Goal: Task Accomplishment & Management: Manage account settings

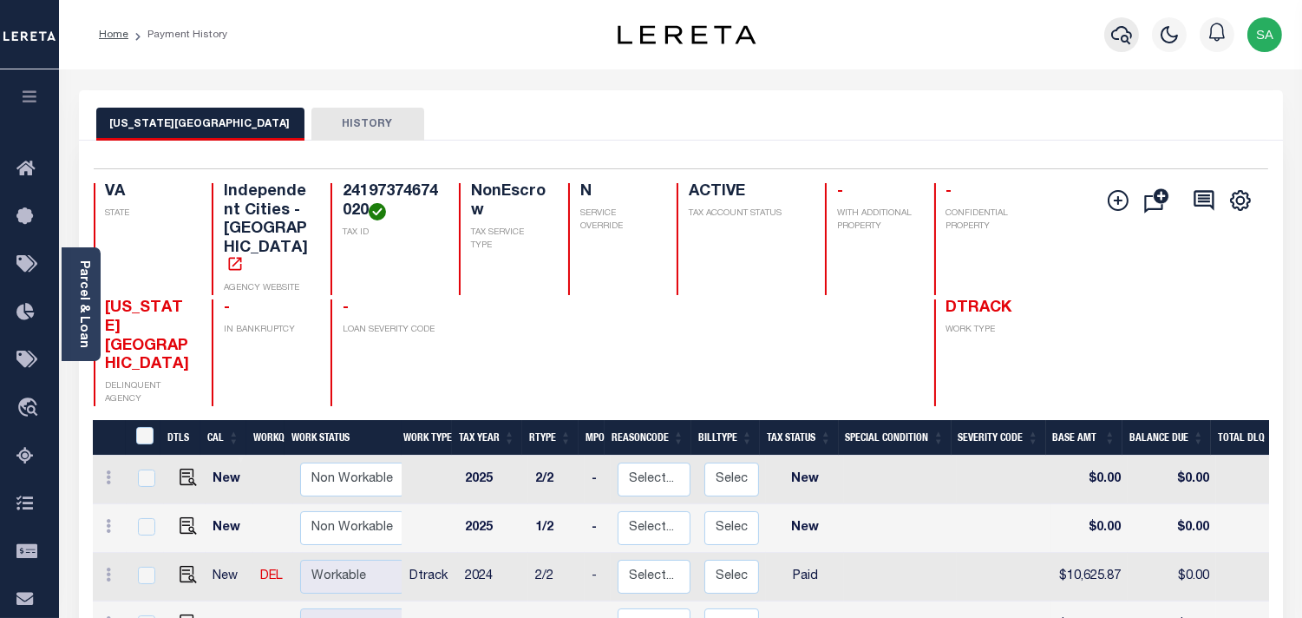
click at [1120, 44] on icon "button" at bounding box center [1121, 34] width 21 height 21
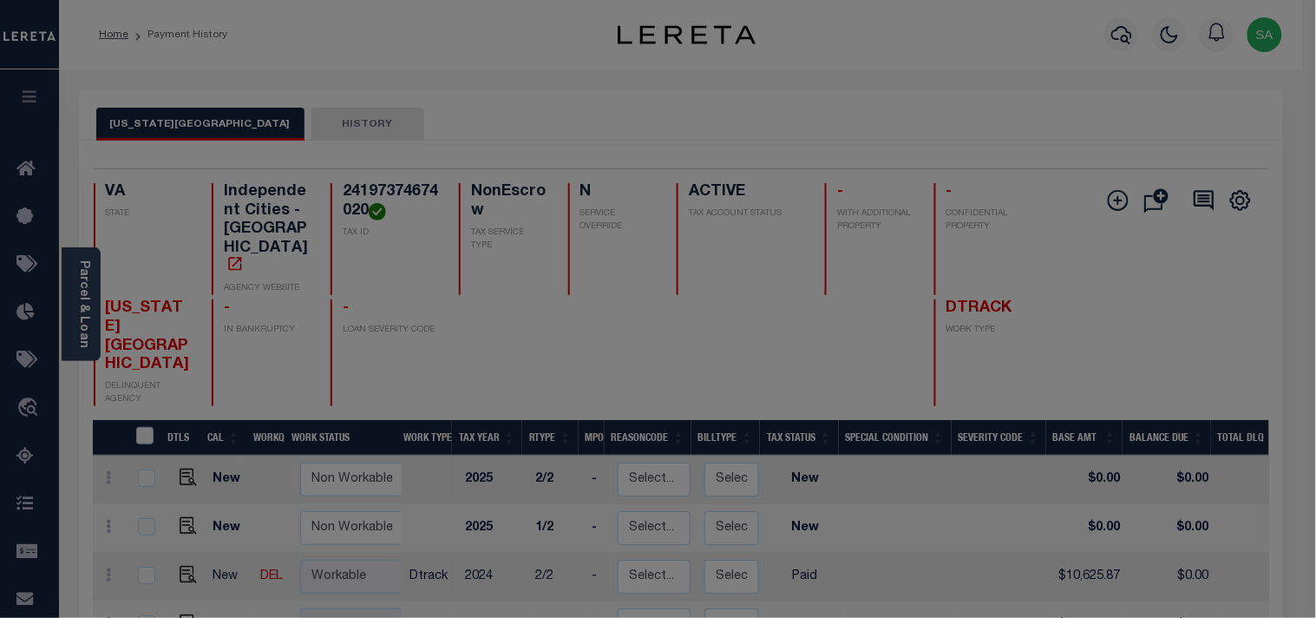
click at [0, 0] on input "text" at bounding box center [0, 0] width 0 height 0
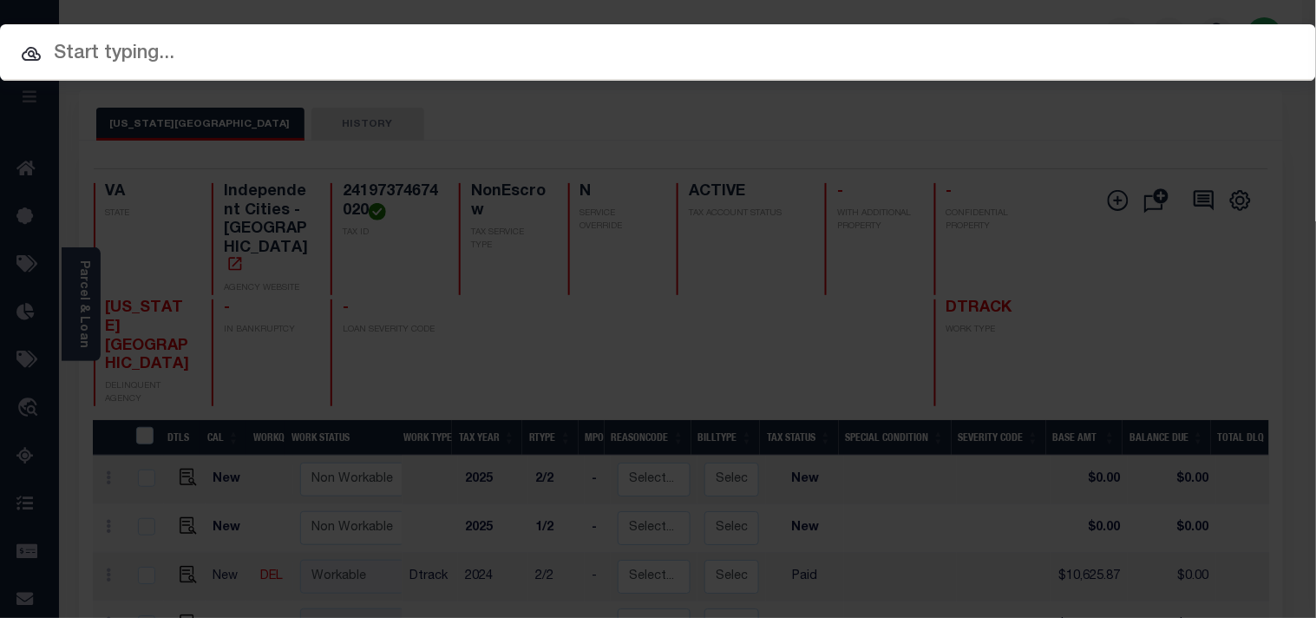
paste input "129696"
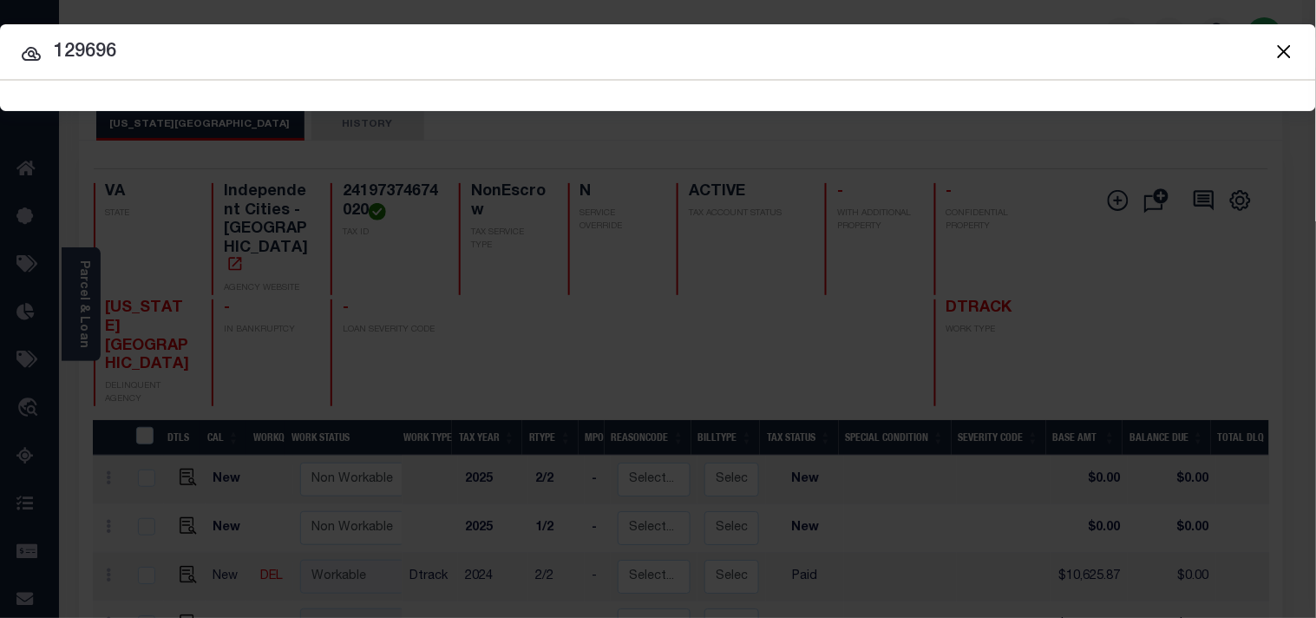
type input "129696"
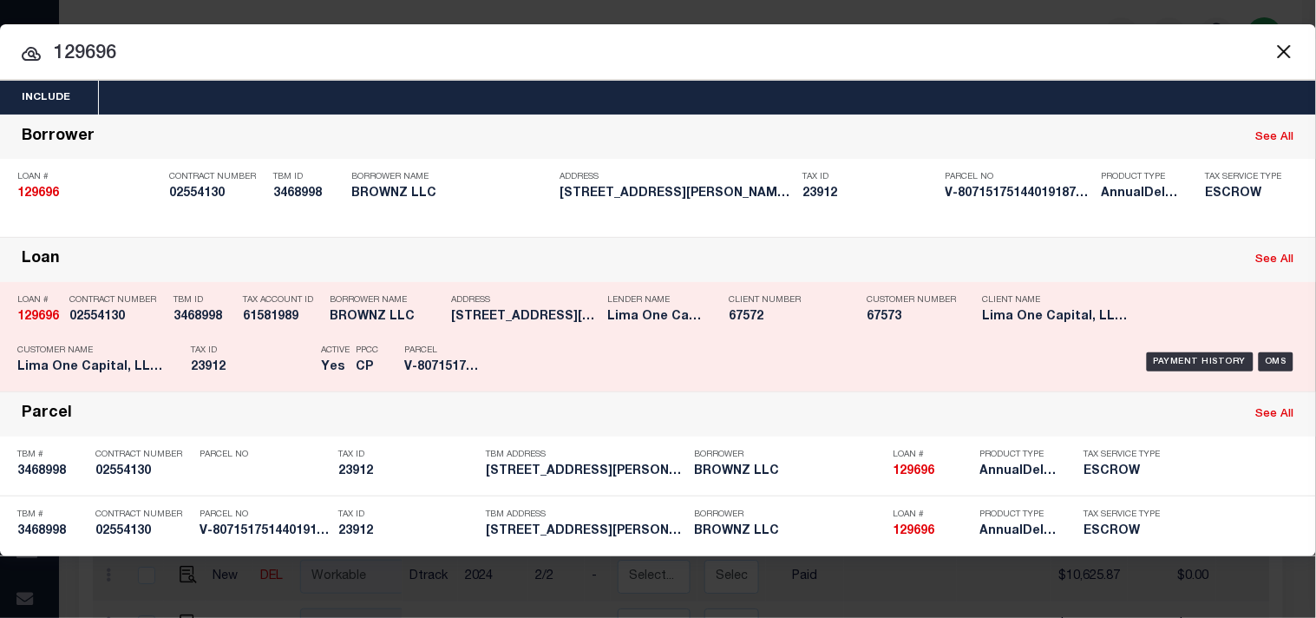
click at [178, 337] on div "Tax ID 23912" at bounding box center [243, 362] width 130 height 50
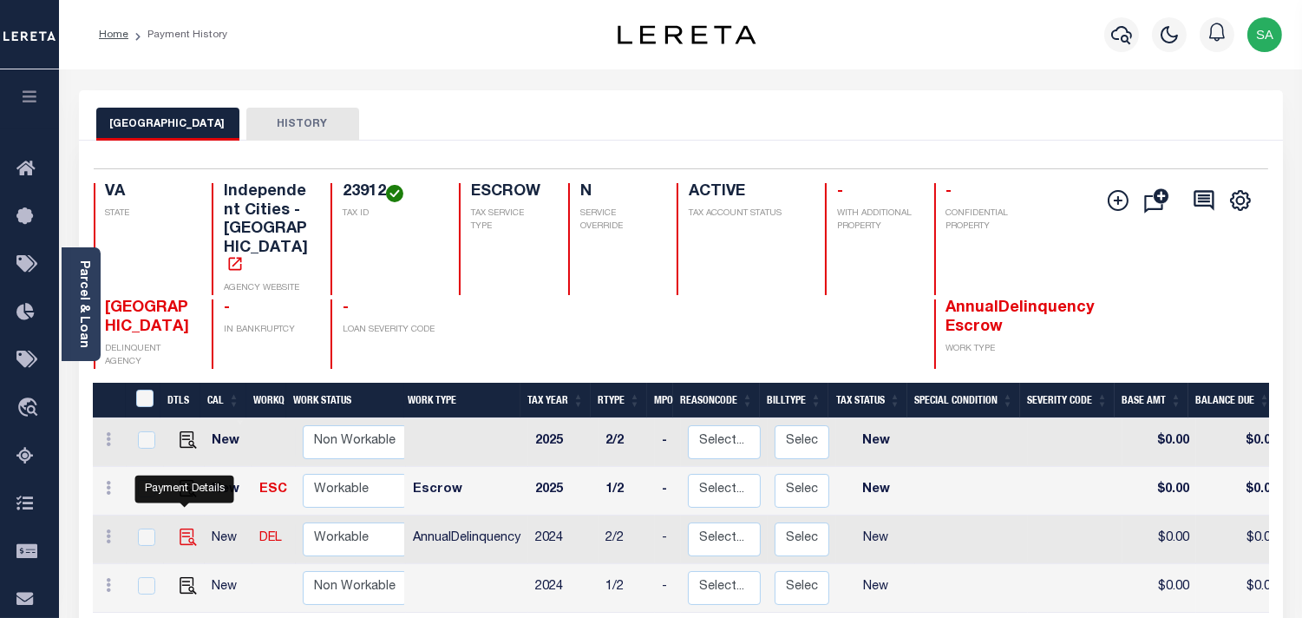
click at [182, 528] on img "" at bounding box center [188, 536] width 17 height 17
checkbox input "true"
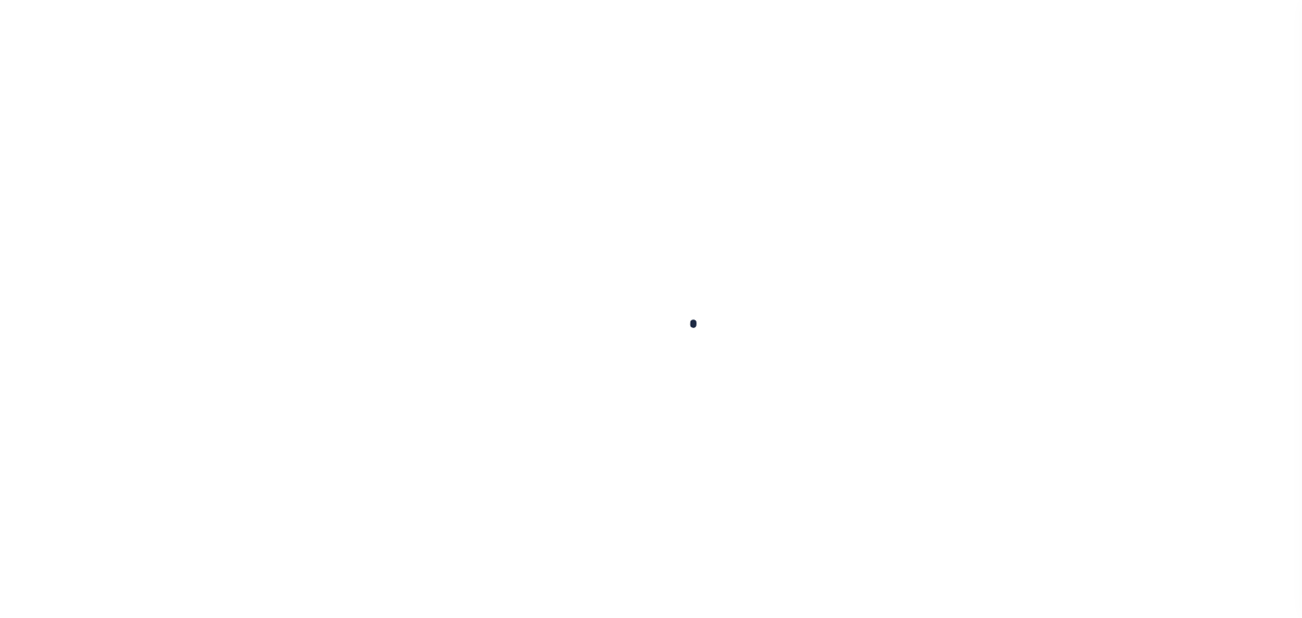
checkbox input "false"
type input "07/17/2025"
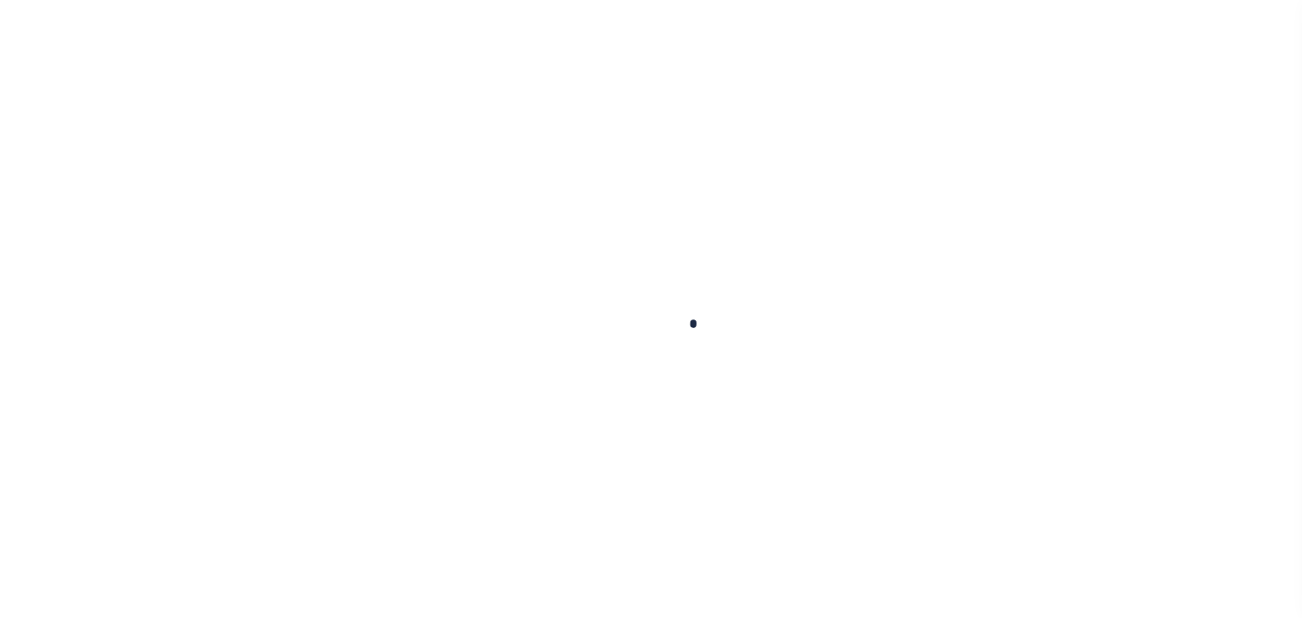
select select "NW2"
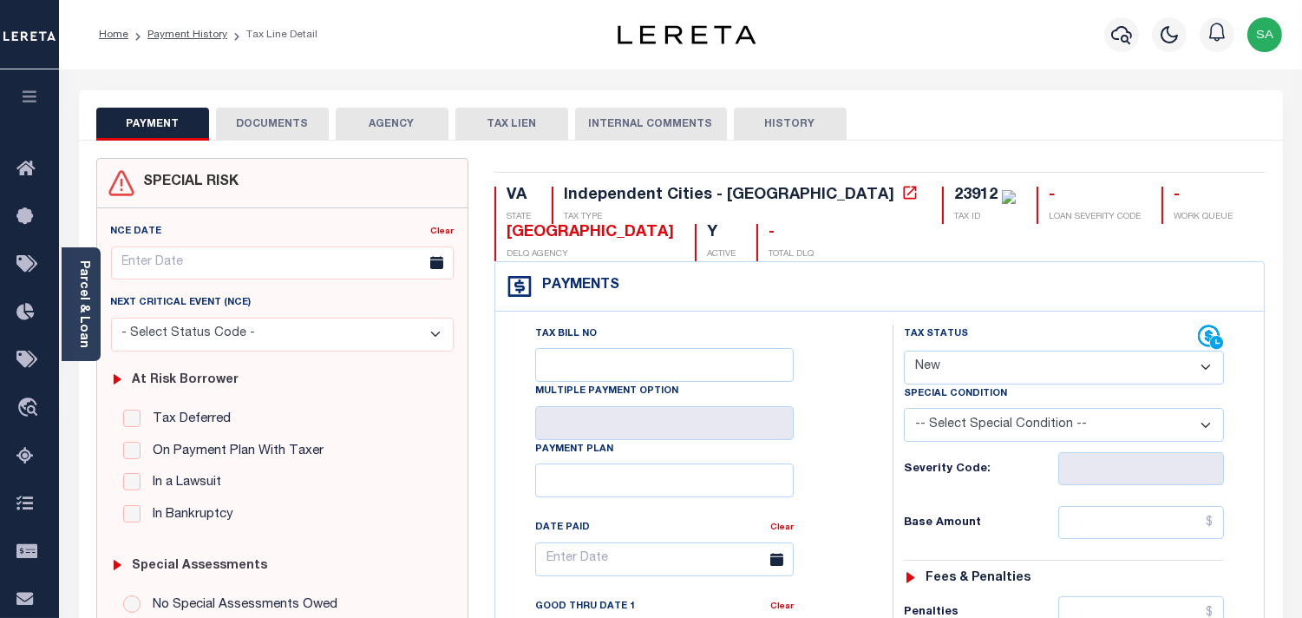
click at [261, 113] on button "DOCUMENTS" at bounding box center [272, 124] width 113 height 33
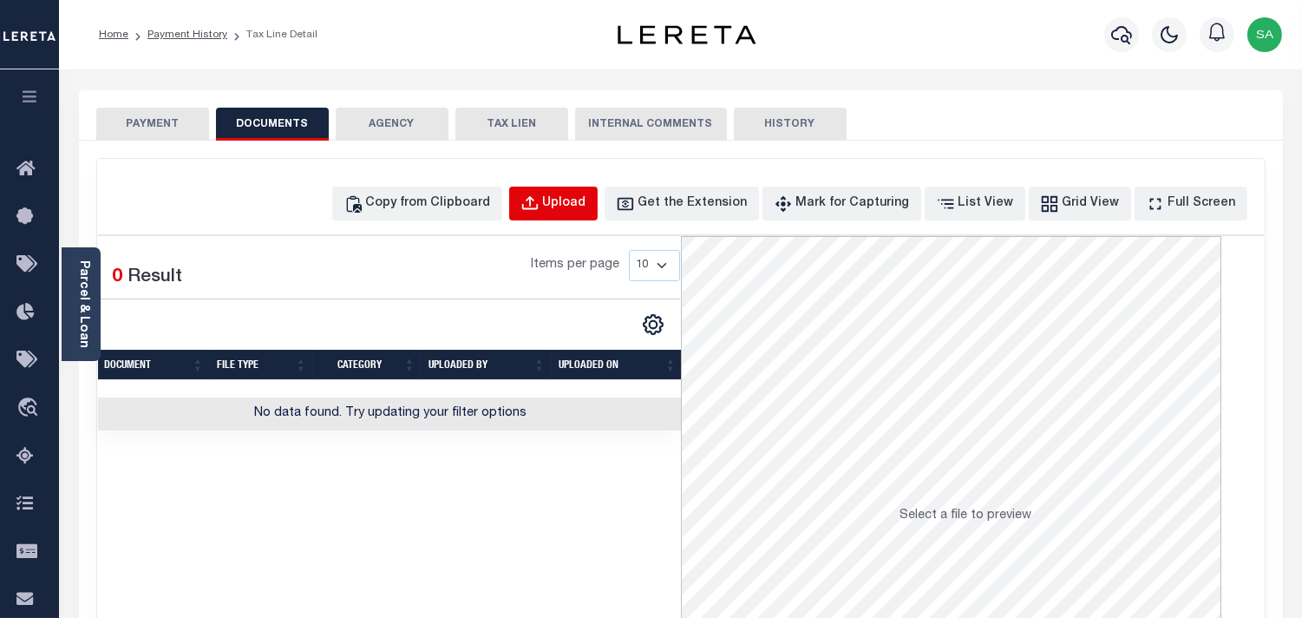
click at [587, 207] on div "Upload" at bounding box center [564, 203] width 43 height 19
select select "POP"
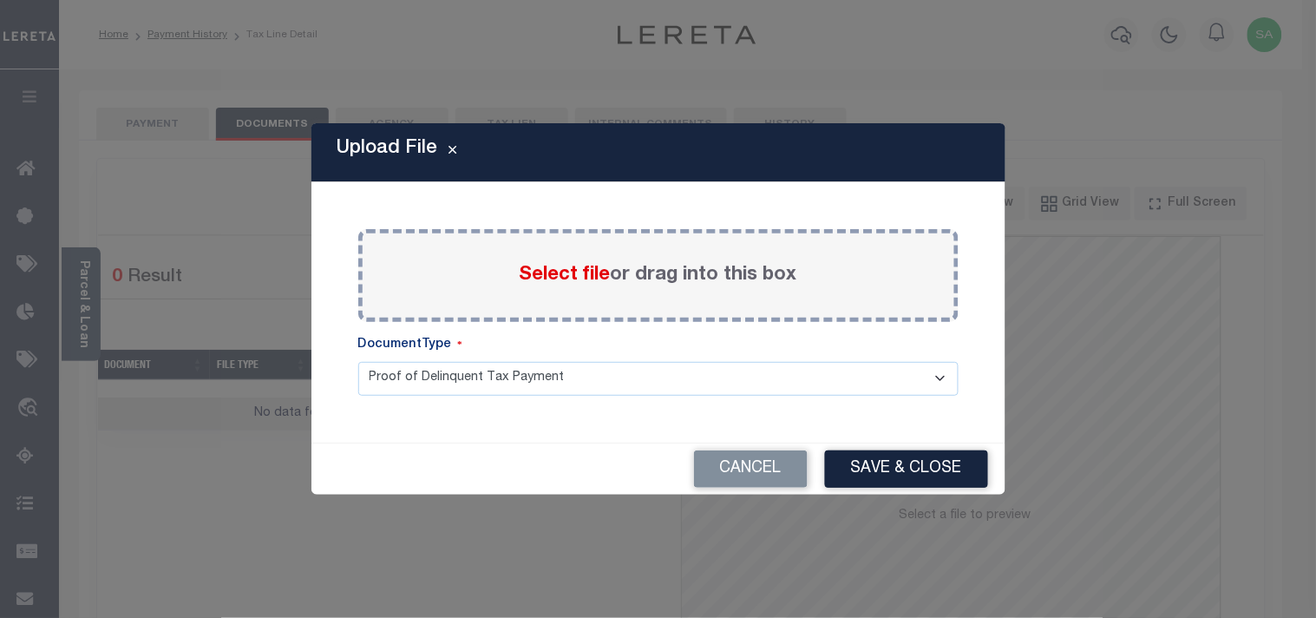
click at [585, 266] on span "Select file" at bounding box center [565, 275] width 91 height 19
click at [0, 0] on input "Select file or drag into this box" at bounding box center [0, 0] width 0 height 0
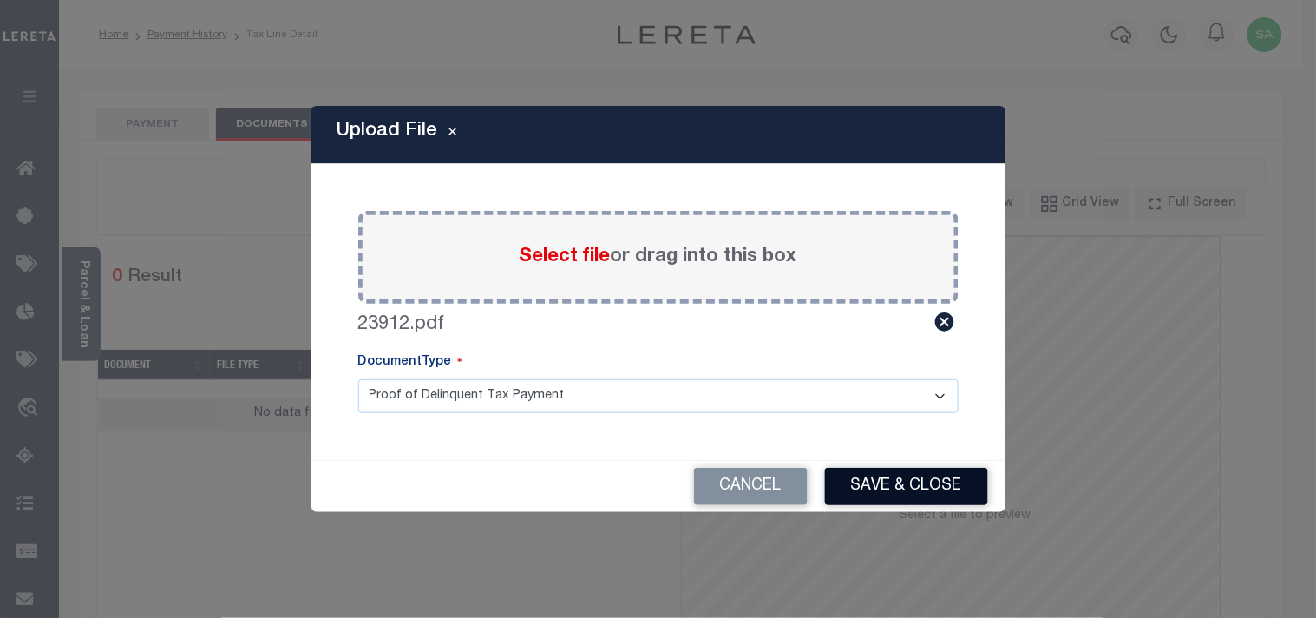
click at [916, 495] on button "Save & Close" at bounding box center [906, 486] width 163 height 37
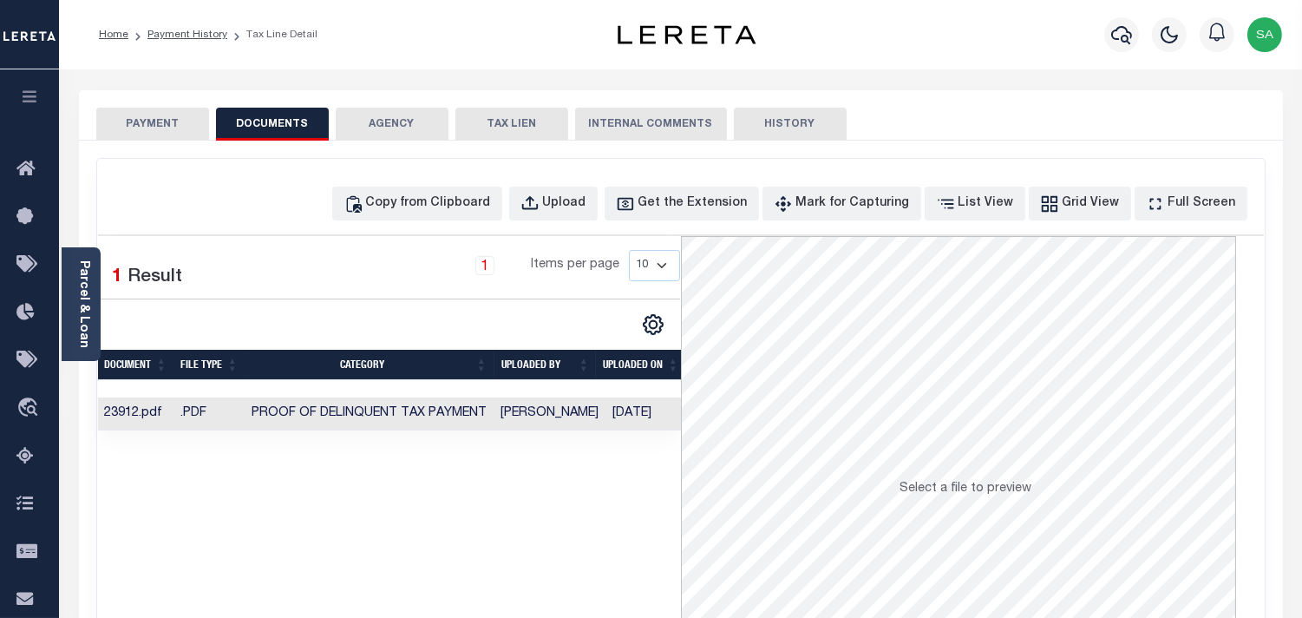
click at [575, 419] on td "[PERSON_NAME]" at bounding box center [551, 414] width 112 height 34
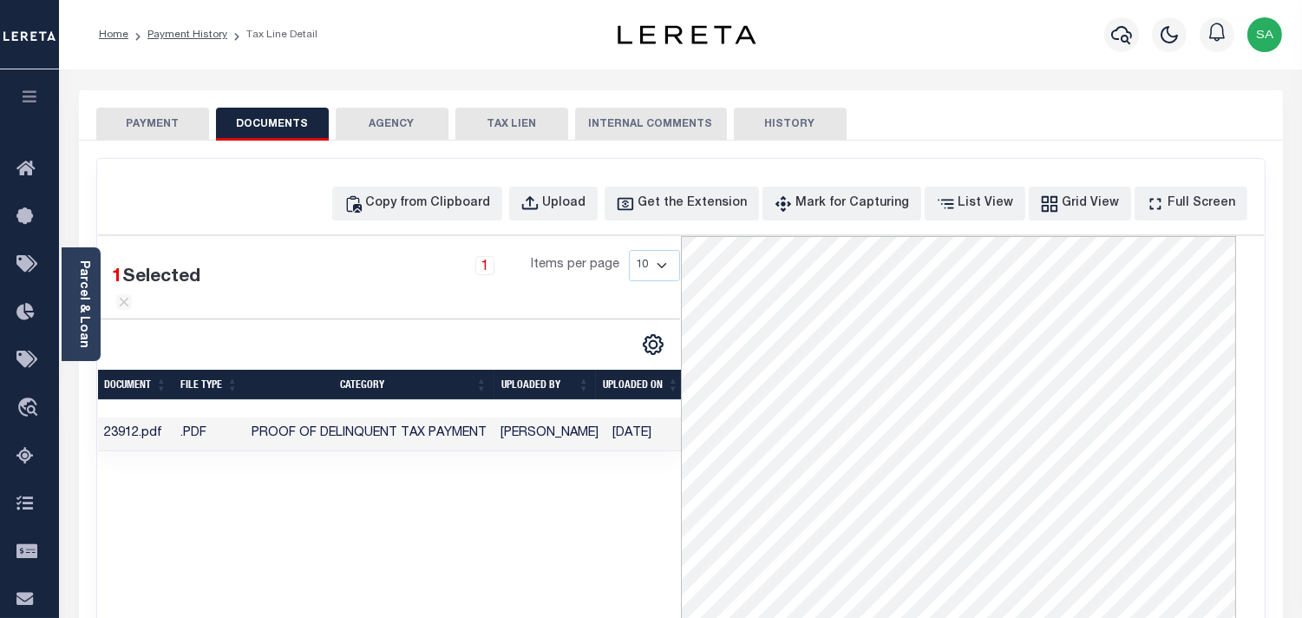
click at [151, 134] on button "PAYMENT" at bounding box center [152, 124] width 113 height 33
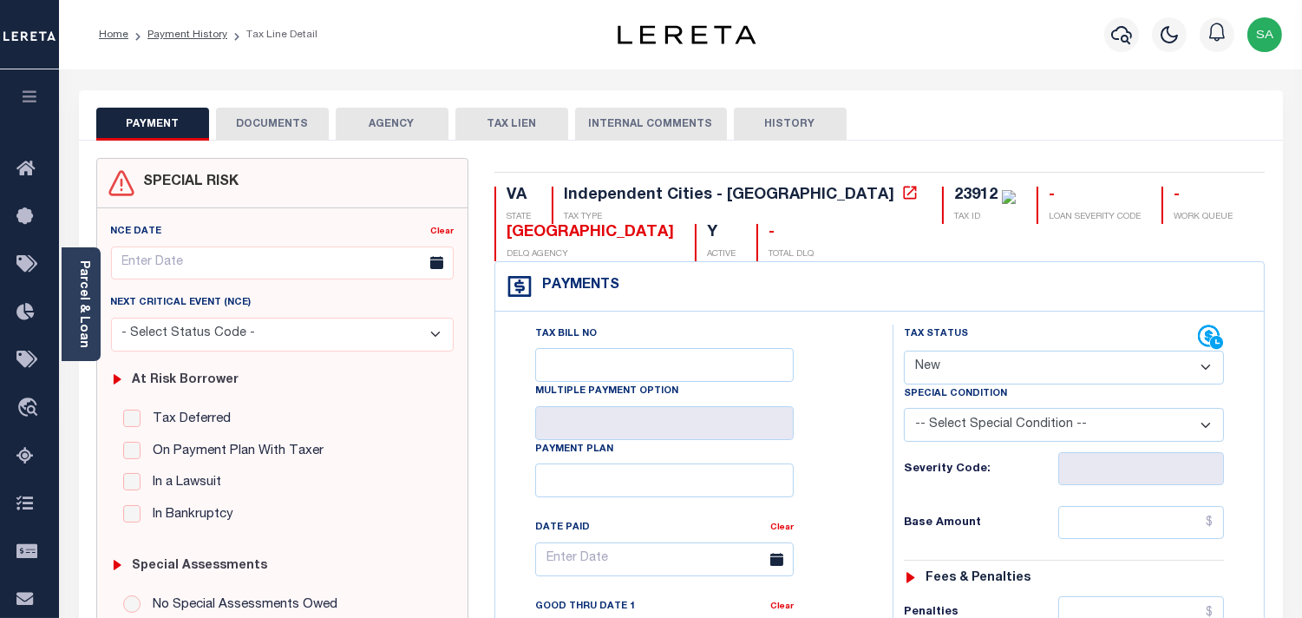
click at [983, 370] on select "- Select Status Code - Open Due/Unpaid Paid Incomplete No Tax Due Internal Refu…" at bounding box center [1064, 368] width 320 height 34
select select "DUE"
click at [904, 351] on select "- Select Status Code - Open Due/Unpaid Paid Incomplete No Tax Due Internal Refu…" at bounding box center [1064, 368] width 320 height 34
type input "[DATE]"
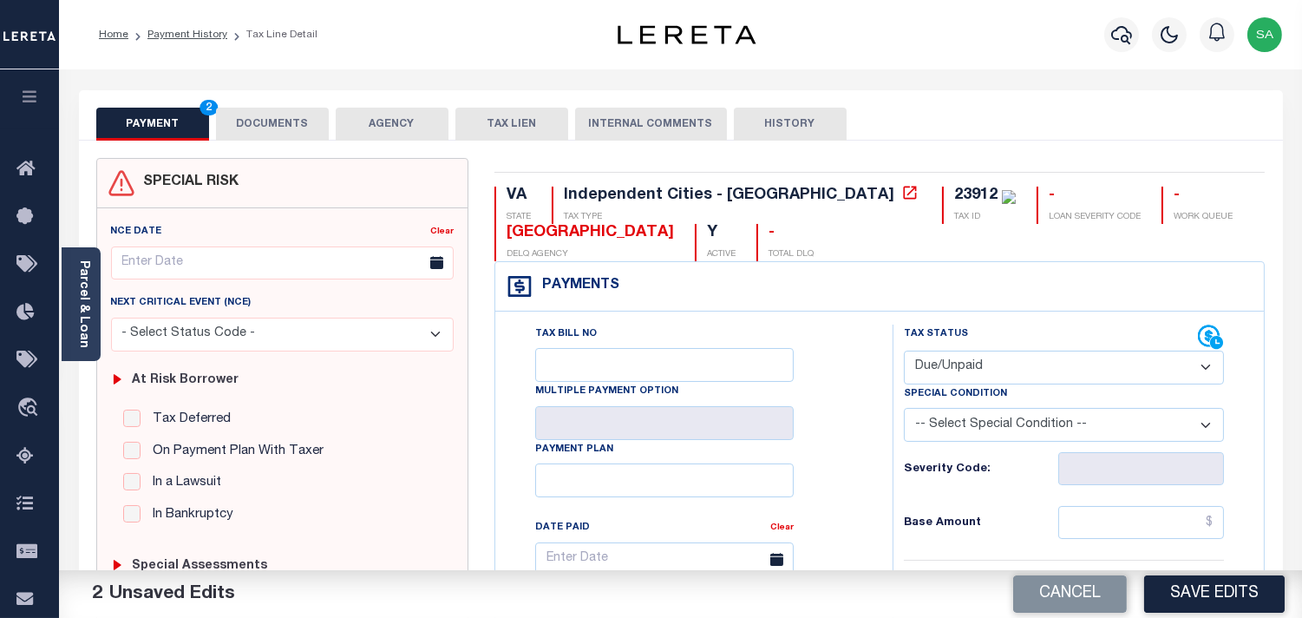
click at [966, 368] on select "- Select Status Code - Open Due/Unpaid Paid Incomplete No Tax Due Internal Refu…" at bounding box center [1064, 368] width 320 height 34
select select "PYD"
click at [904, 351] on select "- Select Status Code - Open Due/Unpaid Paid Incomplete No Tax Due Internal Refu…" at bounding box center [1064, 368] width 320 height 34
click at [94, 331] on div "Parcel & Loan" at bounding box center [81, 304] width 39 height 114
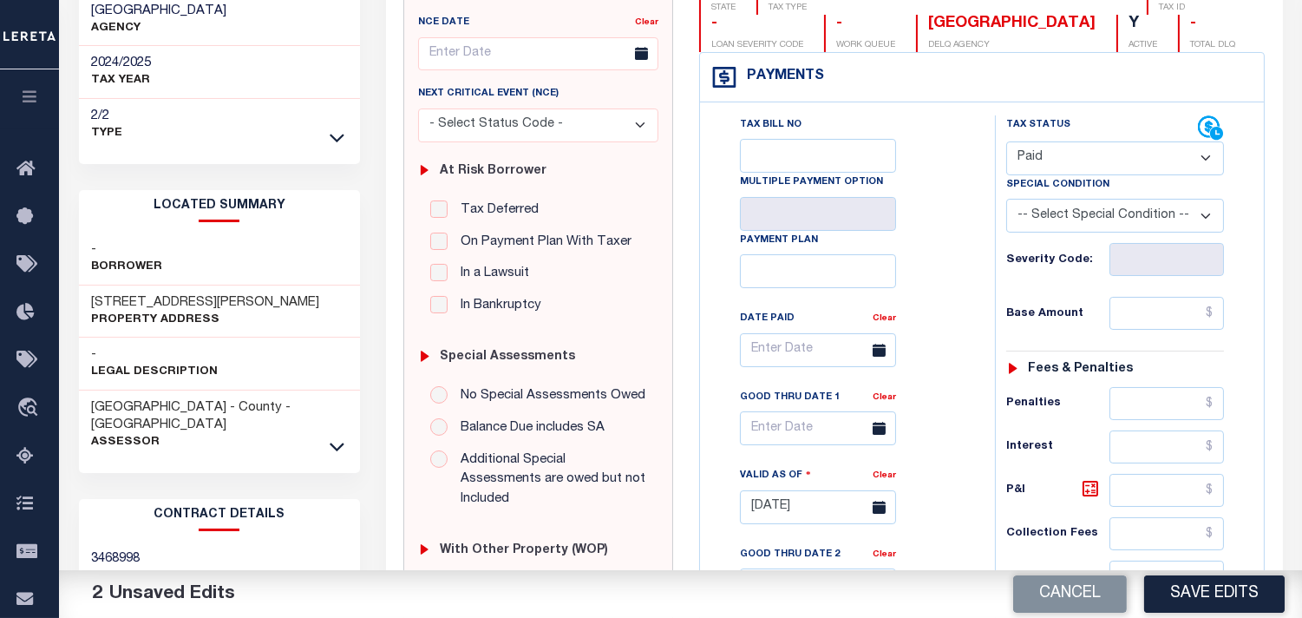
scroll to position [289, 0]
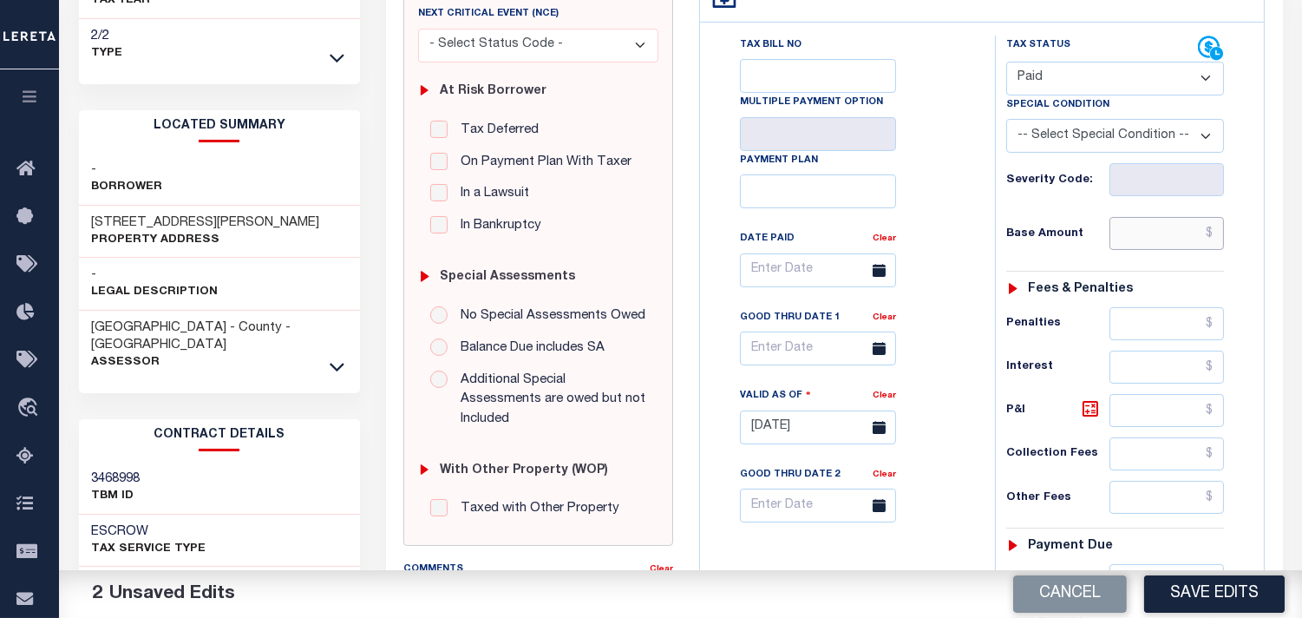
click at [1182, 241] on input "text" at bounding box center [1167, 233] width 115 height 33
click at [1203, 229] on input "$542.41" at bounding box center [1167, 233] width 115 height 33
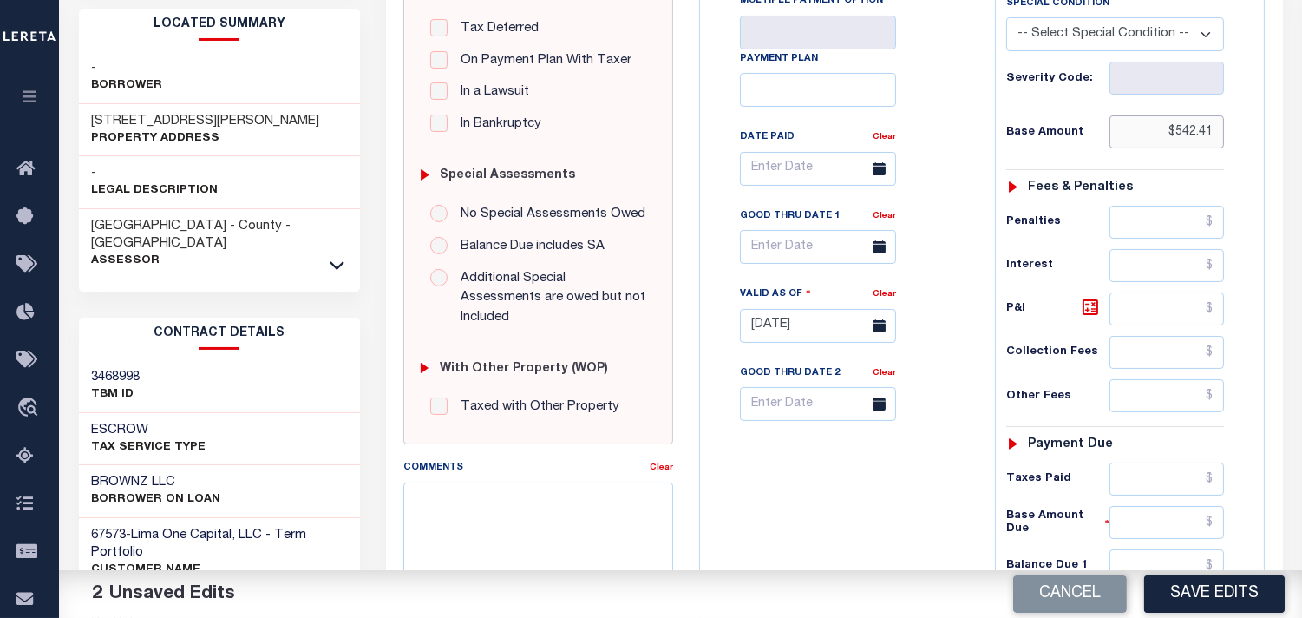
scroll to position [674, 0]
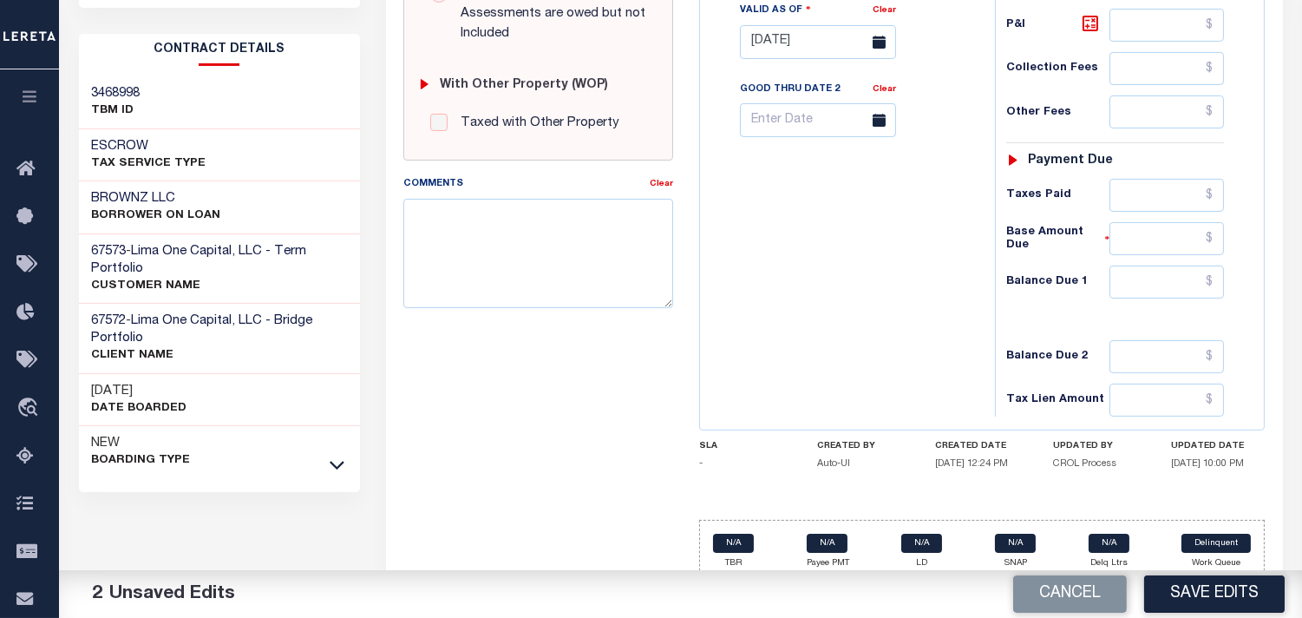
type input "$542.41"
click at [1157, 203] on input "text" at bounding box center [1167, 195] width 115 height 33
paste input "542.41"
type input "$542.41"
click at [1133, 272] on input "text" at bounding box center [1167, 282] width 115 height 33
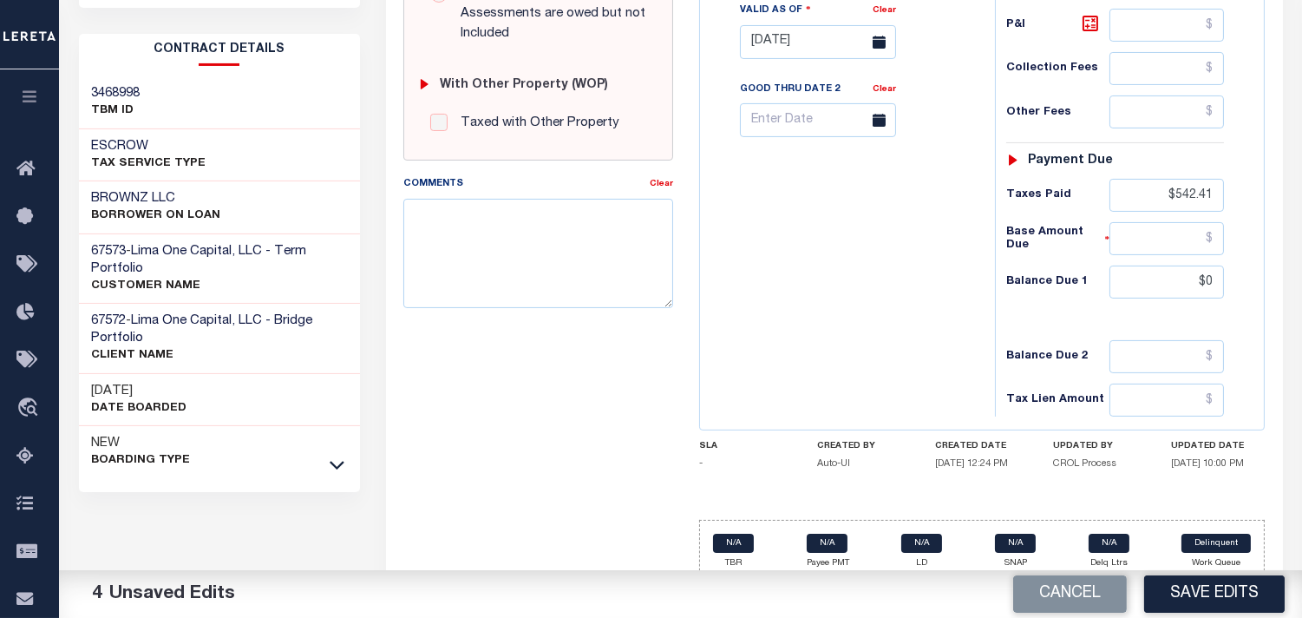
type input "$0.00"
click at [958, 296] on div "Tax Bill No Multiple Payment Option Payment Plan Clear" at bounding box center [844, 33] width 278 height 766
drag, startPoint x: 1170, startPoint y: 600, endPoint x: 1091, endPoint y: 541, distance: 99.1
click at [1170, 601] on button "Save Edits" at bounding box center [1214, 593] width 141 height 37
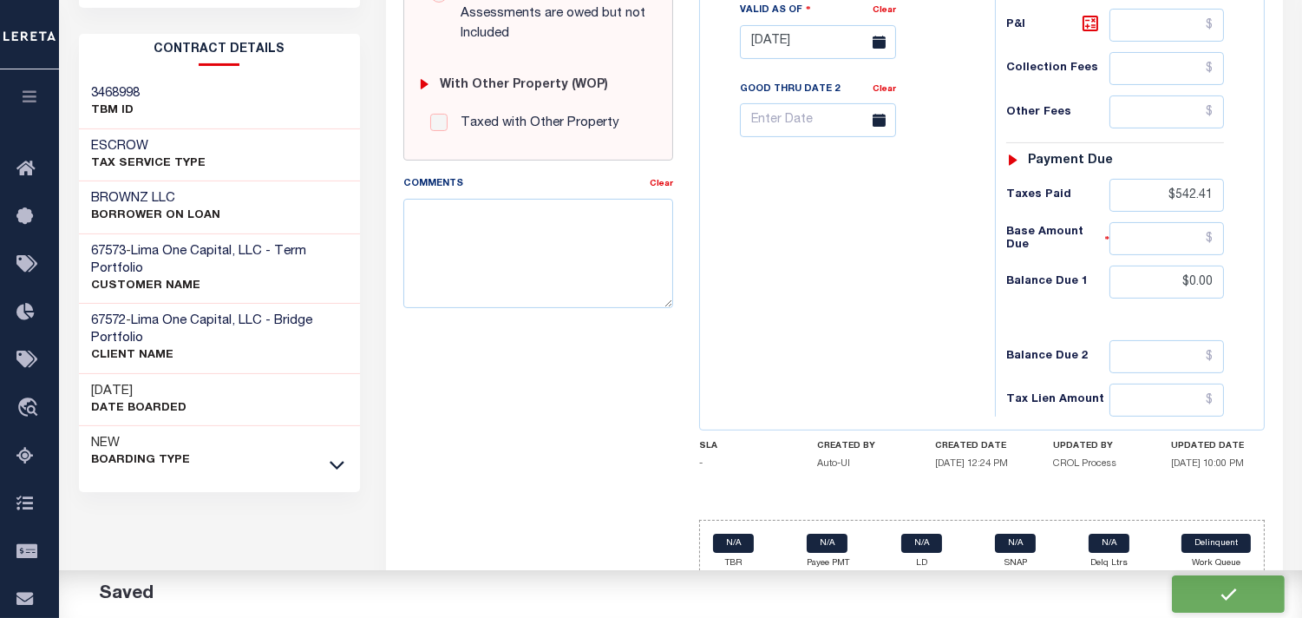
checkbox input "false"
type input "$542.41"
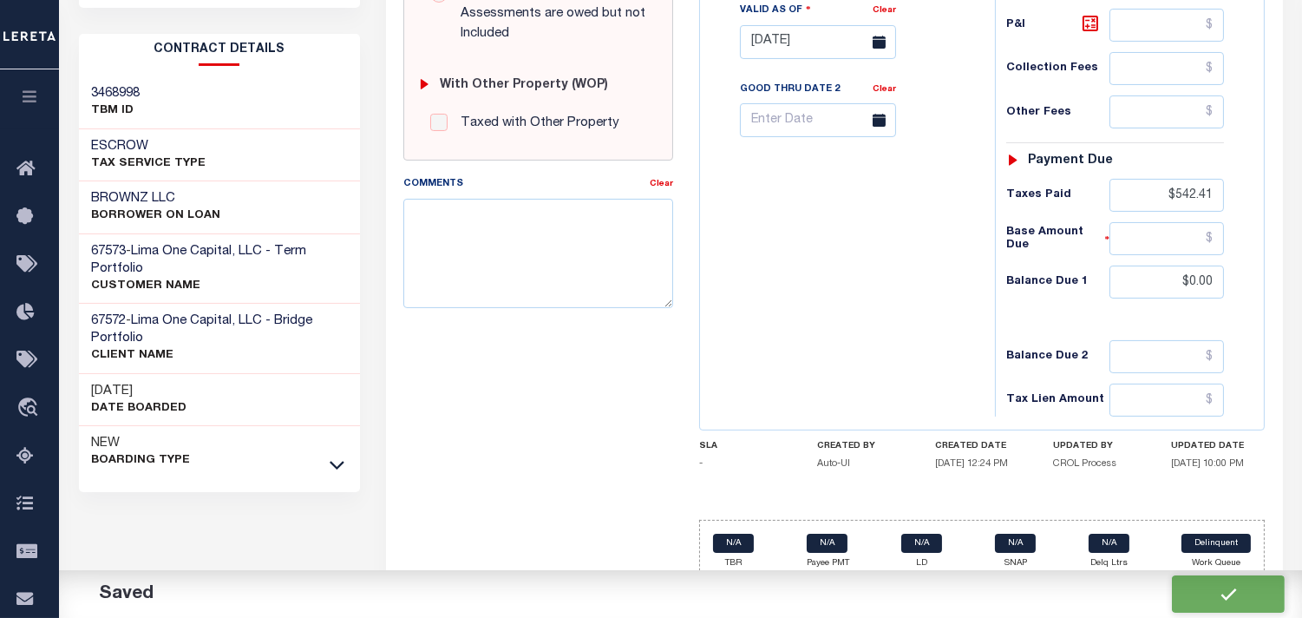
type input "$542.41"
type input "$0"
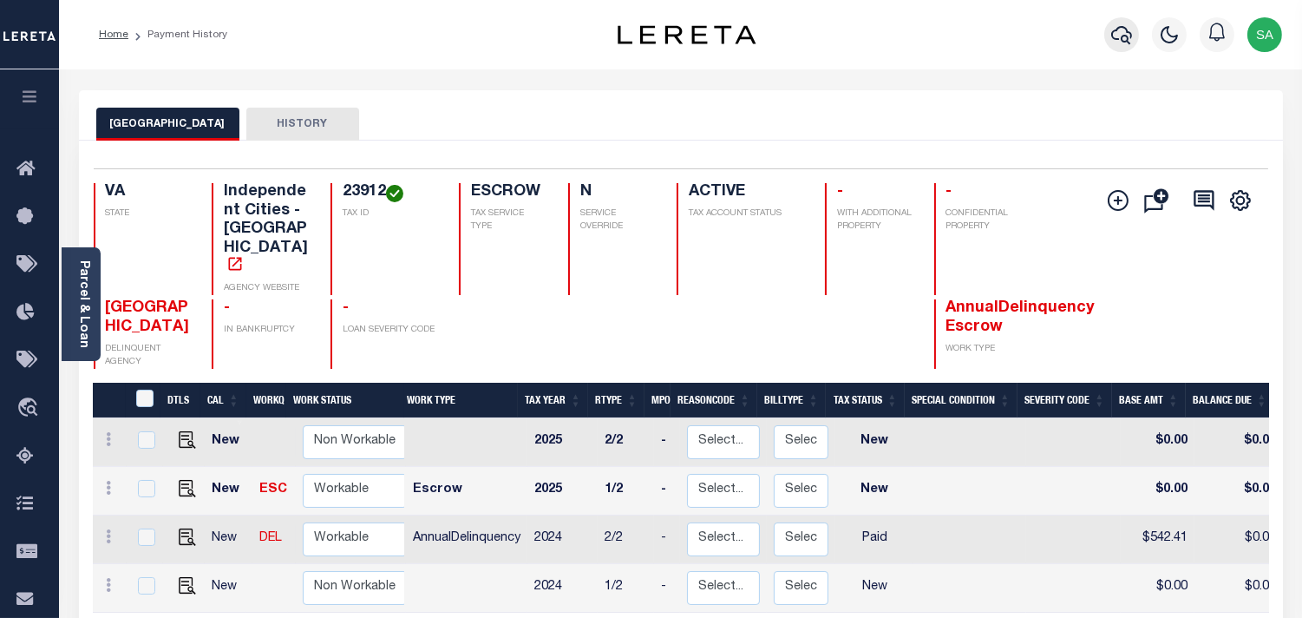
click at [1108, 36] on button "button" at bounding box center [1122, 34] width 35 height 35
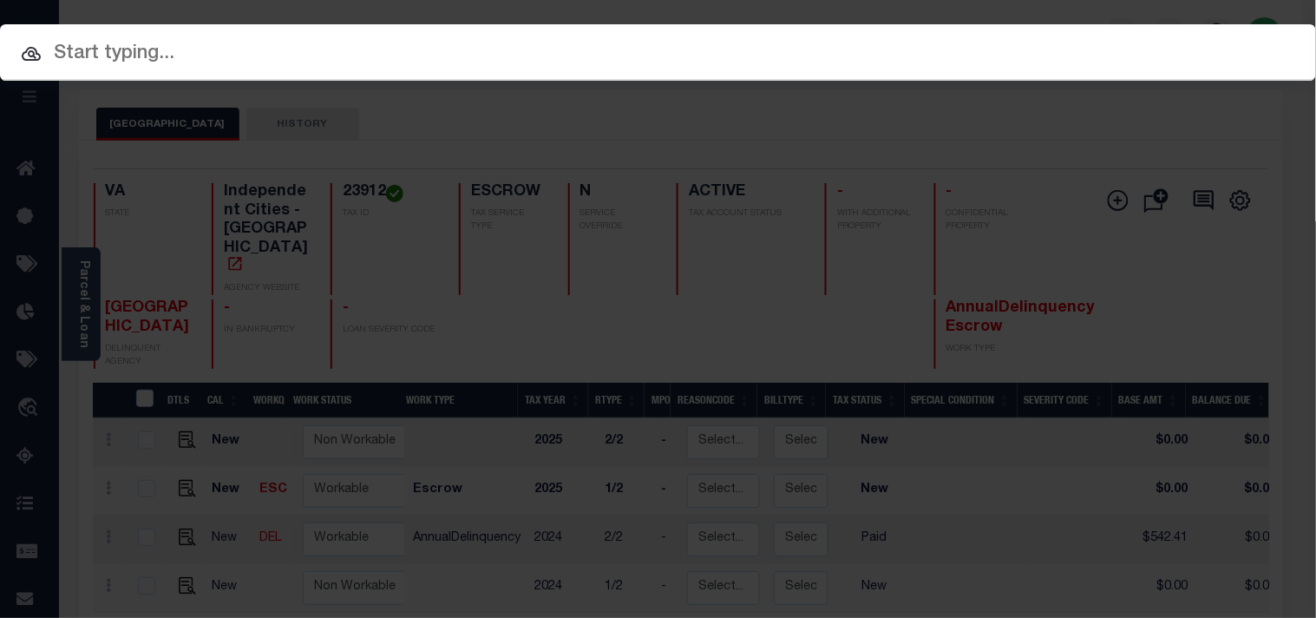
click at [1073, 39] on input "text" at bounding box center [658, 54] width 1316 height 30
paste input "120537"
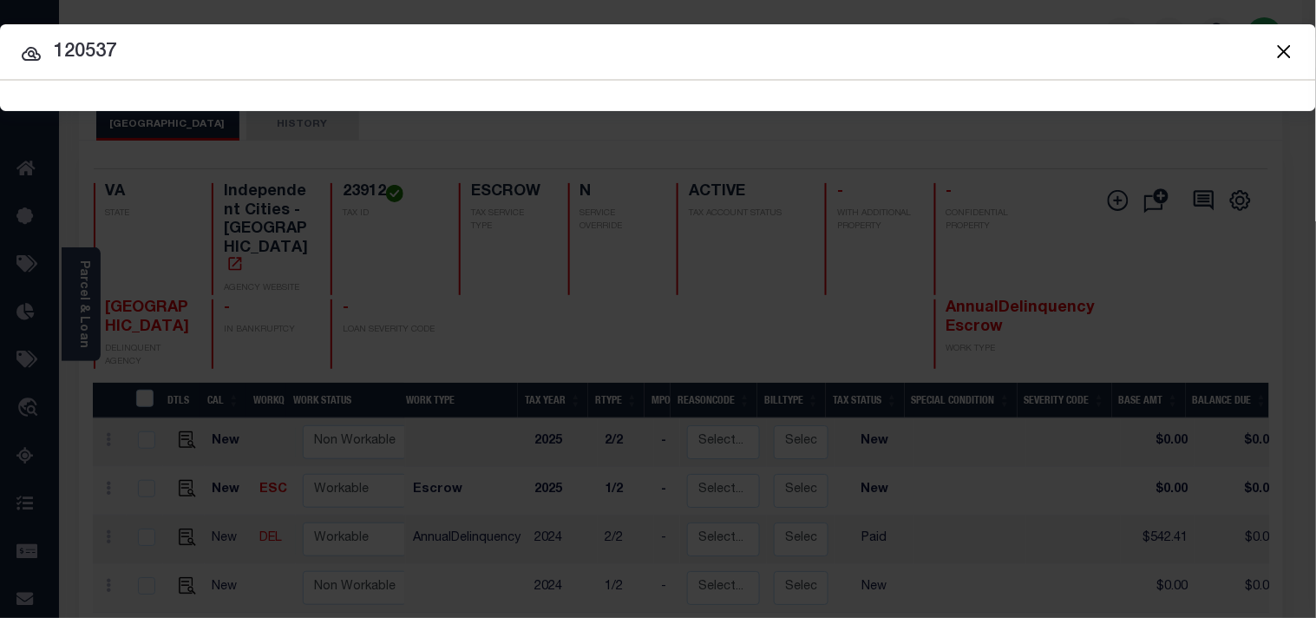
type input "120537"
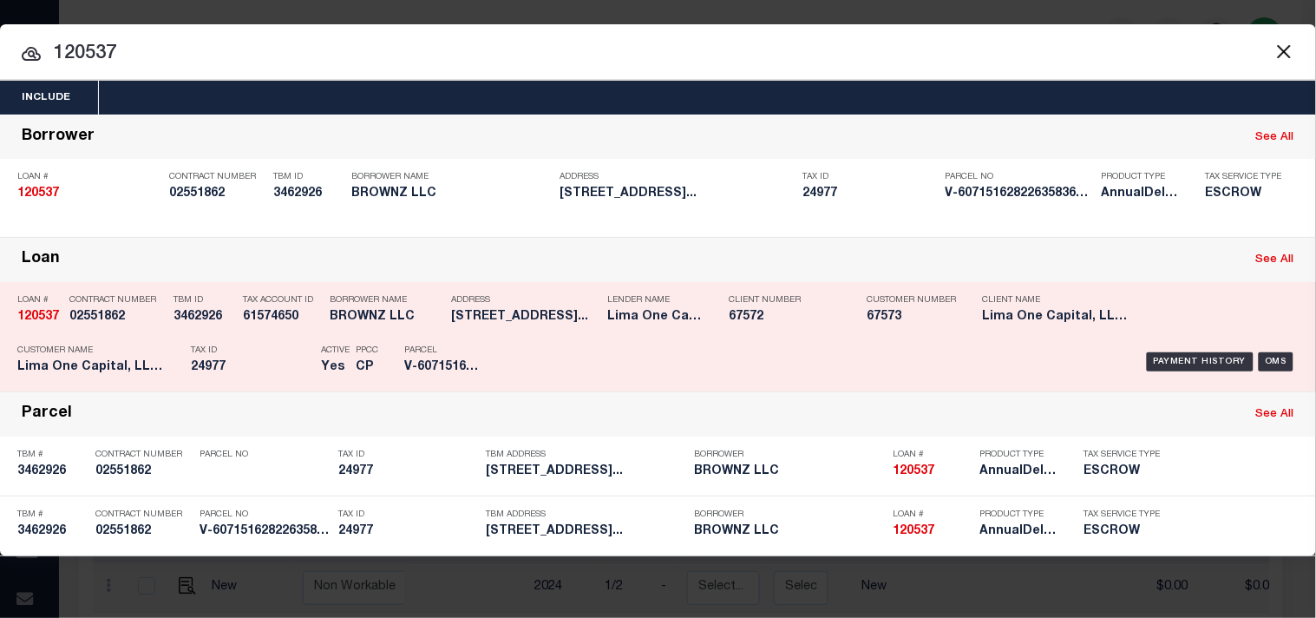
click at [305, 345] on p "Tax ID" at bounding box center [251, 350] width 121 height 10
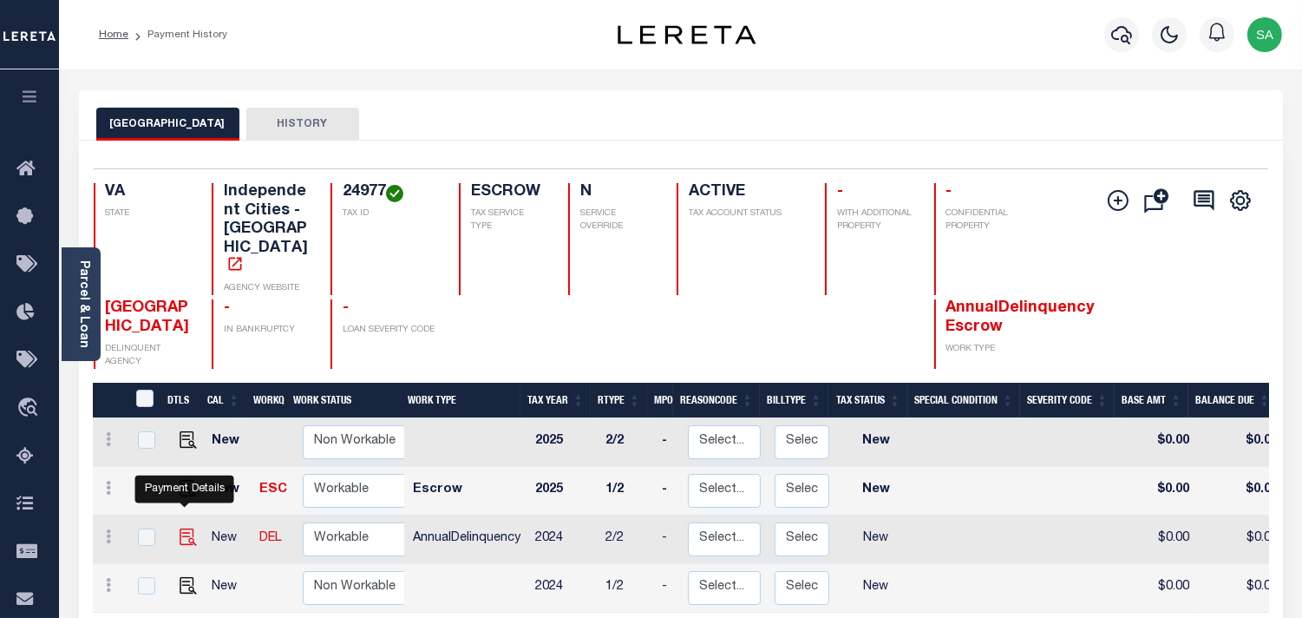
click at [187, 528] on img "" at bounding box center [188, 536] width 17 height 17
checkbox input "true"
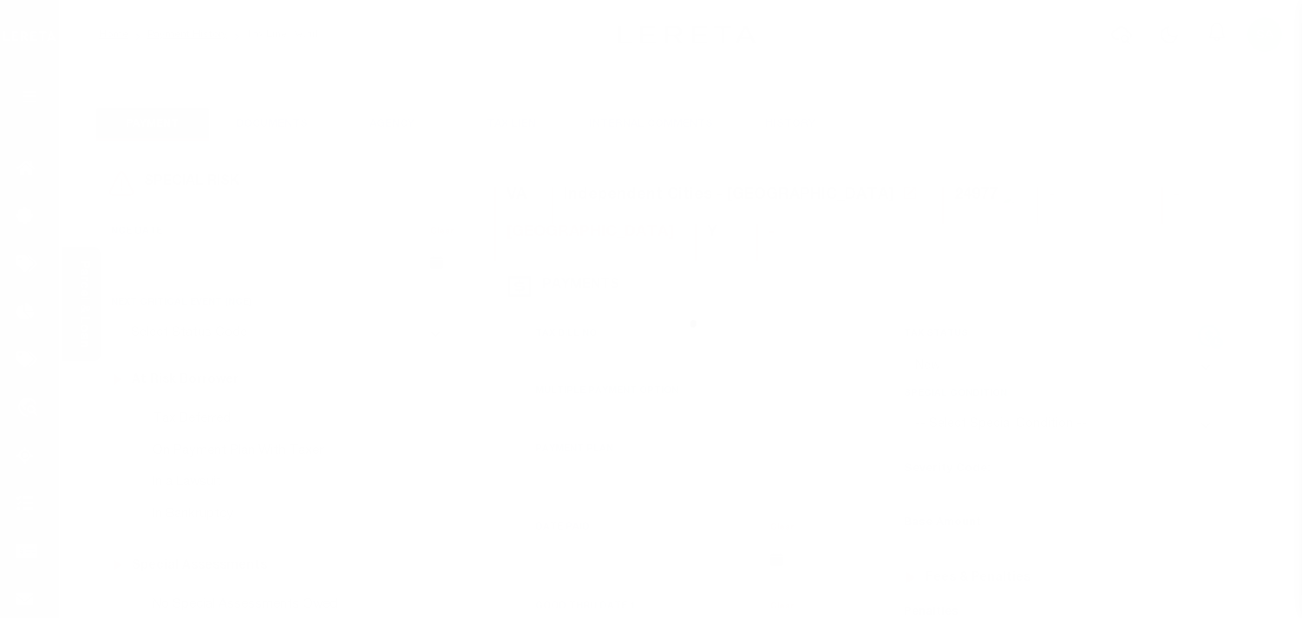
select select "NW2"
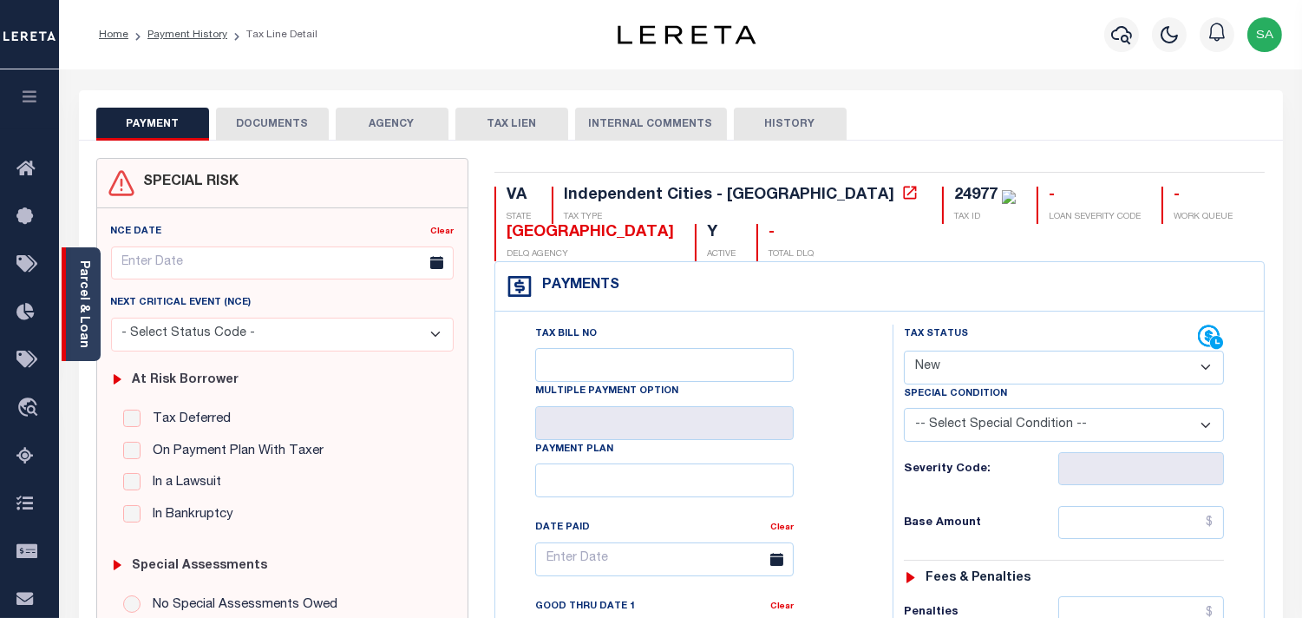
click at [79, 315] on link "Parcel & Loan" at bounding box center [83, 304] width 12 height 88
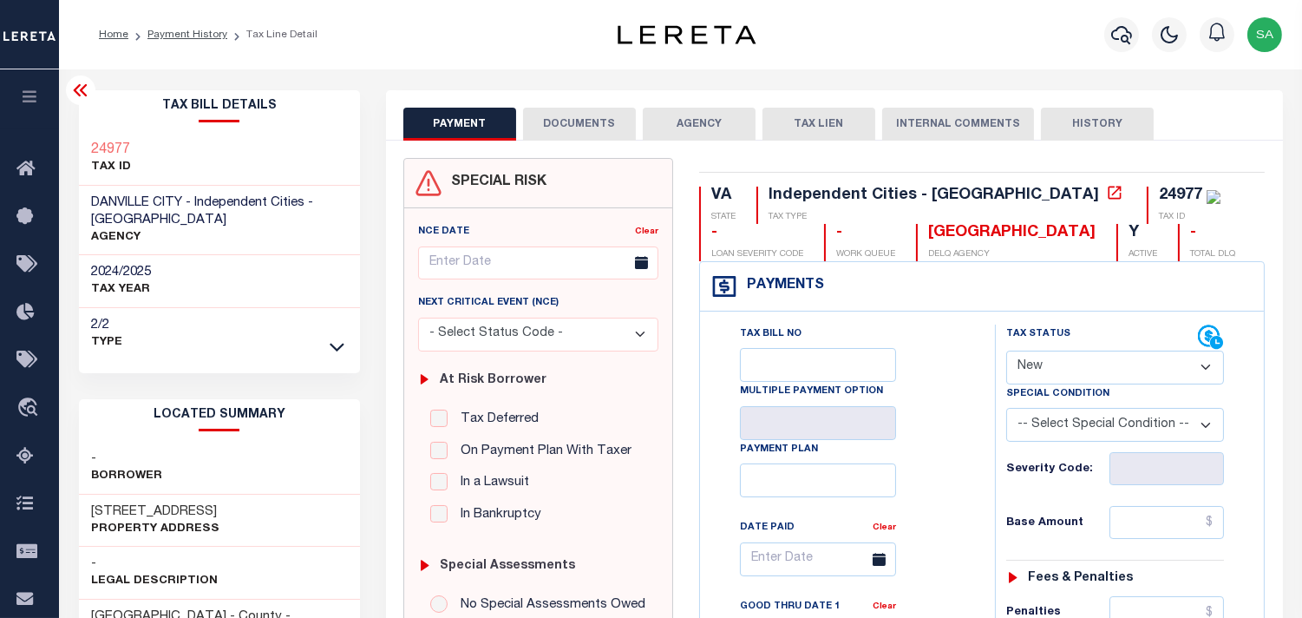
click at [561, 130] on button "DOCUMENTS" at bounding box center [579, 124] width 113 height 33
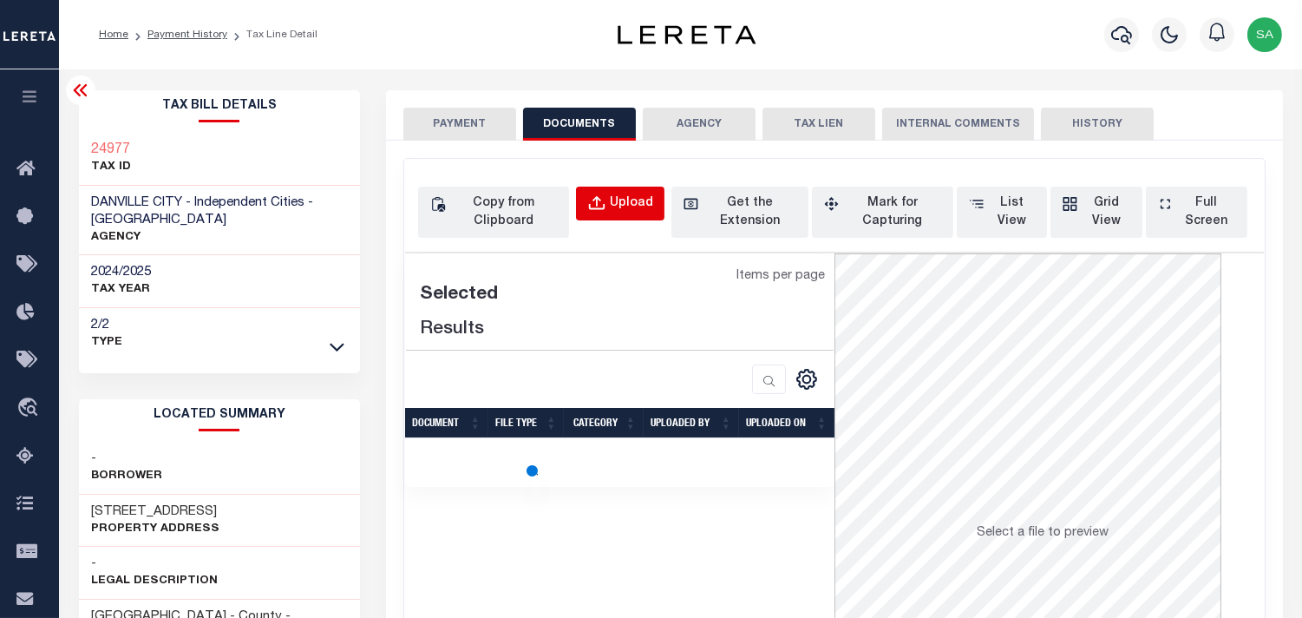
click at [627, 187] on button "Upload" at bounding box center [620, 204] width 89 height 34
select select "POP"
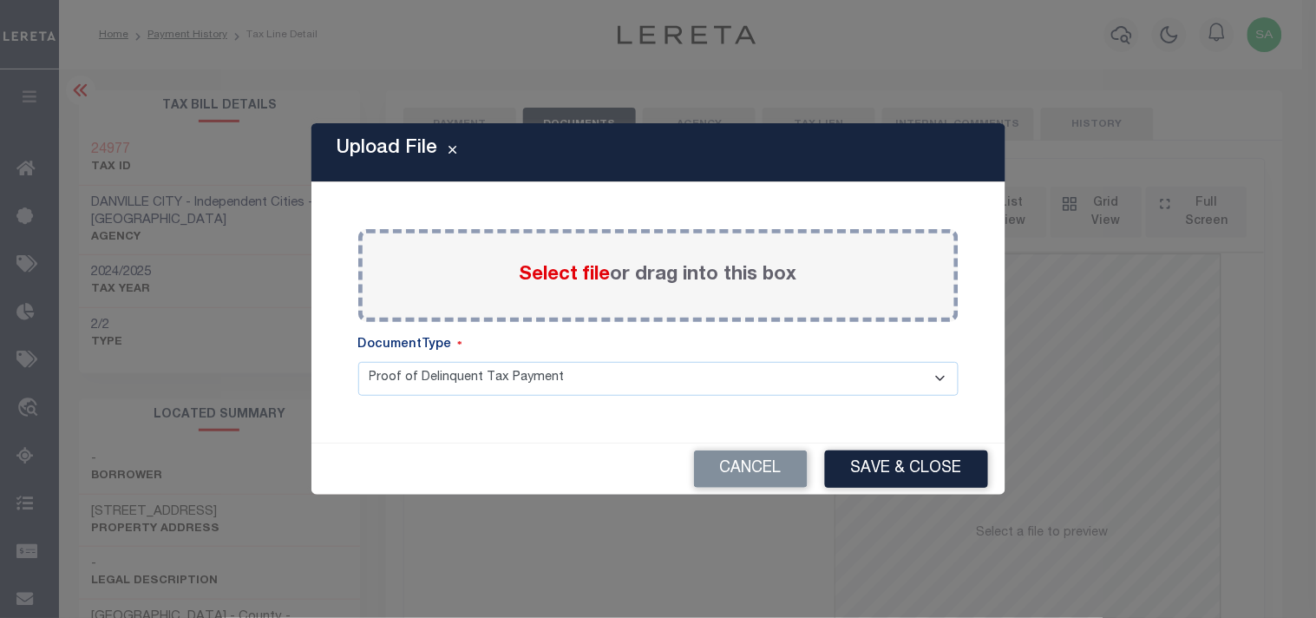
click at [573, 284] on span "Select file" at bounding box center [565, 275] width 91 height 19
click at [0, 0] on input "Select file or drag into this box" at bounding box center [0, 0] width 0 height 0
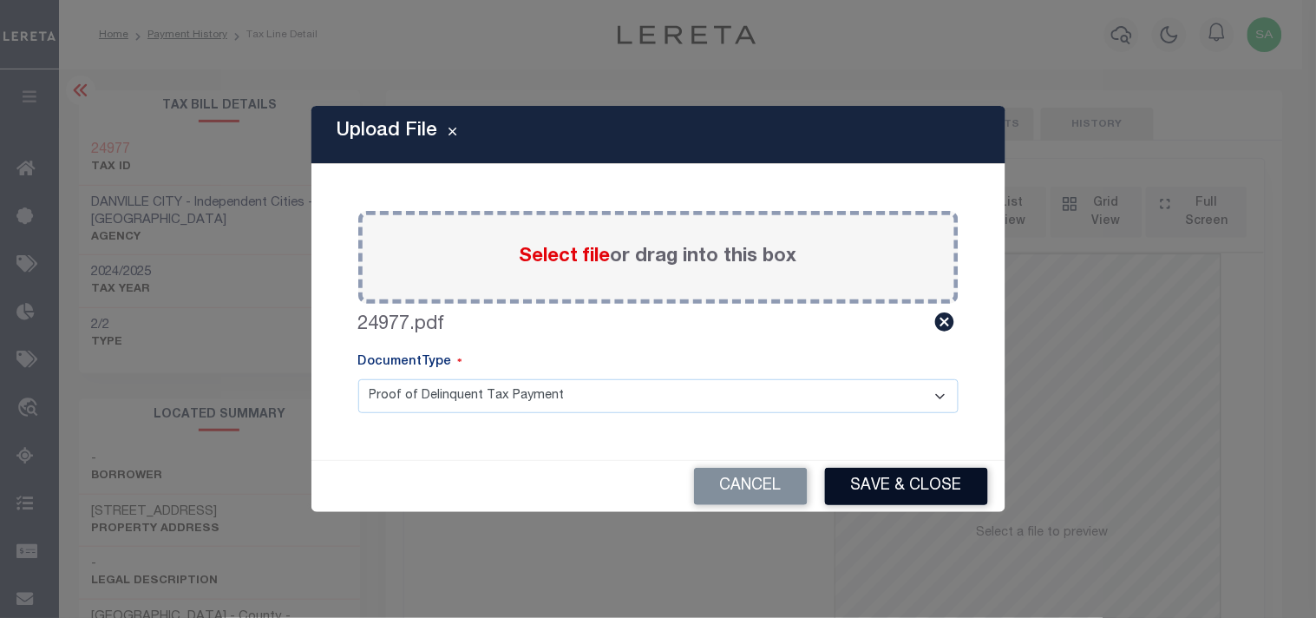
click at [900, 469] on button "Save & Close" at bounding box center [906, 486] width 163 height 37
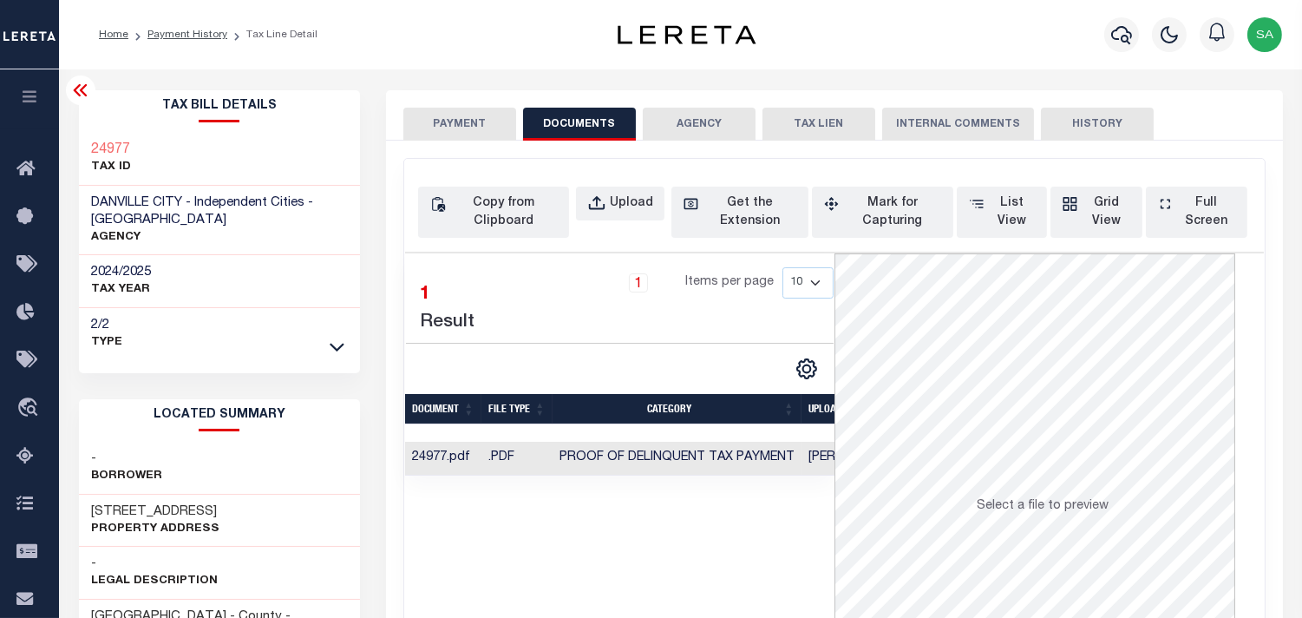
click at [456, 126] on button "PAYMENT" at bounding box center [459, 124] width 113 height 33
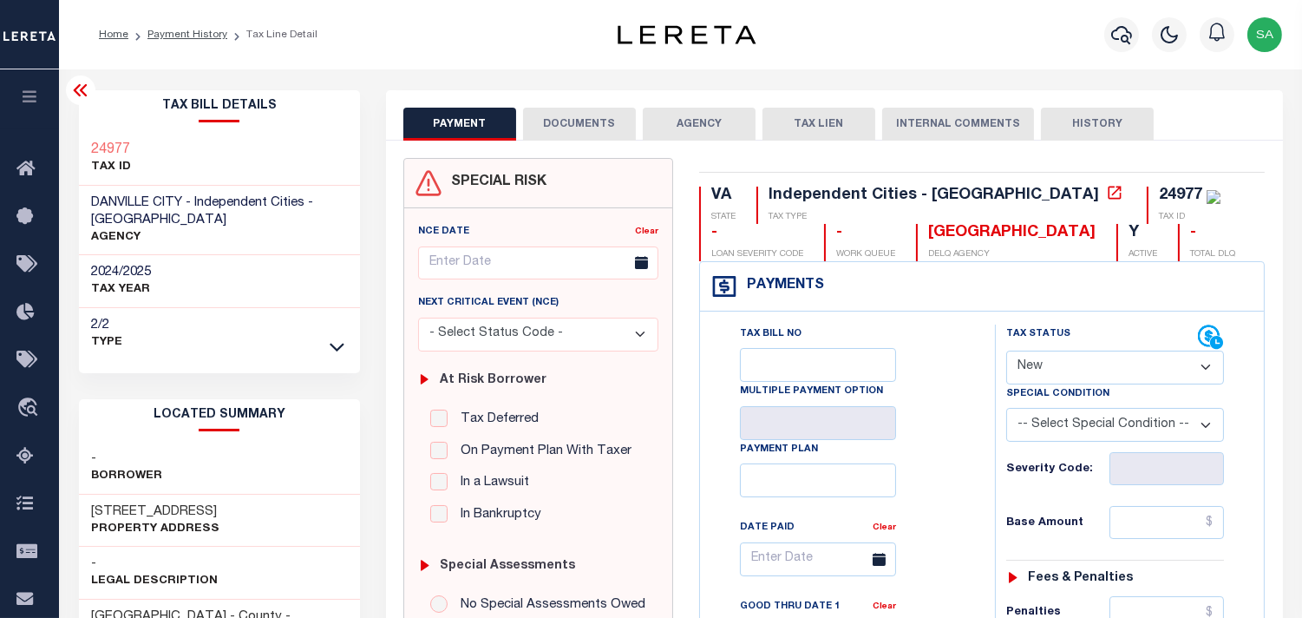
drag, startPoint x: 1062, startPoint y: 369, endPoint x: 1062, endPoint y: 382, distance: 13.0
click at [1062, 369] on select "- Select Status Code - Open Due/Unpaid Paid Incomplete No Tax Due Internal Refu…" at bounding box center [1115, 368] width 218 height 34
select select "PYD"
click at [1006, 351] on select "- Select Status Code - Open Due/Unpaid Paid Incomplete No Tax Due Internal Refu…" at bounding box center [1115, 368] width 218 height 34
type input "09/11/2025"
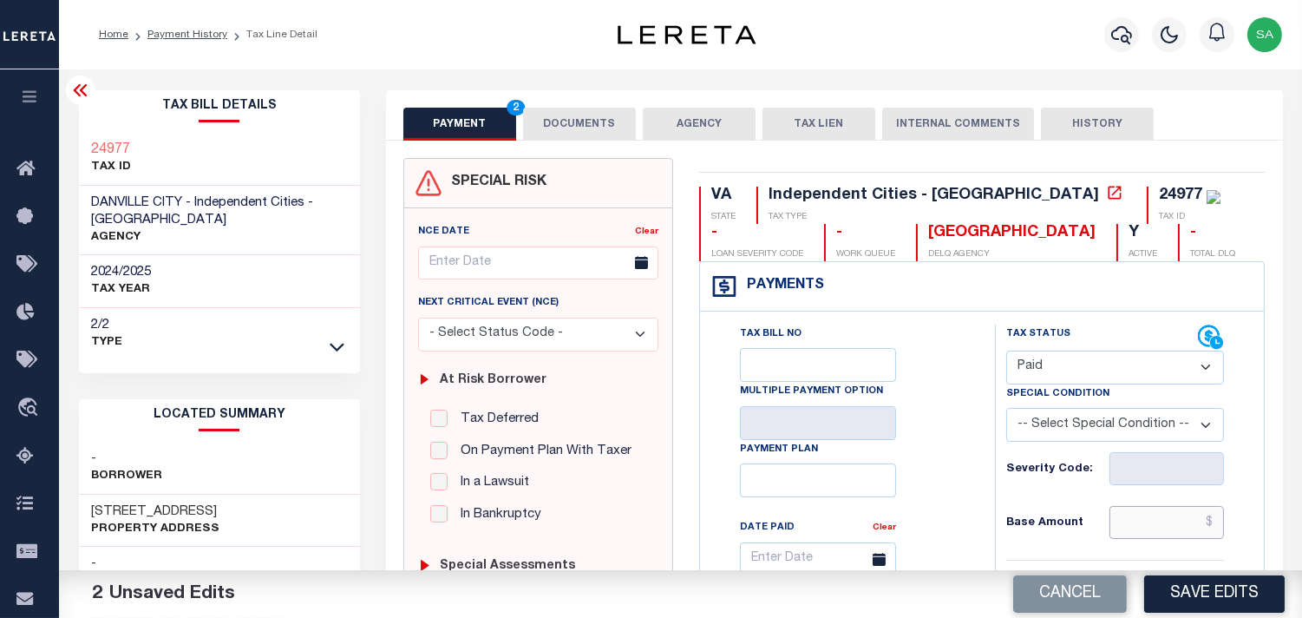
click at [1160, 528] on input "text" at bounding box center [1167, 522] width 115 height 33
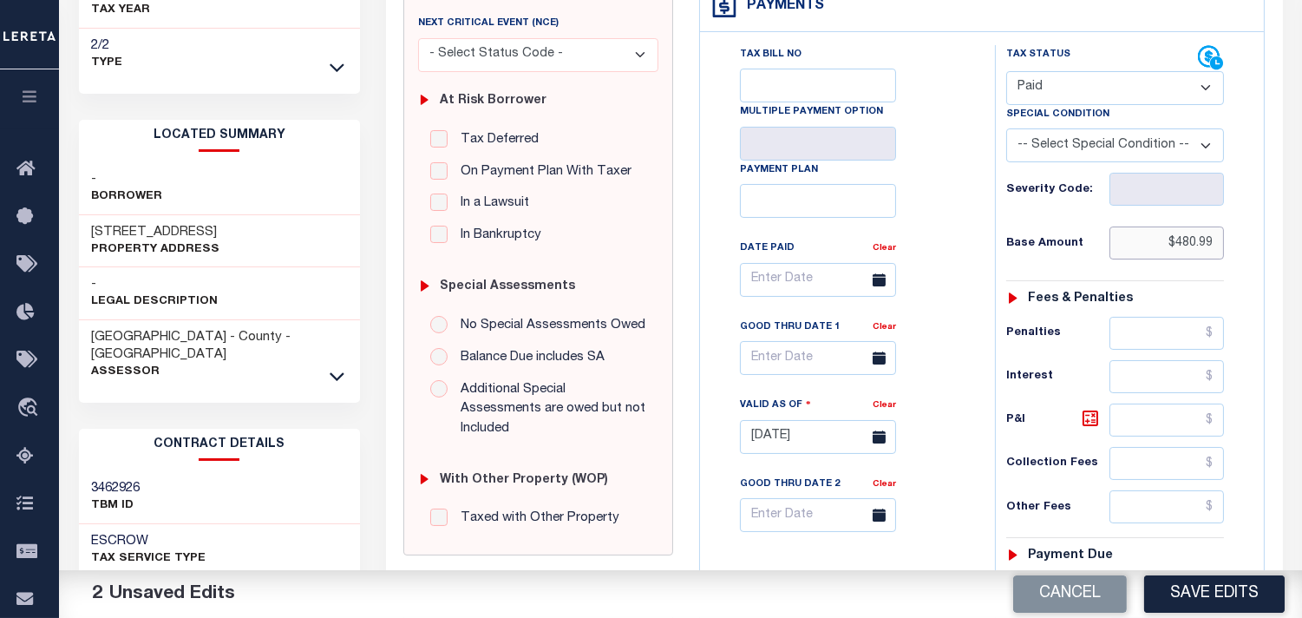
scroll to position [289, 0]
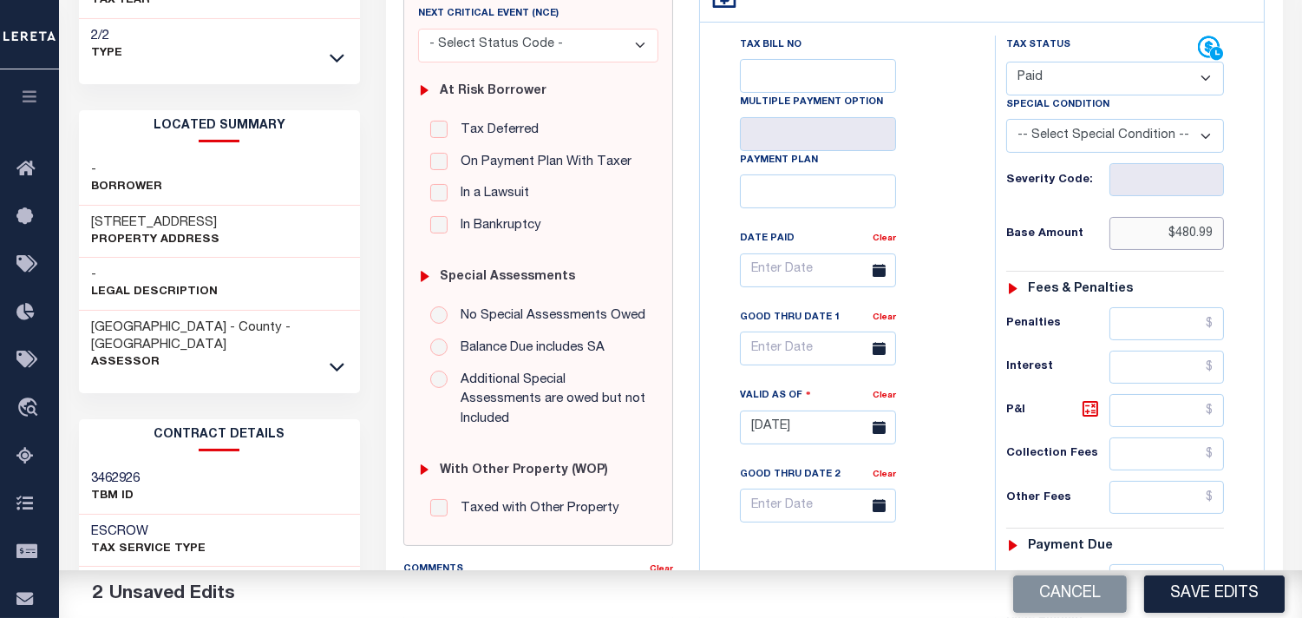
click at [1200, 238] on input "$480.99" at bounding box center [1167, 233] width 115 height 33
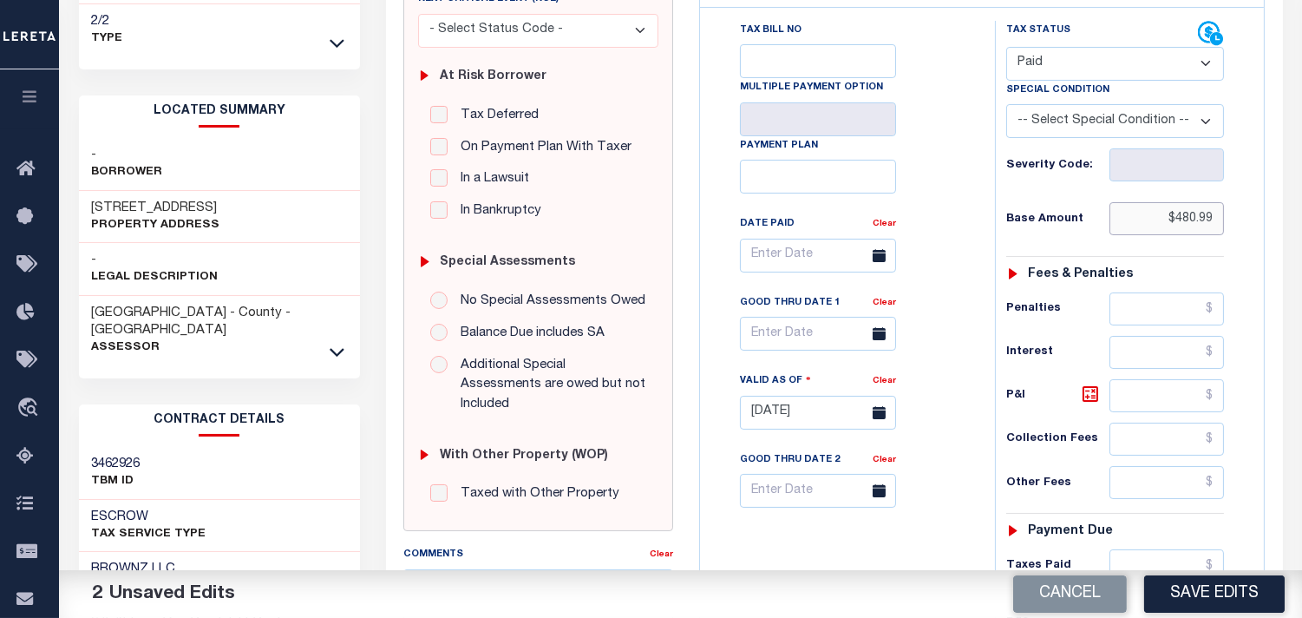
scroll to position [578, 0]
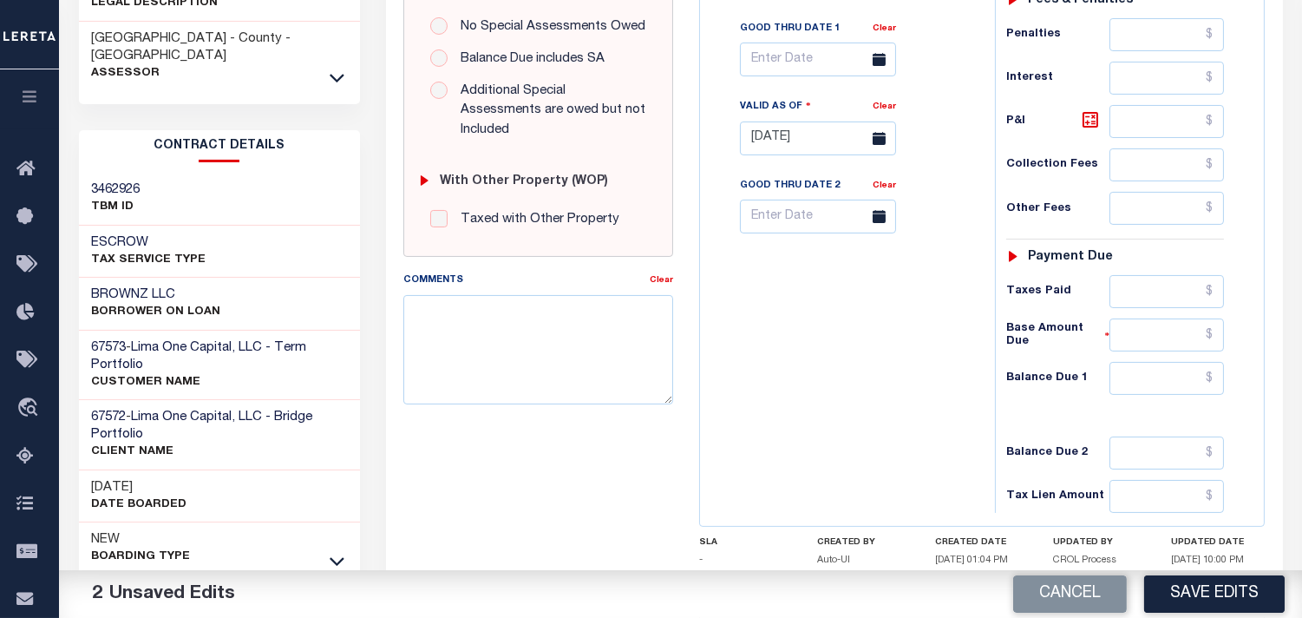
type input "$480.99"
click at [1166, 297] on input "text" at bounding box center [1167, 291] width 115 height 33
paste input "480.99"
type input "$480.99"
click at [1184, 377] on input "text" at bounding box center [1167, 378] width 115 height 33
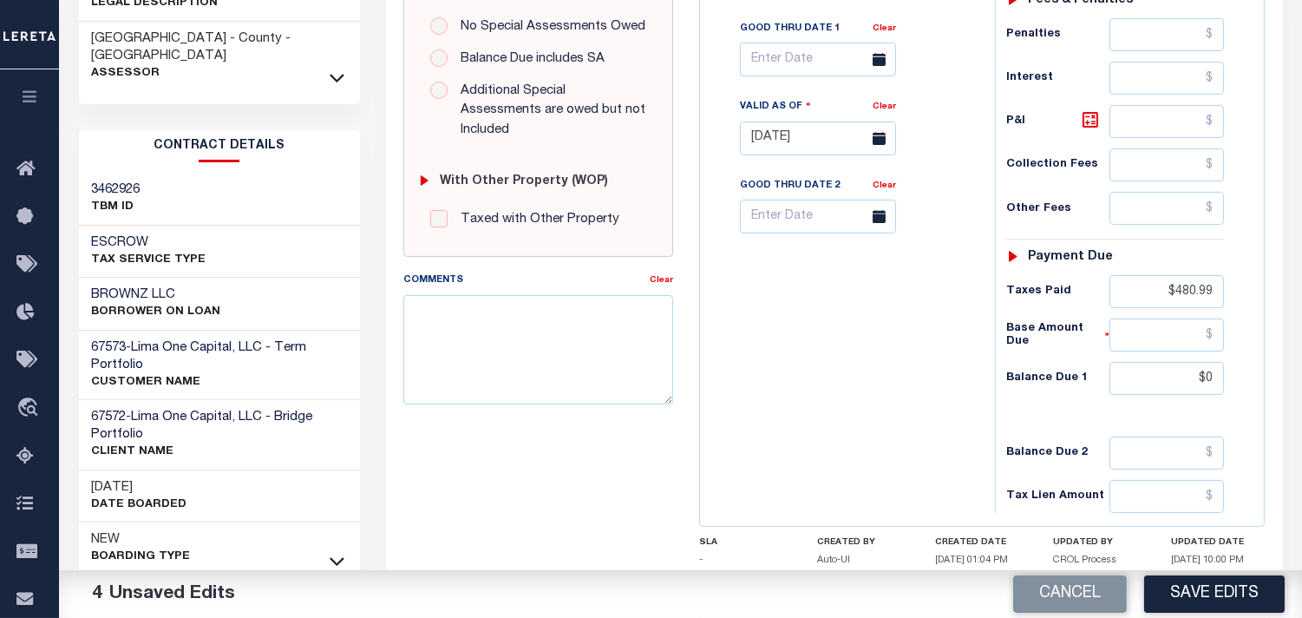
type input "$0.00"
click at [885, 368] on div "Tax Bill No Multiple Payment Option Payment Plan Clear" at bounding box center [844, 130] width 278 height 766
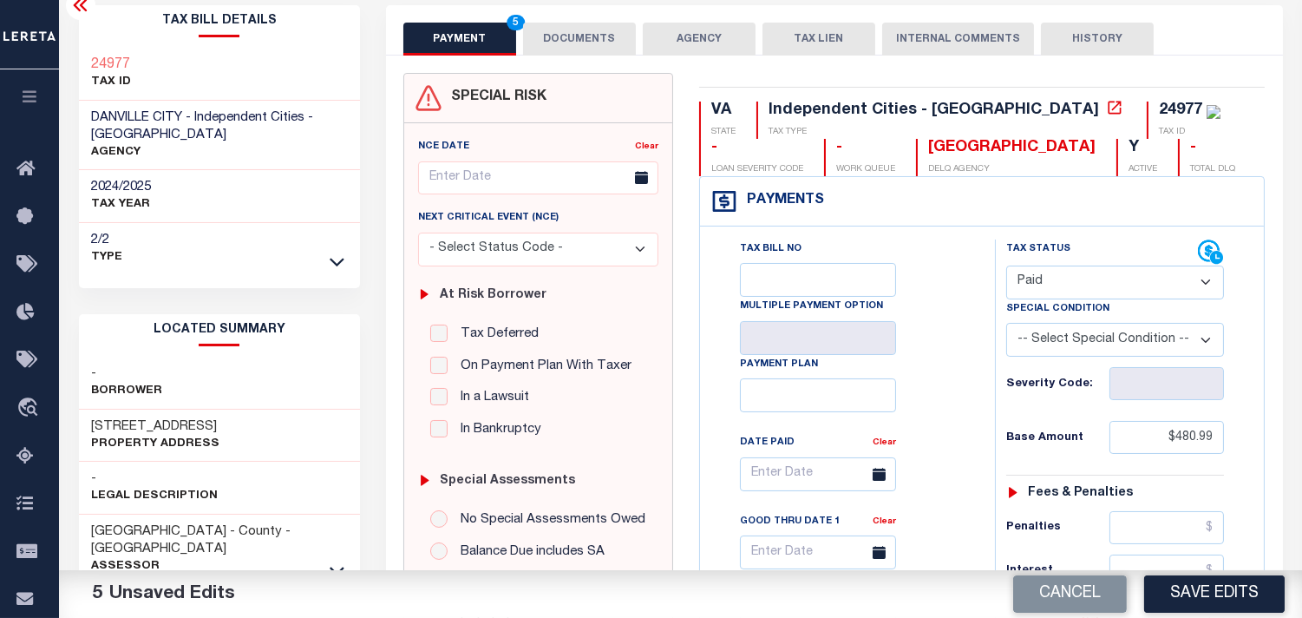
scroll to position [0, 0]
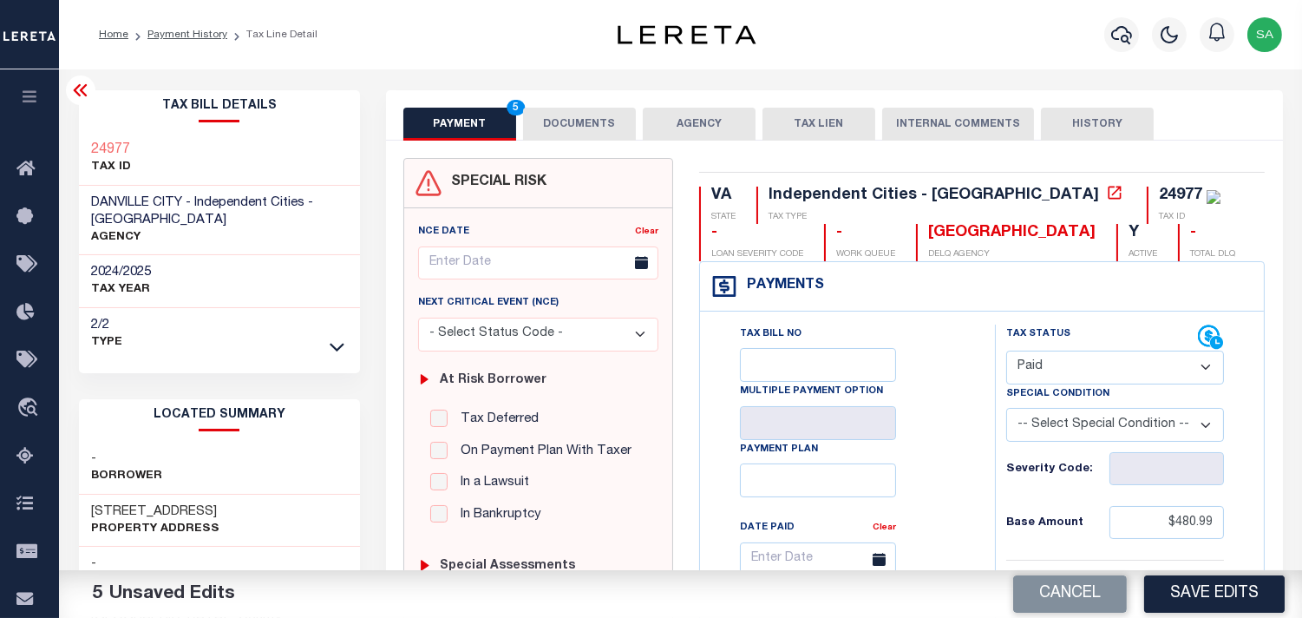
click at [566, 123] on button "DOCUMENTS" at bounding box center [579, 124] width 113 height 33
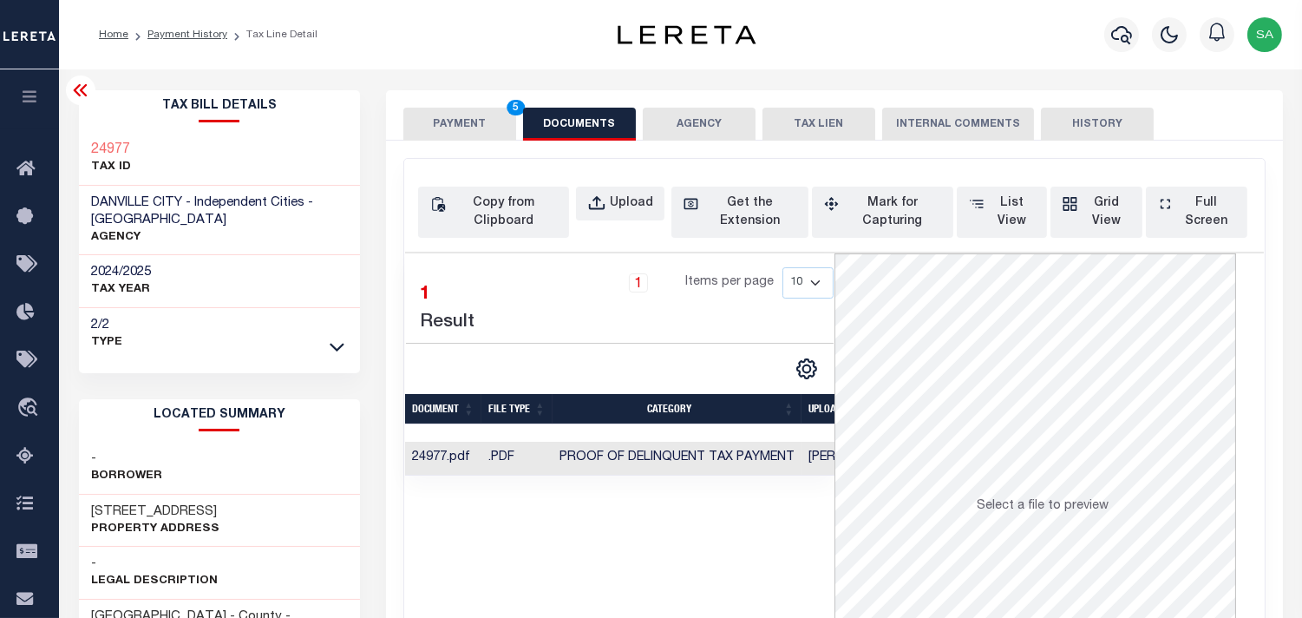
click at [460, 121] on button "PAYMENT 5" at bounding box center [459, 124] width 113 height 33
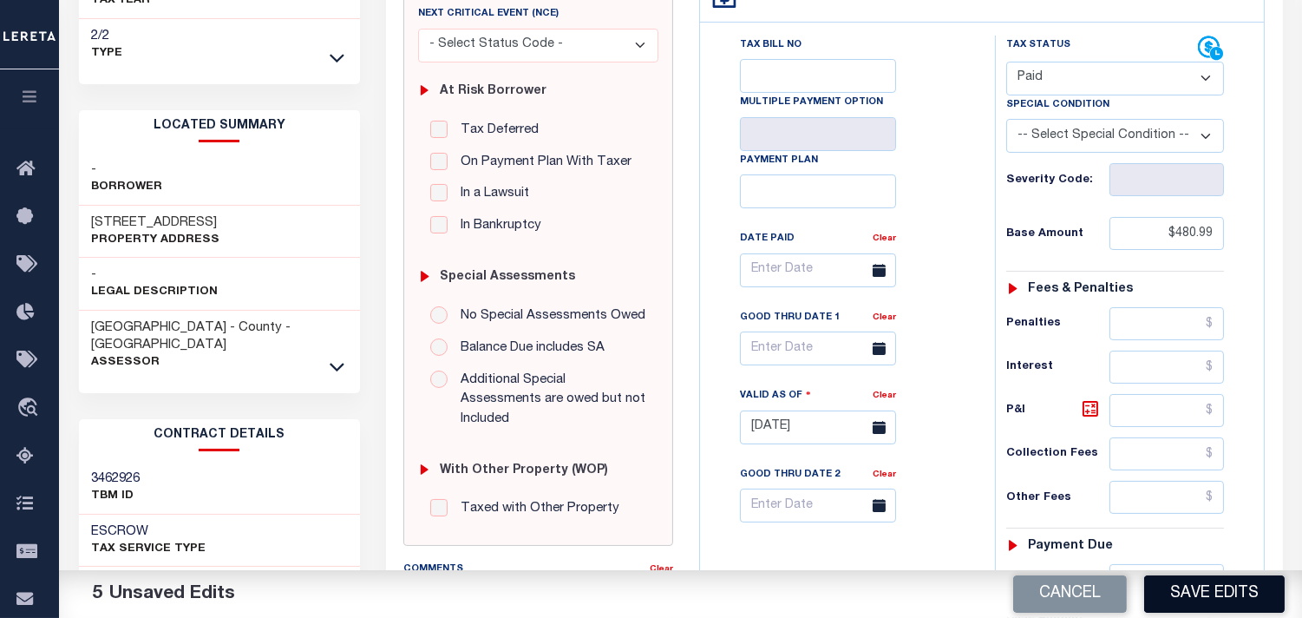
click at [1177, 584] on button "Save Edits" at bounding box center [1214, 593] width 141 height 37
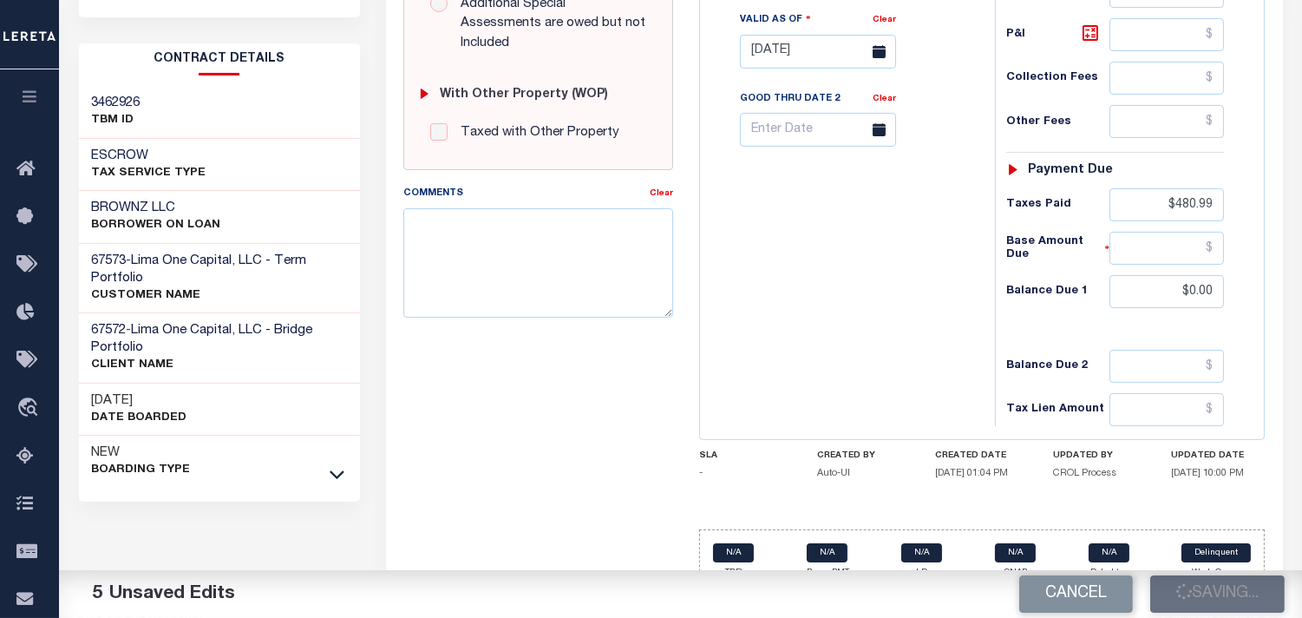
scroll to position [674, 0]
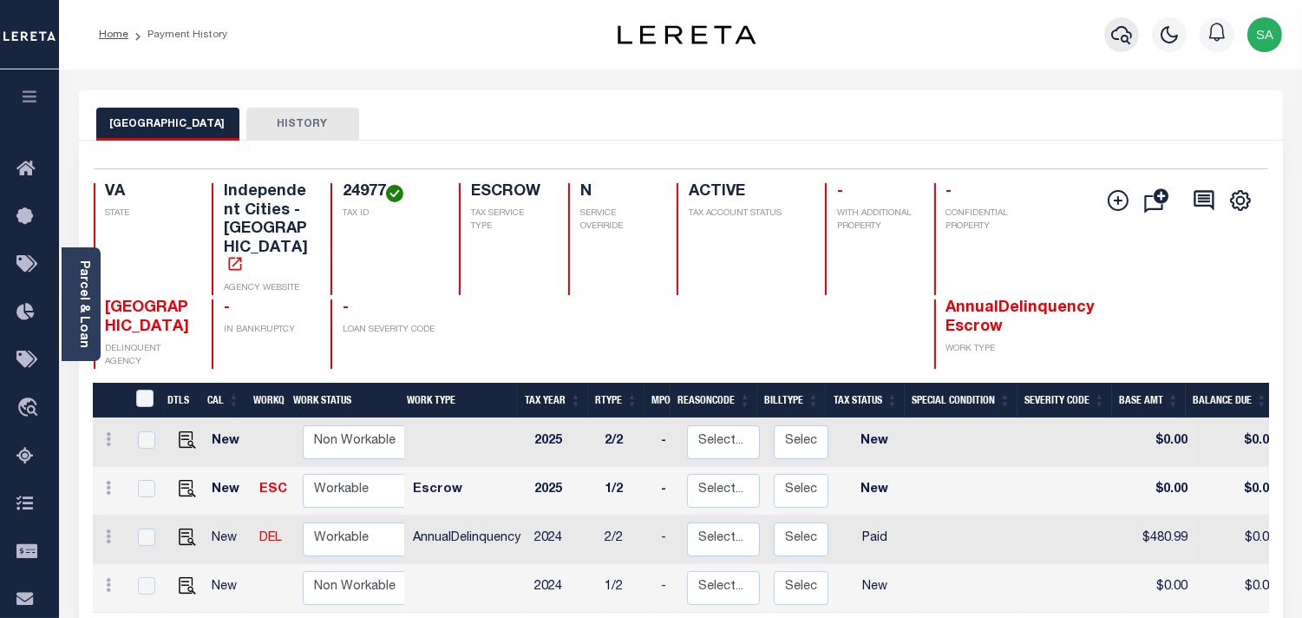
click at [1108, 35] on button "button" at bounding box center [1122, 34] width 35 height 35
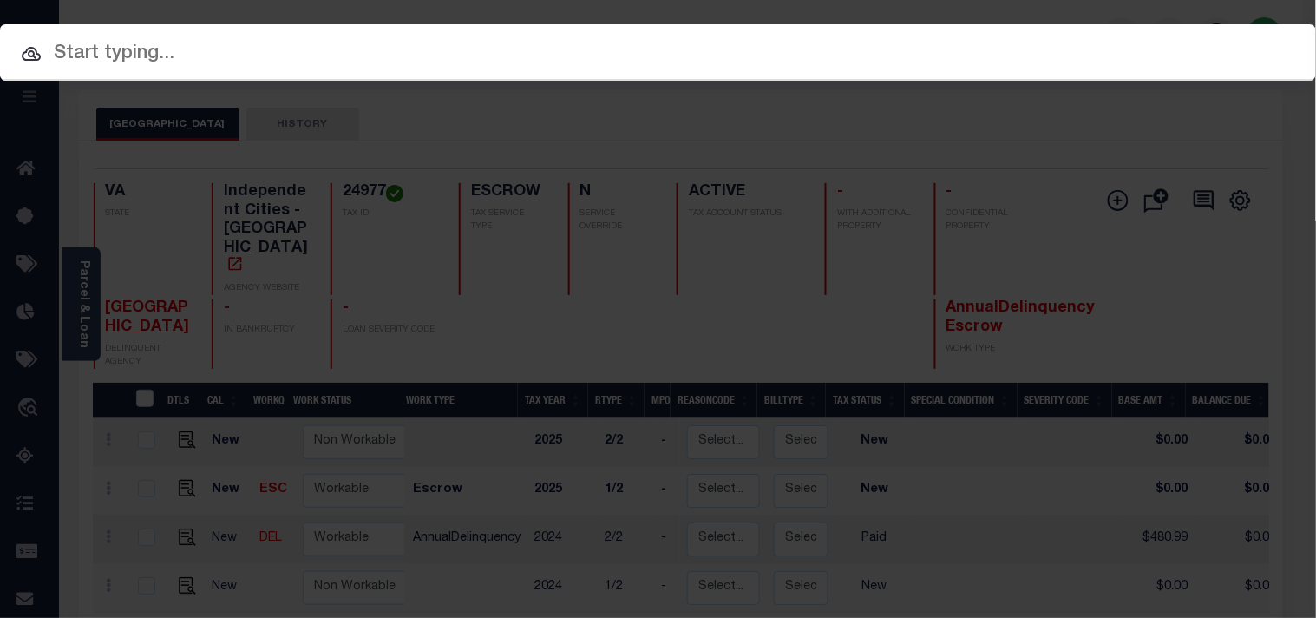
click at [1089, 39] on input "text" at bounding box center [658, 54] width 1316 height 30
paste input "121091"
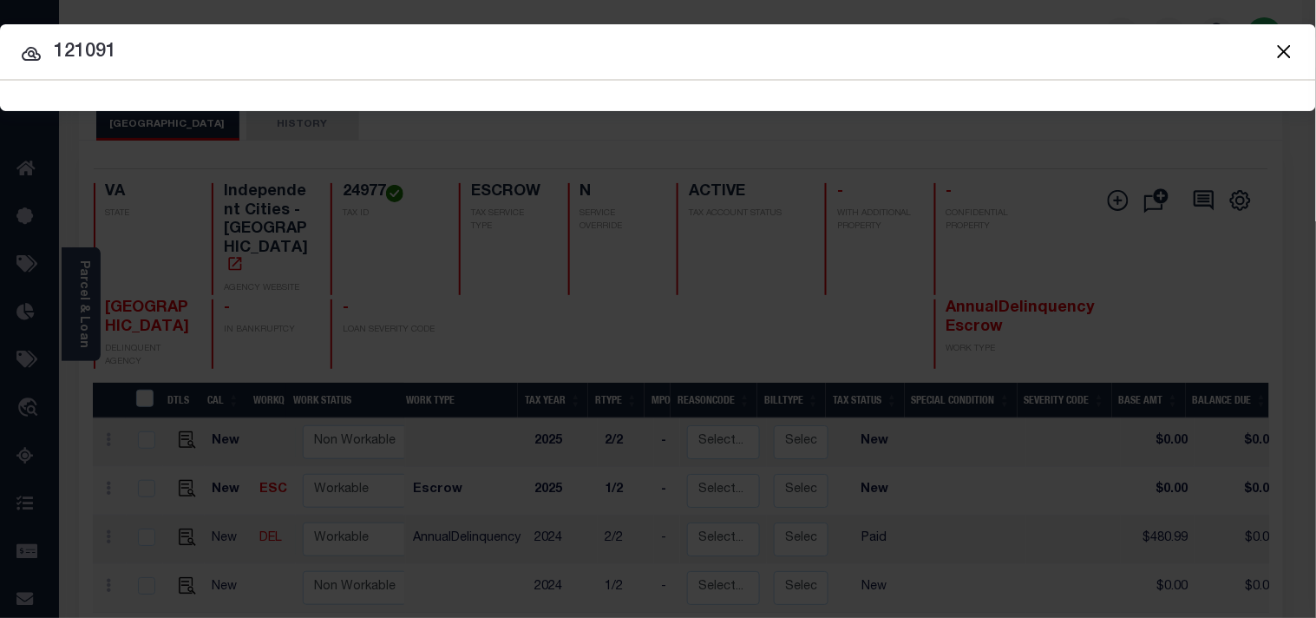
type input "121091"
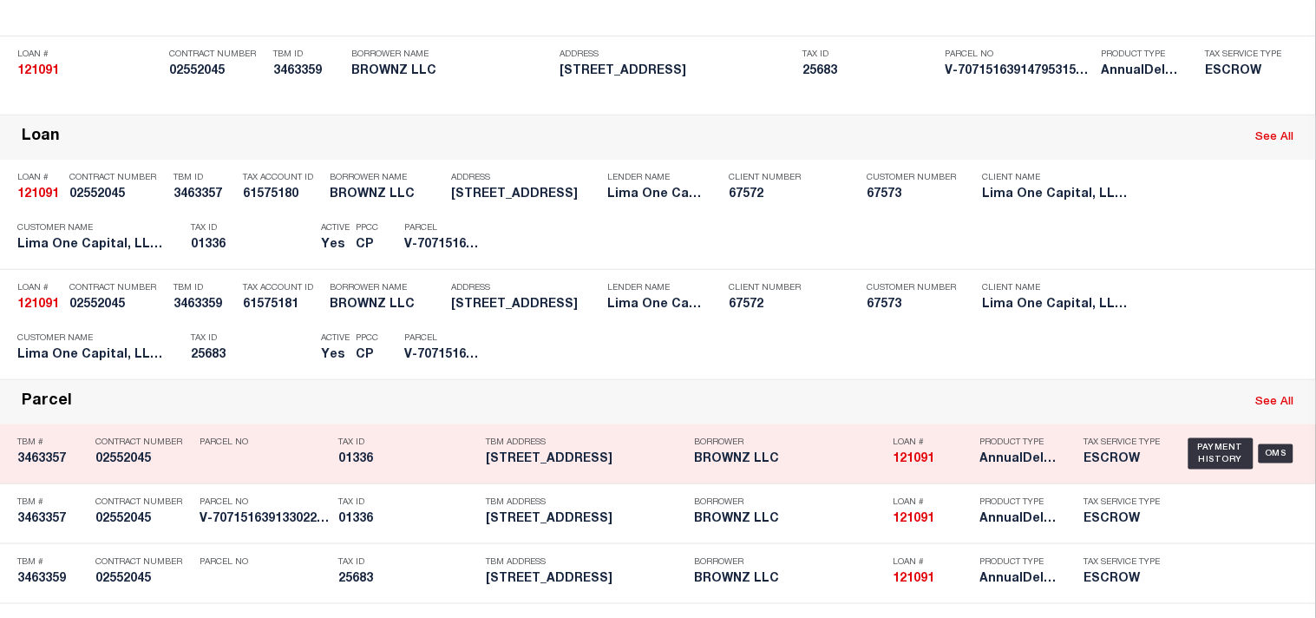
scroll to position [202, 0]
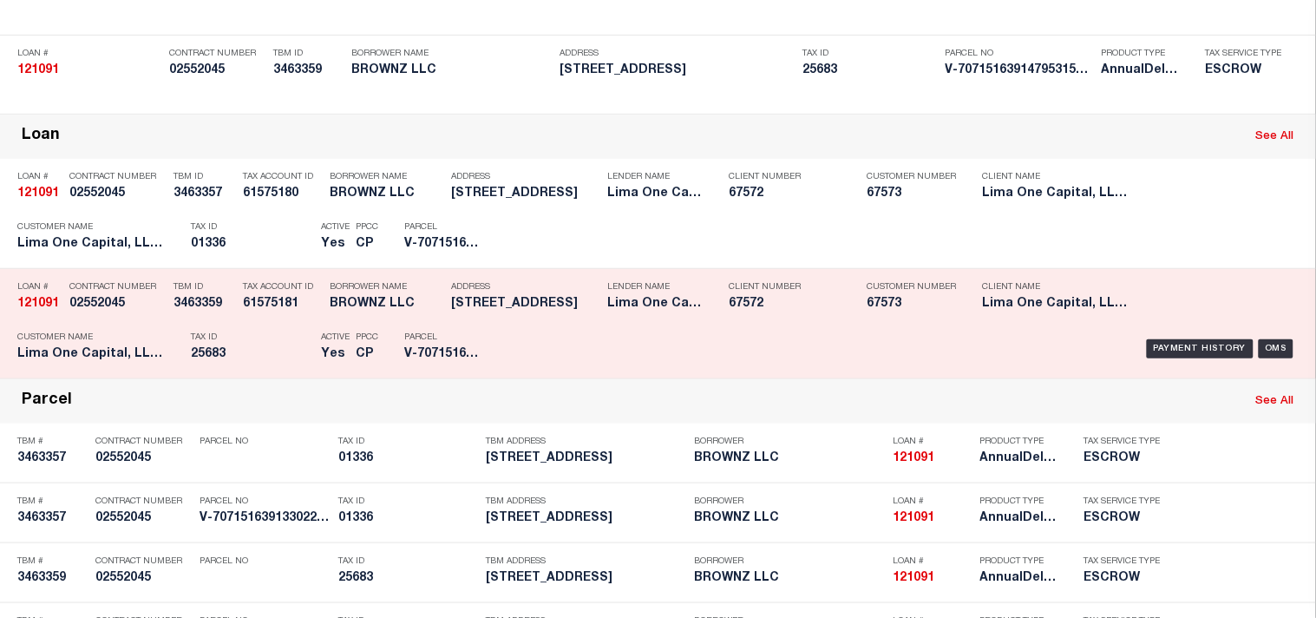
click at [255, 343] on p "Tax ID" at bounding box center [251, 337] width 121 height 10
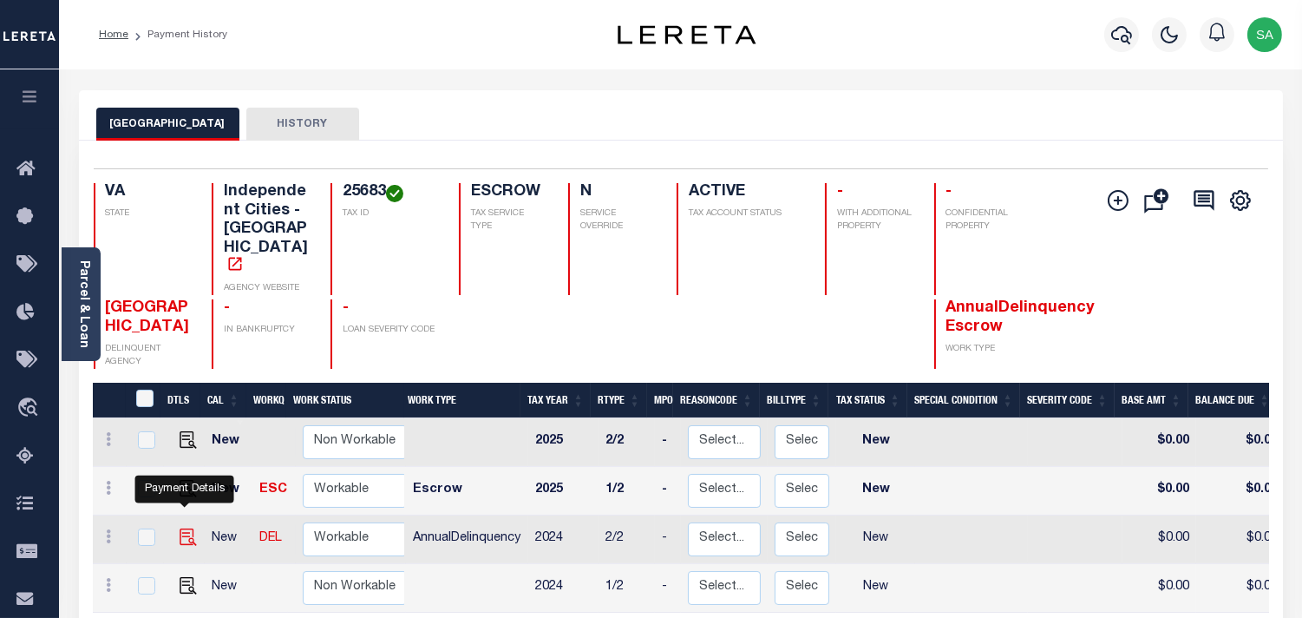
click at [188, 528] on img "" at bounding box center [188, 536] width 17 height 17
checkbox input "true"
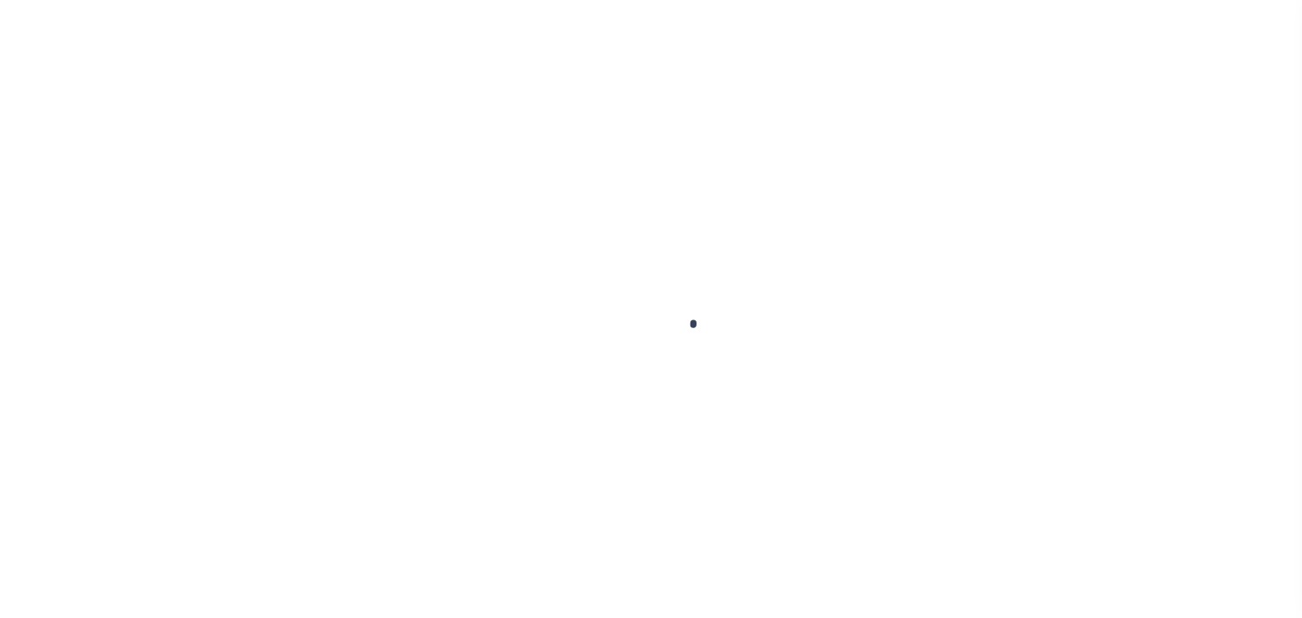
checkbox input "false"
type input "[DATE]"
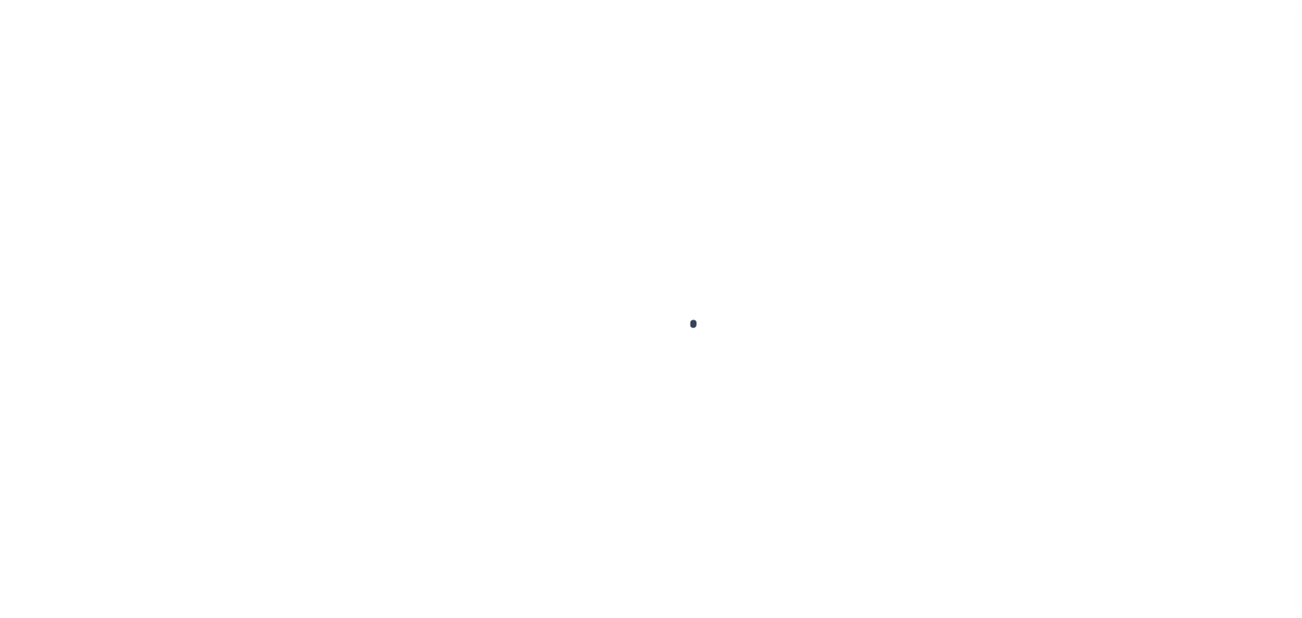
select select "NW2"
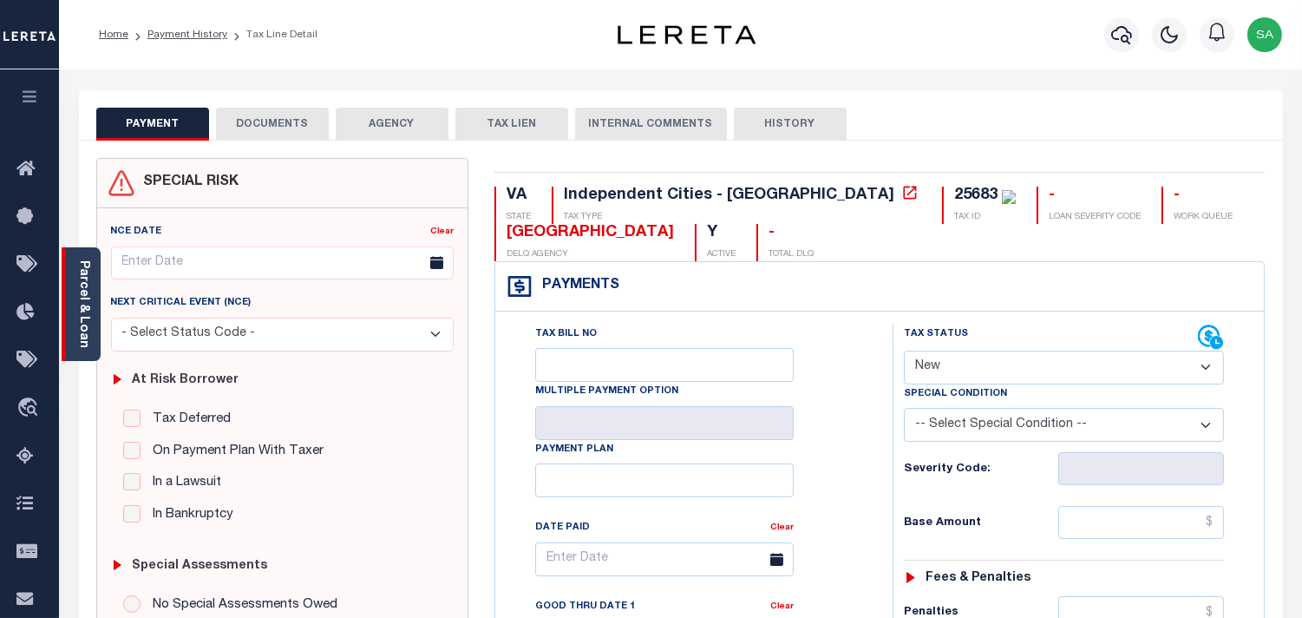
click at [89, 326] on link "Parcel & Loan" at bounding box center [83, 304] width 12 height 88
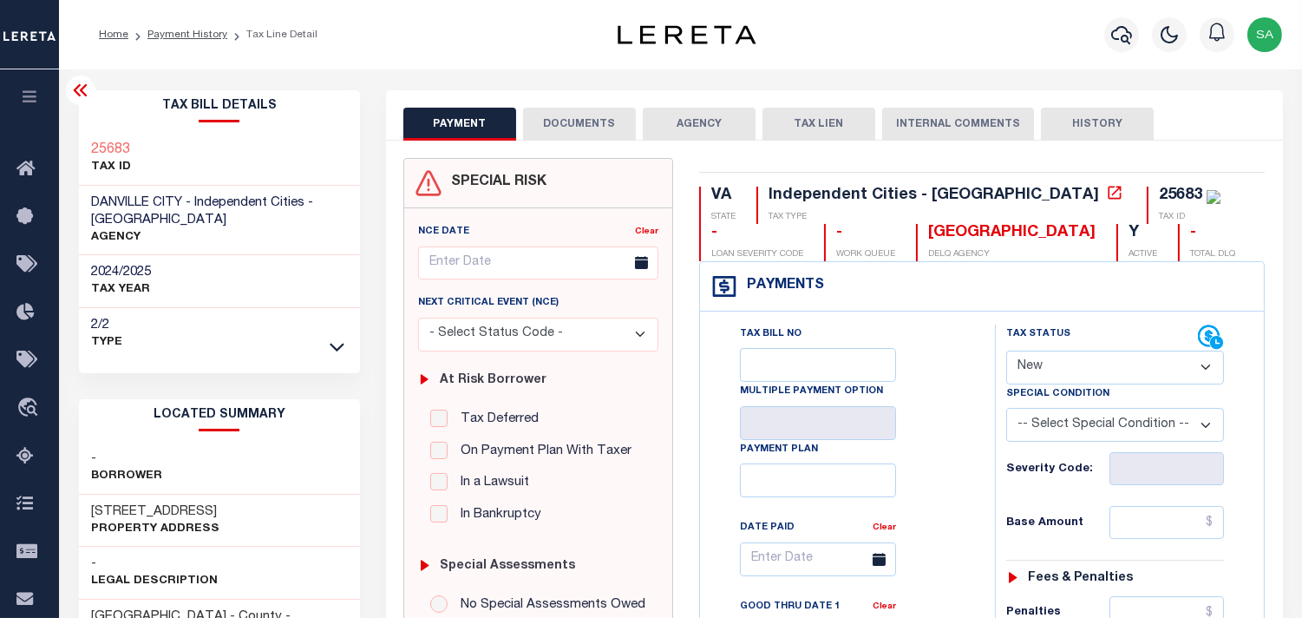
click at [557, 125] on button "DOCUMENTS" at bounding box center [579, 124] width 113 height 33
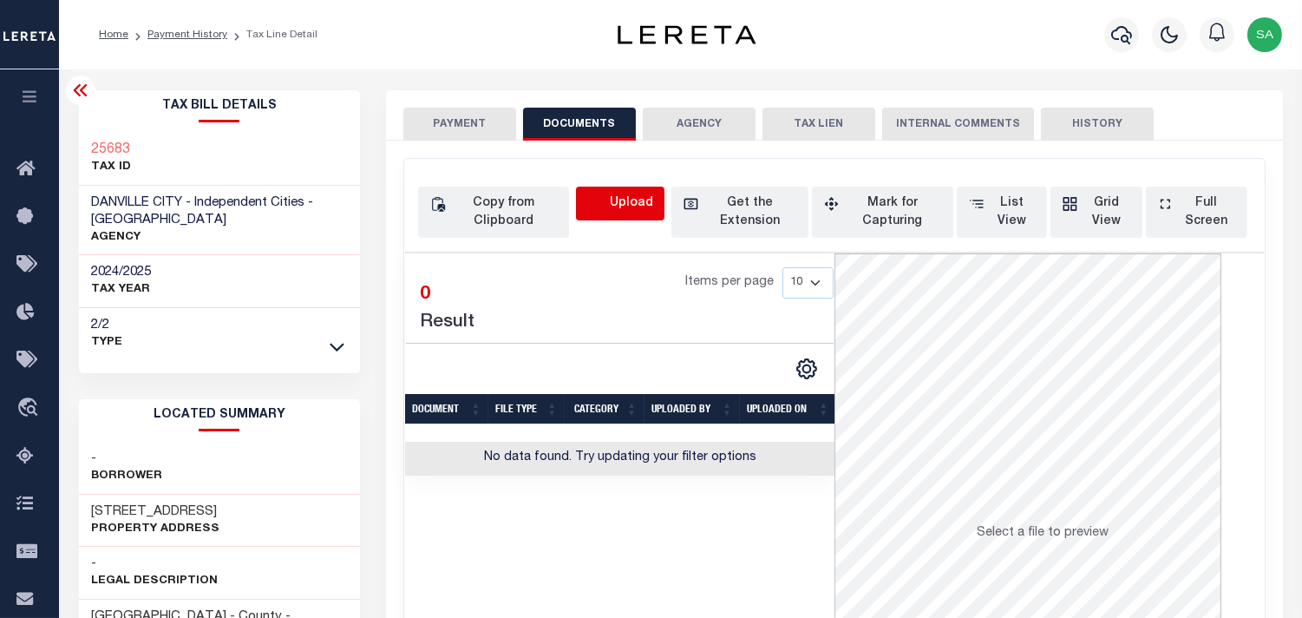
click at [603, 200] on icon "button" at bounding box center [596, 203] width 19 height 19
select select "POP"
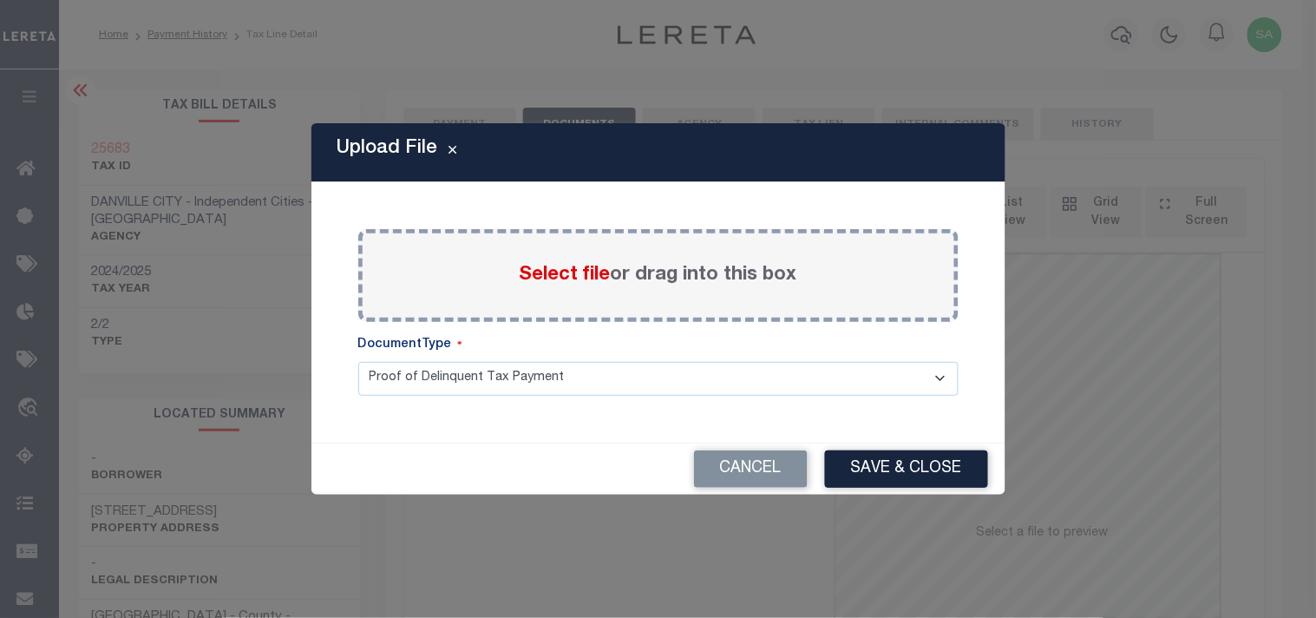
click at [580, 278] on span "Select file" at bounding box center [565, 275] width 91 height 19
click at [0, 0] on input "Select file or drag into this box" at bounding box center [0, 0] width 0 height 0
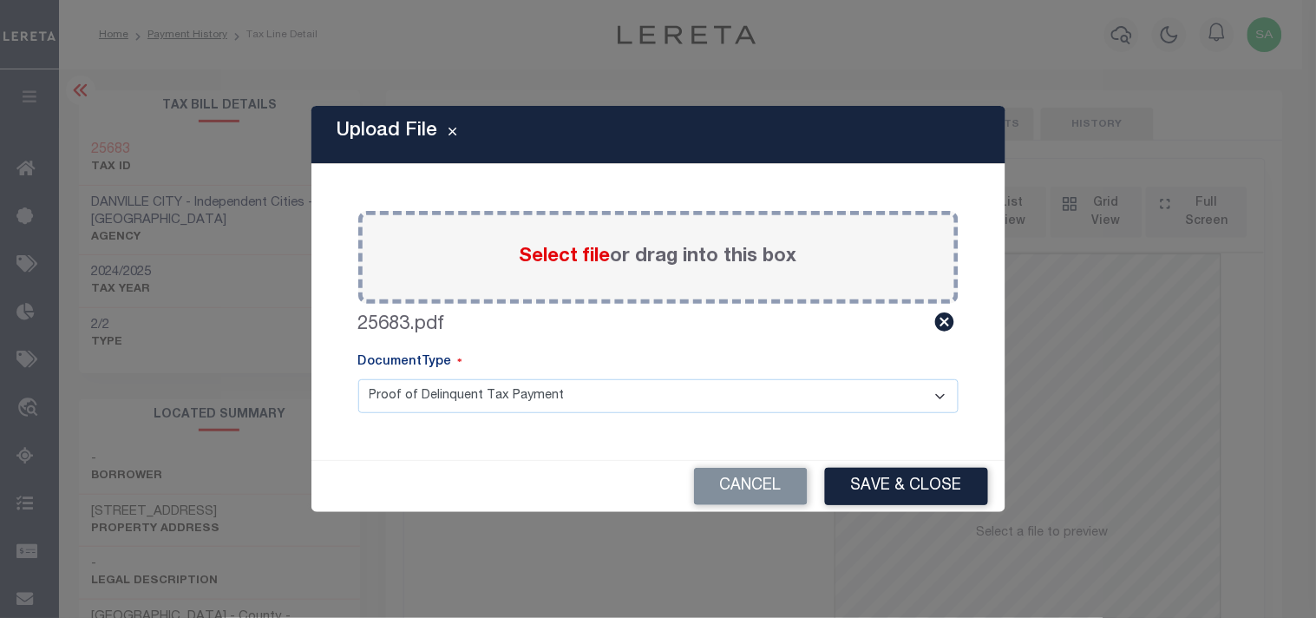
click at [914, 506] on div "Cancel Save & Close" at bounding box center [658, 486] width 694 height 51
click at [914, 495] on button "Save & Close" at bounding box center [906, 486] width 163 height 37
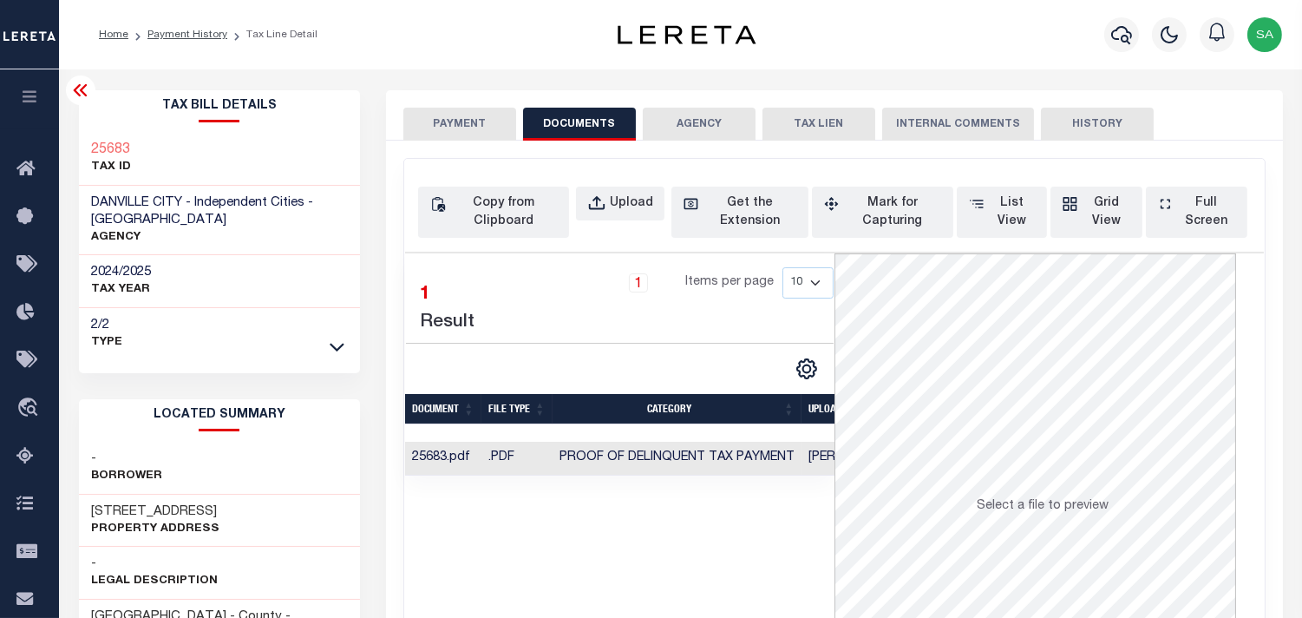
click at [452, 135] on button "PAYMENT" at bounding box center [459, 124] width 113 height 33
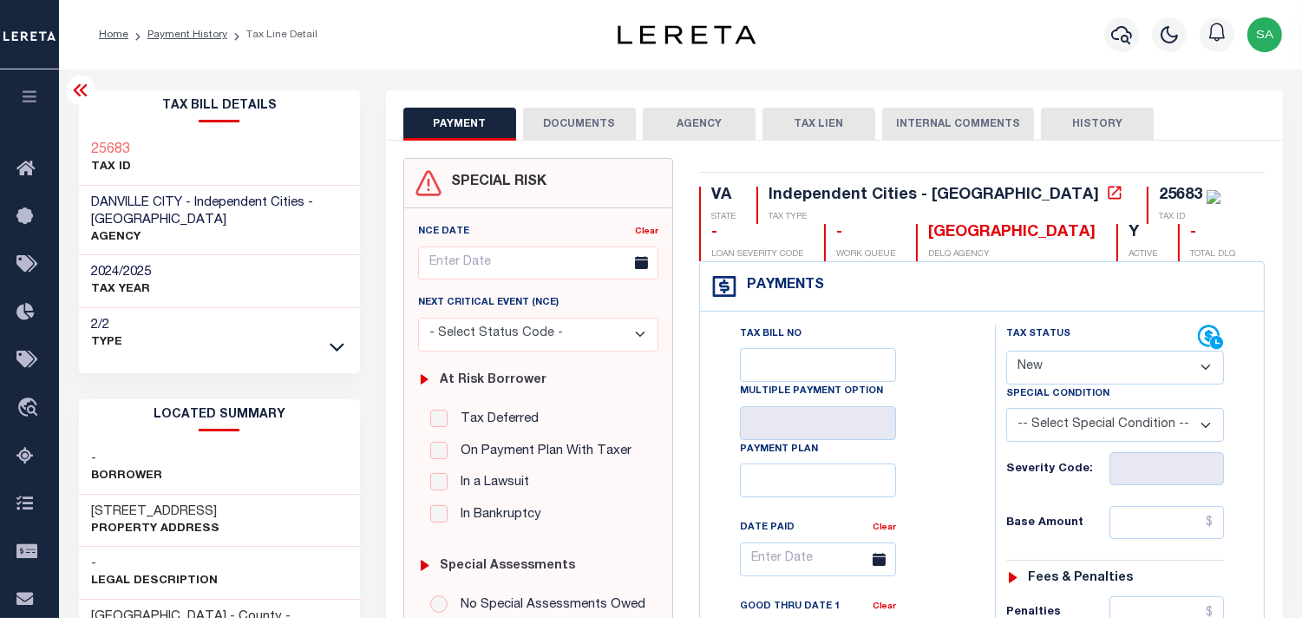
click at [1070, 371] on select "- Select Status Code - Open Due/Unpaid Paid Incomplete No Tax Due Internal Refu…" at bounding box center [1115, 368] width 218 height 34
select select "PYD"
click at [1006, 351] on select "- Select Status Code - Open Due/Unpaid Paid Incomplete No Tax Due Internal Refu…" at bounding box center [1115, 368] width 218 height 34
type input "[DATE]"
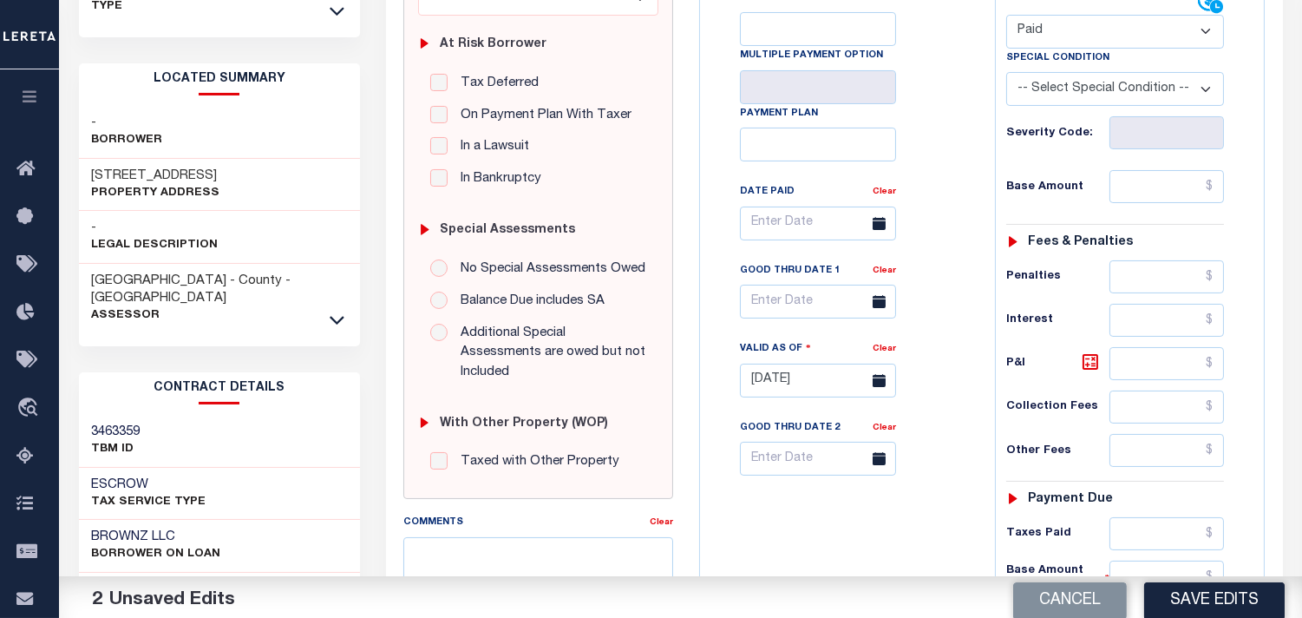
scroll to position [385, 0]
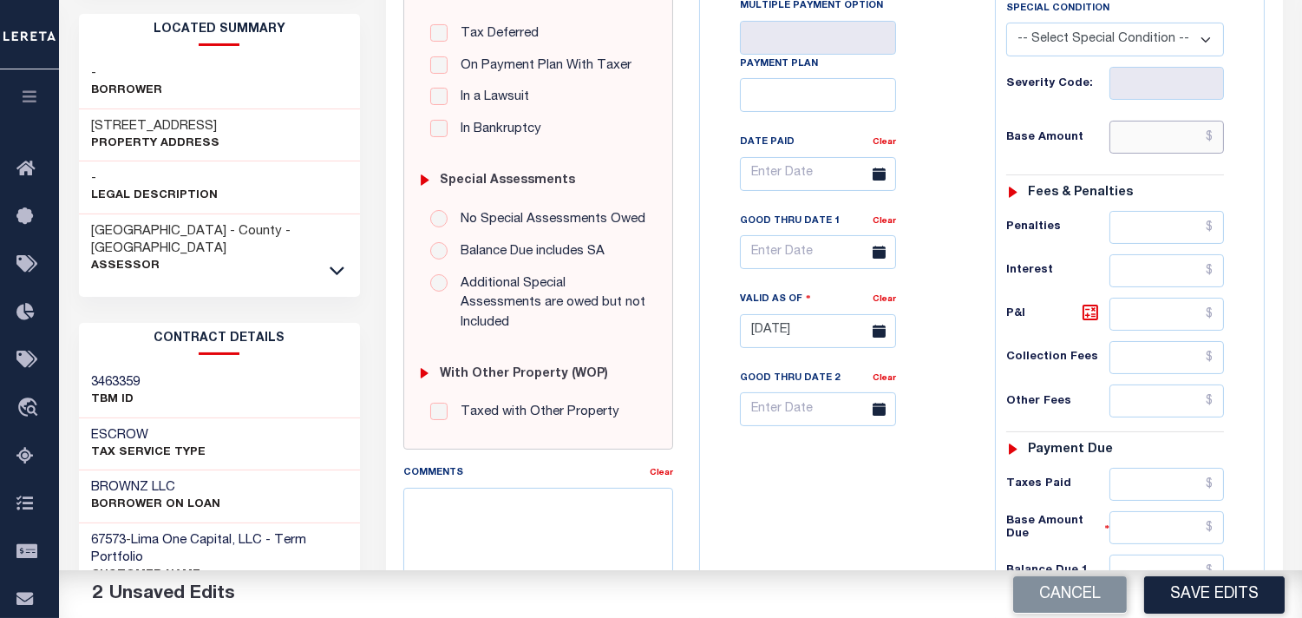
click at [1177, 148] on input "text" at bounding box center [1167, 137] width 115 height 33
click at [1207, 154] on input "$495.93" at bounding box center [1167, 137] width 115 height 33
click at [1207, 150] on input "$495.93" at bounding box center [1167, 137] width 115 height 33
click at [1209, 141] on input "$495.93" at bounding box center [1167, 137] width 115 height 33
click at [1208, 140] on input "$495.93" at bounding box center [1167, 137] width 115 height 33
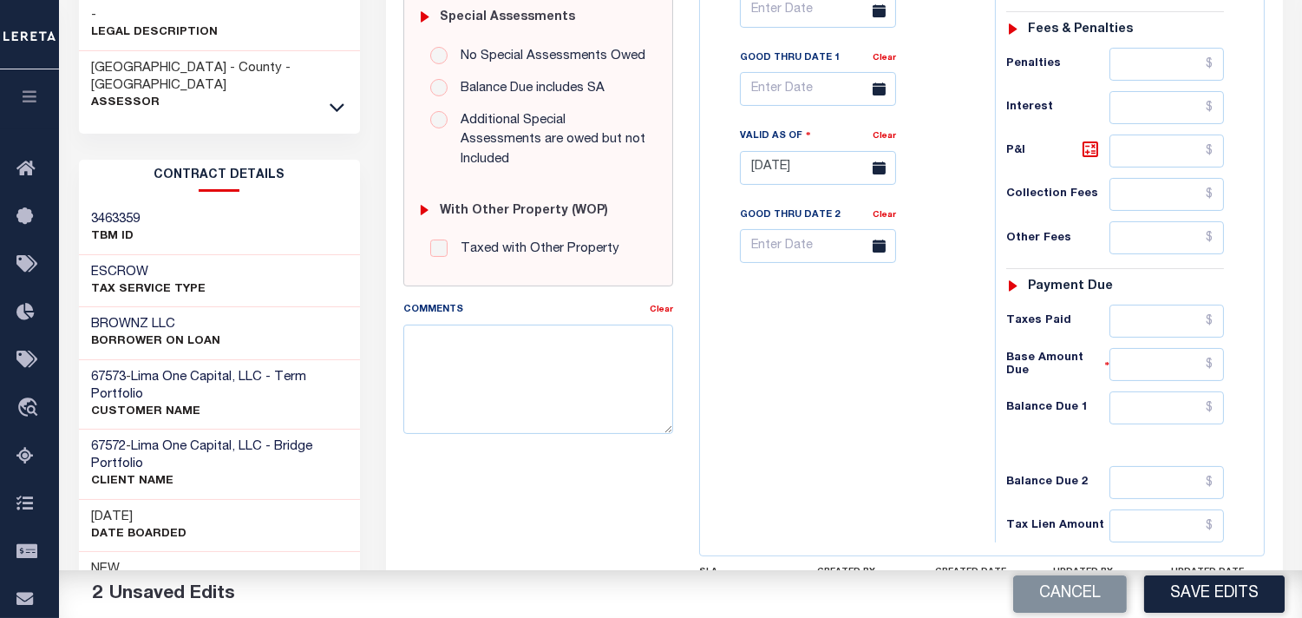
scroll to position [694, 0]
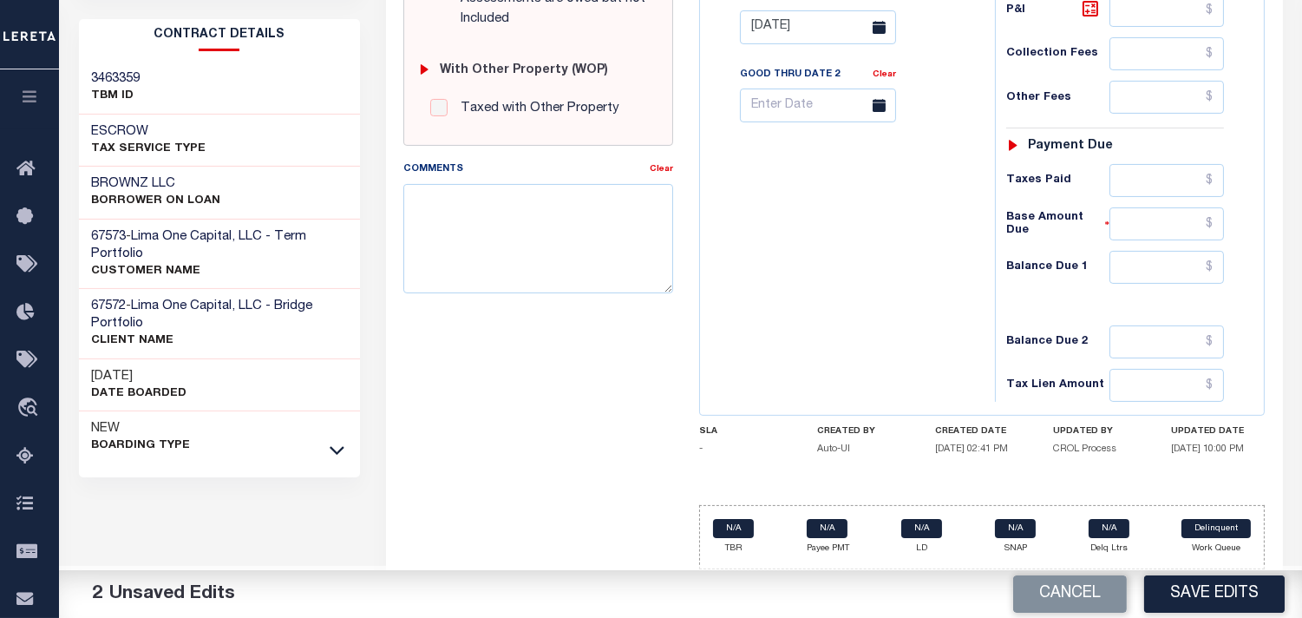
type input "$495.93"
click at [1186, 179] on input "text" at bounding box center [1167, 180] width 115 height 33
paste input "495.93"
type input "$495.93"
click at [1181, 267] on input "text" at bounding box center [1167, 267] width 115 height 33
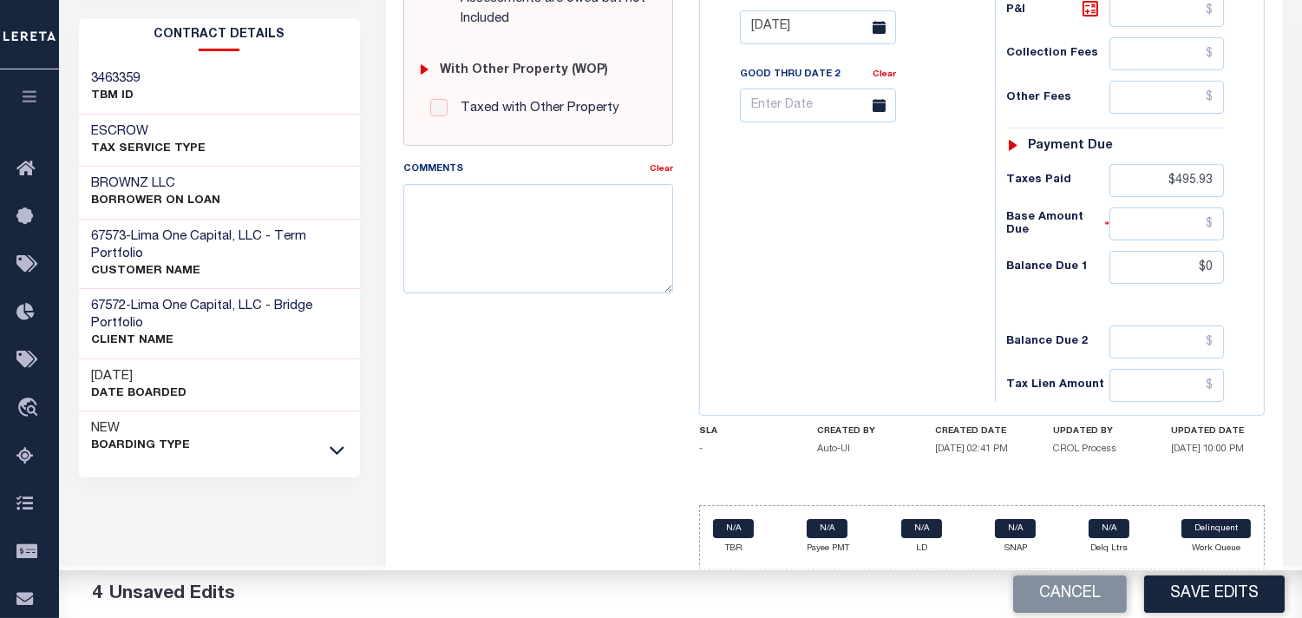
type input "$0.00"
click at [904, 274] on div "Tax Bill No Multiple Payment Option Payment Plan Clear" at bounding box center [844, 19] width 278 height 766
click at [1213, 599] on button "Save Edits" at bounding box center [1214, 593] width 141 height 37
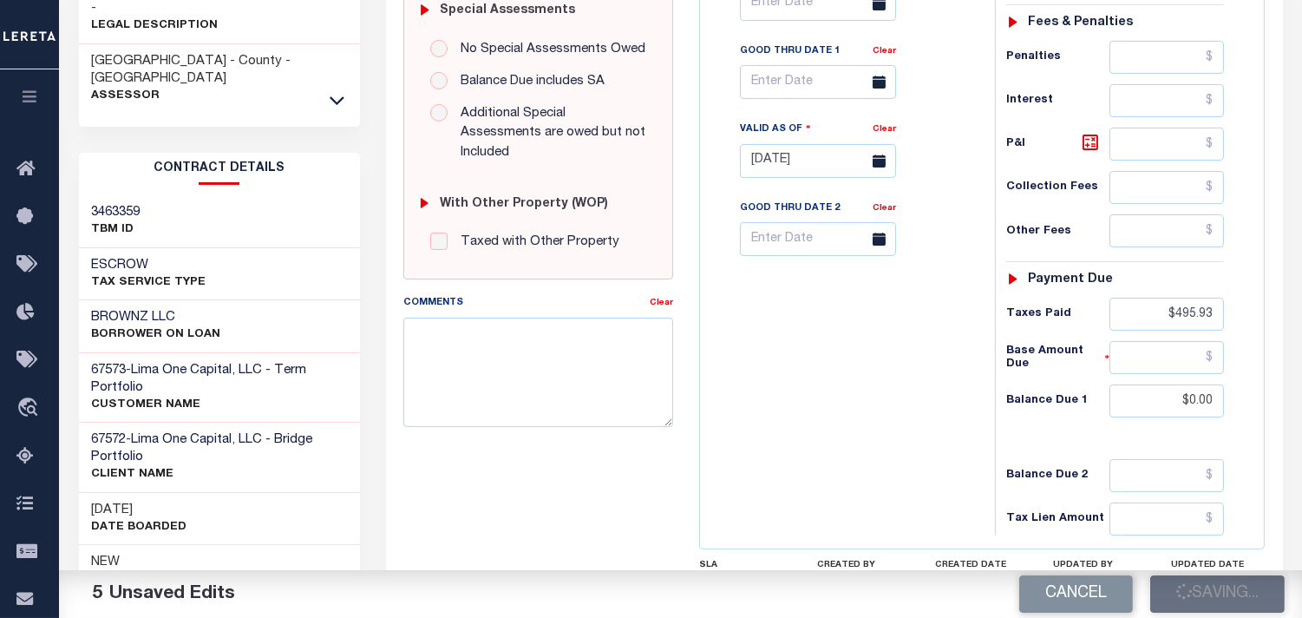
scroll to position [308, 0]
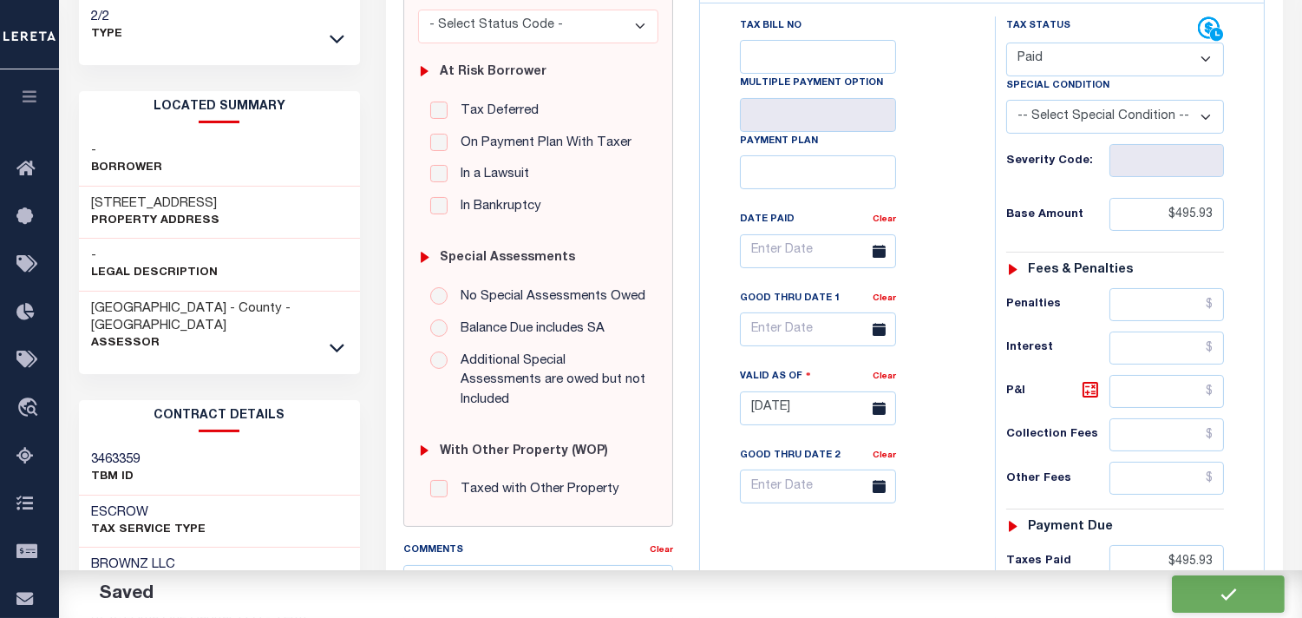
checkbox input "false"
type input "$495.93"
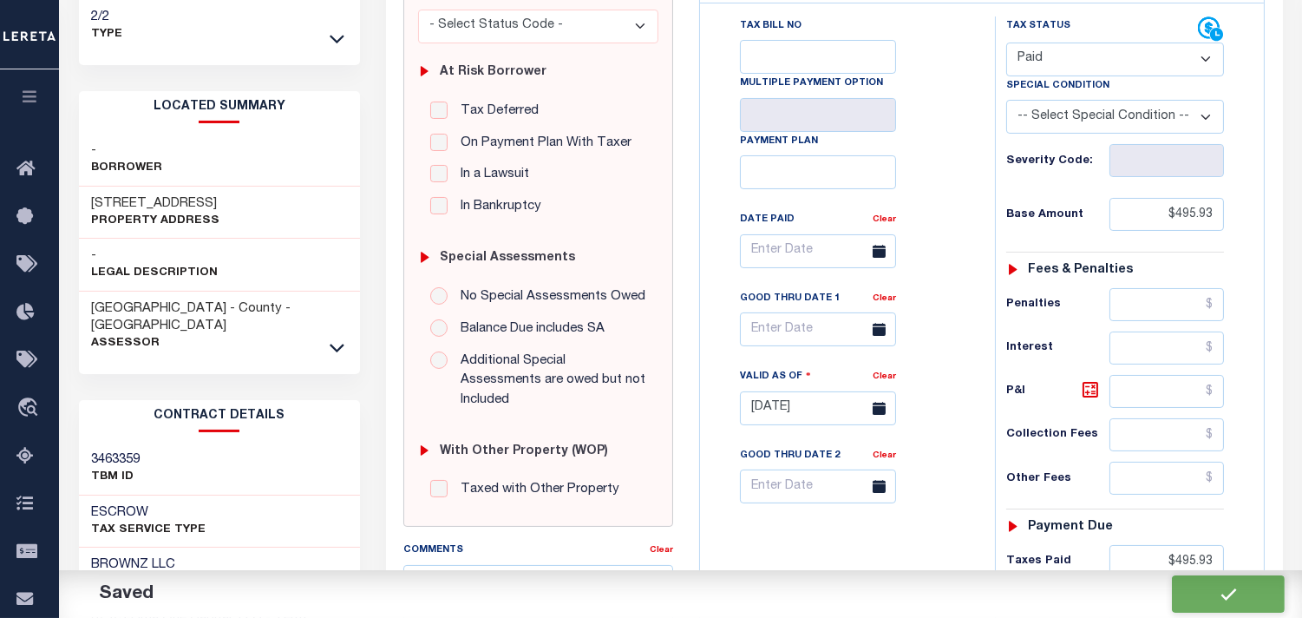
type input "$495.93"
type input "$0"
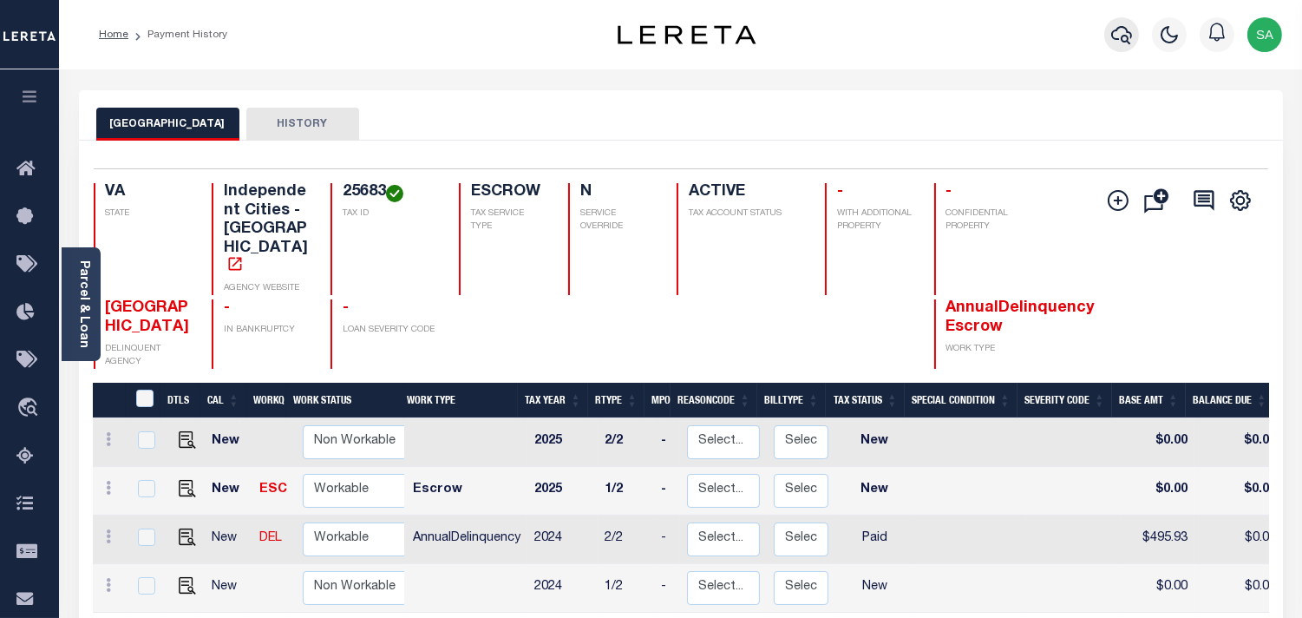
click at [1109, 35] on button "button" at bounding box center [1122, 34] width 35 height 35
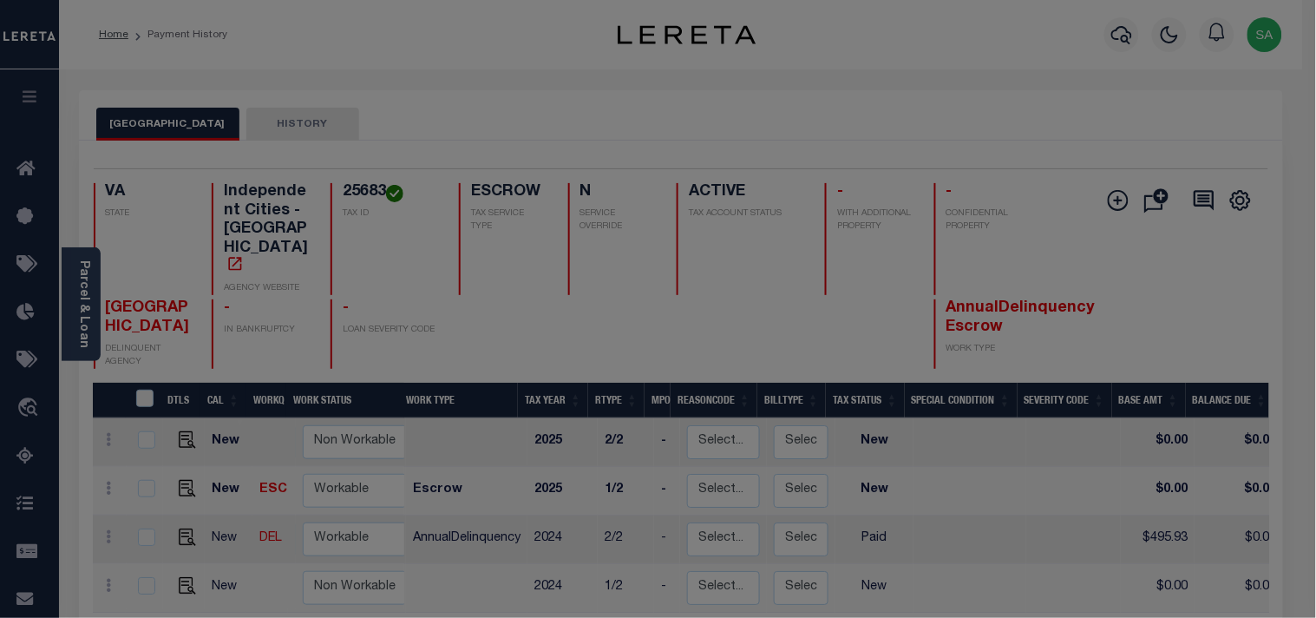
click at [0, 0] on div "Include Loans TBM Customers Borrowers Payments (Lender Non-Disb) Payments (Lend…" at bounding box center [0, 0] width 0 height 0
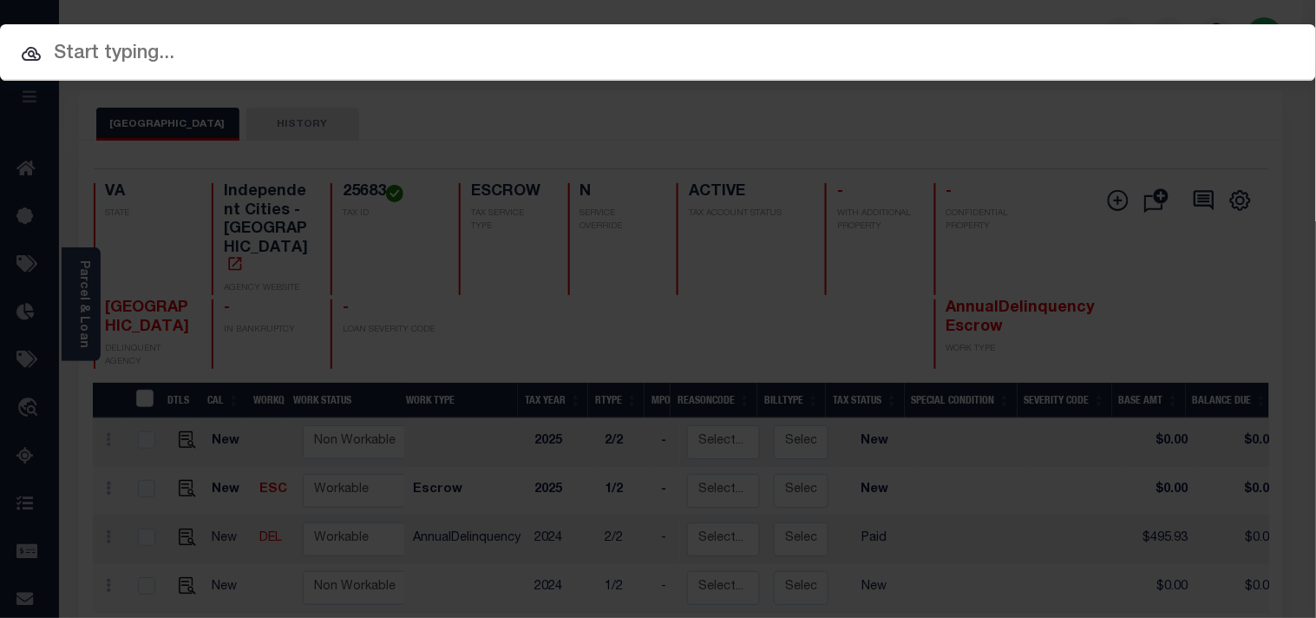
paste input "120537"
type input "120537"
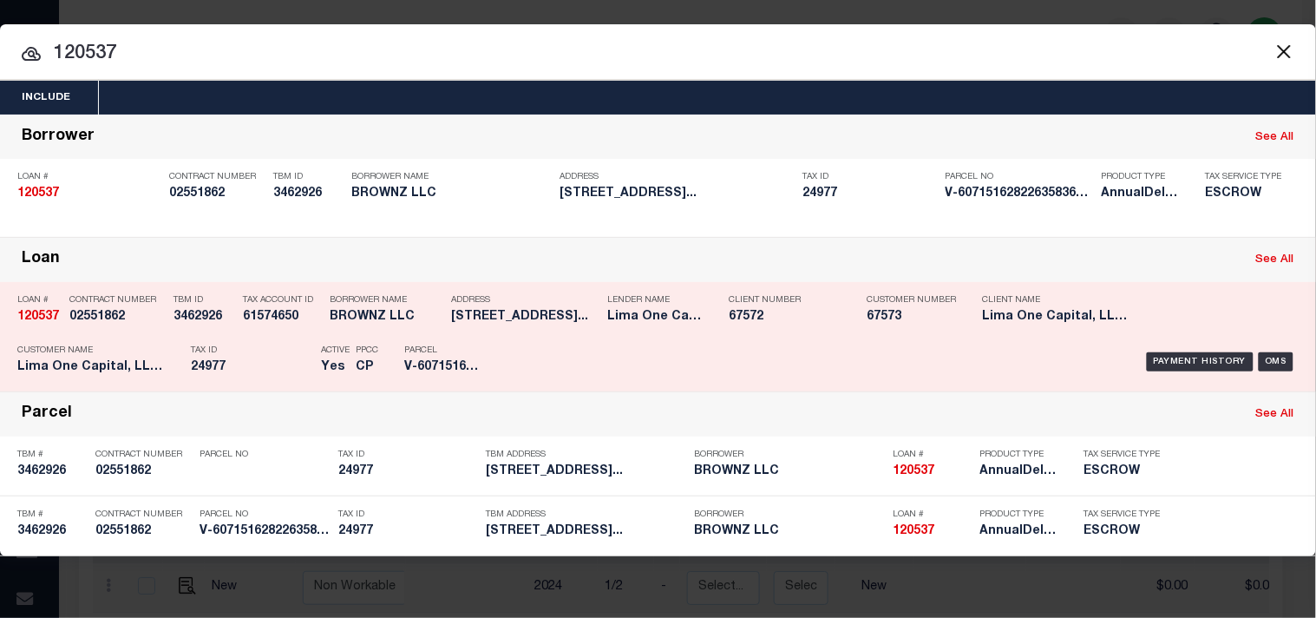
click at [208, 340] on div "Tax ID 24977" at bounding box center [251, 362] width 121 height 50
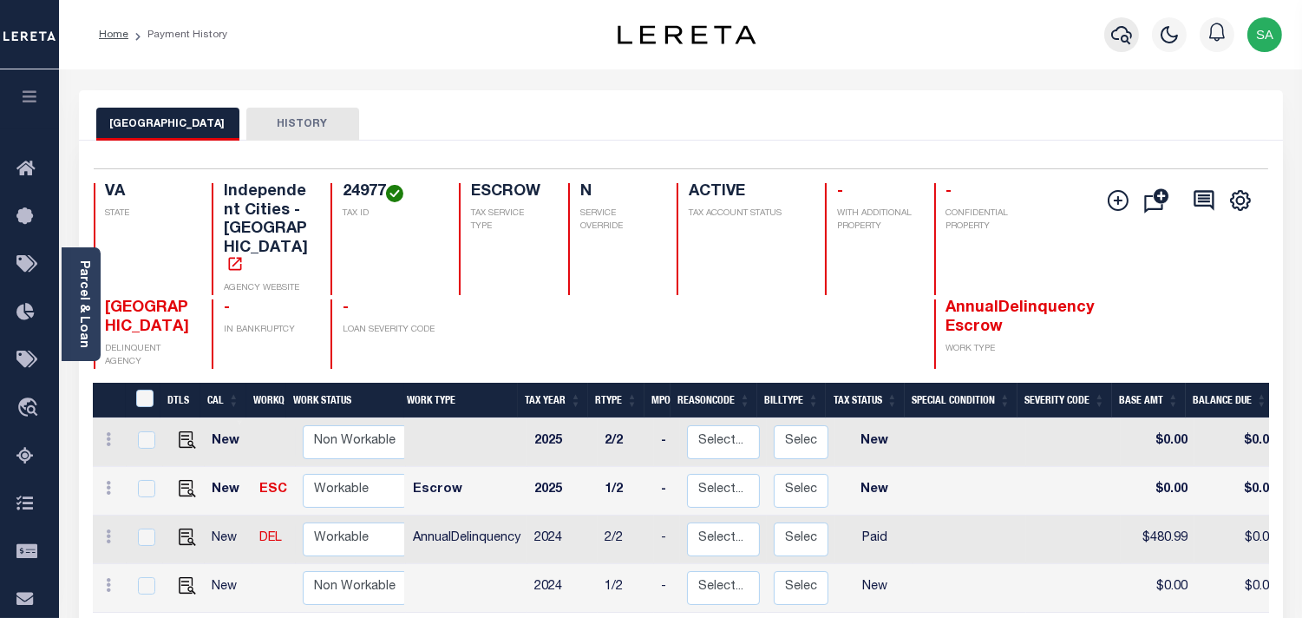
click at [1124, 30] on icon "button" at bounding box center [1121, 34] width 21 height 21
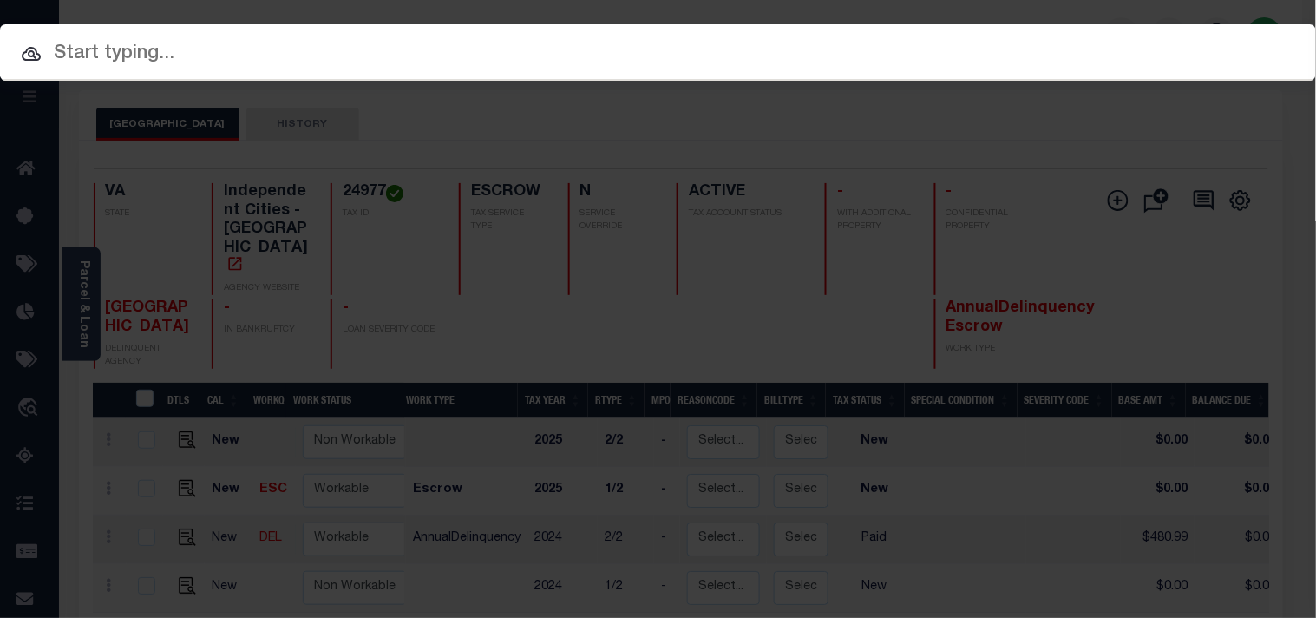
click at [1046, 50] on div "Include Loans TBM Customers Borrowers Payments (Lender Non-Disb) Payments (Lend…" at bounding box center [658, 309] width 1316 height 618
click at [969, 57] on input "text" at bounding box center [658, 54] width 1316 height 30
paste input "129930"
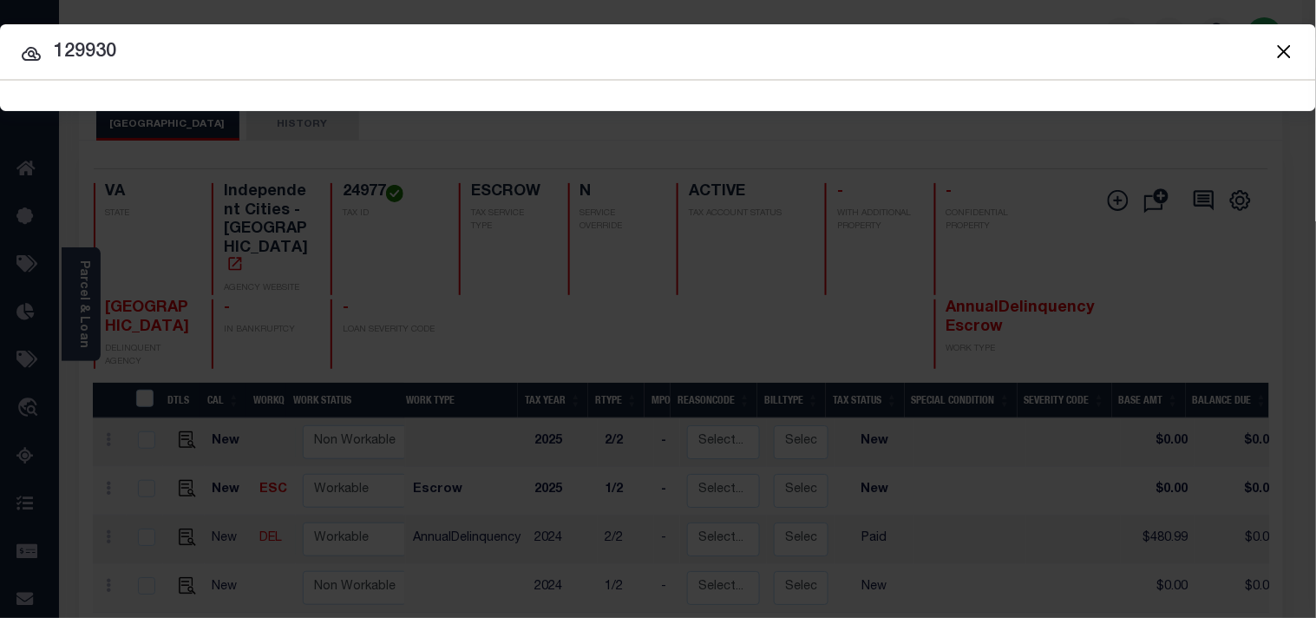
type input "129930"
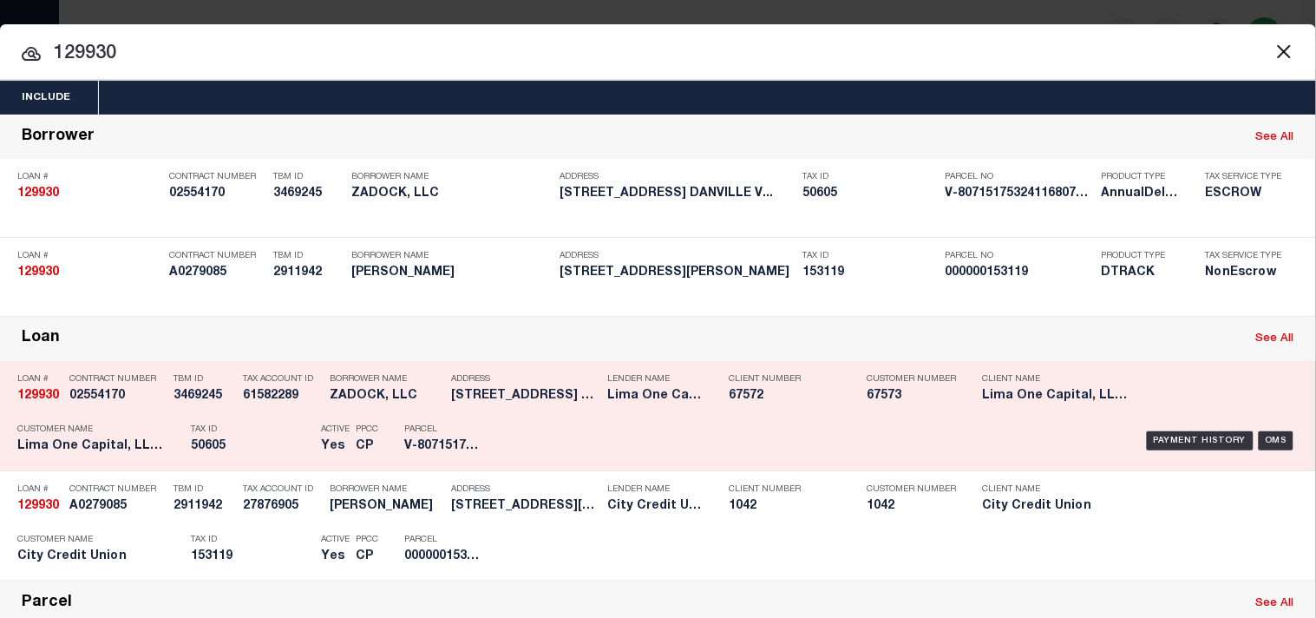
click at [261, 466] on div "Tax ID 50605" at bounding box center [251, 441] width 121 height 50
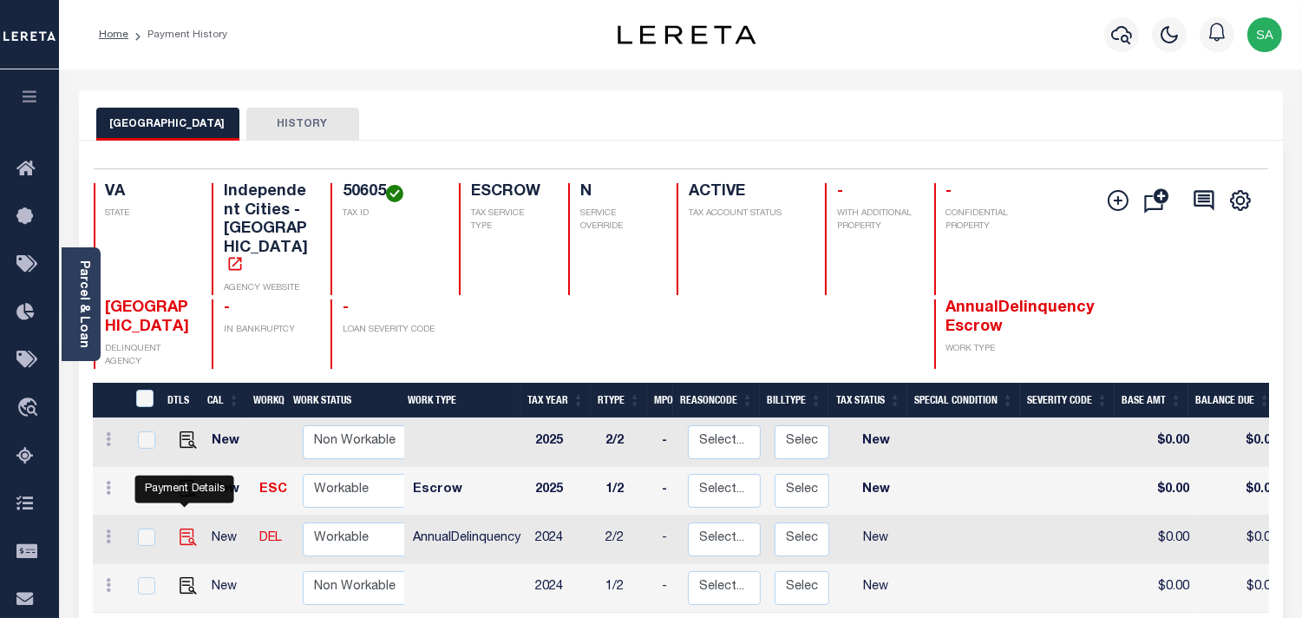
click at [180, 528] on img "" at bounding box center [188, 536] width 17 height 17
checkbox input "true"
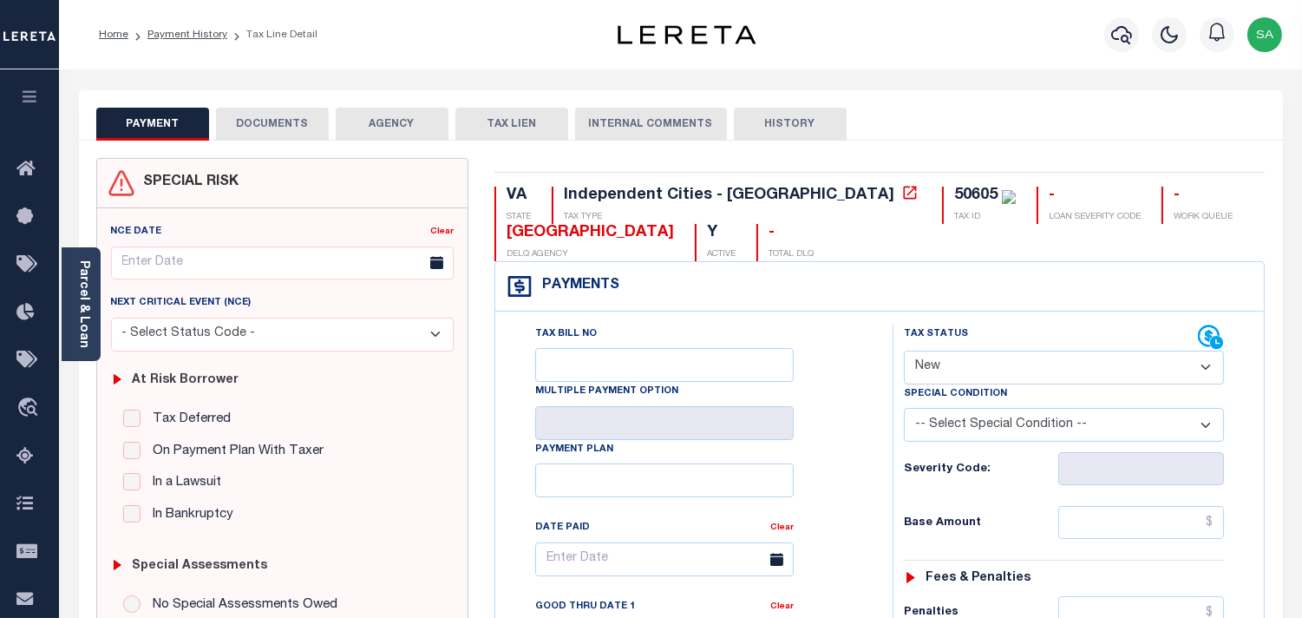
click at [1022, 385] on div "Tax Status Status" at bounding box center [1064, 405] width 346 height 161
select select "PYD"
click at [904, 351] on select "- Select Status Code - Open Due/Unpaid Paid Incomplete No Tax Due Internal Refu…" at bounding box center [1064, 368] width 320 height 34
type input "[DATE]"
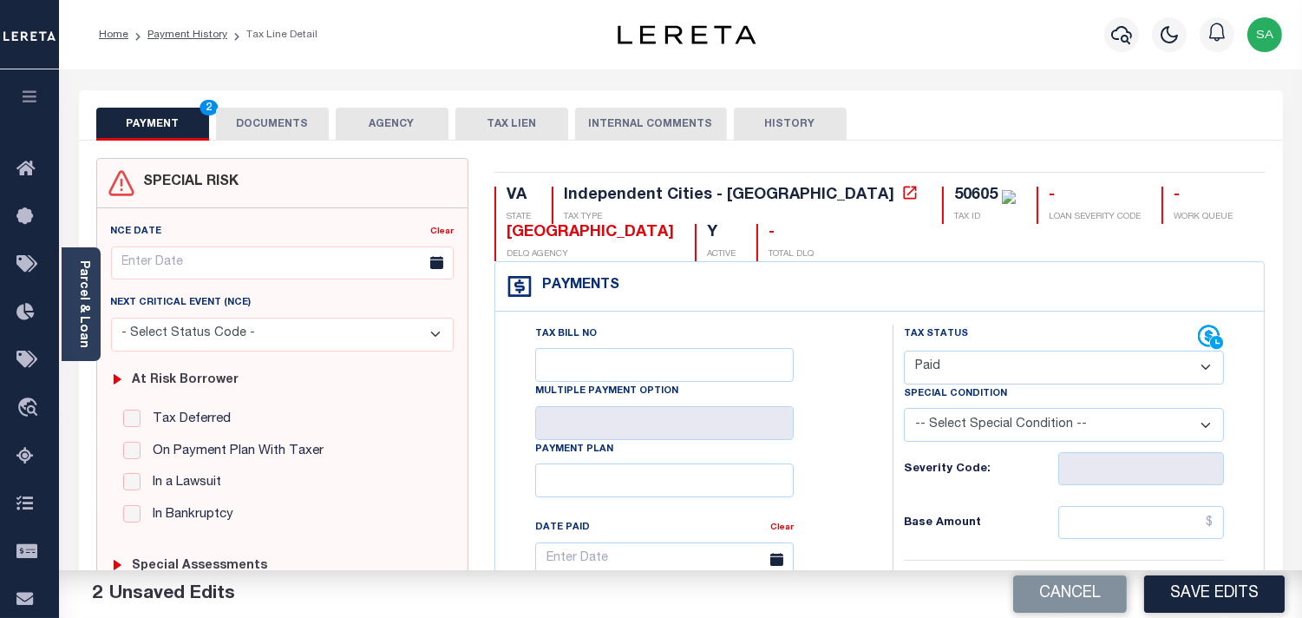
click at [243, 125] on button "DOCUMENTS" at bounding box center [272, 124] width 113 height 33
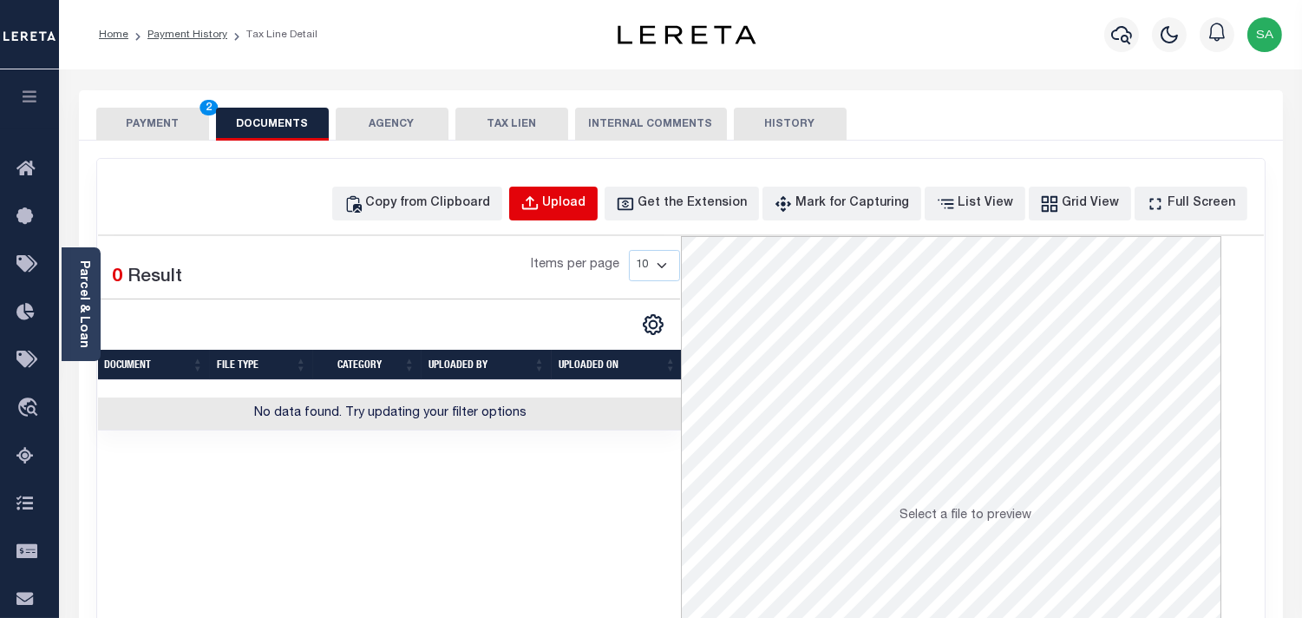
click at [587, 204] on div "Upload" at bounding box center [564, 203] width 43 height 19
select select "POP"
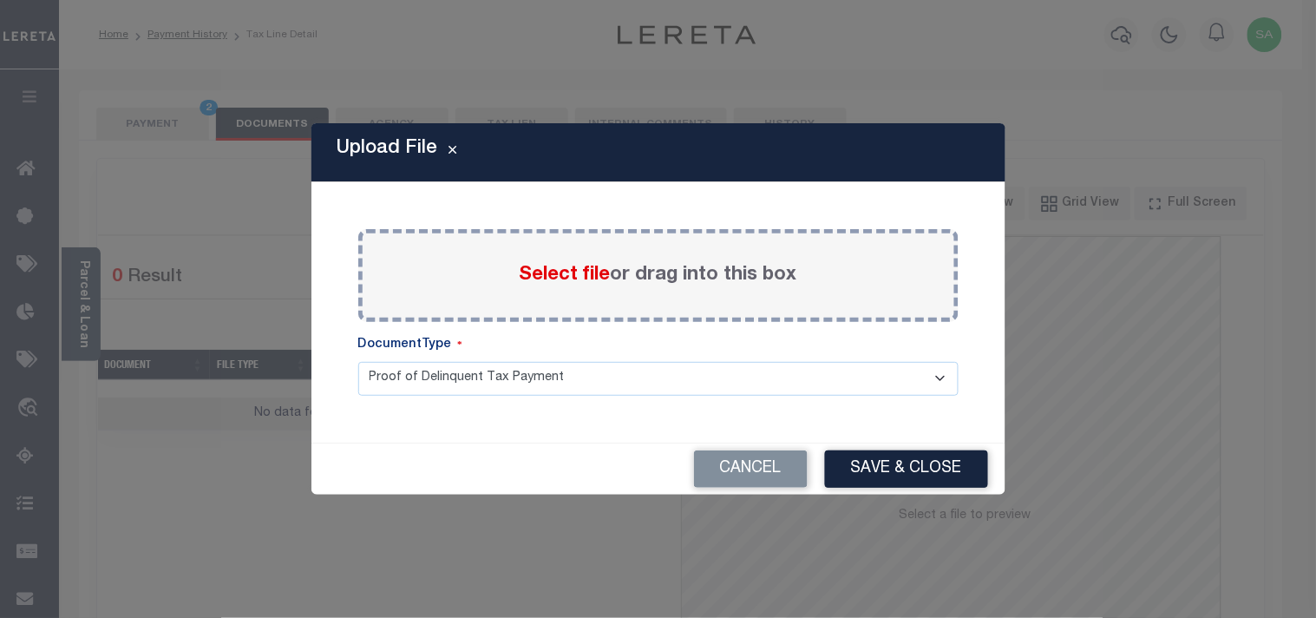
click at [543, 270] on span "Select file" at bounding box center [565, 275] width 91 height 19
click at [0, 0] on input "Select file or drag into this box" at bounding box center [0, 0] width 0 height 0
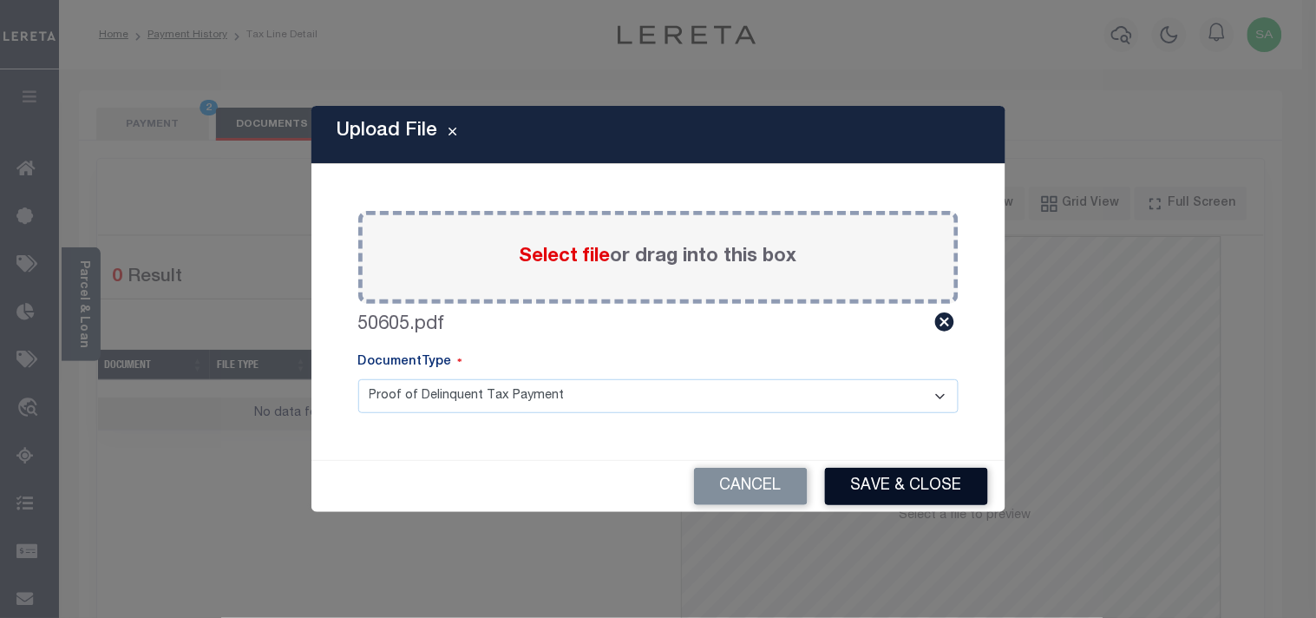
click at [940, 489] on button "Save & Close" at bounding box center [906, 486] width 163 height 37
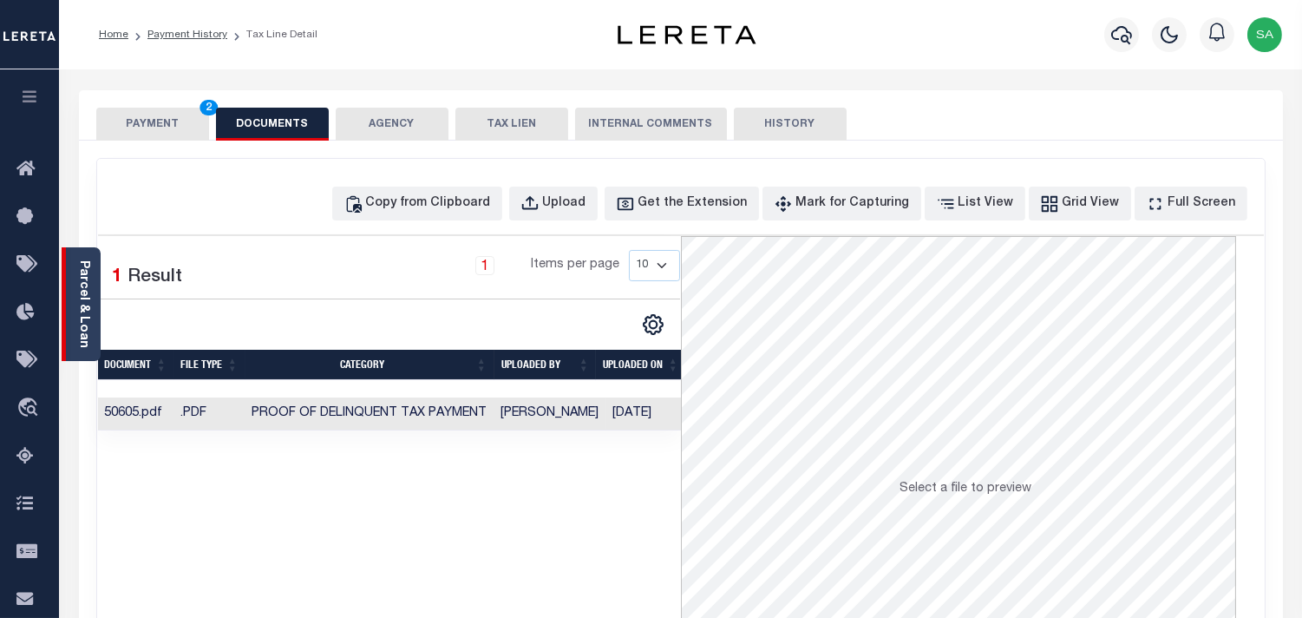
click at [83, 312] on link "Parcel & Loan" at bounding box center [83, 304] width 12 height 88
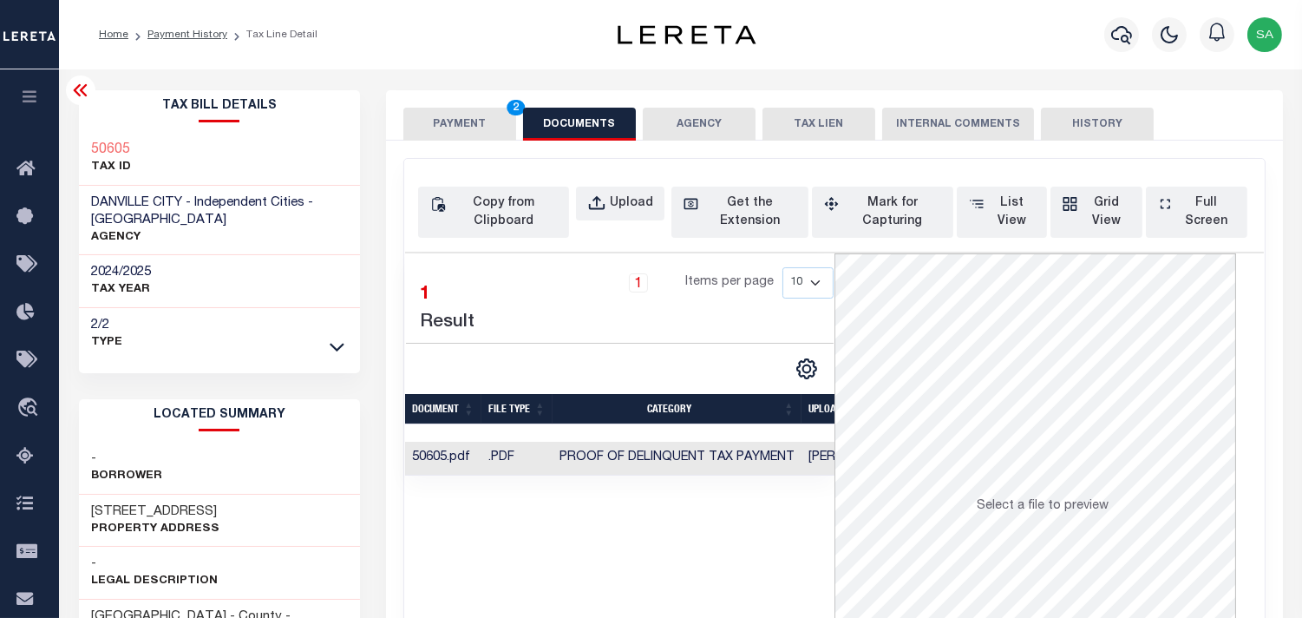
click at [420, 123] on button "PAYMENT 2" at bounding box center [459, 124] width 113 height 33
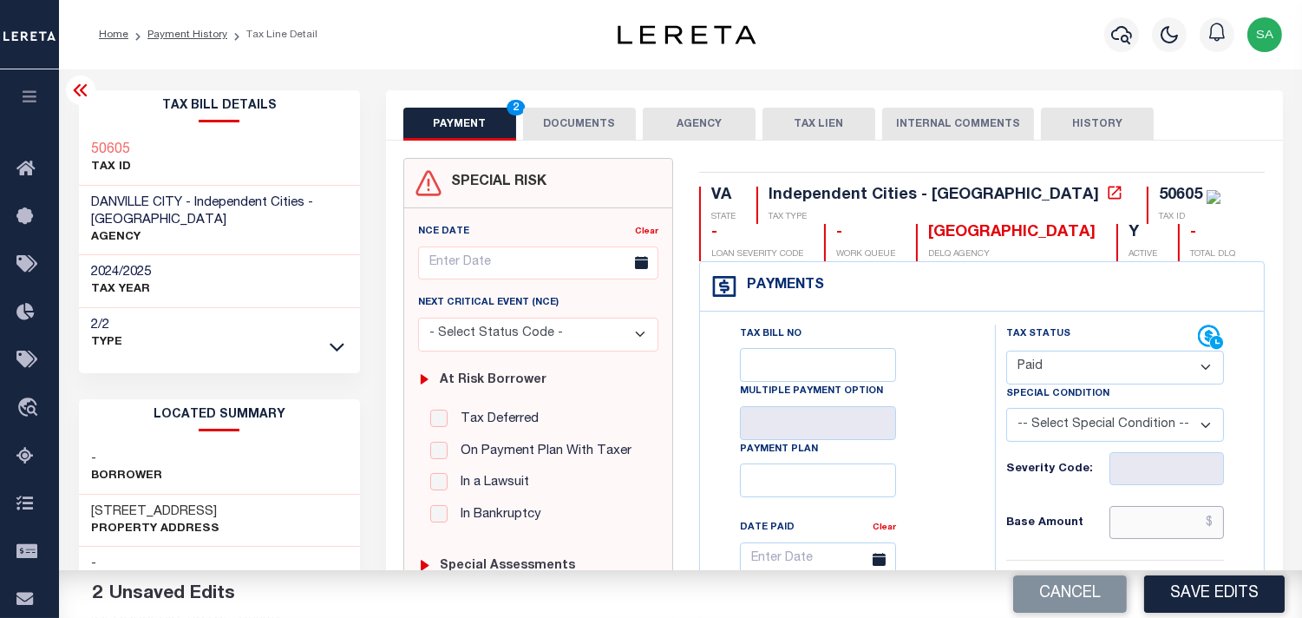
click at [1132, 529] on input "text" at bounding box center [1167, 522] width 115 height 33
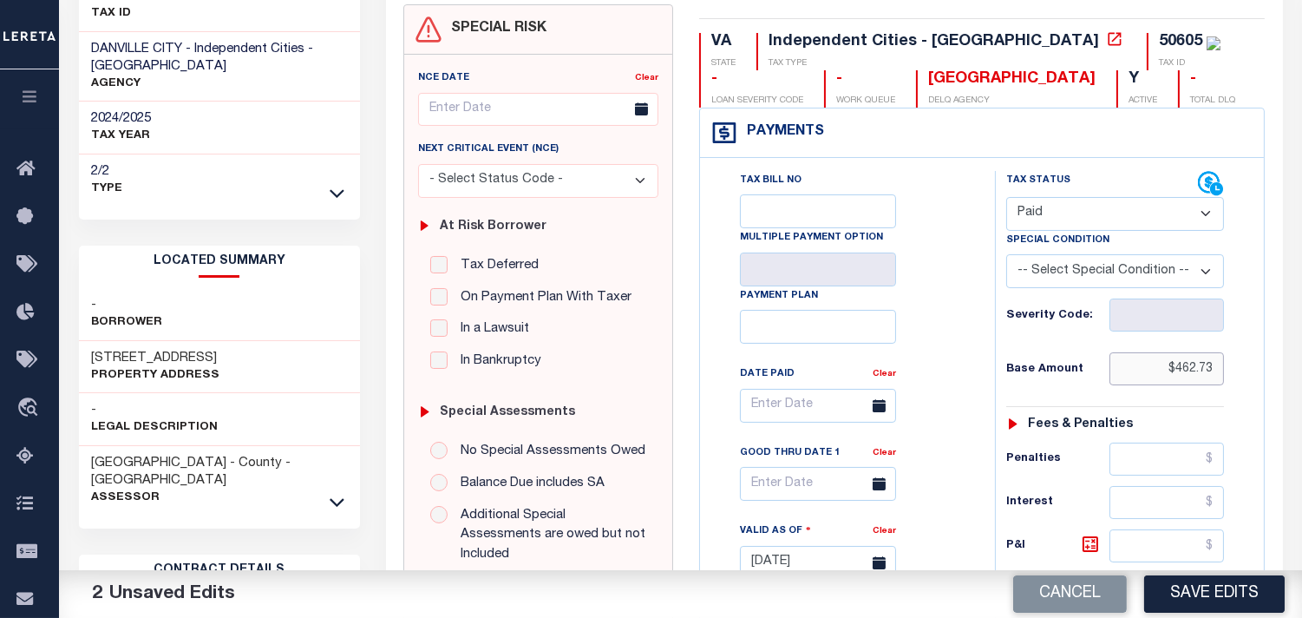
scroll to position [289, 0]
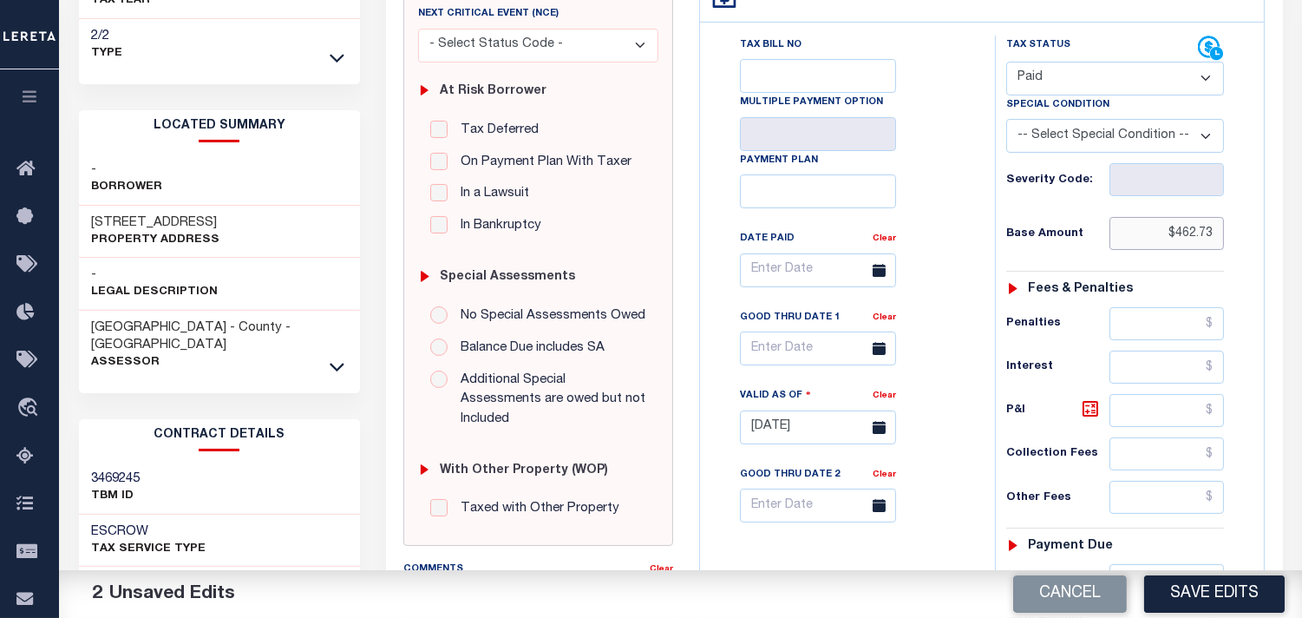
drag, startPoint x: 1154, startPoint y: 245, endPoint x: 1255, endPoint y: 255, distance: 101.2
click at [1255, 255] on div "Tax Status Status" at bounding box center [1121, 419] width 278 height 766
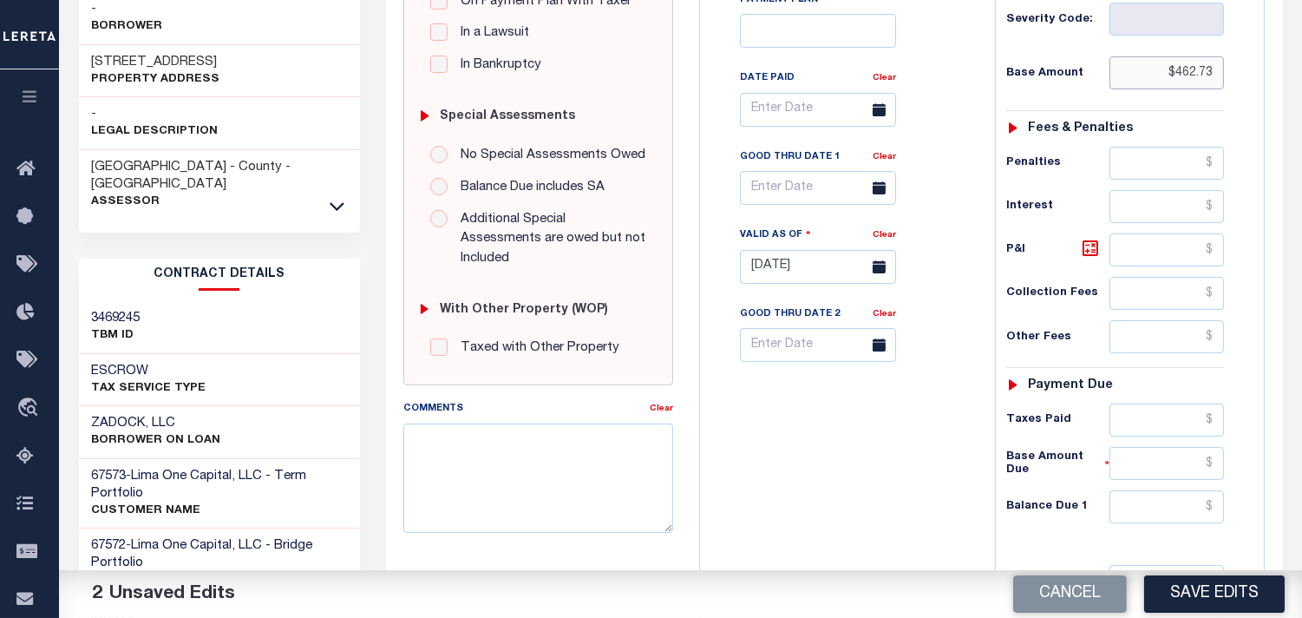
scroll to position [578, 0]
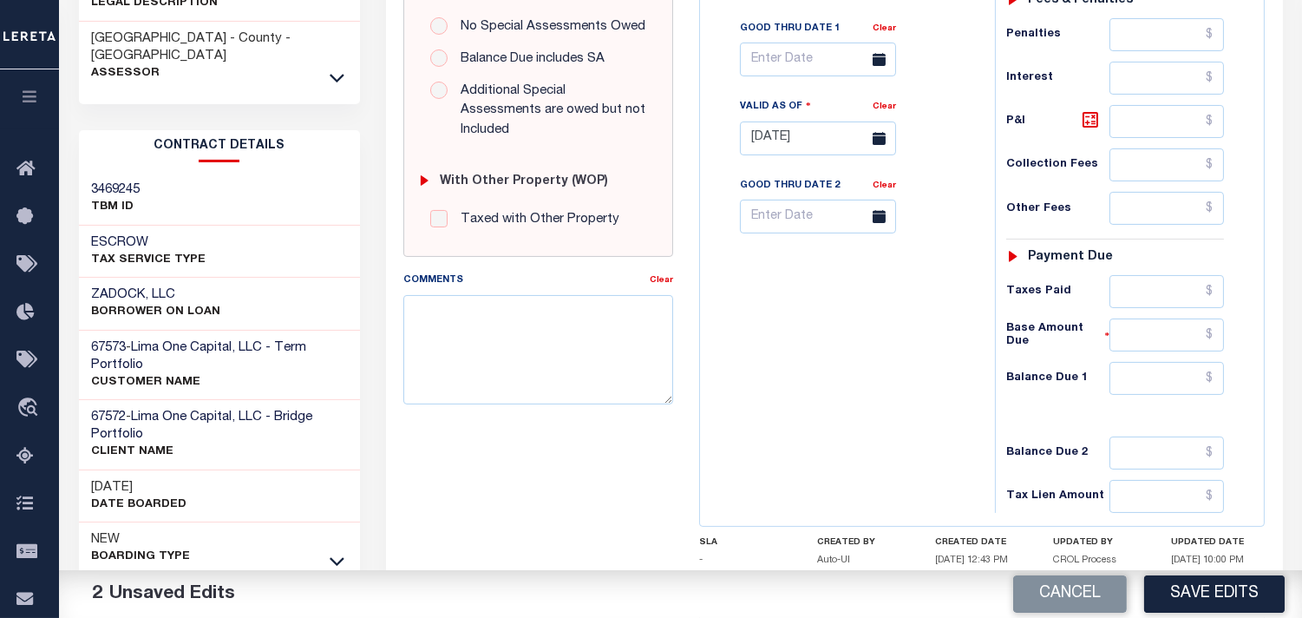
type input "$462.73"
click at [1180, 272] on div "Tax Status Status - Select Status Code -" at bounding box center [1121, 130] width 252 height 766
click at [1176, 292] on input "text" at bounding box center [1167, 291] width 115 height 33
paste input "$462.73"
type input "$462.73"
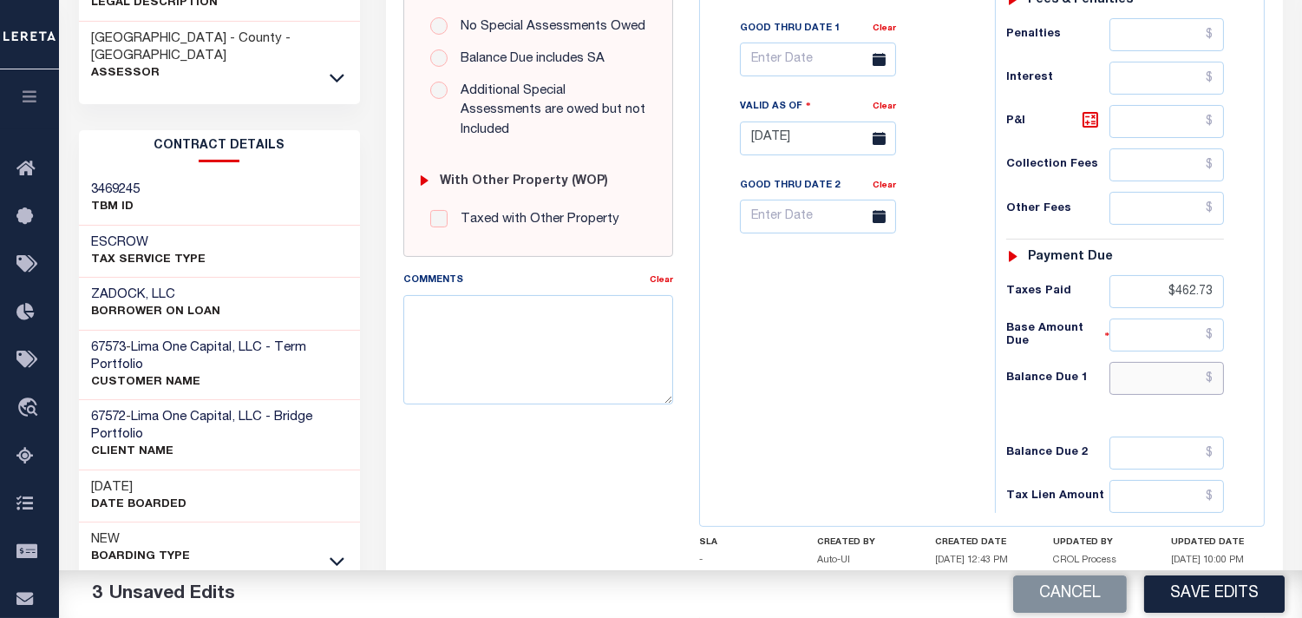
click at [1157, 370] on input "text" at bounding box center [1167, 378] width 115 height 33
type input "$0.00"
click at [924, 397] on div "Tax Bill No Multiple Payment Option Payment Plan Clear" at bounding box center [844, 130] width 278 height 766
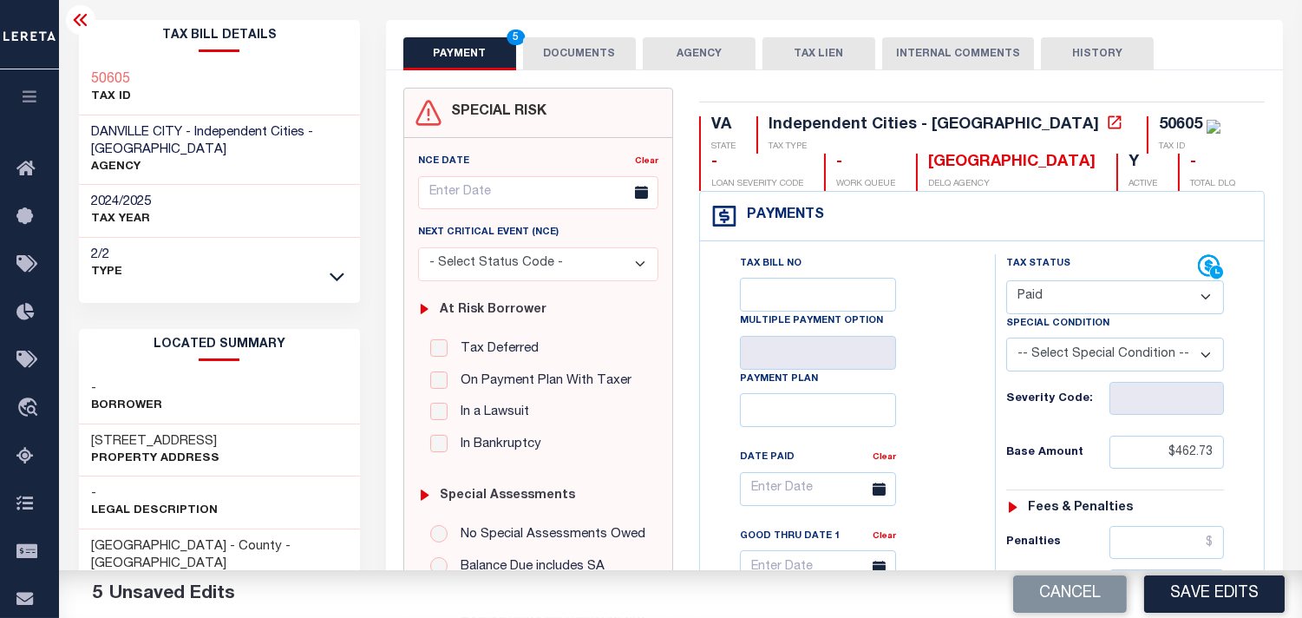
scroll to position [0, 0]
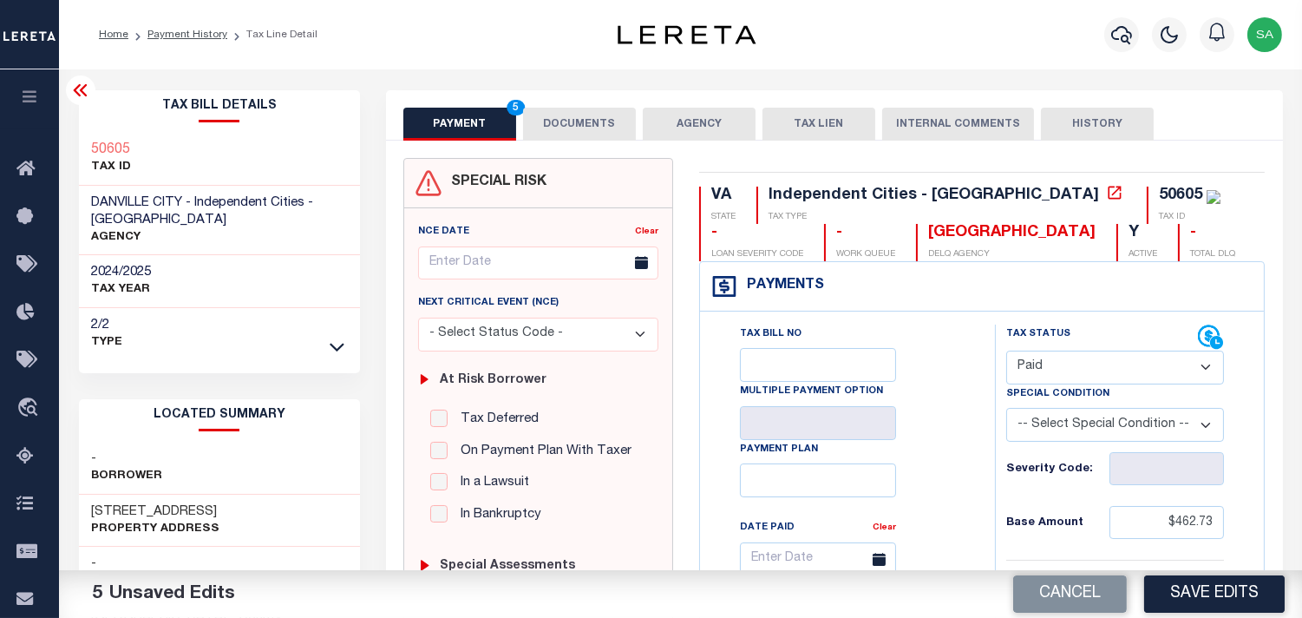
click at [595, 121] on button "DOCUMENTS" at bounding box center [579, 124] width 113 height 33
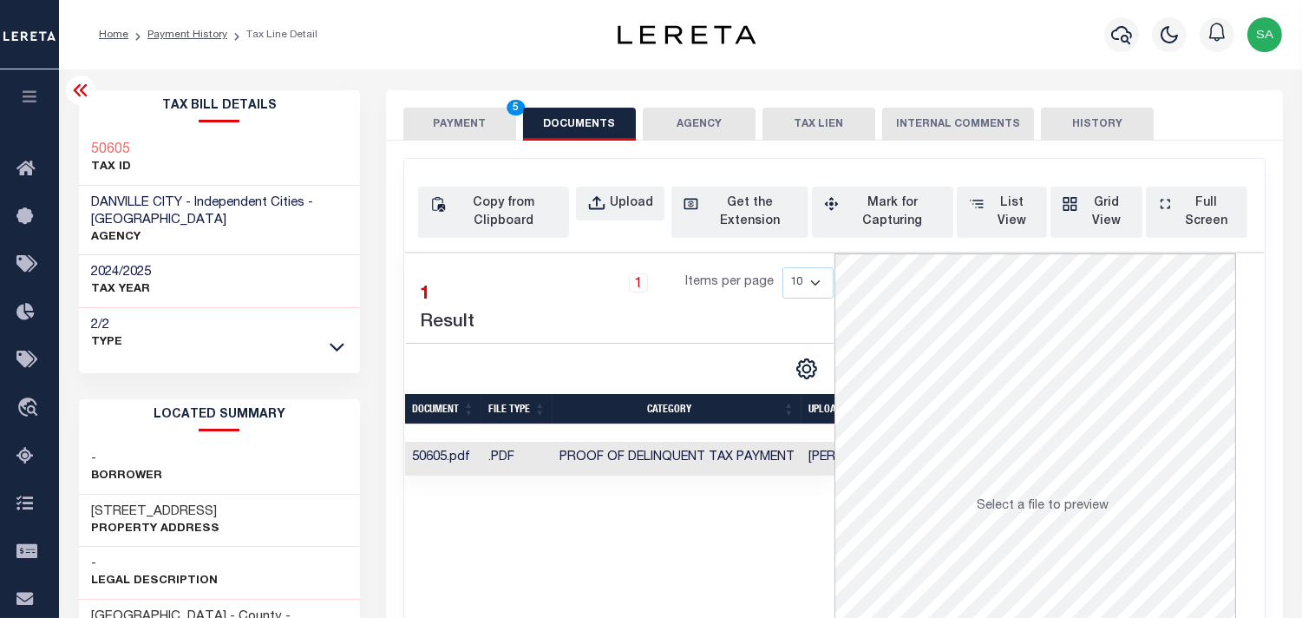
click at [428, 122] on button "PAYMENT 5" at bounding box center [459, 124] width 113 height 33
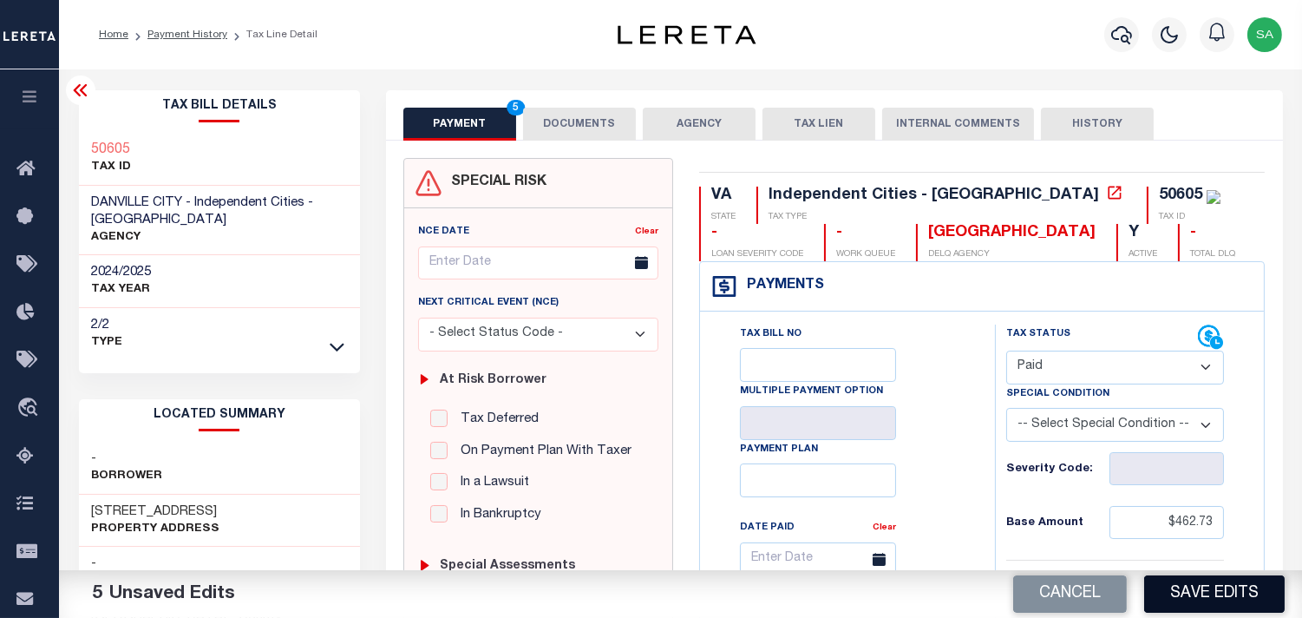
click at [1210, 593] on button "Save Edits" at bounding box center [1214, 593] width 141 height 37
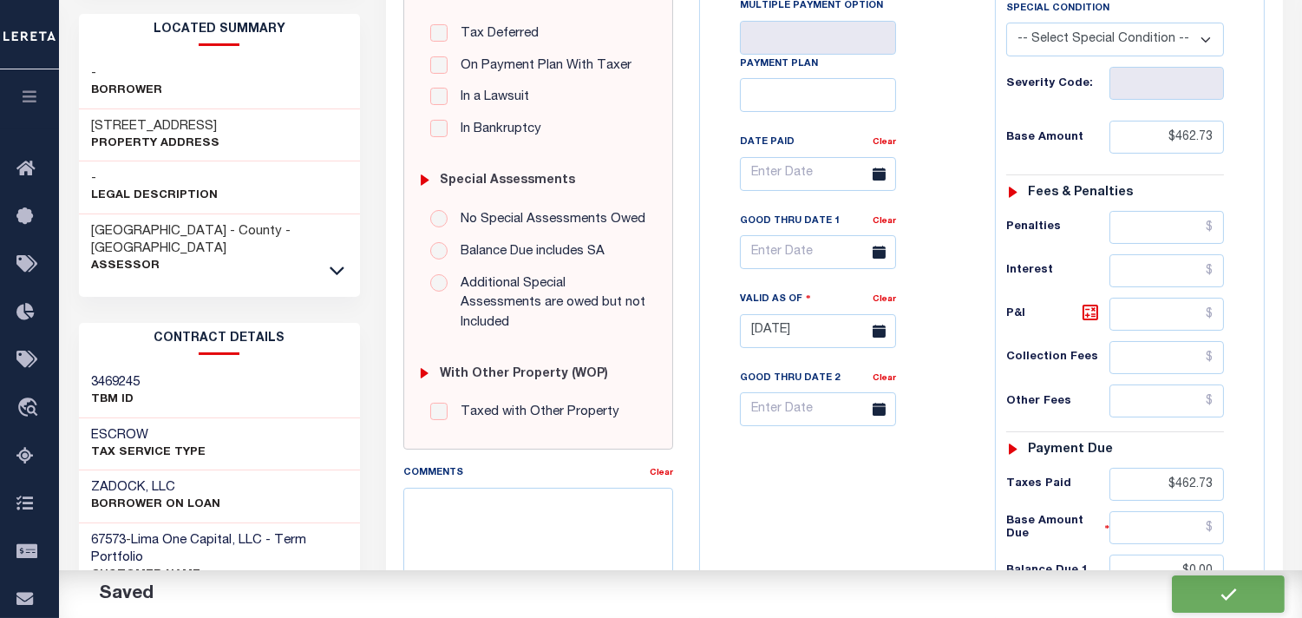
scroll to position [179, 0]
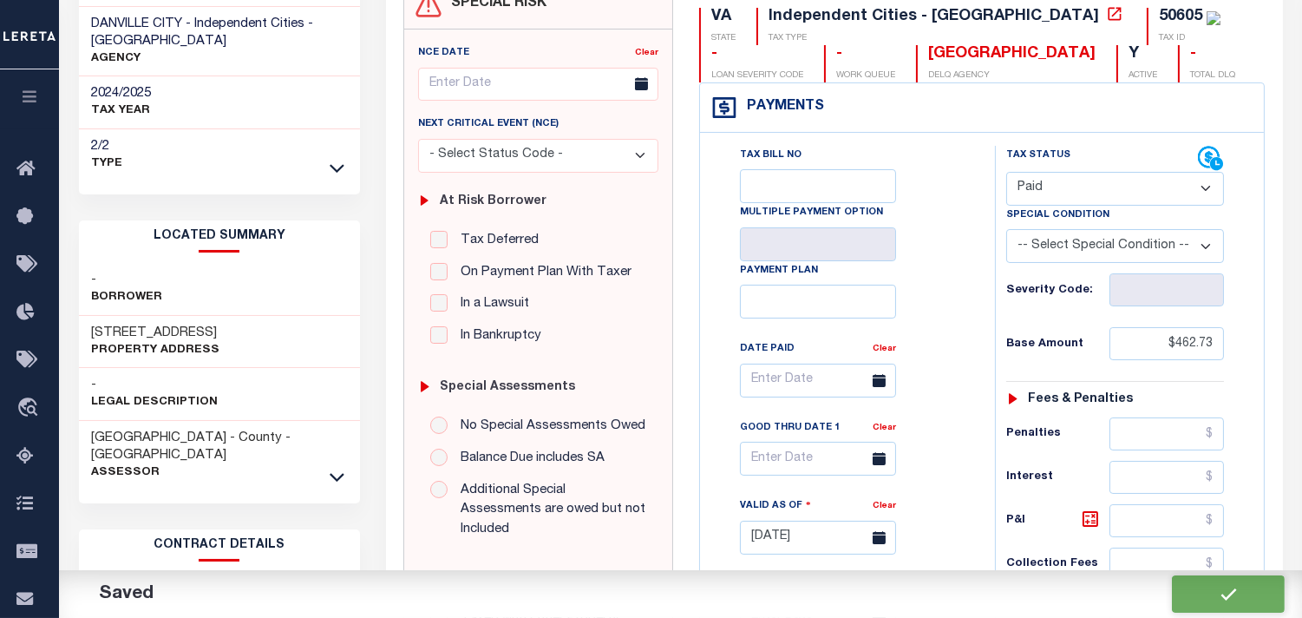
checkbox input "false"
type input "$462.73"
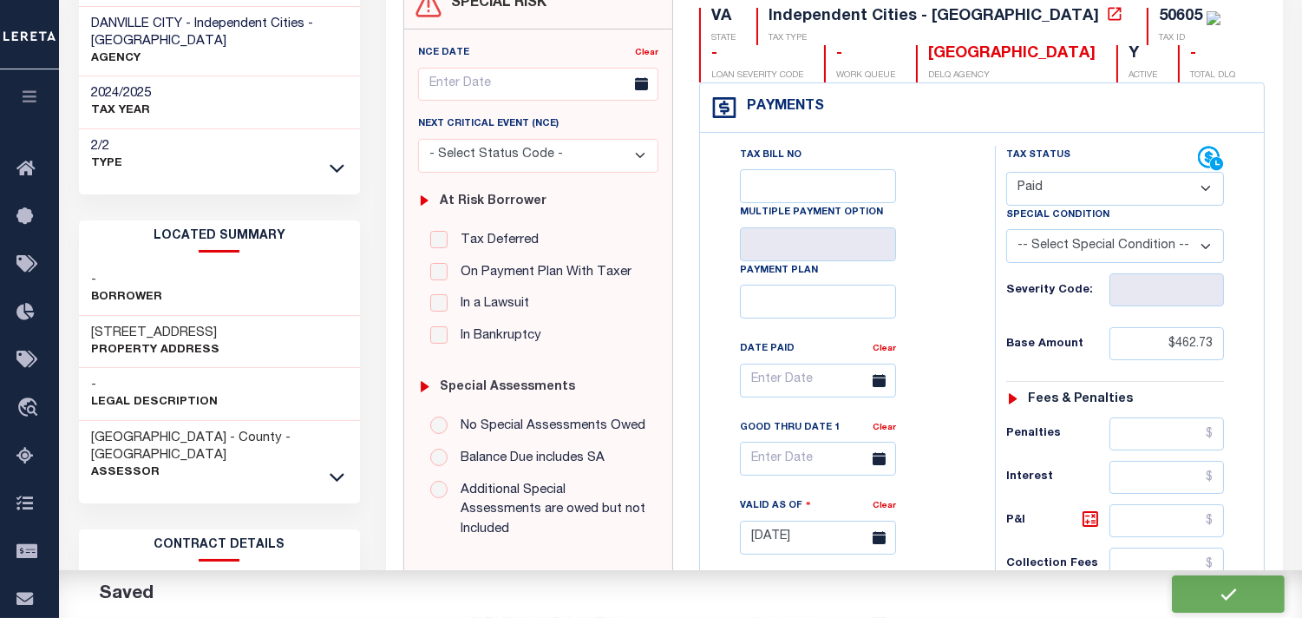
type input "$462.73"
type input "$0"
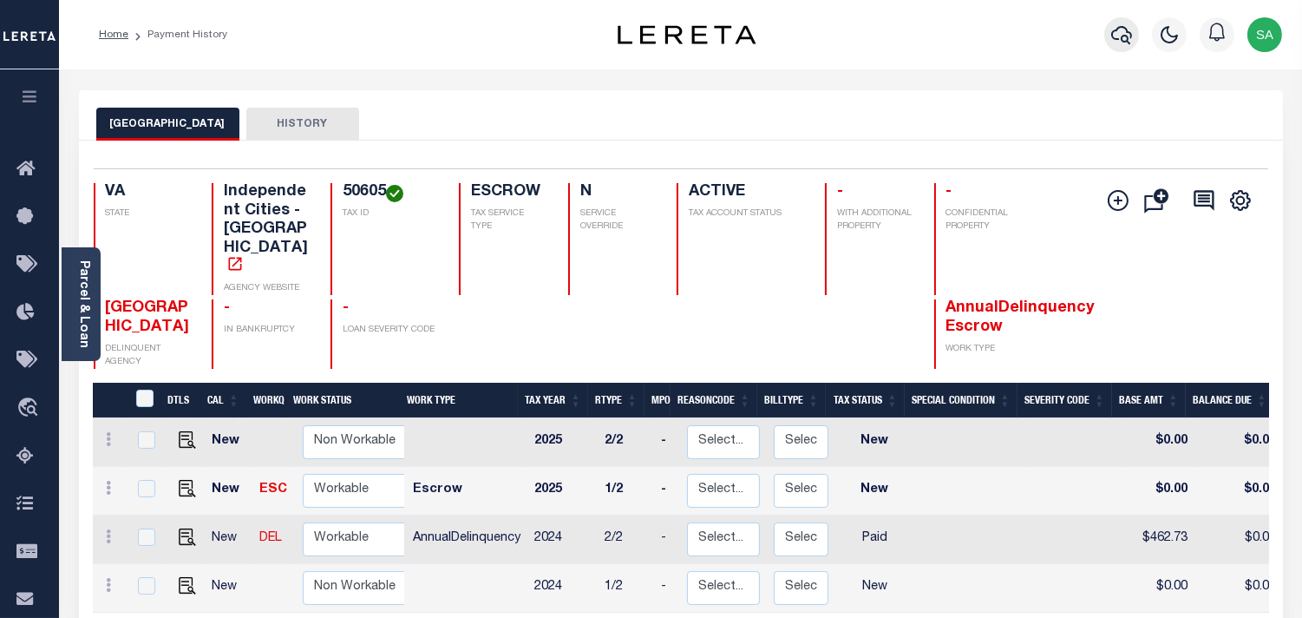
click at [1118, 32] on icon "button" at bounding box center [1121, 34] width 21 height 21
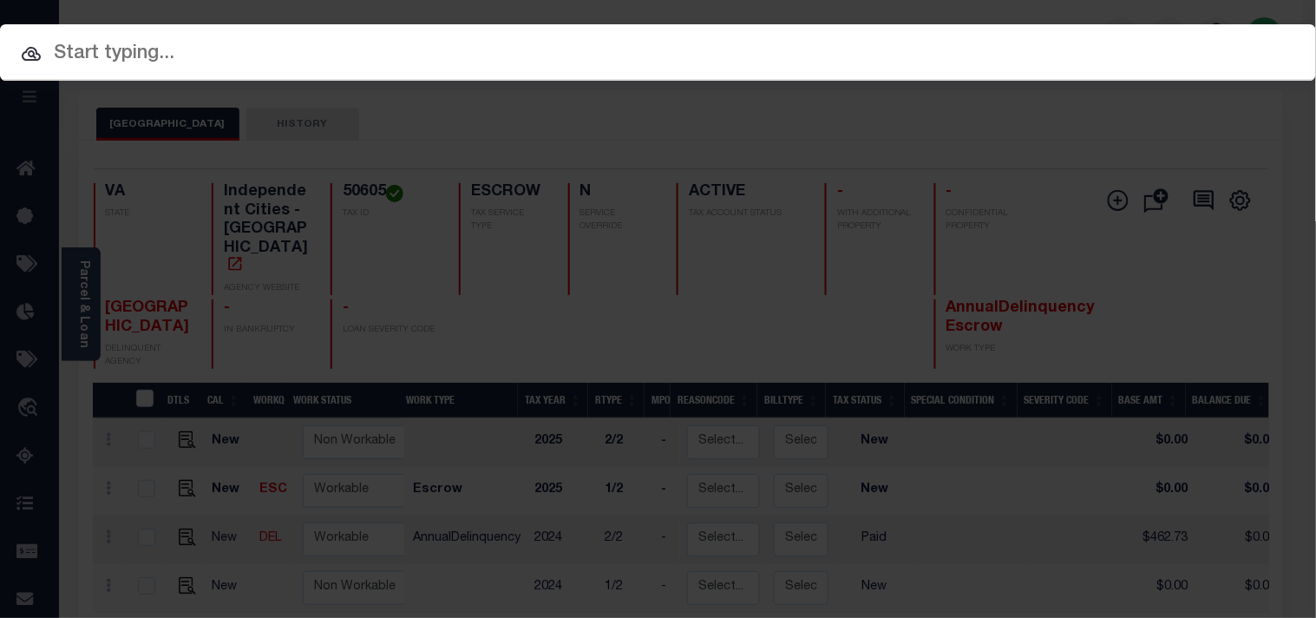
click at [1085, 30] on div "Include Loans TBM Customers Borrowers Payments (Lender Non-Disb) Payments (Lend…" at bounding box center [658, 52] width 1316 height 56
paste input "122972"
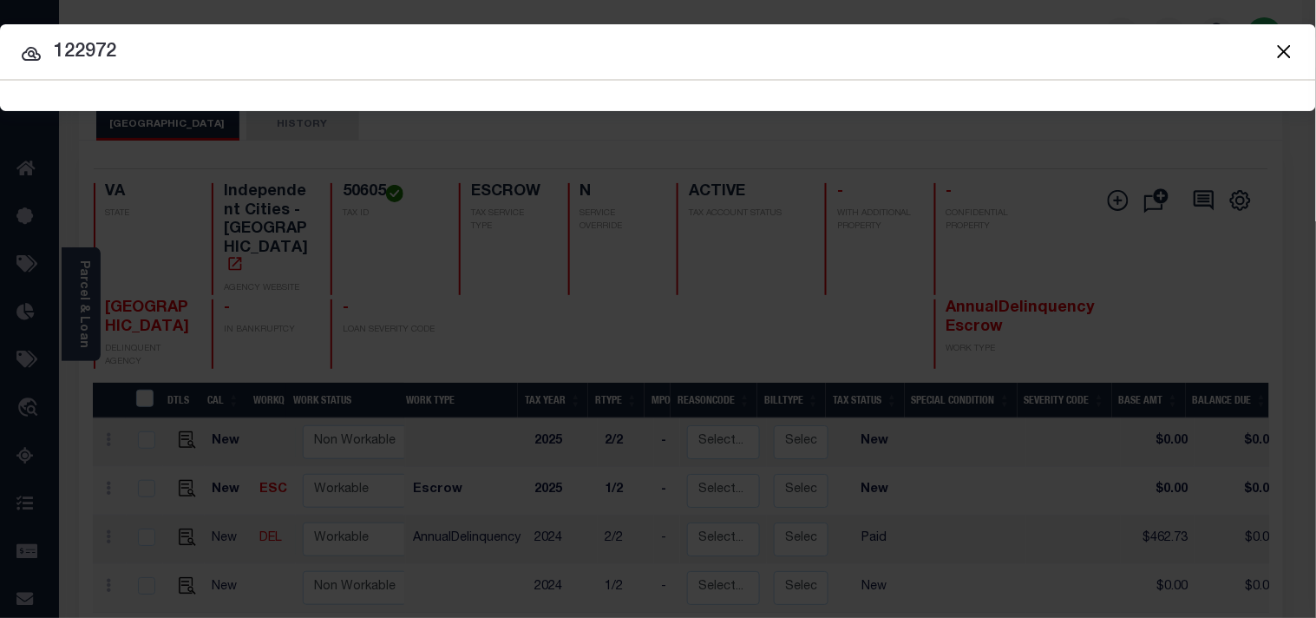
type input "122972"
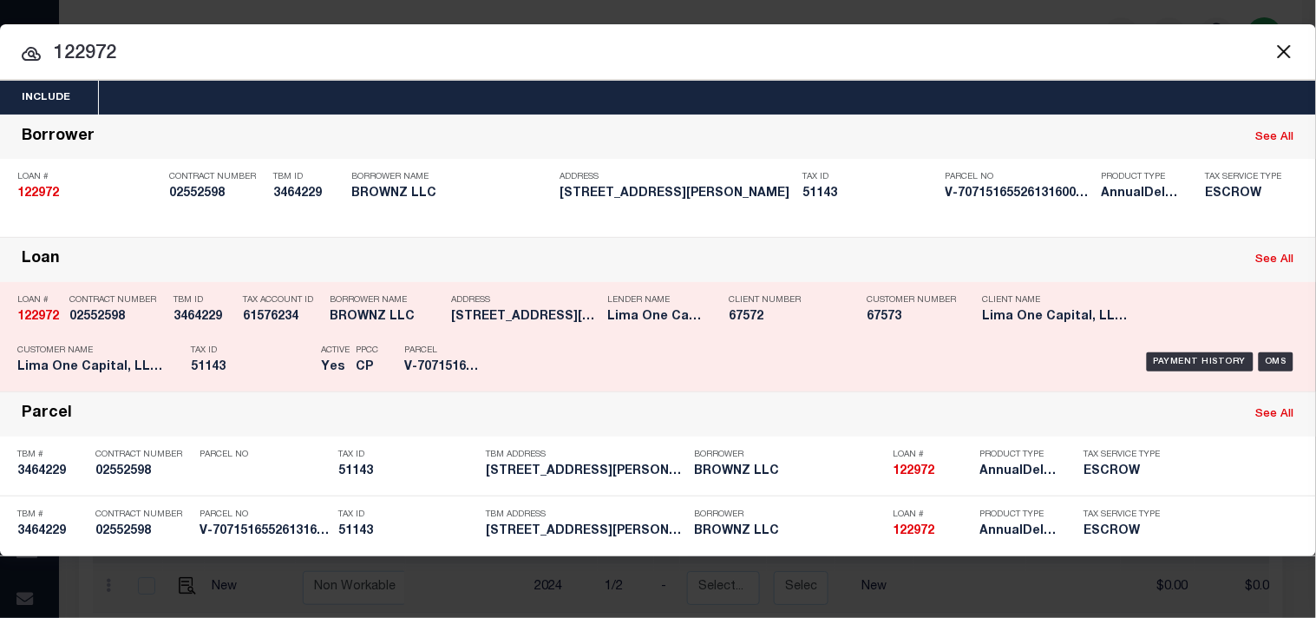
click at [275, 345] on p "Tax ID" at bounding box center [251, 350] width 121 height 10
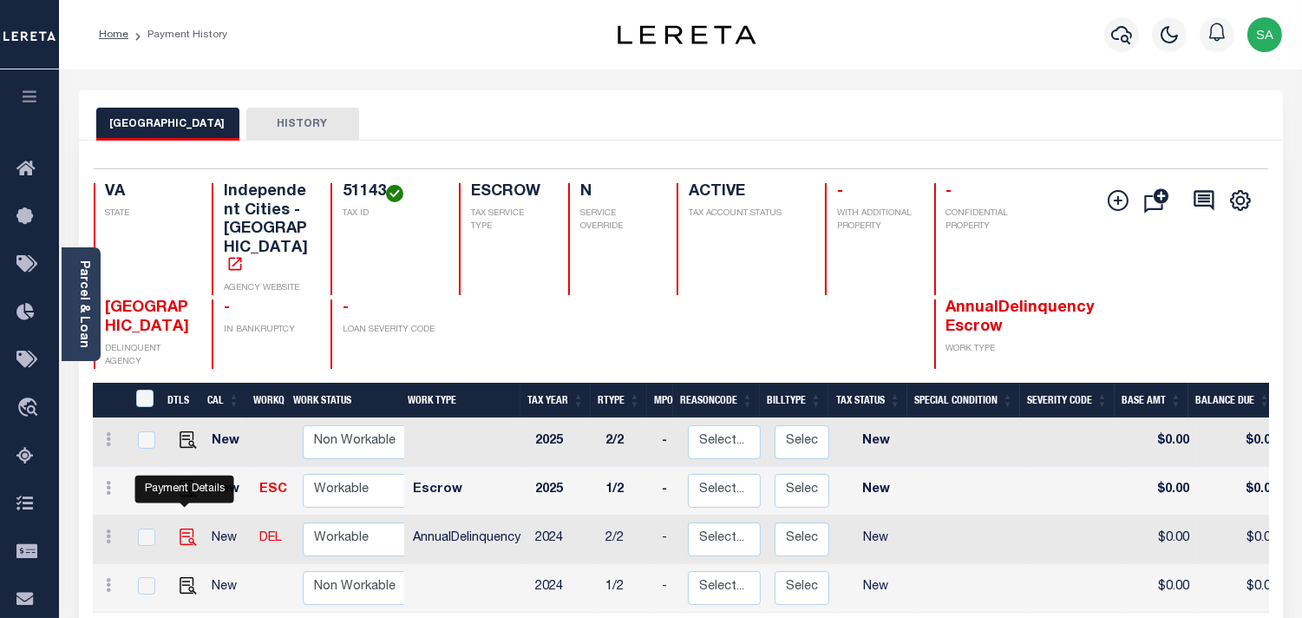
click at [187, 528] on img "" at bounding box center [188, 536] width 17 height 17
checkbox input "true"
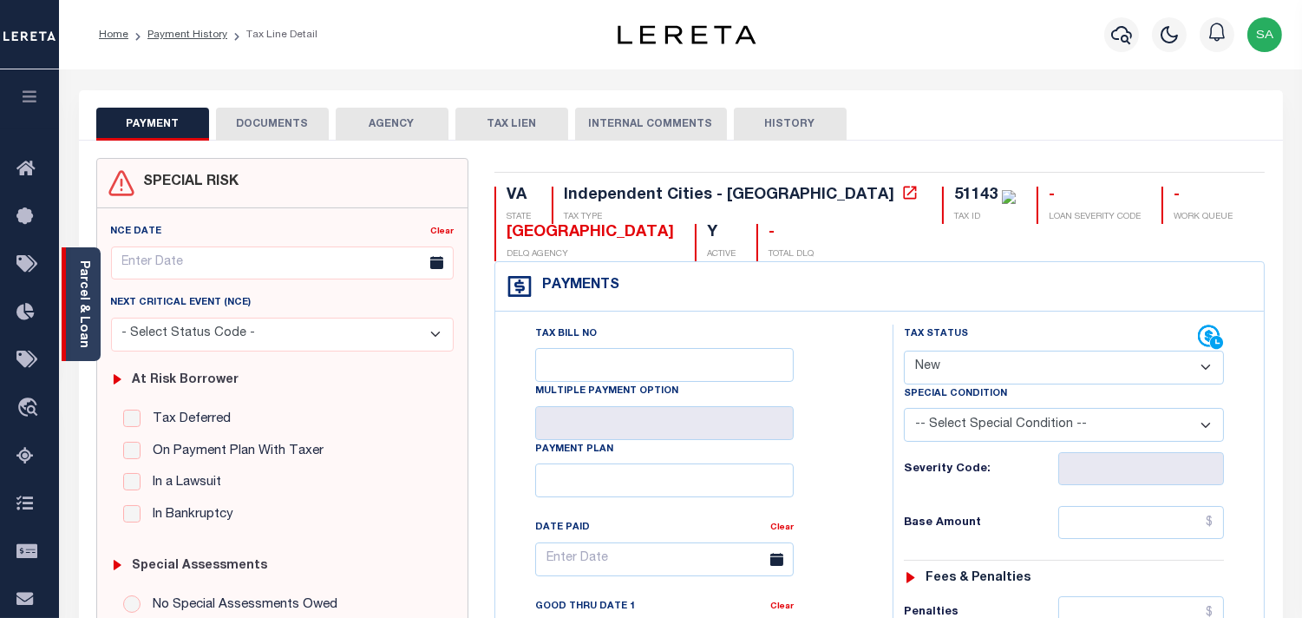
click at [91, 305] on div "Parcel & Loan" at bounding box center [81, 304] width 39 height 114
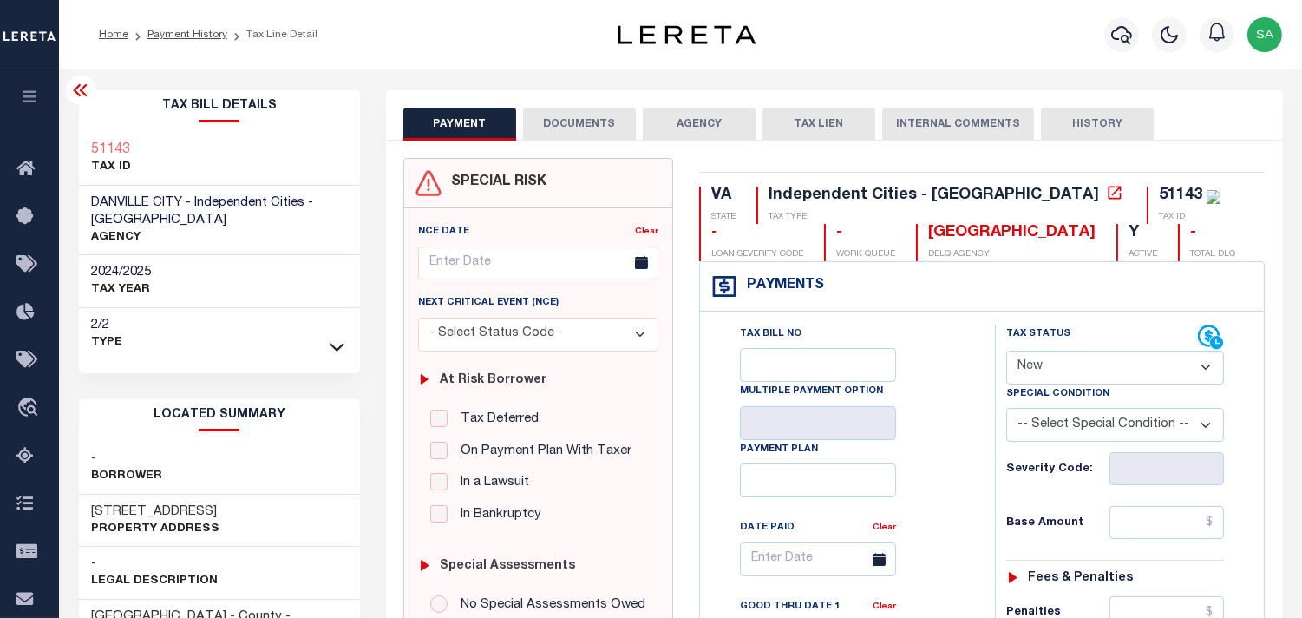
drag, startPoint x: 1076, startPoint y: 357, endPoint x: 1078, endPoint y: 386, distance: 29.6
click at [1078, 386] on div "Tax Status Status" at bounding box center [1115, 405] width 244 height 161
select select "PYD"
click at [1006, 351] on select "- Select Status Code - Open Due/Unpaid Paid Incomplete No Tax Due Internal Refu…" at bounding box center [1115, 368] width 218 height 34
type input "[DATE]"
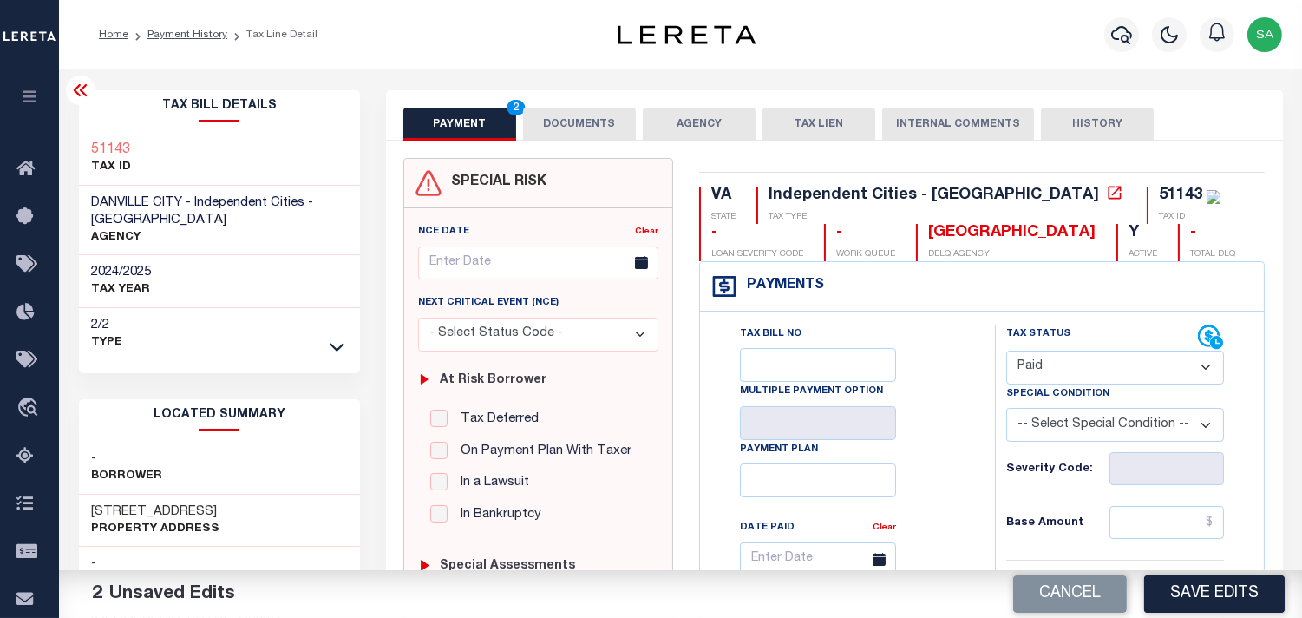
drag, startPoint x: 558, startPoint y: 122, endPoint x: 575, endPoint y: 134, distance: 20.7
click at [558, 122] on button "DOCUMENTS" at bounding box center [579, 124] width 113 height 33
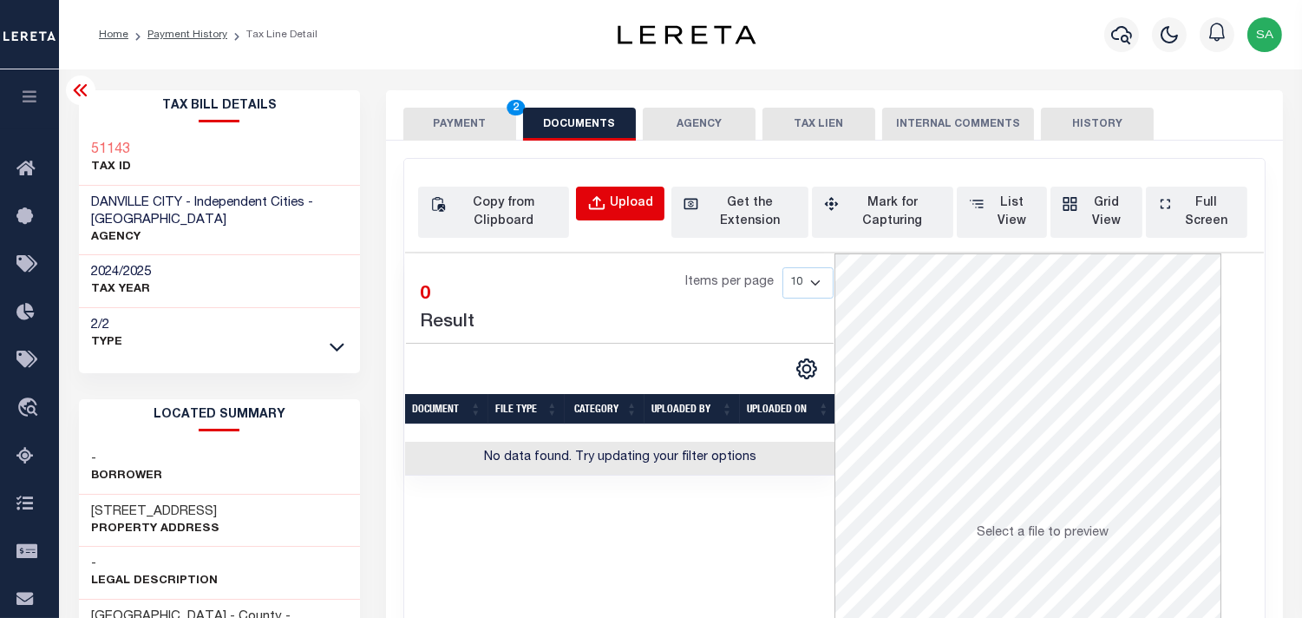
click at [613, 215] on button "Upload" at bounding box center [620, 204] width 89 height 34
select select "POP"
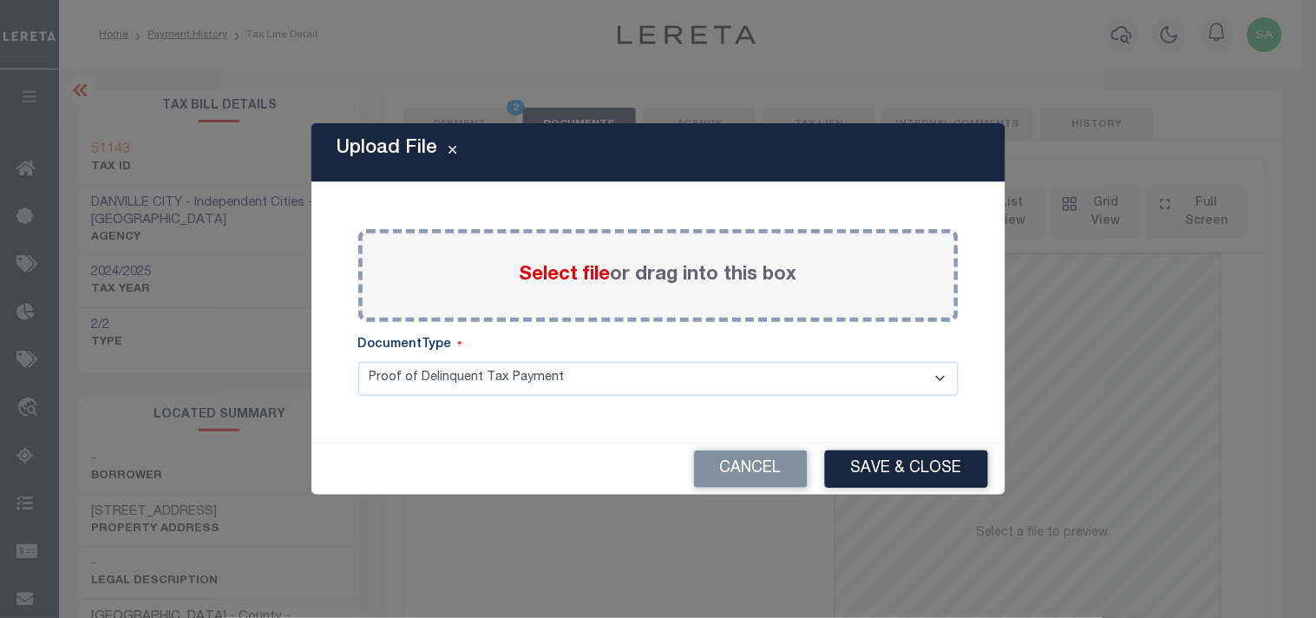
click at [585, 279] on span "Select file" at bounding box center [565, 275] width 91 height 19
click at [0, 0] on input "Select file or drag into this box" at bounding box center [0, 0] width 0 height 0
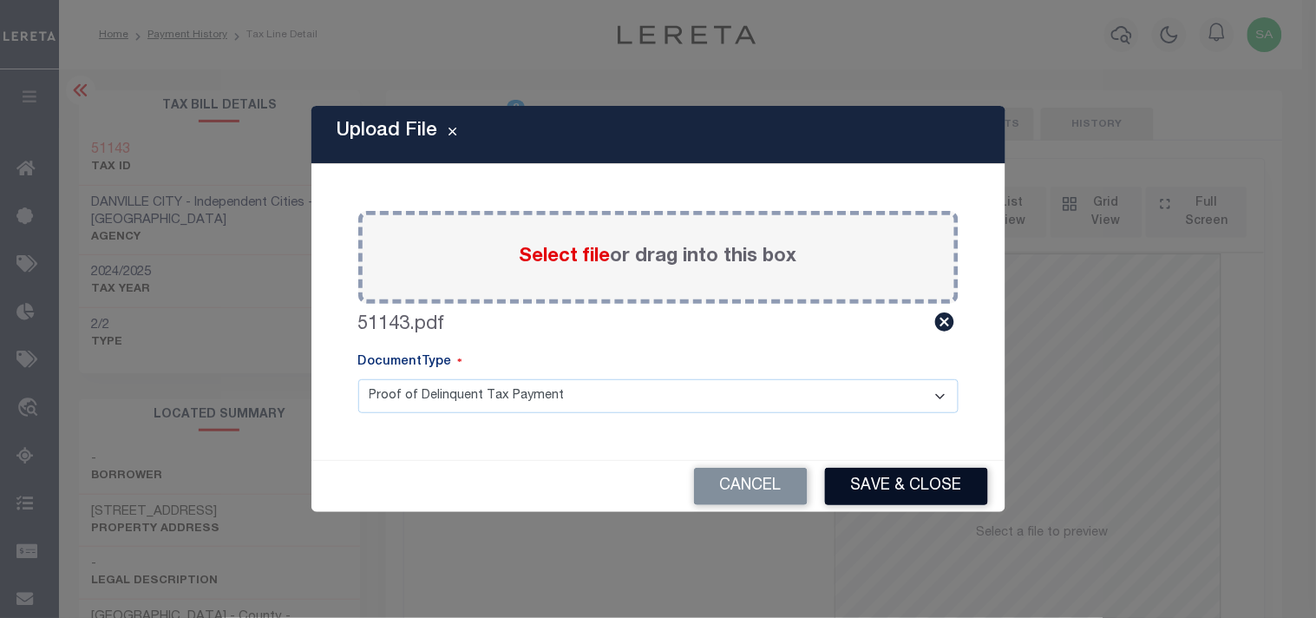
click at [900, 488] on button "Save & Close" at bounding box center [906, 486] width 163 height 37
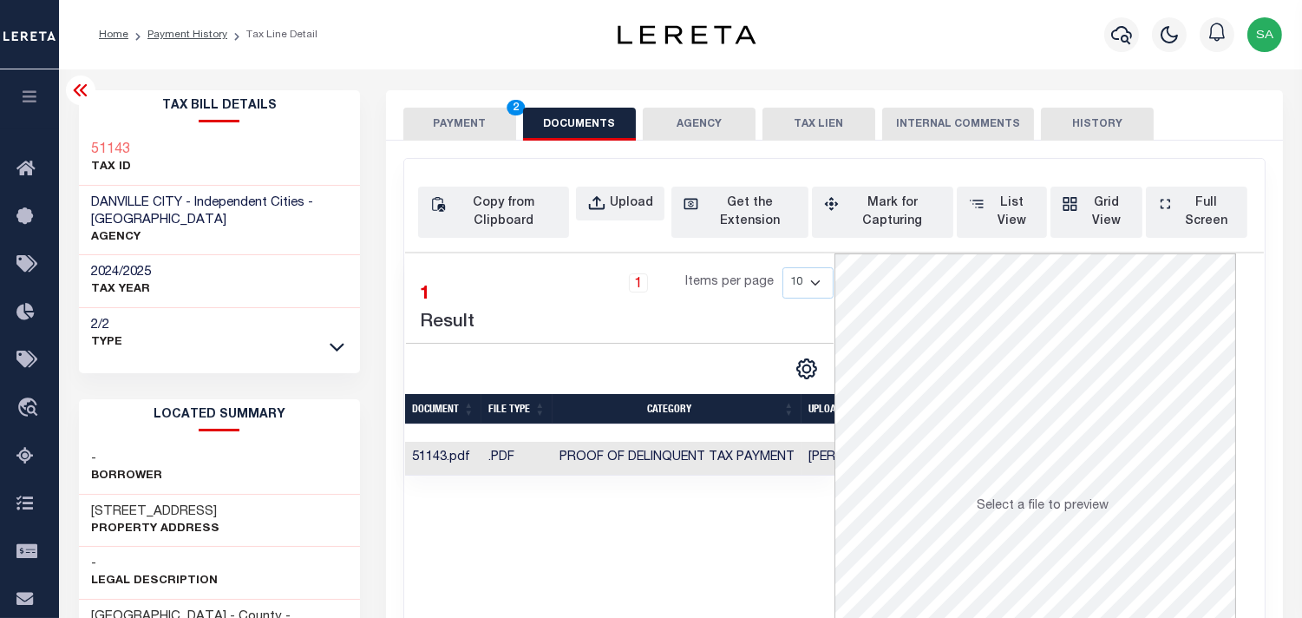
click at [457, 114] on button "PAYMENT 2" at bounding box center [459, 124] width 113 height 33
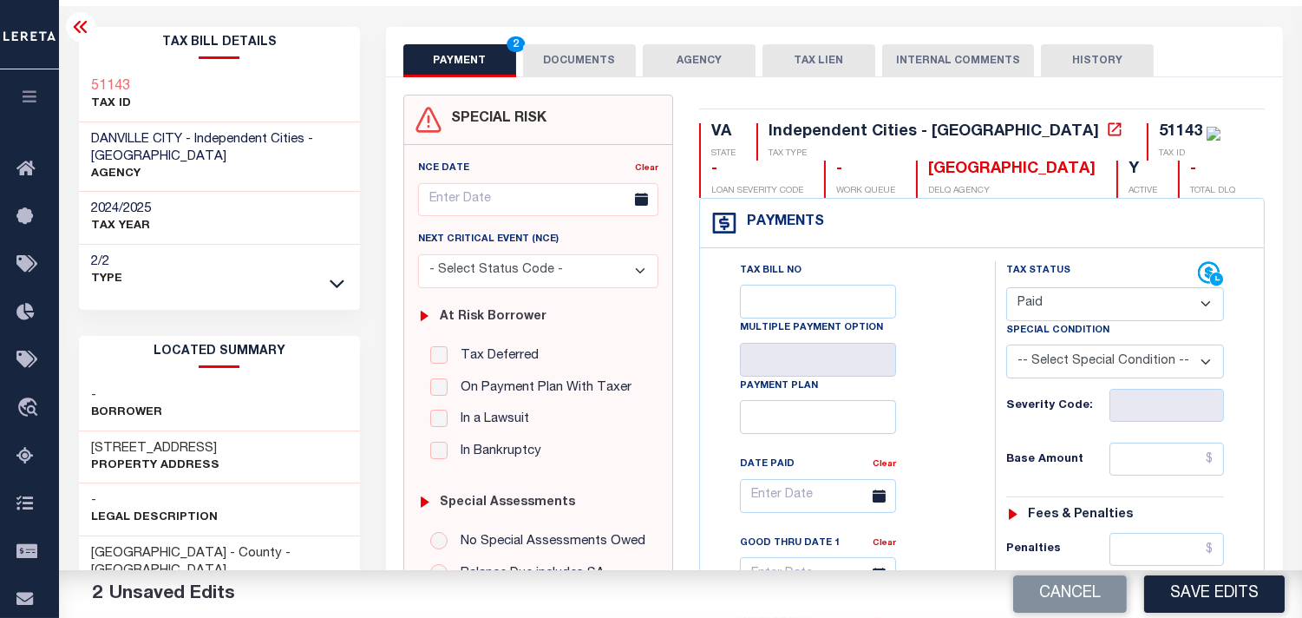
scroll to position [193, 0]
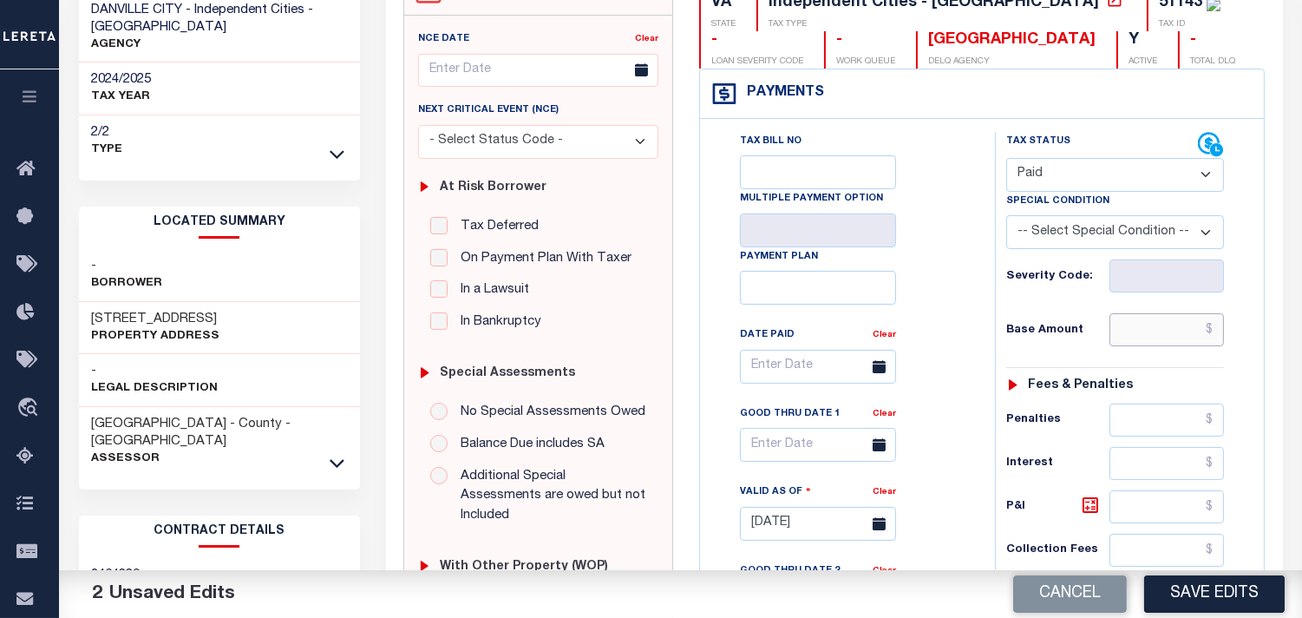
click at [1172, 331] on input "text" at bounding box center [1167, 329] width 115 height 33
drag, startPoint x: 1150, startPoint y: 328, endPoint x: 1274, endPoint y: 331, distance: 124.1
click at [1274, 331] on div "VA STATE Independent Cities - VA TAX TYPE 51143 TAX ID - LOAN SEVERITY CODE - W…" at bounding box center [982, 522] width 592 height 1114
click at [957, 336] on div "Tax Bill No Multiple Payment Option Payment Plan Clear" at bounding box center [844, 375] width 252 height 487
drag, startPoint x: 1157, startPoint y: 311, endPoint x: 1274, endPoint y: 337, distance: 120.0
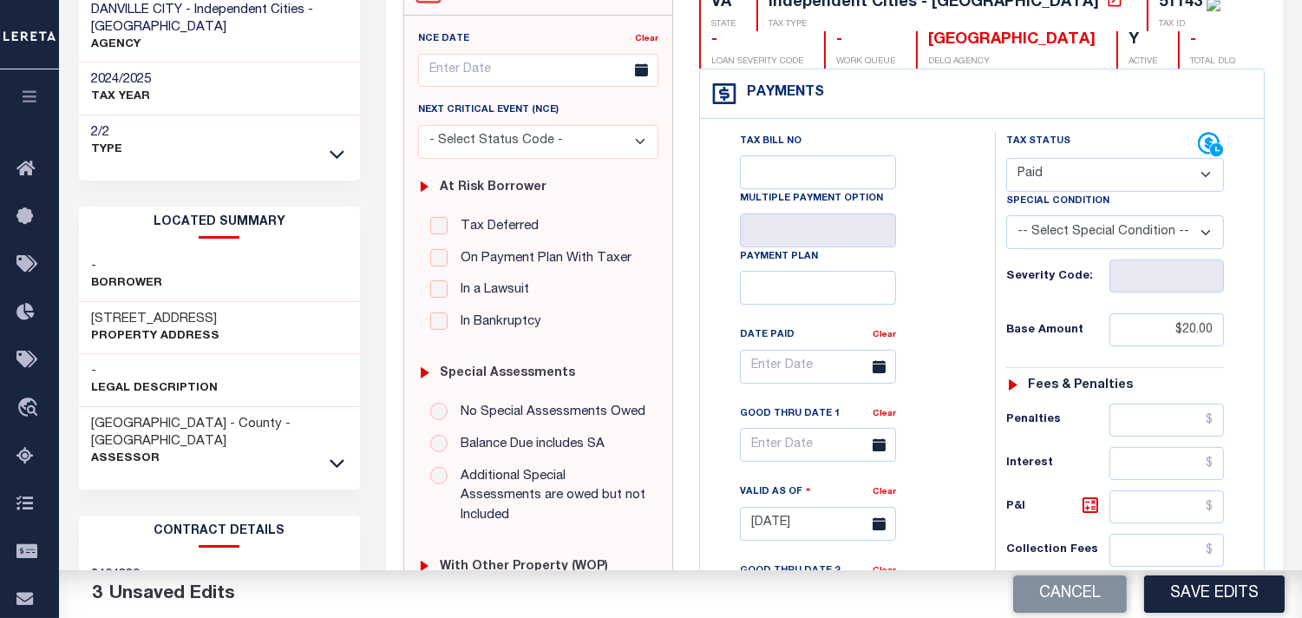
click at [1274, 337] on div "VA STATE Independent Cities - VA TAX TYPE 51143 TAX ID - LOAN SEVERITY CODE - W…" at bounding box center [982, 522] width 592 height 1114
click at [947, 385] on div "Tax Bill No Multiple Payment Option Payment Plan Clear" at bounding box center [844, 375] width 252 height 487
drag, startPoint x: 1223, startPoint y: 331, endPoint x: 1275, endPoint y: 331, distance: 52.1
click at [1275, 331] on div "VA STATE Independent Cities - VA TAX TYPE 51143 TAX ID - LOAN SEVERITY CODE - W…" at bounding box center [982, 522] width 592 height 1114
click at [1210, 334] on input "$207.92" at bounding box center [1167, 329] width 115 height 33
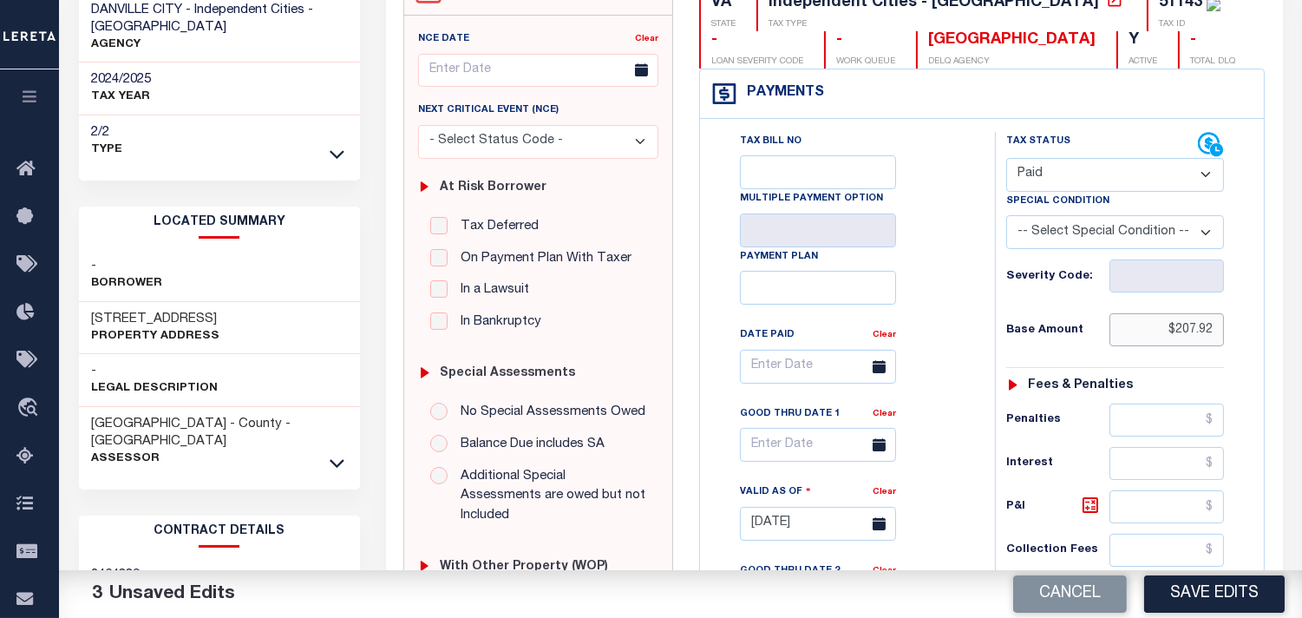
click at [1210, 334] on input "$207.92" at bounding box center [1167, 329] width 115 height 33
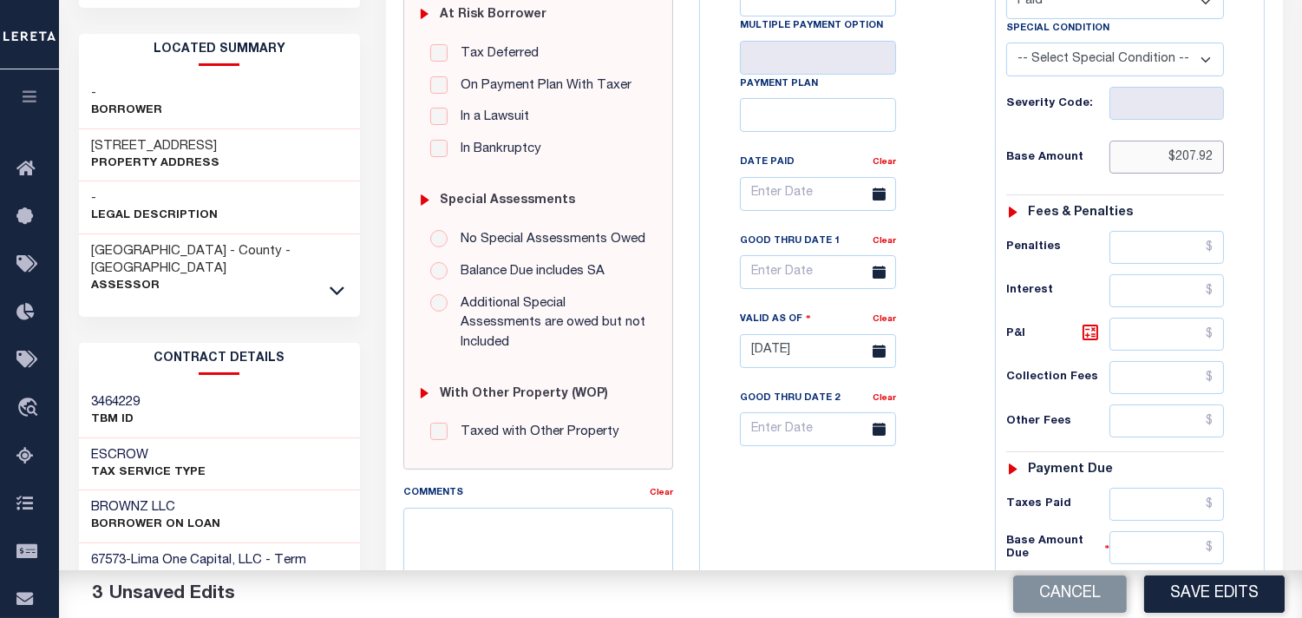
scroll to position [578, 0]
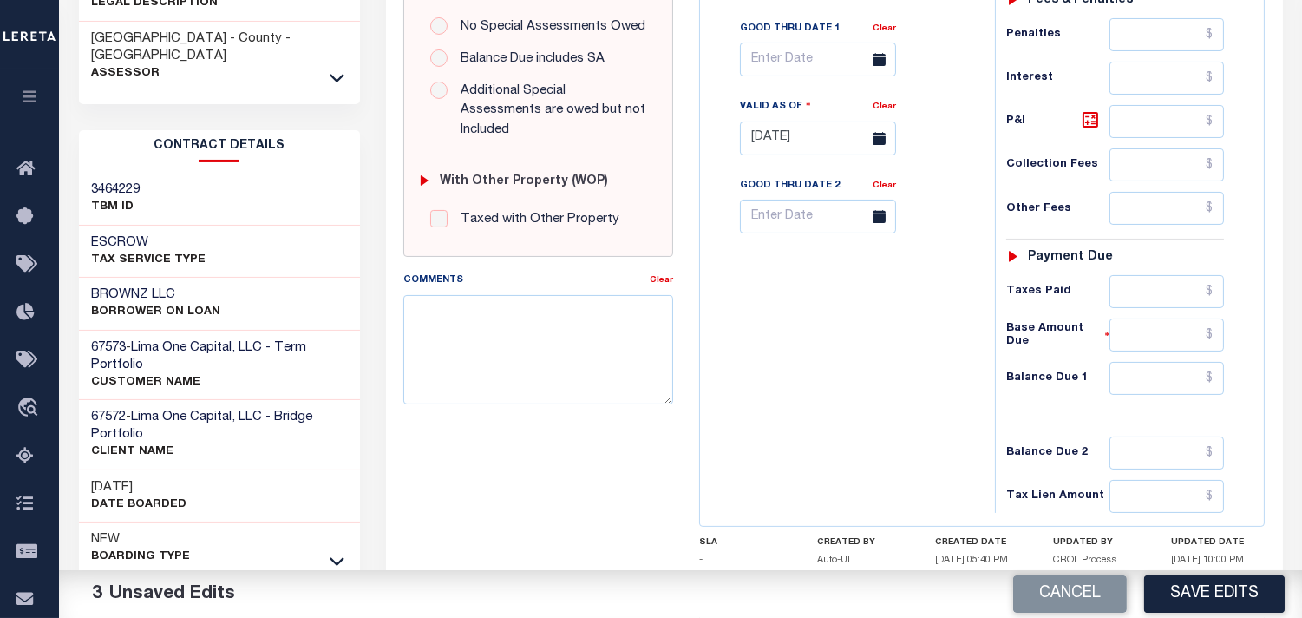
type input "$207.92"
click at [1174, 314] on div "Tax Status Status - Select Status Code -" at bounding box center [1121, 130] width 252 height 766
click at [1164, 293] on input "text" at bounding box center [1167, 291] width 115 height 33
paste input "207.92"
type input "$207.92"
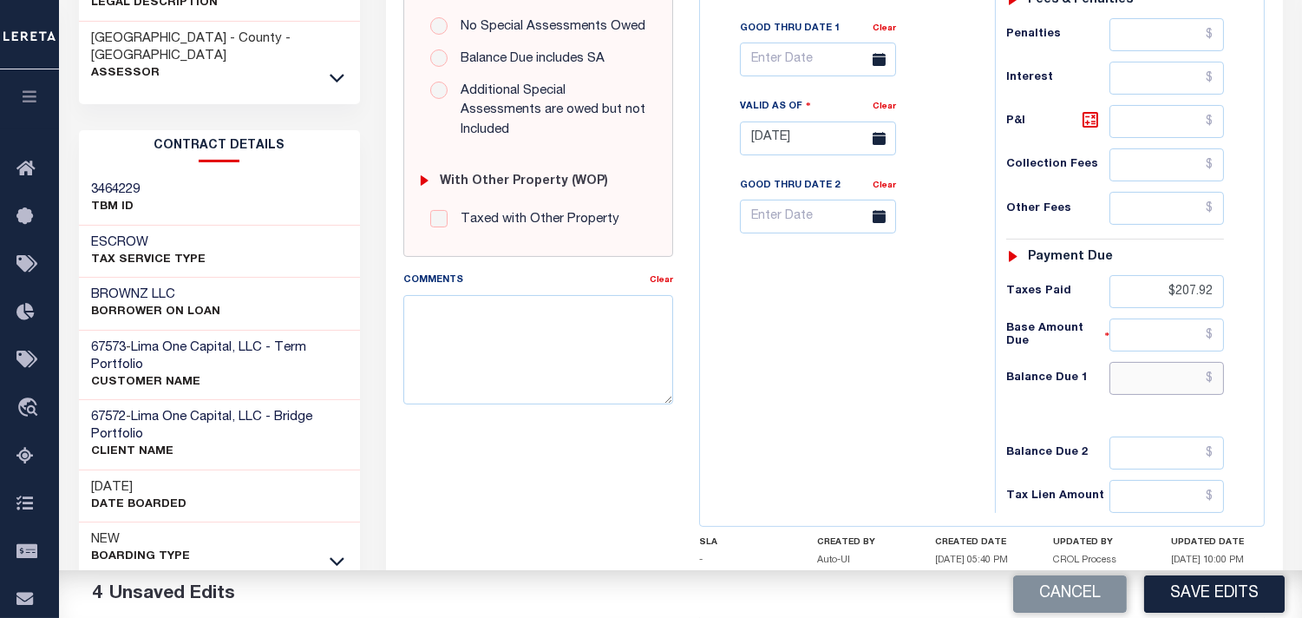
click at [1157, 365] on input "text" at bounding box center [1167, 378] width 115 height 33
type input "$0.00"
click at [894, 388] on div "Tax Bill No Multiple Payment Option Payment Plan Clear" at bounding box center [844, 130] width 278 height 766
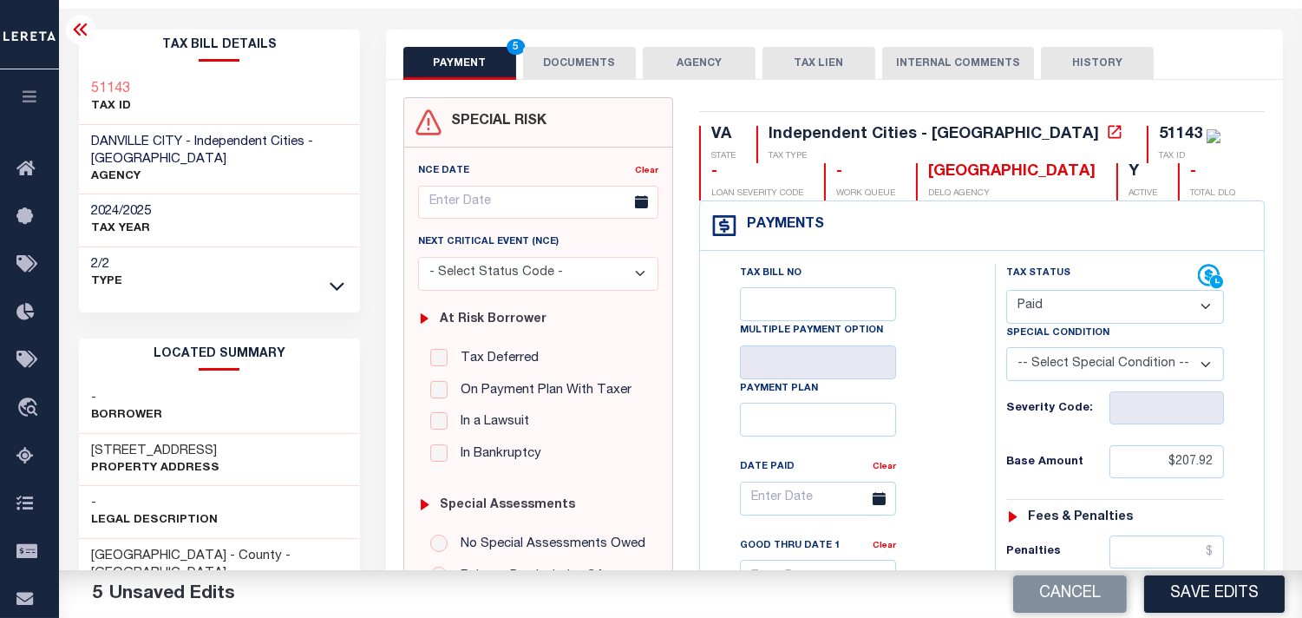
scroll to position [0, 0]
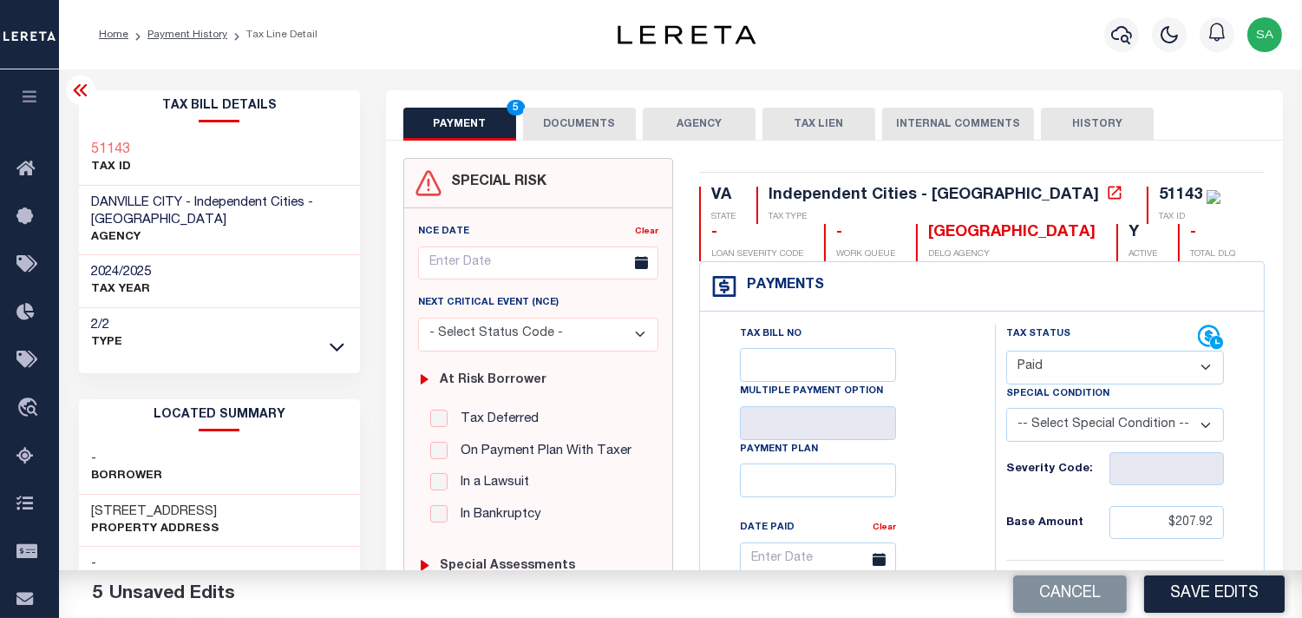
click at [574, 130] on button "DOCUMENTS" at bounding box center [579, 124] width 113 height 33
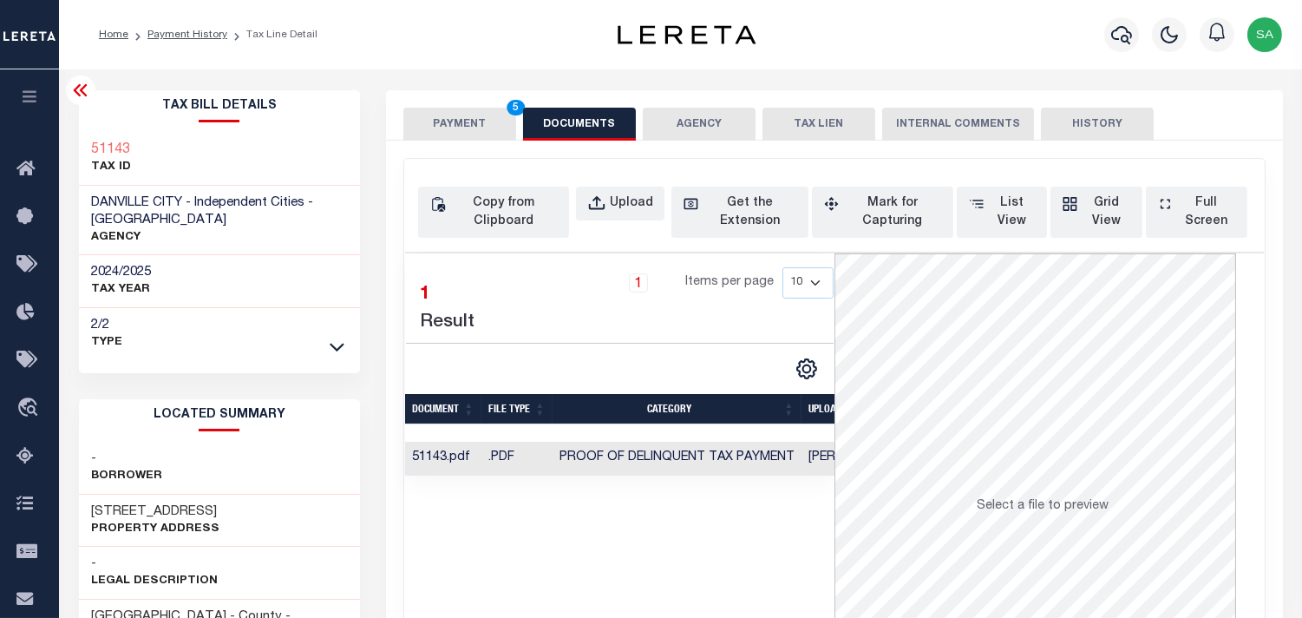
click at [484, 120] on button "PAYMENT 5" at bounding box center [459, 124] width 113 height 33
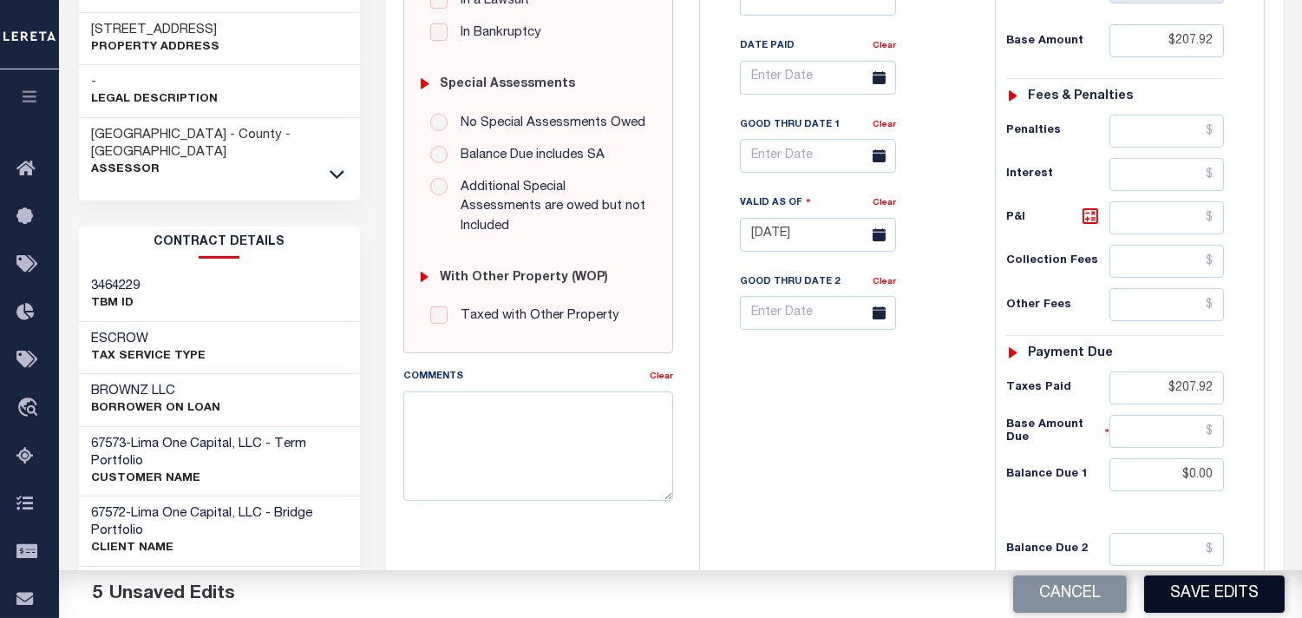
click at [1211, 593] on button "Save Edits" at bounding box center [1214, 593] width 141 height 37
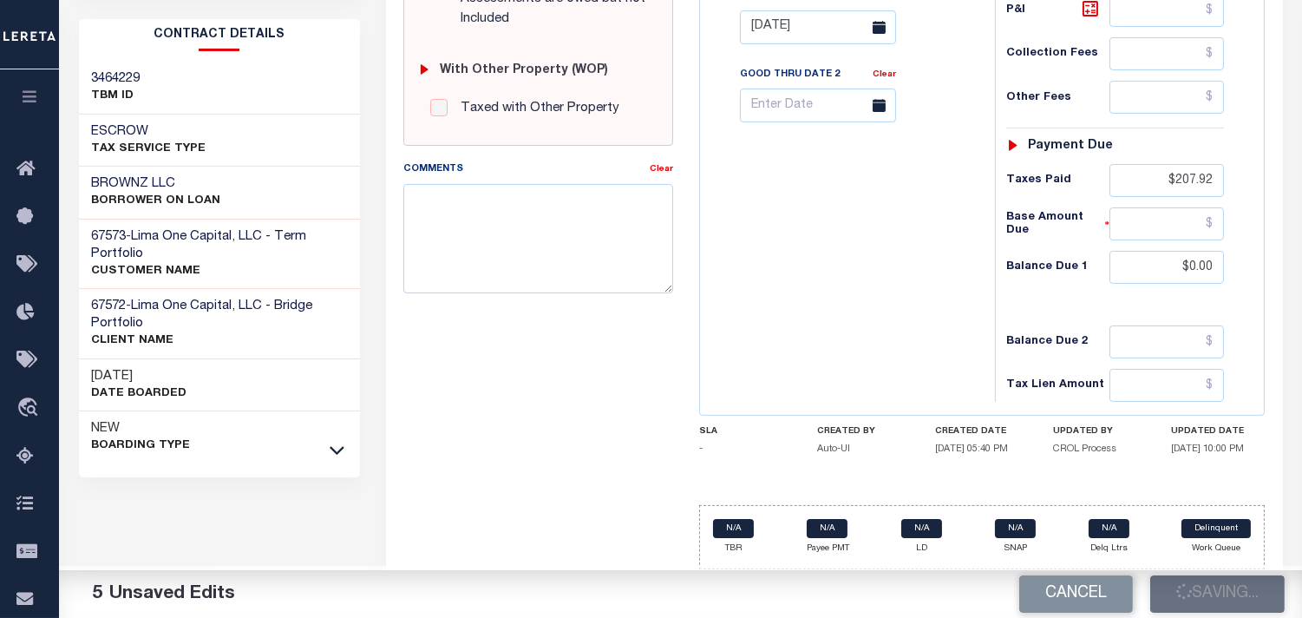
scroll to position [694, 0]
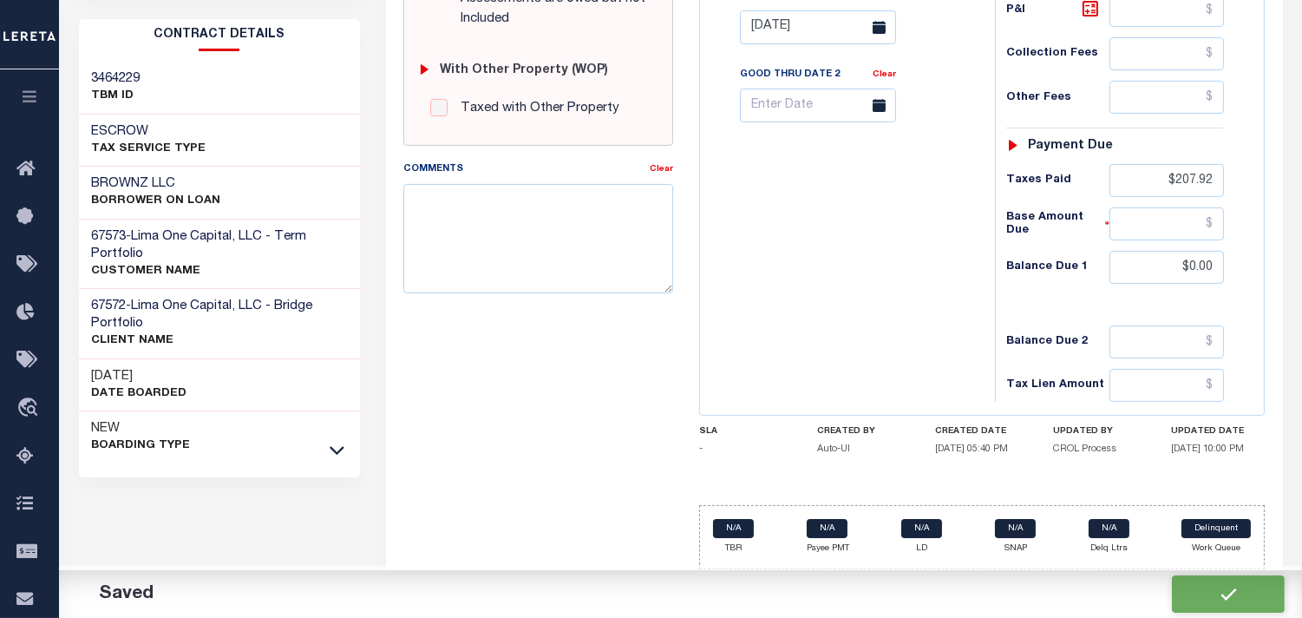
checkbox input "false"
type input "$207.92"
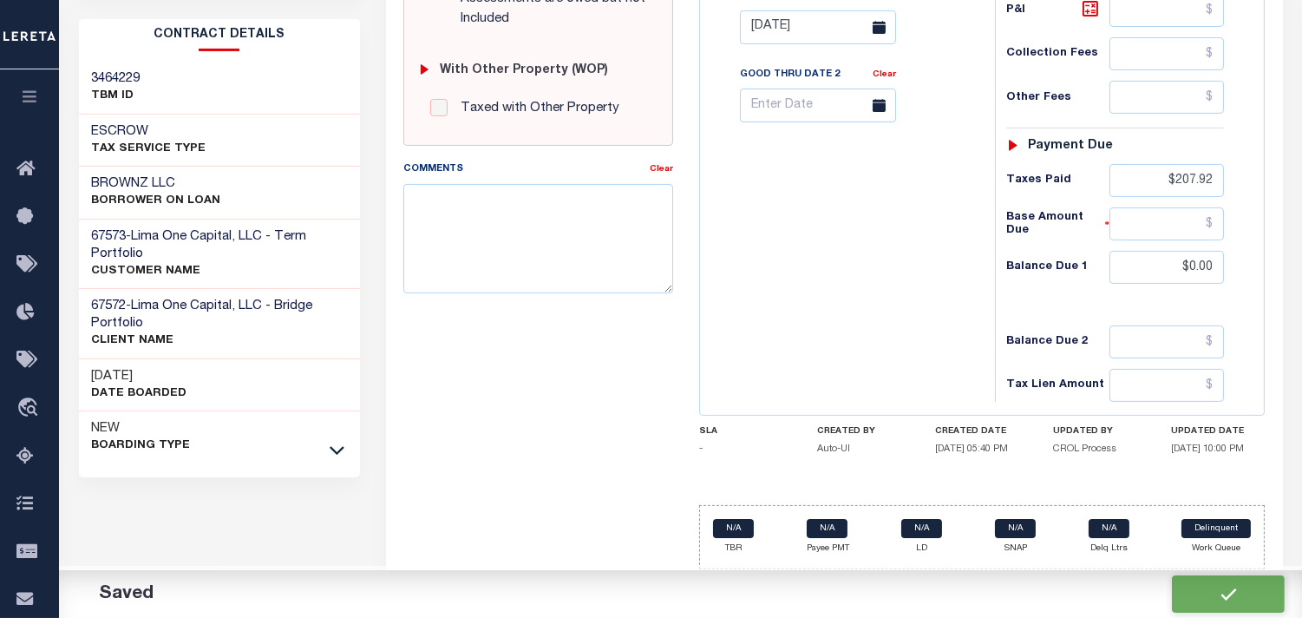
type input "$207.92"
type input "$0"
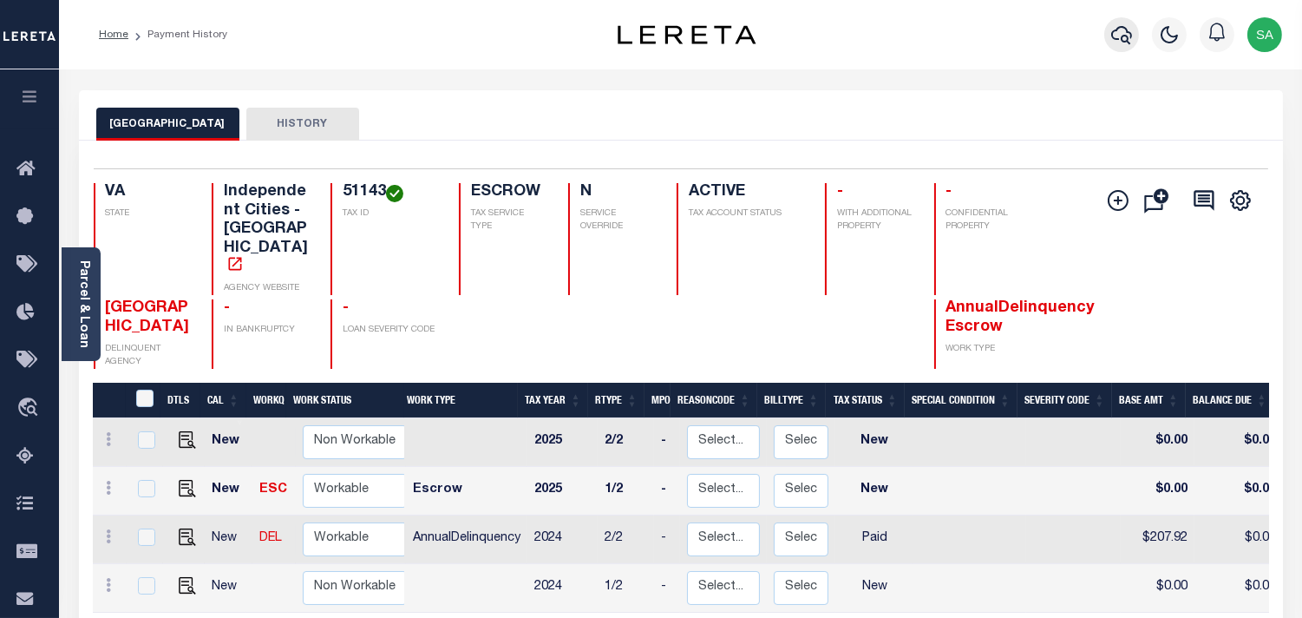
click at [1119, 46] on button "button" at bounding box center [1122, 34] width 35 height 35
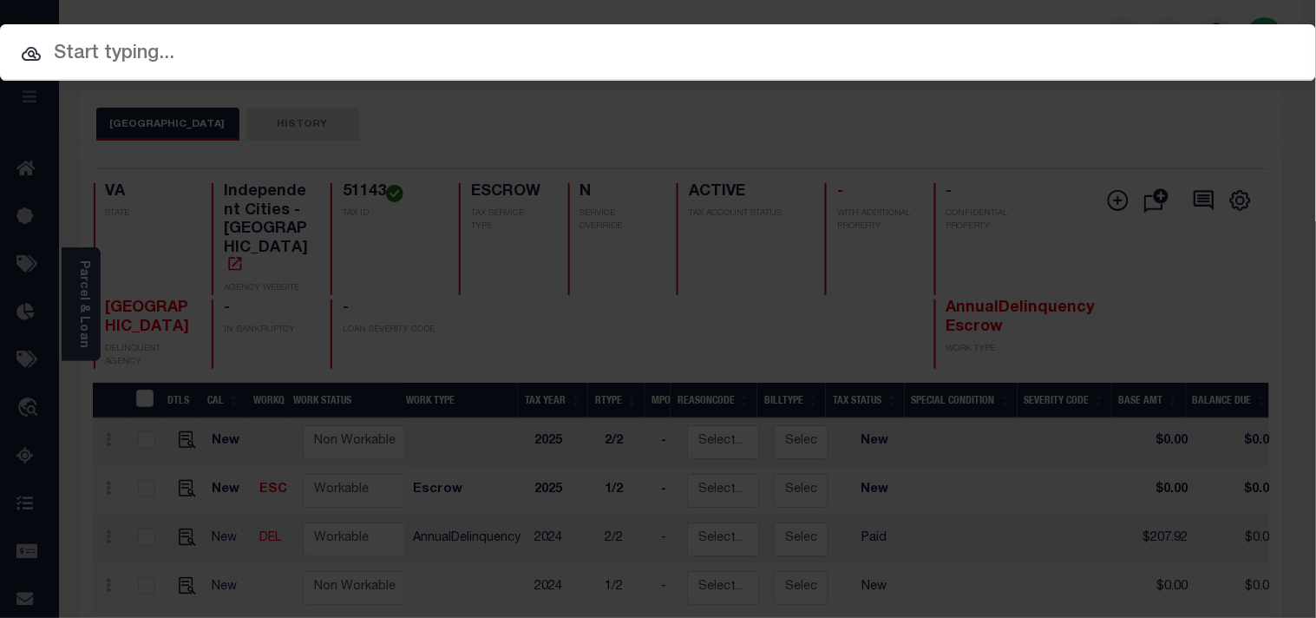
click at [1010, 48] on div "Include Loans TBM Customers Borrowers Payments (Lender Non-Disb) Payments (Lend…" at bounding box center [658, 52] width 1316 height 56
paste input "130183"
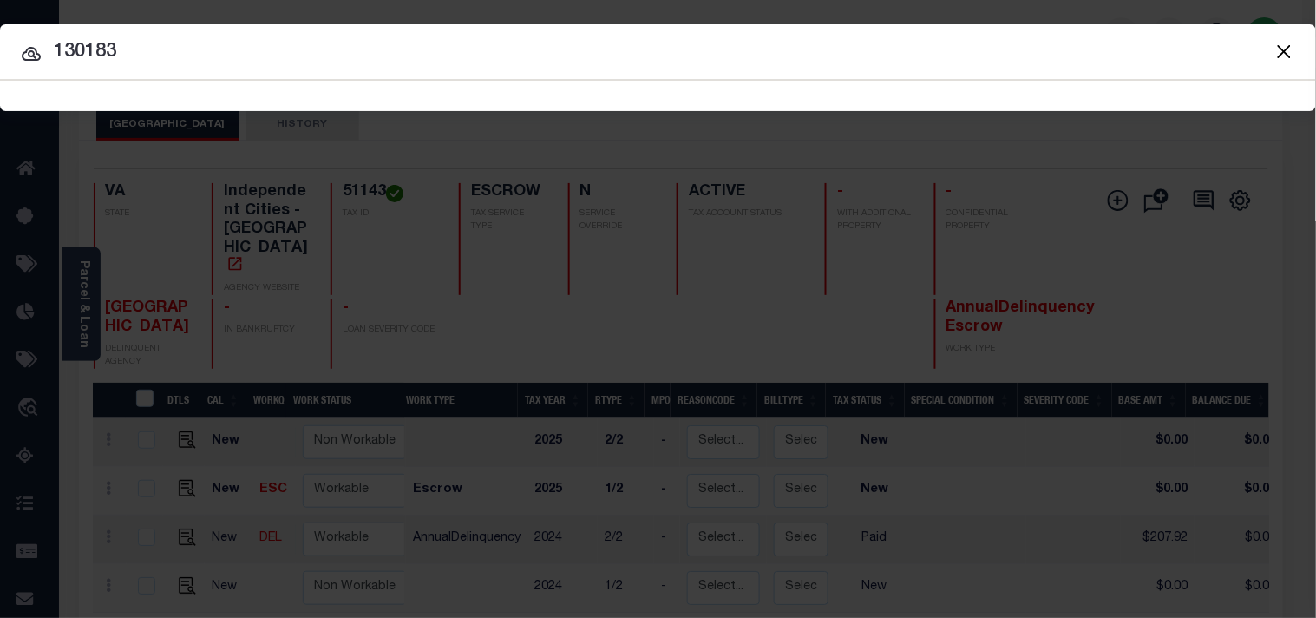
type input "130183"
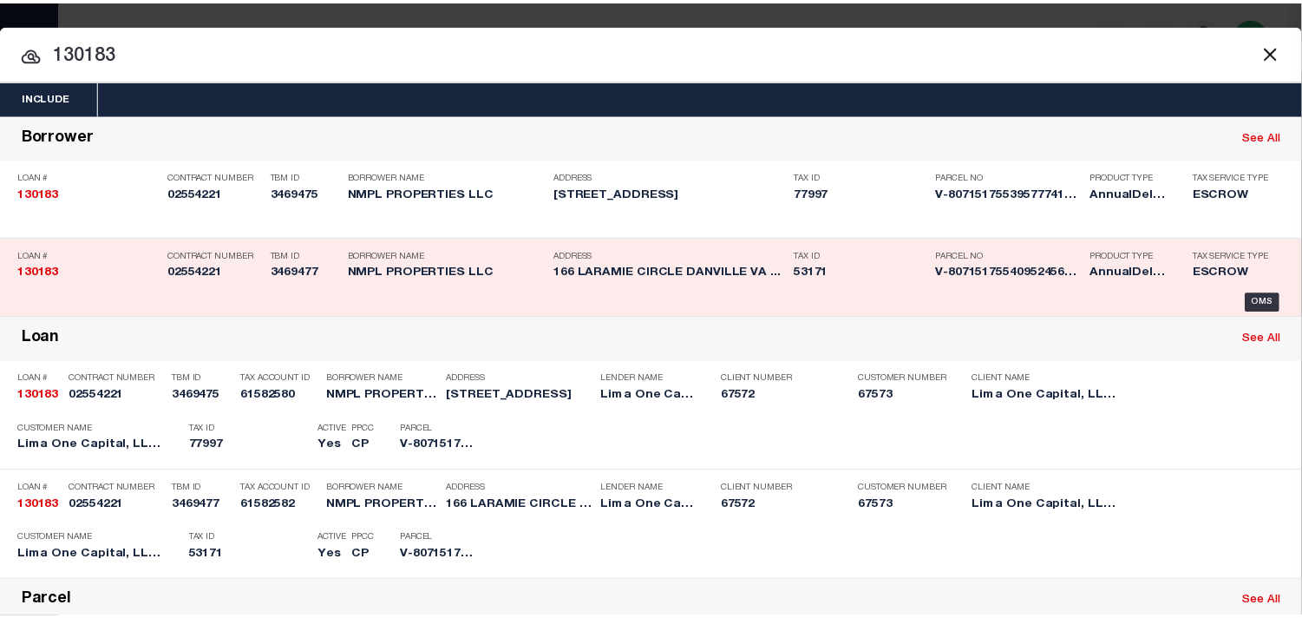
scroll to position [193, 0]
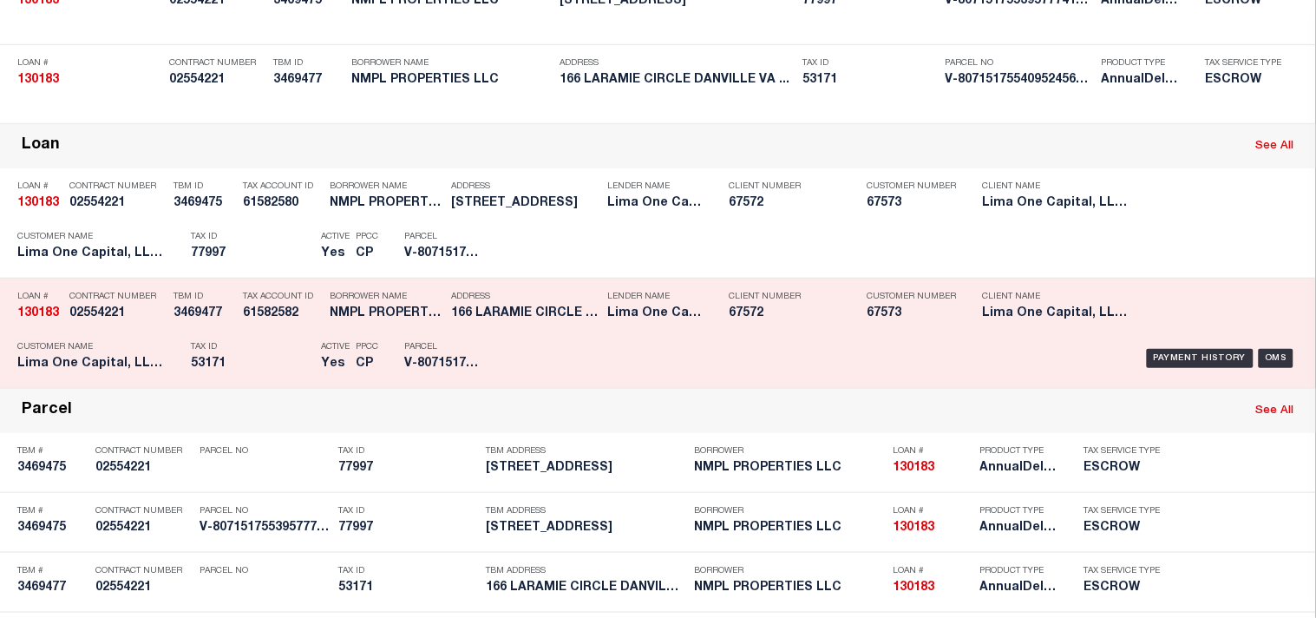
click at [233, 352] on p "Tax ID" at bounding box center [251, 347] width 121 height 10
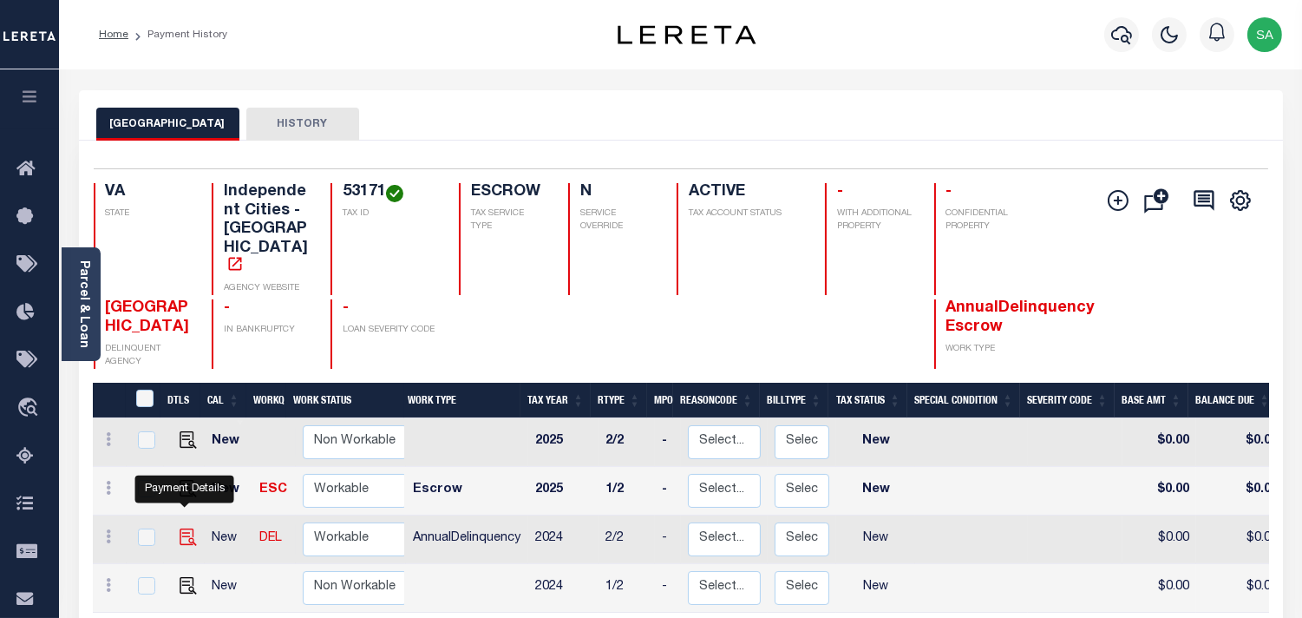
click at [187, 528] on img "" at bounding box center [188, 536] width 17 height 17
checkbox input "true"
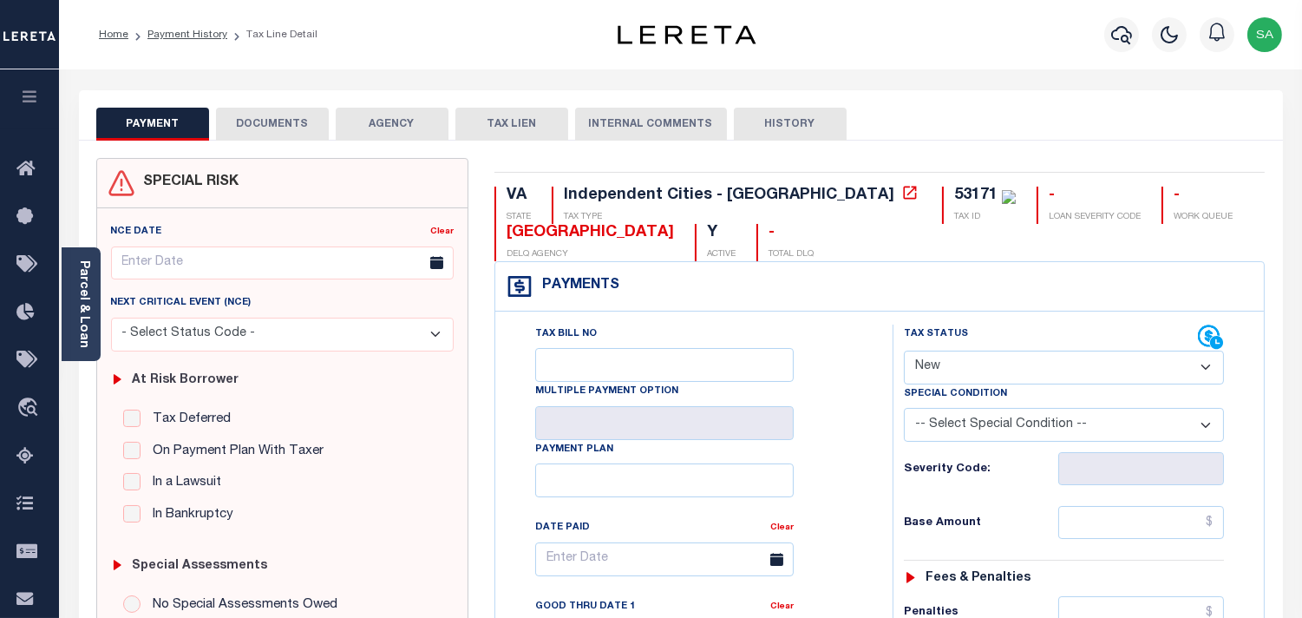
drag, startPoint x: 973, startPoint y: 370, endPoint x: 970, endPoint y: 379, distance: 9.9
click at [970, 379] on select "- Select Status Code - Open Due/Unpaid Paid Incomplete No Tax Due Internal Refu…" at bounding box center [1064, 368] width 320 height 34
select select "PYD"
click at [904, 351] on select "- Select Status Code - Open Due/Unpaid Paid Incomplete No Tax Due Internal Refu…" at bounding box center [1064, 368] width 320 height 34
type input "09/11/2025"
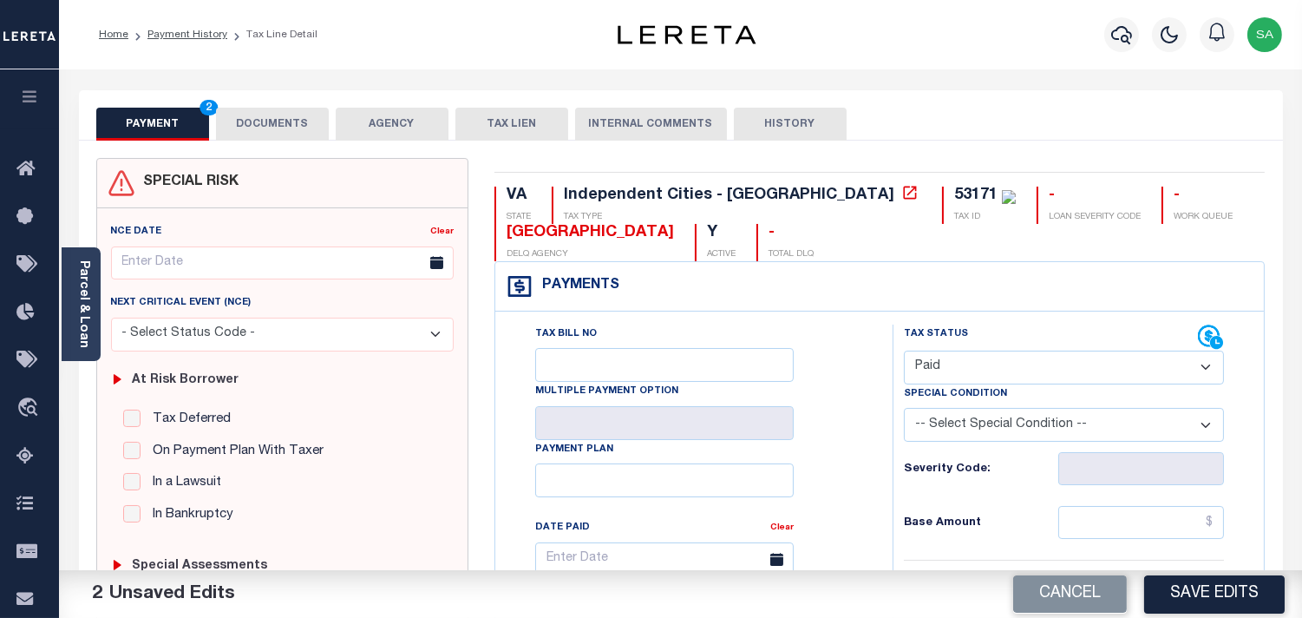
click at [288, 127] on button "DOCUMENTS" at bounding box center [272, 124] width 113 height 33
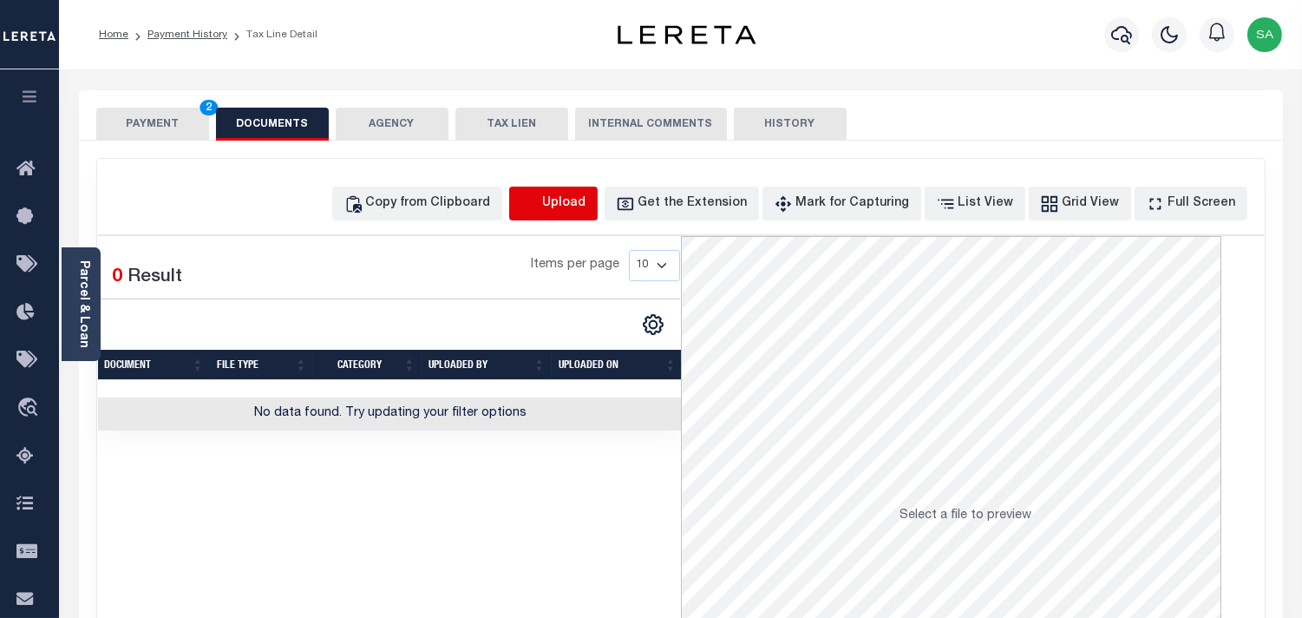
click at [540, 198] on icon "button" at bounding box center [530, 203] width 19 height 19
select select "POP"
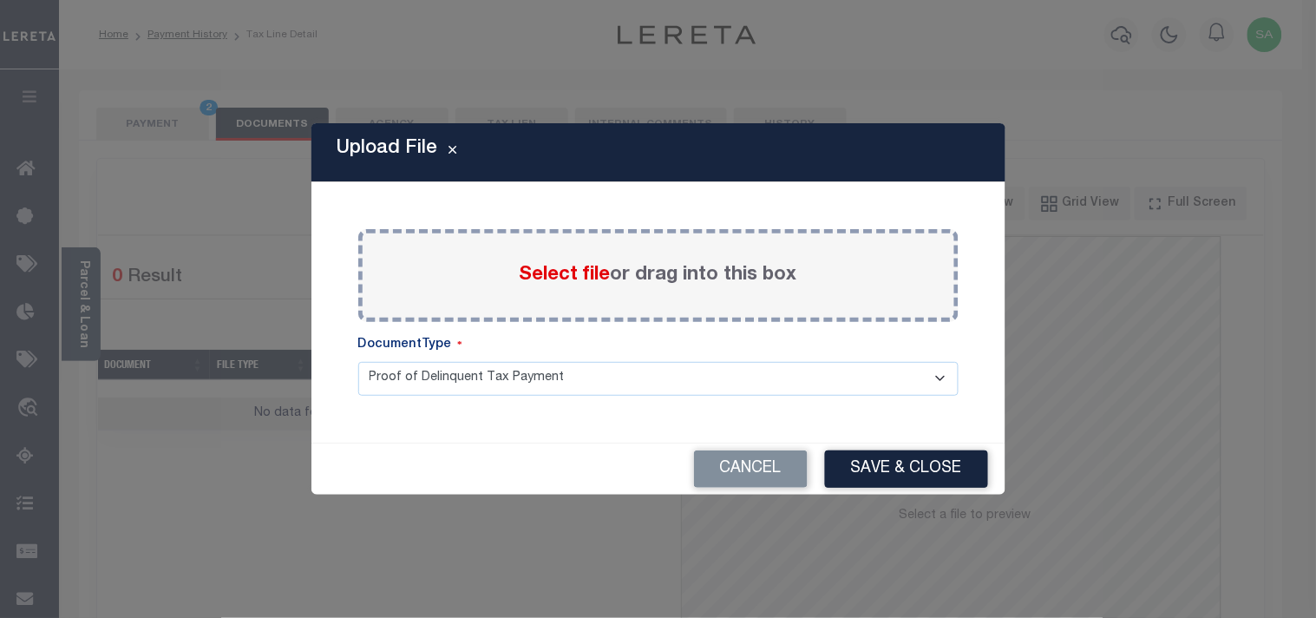
click at [533, 279] on span "Select file" at bounding box center [565, 275] width 91 height 19
click at [0, 0] on input "Select file or drag into this box" at bounding box center [0, 0] width 0 height 0
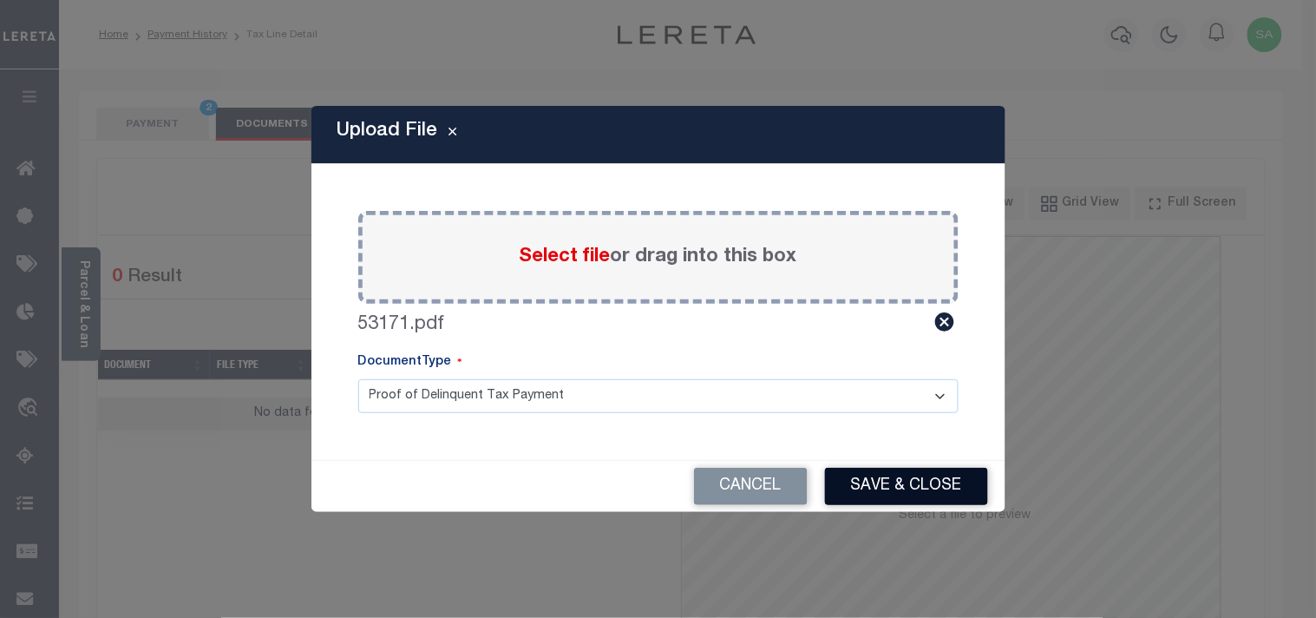
click at [946, 480] on button "Save & Close" at bounding box center [906, 486] width 163 height 37
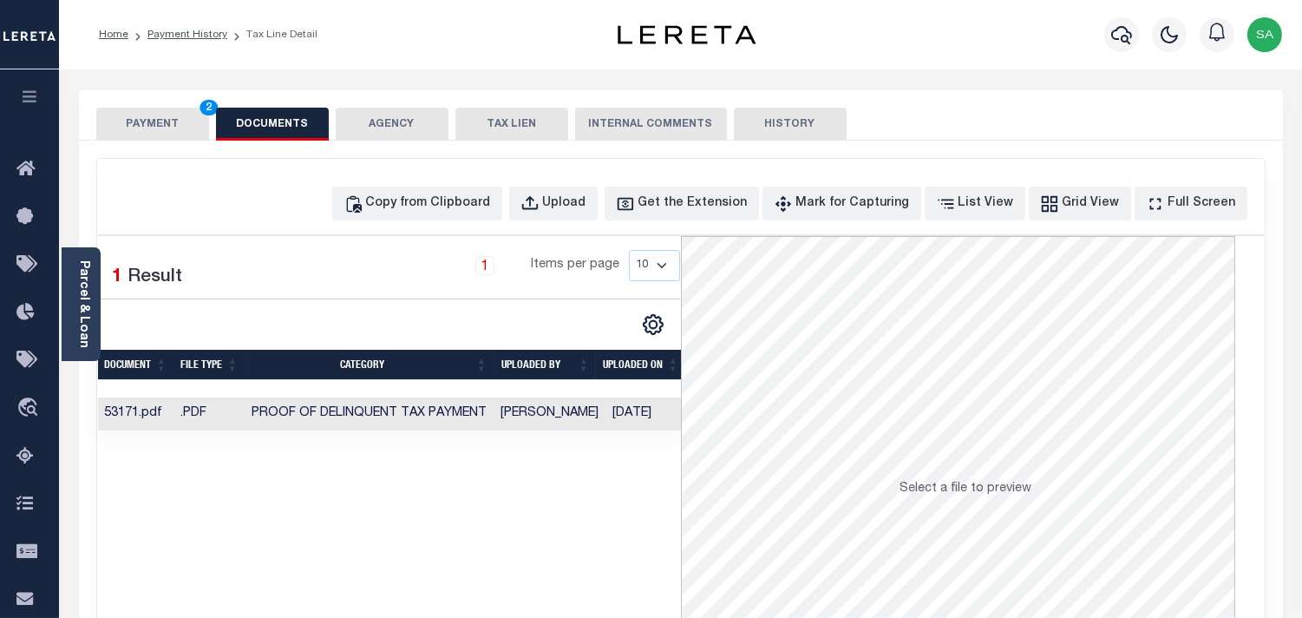
click at [156, 120] on button "PAYMENT 2" at bounding box center [152, 124] width 113 height 33
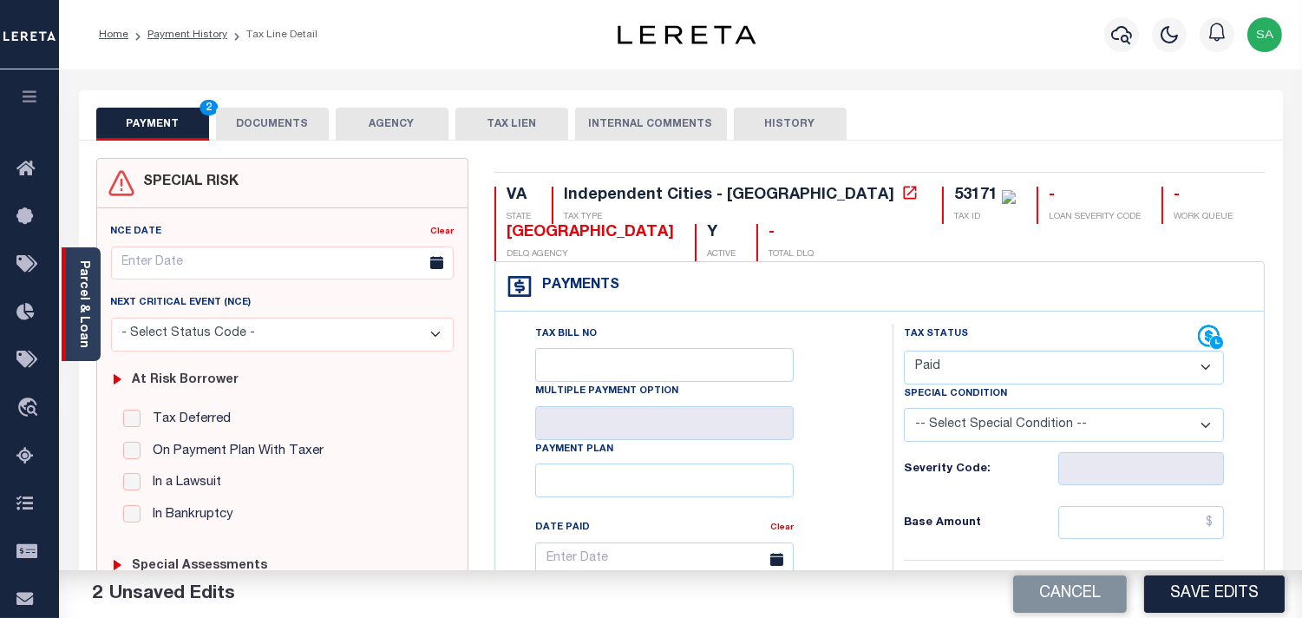
click at [77, 321] on link "Parcel & Loan" at bounding box center [83, 304] width 12 height 88
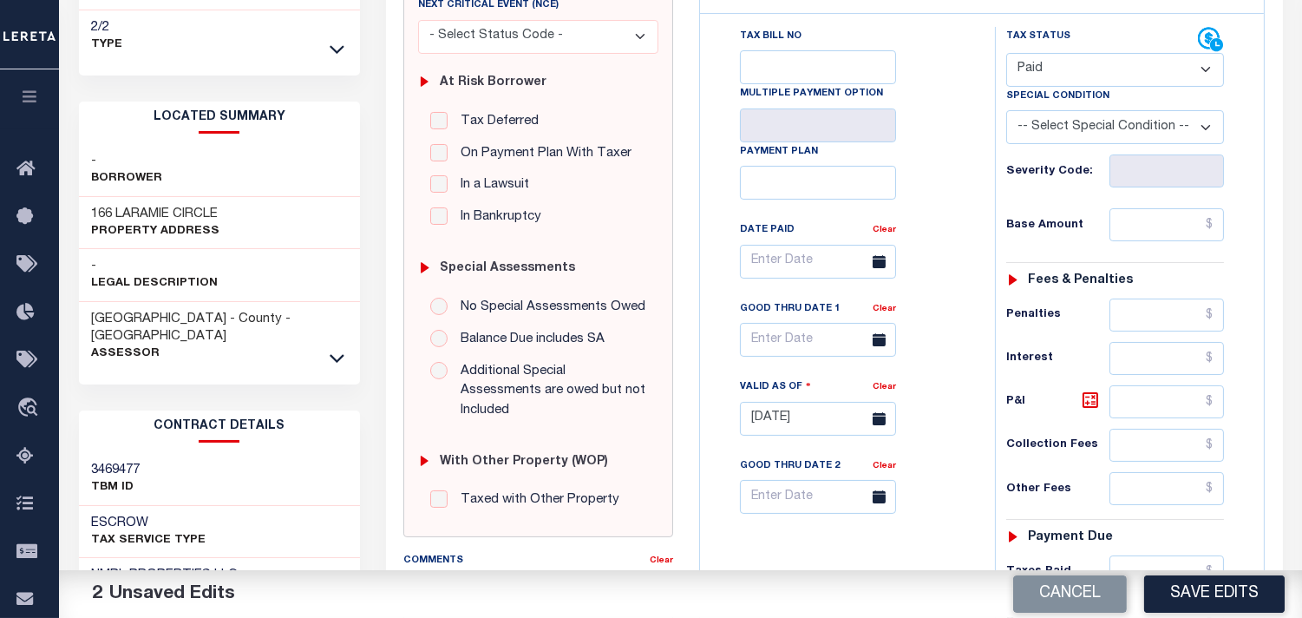
scroll to position [289, 0]
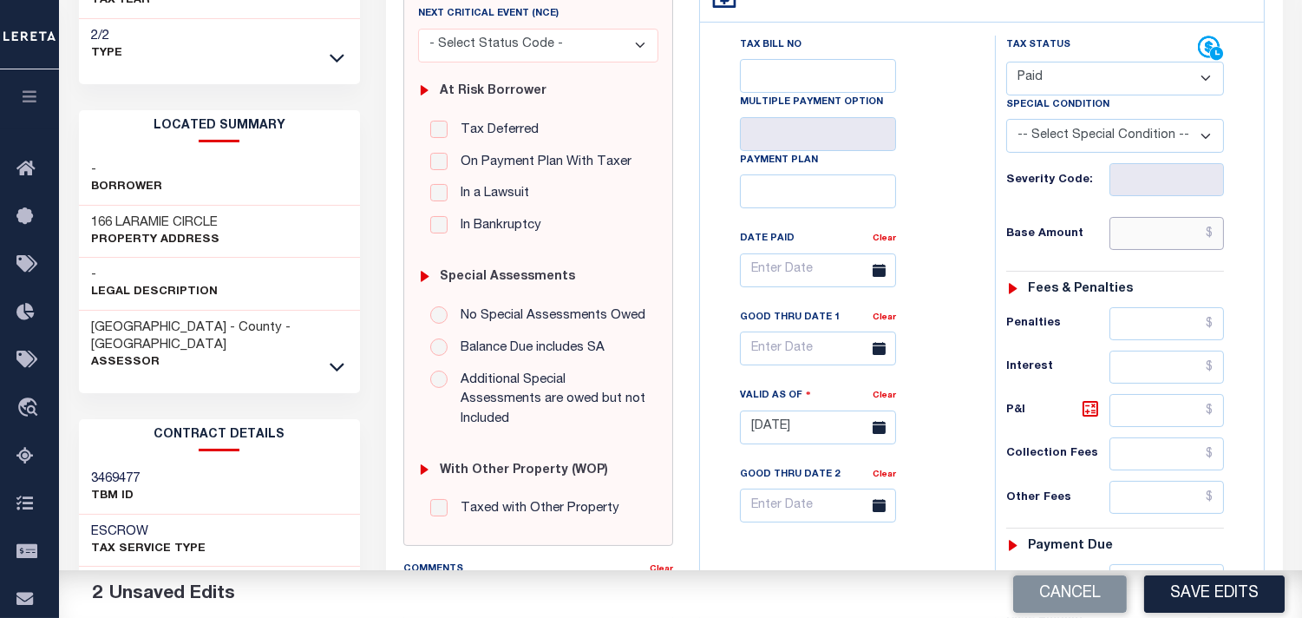
click at [1167, 236] on input "text" at bounding box center [1167, 233] width 115 height 33
drag, startPoint x: 1152, startPoint y: 237, endPoint x: 1269, endPoint y: 237, distance: 117.1
click at [1269, 237] on div "VA STATE Independent Cities - VA TAX TYPE 53171 TAX ID - LOAN SEVERITY CODE - W…" at bounding box center [982, 426] width 592 height 1114
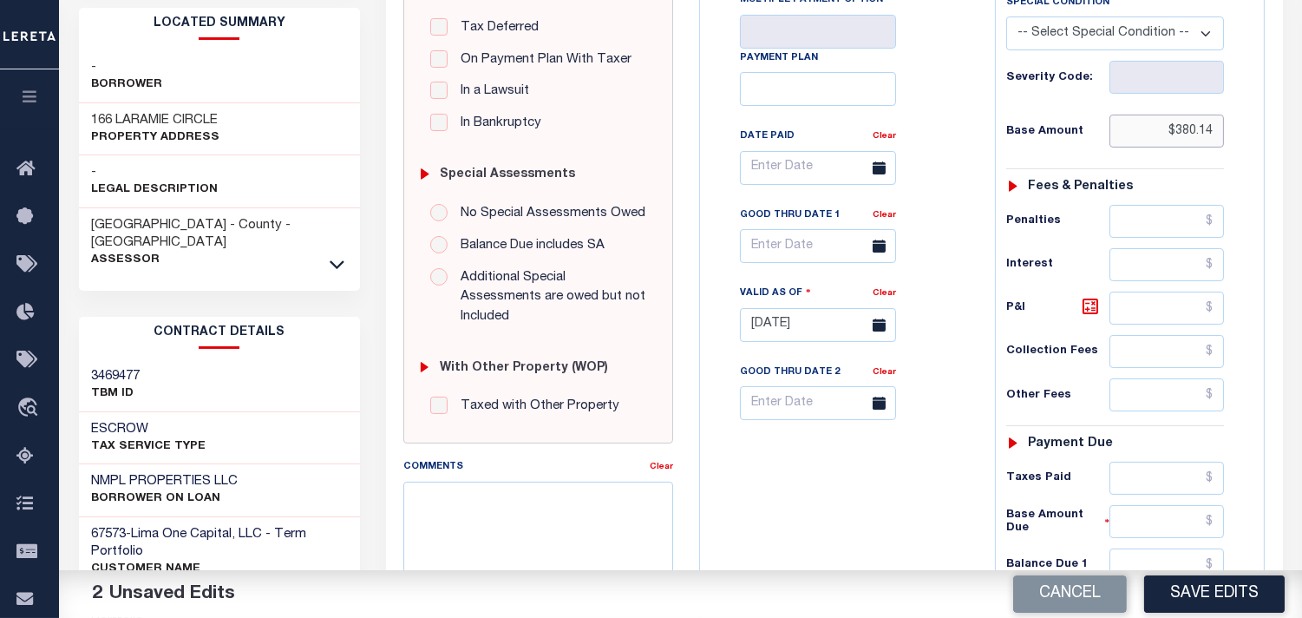
scroll to position [674, 0]
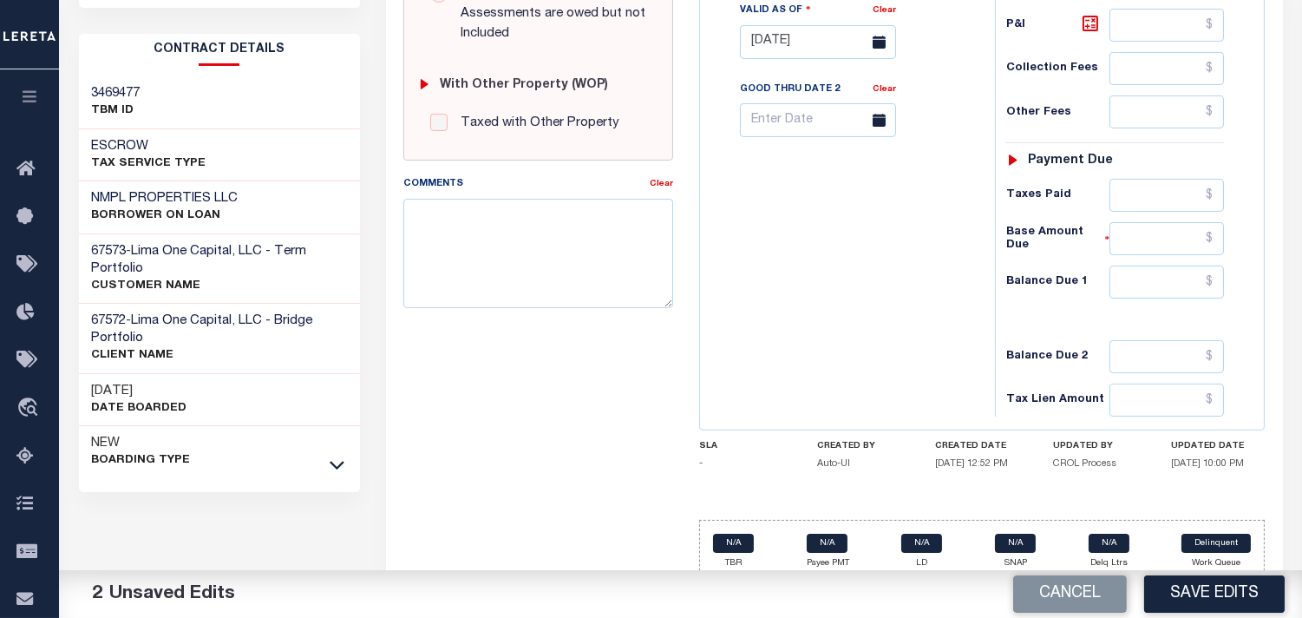
type input "$380.14"
click at [1164, 197] on input "text" at bounding box center [1167, 195] width 115 height 33
paste input "$380.14"
type input "$380.14"
click at [1148, 282] on input "text" at bounding box center [1167, 282] width 115 height 33
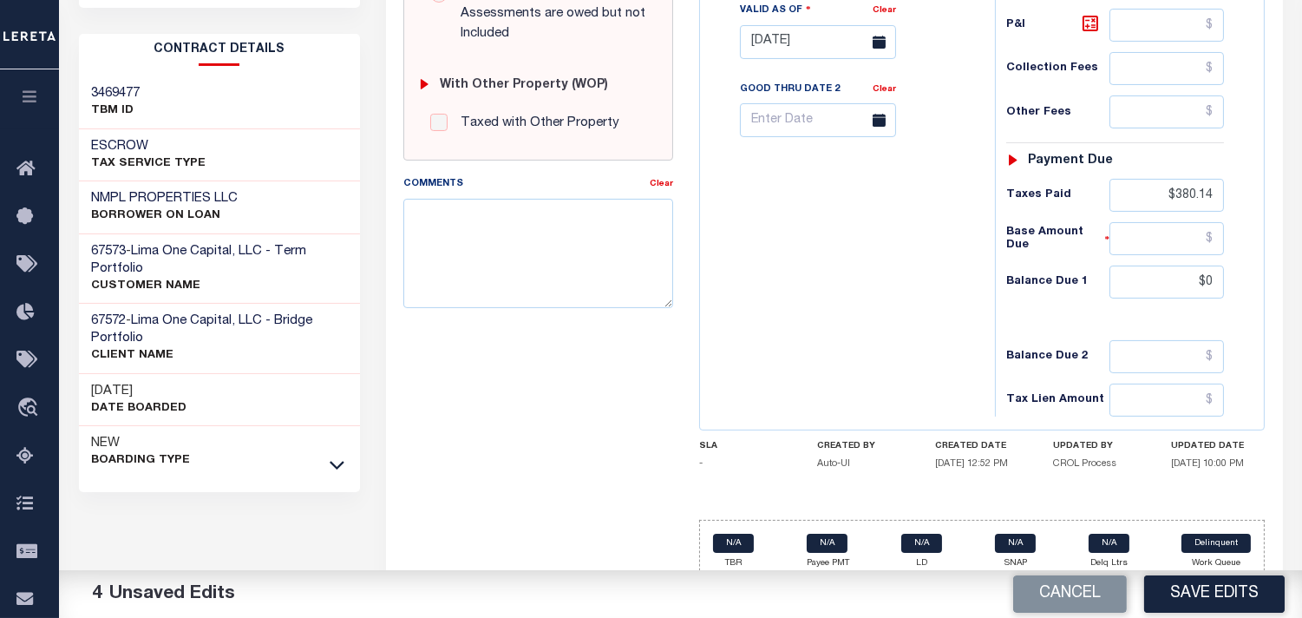
type input "$0.00"
click at [902, 298] on div "Tax Bill No Multiple Payment Option Payment Plan Clear" at bounding box center [844, 33] width 278 height 766
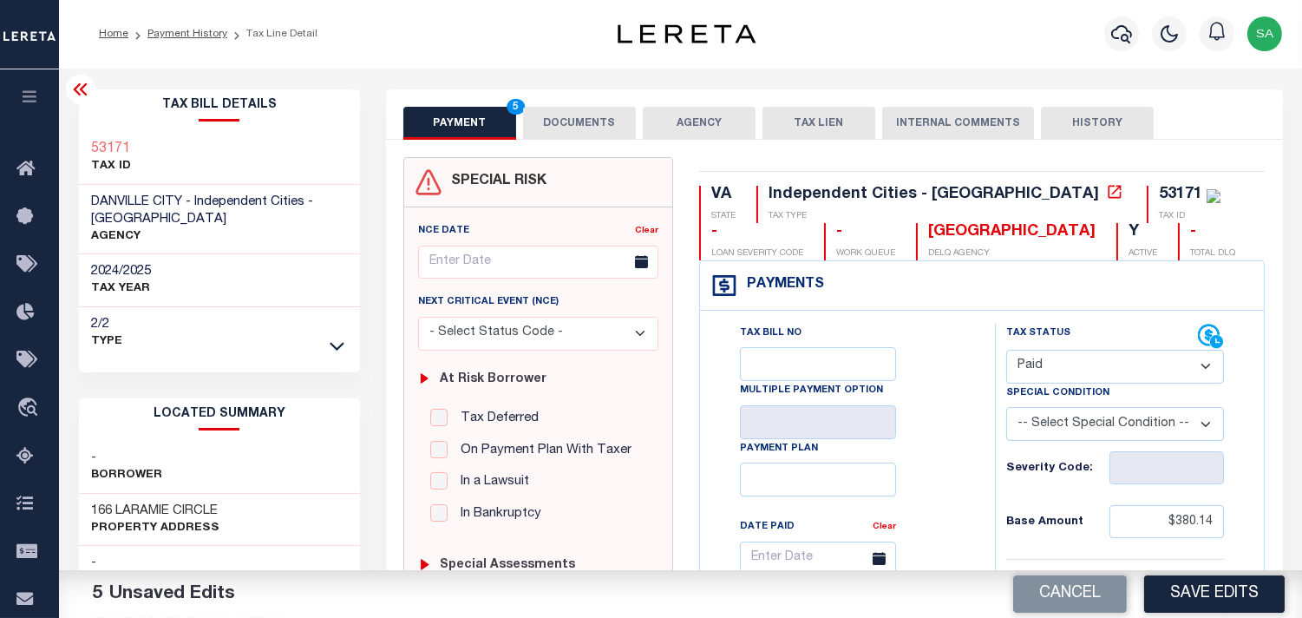
scroll to position [0, 0]
click at [595, 111] on button "DOCUMENTS" at bounding box center [579, 124] width 113 height 33
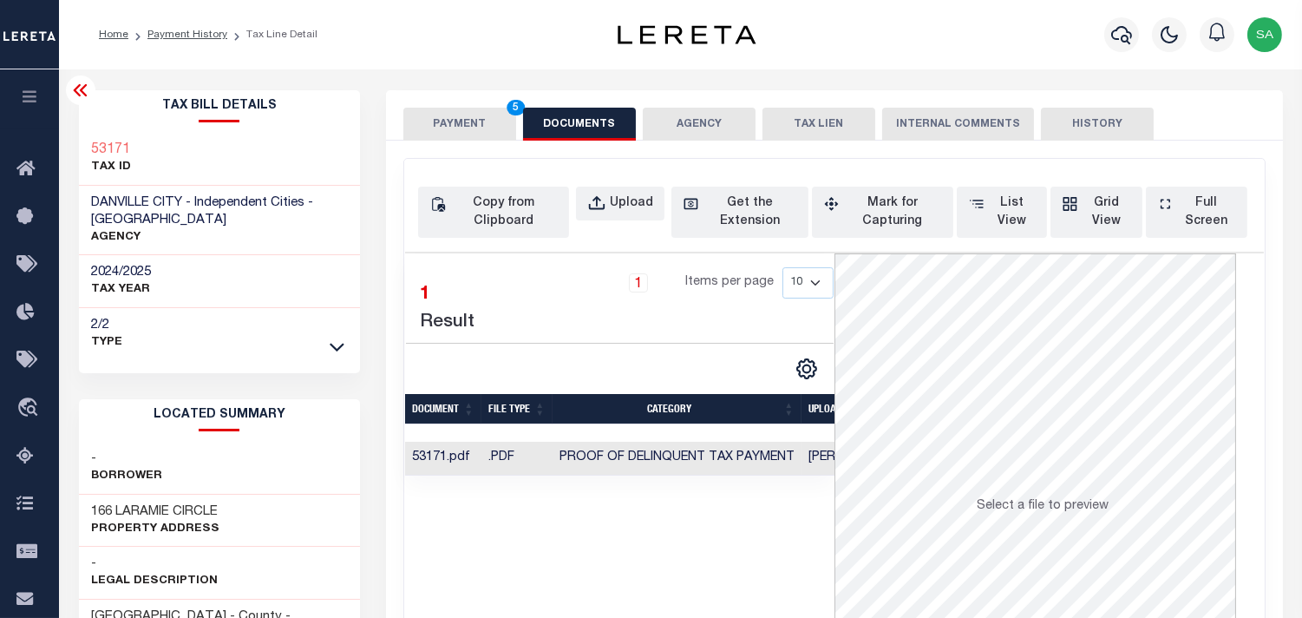
click at [436, 132] on button "PAYMENT 5" at bounding box center [459, 124] width 113 height 33
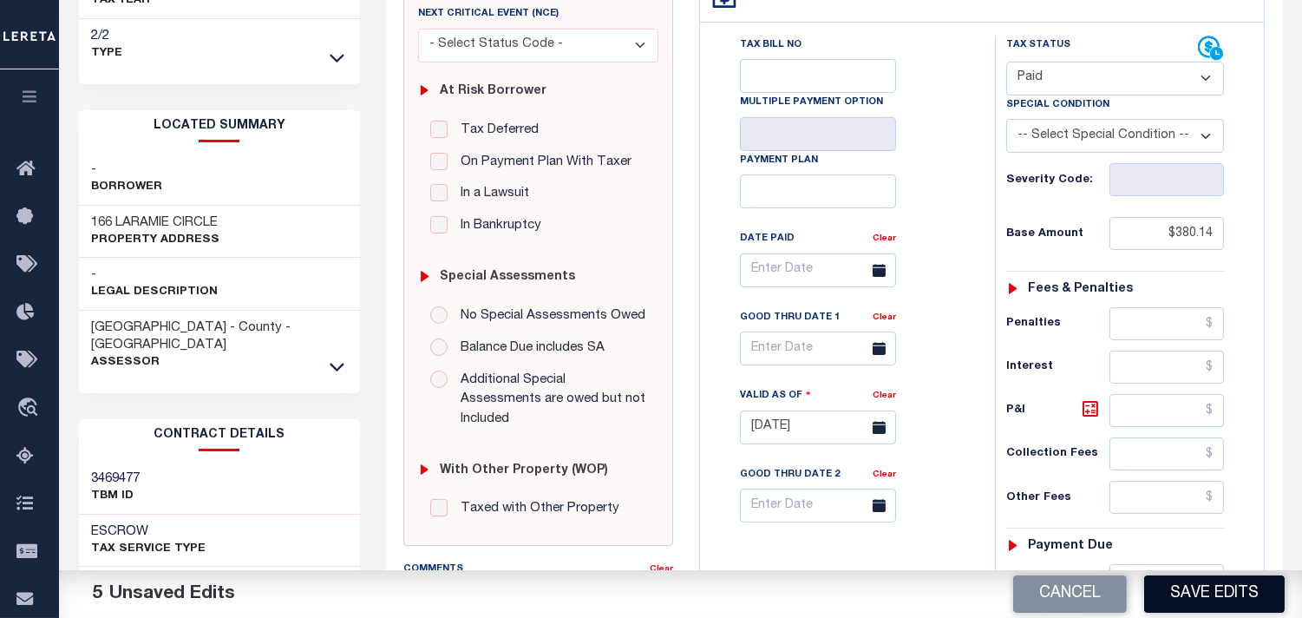
click at [1197, 587] on button "Save Edits" at bounding box center [1214, 593] width 141 height 37
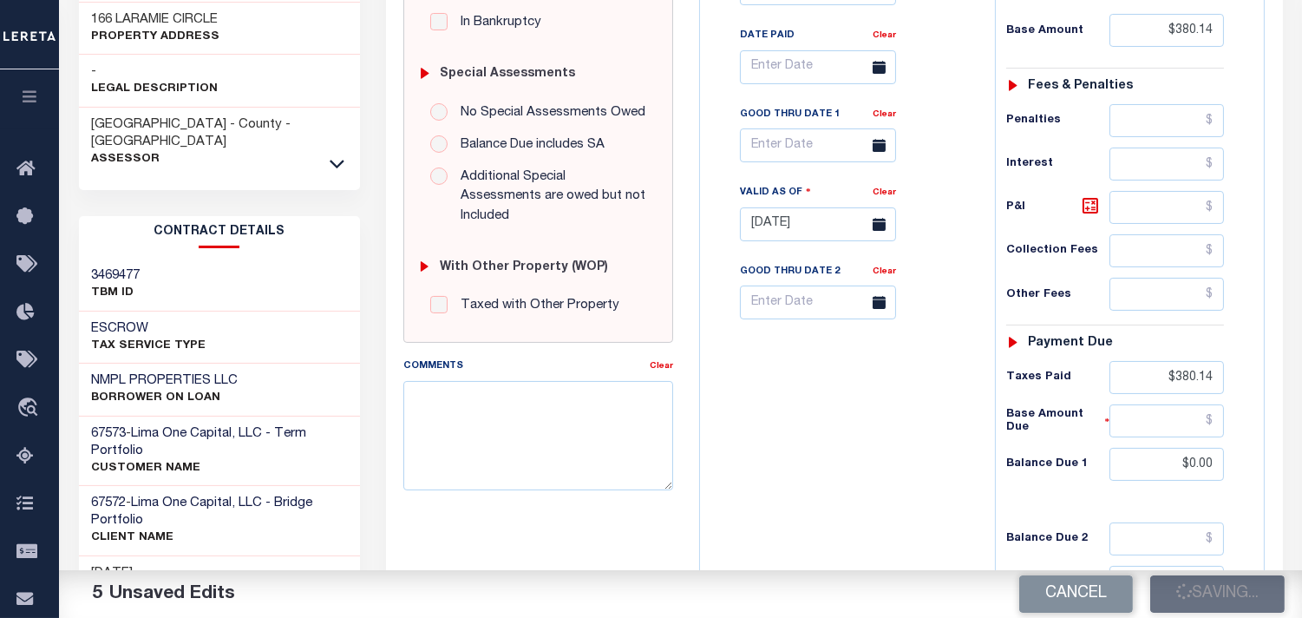
scroll to position [674, 0]
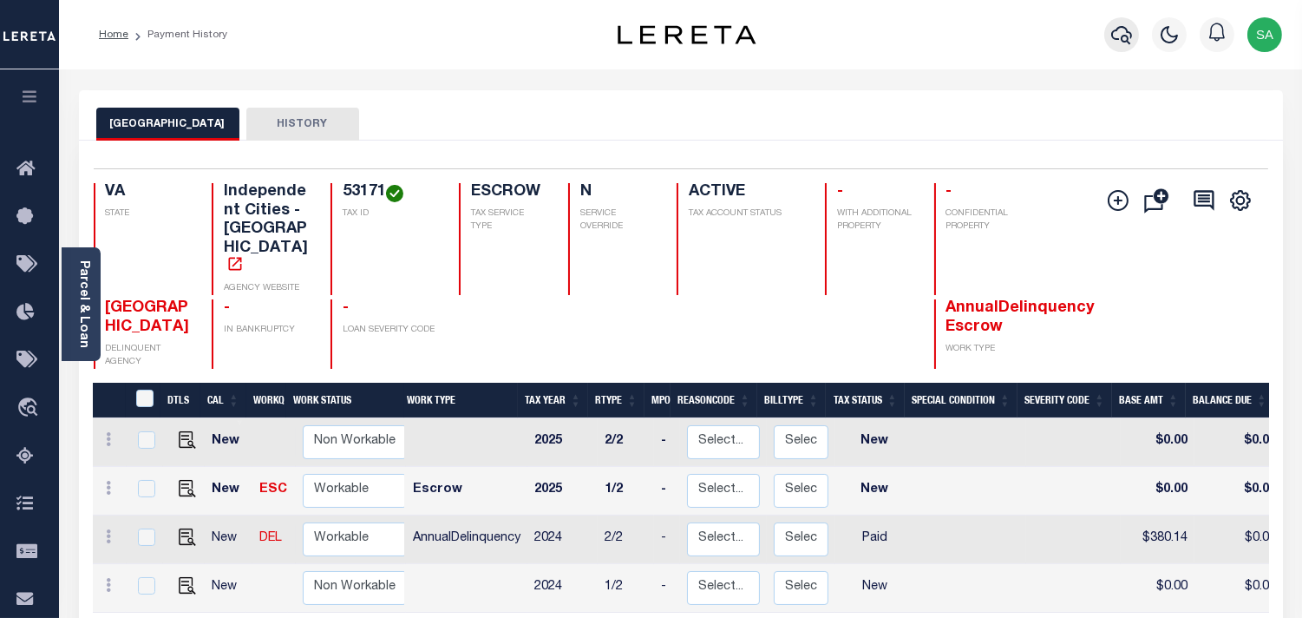
click at [1115, 37] on icon "button" at bounding box center [1121, 34] width 21 height 21
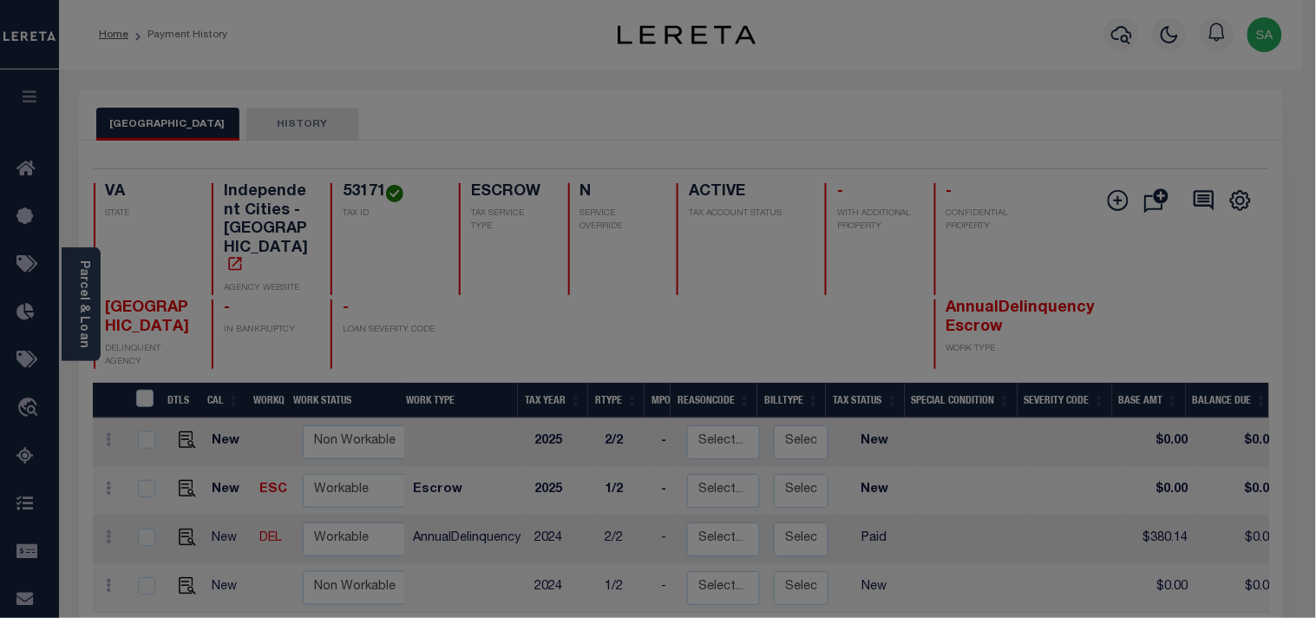
click at [0, 0] on div "Include Loans TBM Customers Borrowers Payments (Lender Non-Disb) Payments (Lend…" at bounding box center [0, 0] width 0 height 0
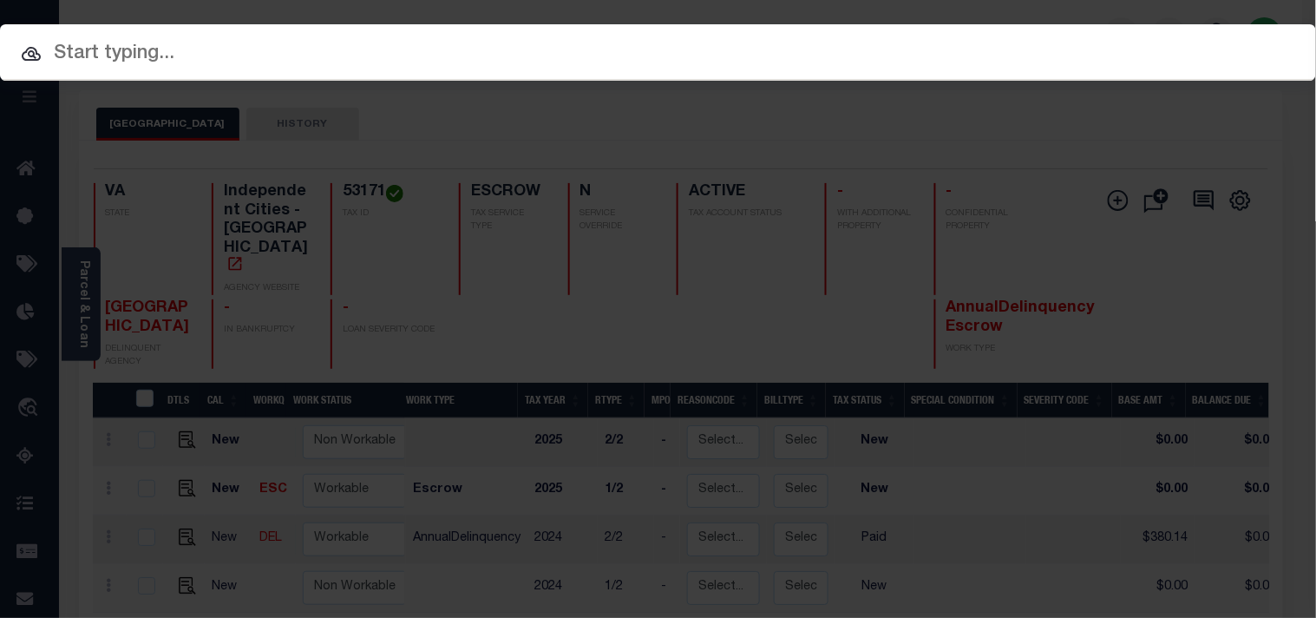
click at [944, 56] on input "text" at bounding box center [658, 54] width 1316 height 30
paste input "127010"
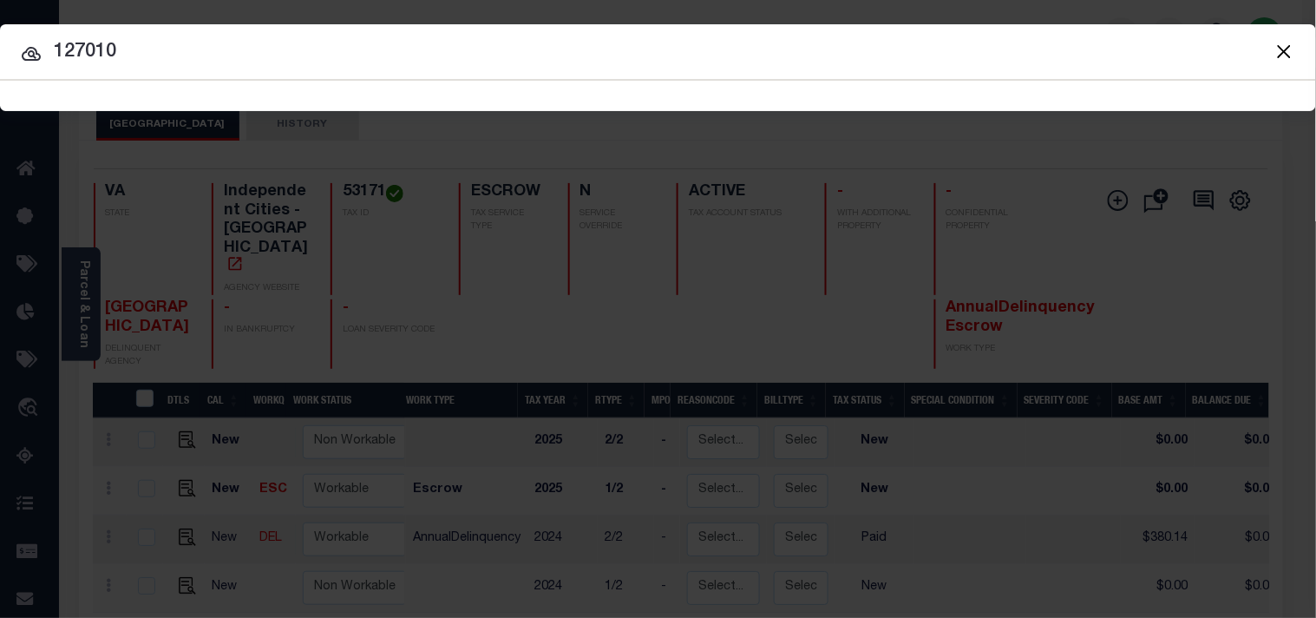
type input "127010"
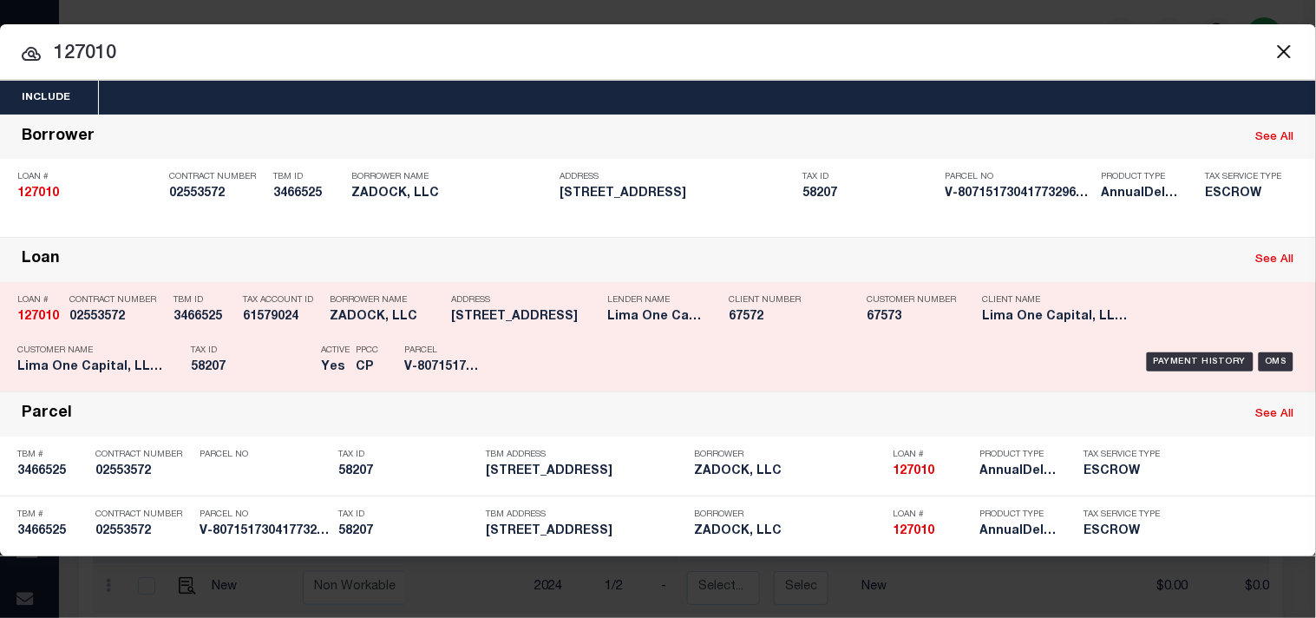
click at [292, 344] on div "Tax ID 58207" at bounding box center [251, 362] width 121 height 50
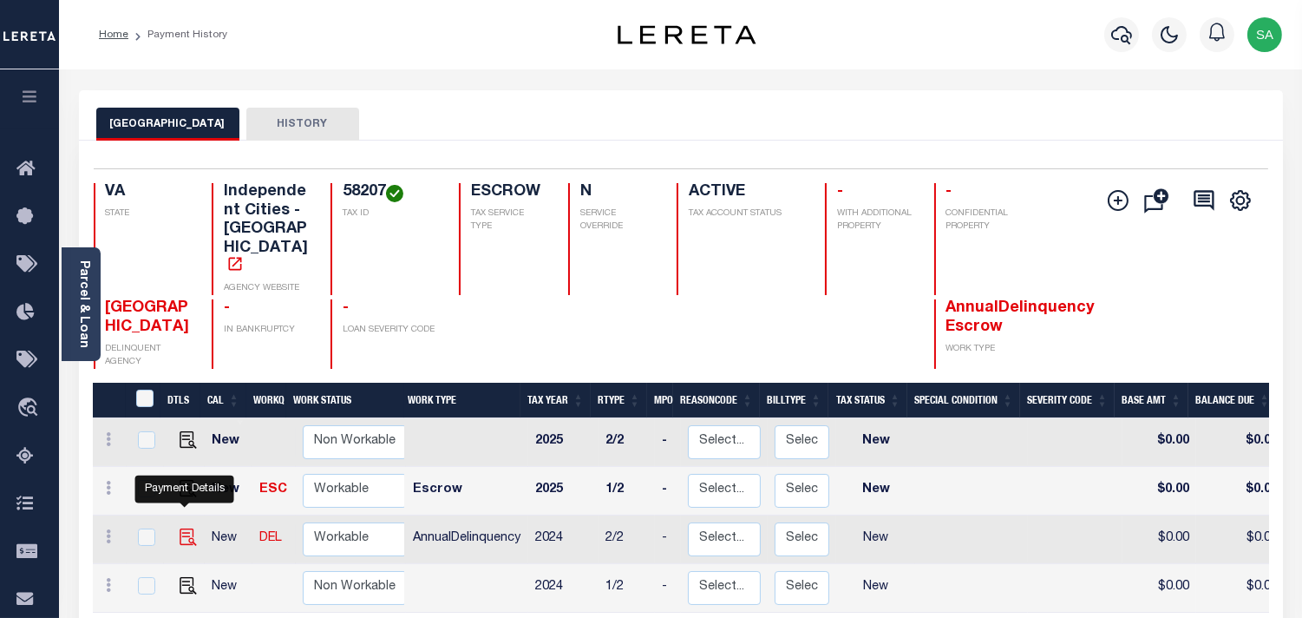
click at [191, 528] on img "" at bounding box center [188, 536] width 17 height 17
checkbox input "true"
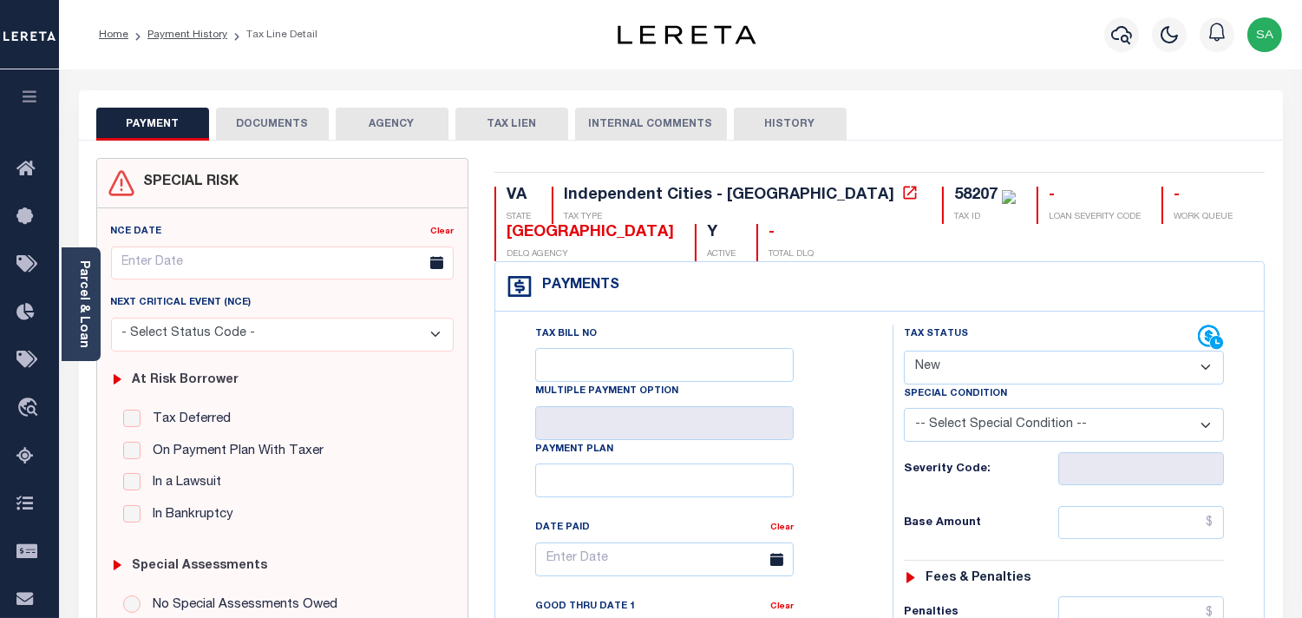
drag, startPoint x: 951, startPoint y: 369, endPoint x: 951, endPoint y: 383, distance: 13.9
click at [951, 369] on select "- Select Status Code - Open Due/Unpaid Paid Incomplete No Tax Due Internal Refu…" at bounding box center [1064, 368] width 320 height 34
select select "PYD"
click at [904, 351] on select "- Select Status Code - Open Due/Unpaid Paid Incomplete No Tax Due Internal Refu…" at bounding box center [1064, 368] width 320 height 34
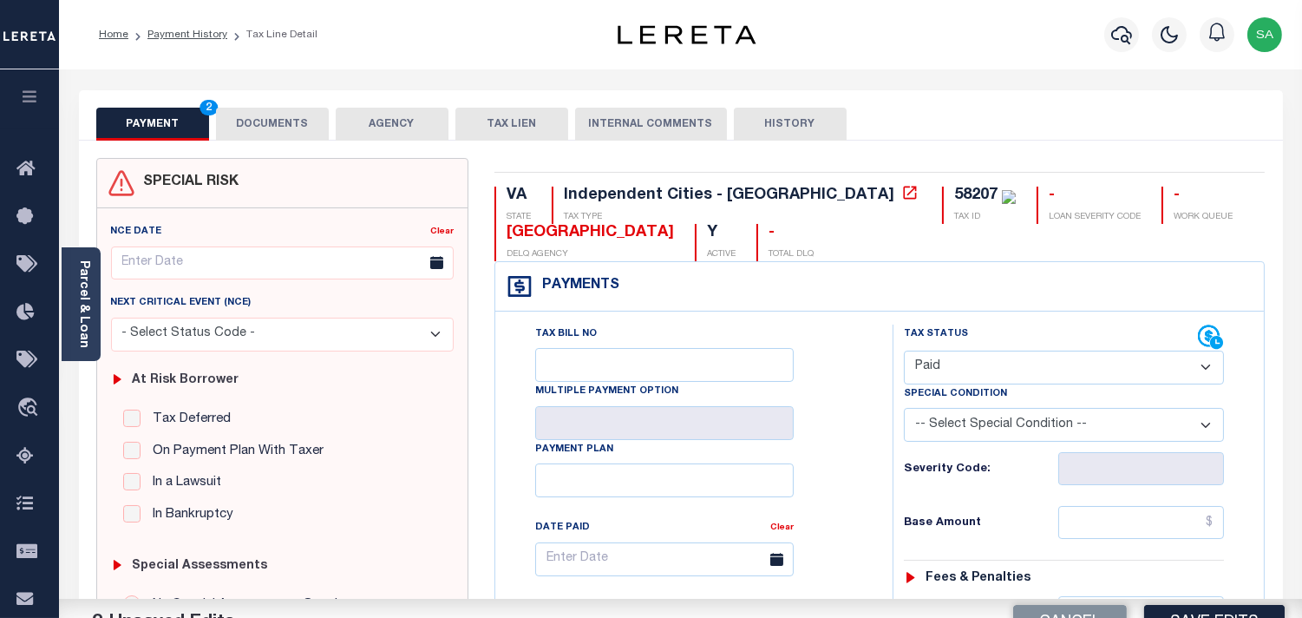
type input "[DATE]"
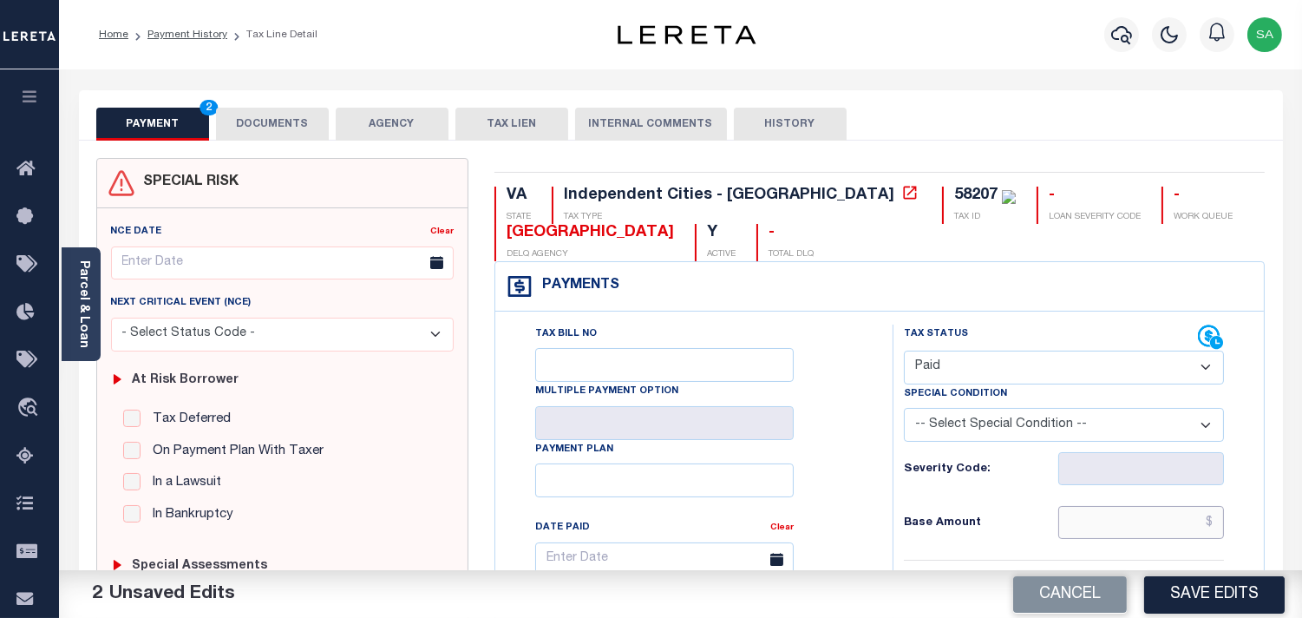
click at [1142, 521] on input "text" at bounding box center [1142, 522] width 166 height 33
type input "$220.78"
click at [336, 105] on div "PAYMENT 2 DOCUMENTS AGENCY DELINQUENT PAYEE TAX LIEN" at bounding box center [681, 115] width 1204 height 50
click at [269, 131] on button "DOCUMENTS" at bounding box center [272, 124] width 113 height 33
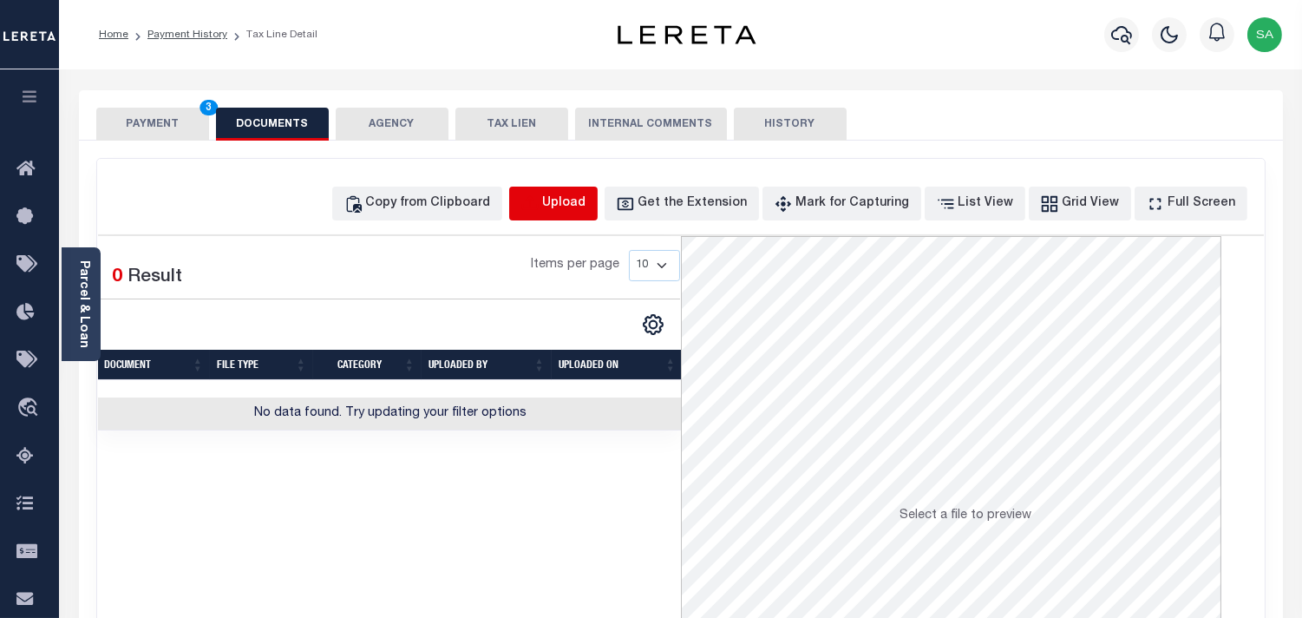
click at [540, 203] on icon "button" at bounding box center [530, 203] width 19 height 19
select select "POP"
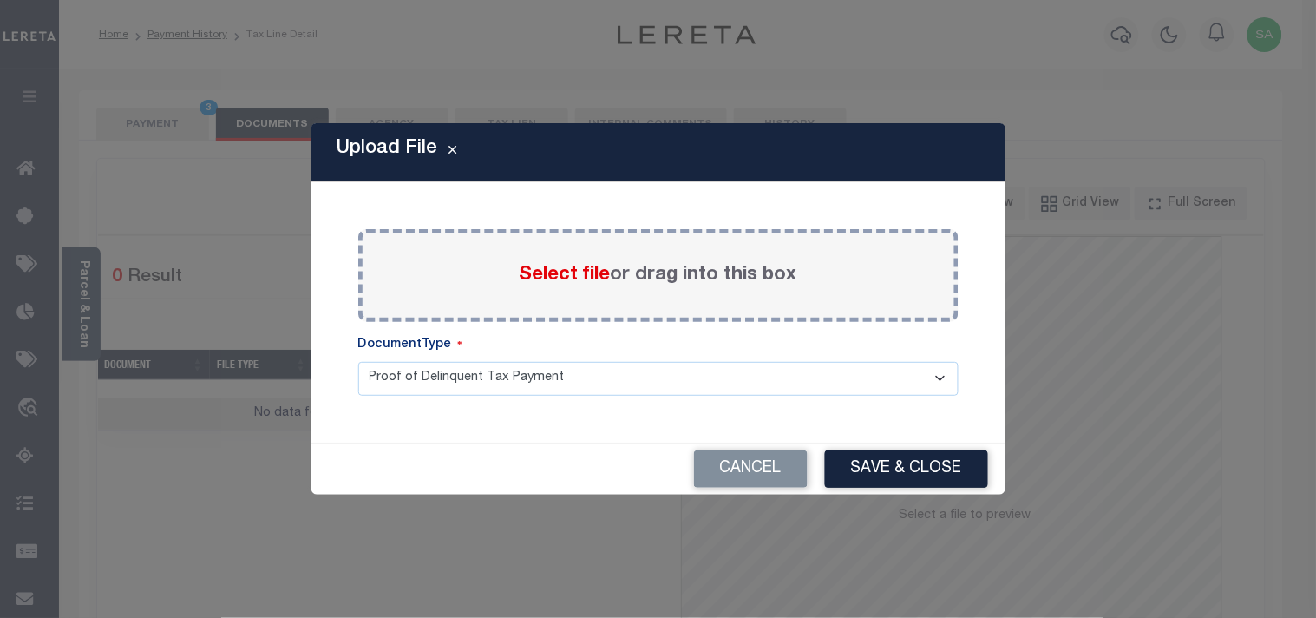
click at [541, 256] on div "Select file or drag into this box" at bounding box center [658, 275] width 600 height 93
click at [541, 272] on span "Select file" at bounding box center [565, 275] width 91 height 19
click at [0, 0] on input "Select file or drag into this box" at bounding box center [0, 0] width 0 height 0
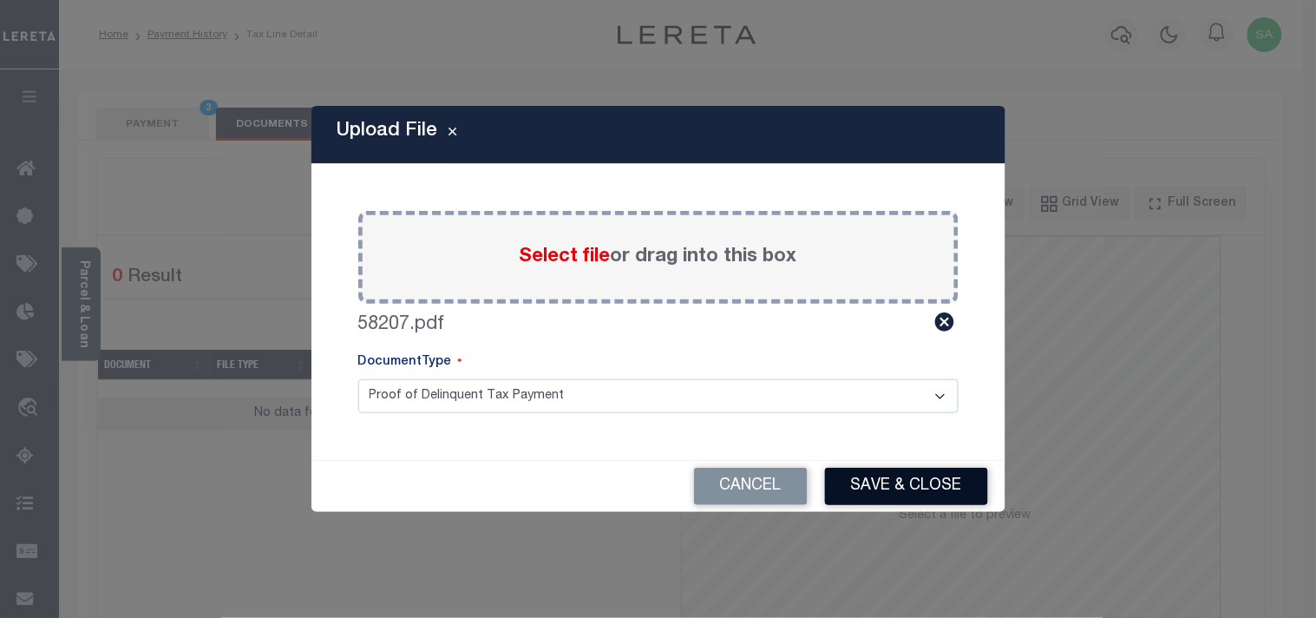
click at [940, 482] on button "Save & Close" at bounding box center [906, 486] width 163 height 37
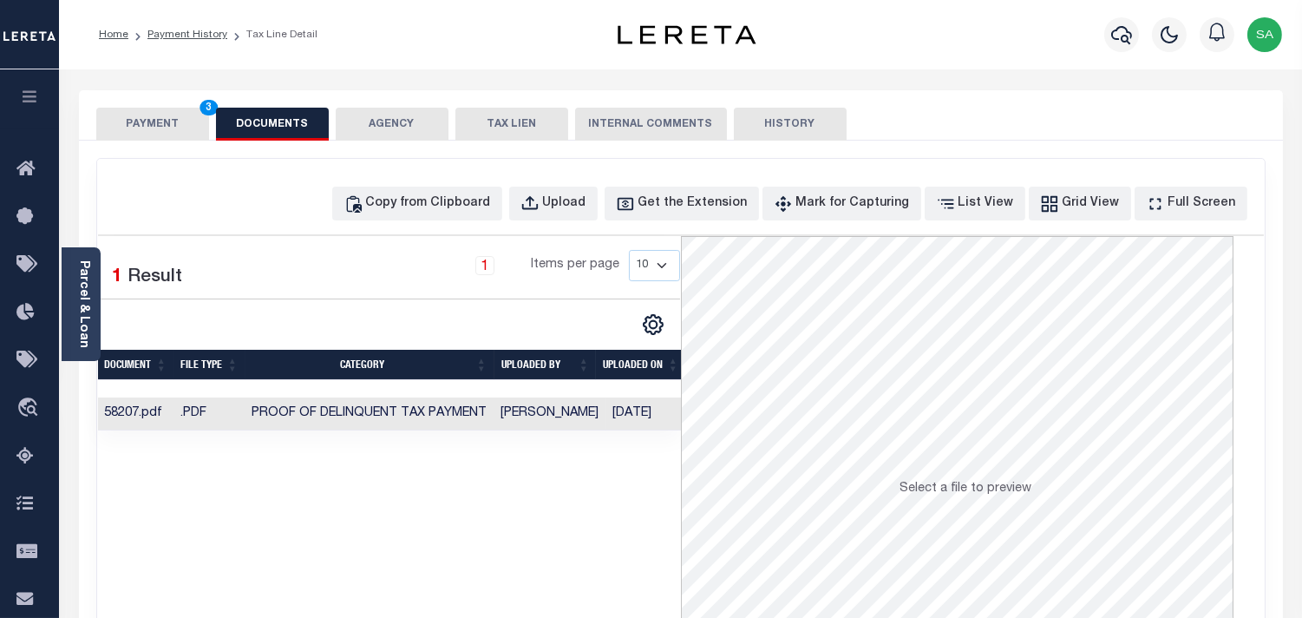
click at [148, 120] on button "PAYMENT 3" at bounding box center [152, 124] width 113 height 33
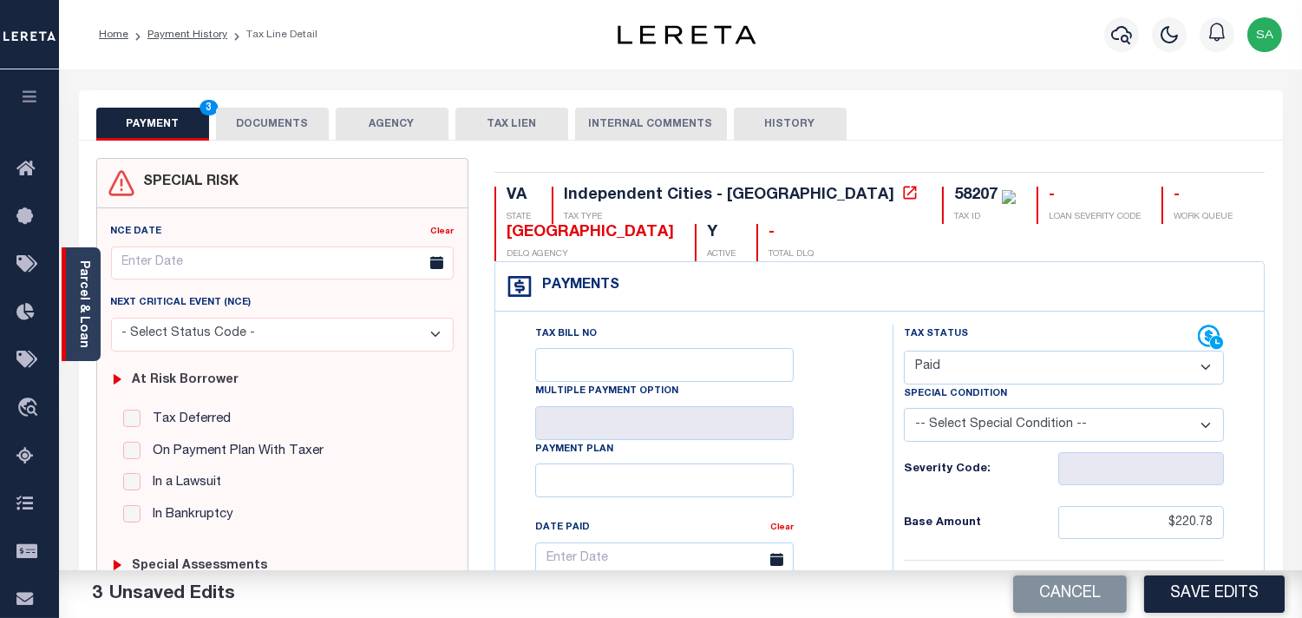
click at [89, 291] on link "Parcel & Loan" at bounding box center [83, 304] width 12 height 88
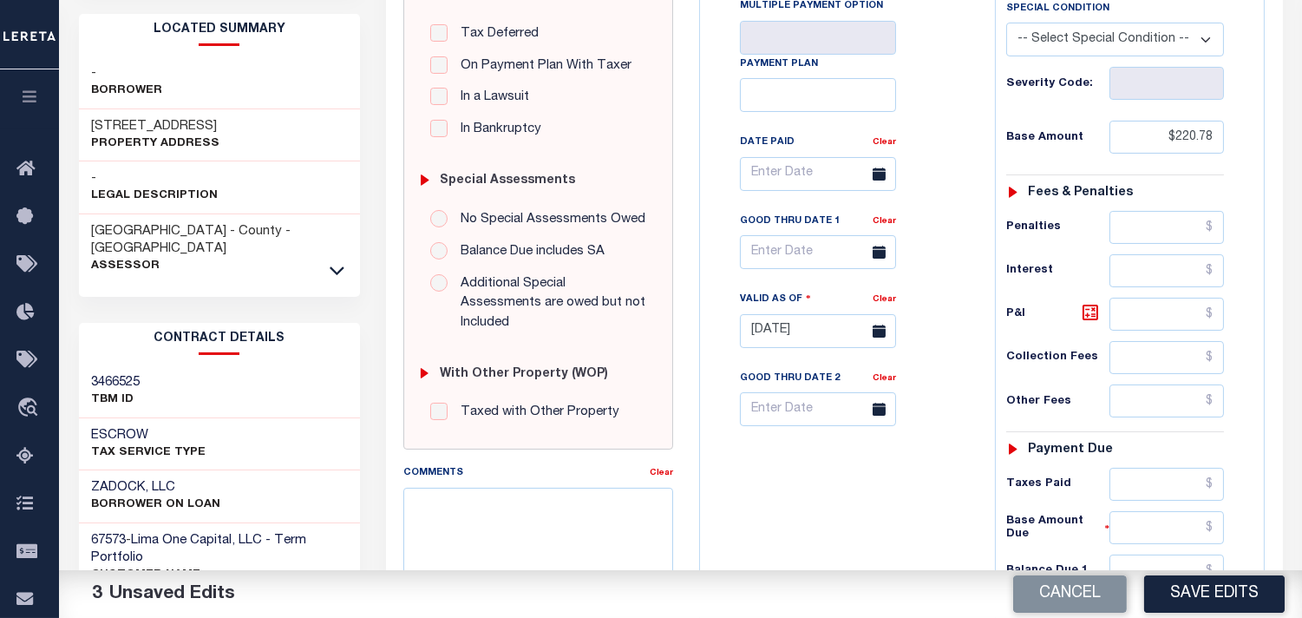
scroll to position [578, 0]
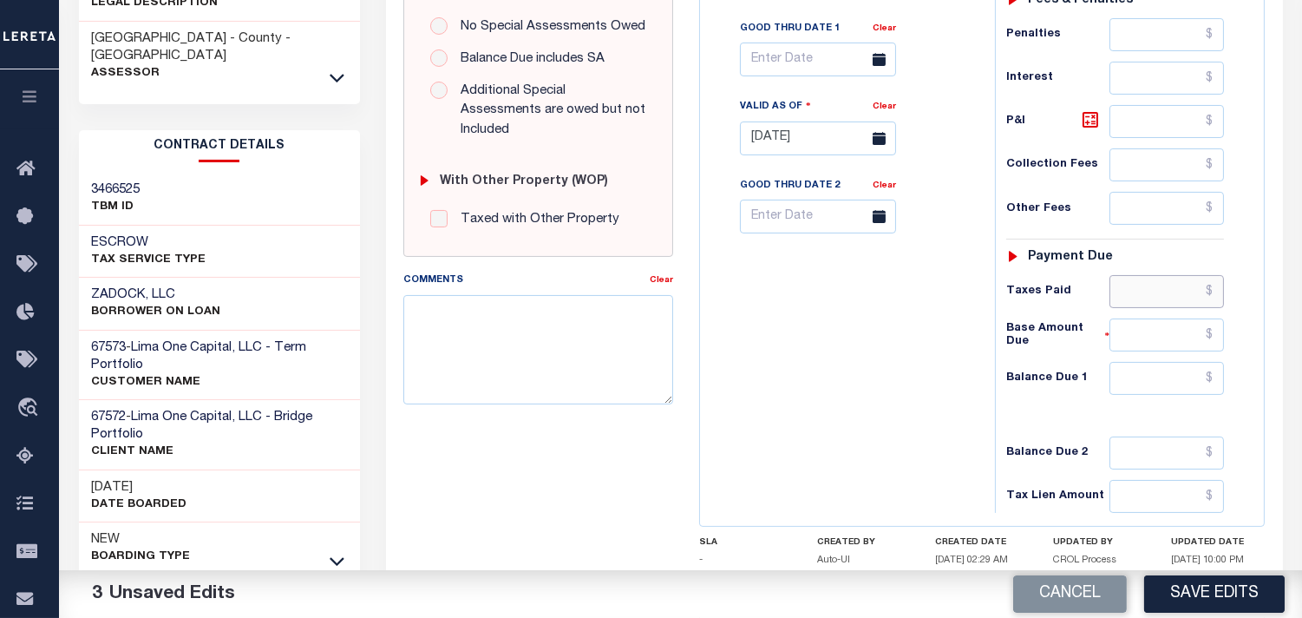
click at [1206, 299] on input "text" at bounding box center [1167, 291] width 115 height 33
drag, startPoint x: 1169, startPoint y: 290, endPoint x: 1308, endPoint y: 296, distance: 139.0
click at [1301, 296] on html "Home Payment History Tax Line Detail" at bounding box center [651, 75] width 1302 height 1307
type input "$220.78"
click at [1178, 384] on input "text" at bounding box center [1167, 378] width 115 height 33
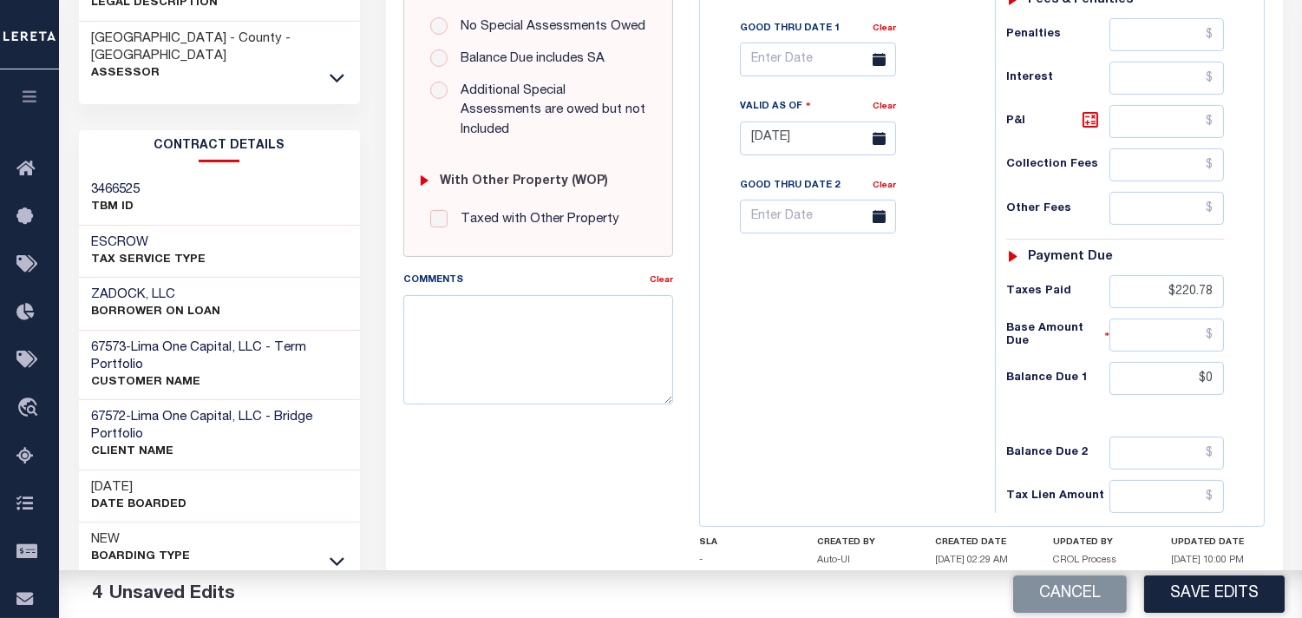
type input "$0.00"
click at [954, 388] on div "Tax Bill No Multiple Payment Option Payment Plan Clear" at bounding box center [844, 130] width 278 height 766
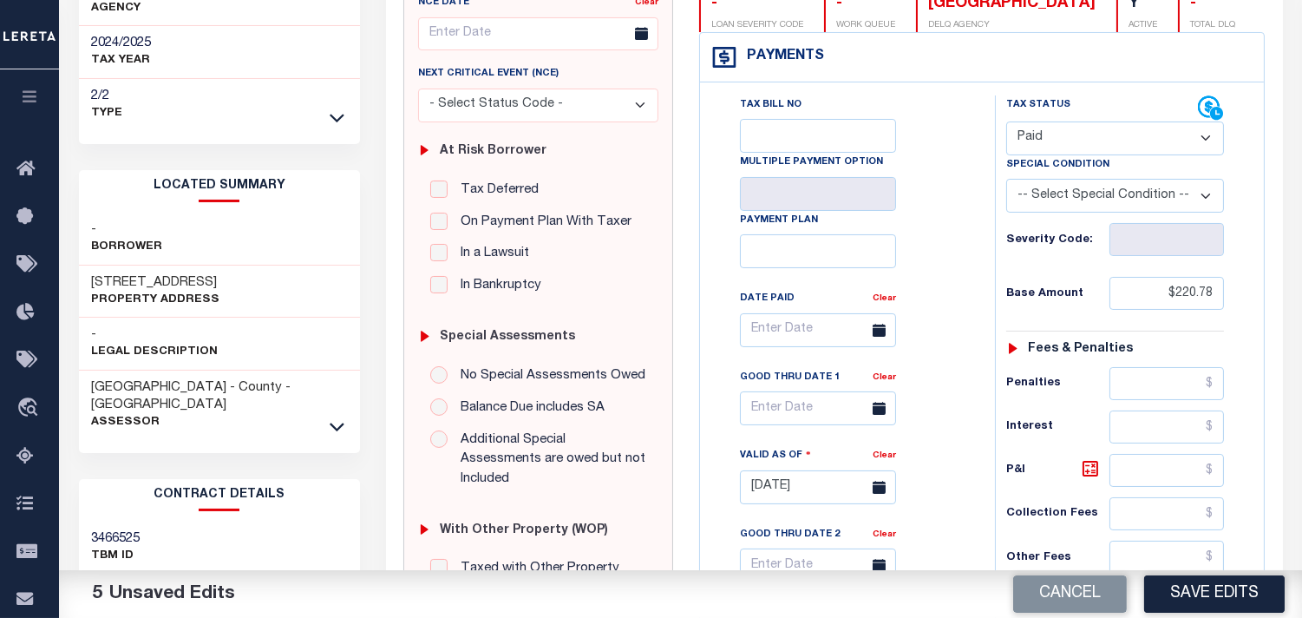
scroll to position [0, 0]
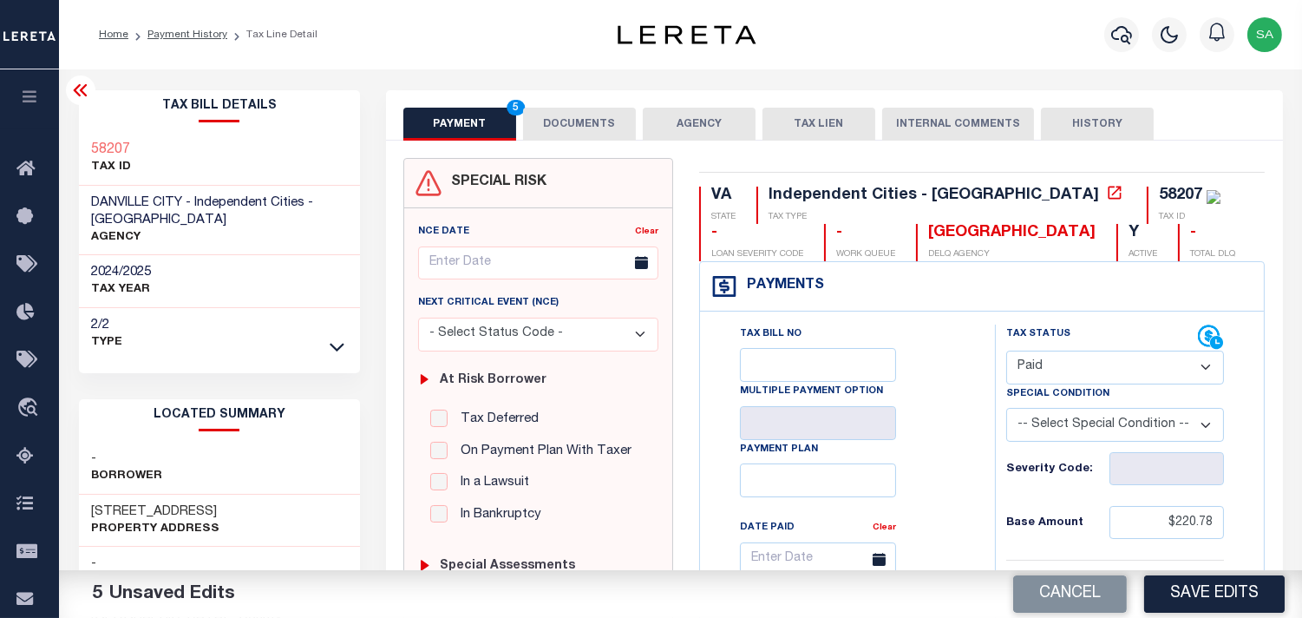
click at [587, 128] on button "DOCUMENTS" at bounding box center [579, 124] width 113 height 33
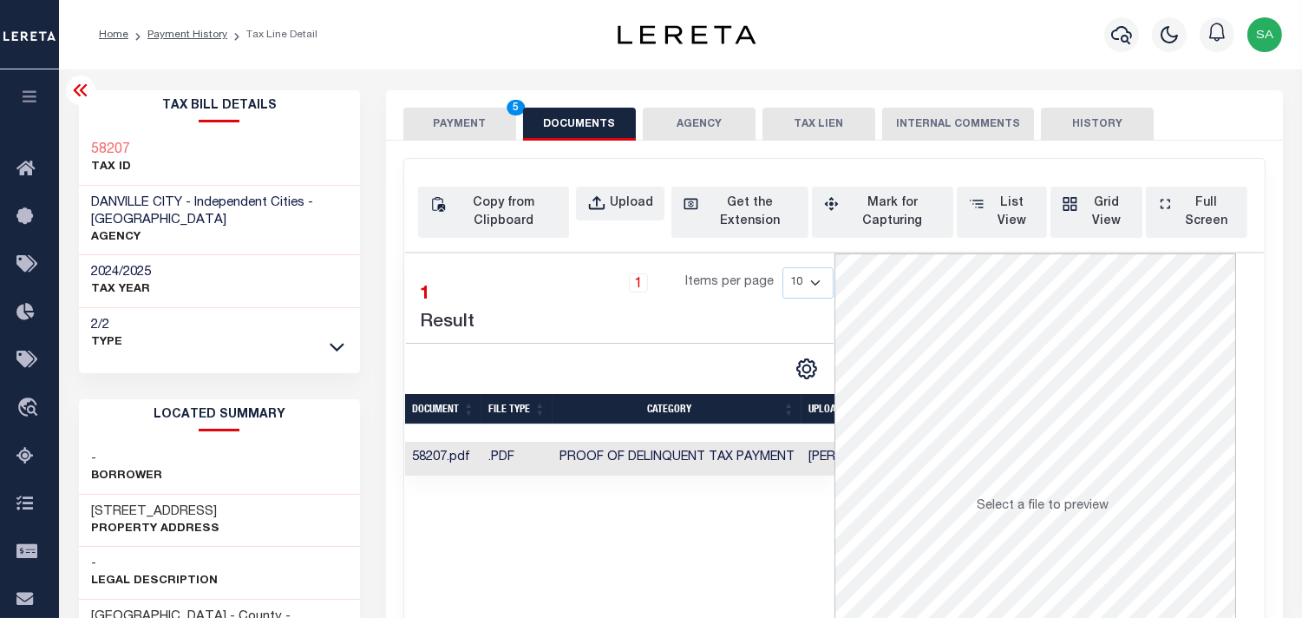
click at [490, 124] on button "PAYMENT 5" at bounding box center [459, 124] width 113 height 33
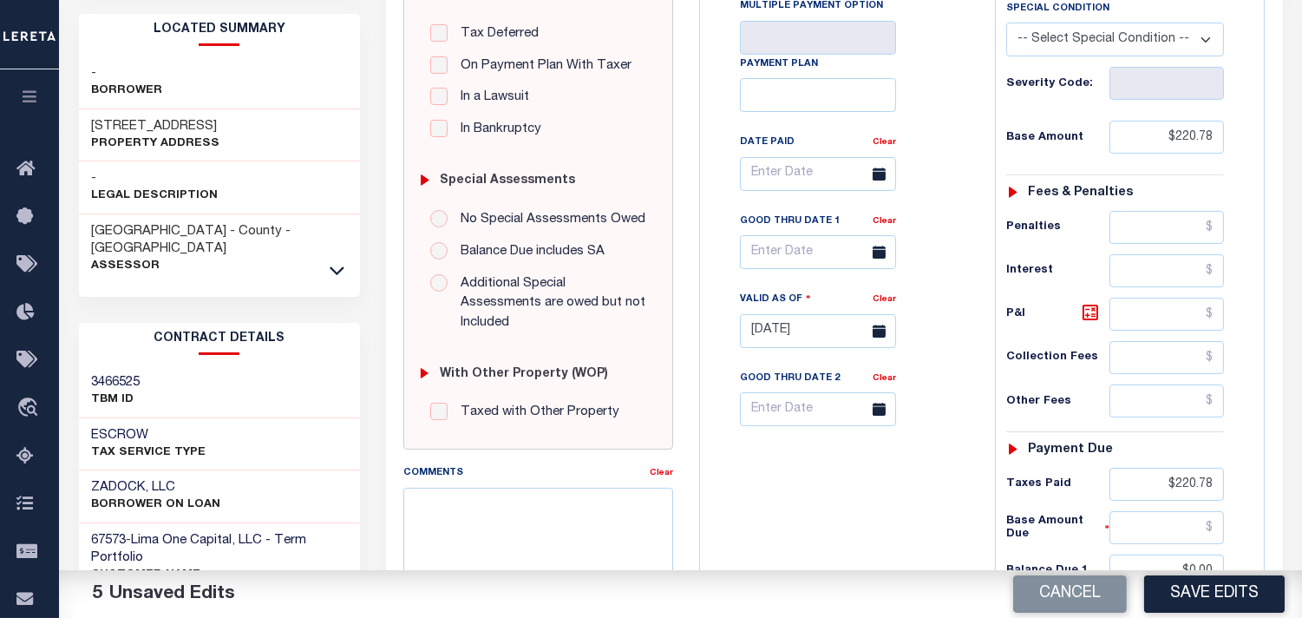
click at [1180, 593] on button "Save Edits" at bounding box center [1214, 593] width 141 height 37
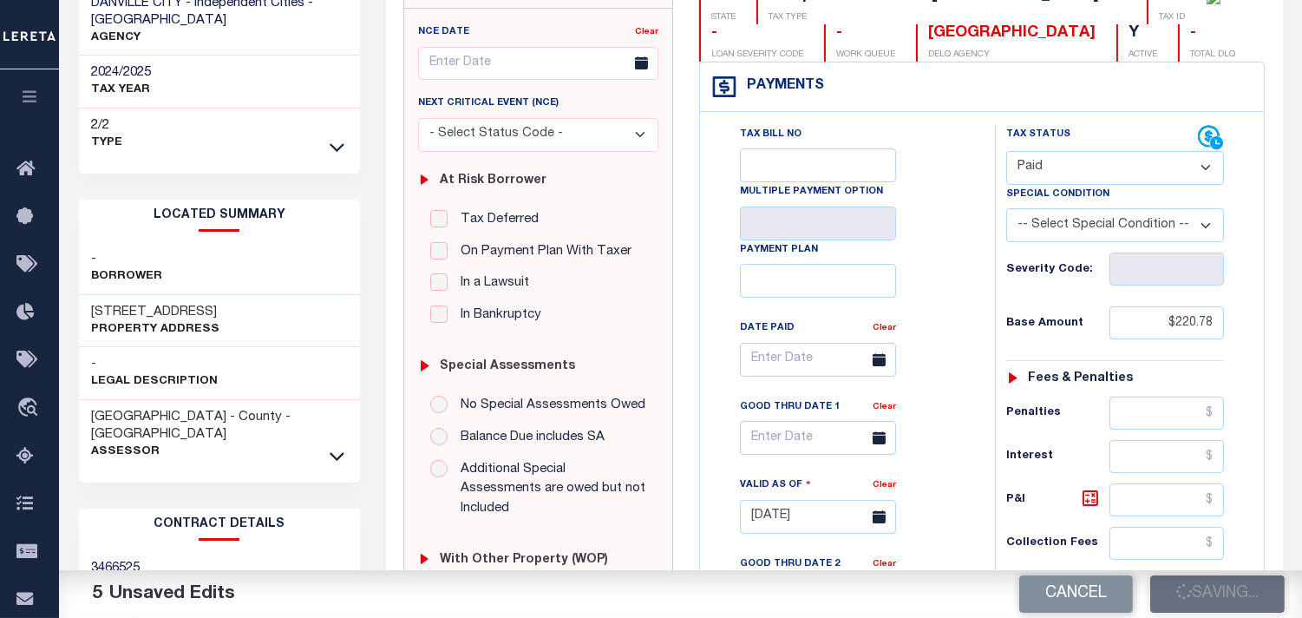
scroll to position [193, 0]
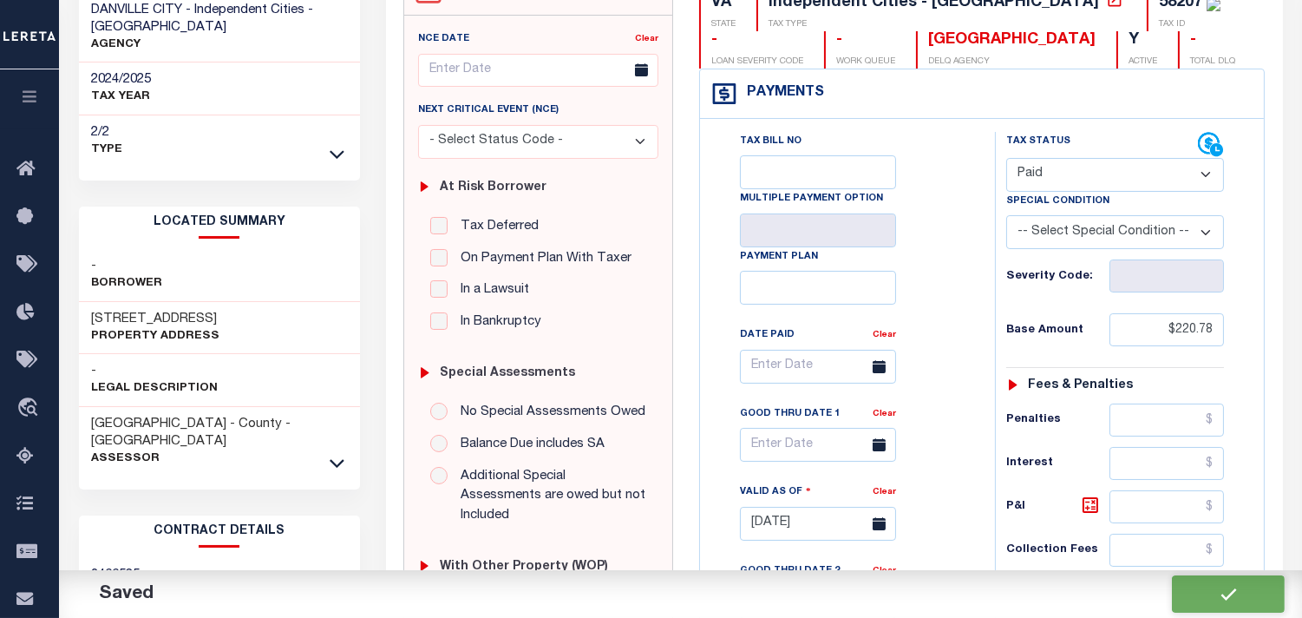
checkbox input "false"
type input "$220.78"
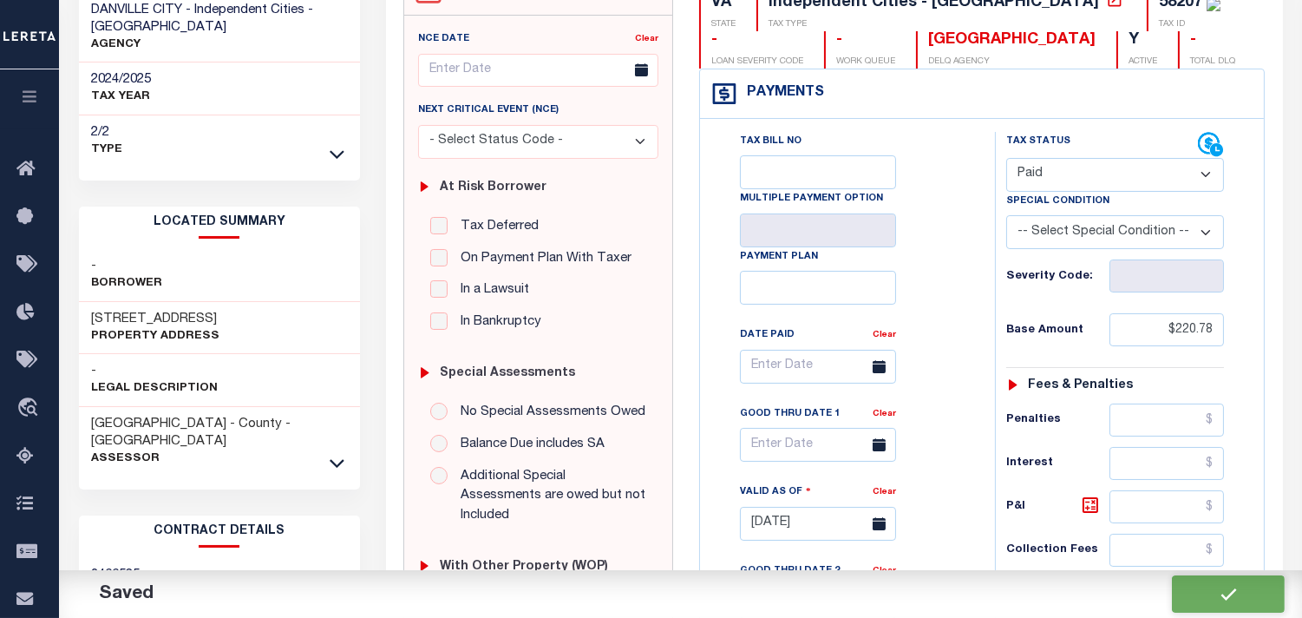
type input "$220.78"
type input "$0"
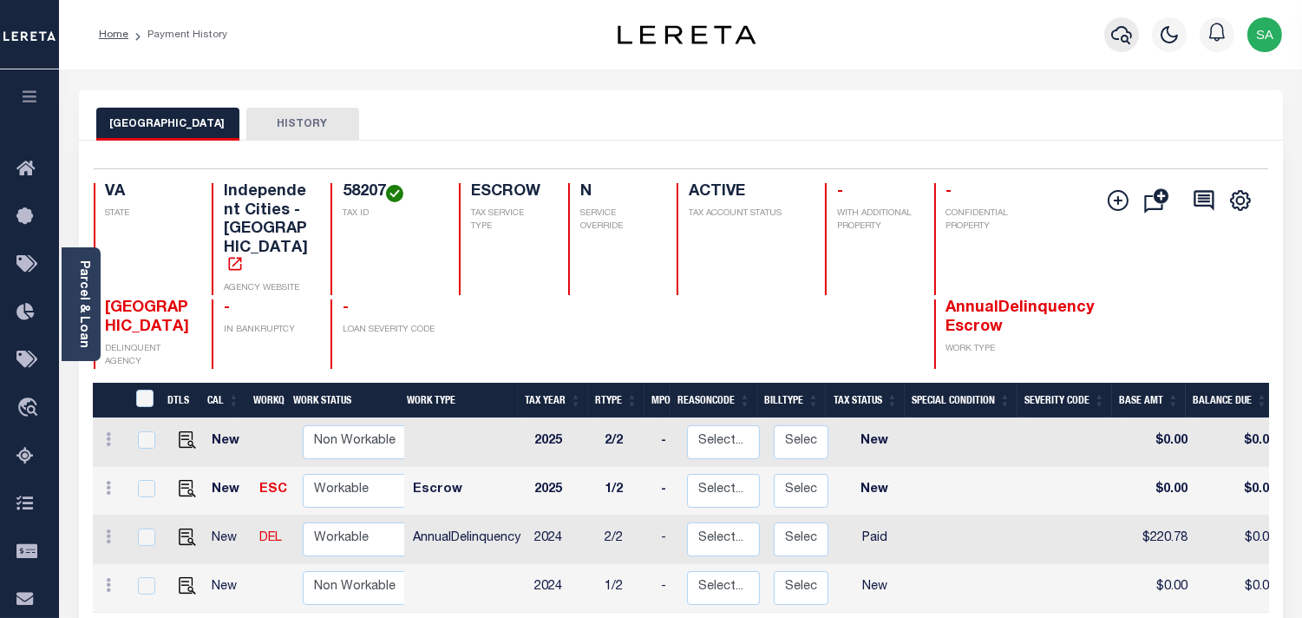
click at [1124, 44] on icon "button" at bounding box center [1121, 34] width 21 height 21
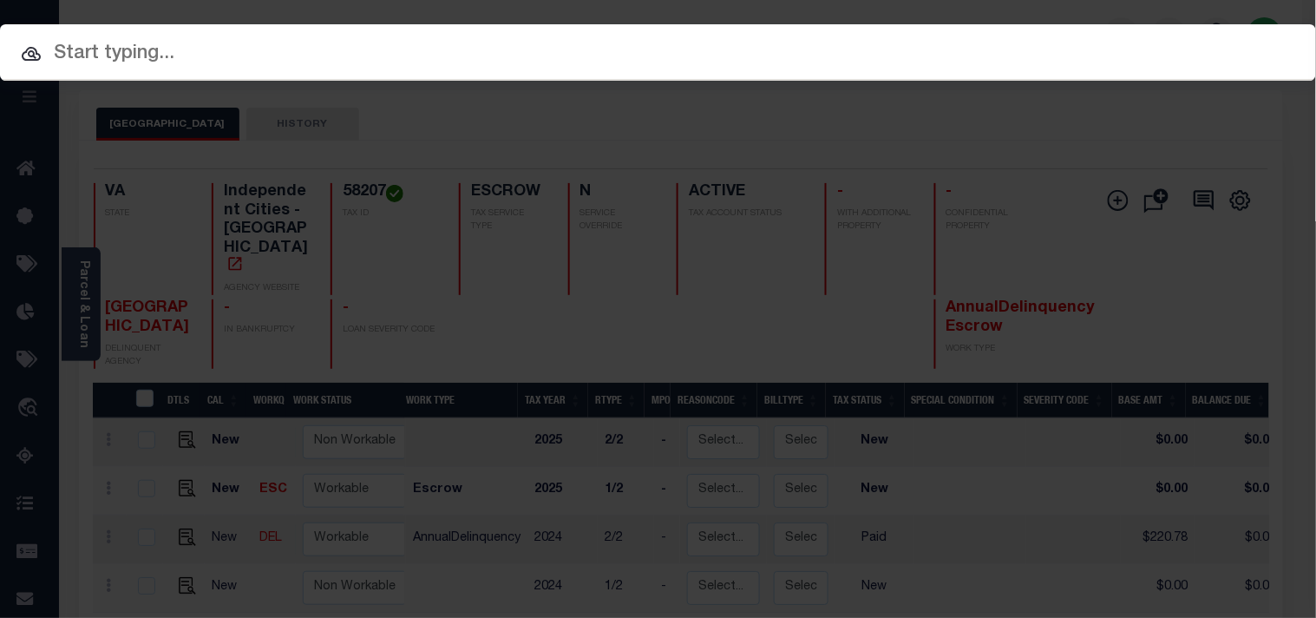
click at [1090, 41] on div "Include Loans TBM Customers Borrowers Payments (Lender Non-Disb) Payments (Lend…" at bounding box center [658, 52] width 1316 height 56
paste input "07179016724-00001"
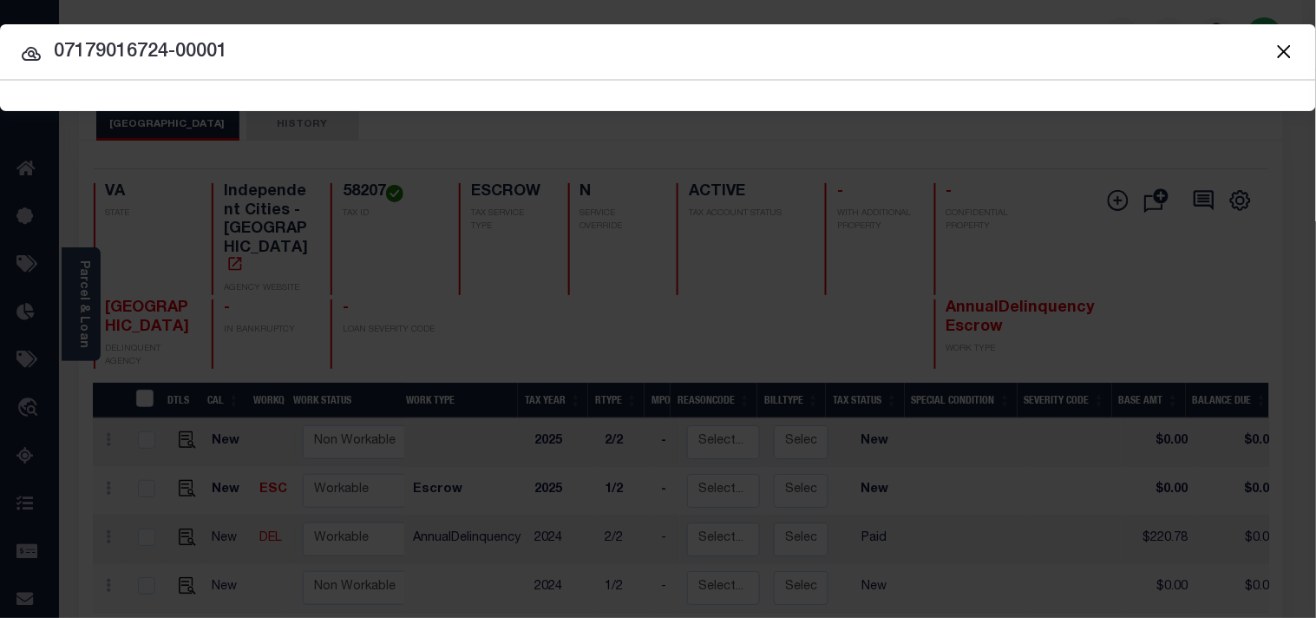
type input "07179016724-00001"
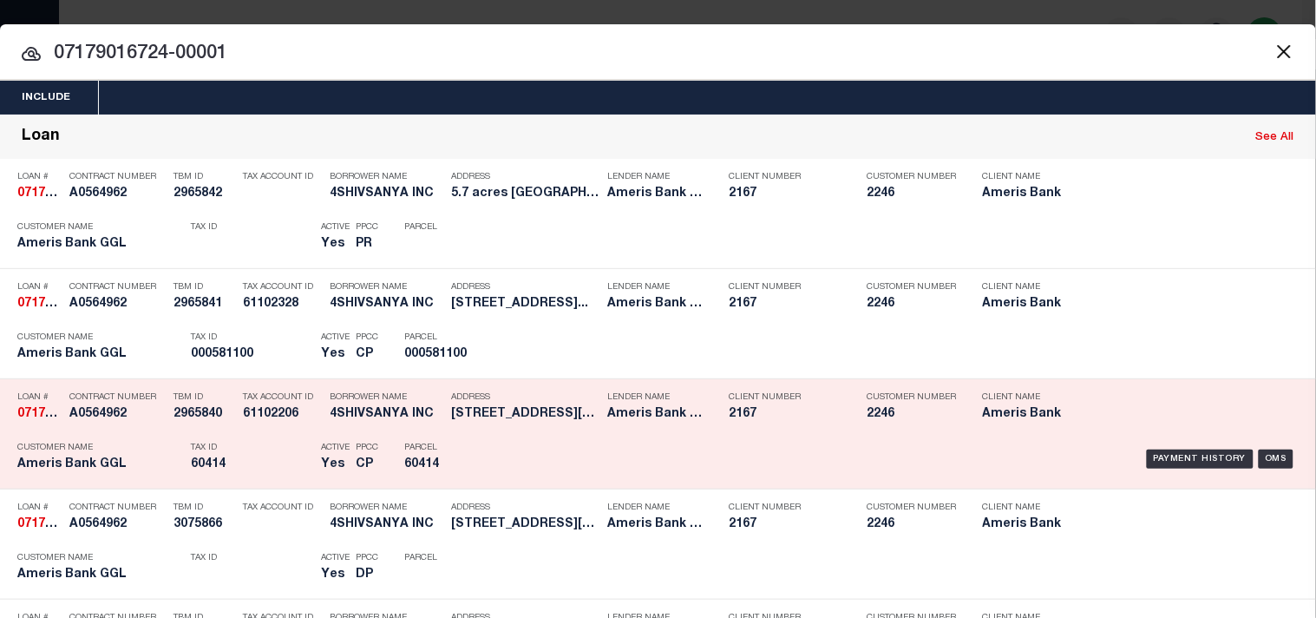
click at [522, 443] on div "Payment History OMS" at bounding box center [903, 459] width 790 height 50
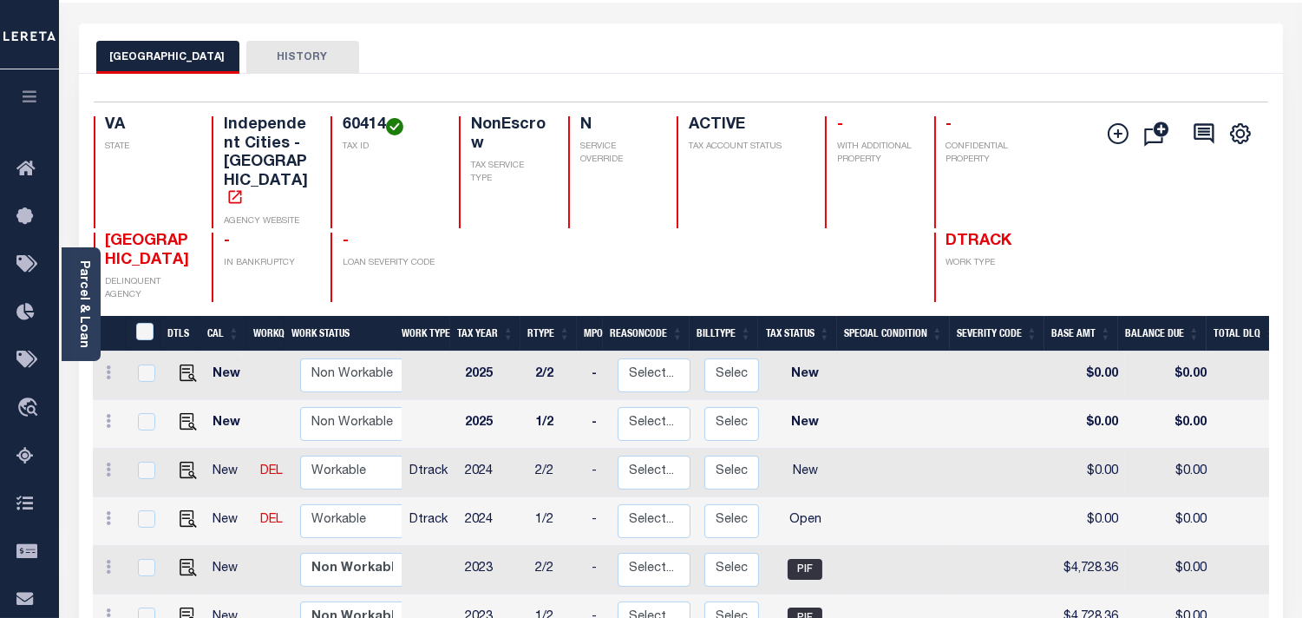
scroll to position [96, 0]
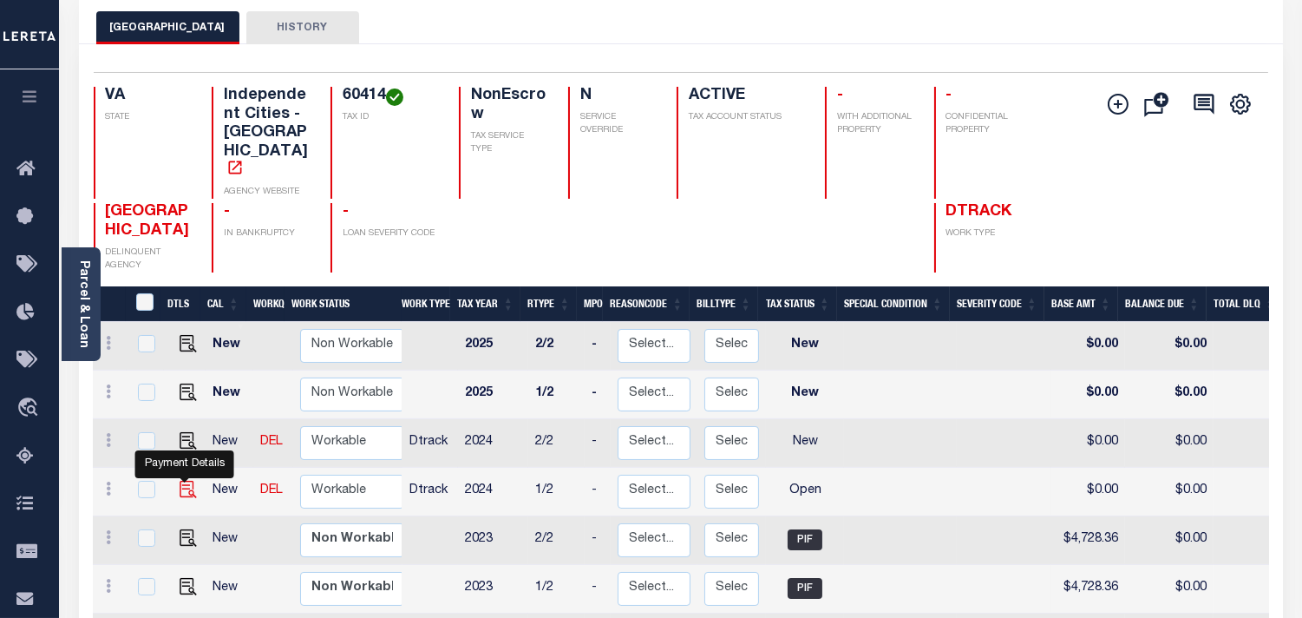
click at [180, 481] on img "" at bounding box center [188, 489] width 17 height 17
checkbox input "true"
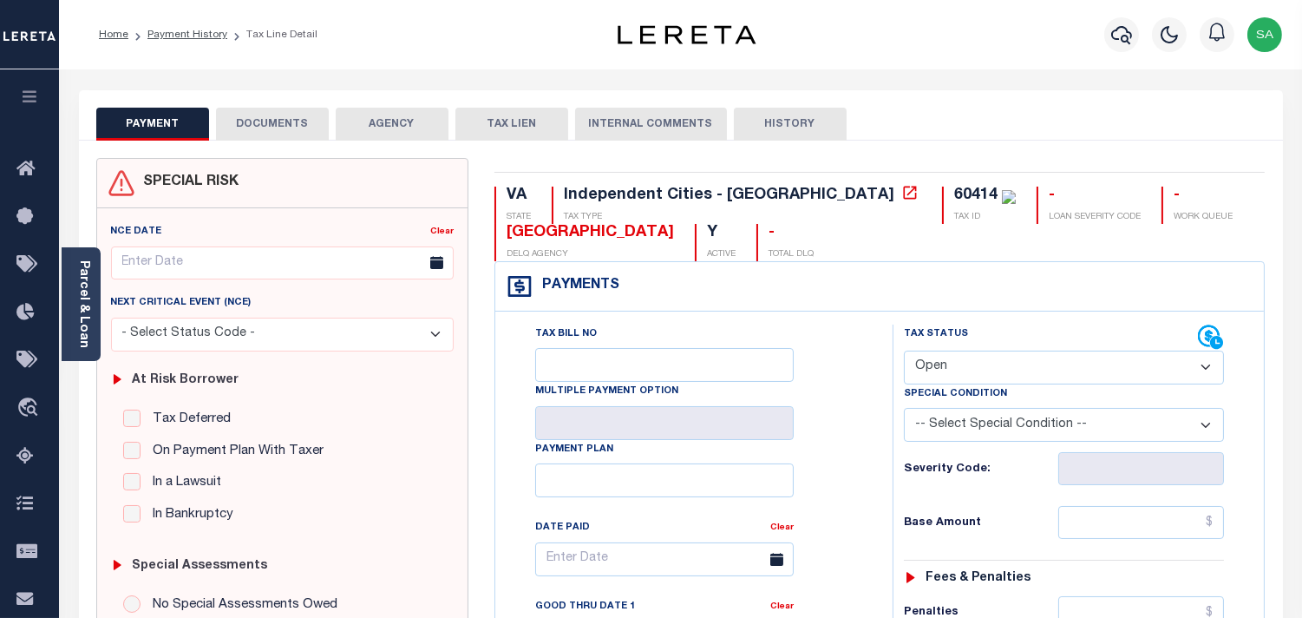
drag, startPoint x: 939, startPoint y: 361, endPoint x: 939, endPoint y: 378, distance: 17.4
click at [939, 367] on select "- Select Status Code - Open Due/Unpaid Paid Incomplete No Tax Due Internal Refu…" at bounding box center [1064, 368] width 320 height 34
select select "PYD"
click at [904, 351] on select "- Select Status Code - Open Due/Unpaid Paid Incomplete No Tax Due Internal Refu…" at bounding box center [1064, 368] width 320 height 34
type input "[DATE]"
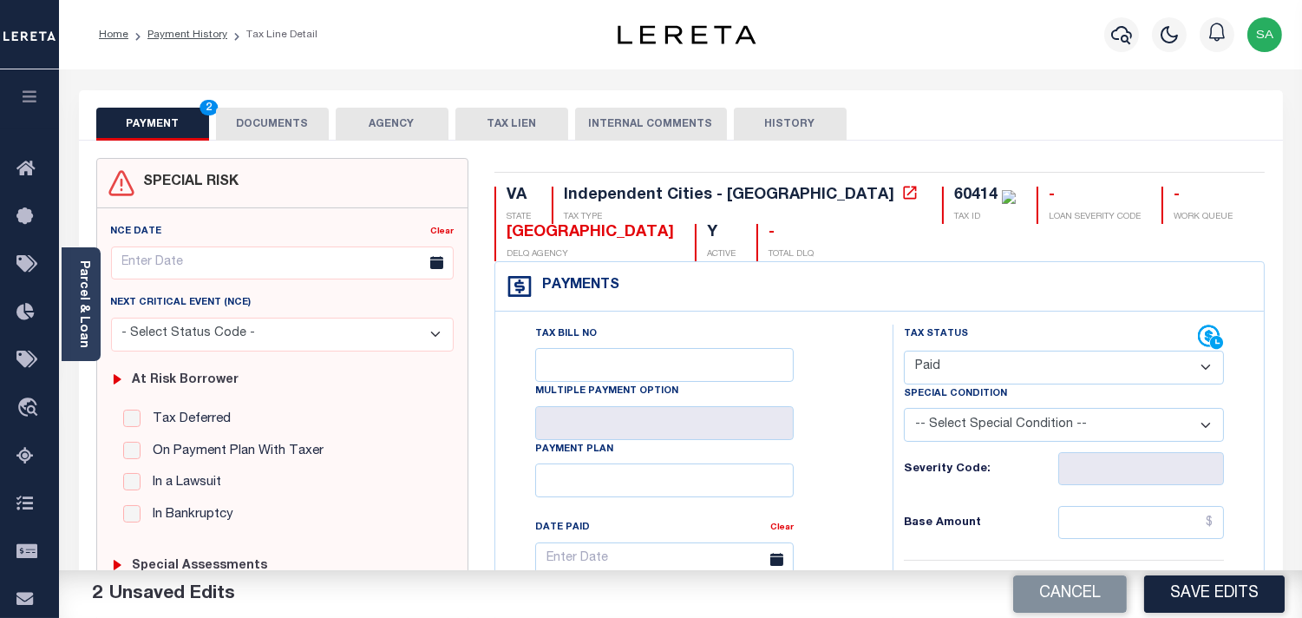
click at [256, 127] on button "DOCUMENTS" at bounding box center [272, 124] width 113 height 33
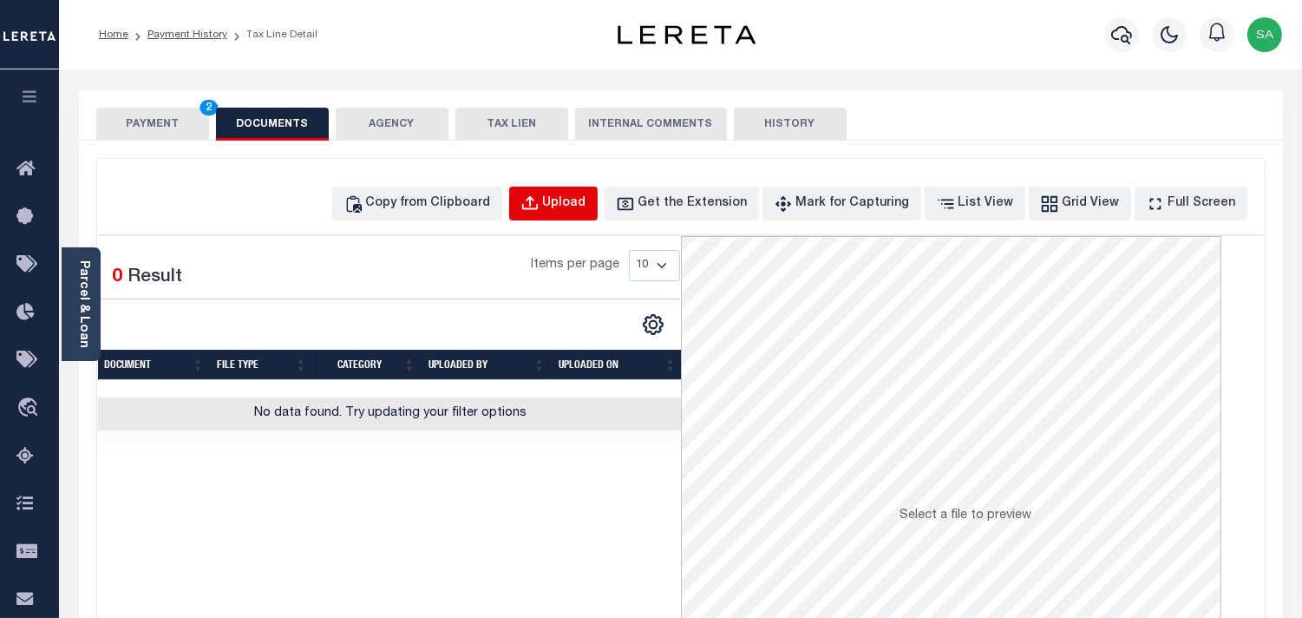
click at [579, 200] on div "Upload" at bounding box center [564, 203] width 43 height 19
select select "POP"
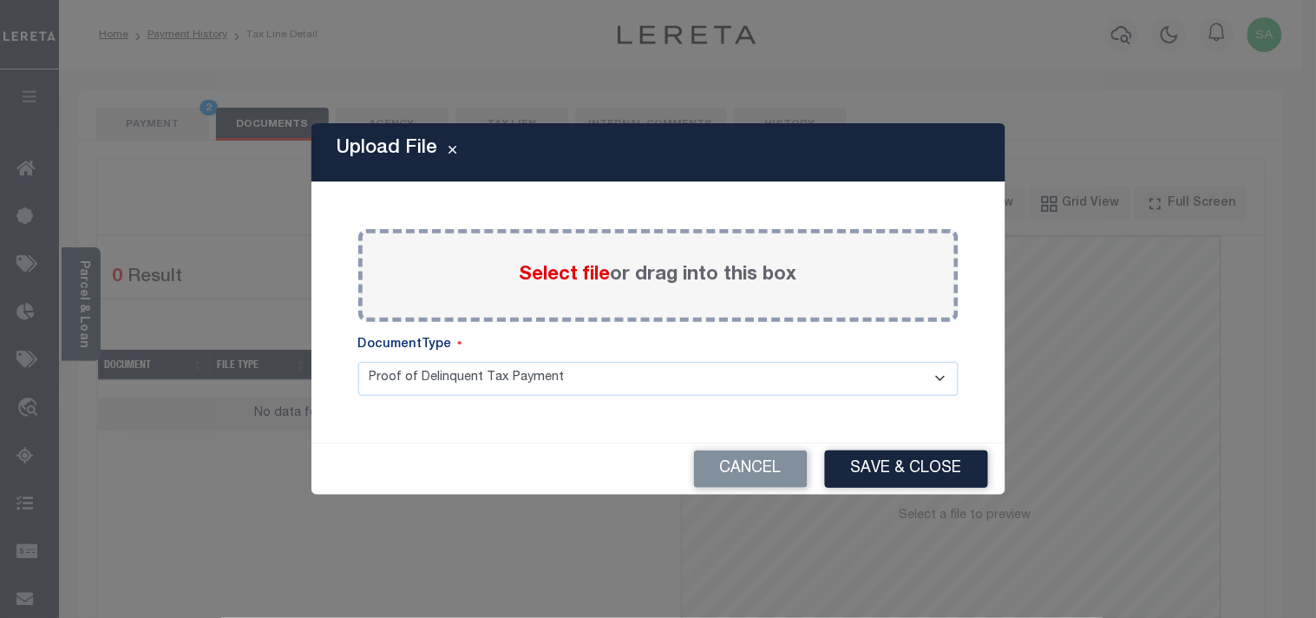
click at [553, 270] on span "Select file" at bounding box center [565, 275] width 91 height 19
click at [0, 0] on input "Select file or drag into this box" at bounding box center [0, 0] width 0 height 0
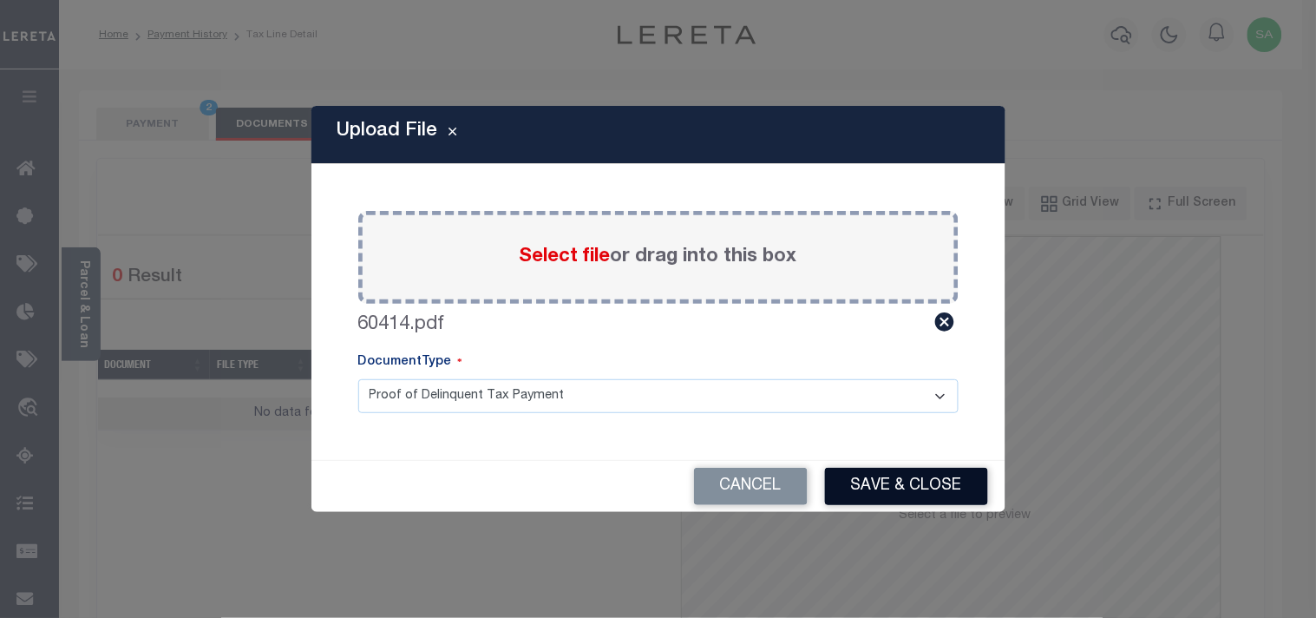
click at [890, 481] on button "Save & Close" at bounding box center [906, 486] width 163 height 37
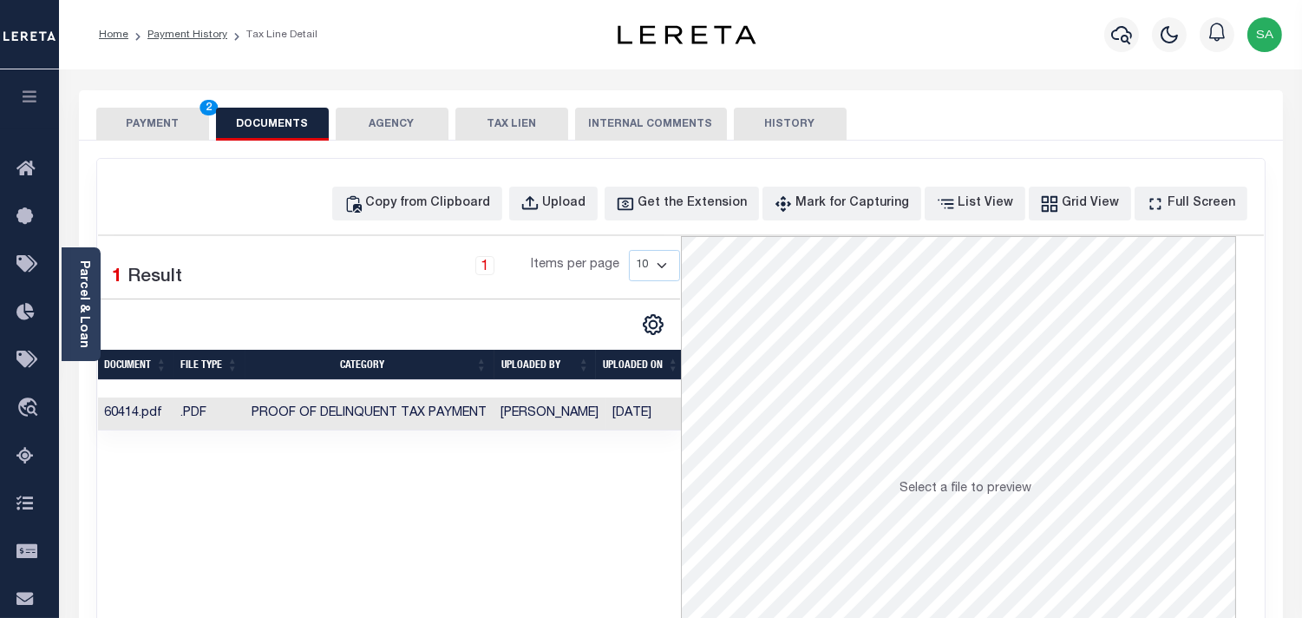
click at [172, 125] on button "PAYMENT 2" at bounding box center [152, 124] width 113 height 33
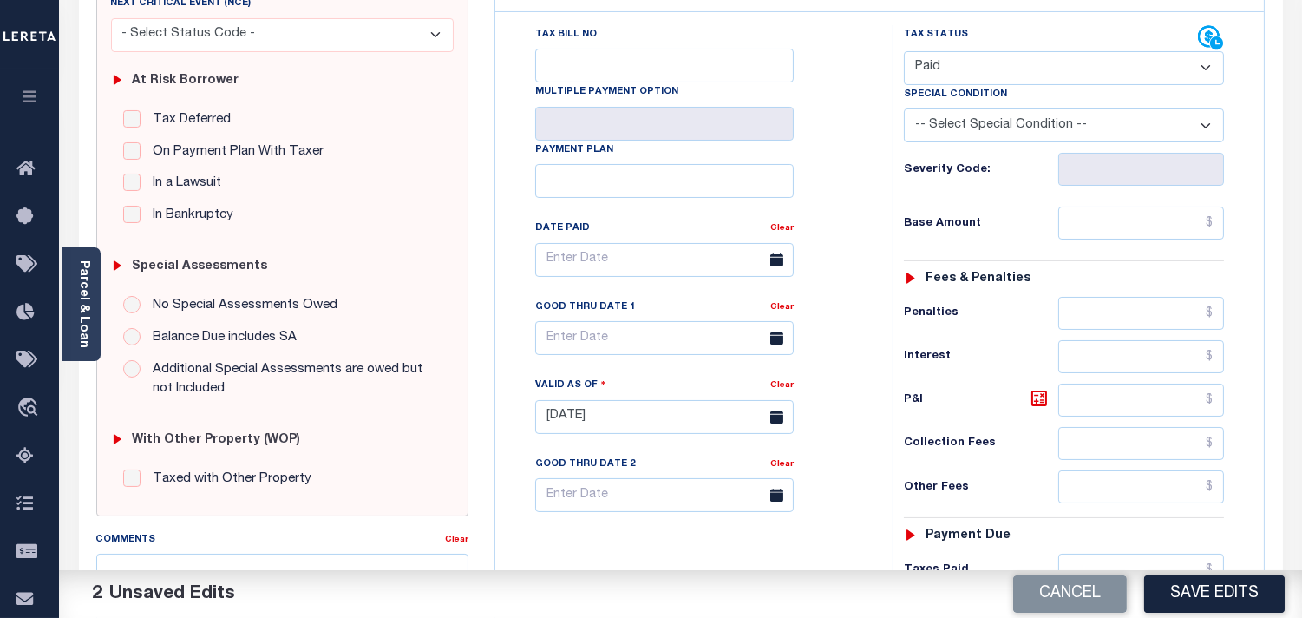
scroll to position [578, 0]
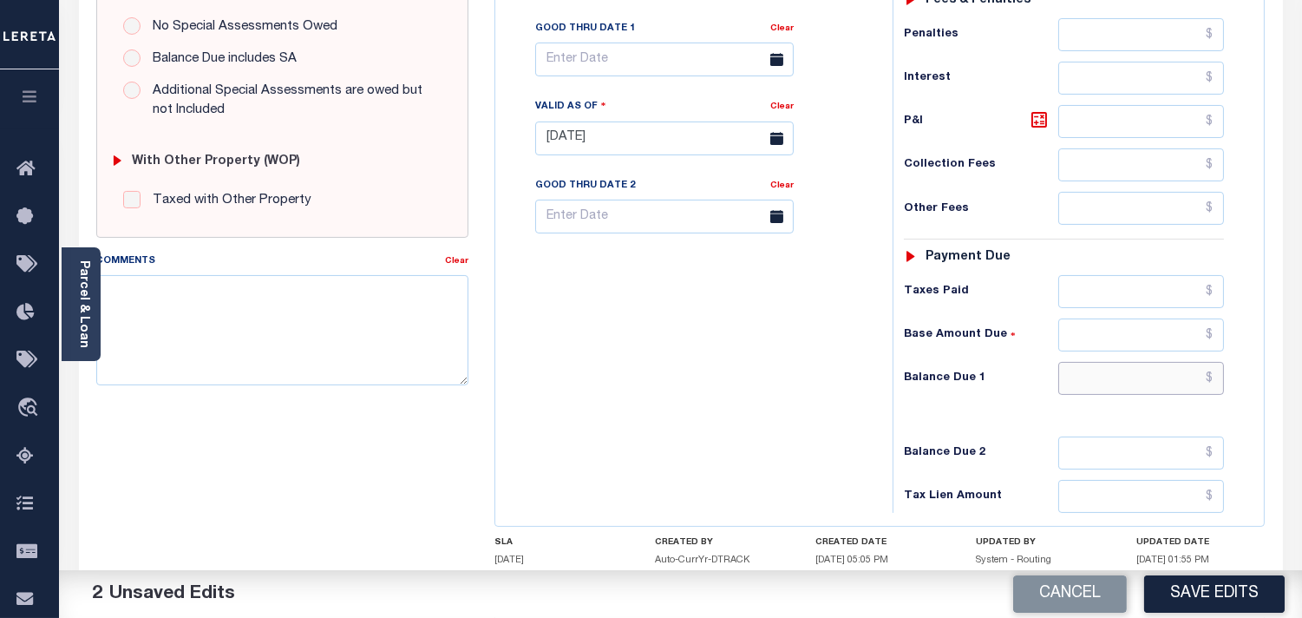
click at [1139, 395] on input "text" at bounding box center [1142, 378] width 166 height 33
type input "$0.00"
drag, startPoint x: 931, startPoint y: 393, endPoint x: 1080, endPoint y: 515, distance: 193.0
click at [930, 393] on div "Balance Due 1 $0.00" at bounding box center [1064, 378] width 320 height 33
click at [1233, 593] on button "Save Edits" at bounding box center [1214, 593] width 141 height 37
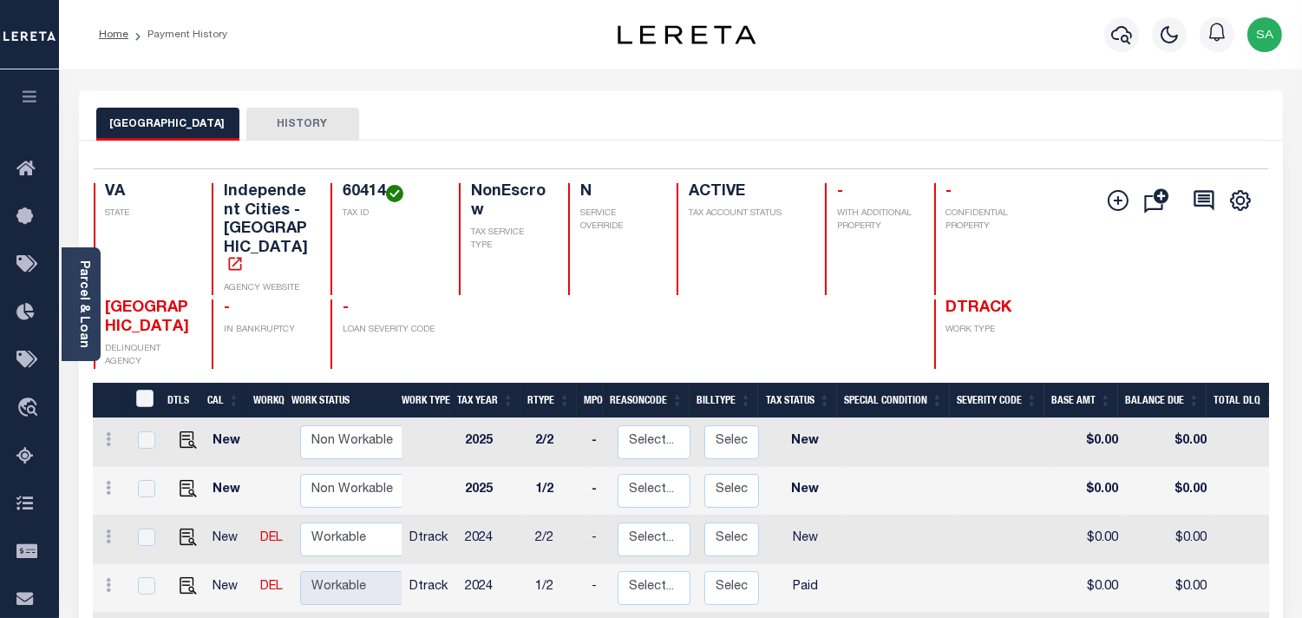
scroll to position [96, 0]
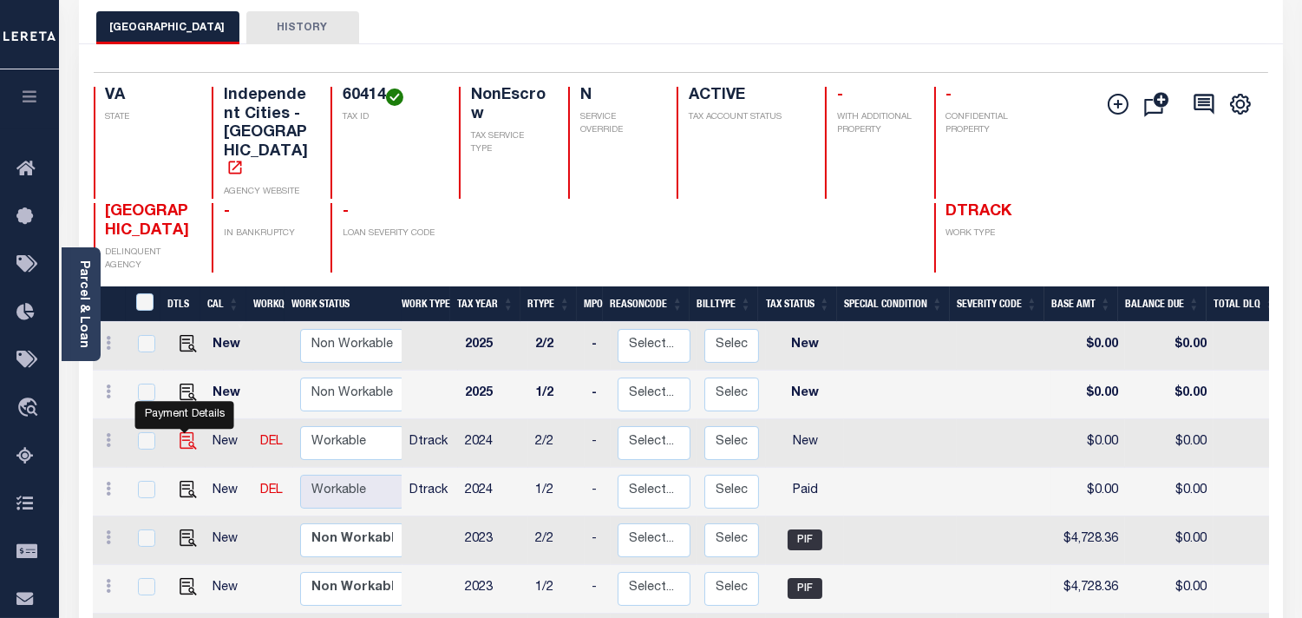
click at [191, 432] on img "" at bounding box center [188, 440] width 17 height 17
checkbox input "true"
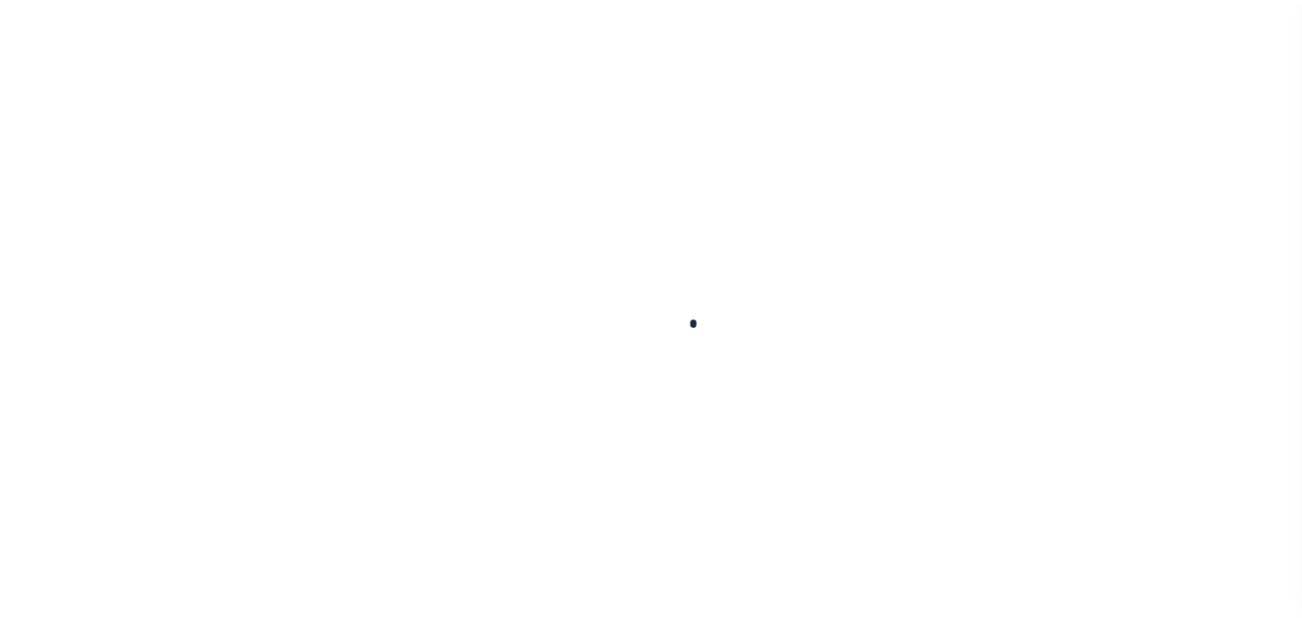
checkbox input "false"
type input "[DATE]"
select select "NW2"
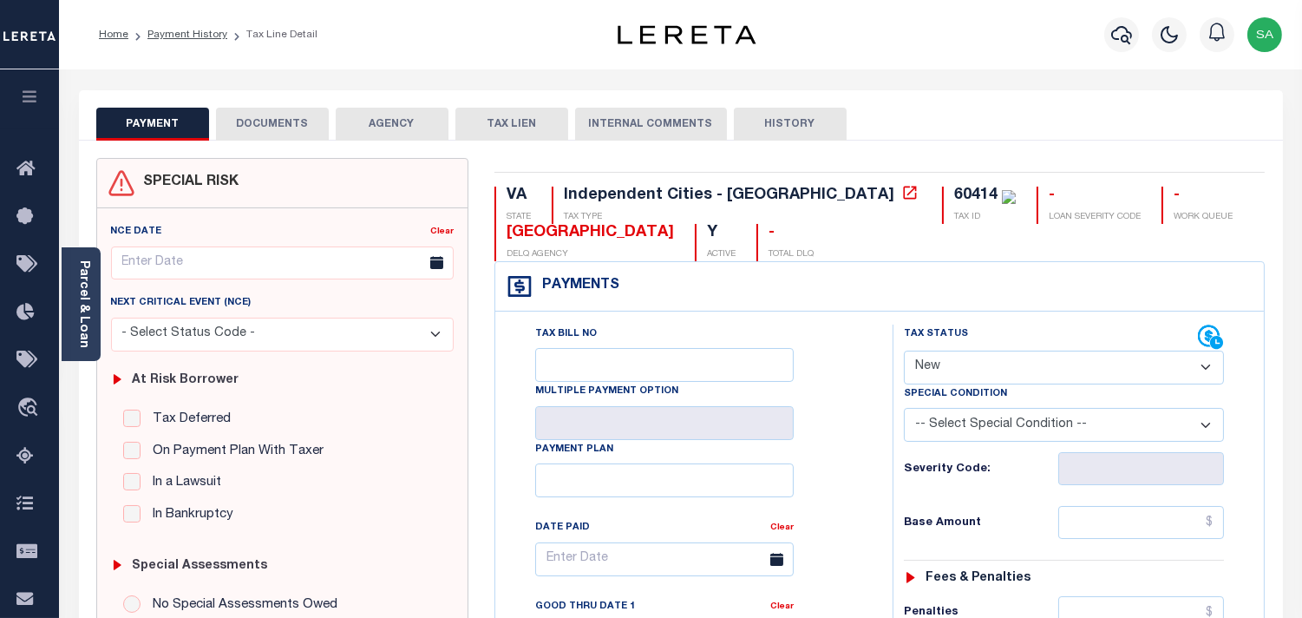
drag, startPoint x: 969, startPoint y: 354, endPoint x: 967, endPoint y: 377, distance: 22.7
click at [968, 356] on select "- Select Status Code - Open Due/Unpaid Paid Incomplete No Tax Due Internal Refu…" at bounding box center [1064, 368] width 320 height 34
select select
click at [904, 351] on select "- Select Status Code - Open Due/Unpaid Paid Incomplete No Tax Due Internal Refu…" at bounding box center [1064, 368] width 320 height 34
type input "[DATE]"
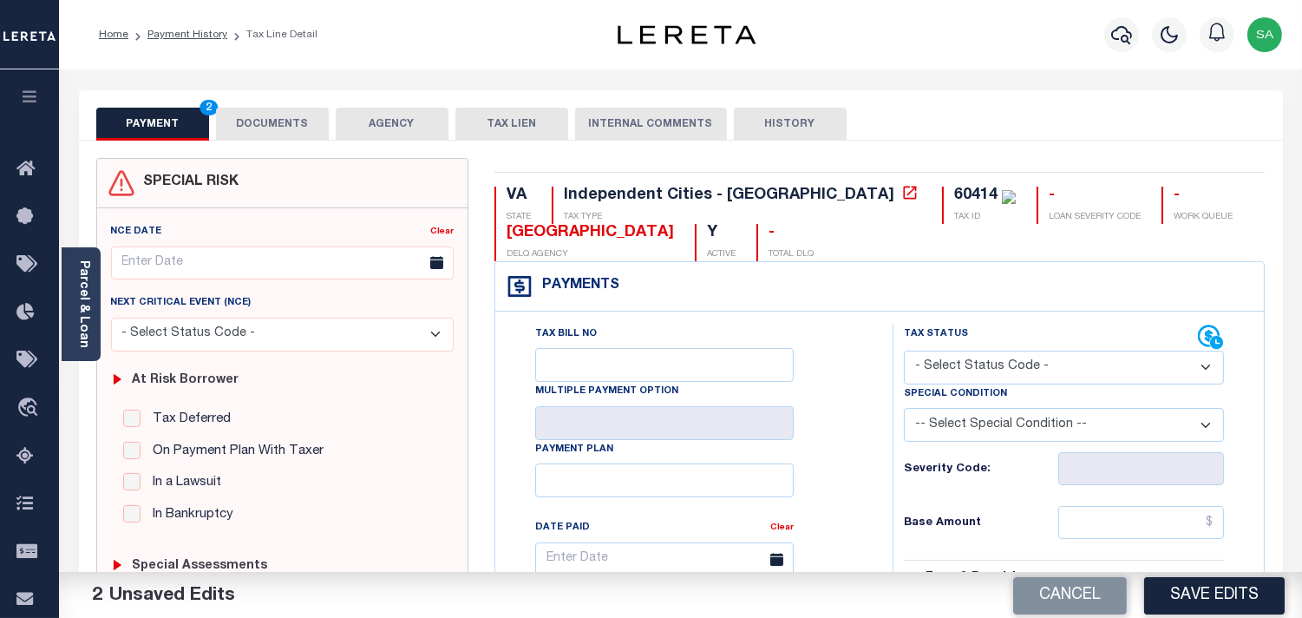
click at [956, 359] on select "- Select Status Code - Open Due/Unpaid Paid Incomplete No Tax Due Internal Refu…" at bounding box center [1064, 368] width 320 height 34
select select "PYD"
click at [904, 351] on select "- Select Status Code - Open Due/Unpaid Paid Incomplete No Tax Due Internal Refu…" at bounding box center [1064, 368] width 320 height 34
click at [291, 121] on button "DOCUMENTS" at bounding box center [272, 124] width 113 height 33
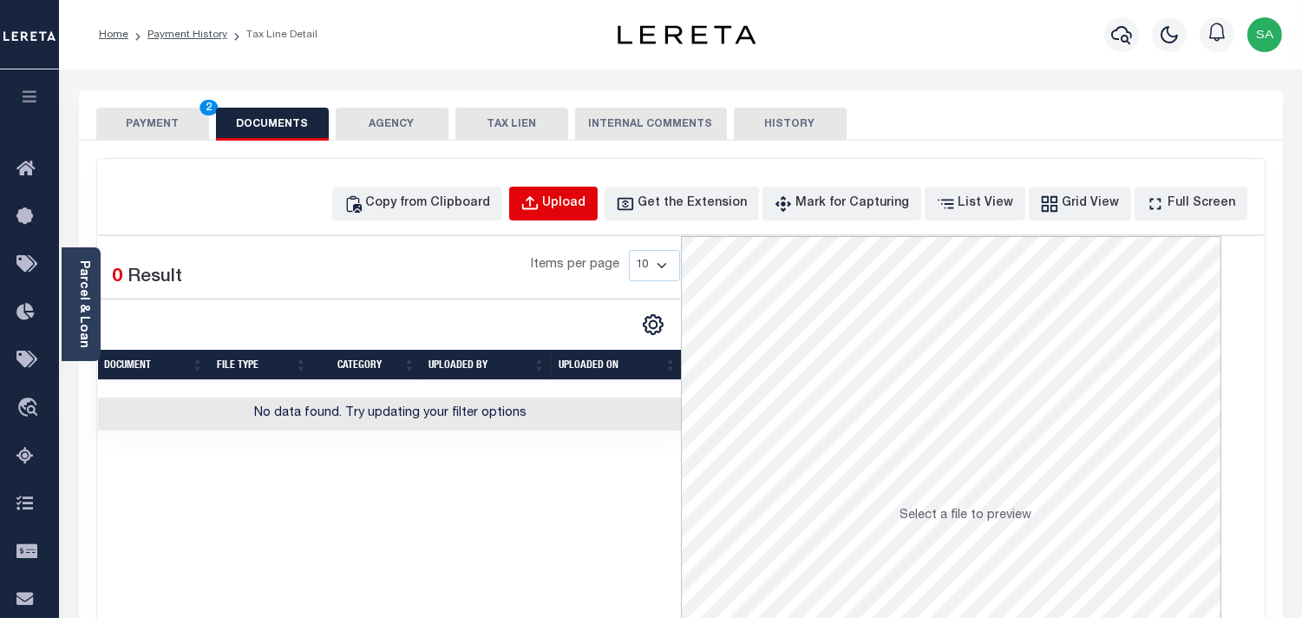
click at [598, 205] on button "Upload" at bounding box center [553, 204] width 89 height 34
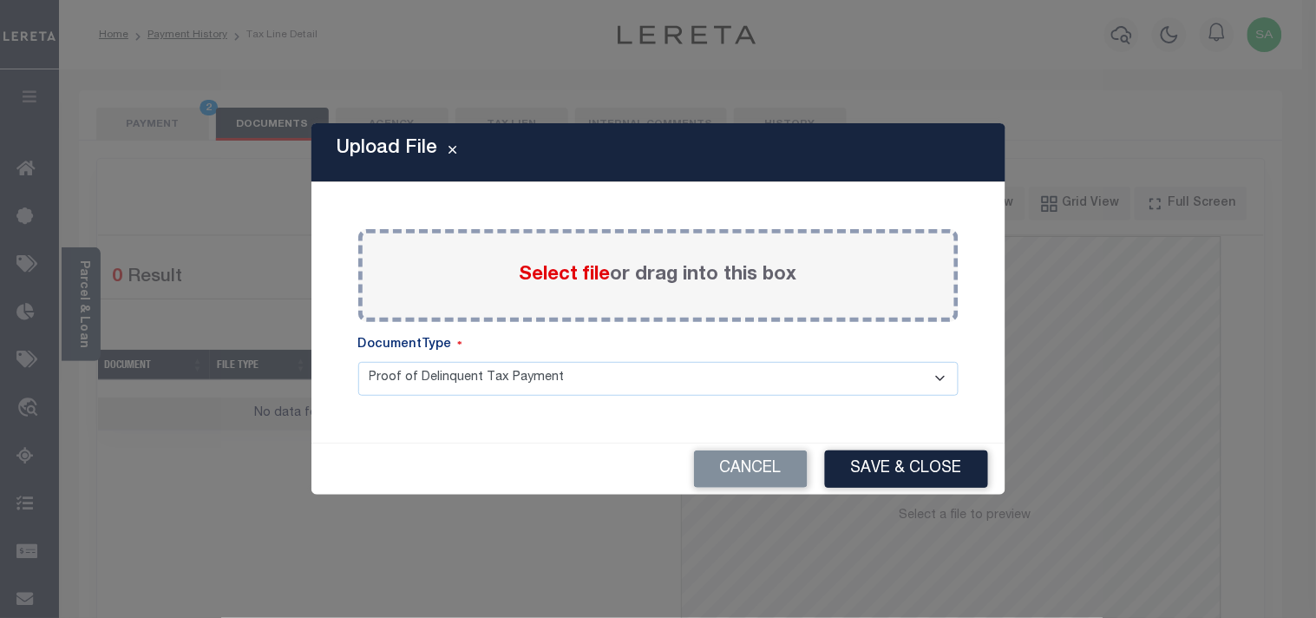
click at [577, 270] on span "Select file" at bounding box center [565, 275] width 91 height 19
click at [0, 0] on input "Select file or drag into this box" at bounding box center [0, 0] width 0 height 0
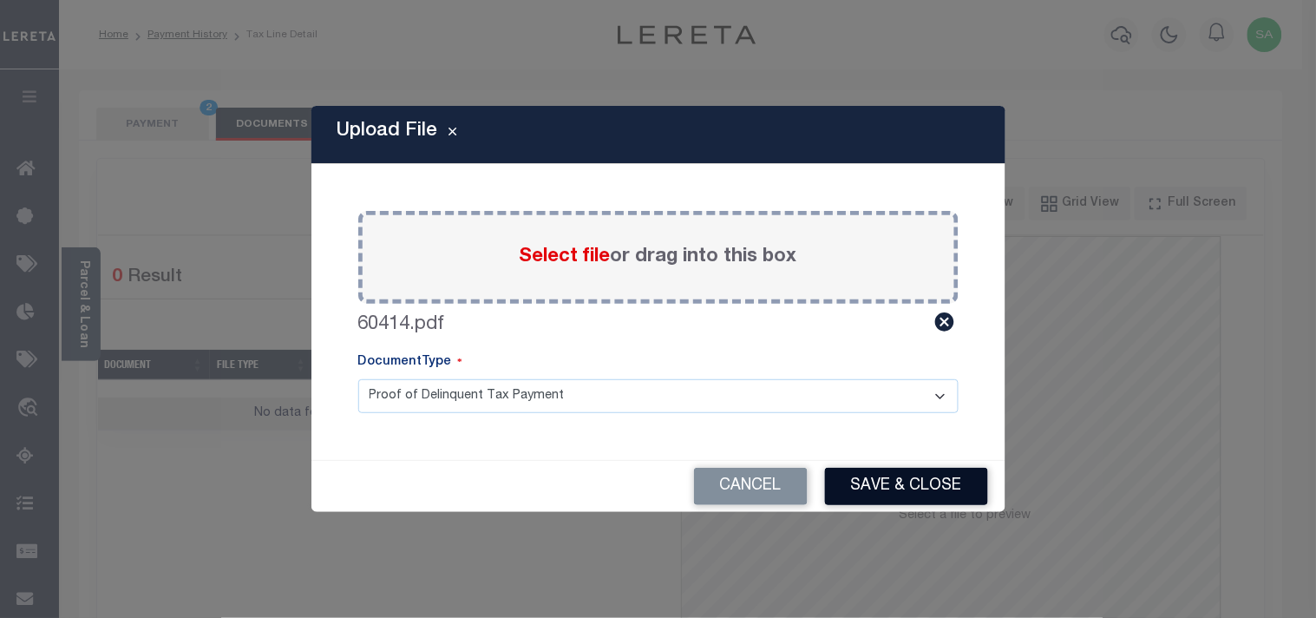
click at [905, 491] on button "Save & Close" at bounding box center [906, 486] width 163 height 37
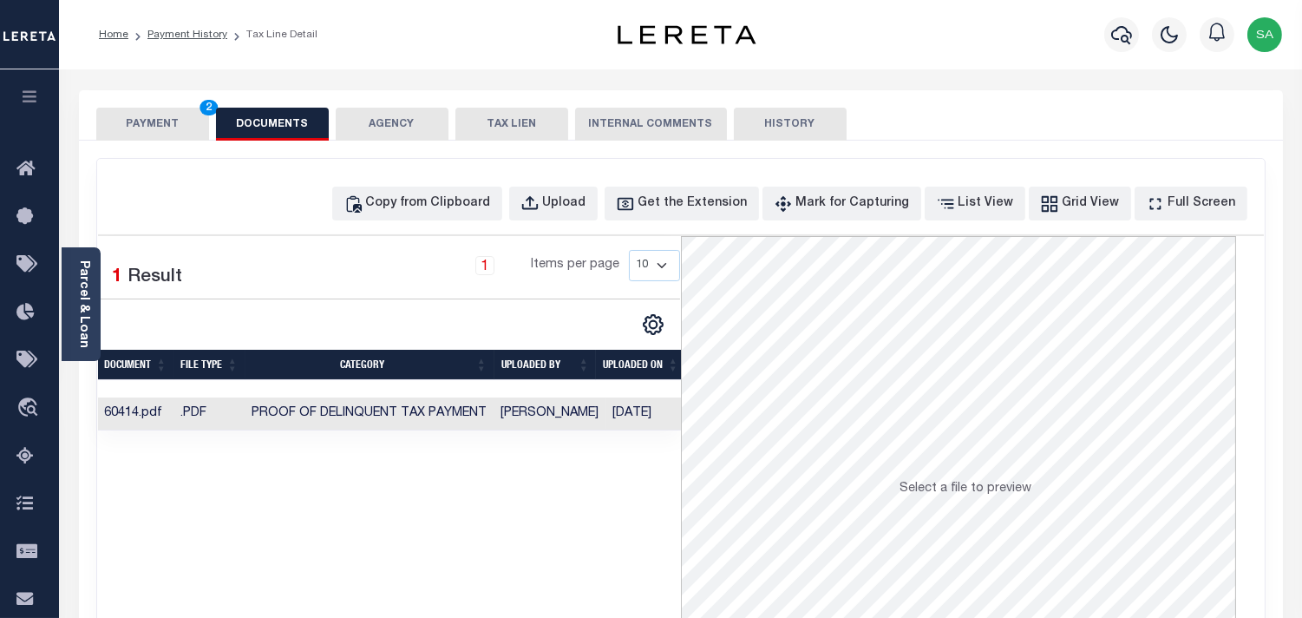
click at [187, 125] on button "PAYMENT 2" at bounding box center [152, 124] width 113 height 33
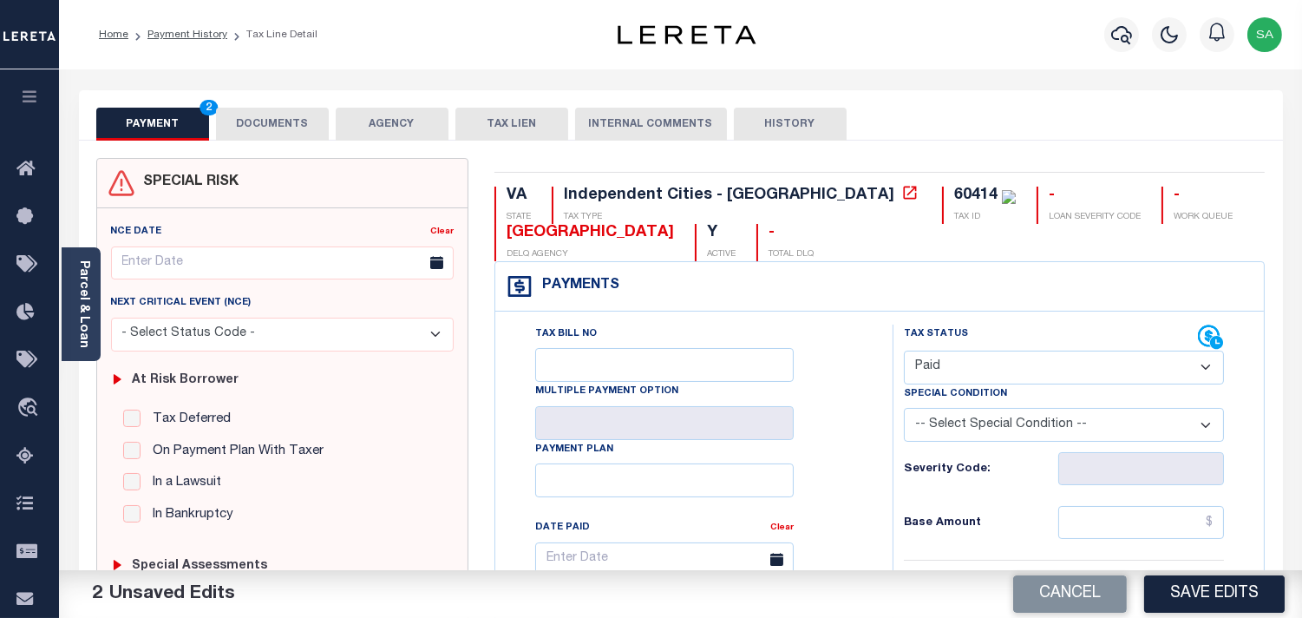
scroll to position [482, 0]
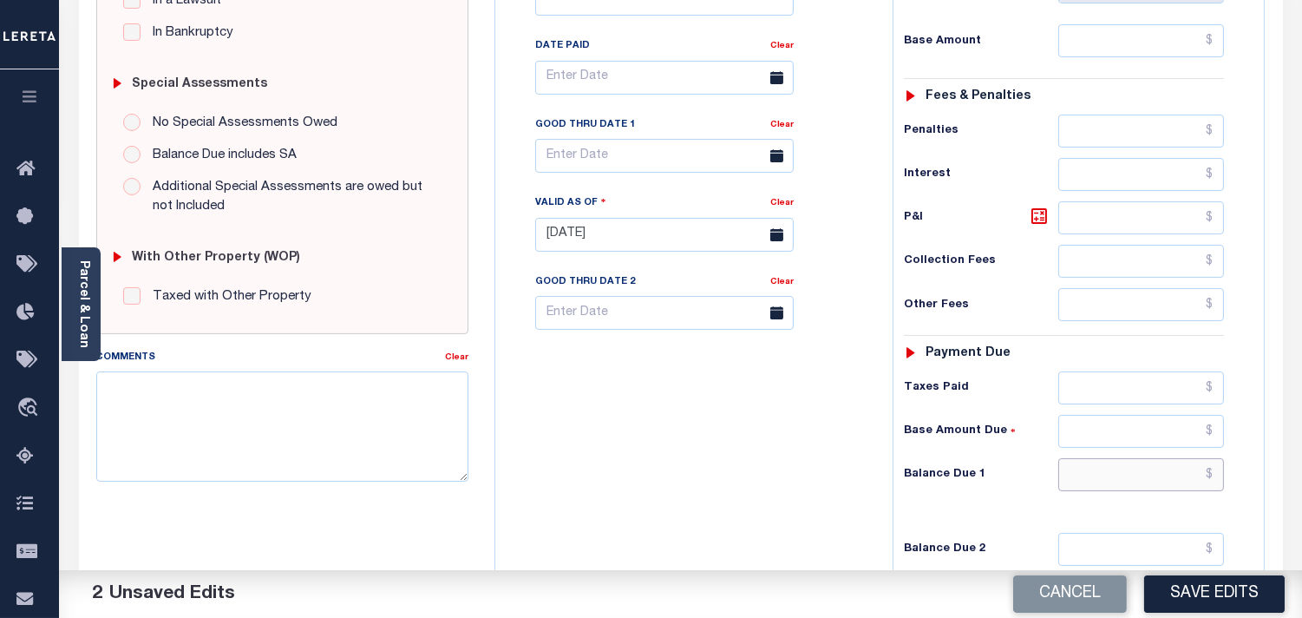
click at [1164, 469] on input "text" at bounding box center [1142, 474] width 166 height 33
type input "$0.00"
click at [816, 482] on div "Tax Bill No Multiple Payment Option Payment Plan Clear" at bounding box center [690, 226] width 380 height 766
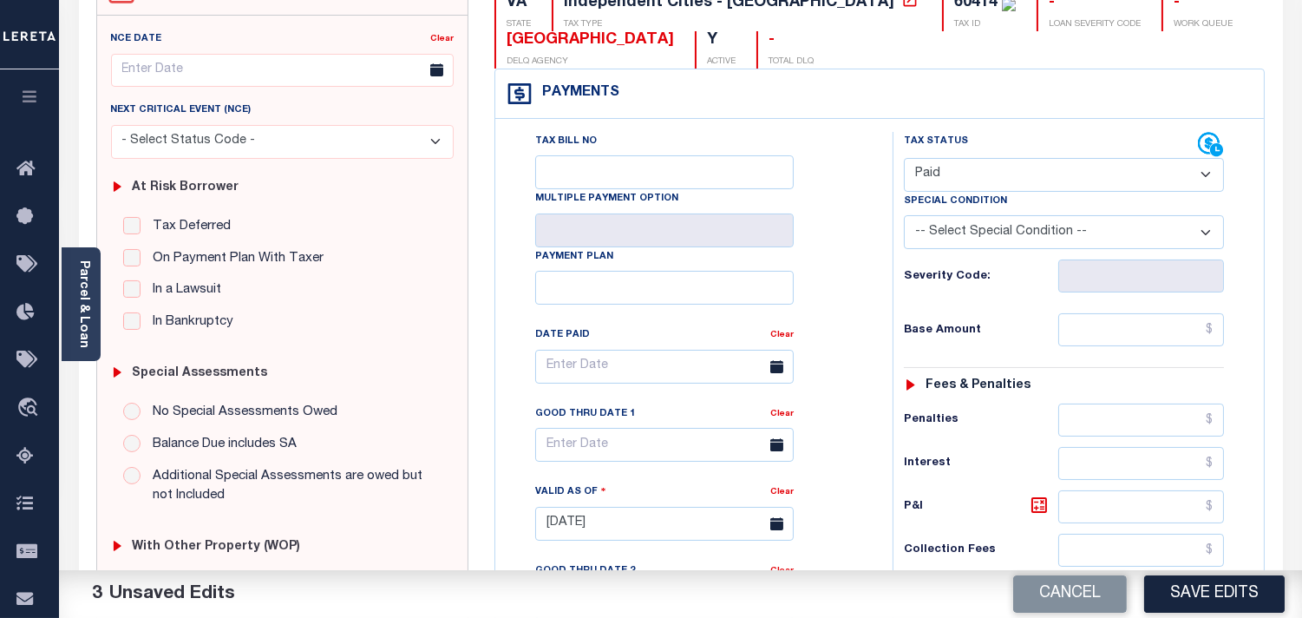
scroll to position [96, 0]
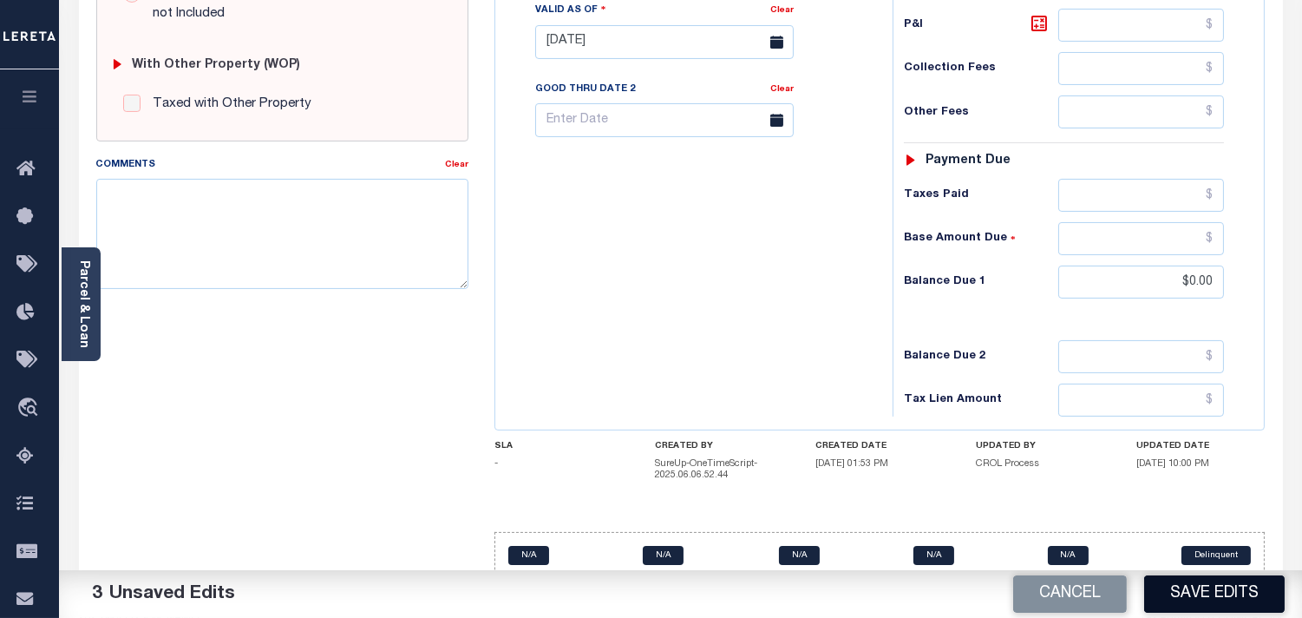
click at [1189, 587] on button "Save Edits" at bounding box center [1214, 593] width 141 height 37
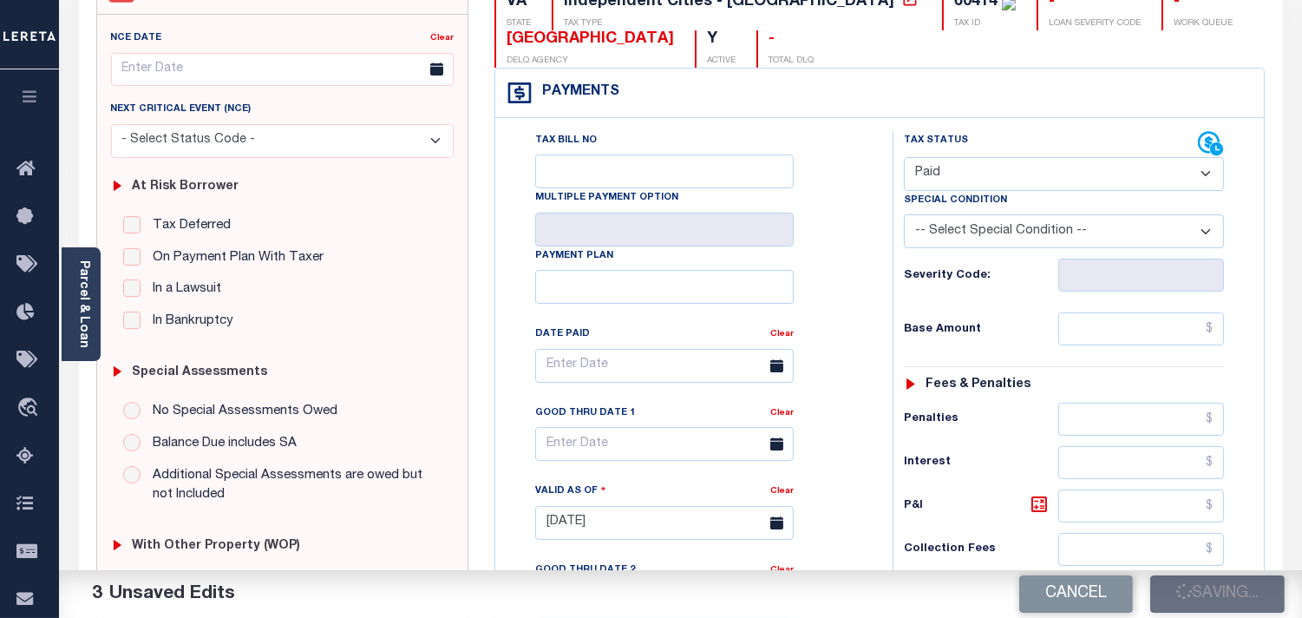
scroll to position [193, 0]
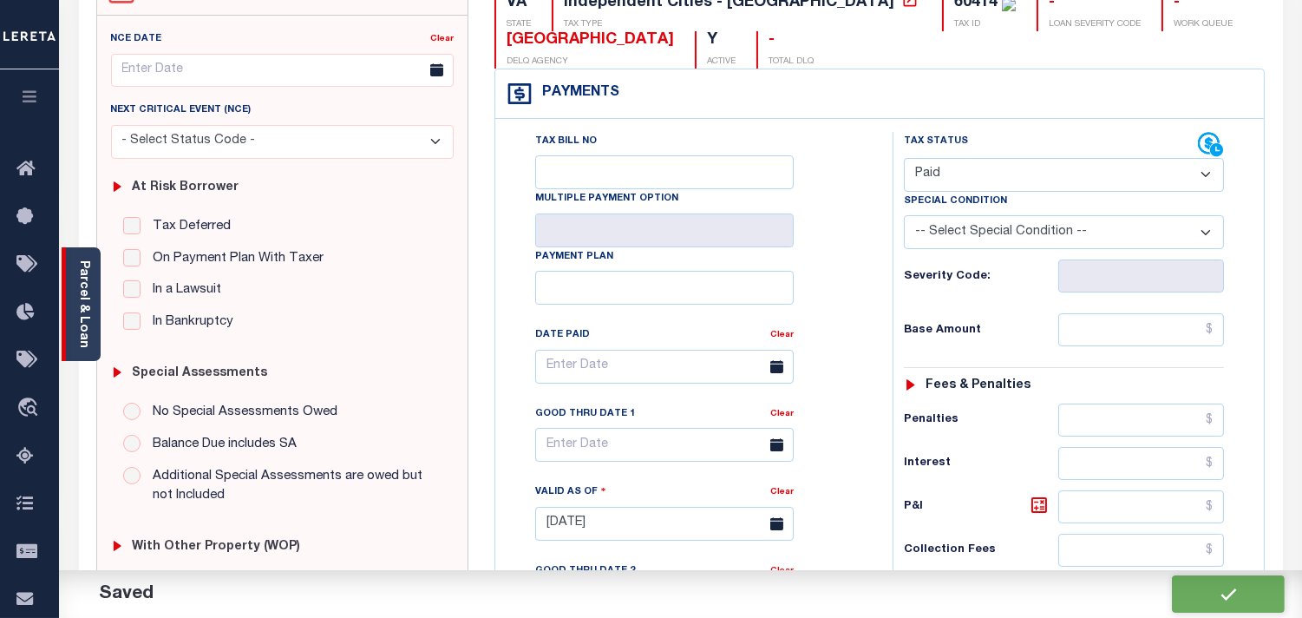
checkbox input "false"
type input "$0"
click at [98, 325] on div "Parcel & Loan" at bounding box center [81, 304] width 39 height 114
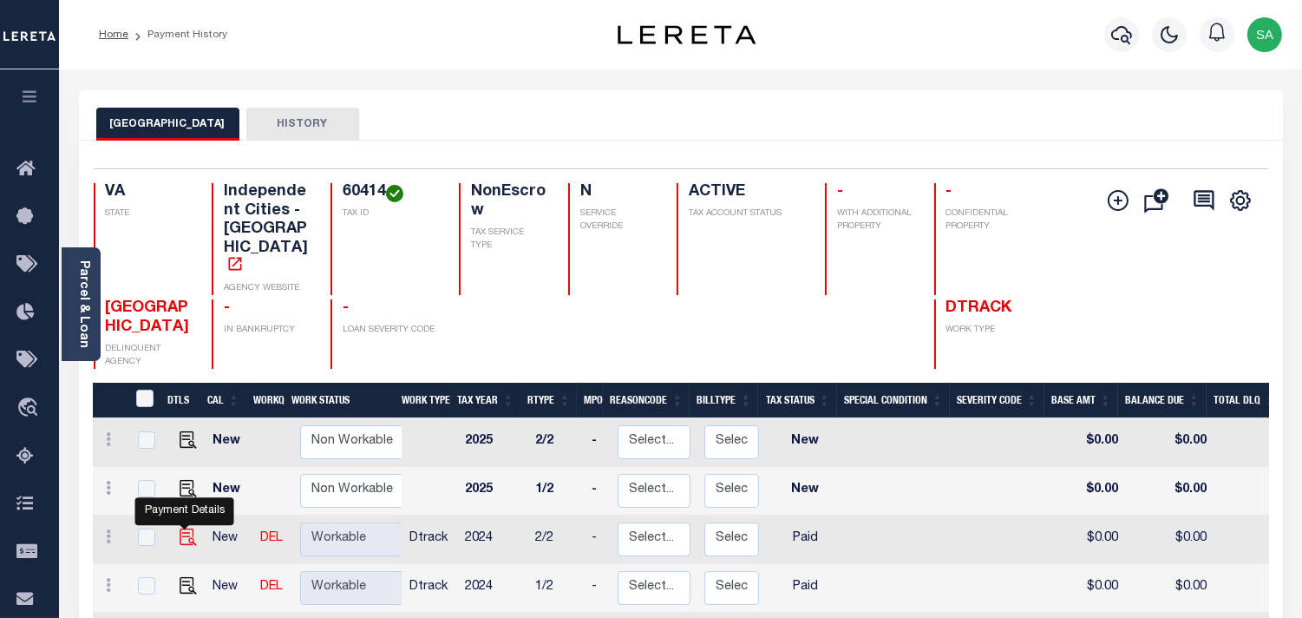
click at [185, 528] on img "" at bounding box center [188, 536] width 17 height 17
checkbox input "true"
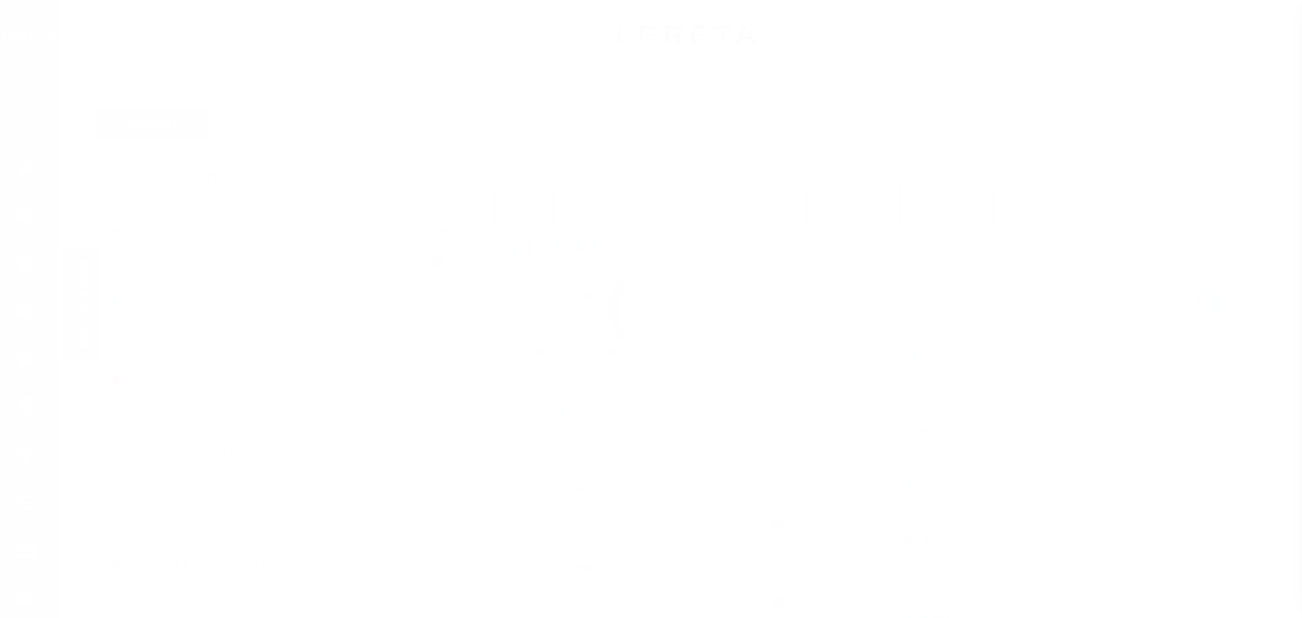
select select "PYD"
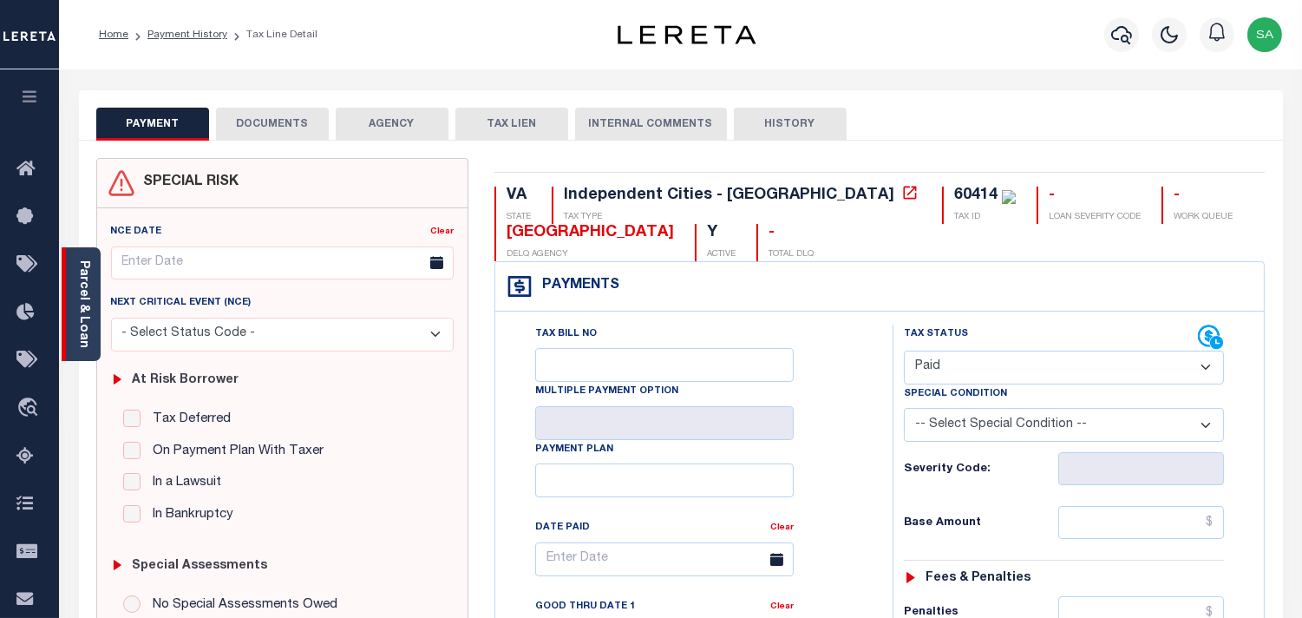
click at [84, 273] on link "Parcel & Loan" at bounding box center [83, 304] width 12 height 88
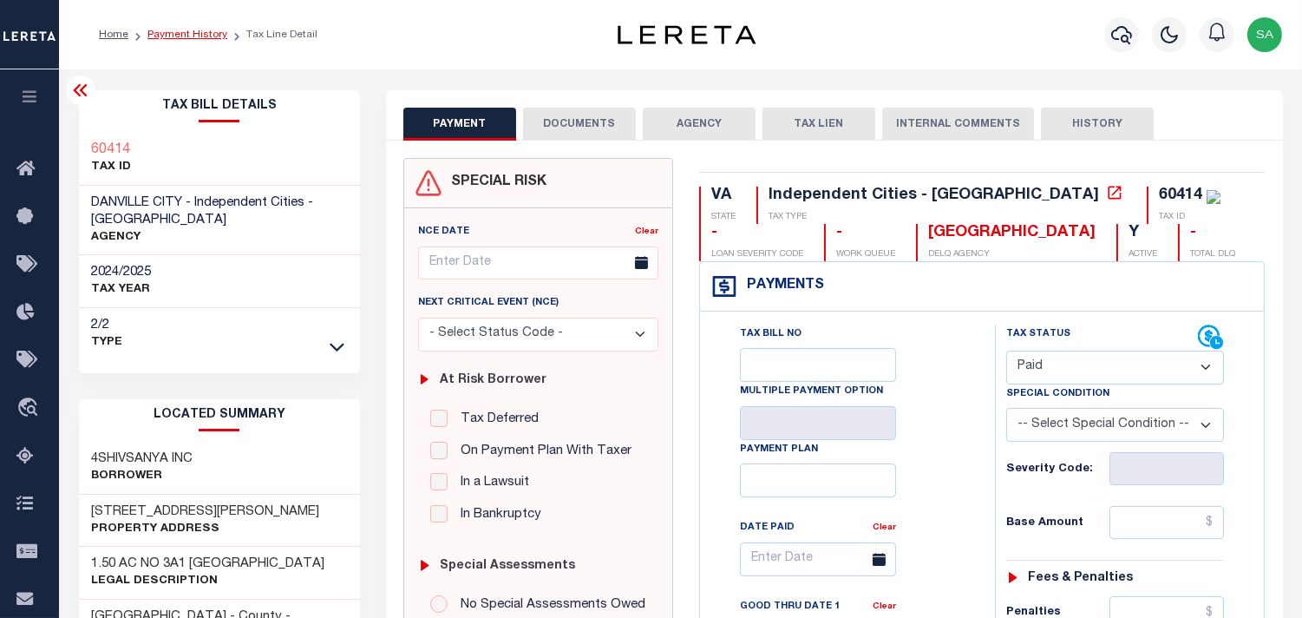
click at [204, 36] on link "Payment History" at bounding box center [188, 35] width 80 height 10
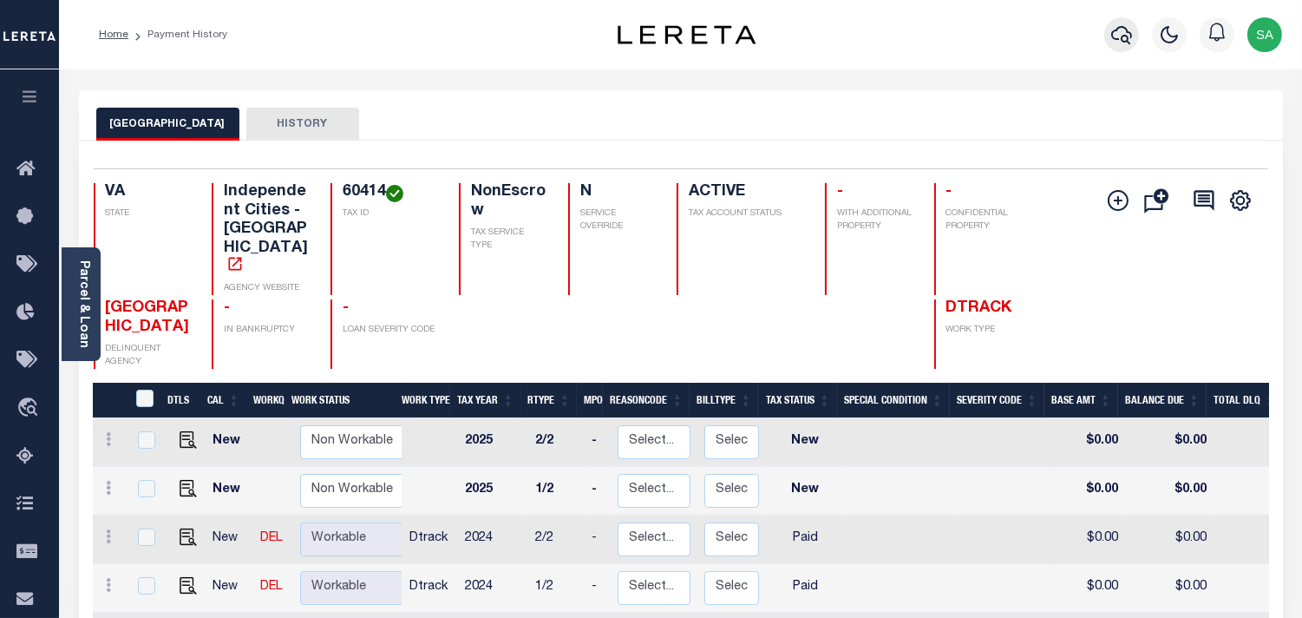
click at [1117, 36] on icon "button" at bounding box center [1121, 34] width 21 height 21
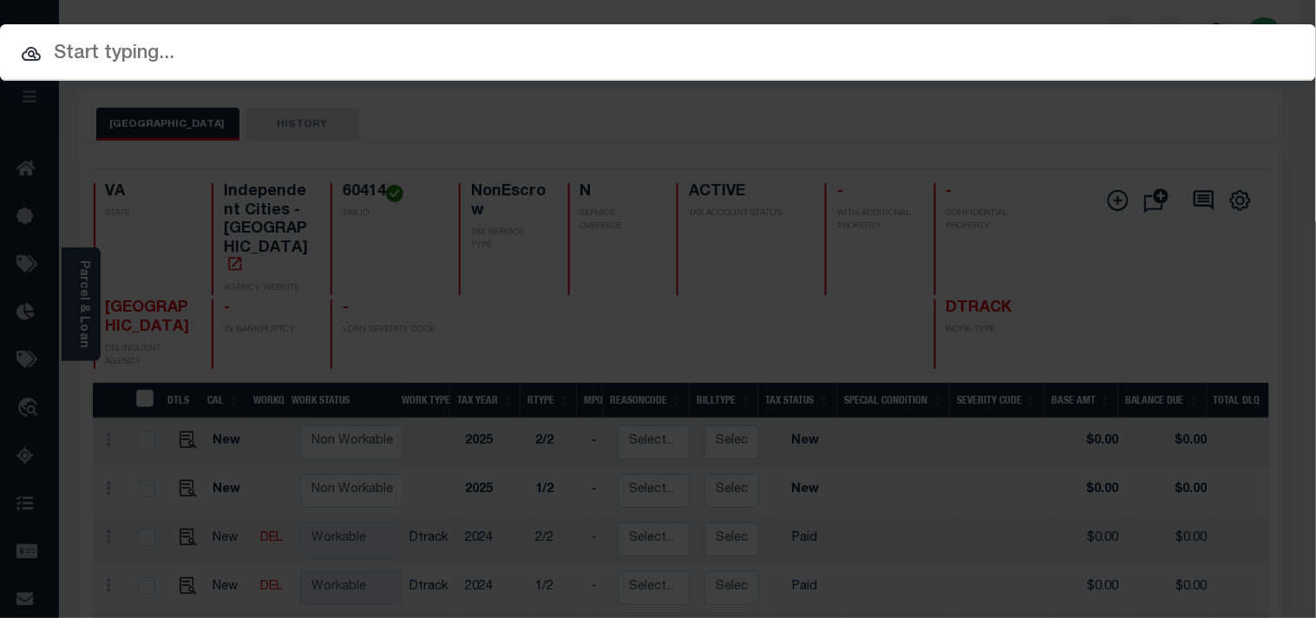
click at [1057, 38] on div "Include Loans TBM Customers Borrowers Payments (Lender Non-Disb) Payments (Lend…" at bounding box center [658, 52] width 1316 height 56
paste input "81987-10"
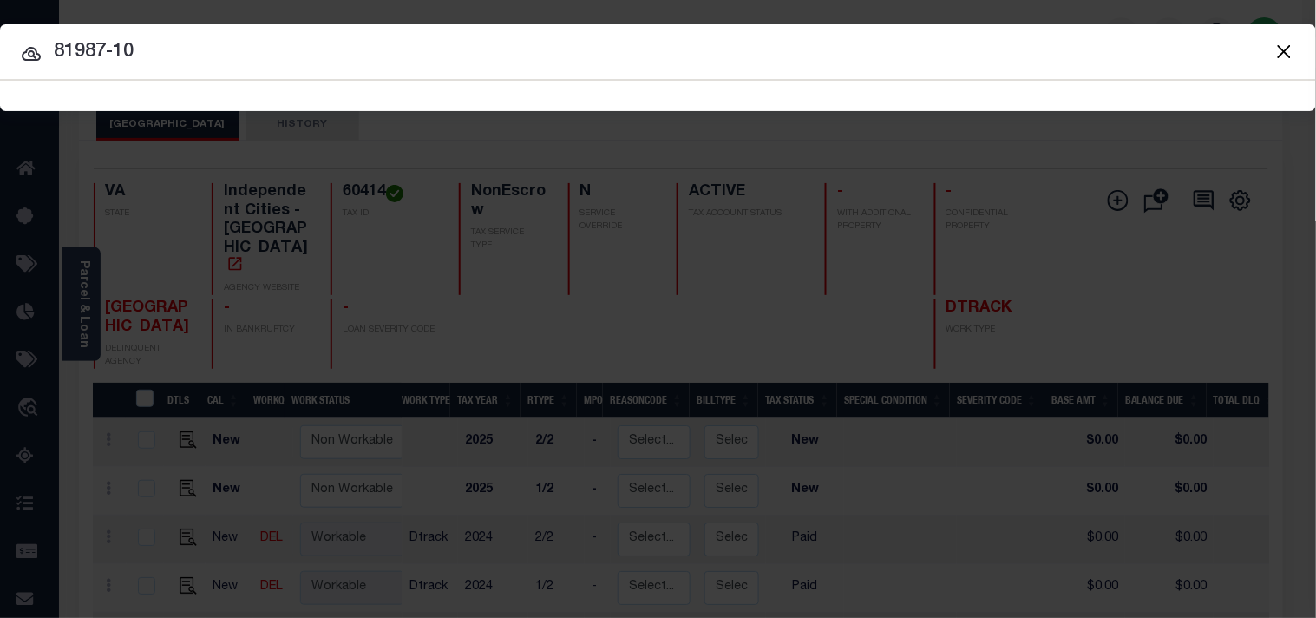
type input "81987-10"
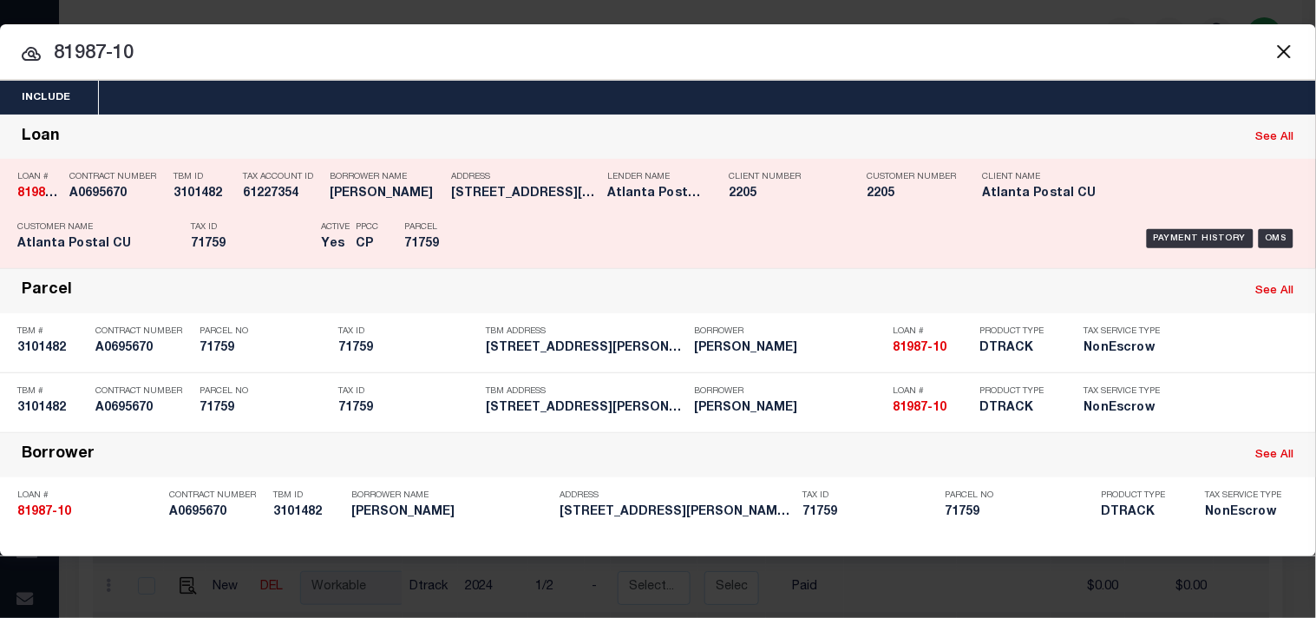
click at [471, 191] on h5 "1149 BURTON RD DANVILLE VA 245..." at bounding box center [525, 194] width 148 height 15
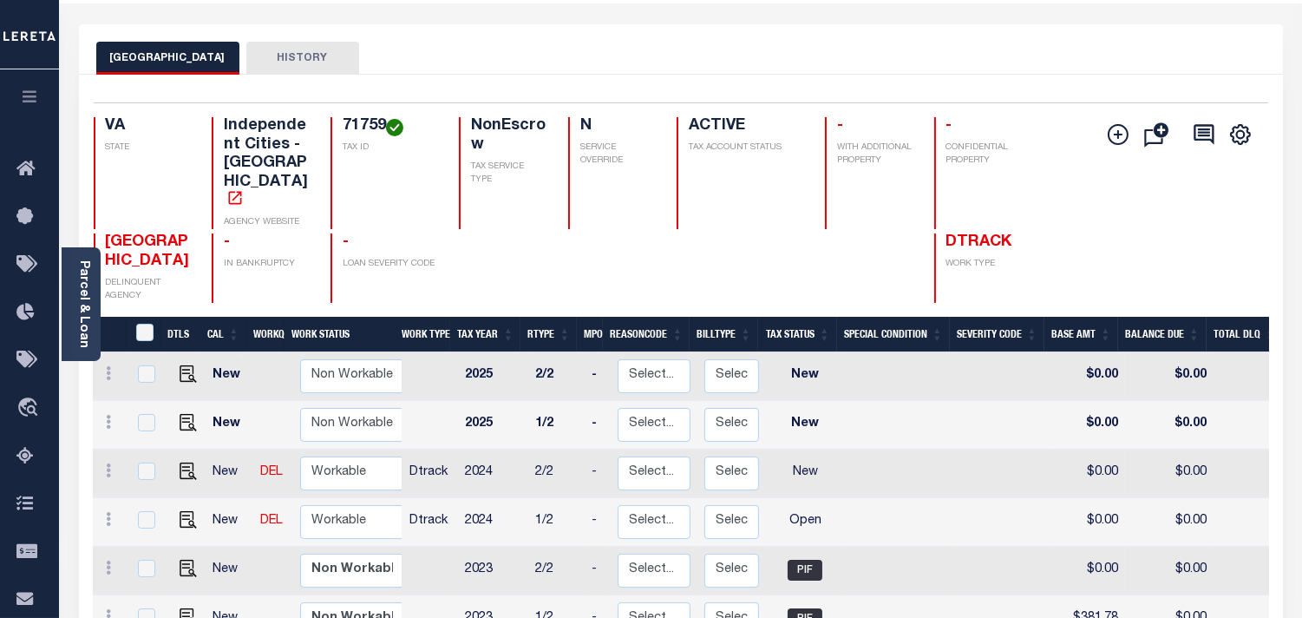
scroll to position [96, 0]
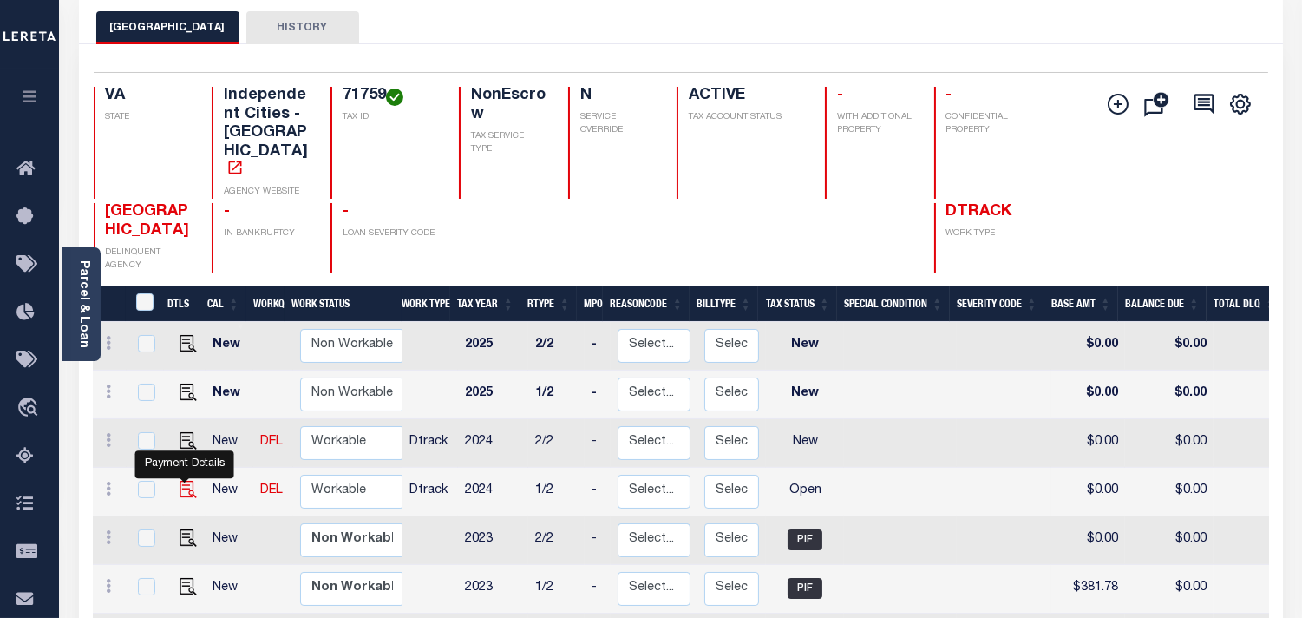
click at [186, 481] on img "" at bounding box center [188, 489] width 17 height 17
checkbox input "true"
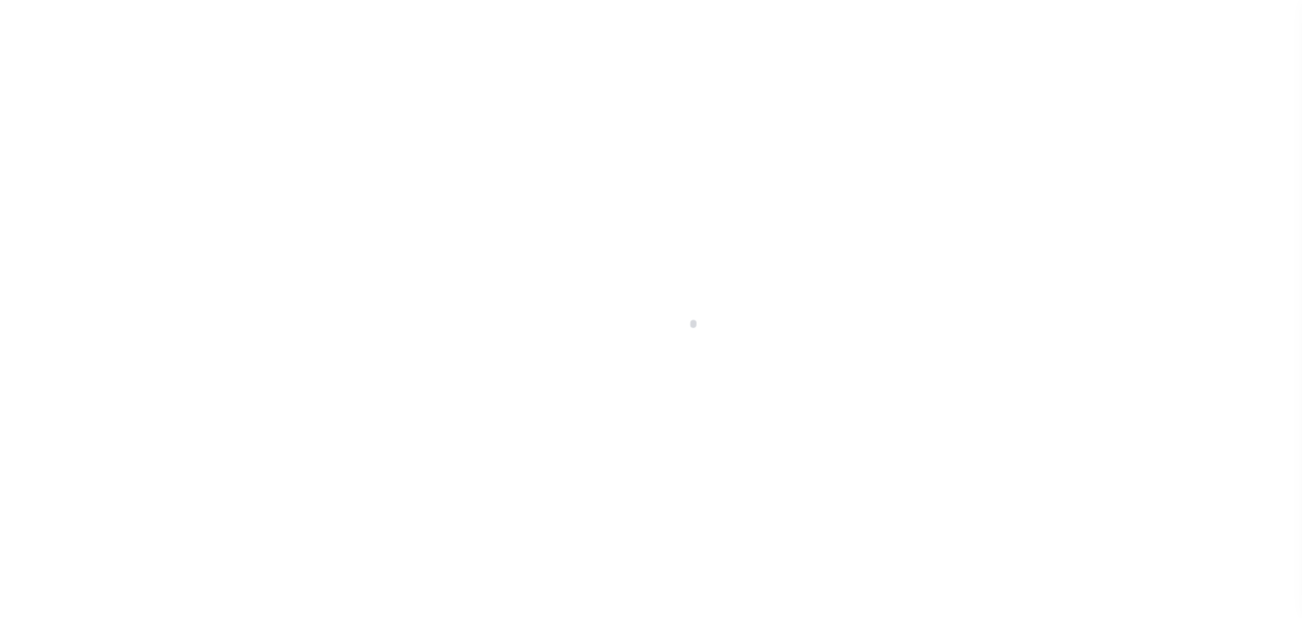
select select "OP2"
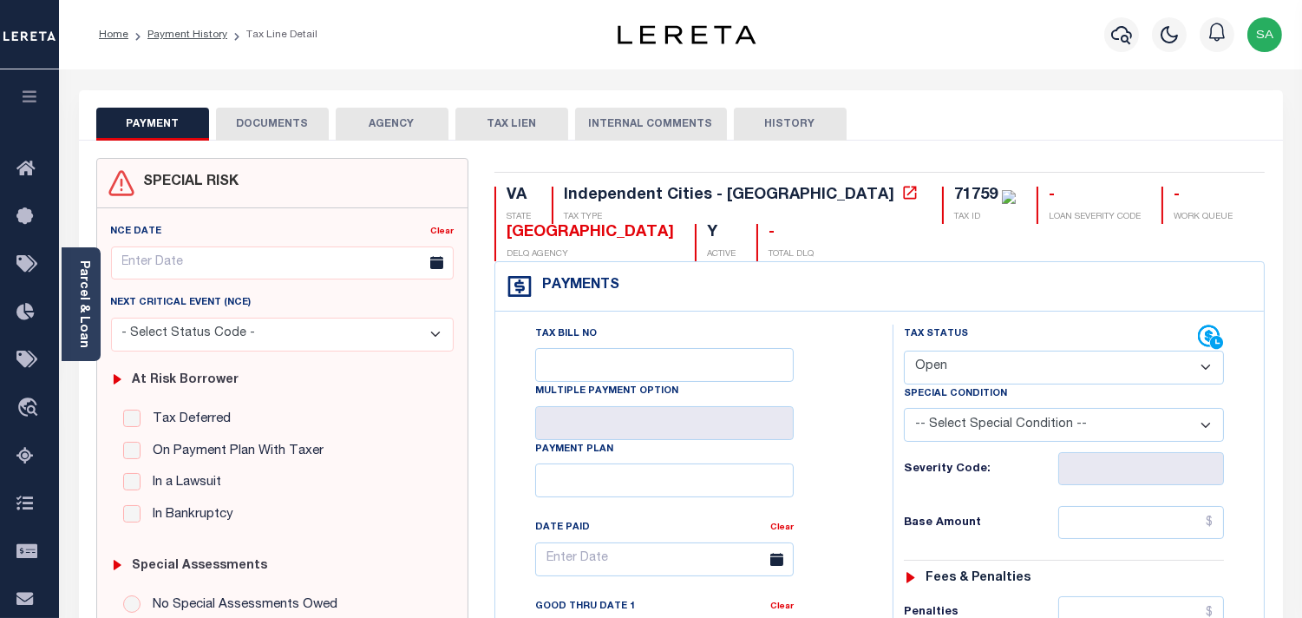
click at [282, 140] on button "DOCUMENTS" at bounding box center [272, 124] width 113 height 33
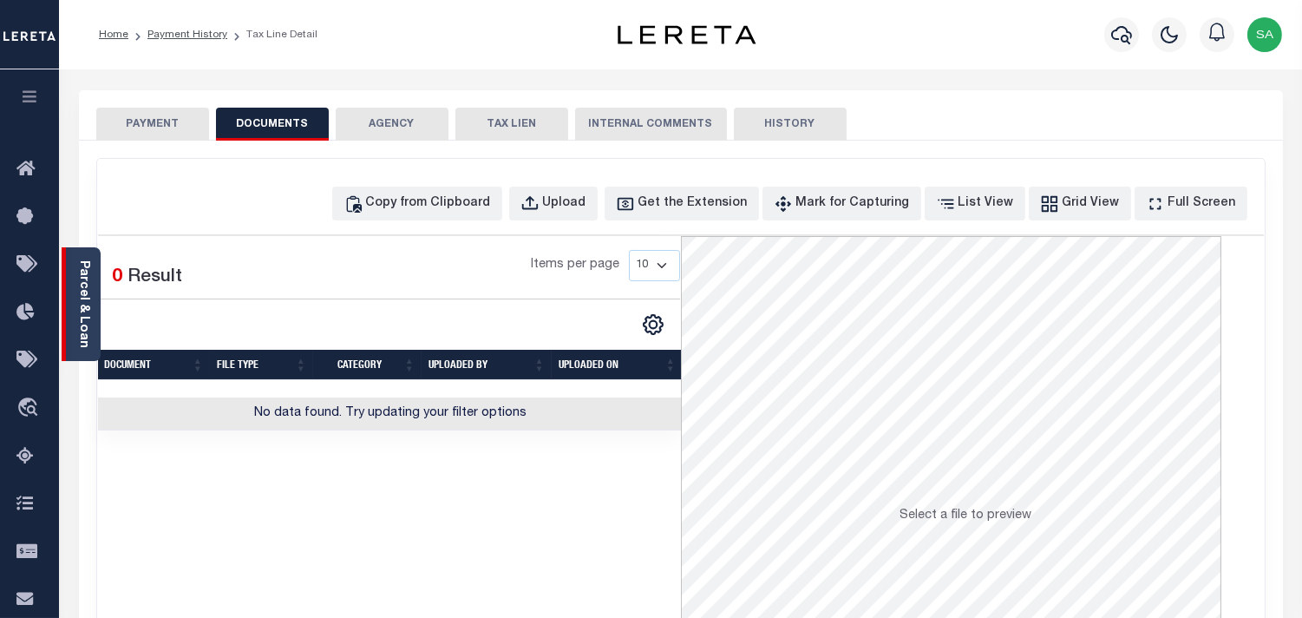
click at [88, 319] on link "Parcel & Loan" at bounding box center [83, 304] width 12 height 88
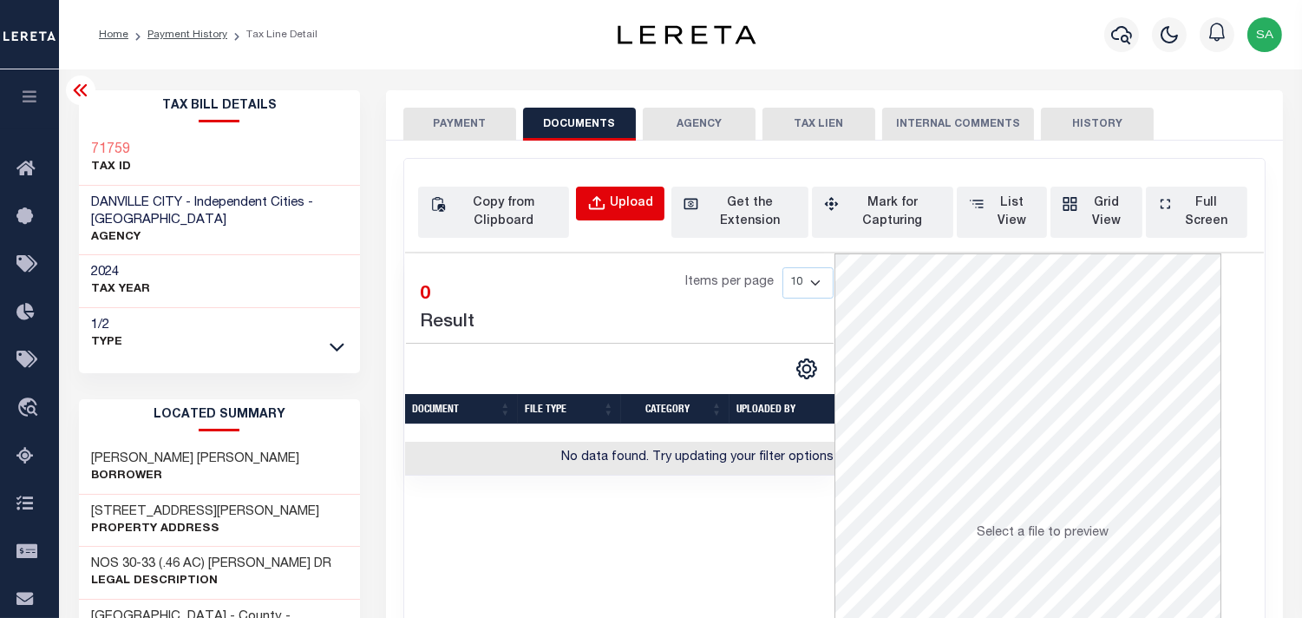
click at [596, 213] on button "Upload" at bounding box center [620, 204] width 89 height 34
select select "POP"
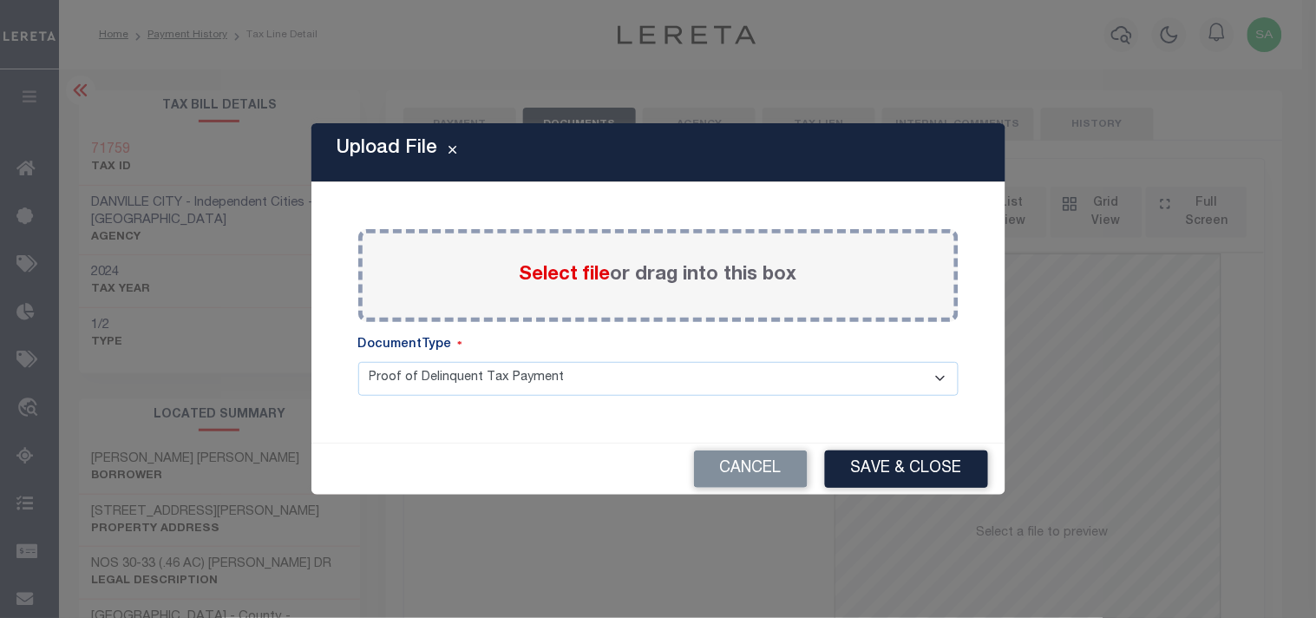
click at [560, 275] on span "Select file" at bounding box center [565, 275] width 91 height 19
click at [0, 0] on input "Select file or drag into this box" at bounding box center [0, 0] width 0 height 0
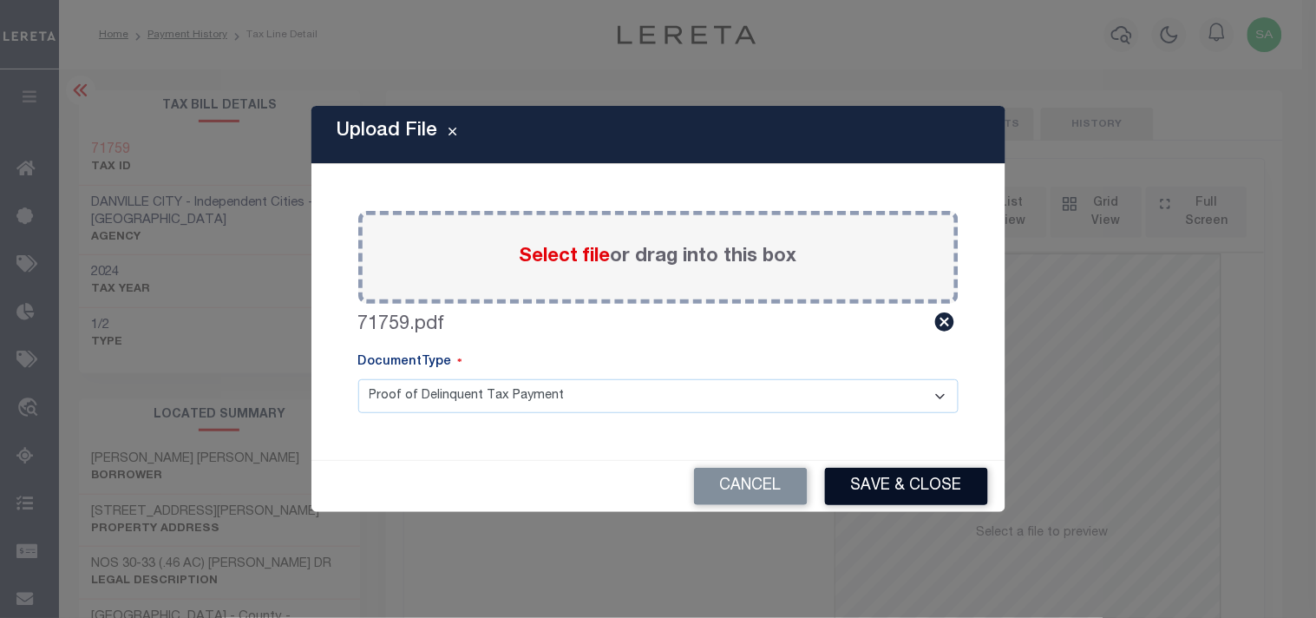
click at [933, 482] on button "Save & Close" at bounding box center [906, 486] width 163 height 37
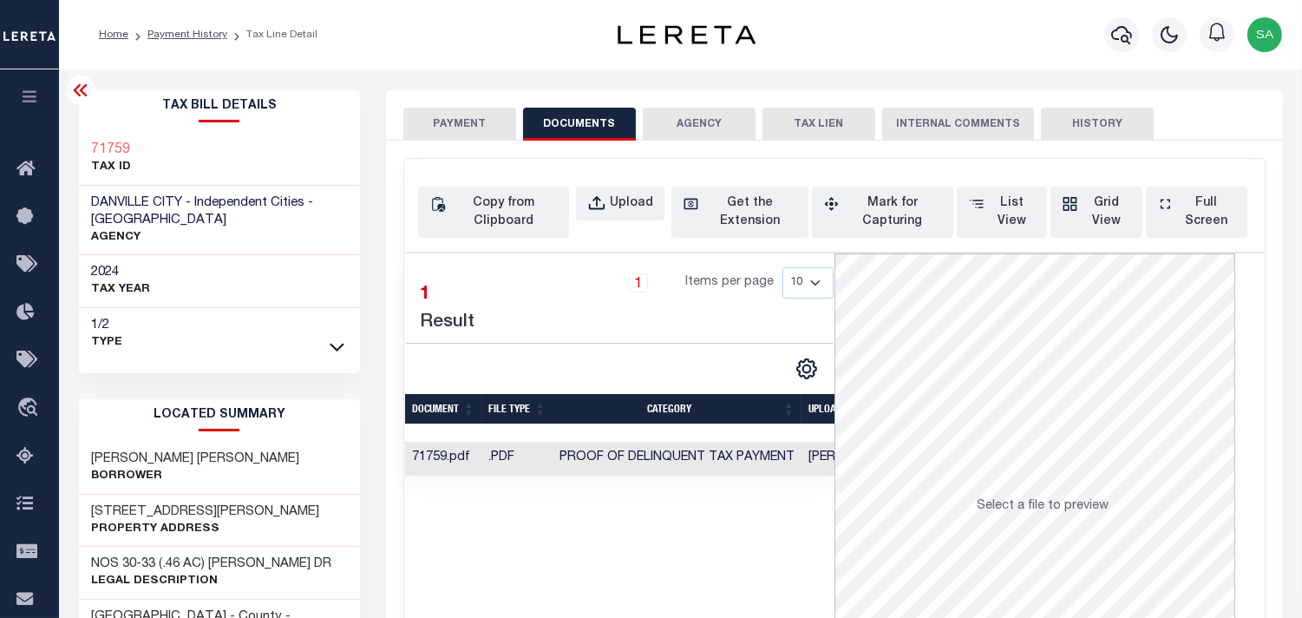
click at [467, 126] on button "PAYMENT" at bounding box center [459, 124] width 113 height 33
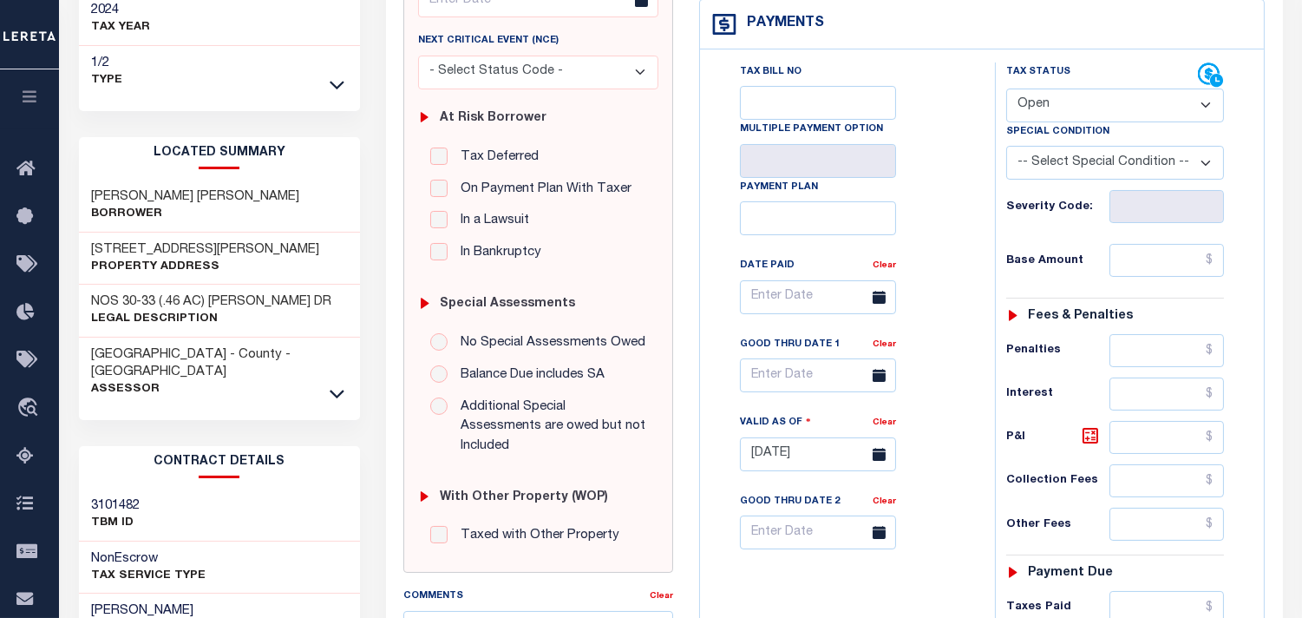
scroll to position [289, 0]
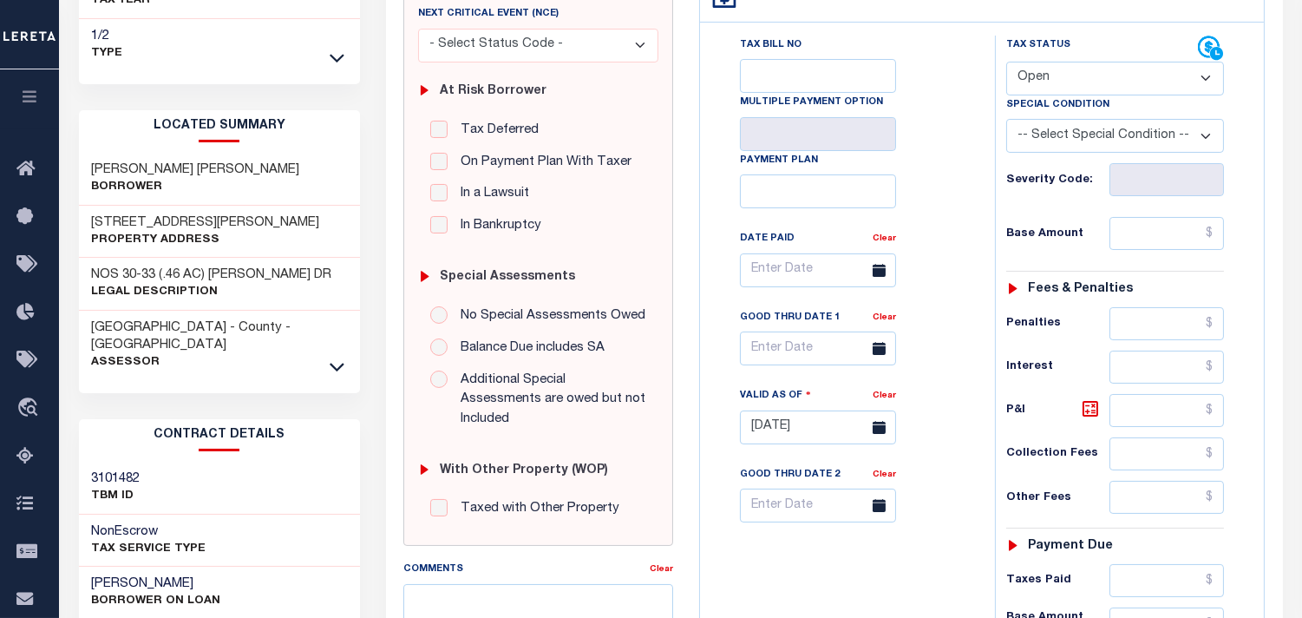
click at [1141, 76] on select "- Select Status Code - Open Due/Unpaid Paid Incomplete No Tax Due Internal Refu…" at bounding box center [1115, 79] width 218 height 34
select select "DUE"
click at [1006, 62] on select "- Select Status Code - Open Due/Unpaid Paid Incomplete No Tax Due Internal Refu…" at bounding box center [1115, 79] width 218 height 34
type input "09/11/2025"
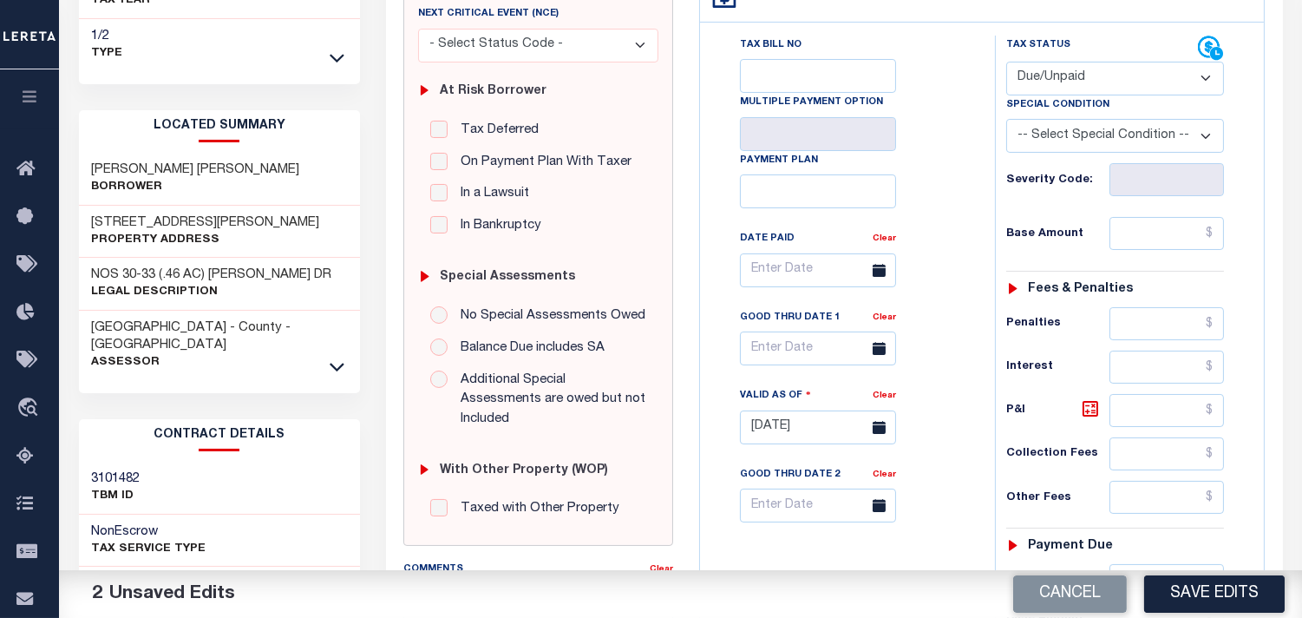
click at [1063, 87] on select "- Select Status Code - Open Due/Unpaid Paid Incomplete No Tax Due Internal Refu…" at bounding box center [1115, 79] width 218 height 34
select select "PYD"
click at [1006, 62] on select "- Select Status Code - Open Due/Unpaid Paid Incomplete No Tax Due Internal Refu…" at bounding box center [1115, 79] width 218 height 34
click at [1149, 239] on input "text" at bounding box center [1167, 233] width 115 height 33
drag, startPoint x: 1148, startPoint y: 239, endPoint x: 1262, endPoint y: 252, distance: 114.3
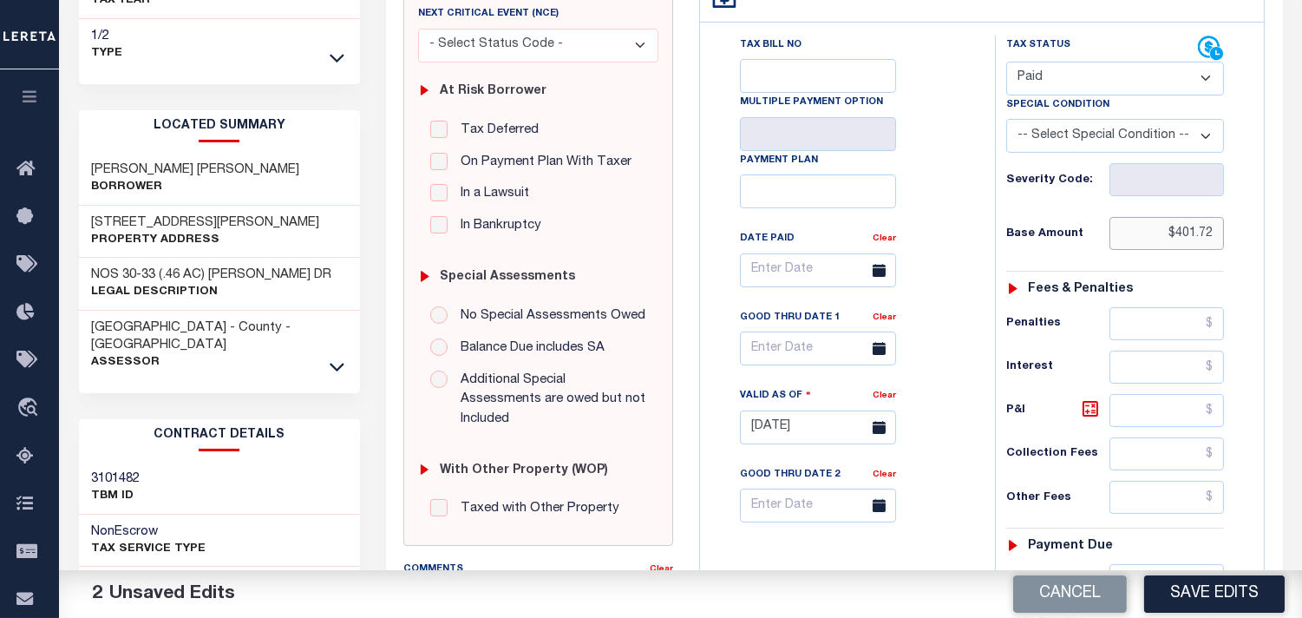
click at [1262, 252] on div "Tax Bill No Multiple Payment Option Payment Plan" at bounding box center [982, 419] width 564 height 792
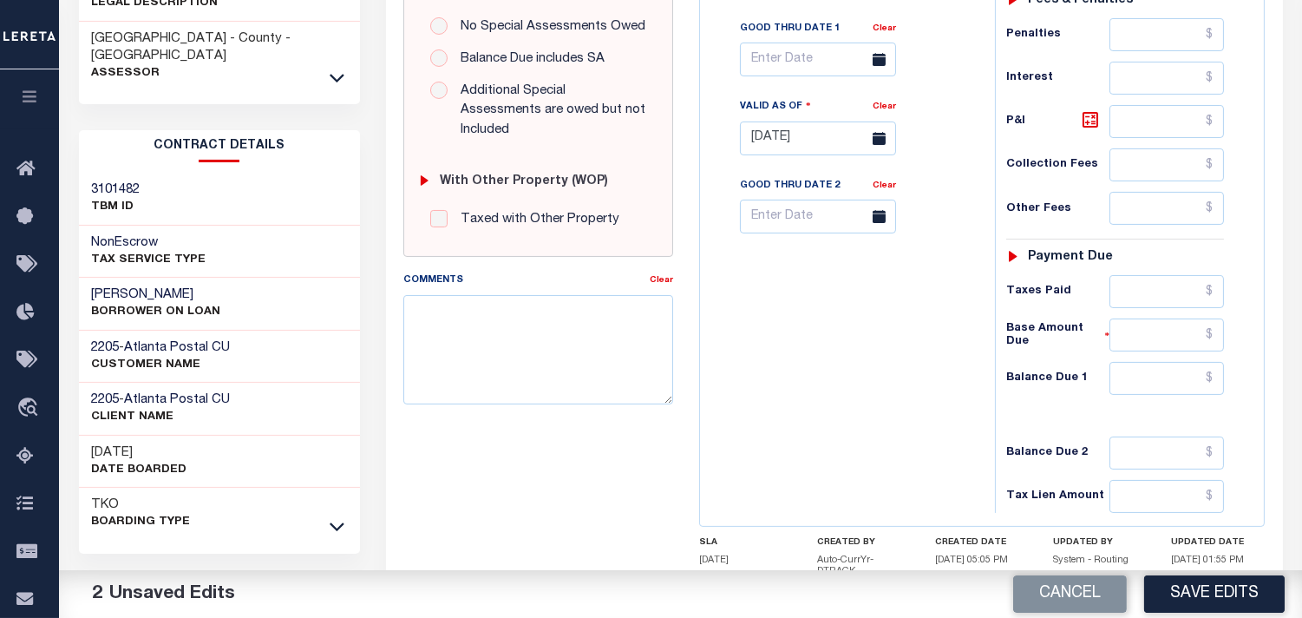
type input "$401.72"
drag, startPoint x: 1167, startPoint y: 309, endPoint x: 1109, endPoint y: 310, distance: 58.1
click at [1167, 308] on input "text" at bounding box center [1167, 291] width 115 height 33
paste input "$401.72"
type input "$401.72"
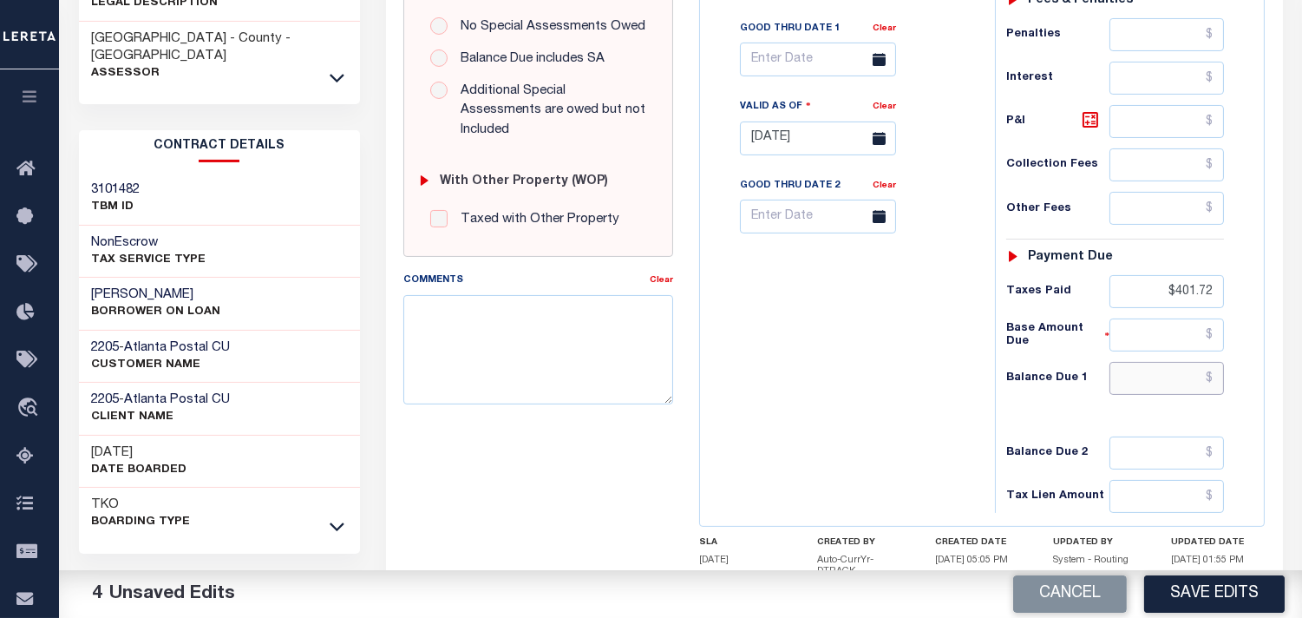
click at [1176, 378] on input "text" at bounding box center [1167, 378] width 115 height 33
type input "$0.00"
drag, startPoint x: 918, startPoint y: 347, endPoint x: 944, endPoint y: 379, distance: 41.3
click at [920, 350] on div "Tax Bill No Multiple Payment Option Payment Plan Clear" at bounding box center [844, 130] width 278 height 766
click at [1183, 600] on button "Save Edits" at bounding box center [1214, 593] width 141 height 37
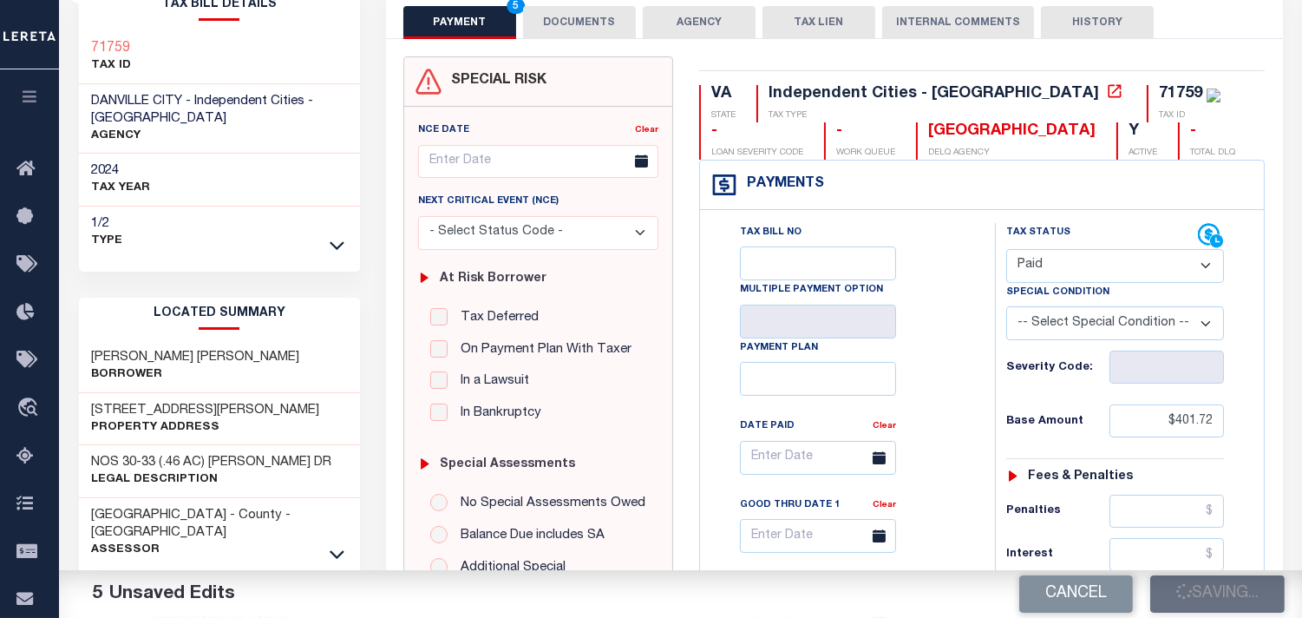
scroll to position [96, 0]
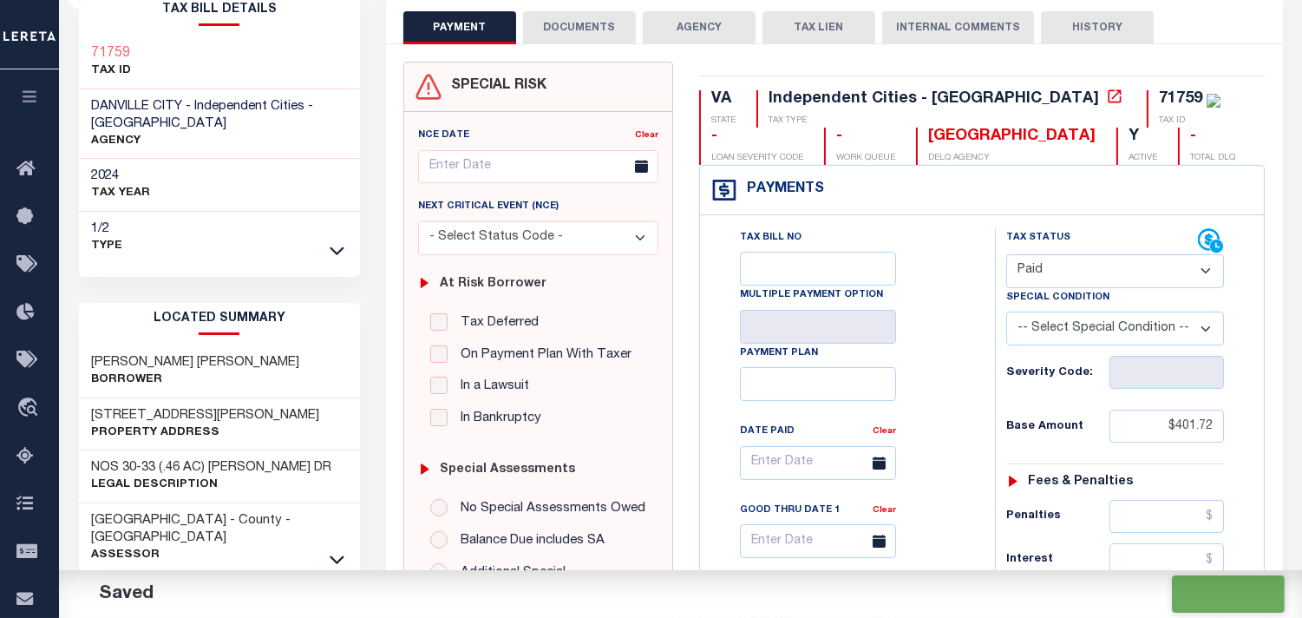
checkbox input "false"
type input "$401.72"
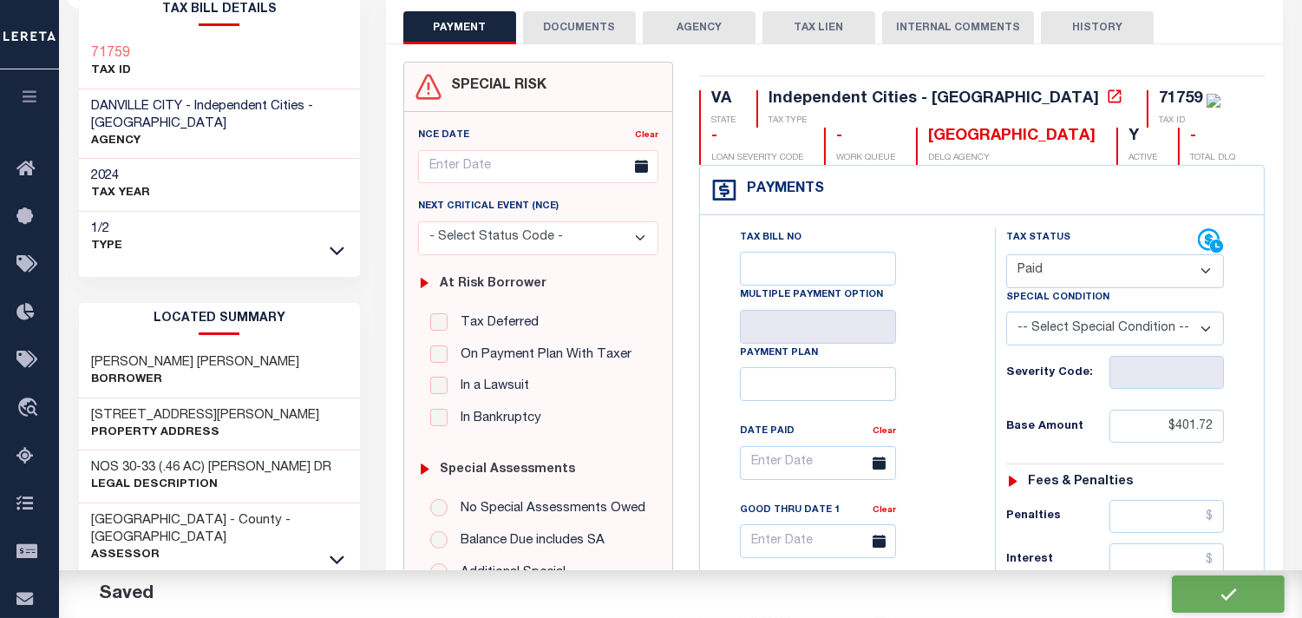
type input "$401.72"
type input "$0"
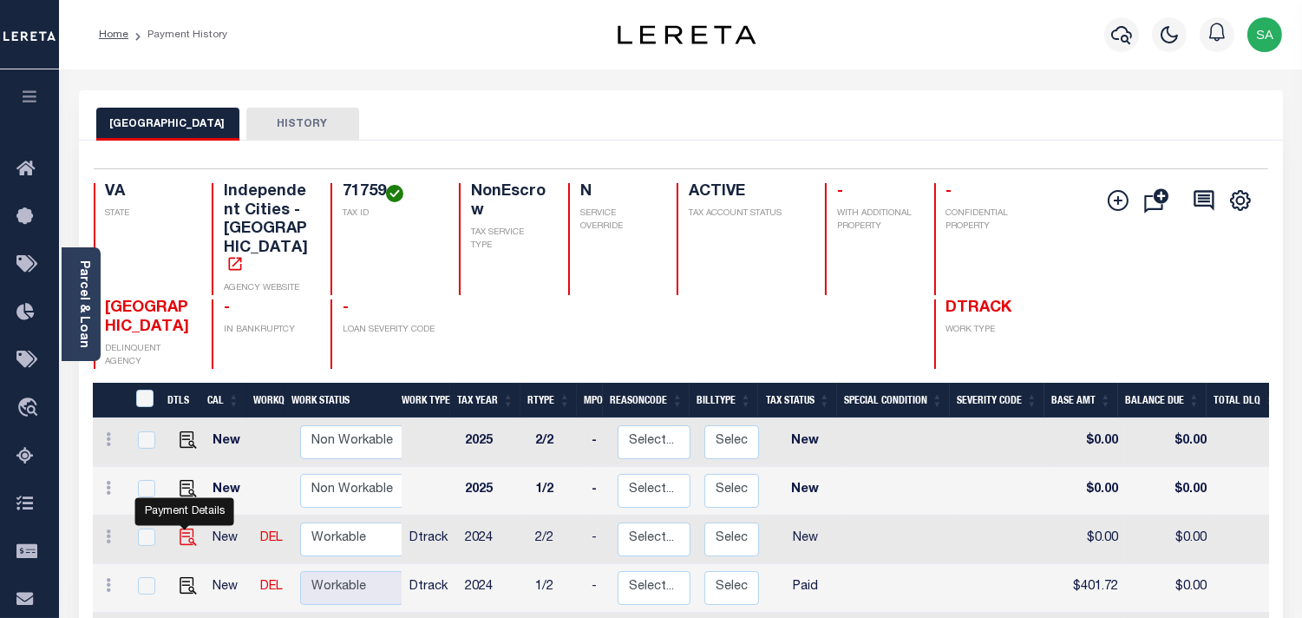
click at [187, 528] on img "" at bounding box center [188, 536] width 17 height 17
checkbox input "true"
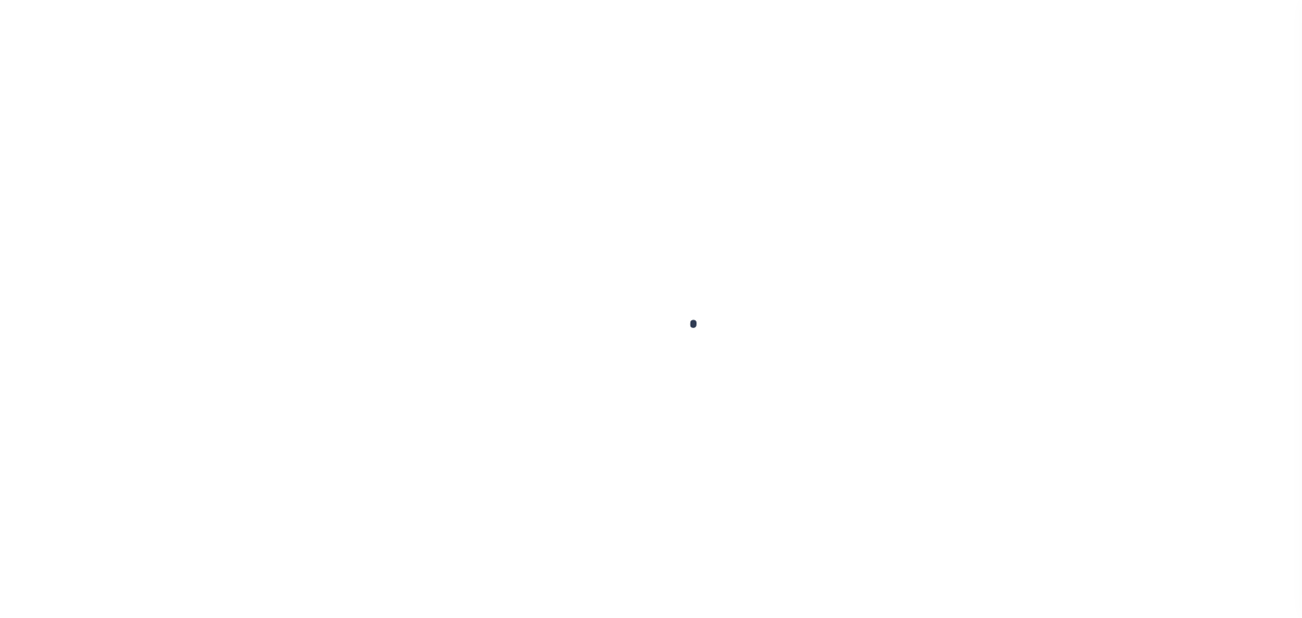
checkbox input "false"
type input "[DATE]"
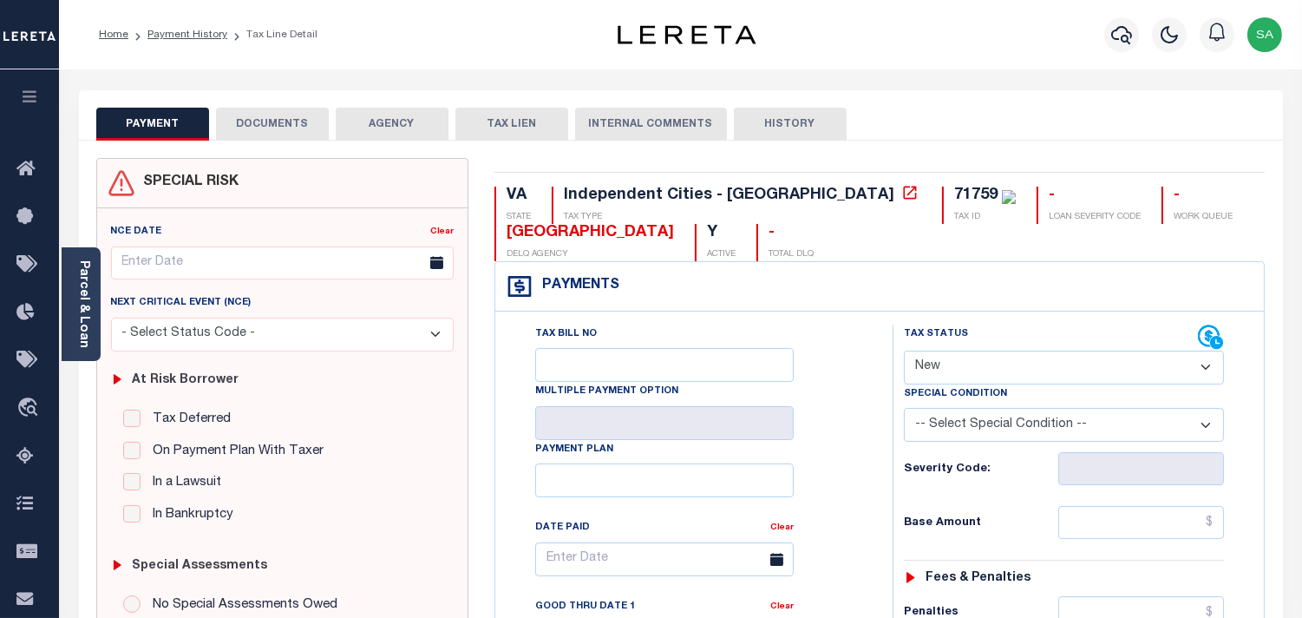
click at [979, 377] on select "- Select Status Code - Open Due/Unpaid Paid Incomplete No Tax Due Internal Refu…" at bounding box center [1064, 368] width 320 height 34
select select "PYD"
click at [904, 351] on select "- Select Status Code - Open Due/Unpaid Paid Incomplete No Tax Due Internal Refu…" at bounding box center [1064, 368] width 320 height 34
type input "[DATE]"
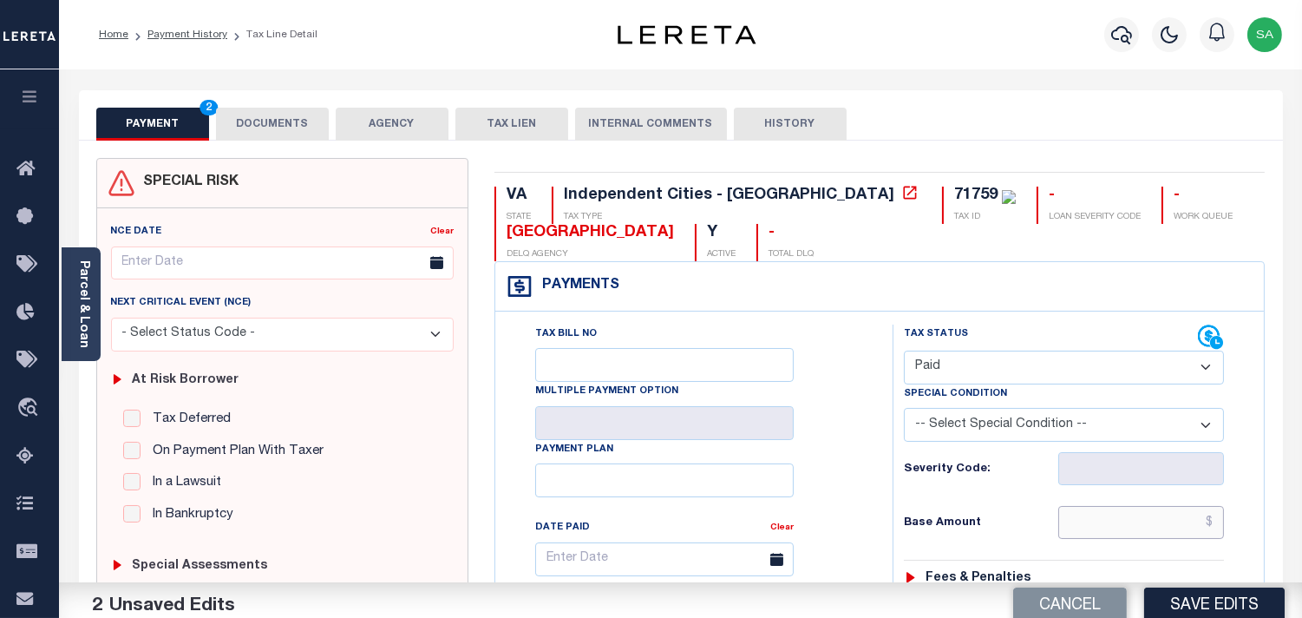
click at [1177, 522] on input "text" at bounding box center [1142, 522] width 166 height 33
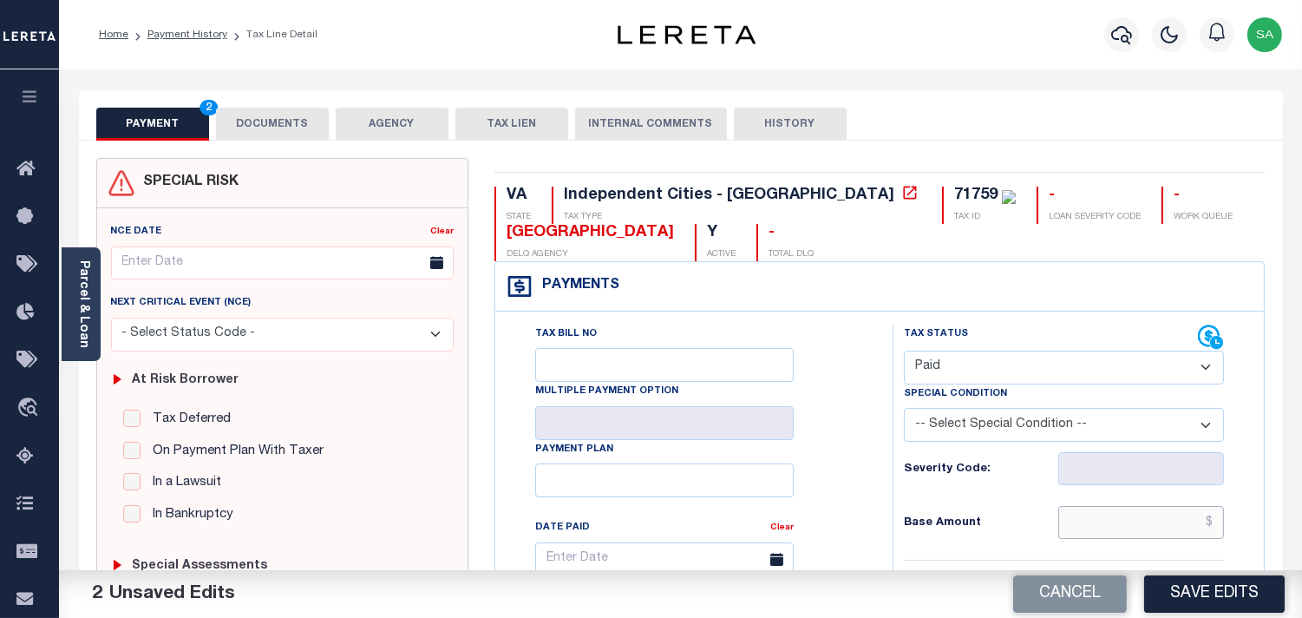
paste input "$401.72"
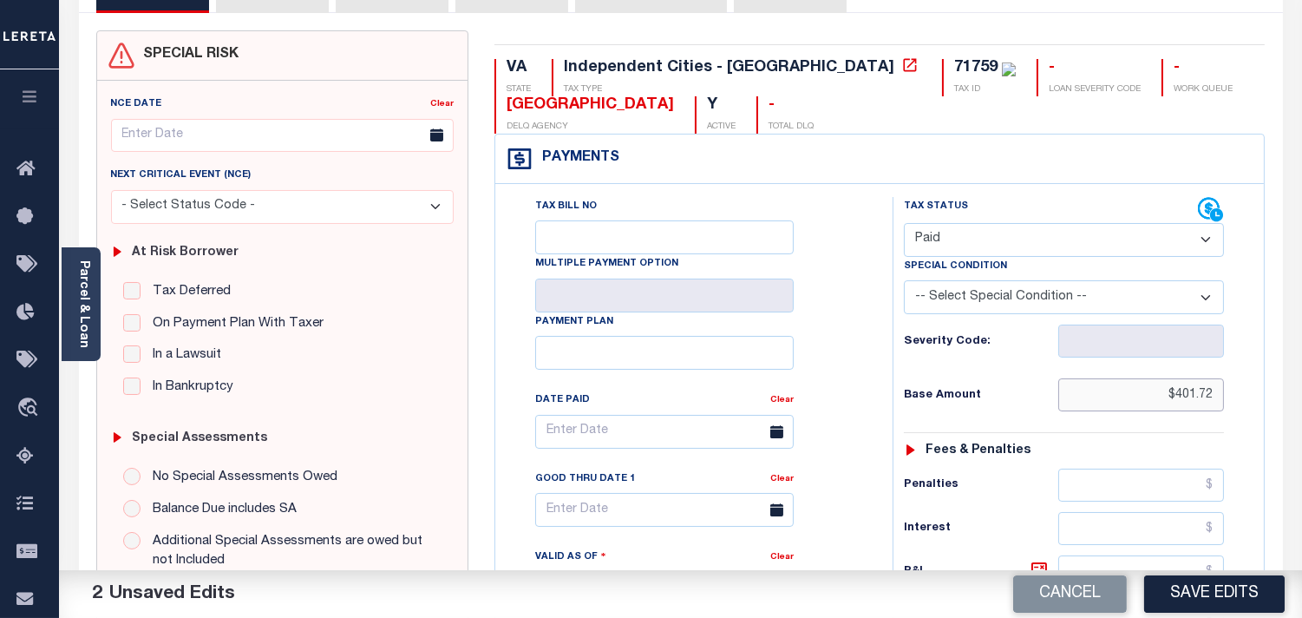
scroll to position [674, 0]
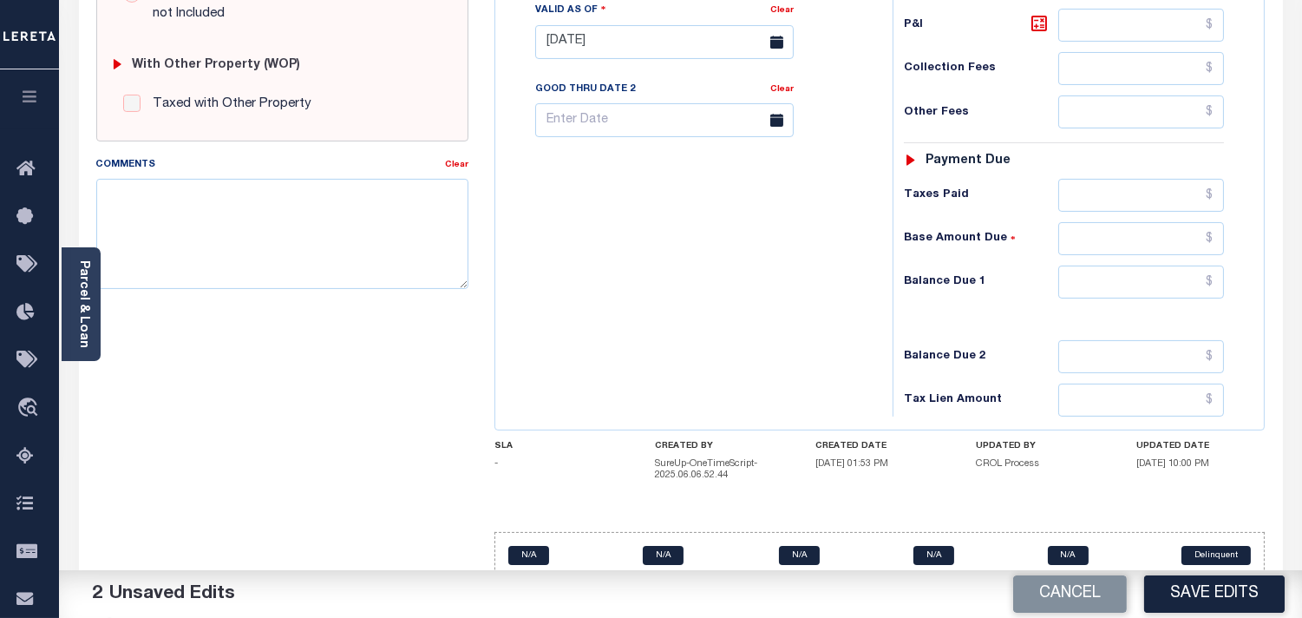
type input "$401.72"
click at [1160, 226] on input "text" at bounding box center [1142, 238] width 166 height 33
click at [1164, 202] on input "text" at bounding box center [1142, 195] width 166 height 33
click at [1166, 187] on input "text" at bounding box center [1142, 195] width 166 height 33
paste input "$401.72"
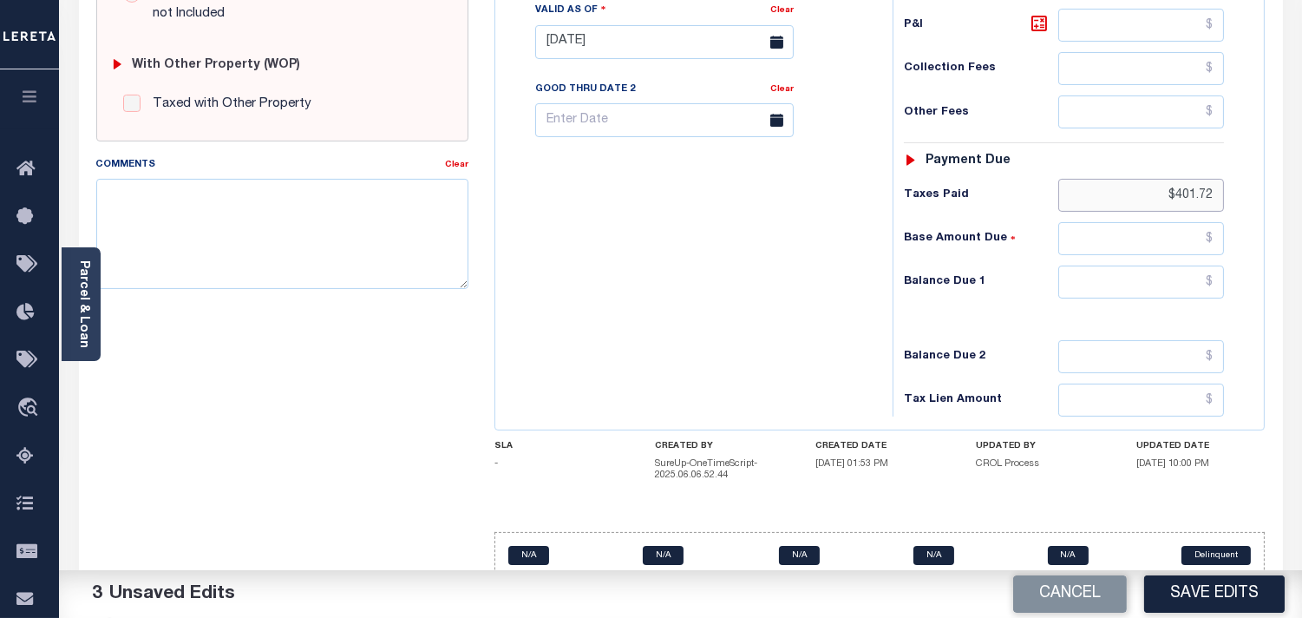
type input "$401.72"
click at [1102, 291] on input "text" at bounding box center [1142, 282] width 166 height 33
type input "$0.00"
click at [774, 301] on div "Tax Bill No Multiple Payment Option Payment Plan Clear" at bounding box center [690, 33] width 380 height 766
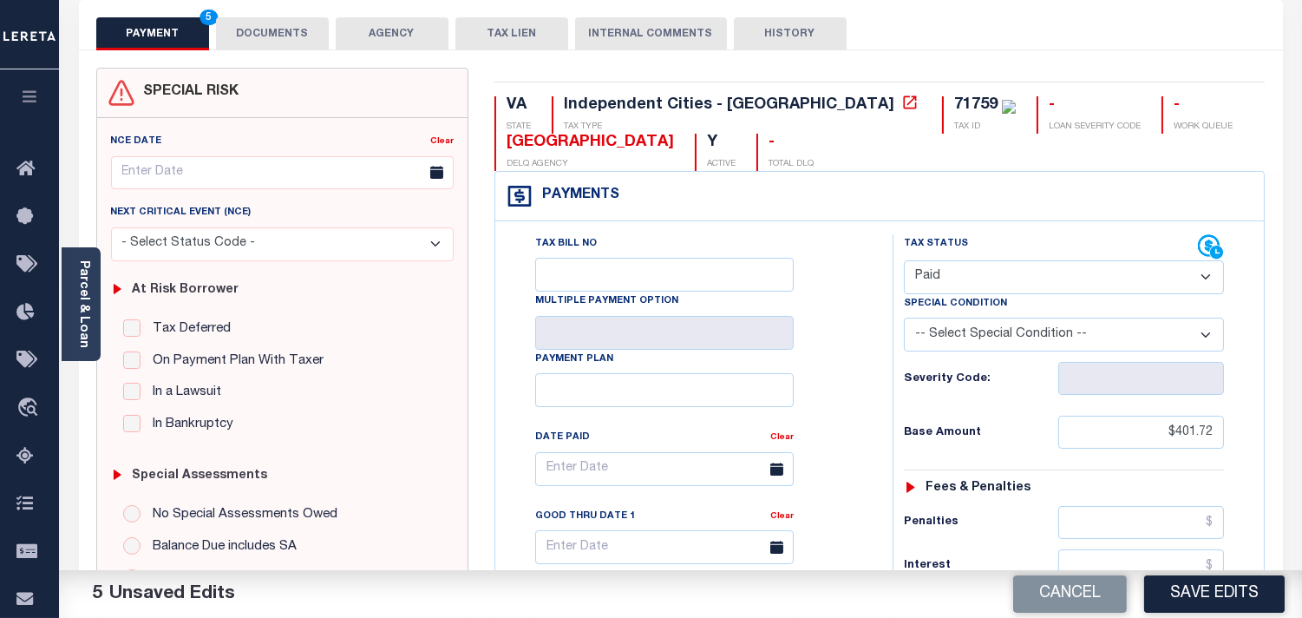
scroll to position [0, 0]
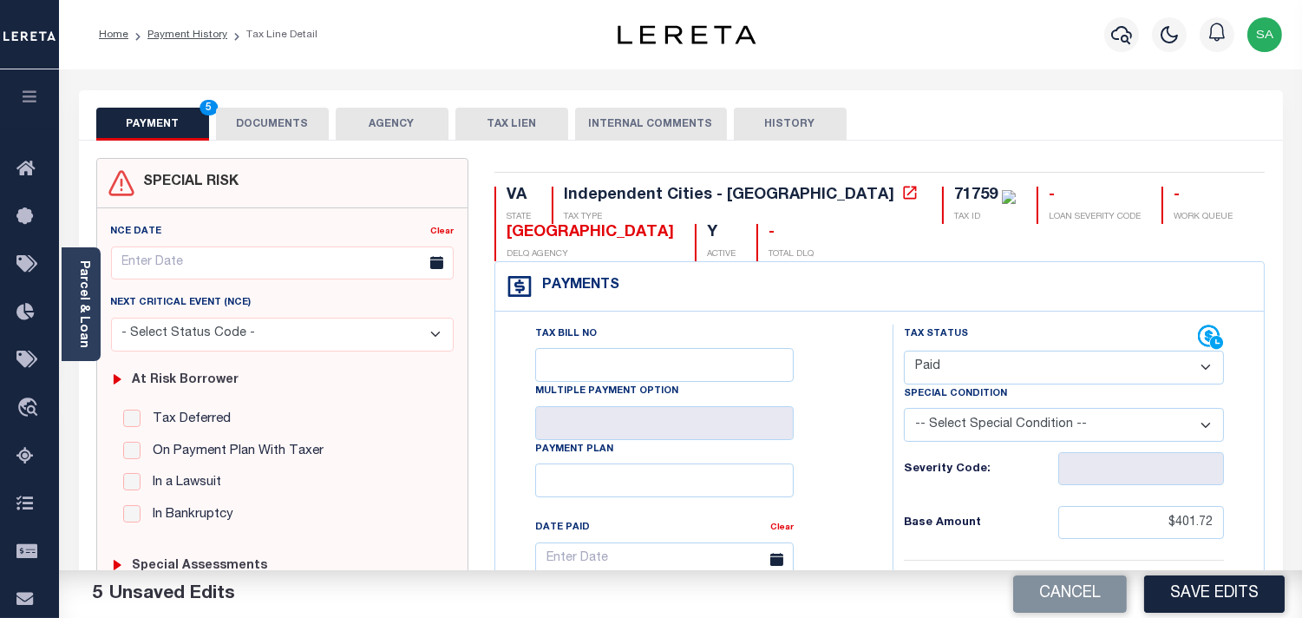
drag, startPoint x: 282, startPoint y: 118, endPoint x: 198, endPoint y: 220, distance: 132.5
click at [280, 120] on button "DOCUMENTS" at bounding box center [272, 124] width 113 height 33
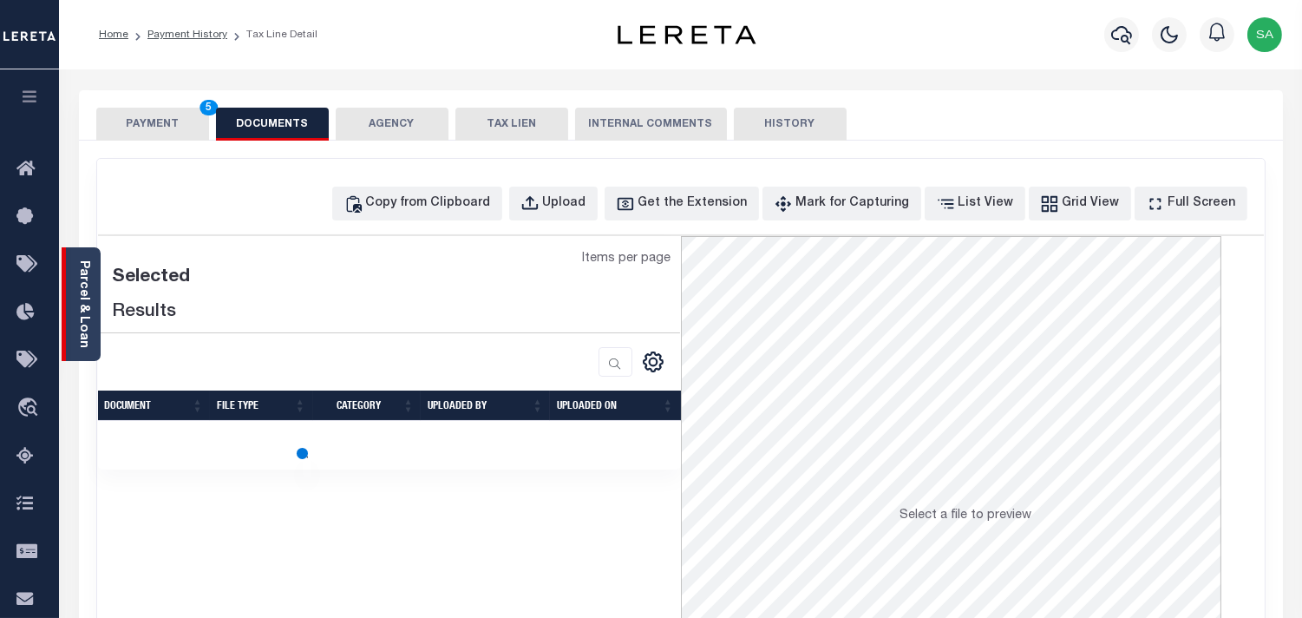
click at [80, 312] on link "Parcel & Loan" at bounding box center [83, 304] width 12 height 88
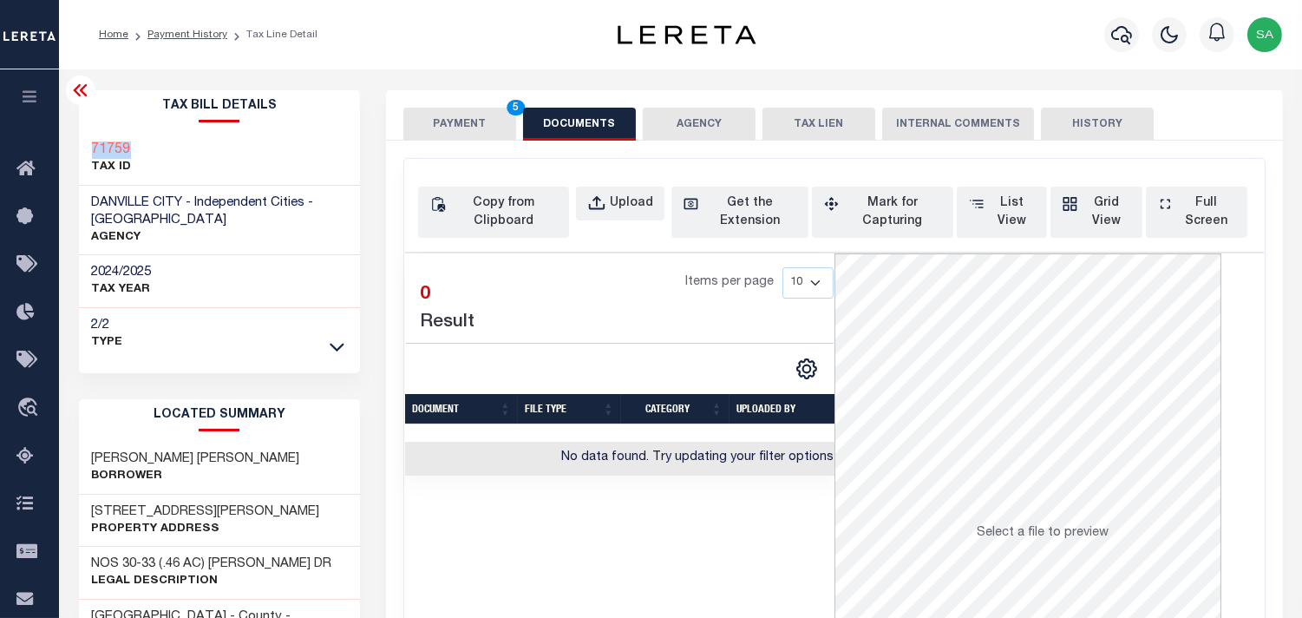
drag, startPoint x: 165, startPoint y: 140, endPoint x: 91, endPoint y: 146, distance: 74.0
click at [91, 146] on div "71759 TAX ID" at bounding box center [220, 159] width 282 height 53
copy h3 "71759"
click at [623, 204] on div "Upload" at bounding box center [631, 203] width 43 height 19
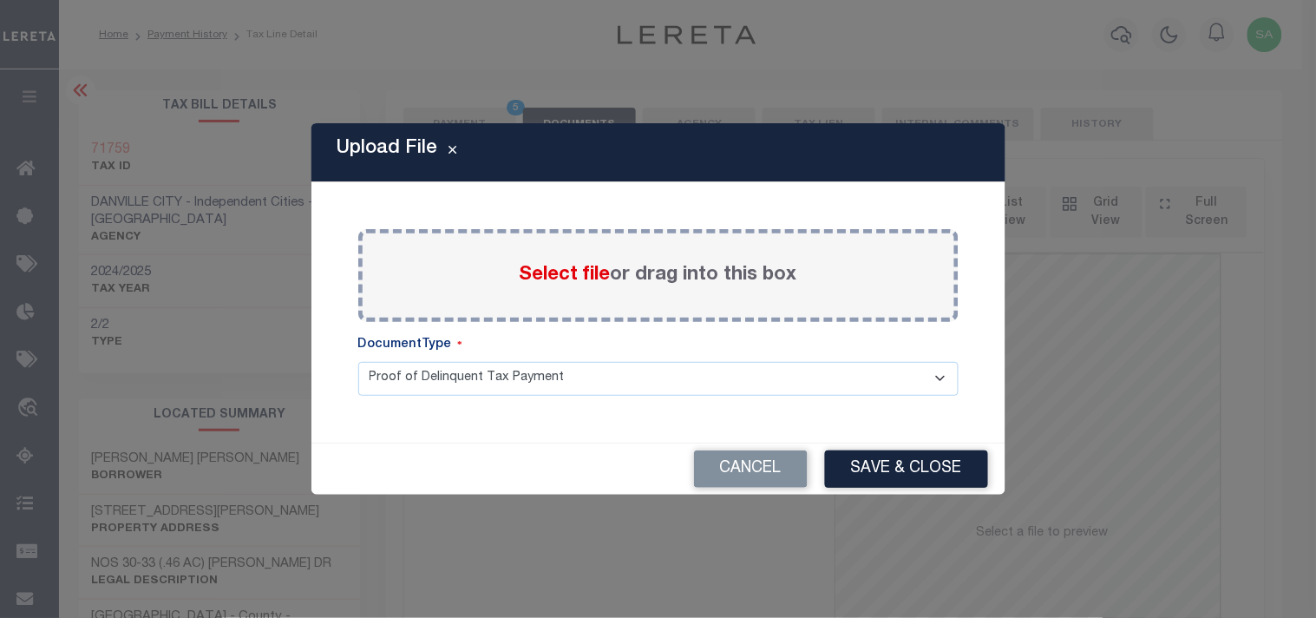
click at [597, 283] on span "Select file" at bounding box center [565, 275] width 91 height 19
click at [0, 0] on input "Select file or drag into this box" at bounding box center [0, 0] width 0 height 0
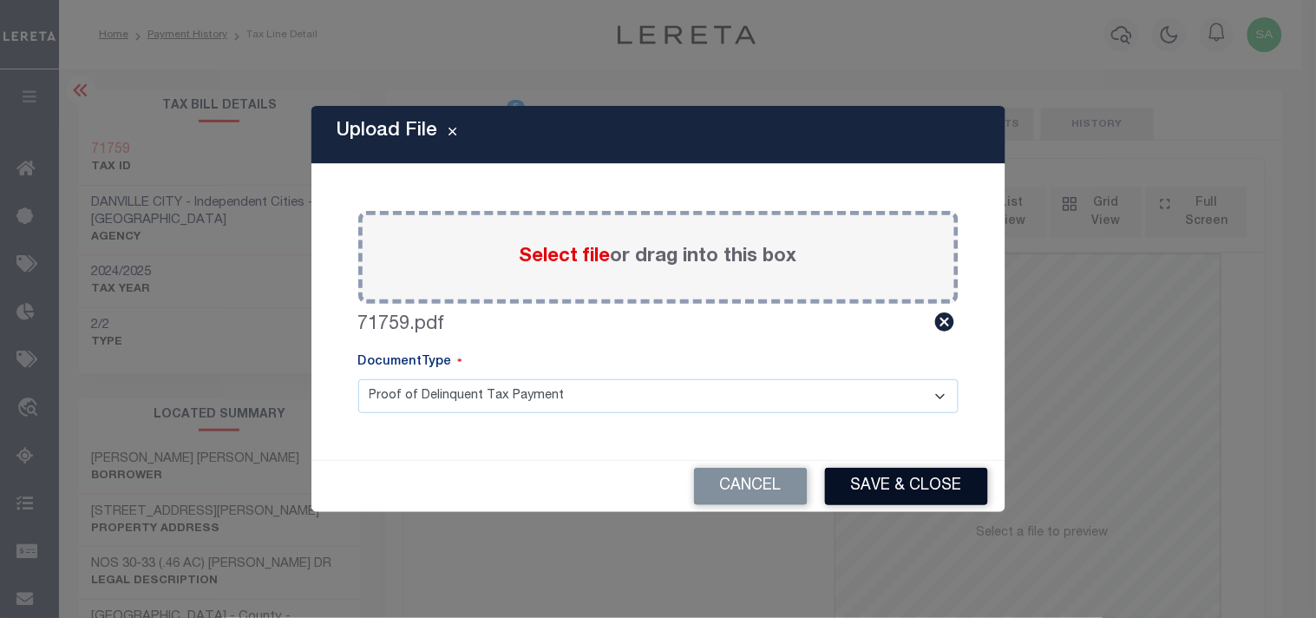
click at [905, 470] on button "Save & Close" at bounding box center [906, 486] width 163 height 37
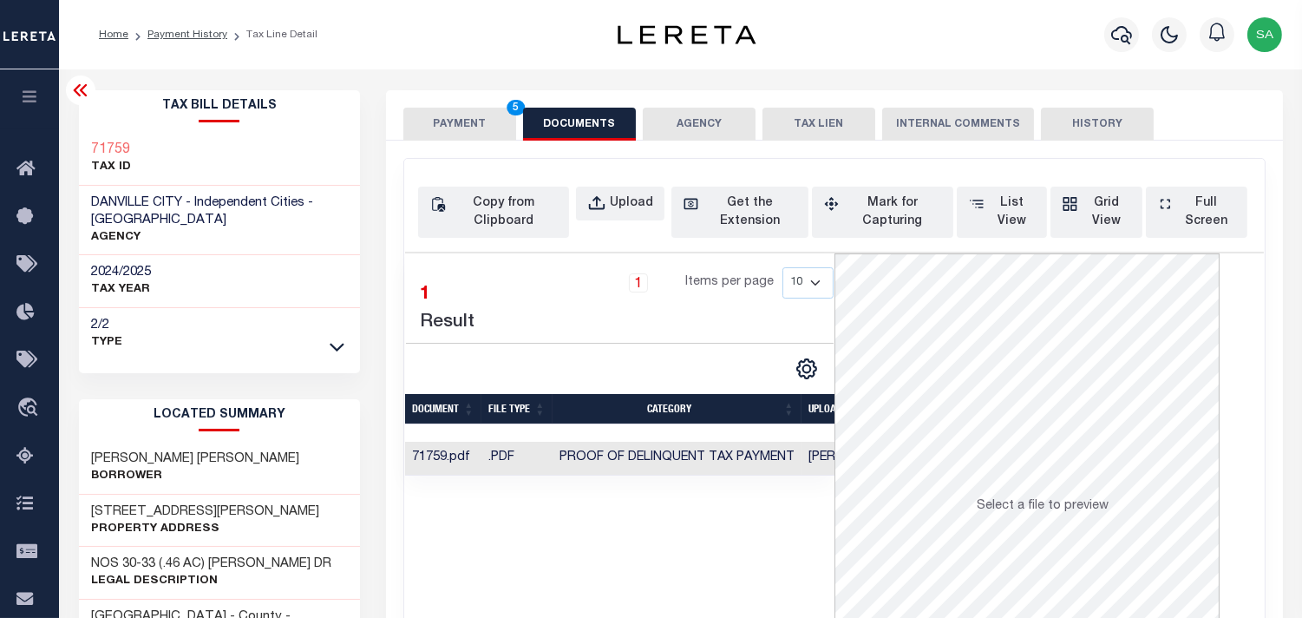
click at [463, 130] on button "PAYMENT 5" at bounding box center [459, 124] width 113 height 33
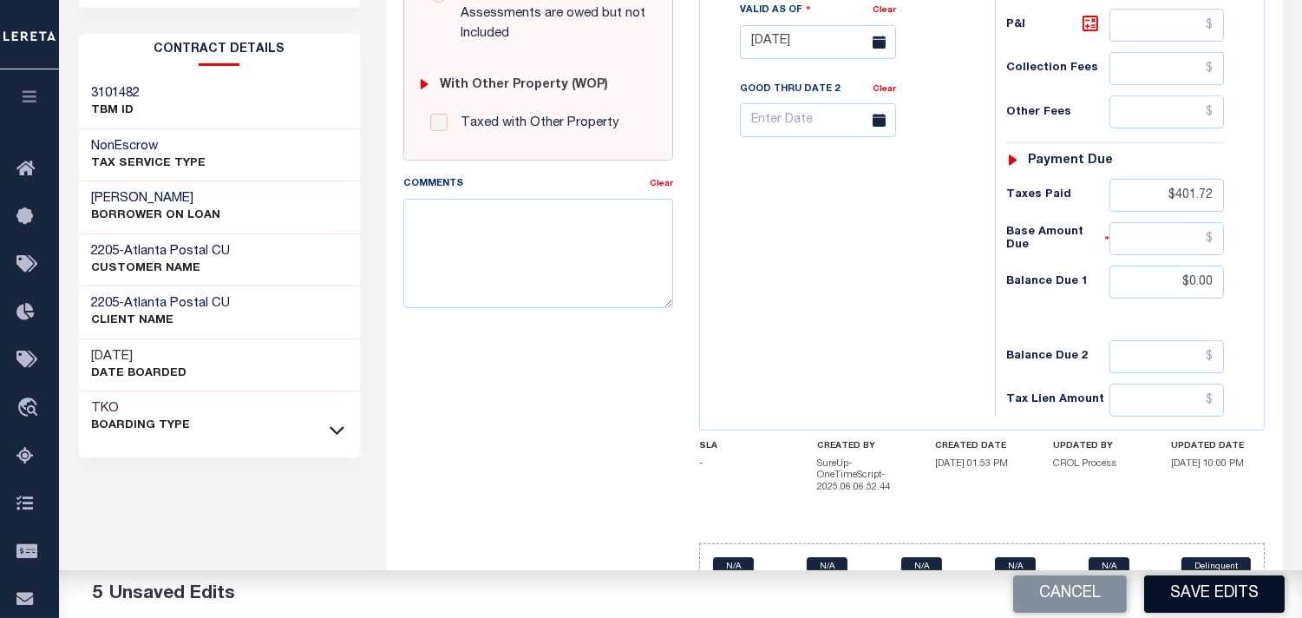
click at [1183, 593] on button "Save Edits" at bounding box center [1214, 593] width 141 height 37
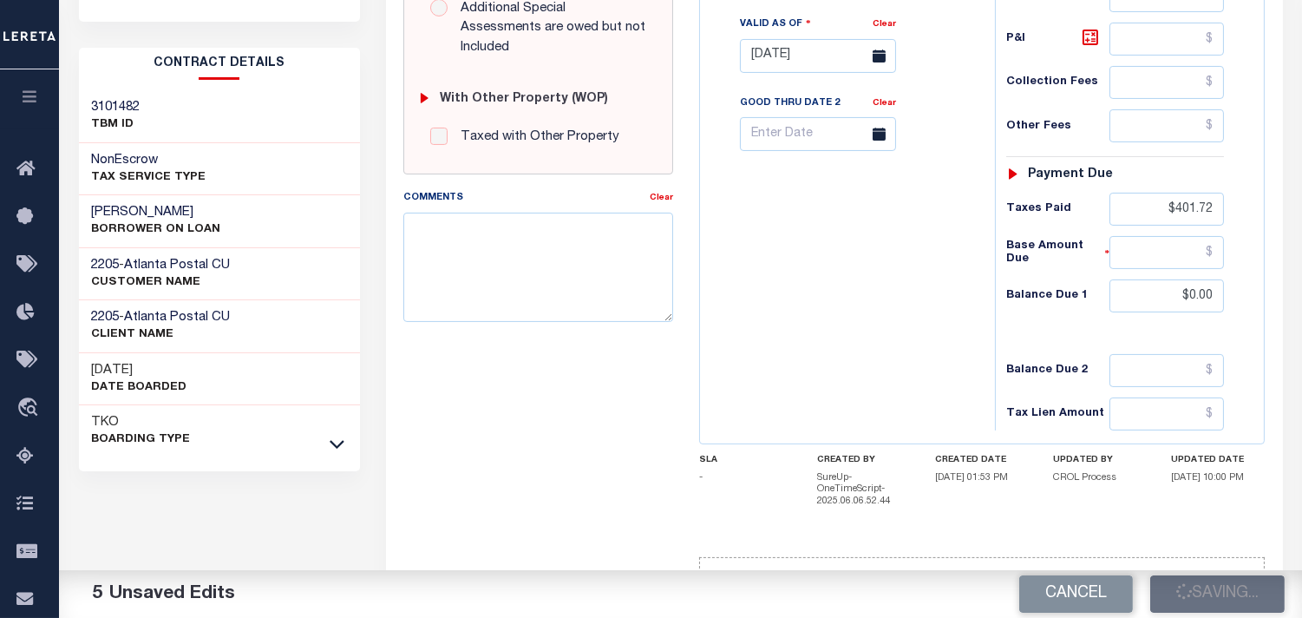
scroll to position [193, 0]
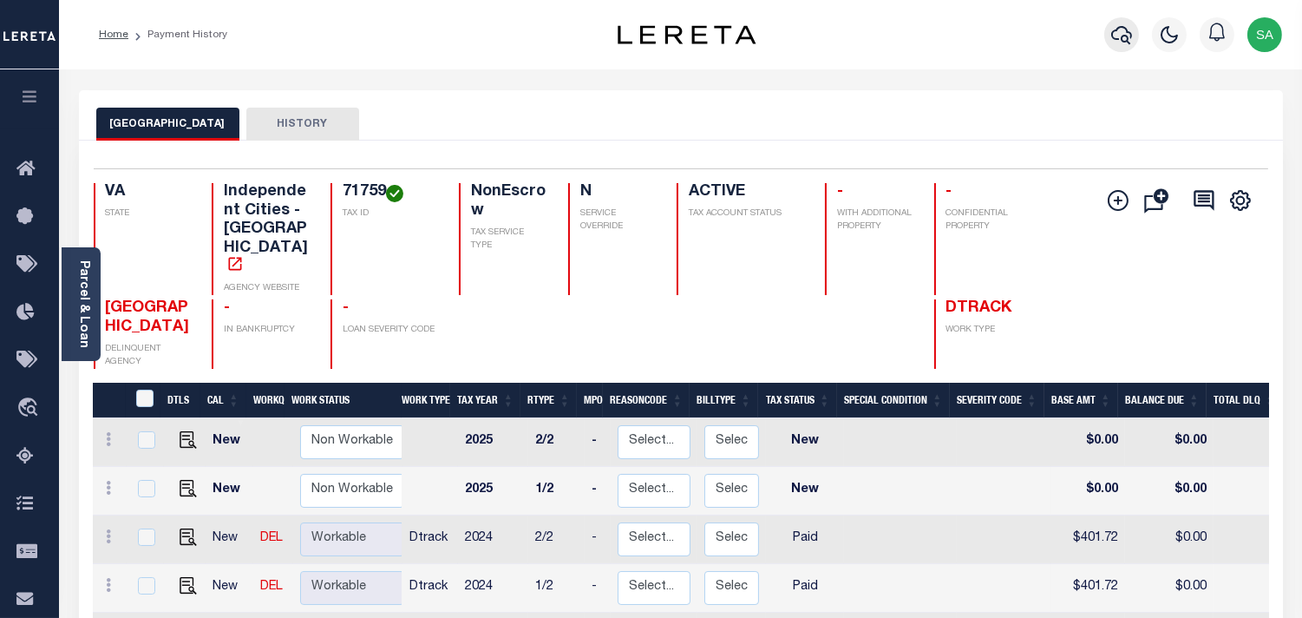
click at [1117, 38] on icon "button" at bounding box center [1121, 34] width 21 height 21
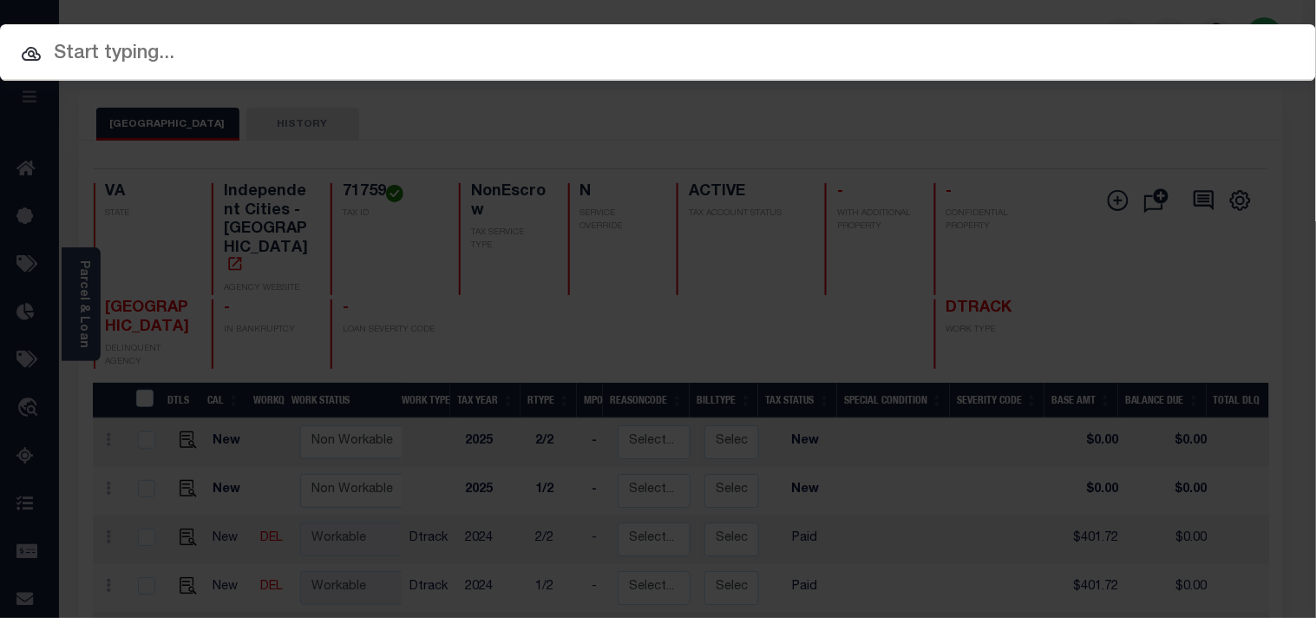
click at [1088, 41] on div "Include Loans TBM Customers Borrowers Payments (Lender Non-Disb) Payments (Lend…" at bounding box center [658, 52] width 1316 height 56
paste input "130183"
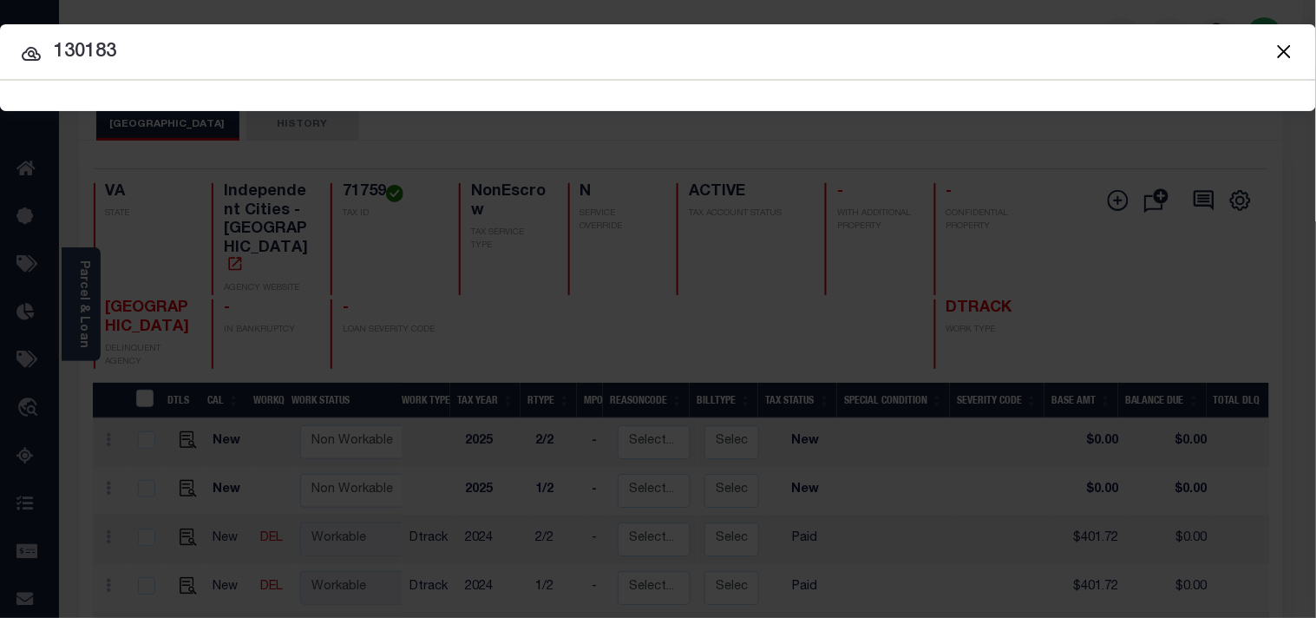
type input "130183"
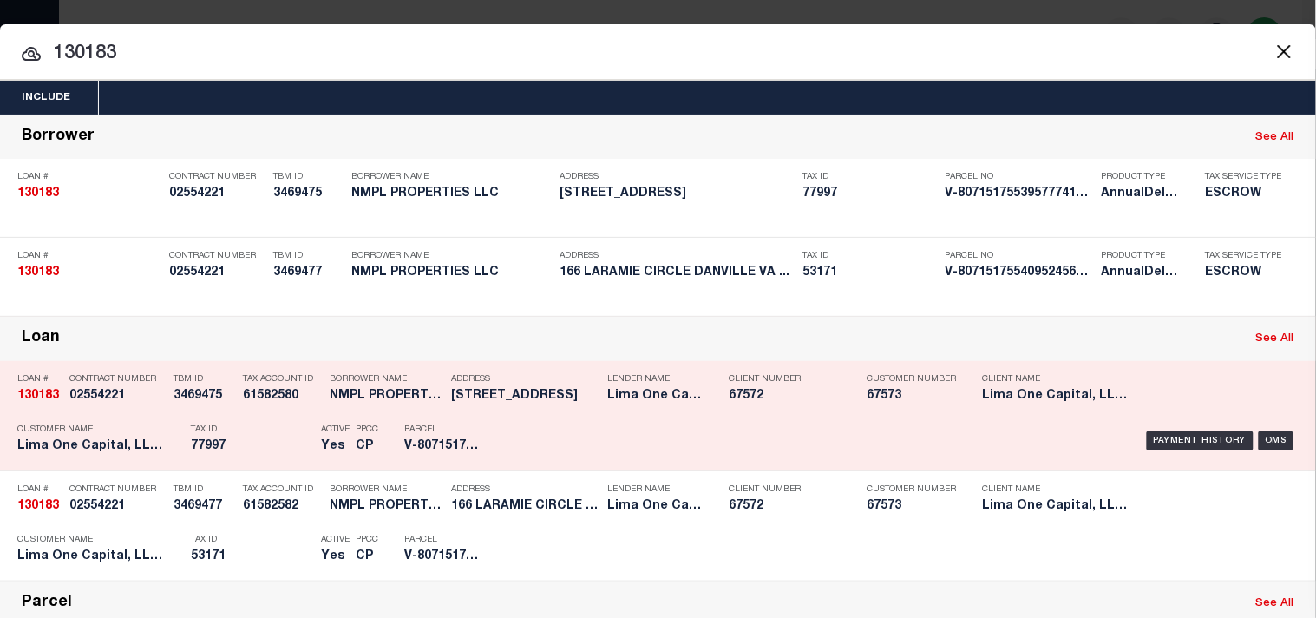
click at [244, 466] on div "Tax ID 77997" at bounding box center [251, 441] width 121 height 50
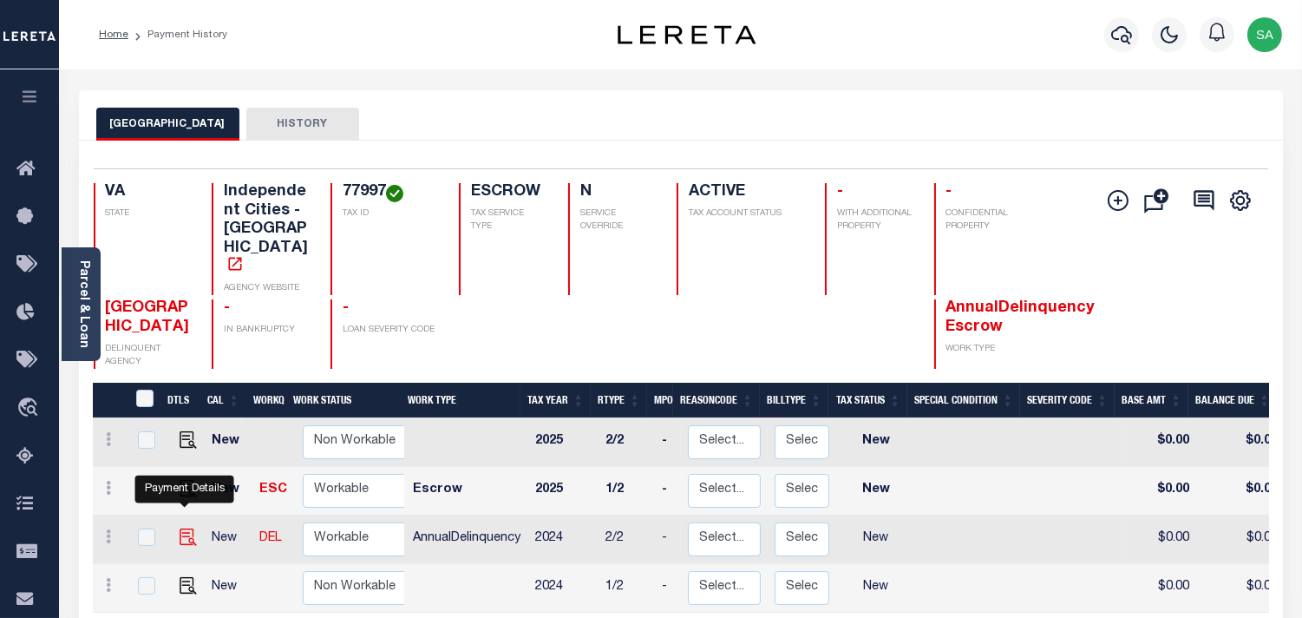
click at [185, 528] on img "" at bounding box center [188, 536] width 17 height 17
checkbox input "true"
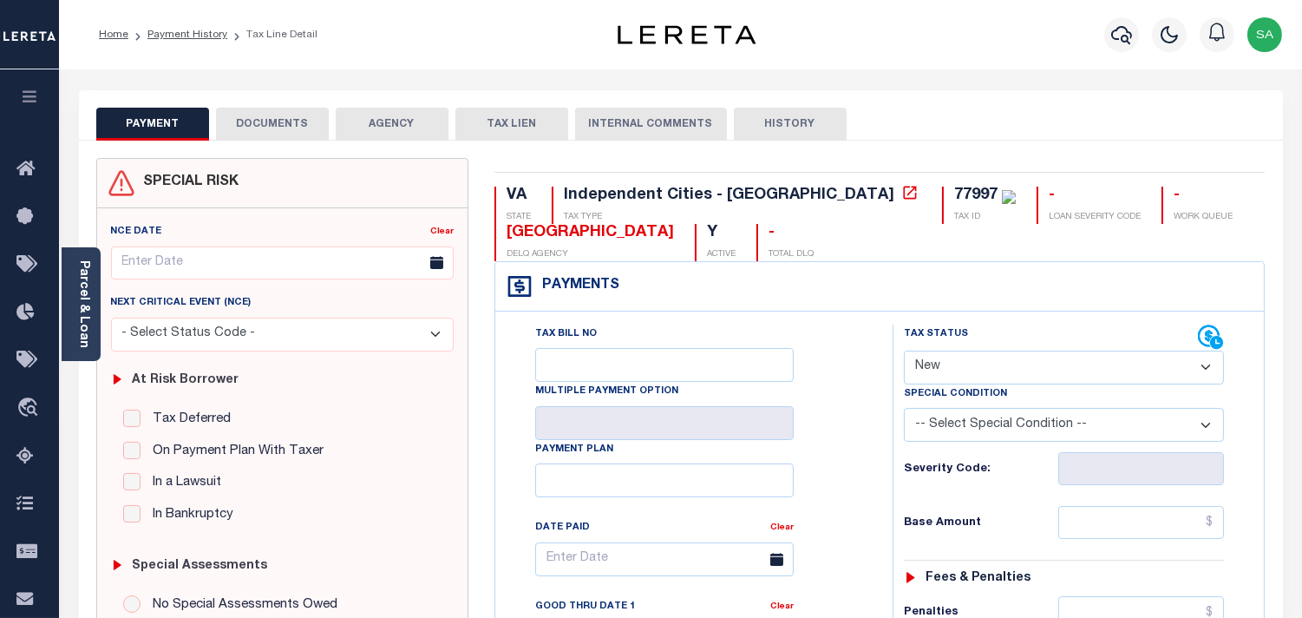
click at [934, 369] on select "- Select Status Code - Open Due/Unpaid Paid Incomplete No Tax Due Internal Refu…" at bounding box center [1064, 368] width 320 height 34
select select "PYD"
click at [904, 351] on select "- Select Status Code - Open Due/Unpaid Paid Incomplete No Tax Due Internal Refu…" at bounding box center [1064, 368] width 320 height 34
type input "[DATE]"
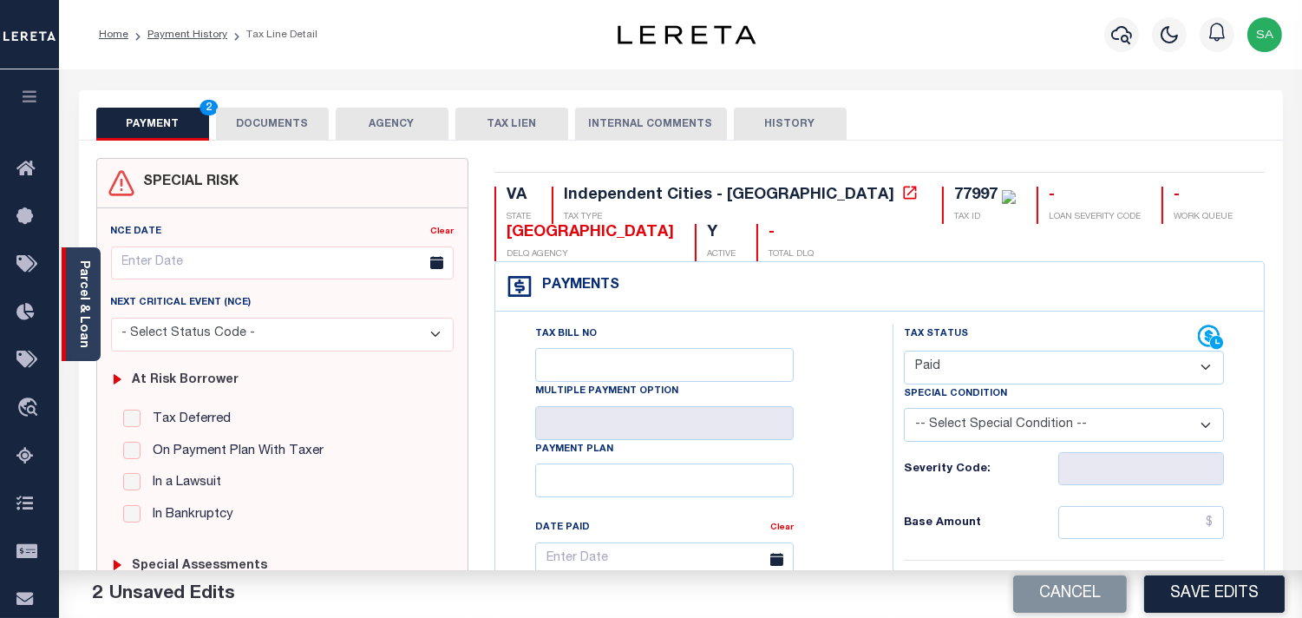
click at [89, 274] on link "Parcel & Loan" at bounding box center [83, 304] width 12 height 88
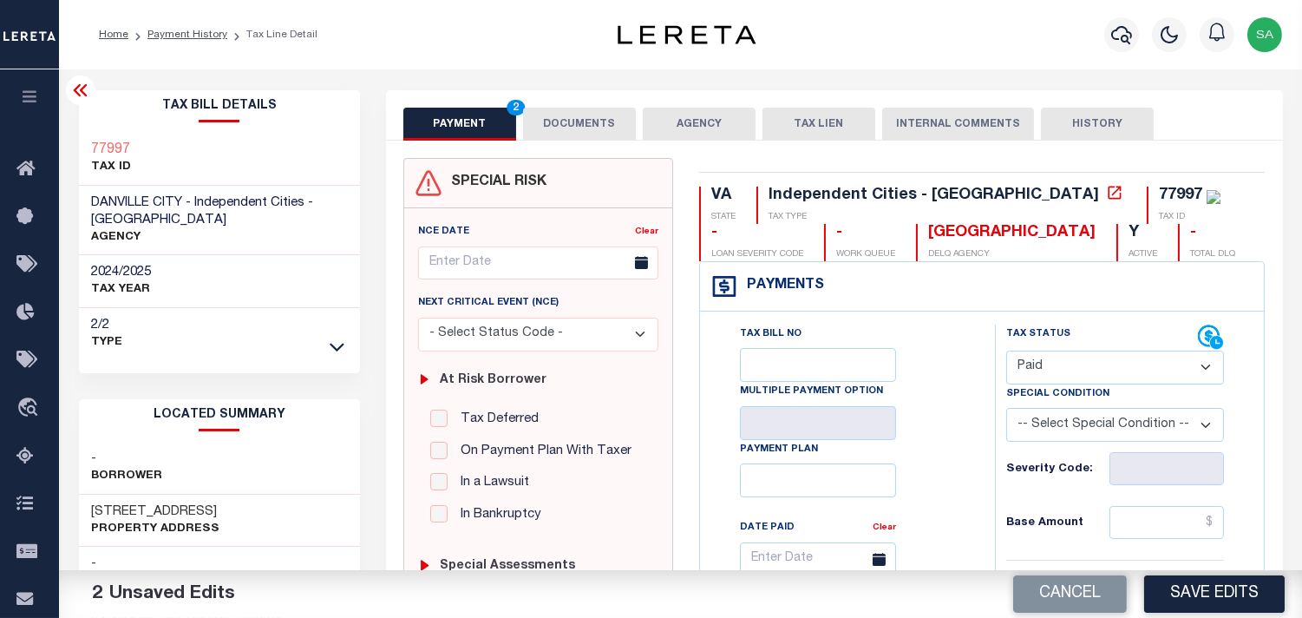
click at [586, 134] on button "DOCUMENTS" at bounding box center [579, 124] width 113 height 33
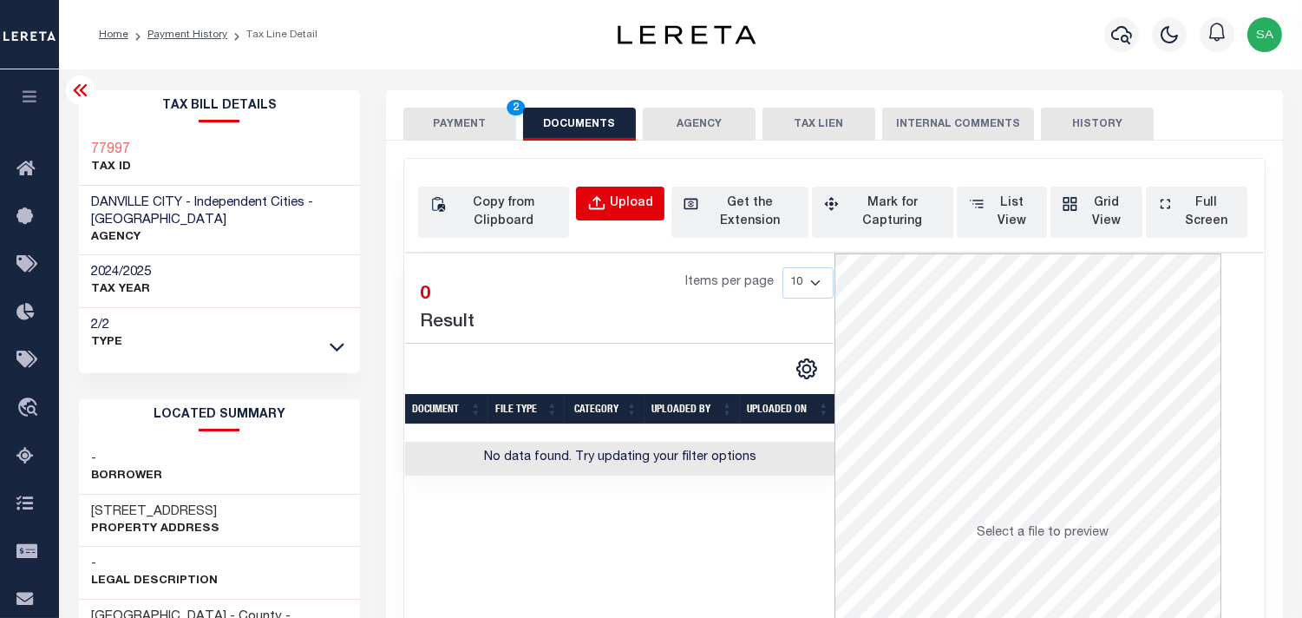
click at [632, 200] on div "Upload" at bounding box center [631, 203] width 43 height 19
select select "POP"
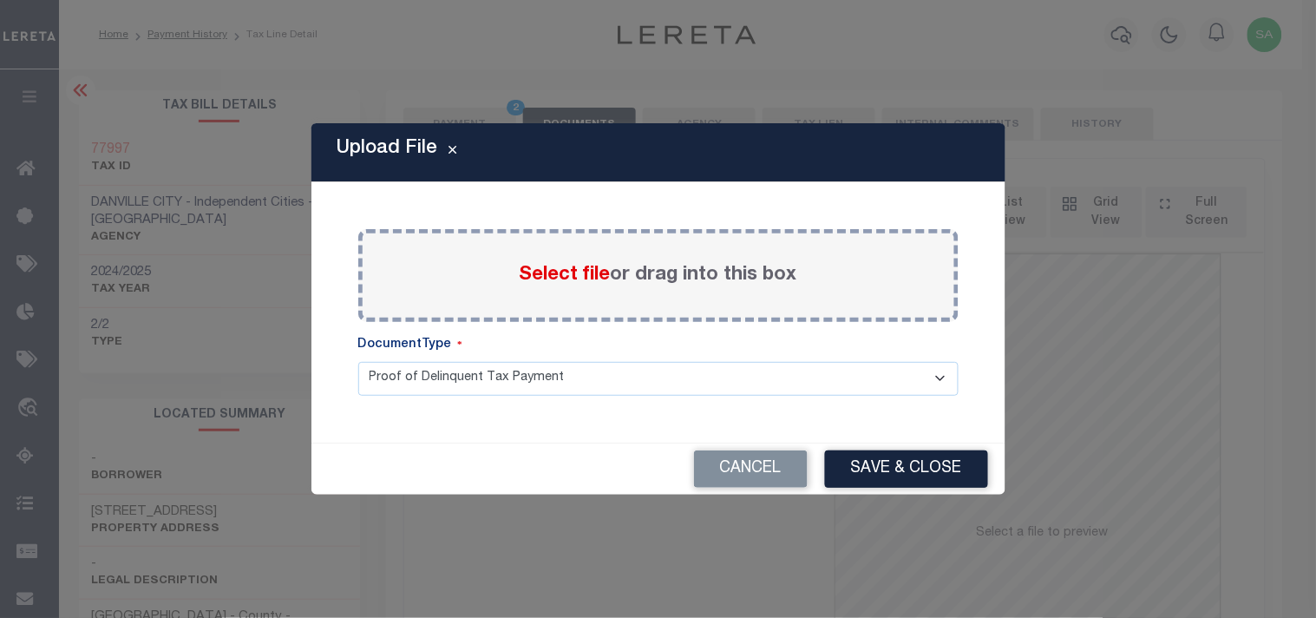
click at [576, 273] on span "Select file" at bounding box center [565, 275] width 91 height 19
click at [0, 0] on input "Select file or drag into this box" at bounding box center [0, 0] width 0 height 0
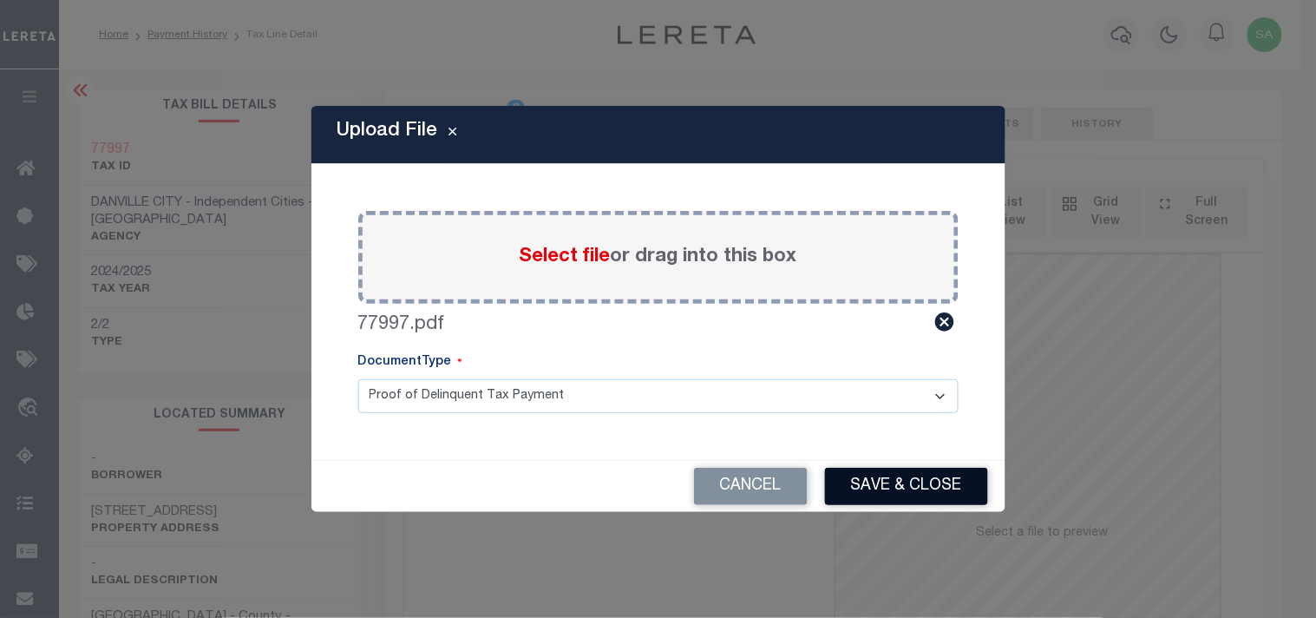
click at [869, 475] on button "Save & Close" at bounding box center [906, 486] width 163 height 37
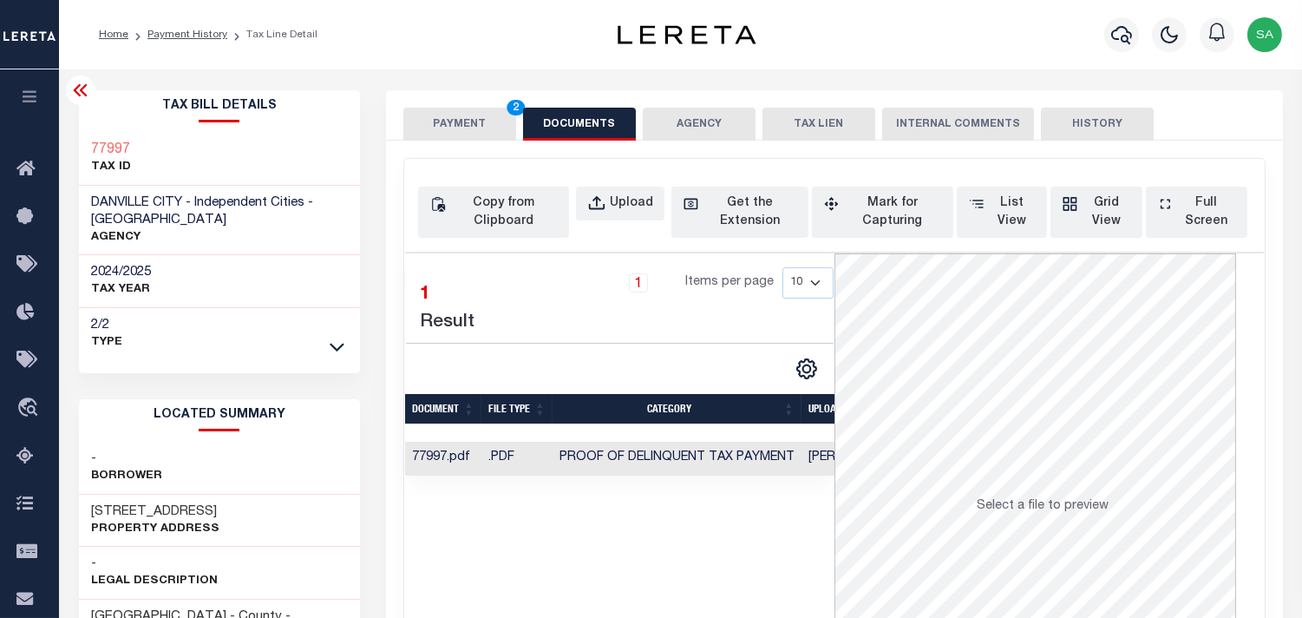
click at [484, 136] on button "PAYMENT 2" at bounding box center [459, 124] width 113 height 33
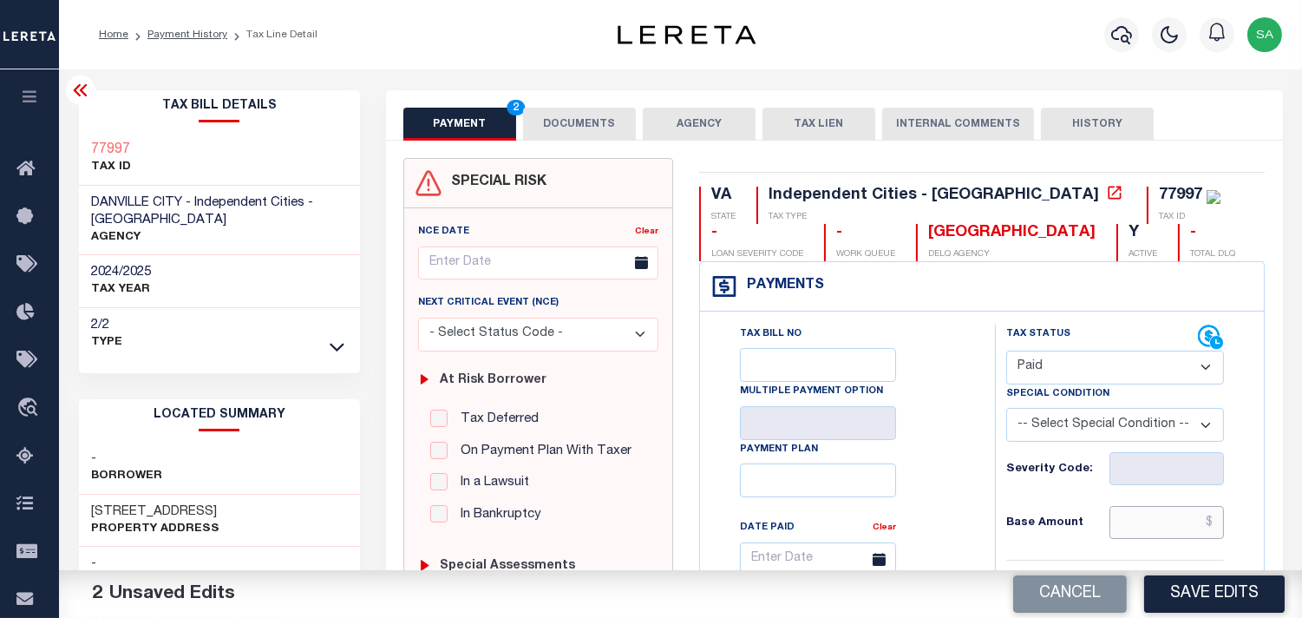
click at [1161, 523] on input "text" at bounding box center [1167, 522] width 115 height 33
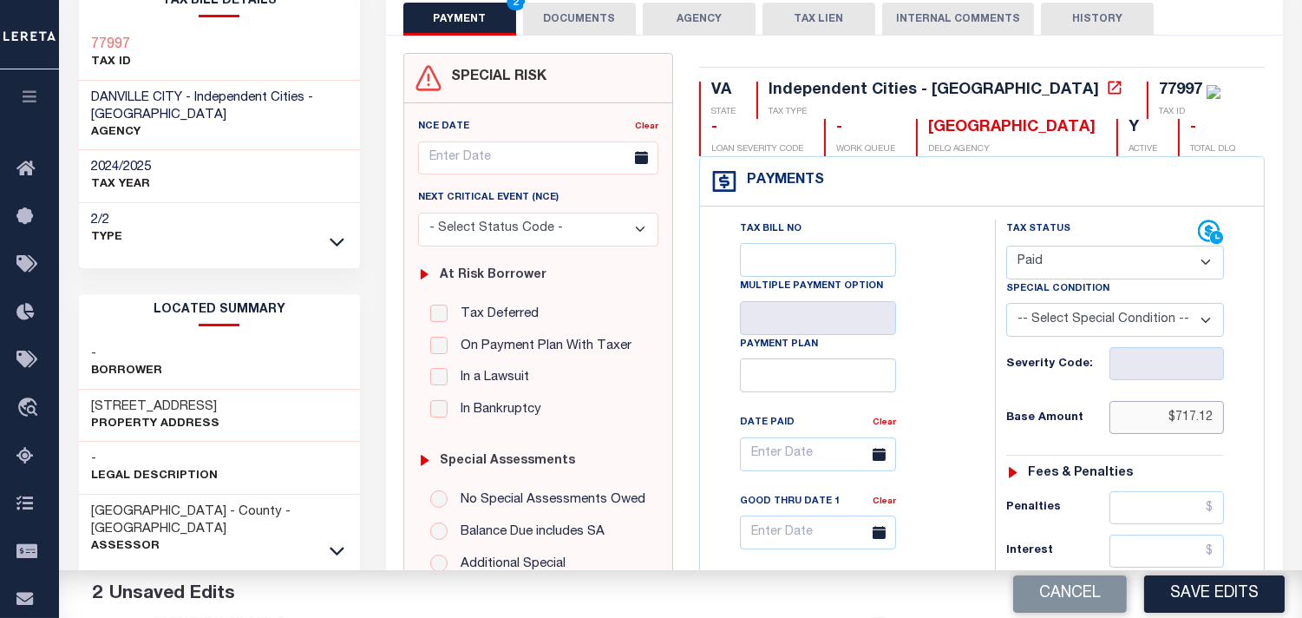
scroll to position [289, 0]
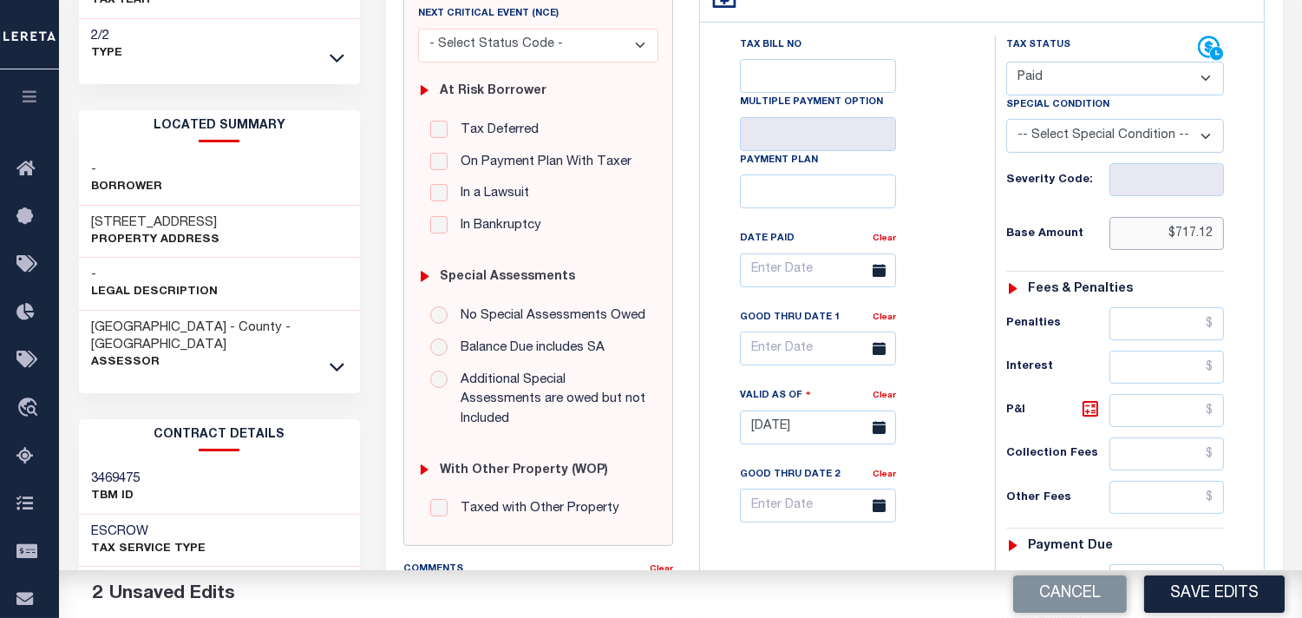
drag, startPoint x: 1265, startPoint y: 249, endPoint x: 1291, endPoint y: 249, distance: 26.0
click at [1291, 249] on div "PAYMENT 2 DOCUMENTS AGENCY DELINQUENT PAYEE" at bounding box center [834, 409] width 923 height 1216
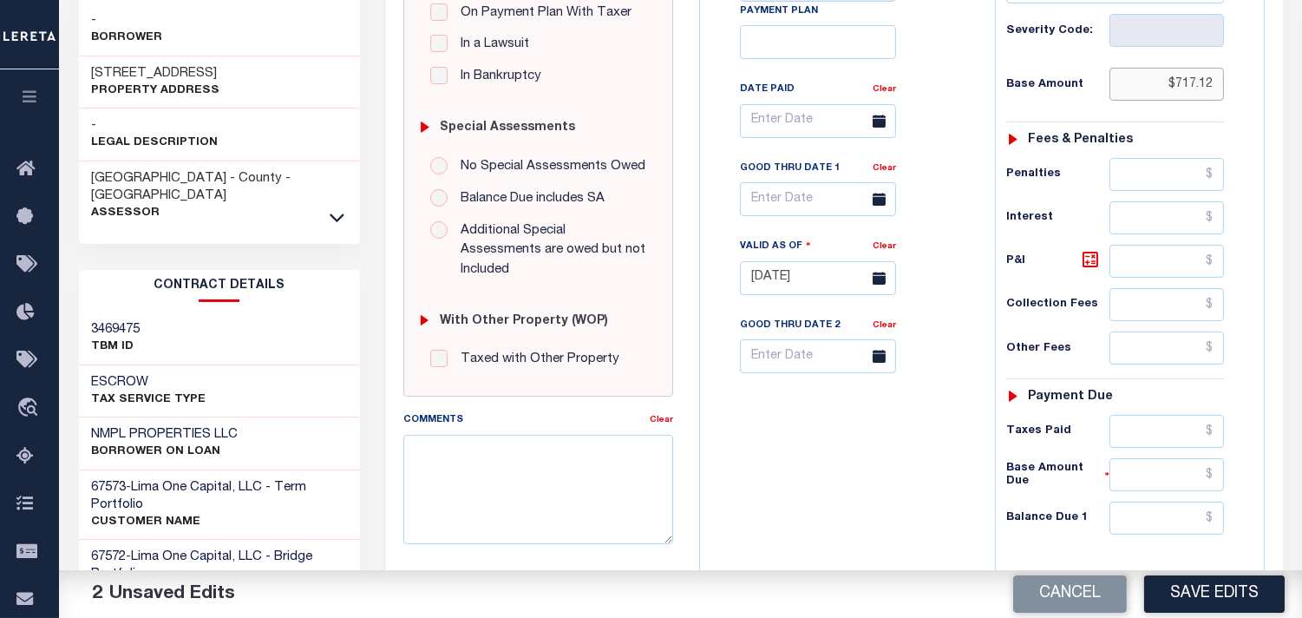
scroll to position [578, 0]
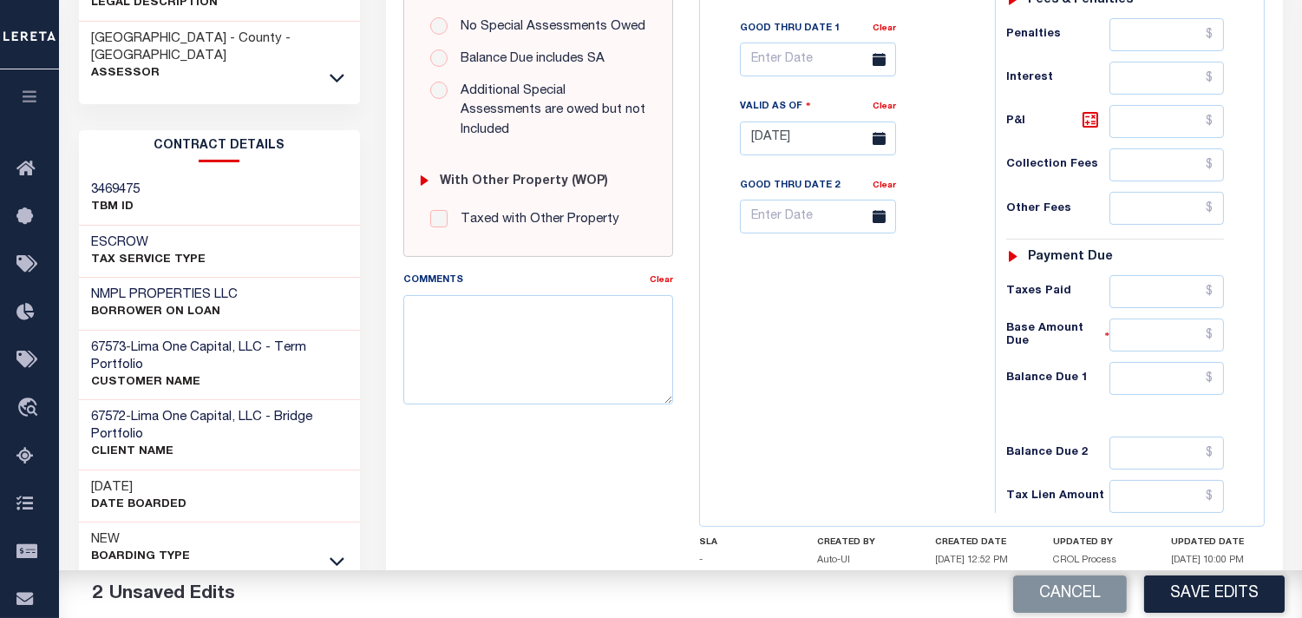
type input "$717.12"
click at [1177, 280] on input "text" at bounding box center [1167, 291] width 115 height 33
paste input "$717.12"
type input "$717.12"
click at [1196, 371] on input "text" at bounding box center [1167, 378] width 115 height 33
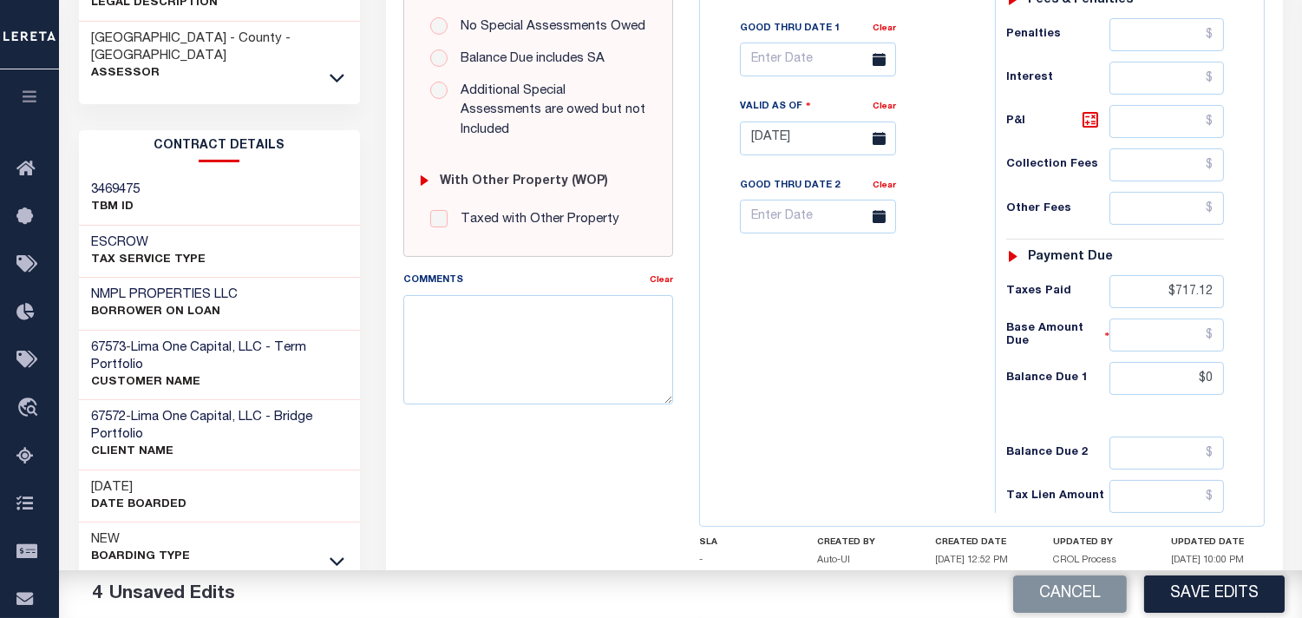
type input "$0.00"
click at [947, 377] on div "Tax Bill No Multiple Payment Option Payment Plan Clear" at bounding box center [844, 130] width 278 height 766
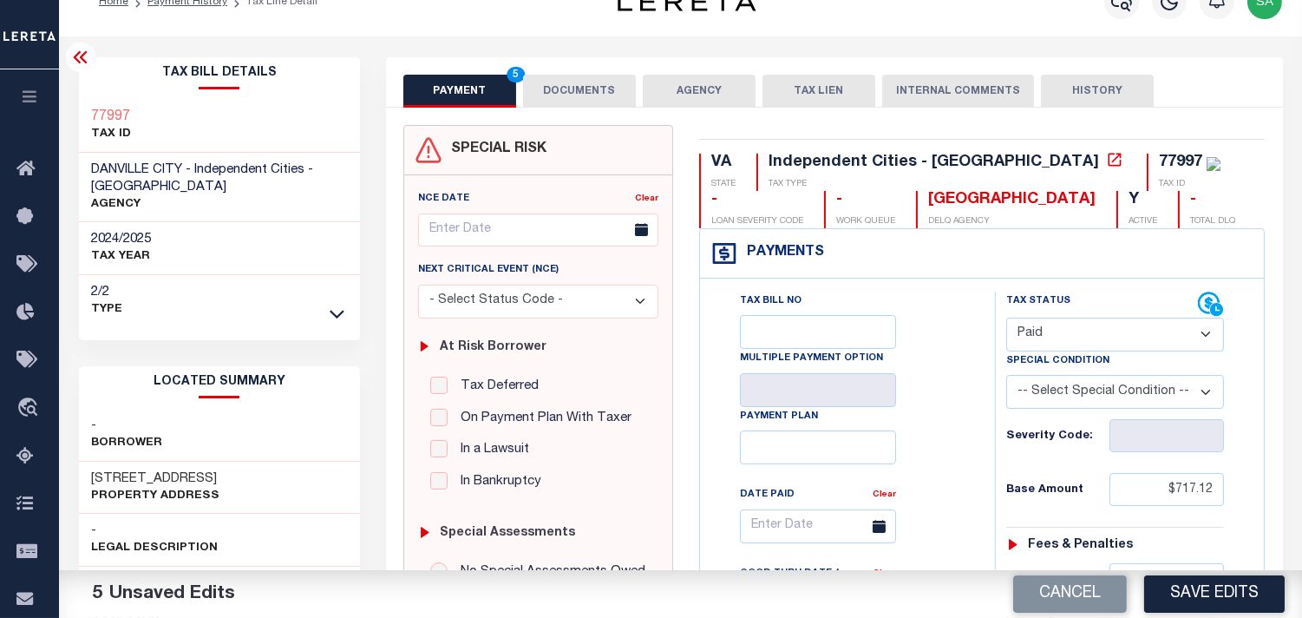
scroll to position [0, 0]
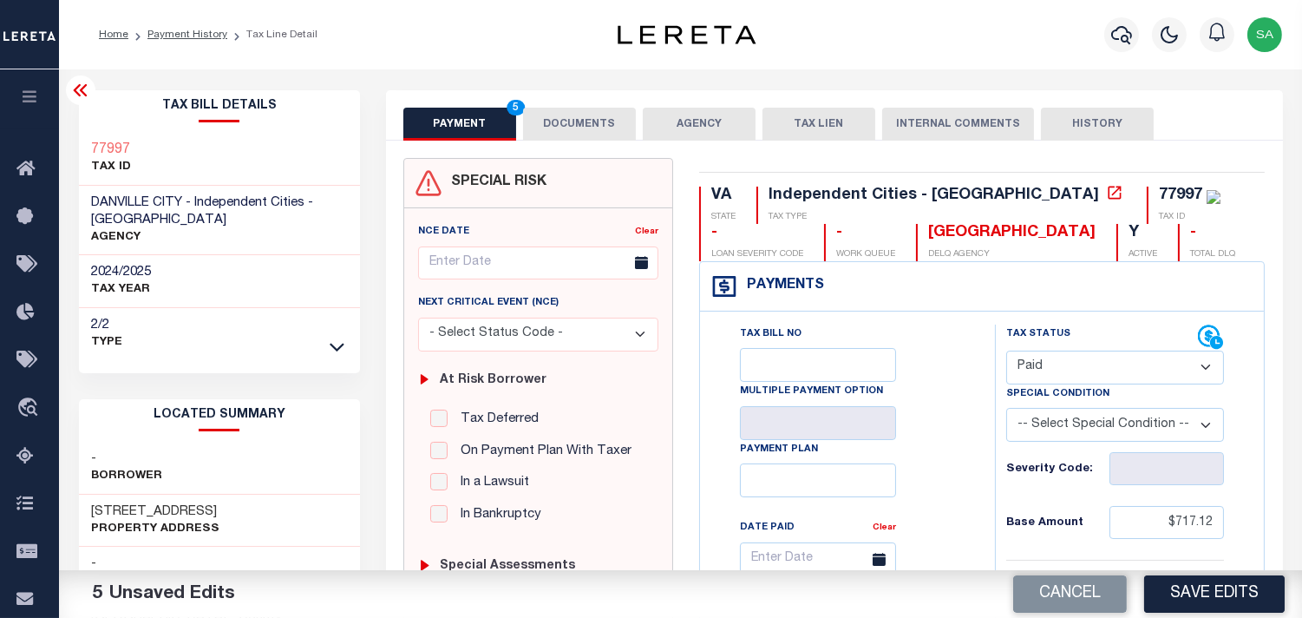
click at [620, 116] on button "DOCUMENTS" at bounding box center [579, 124] width 113 height 33
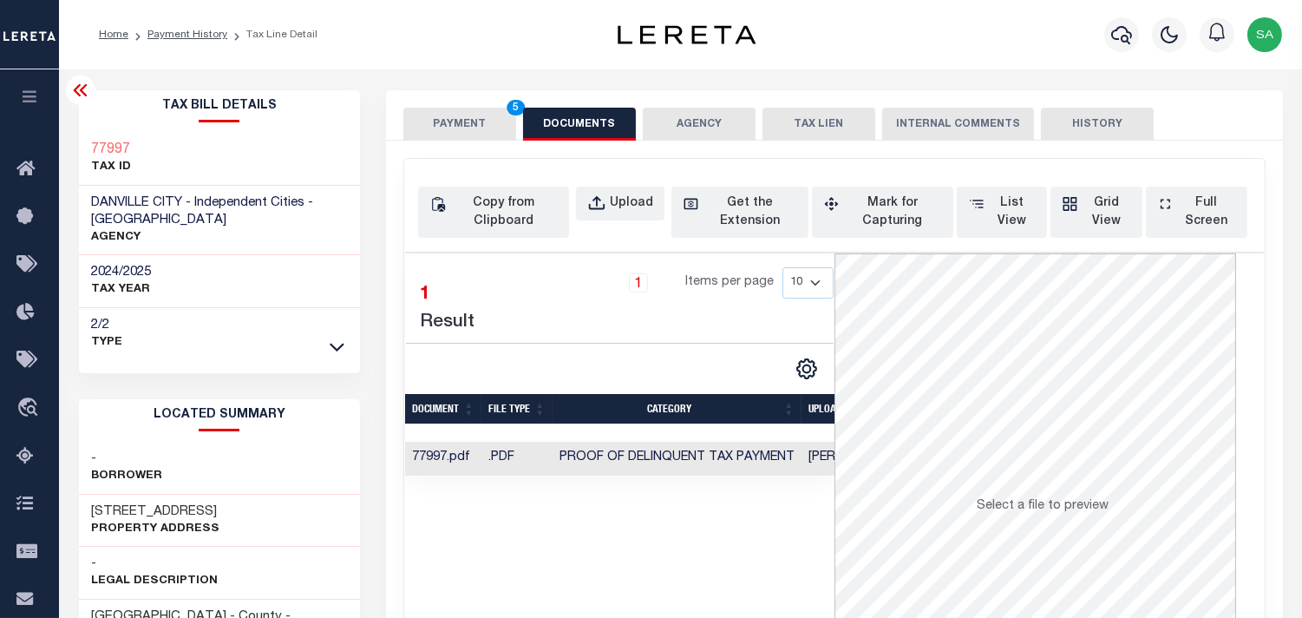
click at [466, 127] on button "PAYMENT 5" at bounding box center [459, 124] width 113 height 33
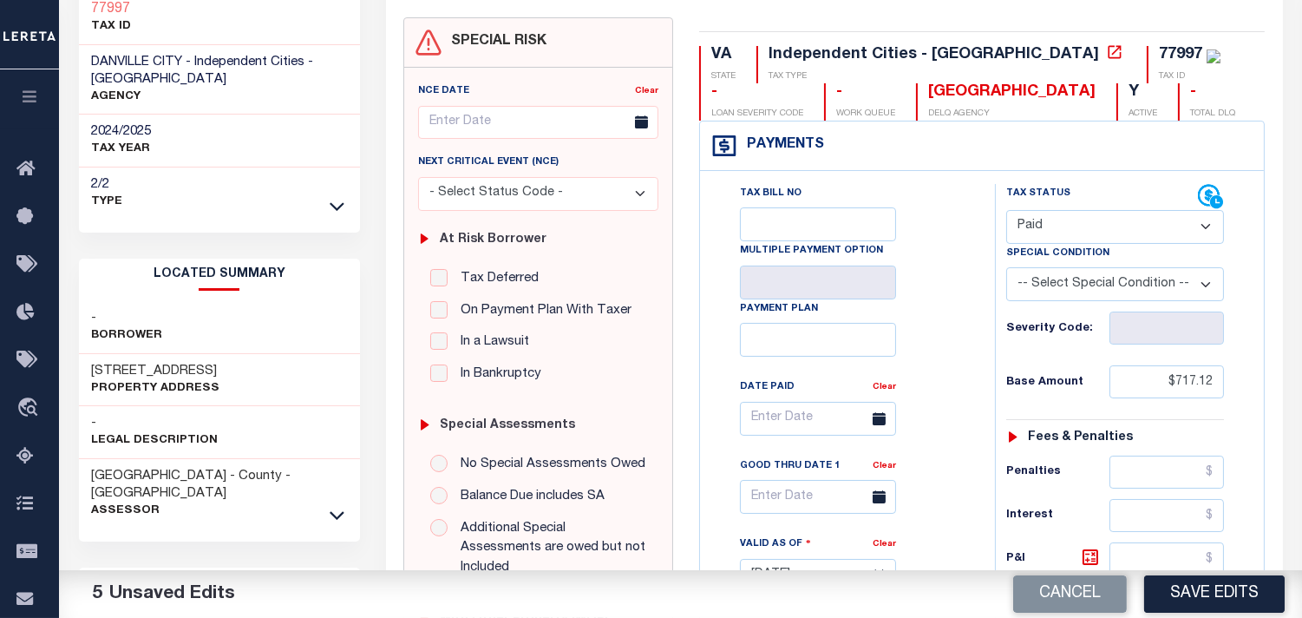
scroll to position [289, 0]
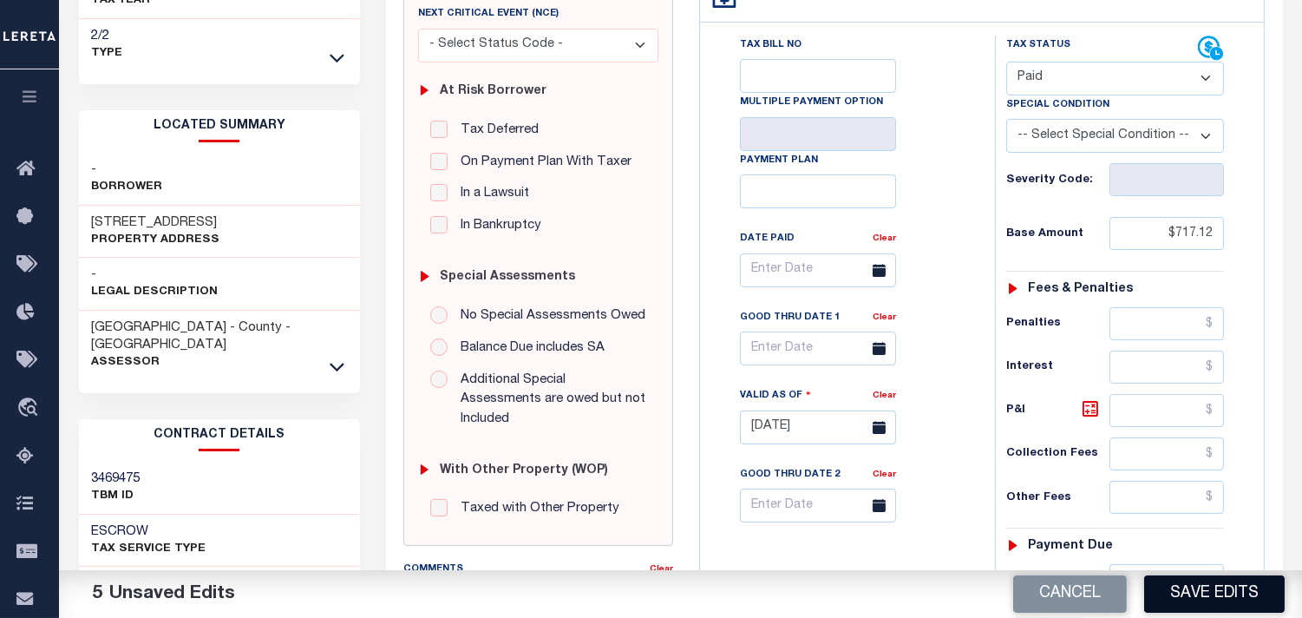
click at [1227, 600] on button "Save Edits" at bounding box center [1214, 593] width 141 height 37
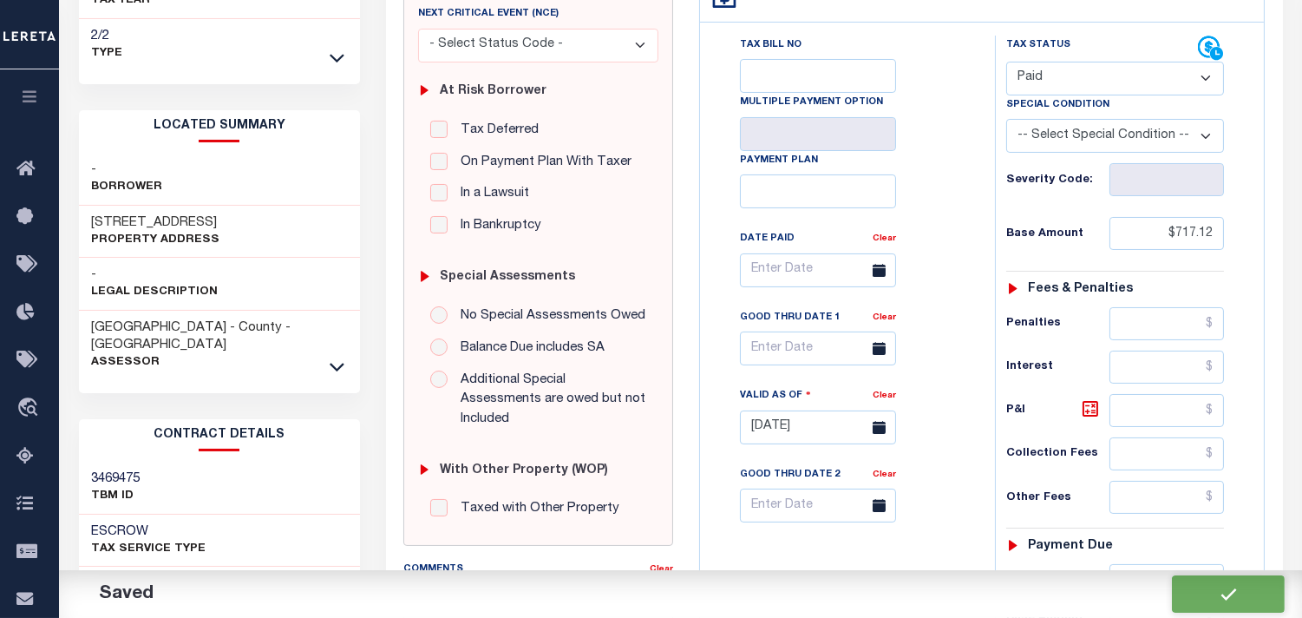
checkbox input "false"
type input "$717.12"
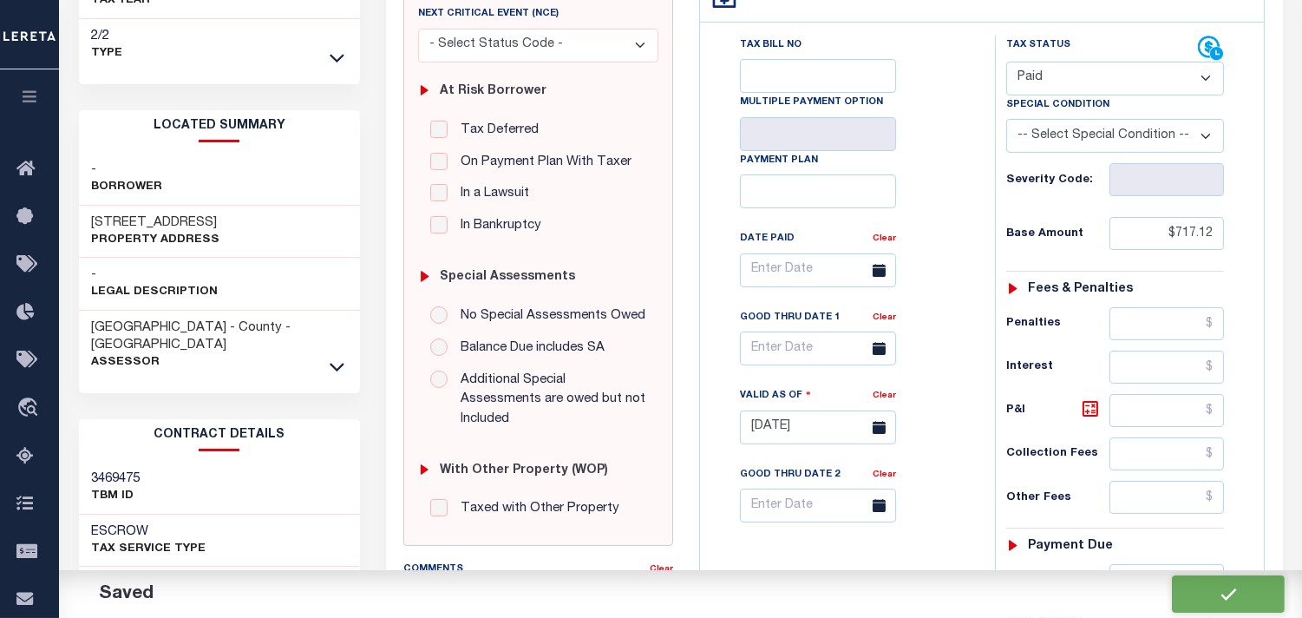
type input "$717.12"
type input "$0"
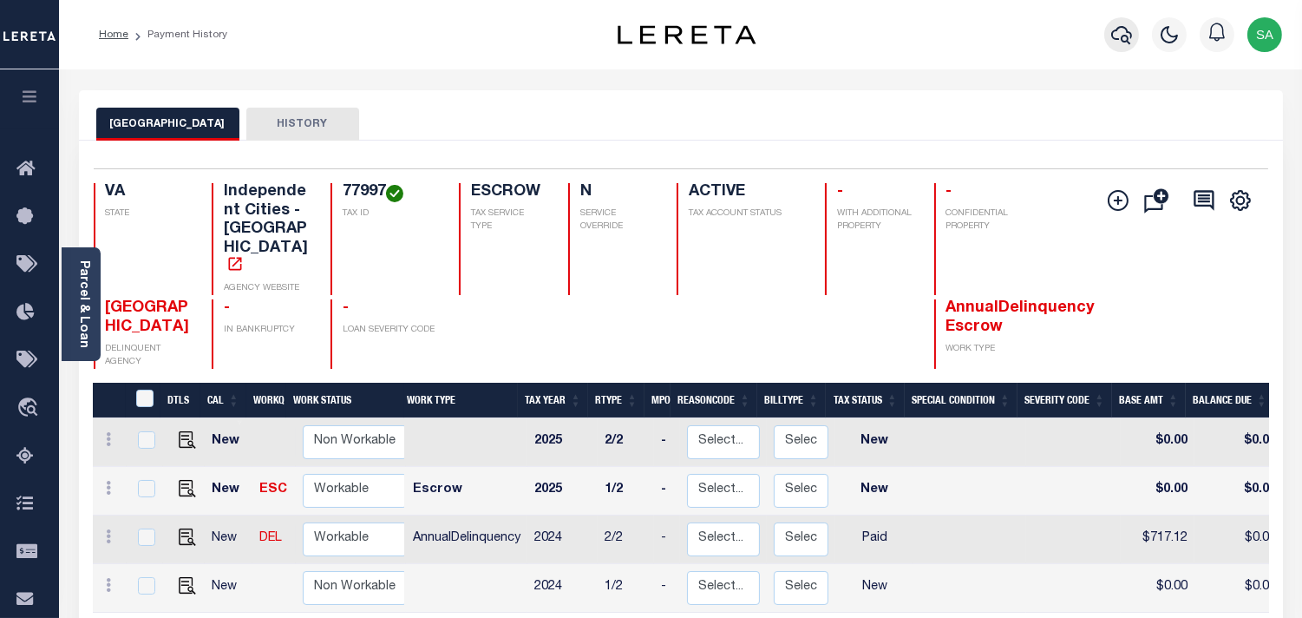
click at [1123, 40] on icon "button" at bounding box center [1121, 35] width 21 height 18
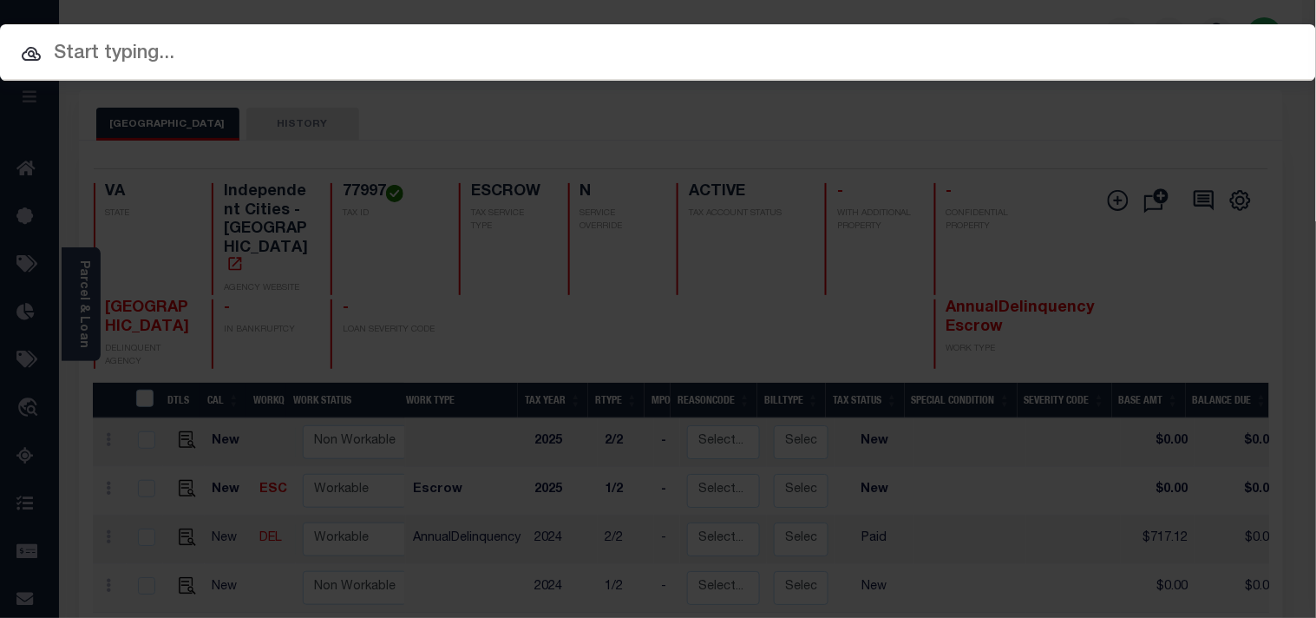
click at [874, 49] on input "text" at bounding box center [658, 54] width 1316 height 30
paste input "23058406"
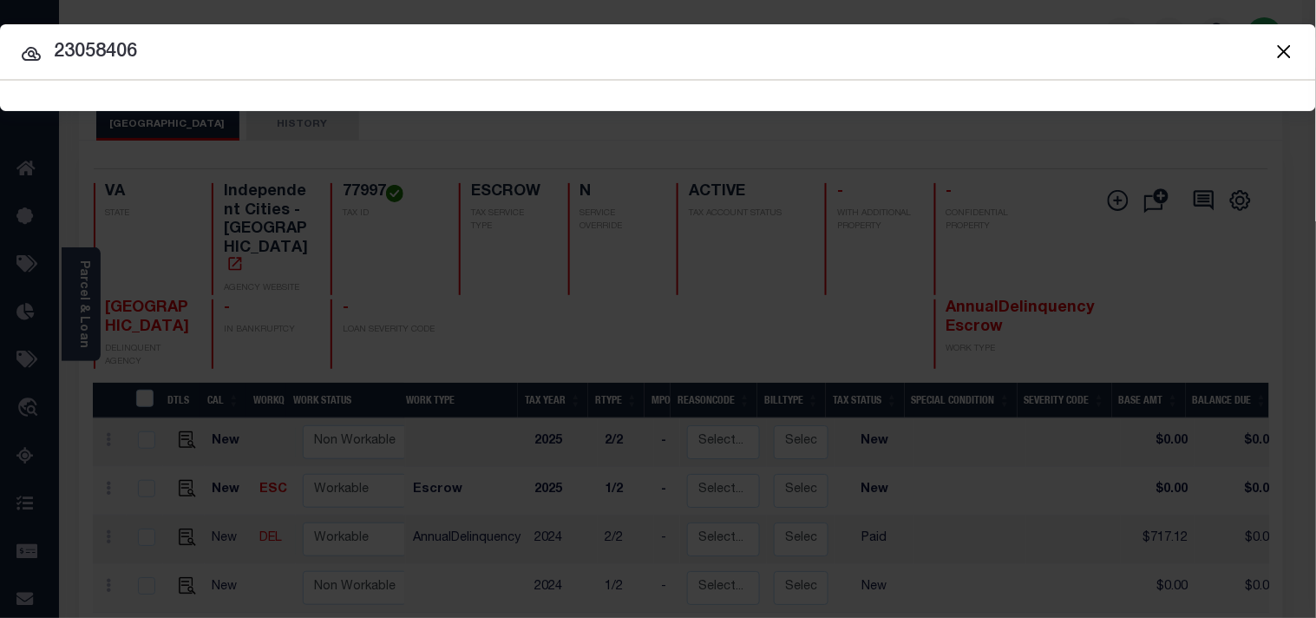
type input "23058406"
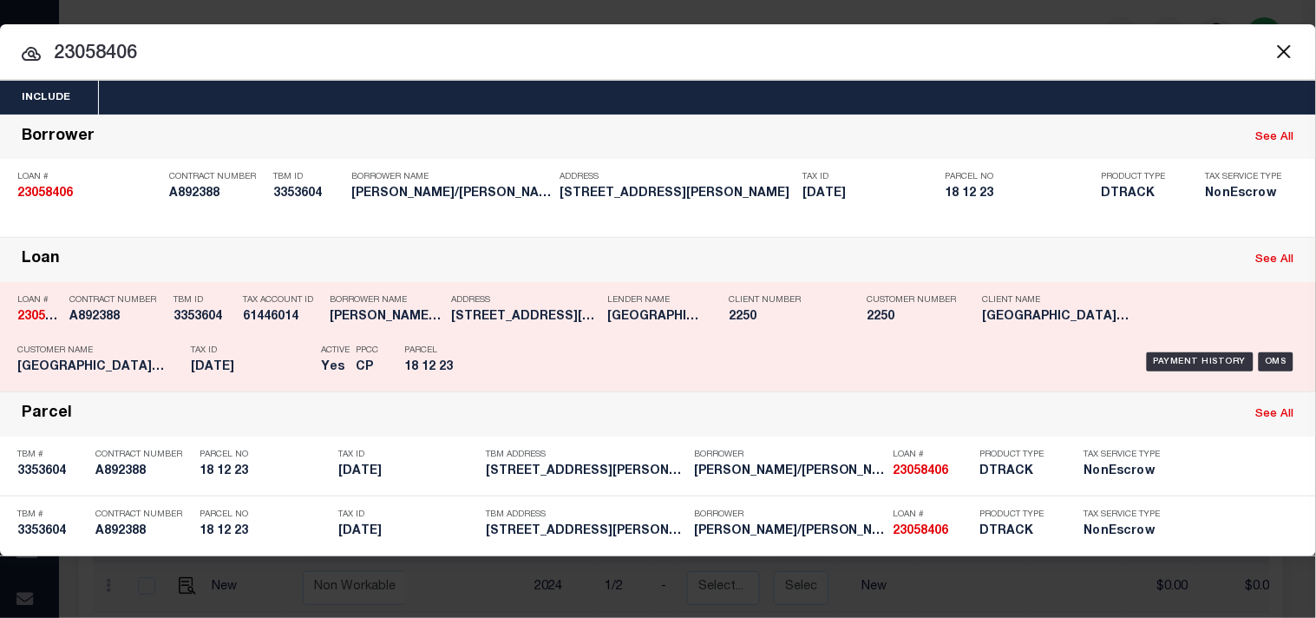
click at [577, 341] on div "Payment History OMS" at bounding box center [903, 362] width 790 height 50
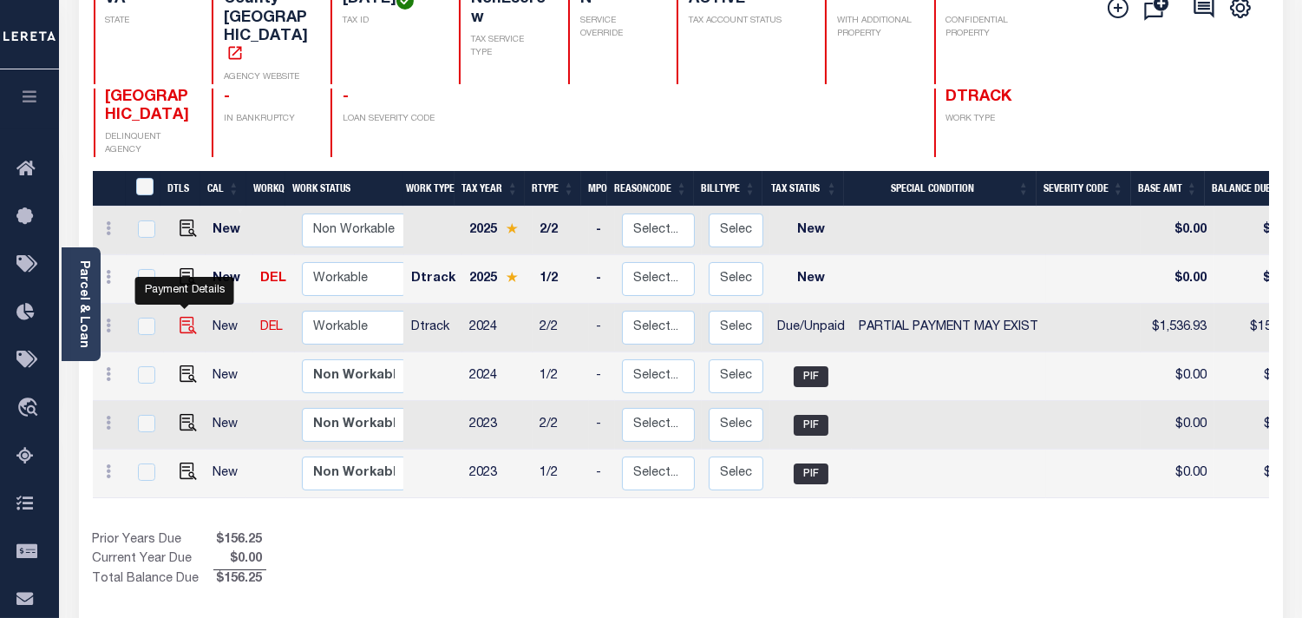
click at [184, 317] on img "" at bounding box center [188, 325] width 17 height 17
checkbox input "true"
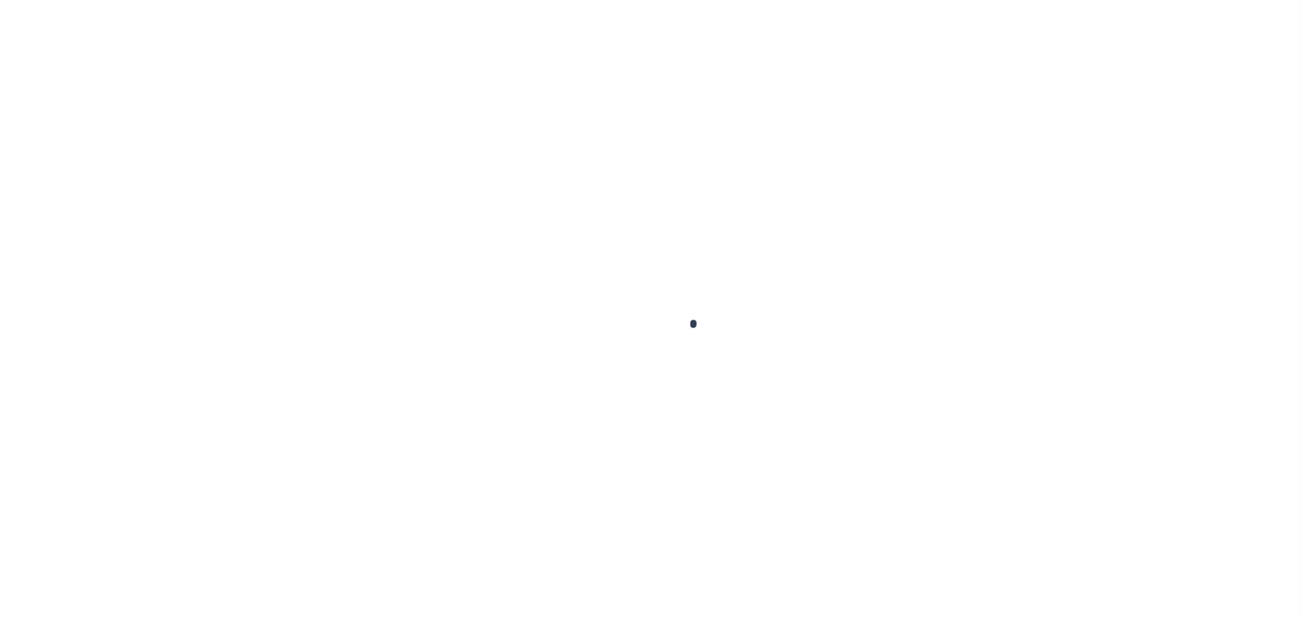
checkbox input "false"
type textarea "Information taken verbally"
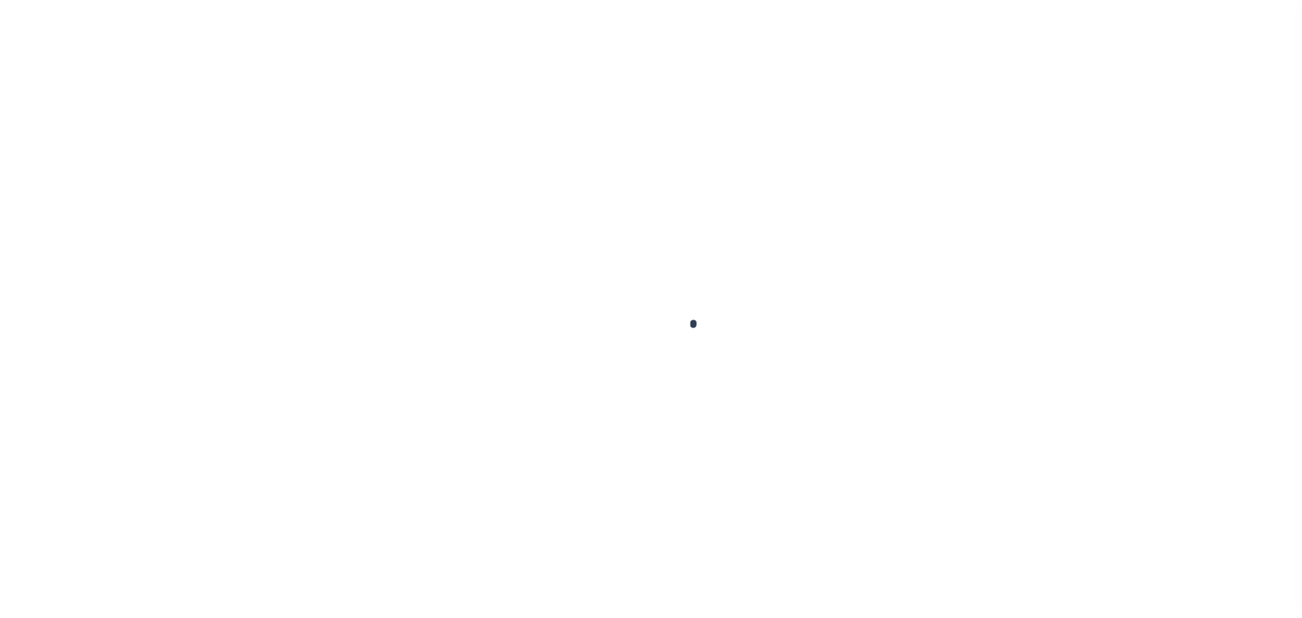
type input "02/25/2025"
type input "[DATE]"
select select "DUE"
select select "15"
type input "$1,536.93"
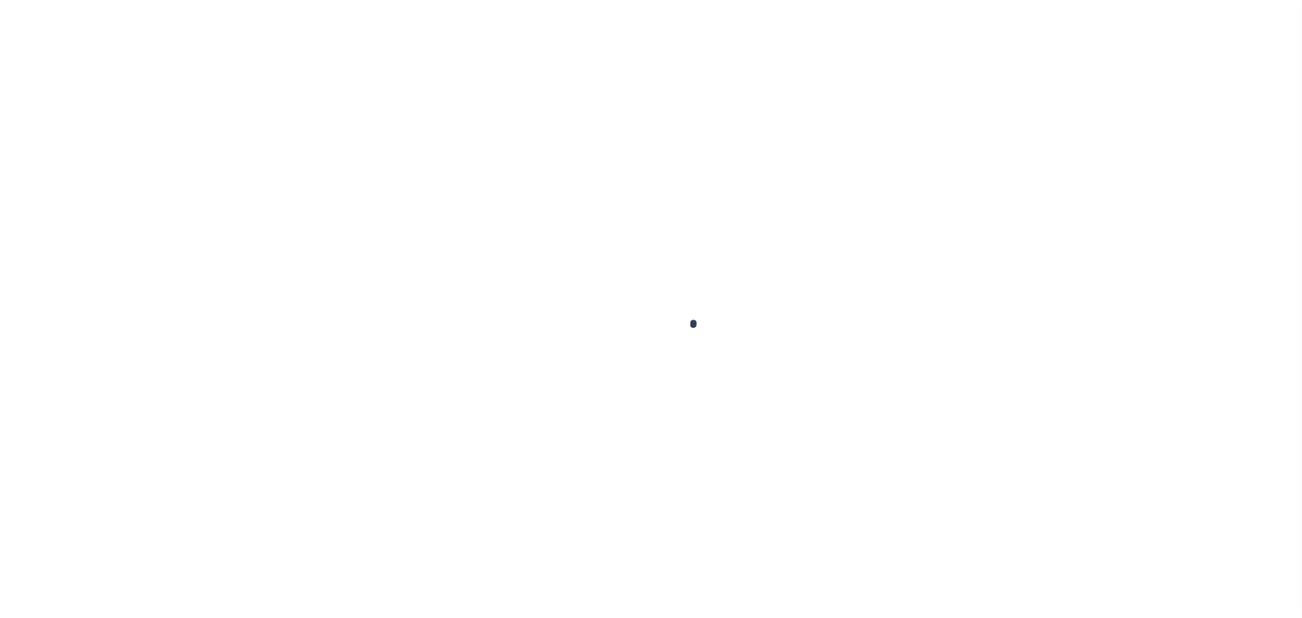
type input "$156.25"
type input "$1,536.93"
type input "$156.25"
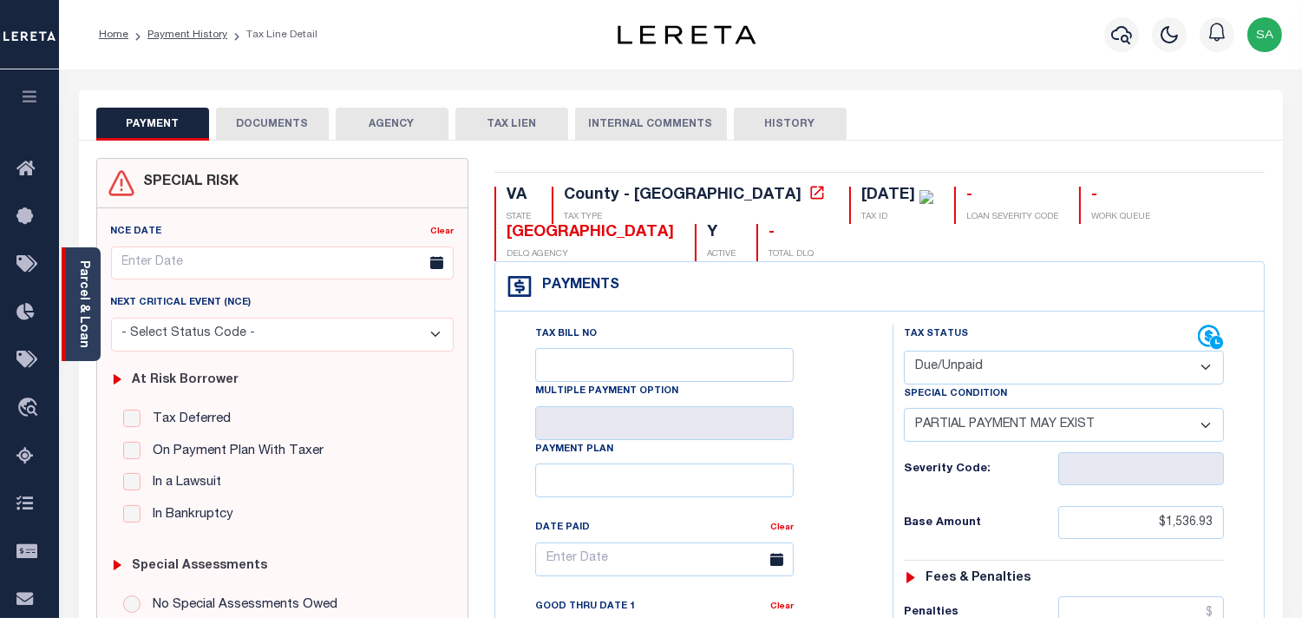
click at [78, 334] on link "Parcel & Loan" at bounding box center [83, 304] width 12 height 88
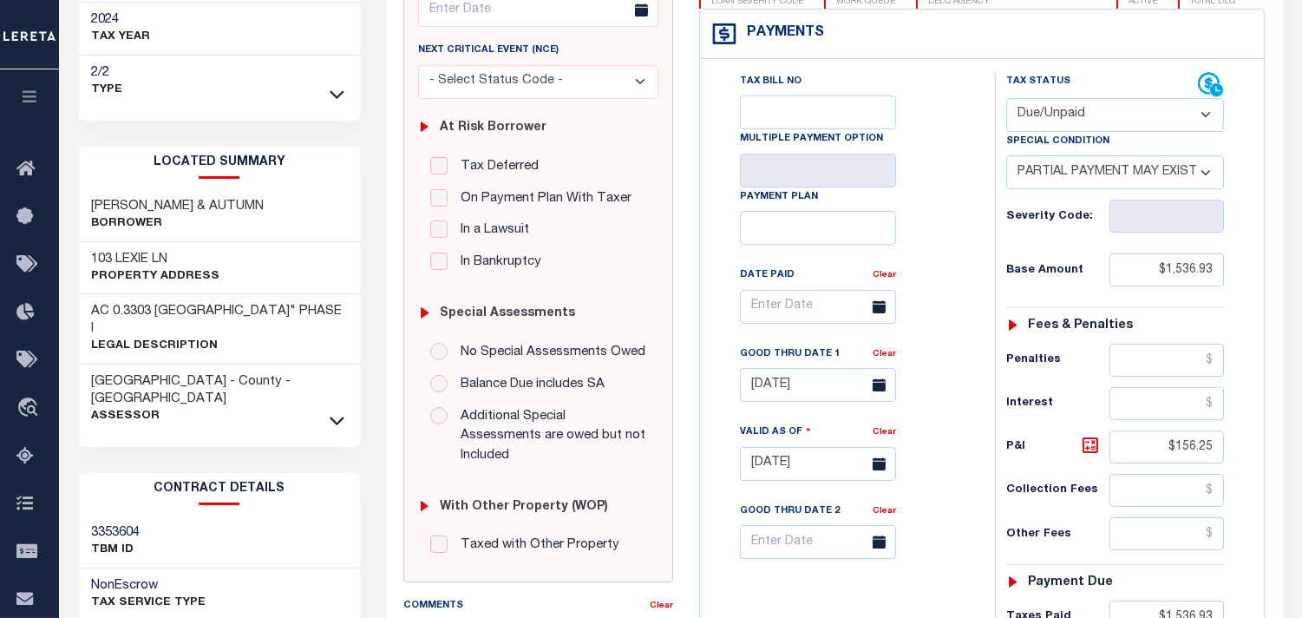
scroll to position [289, 0]
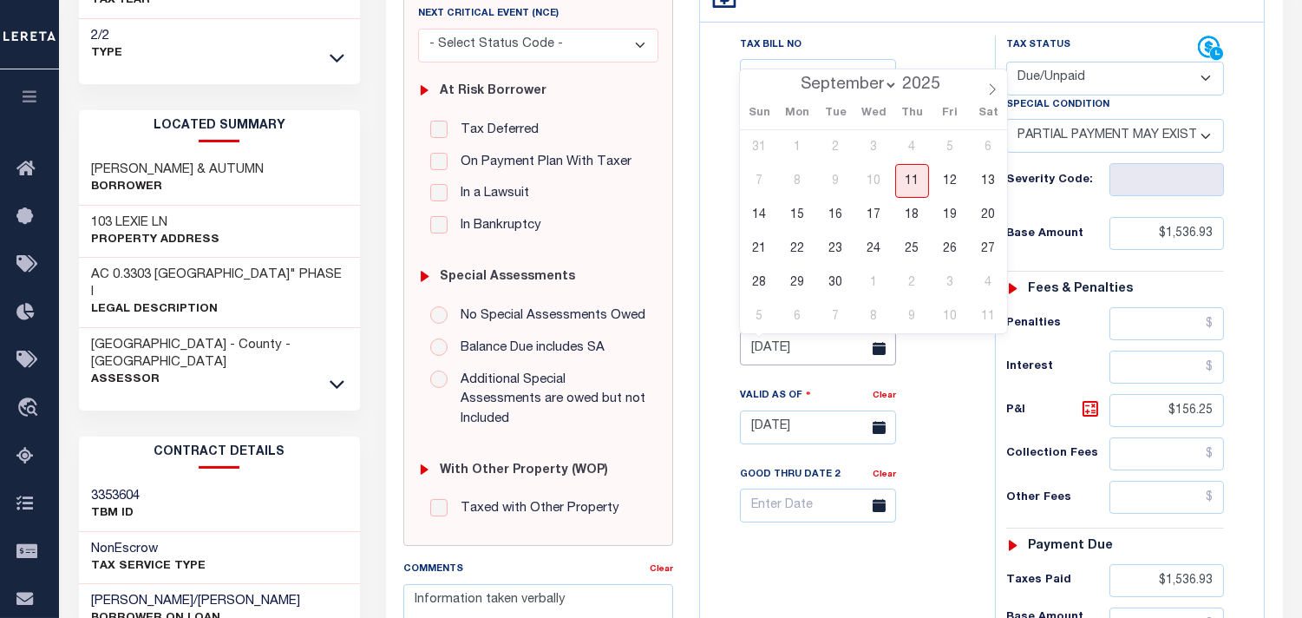
click at [762, 356] on input "[DATE]" at bounding box center [818, 348] width 156 height 34
click at [836, 279] on span "30" at bounding box center [836, 283] width 34 height 34
type input "09/30/2025"
type input "09/11/2025"
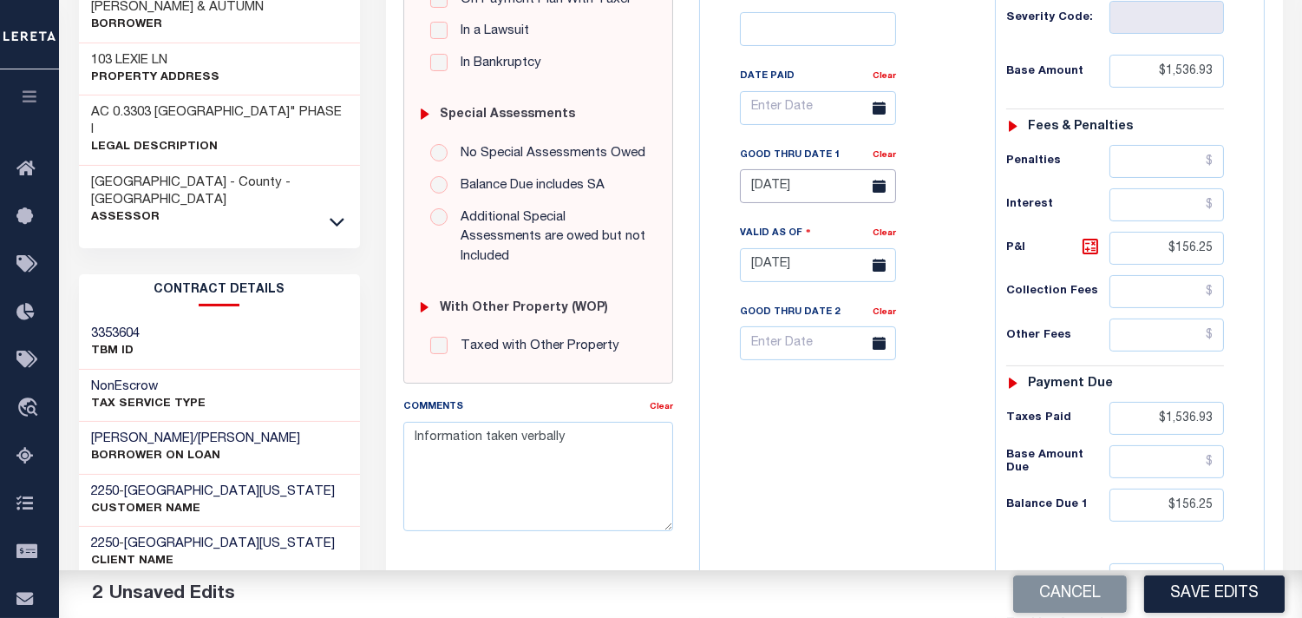
scroll to position [482, 0]
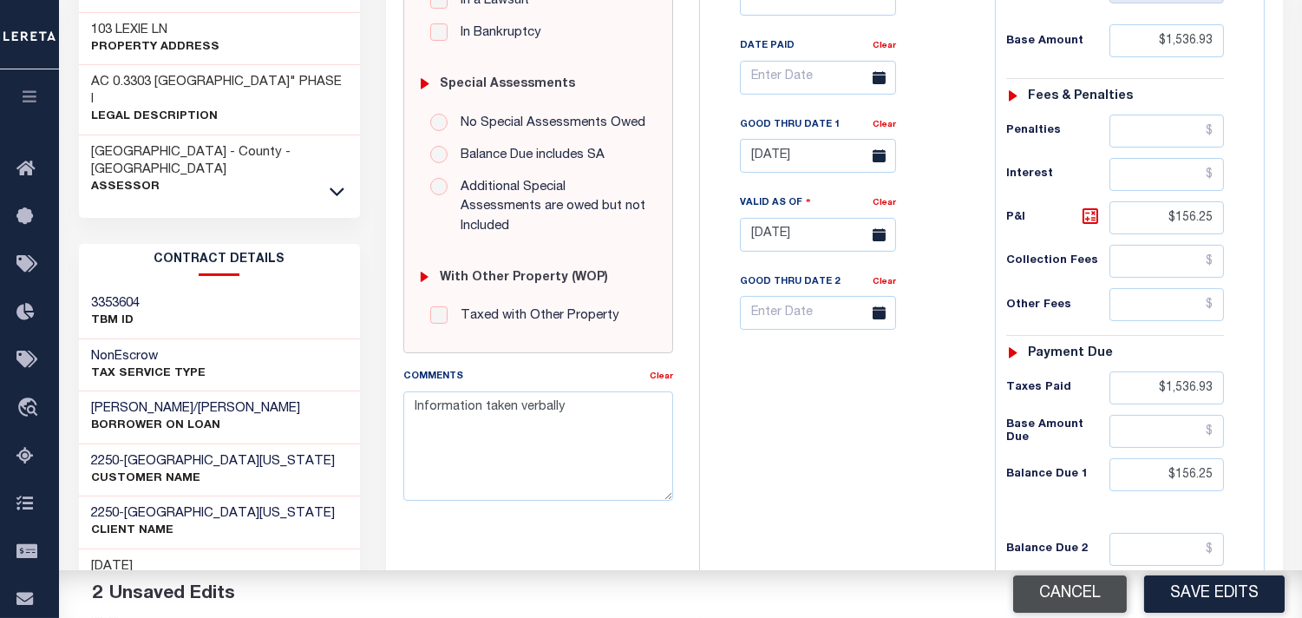
click at [1078, 593] on button "Cancel" at bounding box center [1070, 593] width 114 height 37
type input "[DATE]"
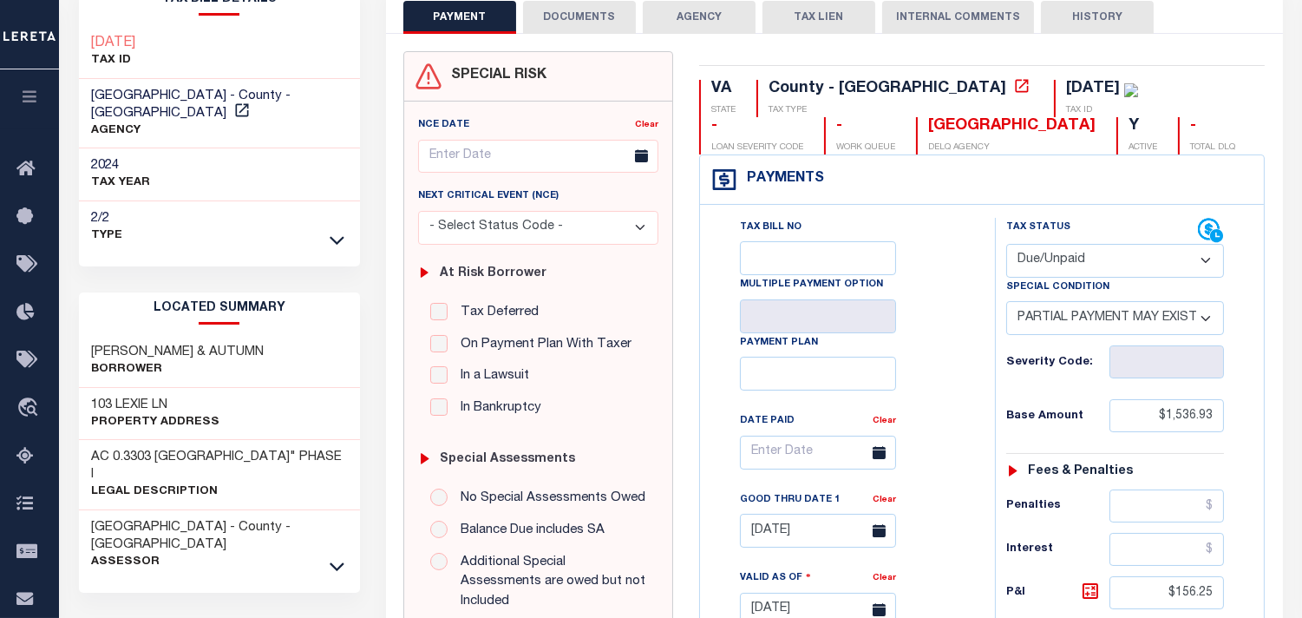
scroll to position [0, 0]
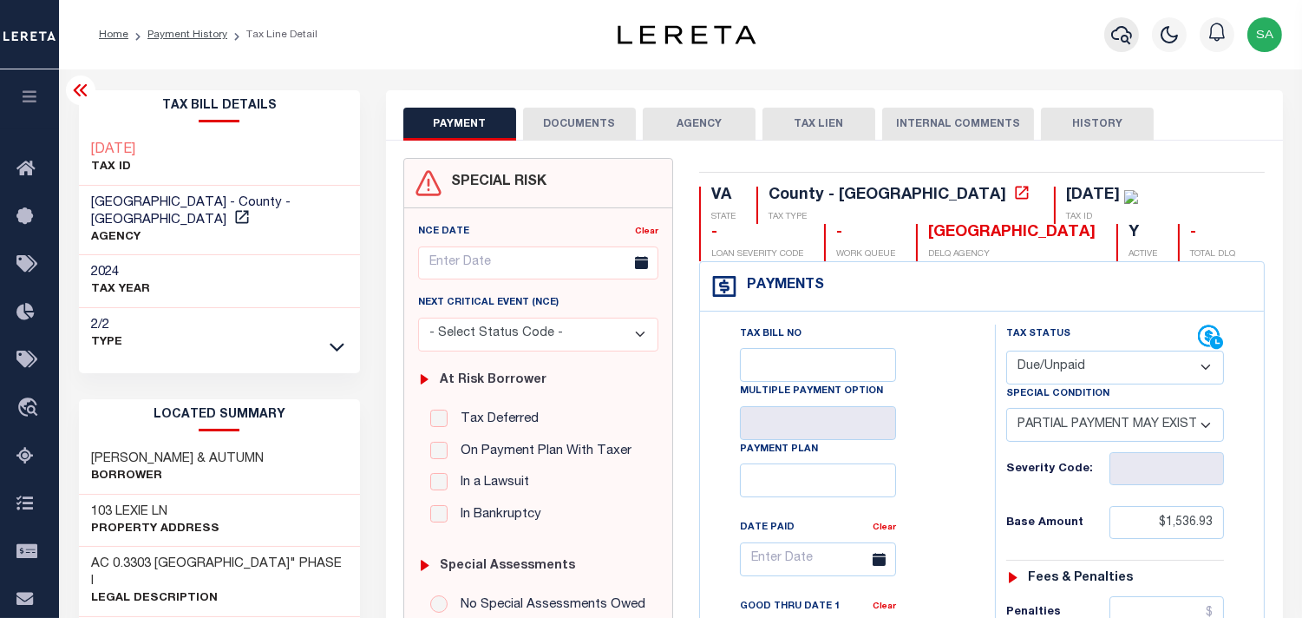
click at [1118, 46] on button "button" at bounding box center [1122, 34] width 35 height 35
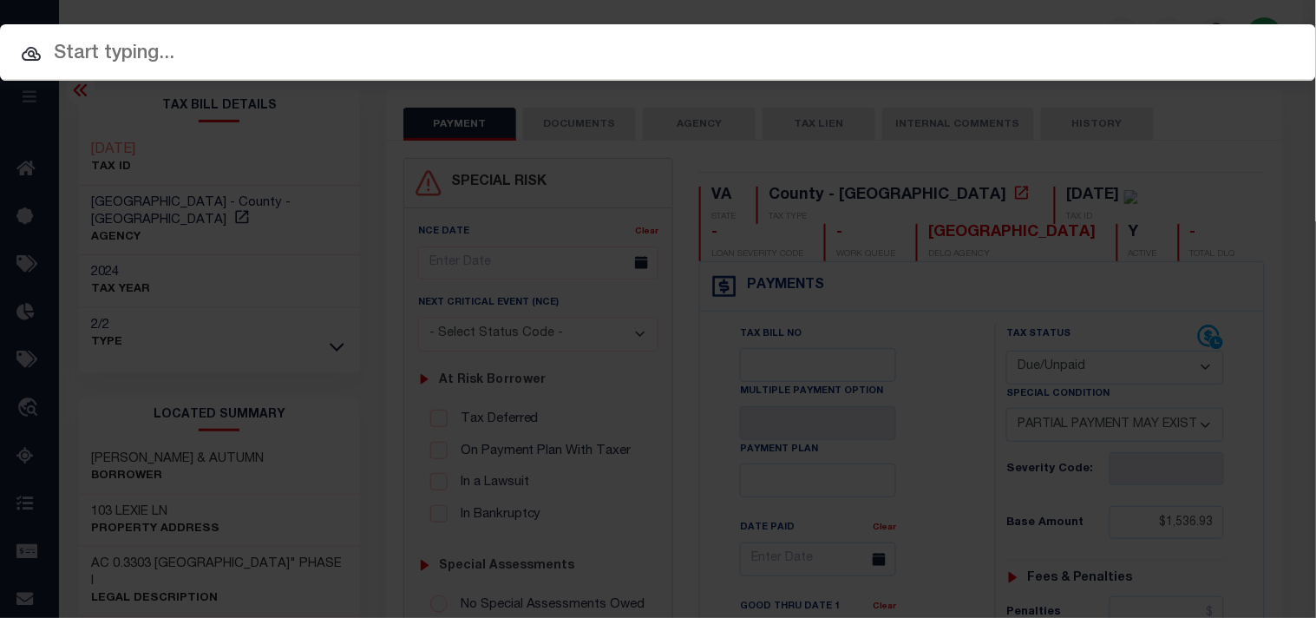
click at [994, 53] on div "Include Loans TBM Customers Borrowers Payments (Lender Non-Disb) Payments (Lend…" at bounding box center [658, 52] width 1316 height 56
paste input "19670906"
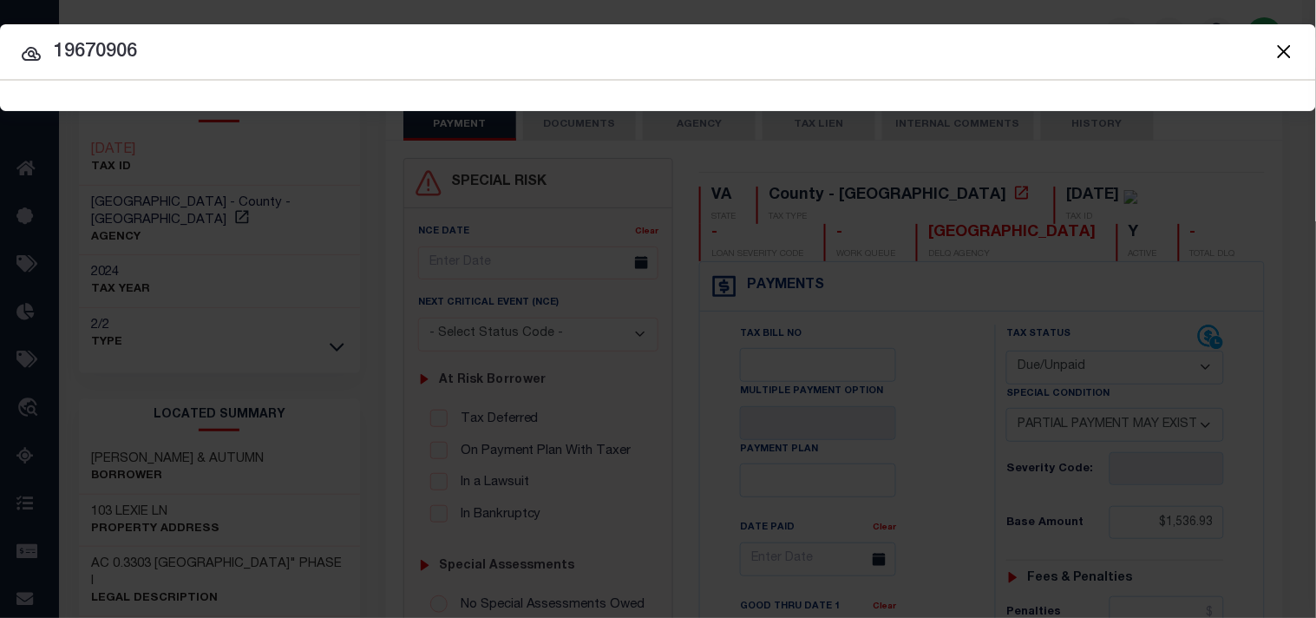
type input "19670906"
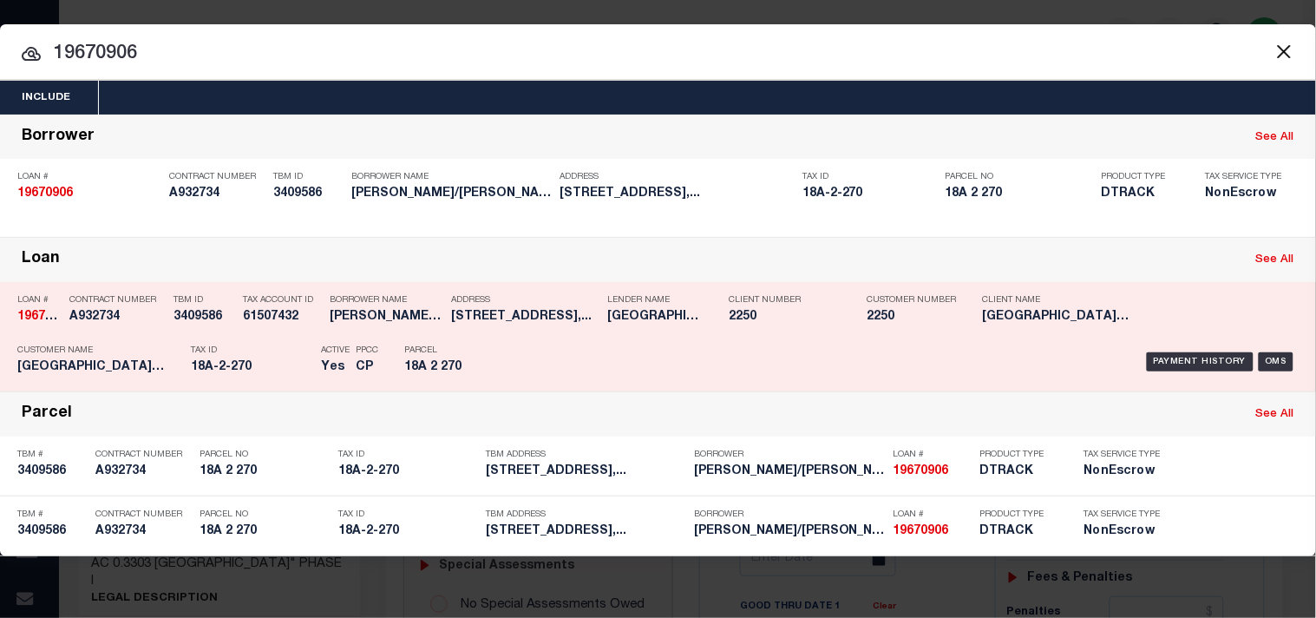
click at [484, 365] on div "Parcel 18A 2 270" at bounding box center [443, 362] width 104 height 50
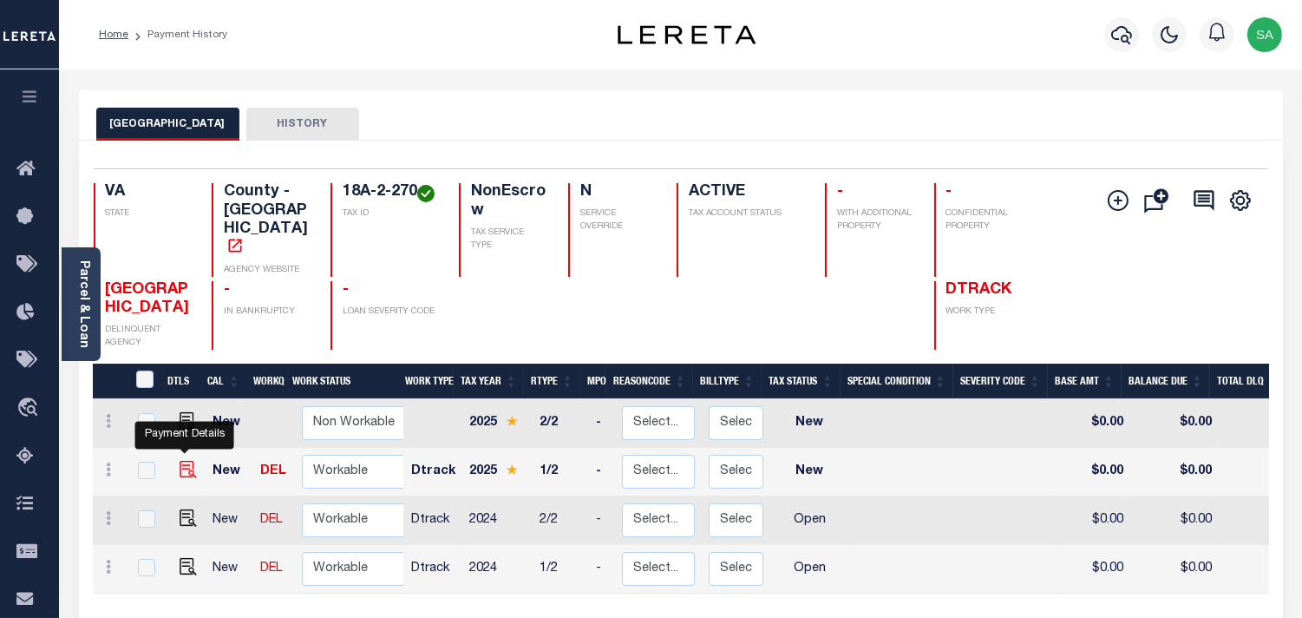
click at [184, 461] on img "" at bounding box center [188, 469] width 17 height 17
checkbox input "true"
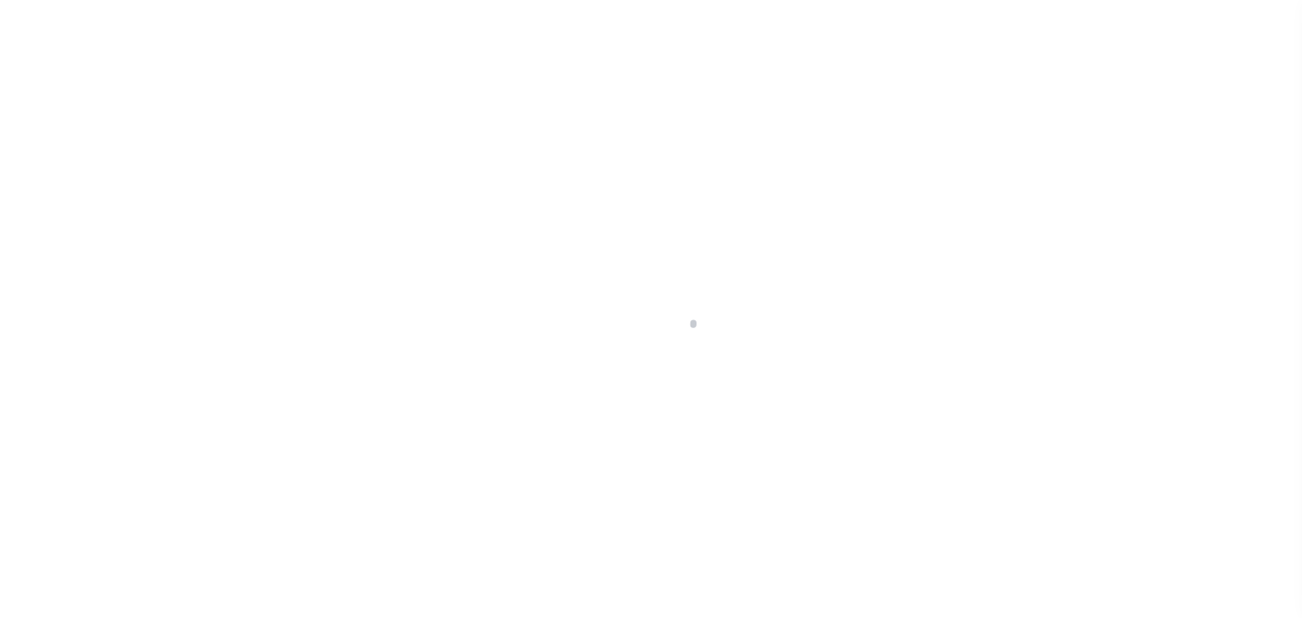
select select "NW2"
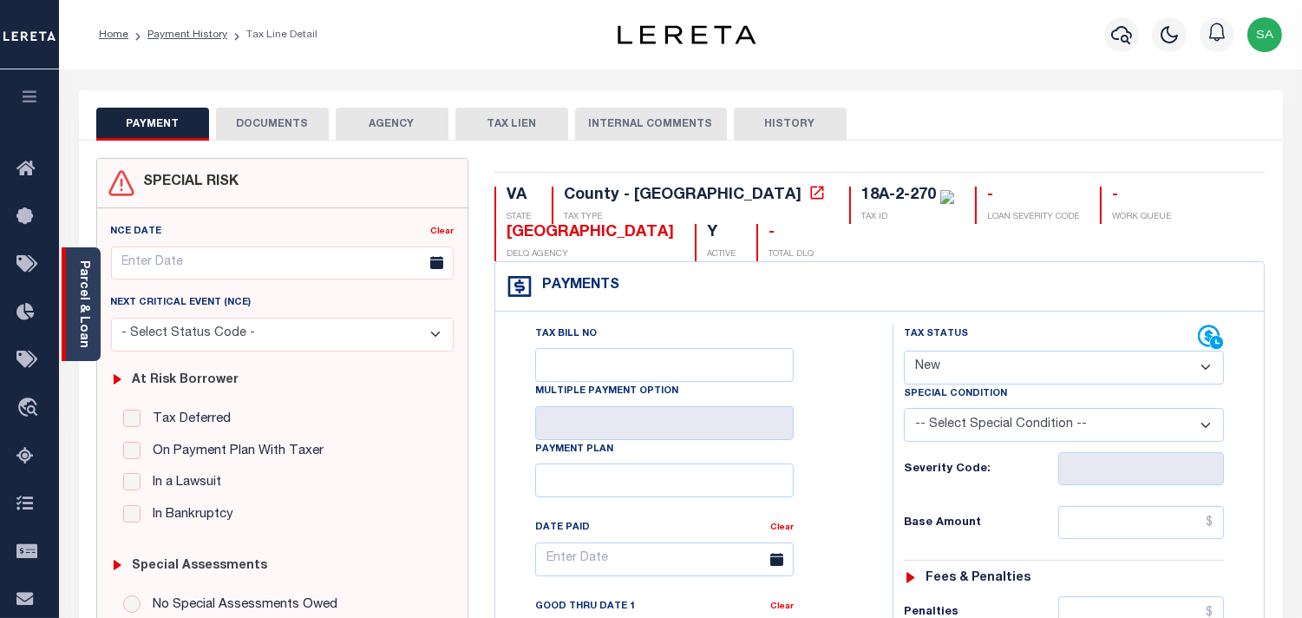
click at [79, 315] on link "Parcel & Loan" at bounding box center [83, 304] width 12 height 88
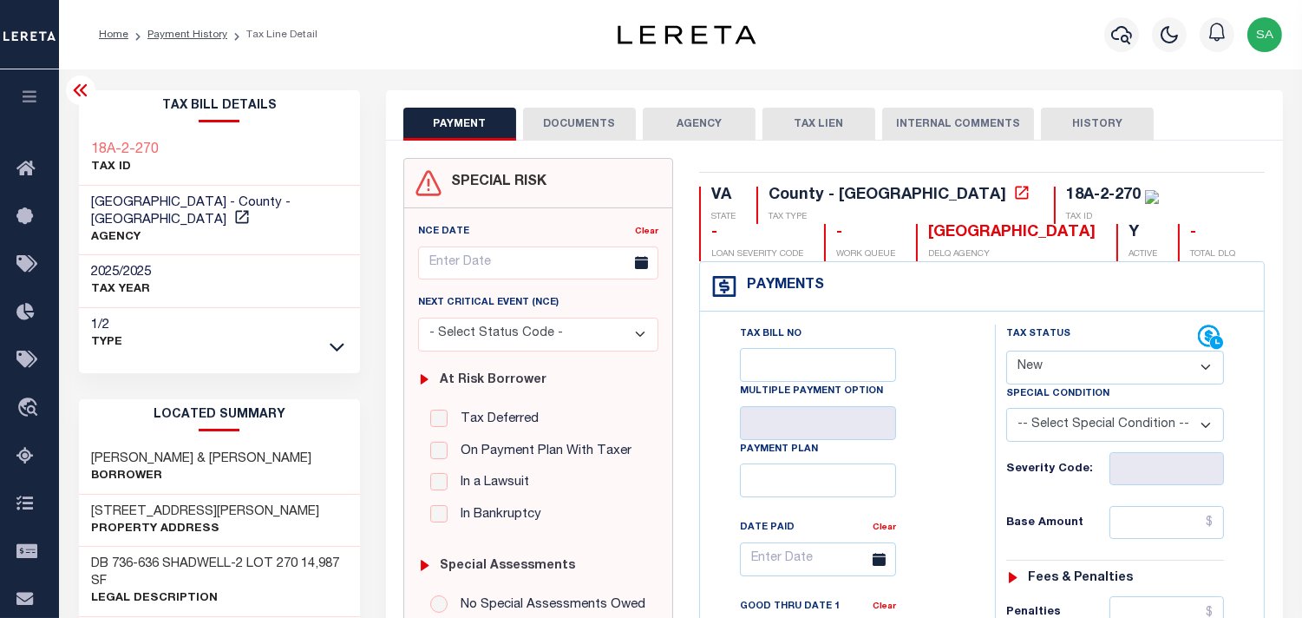
click at [603, 128] on button "DOCUMENTS" at bounding box center [579, 124] width 113 height 33
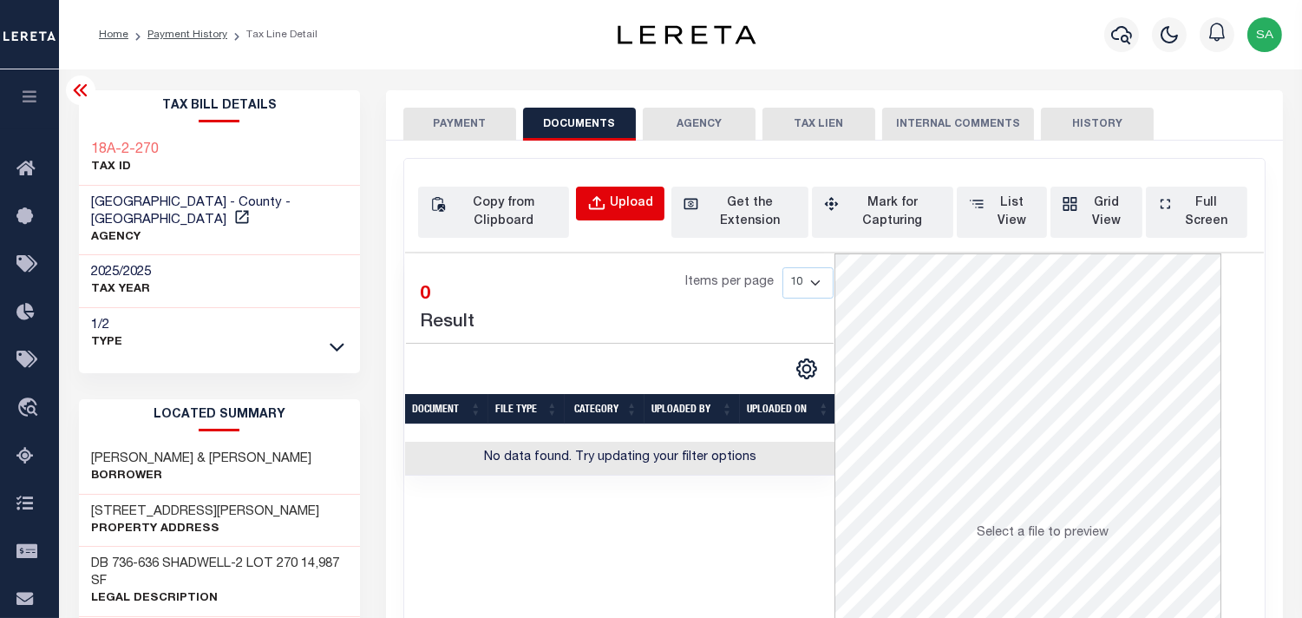
click at [622, 207] on div "Upload" at bounding box center [631, 203] width 43 height 19
select select "POP"
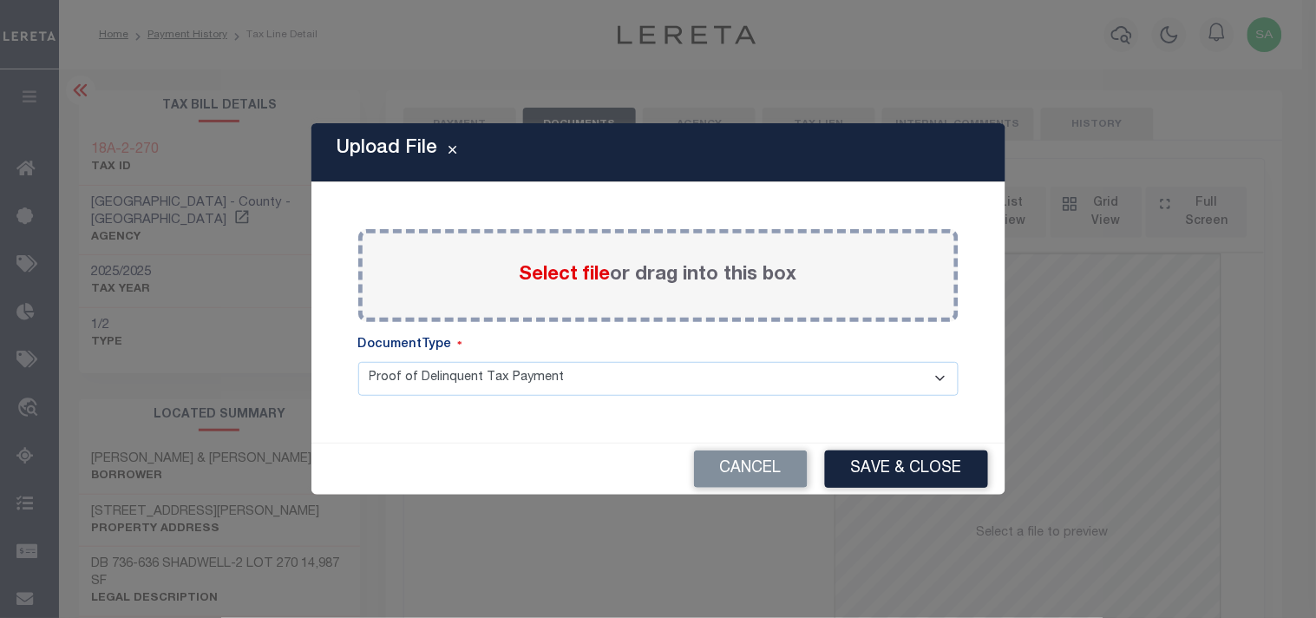
click at [556, 273] on span "Select file" at bounding box center [565, 275] width 91 height 19
click at [0, 0] on input "Select file or drag into this box" at bounding box center [0, 0] width 0 height 0
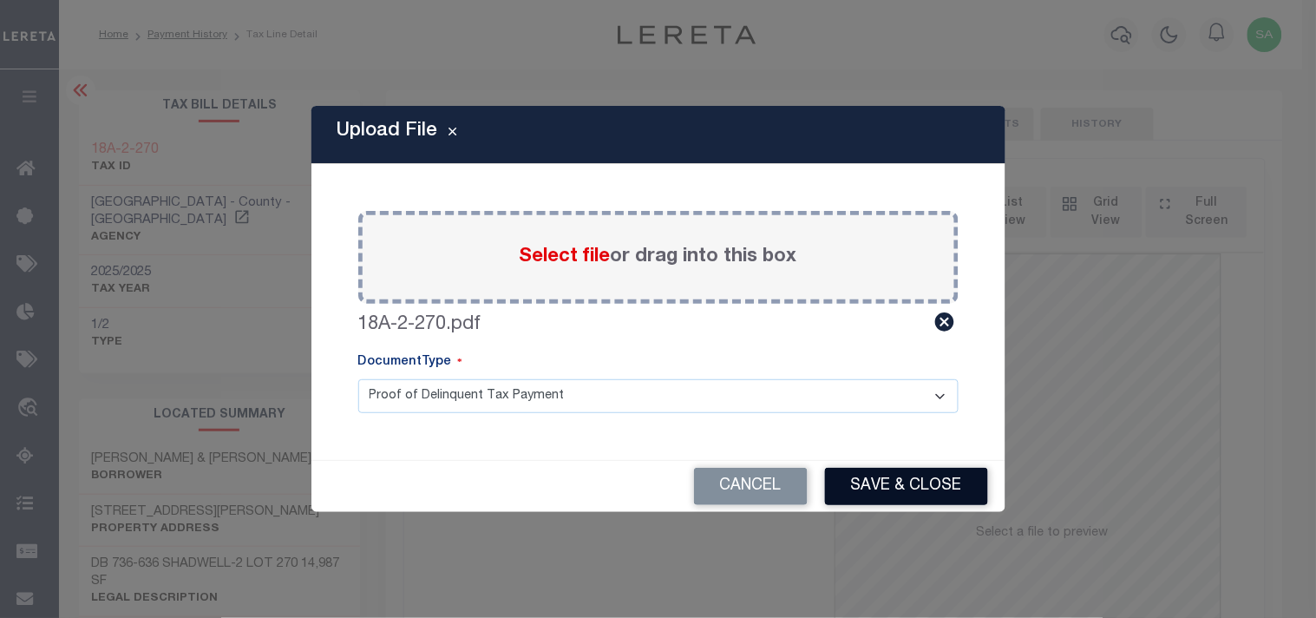
click at [946, 492] on button "Save & Close" at bounding box center [906, 486] width 163 height 37
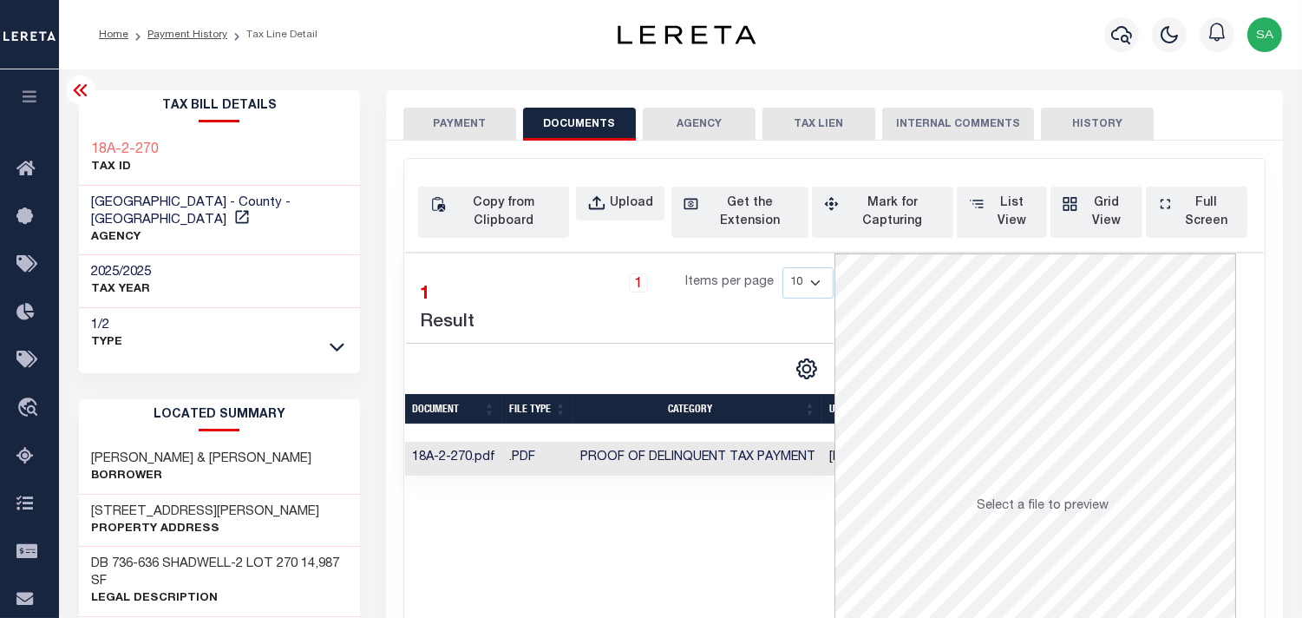
click at [474, 132] on button "PAYMENT" at bounding box center [459, 124] width 113 height 33
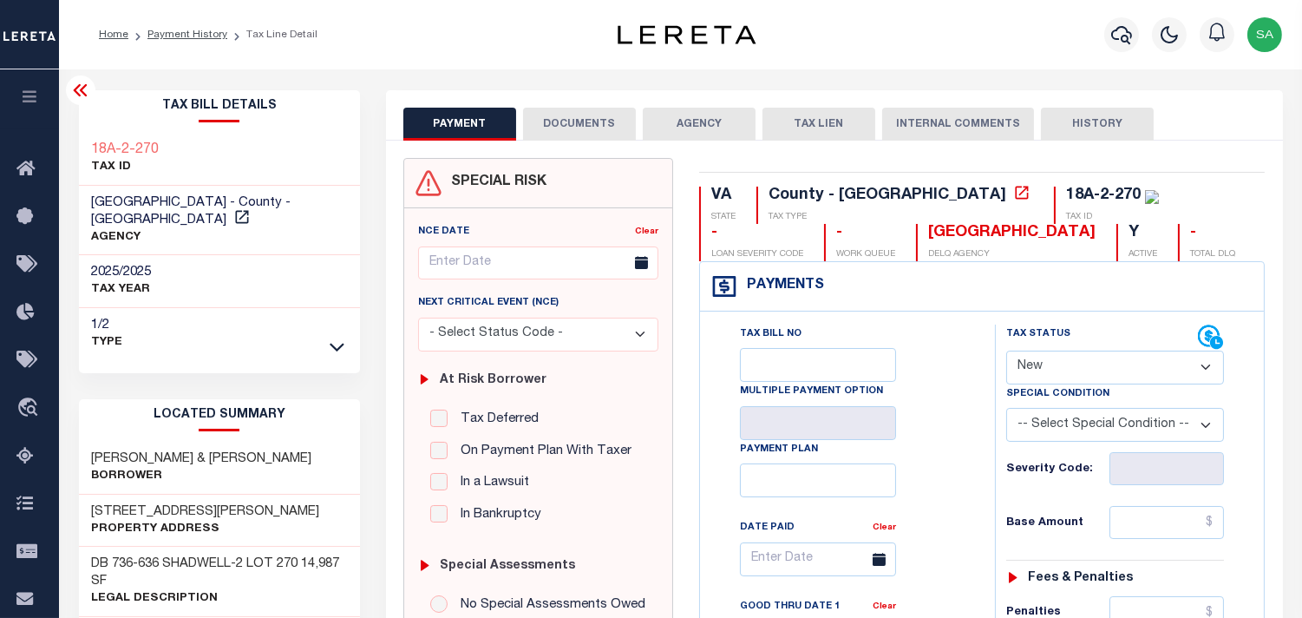
drag, startPoint x: 1094, startPoint y: 371, endPoint x: 1092, endPoint y: 384, distance: 12.4
click at [1093, 374] on select "- Select Status Code - Open Due/Unpaid Paid Incomplete No Tax Due Internal Refu…" at bounding box center [1115, 368] width 218 height 34
select select "PYD"
click at [1006, 351] on select "- Select Status Code - Open Due/Unpaid Paid Incomplete No Tax Due Internal Refu…" at bounding box center [1115, 368] width 218 height 34
type input "[DATE]"
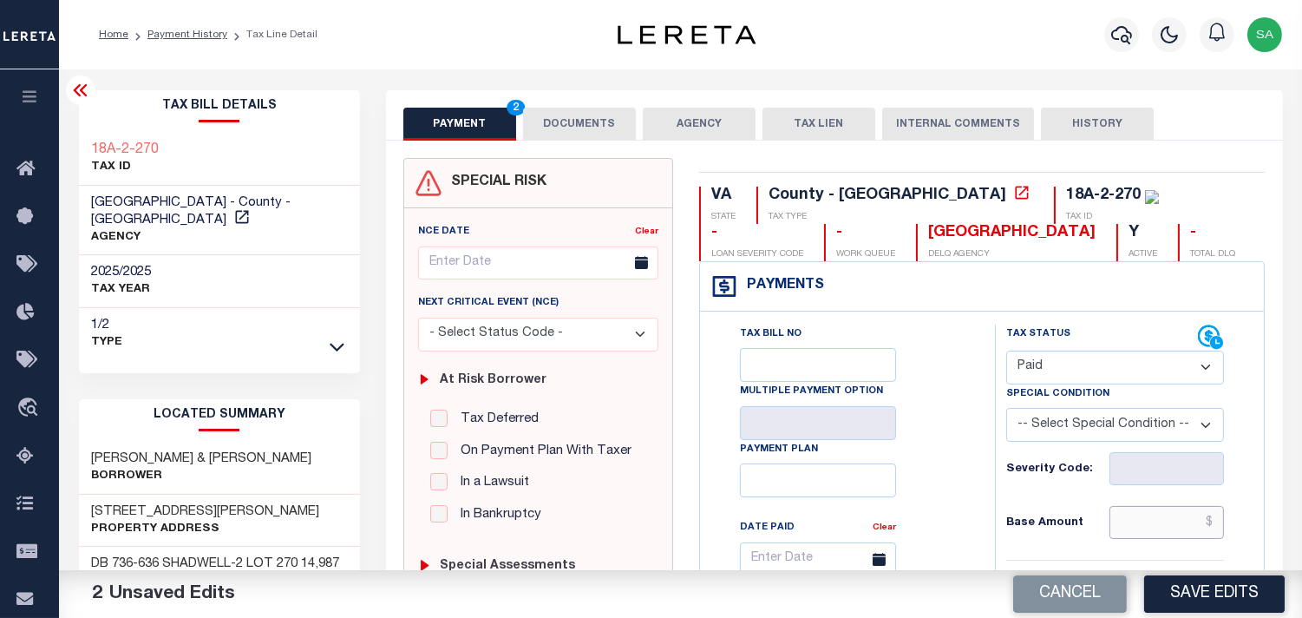
drag, startPoint x: 1157, startPoint y: 526, endPoint x: 964, endPoint y: 501, distance: 194.3
click at [1157, 527] on input "text" at bounding box center [1167, 522] width 115 height 33
paste input "1,331.25"
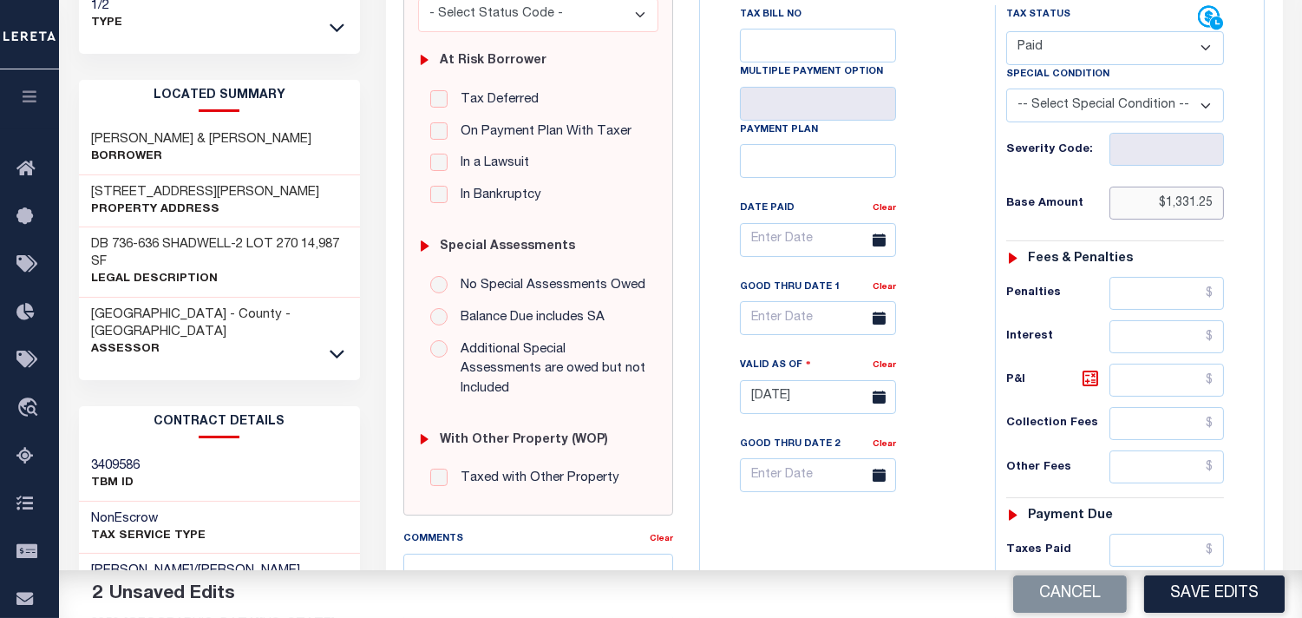
scroll to position [578, 0]
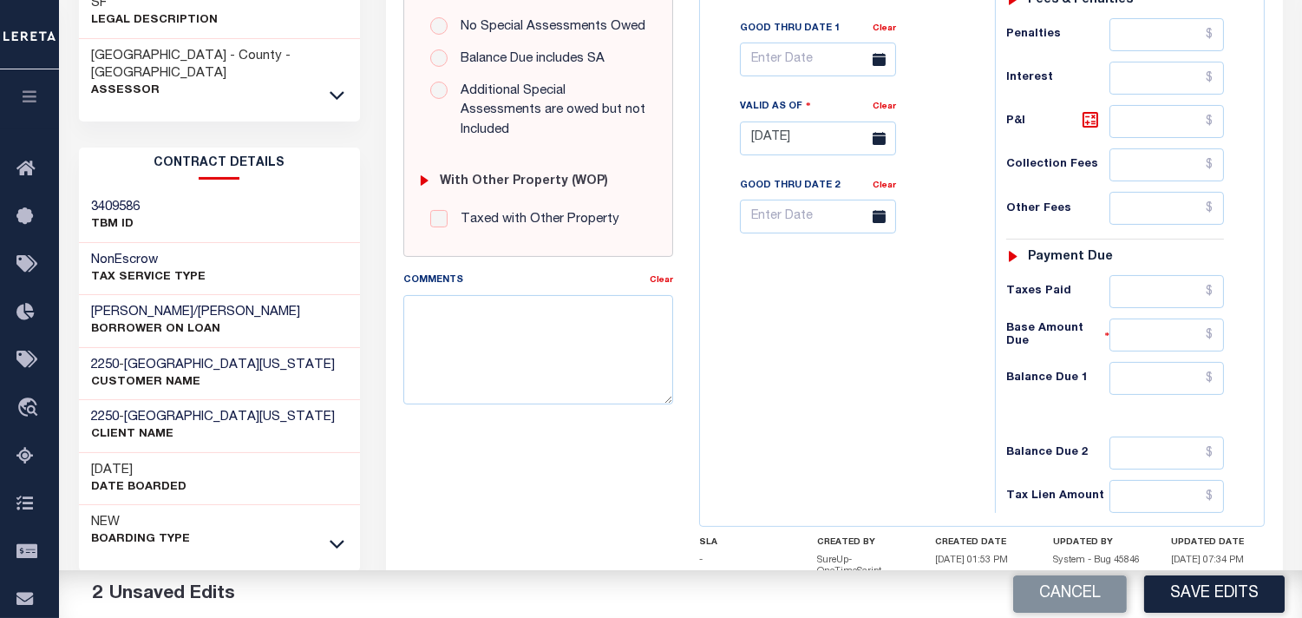
type input "$1,331.25"
click at [1164, 382] on input "text" at bounding box center [1167, 378] width 115 height 33
type input "$0.00"
drag, startPoint x: 856, startPoint y: 389, endPoint x: 848, endPoint y: 397, distance: 12.3
click at [856, 389] on div "Tax Bill No Multiple Payment Option Payment Plan Clear" at bounding box center [844, 130] width 278 height 766
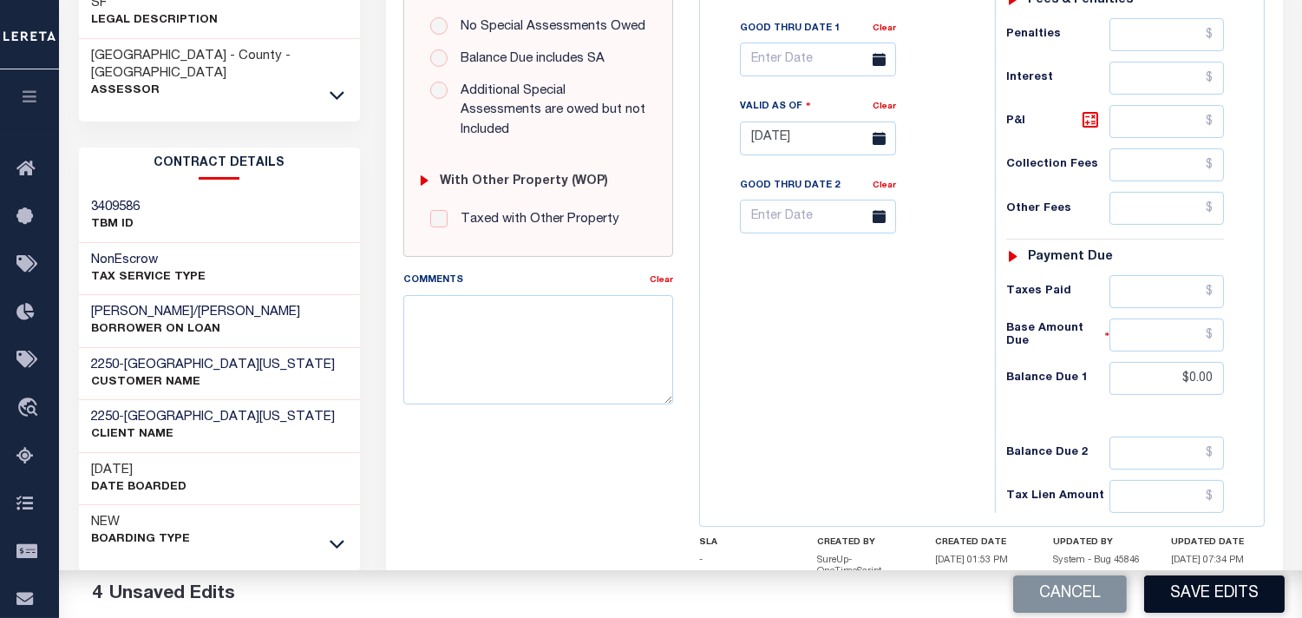
drag, startPoint x: 1232, startPoint y: 593, endPoint x: 874, endPoint y: 603, distance: 358.5
click at [1230, 594] on button "Save Edits" at bounding box center [1214, 593] width 141 height 37
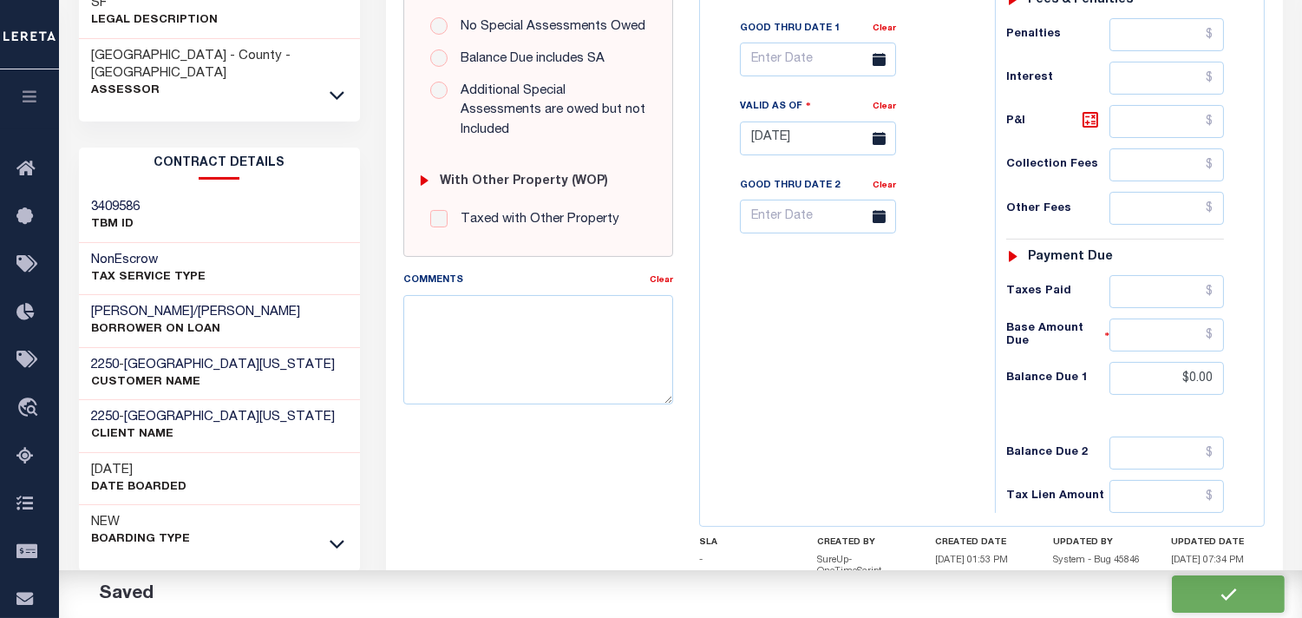
checkbox input "false"
type input "$1,331.25"
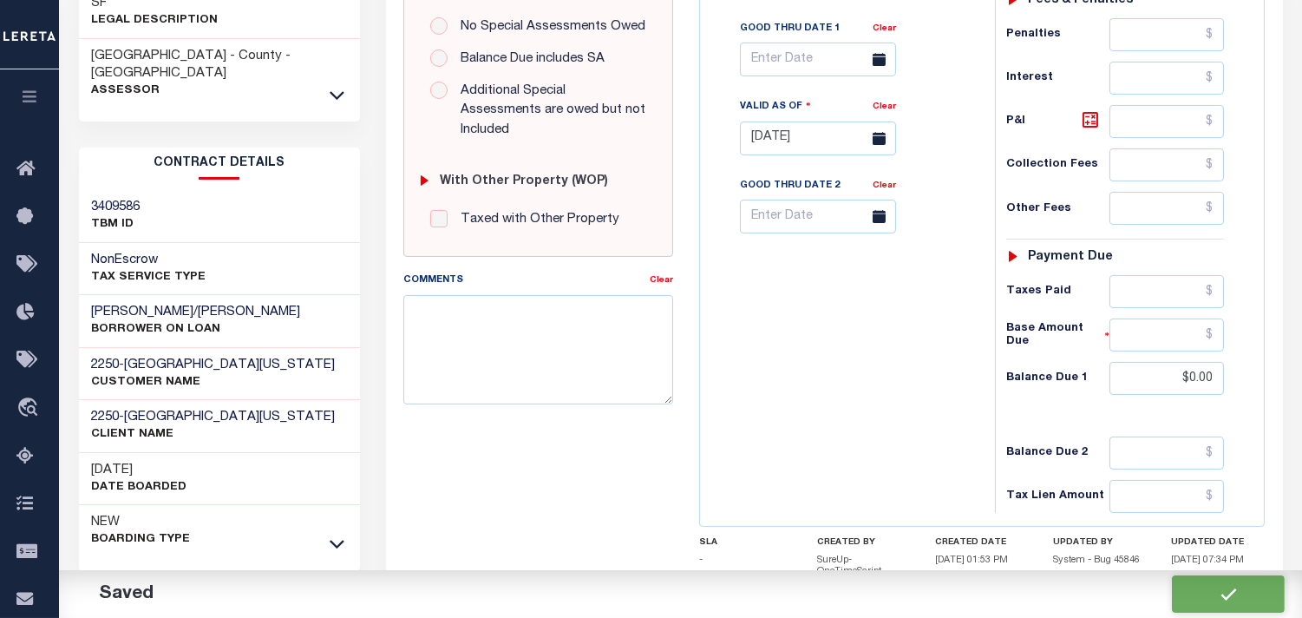
type input "$0"
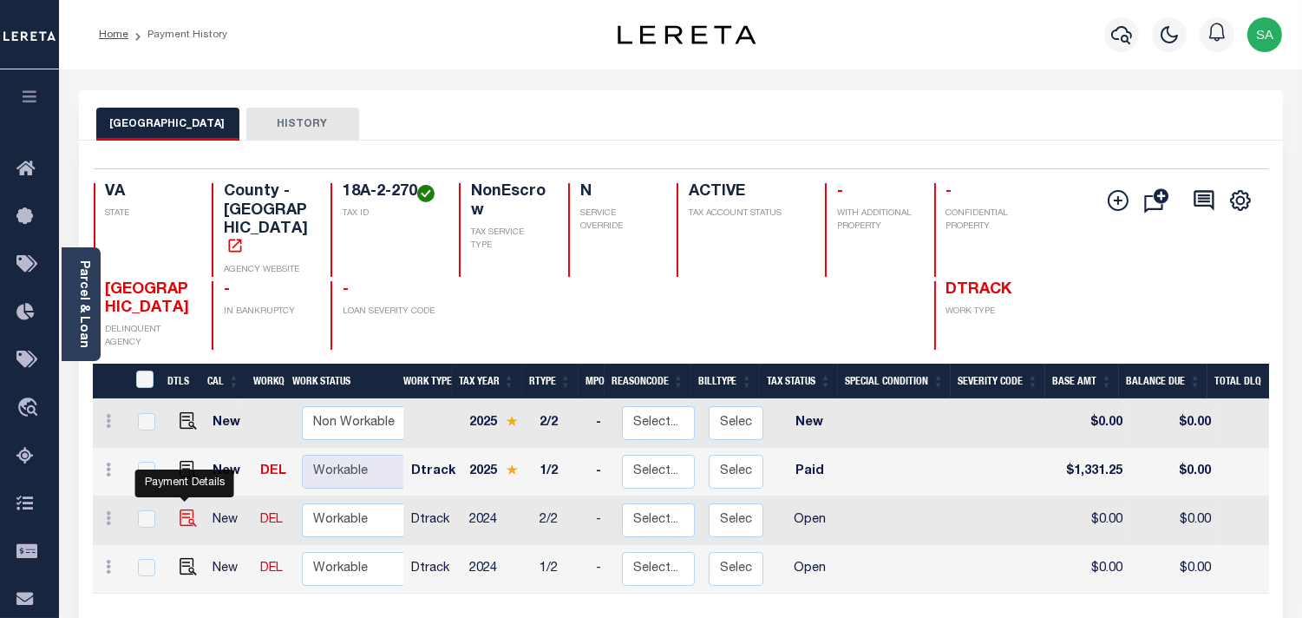
drag, startPoint x: 188, startPoint y: 495, endPoint x: 205, endPoint y: 496, distance: 16.5
click at [189, 509] on img "" at bounding box center [188, 517] width 17 height 17
checkbox input "true"
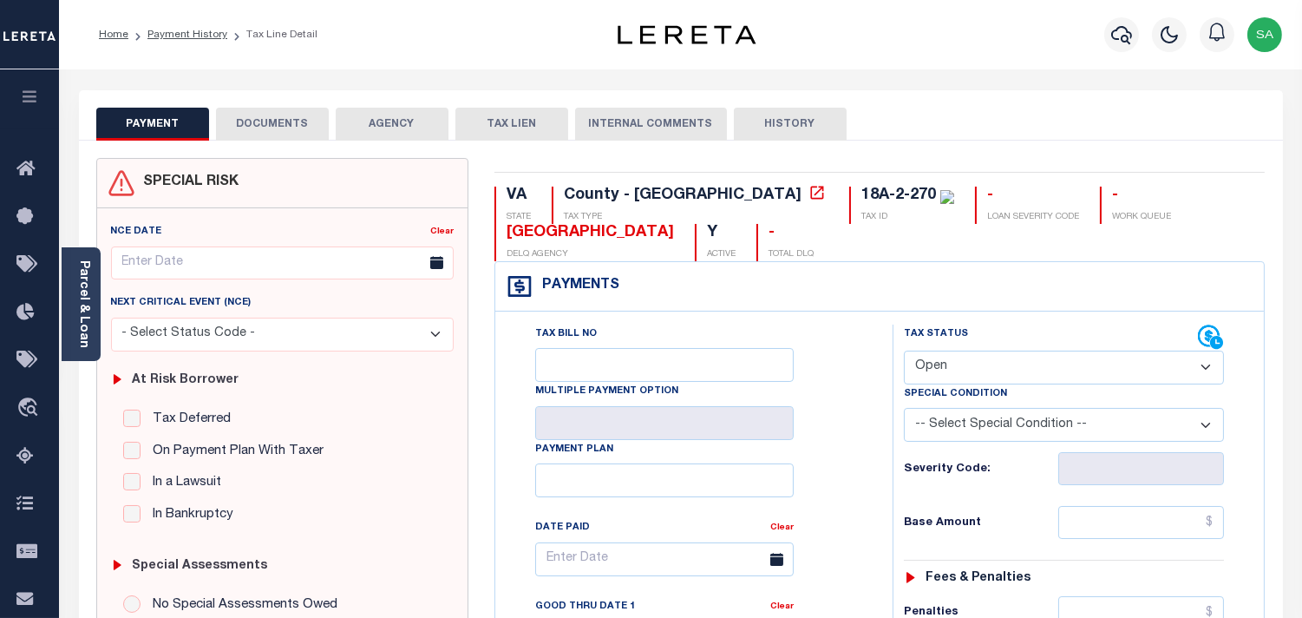
drag, startPoint x: 974, startPoint y: 367, endPoint x: 975, endPoint y: 380, distance: 13.0
click at [975, 369] on select "- Select Status Code - Open Due/Unpaid Paid Incomplete No Tax Due Internal Refu…" at bounding box center [1064, 368] width 320 height 34
select select "PYD"
click at [904, 351] on select "- Select Status Code - Open Due/Unpaid Paid Incomplete No Tax Due Internal Refu…" at bounding box center [1064, 368] width 320 height 34
type input "[DATE]"
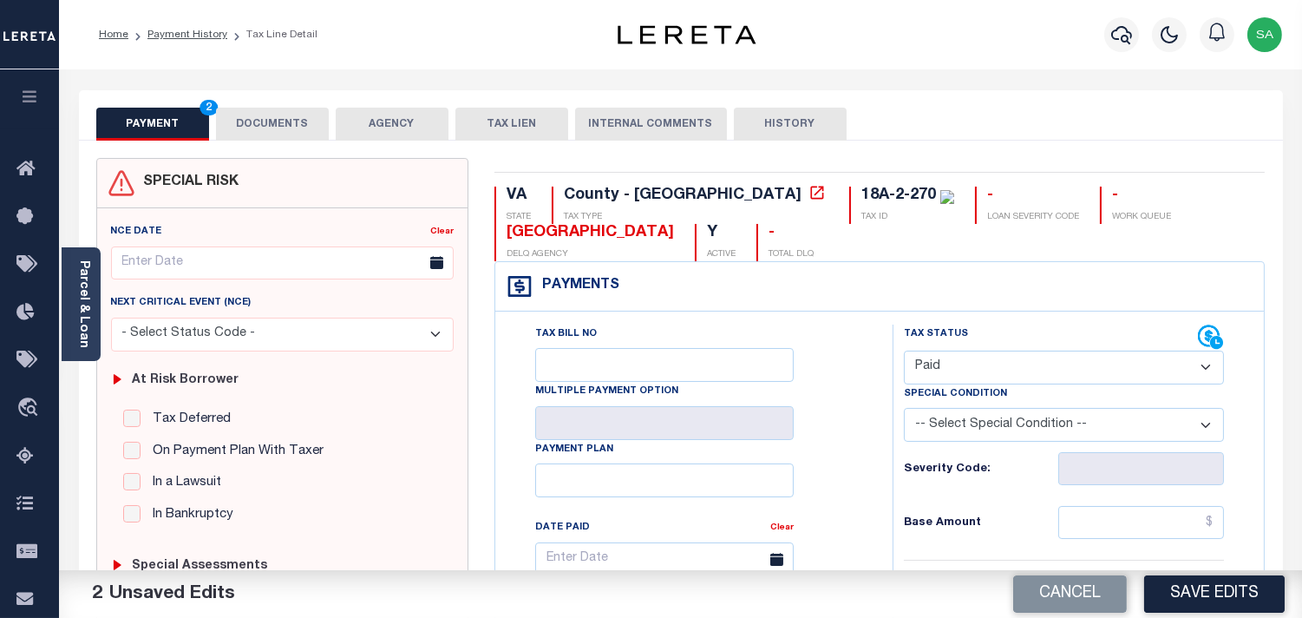
click at [855, 408] on div "Tax Bill No Multiple Payment Option Payment Plan Clear" at bounding box center [690, 568] width 354 height 487
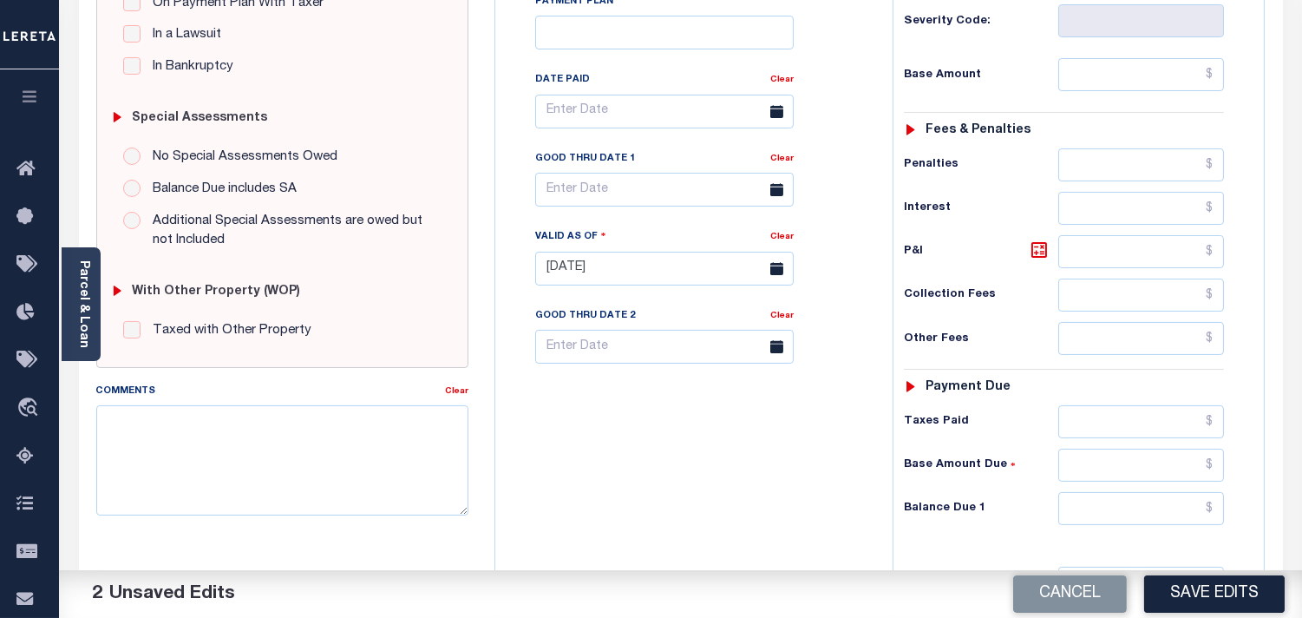
scroll to position [482, 0]
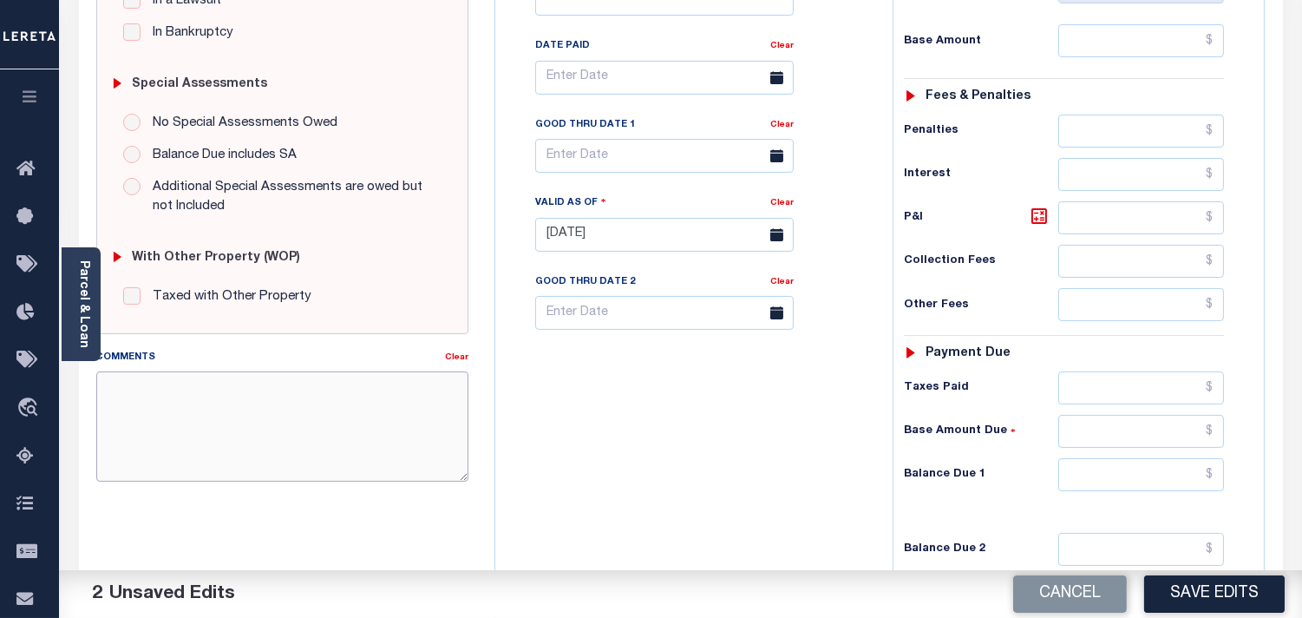
click at [361, 441] on textarea "Comments" at bounding box center [282, 425] width 372 height 109
paste textarea "Information Taken verbally from [PERSON_NAME]."
type textarea "Information Taken verbally from [PERSON_NAME]."
click at [1143, 482] on input "text" at bounding box center [1142, 474] width 166 height 33
type input "$0.00"
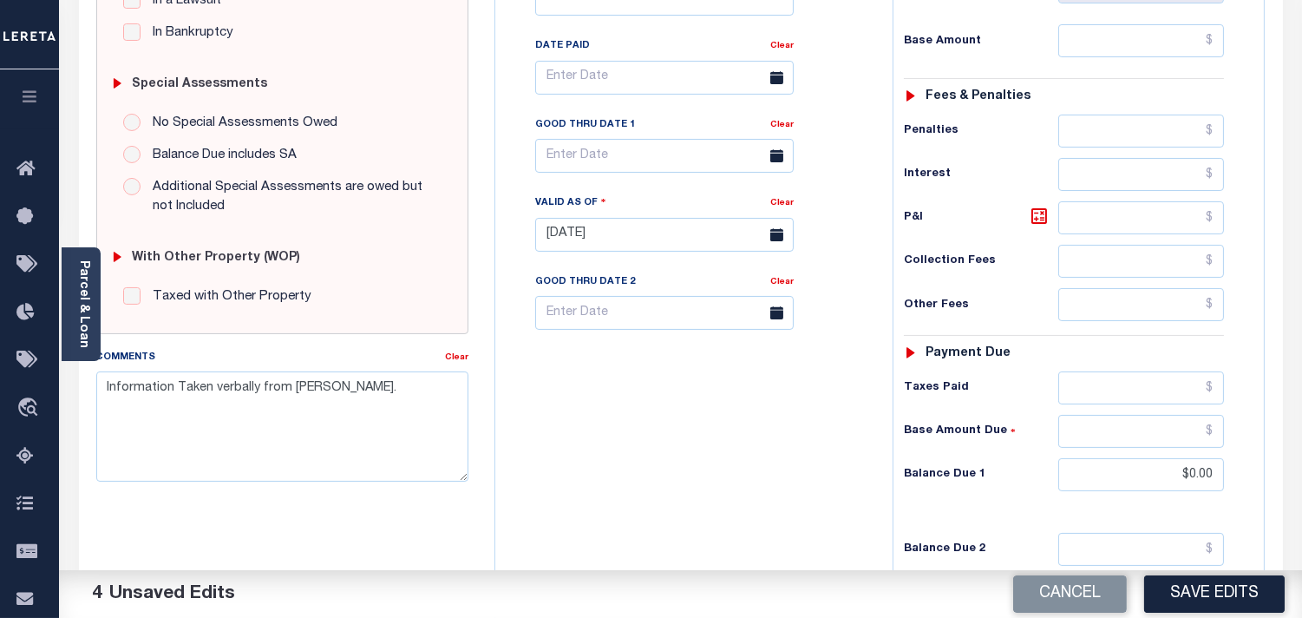
drag, startPoint x: 877, startPoint y: 487, endPoint x: 992, endPoint y: 561, distance: 136.2
click at [876, 490] on div "Tax Bill No Multiple Payment Option Payment Plan Clear" at bounding box center [690, 226] width 380 height 766
click at [1182, 591] on button "Save Edits" at bounding box center [1214, 593] width 141 height 37
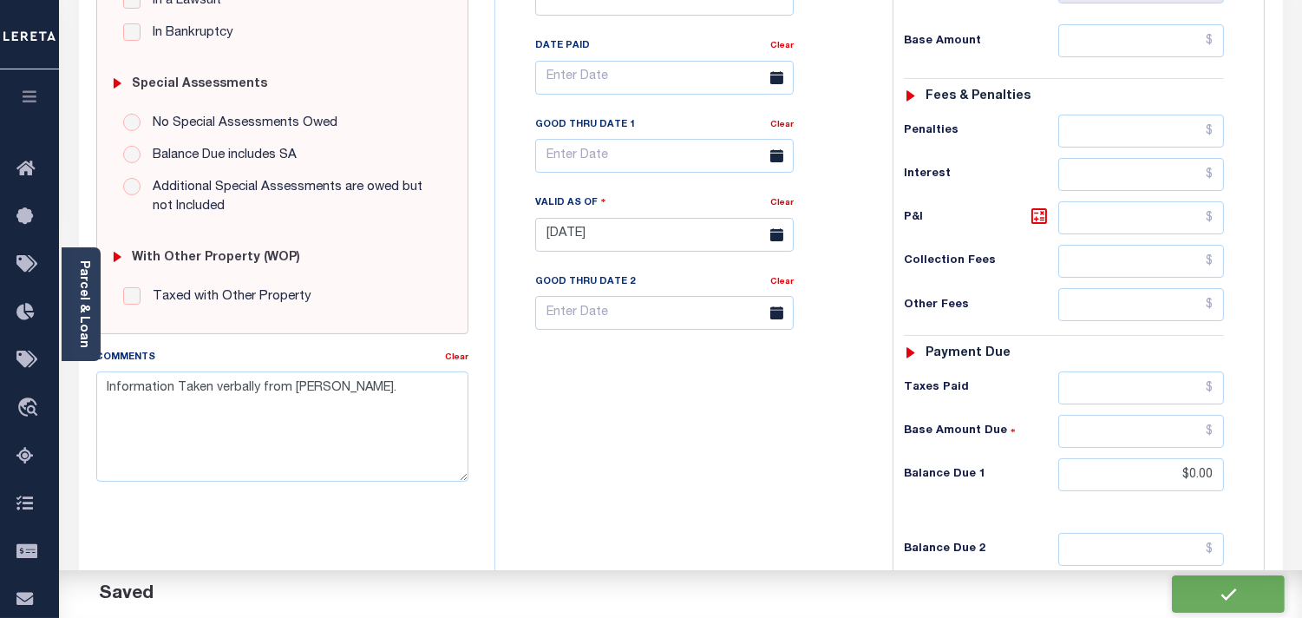
checkbox input "false"
type input "$0"
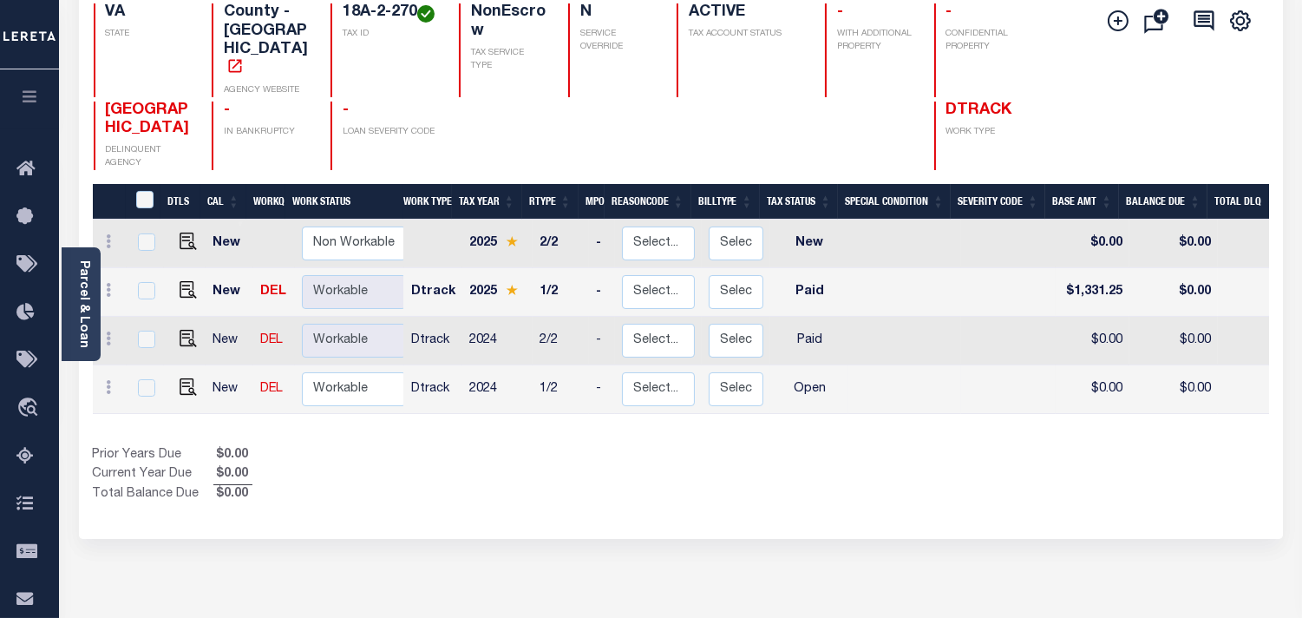
scroll to position [193, 0]
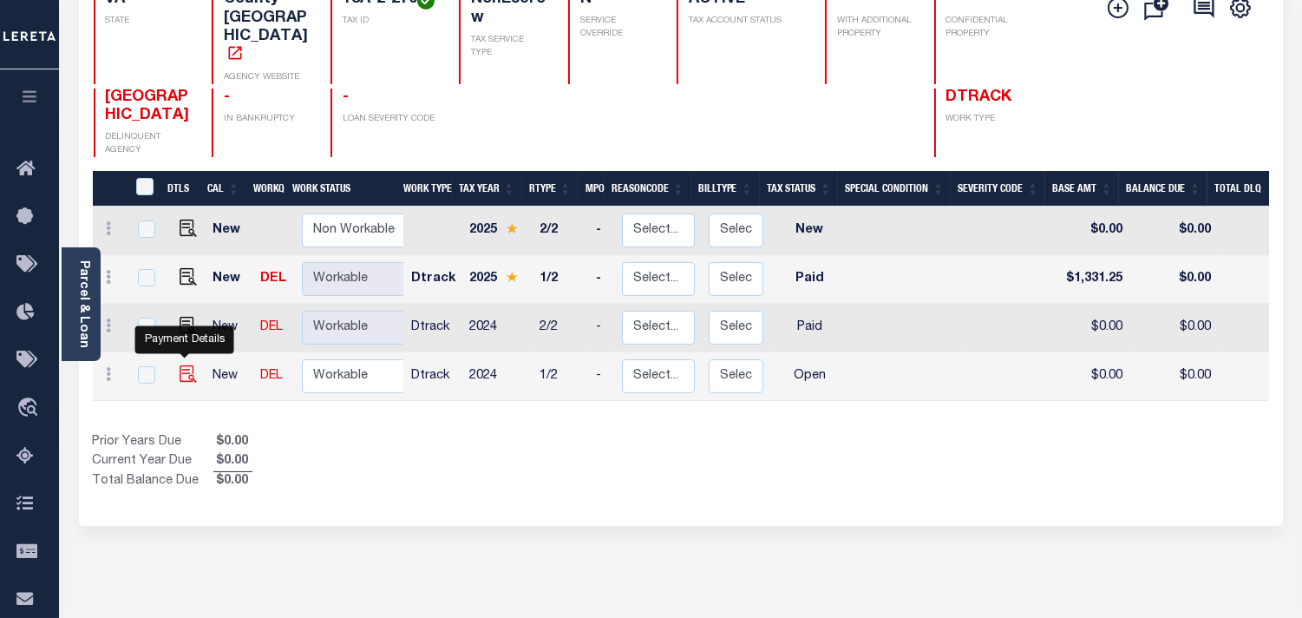
click at [186, 365] on img "" at bounding box center [188, 373] width 17 height 17
checkbox input "true"
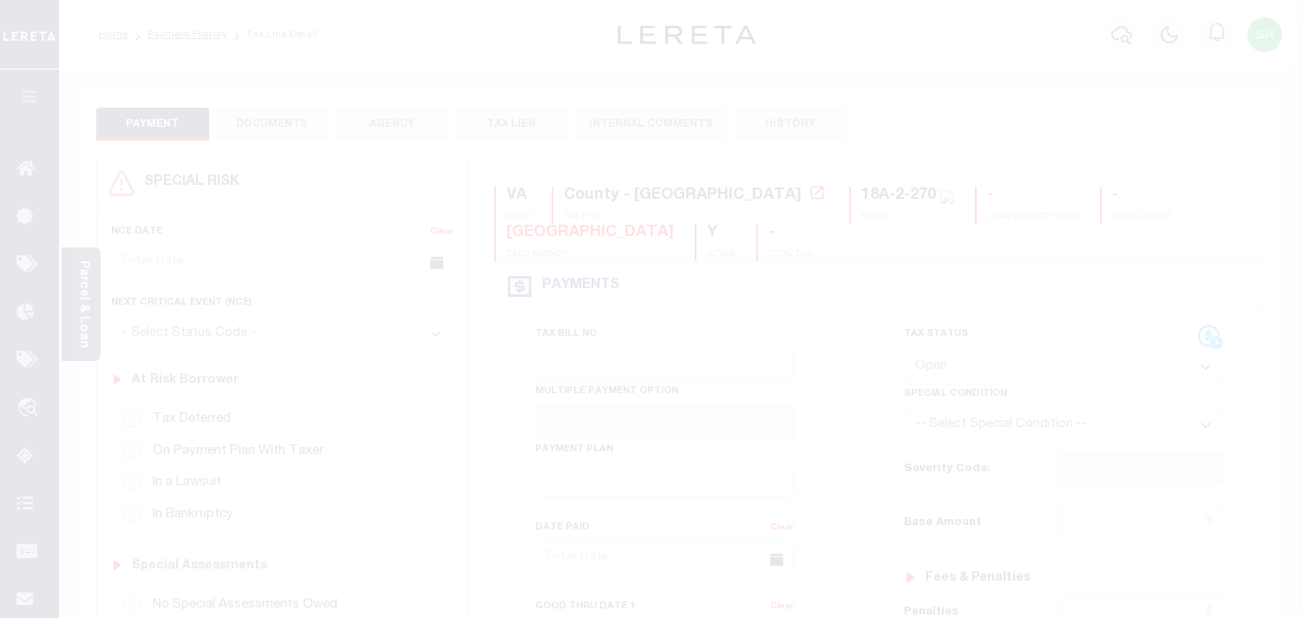
select select "OP2"
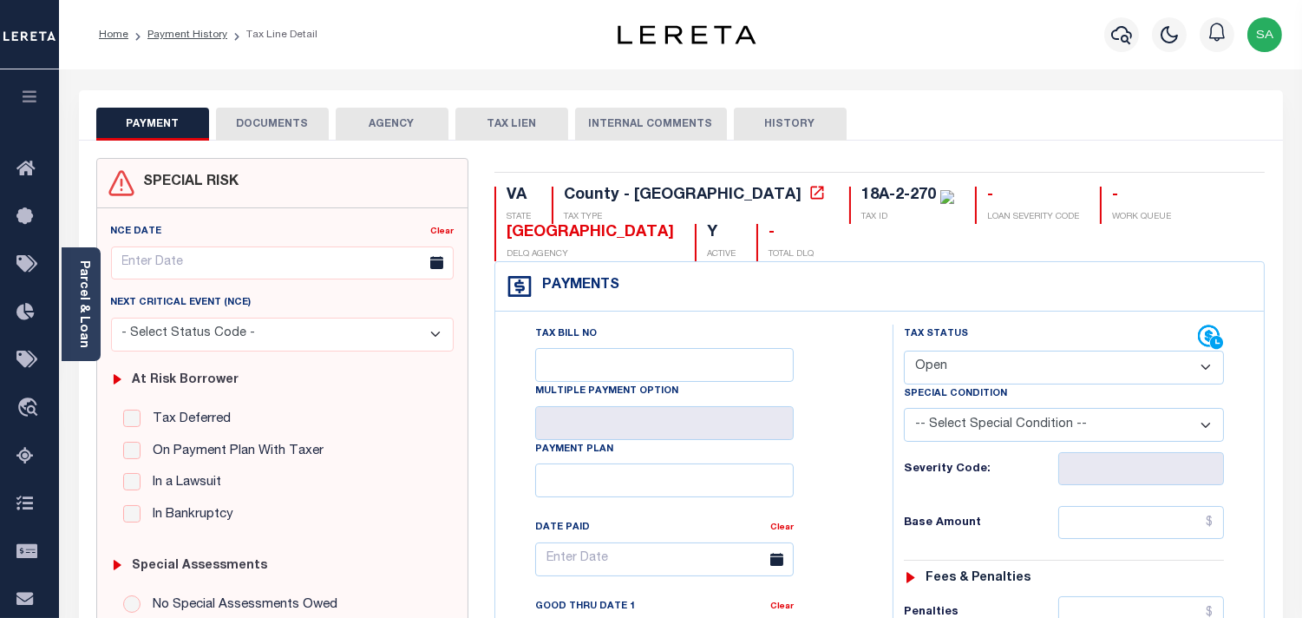
drag, startPoint x: 967, startPoint y: 368, endPoint x: 967, endPoint y: 379, distance: 11.3
click at [967, 368] on select "- Select Status Code - Open Due/Unpaid Paid Incomplete No Tax Due Internal Refu…" at bounding box center [1064, 368] width 320 height 34
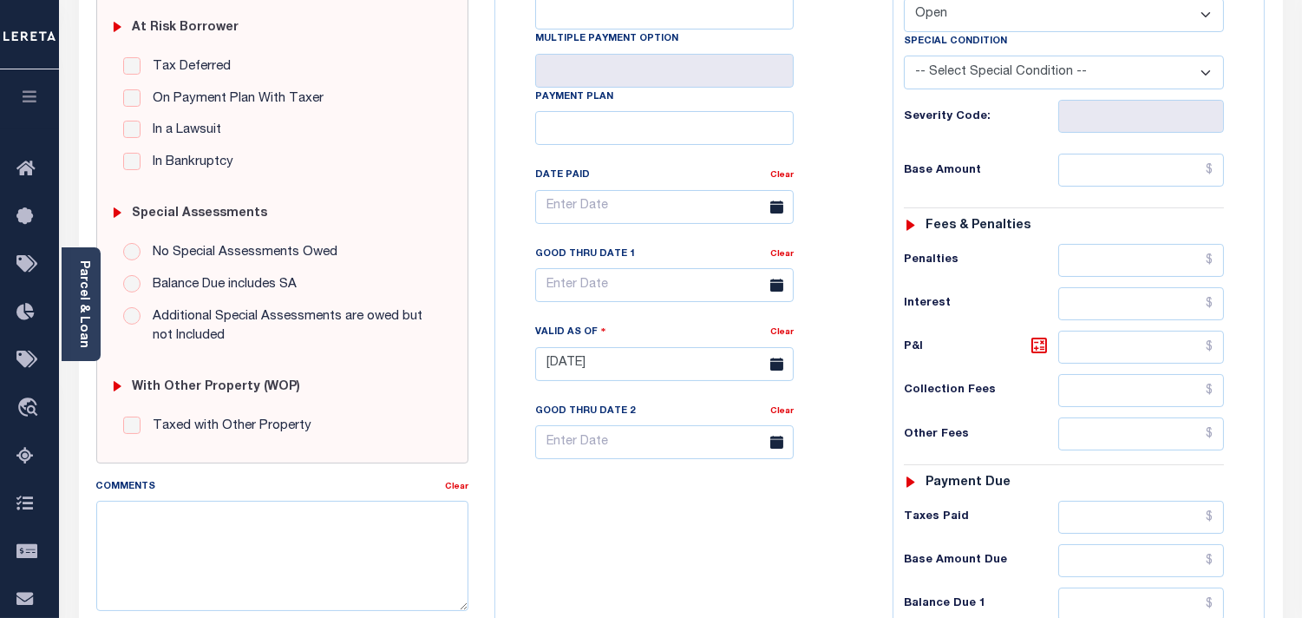
scroll to position [482, 0]
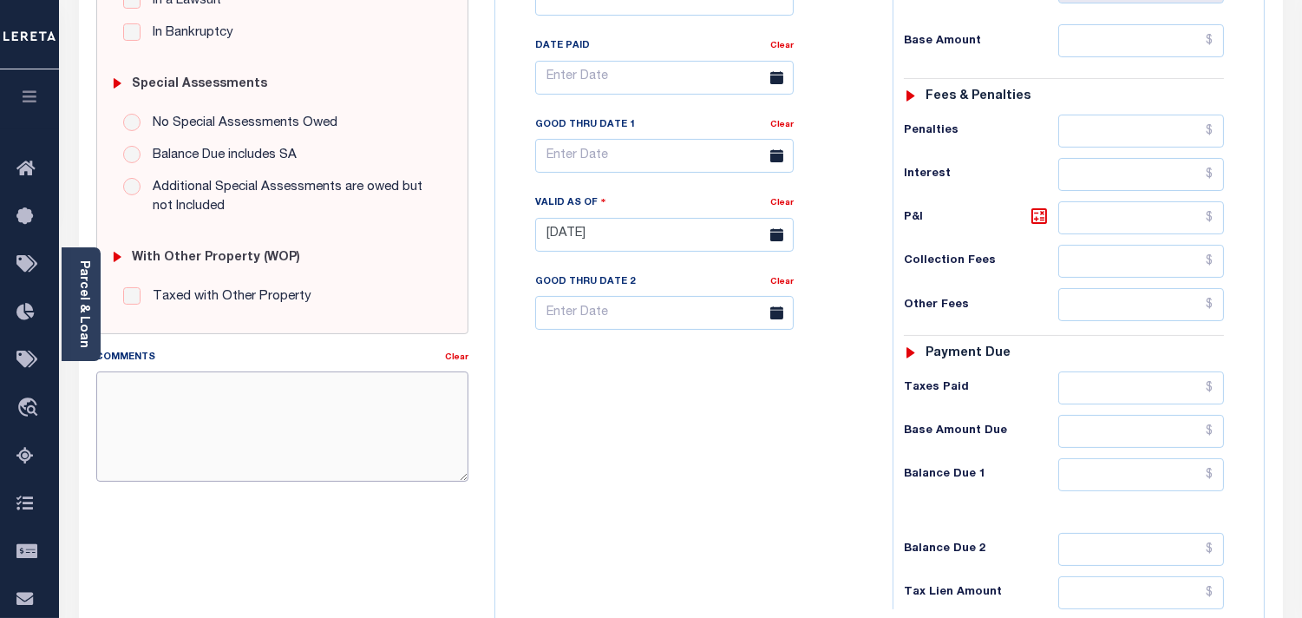
click at [332, 431] on textarea "Comments" at bounding box center [282, 425] width 372 height 109
paste textarea "Information Taken verbally from [PERSON_NAME]."
type textarea "Information Taken verbally from [PERSON_NAME]."
type input "[DATE]"
click at [1130, 487] on input "text" at bounding box center [1142, 474] width 166 height 33
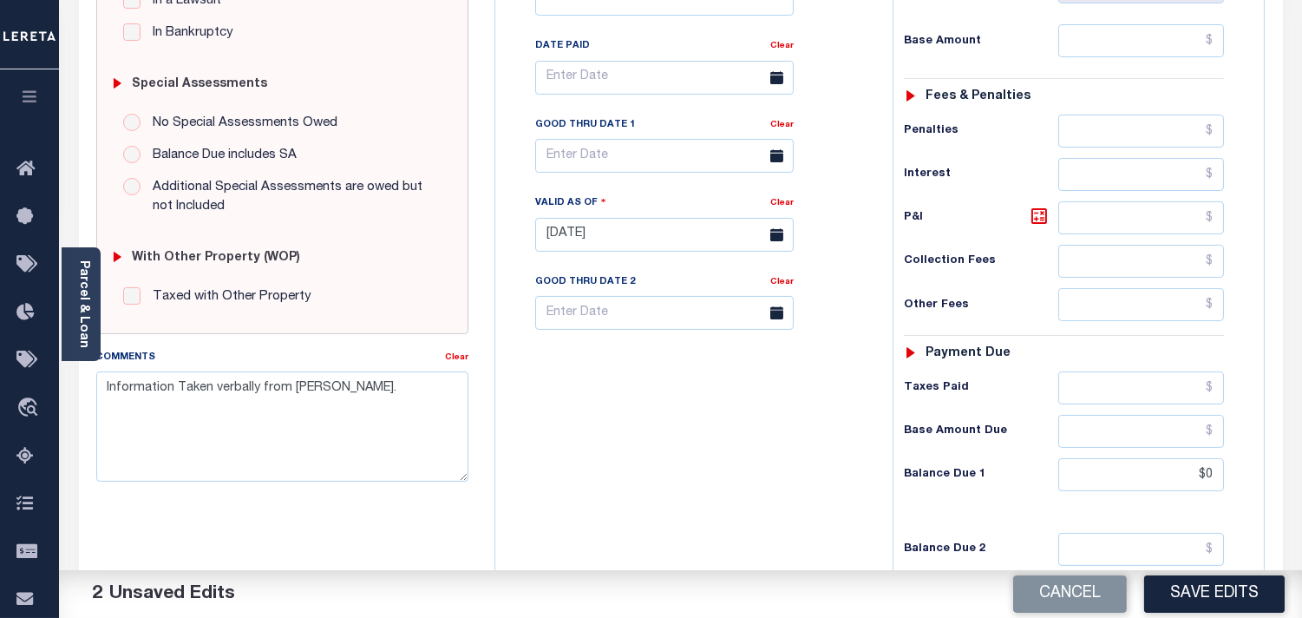
type input "$0.00"
click at [836, 456] on div "Tax Bill No Multiple Payment Option Payment Plan Clear" at bounding box center [690, 226] width 380 height 766
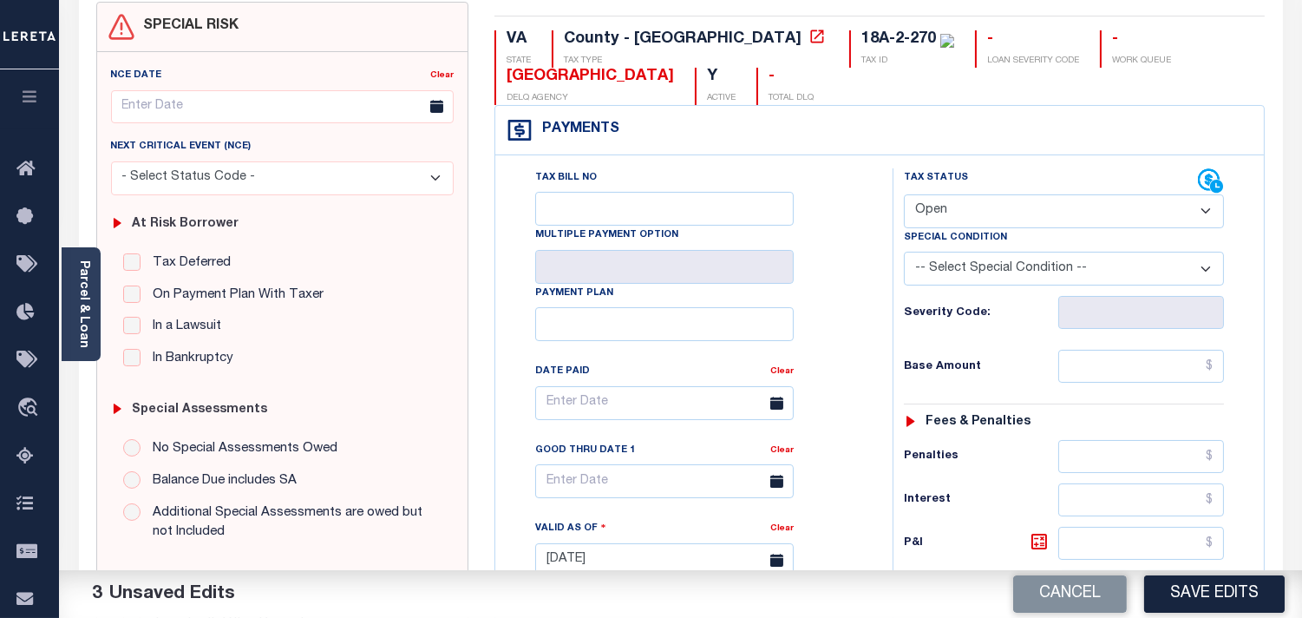
scroll to position [96, 0]
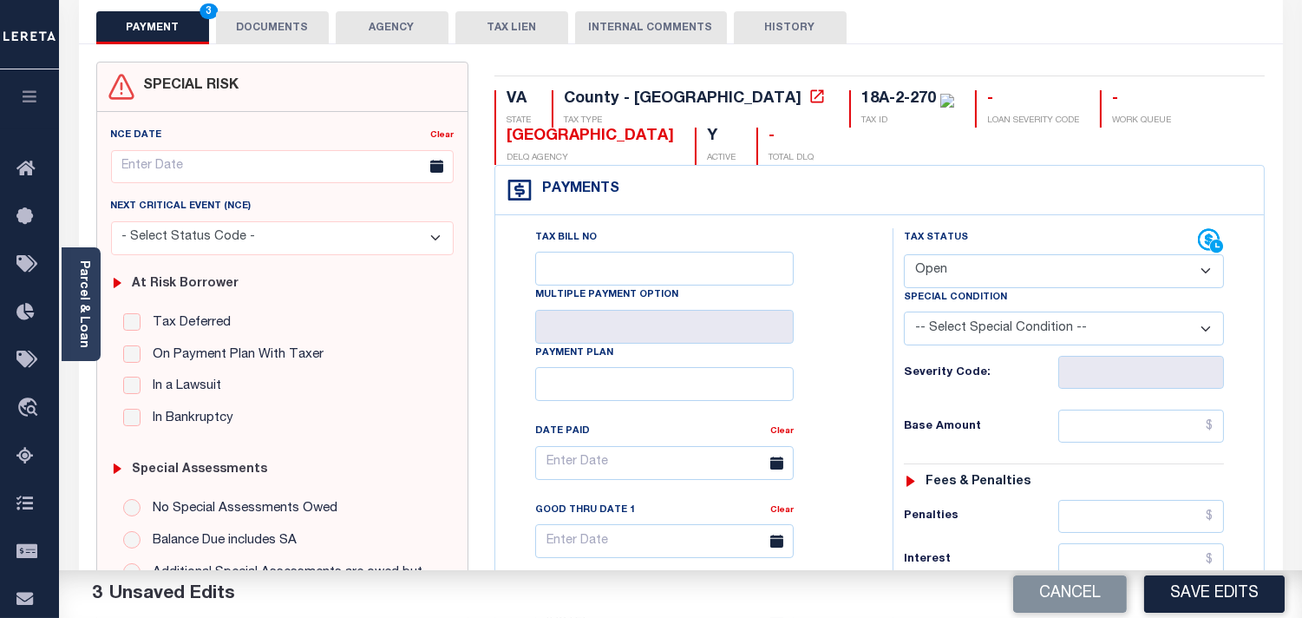
click at [996, 284] on select "- Select Status Code - Open Due/Unpaid Paid Incomplete No Tax Due Internal Refu…" at bounding box center [1064, 271] width 320 height 34
select select "PYD"
click at [904, 255] on select "- Select Status Code - Open Due/Unpaid Paid Incomplete No Tax Due Internal Refu…" at bounding box center [1064, 271] width 320 height 34
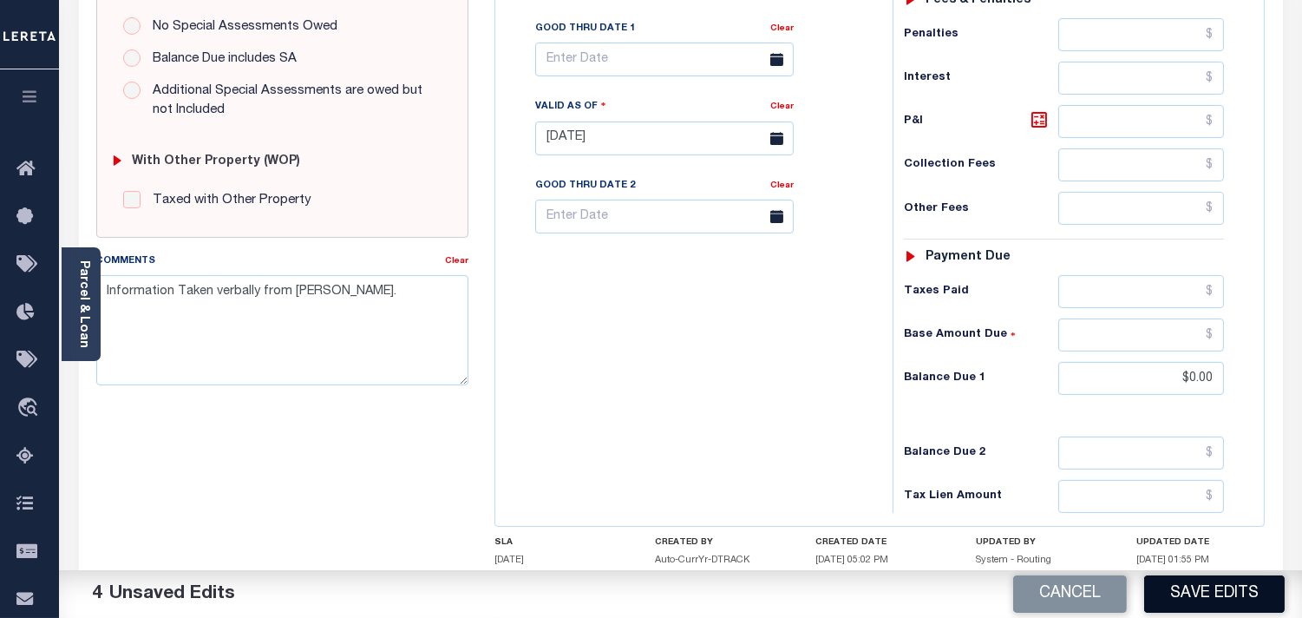
click at [1200, 590] on button "Save Edits" at bounding box center [1214, 593] width 141 height 37
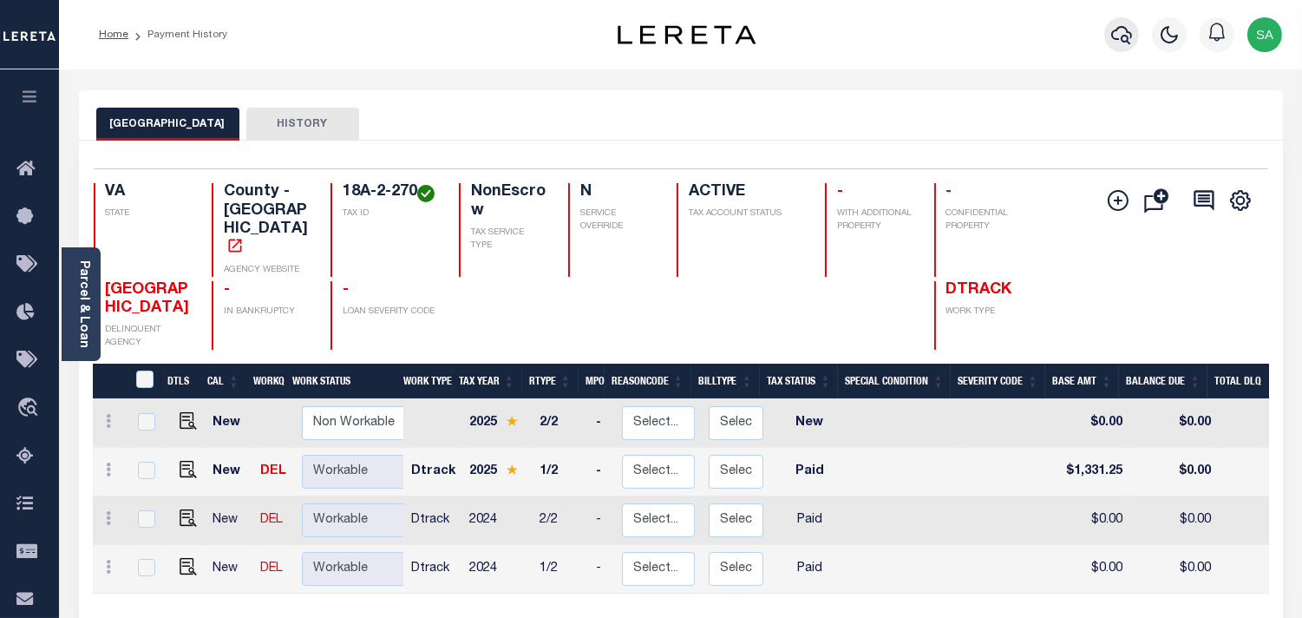
click at [1123, 32] on icon "button" at bounding box center [1121, 34] width 21 height 21
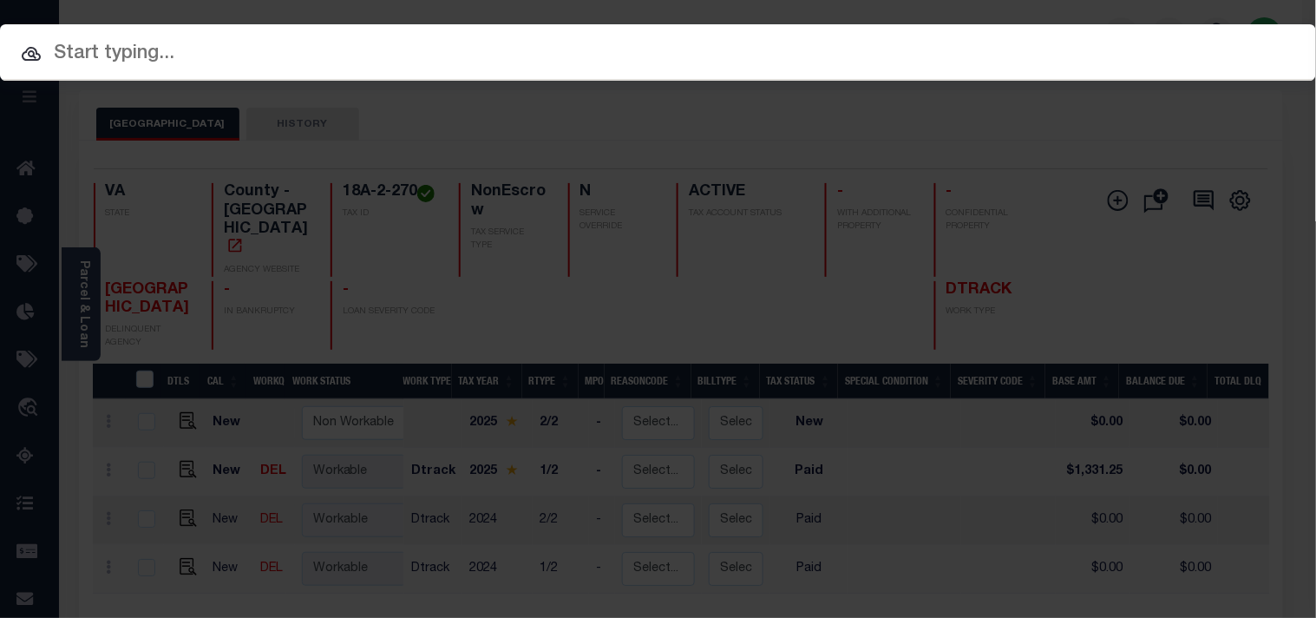
click at [1050, 55] on div "Include Loans TBM Customers Borrowers Payments (Lender Non-Disb) Payments (Lend…" at bounding box center [658, 309] width 1316 height 618
paste input "21155406"
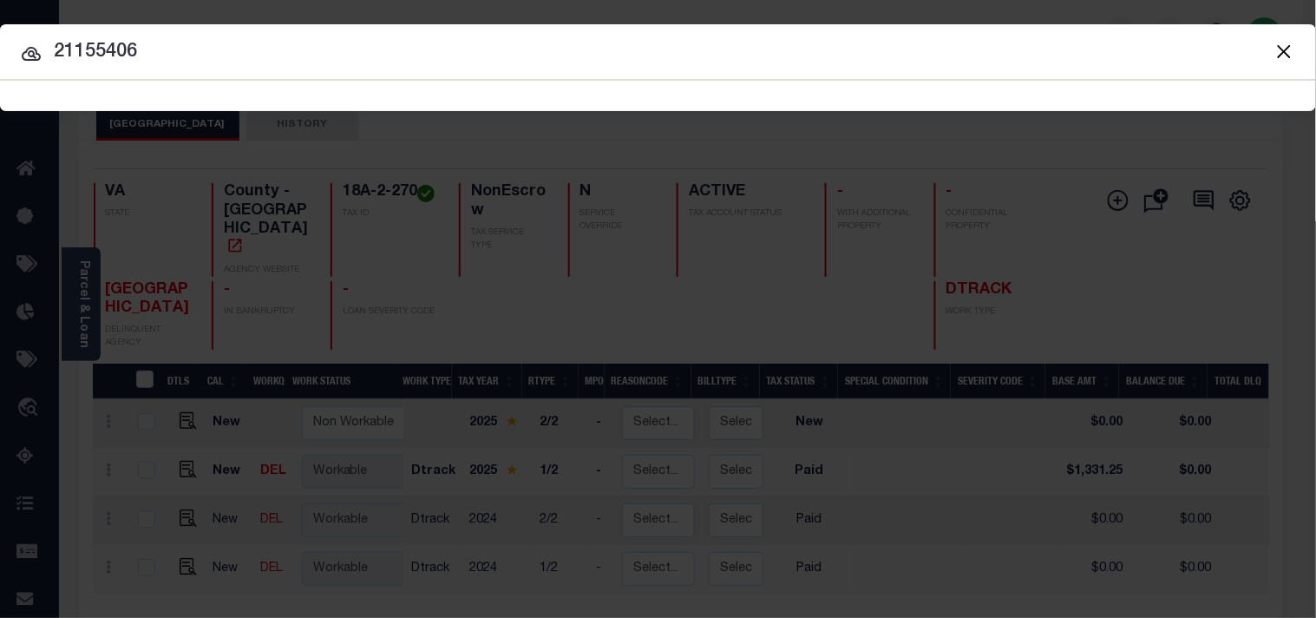
type input "21155406"
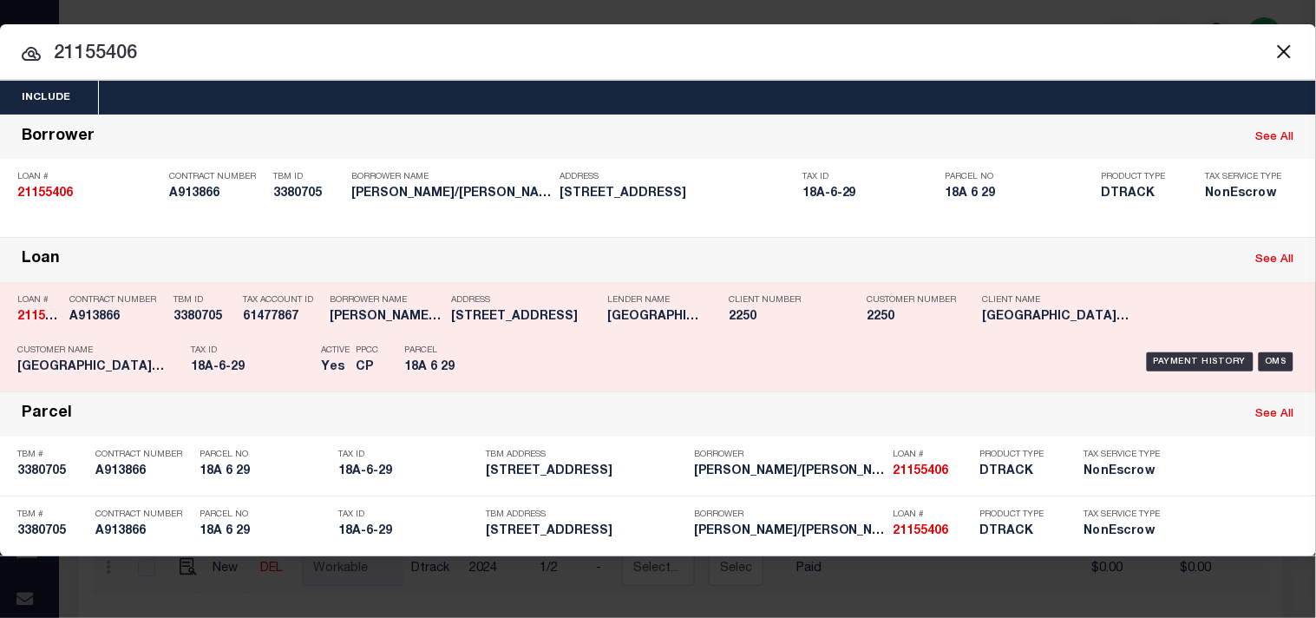
click at [530, 327] on div "Address [STREET_ADDRESS]" at bounding box center [525, 311] width 148 height 50
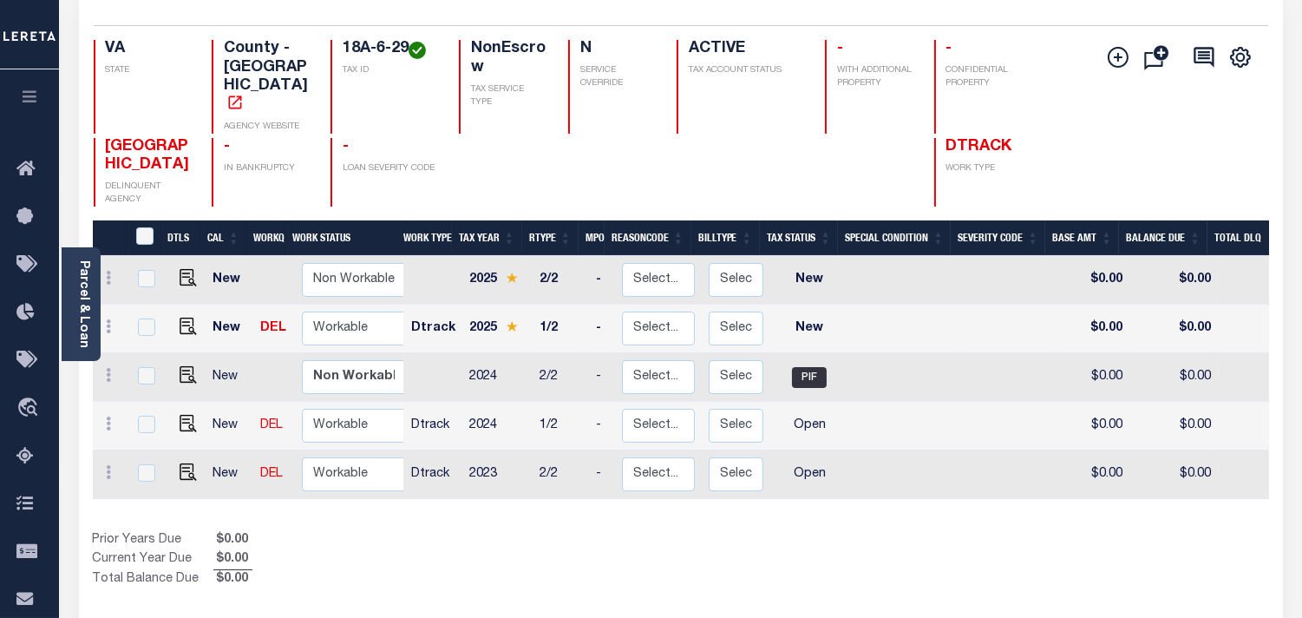
scroll to position [193, 0]
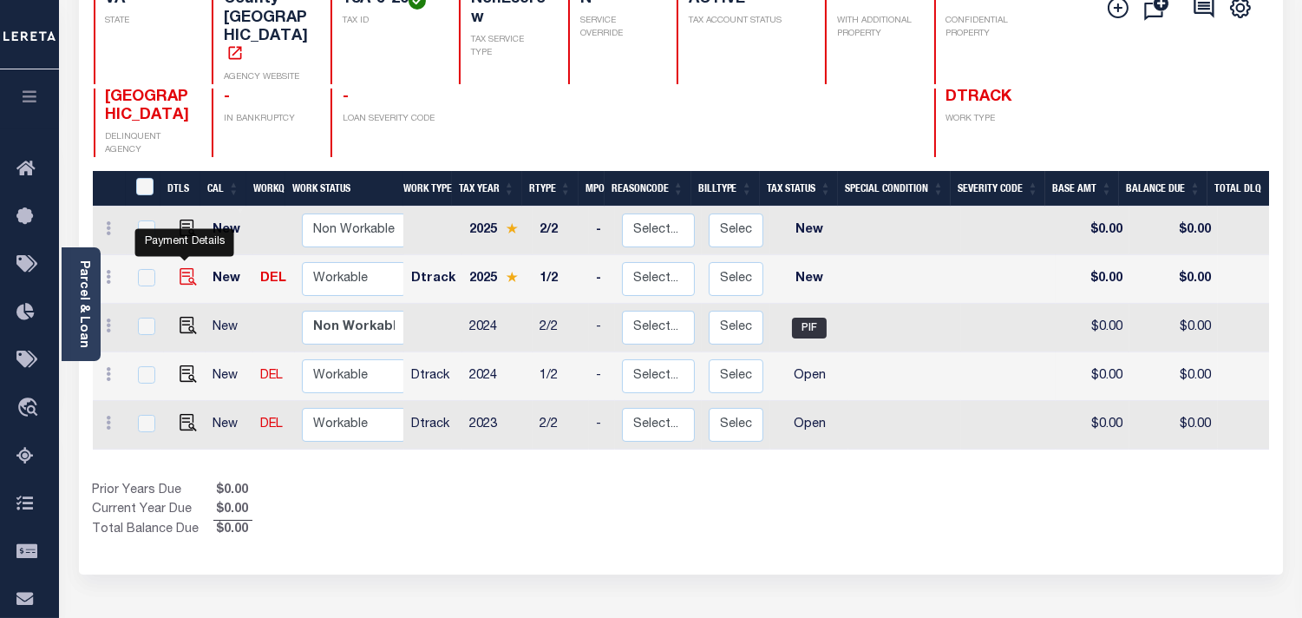
click at [186, 268] on img "" at bounding box center [188, 276] width 17 height 17
checkbox input "true"
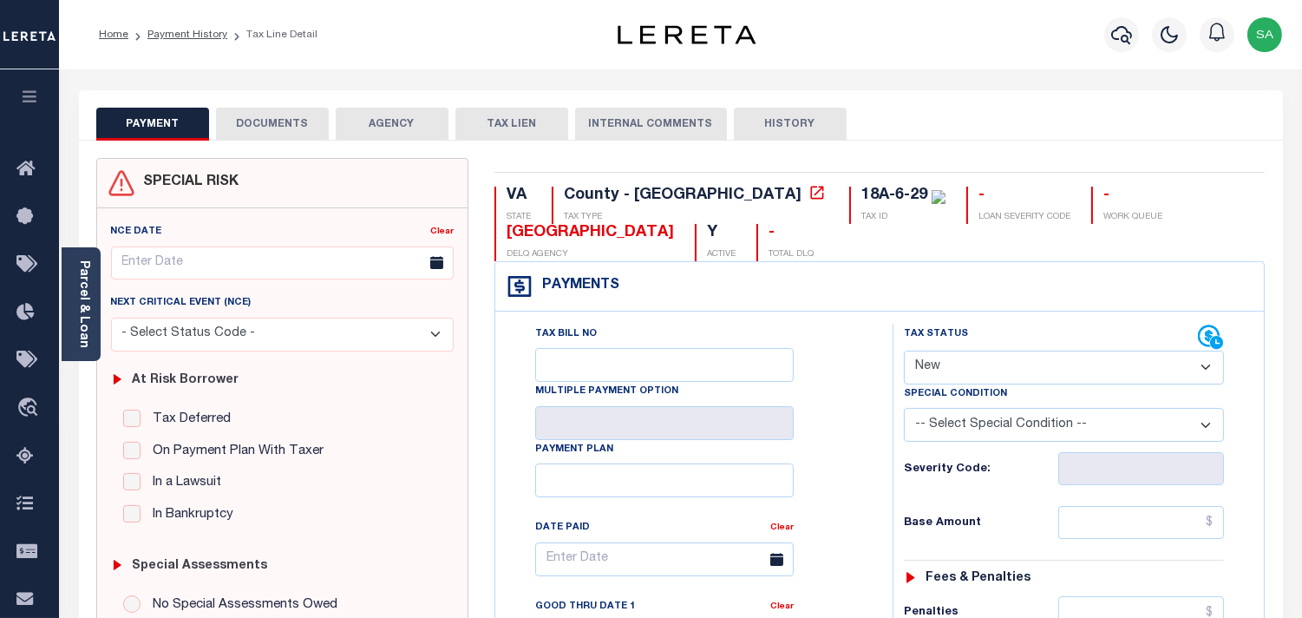
drag, startPoint x: 90, startPoint y: 317, endPoint x: 1297, endPoint y: 270, distance: 1207.8
click at [89, 317] on link "Parcel & Loan" at bounding box center [83, 304] width 12 height 88
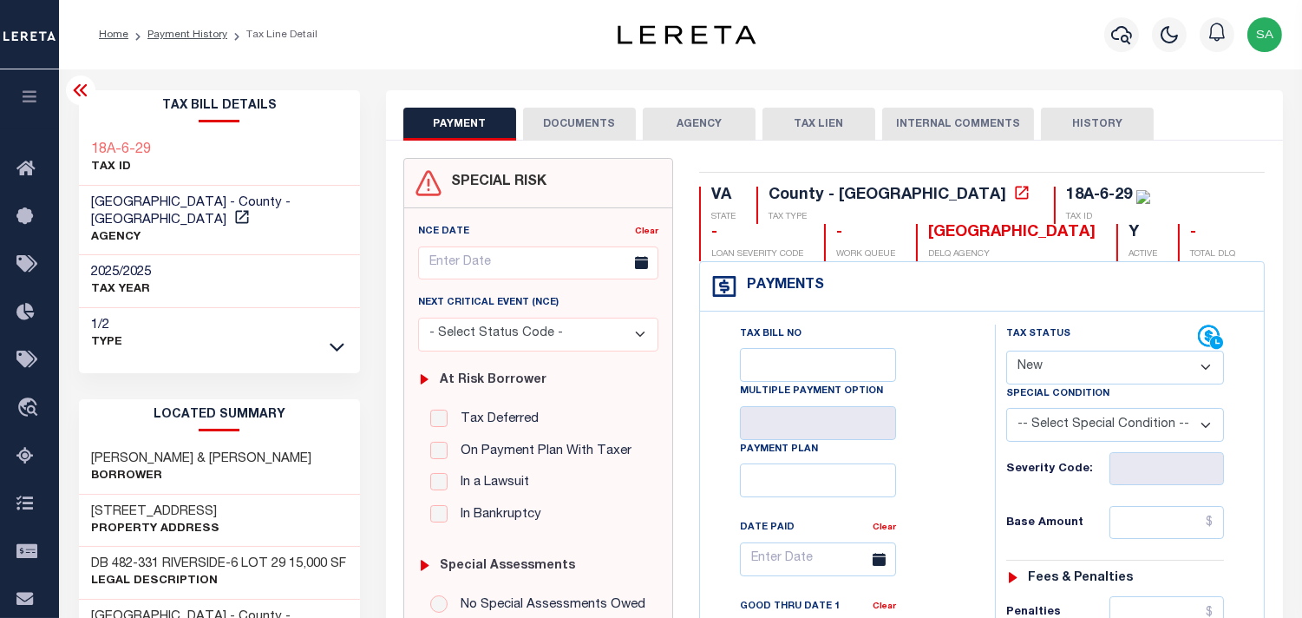
click at [1068, 370] on select "- Select Status Code - Open Due/Unpaid Paid Incomplete No Tax Due Internal Refu…" at bounding box center [1115, 368] width 218 height 34
select select "PYD"
click at [1006, 351] on select "- Select Status Code - Open Due/Unpaid Paid Incomplete No Tax Due Internal Refu…" at bounding box center [1115, 368] width 218 height 34
type input "[DATE]"
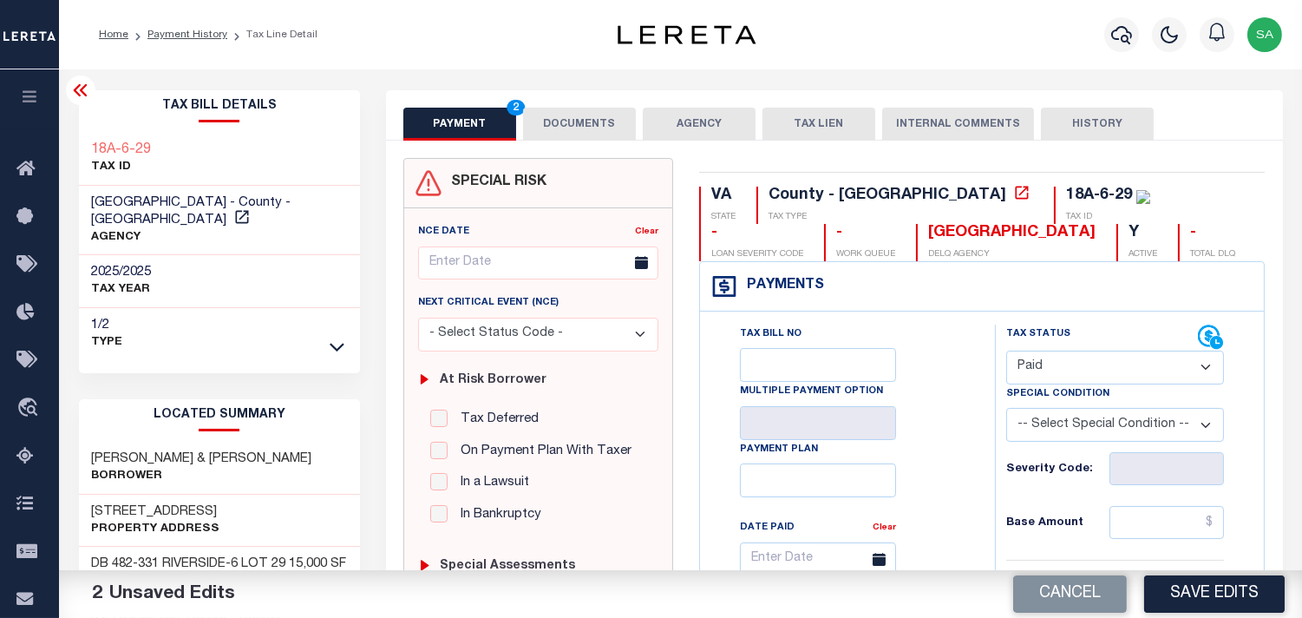
click at [596, 128] on button "DOCUMENTS" at bounding box center [579, 124] width 113 height 33
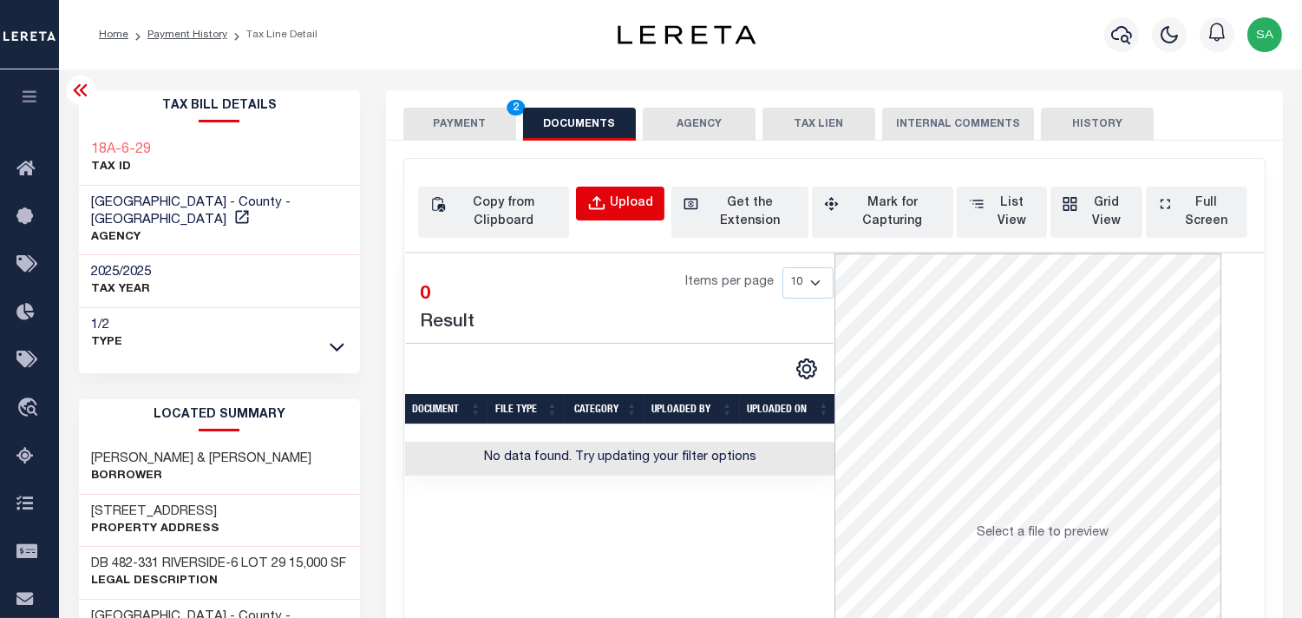
click at [631, 200] on div "Upload" at bounding box center [631, 203] width 43 height 19
select select "POP"
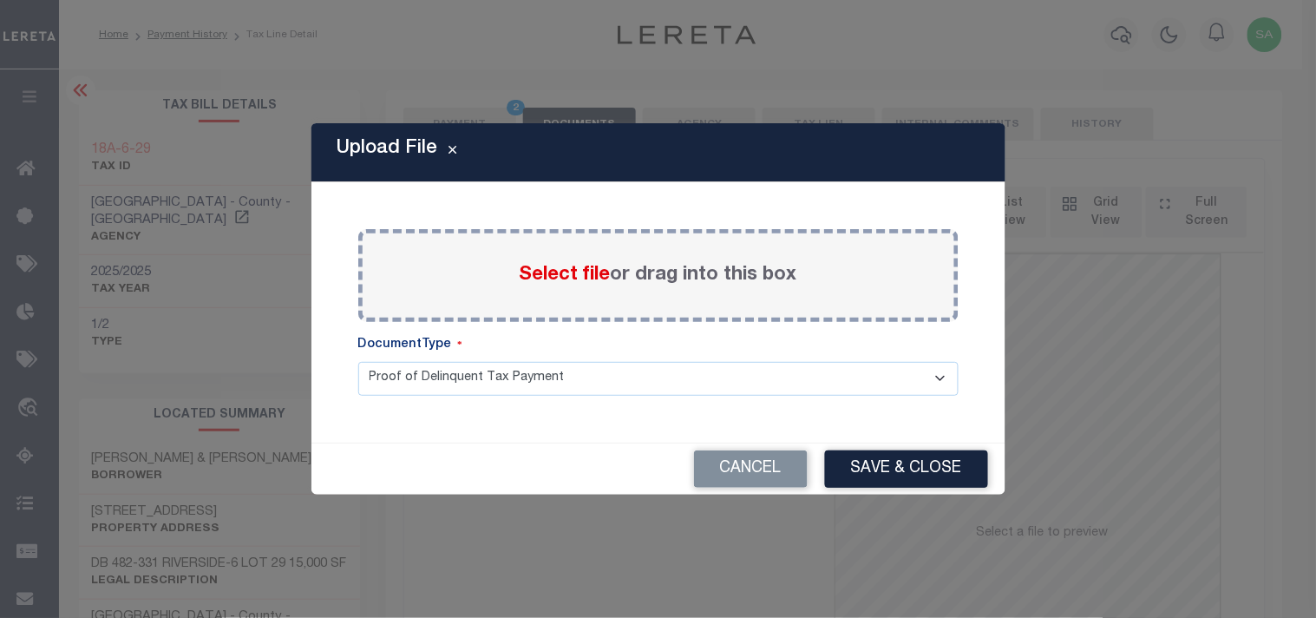
click at [574, 270] on span "Select file" at bounding box center [565, 275] width 91 height 19
click at [0, 0] on input "Select file or drag into this box" at bounding box center [0, 0] width 0 height 0
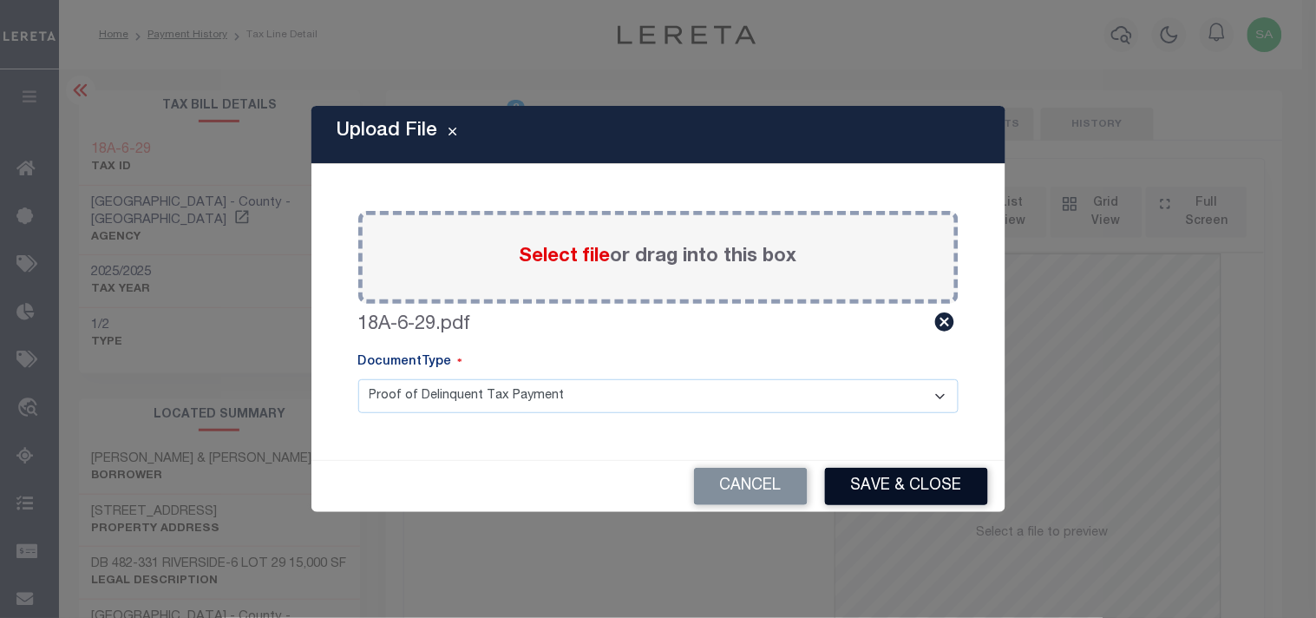
click at [922, 482] on button "Save & Close" at bounding box center [906, 486] width 163 height 37
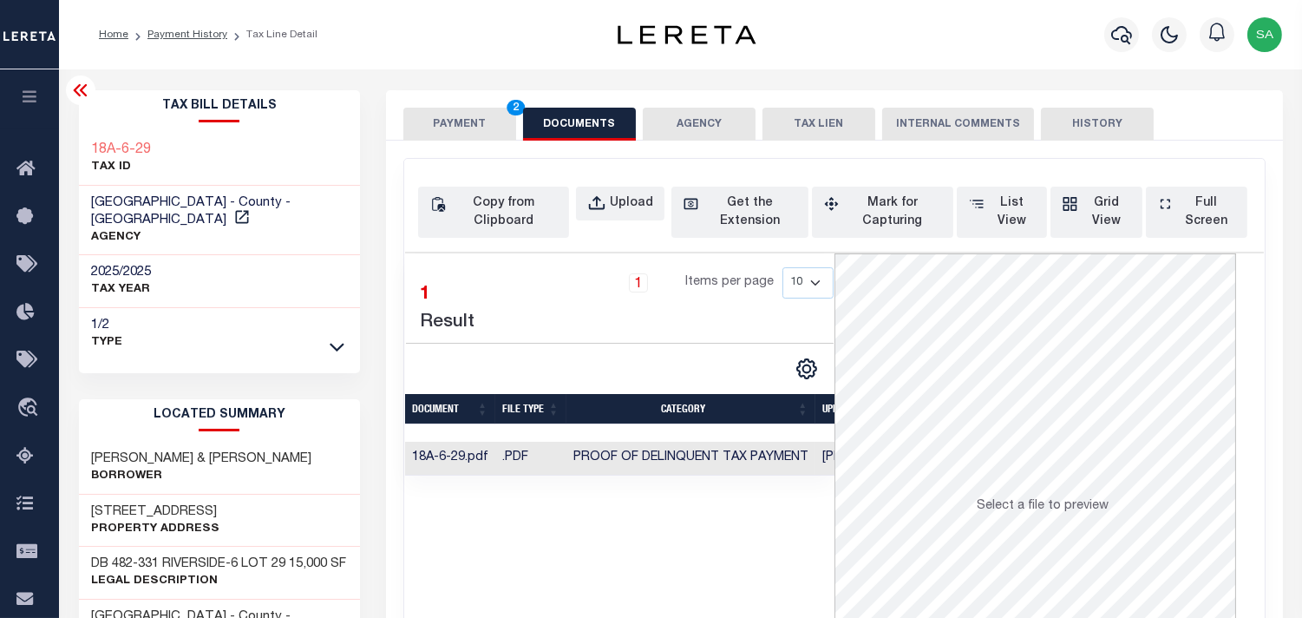
drag, startPoint x: 455, startPoint y: 113, endPoint x: 477, endPoint y: 139, distance: 34.4
click at [454, 113] on button "PAYMENT 2" at bounding box center [459, 124] width 113 height 33
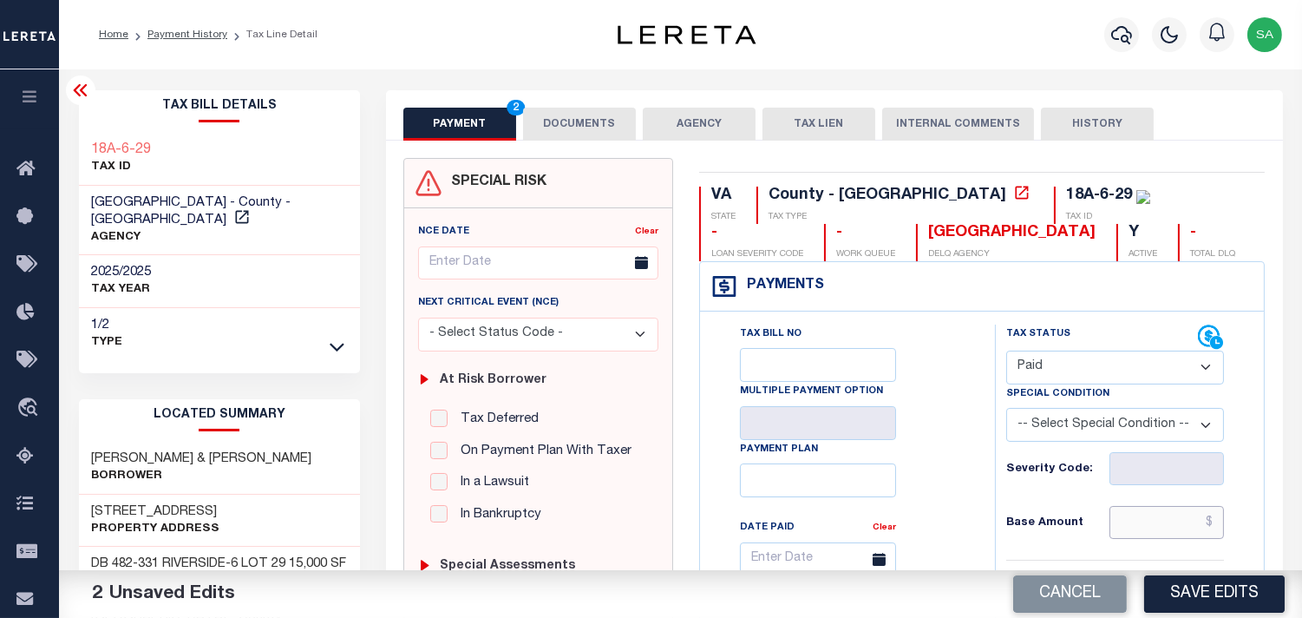
click at [1146, 509] on input "text" at bounding box center [1167, 522] width 115 height 33
paste input "1,091.25"
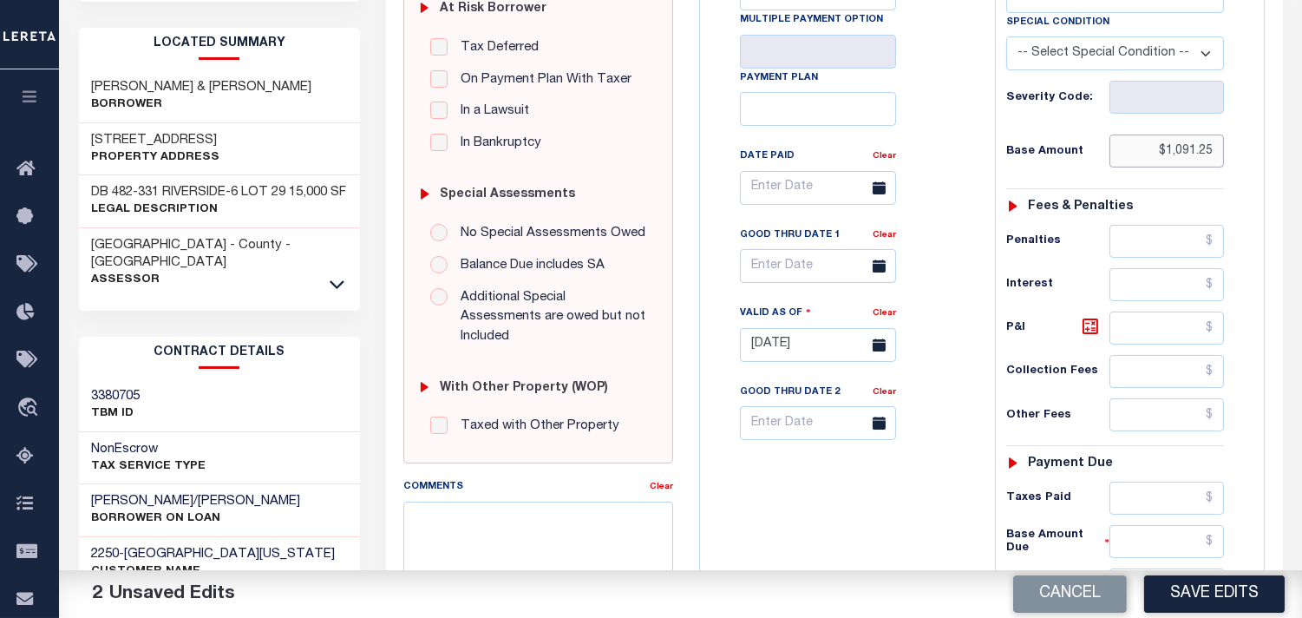
scroll to position [674, 0]
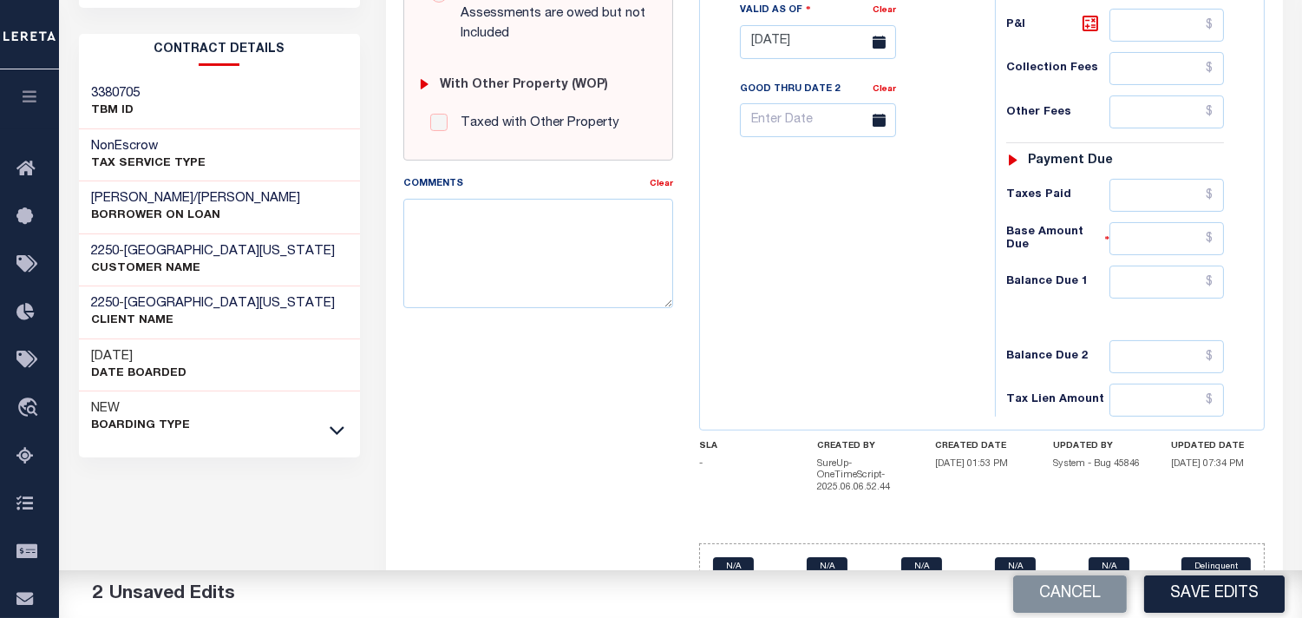
type input "$1,091.25"
click at [1164, 184] on input "text" at bounding box center [1167, 195] width 115 height 33
paste input "1,091.25"
type input "$1,091.25"
click at [1197, 280] on input "text" at bounding box center [1167, 282] width 115 height 33
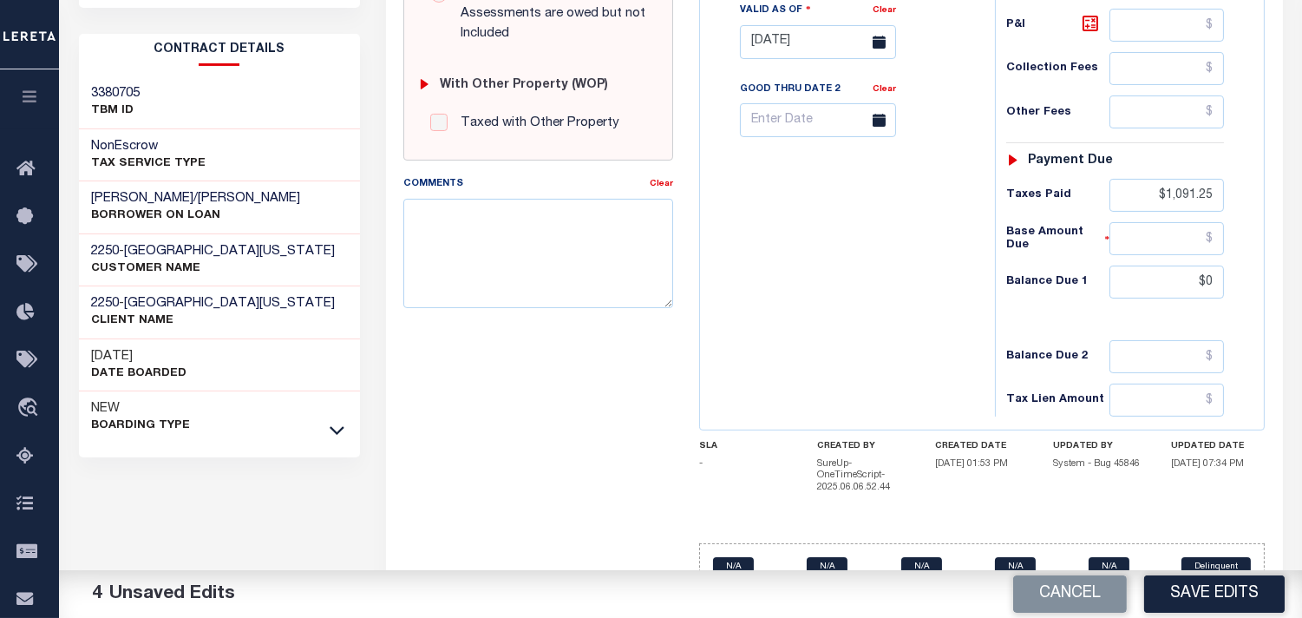
type input "$0.00"
click at [886, 291] on div "Tax Bill No Multiple Payment Option Payment Plan Clear" at bounding box center [844, 33] width 278 height 766
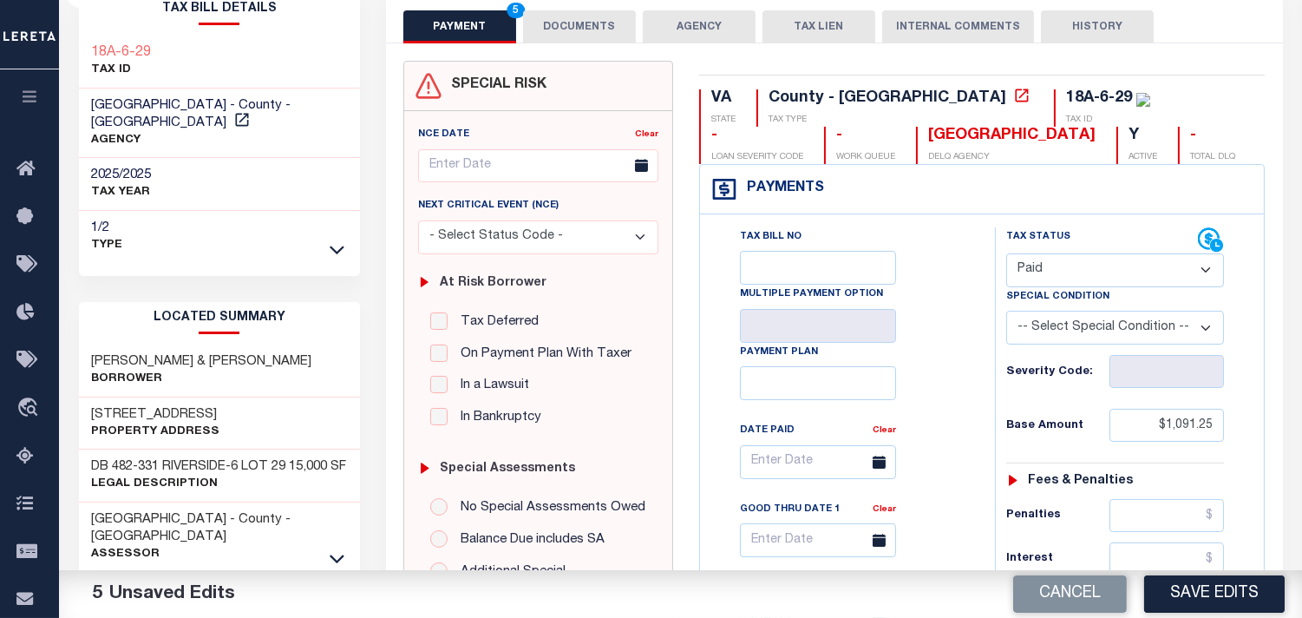
scroll to position [96, 0]
click at [1221, 594] on button "Save Edits" at bounding box center [1214, 593] width 141 height 37
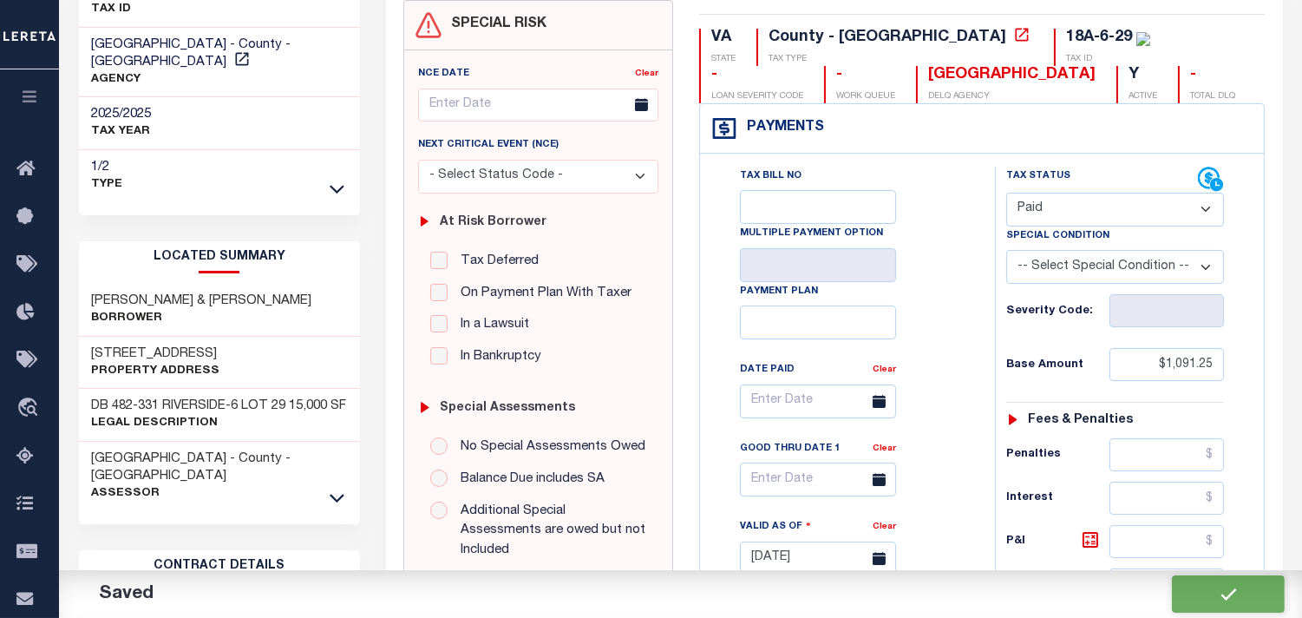
scroll to position [3, 0]
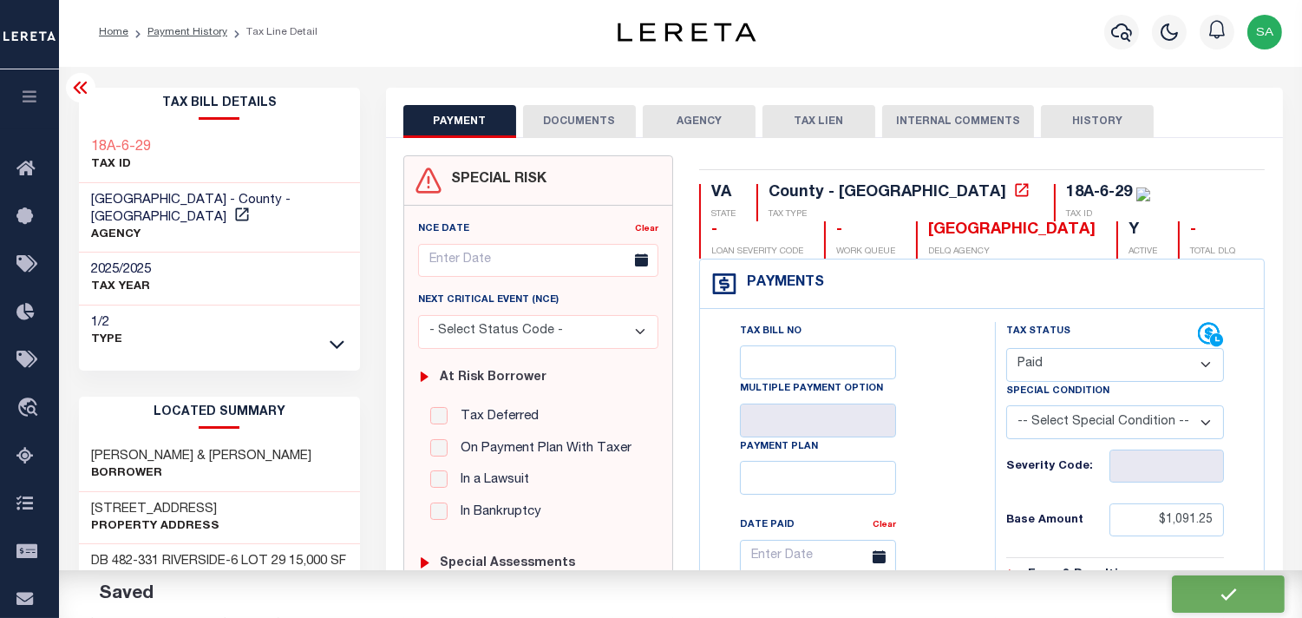
checkbox input "false"
type input "$1,091.25"
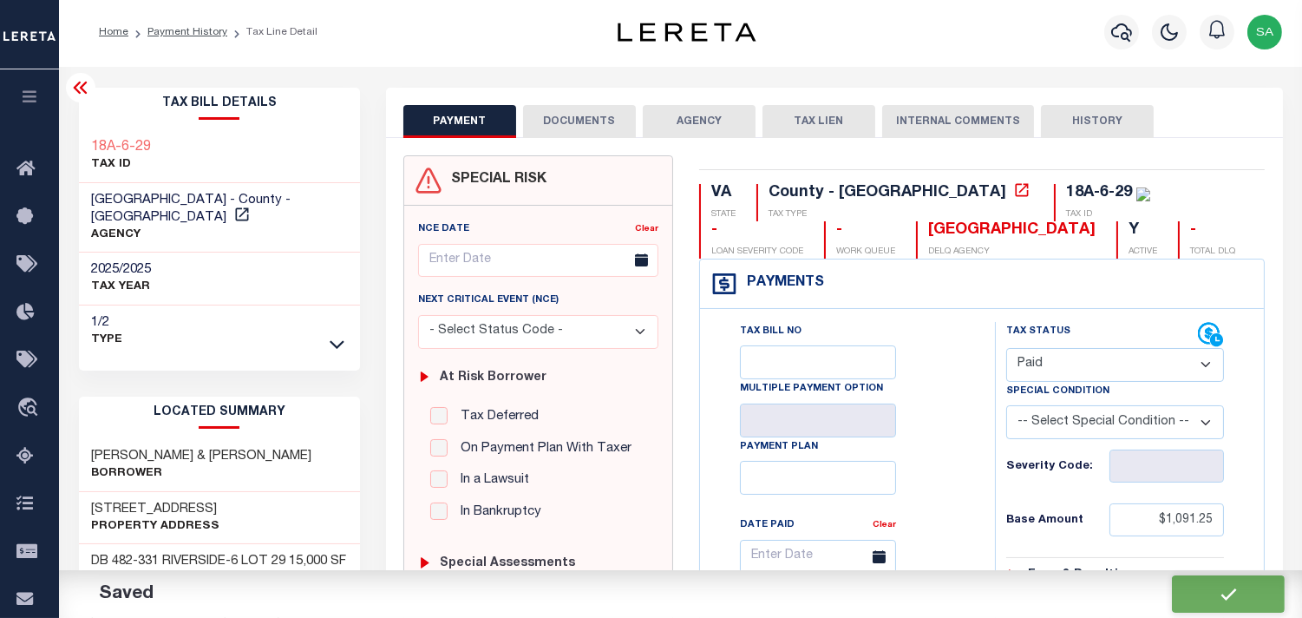
type input "$1,091.25"
type input "$0"
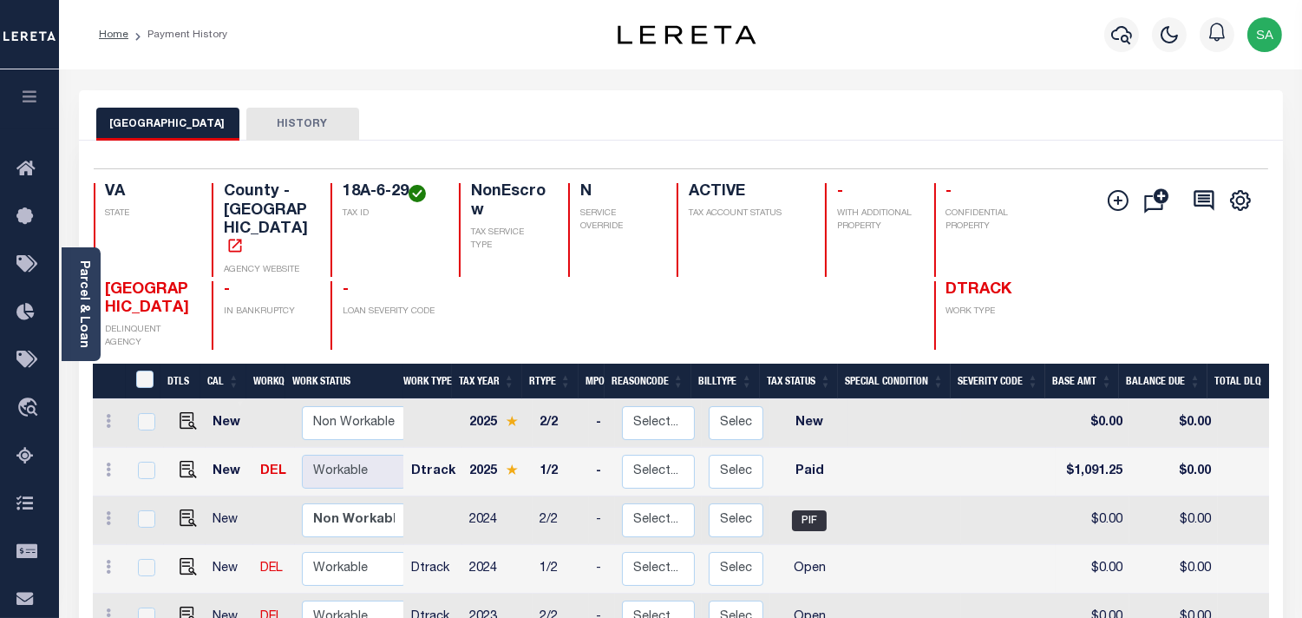
scroll to position [96, 0]
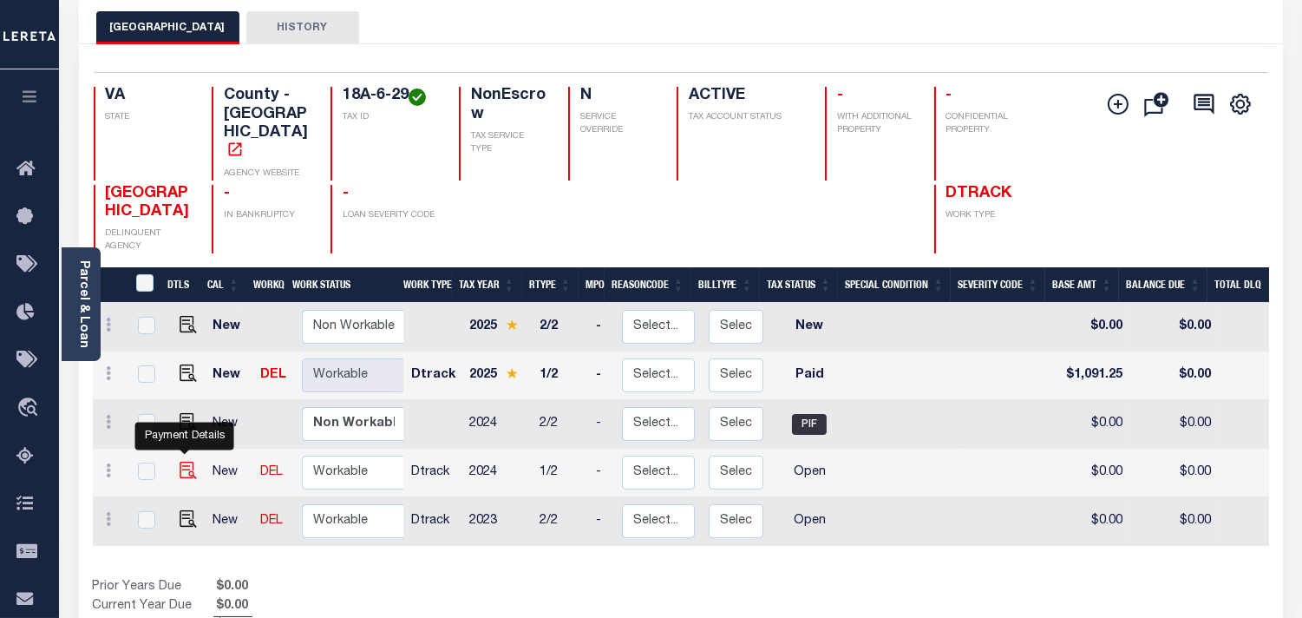
click at [180, 462] on img "" at bounding box center [188, 470] width 17 height 17
checkbox input "true"
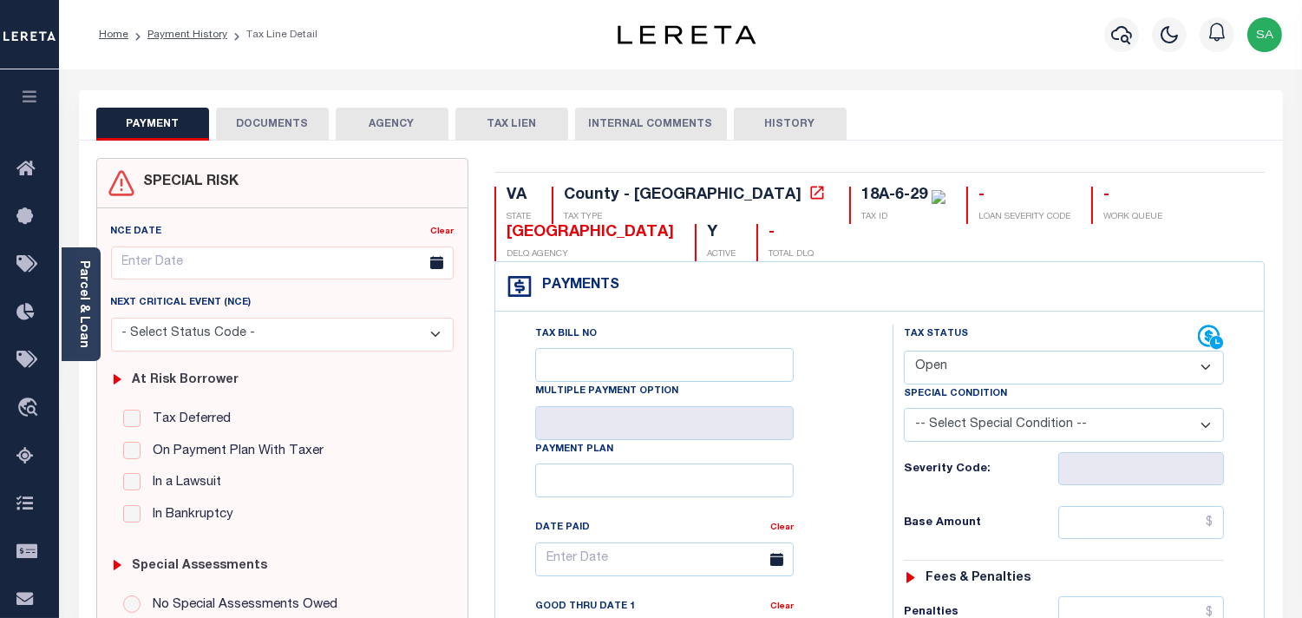
drag, startPoint x: 1015, startPoint y: 363, endPoint x: 1009, endPoint y: 380, distance: 18.4
click at [1009, 380] on select "- Select Status Code - Open Due/Unpaid Paid Incomplete No Tax Due Internal Refu…" at bounding box center [1064, 368] width 320 height 34
select select "INC"
click at [904, 351] on select "- Select Status Code - Open Due/Unpaid Paid Incomplete No Tax Due Internal Refu…" at bounding box center [1064, 368] width 320 height 34
type input "[DATE]"
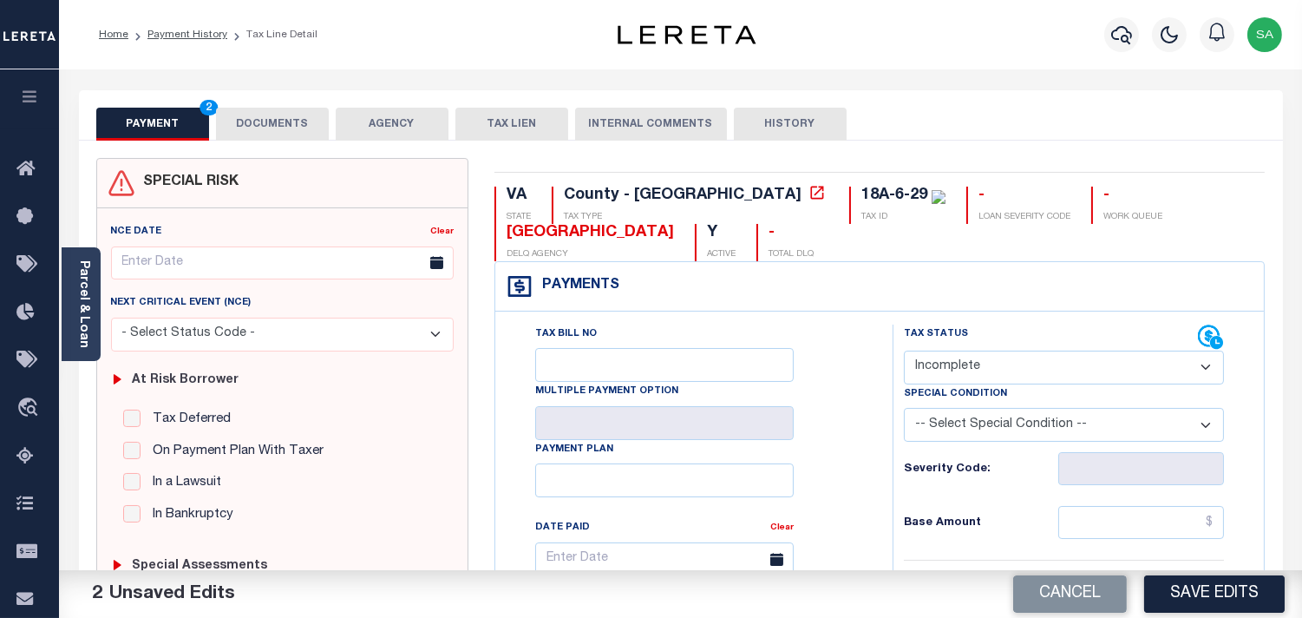
click at [990, 367] on select "- Select Status Code - Open Due/Unpaid Paid Incomplete No Tax Due Internal Refu…" at bounding box center [1064, 368] width 320 height 34
select select "PYD"
click at [904, 351] on select "- Select Status Code - Open Due/Unpaid Paid Incomplete No Tax Due Internal Refu…" at bounding box center [1064, 368] width 320 height 34
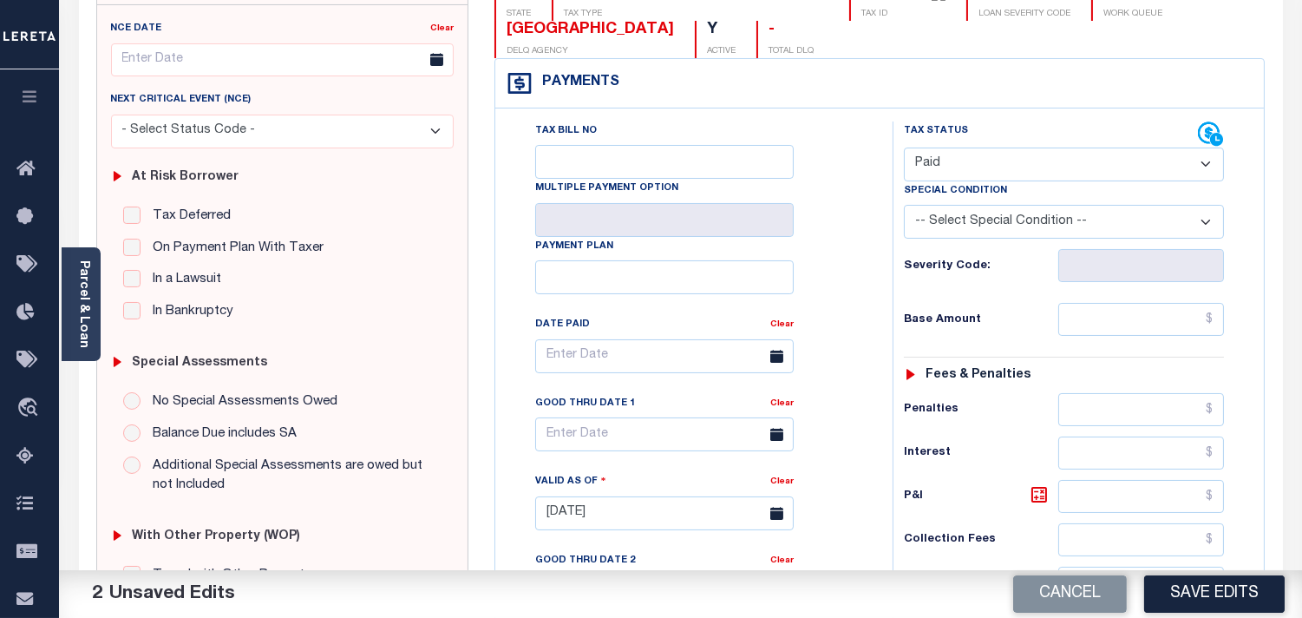
scroll to position [578, 0]
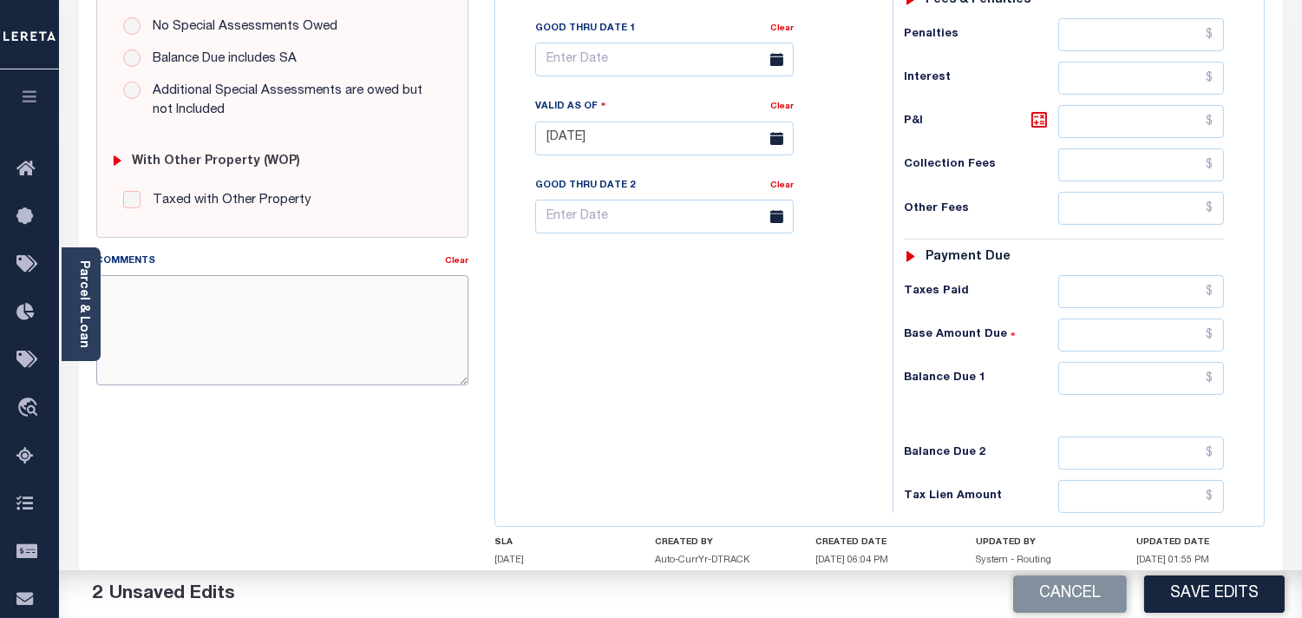
click at [456, 342] on textarea "Comments" at bounding box center [282, 329] width 372 height 109
paste textarea "Information Taken verbally from [PERSON_NAME]."
type textarea "Information Taken verbally from [PERSON_NAME]."
drag, startPoint x: 1181, startPoint y: 390, endPoint x: 1161, endPoint y: 390, distance: 20.0
click at [1181, 390] on input "text" at bounding box center [1142, 378] width 166 height 33
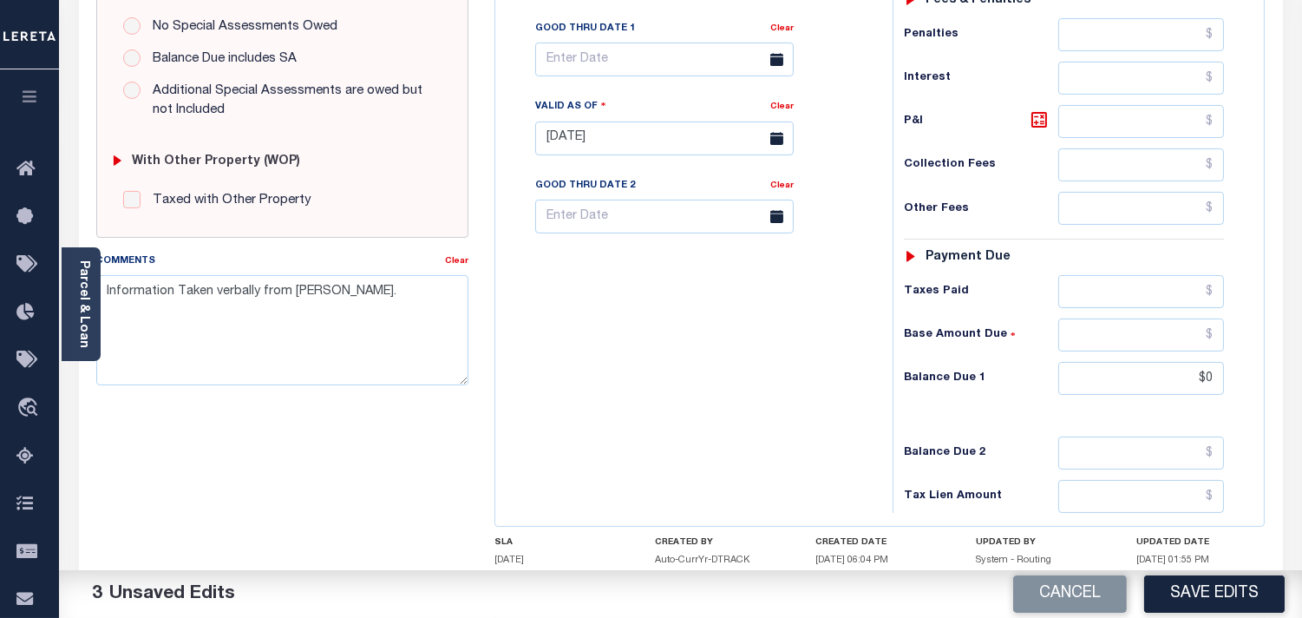
type input "$0.00"
click at [864, 384] on div "Tax Bill No Multiple Payment Option Payment Plan Clear" at bounding box center [690, 130] width 380 height 766
click at [1200, 587] on button "Save Edits" at bounding box center [1214, 593] width 141 height 37
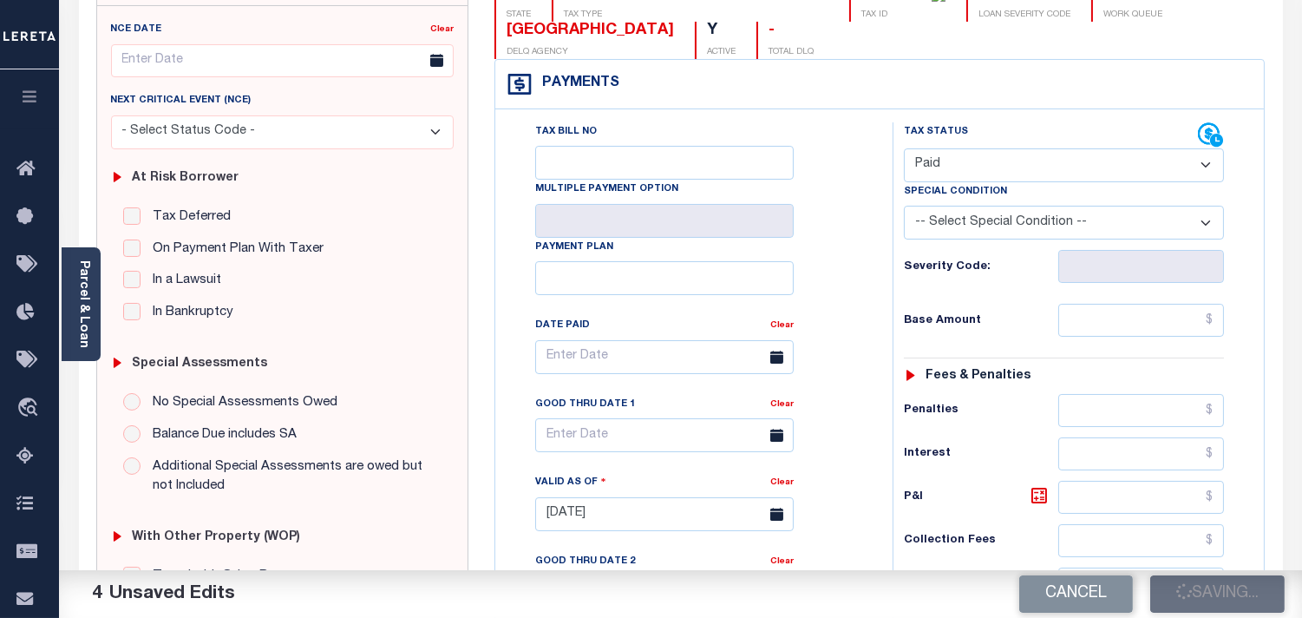
scroll to position [193, 0]
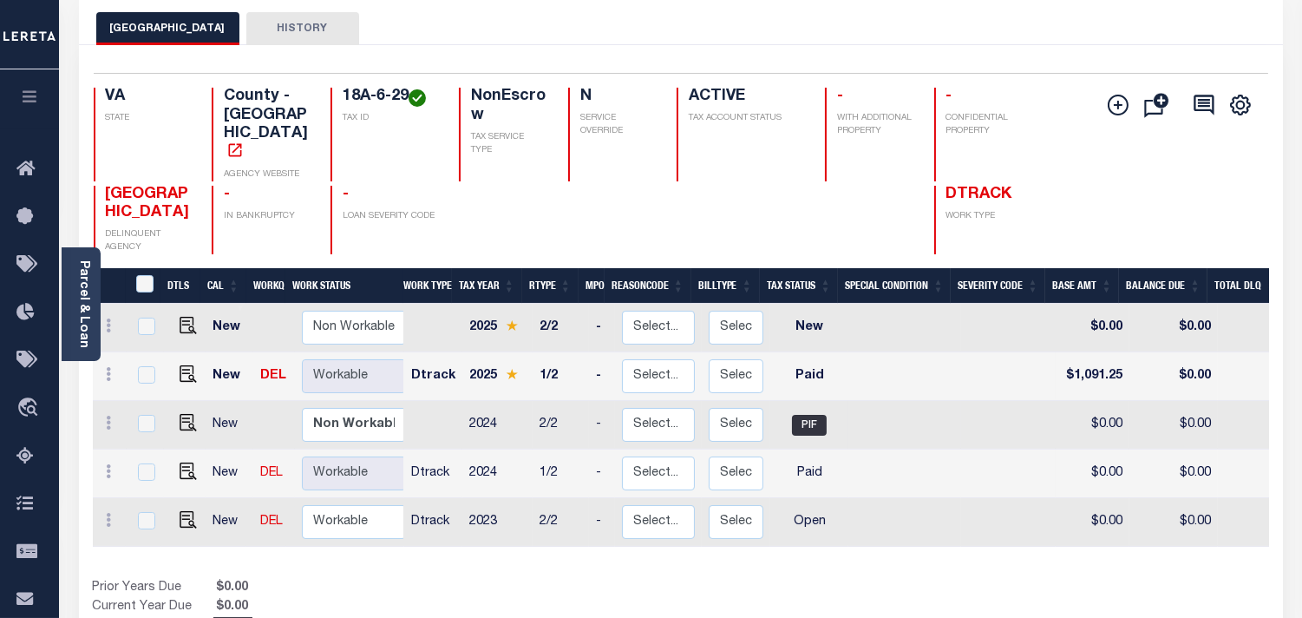
scroll to position [96, 0]
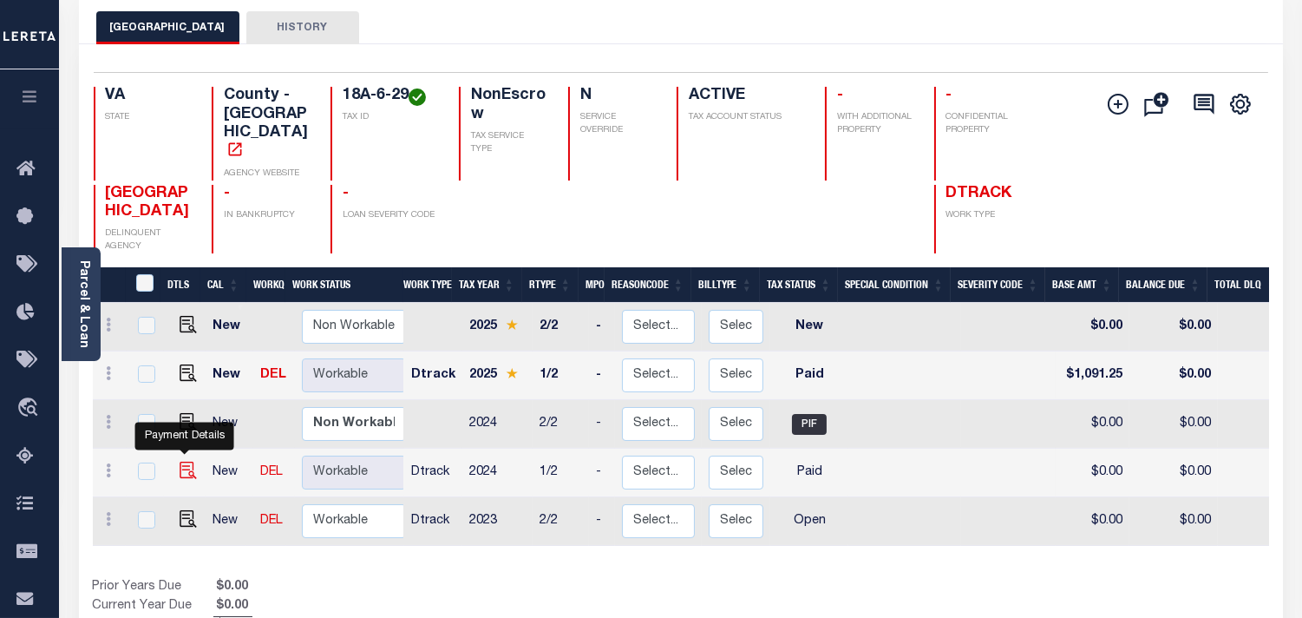
click at [185, 462] on img "" at bounding box center [188, 470] width 17 height 17
checkbox input "true"
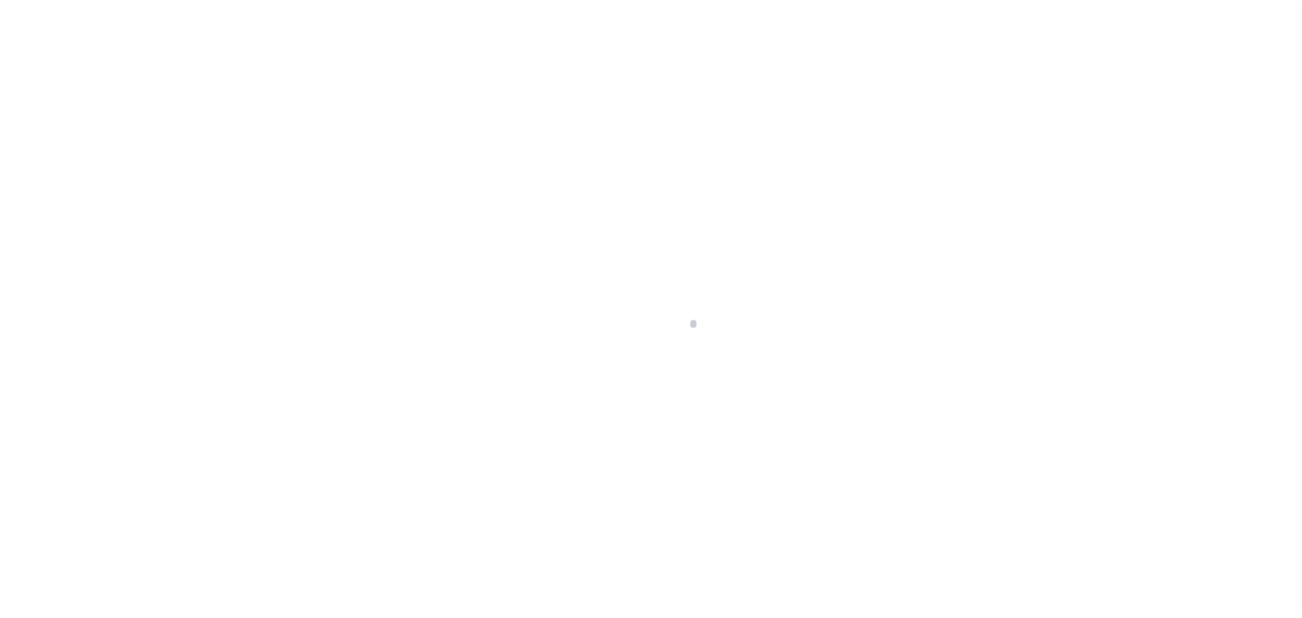
select select "PYD"
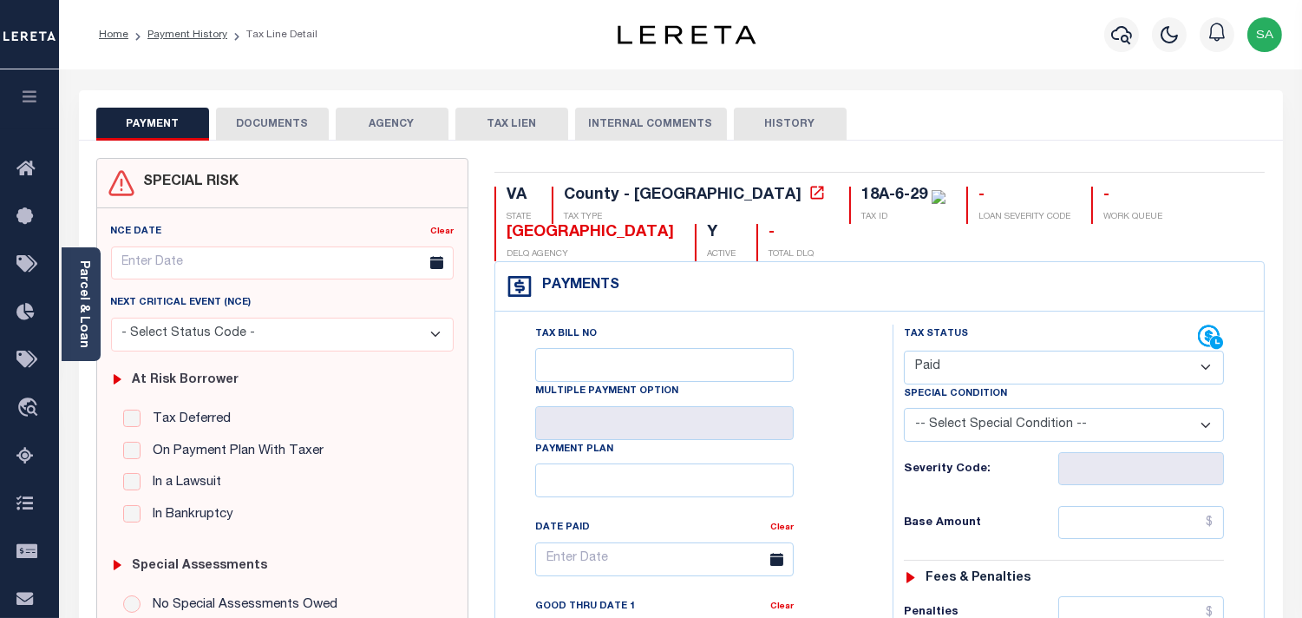
drag, startPoint x: 969, startPoint y: 362, endPoint x: 965, endPoint y: 377, distance: 16.2
click at [968, 361] on select "- Select Status Code - Open Due/Unpaid Paid Incomplete No Tax Due Internal Refu…" at bounding box center [1064, 368] width 320 height 34
click at [904, 351] on select "- Select Status Code - Open Due/Unpaid Paid Incomplete No Tax Due Internal Refu…" at bounding box center [1064, 368] width 320 height 34
click at [200, 27] on li "Payment History" at bounding box center [177, 35] width 99 height 16
click at [200, 33] on link "Payment History" at bounding box center [188, 35] width 80 height 10
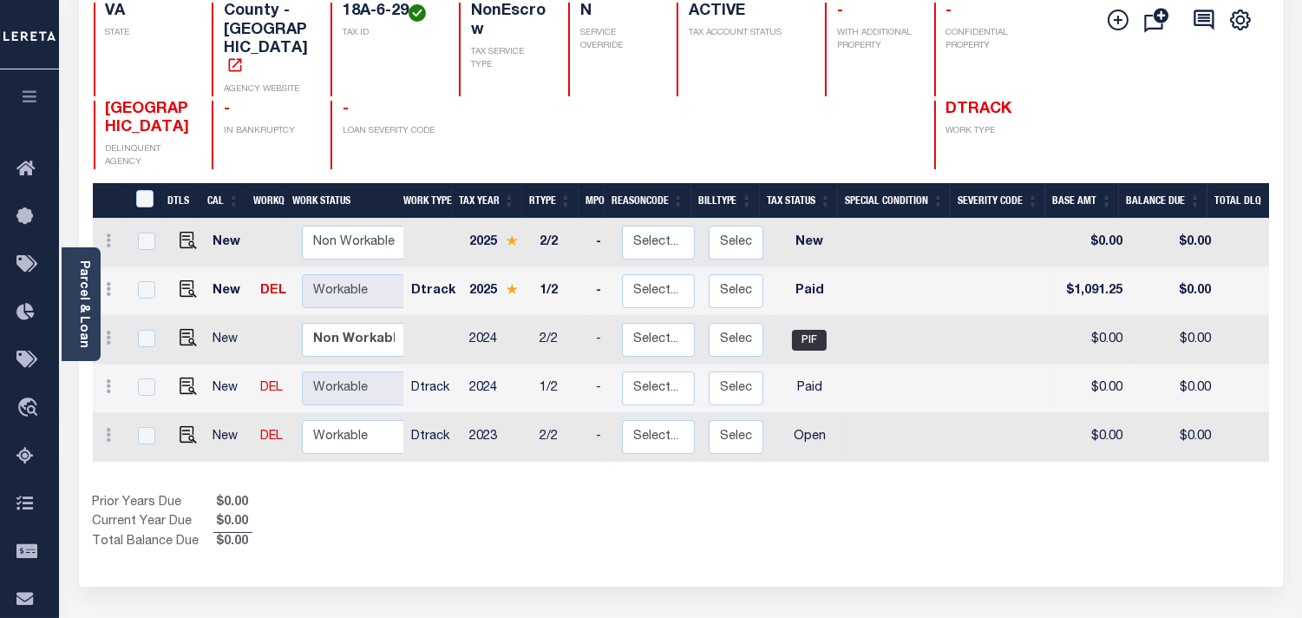
scroll to position [193, 0]
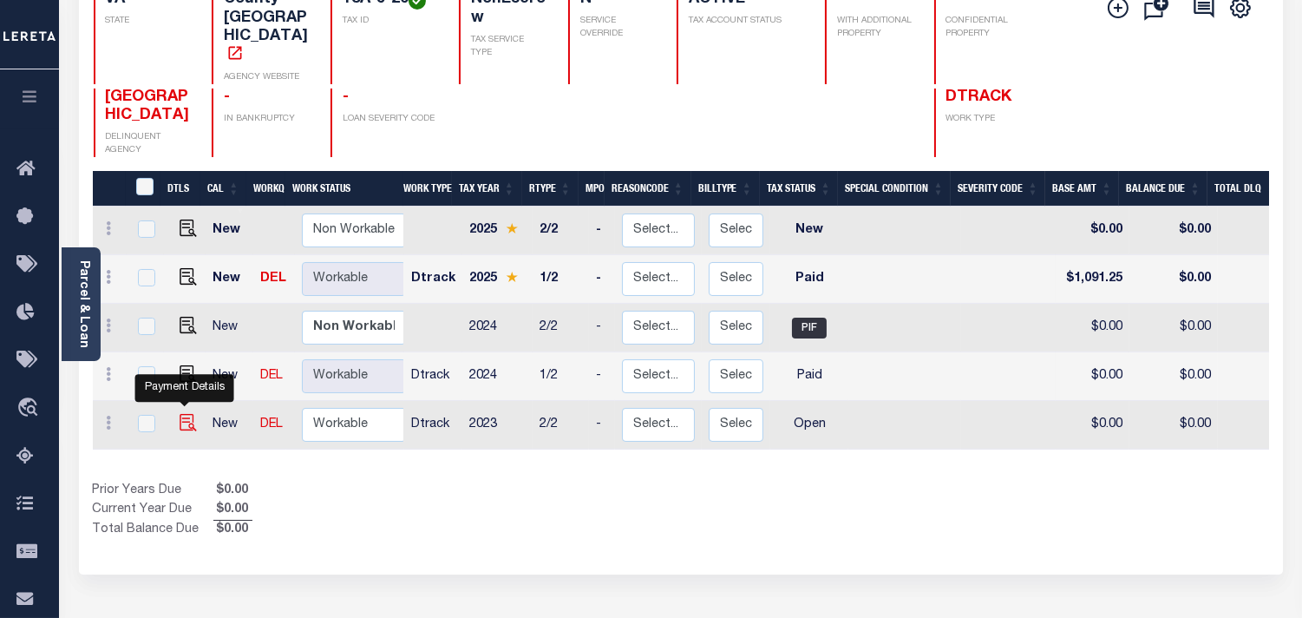
click at [180, 414] on img "" at bounding box center [188, 422] width 17 height 17
checkbox input "true"
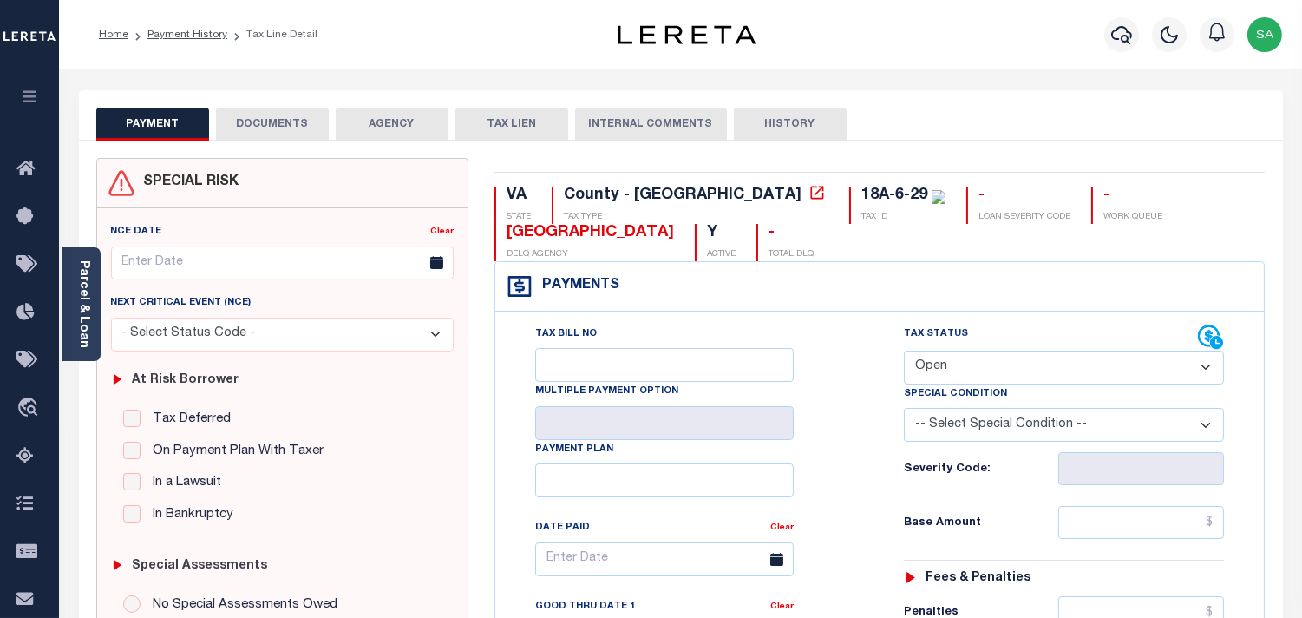
click at [948, 366] on select "- Select Status Code - Open Due/Unpaid Paid Incomplete No Tax Due Internal Refu…" at bounding box center [1064, 368] width 320 height 34
select select "PYD"
click at [904, 351] on select "- Select Status Code - Open Due/Unpaid Paid Incomplete No Tax Due Internal Refu…" at bounding box center [1064, 368] width 320 height 34
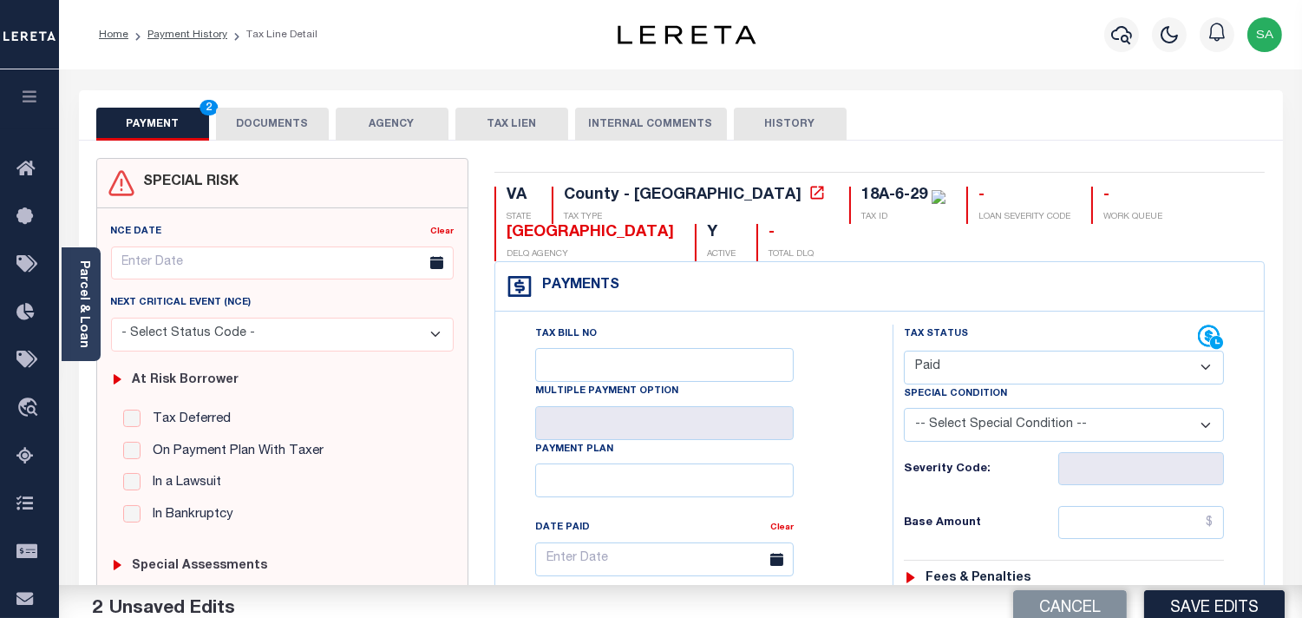
type input "[DATE]"
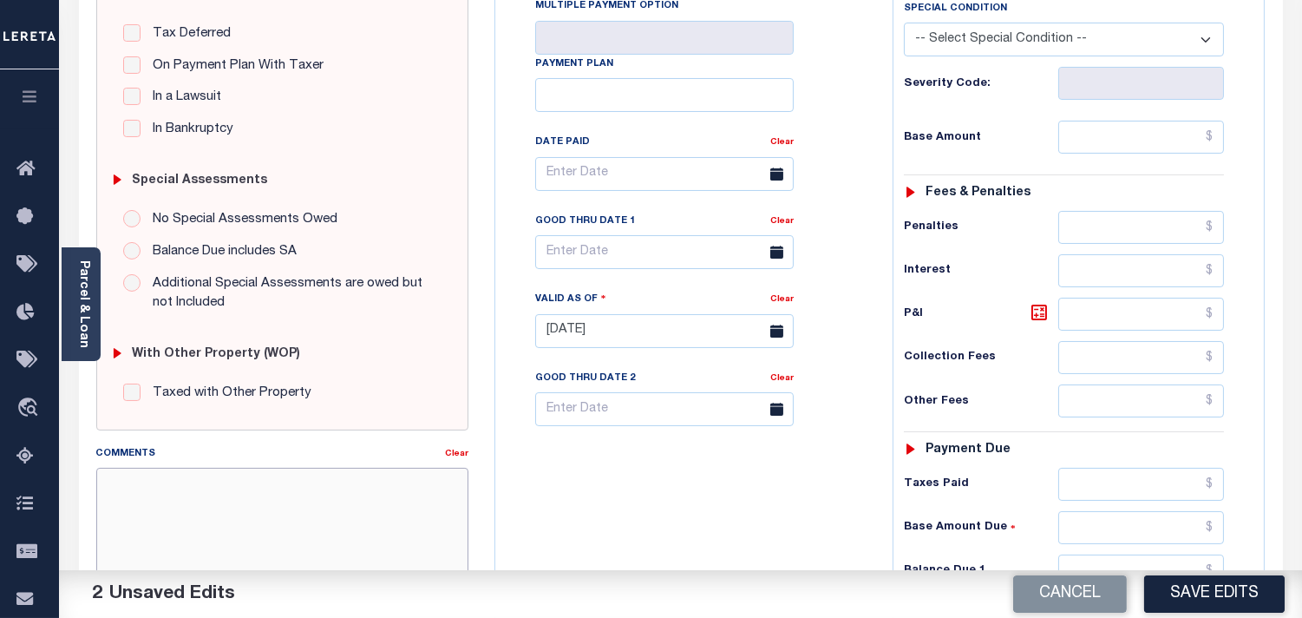
click at [267, 486] on textarea "Comments" at bounding box center [282, 522] width 372 height 109
paste textarea "Information Taken verbally from Catherine."
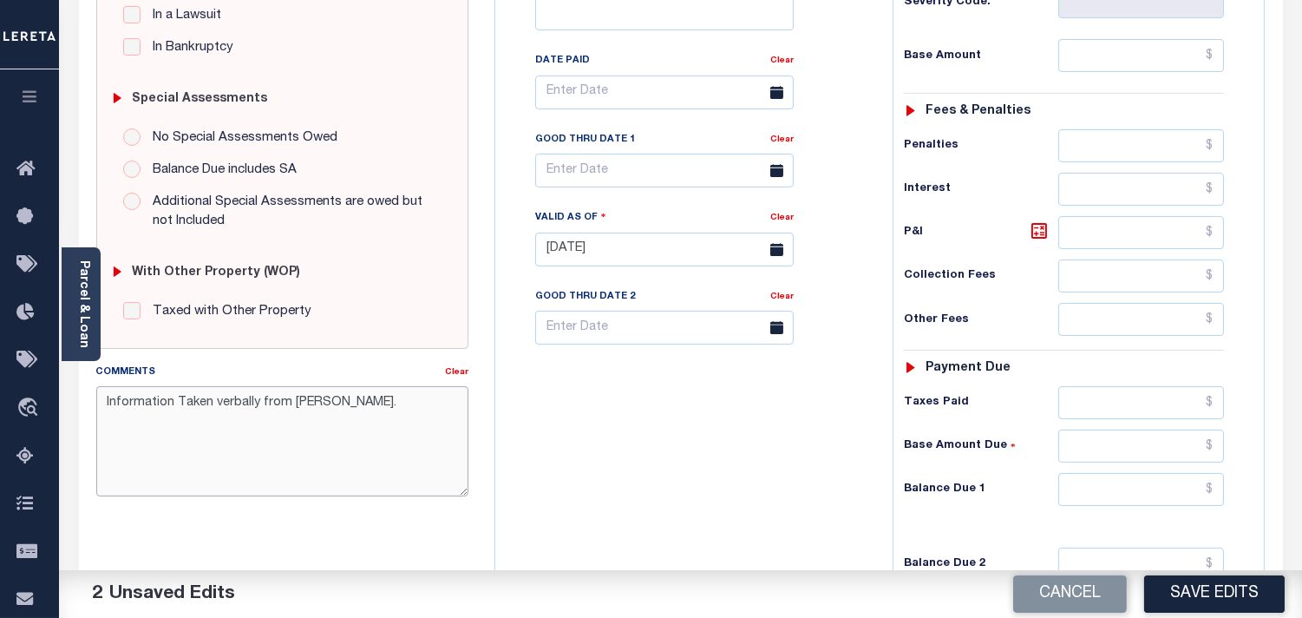
scroll to position [578, 0]
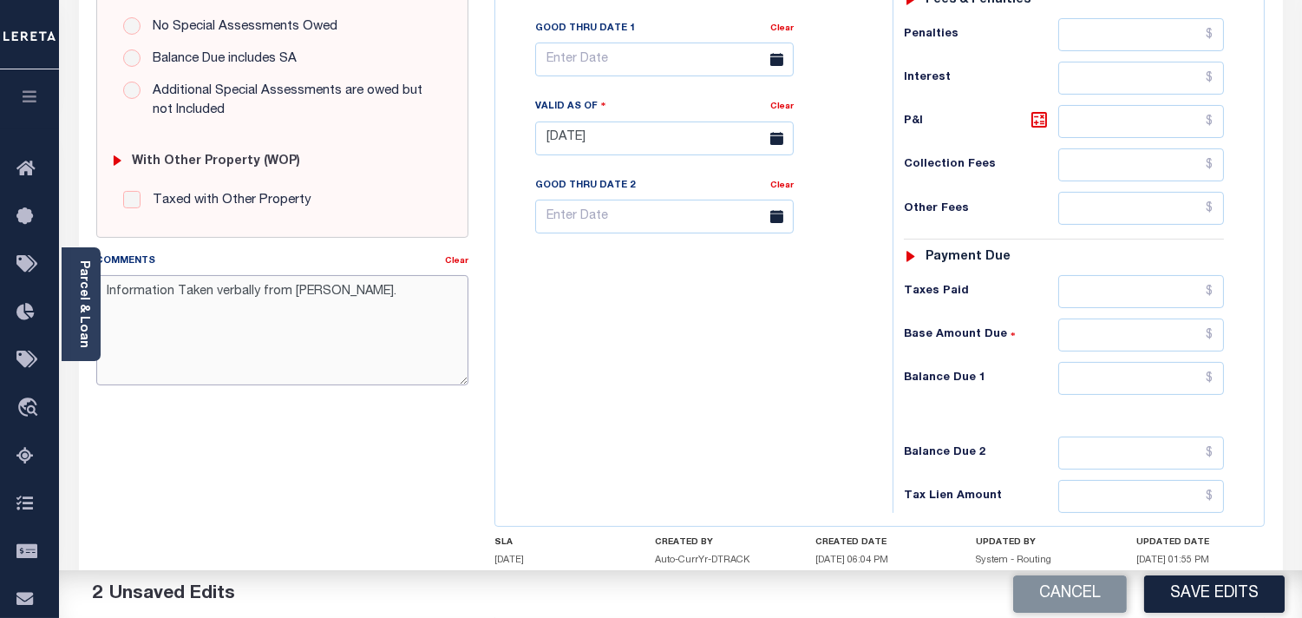
type textarea "Information Taken verbally from Catherine."
click at [1177, 370] on input "text" at bounding box center [1142, 378] width 166 height 33
type input "$0.00"
drag, startPoint x: 782, startPoint y: 383, endPoint x: 888, endPoint y: 445, distance: 123.7
click at [782, 383] on div "Tax Bill No Multiple Payment Option Payment Plan Clear" at bounding box center [690, 130] width 380 height 766
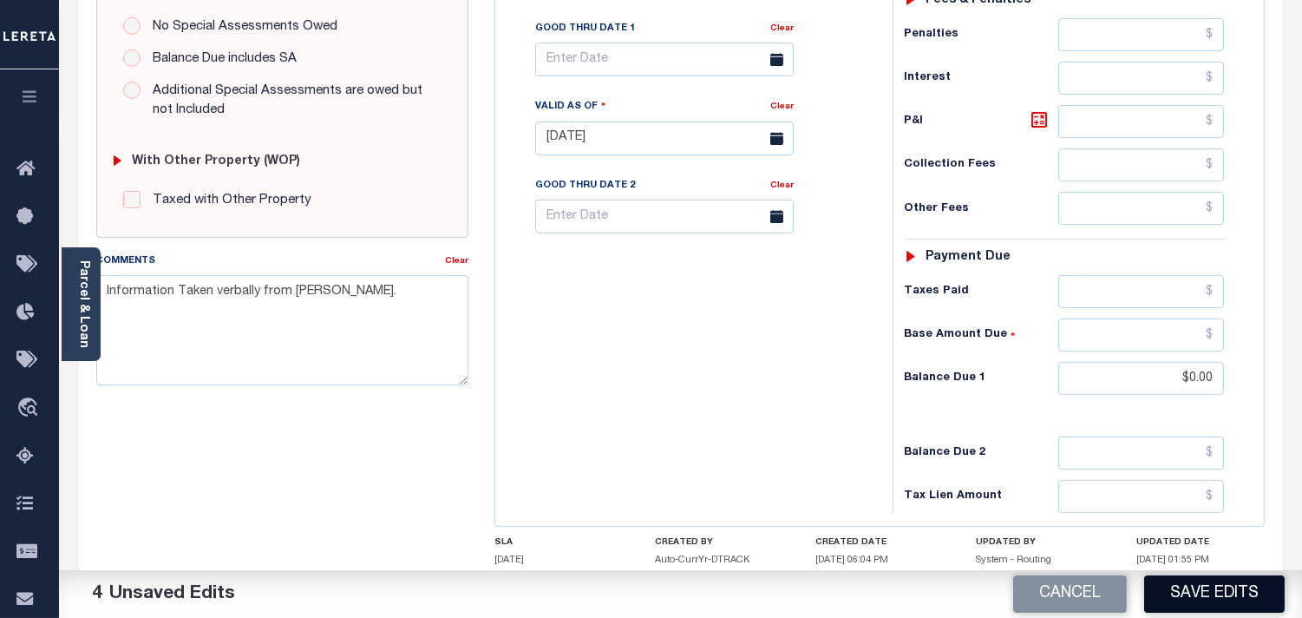
click at [1230, 596] on button "Save Edits" at bounding box center [1214, 593] width 141 height 37
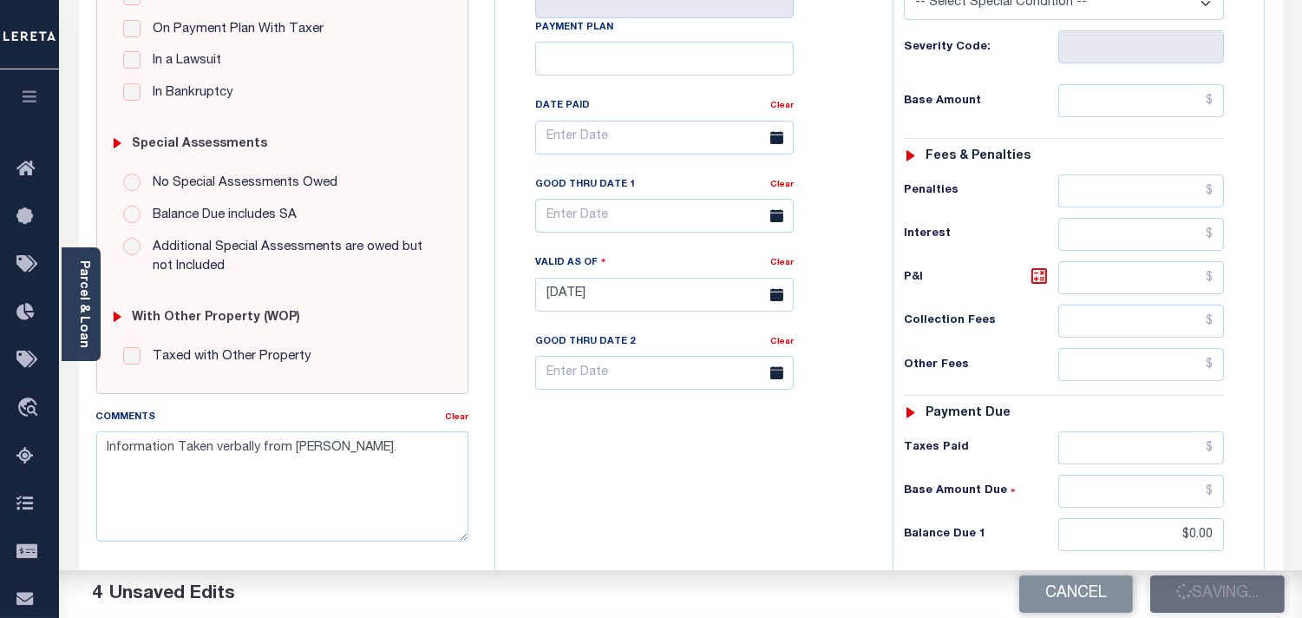
scroll to position [193, 0]
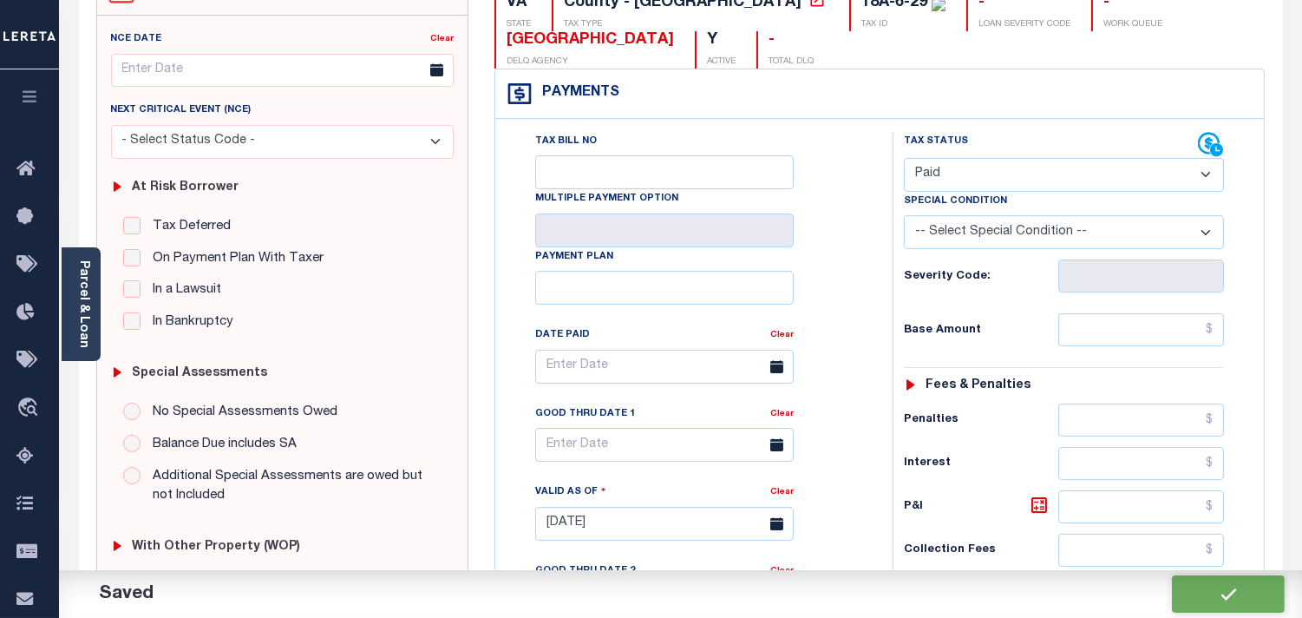
checkbox input "false"
type input "$0"
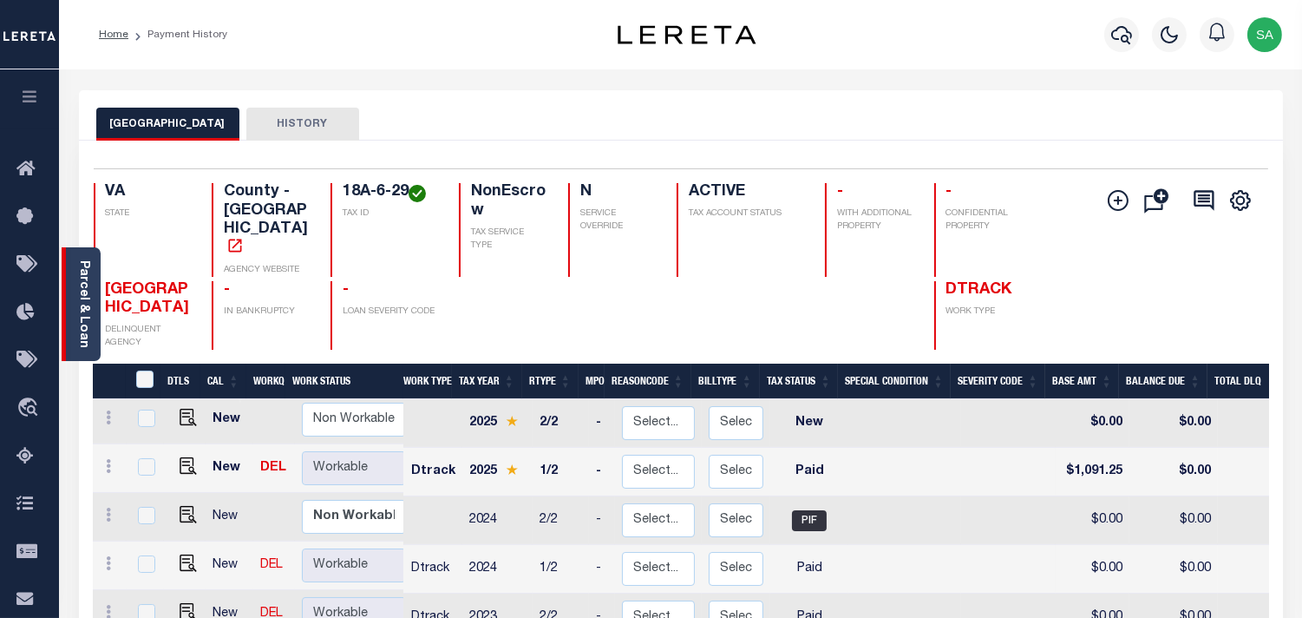
click at [84, 267] on link "Parcel & Loan" at bounding box center [83, 304] width 12 height 88
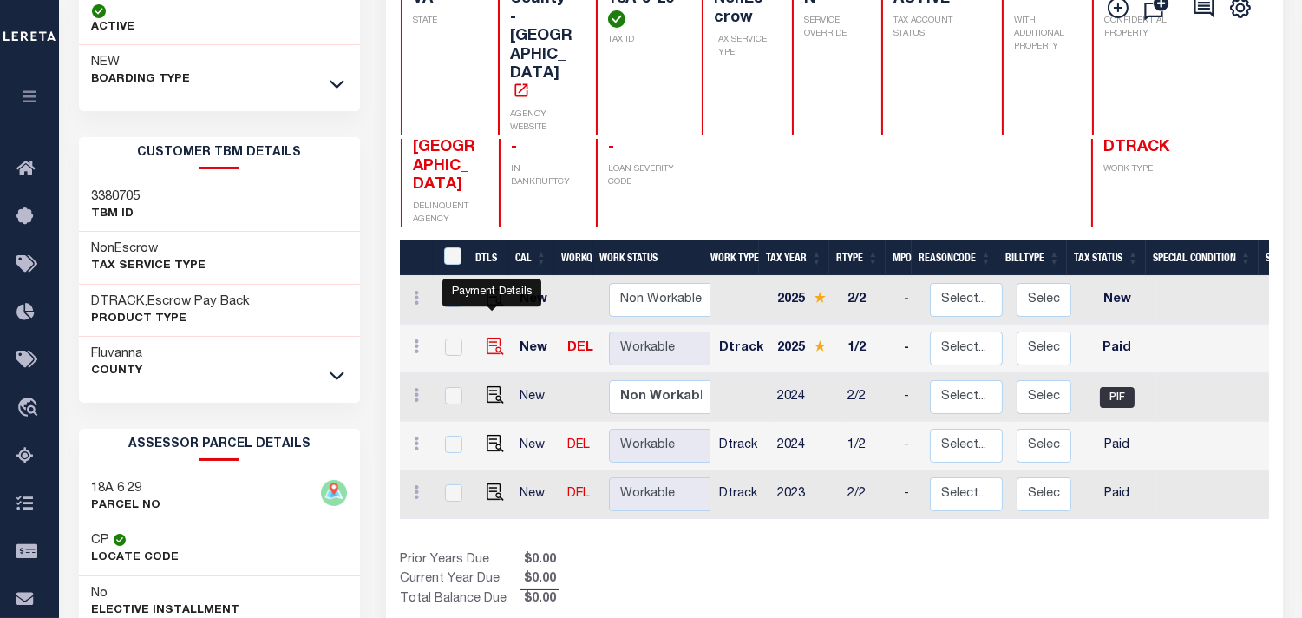
click at [493, 338] on img "" at bounding box center [495, 346] width 17 height 17
checkbox input "true"
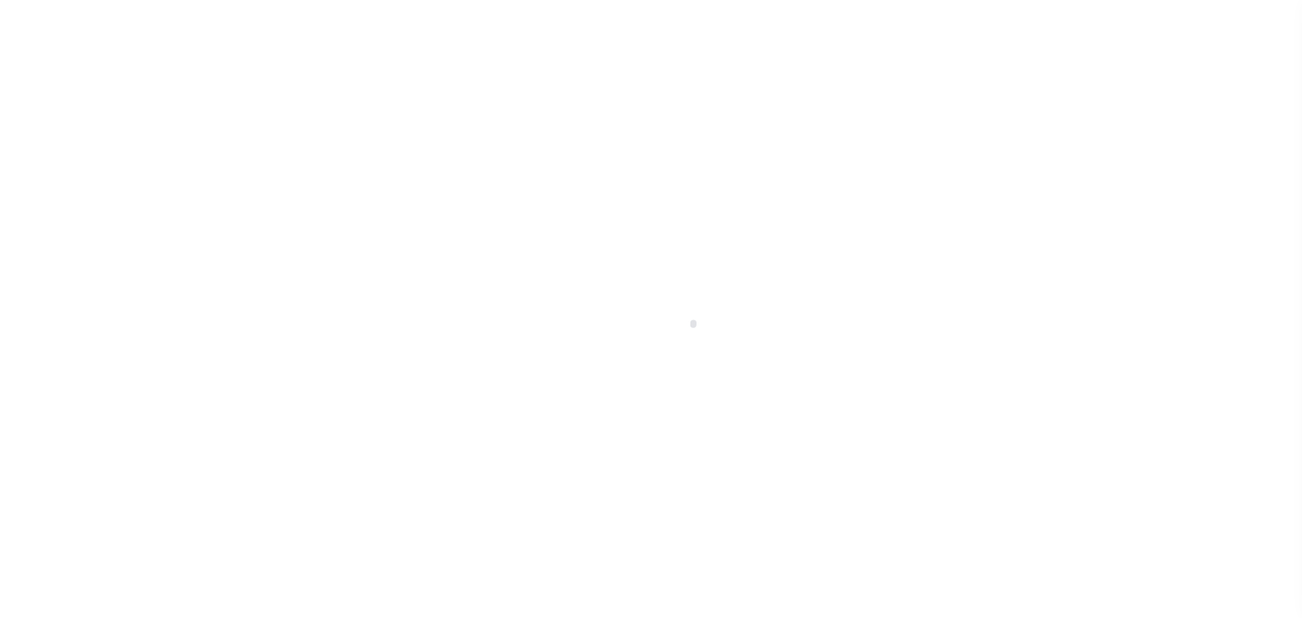
select select "PYD"
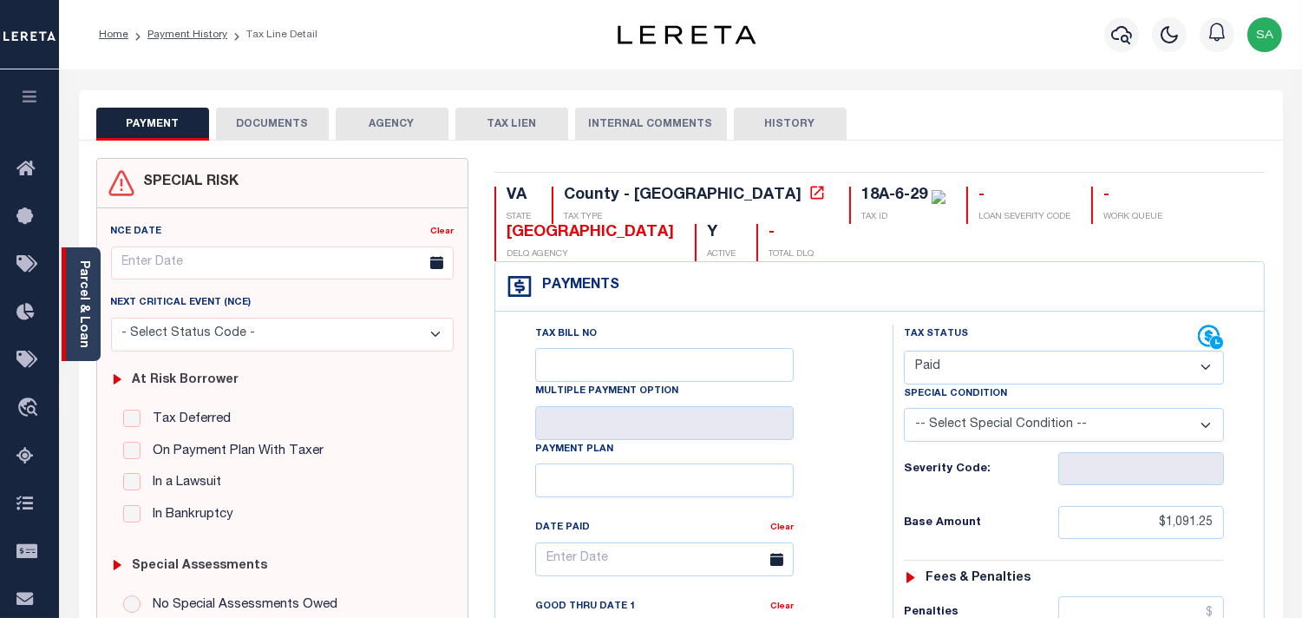
click at [82, 323] on link "Parcel & Loan" at bounding box center [83, 304] width 12 height 88
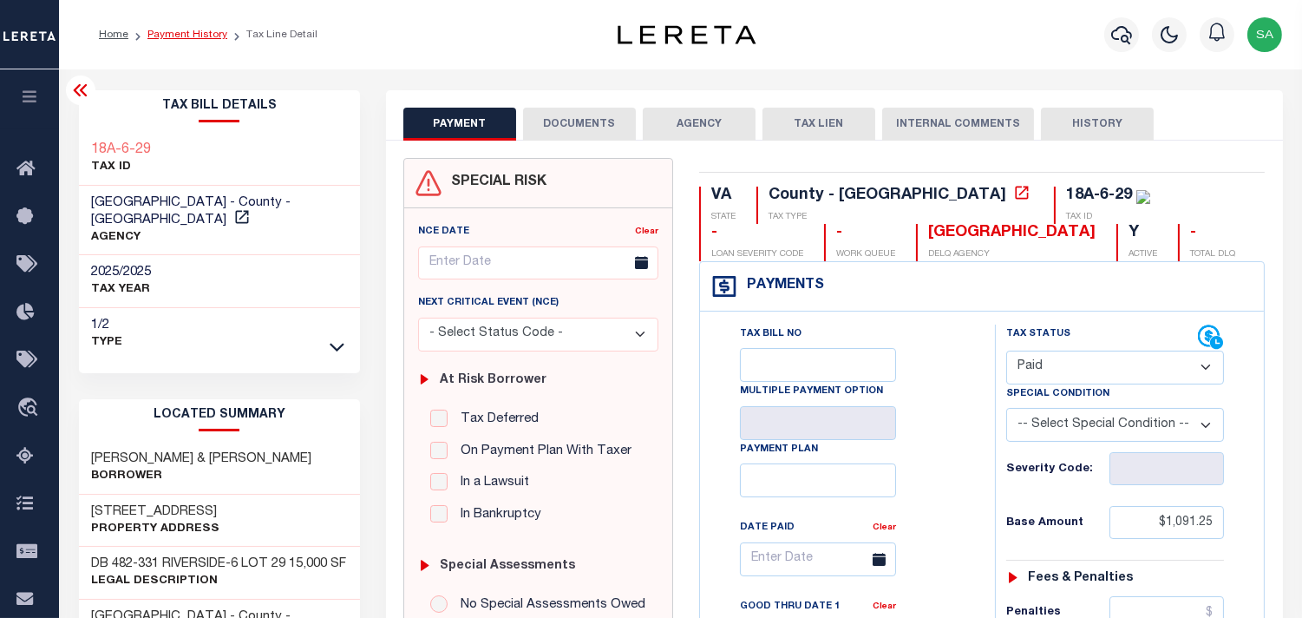
click at [200, 33] on link "Payment History" at bounding box center [188, 35] width 80 height 10
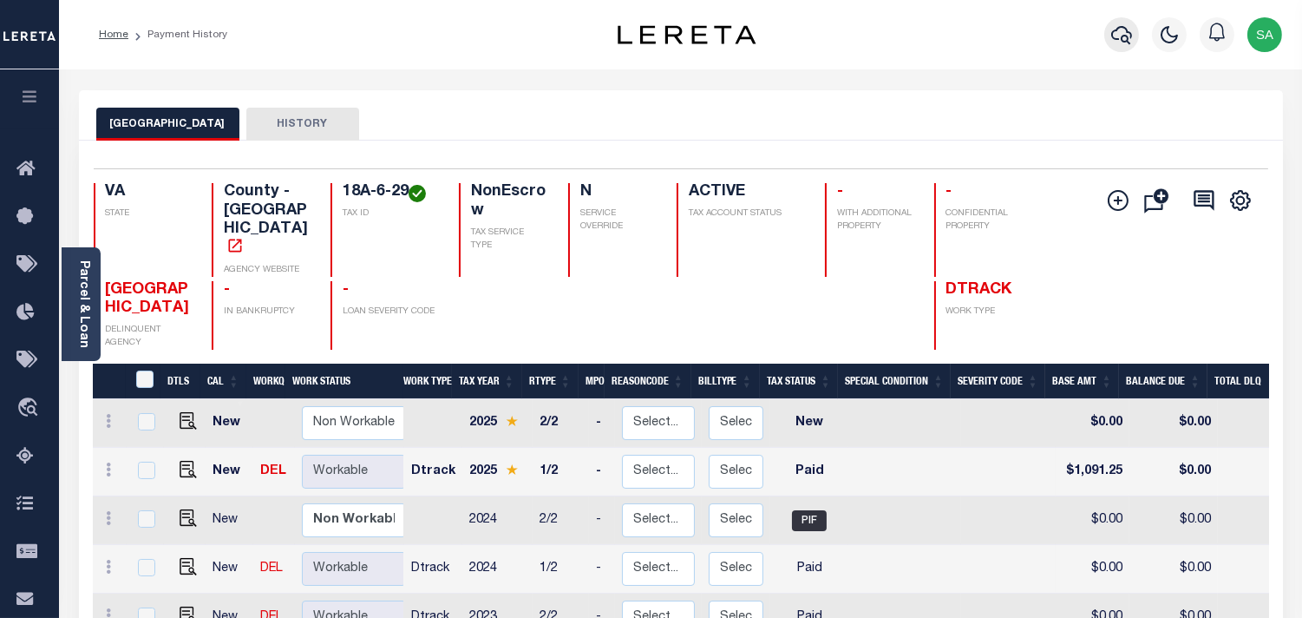
click at [1113, 33] on icon "button" at bounding box center [1121, 35] width 21 height 18
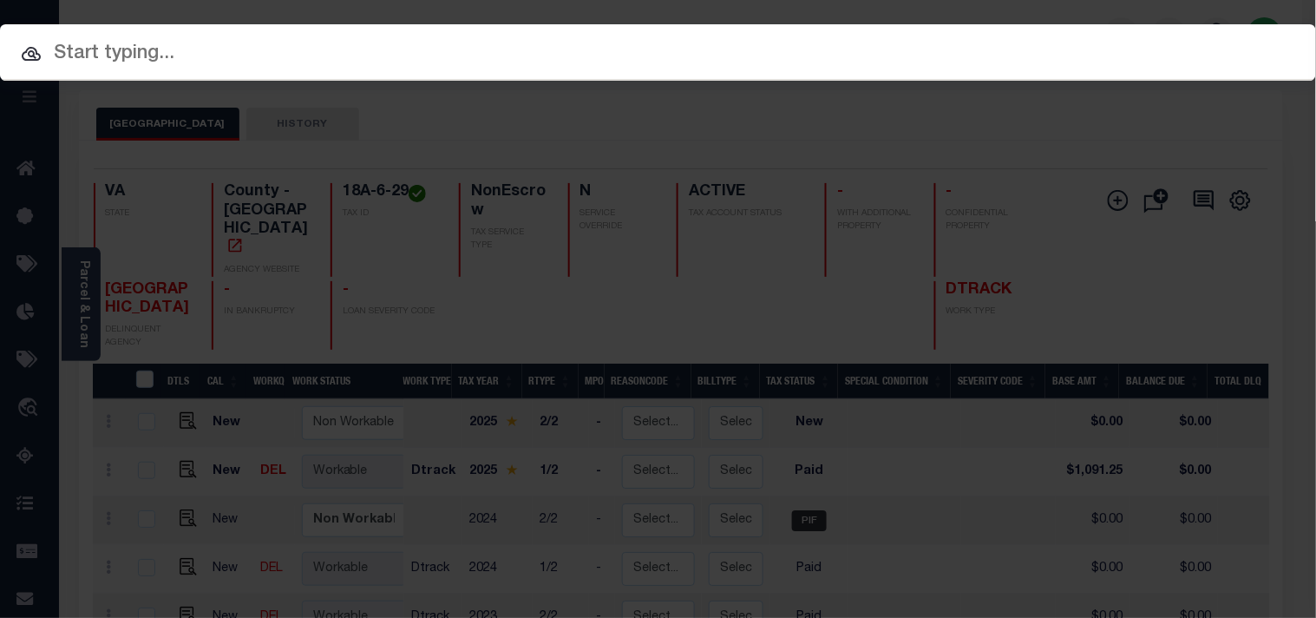
click at [1005, 47] on div "Include Loans TBM Customers Borrowers Payments (Lender Non-Disb) Payments (Lend…" at bounding box center [658, 52] width 1316 height 56
click at [900, 45] on input "text" at bounding box center [658, 54] width 1316 height 30
paste input "13755406"
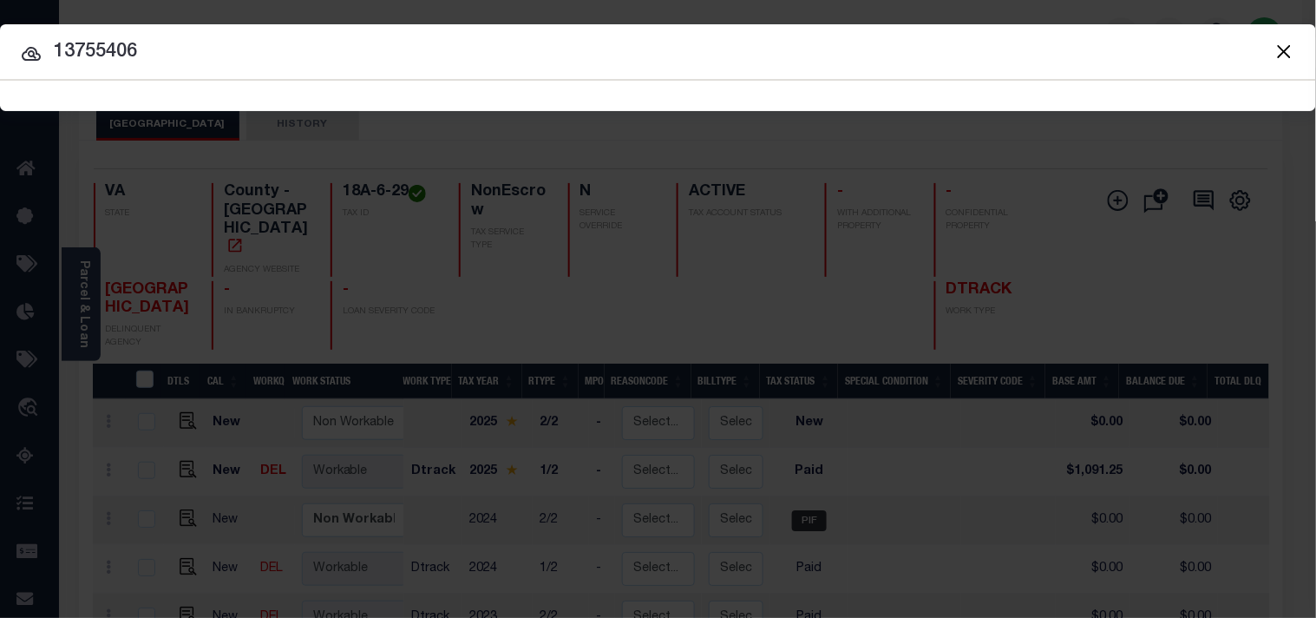
type input "13755406"
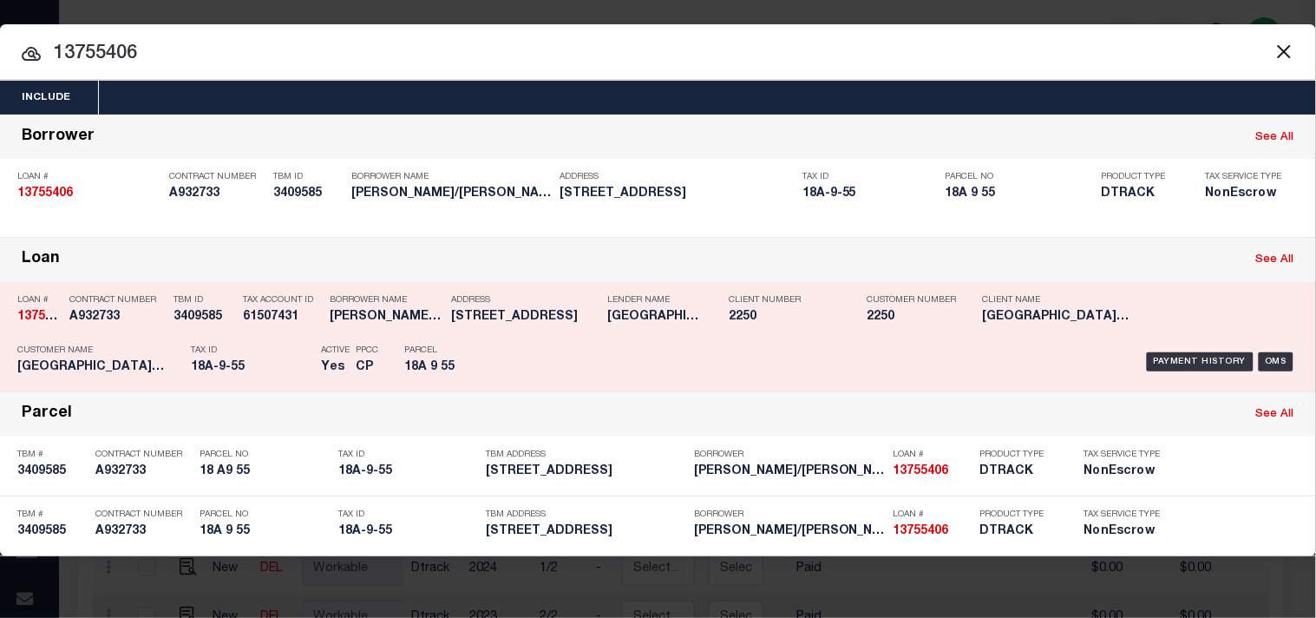
click at [288, 360] on h5 "18A-9-55" at bounding box center [251, 367] width 121 height 15
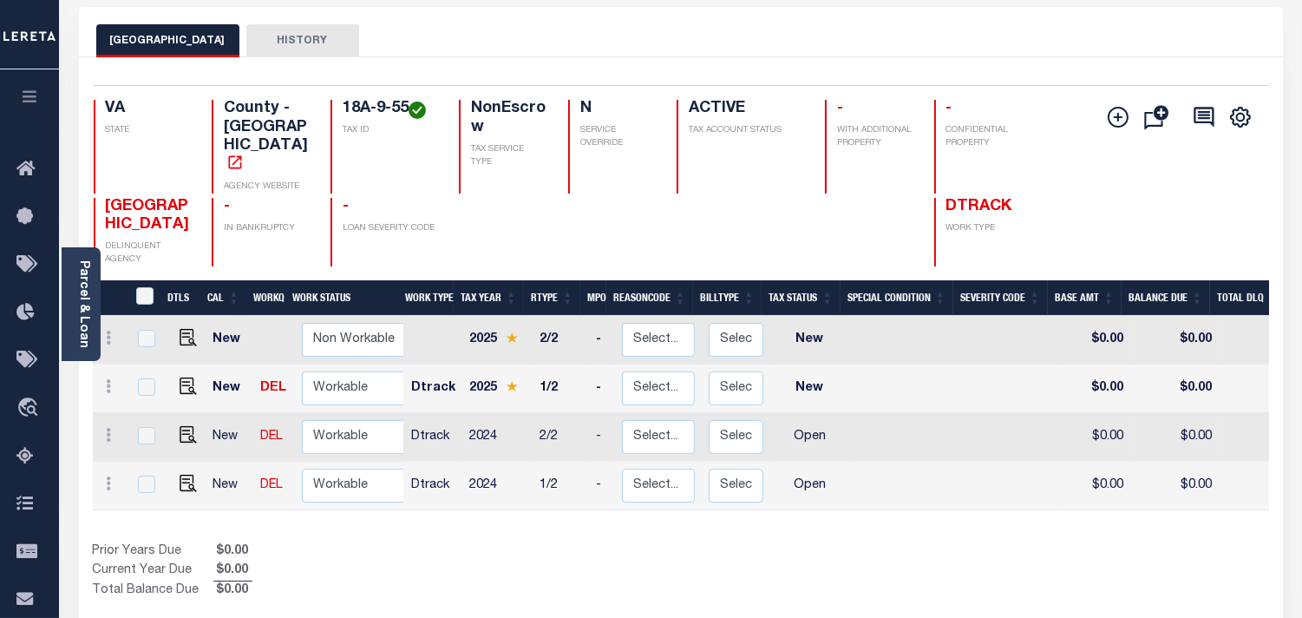
scroll to position [289, 0]
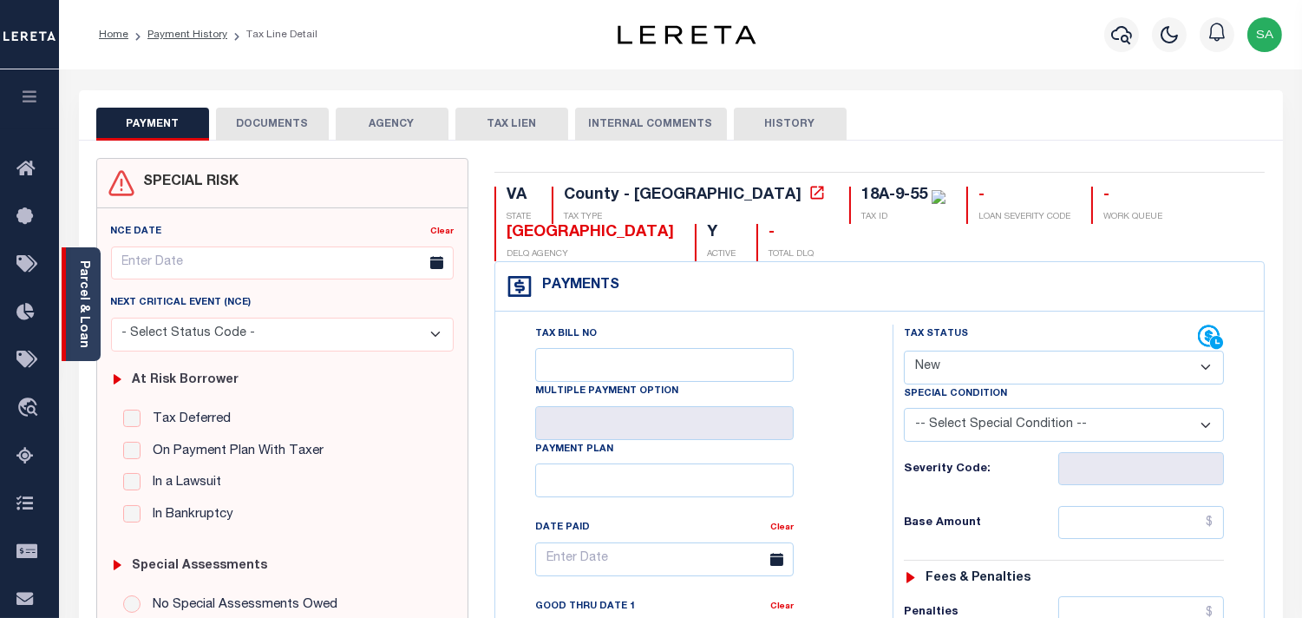
click at [94, 322] on div "Parcel & Loan" at bounding box center [81, 304] width 39 height 114
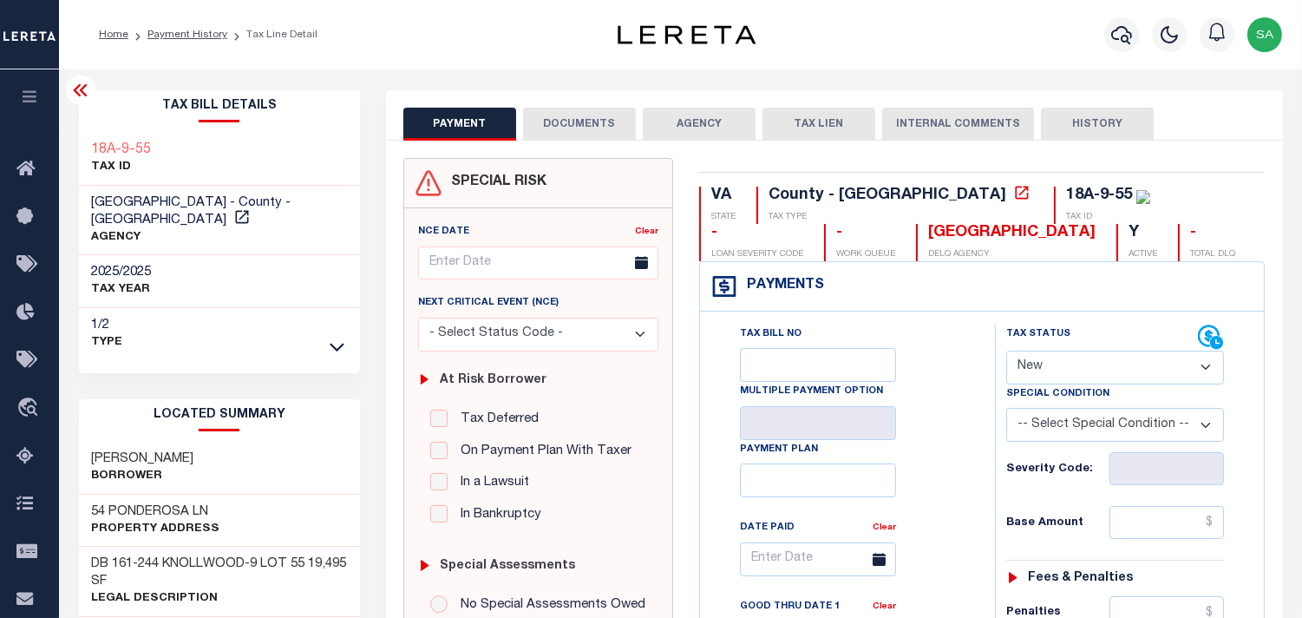
drag, startPoint x: 1059, startPoint y: 375, endPoint x: 1056, endPoint y: 384, distance: 10.2
click at [1059, 375] on select "- Select Status Code - Open Due/Unpaid Paid Incomplete No Tax Due Internal Refu…" at bounding box center [1115, 368] width 218 height 34
select select "PYD"
click at [1006, 351] on select "- Select Status Code - Open Due/Unpaid Paid Incomplete No Tax Due Internal Refu…" at bounding box center [1115, 368] width 218 height 34
type input "[DATE]"
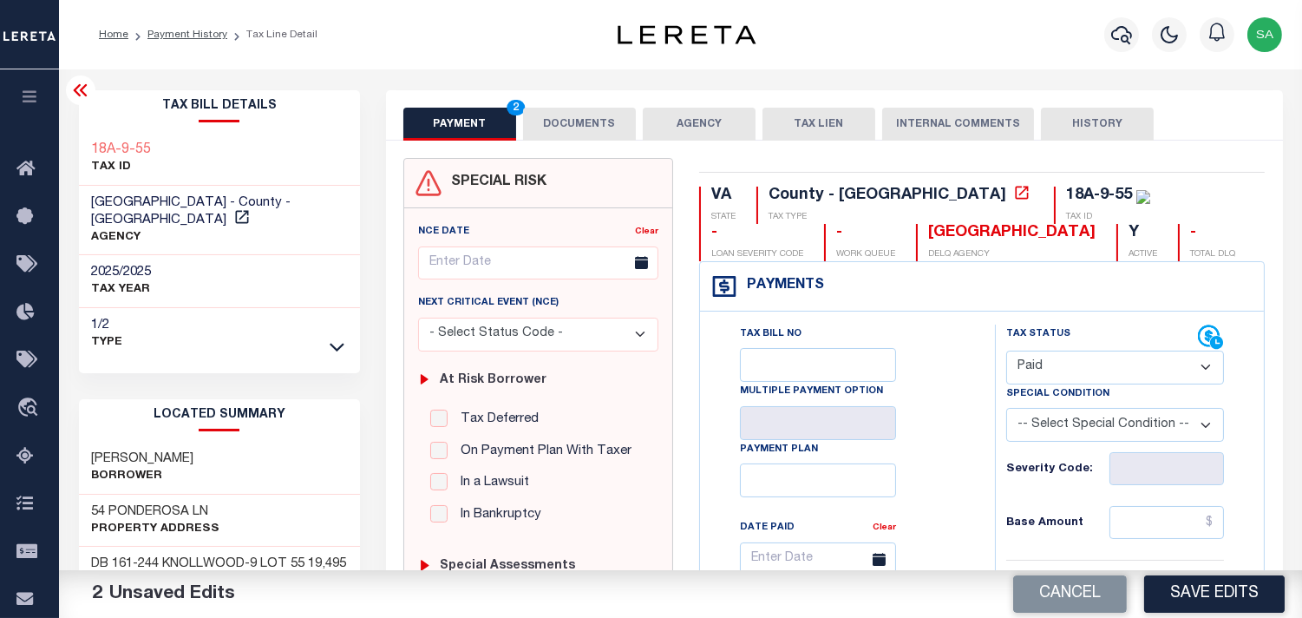
click at [554, 123] on button "DOCUMENTS" at bounding box center [579, 124] width 113 height 33
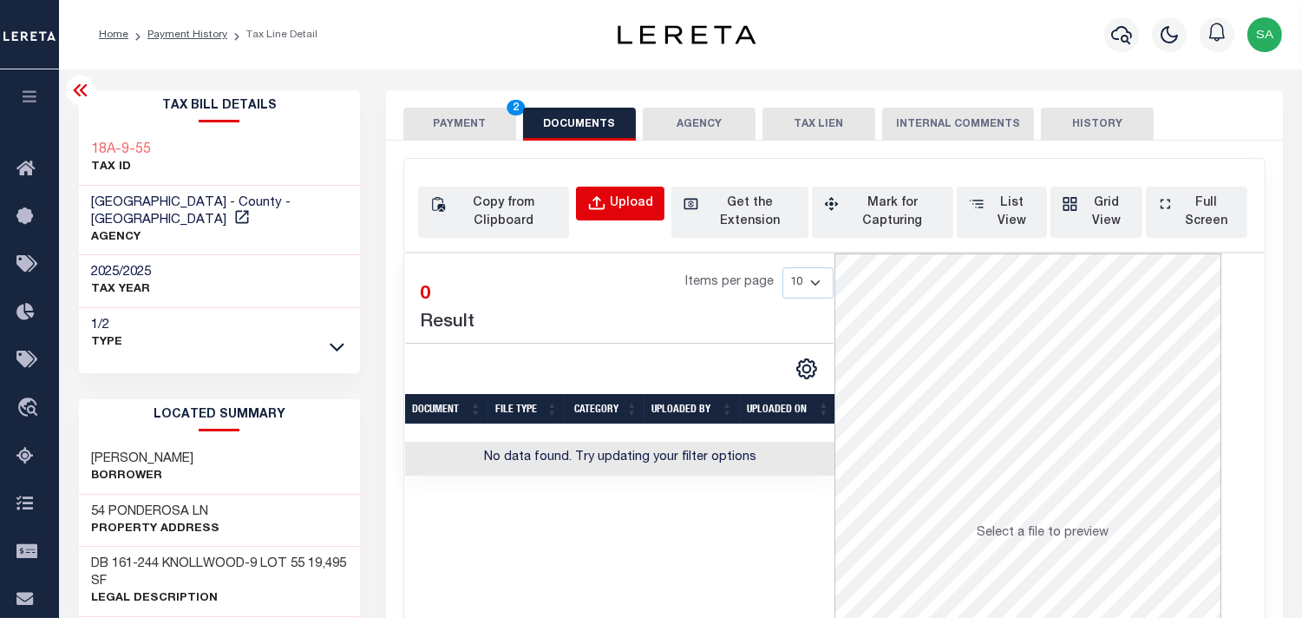
click at [613, 200] on div "Upload" at bounding box center [631, 203] width 43 height 19
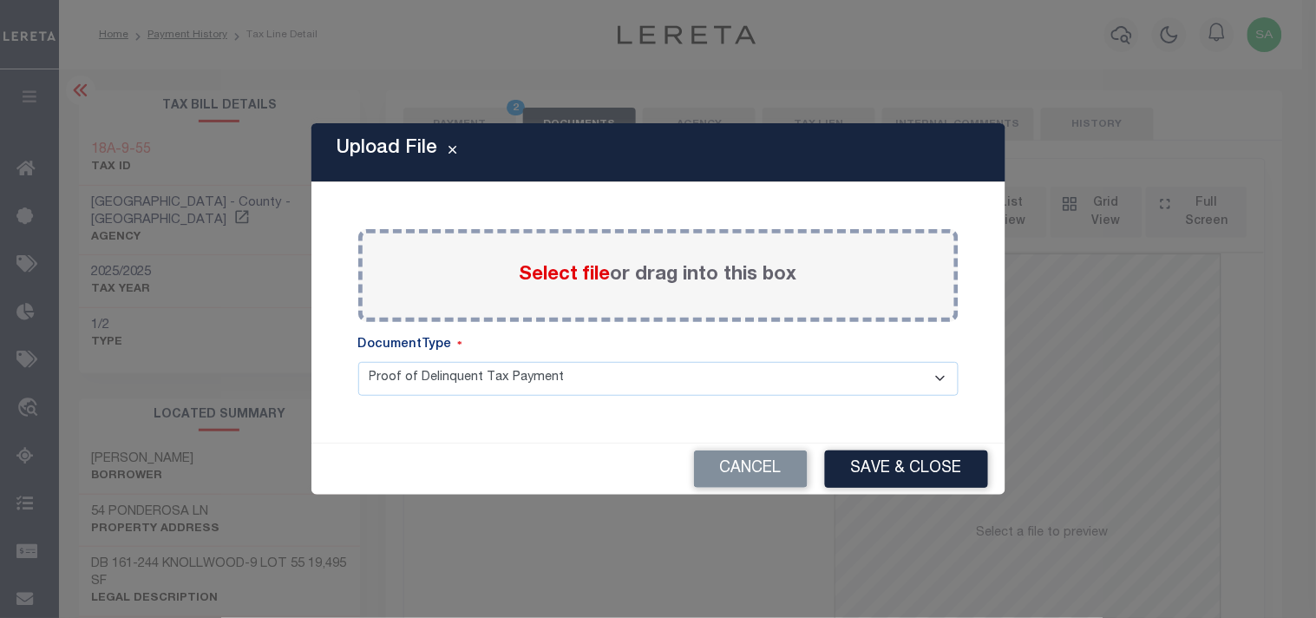
click at [567, 281] on span "Select file" at bounding box center [565, 275] width 91 height 19
click at [0, 0] on input "Select file or drag into this box" at bounding box center [0, 0] width 0 height 0
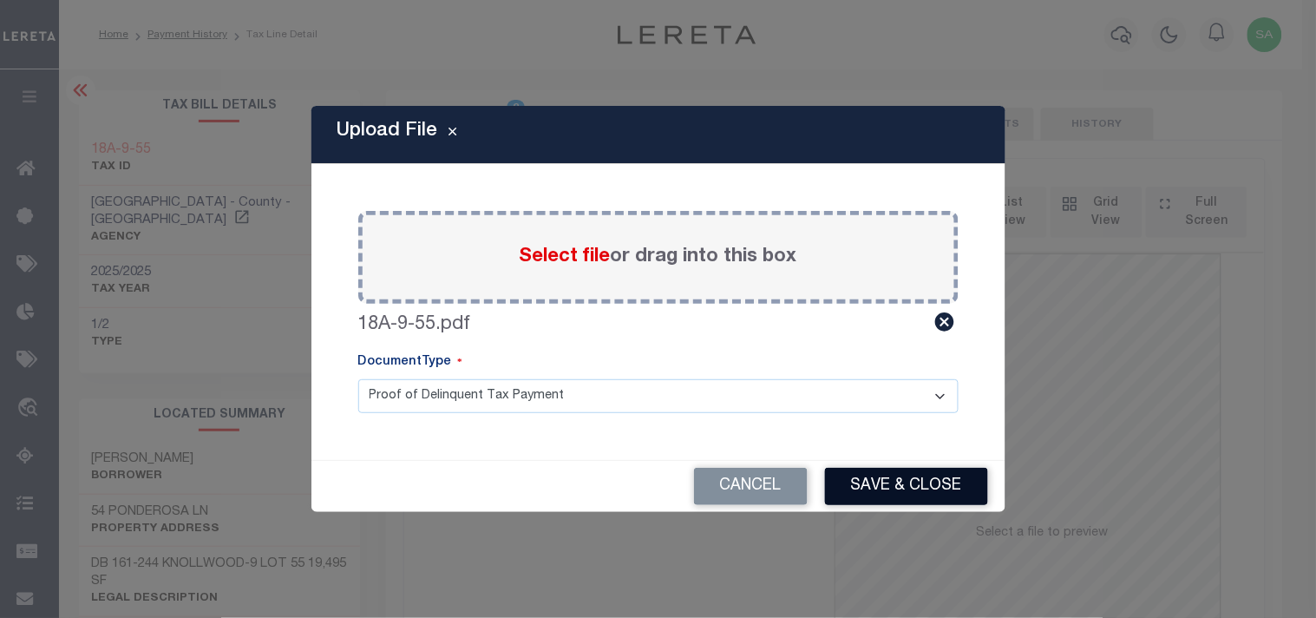
click at [905, 490] on button "Save & Close" at bounding box center [906, 486] width 163 height 37
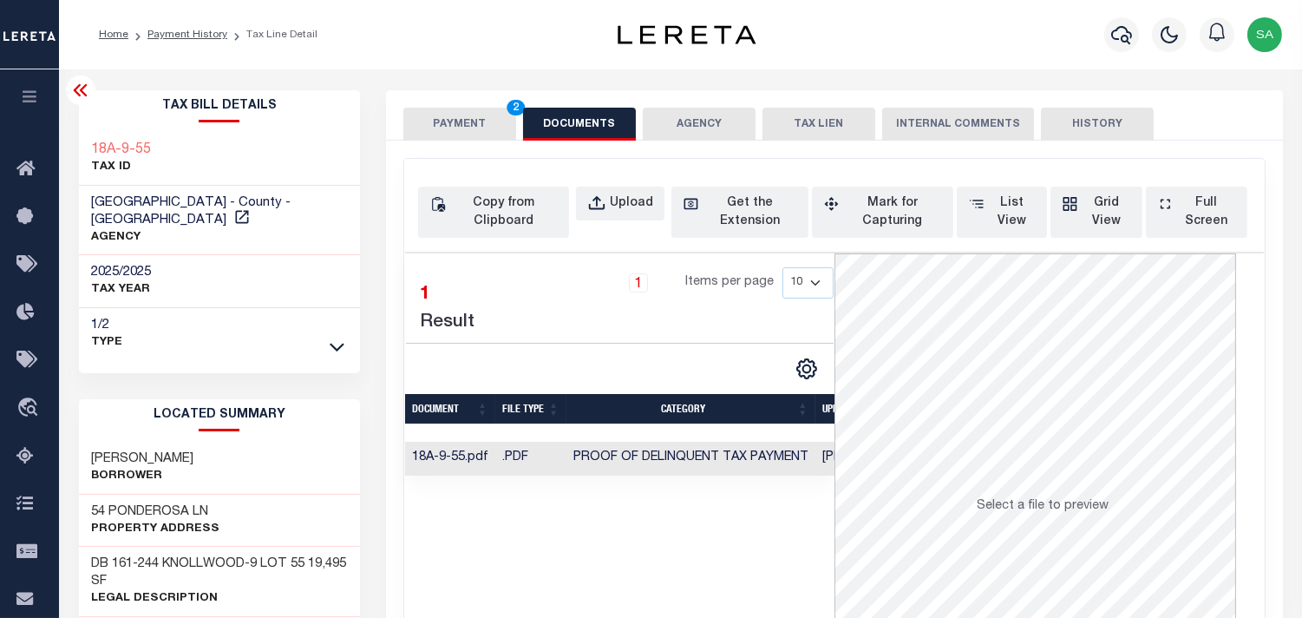
click at [488, 136] on button "PAYMENT 2" at bounding box center [459, 124] width 113 height 33
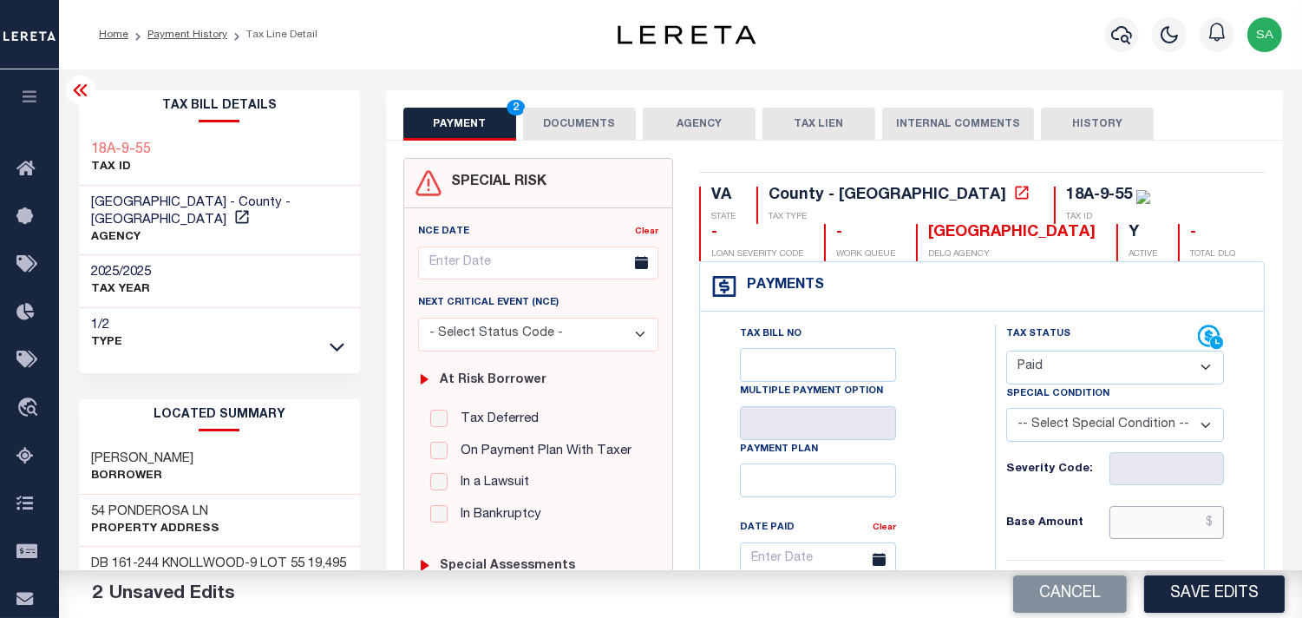
drag, startPoint x: 1174, startPoint y: 515, endPoint x: 1137, endPoint y: 518, distance: 36.5
click at [1174, 515] on input "text" at bounding box center [1167, 522] width 115 height 33
paste input "869.63"
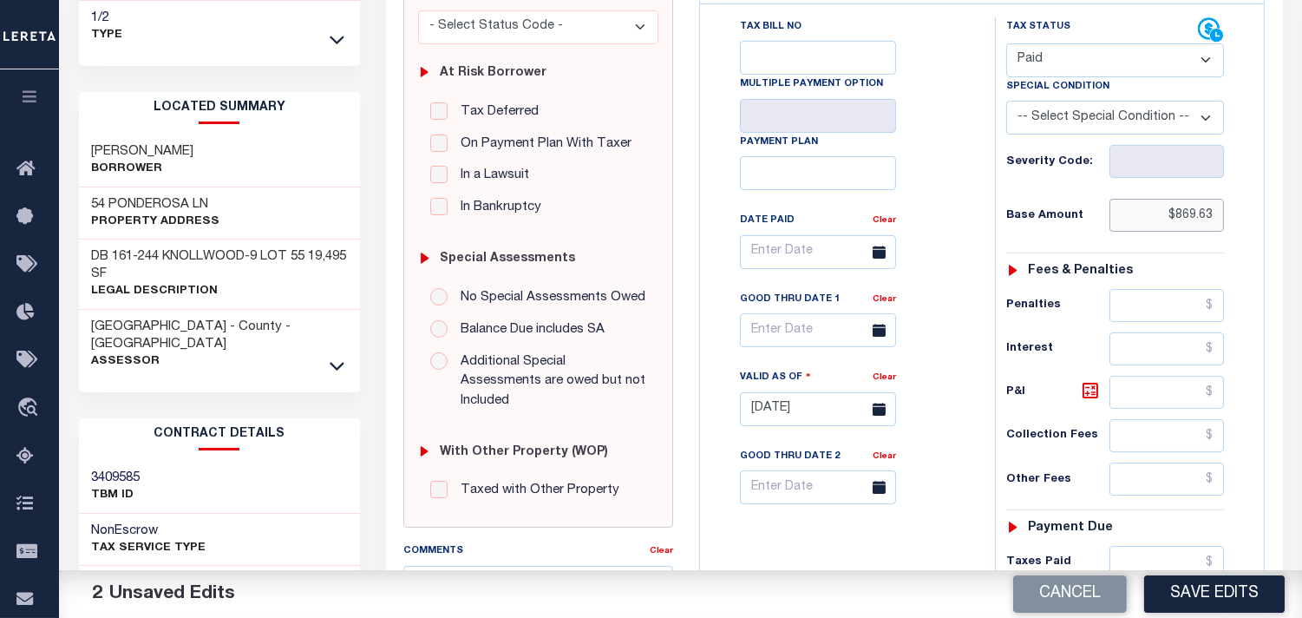
scroll to position [482, 0]
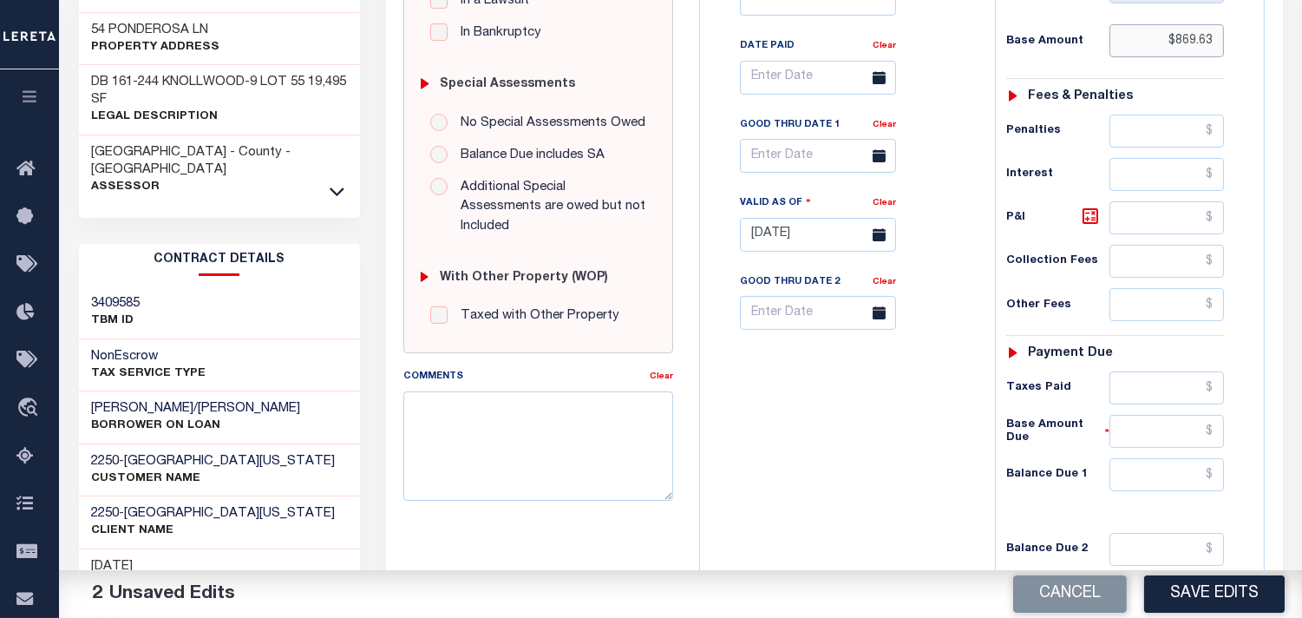
type input "$869.63"
click at [1184, 497] on div "Tax Status Status - Select Status Code -" at bounding box center [1121, 226] width 252 height 766
drag, startPoint x: 1184, startPoint y: 478, endPoint x: 946, endPoint y: 480, distance: 238.6
click at [1180, 478] on input "text" at bounding box center [1167, 474] width 115 height 33
type input "$0.00"
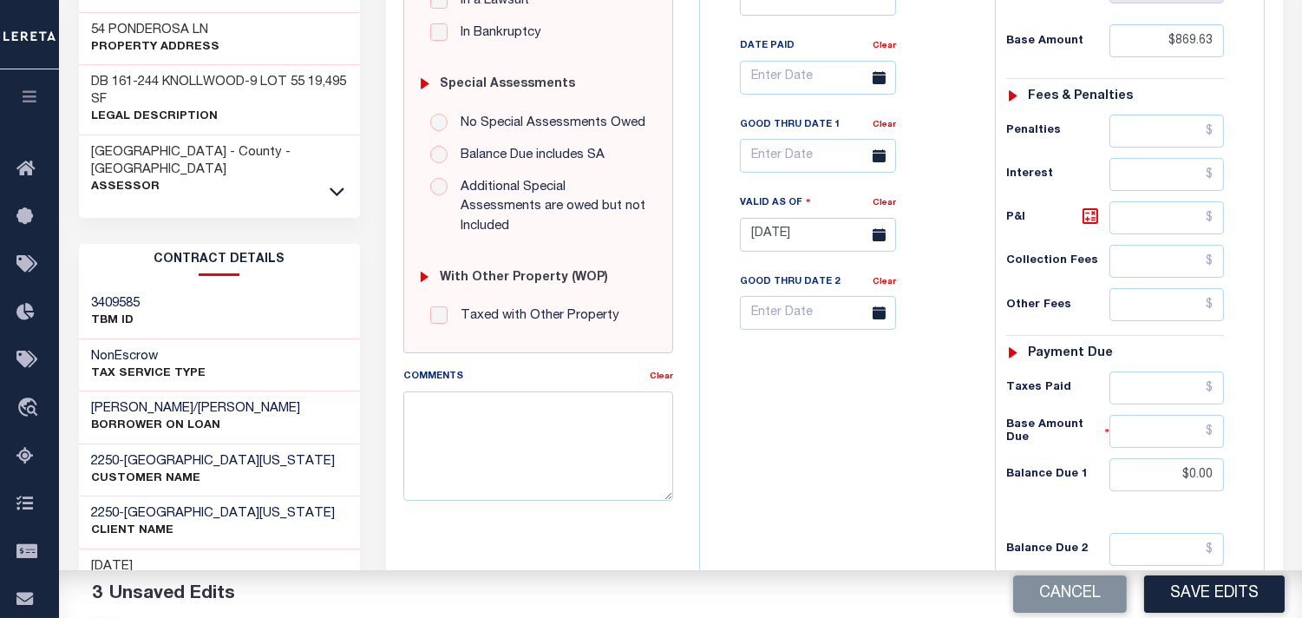
click at [874, 482] on div "Tax Bill No Multiple Payment Option Payment Plan Clear" at bounding box center [844, 226] width 278 height 766
drag, startPoint x: 1146, startPoint y: 397, endPoint x: 1026, endPoint y: 399, distance: 119.7
click at [1146, 397] on input "text" at bounding box center [1167, 387] width 115 height 33
paste input "869.63"
type input "$869.63"
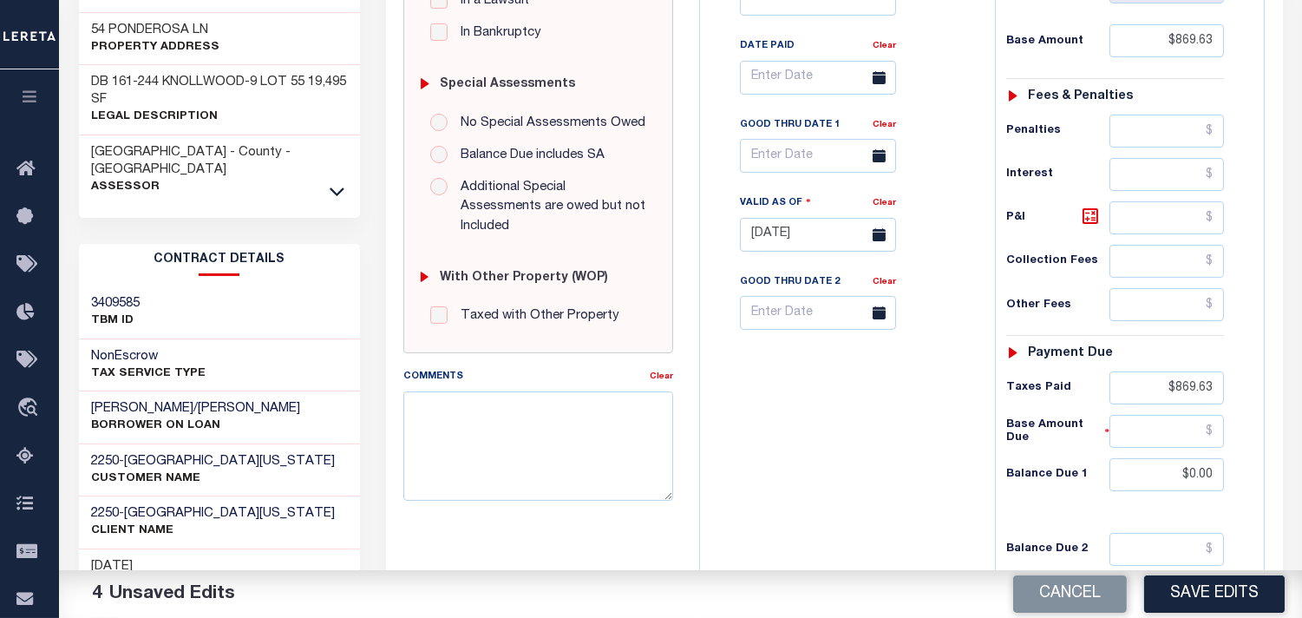
drag, startPoint x: 872, startPoint y: 406, endPoint x: 927, endPoint y: 463, distance: 79.2
click at [871, 410] on div "Tax Bill No Multiple Payment Option Payment Plan Clear" at bounding box center [844, 226] width 278 height 766
drag, startPoint x: 1209, startPoint y: 606, endPoint x: 1194, endPoint y: 602, distance: 15.2
click at [1208, 606] on button "Save Edits" at bounding box center [1214, 593] width 141 height 37
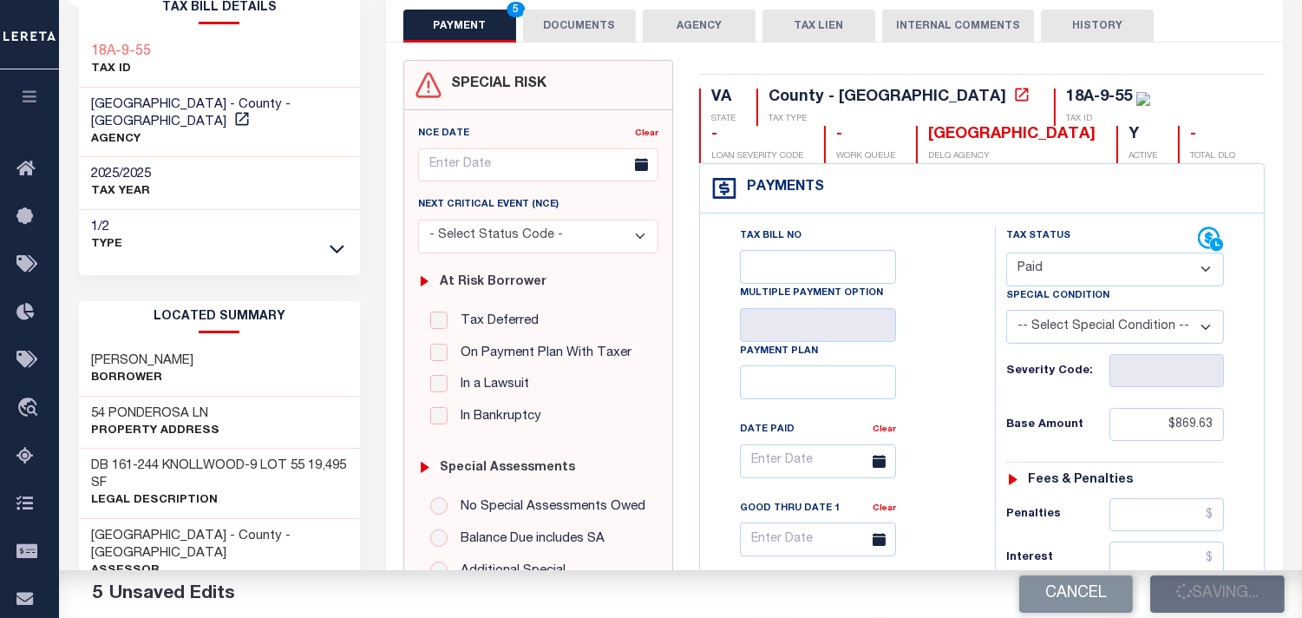
scroll to position [0, 0]
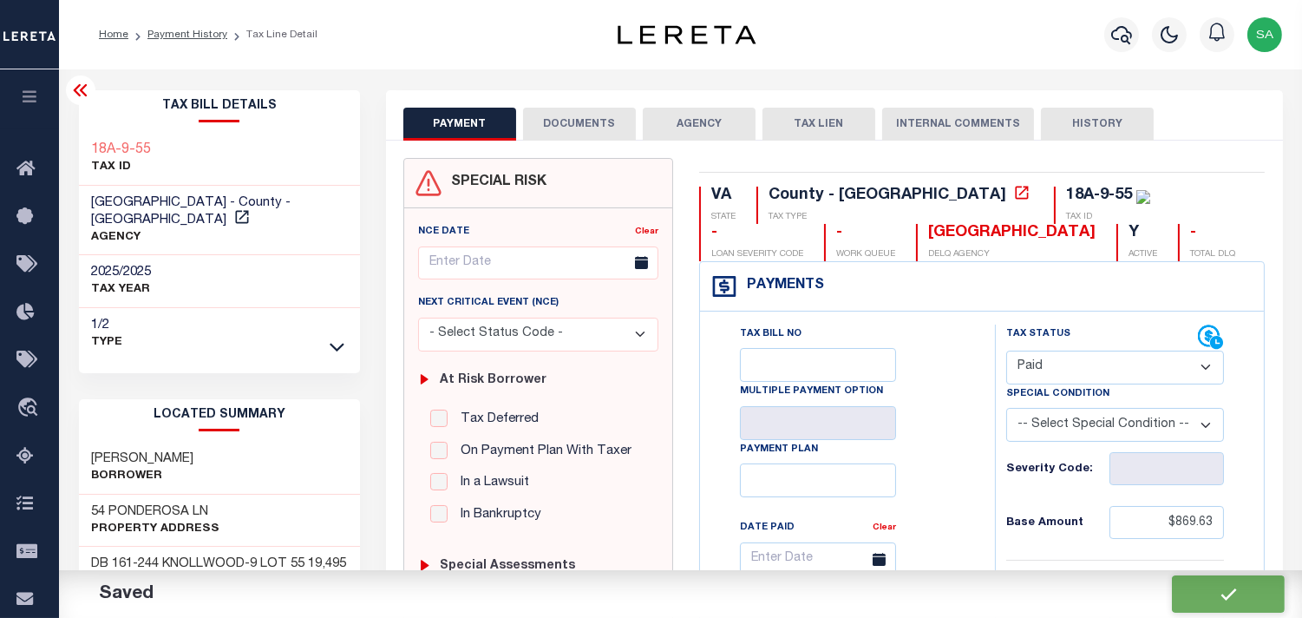
checkbox input "false"
type input "$869.63"
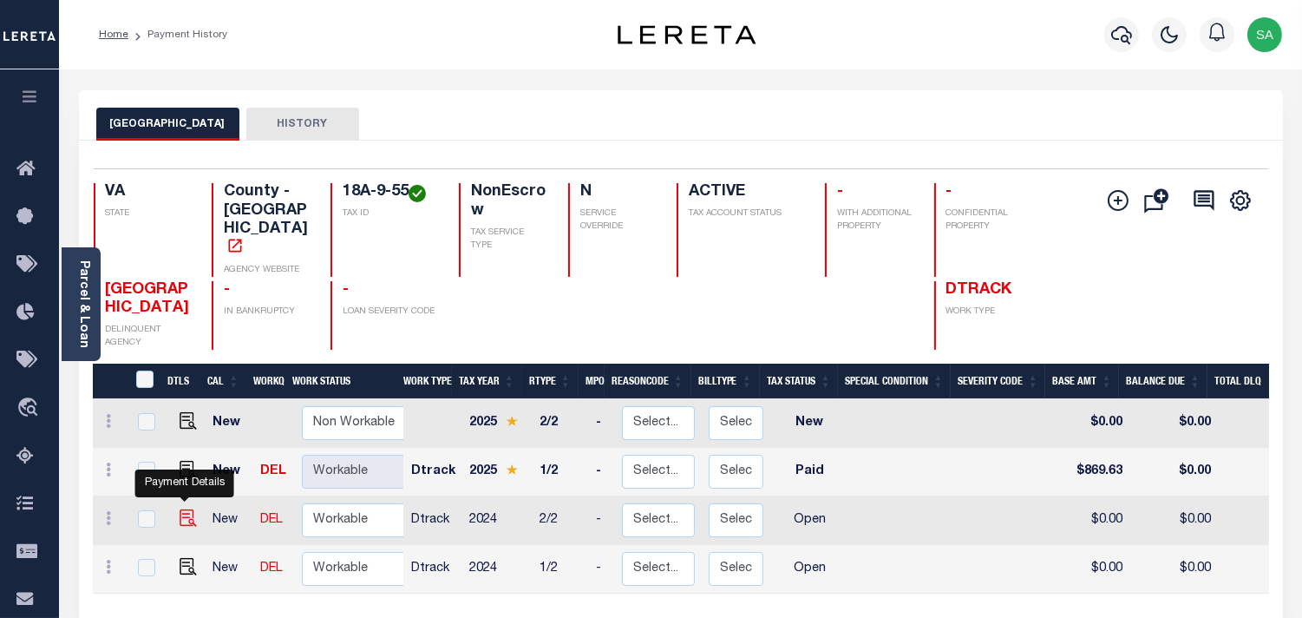
click at [184, 509] on img "" at bounding box center [188, 517] width 17 height 17
checkbox input "true"
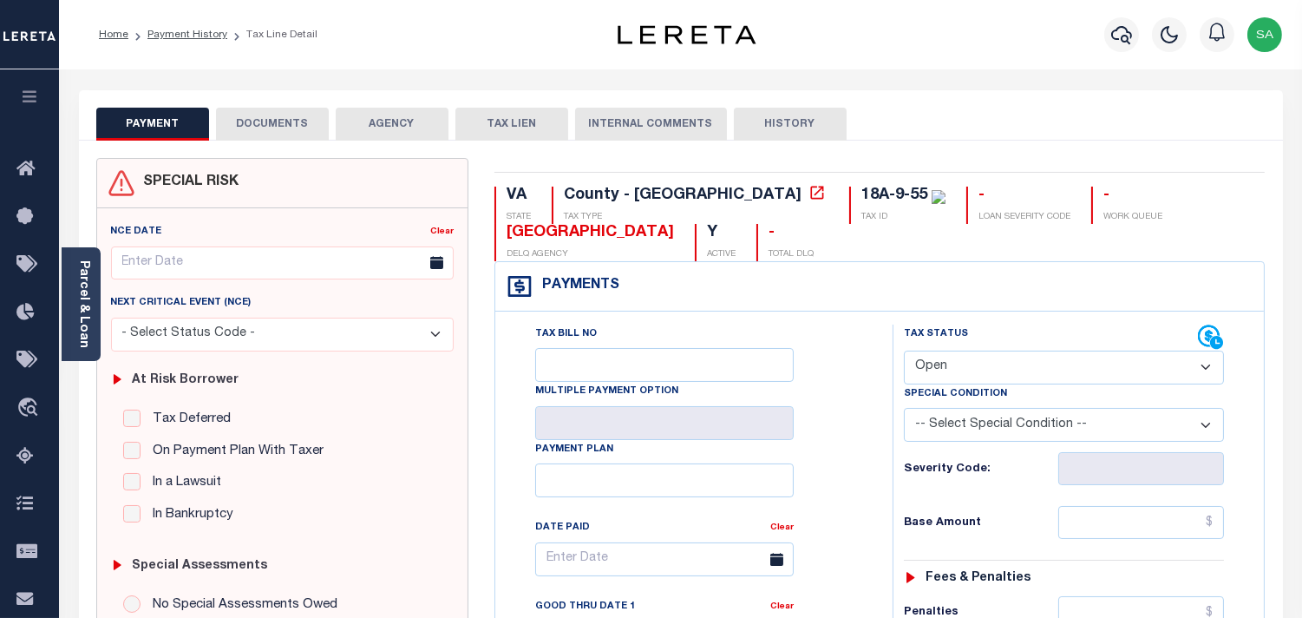
click at [955, 361] on select "- Select Status Code - Open Due/Unpaid Paid Incomplete No Tax Due Internal Refu…" at bounding box center [1064, 368] width 320 height 34
select select "PYD"
click at [904, 351] on select "- Select Status Code - Open Due/Unpaid Paid Incomplete No Tax Due Internal Refu…" at bounding box center [1064, 368] width 320 height 34
type input "09/11/2025"
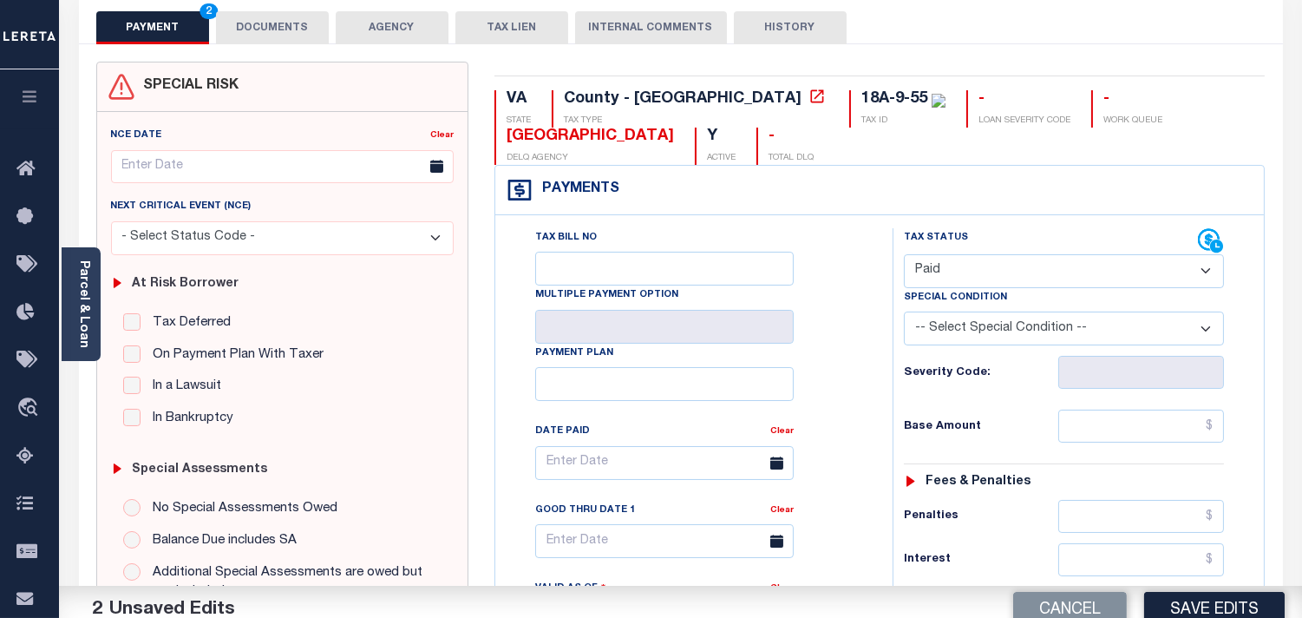
scroll to position [578, 0]
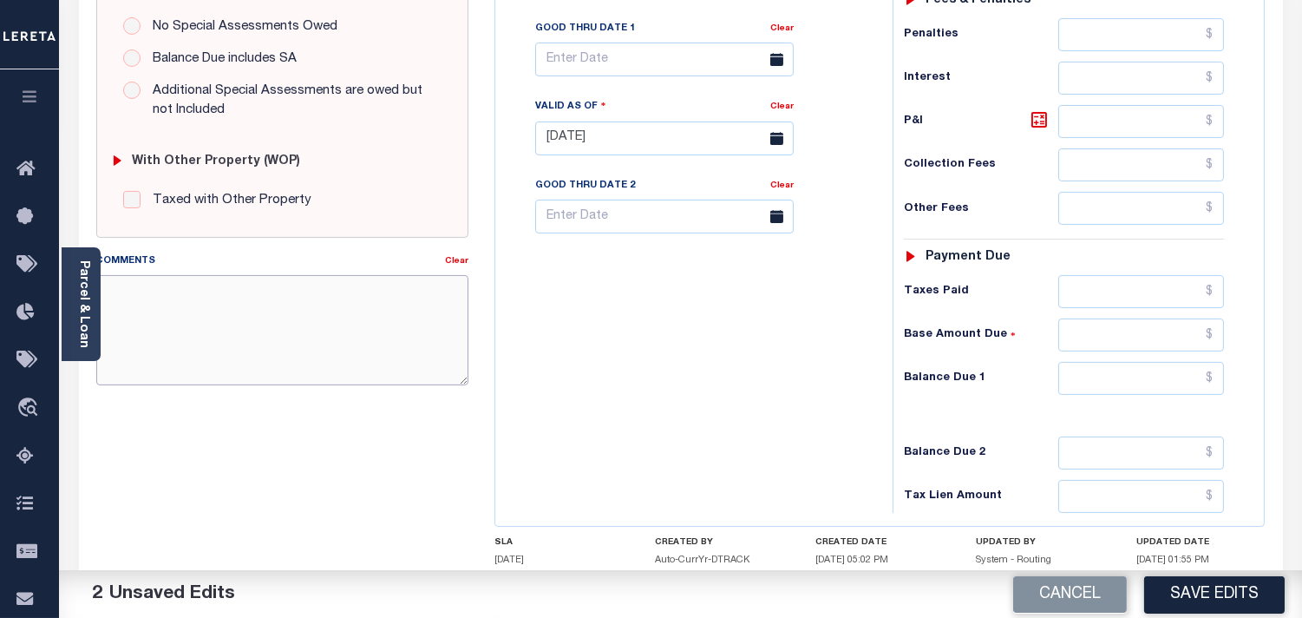
click at [257, 314] on textarea "Comments" at bounding box center [282, 329] width 372 height 109
paste textarea "Information Taken verbally from Catherine."
type textarea "Information Taken verbally from Catherine."
drag, startPoint x: 1152, startPoint y: 395, endPoint x: 1005, endPoint y: 395, distance: 147.5
click at [1152, 395] on input "text" at bounding box center [1142, 378] width 166 height 33
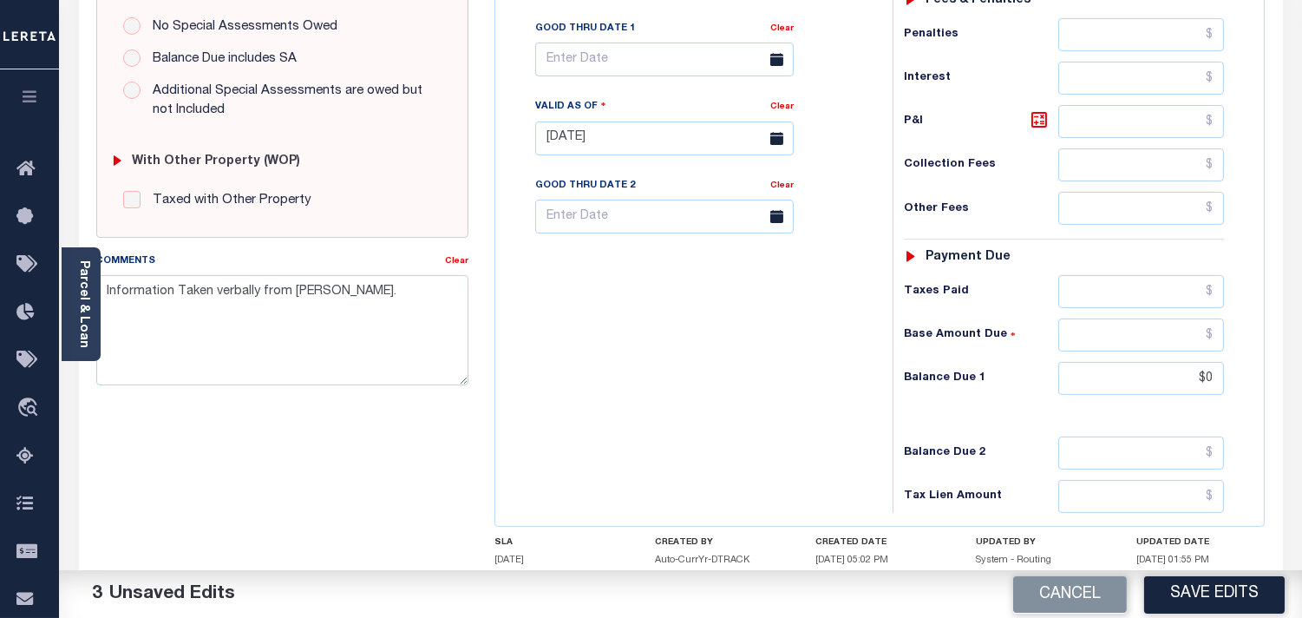
type input "$0.00"
click at [833, 394] on div "Tax Bill No Multiple Payment Option Payment Plan Clear" at bounding box center [690, 130] width 380 height 766
click at [1222, 600] on button "Save Edits" at bounding box center [1214, 593] width 141 height 37
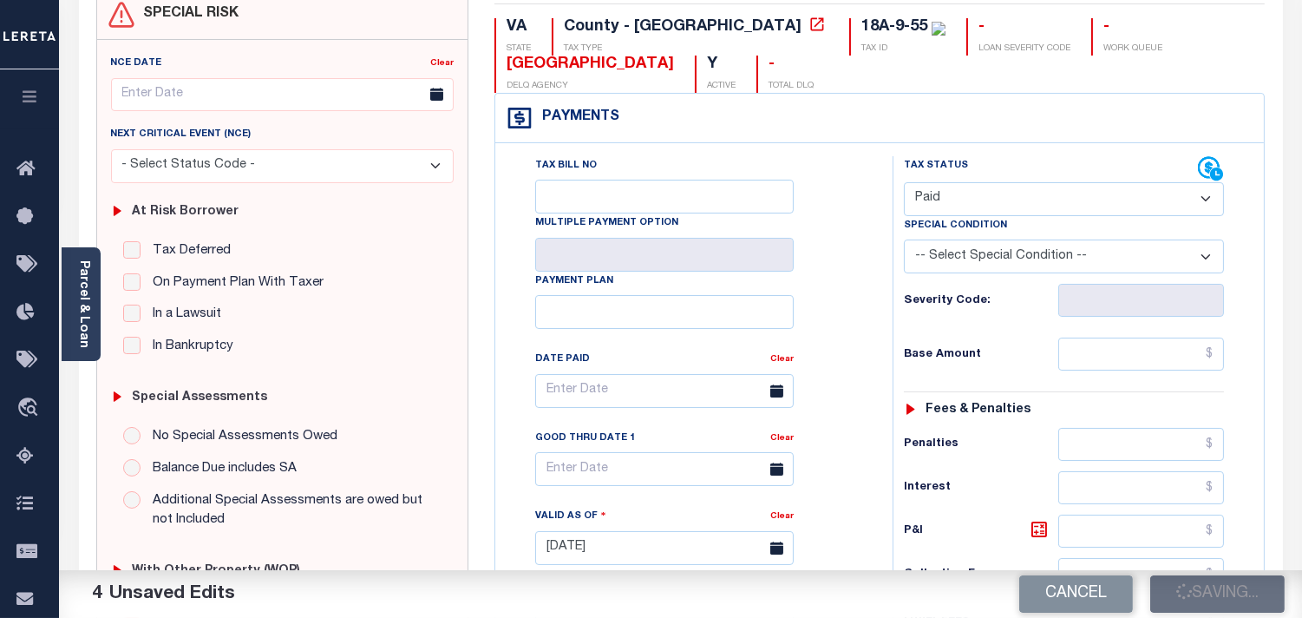
scroll to position [96, 0]
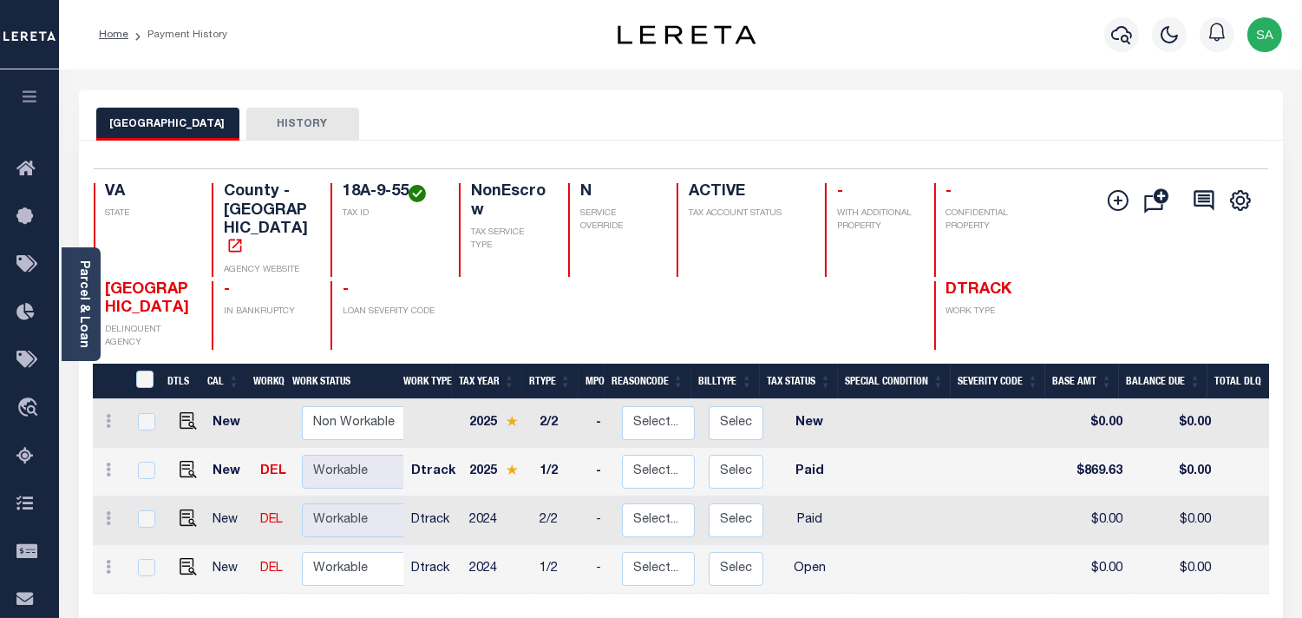
scroll to position [96, 0]
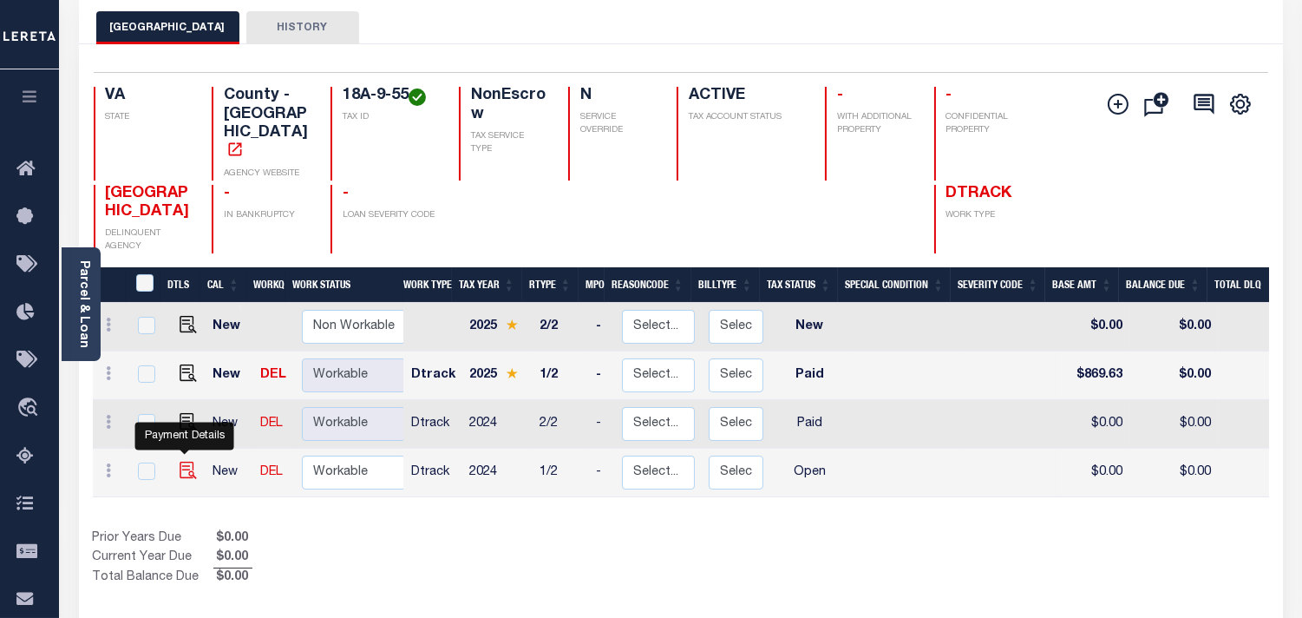
click at [184, 462] on img "" at bounding box center [188, 470] width 17 height 17
checkbox input "true"
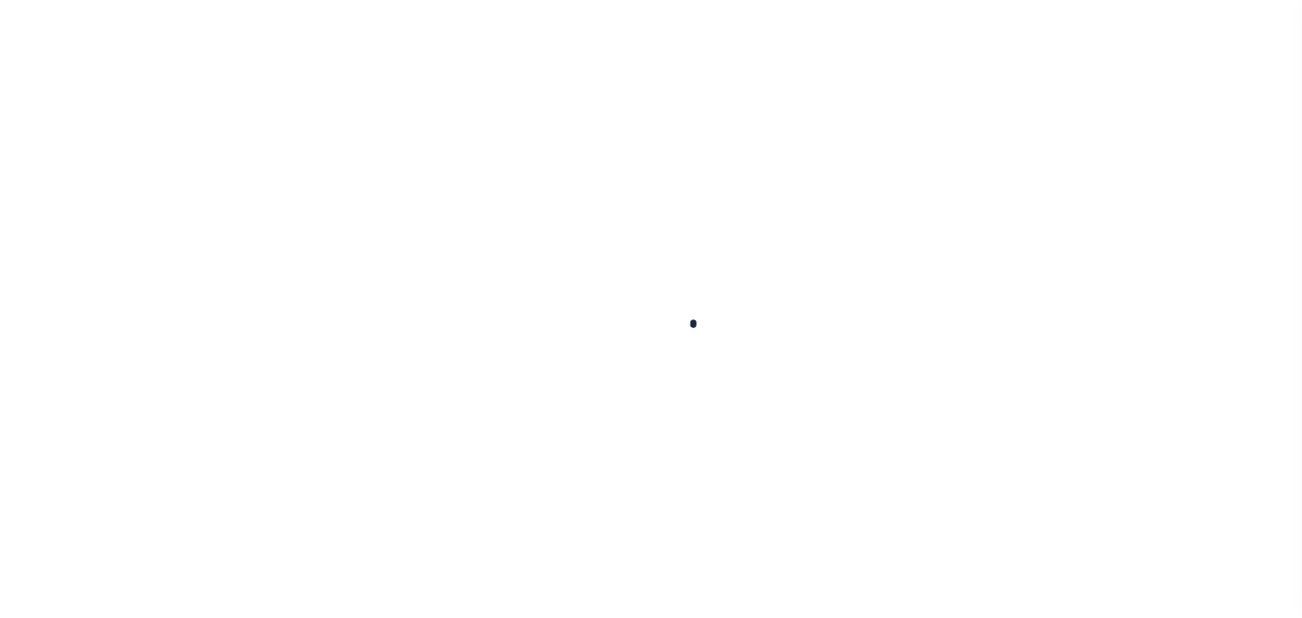
checkbox input "false"
type input "[DATE]"
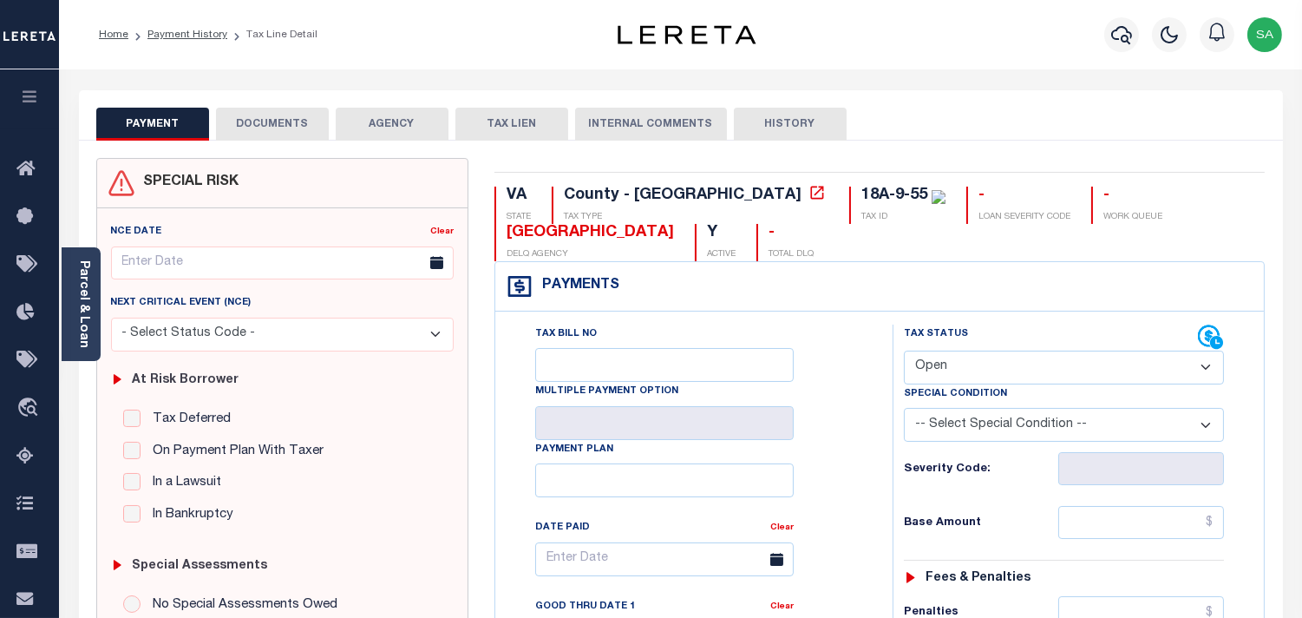
click at [931, 367] on select "- Select Status Code - Open Due/Unpaid Paid Incomplete No Tax Due Internal Refu…" at bounding box center [1064, 368] width 320 height 34
select select "PYD"
click at [904, 351] on select "- Select Status Code - Open Due/Unpaid Paid Incomplete No Tax Due Internal Refu…" at bounding box center [1064, 368] width 320 height 34
type input "[DATE]"
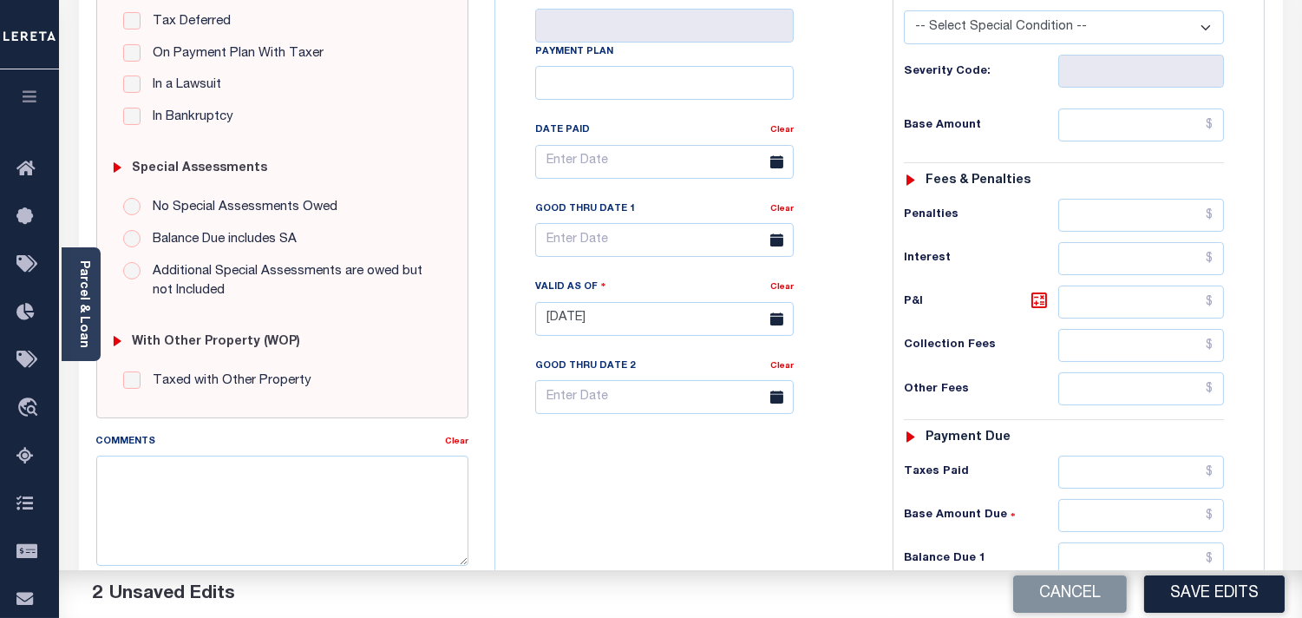
scroll to position [578, 0]
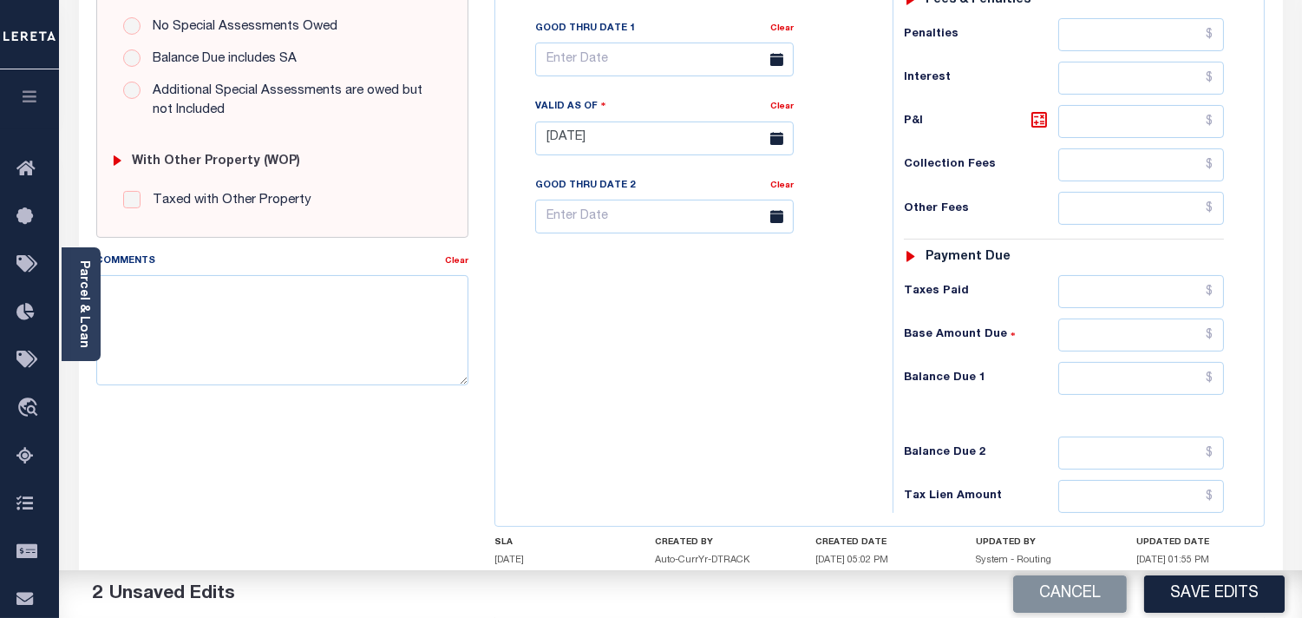
click at [269, 403] on div "SPECIAL RISK NCE Date Clear - Select Status Code -" at bounding box center [282, 137] width 398 height 1114
click at [357, 351] on textarea "Comments" at bounding box center [282, 329] width 372 height 109
paste textarea "Information Taken verbally from [PERSON_NAME]."
type textarea "Information Taken verbally from [PERSON_NAME]."
drag, startPoint x: 1184, startPoint y: 387, endPoint x: 1163, endPoint y: 397, distance: 23.7
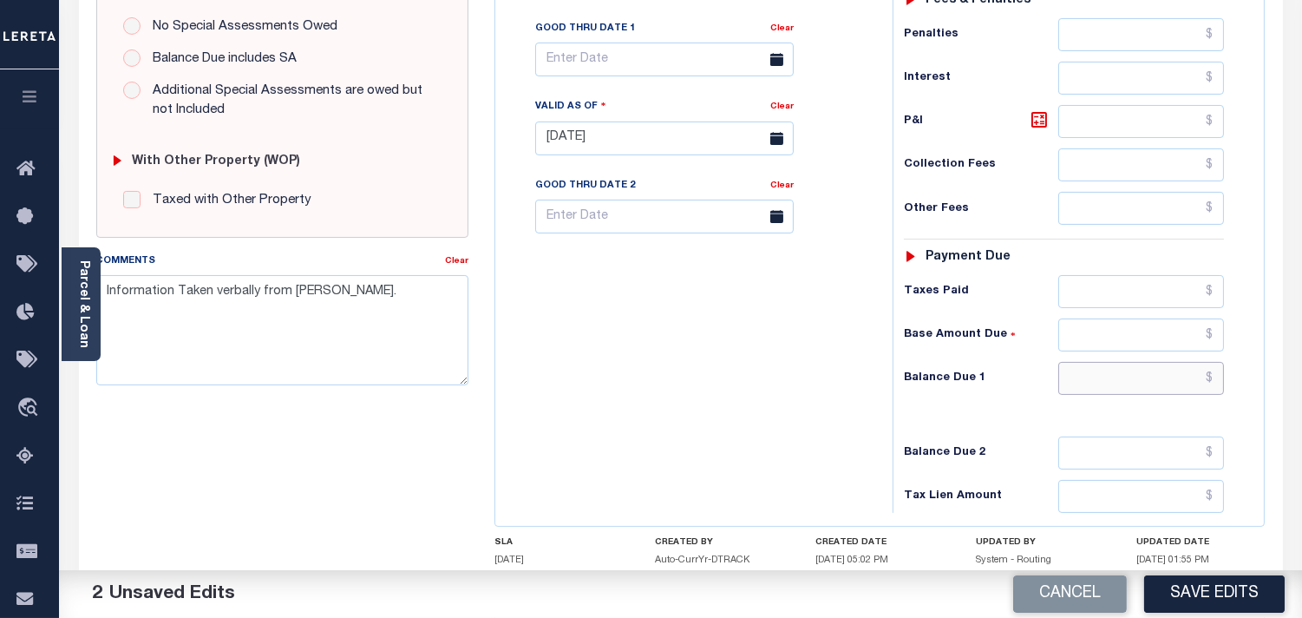
click at [1184, 387] on input "text" at bounding box center [1142, 378] width 166 height 33
type input "$0.00"
drag, startPoint x: 710, startPoint y: 402, endPoint x: 941, endPoint y: 475, distance: 242.9
click at [713, 403] on div "Tax Bill No Multiple Payment Option Payment Plan Clear" at bounding box center [690, 130] width 380 height 766
click at [1184, 588] on button "Save Edits" at bounding box center [1214, 593] width 141 height 37
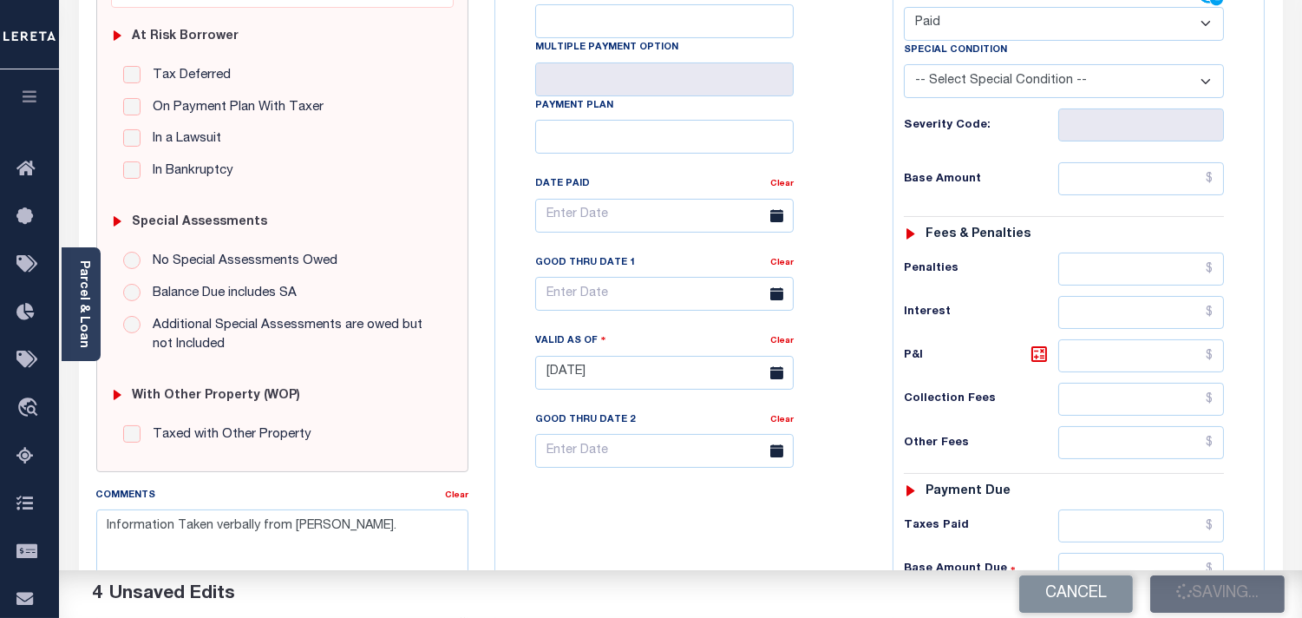
scroll to position [96, 0]
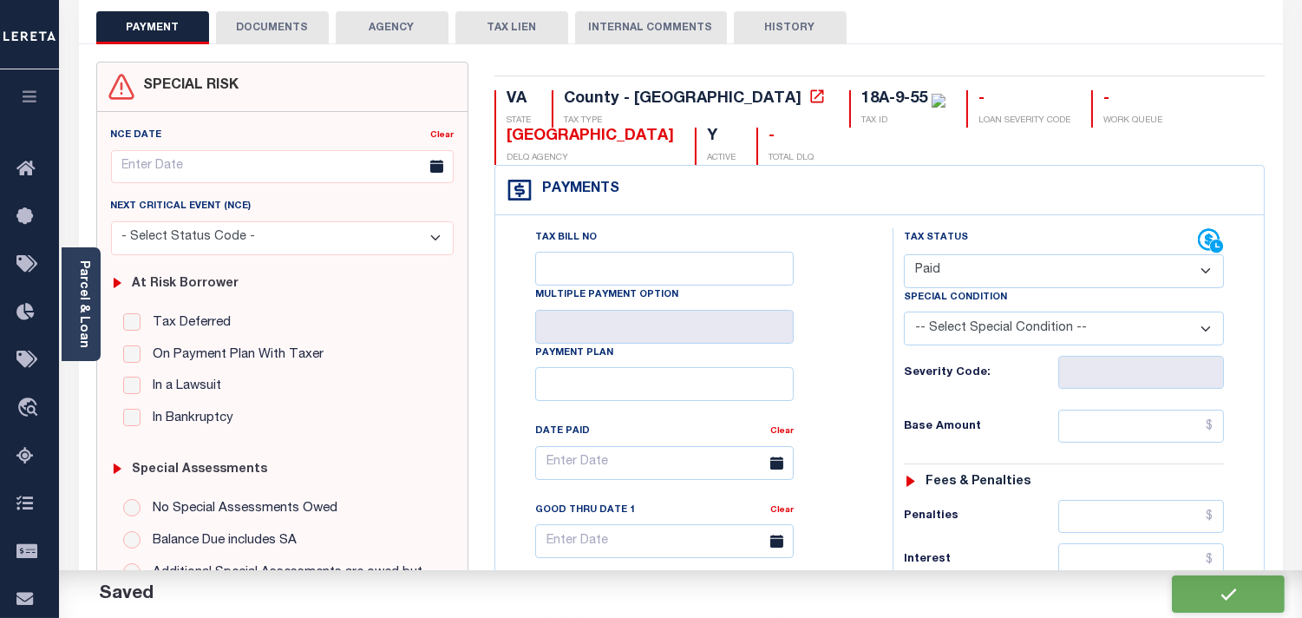
checkbox input "false"
type input "$0"
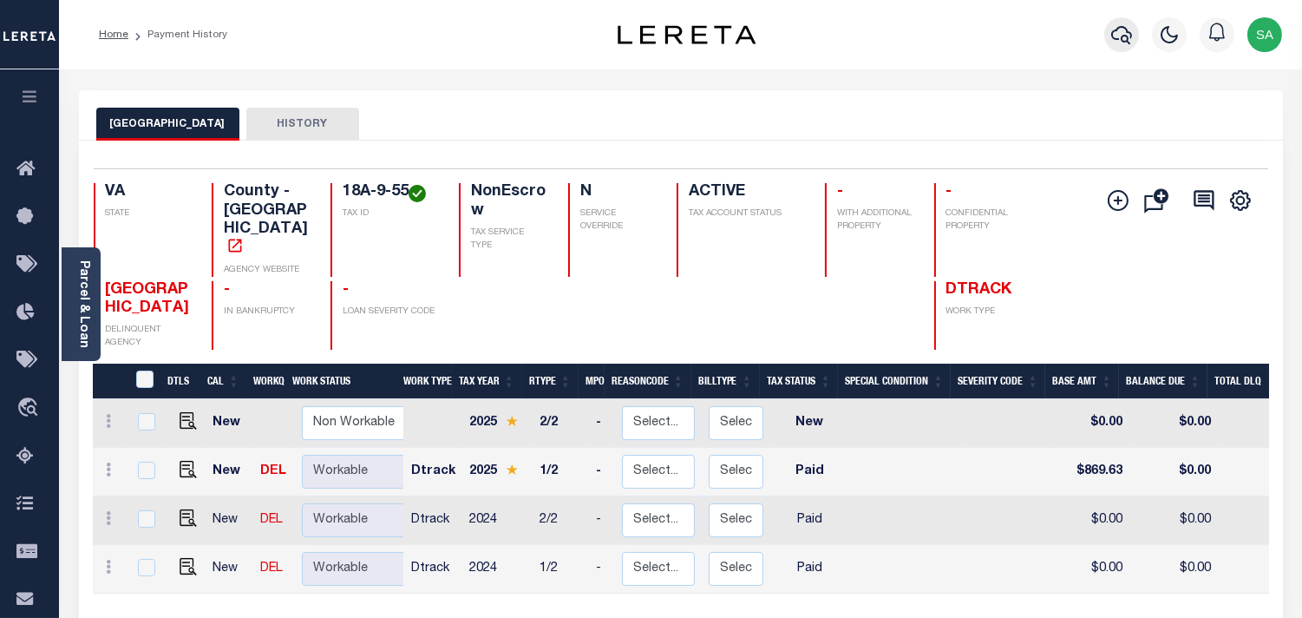
click at [1129, 33] on icon "button" at bounding box center [1121, 35] width 21 height 18
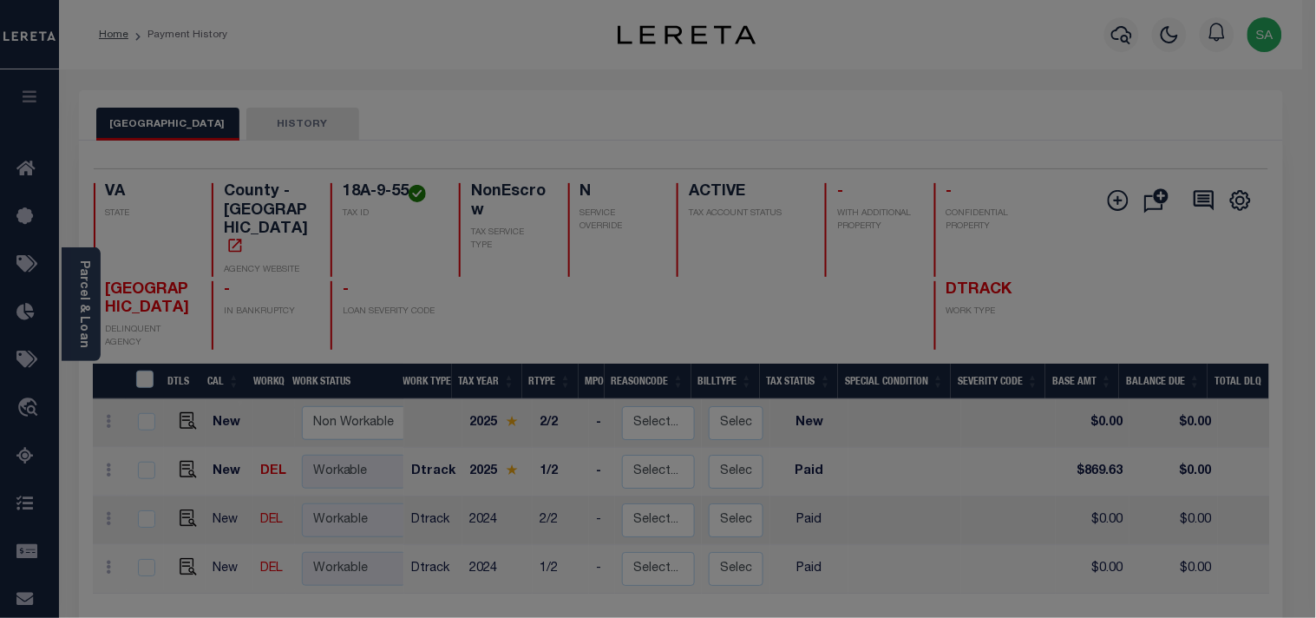
click at [0, 0] on div "Include Loans TBM Customers Borrowers Payments (Lender Non-Disb) Payments (Lend…" at bounding box center [0, 0] width 0 height 0
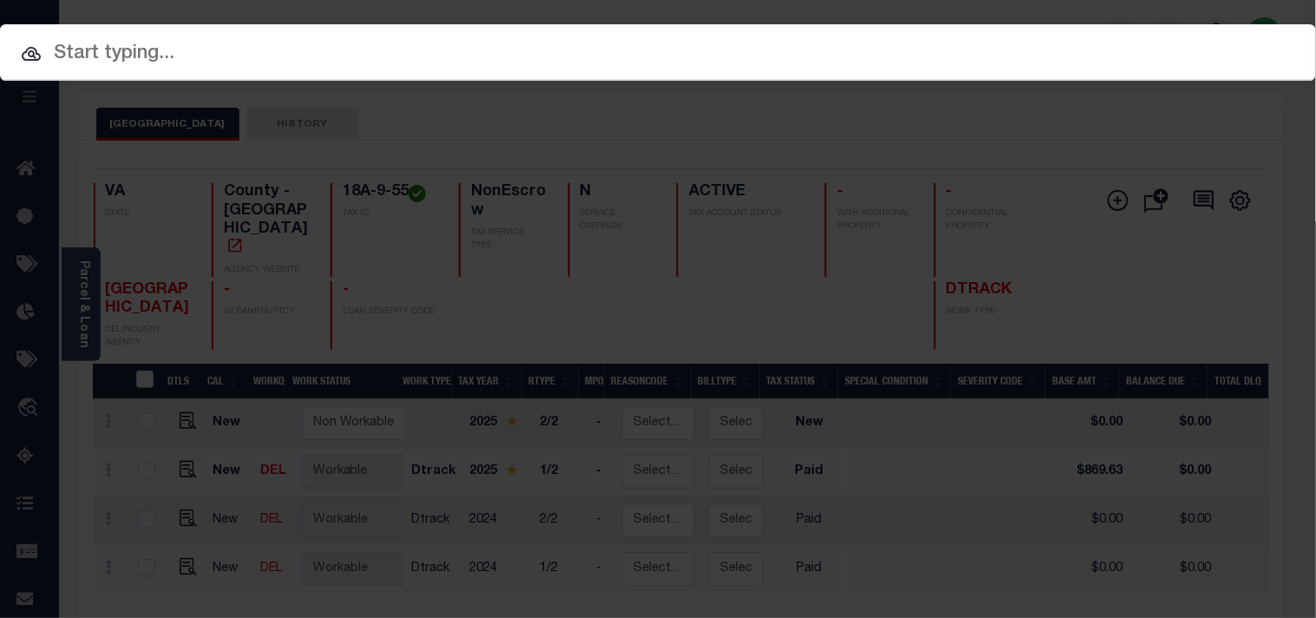
paste input "20332207"
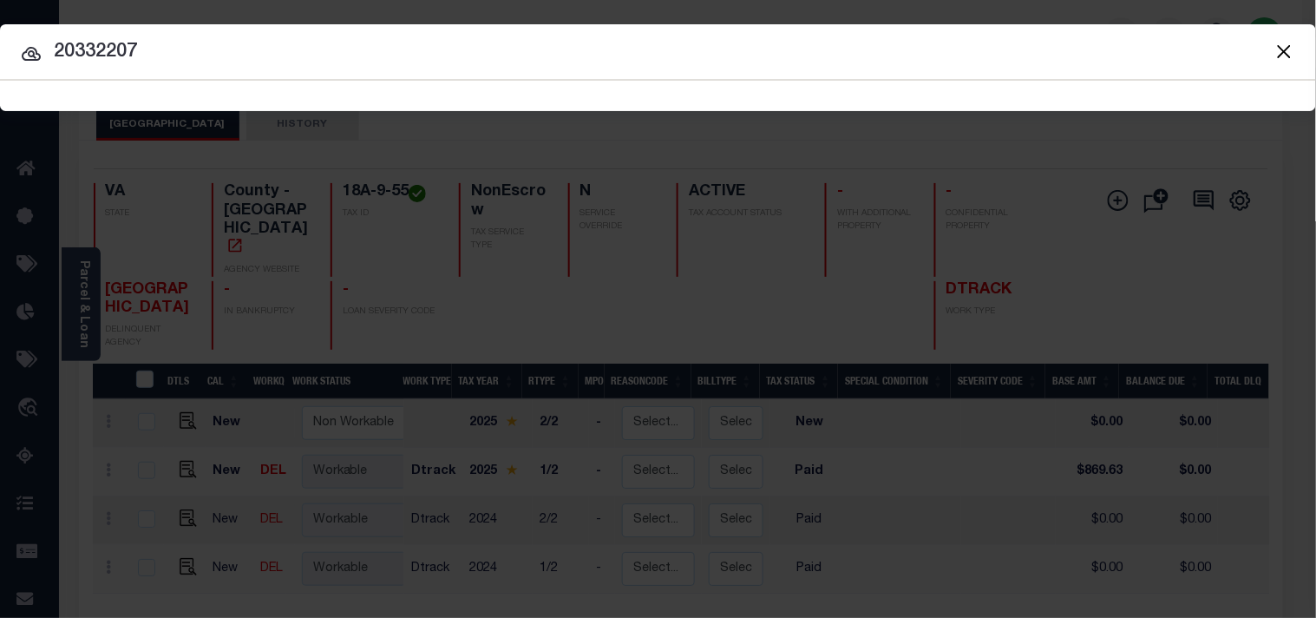
type input "20332207"
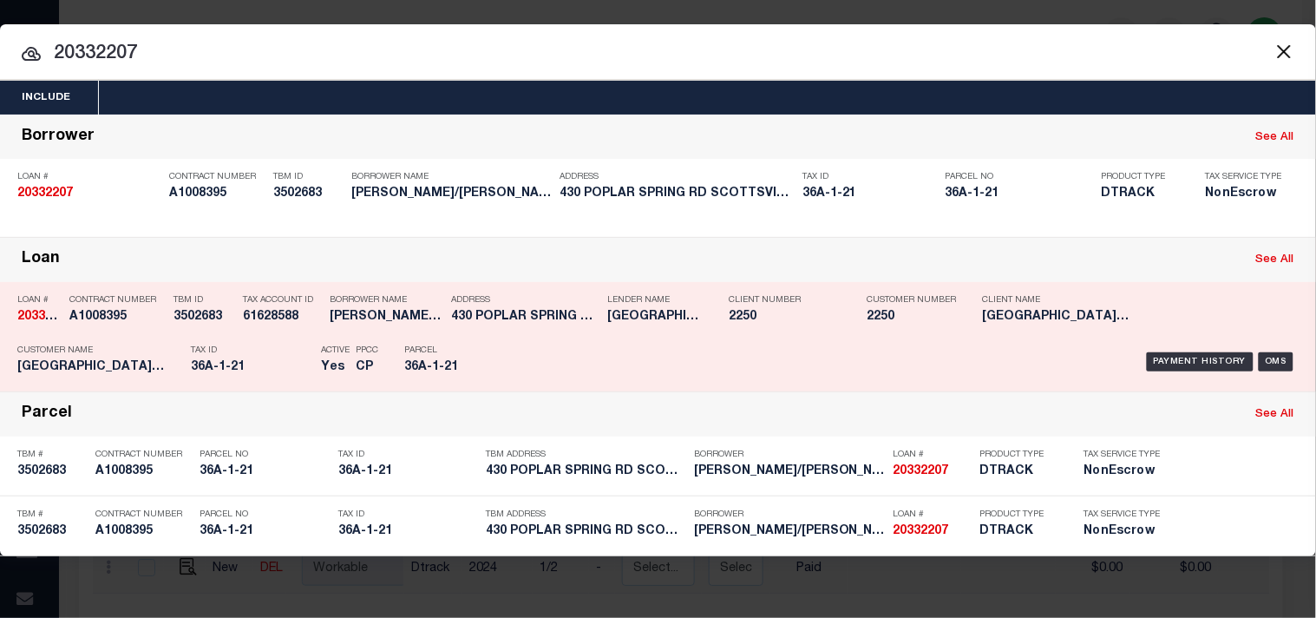
click at [467, 343] on div "Parcel 36A-1-21" at bounding box center [443, 362] width 78 height 50
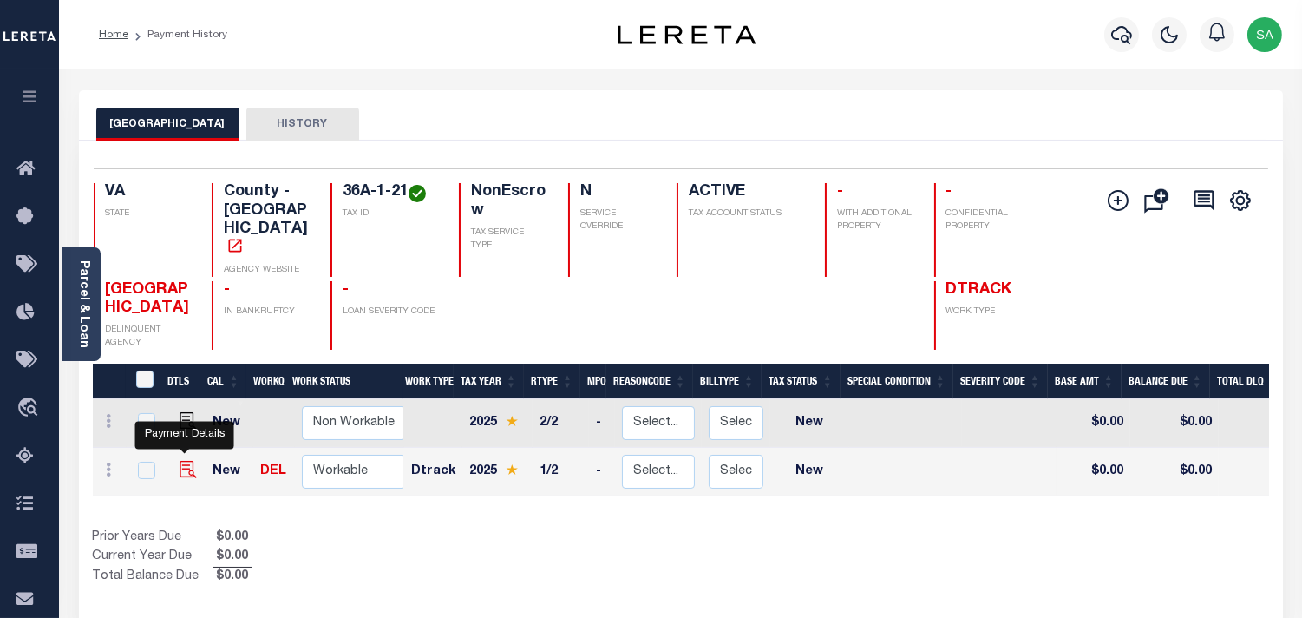
click at [192, 461] on img "" at bounding box center [188, 469] width 17 height 17
checkbox input "true"
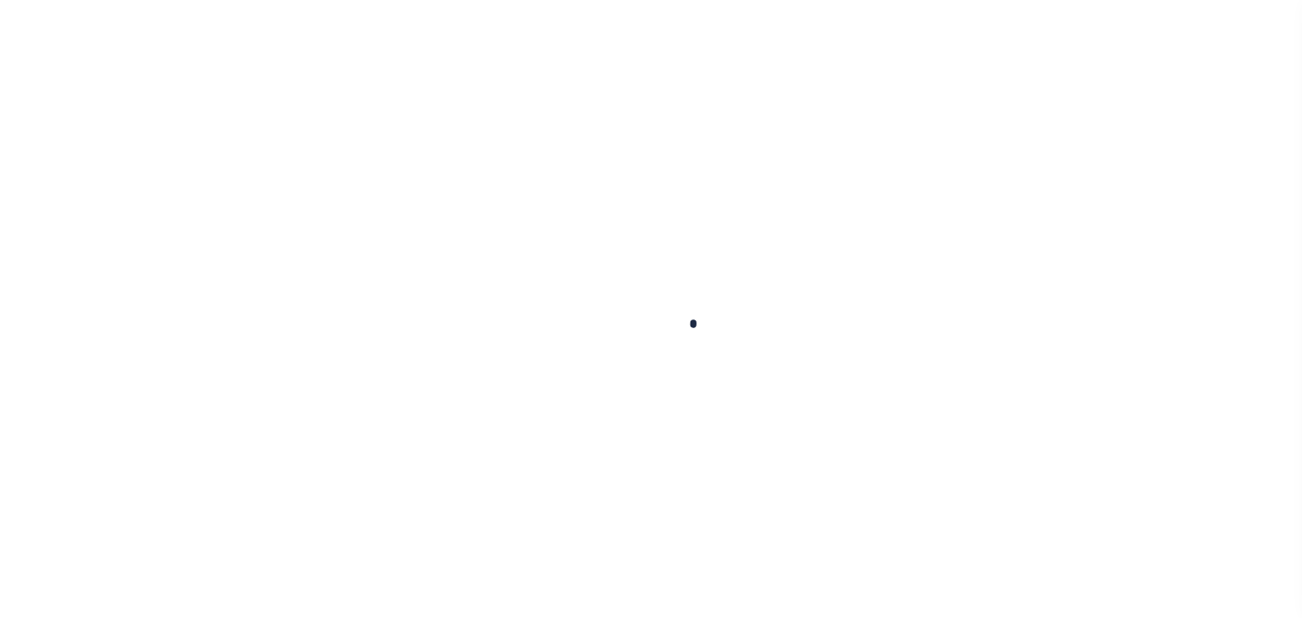
checkbox input "false"
type input "[DATE]"
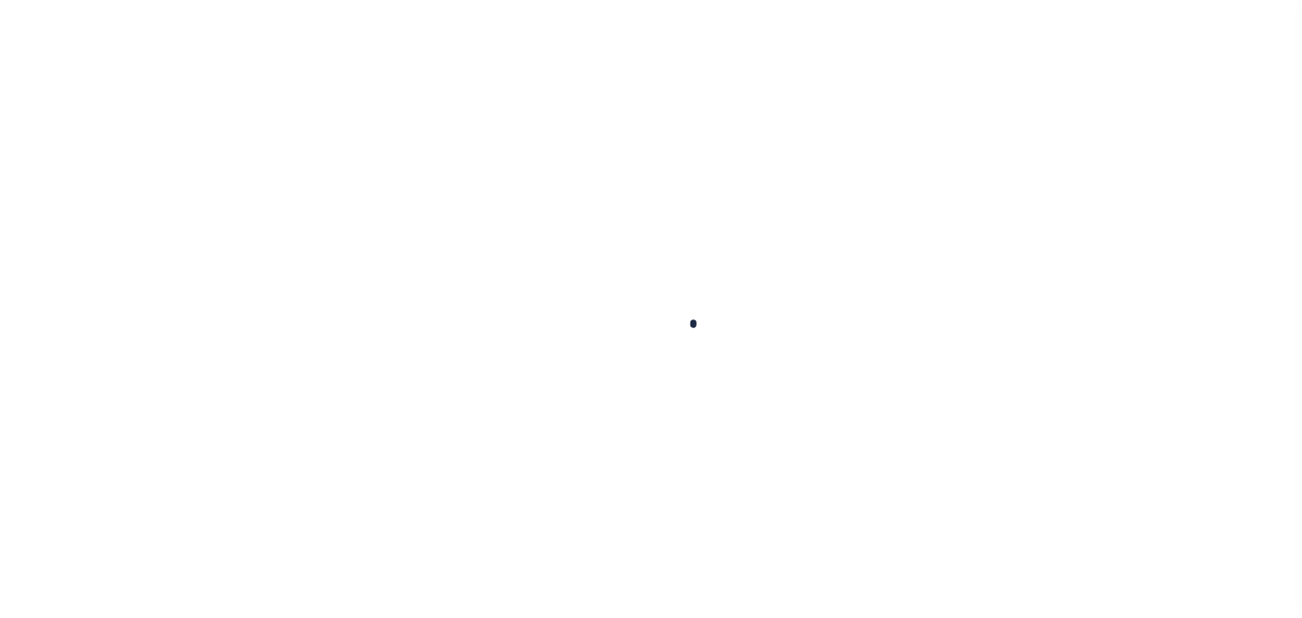
select select "NW2"
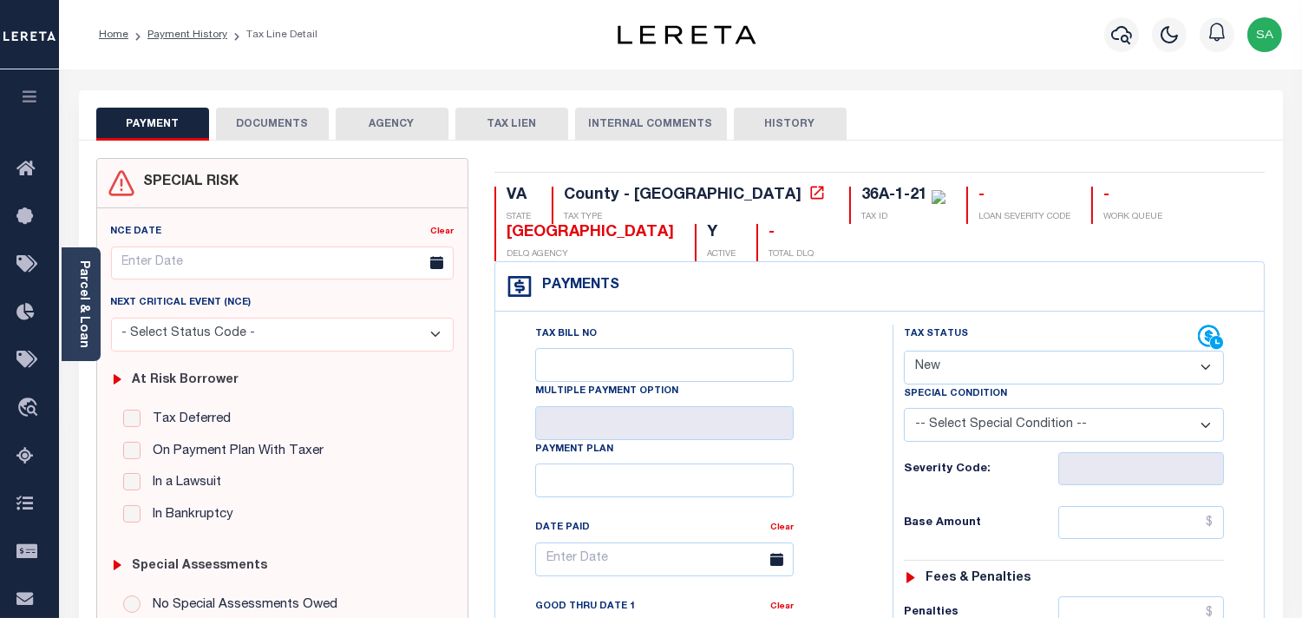
click at [80, 297] on link "Parcel & Loan" at bounding box center [83, 304] width 12 height 88
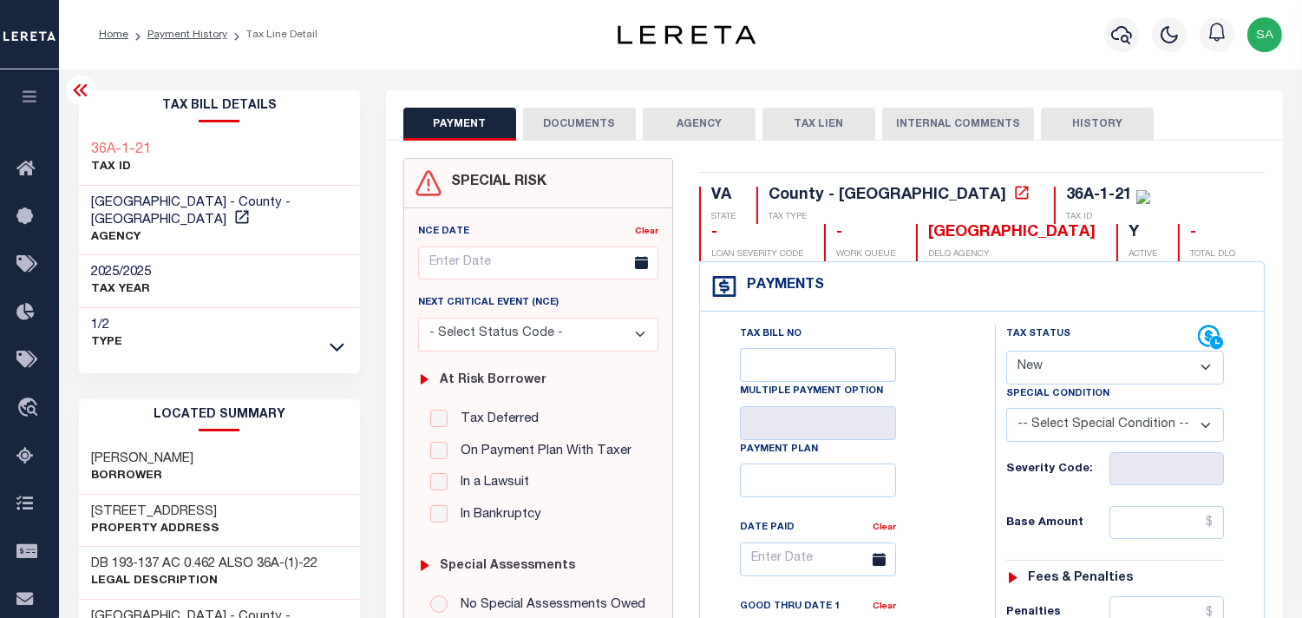
click at [604, 134] on button "DOCUMENTS" at bounding box center [579, 124] width 113 height 33
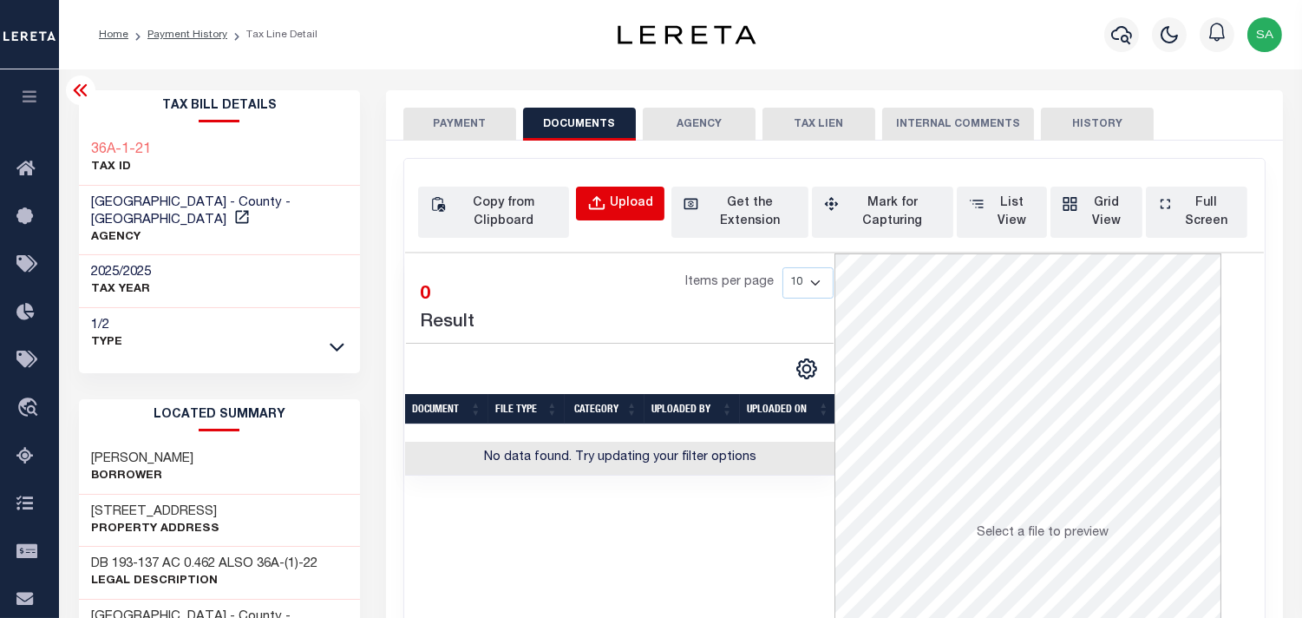
click at [617, 211] on div "Upload" at bounding box center [631, 203] width 43 height 19
select select "POP"
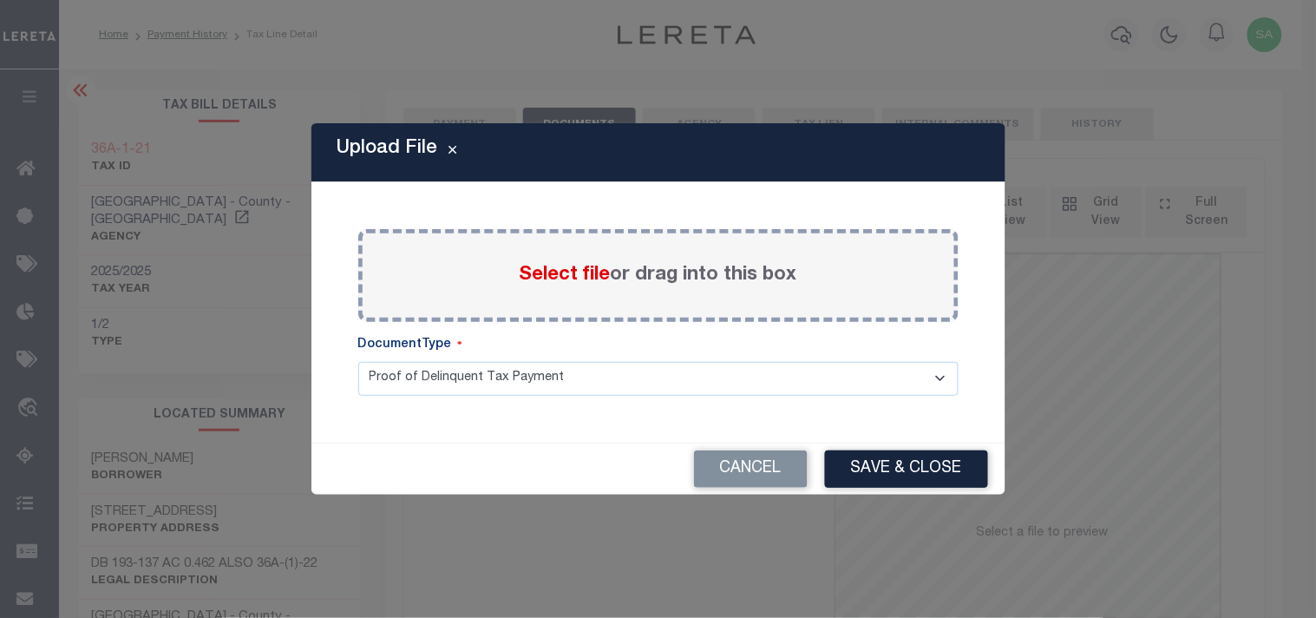
click at [555, 281] on span "Select file" at bounding box center [565, 275] width 91 height 19
click at [0, 0] on input "Select file or drag into this box" at bounding box center [0, 0] width 0 height 0
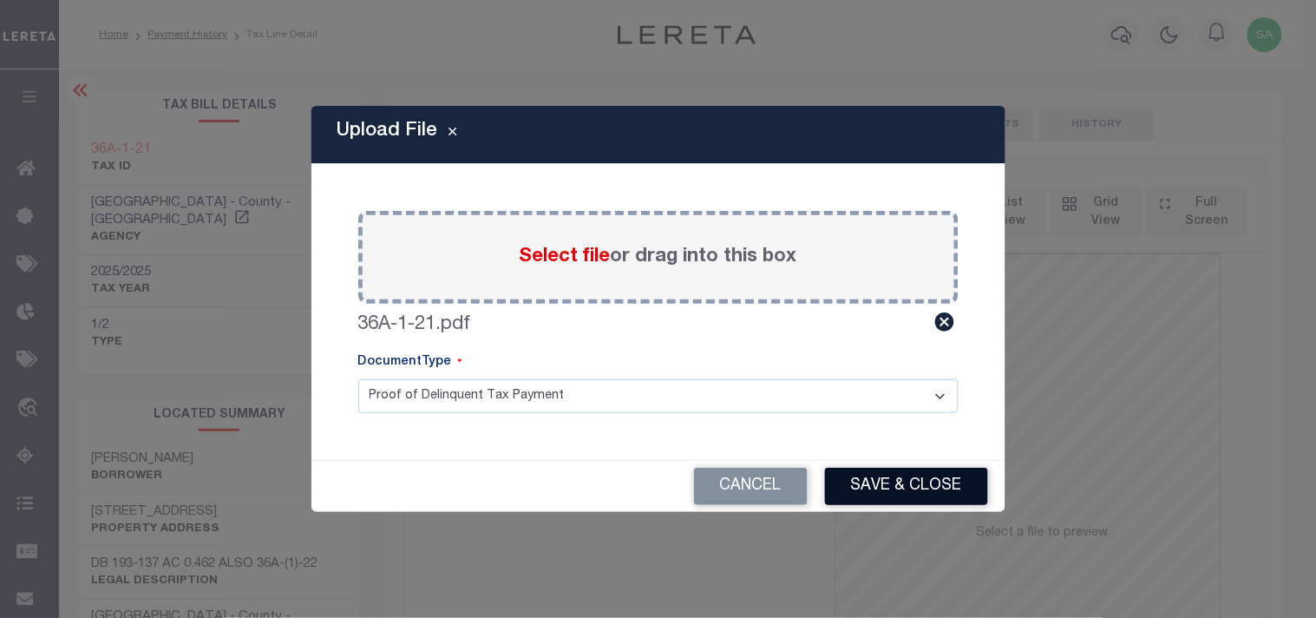
click at [870, 482] on button "Save & Close" at bounding box center [906, 486] width 163 height 37
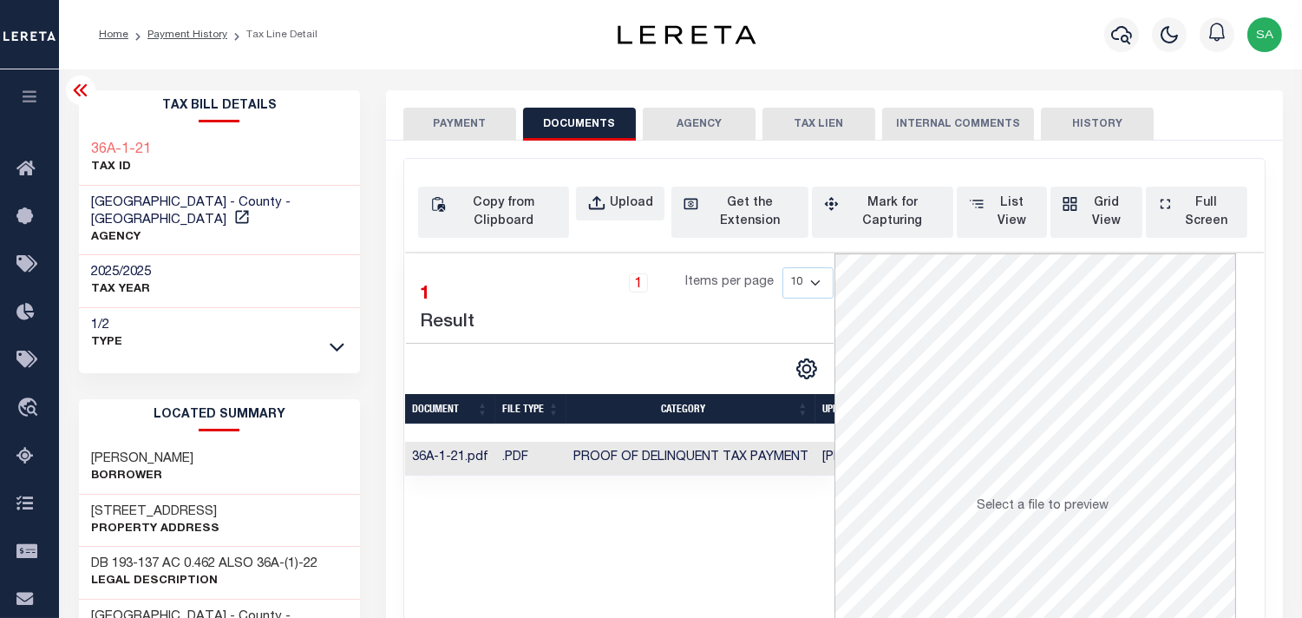
click at [465, 133] on button "PAYMENT" at bounding box center [459, 124] width 113 height 33
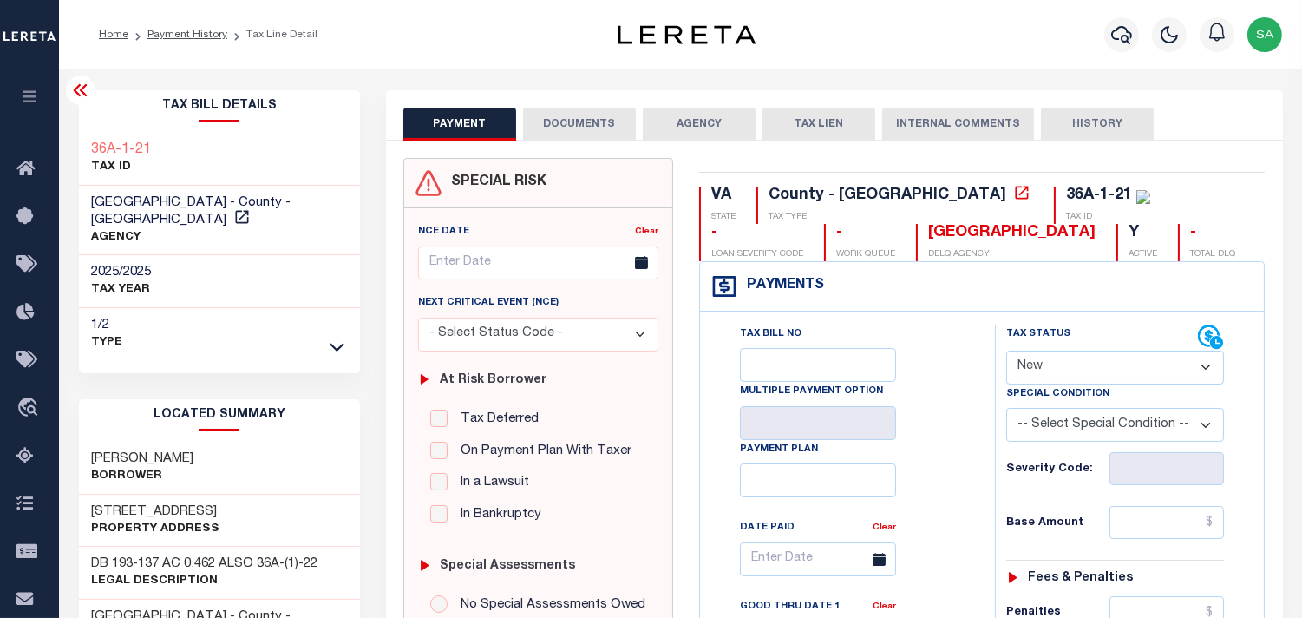
drag, startPoint x: 1072, startPoint y: 373, endPoint x: 1074, endPoint y: 384, distance: 10.7
click at [1072, 374] on select "- Select Status Code - Open Due/Unpaid Paid Incomplete No Tax Due Internal Refu…" at bounding box center [1115, 368] width 218 height 34
select select "PYD"
click at [1006, 351] on select "- Select Status Code - Open Due/Unpaid Paid Incomplete No Tax Due Internal Refu…" at bounding box center [1115, 368] width 218 height 34
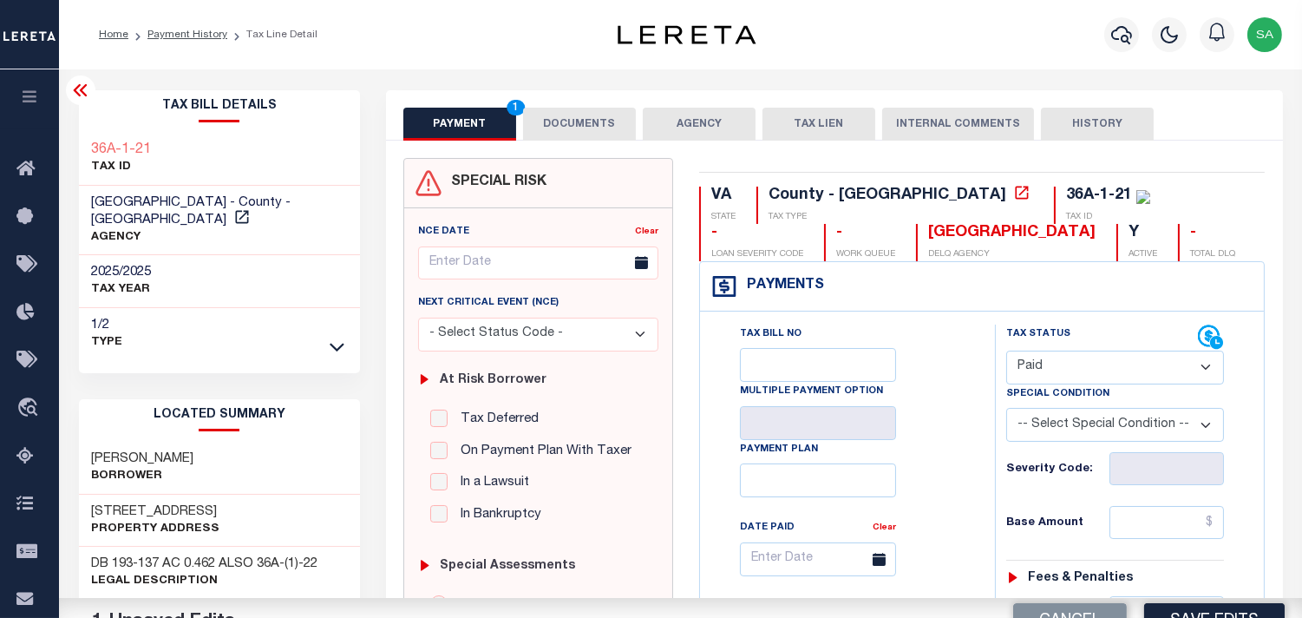
type input "09/11/2025"
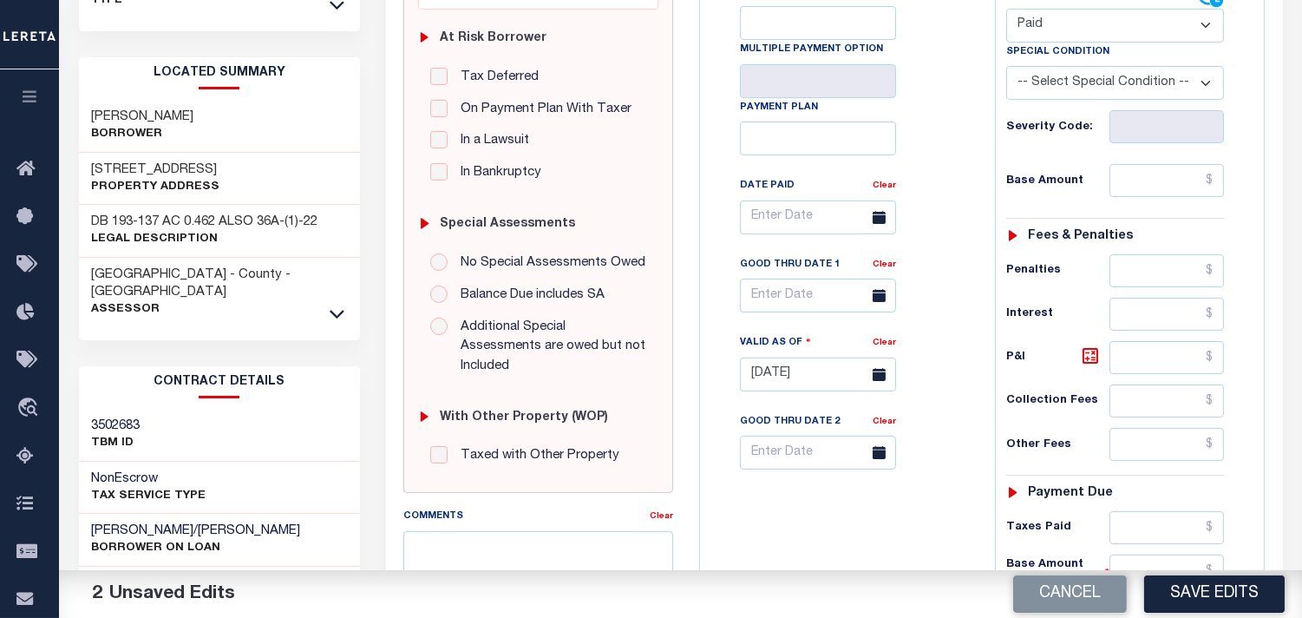
scroll to position [385, 0]
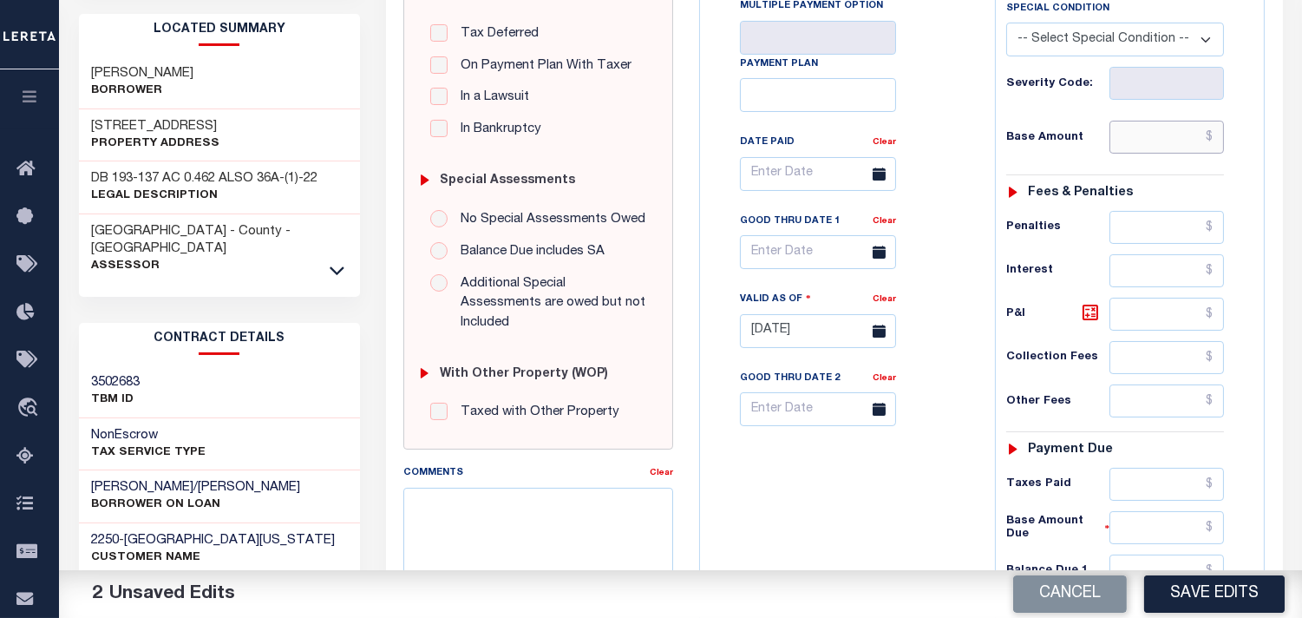
click at [1164, 139] on input "text" at bounding box center [1167, 137] width 115 height 33
paste input "578.63"
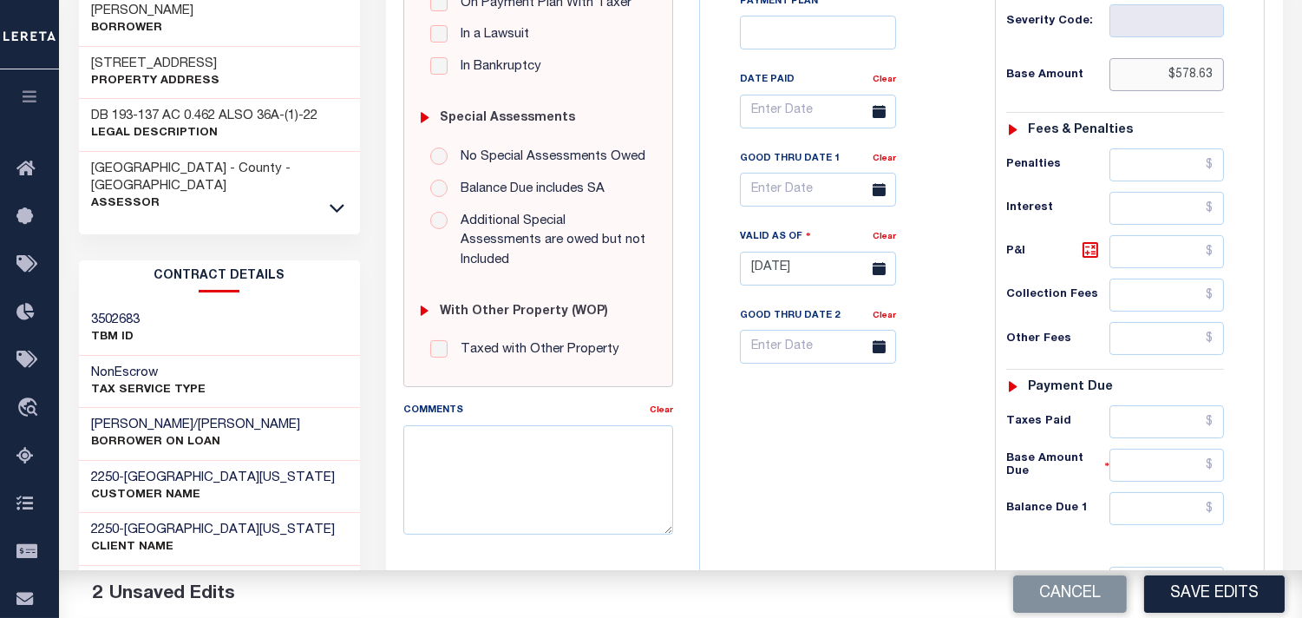
scroll to position [694, 0]
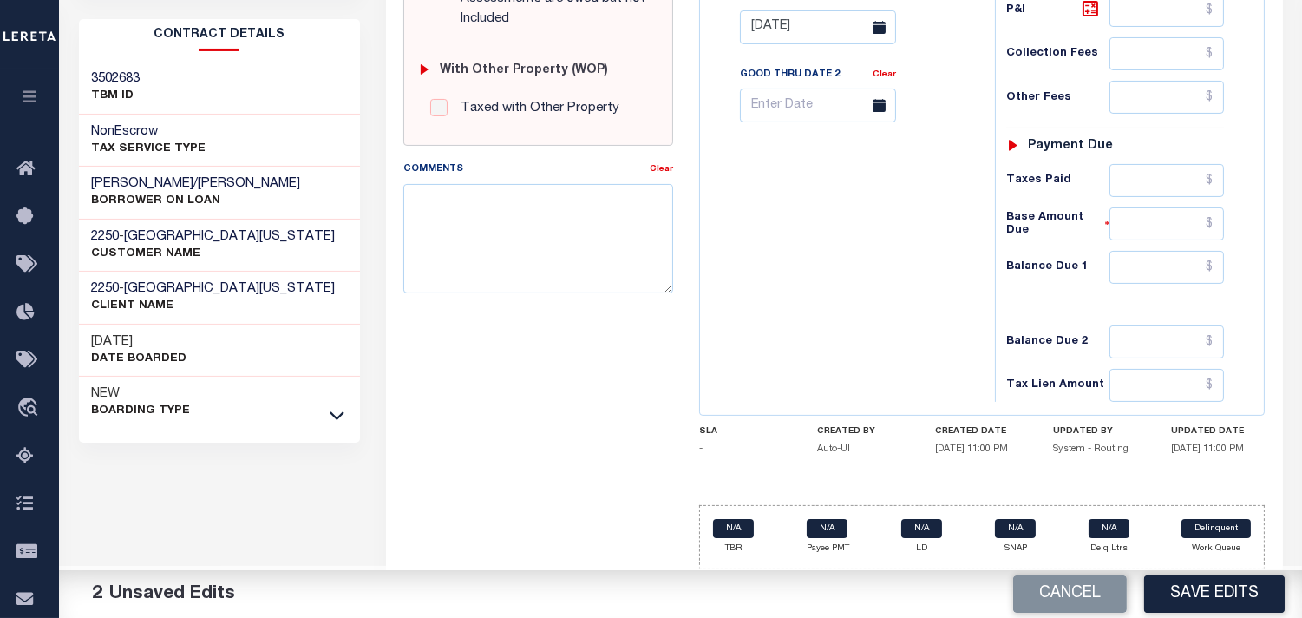
type input "$578.63"
click at [1190, 179] on input "text" at bounding box center [1167, 180] width 115 height 33
paste input "578.63"
type input "$578.63"
click at [1189, 261] on input "text" at bounding box center [1167, 267] width 115 height 33
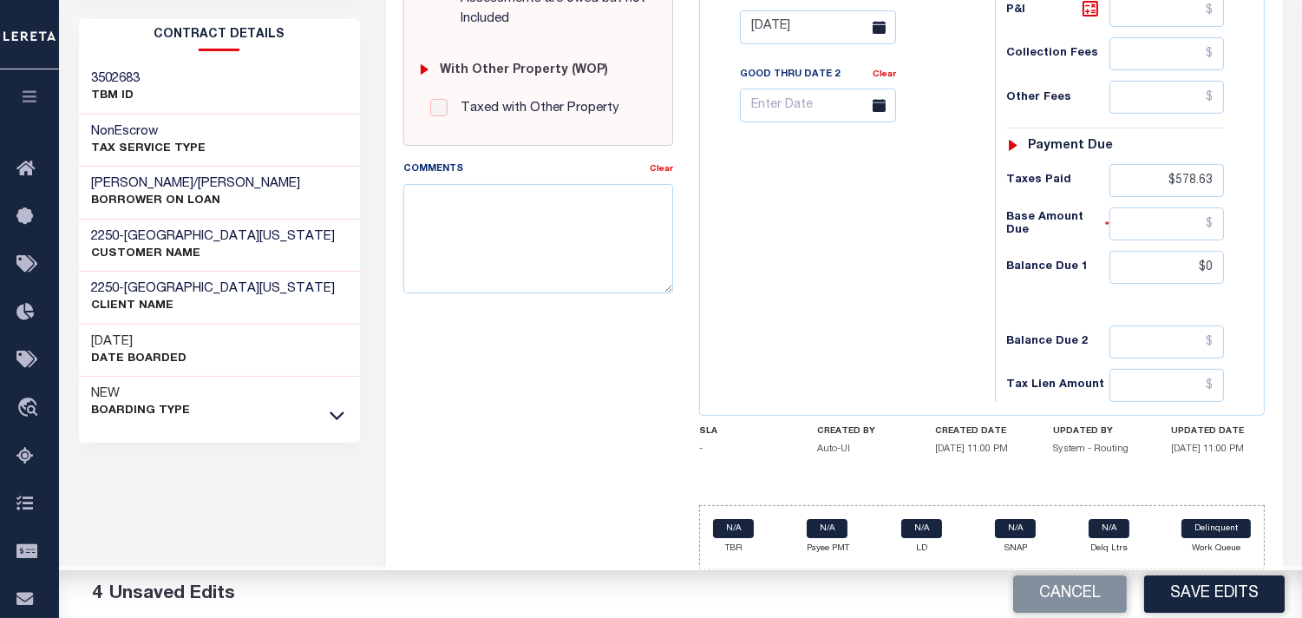
type input "$0.00"
click at [849, 267] on div "Tax Bill No Multiple Payment Option Payment Plan Clear" at bounding box center [844, 19] width 278 height 766
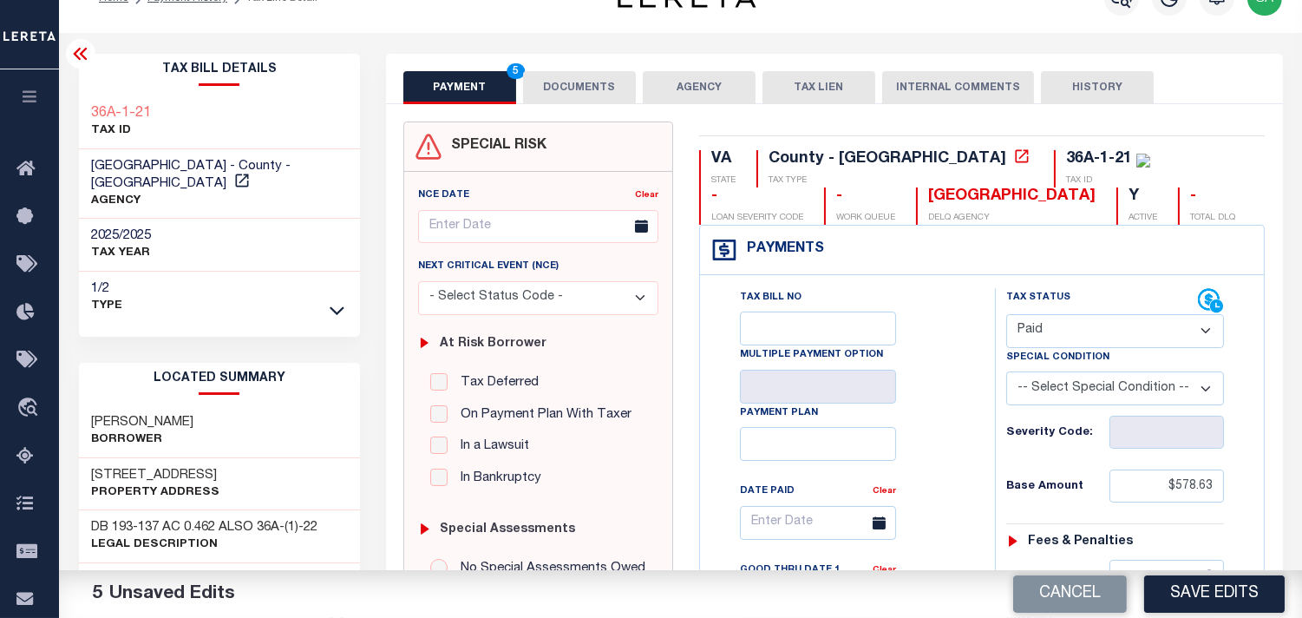
scroll to position [19, 0]
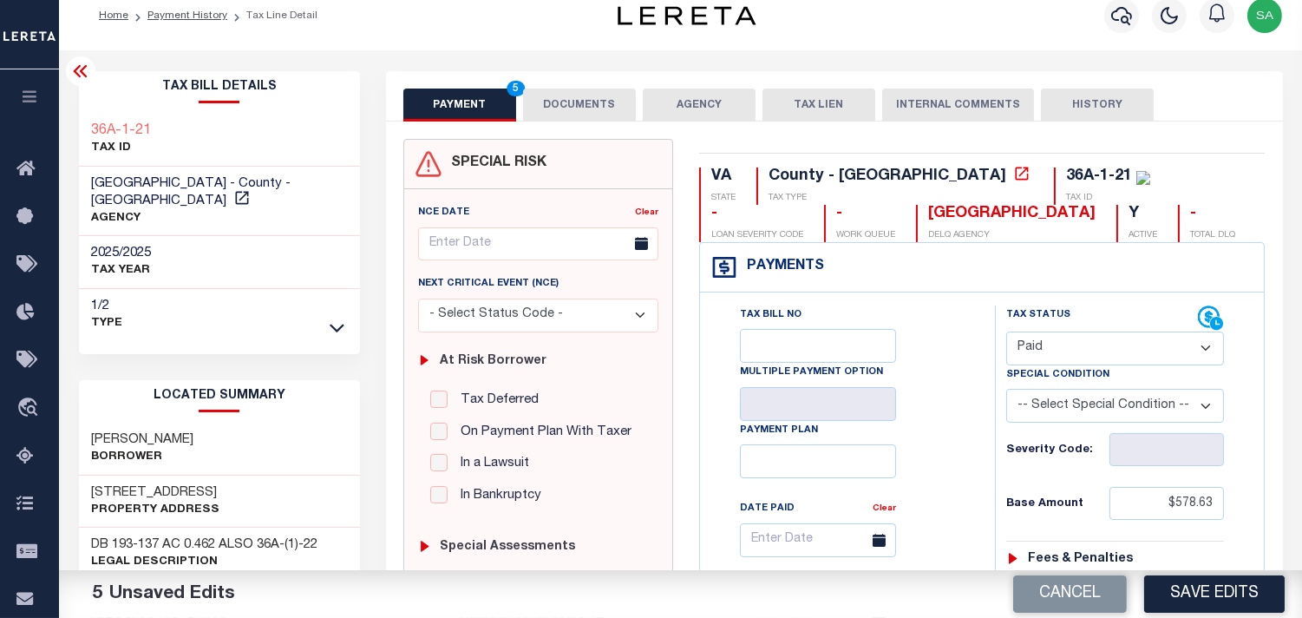
click at [578, 97] on button "DOCUMENTS" at bounding box center [579, 105] width 113 height 33
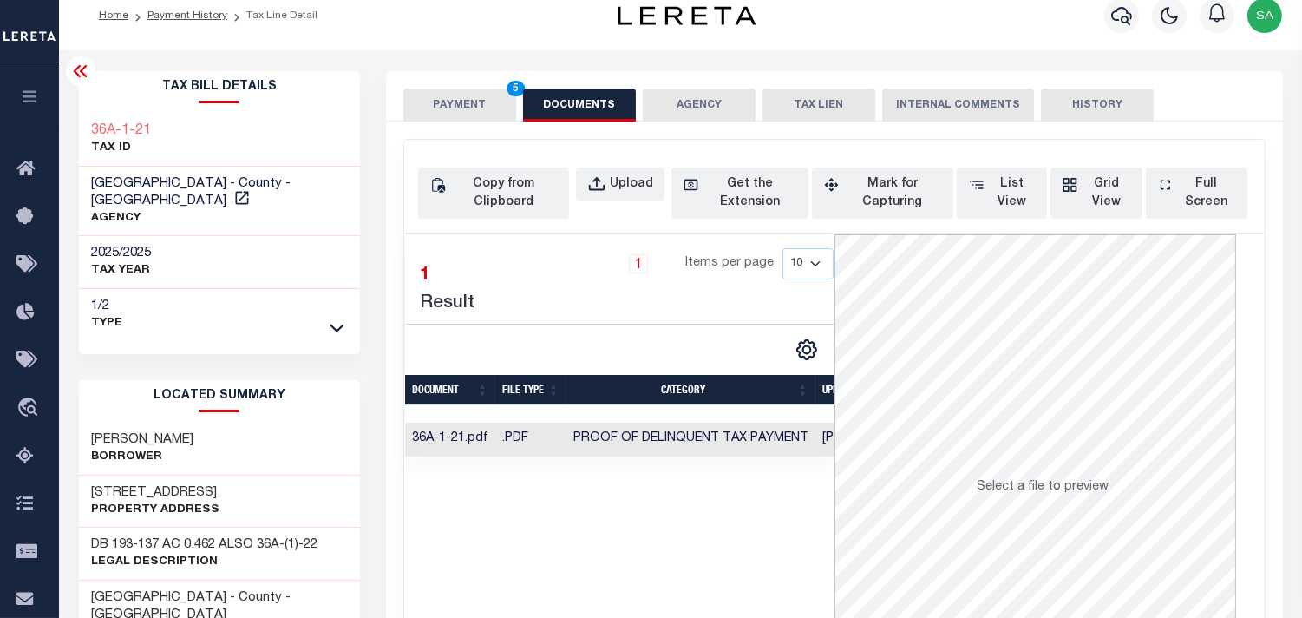
click at [452, 101] on button "PAYMENT 5" at bounding box center [459, 105] width 113 height 33
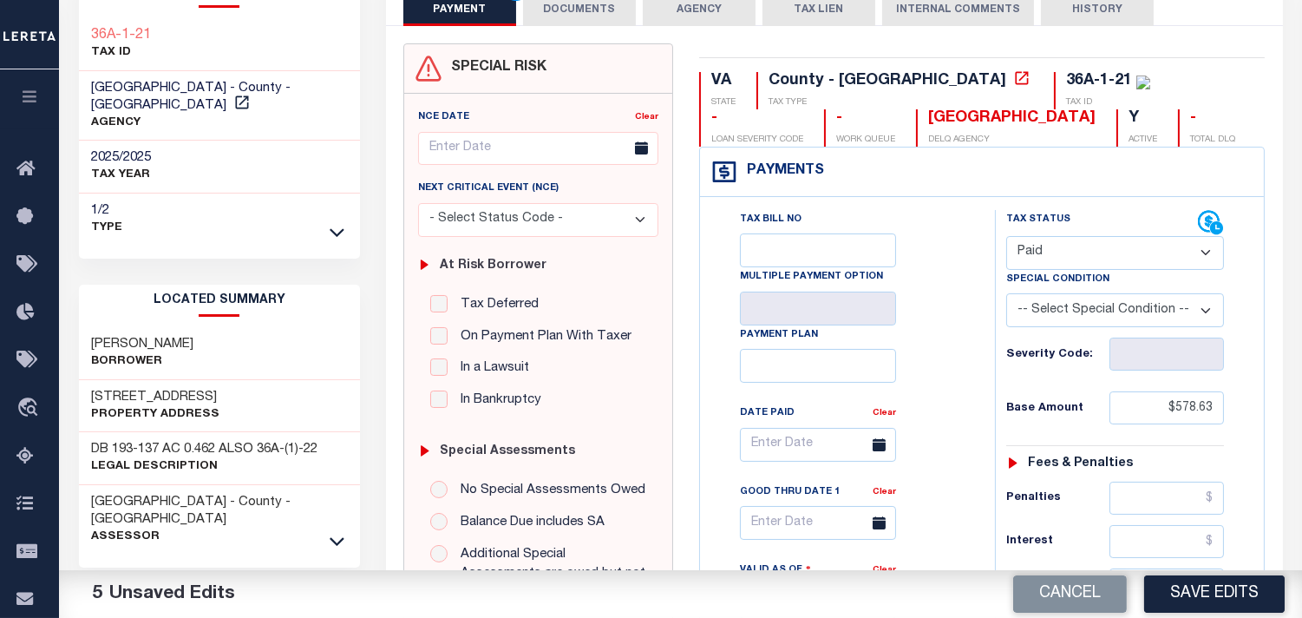
scroll to position [308, 0]
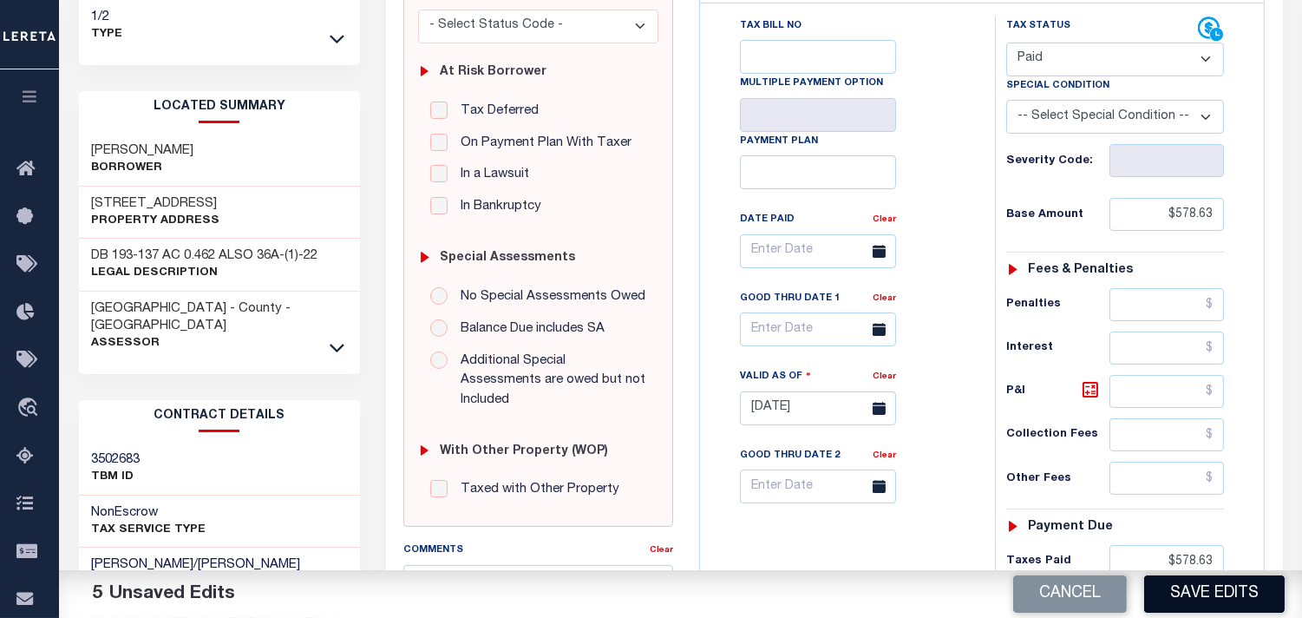
click at [1216, 594] on button "Save Edits" at bounding box center [1214, 593] width 141 height 37
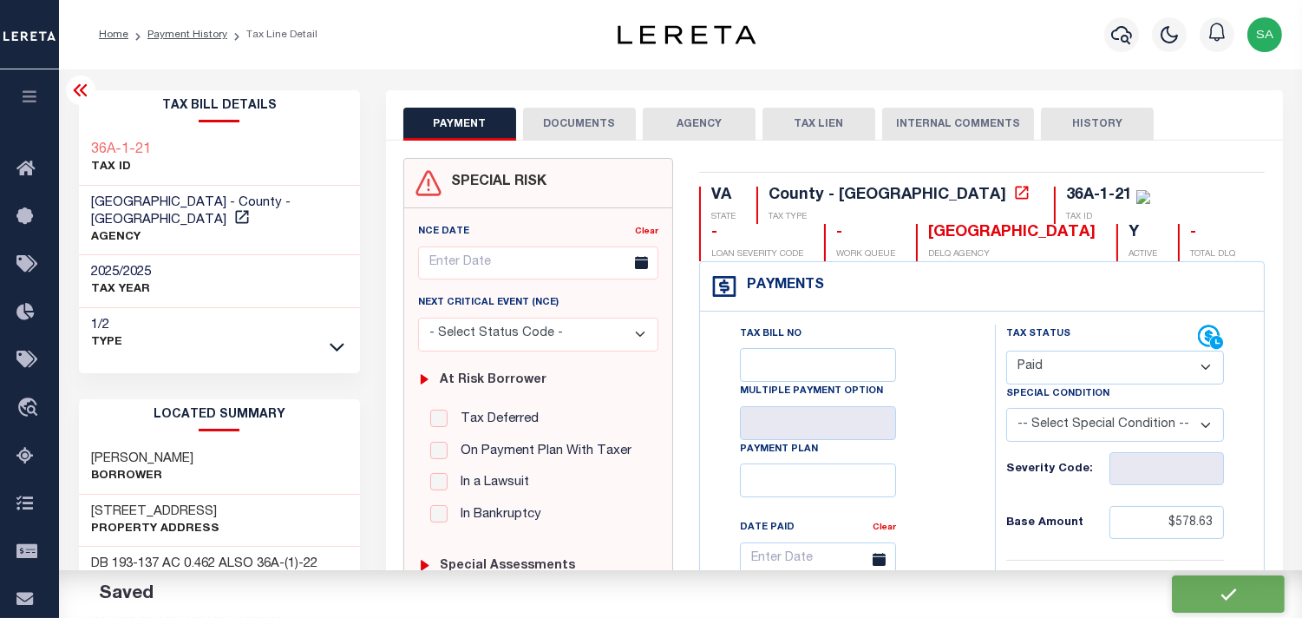
checkbox input "false"
type input "$578.63"
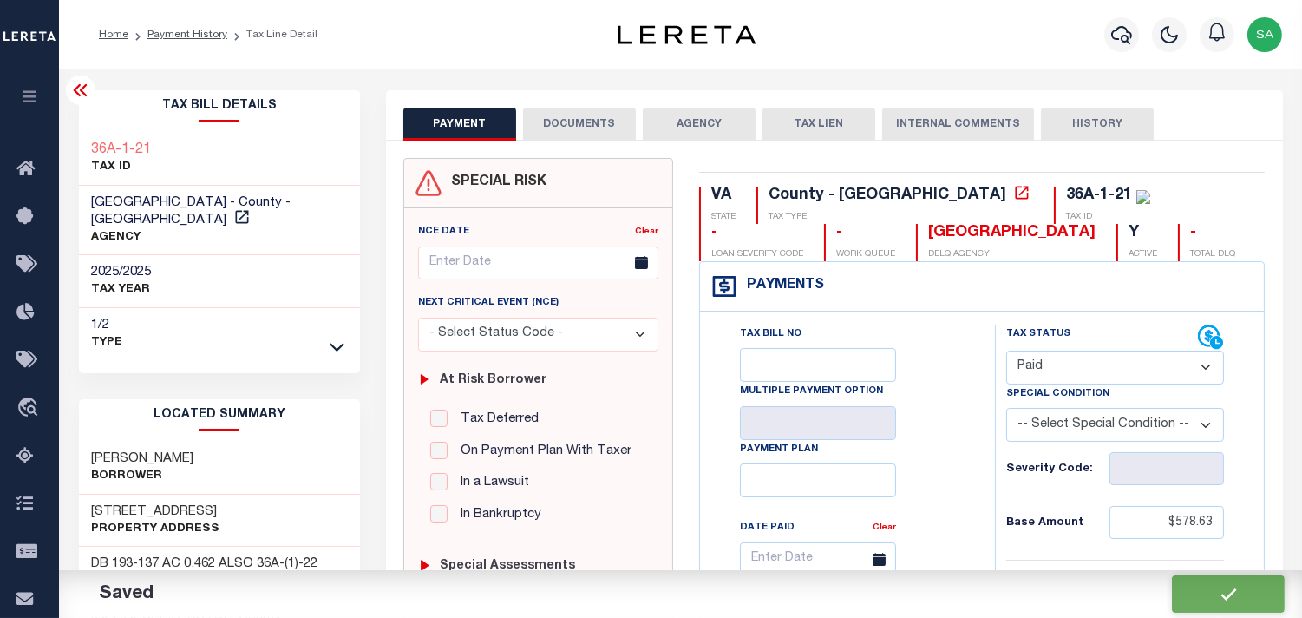
type input "$578.63"
type input "$0"
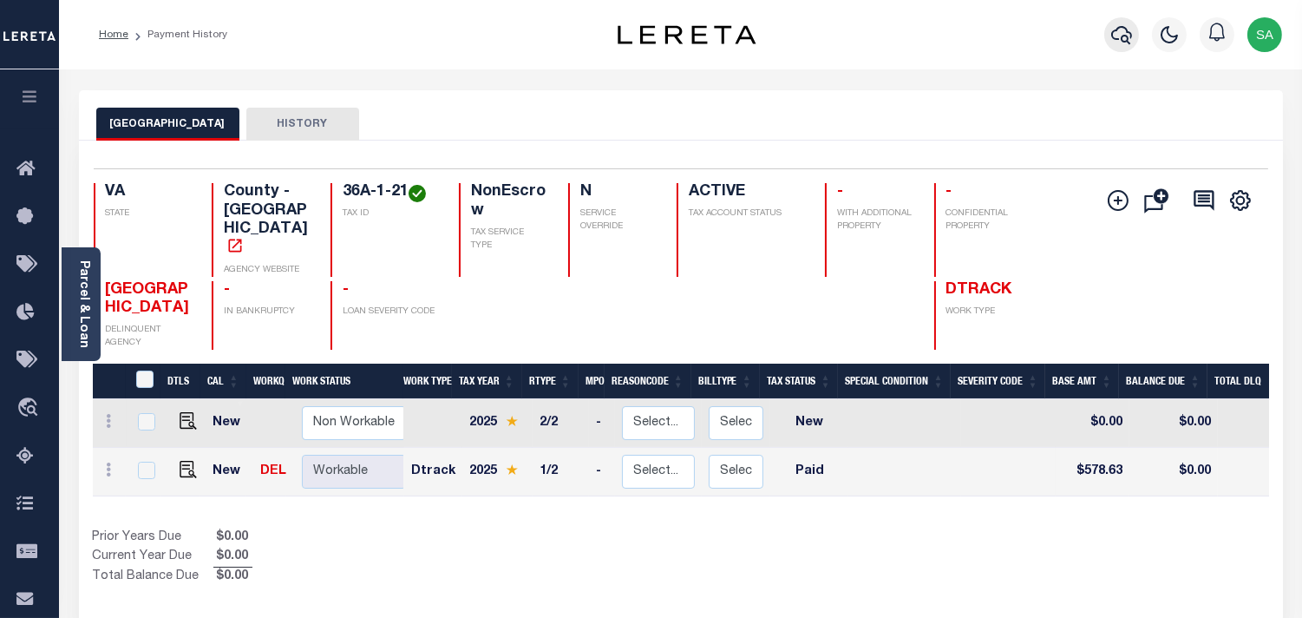
click at [1119, 35] on icon "button" at bounding box center [1121, 34] width 21 height 21
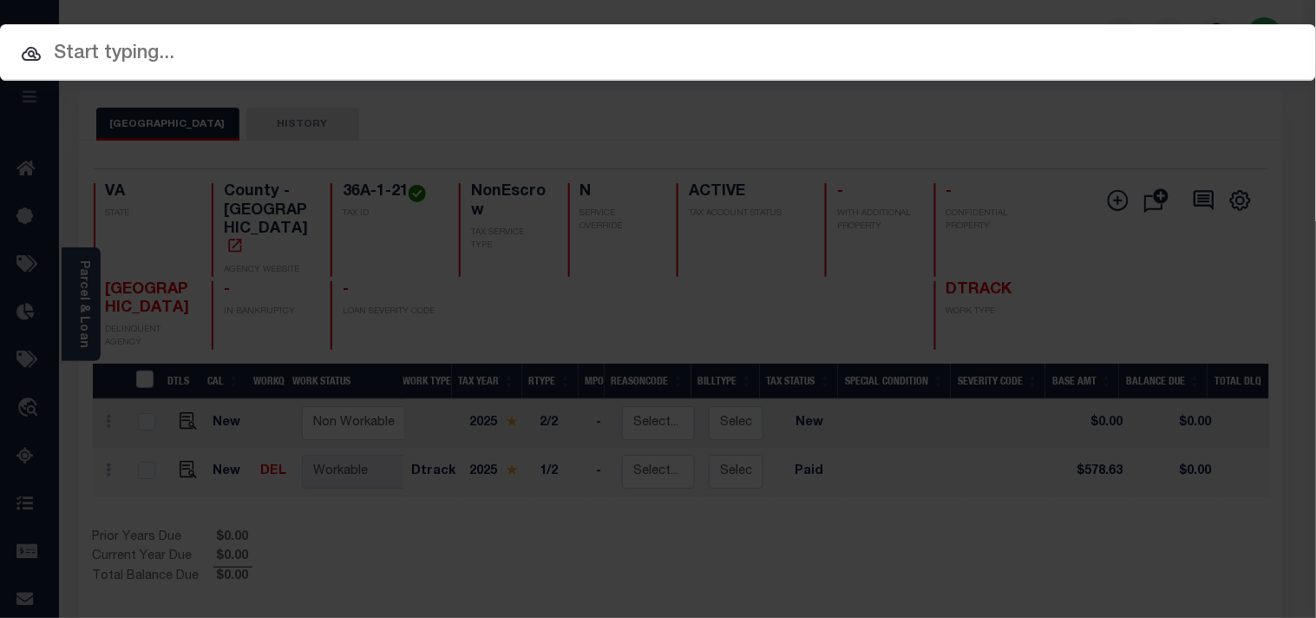
click at [1046, 46] on div "Include Loans TBM Customers Borrowers Payments (Lender Non-Disb) Payments (Lend…" at bounding box center [658, 52] width 1316 height 56
paste input "17272106"
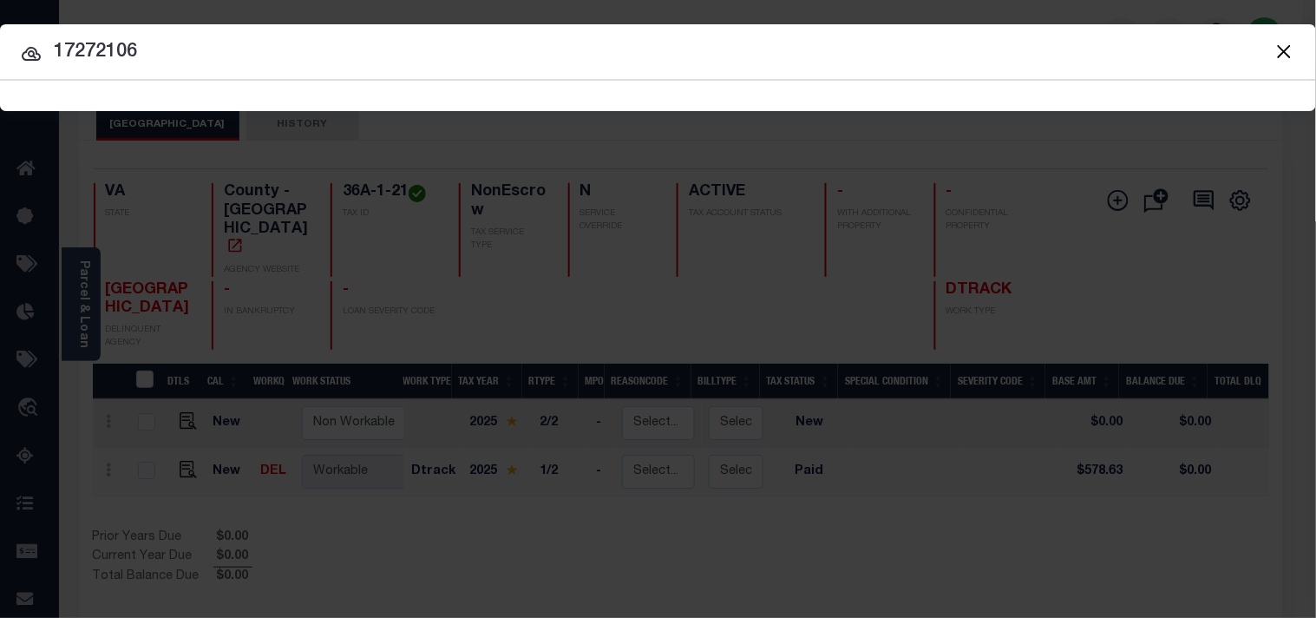
type input "17272106"
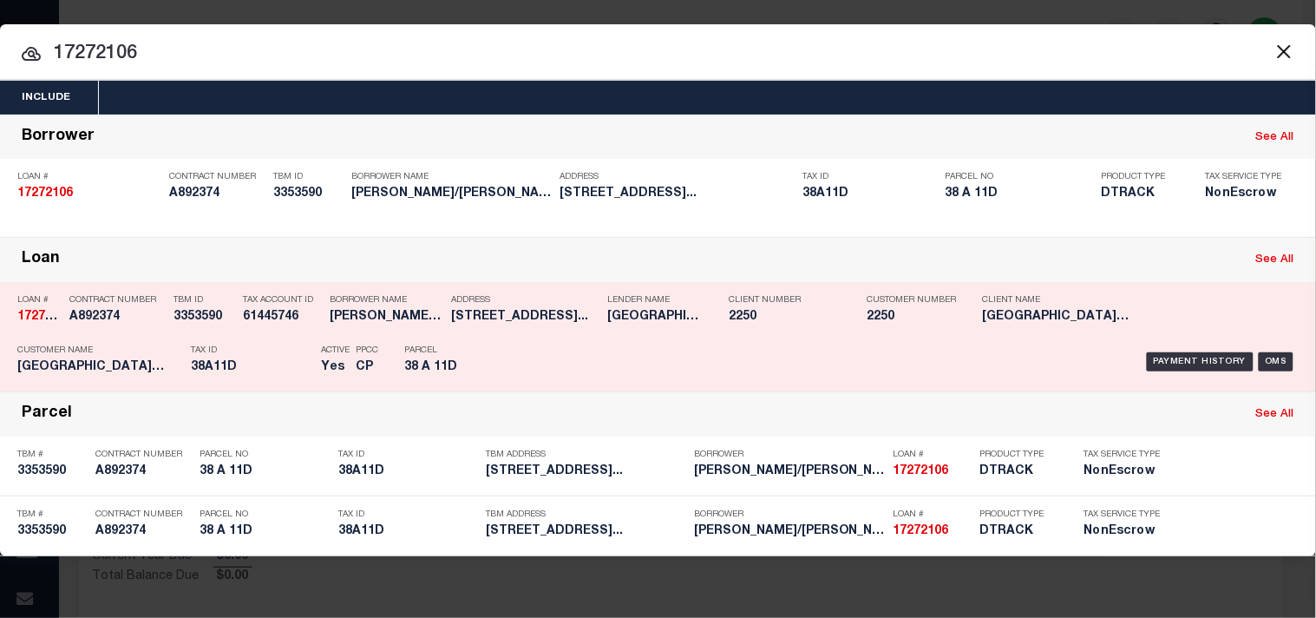
click at [504, 349] on div "Payment History OMS" at bounding box center [903, 362] width 816 height 50
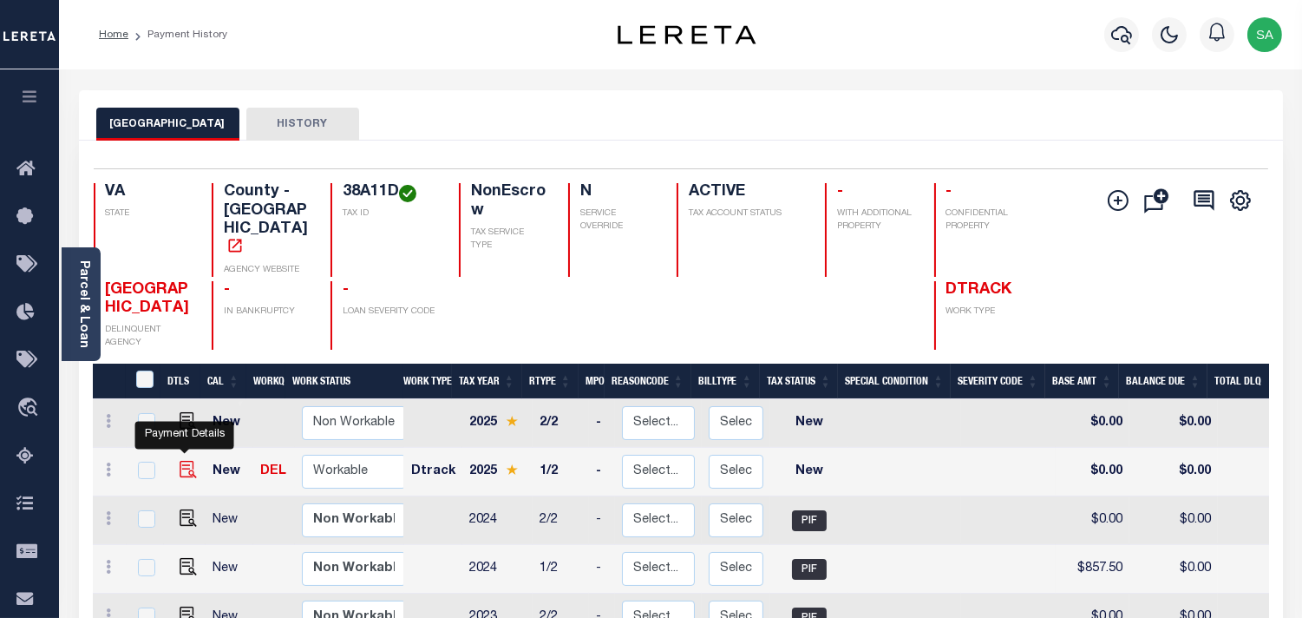
click at [180, 461] on img "" at bounding box center [188, 469] width 17 height 17
checkbox input "true"
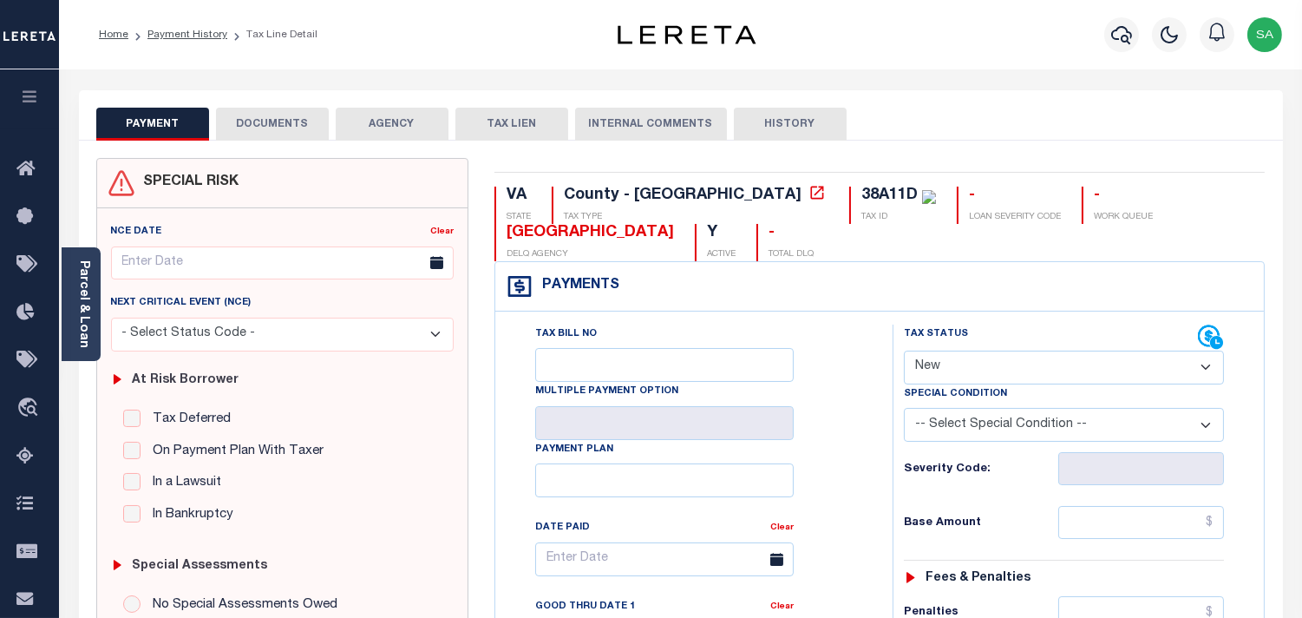
drag, startPoint x: 1042, startPoint y: 367, endPoint x: 1041, endPoint y: 377, distance: 9.6
click at [1042, 367] on select "- Select Status Code - Open Due/Unpaid Paid Incomplete No Tax Due Internal Refu…" at bounding box center [1064, 368] width 320 height 34
select select "PYD"
click at [904, 351] on select "- Select Status Code - Open Due/Unpaid Paid Incomplete No Tax Due Internal Refu…" at bounding box center [1064, 368] width 320 height 34
type input "[DATE]"
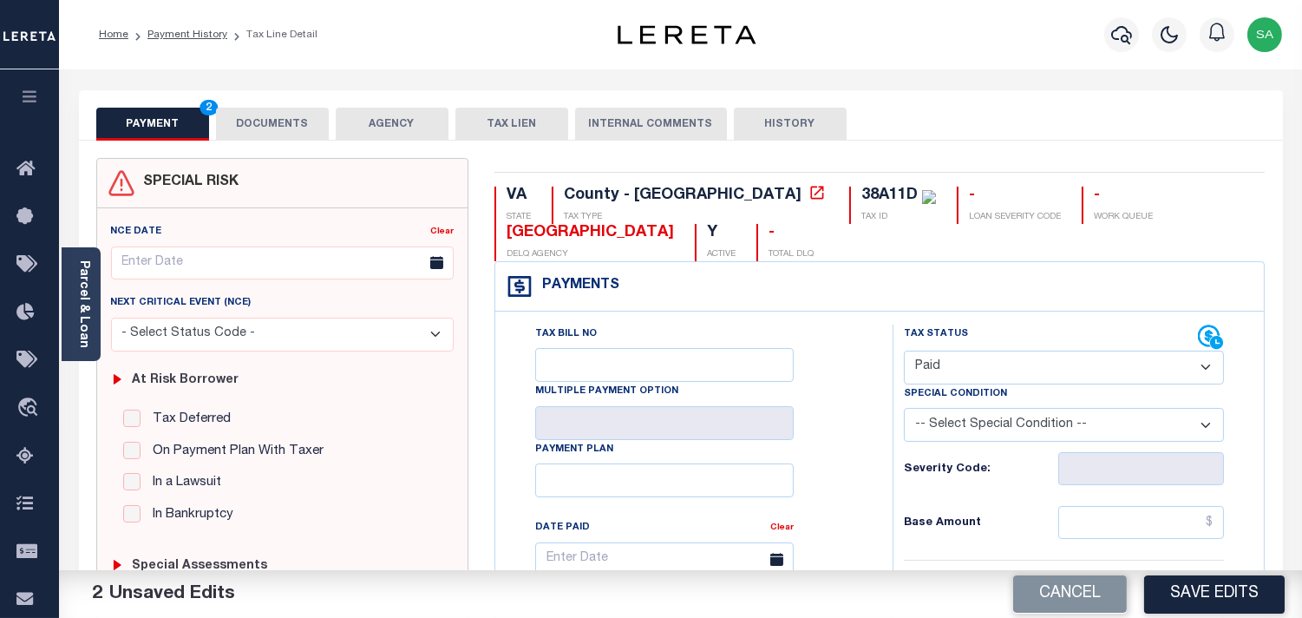
click at [278, 118] on button "DOCUMENTS" at bounding box center [272, 124] width 113 height 33
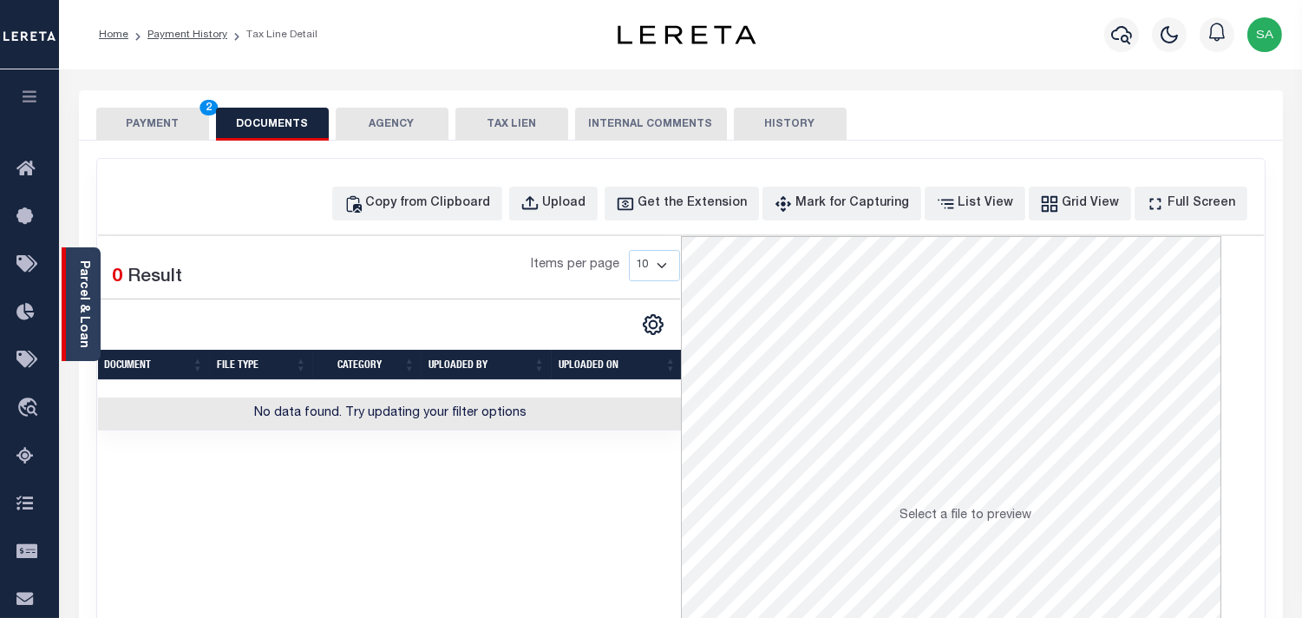
click at [74, 324] on div "Parcel & Loan" at bounding box center [81, 304] width 39 height 114
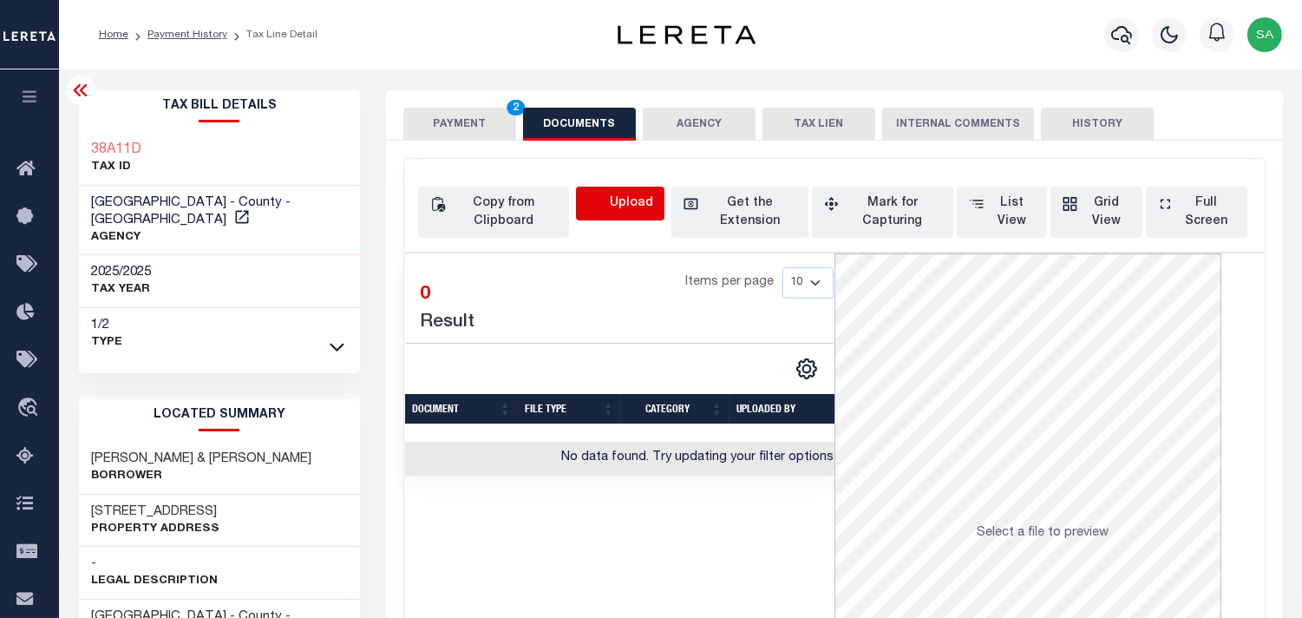
click at [602, 206] on icon "button" at bounding box center [596, 203] width 19 height 19
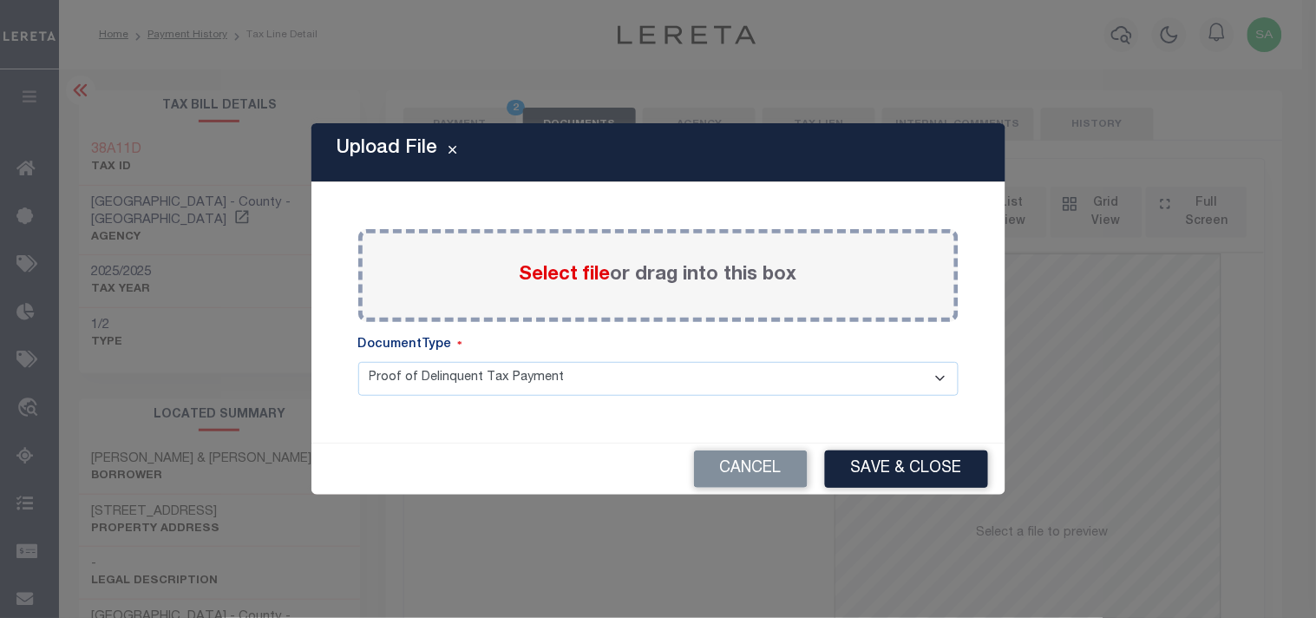
click at [596, 276] on span "Select file" at bounding box center [565, 275] width 91 height 19
click at [0, 0] on input "Select file or drag into this box" at bounding box center [0, 0] width 0 height 0
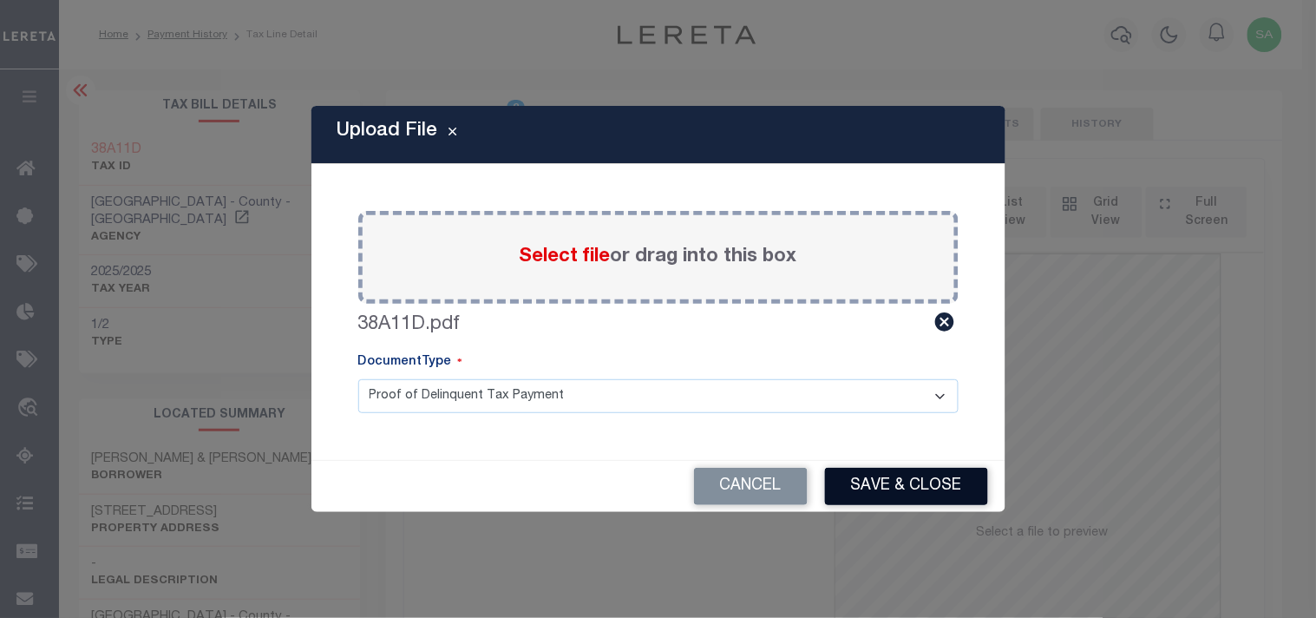
click at [850, 477] on button "Save & Close" at bounding box center [906, 486] width 163 height 37
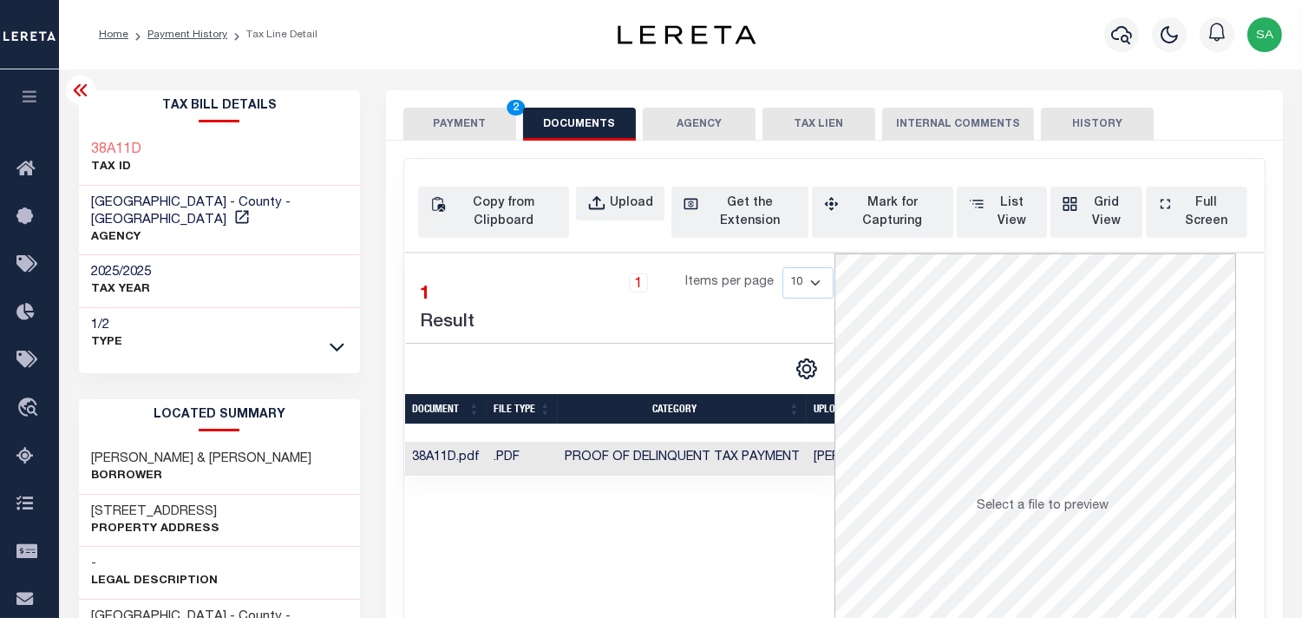
click at [422, 128] on button "PAYMENT 2" at bounding box center [459, 124] width 113 height 33
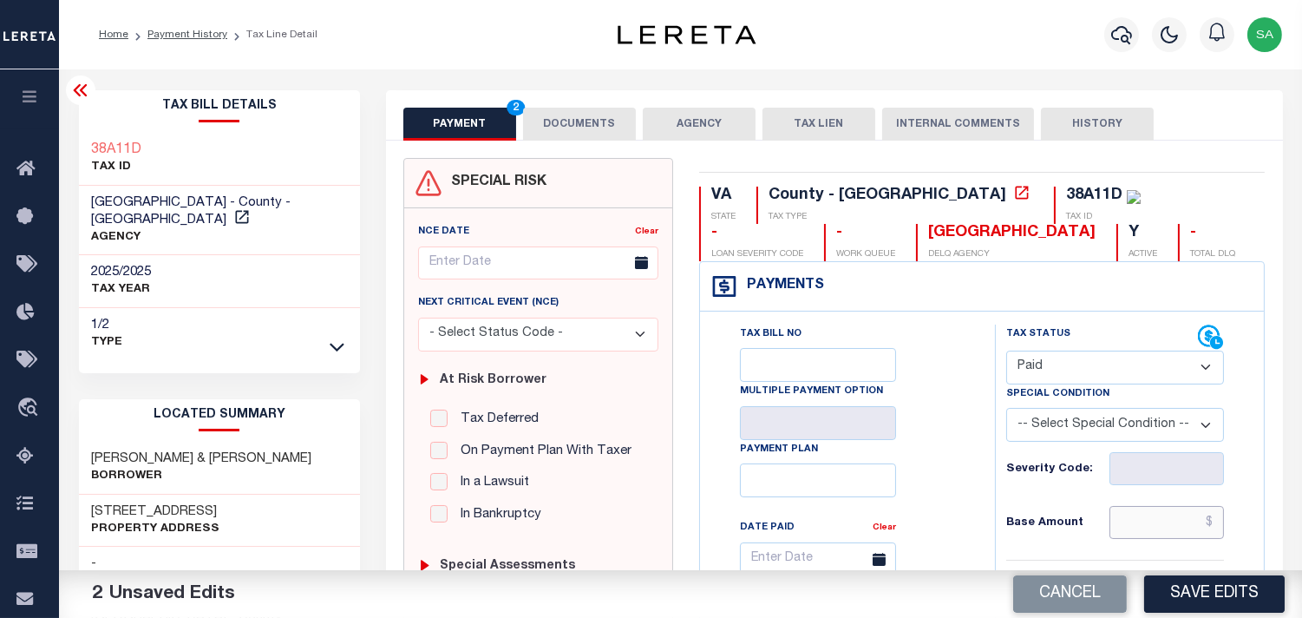
click at [1171, 521] on input "text" at bounding box center [1167, 522] width 115 height 33
paste input "901.13"
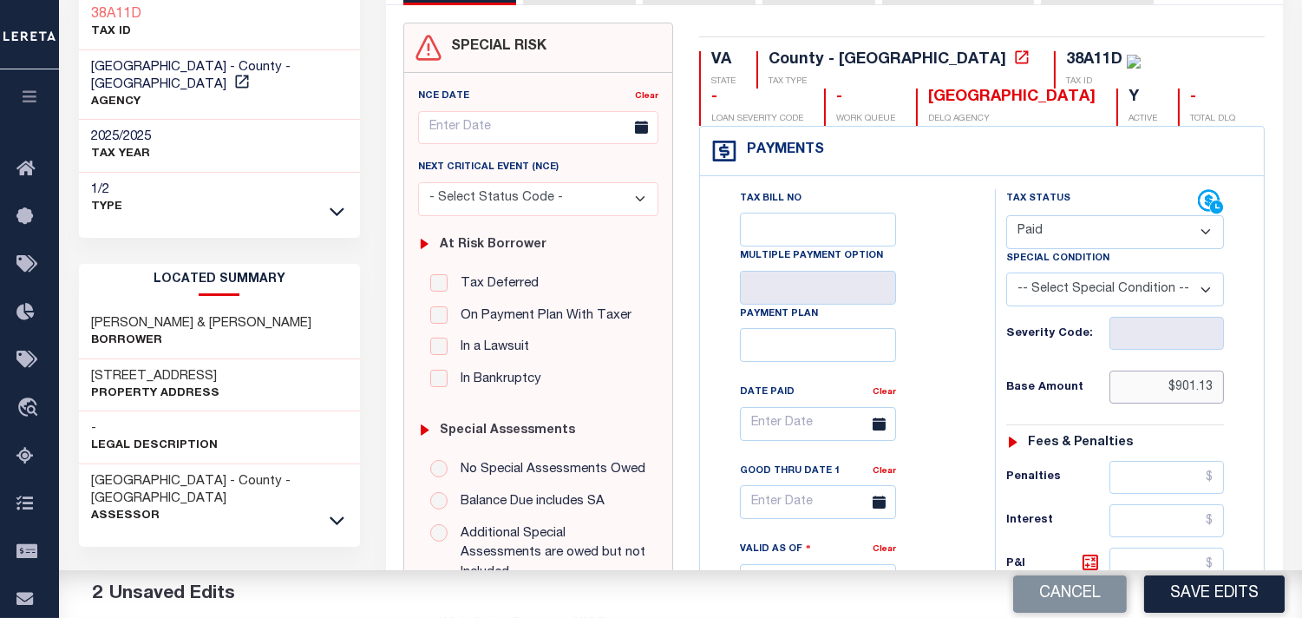
scroll to position [482, 0]
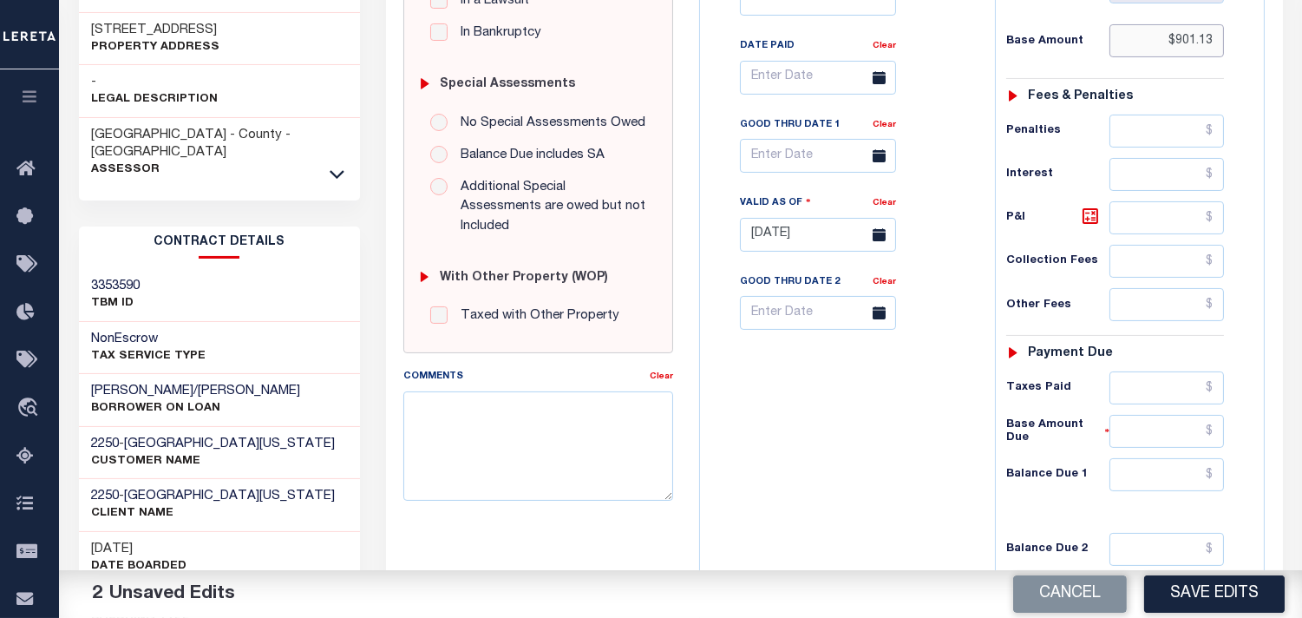
type input "$901.13"
drag, startPoint x: 1147, startPoint y: 402, endPoint x: 1119, endPoint y: 410, distance: 29.1
click at [1147, 402] on input "text" at bounding box center [1167, 387] width 115 height 33
paste input "901.13"
type input "$901.13"
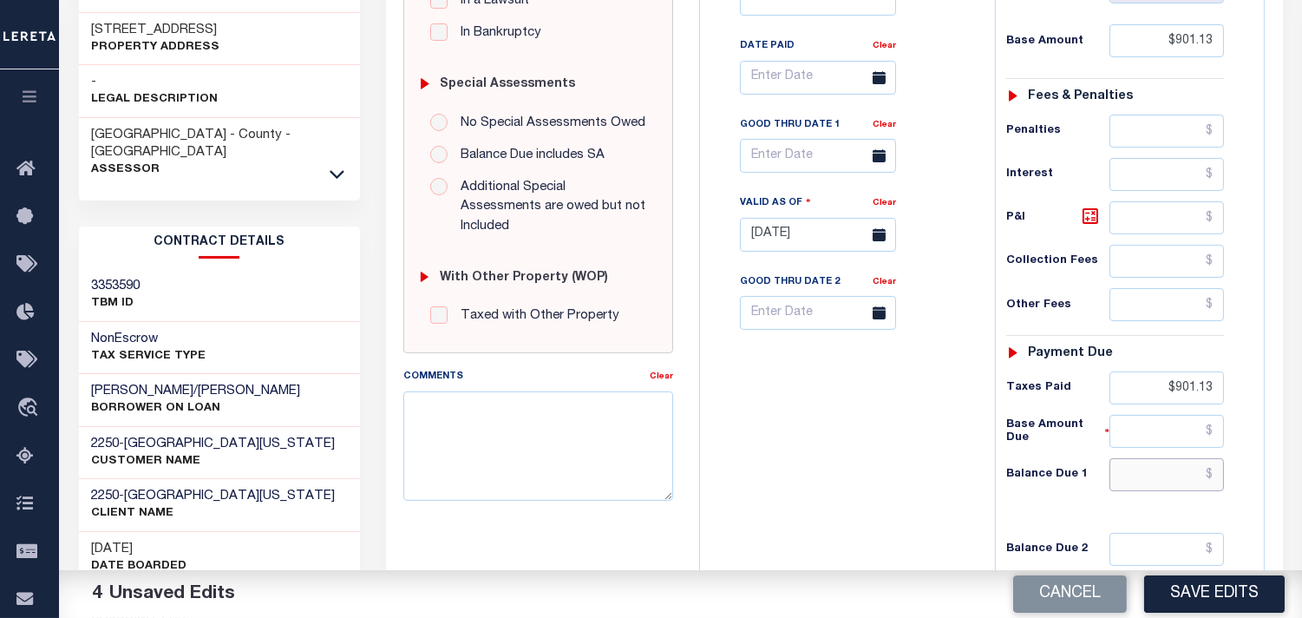
click at [1168, 484] on input "text" at bounding box center [1167, 474] width 115 height 33
type input "$0.00"
click at [941, 482] on div "Tax Bill No Multiple Payment Option Payment Plan Clear" at bounding box center [844, 226] width 278 height 766
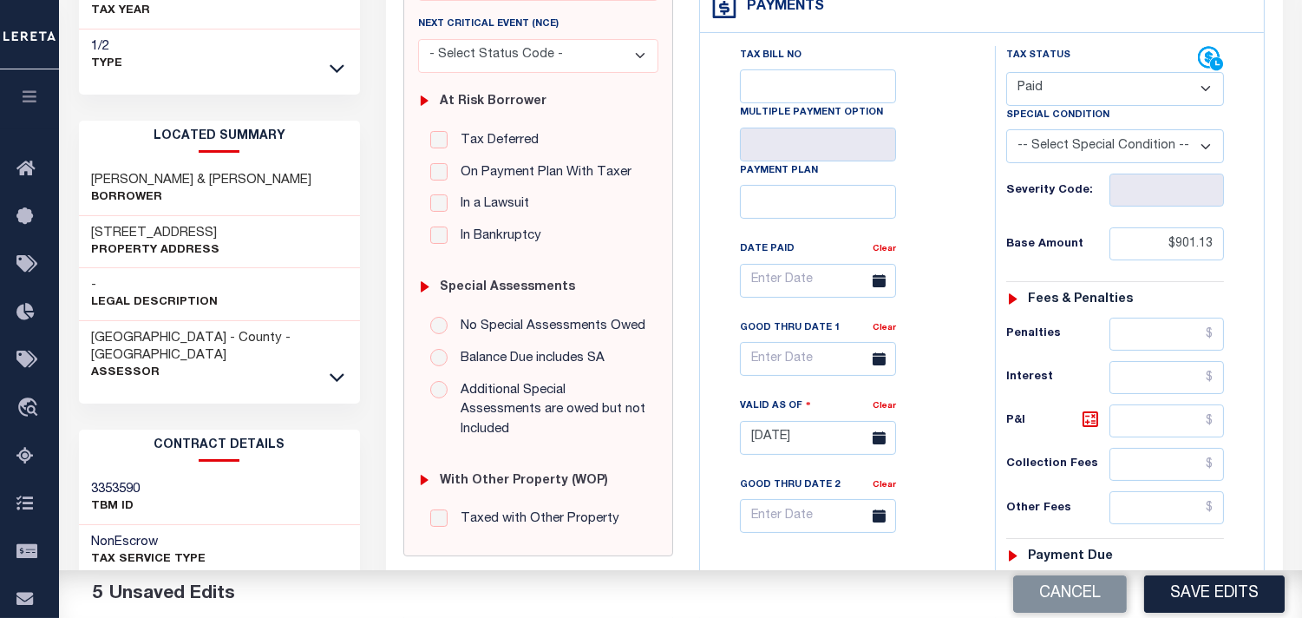
scroll to position [96, 0]
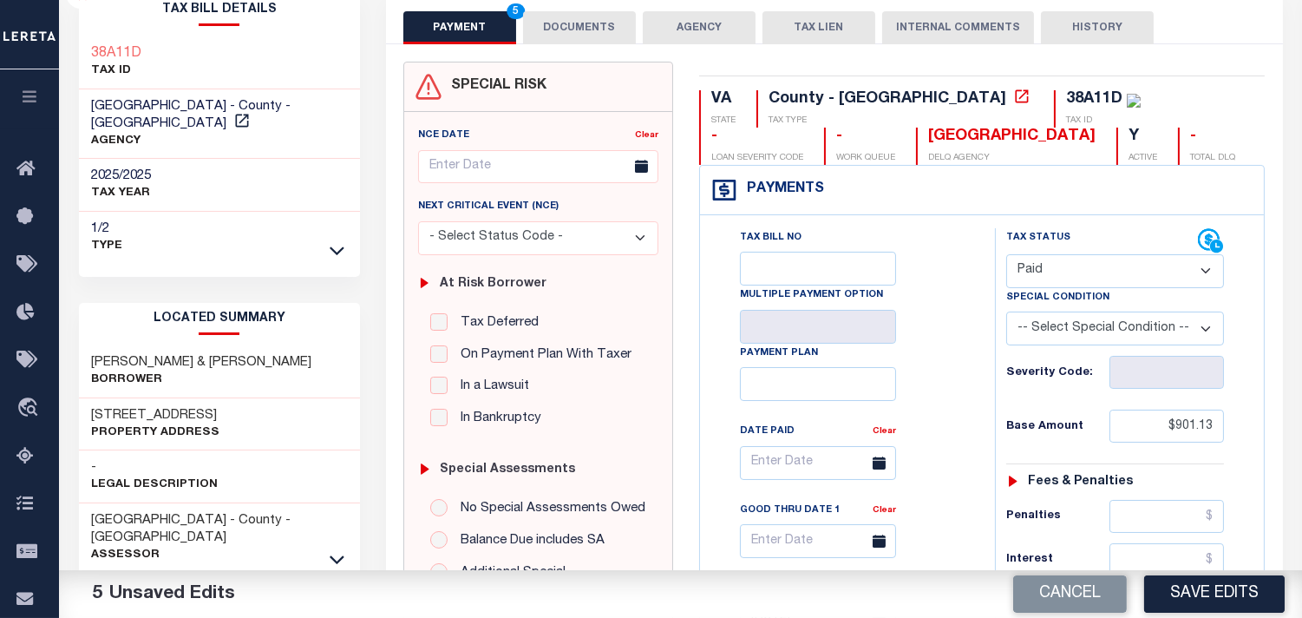
click at [579, 21] on button "DOCUMENTS" at bounding box center [579, 27] width 113 height 33
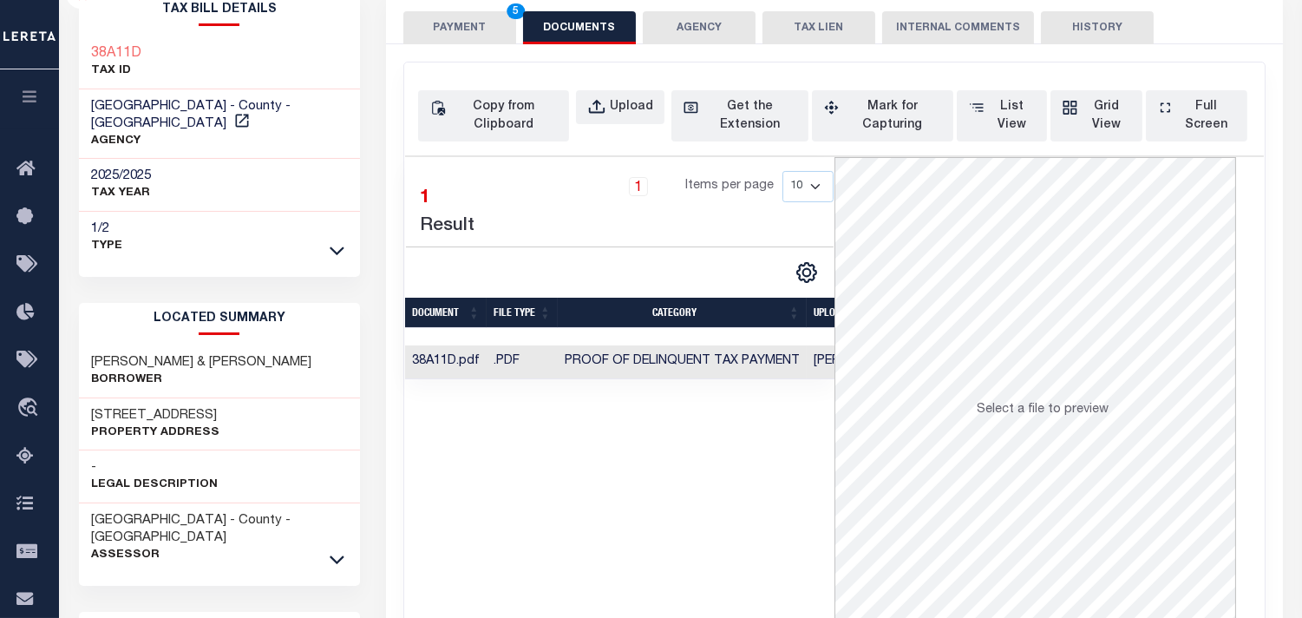
click at [484, 33] on button "PAYMENT 5" at bounding box center [459, 27] width 113 height 33
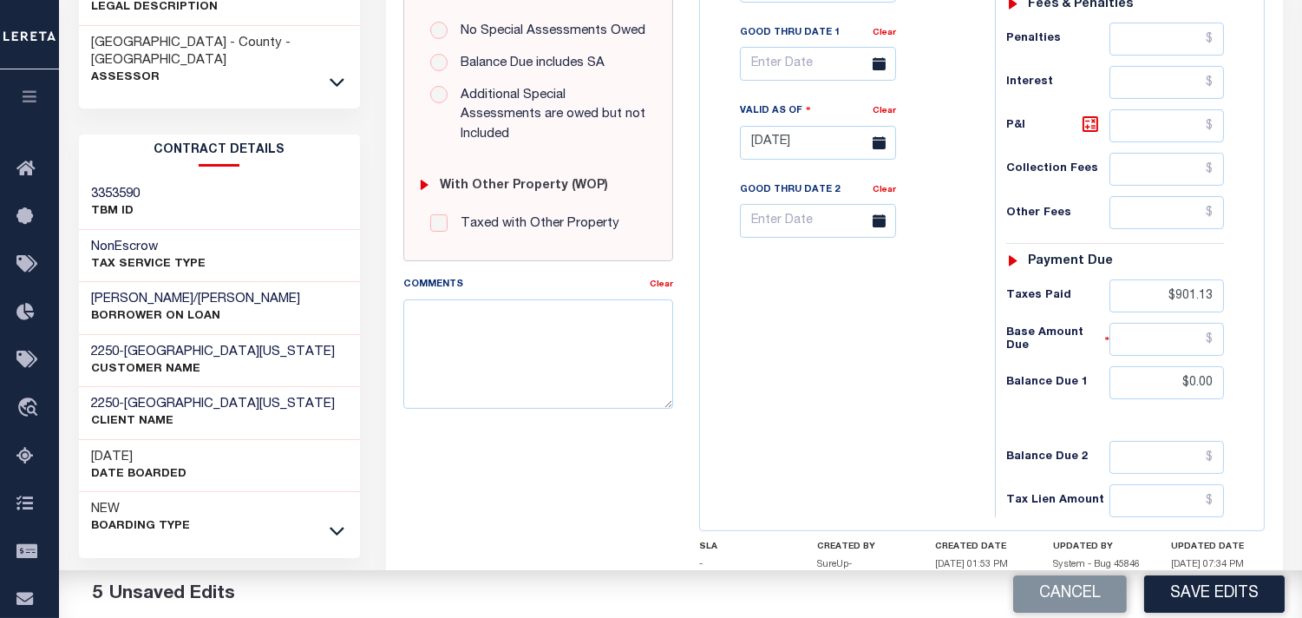
scroll to position [578, 0]
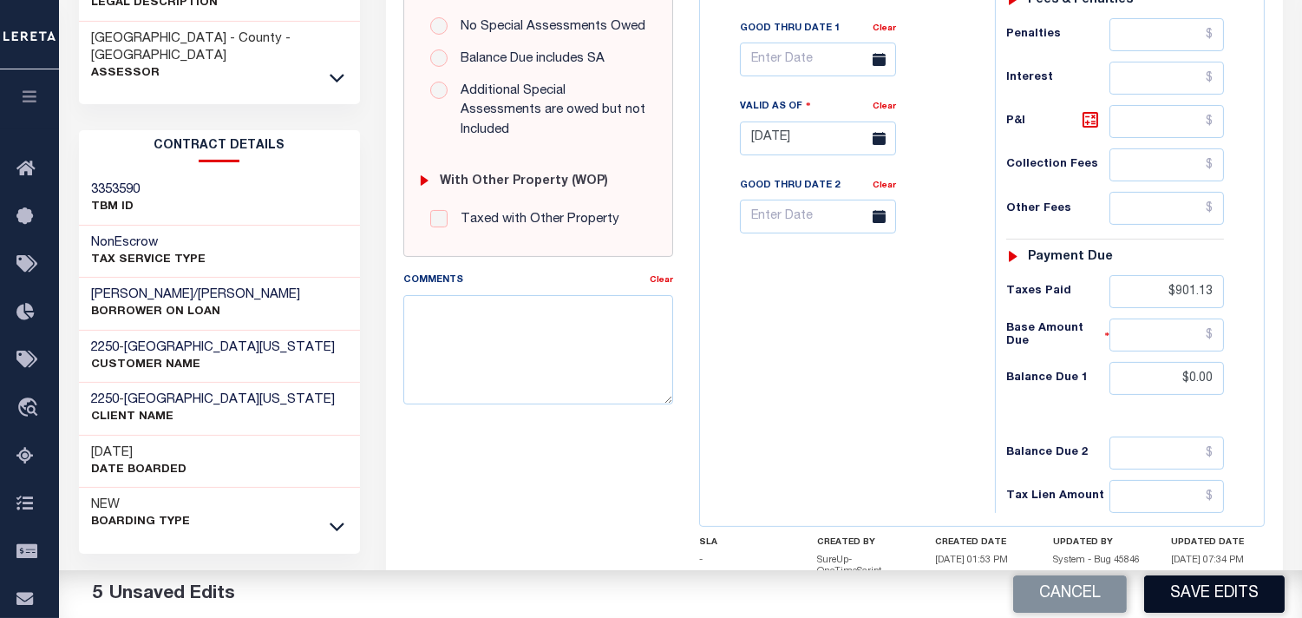
click at [1197, 600] on button "Save Edits" at bounding box center [1214, 593] width 141 height 37
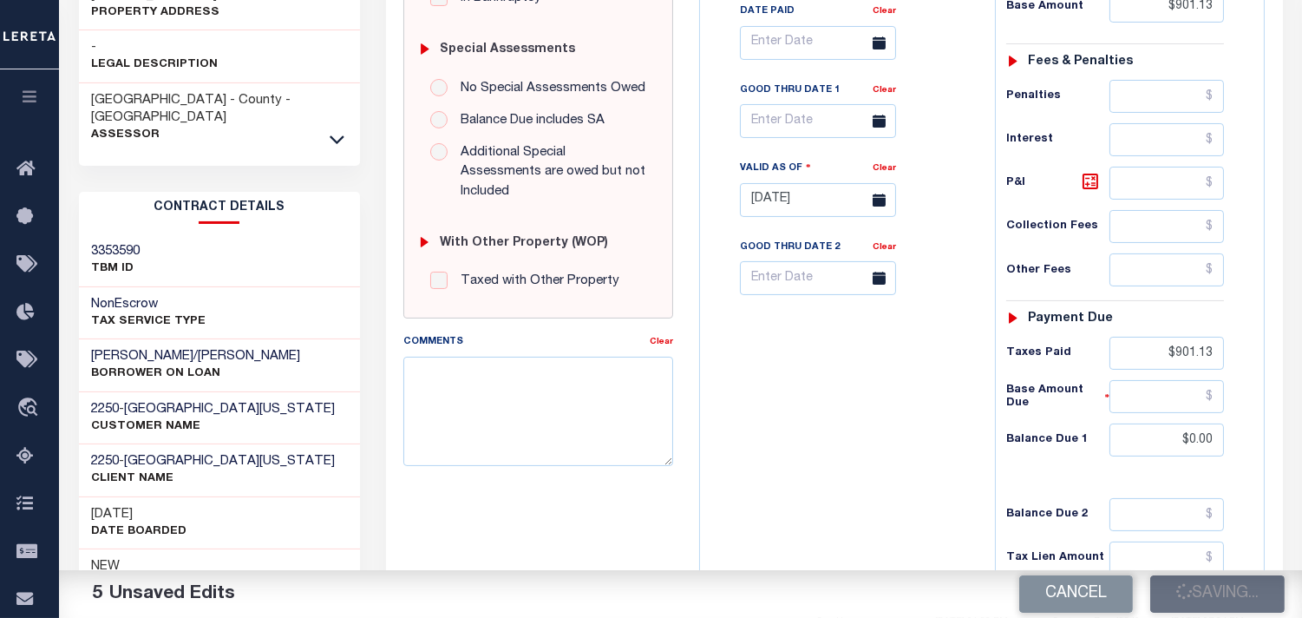
scroll to position [193, 0]
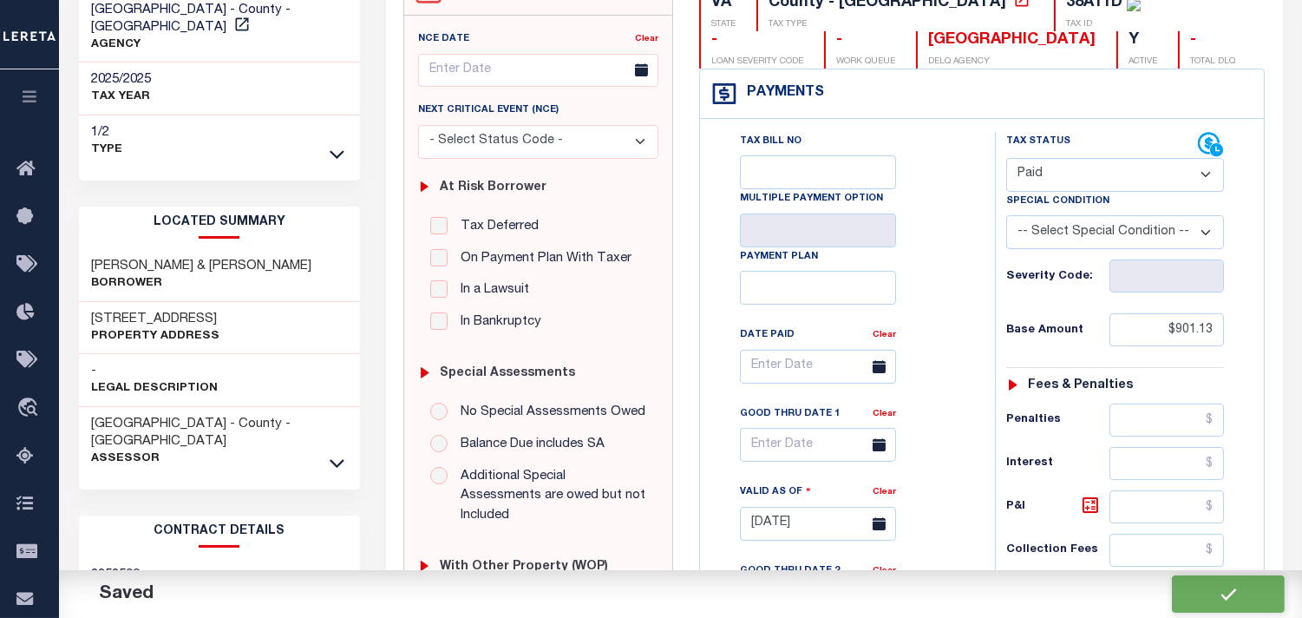
checkbox input "false"
type input "$901.13"
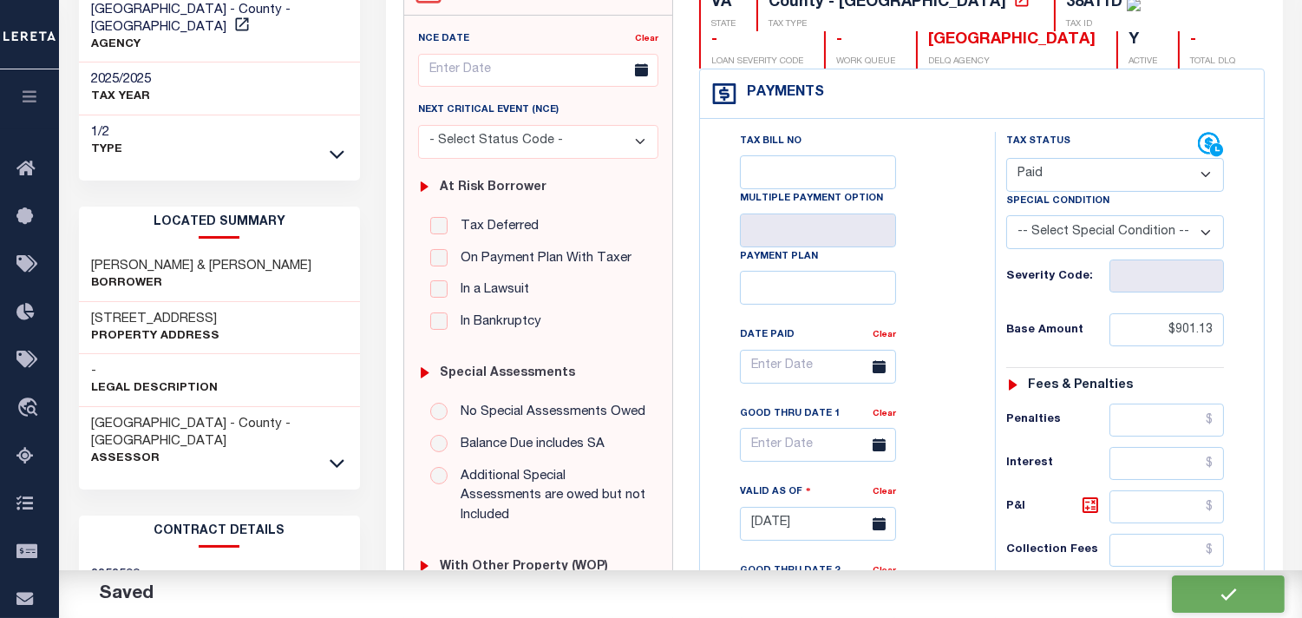
type input "$901.13"
type input "$0"
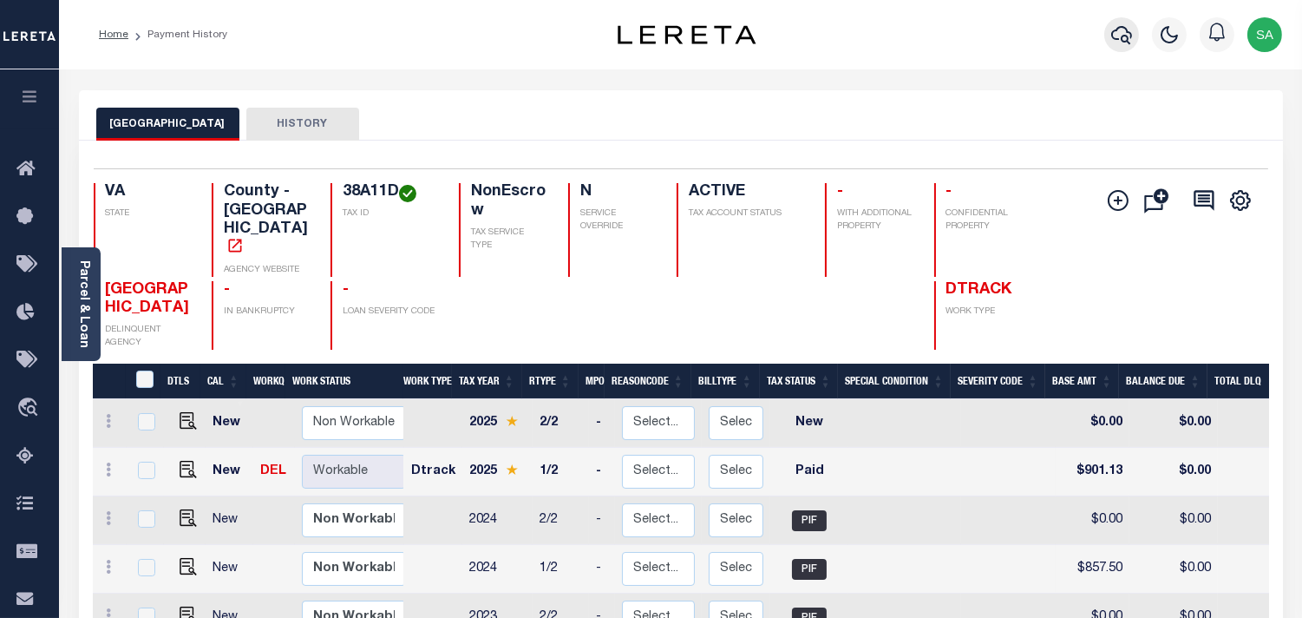
click at [1113, 33] on icon "button" at bounding box center [1121, 35] width 21 height 18
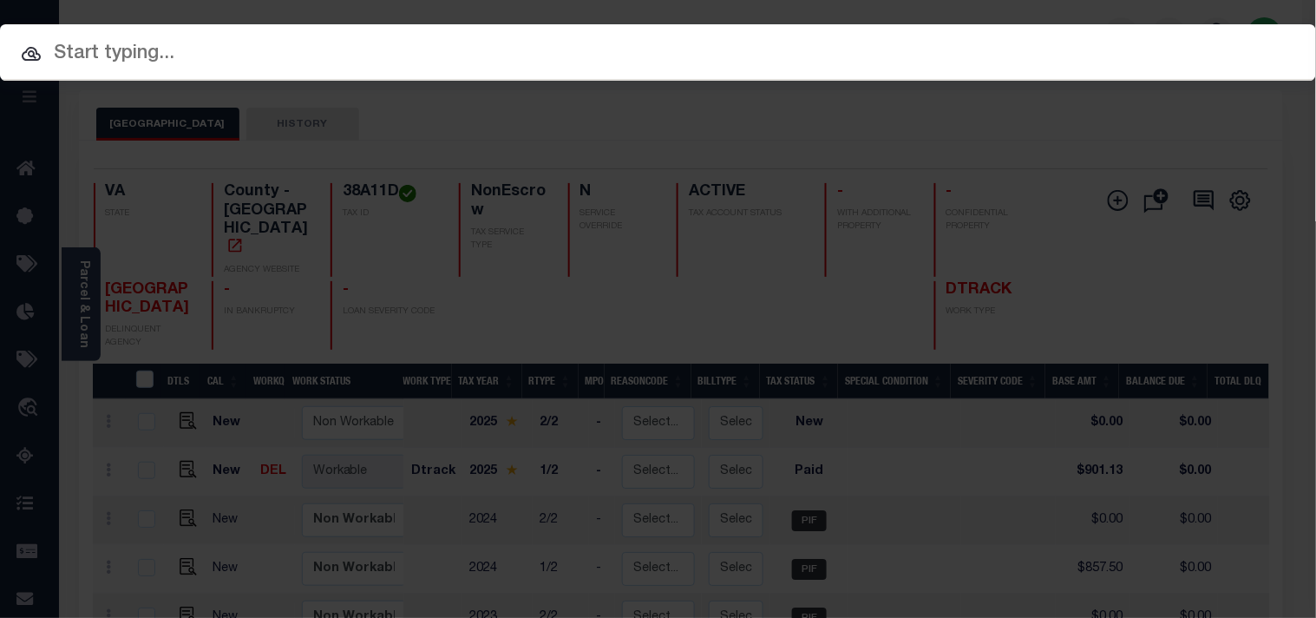
click at [1033, 52] on div "Include Loans TBM Customers Borrowers Payments (Lender Non-Disb) Payments (Lend…" at bounding box center [658, 309] width 1316 height 618
paste input "11262707"
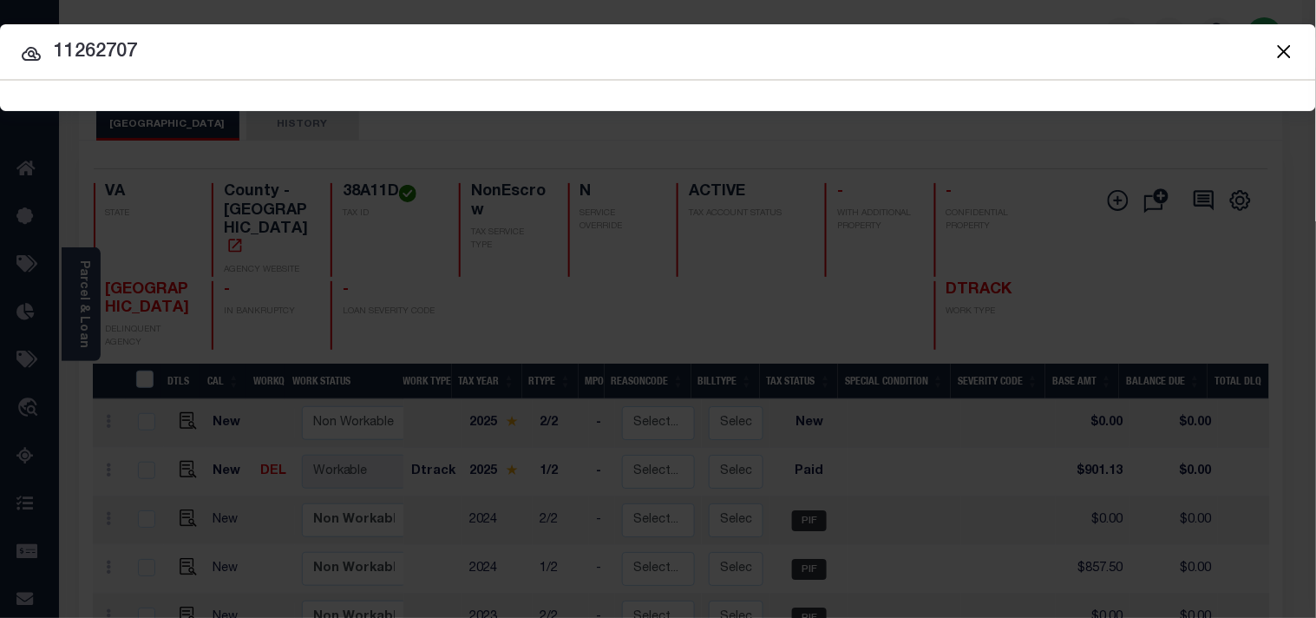
type input "11262707"
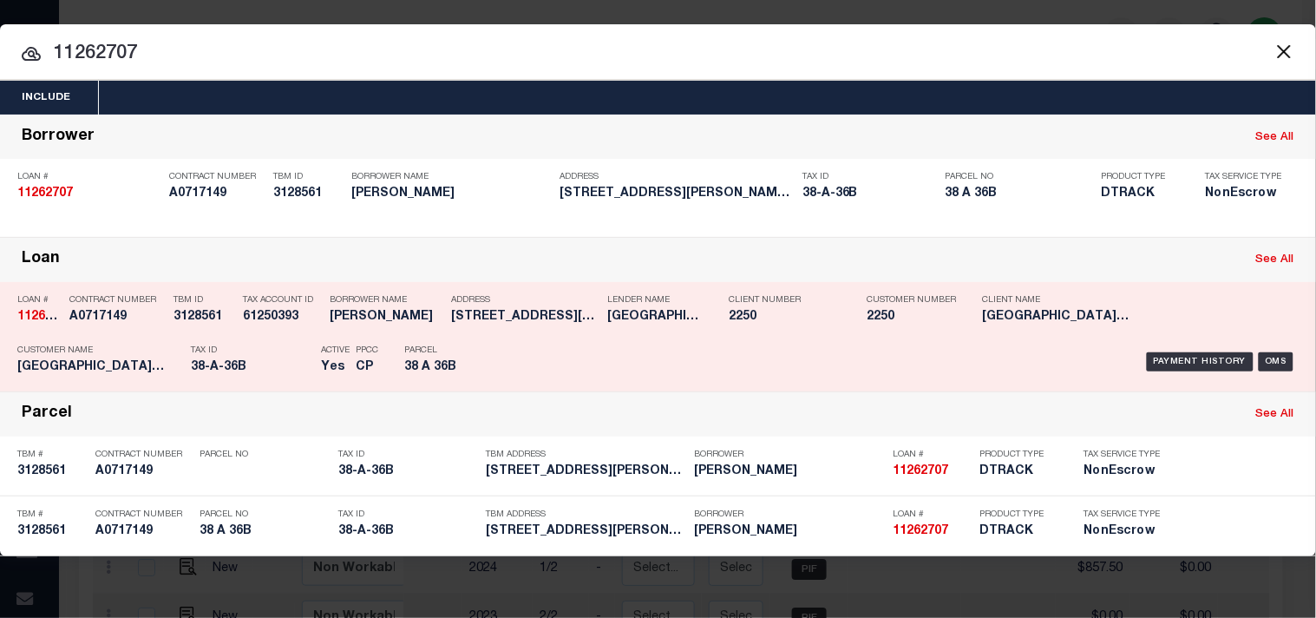
click at [530, 356] on div "Payment History OMS" at bounding box center [903, 362] width 790 height 50
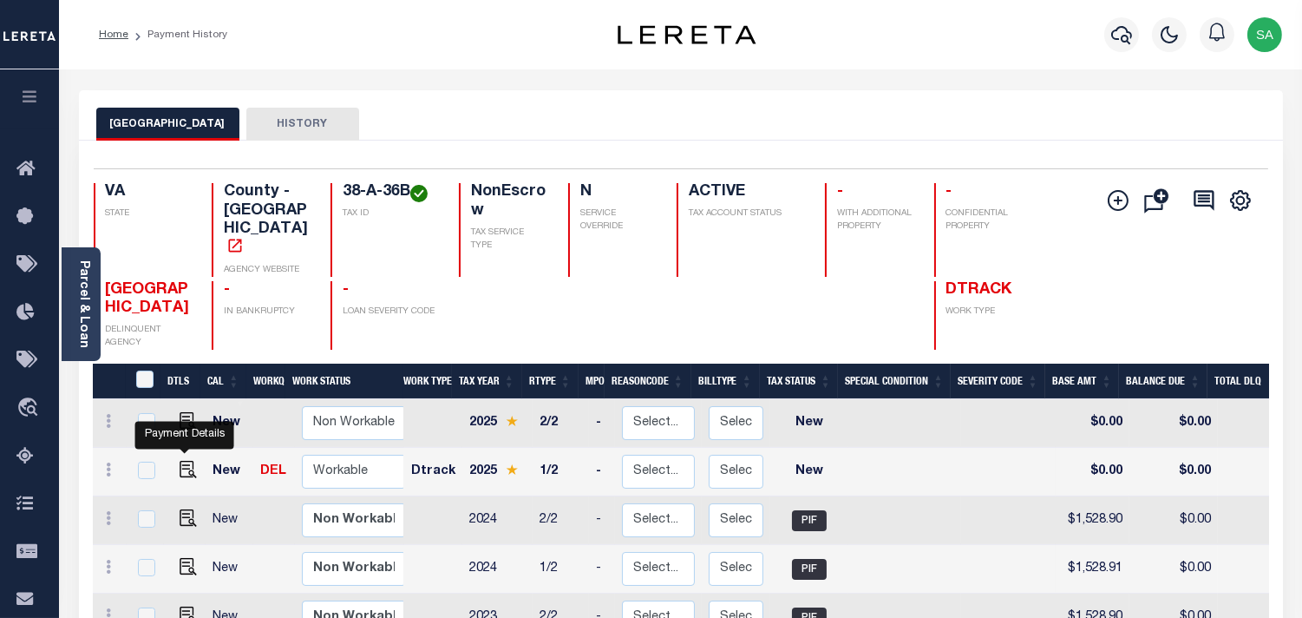
drag, startPoint x: 191, startPoint y: 446, endPoint x: 226, endPoint y: 441, distance: 35.1
click at [191, 461] on img "" at bounding box center [188, 469] width 17 height 17
checkbox input "true"
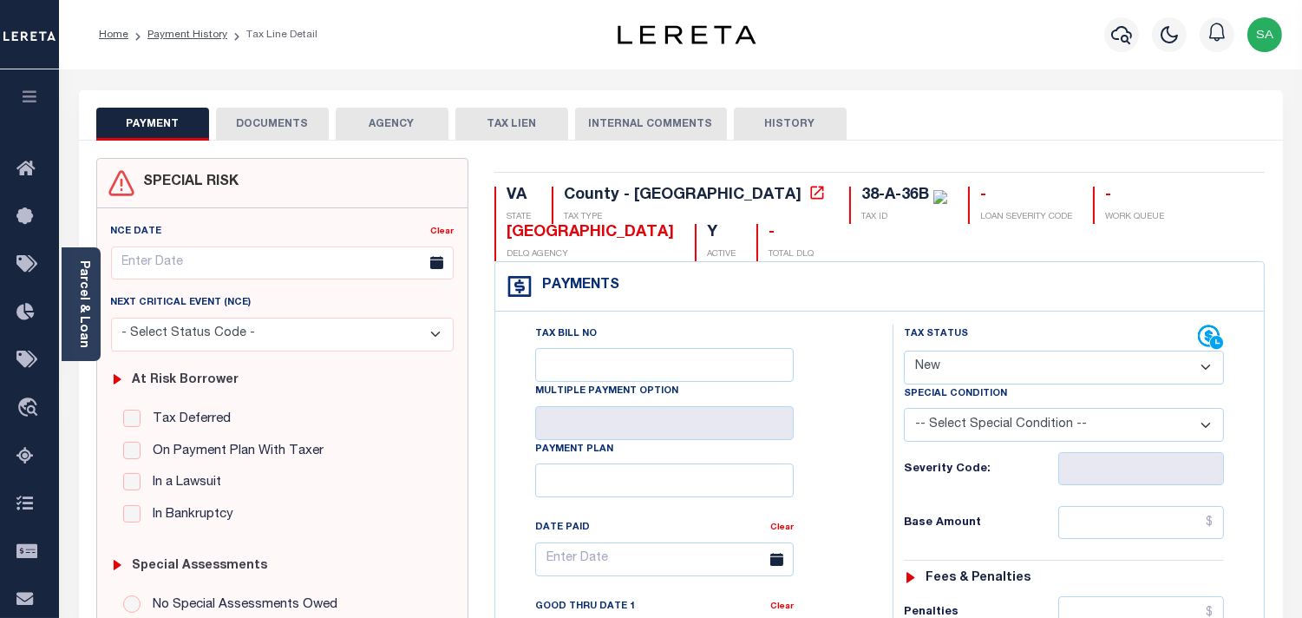
drag, startPoint x: 966, startPoint y: 369, endPoint x: 960, endPoint y: 379, distance: 11.6
click at [965, 369] on select "- Select Status Code - Open Due/Unpaid Paid Incomplete No Tax Due Internal Refu…" at bounding box center [1064, 368] width 320 height 34
select select "PYD"
click at [904, 351] on select "- Select Status Code - Open Due/Unpaid Paid Incomplete No Tax Due Internal Refu…" at bounding box center [1064, 368] width 320 height 34
type input "[DATE]"
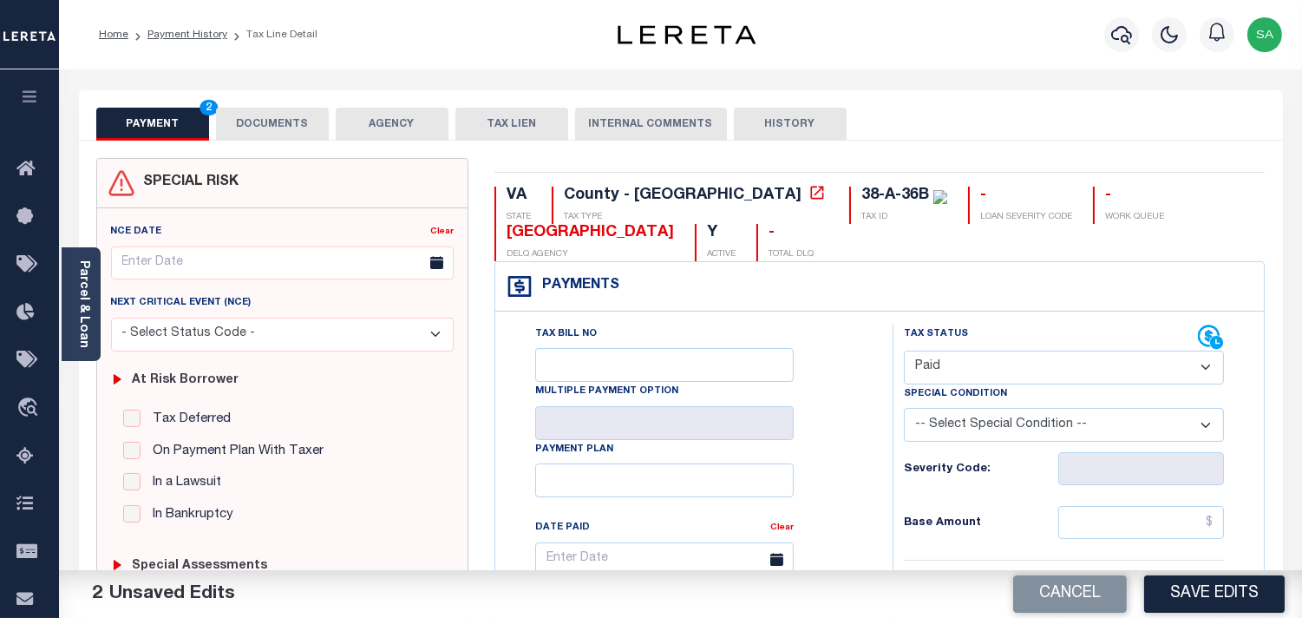
click at [241, 128] on button "DOCUMENTS" at bounding box center [272, 124] width 113 height 33
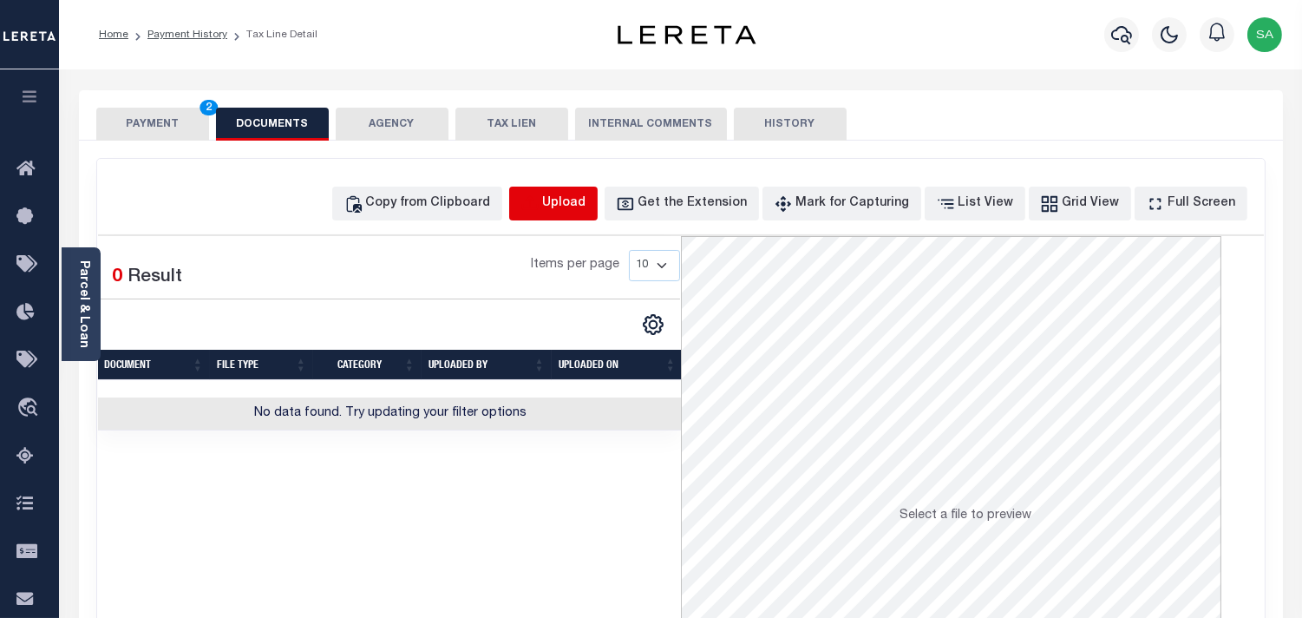
click at [540, 203] on icon "button" at bounding box center [530, 203] width 19 height 19
select select "POP"
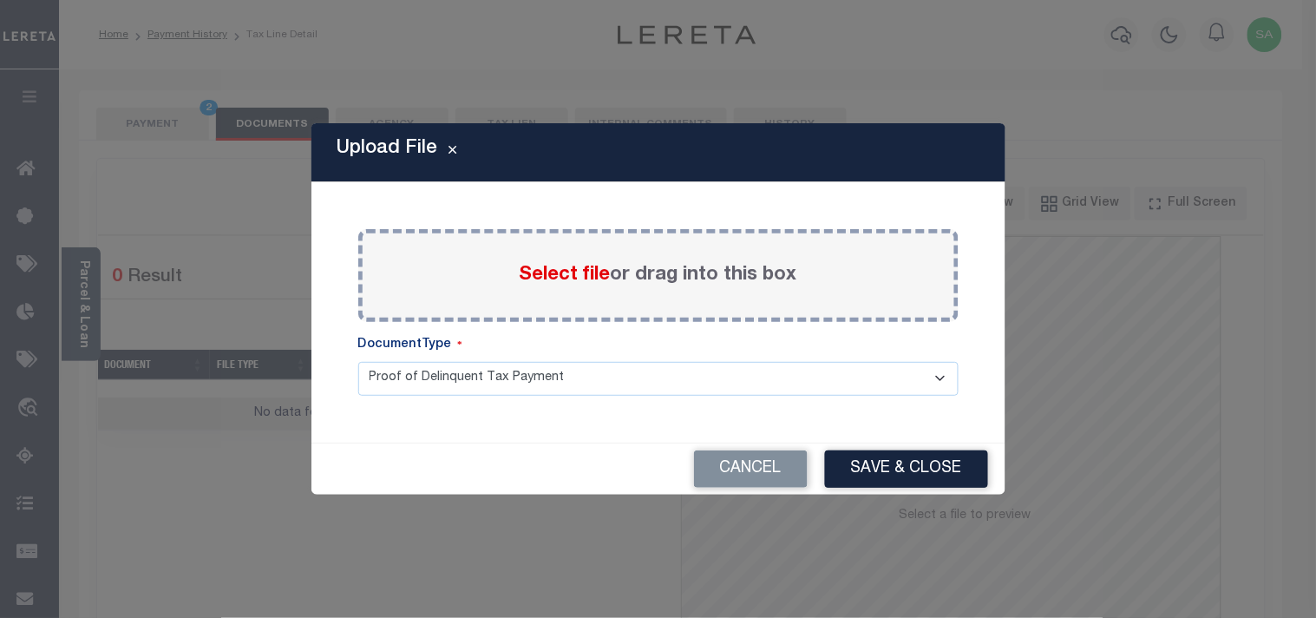
click at [541, 273] on span "Select file" at bounding box center [565, 275] width 91 height 19
click at [0, 0] on input "Select file or drag into this box" at bounding box center [0, 0] width 0 height 0
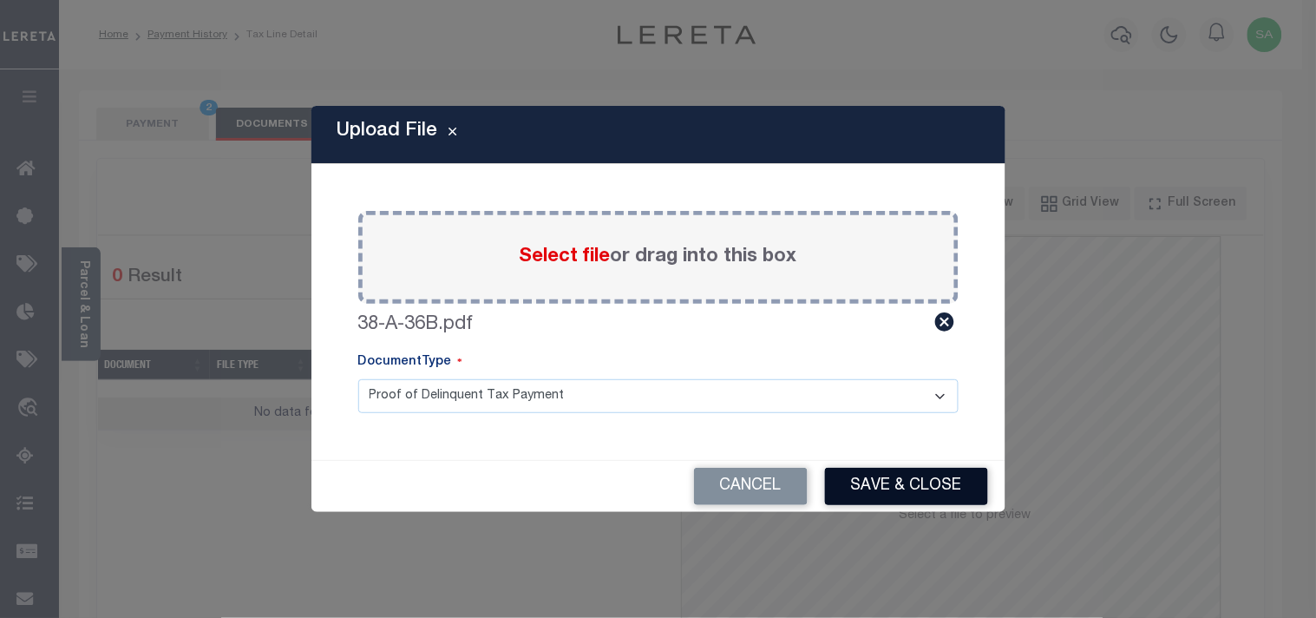
click at [903, 482] on button "Save & Close" at bounding box center [906, 486] width 163 height 37
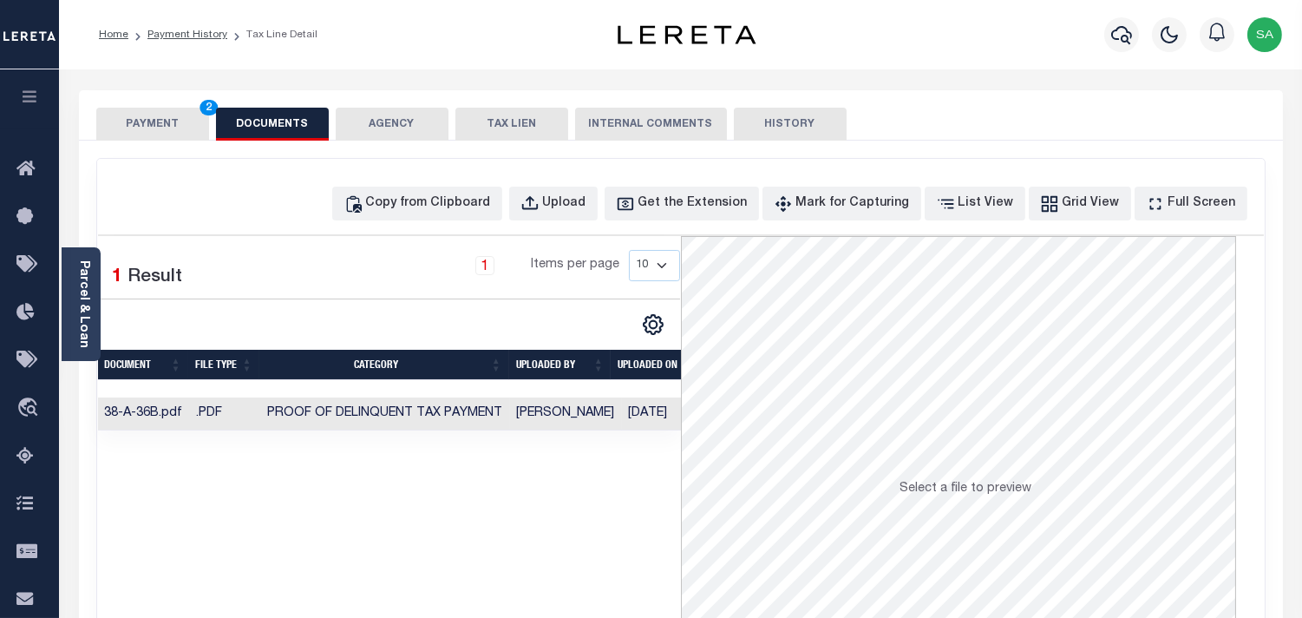
click at [180, 128] on button "PAYMENT 2" at bounding box center [152, 124] width 113 height 33
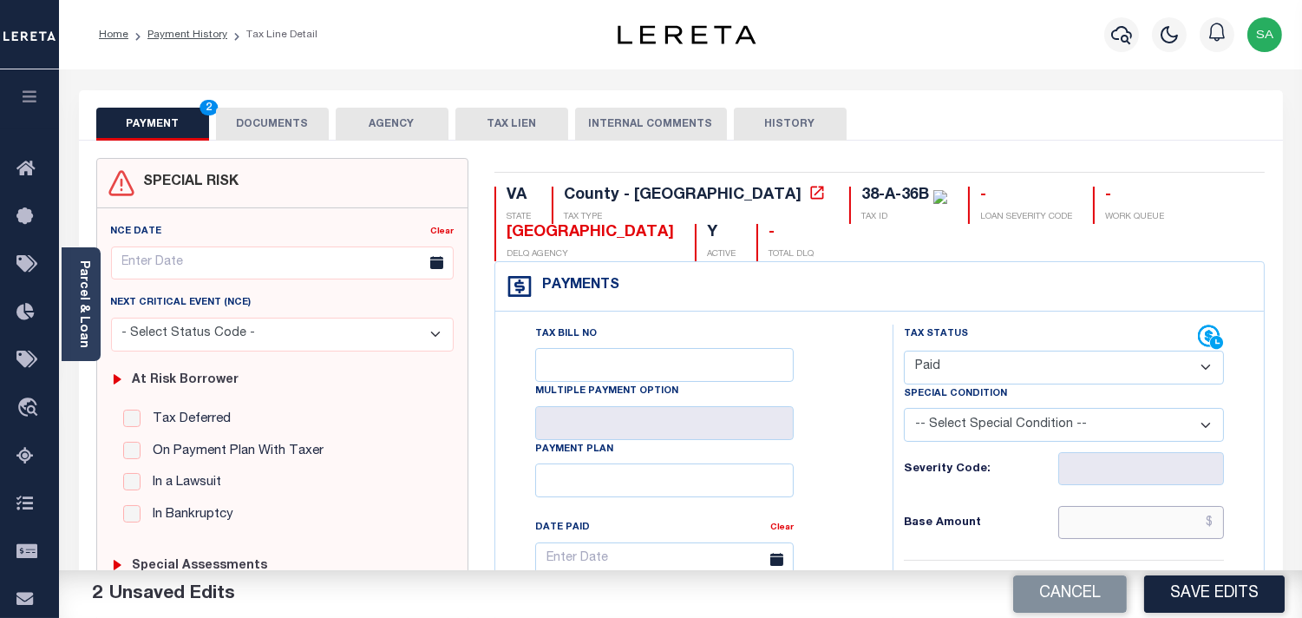
click at [1105, 528] on input "text" at bounding box center [1142, 522] width 166 height 33
paste input "1,648.73"
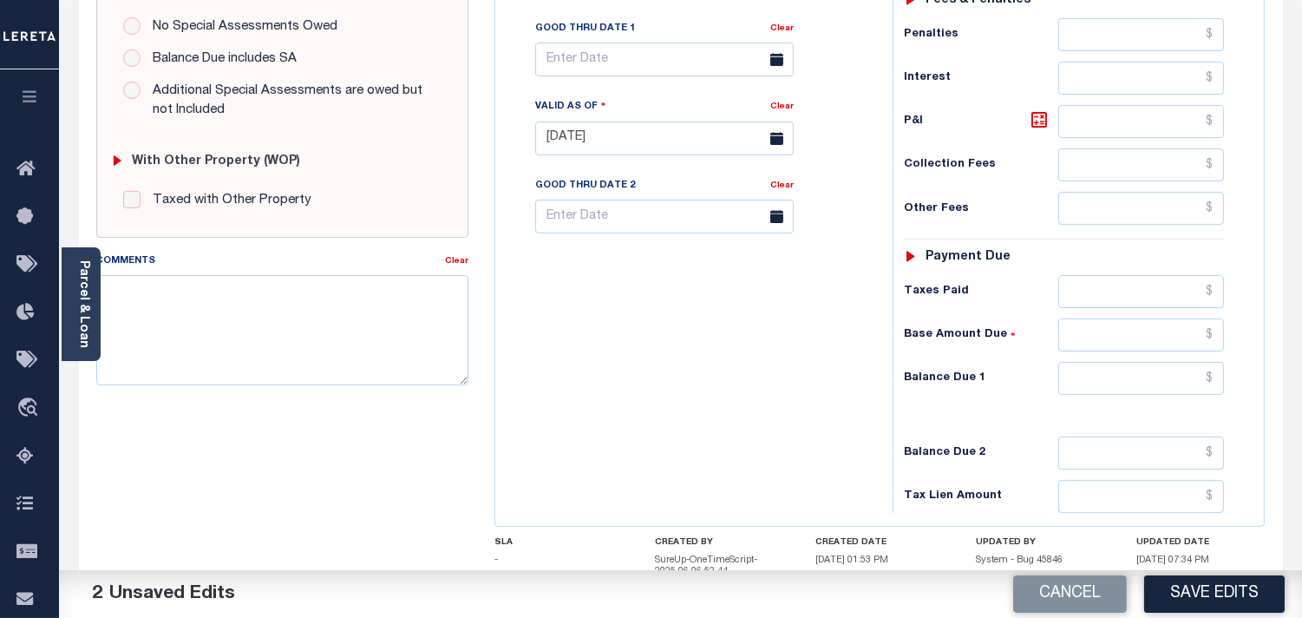
type input "$1,648.73"
click at [1143, 300] on input "text" at bounding box center [1142, 291] width 166 height 33
paste input "1,648.73"
type input "$1,648.73"
click at [1175, 385] on input "text" at bounding box center [1142, 378] width 166 height 33
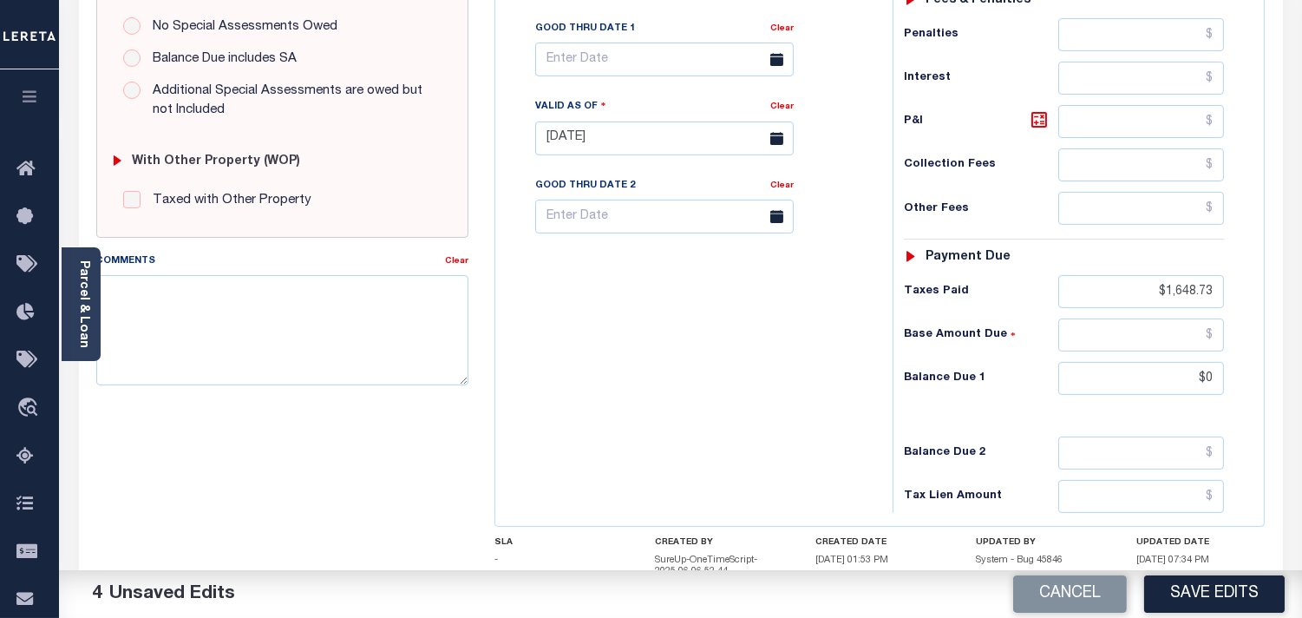
type input "$0.00"
click at [874, 386] on div "Tax Bill No Multiple Payment Option Payment Plan Clear" at bounding box center [690, 130] width 380 height 766
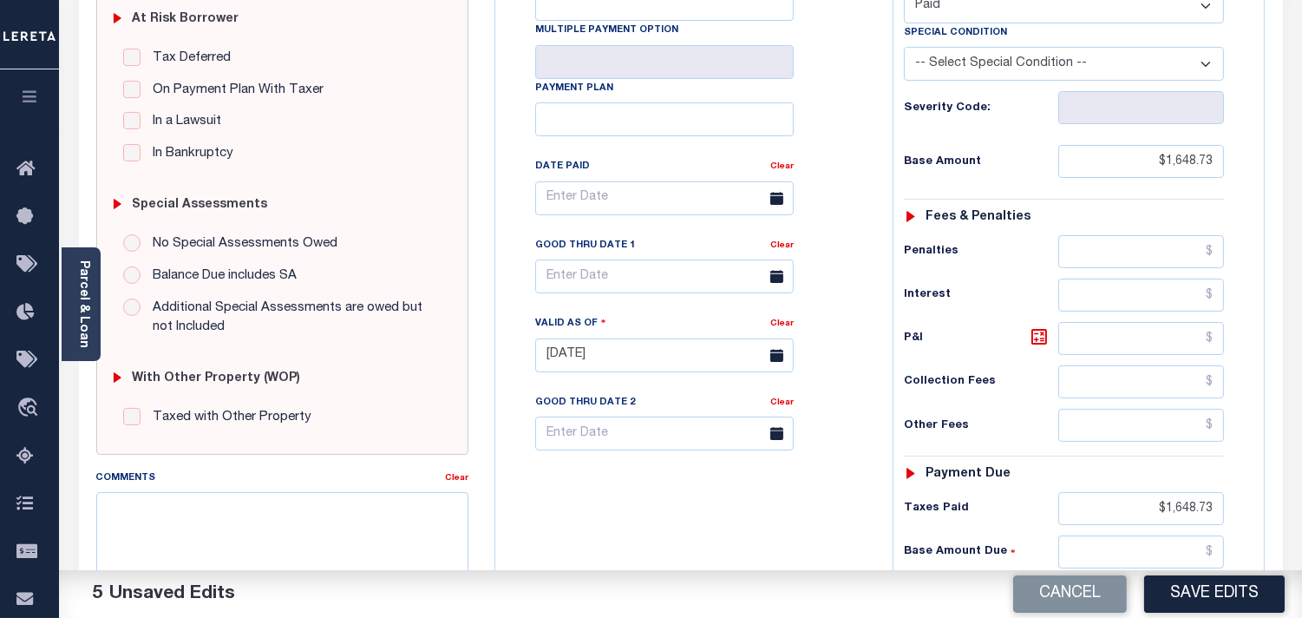
scroll to position [193, 0]
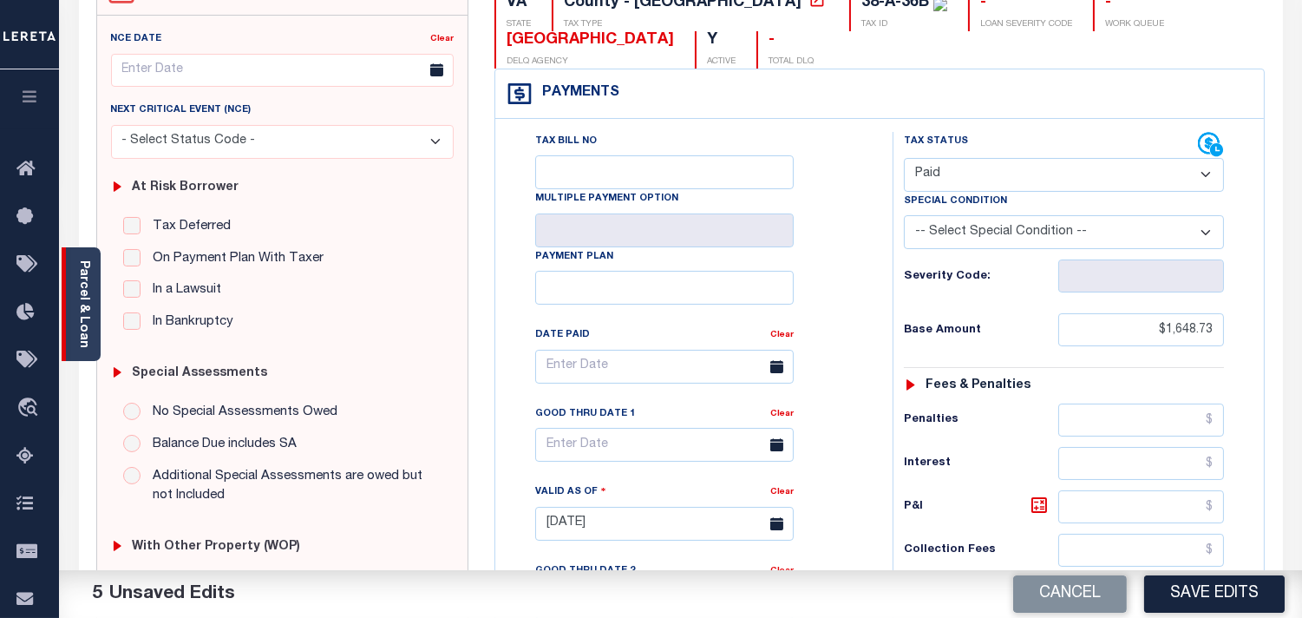
click at [82, 323] on link "Parcel & Loan" at bounding box center [83, 304] width 12 height 88
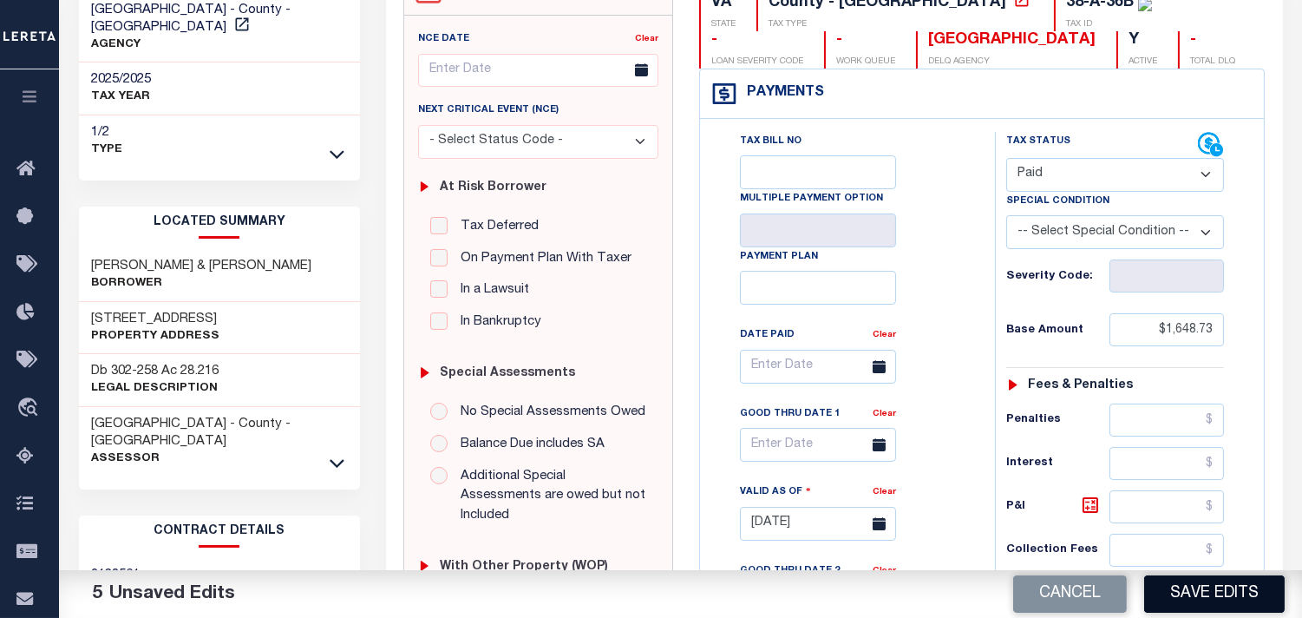
click at [1181, 602] on button "Save Edits" at bounding box center [1214, 593] width 141 height 37
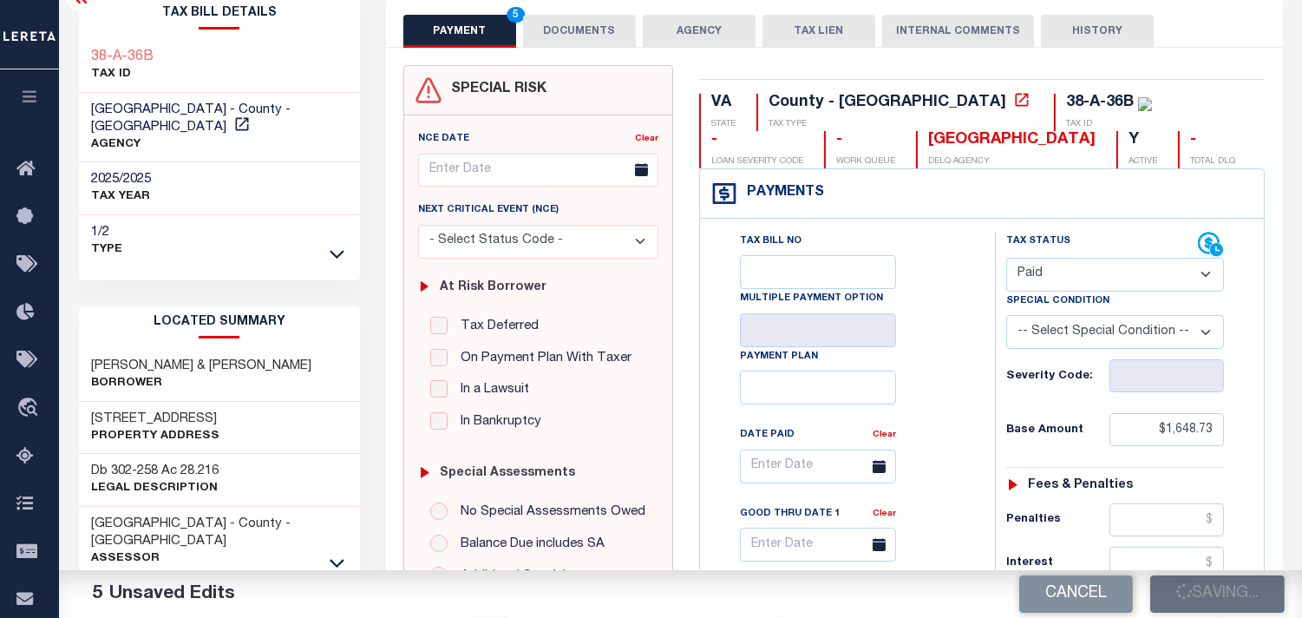
scroll to position [0, 0]
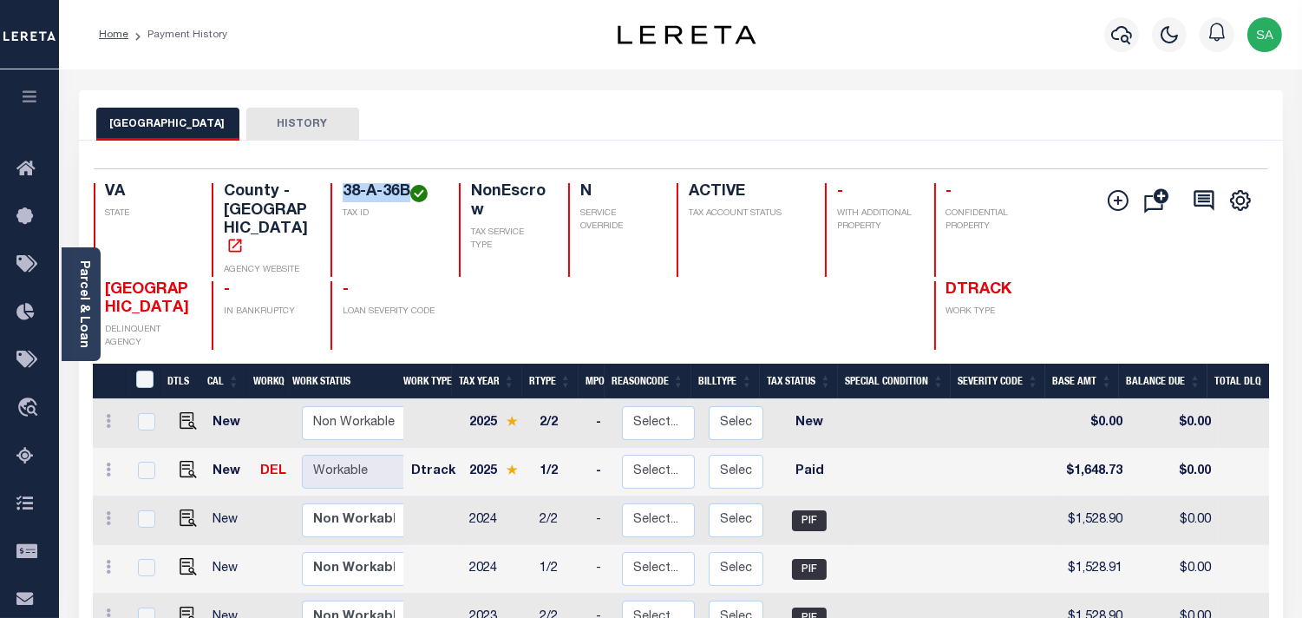
drag, startPoint x: 410, startPoint y: 183, endPoint x: 338, endPoint y: 183, distance: 71.1
click at [338, 183] on div "38-A-36B TAX ID" at bounding box center [385, 230] width 108 height 94
click at [1131, 30] on icon "button" at bounding box center [1121, 34] width 21 height 21
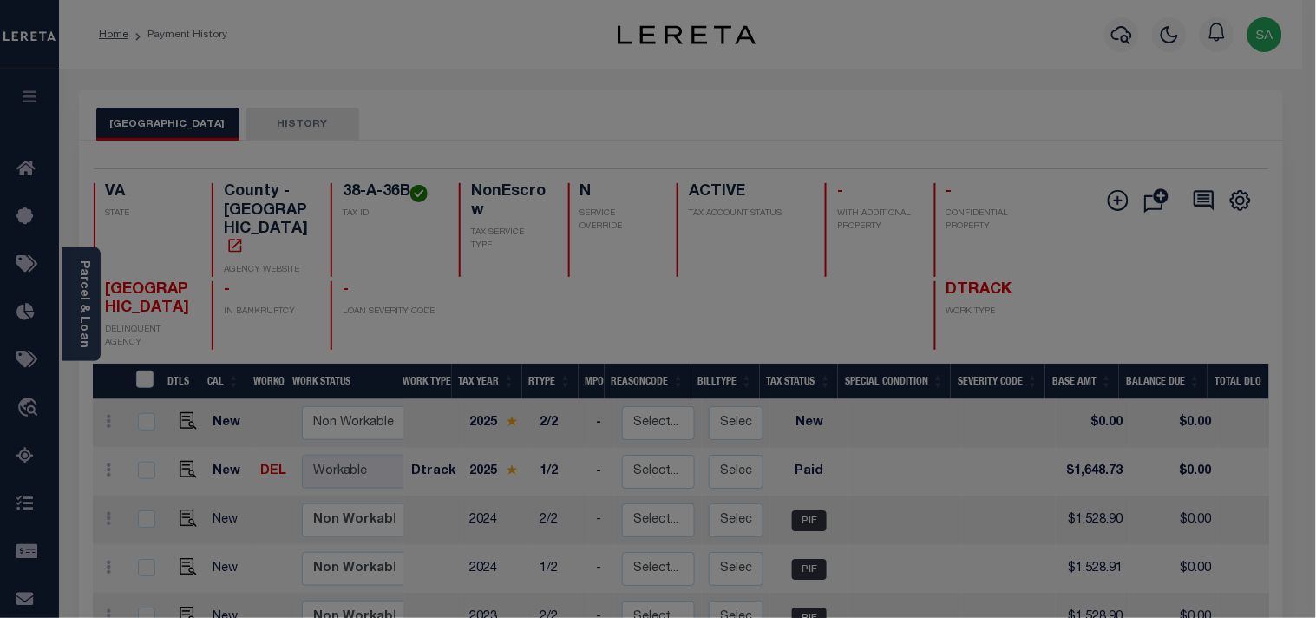
click at [0, 0] on div "Include Loans TBM Customers Borrowers Payments (Lender Non-Disb) Payments (Lend…" at bounding box center [0, 0] width 0 height 0
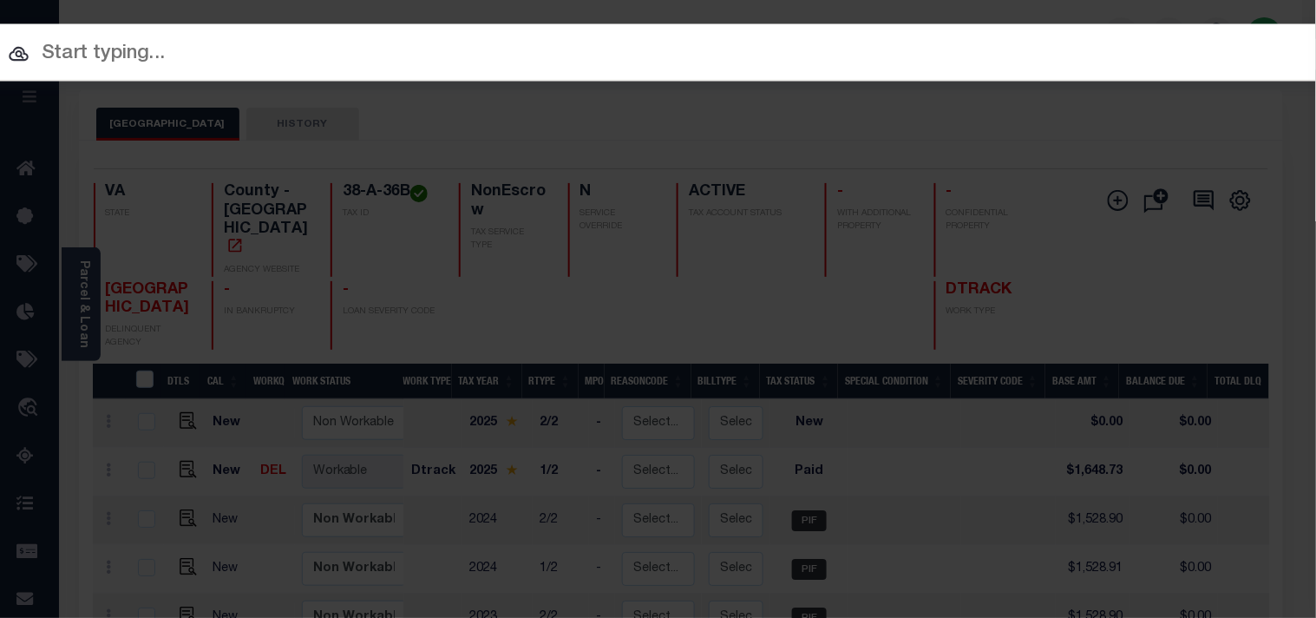
paste input "10325207"
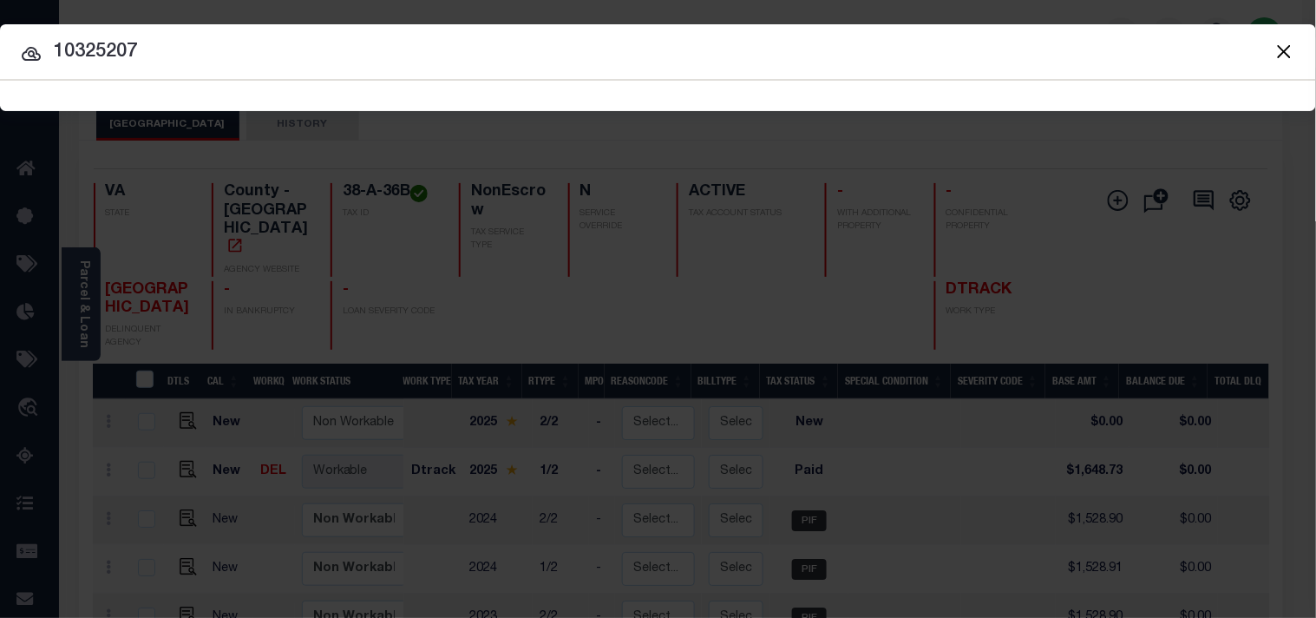
type input "10325207"
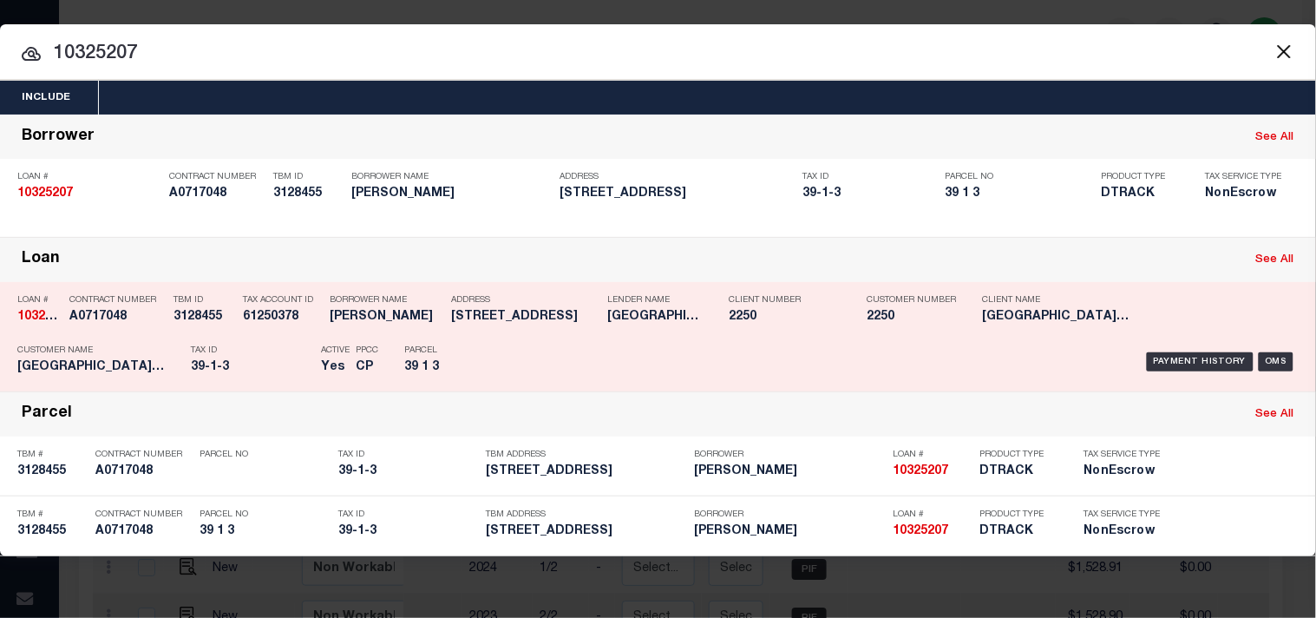
click at [493, 331] on div "Address 9542 WEST RIVER RD PALMYRA,VA,22963" at bounding box center [525, 311] width 148 height 50
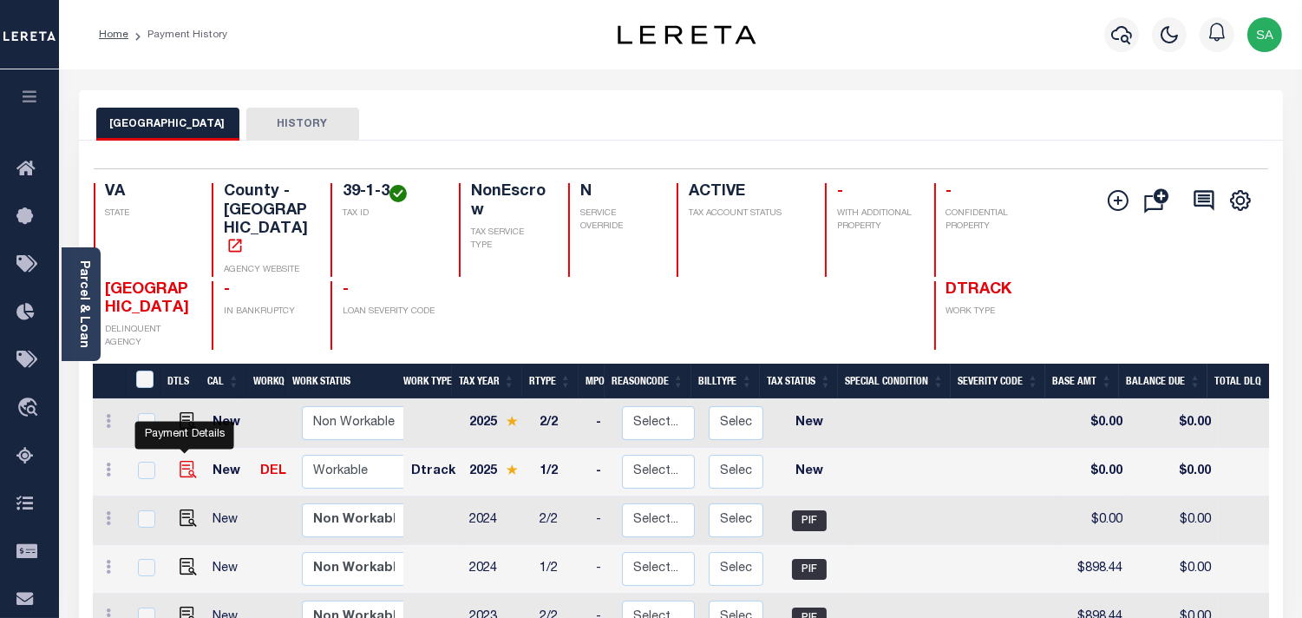
click at [185, 461] on img "" at bounding box center [188, 469] width 17 height 17
checkbox input "true"
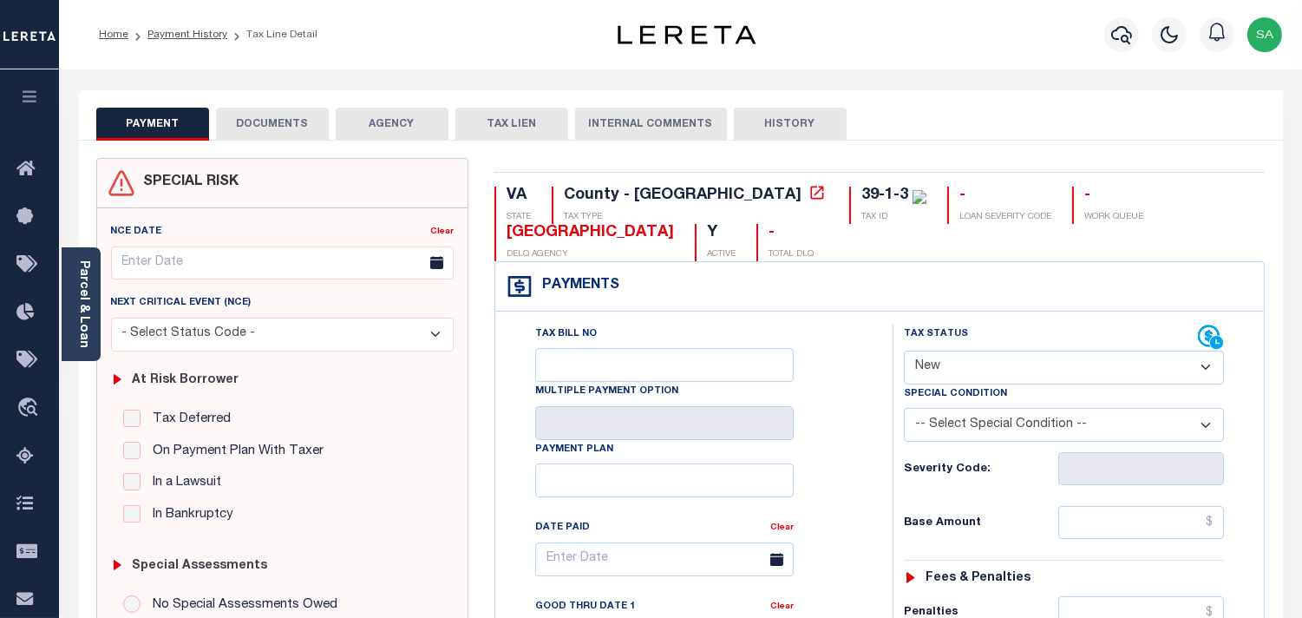
drag, startPoint x: 995, startPoint y: 357, endPoint x: 993, endPoint y: 383, distance: 25.2
click at [995, 361] on select "- Select Status Code - Open Due/Unpaid Paid Incomplete No Tax Due Internal Refu…" at bounding box center [1064, 368] width 320 height 34
select select "PYD"
click at [904, 351] on select "- Select Status Code - Open Due/Unpaid Paid Incomplete No Tax Due Internal Refu…" at bounding box center [1064, 368] width 320 height 34
type input "[DATE]"
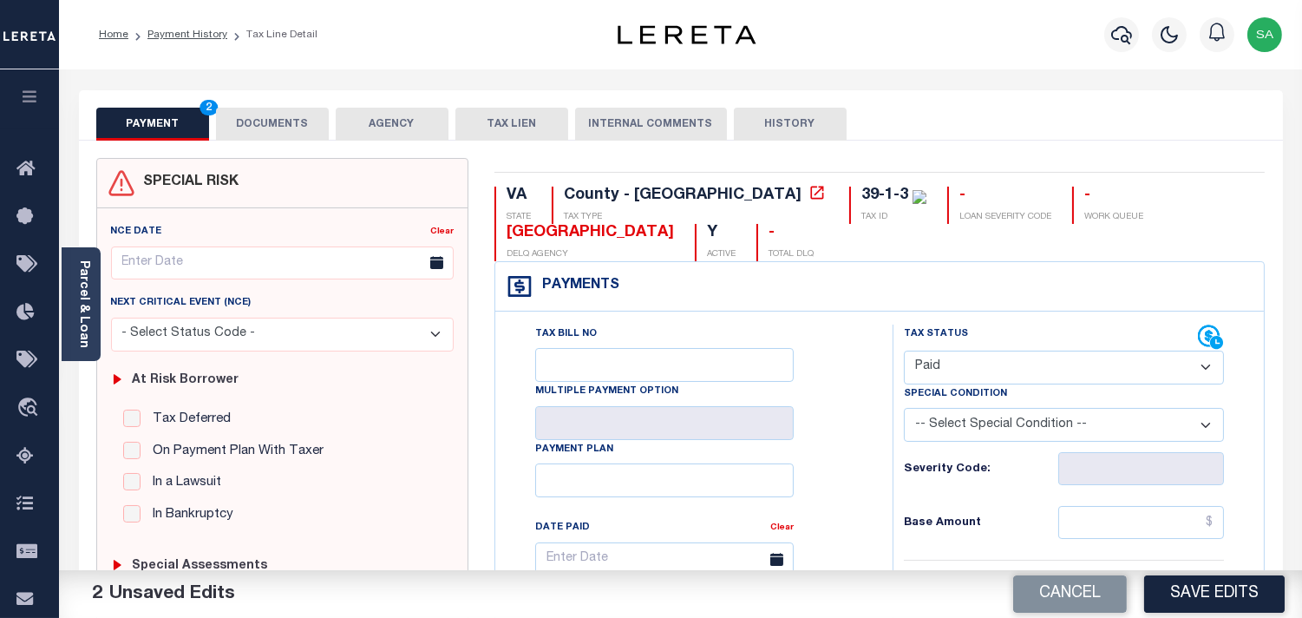
click at [295, 133] on button "DOCUMENTS" at bounding box center [272, 124] width 113 height 33
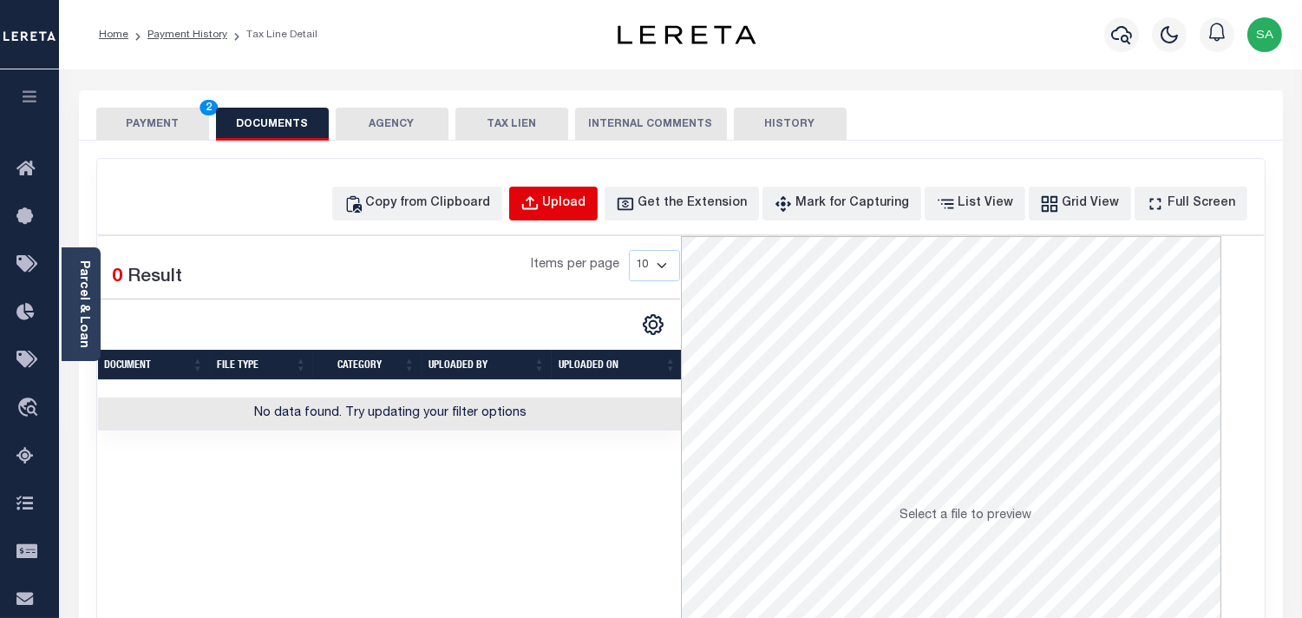
click at [587, 209] on div "Upload" at bounding box center [564, 203] width 43 height 19
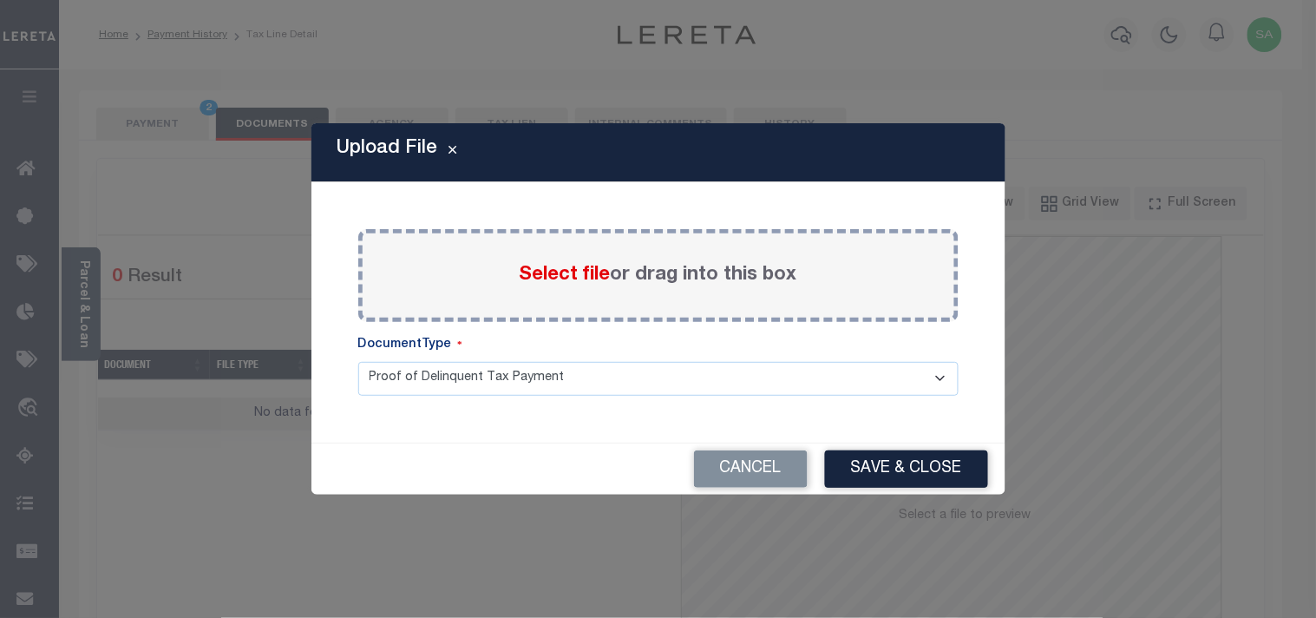
click at [559, 289] on label "Select file or drag into this box" at bounding box center [659, 275] width 278 height 29
click at [0, 0] on input "Select file or drag into this box" at bounding box center [0, 0] width 0 height 0
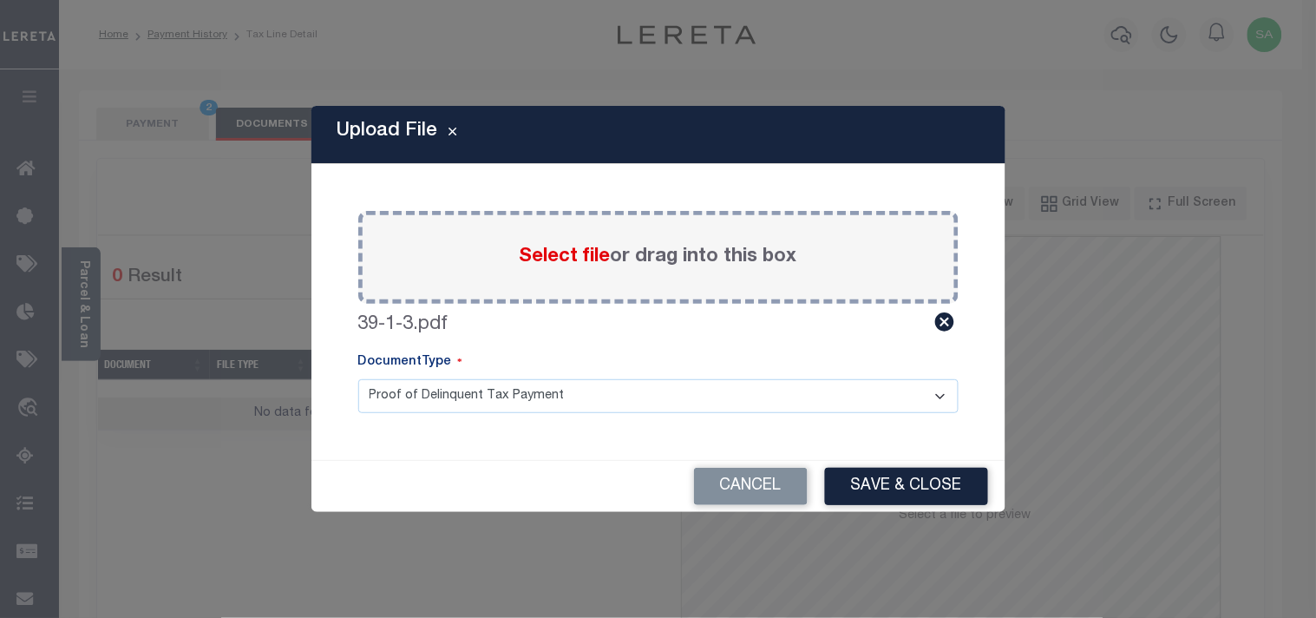
click at [901, 488] on button "Save & Close" at bounding box center [906, 486] width 163 height 37
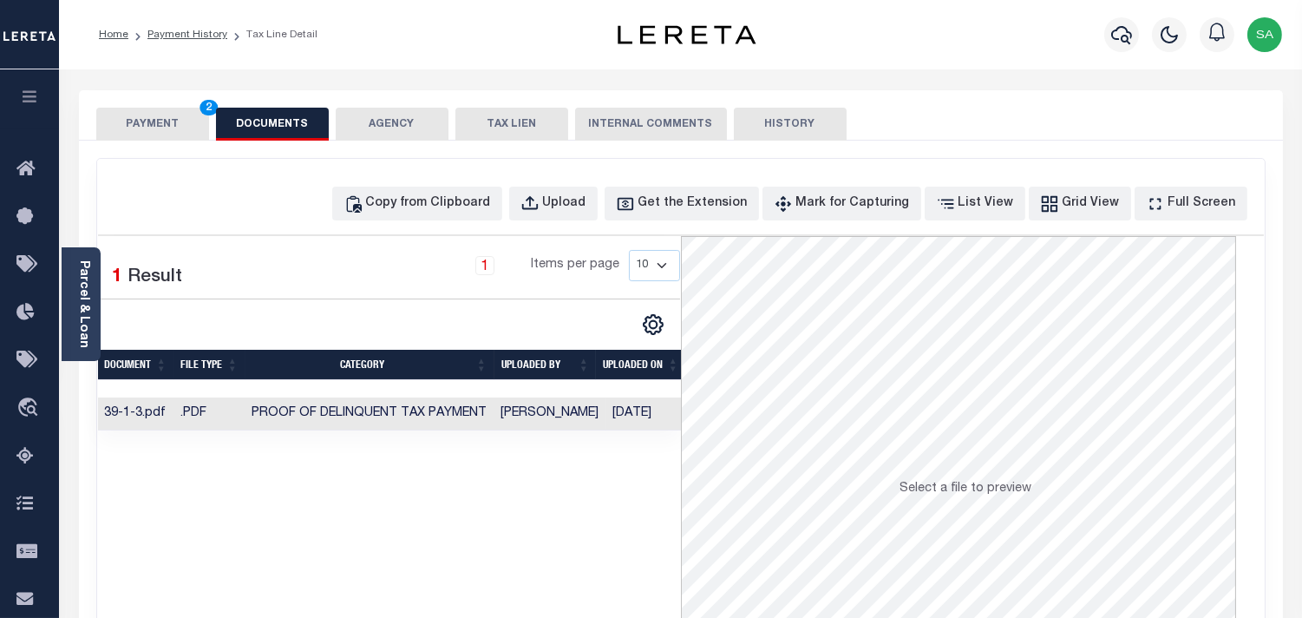
click at [149, 106] on div "PAYMENT 2 DOCUMENTS AGENCY DELINQUENT PAYEE TAX LIEN" at bounding box center [681, 115] width 1204 height 50
click at [157, 118] on button "PAYMENT 2" at bounding box center [152, 124] width 113 height 33
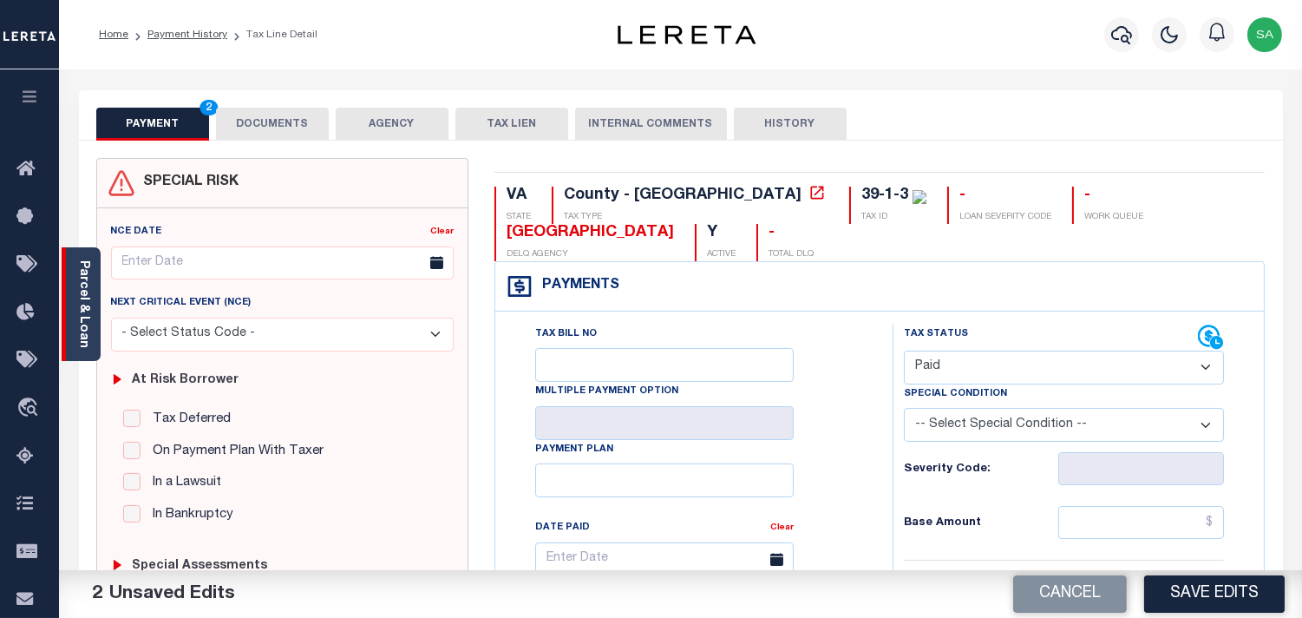
click at [81, 278] on link "Parcel & Loan" at bounding box center [83, 304] width 12 height 88
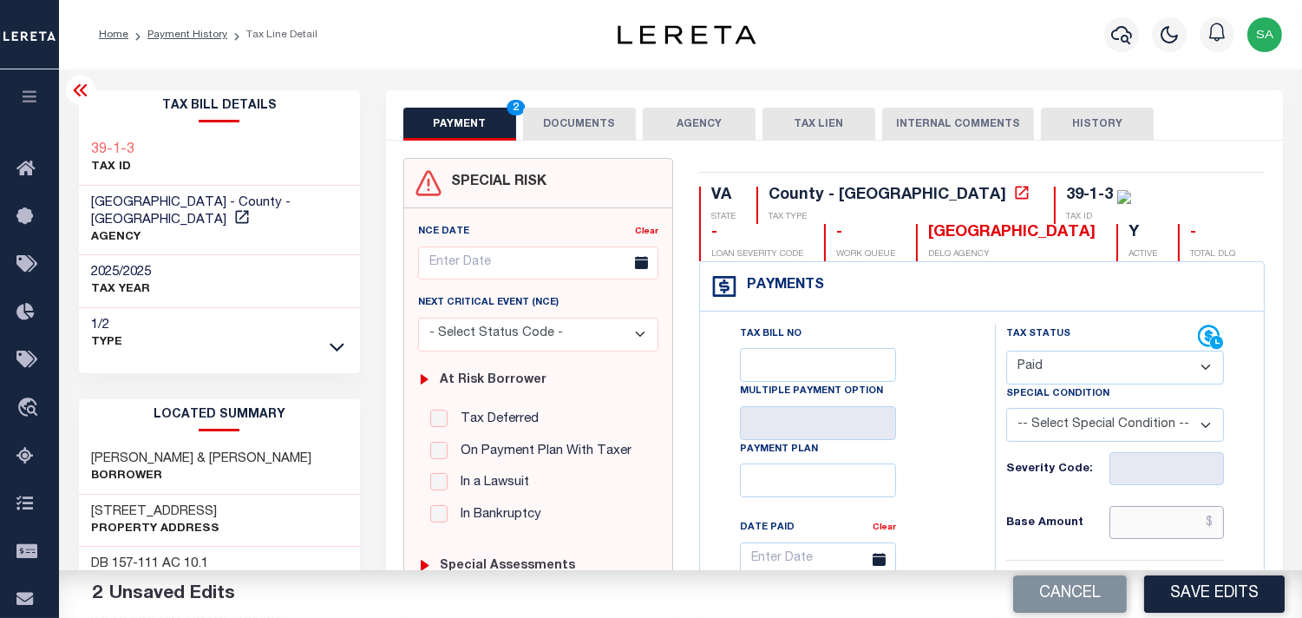
click at [1138, 527] on input "text" at bounding box center [1167, 522] width 115 height 33
paste input "1,053.75"
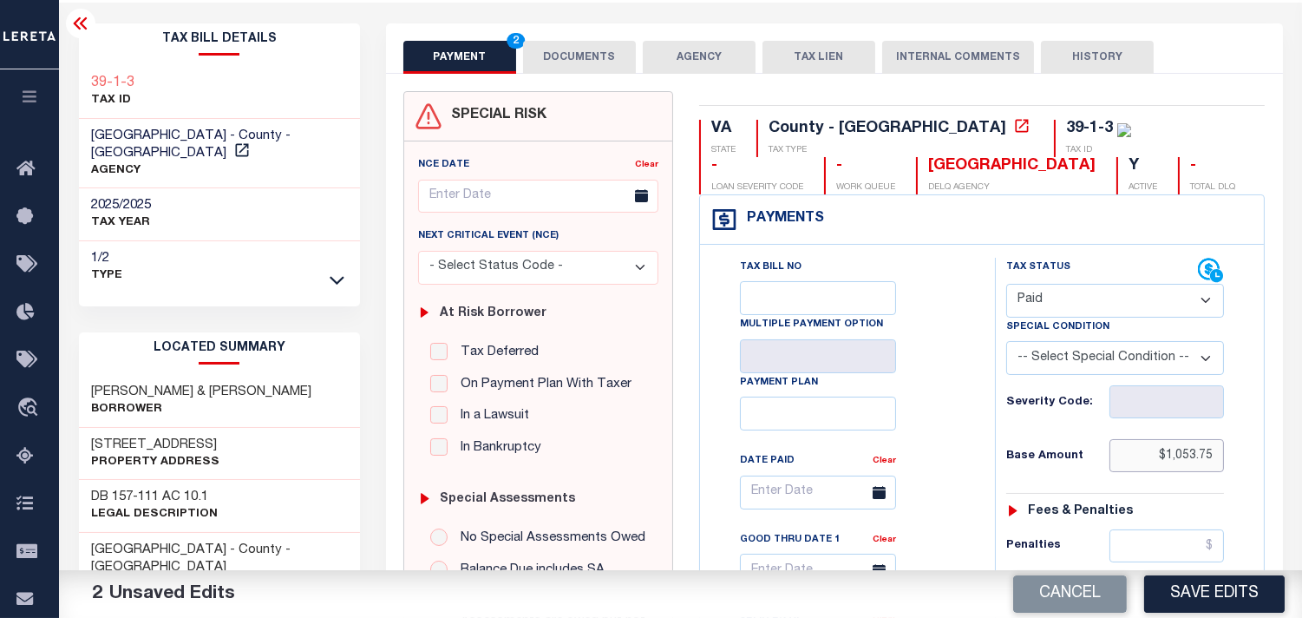
scroll to position [482, 0]
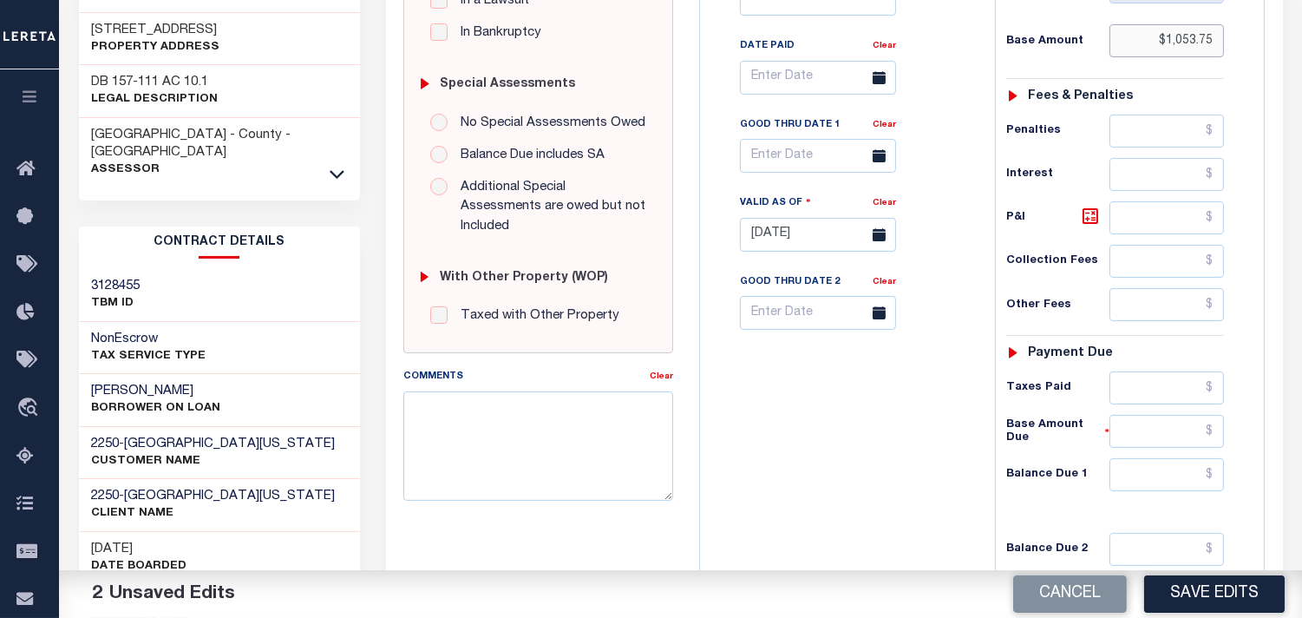
type input "$1,053.75"
drag, startPoint x: 1167, startPoint y: 406, endPoint x: 1122, endPoint y: 425, distance: 49.0
click at [1167, 408] on div "Tax Status Status - Select Status Code -" at bounding box center [1121, 226] width 252 height 766
paste input "1,053.75"
type input "$1,053.75"
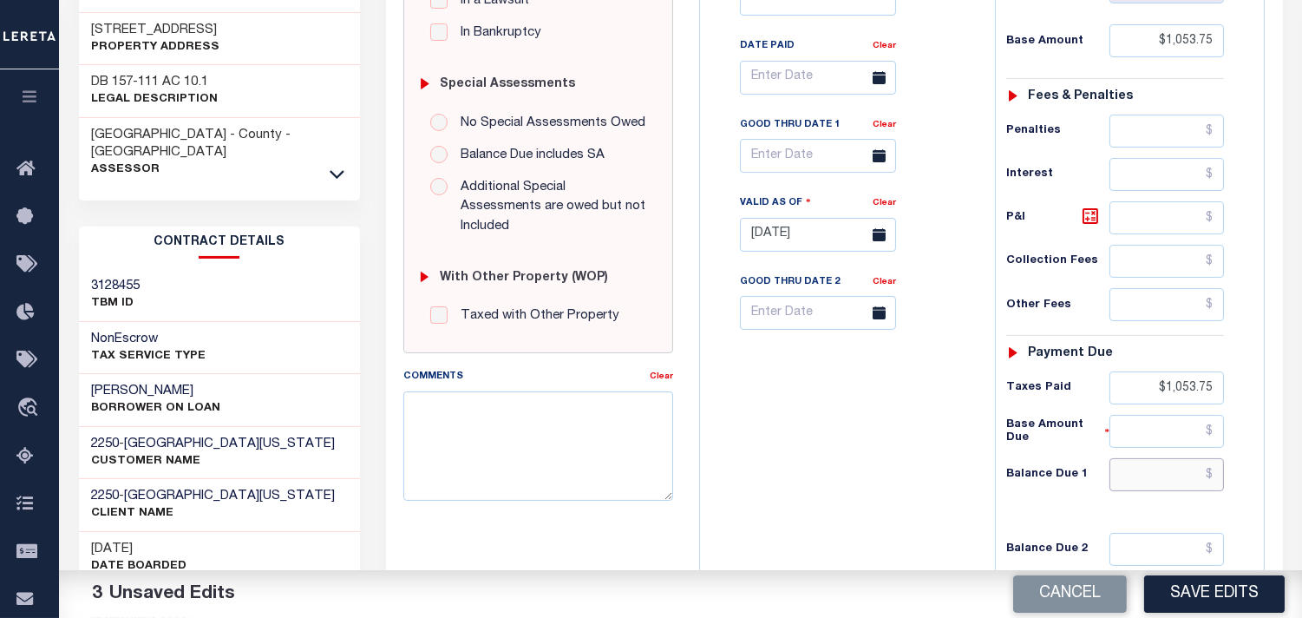
click at [1180, 489] on input "text" at bounding box center [1167, 474] width 115 height 33
type input "$0.00"
click at [965, 461] on div "Tax Bill No Multiple Payment Option Payment Plan Clear" at bounding box center [844, 226] width 278 height 766
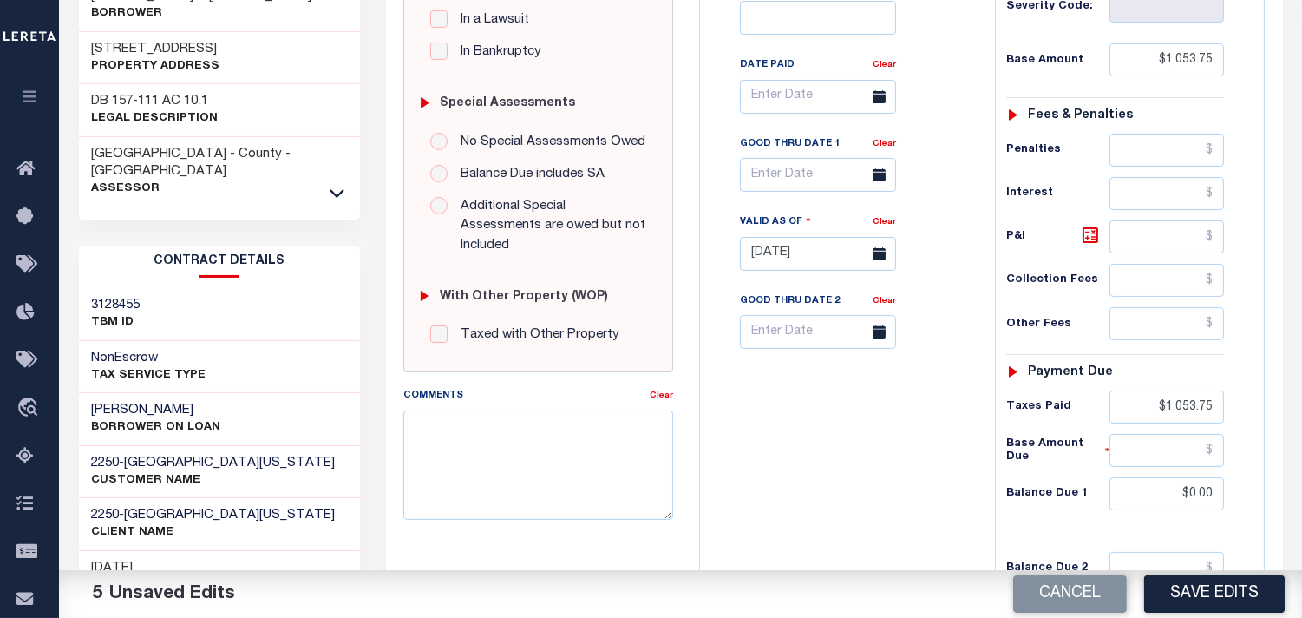
scroll to position [96, 0]
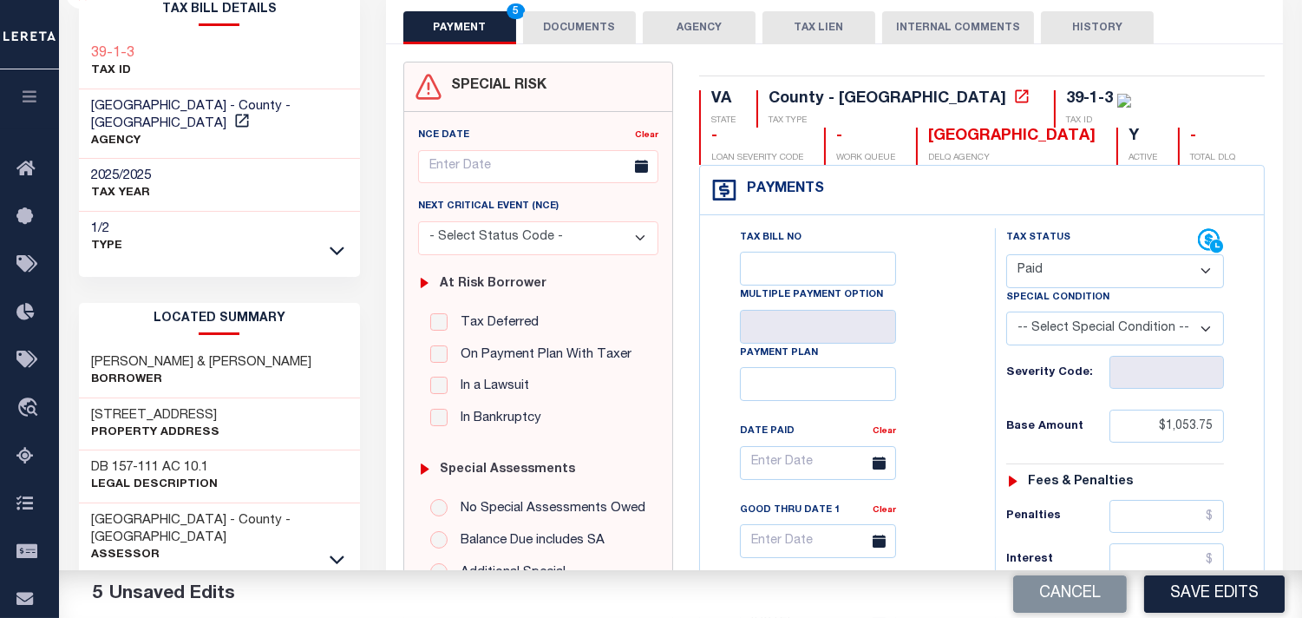
drag, startPoint x: 1164, startPoint y: 593, endPoint x: 1158, endPoint y: 583, distance: 12.1
click at [1165, 593] on button "Save Edits" at bounding box center [1214, 593] width 141 height 37
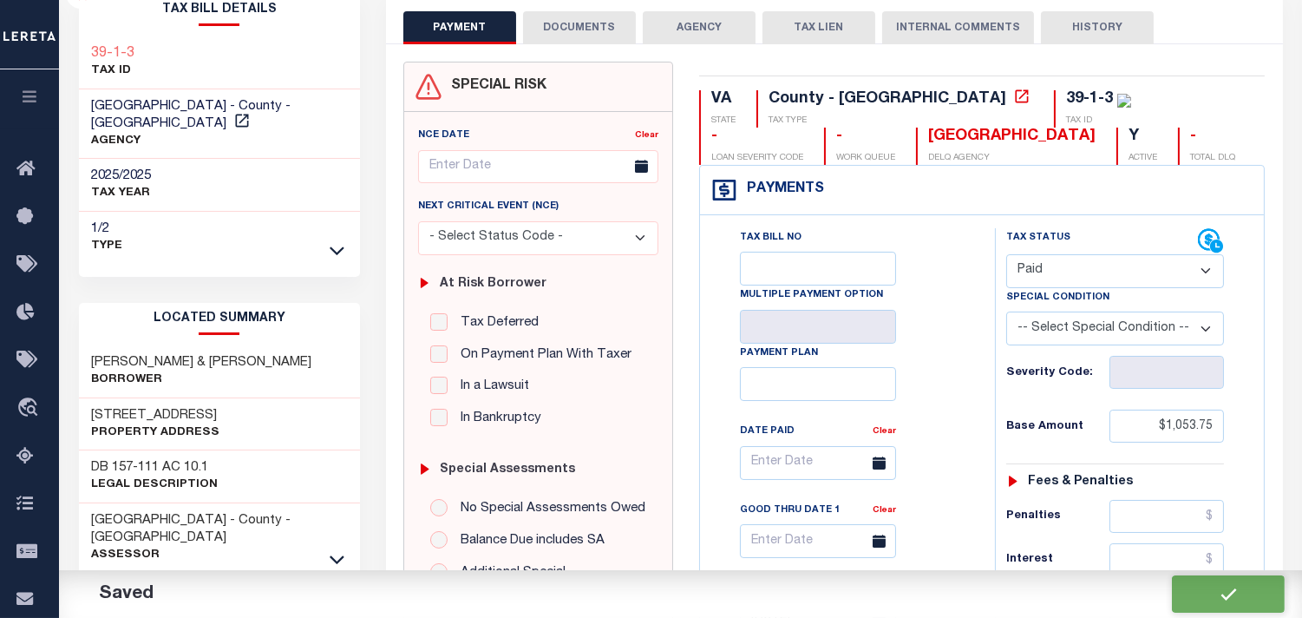
checkbox input "false"
type input "$1,053.75"
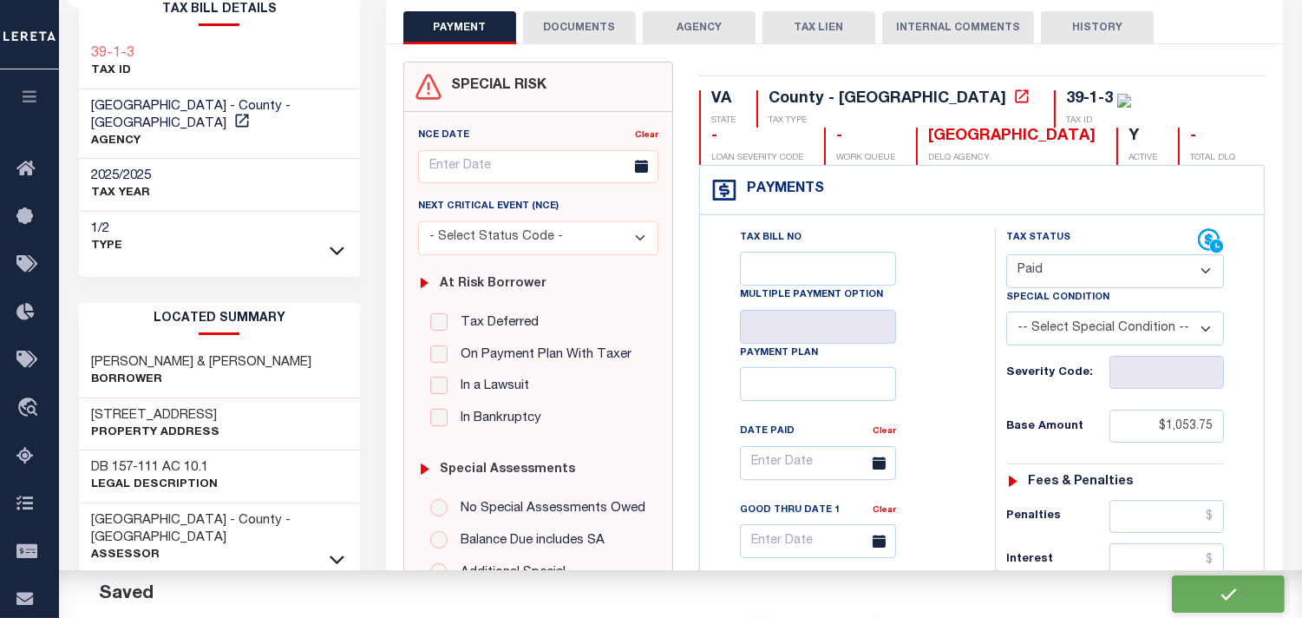
type input "$1,053.75"
type input "$0"
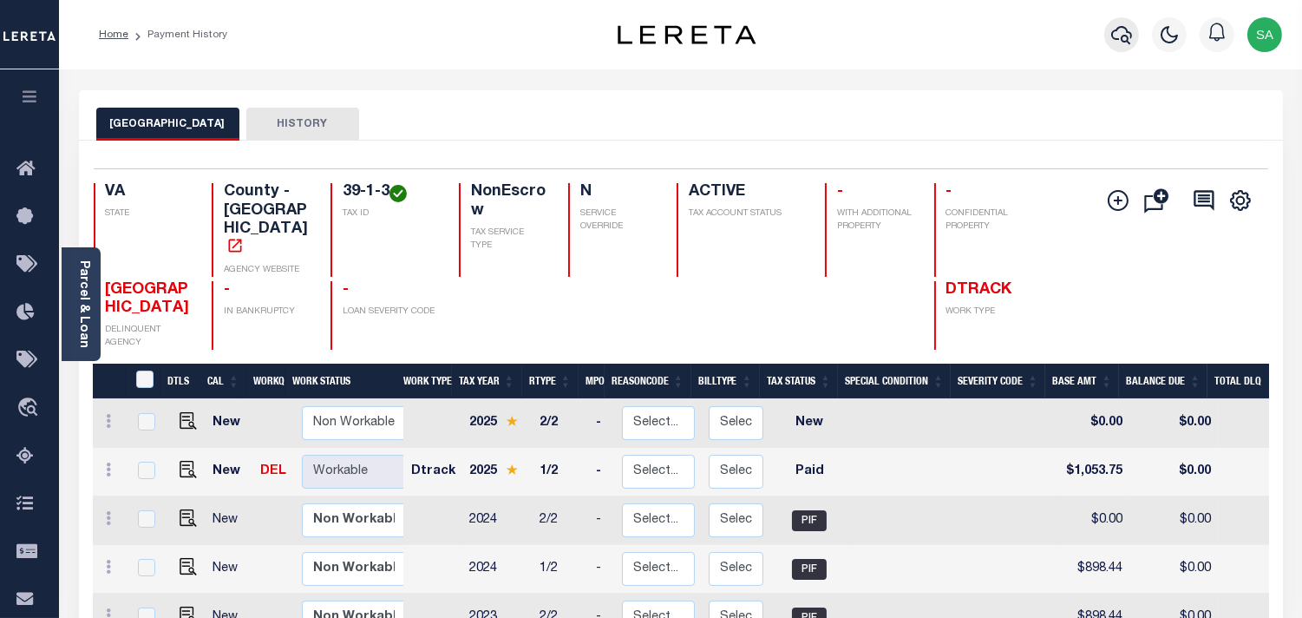
click at [1131, 40] on icon "button" at bounding box center [1121, 34] width 21 height 21
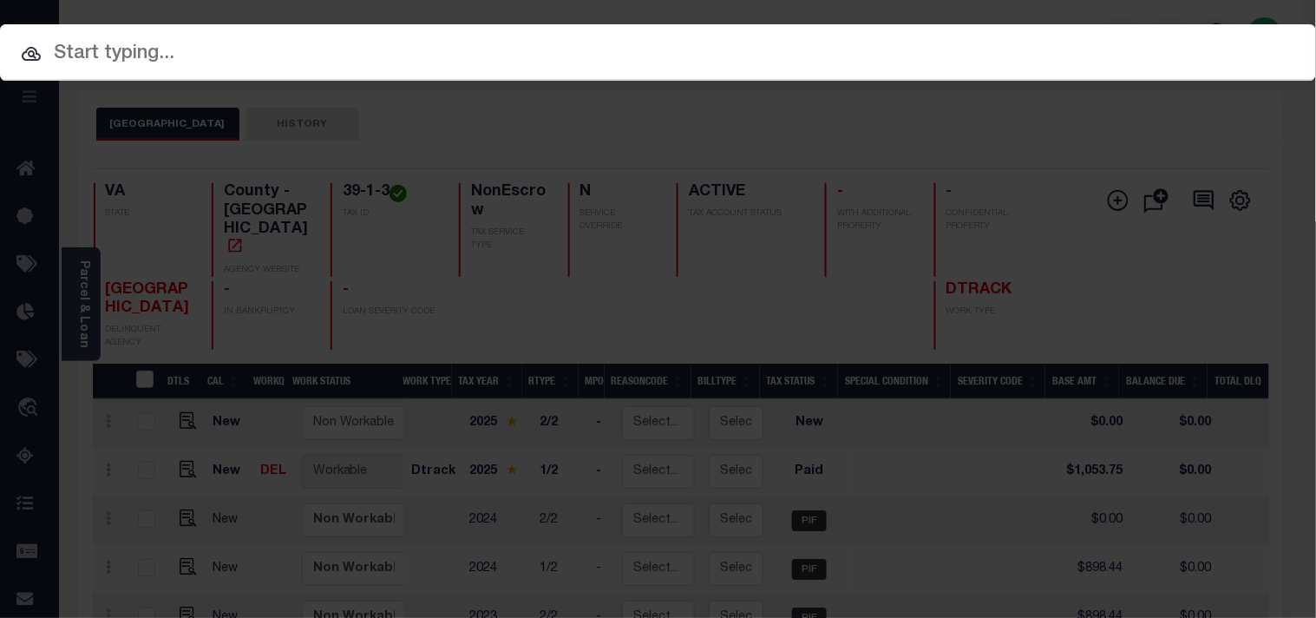
click at [1021, 57] on div "Include Loans TBM Customers Borrowers Payments (Lender Non-Disb) Payments (Lend…" at bounding box center [658, 309] width 1316 height 618
paste input "23064806"
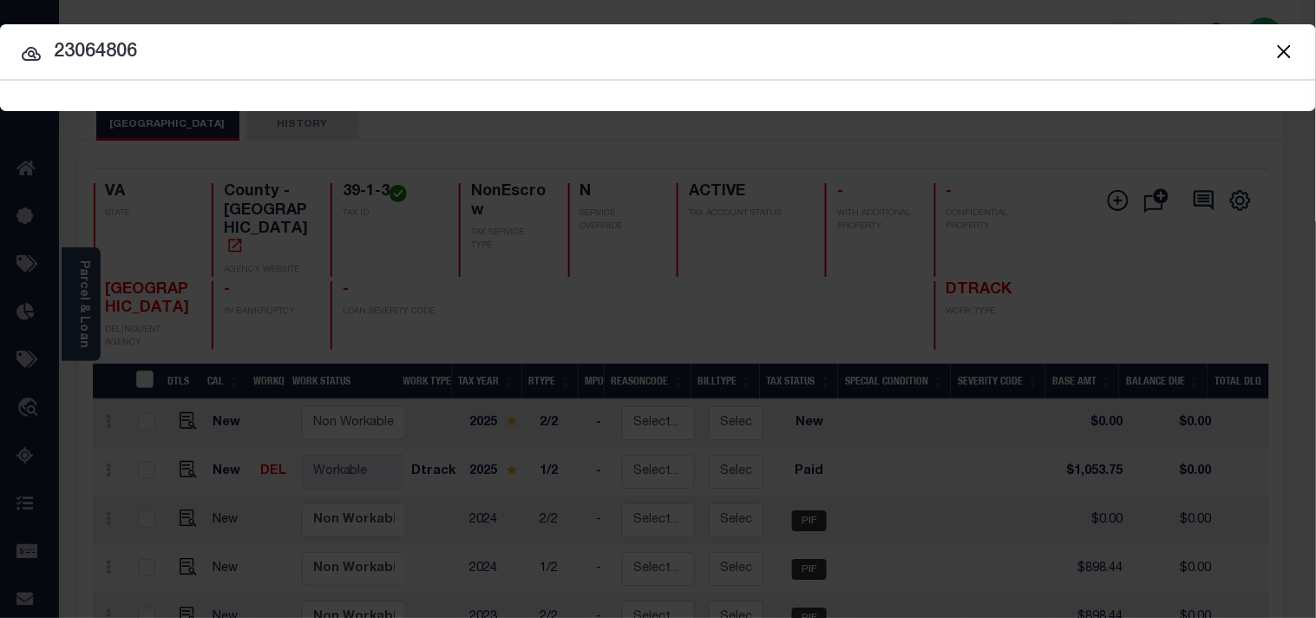
type input "23064806"
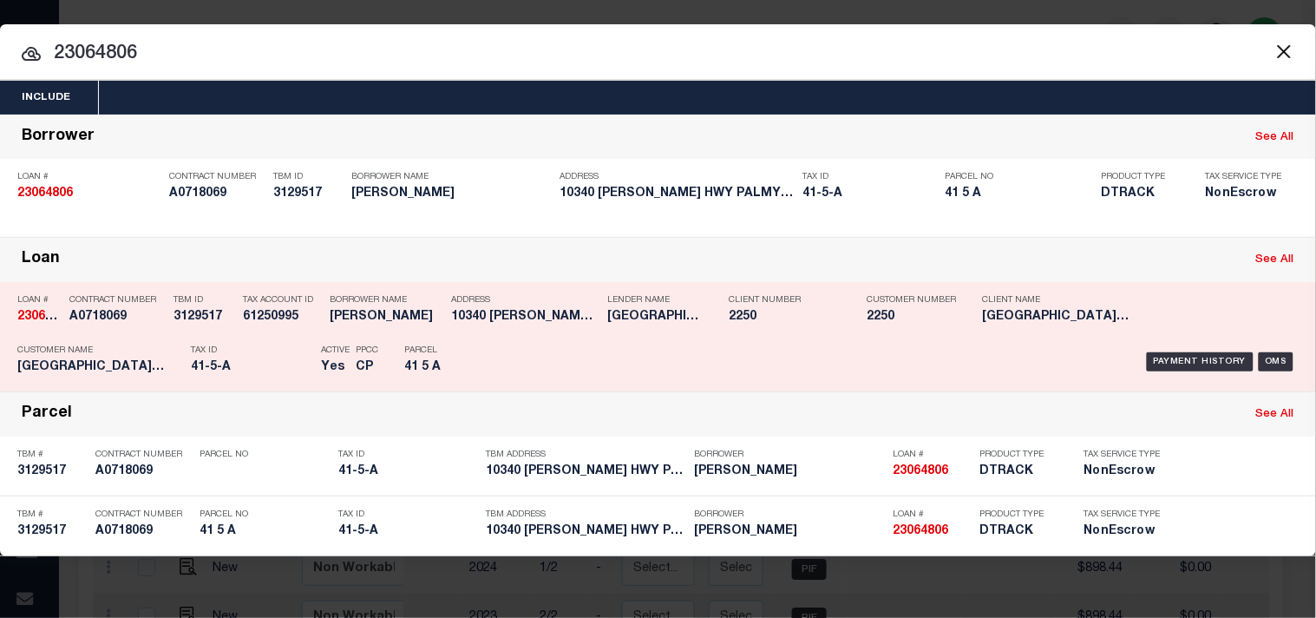
click at [497, 327] on div "Address 10340 JAMES MADISON HWY PALMYRA..." at bounding box center [525, 311] width 148 height 50
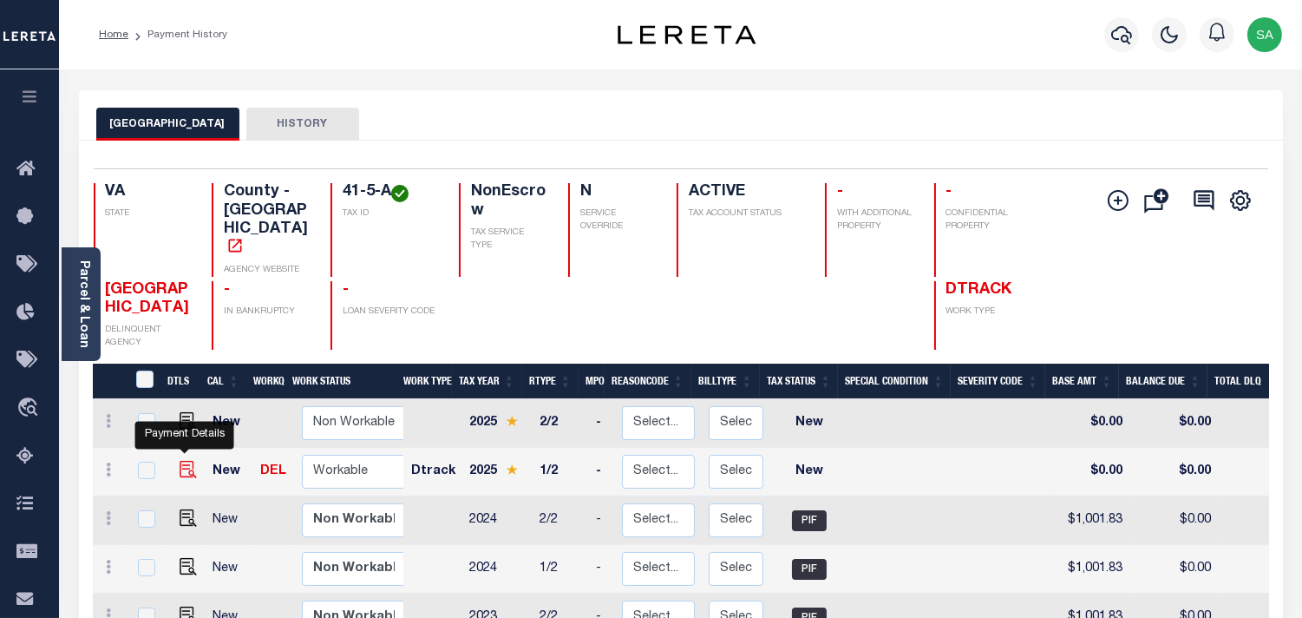
click at [183, 461] on img "" at bounding box center [188, 469] width 17 height 17
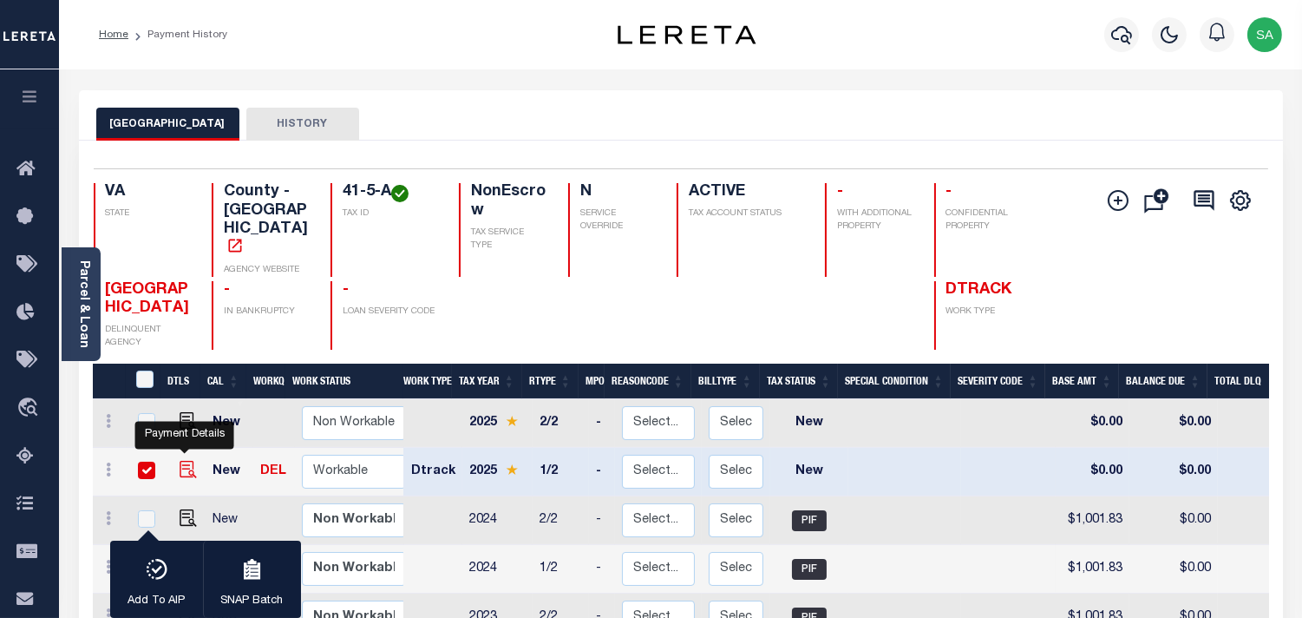
checkbox input "true"
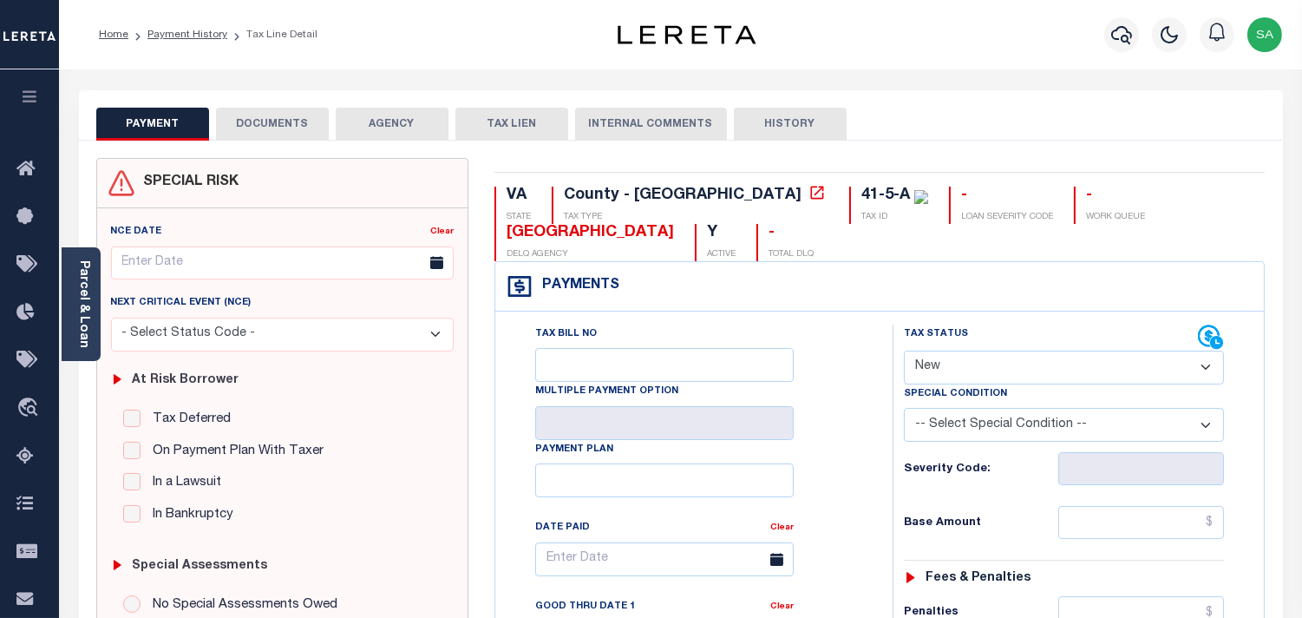
drag, startPoint x: 1051, startPoint y: 352, endPoint x: 1036, endPoint y: 378, distance: 29.9
click at [1047, 357] on select "- Select Status Code - Open Due/Unpaid Paid Incomplete No Tax Due Internal Refu…" at bounding box center [1064, 368] width 320 height 34
select select "PYD"
click at [904, 351] on select "- Select Status Code - Open Due/Unpaid Paid Incomplete No Tax Due Internal Refu…" at bounding box center [1064, 368] width 320 height 34
type input "[DATE]"
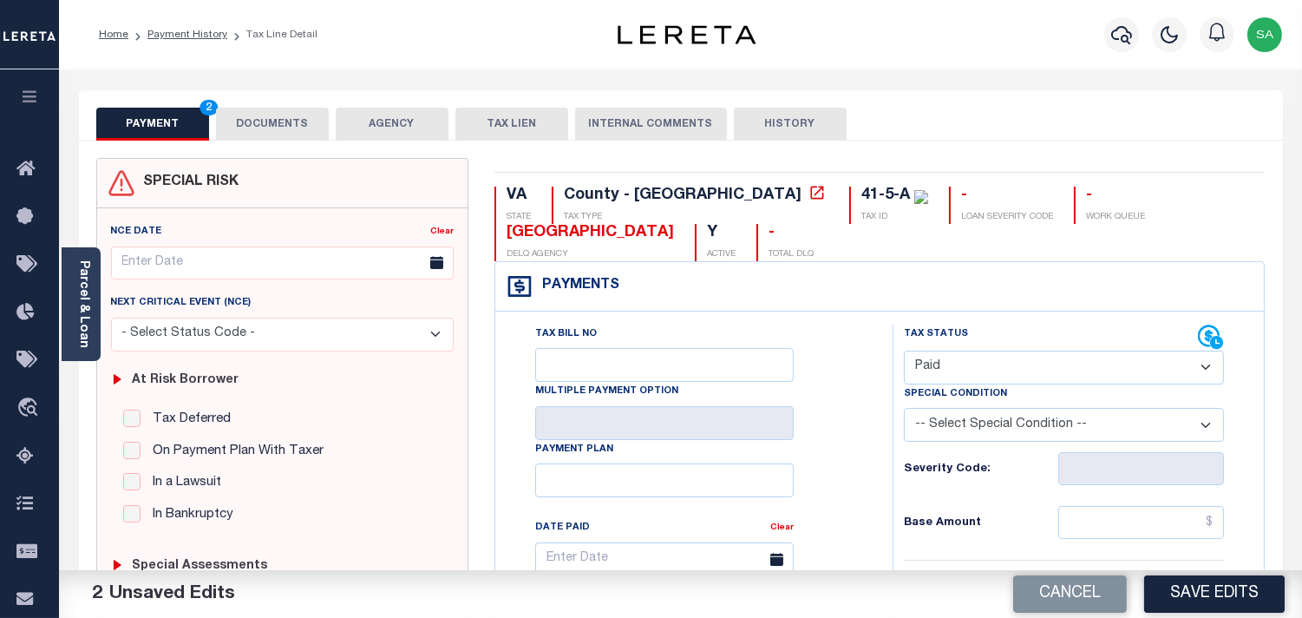
click at [259, 126] on button "DOCUMENTS" at bounding box center [272, 124] width 113 height 33
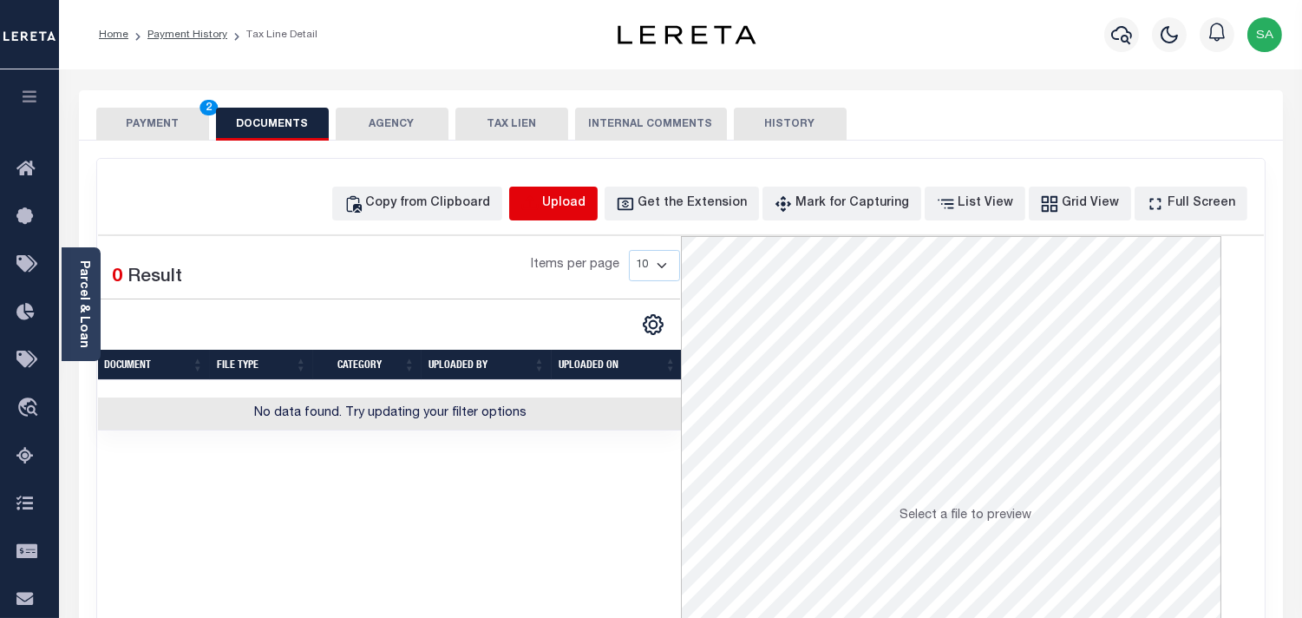
click at [537, 198] on icon "button" at bounding box center [529, 202] width 16 height 14
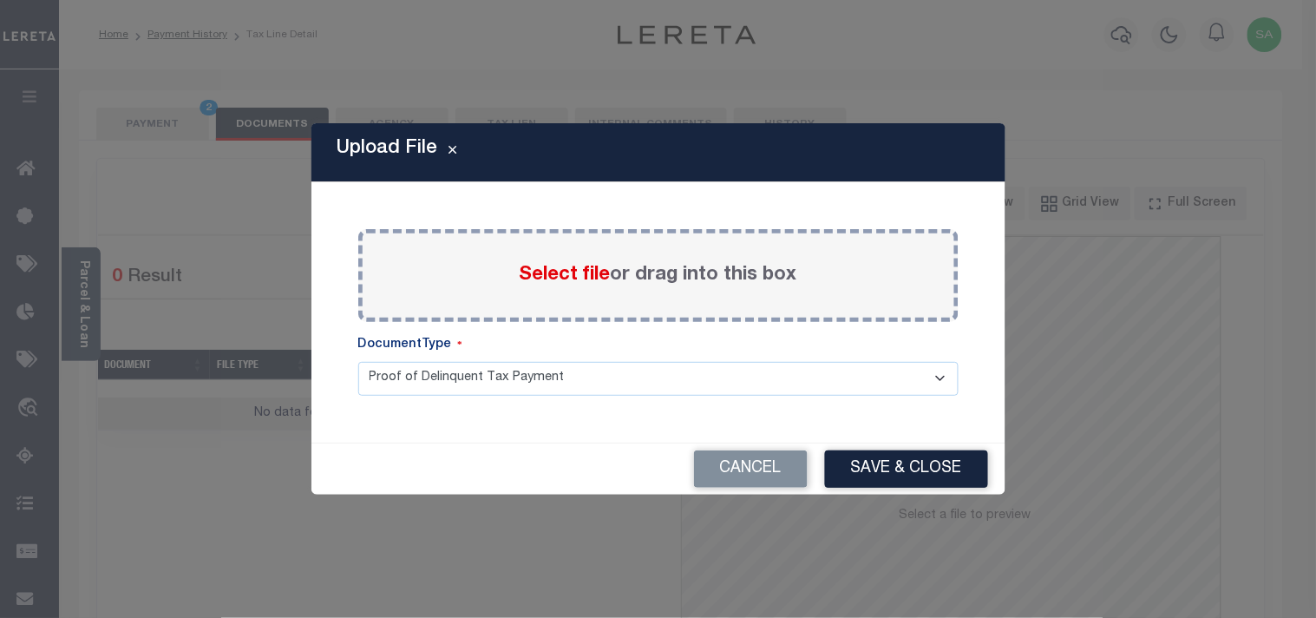
click at [564, 283] on span "Select file" at bounding box center [565, 275] width 91 height 19
click at [0, 0] on input "Select file or drag into this box" at bounding box center [0, 0] width 0 height 0
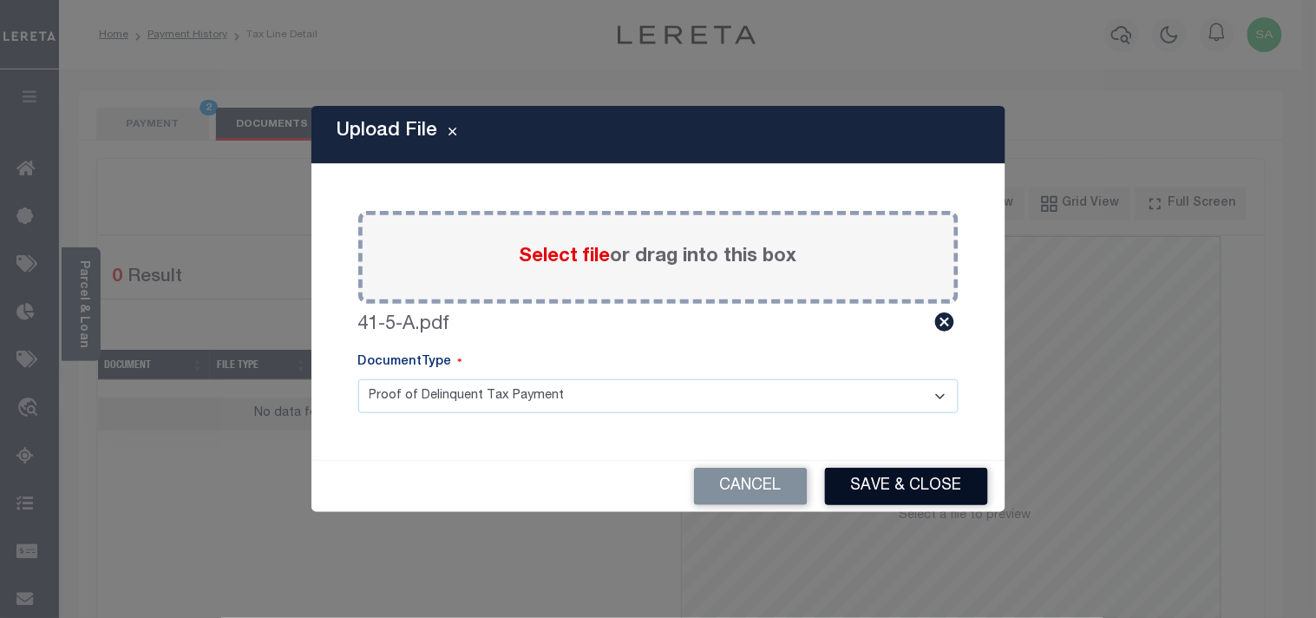
click at [951, 484] on button "Save & Close" at bounding box center [906, 486] width 163 height 37
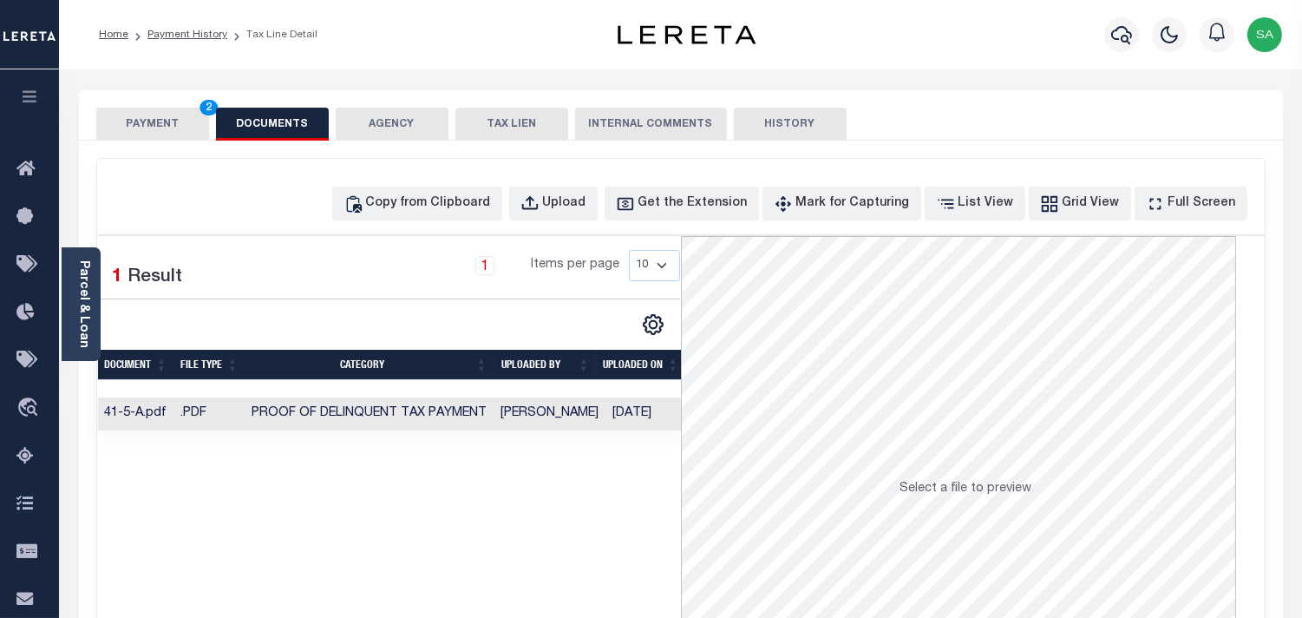
click at [154, 104] on div "PAYMENT 2 DOCUMENTS AGENCY DELINQUENT PAYEE TAX LIEN" at bounding box center [681, 115] width 1204 height 50
click at [159, 115] on button "PAYMENT 2" at bounding box center [152, 124] width 113 height 33
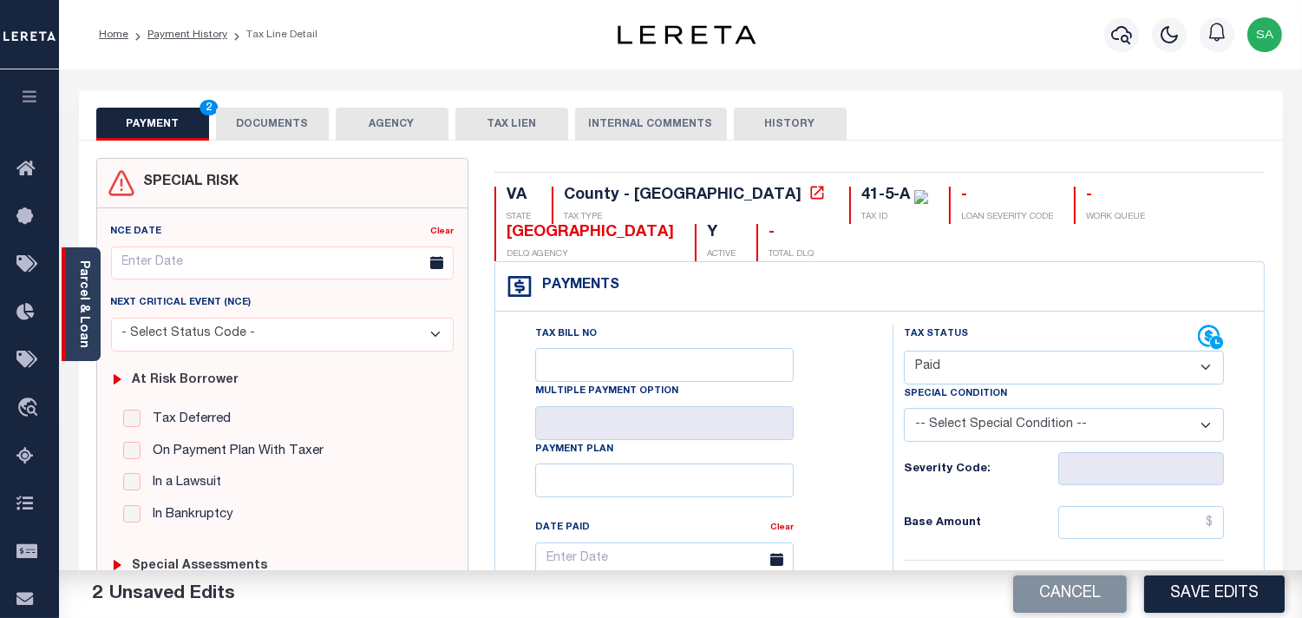
click at [92, 296] on div "Parcel & Loan" at bounding box center [81, 304] width 39 height 114
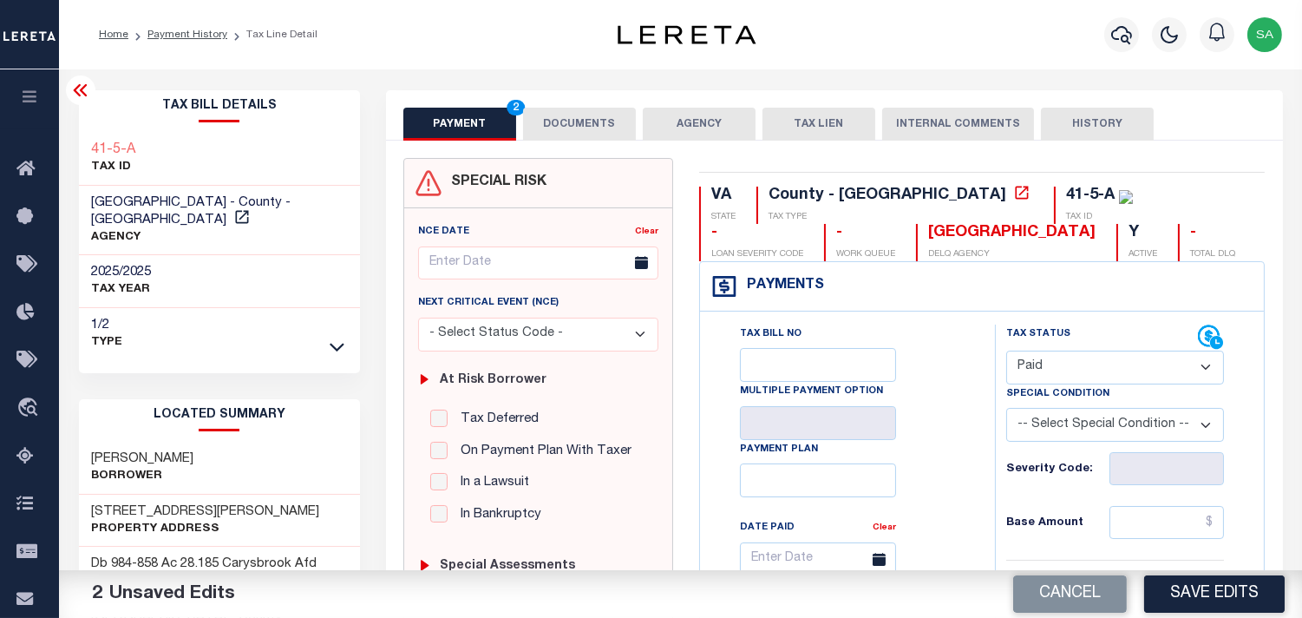
click at [592, 108] on button "DOCUMENTS" at bounding box center [579, 124] width 113 height 33
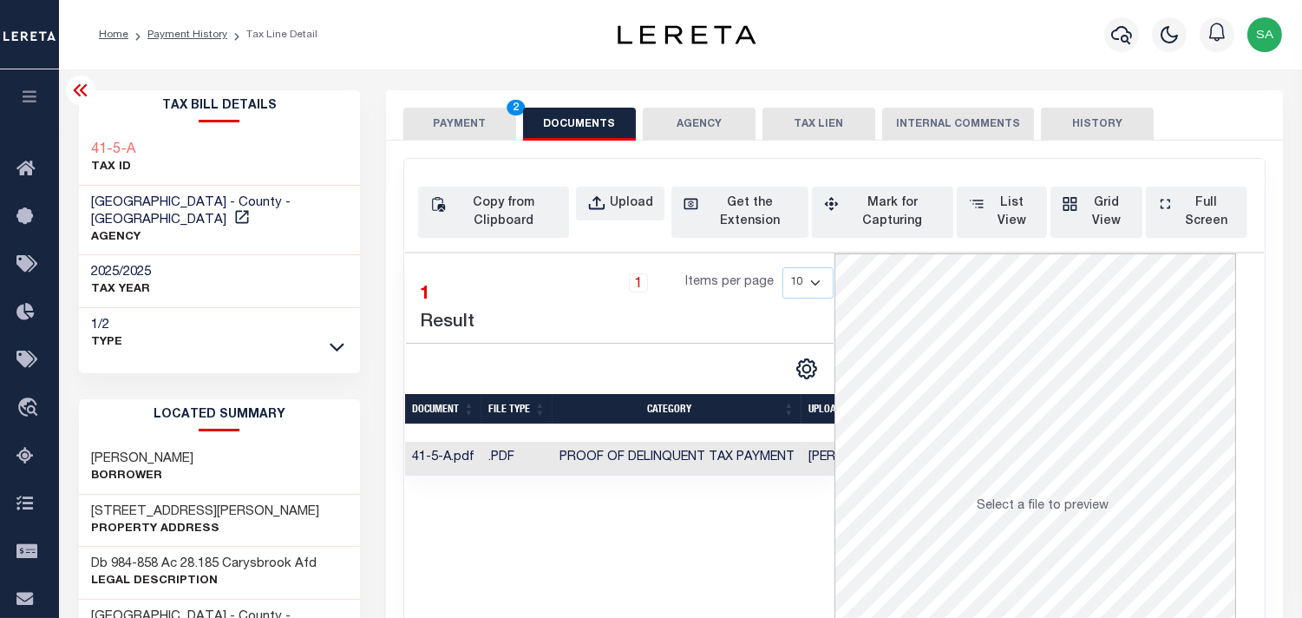
click at [446, 115] on button "PAYMENT 2" at bounding box center [459, 124] width 113 height 33
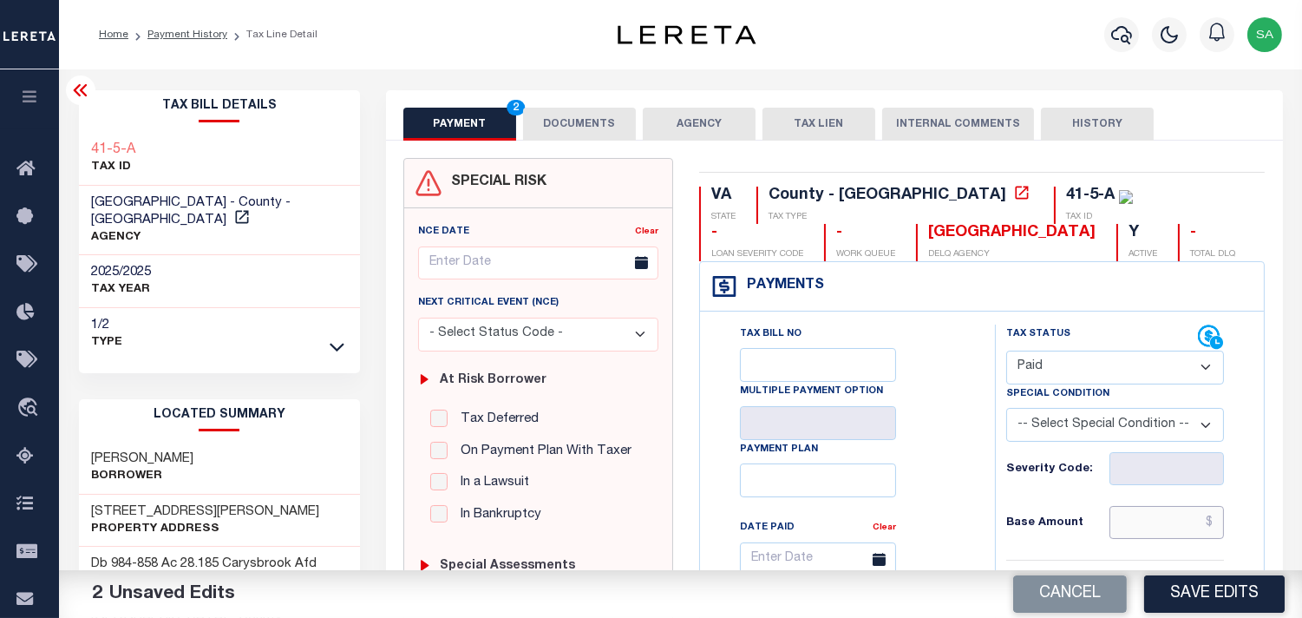
drag, startPoint x: 1146, startPoint y: 525, endPoint x: 1128, endPoint y: 525, distance: 18.2
click at [1146, 525] on input "text" at bounding box center [1167, 522] width 115 height 33
paste input "1,115.25"
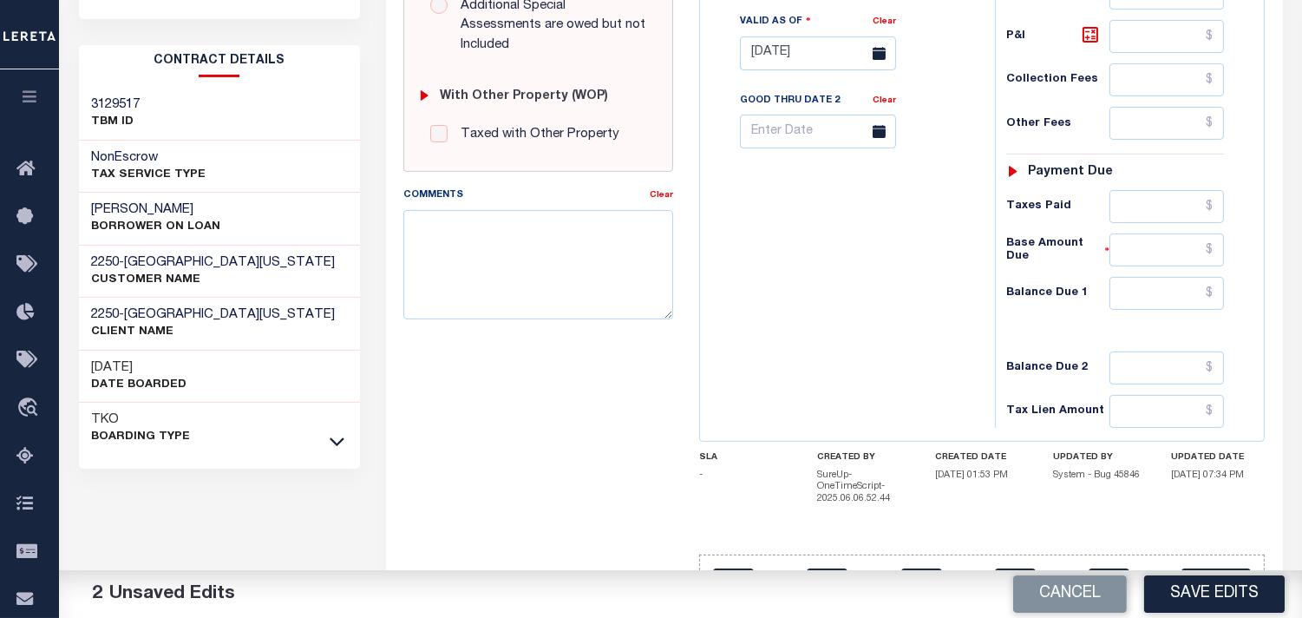
scroll to position [674, 0]
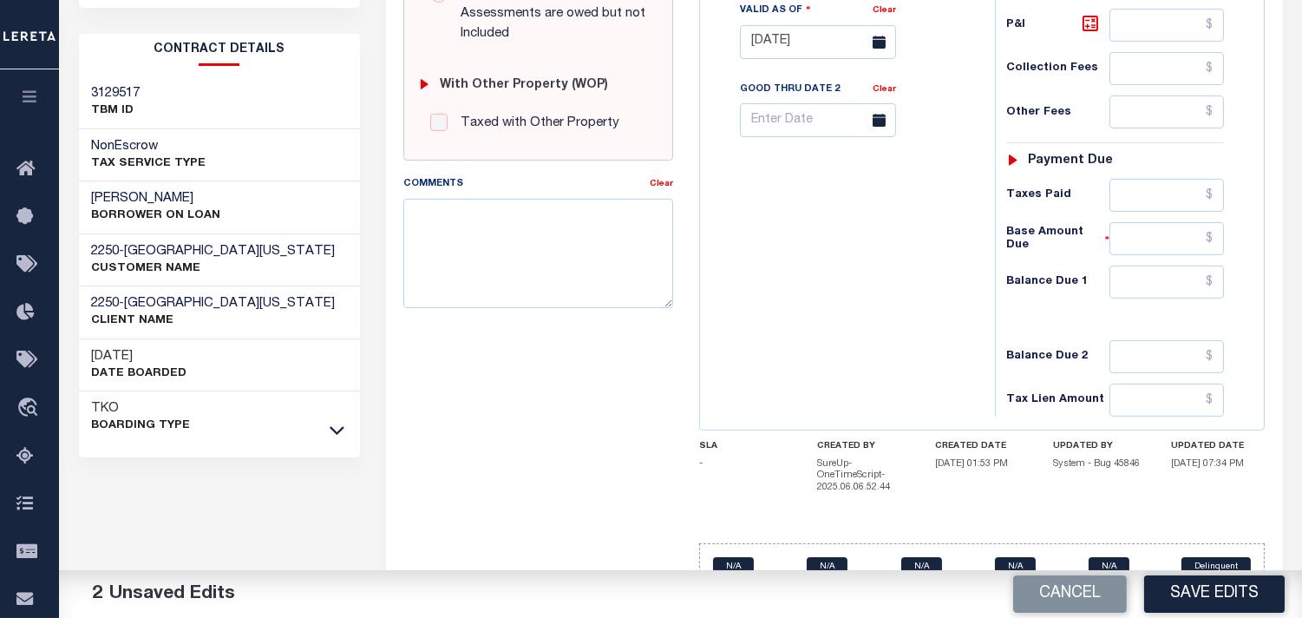
type input "$1,115.25"
click at [1169, 204] on input "text" at bounding box center [1167, 195] width 115 height 33
paste input "1,115.25"
type input "$1,115.25"
click at [1157, 272] on input "text" at bounding box center [1167, 282] width 115 height 33
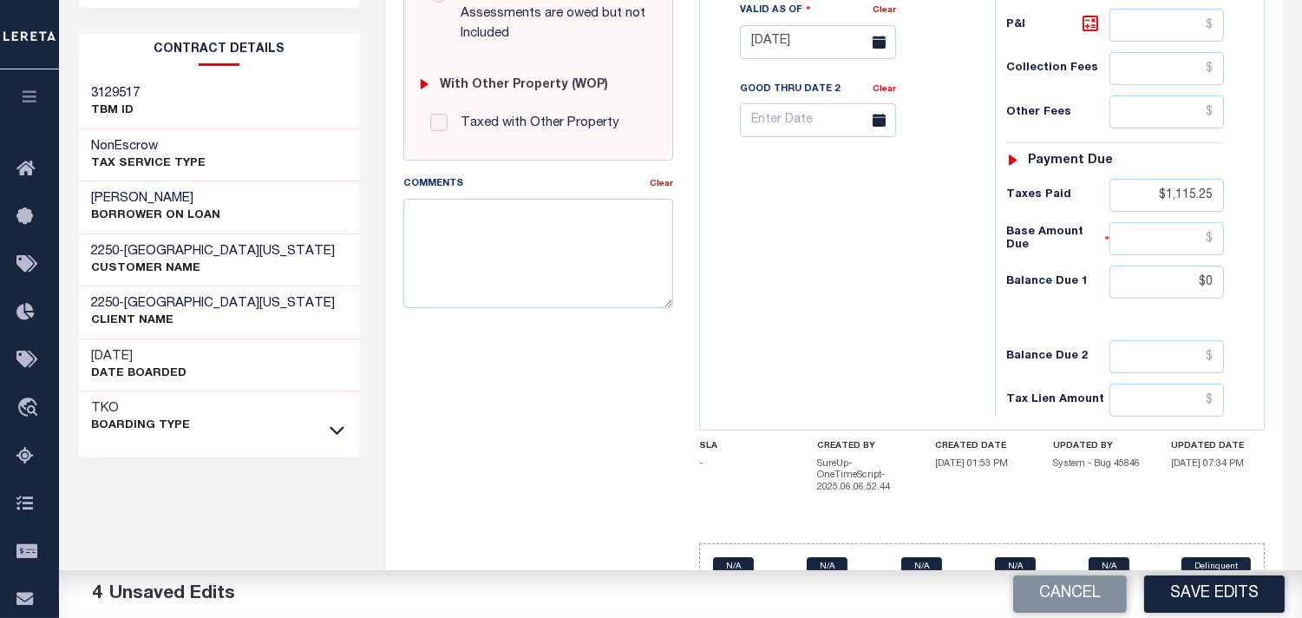
type input "$0.00"
click at [973, 292] on div "Tax Bill No Multiple Payment Option Payment Plan Clear" at bounding box center [844, 33] width 278 height 766
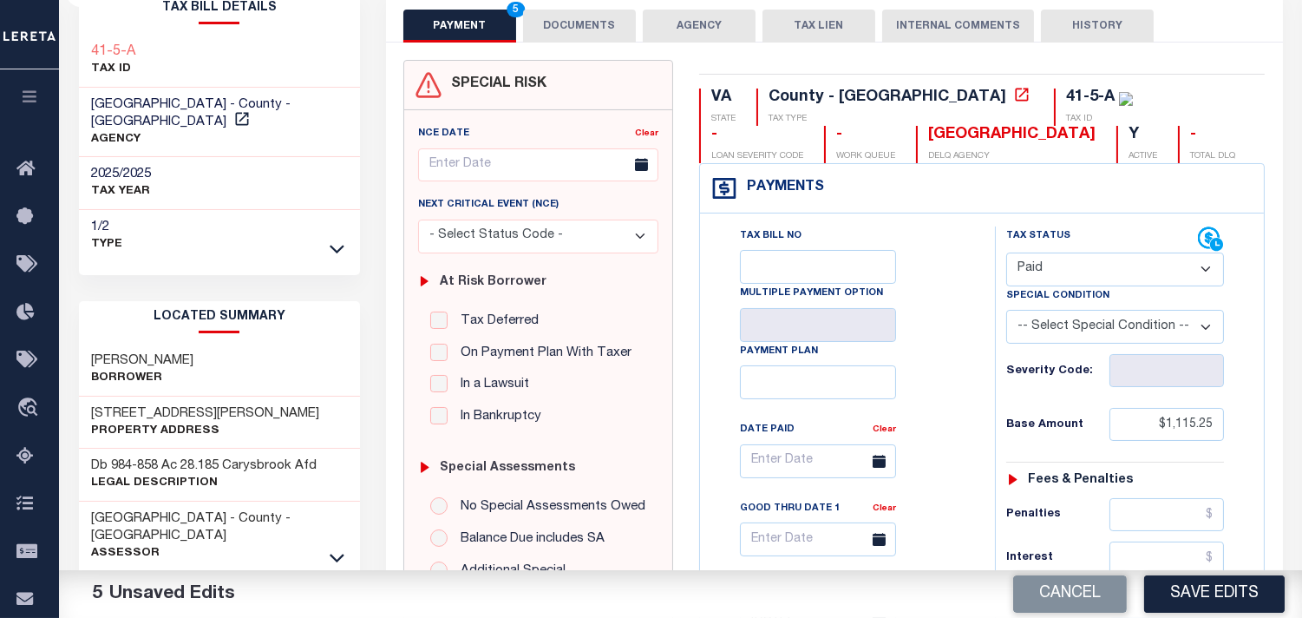
scroll to position [96, 0]
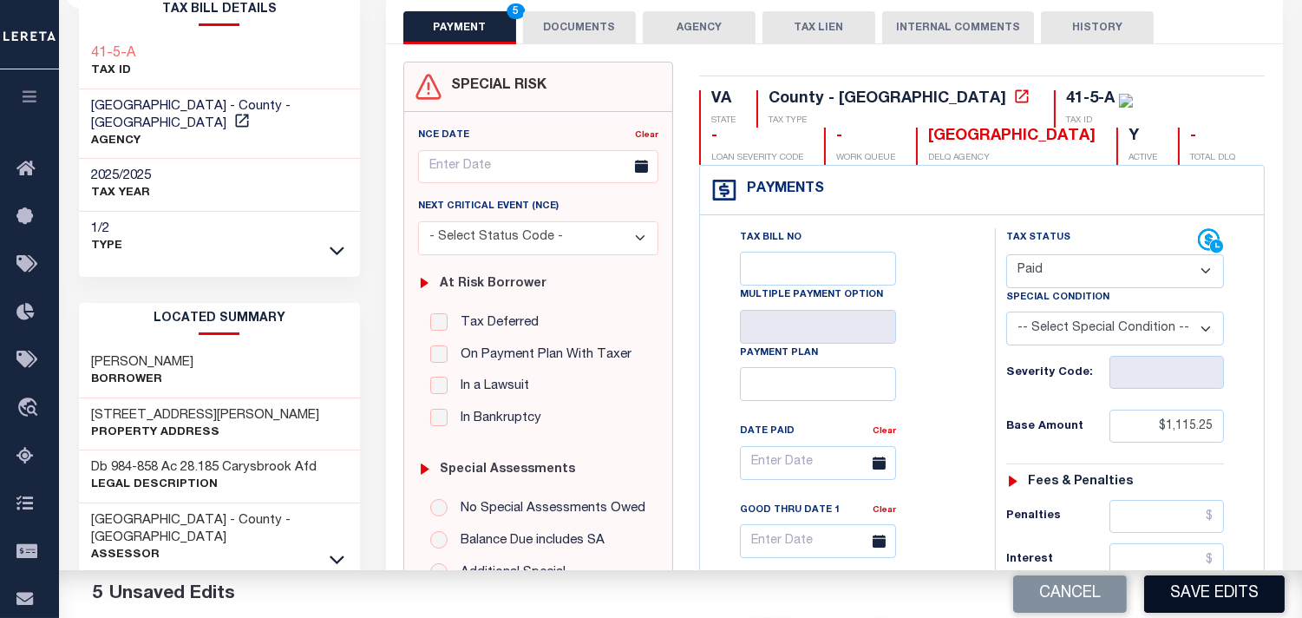
click at [1225, 599] on button "Save Edits" at bounding box center [1214, 593] width 141 height 37
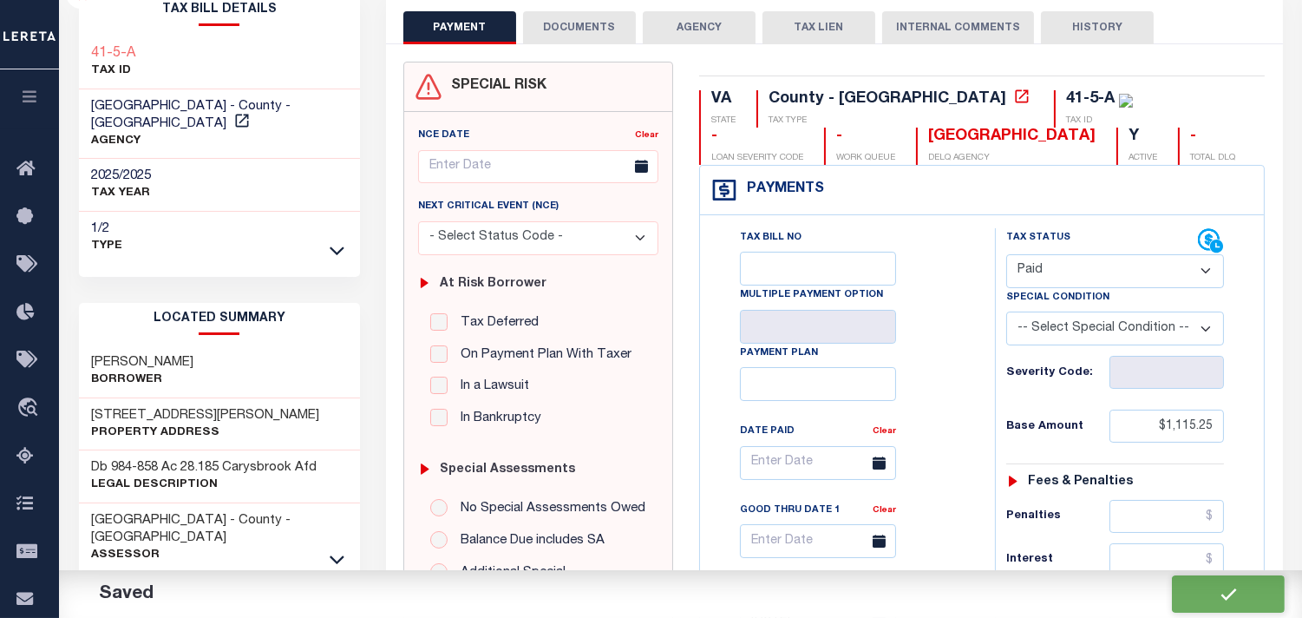
click at [616, 37] on button "DOCUMENTS" at bounding box center [579, 27] width 113 height 33
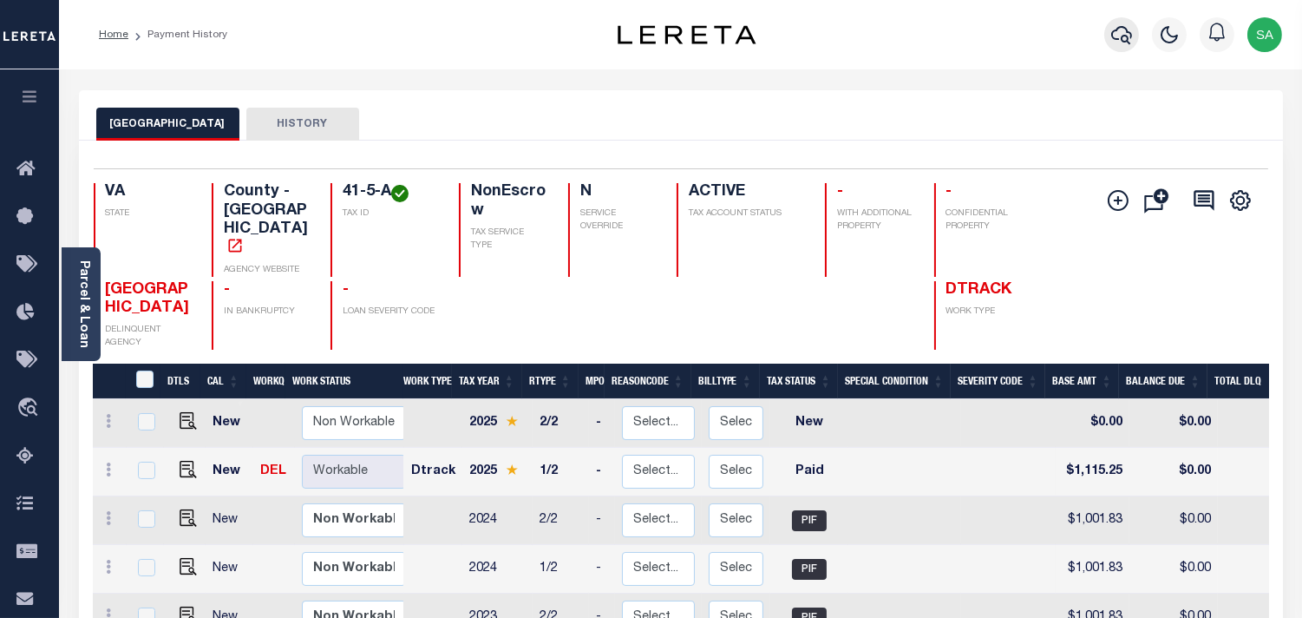
click at [1123, 49] on button "button" at bounding box center [1122, 34] width 35 height 35
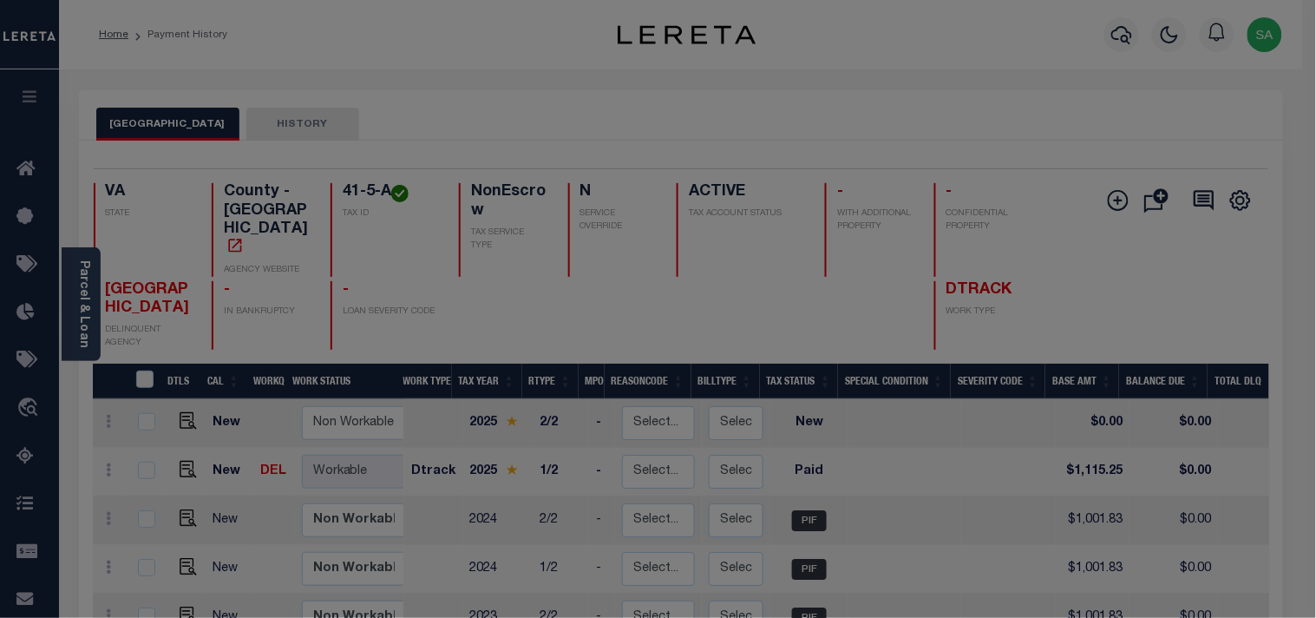
click at [0, 0] on div "Include Loans TBM Customers Borrowers Payments (Lender Non-Disb) Payments (Lend…" at bounding box center [0, 0] width 0 height 0
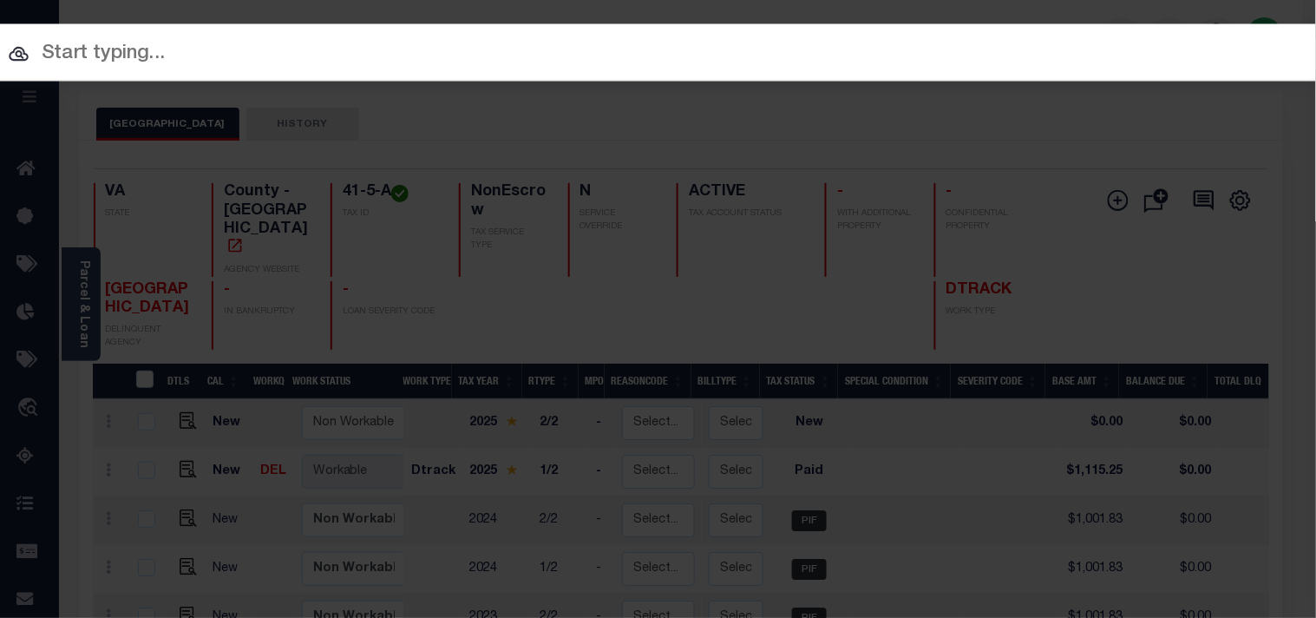
paste input "16425506"
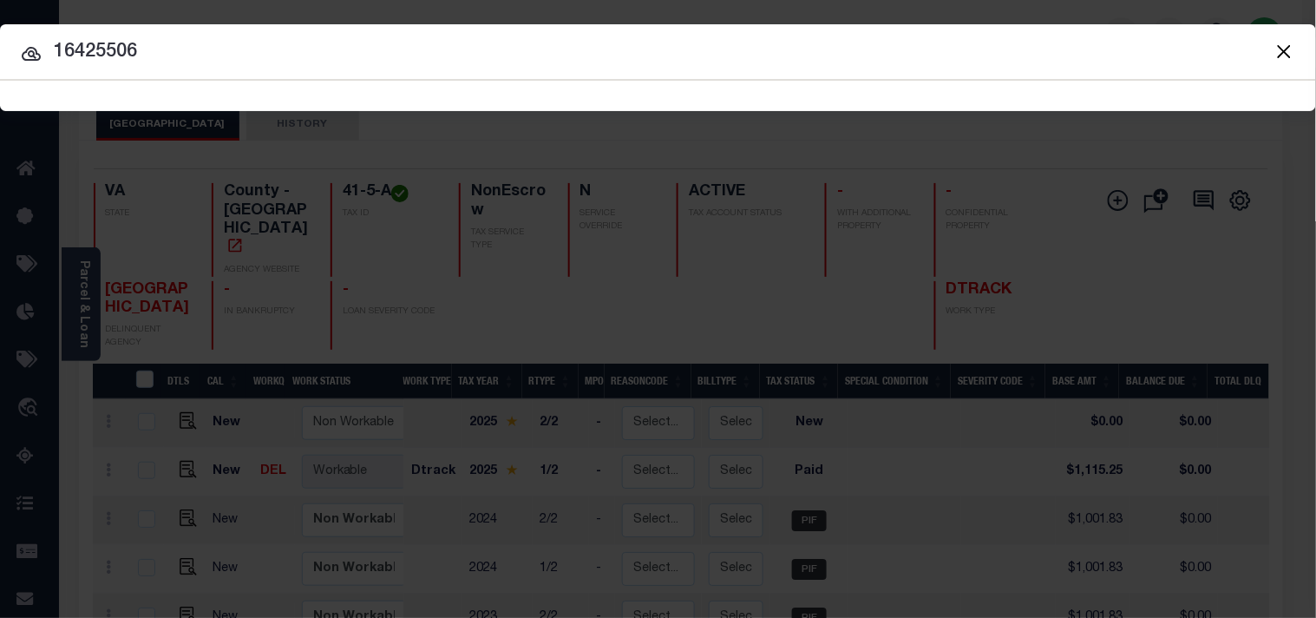
type input "16425506"
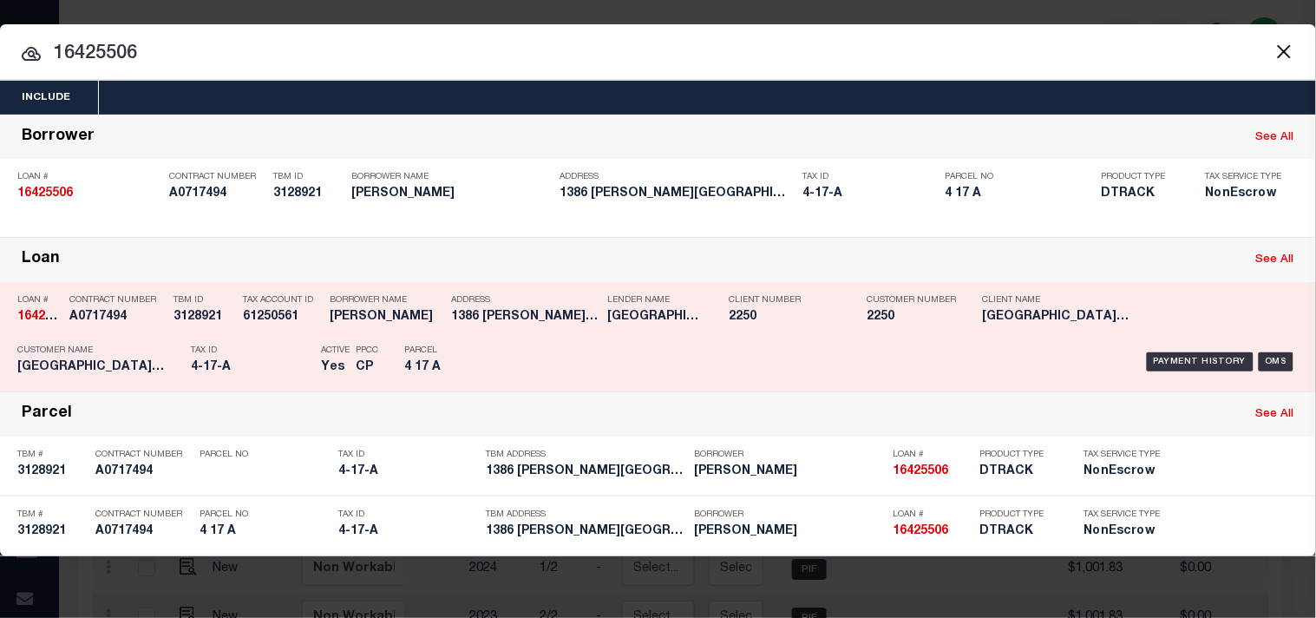
click at [434, 352] on p "Parcel" at bounding box center [443, 350] width 78 height 10
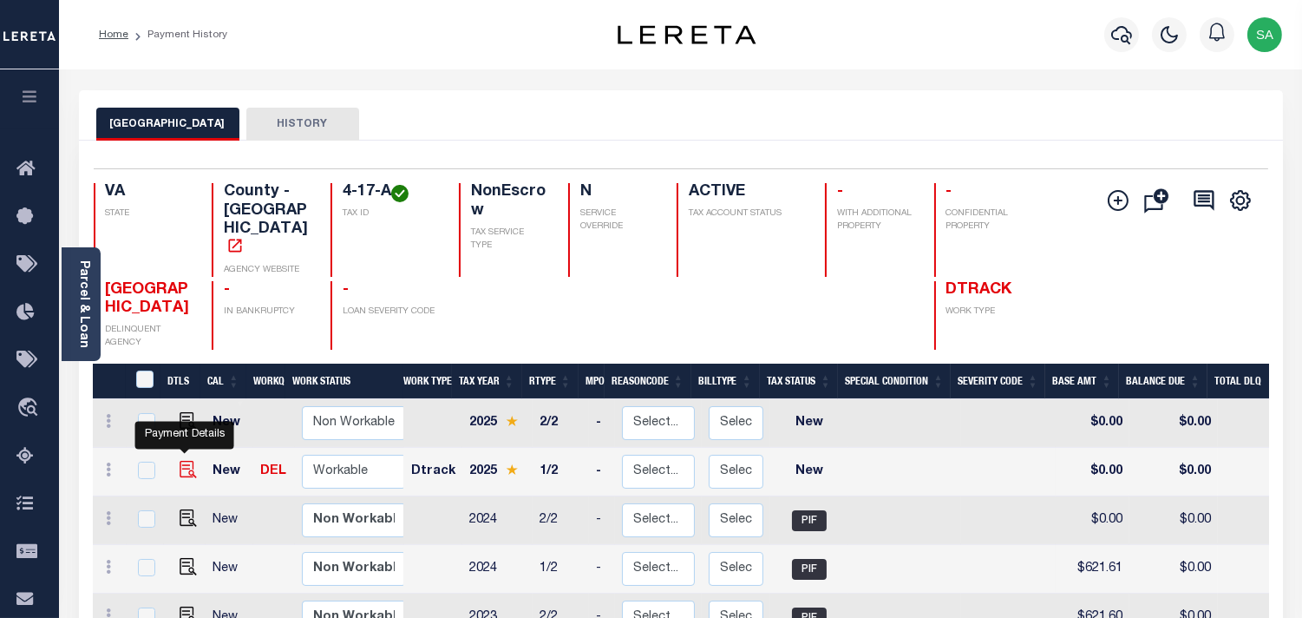
click at [188, 461] on img "" at bounding box center [188, 469] width 17 height 17
checkbox input "true"
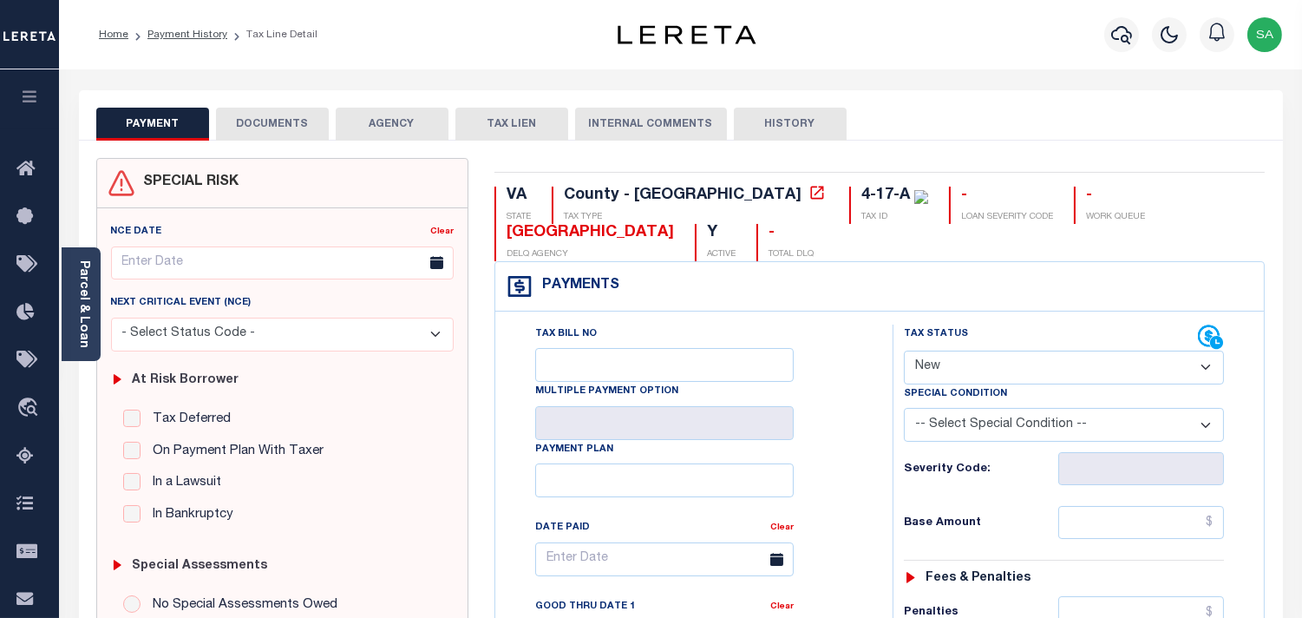
drag, startPoint x: 1007, startPoint y: 369, endPoint x: 1001, endPoint y: 385, distance: 17.6
click at [1001, 385] on div "Tax Status Status" at bounding box center [1064, 405] width 346 height 161
select select "PYD"
click at [904, 351] on select "- Select Status Code - Open Due/Unpaid Paid Incomplete No Tax Due Internal Refu…" at bounding box center [1064, 368] width 320 height 34
type input "09/11/2025"
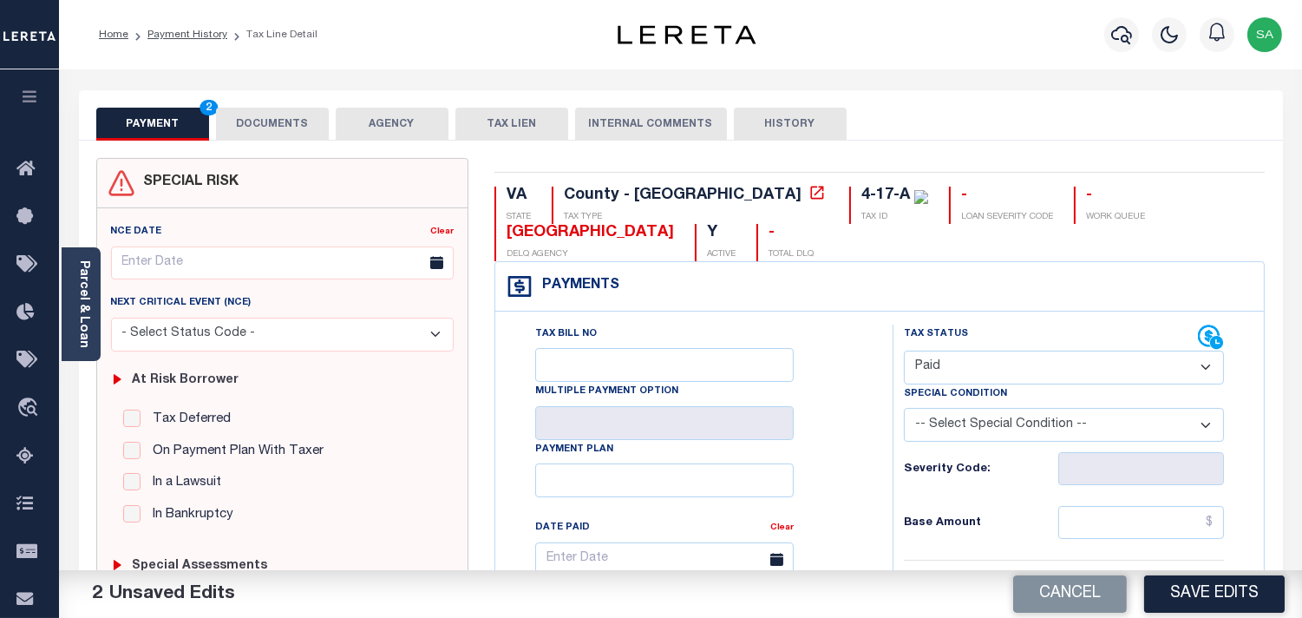
click at [280, 108] on button "DOCUMENTS" at bounding box center [272, 124] width 113 height 33
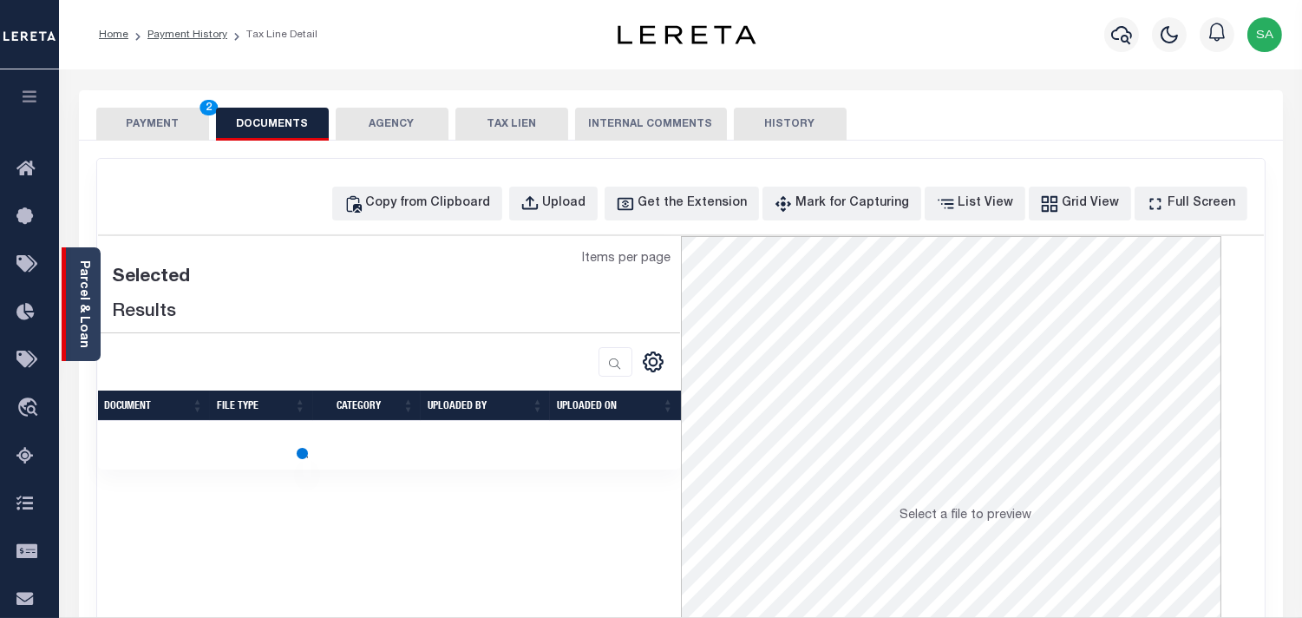
click at [82, 279] on link "Parcel & Loan" at bounding box center [83, 304] width 12 height 88
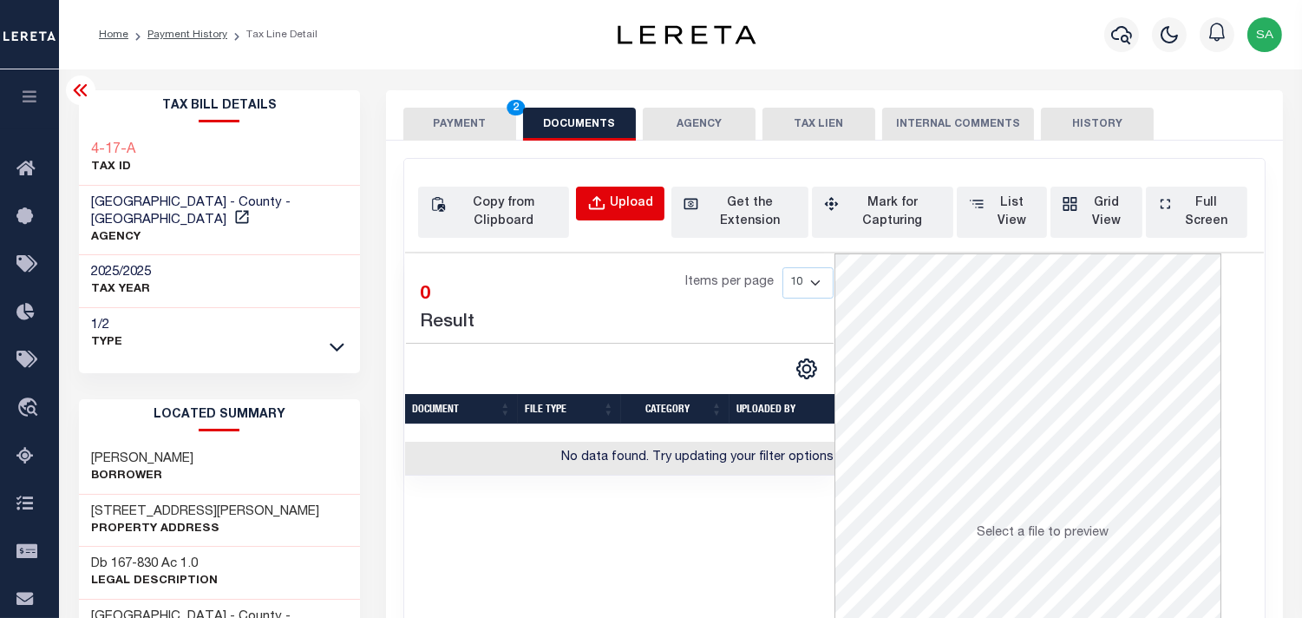
click at [618, 207] on div "Upload" at bounding box center [631, 203] width 43 height 19
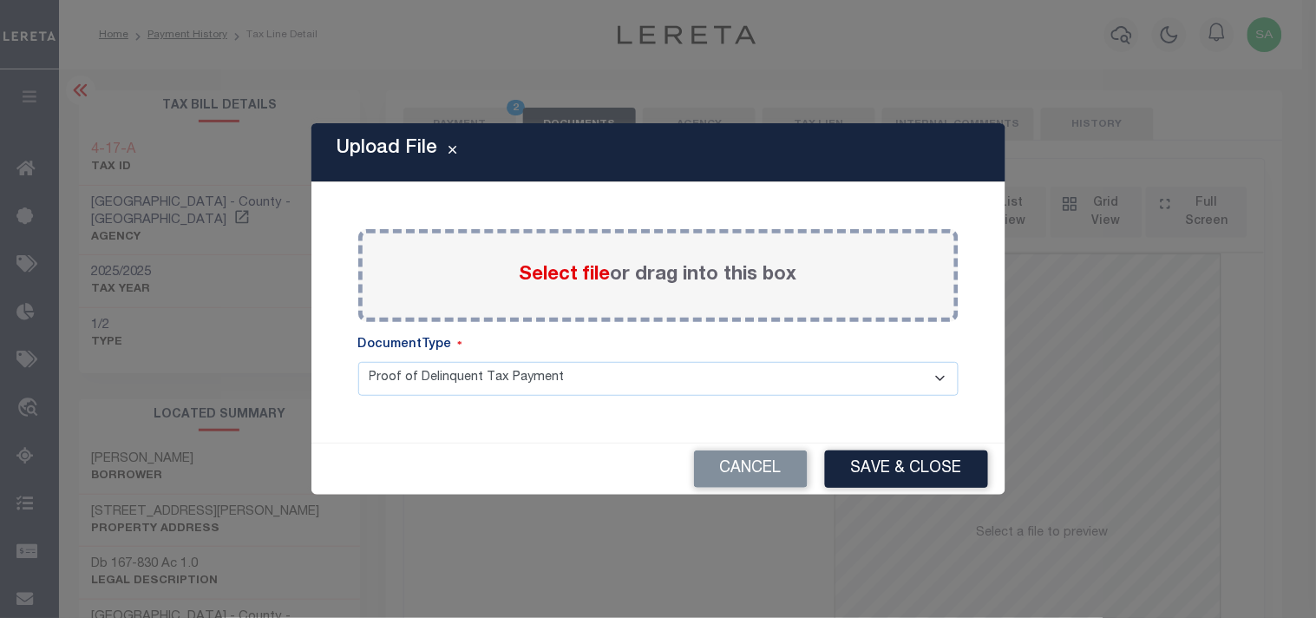
click at [599, 281] on span "Select file" at bounding box center [565, 275] width 91 height 19
click at [0, 0] on input "Select file or drag into this box" at bounding box center [0, 0] width 0 height 0
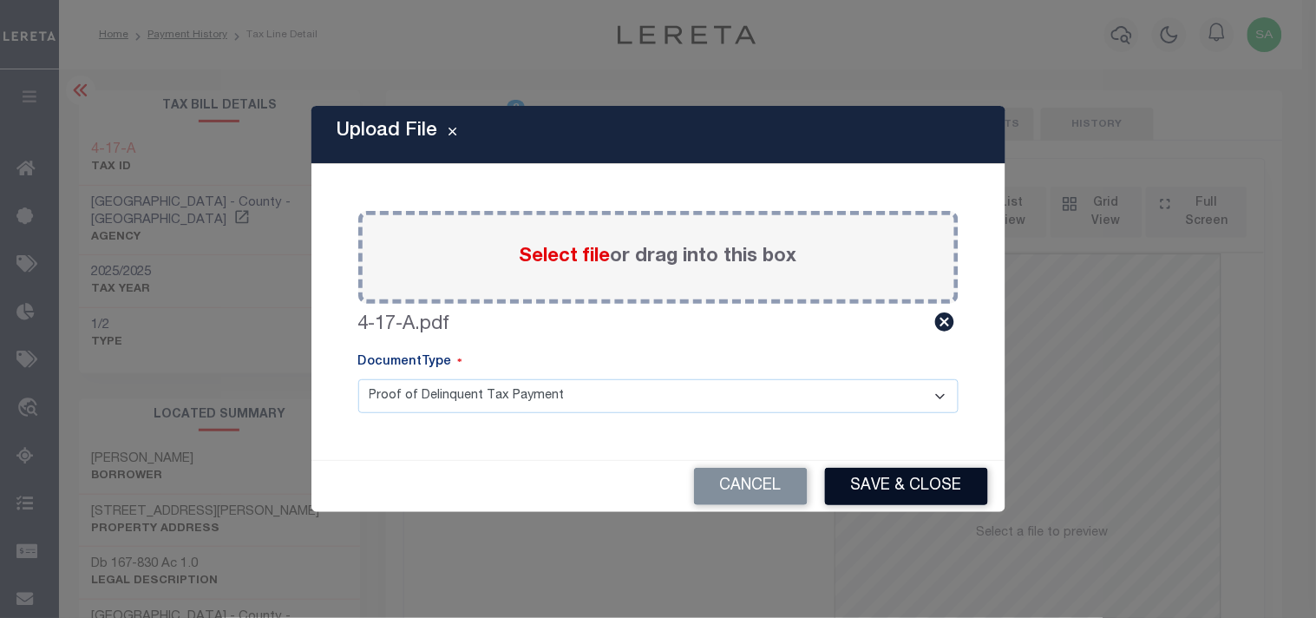
click at [899, 489] on button "Save & Close" at bounding box center [906, 486] width 163 height 37
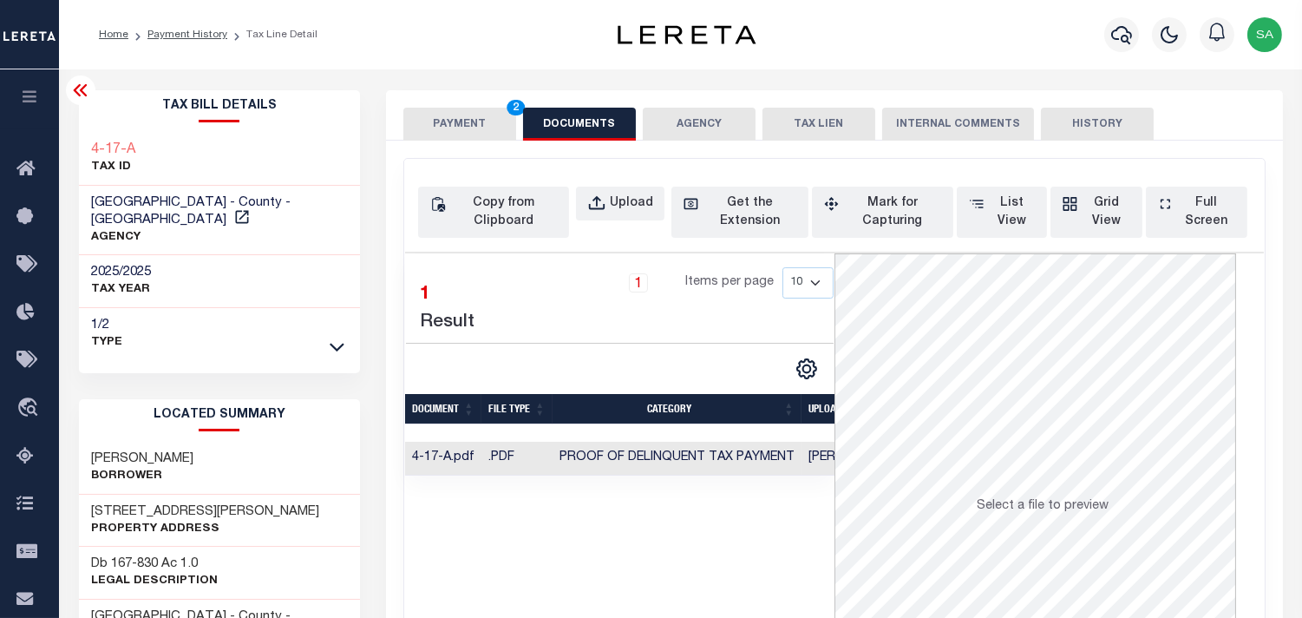
click at [448, 121] on button "PAYMENT 2" at bounding box center [459, 124] width 113 height 33
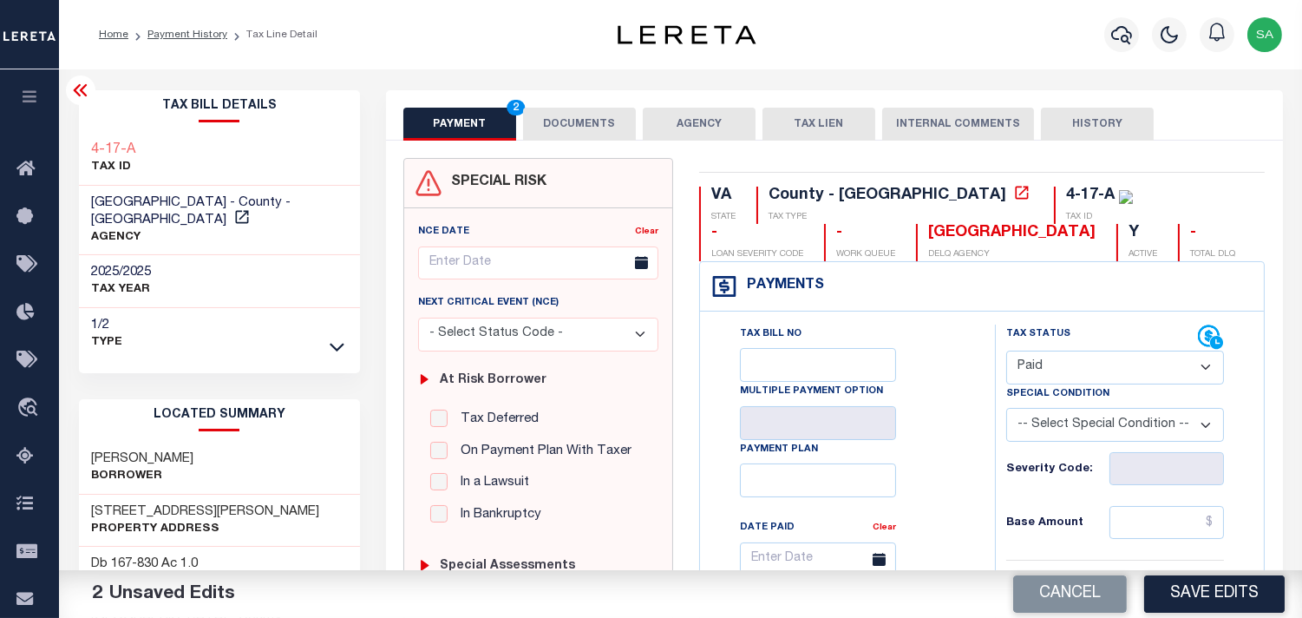
click at [585, 110] on button "DOCUMENTS" at bounding box center [579, 124] width 113 height 33
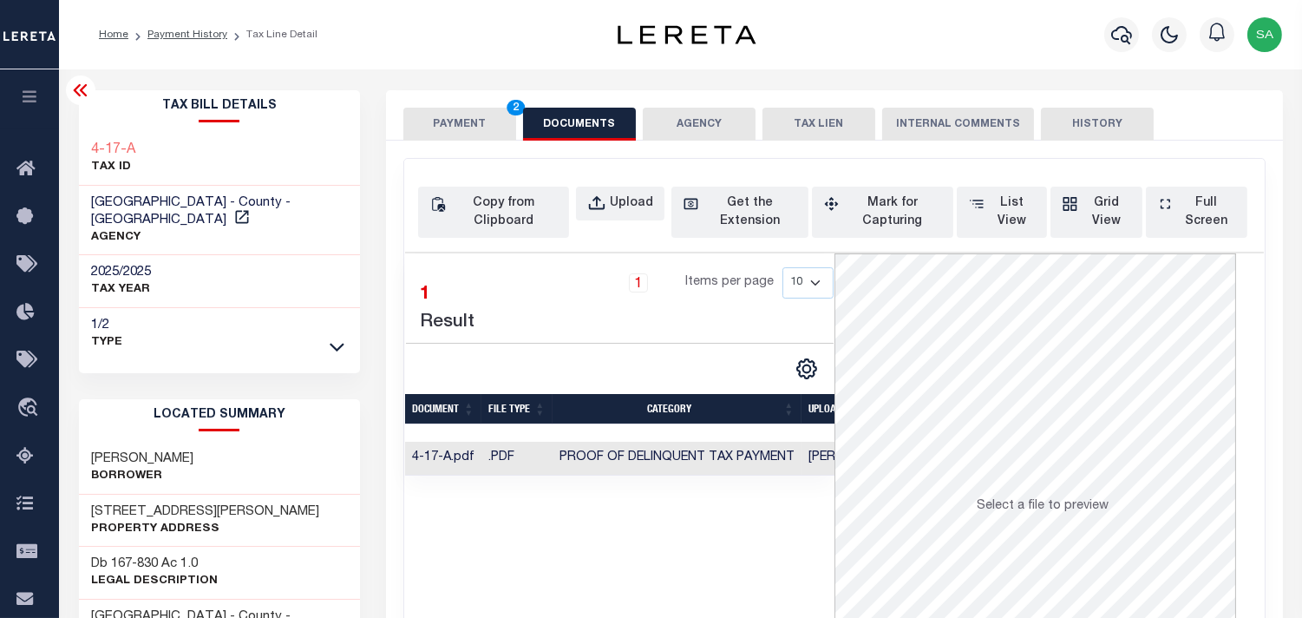
click at [732, 469] on td "Proof of Delinquent Tax Payment" at bounding box center [677, 459] width 249 height 34
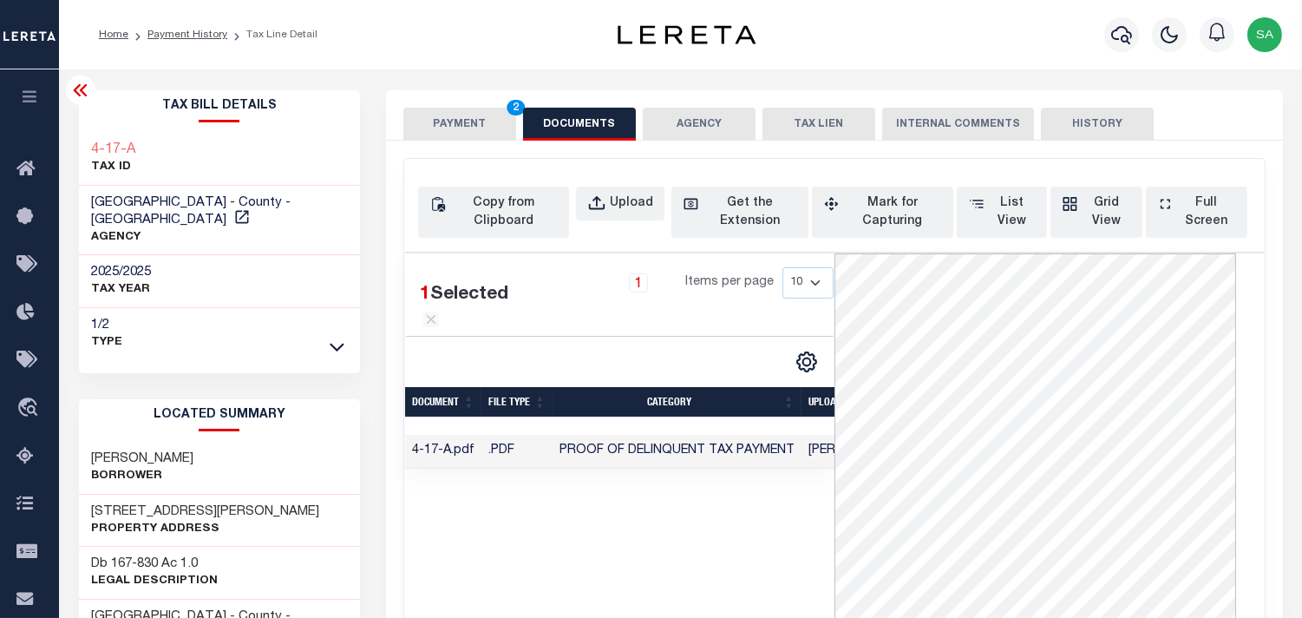
click at [469, 121] on button "PAYMENT 2" at bounding box center [459, 124] width 113 height 33
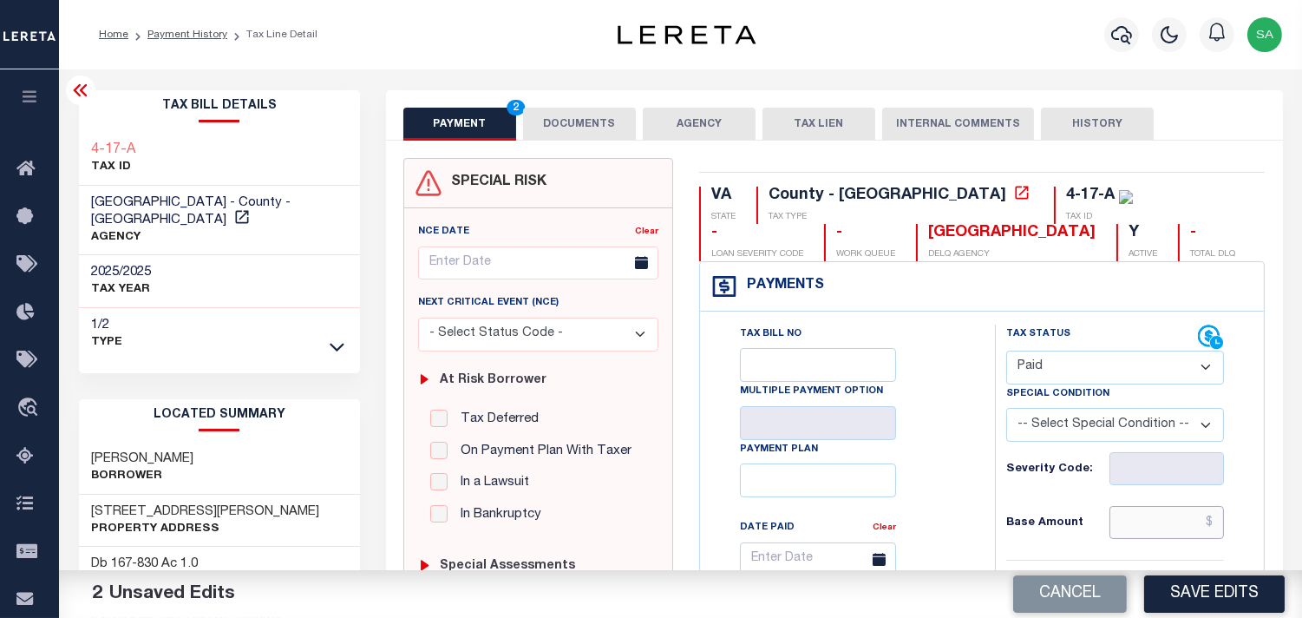
click at [1166, 534] on input "text" at bounding box center [1167, 522] width 115 height 33
paste input "771.68"
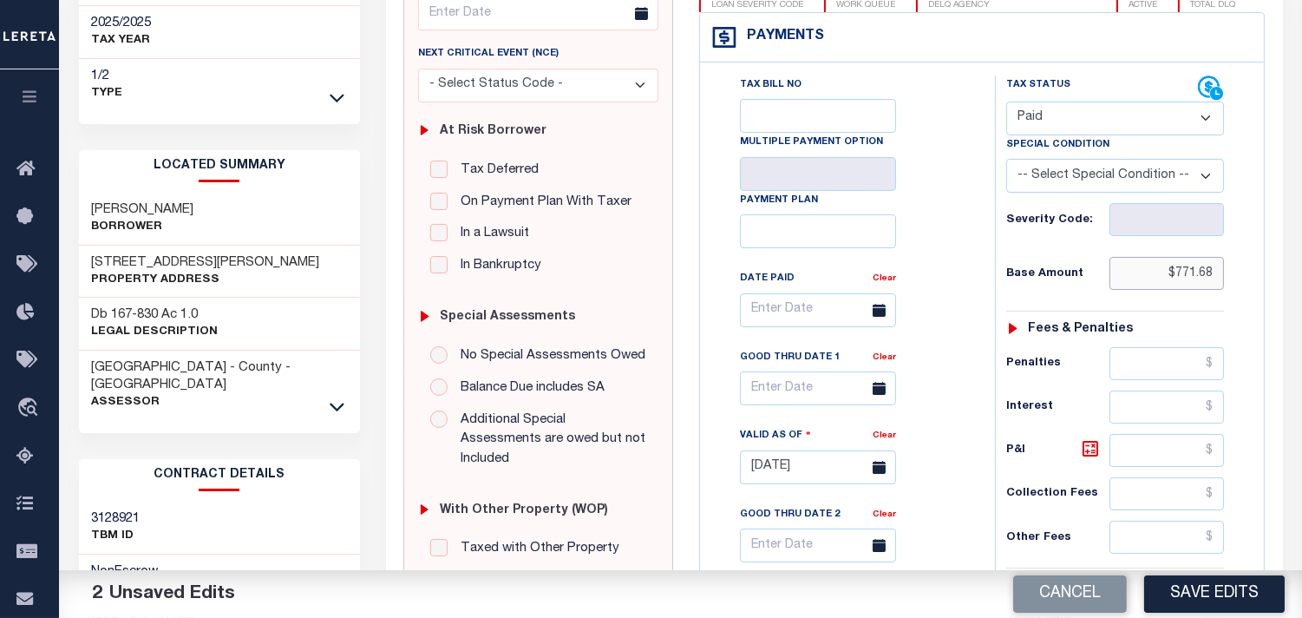
scroll to position [482, 0]
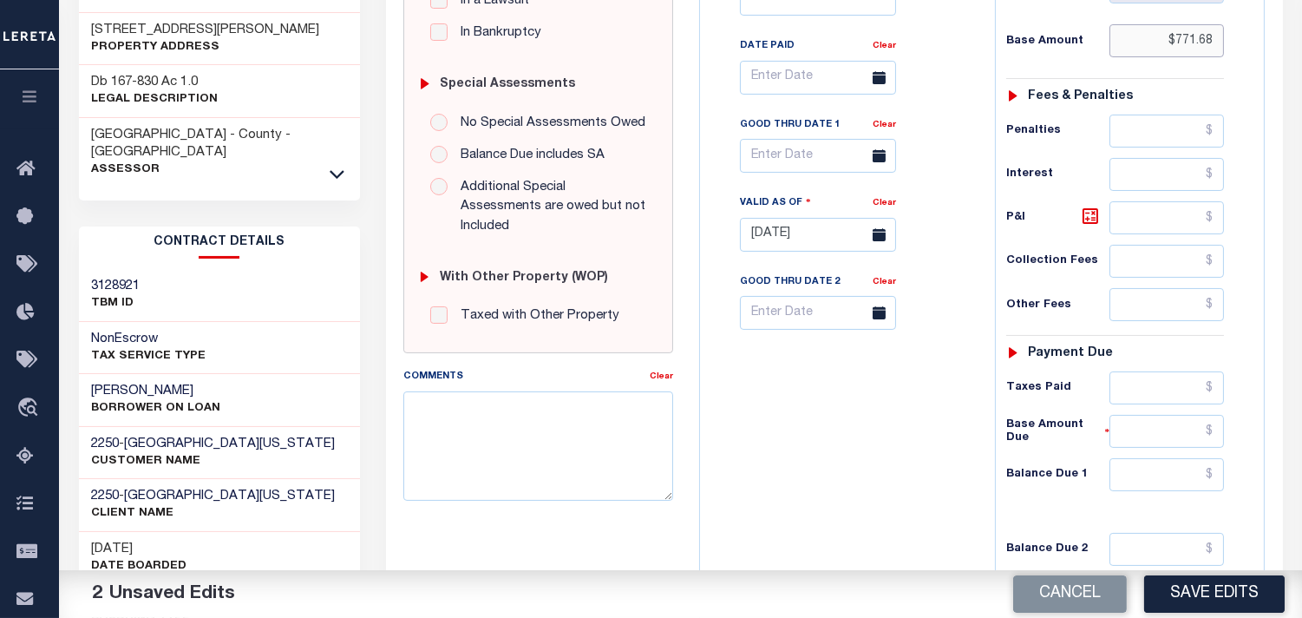
type input "$771.68"
click at [1143, 399] on input "text" at bounding box center [1167, 387] width 115 height 33
paste input "771.68"
type input "$771.68"
click at [1201, 465] on input "text" at bounding box center [1167, 474] width 115 height 33
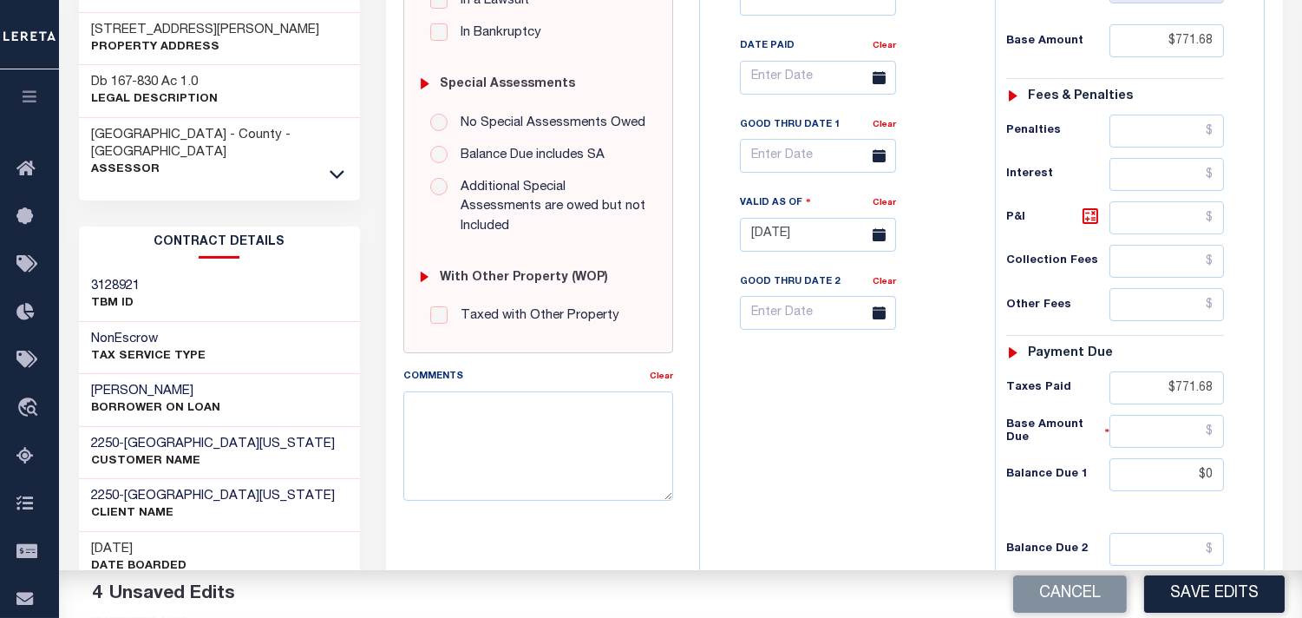
type input "$0.00"
click at [1003, 475] on div "Tax Status Status - Select Status Code -" at bounding box center [1121, 226] width 252 height 766
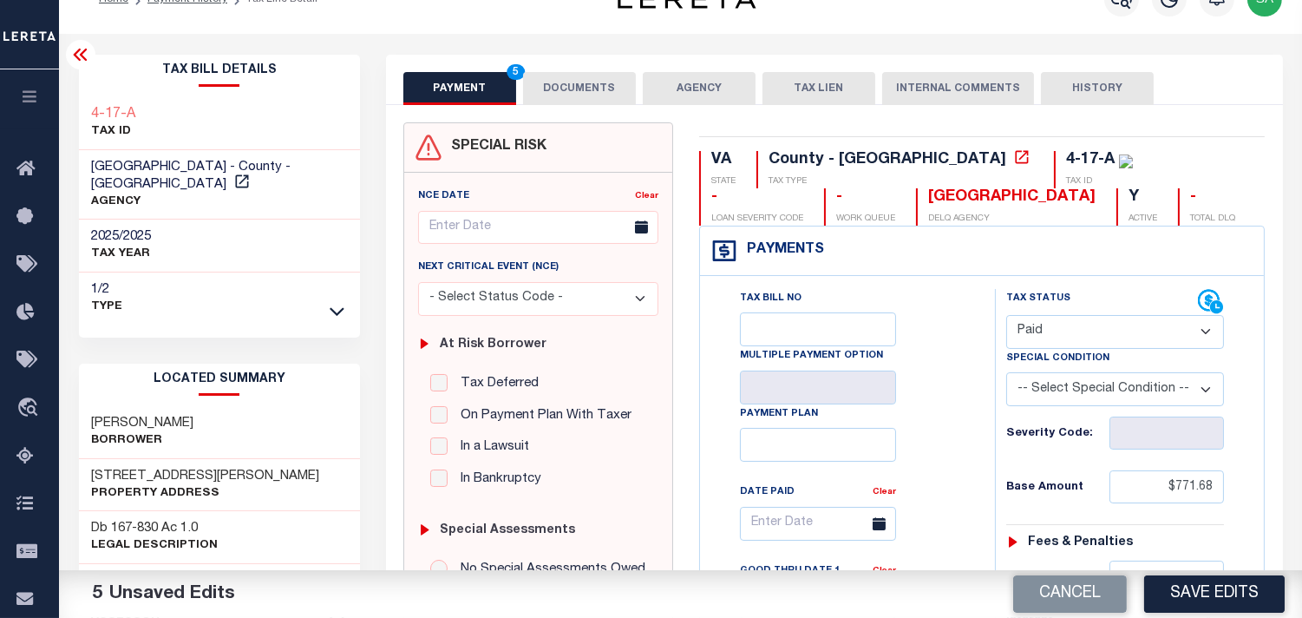
scroll to position [0, 0]
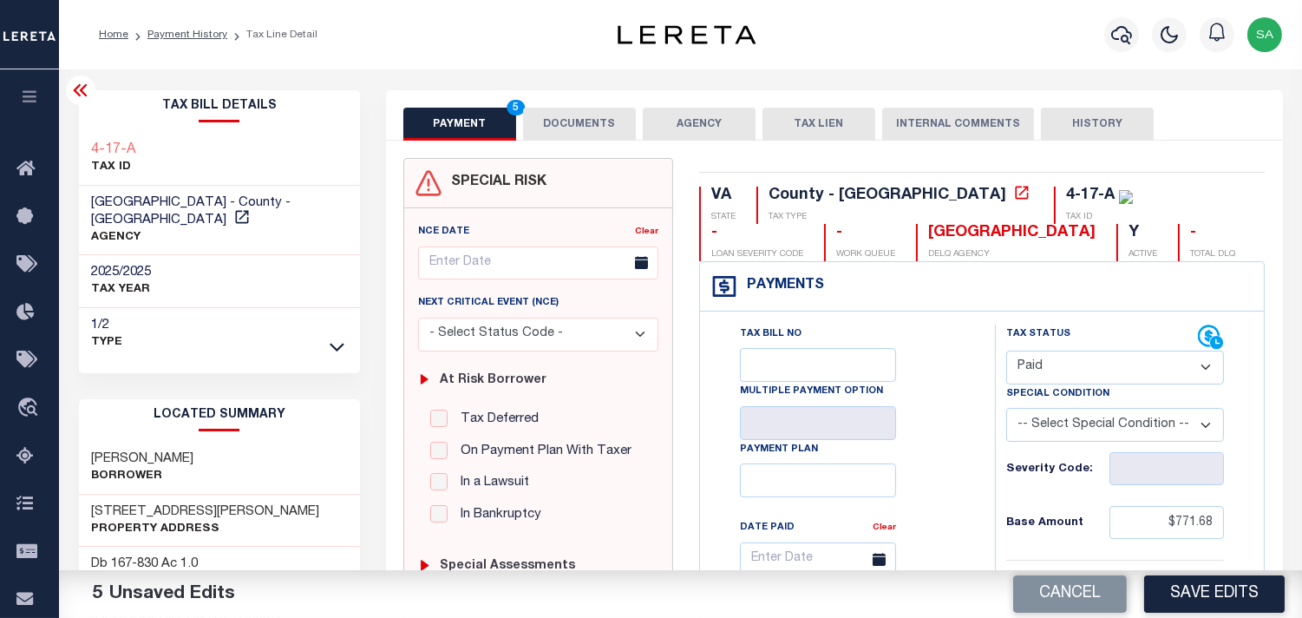
click at [618, 135] on button "DOCUMENTS" at bounding box center [579, 124] width 113 height 33
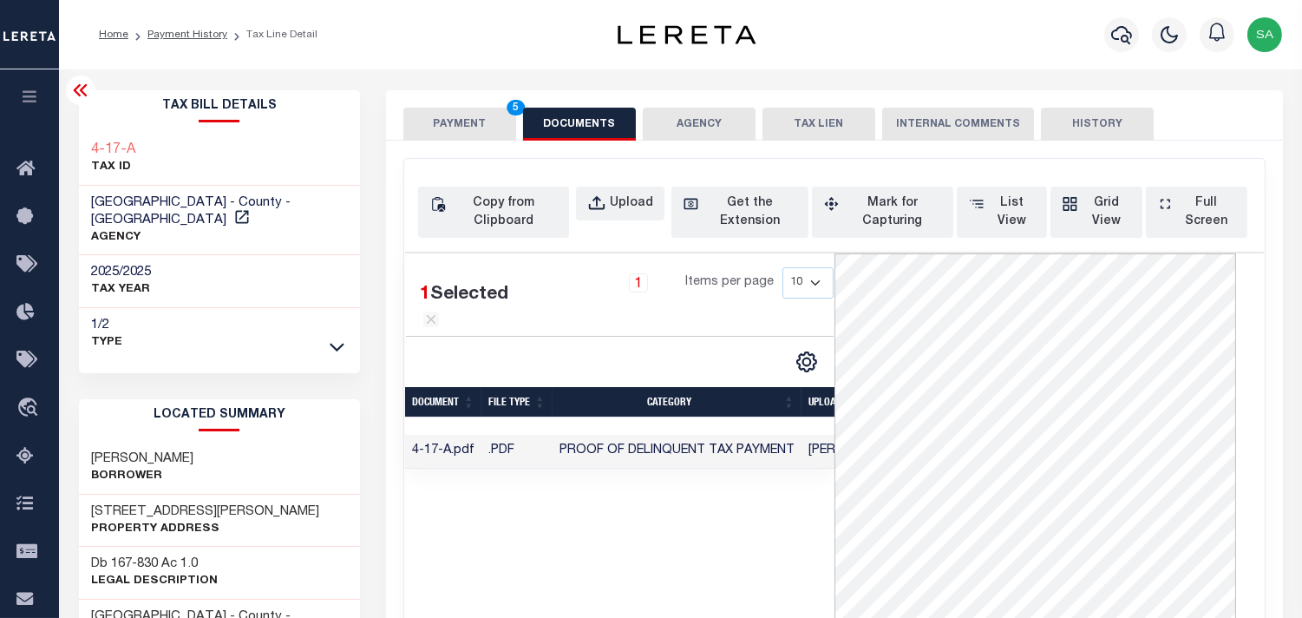
click at [512, 130] on button "PAYMENT 5" at bounding box center [459, 124] width 113 height 33
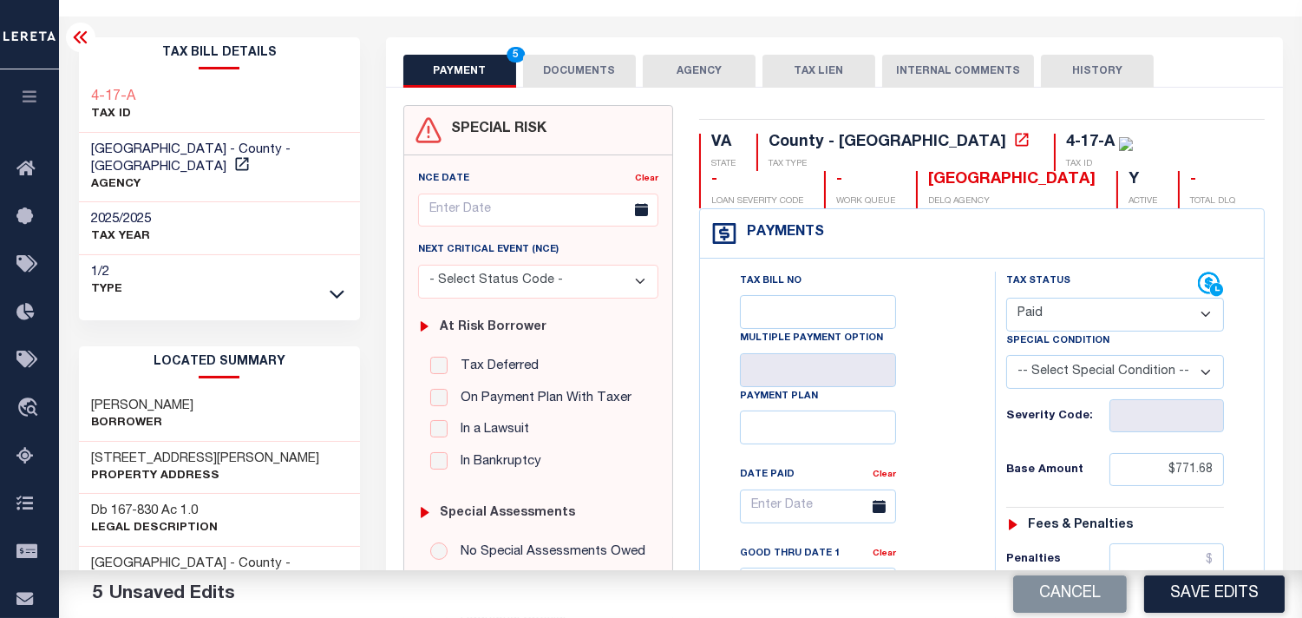
scroll to position [482, 0]
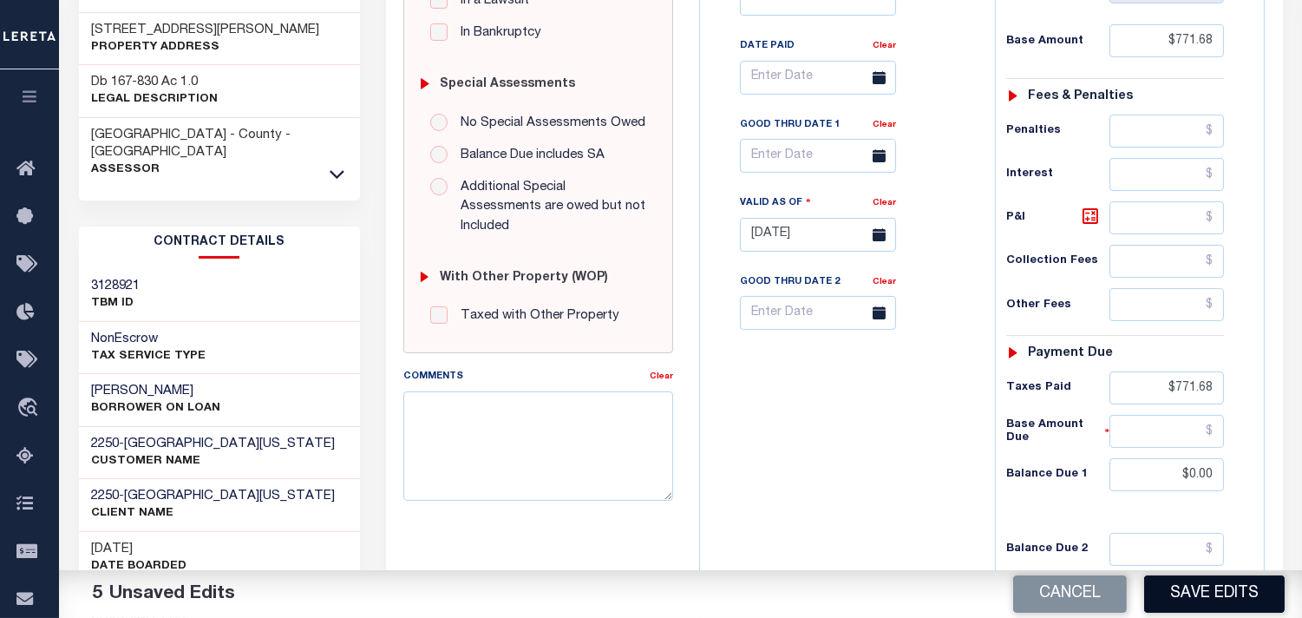
click at [1237, 594] on button "Save Edits" at bounding box center [1214, 593] width 141 height 37
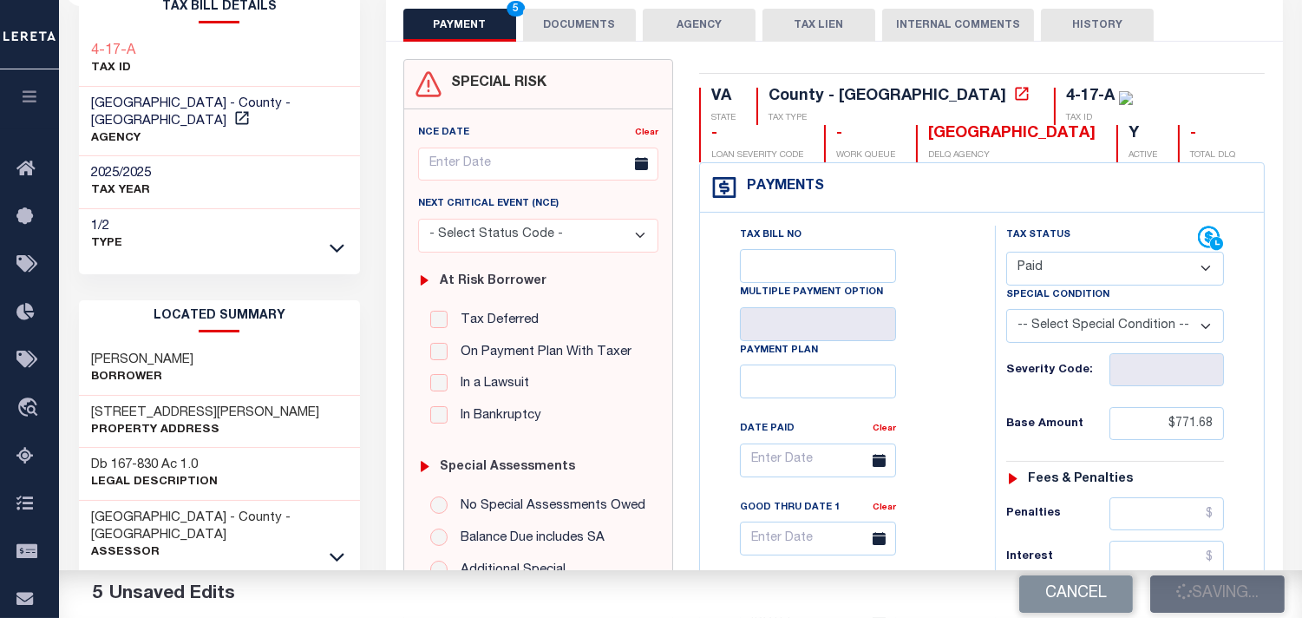
scroll to position [96, 0]
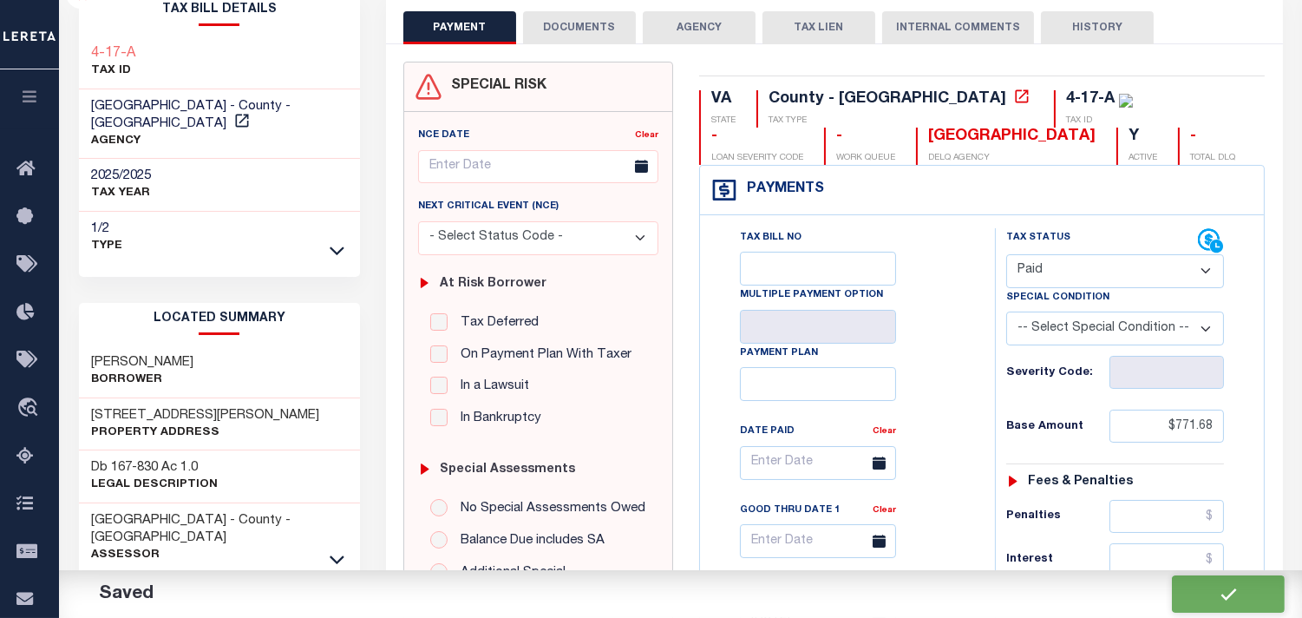
checkbox input "false"
type input "$771.68"
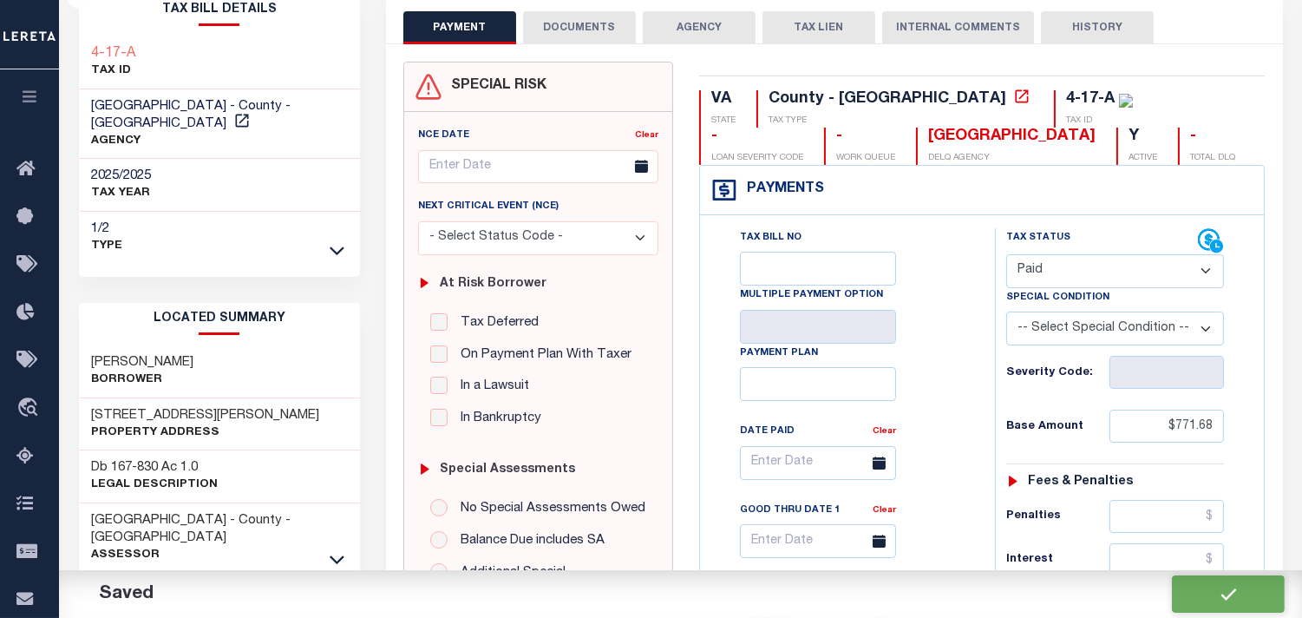
type input "$771.68"
type input "$0"
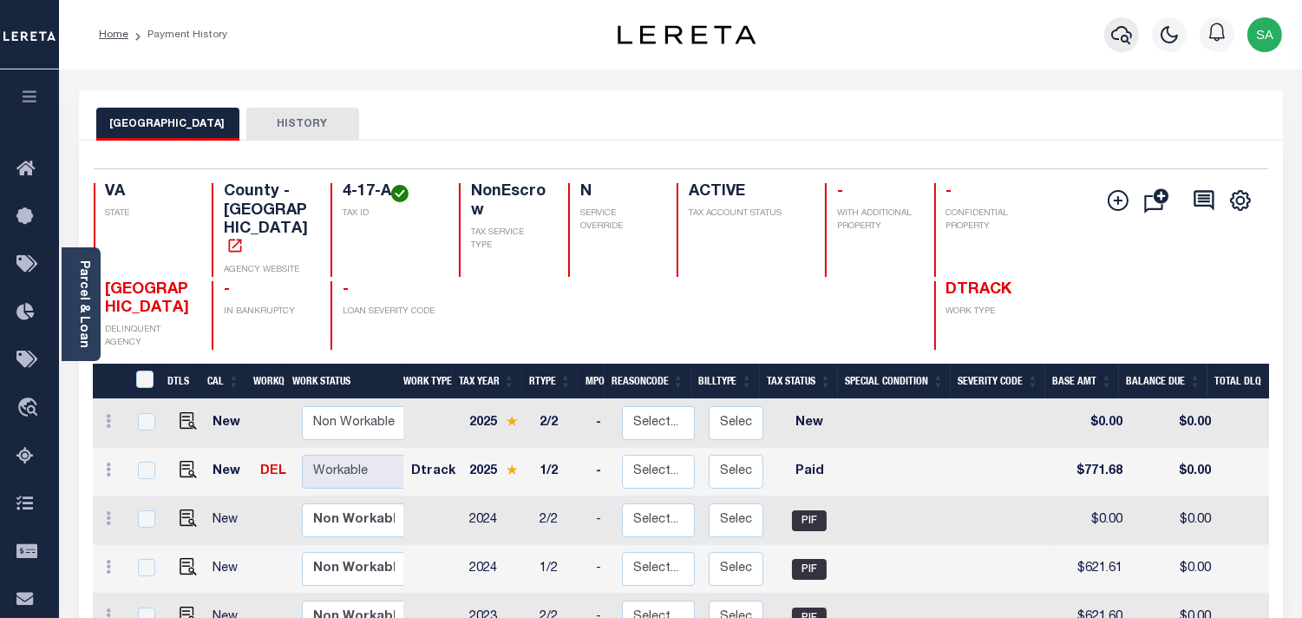
click at [1123, 35] on icon "button" at bounding box center [1121, 34] width 21 height 21
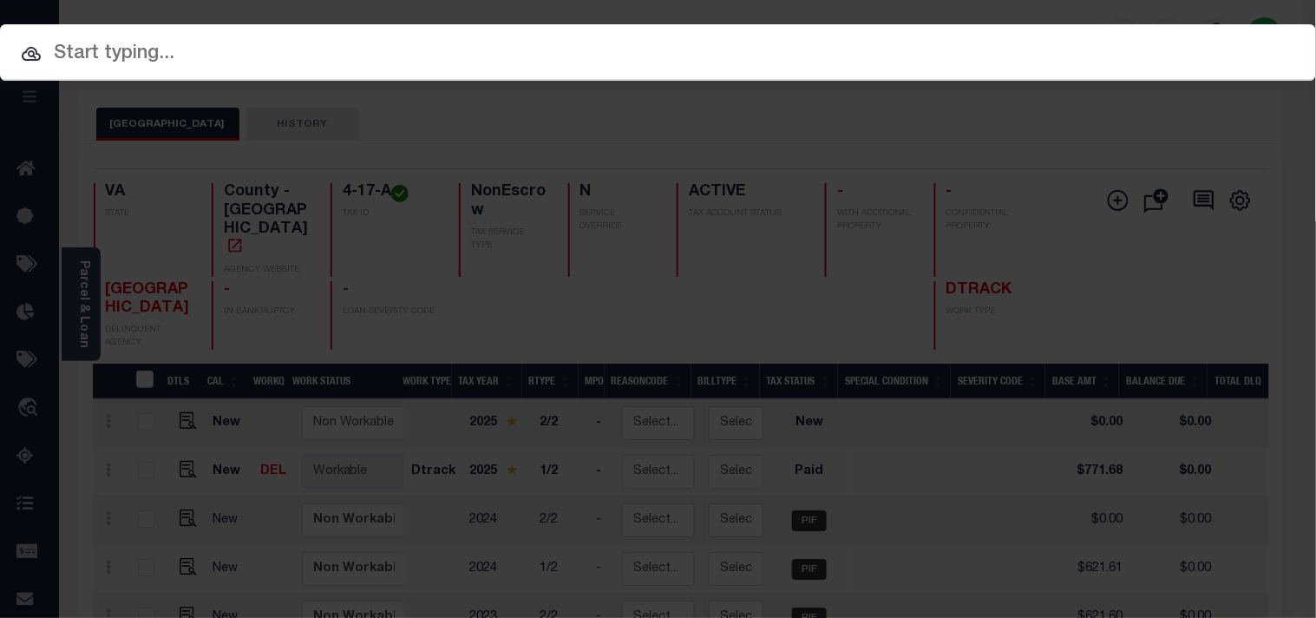
click at [1020, 42] on input "text" at bounding box center [658, 54] width 1316 height 30
paste input "40001951"
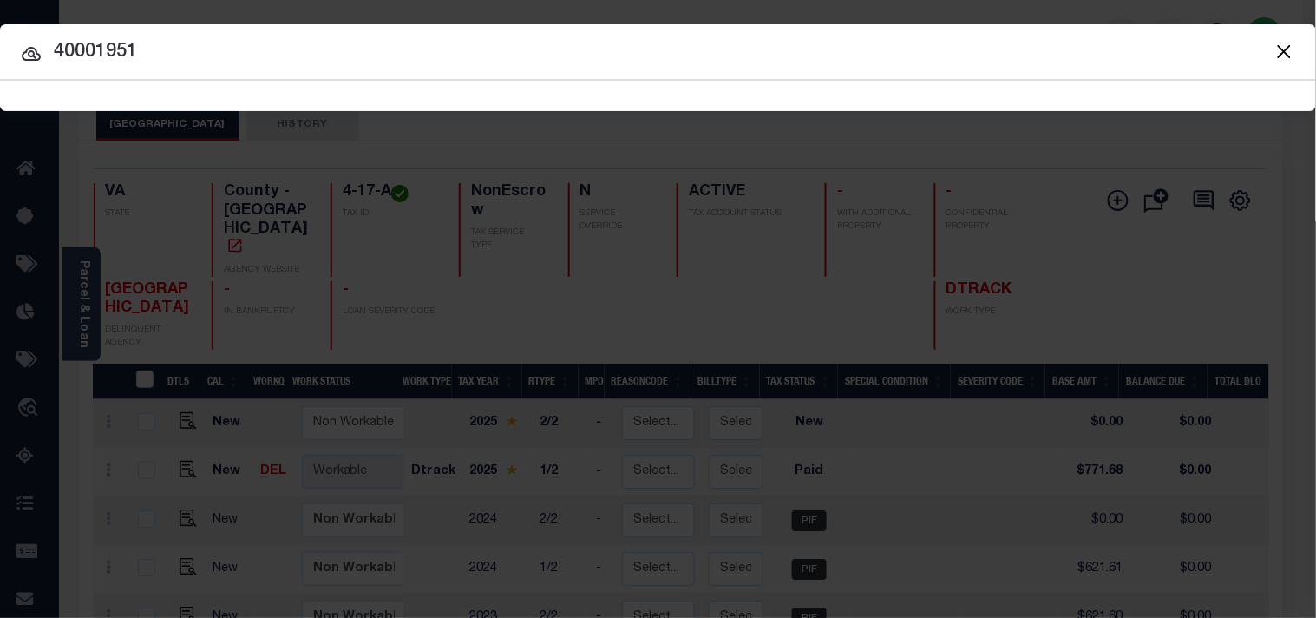
type input "40001951"
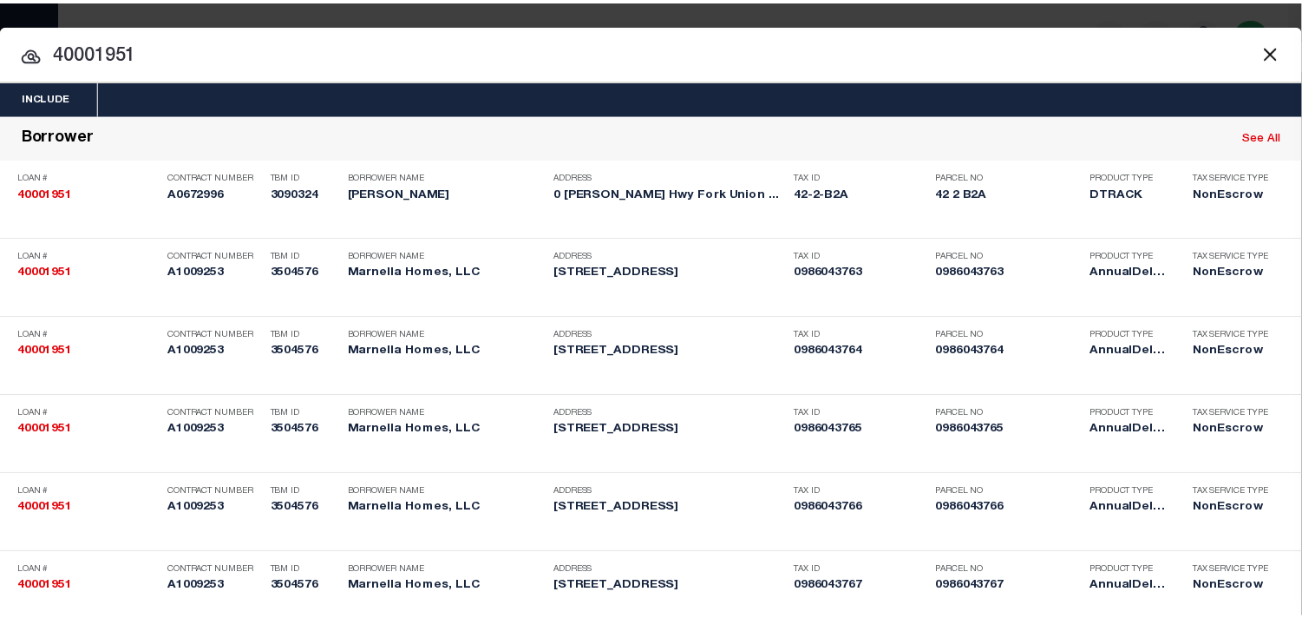
scroll to position [1854, 0]
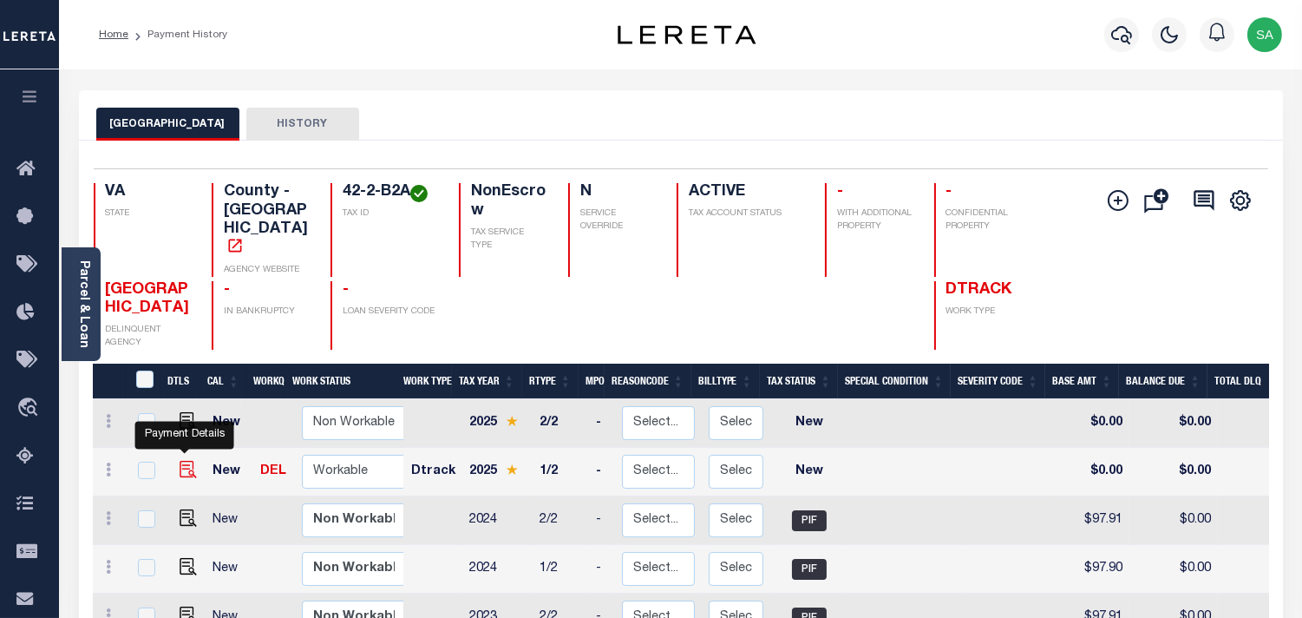
click at [184, 461] on img "" at bounding box center [188, 469] width 17 height 17
checkbox input "true"
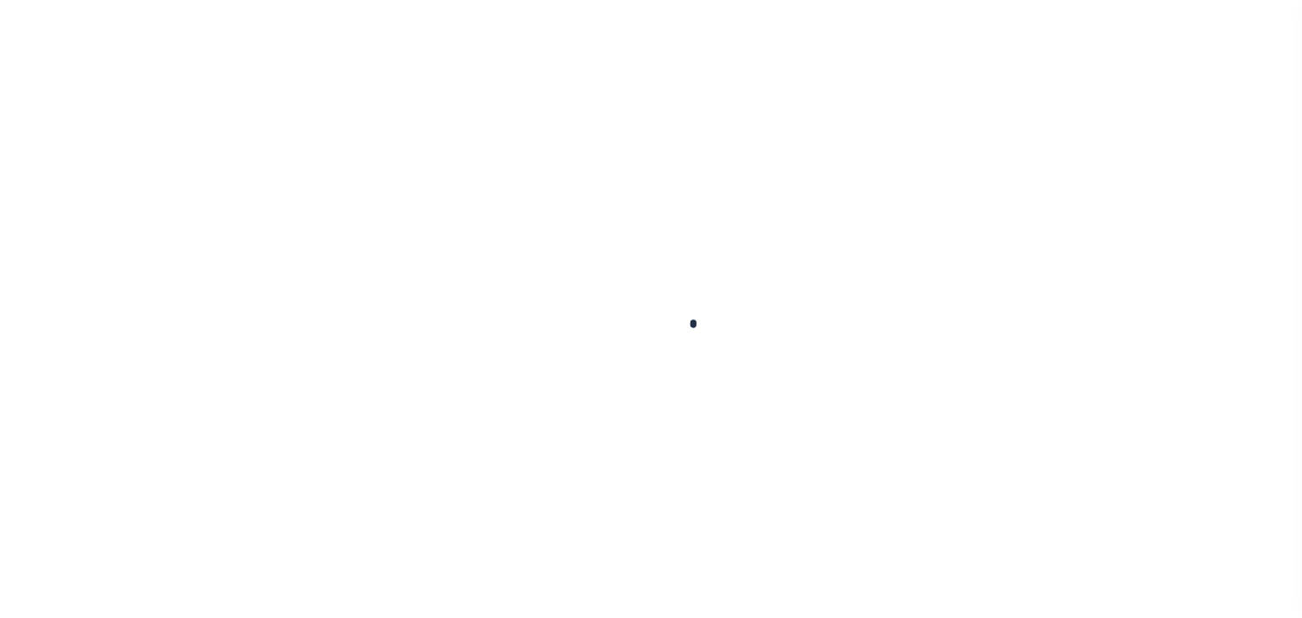
checkbox input "false"
type input "[DATE]"
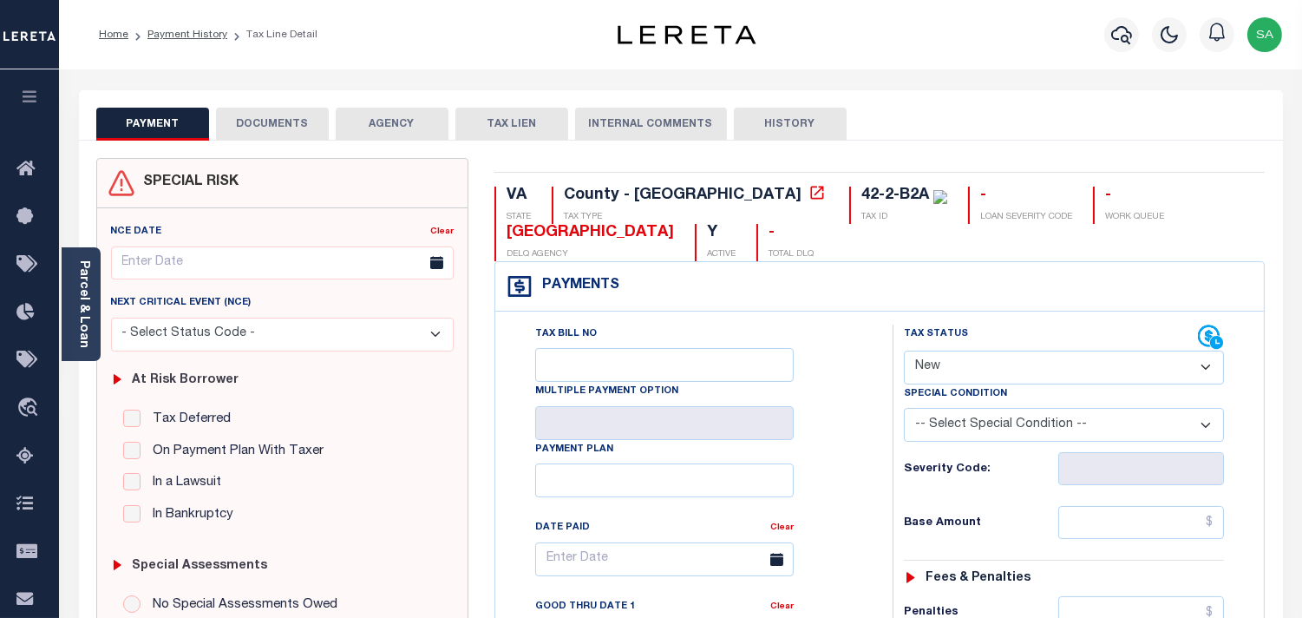
drag, startPoint x: 925, startPoint y: 357, endPoint x: 927, endPoint y: 380, distance: 23.5
click at [925, 357] on select "- Select Status Code - Open Due/Unpaid Paid Incomplete No Tax Due Internal Refu…" at bounding box center [1064, 368] width 320 height 34
select select "PYD"
click at [904, 351] on select "- Select Status Code - Open Due/Unpaid Paid Incomplete No Tax Due Internal Refu…" at bounding box center [1064, 368] width 320 height 34
type input "[DATE]"
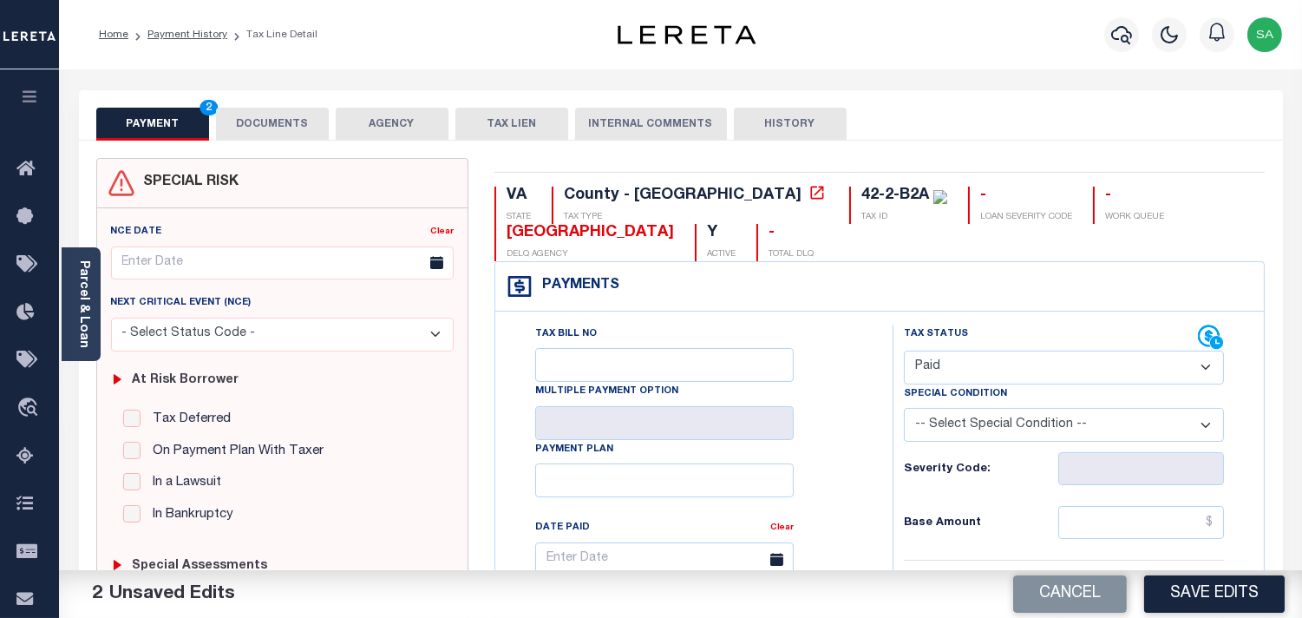
click at [273, 126] on button "DOCUMENTS" at bounding box center [272, 124] width 113 height 33
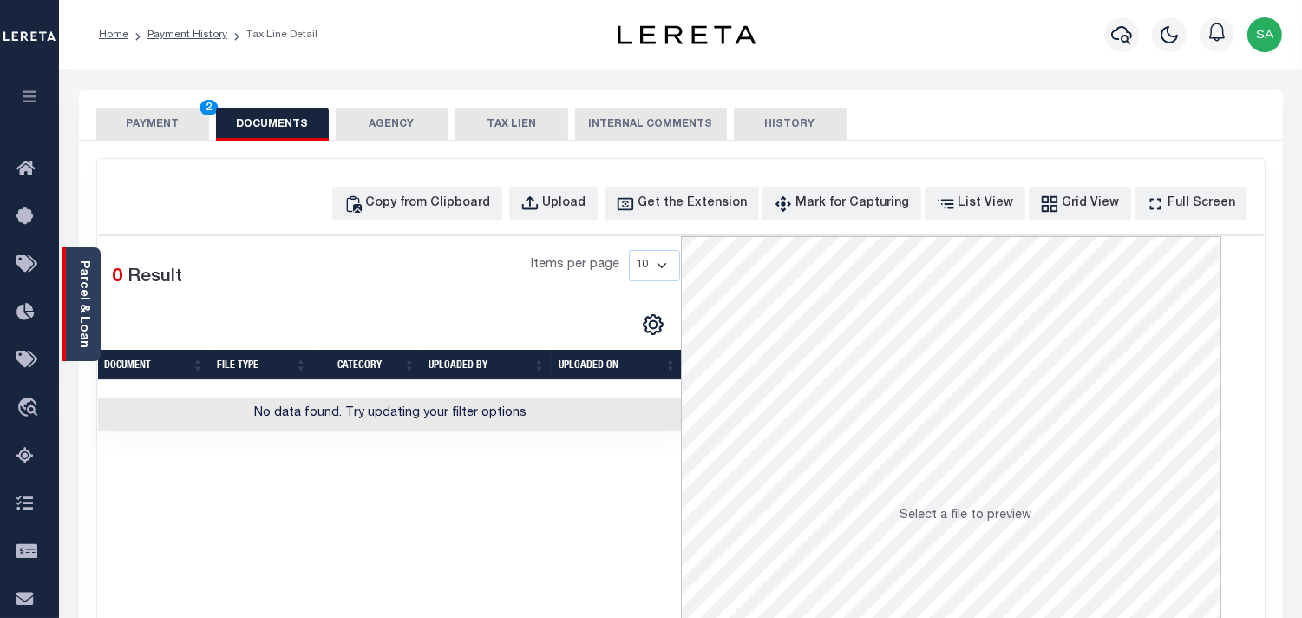
click at [91, 328] on div "Parcel & Loan" at bounding box center [81, 304] width 39 height 114
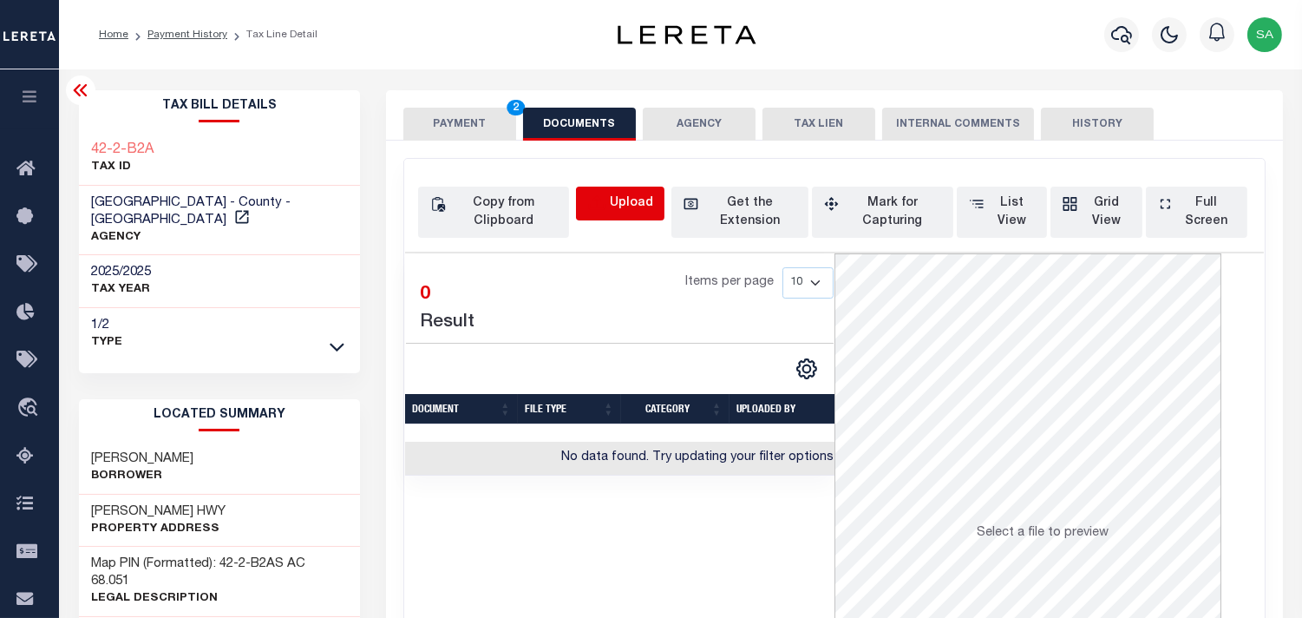
click at [603, 207] on icon "button" at bounding box center [596, 203] width 19 height 19
select select "POP"
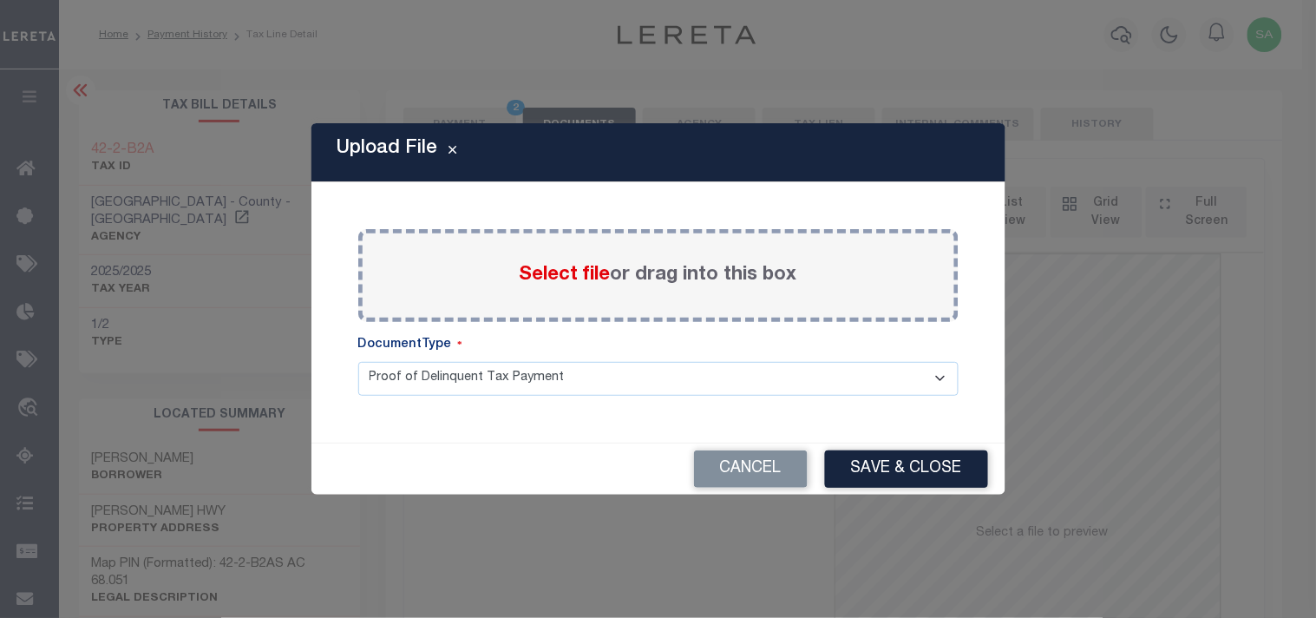
click at [552, 269] on span "Select file" at bounding box center [565, 275] width 91 height 19
click at [0, 0] on input "Select file or drag into this box" at bounding box center [0, 0] width 0 height 0
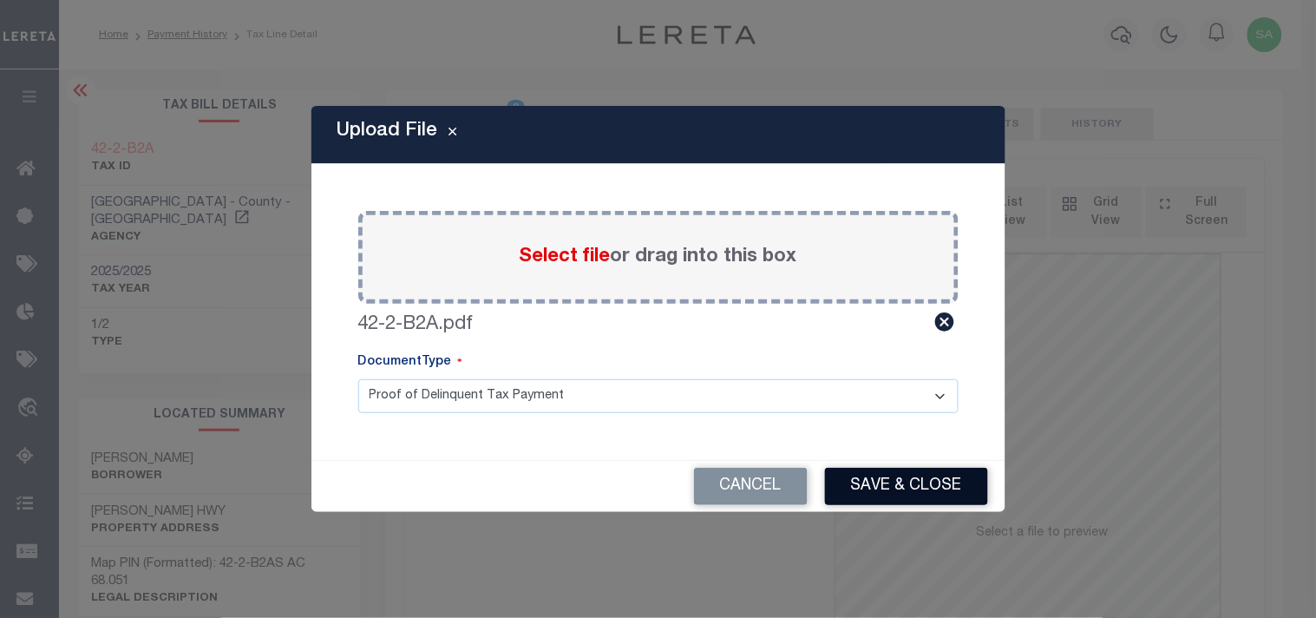
click at [864, 486] on button "Save & Close" at bounding box center [906, 486] width 163 height 37
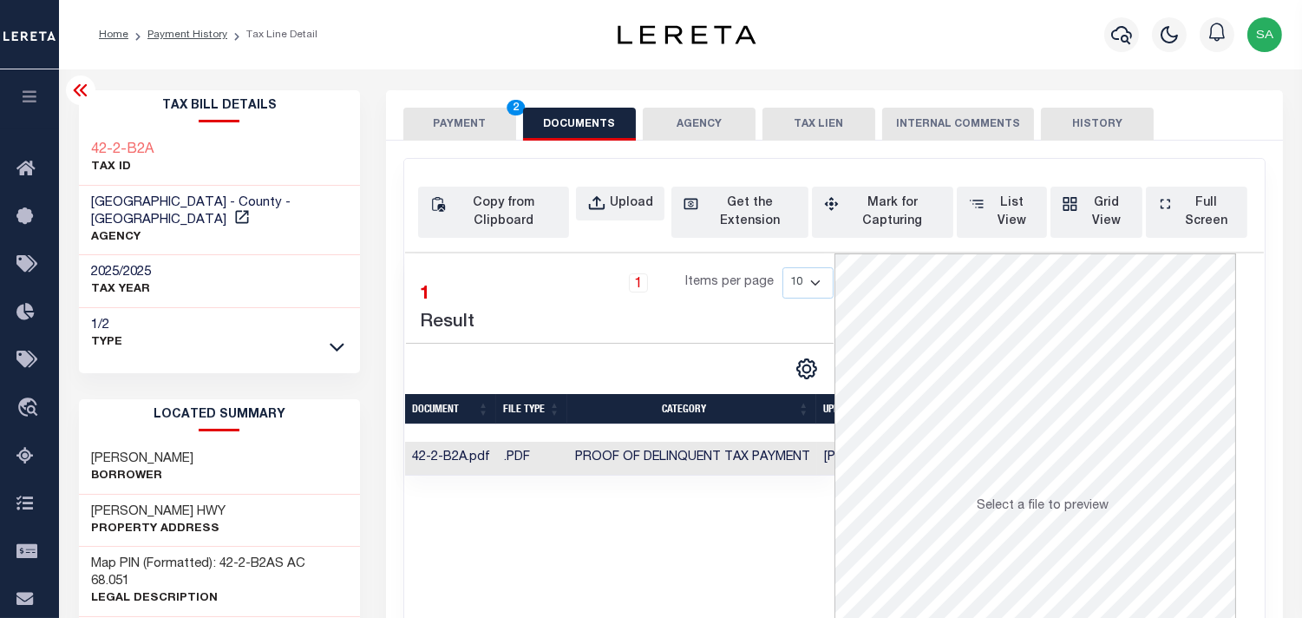
click at [467, 126] on button "PAYMENT 2" at bounding box center [459, 124] width 113 height 33
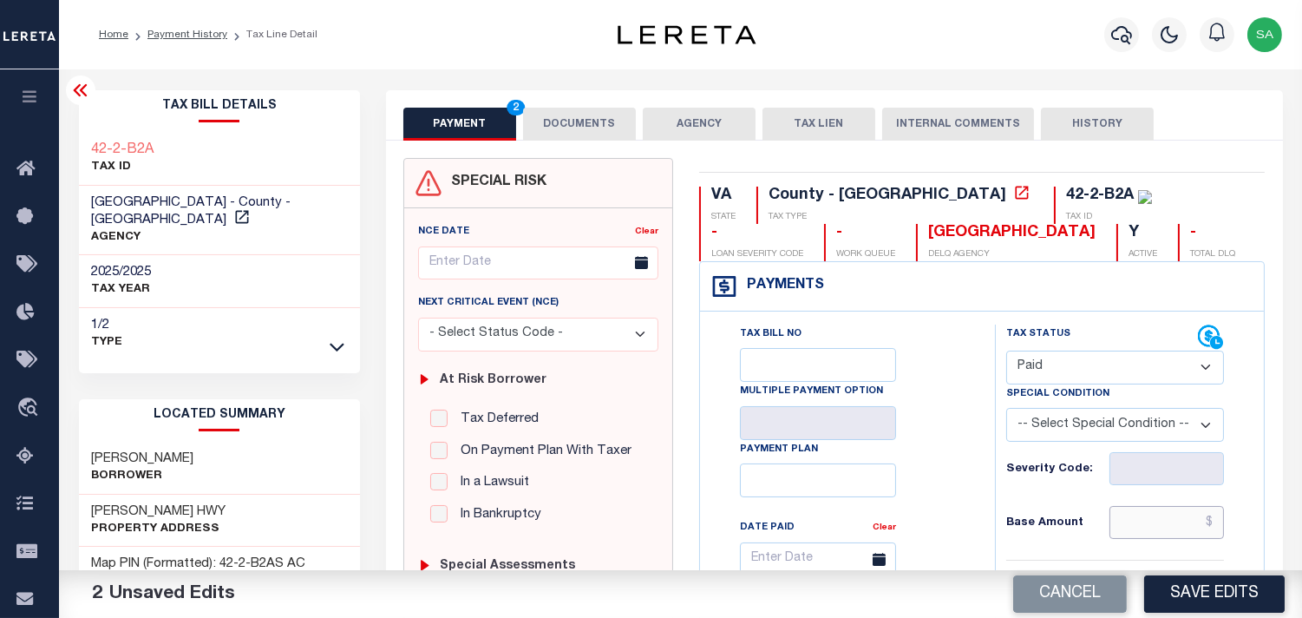
drag, startPoint x: 1163, startPoint y: 519, endPoint x: 1037, endPoint y: 515, distance: 125.9
click at [1163, 519] on input "text" at bounding box center [1167, 522] width 115 height 33
paste input "87.00"
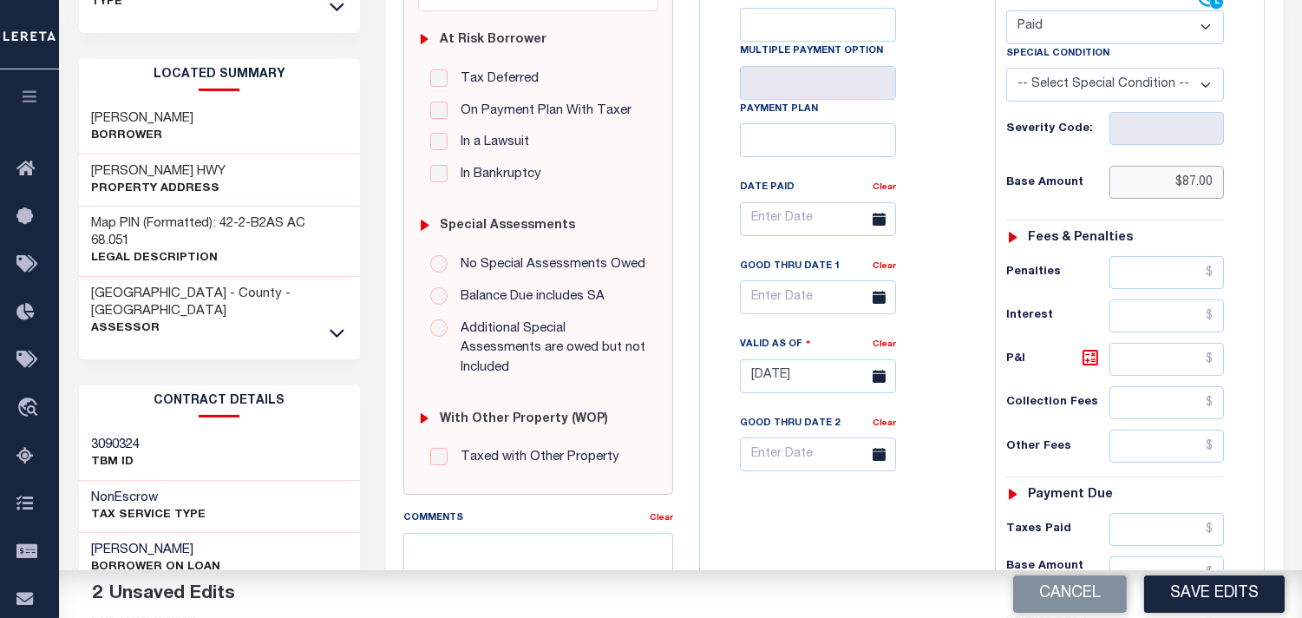
scroll to position [674, 0]
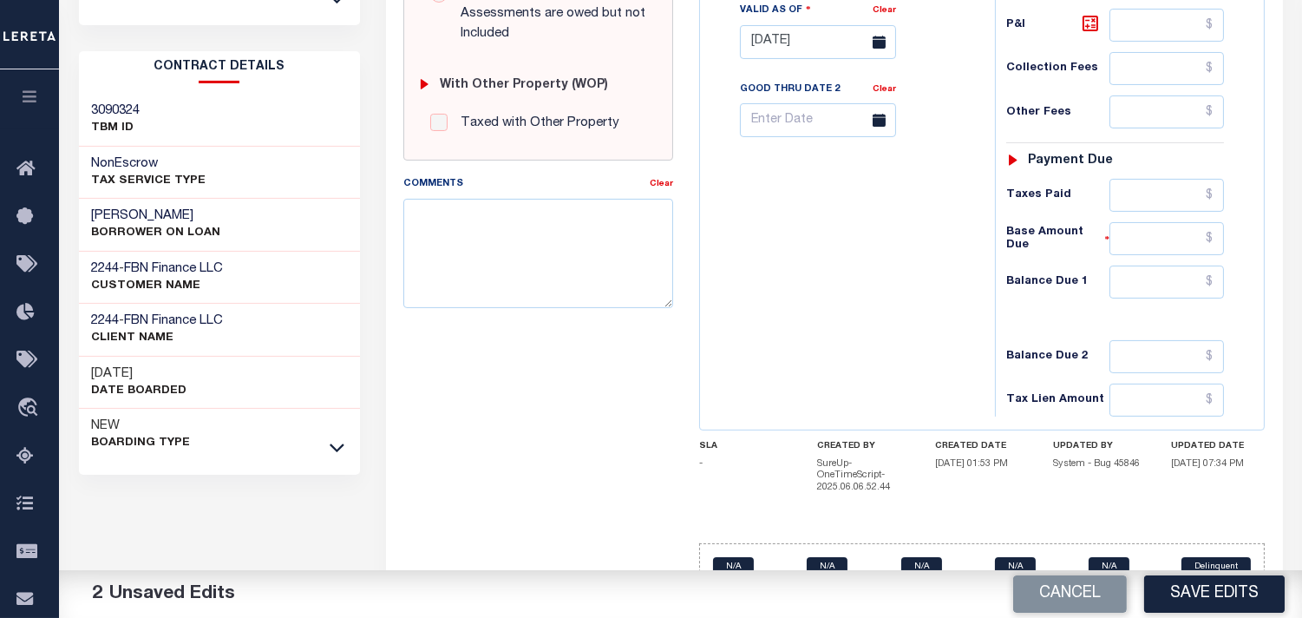
type input "$87.00"
click at [1178, 168] on div "Payment due" at bounding box center [1115, 161] width 218 height 15
click at [1167, 202] on input "text" at bounding box center [1167, 195] width 115 height 33
paste input "87.00"
type input "$87.00"
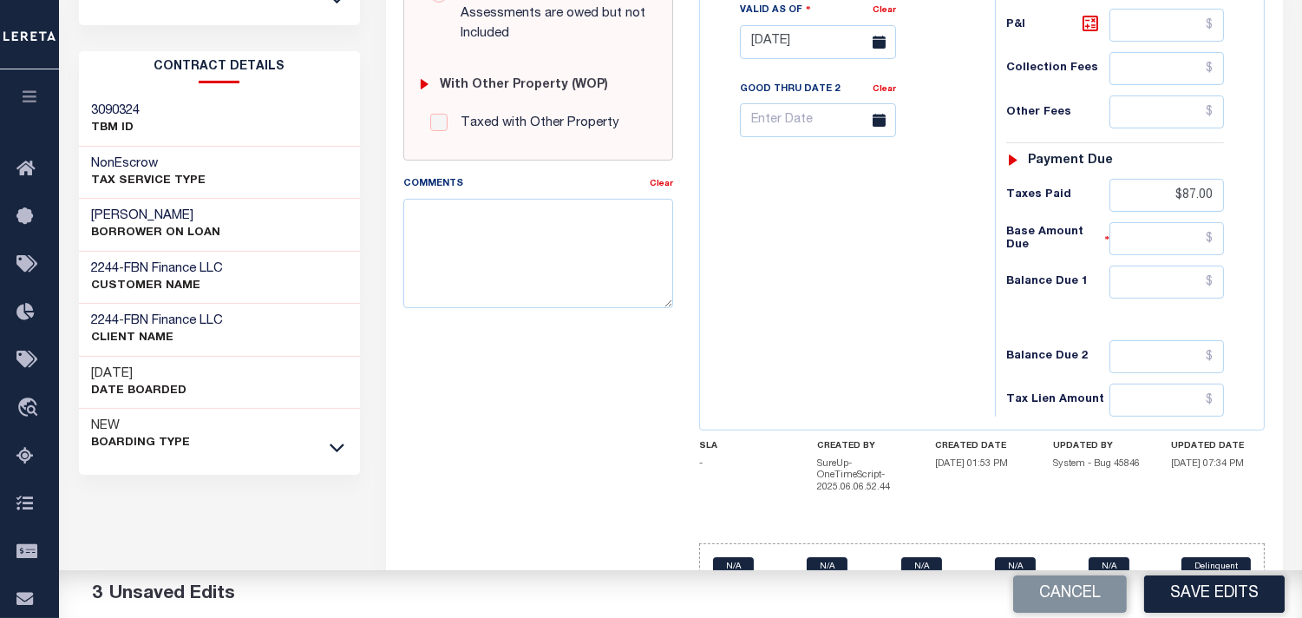
drag, startPoint x: 933, startPoint y: 236, endPoint x: 992, endPoint y: 257, distance: 62.6
click at [932, 236] on div "Tax Bill No Multiple Payment Option Payment Plan Clear" at bounding box center [844, 33] width 278 height 766
click at [1123, 289] on input "text" at bounding box center [1167, 282] width 115 height 33
type input "$0.00"
click at [859, 310] on div "Tax Bill No Multiple Payment Option Payment Plan Clear" at bounding box center [844, 33] width 278 height 766
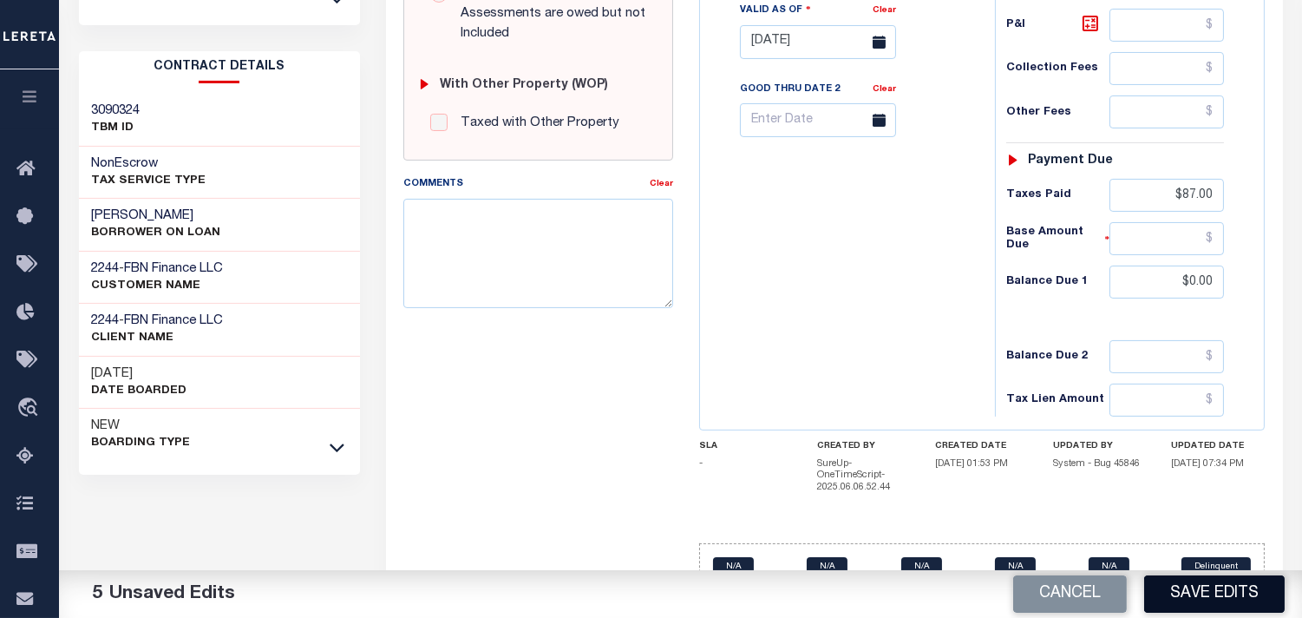
click at [1186, 585] on button "Save Edits" at bounding box center [1214, 593] width 141 height 37
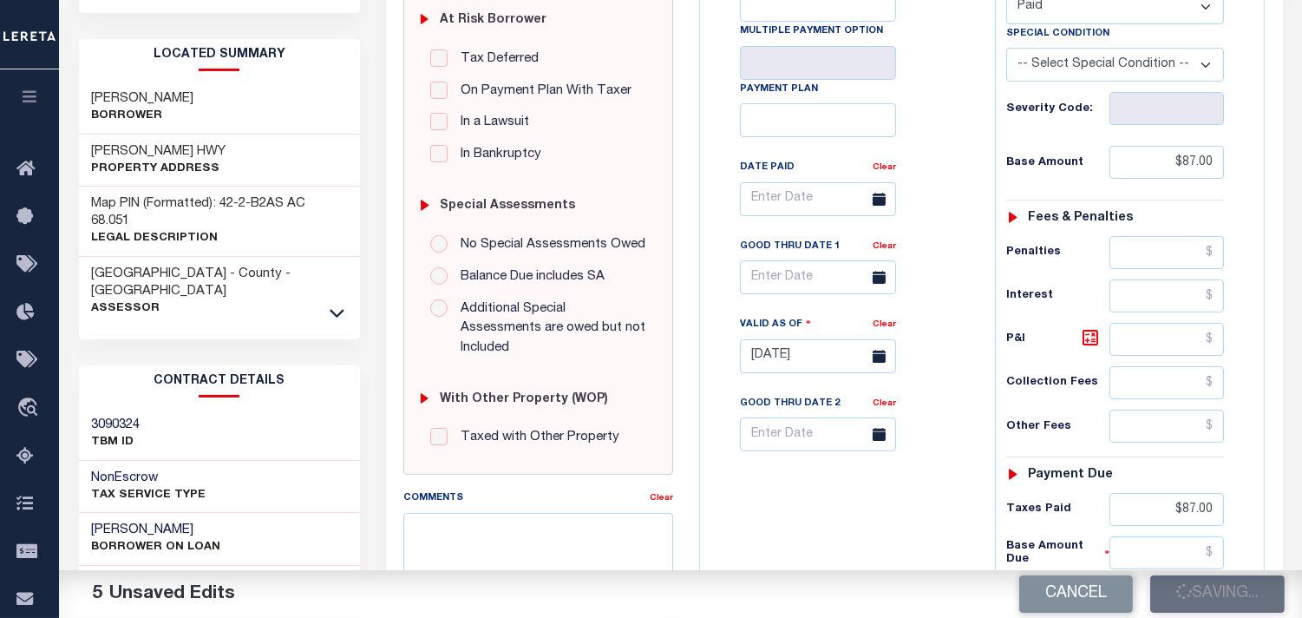
scroll to position [96, 0]
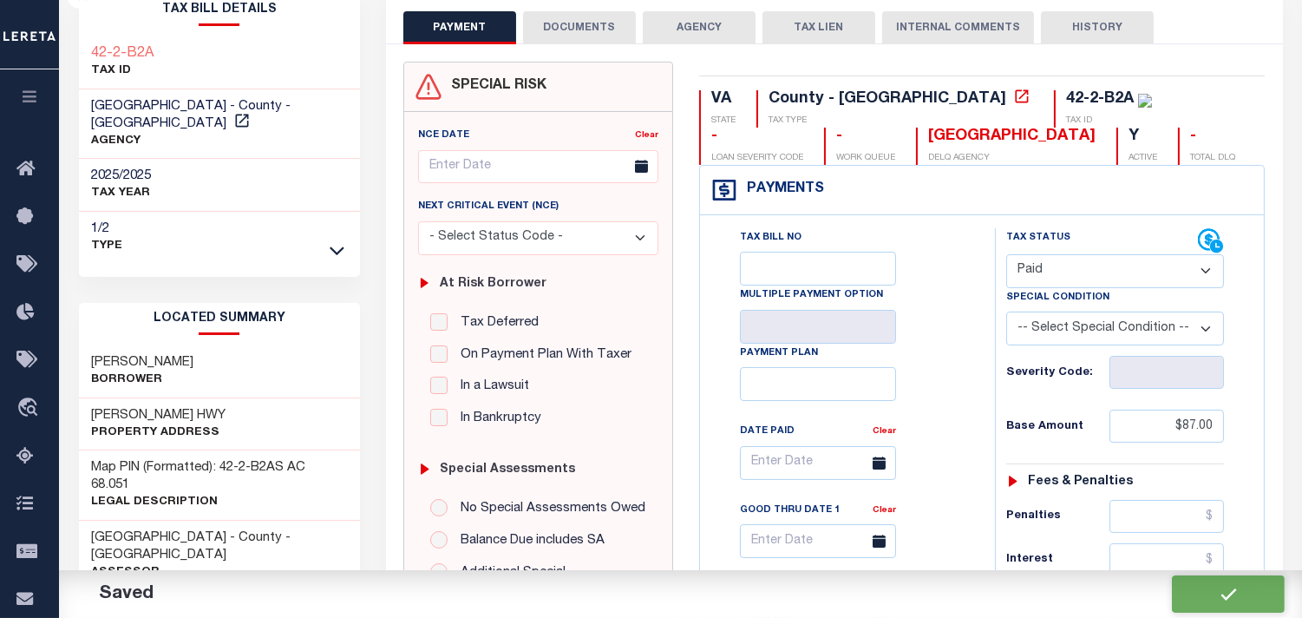
checkbox input "false"
type input "$87"
type input "$0"
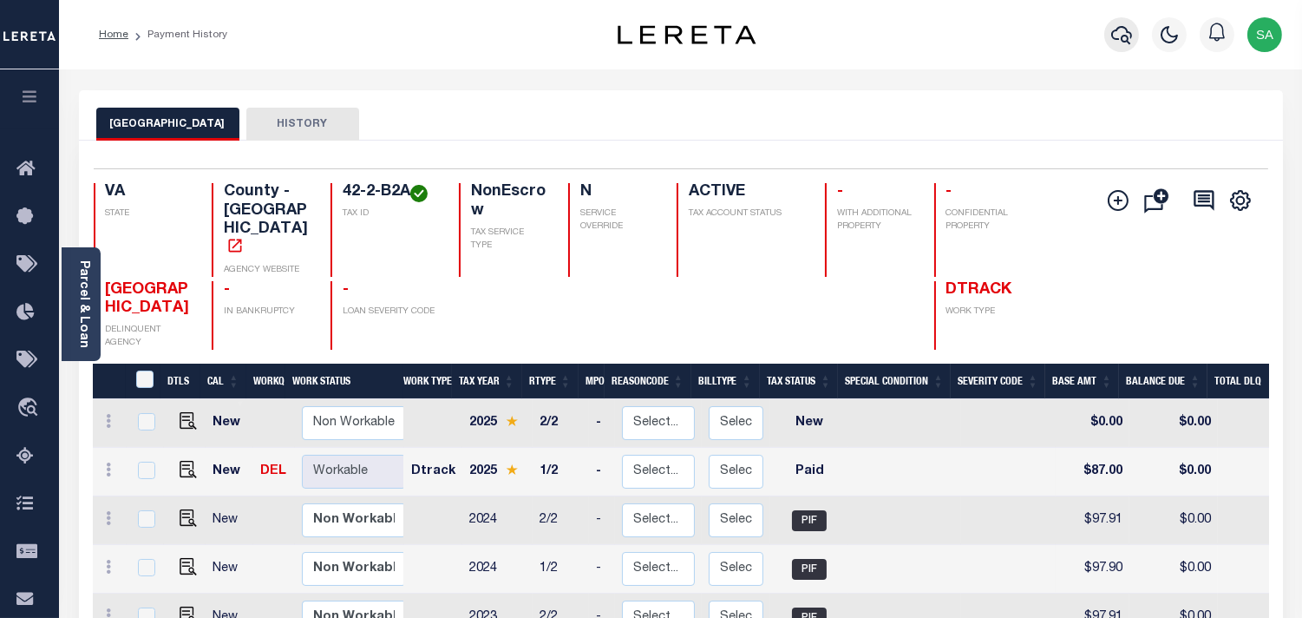
click at [1122, 36] on icon "button" at bounding box center [1121, 34] width 21 height 21
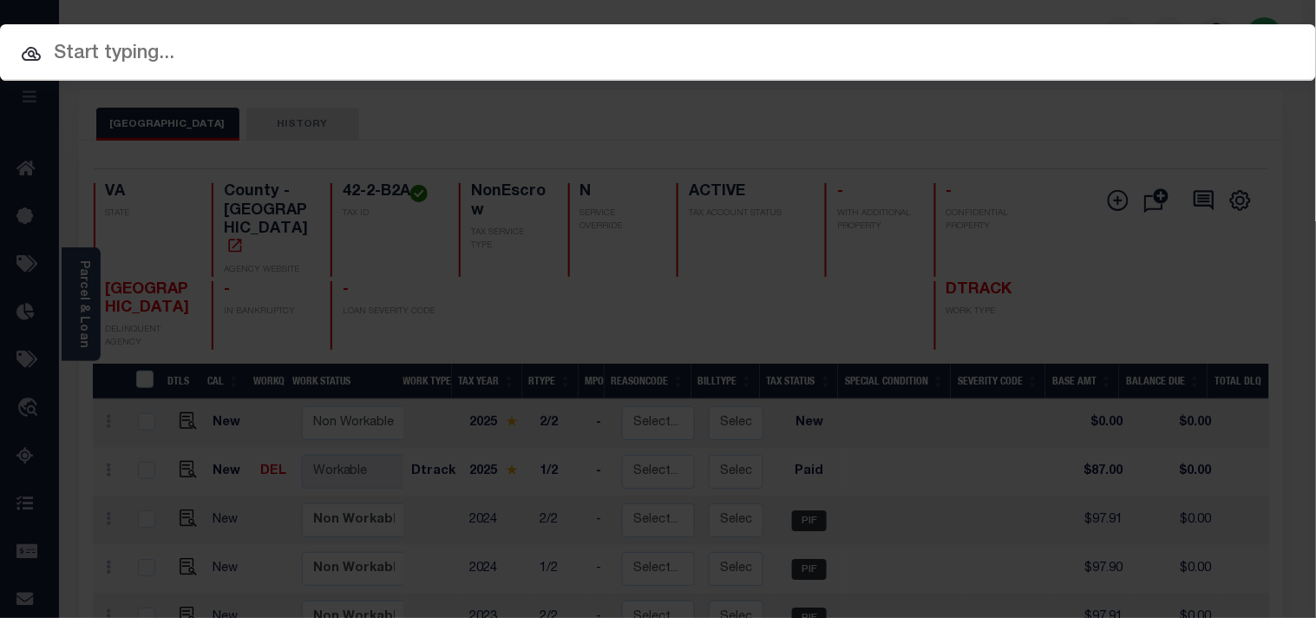
click at [1020, 53] on div "Include Loans TBM Customers Borrowers Payments (Lender Non-Disb) Payments (Lend…" at bounding box center [658, 309] width 1316 height 618
paste input "11281406"
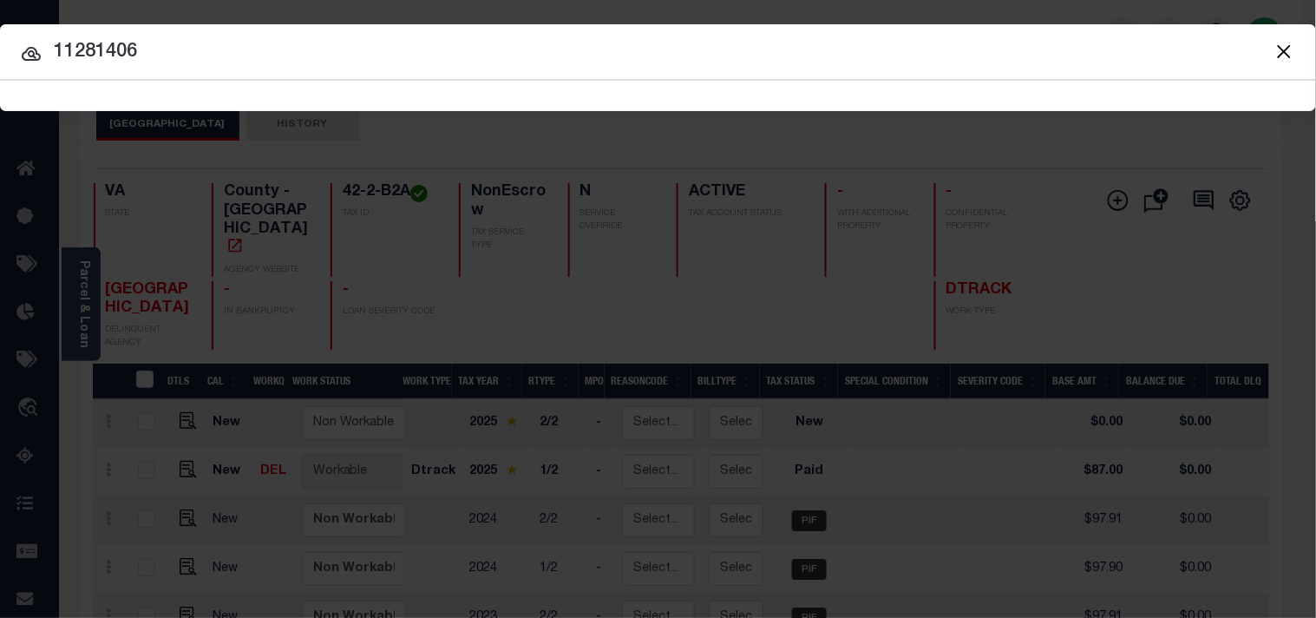
type input "11281406"
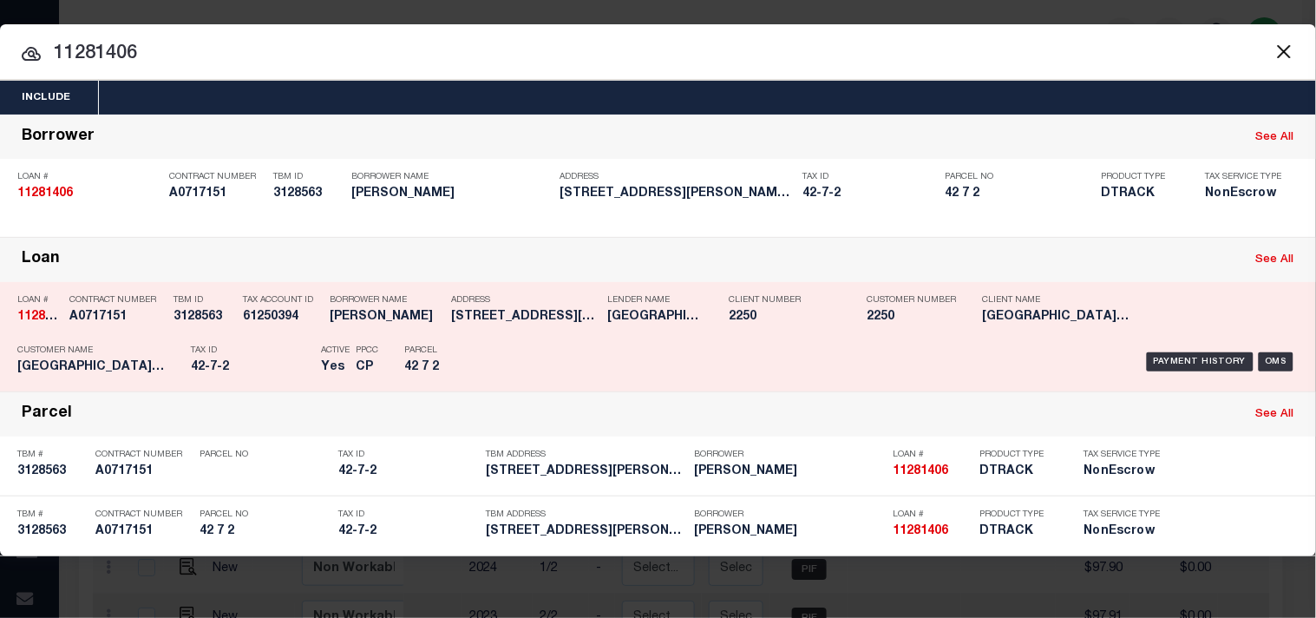
click at [467, 348] on p "Parcel" at bounding box center [443, 350] width 78 height 10
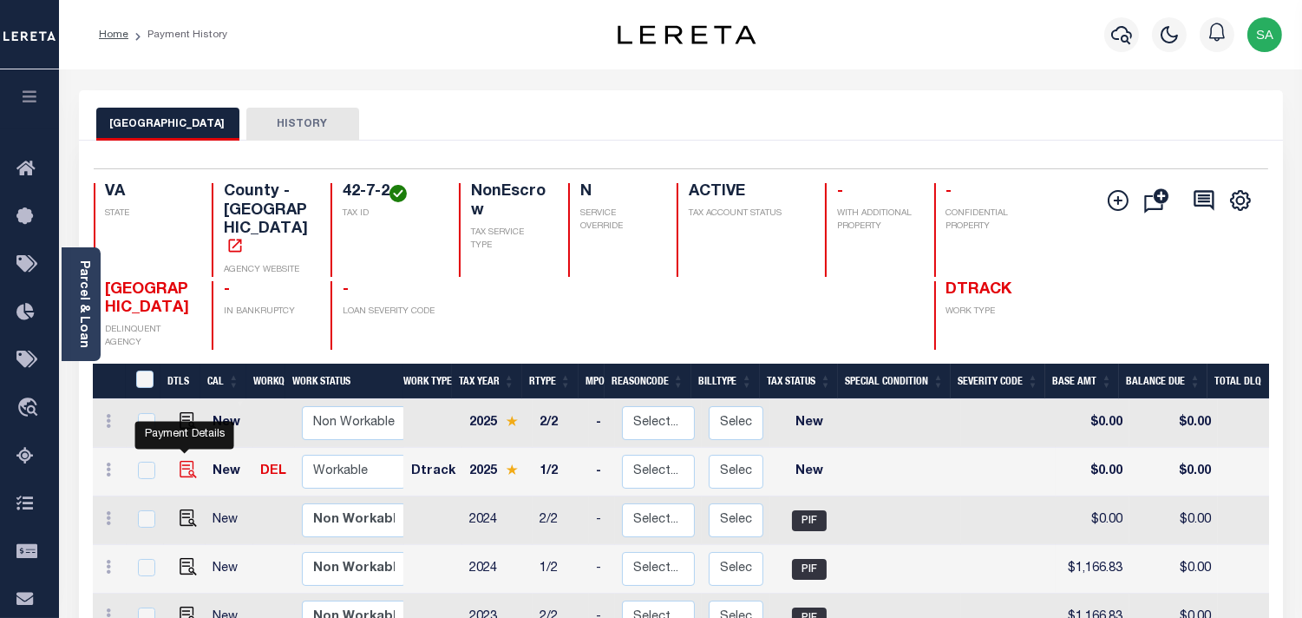
click at [187, 461] on img "" at bounding box center [188, 469] width 17 height 17
checkbox input "true"
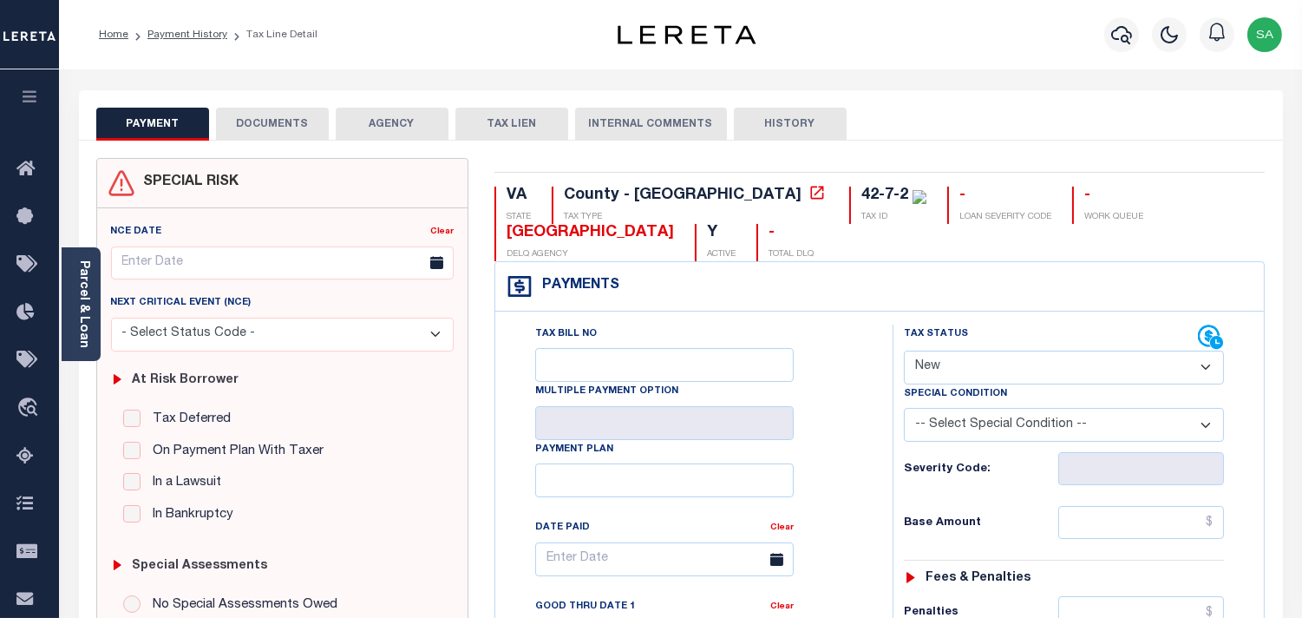
drag, startPoint x: 918, startPoint y: 354, endPoint x: 921, endPoint y: 384, distance: 29.7
click at [918, 354] on select "- Select Status Code - Open Due/Unpaid Paid Incomplete No Tax Due Internal Refu…" at bounding box center [1064, 368] width 320 height 34
select select "PYD"
click at [904, 351] on select "- Select Status Code - Open Due/Unpaid Paid Incomplete No Tax Due Internal Refu…" at bounding box center [1064, 368] width 320 height 34
type input "[DATE]"
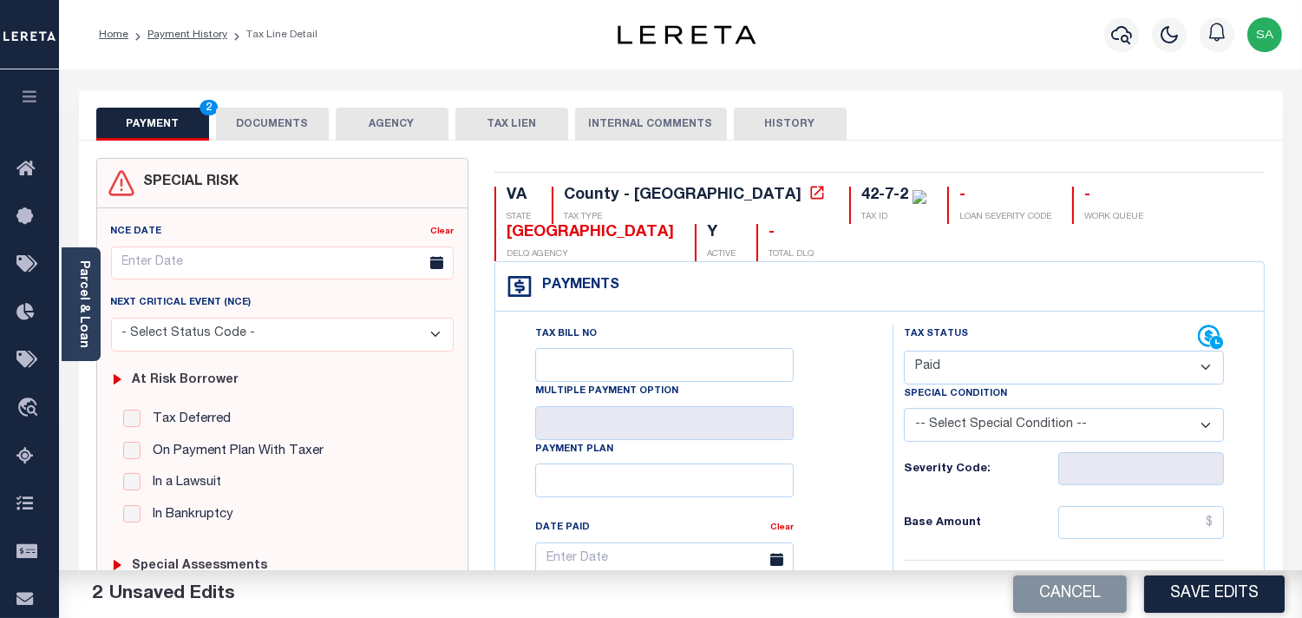
drag, startPoint x: 279, startPoint y: 124, endPoint x: 171, endPoint y: 213, distance: 140.0
click at [279, 124] on button "DOCUMENTS" at bounding box center [272, 124] width 113 height 33
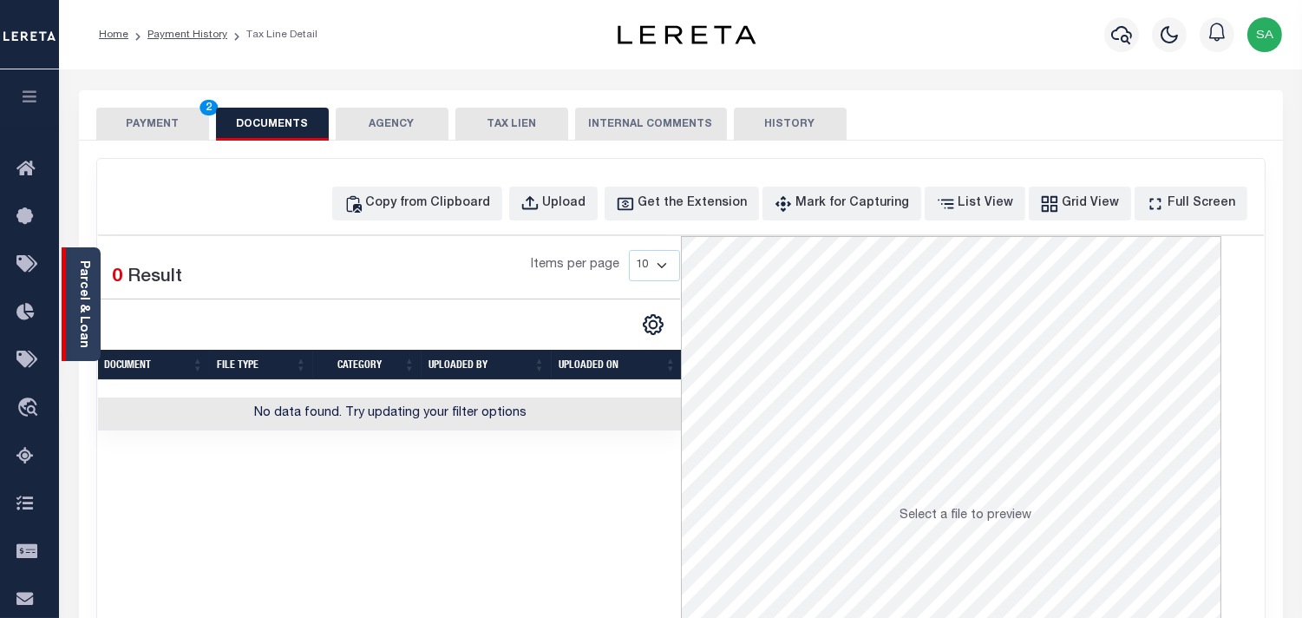
click at [79, 297] on link "Parcel & Loan" at bounding box center [83, 304] width 12 height 88
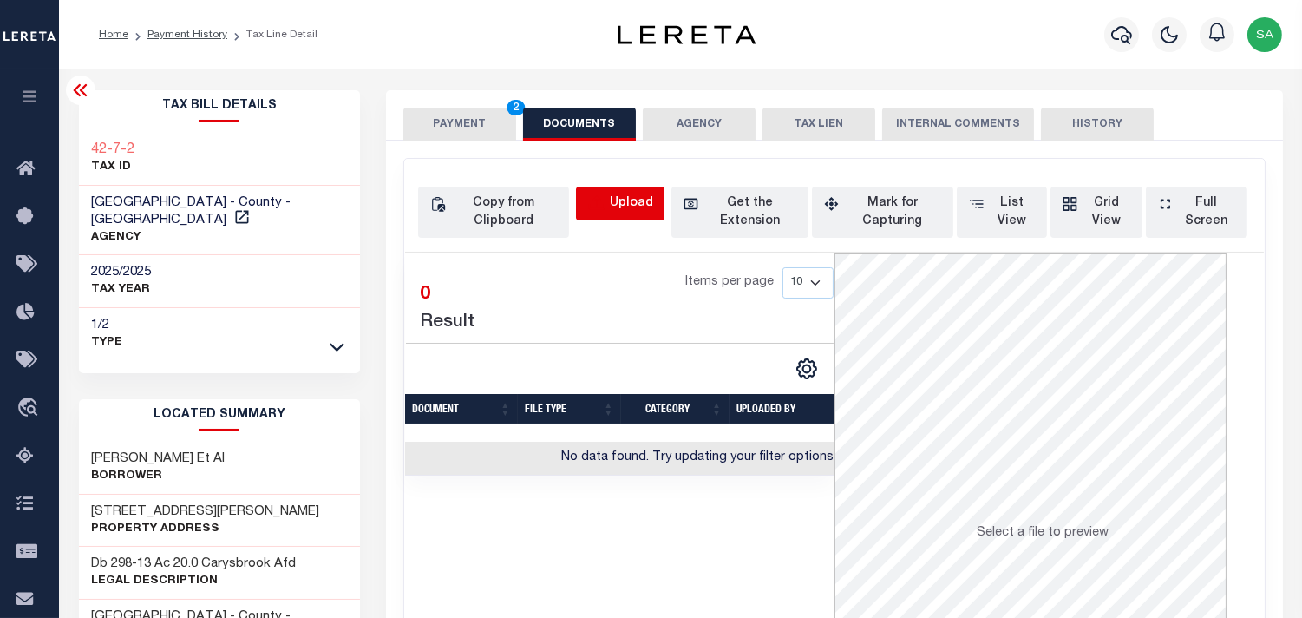
click at [594, 194] on icon "button" at bounding box center [596, 203] width 19 height 19
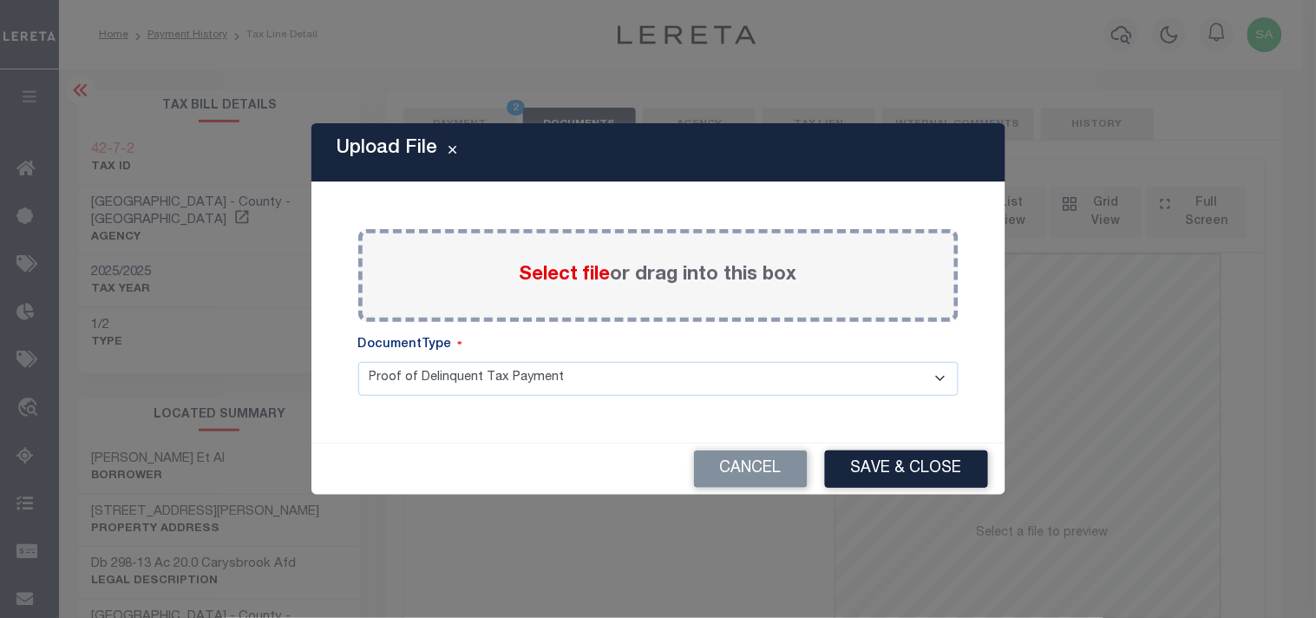
click at [567, 280] on span "Select file" at bounding box center [565, 275] width 91 height 19
click at [0, 0] on input "Select file or drag into this box" at bounding box center [0, 0] width 0 height 0
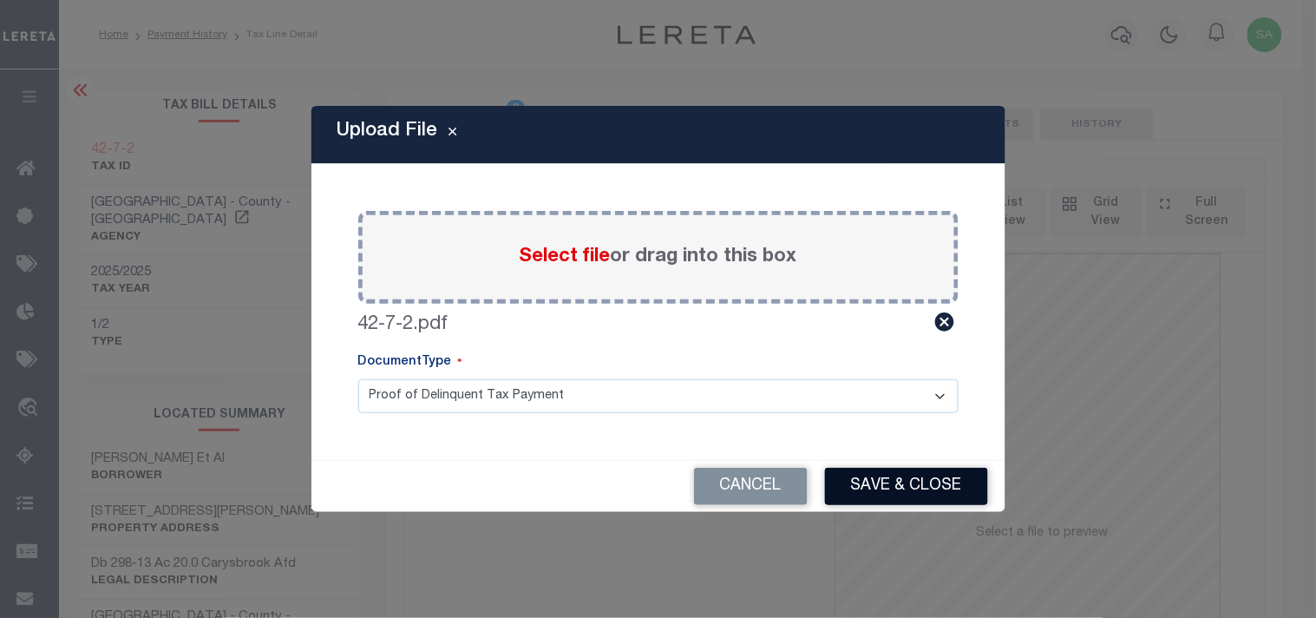
click at [877, 479] on button "Save & Close" at bounding box center [906, 486] width 163 height 37
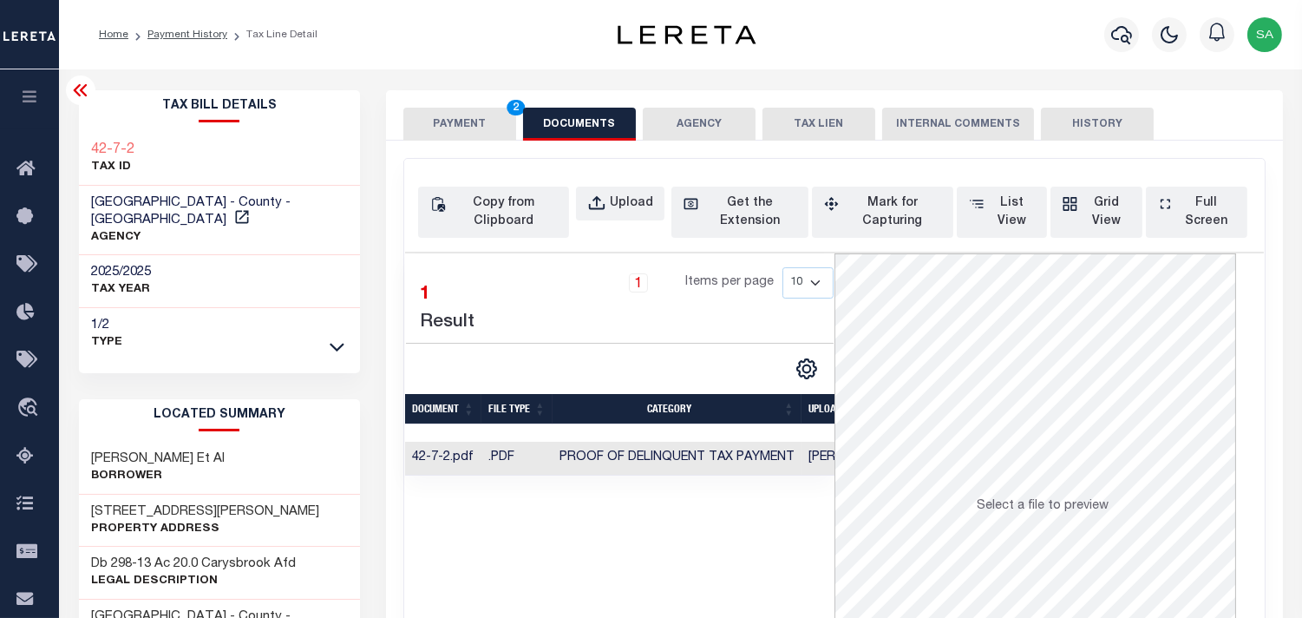
drag, startPoint x: 460, startPoint y: 134, endPoint x: 488, endPoint y: 171, distance: 47.0
click at [460, 134] on button "PAYMENT 2" at bounding box center [459, 124] width 113 height 33
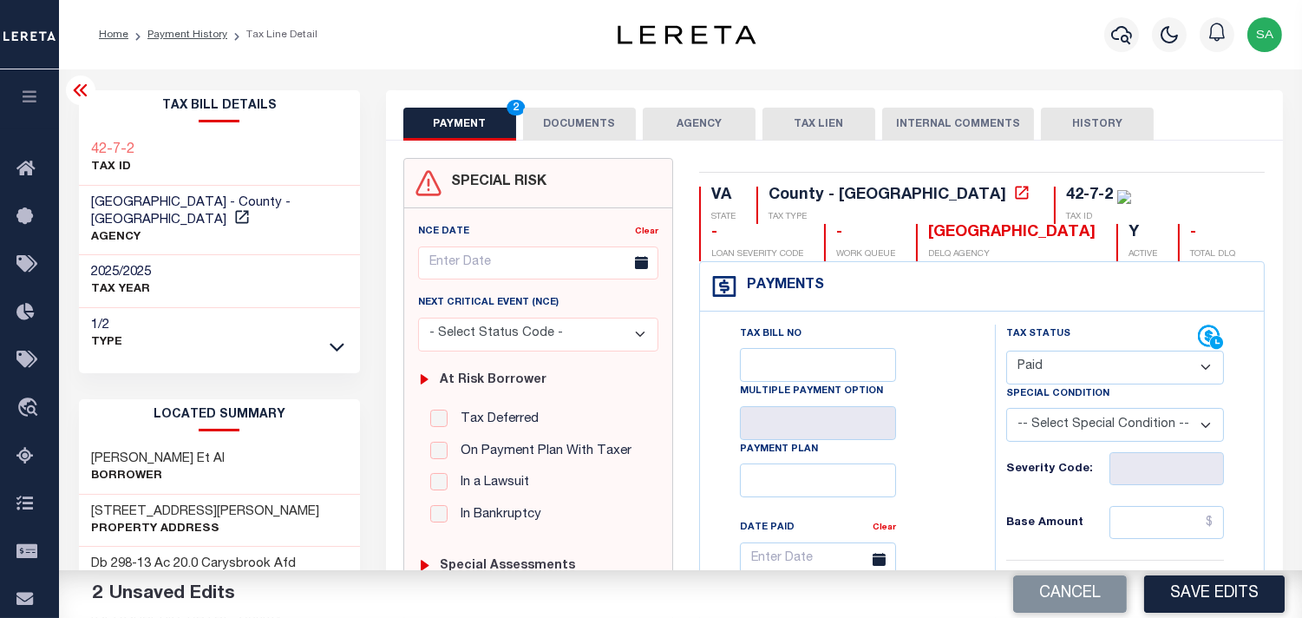
drag, startPoint x: 1141, startPoint y: 521, endPoint x: 1099, endPoint y: 516, distance: 41.9
click at [1141, 521] on input "text" at bounding box center [1167, 522] width 115 height 33
paste input "741.75"
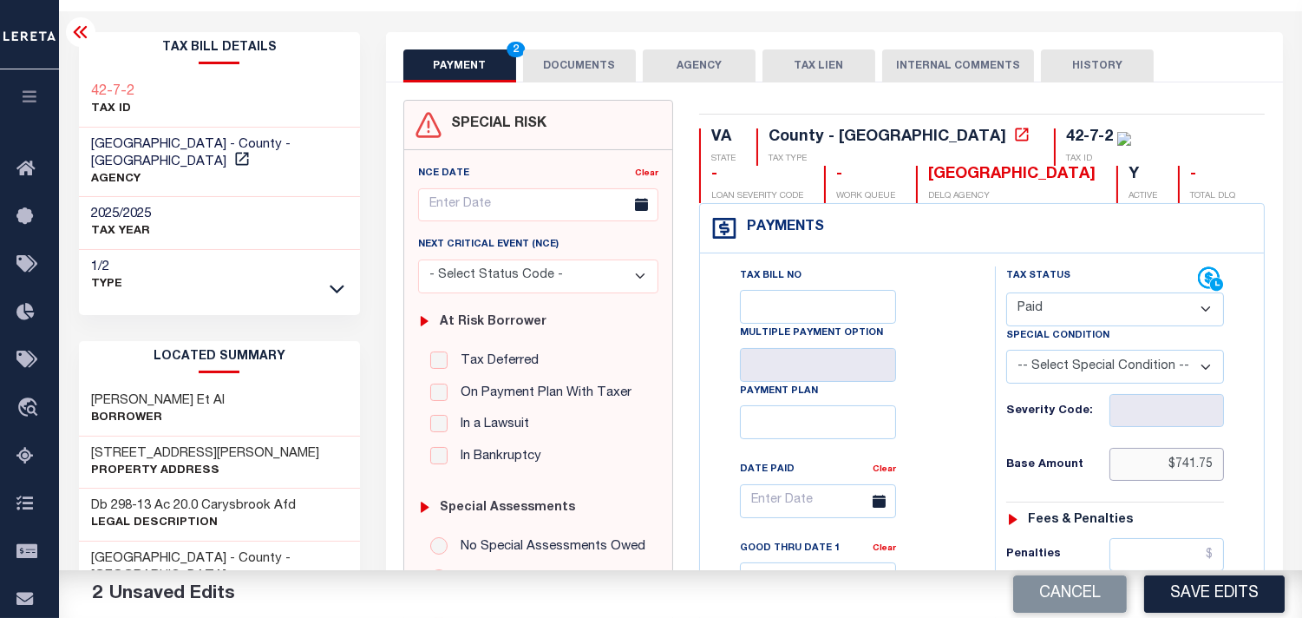
scroll to position [482, 0]
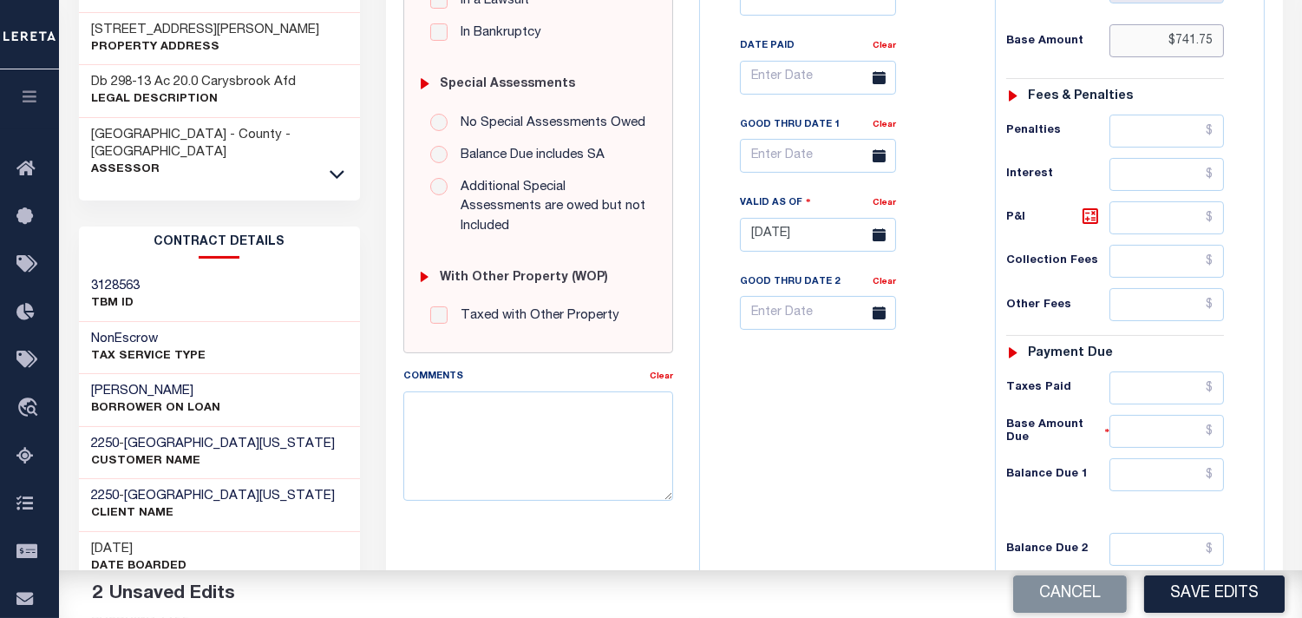
type input "$741.75"
drag, startPoint x: 1180, startPoint y: 397, endPoint x: 1081, endPoint y: 426, distance: 103.0
click at [1180, 397] on input "text" at bounding box center [1167, 387] width 115 height 33
paste input "741.75"
type input "$741.75"
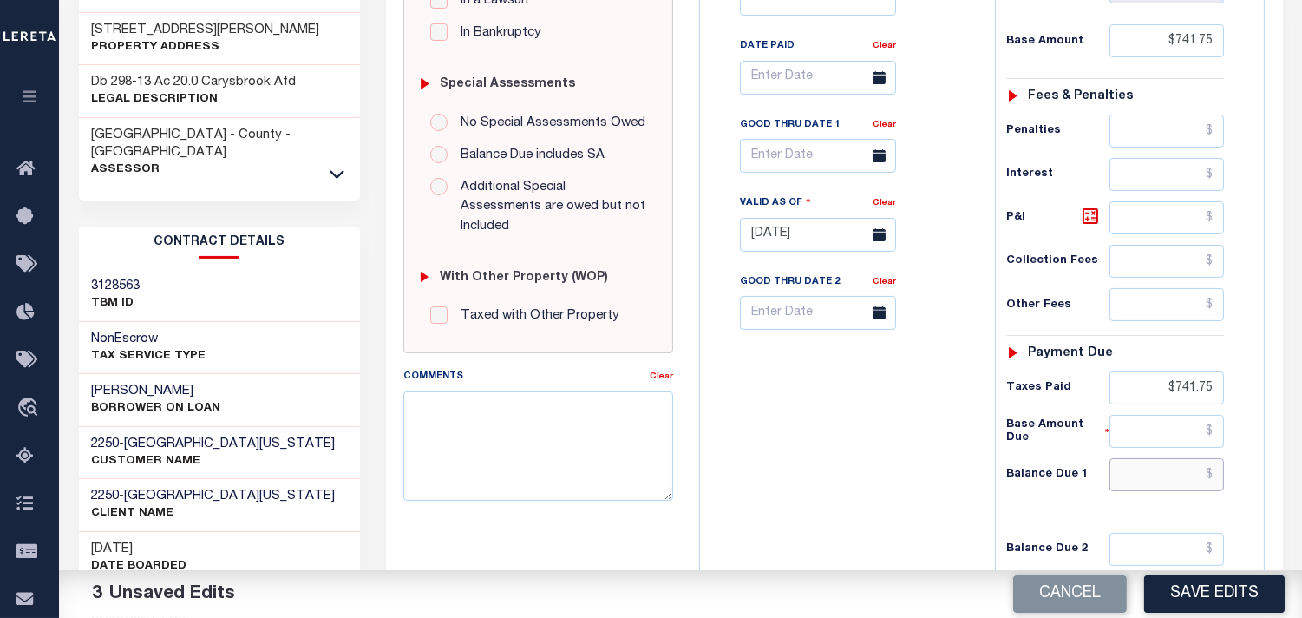
click at [1135, 488] on input "text" at bounding box center [1167, 474] width 115 height 33
type input "$0.00"
click at [877, 480] on div "Tax Bill No Multiple Payment Option Payment Plan Clear" at bounding box center [844, 226] width 278 height 766
click at [1184, 596] on button "Save Edits" at bounding box center [1214, 593] width 141 height 37
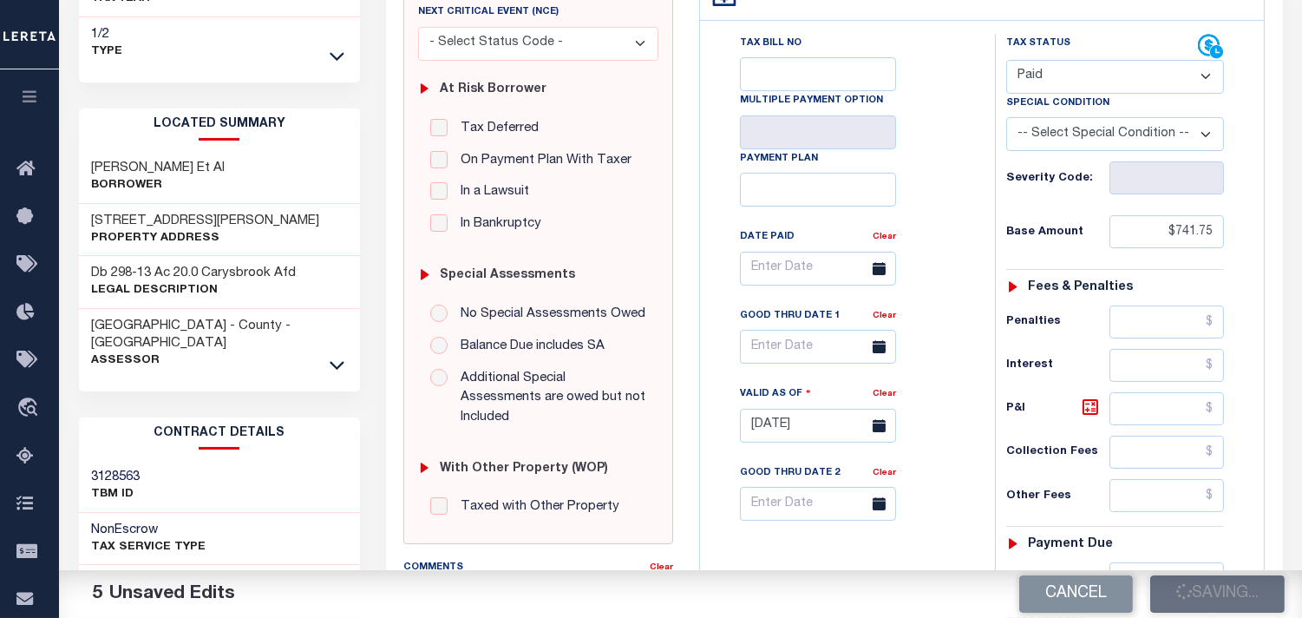
scroll to position [289, 0]
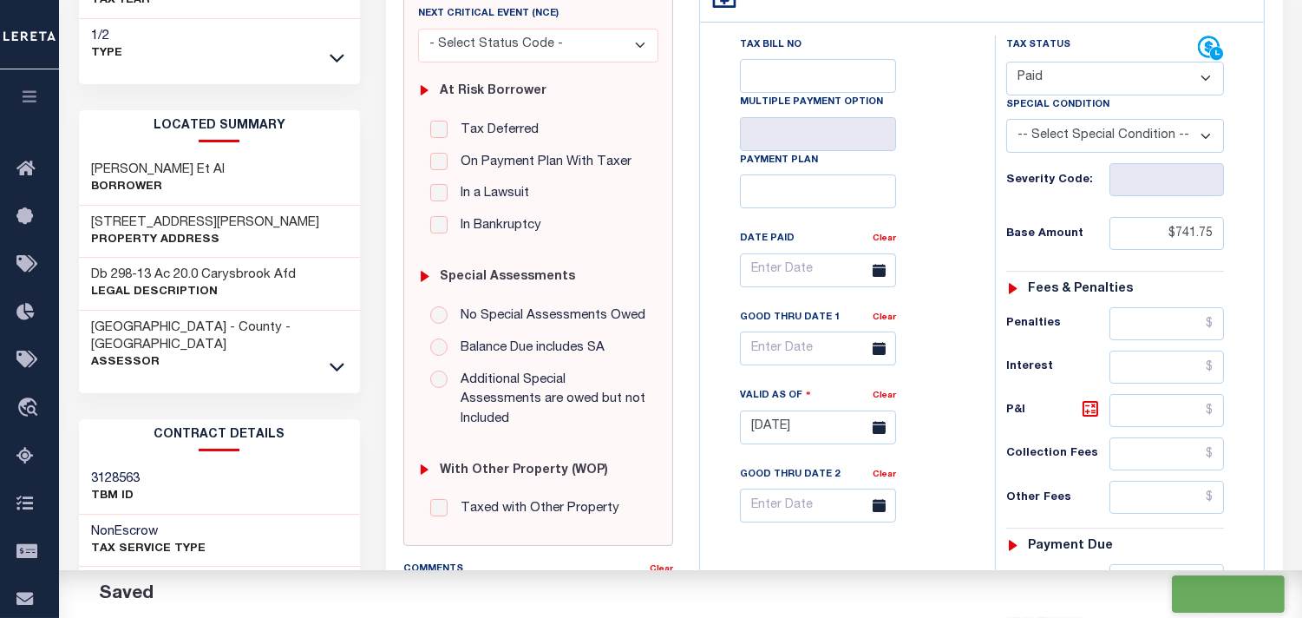
checkbox input "false"
type input "$741.75"
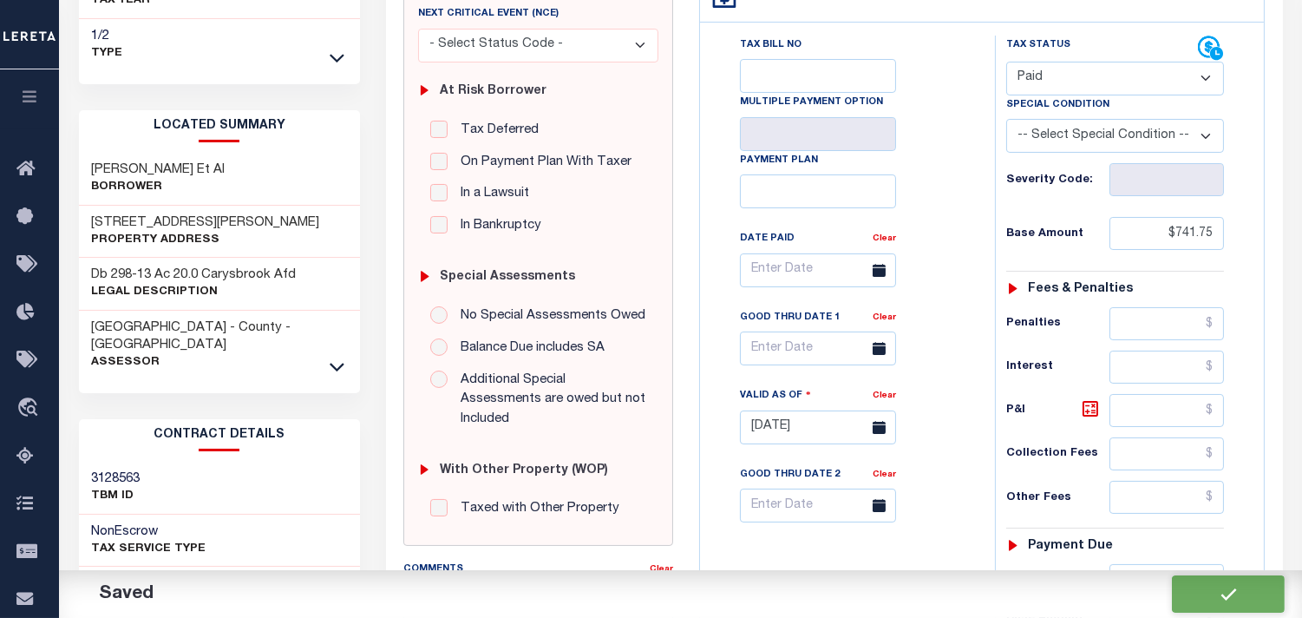
type input "$741.75"
type input "$0"
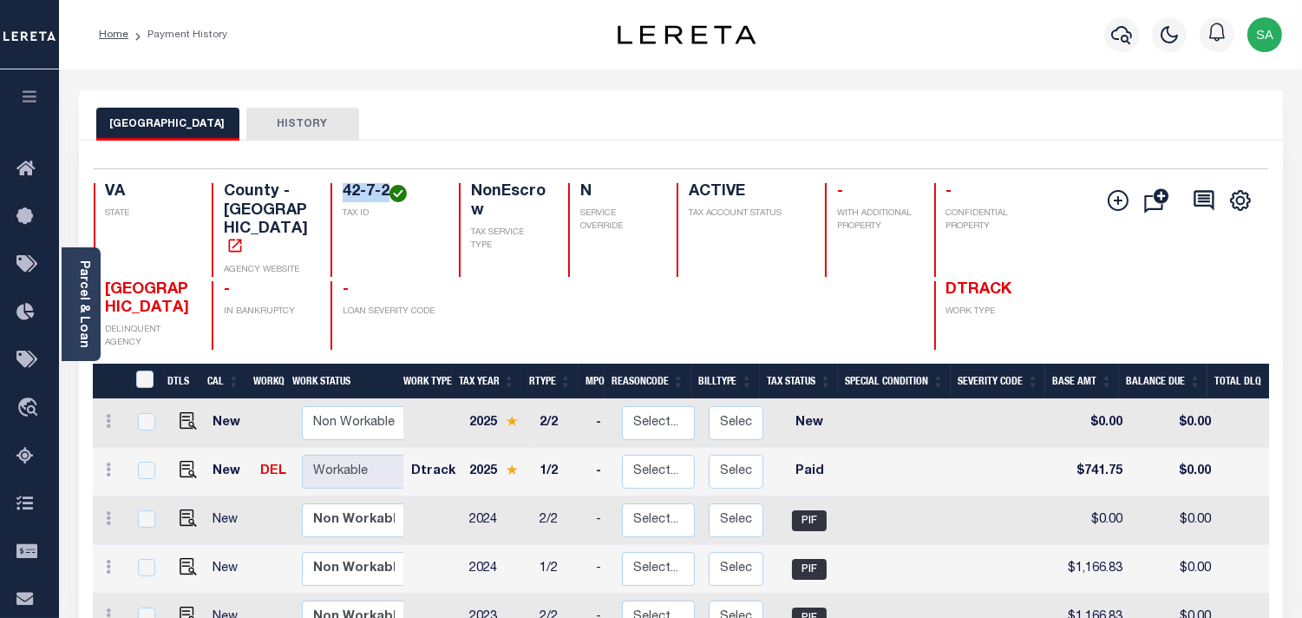
drag, startPoint x: 391, startPoint y: 191, endPoint x: 339, endPoint y: 192, distance: 52.1
click at [339, 192] on div "42-7-2 TAX ID" at bounding box center [385, 230] width 108 height 94
copy h4 "42-7-2"
click at [180, 461] on img "" at bounding box center [188, 469] width 17 height 17
checkbox input "true"
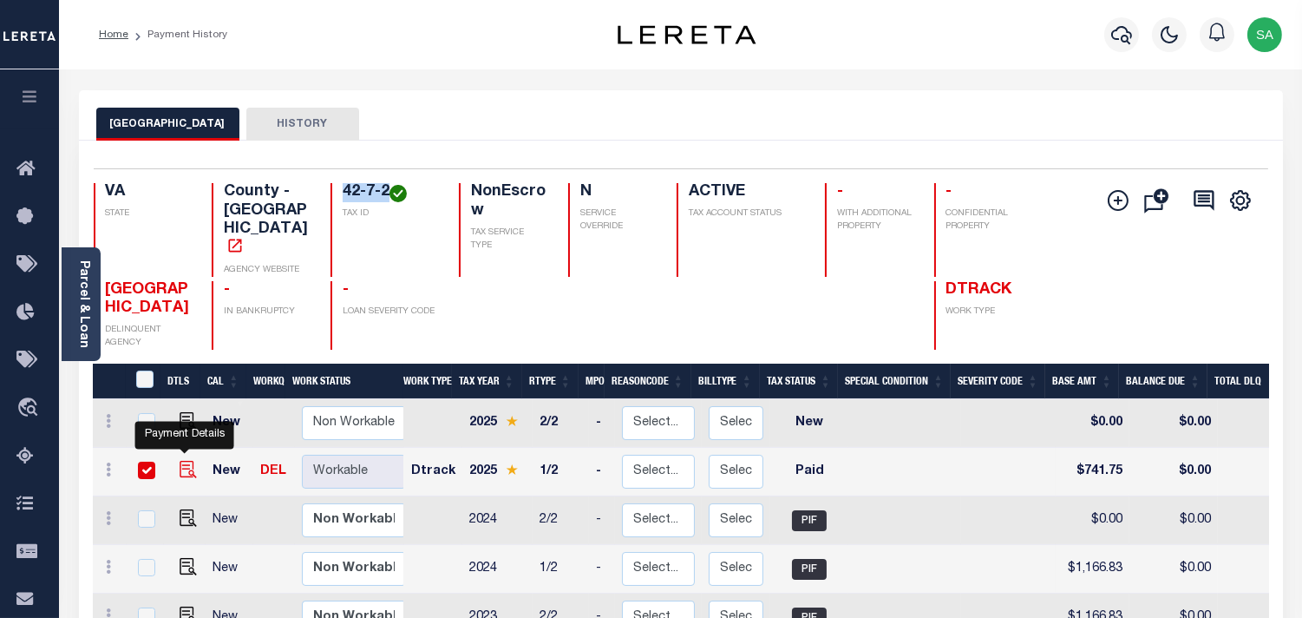
checkbox input "true"
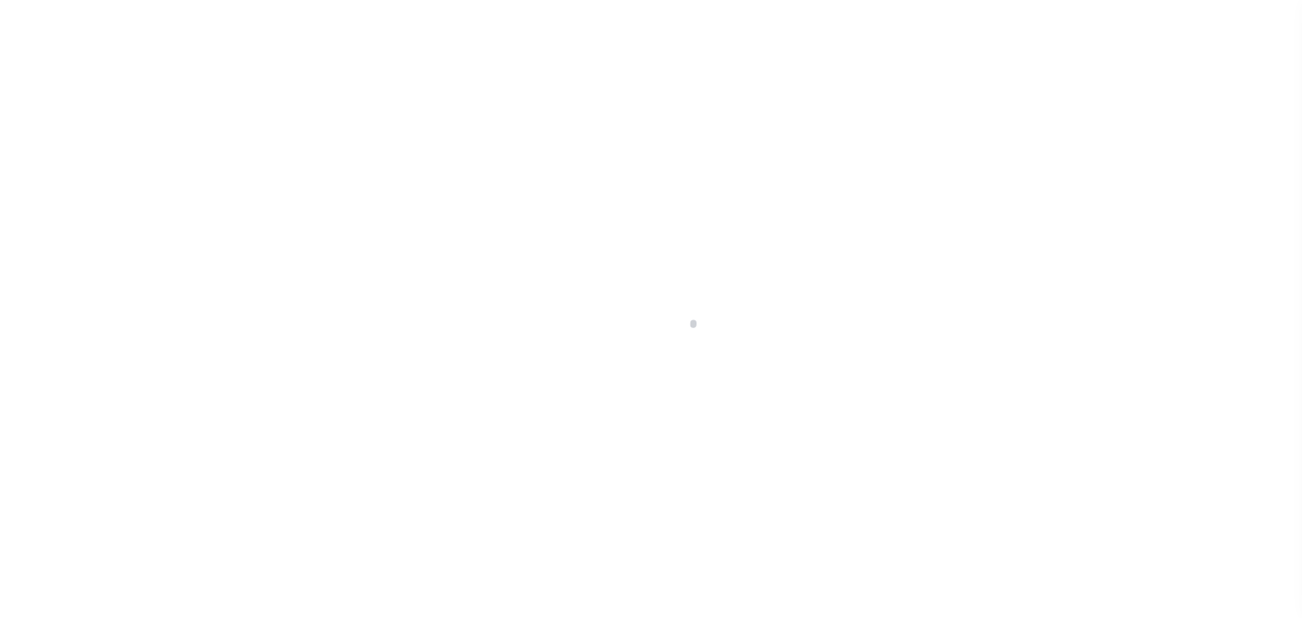
select select "PYD"
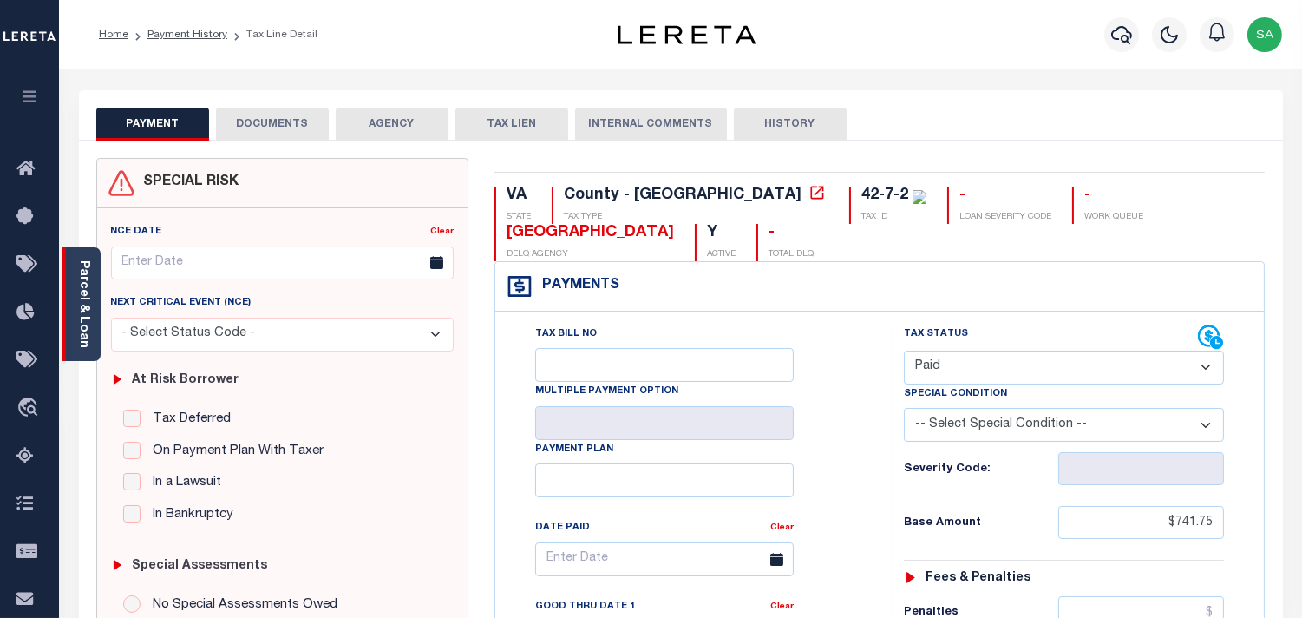
click at [88, 274] on link "Parcel & Loan" at bounding box center [83, 304] width 12 height 88
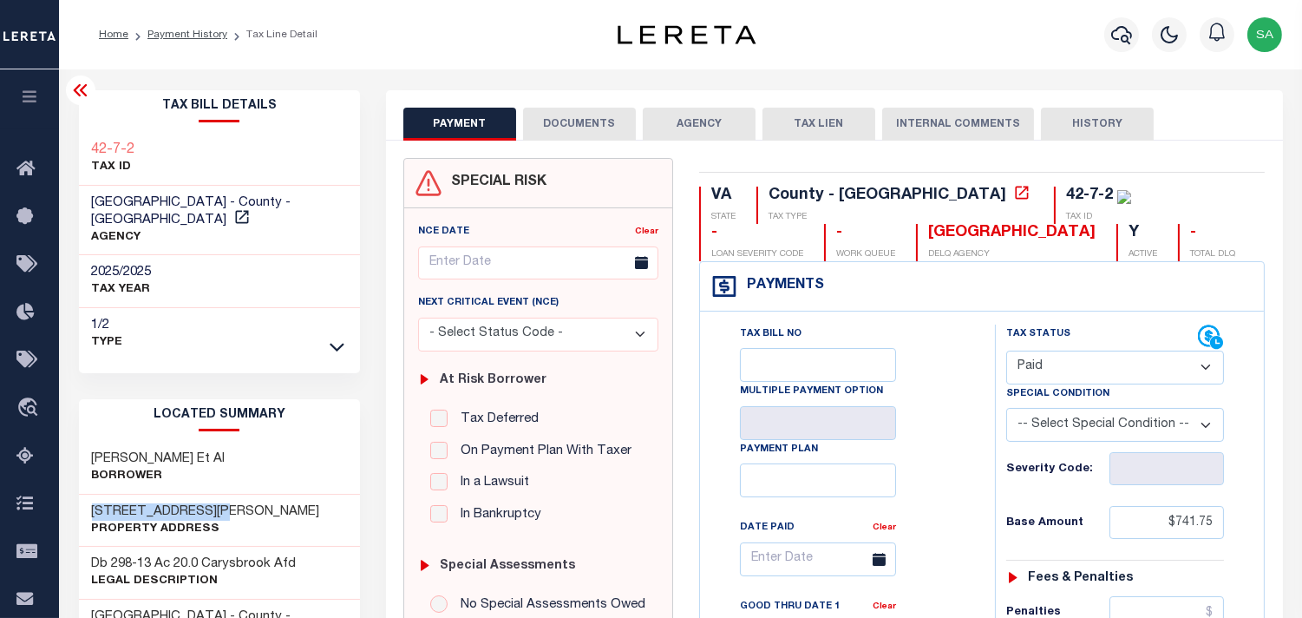
drag, startPoint x: 215, startPoint y: 492, endPoint x: 90, endPoint y: 492, distance: 124.9
click at [92, 503] on h3 "[STREET_ADDRESS][PERSON_NAME]" at bounding box center [206, 511] width 228 height 17
copy h3 "7723 [PERSON_NAME]"
drag, startPoint x: 146, startPoint y: 146, endPoint x: 79, endPoint y: 146, distance: 66.8
click at [79, 146] on div "42-7-2 TAX ID" at bounding box center [220, 159] width 282 height 53
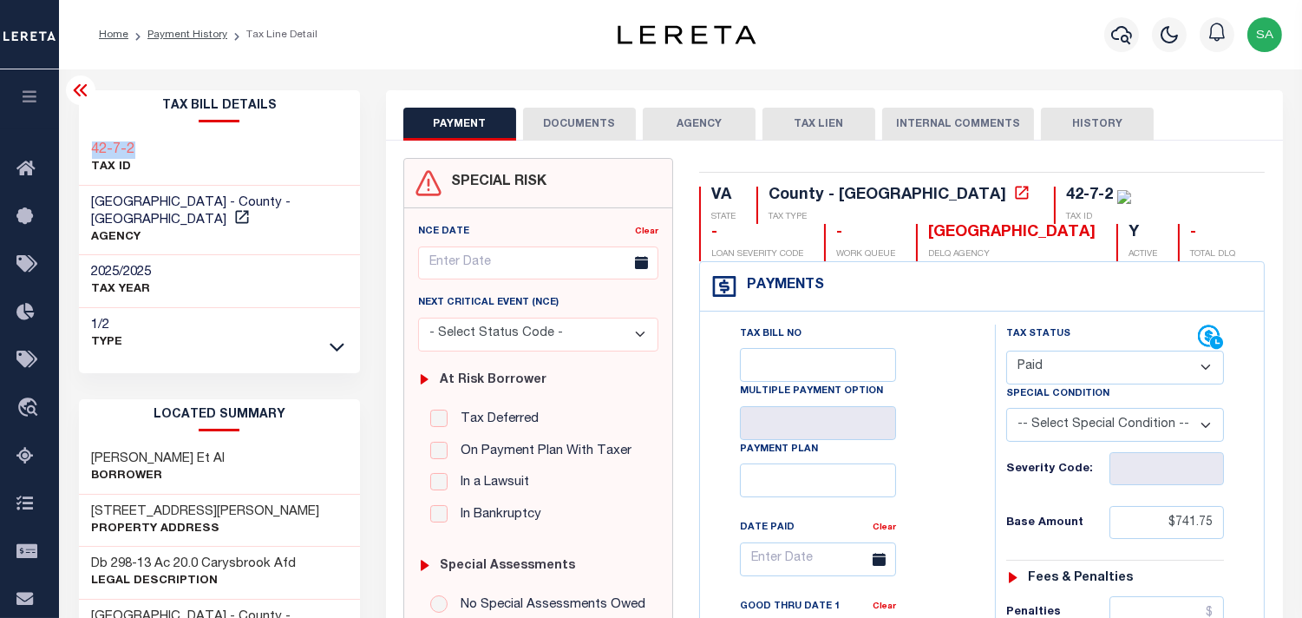
copy h3 "42-7-2"
click at [601, 123] on button "DOCUMENTS" at bounding box center [579, 124] width 113 height 33
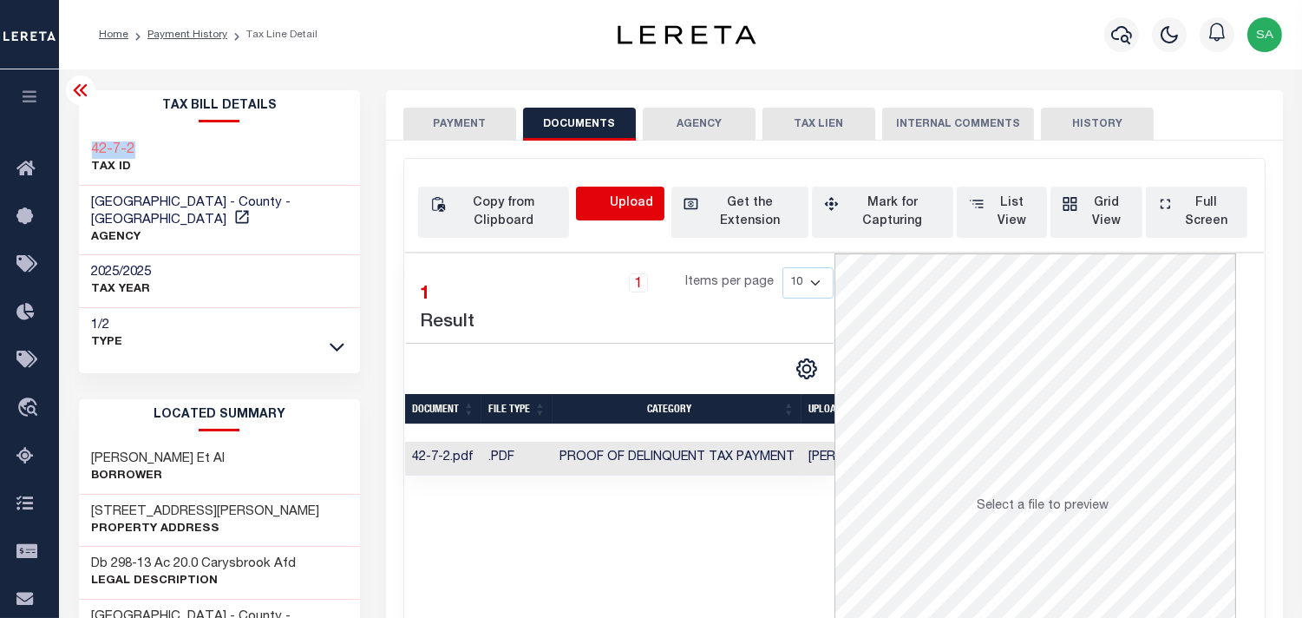
click at [602, 200] on icon "button" at bounding box center [596, 203] width 19 height 19
select select "POP"
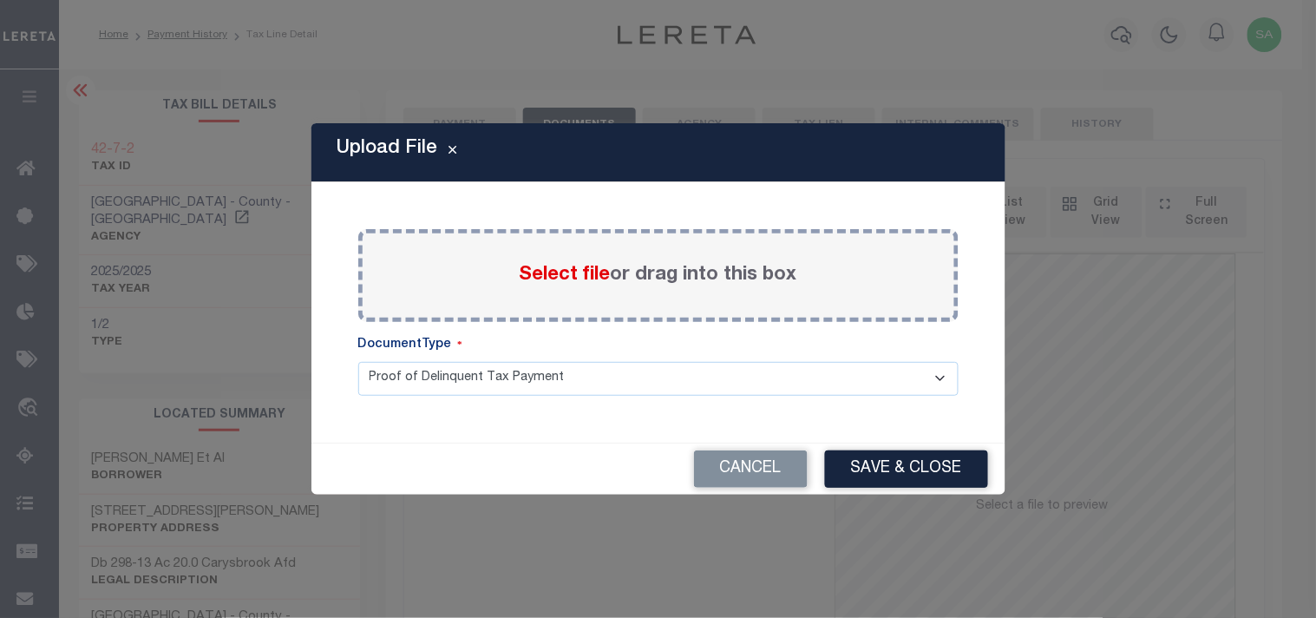
click at [554, 286] on label "Select file or drag into this box" at bounding box center [659, 275] width 278 height 29
click at [0, 0] on input "Select file or drag into this box" at bounding box center [0, 0] width 0 height 0
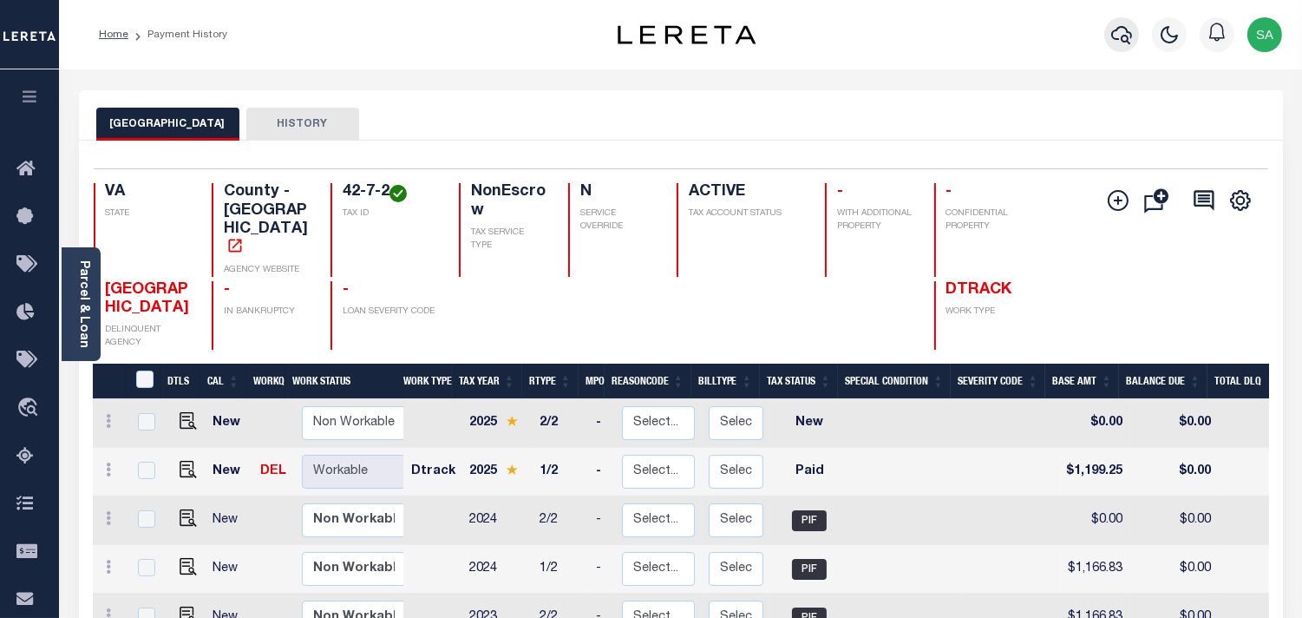
click at [1117, 39] on icon "button" at bounding box center [1121, 35] width 21 height 18
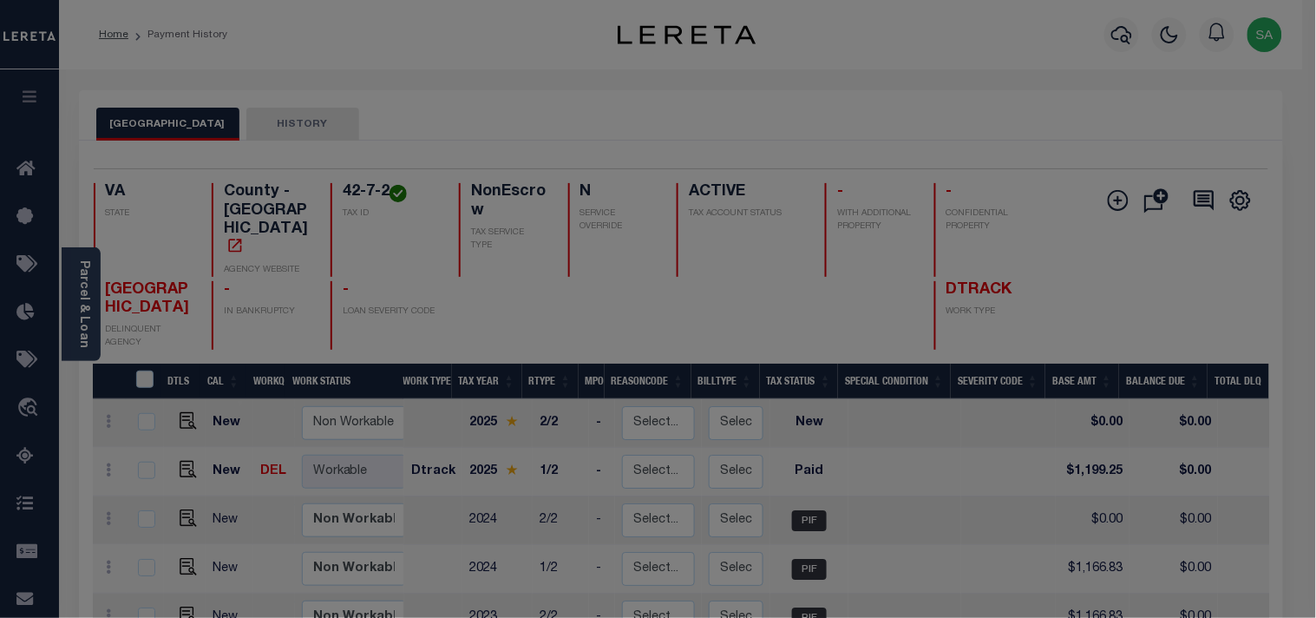
click at [0, 0] on div "Include Loans TBM Customers Borrowers Payments (Lender Non-Disb) Payments (Lend…" at bounding box center [0, 0] width 0 height 0
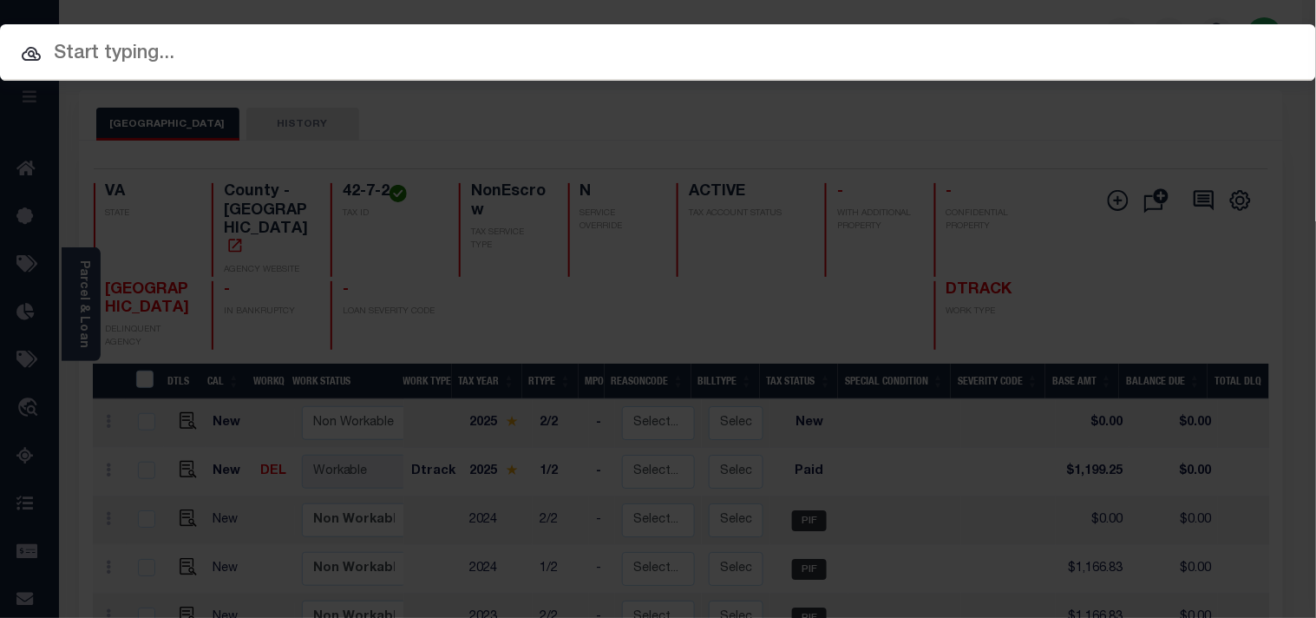
click at [1045, 55] on input "text" at bounding box center [658, 54] width 1316 height 30
paste input "14076306"
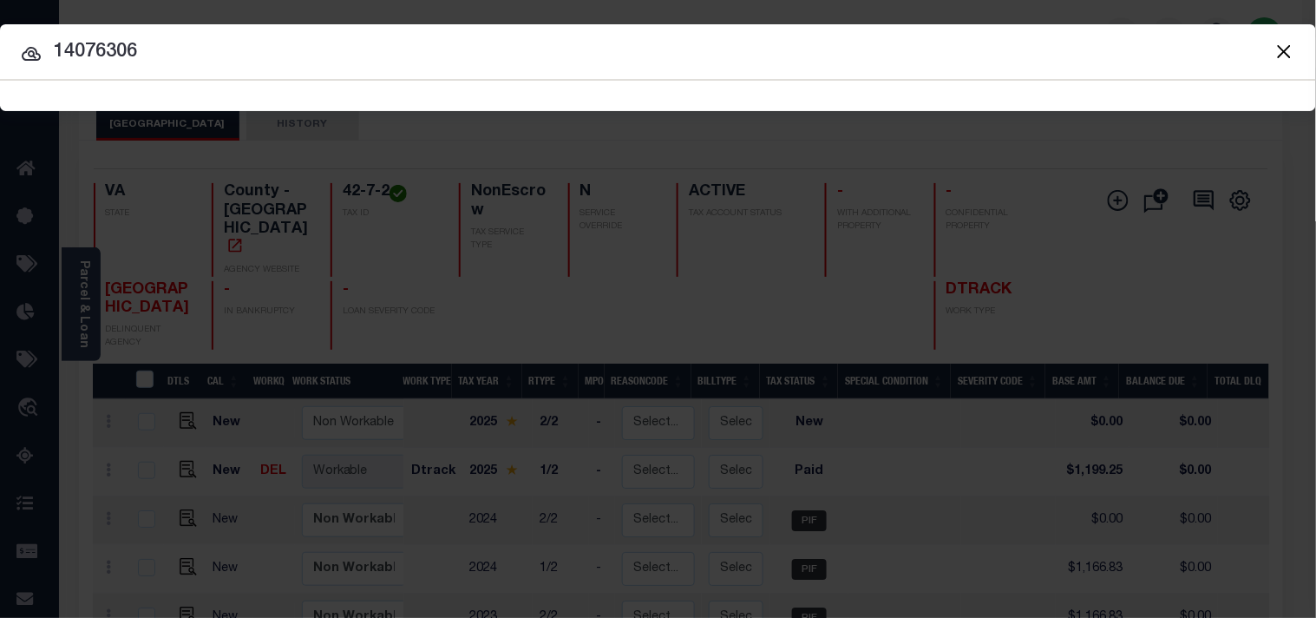
type input "14076306"
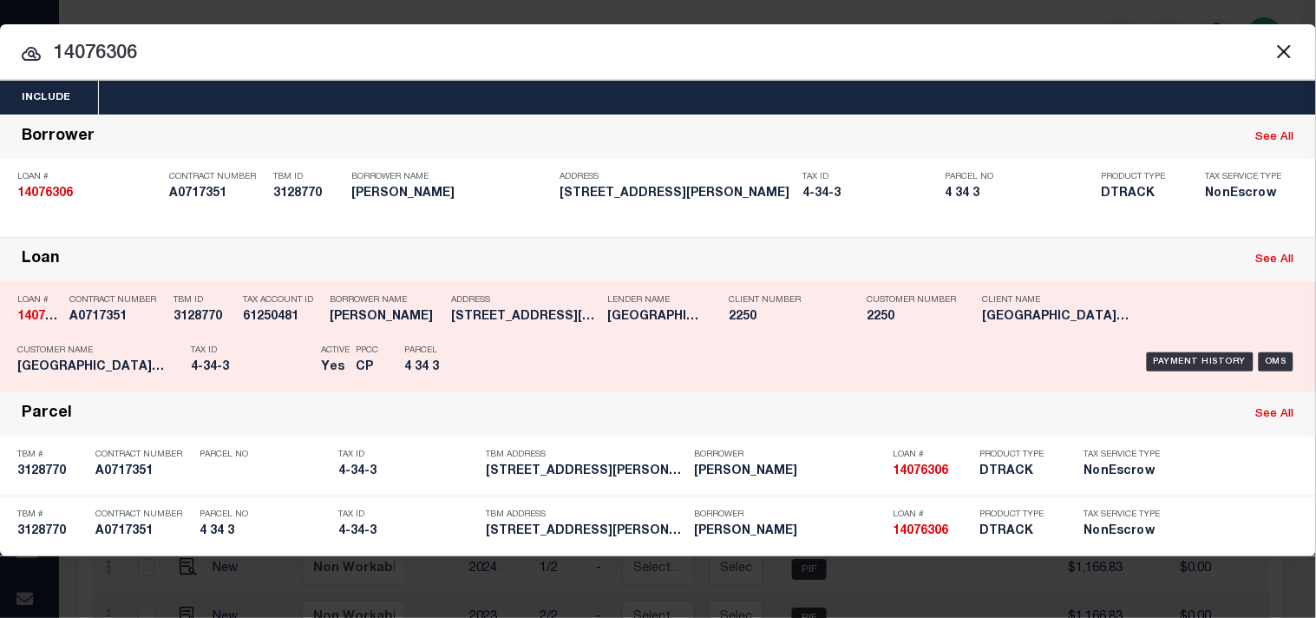
click at [475, 354] on p "Parcel" at bounding box center [443, 350] width 78 height 10
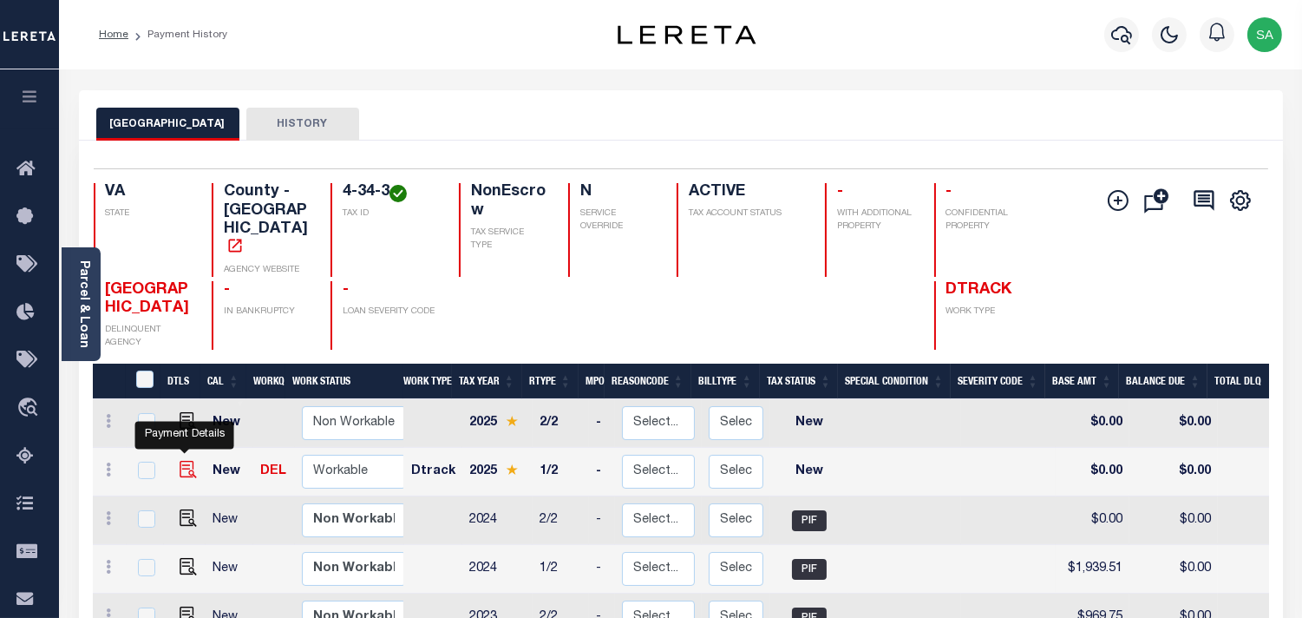
click at [180, 461] on img "" at bounding box center [188, 469] width 17 height 17
checkbox input "true"
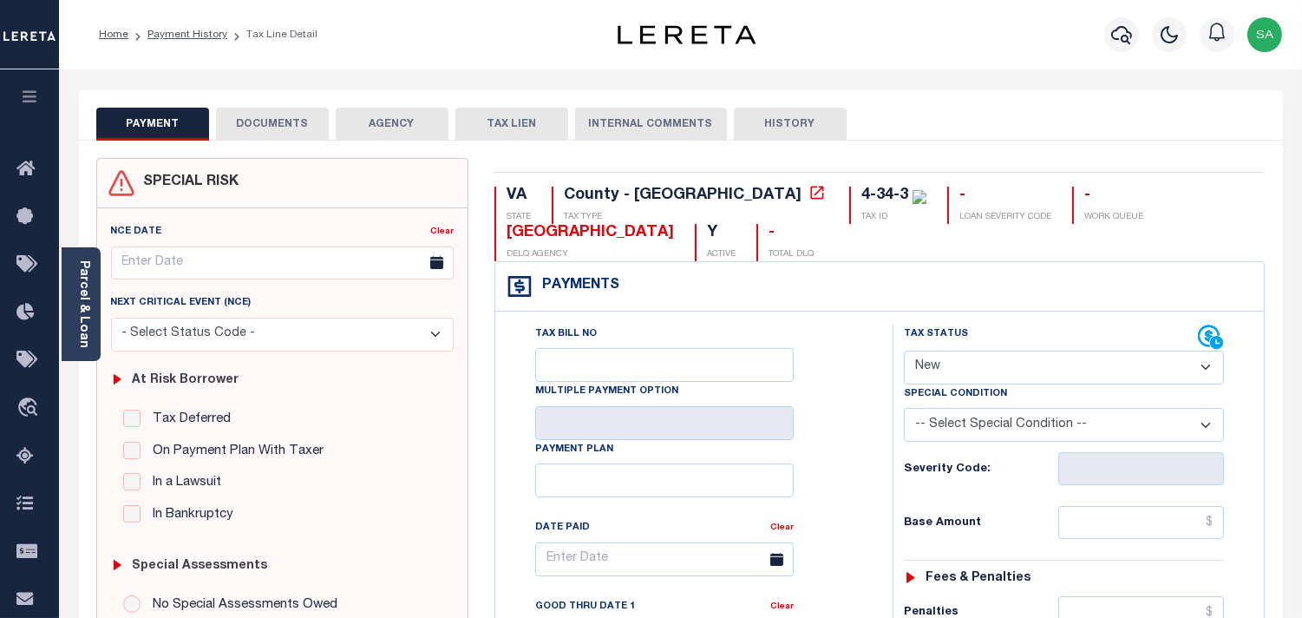
drag, startPoint x: 977, startPoint y: 366, endPoint x: 974, endPoint y: 377, distance: 11.8
click at [977, 366] on select "- Select Status Code - Open Due/Unpaid Paid Incomplete No Tax Due Internal Refu…" at bounding box center [1064, 368] width 320 height 34
select select "PYD"
click at [904, 351] on select "- Select Status Code - Open Due/Unpaid Paid Incomplete No Tax Due Internal Refu…" at bounding box center [1064, 368] width 320 height 34
type input "[DATE]"
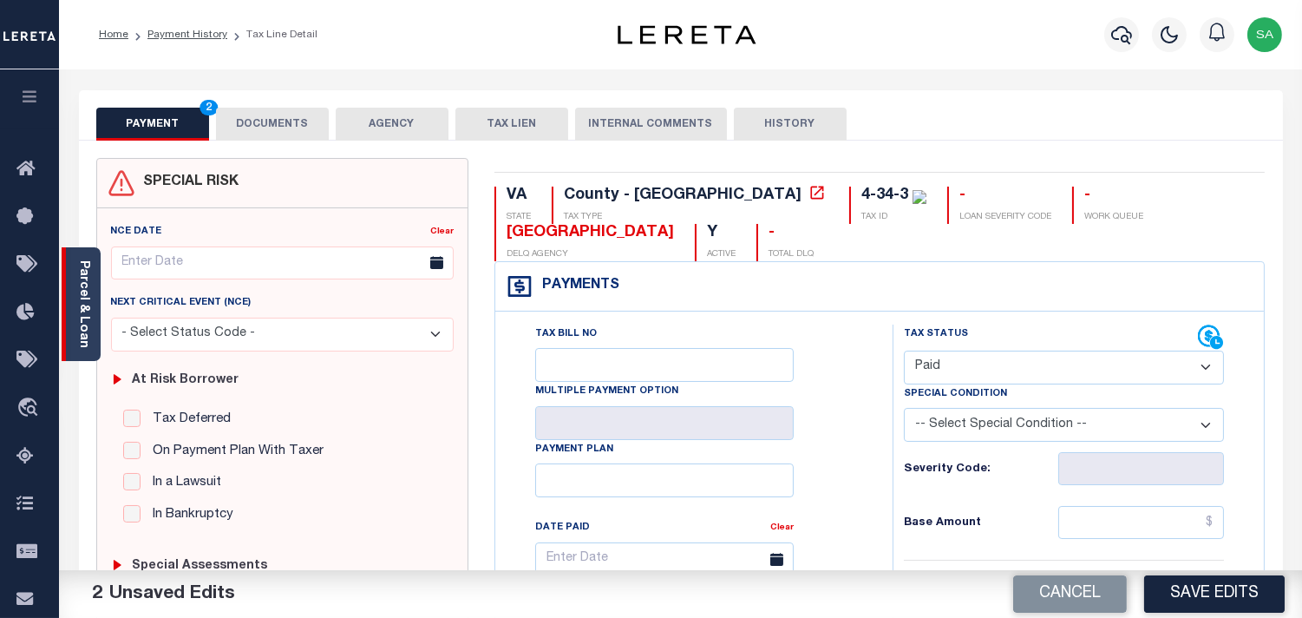
click at [83, 316] on link "Parcel & Loan" at bounding box center [83, 304] width 12 height 88
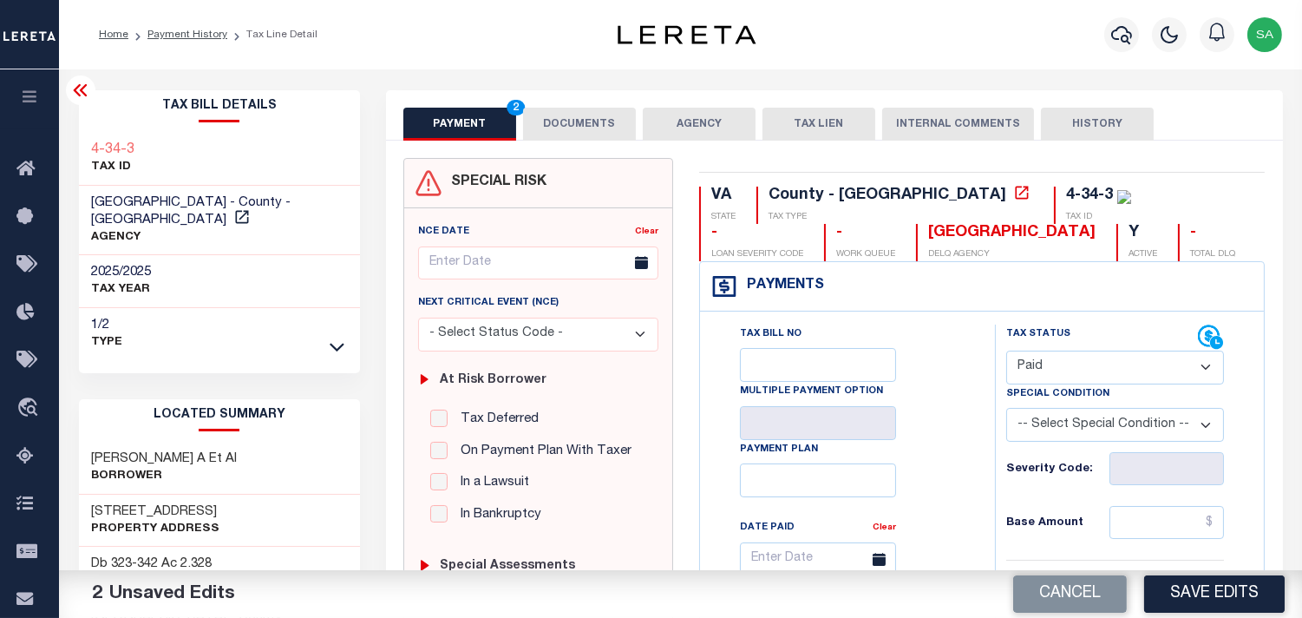
click at [557, 119] on button "DOCUMENTS" at bounding box center [579, 124] width 113 height 33
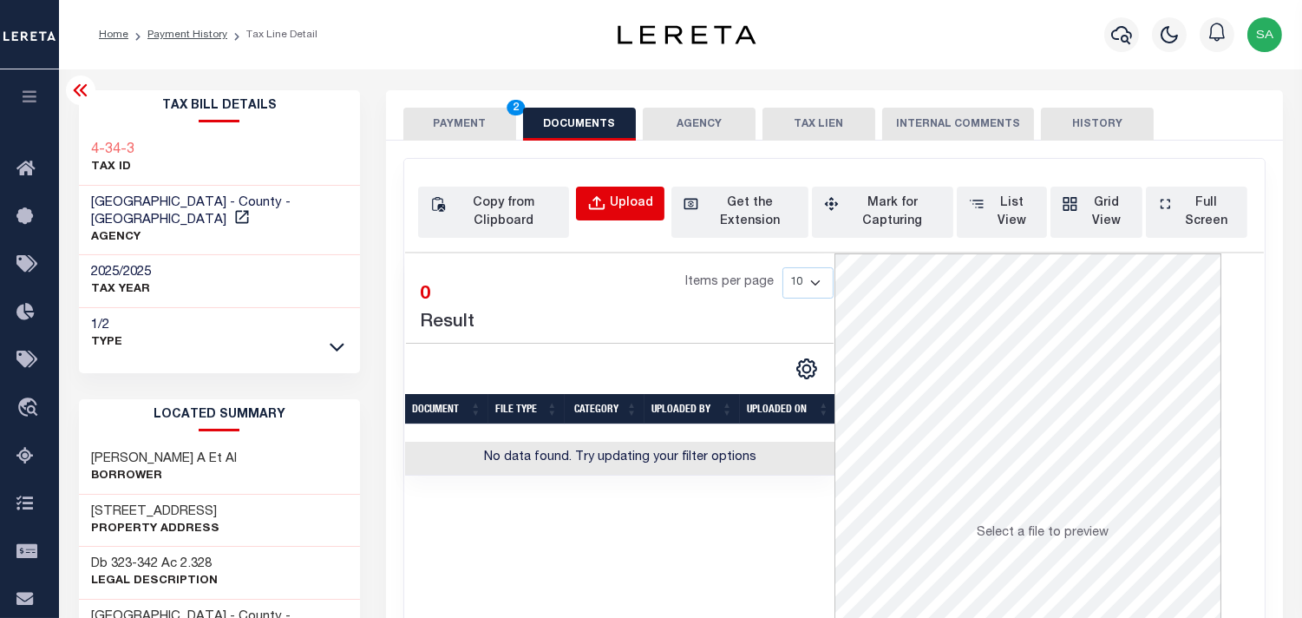
click at [628, 206] on div "Upload" at bounding box center [631, 203] width 43 height 19
select select "POP"
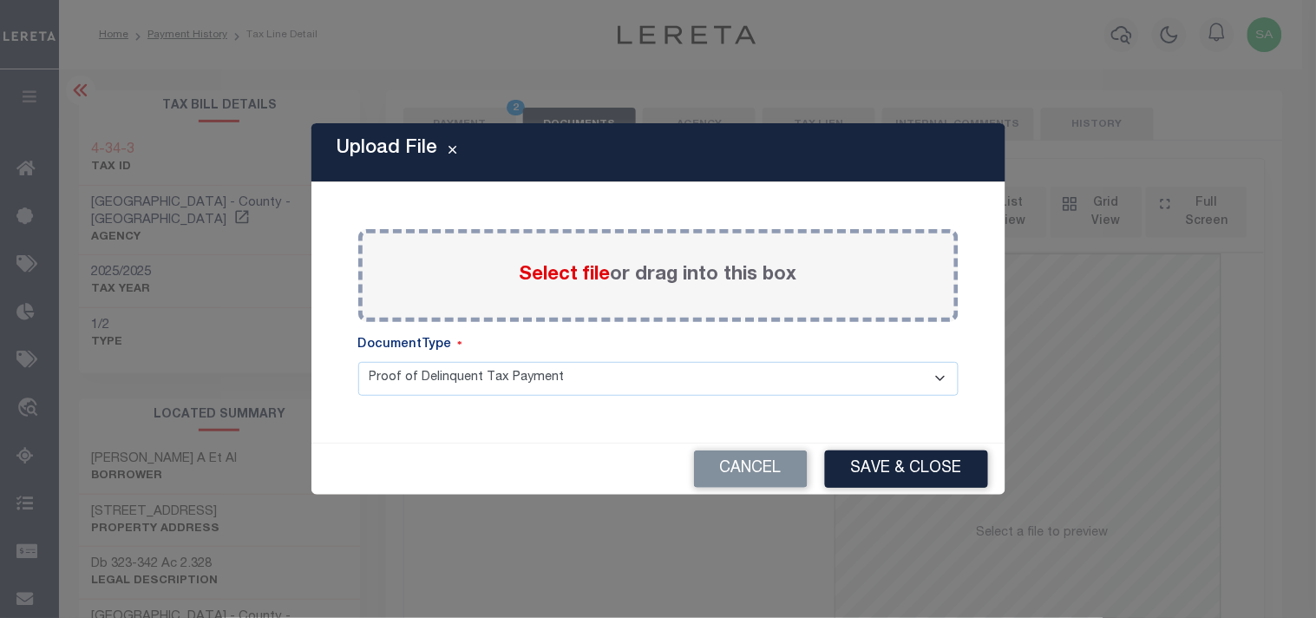
click at [575, 275] on span "Select file" at bounding box center [565, 275] width 91 height 19
click at [0, 0] on input "Select file or drag into this box" at bounding box center [0, 0] width 0 height 0
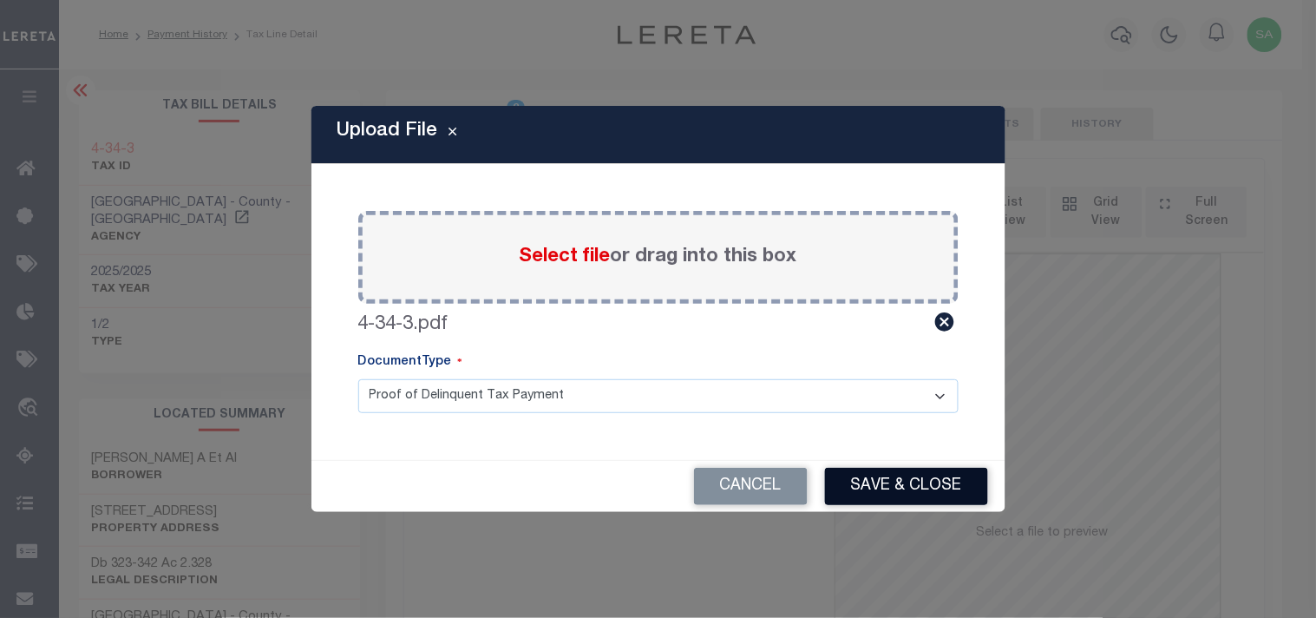
click at [874, 479] on button "Save & Close" at bounding box center [906, 486] width 163 height 37
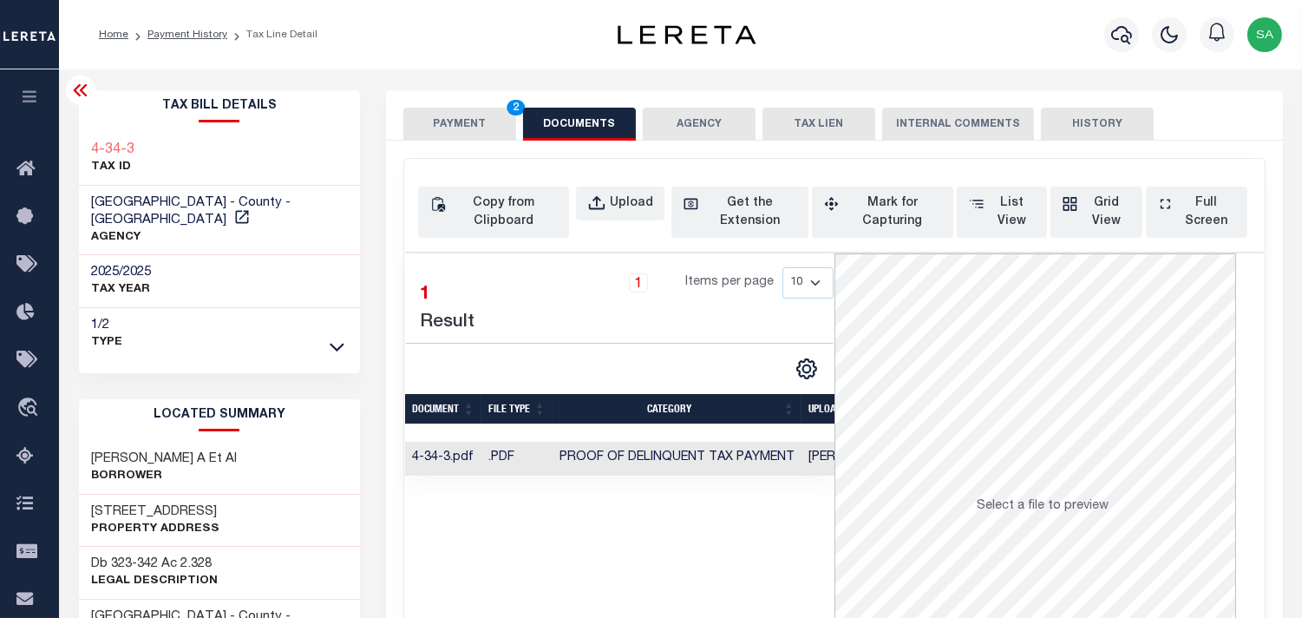
click at [477, 124] on button "PAYMENT 2" at bounding box center [459, 124] width 113 height 33
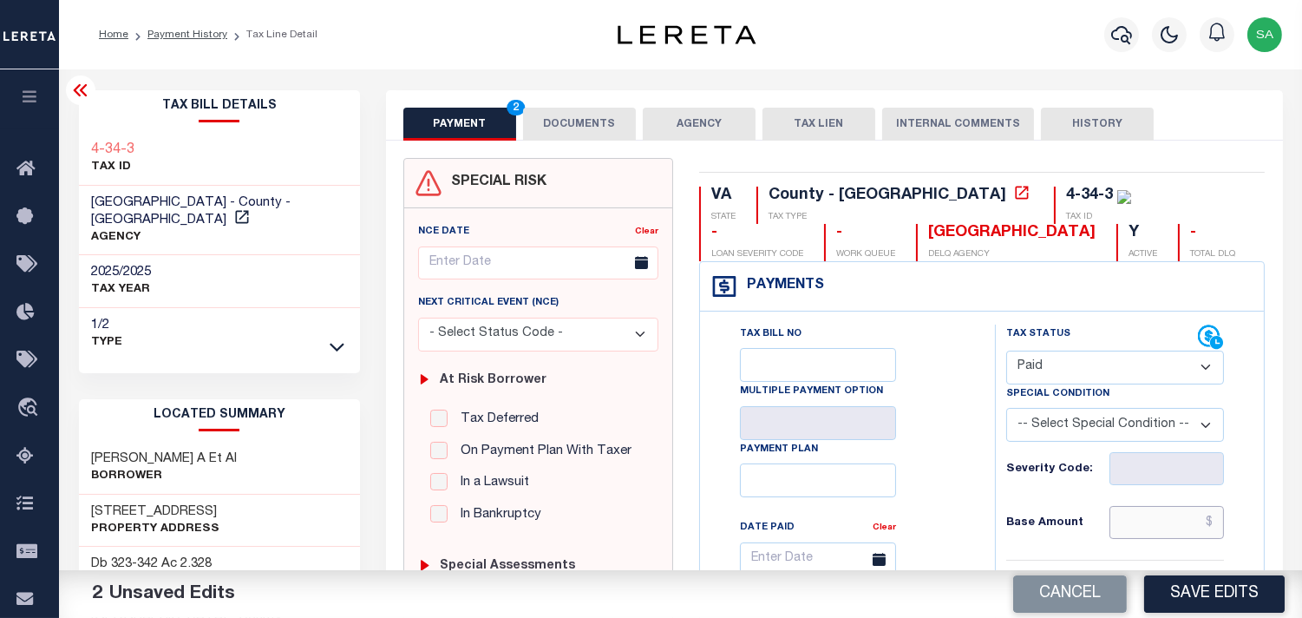
drag, startPoint x: 1158, startPoint y: 533, endPoint x: 994, endPoint y: 497, distance: 167.8
click at [1157, 534] on input "text" at bounding box center [1167, 522] width 115 height 33
paste input "943.28"
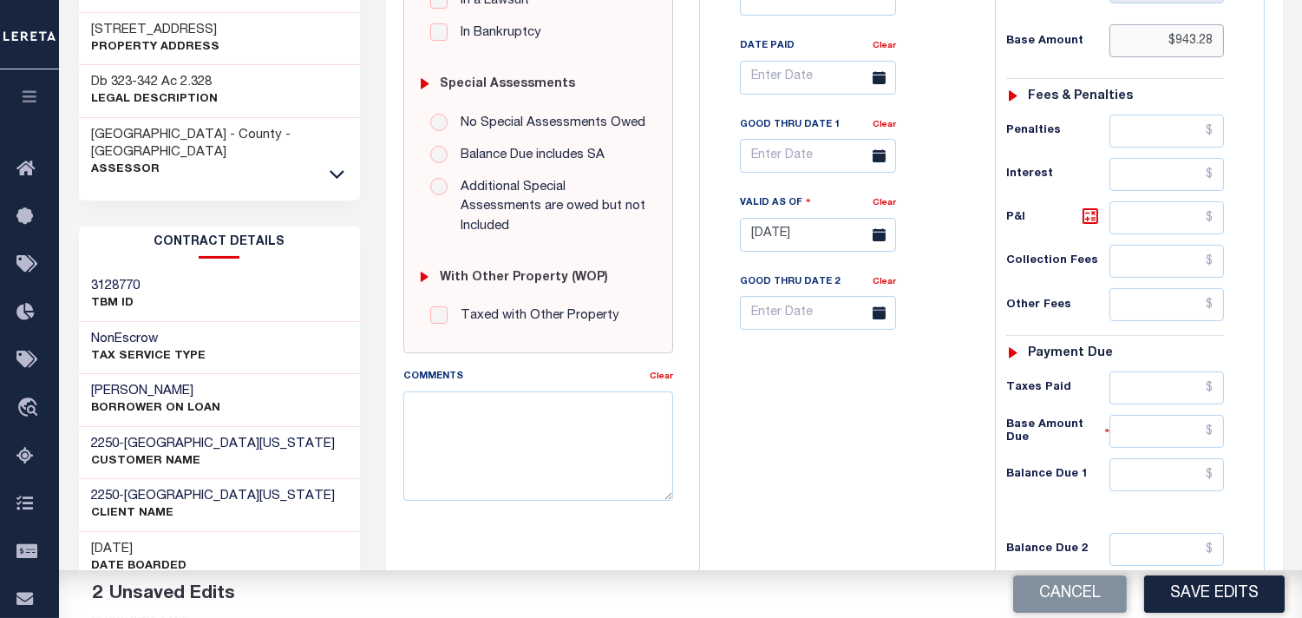
type input "$943.28"
drag, startPoint x: 1174, startPoint y: 403, endPoint x: 1078, endPoint y: 403, distance: 96.3
click at [1174, 403] on input "text" at bounding box center [1167, 387] width 115 height 33
paste input "943.28"
type input "$943.28"
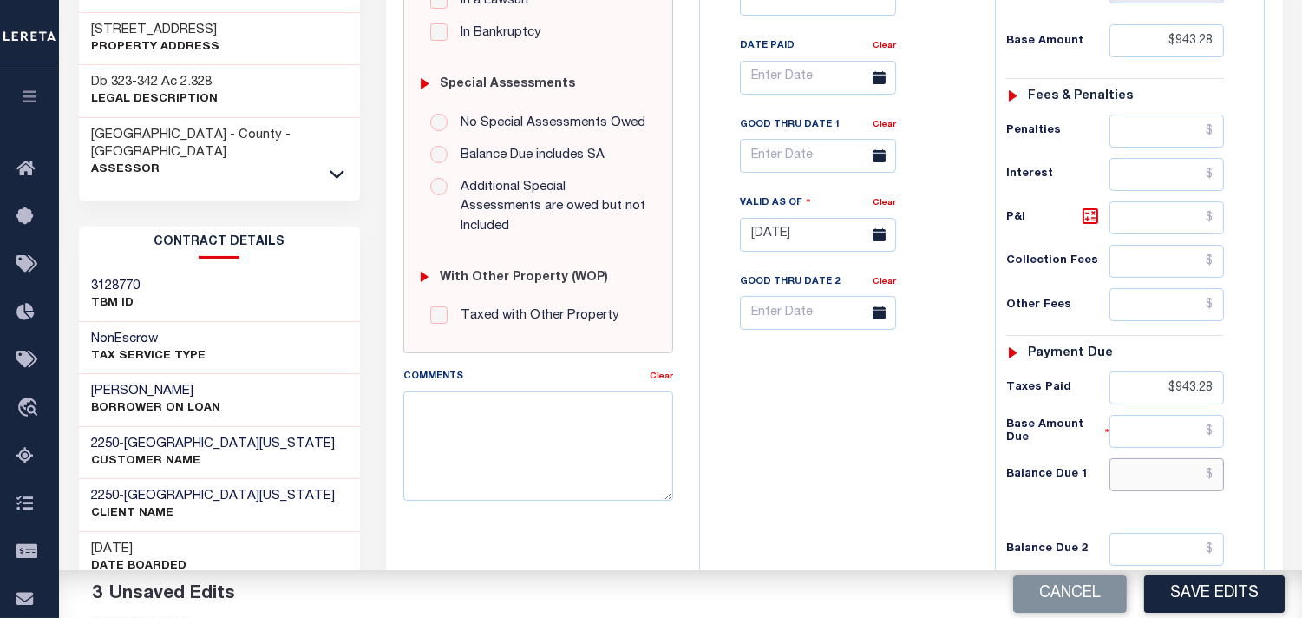
click at [1156, 491] on input "text" at bounding box center [1167, 474] width 115 height 33
type input "$0.00"
drag, startPoint x: 847, startPoint y: 439, endPoint x: 900, endPoint y: 462, distance: 57.5
click at [846, 440] on div "Tax Bill No Multiple Payment Option Payment Plan Clear" at bounding box center [844, 226] width 278 height 766
click at [1222, 593] on button "Save Edits" at bounding box center [1214, 593] width 141 height 37
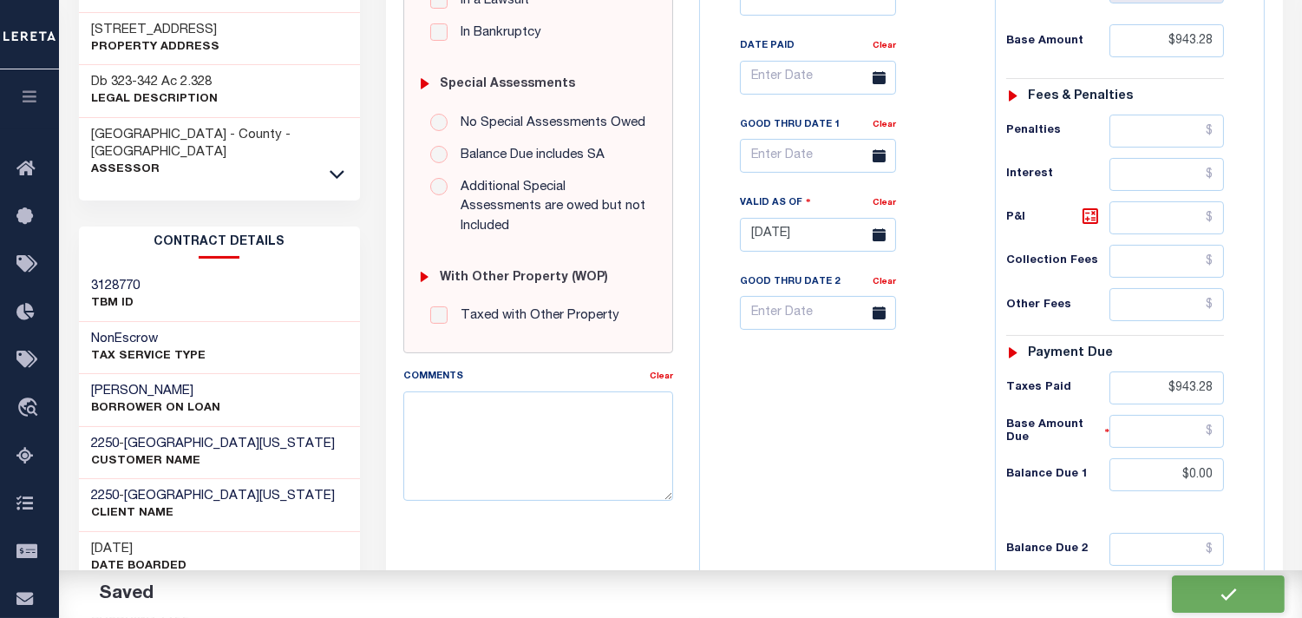
checkbox input "false"
type input "$943.28"
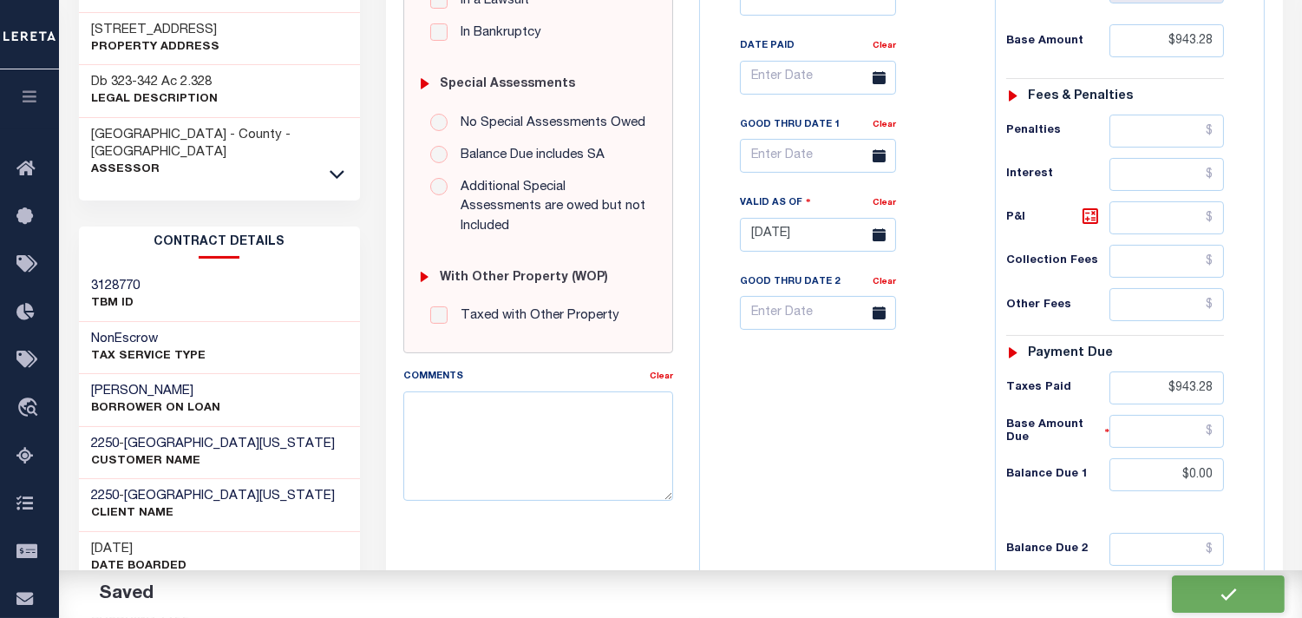
type input "$943.28"
type input "$0"
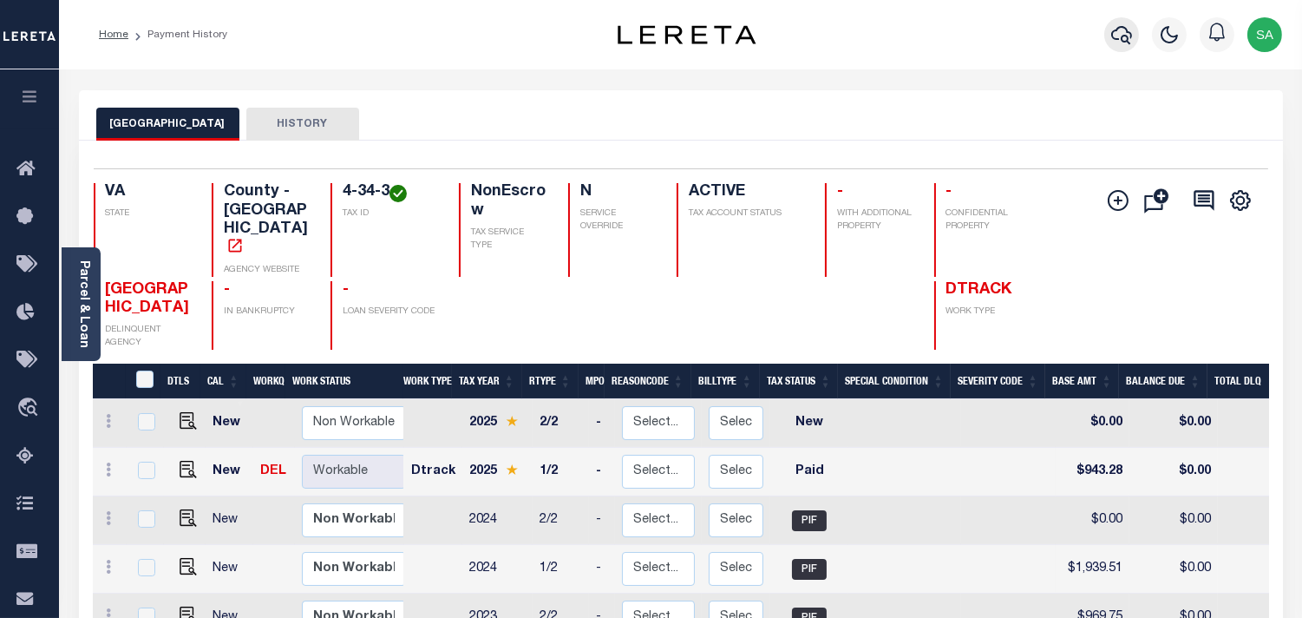
click at [1121, 35] on icon "button" at bounding box center [1121, 34] width 21 height 21
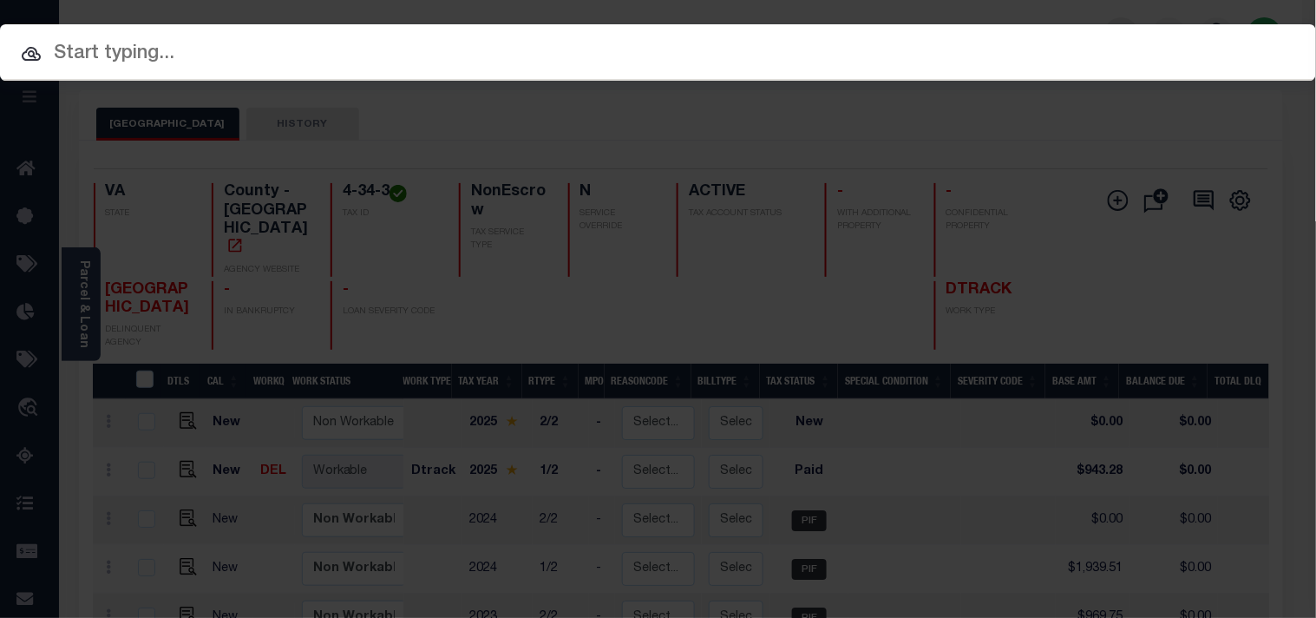
click at [1089, 39] on input "text" at bounding box center [658, 54] width 1316 height 30
paste input "27931706"
type input "27931706"
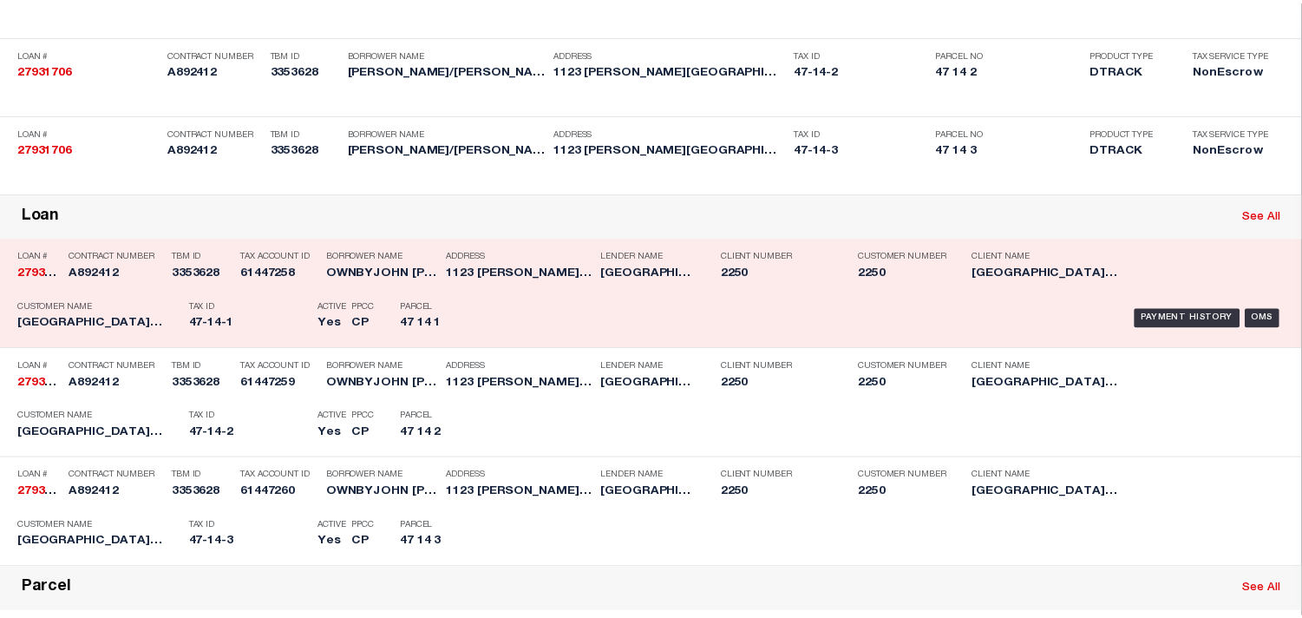
scroll to position [395, 0]
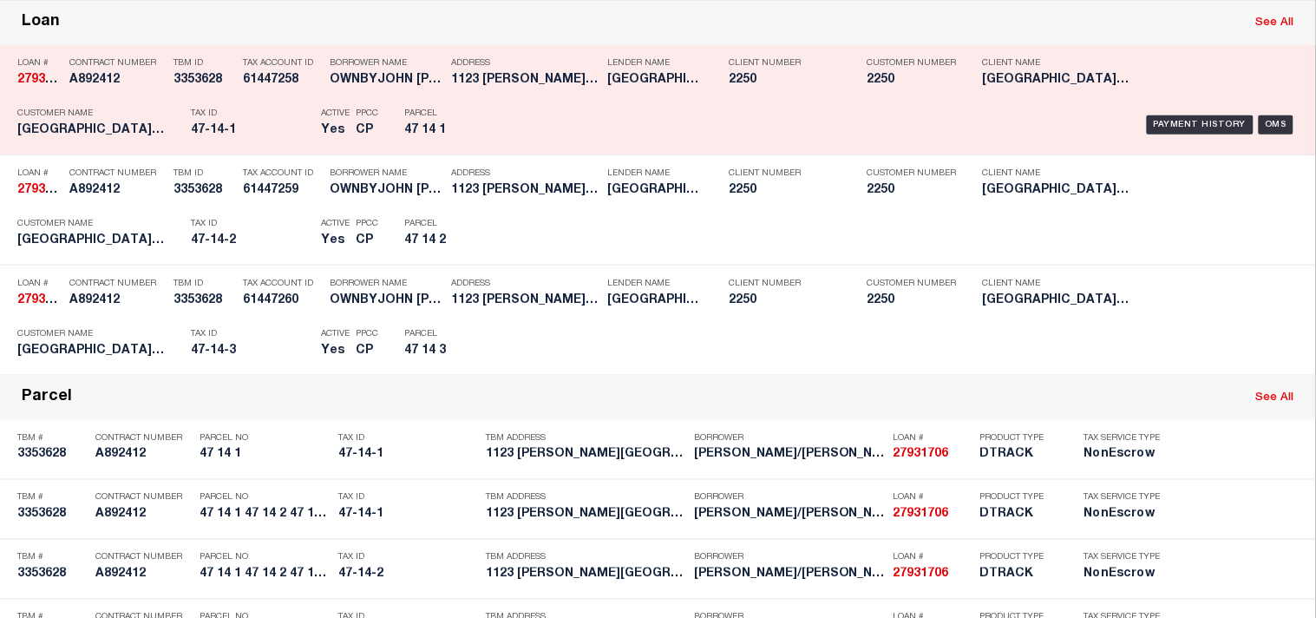
click at [263, 138] on h5 "47-14-1" at bounding box center [251, 130] width 121 height 15
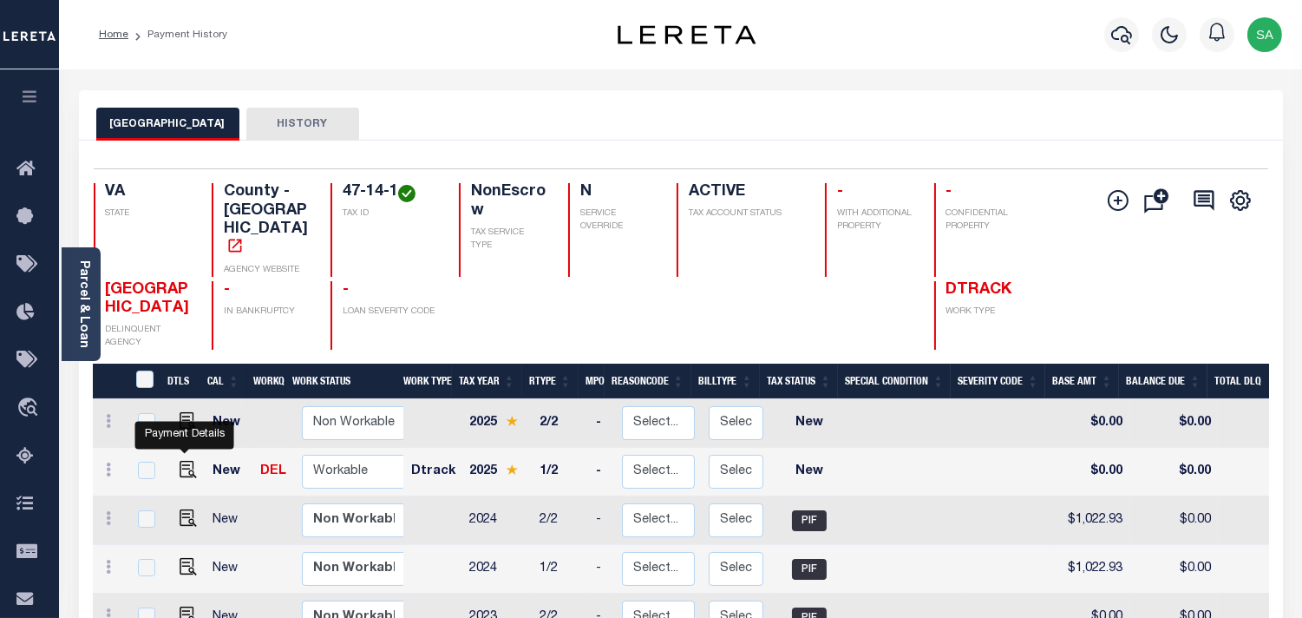
click at [187, 461] on img "" at bounding box center [188, 469] width 17 height 17
checkbox input "true"
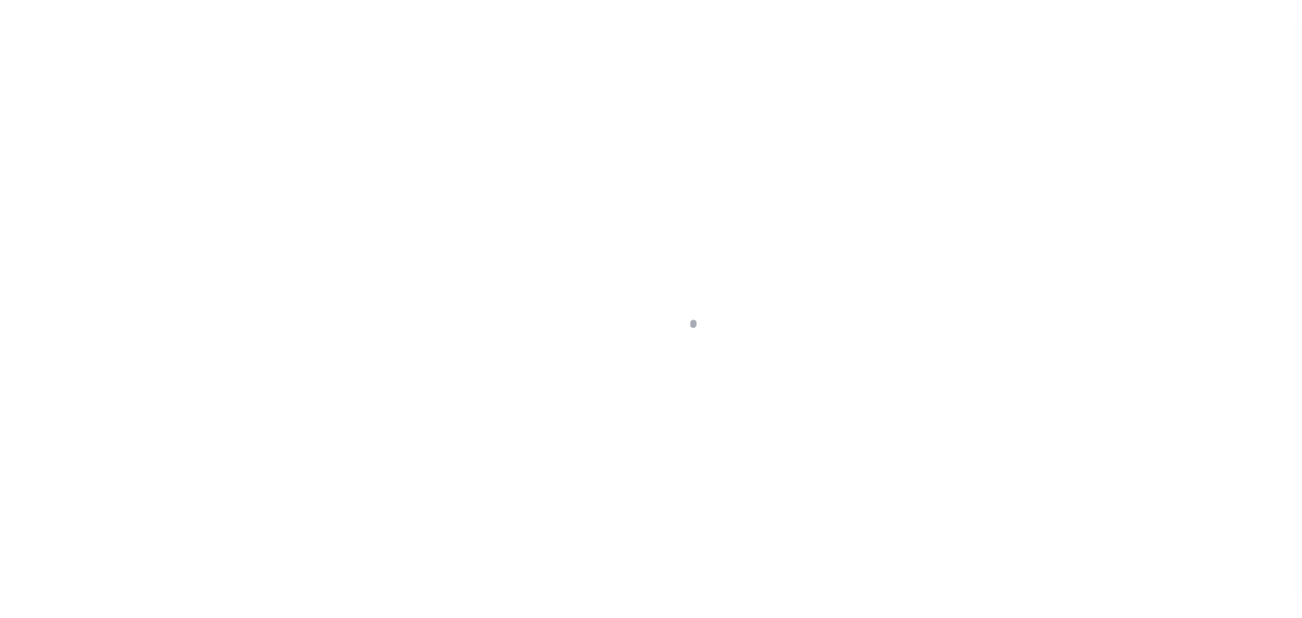
select select "NW2"
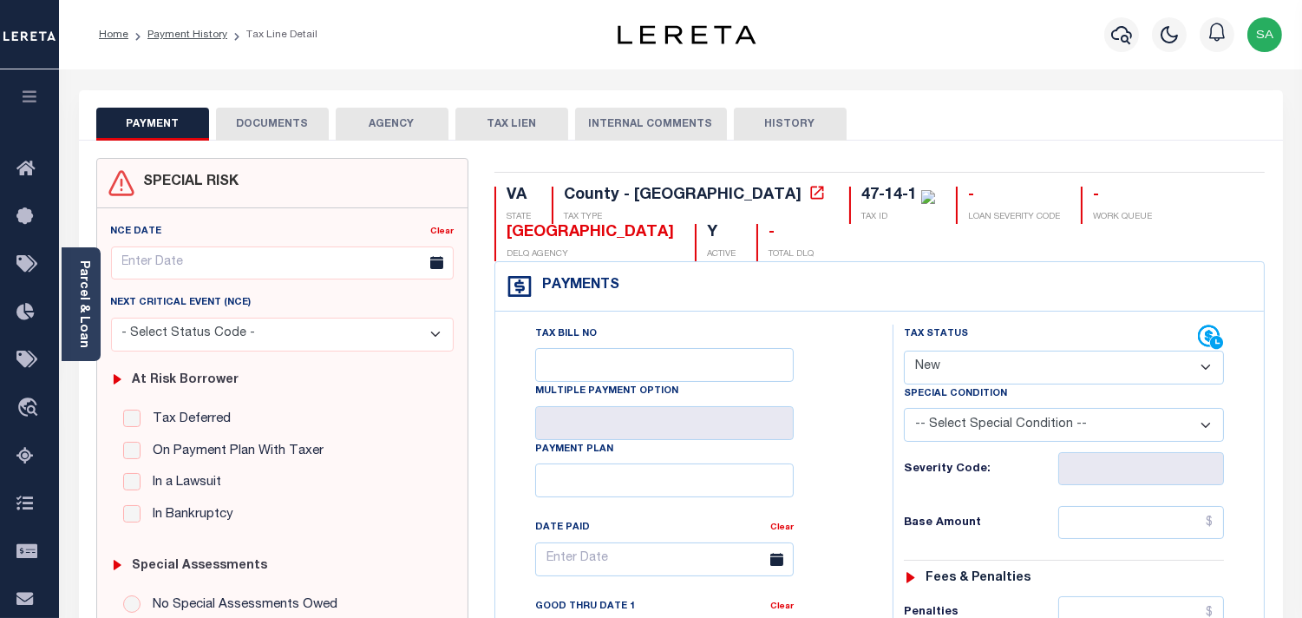
drag, startPoint x: 88, startPoint y: 310, endPoint x: 114, endPoint y: 308, distance: 26.1
click at [88, 310] on link "Parcel & Loan" at bounding box center [83, 304] width 12 height 88
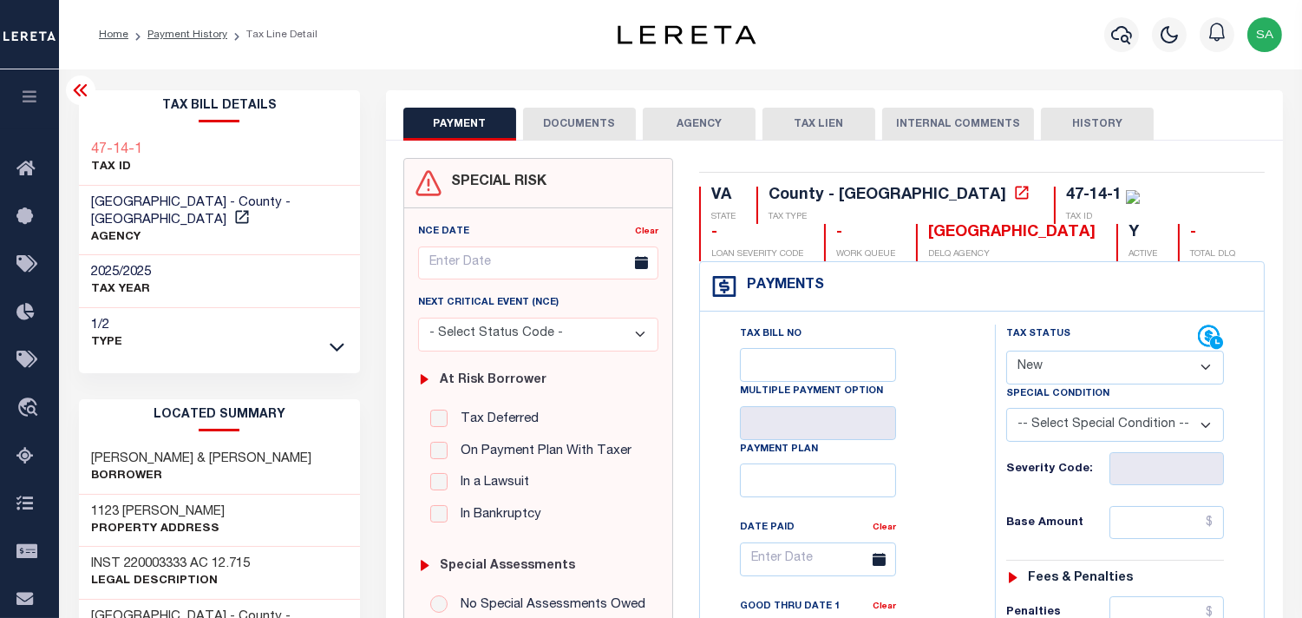
drag, startPoint x: 573, startPoint y: 115, endPoint x: 584, endPoint y: 132, distance: 20.7
click at [573, 115] on button "DOCUMENTS" at bounding box center [579, 124] width 113 height 33
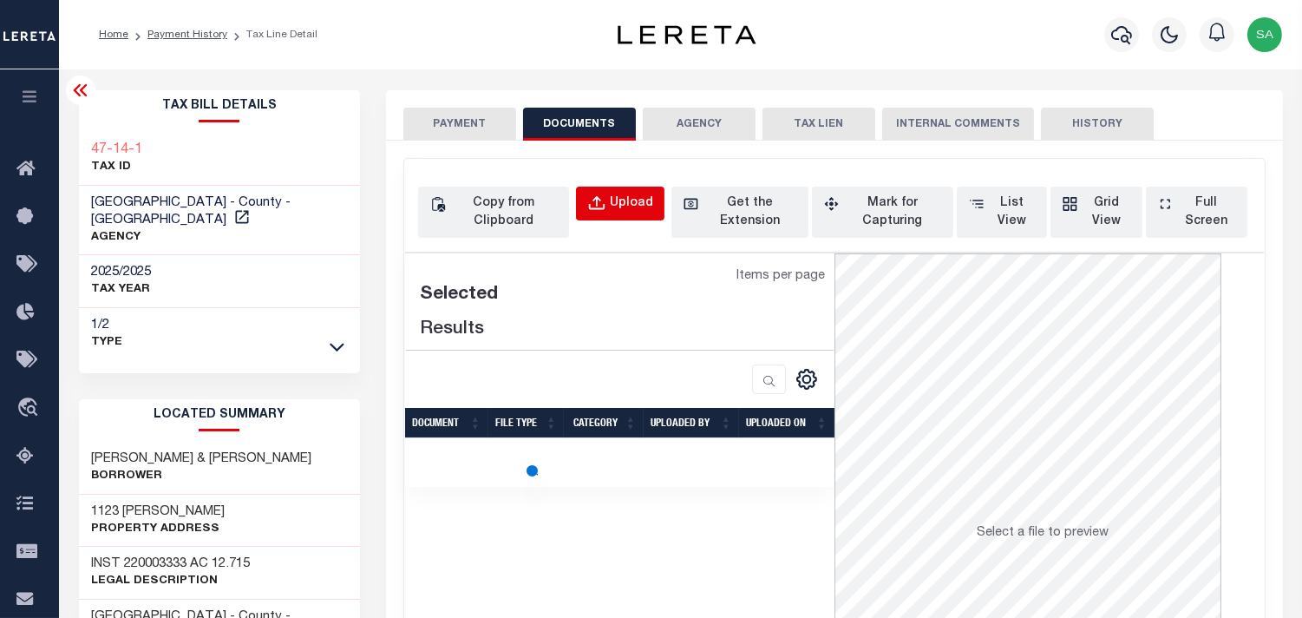
click at [610, 196] on button "Upload" at bounding box center [620, 204] width 89 height 34
select select "POP"
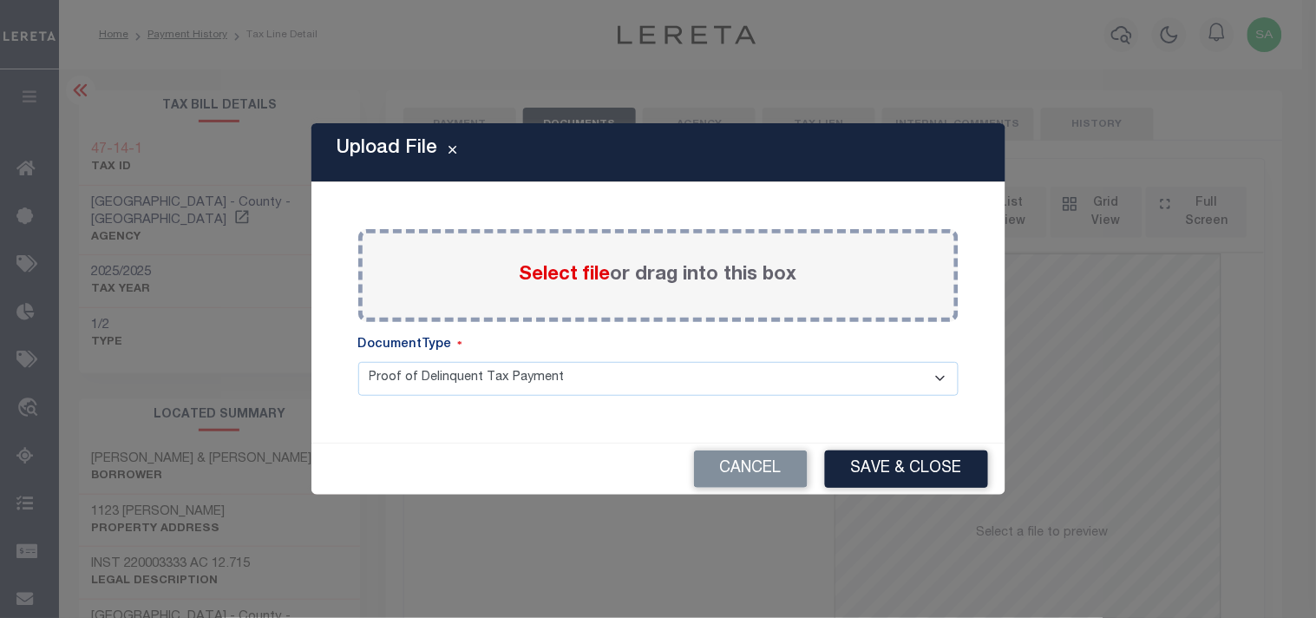
click at [574, 273] on span "Select file" at bounding box center [565, 275] width 91 height 19
click at [0, 0] on input "Select file or drag into this box" at bounding box center [0, 0] width 0 height 0
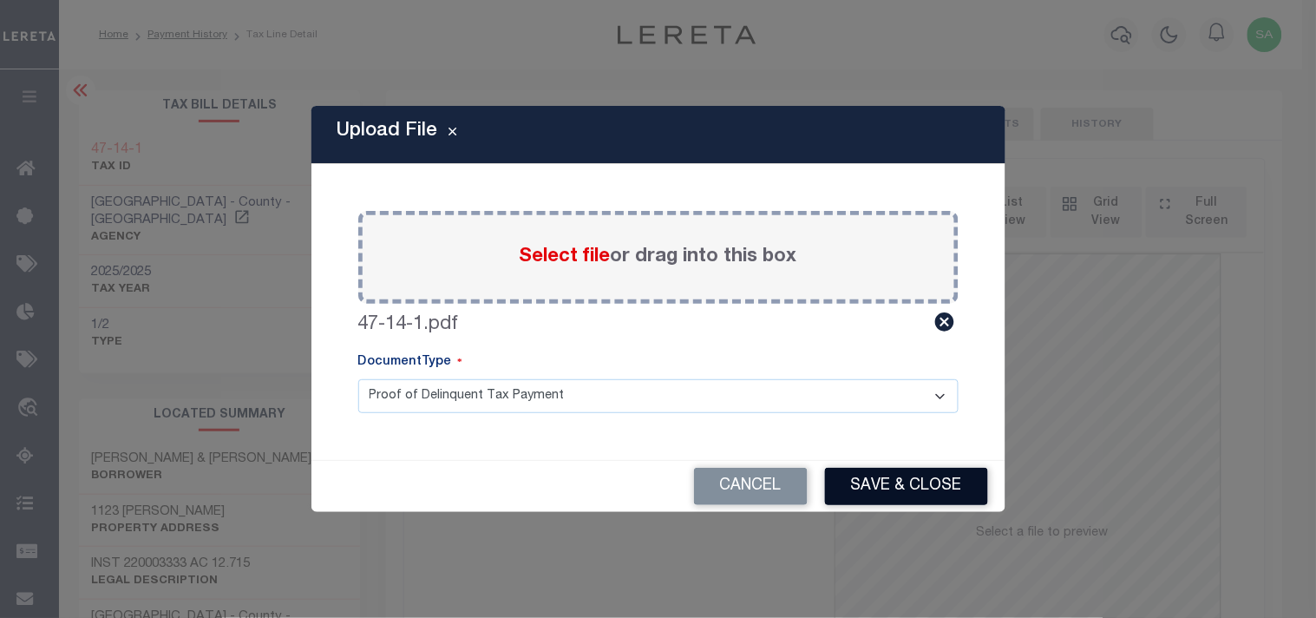
click at [896, 496] on button "Save & Close" at bounding box center [906, 486] width 163 height 37
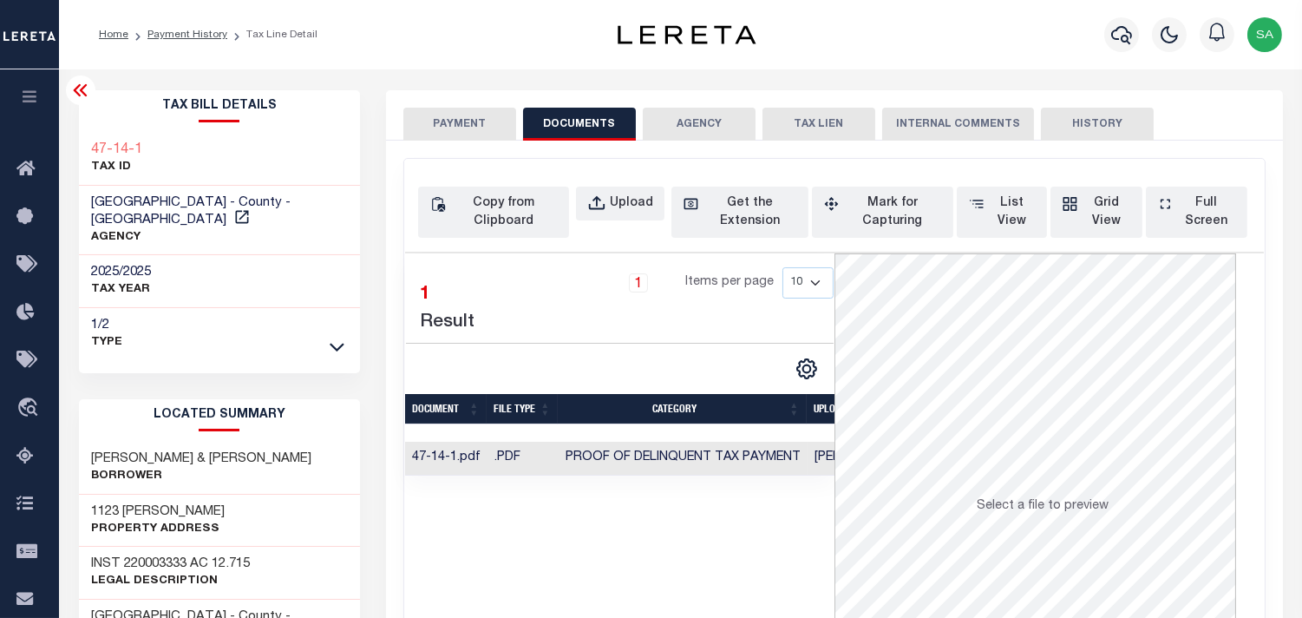
click at [410, 124] on button "PAYMENT" at bounding box center [459, 124] width 113 height 33
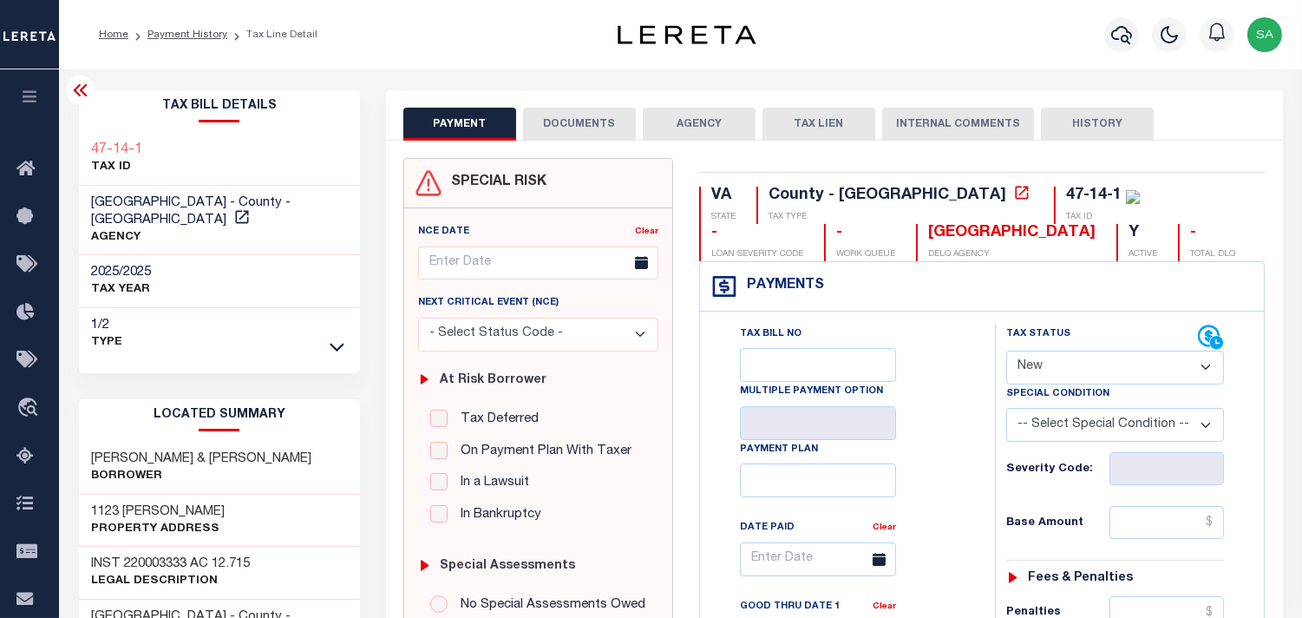
click at [1085, 380] on select "- Select Status Code - Open Due/Unpaid Paid Incomplete No Tax Due Internal Refu…" at bounding box center [1115, 368] width 218 height 34
select select "PYD"
click at [1006, 351] on select "- Select Status Code - Open Due/Unpaid Paid Incomplete No Tax Due Internal Refu…" at bounding box center [1115, 368] width 218 height 34
type input "[DATE]"
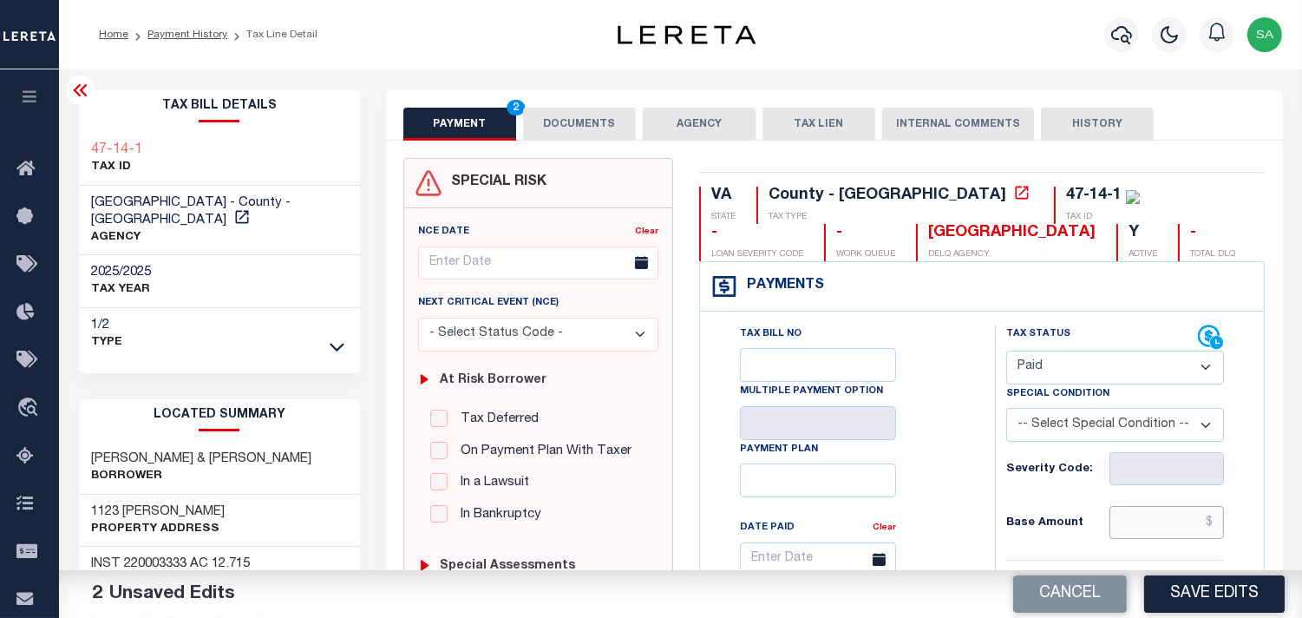
click at [1157, 510] on input "text" at bounding box center [1167, 522] width 115 height 33
paste input "1,146.00"
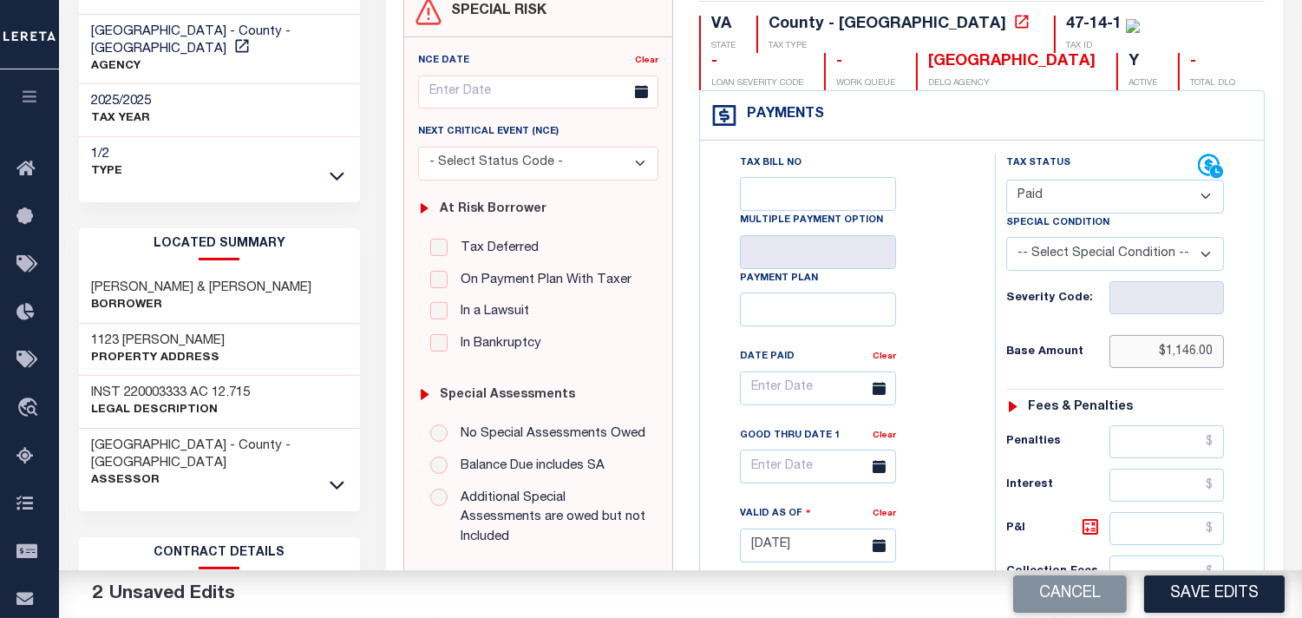
scroll to position [482, 0]
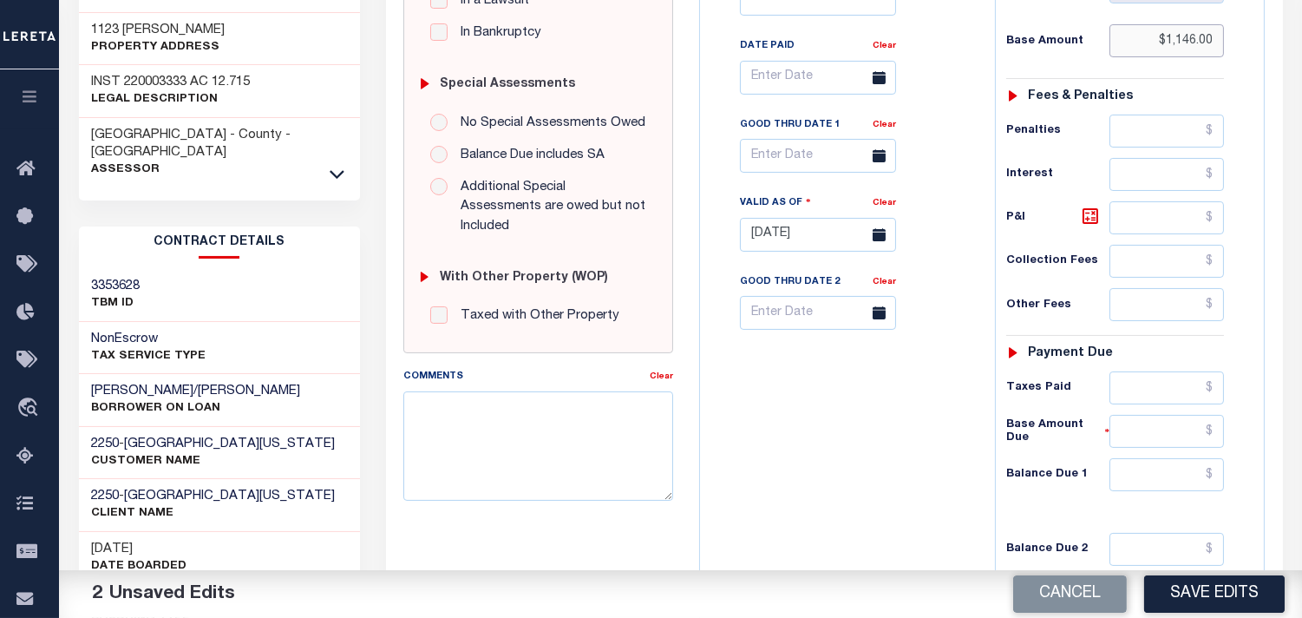
type input "$1,146.00"
drag, startPoint x: 1146, startPoint y: 383, endPoint x: 1073, endPoint y: 410, distance: 77.7
click at [1146, 383] on input "text" at bounding box center [1167, 387] width 115 height 33
paste input "1,146.00"
type input "$1,146.00"
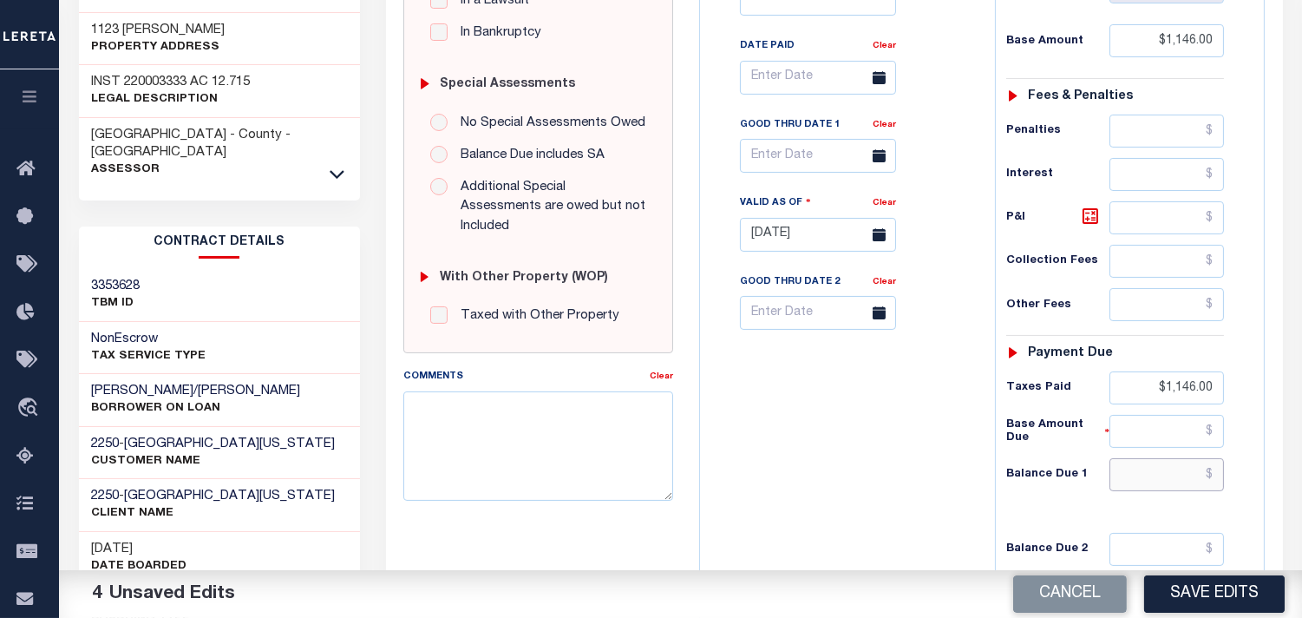
click at [1168, 481] on input "text" at bounding box center [1167, 474] width 115 height 33
type input "$0.00"
click at [880, 478] on div "Tax Bill No Multiple Payment Option Payment Plan Clear" at bounding box center [844, 226] width 278 height 766
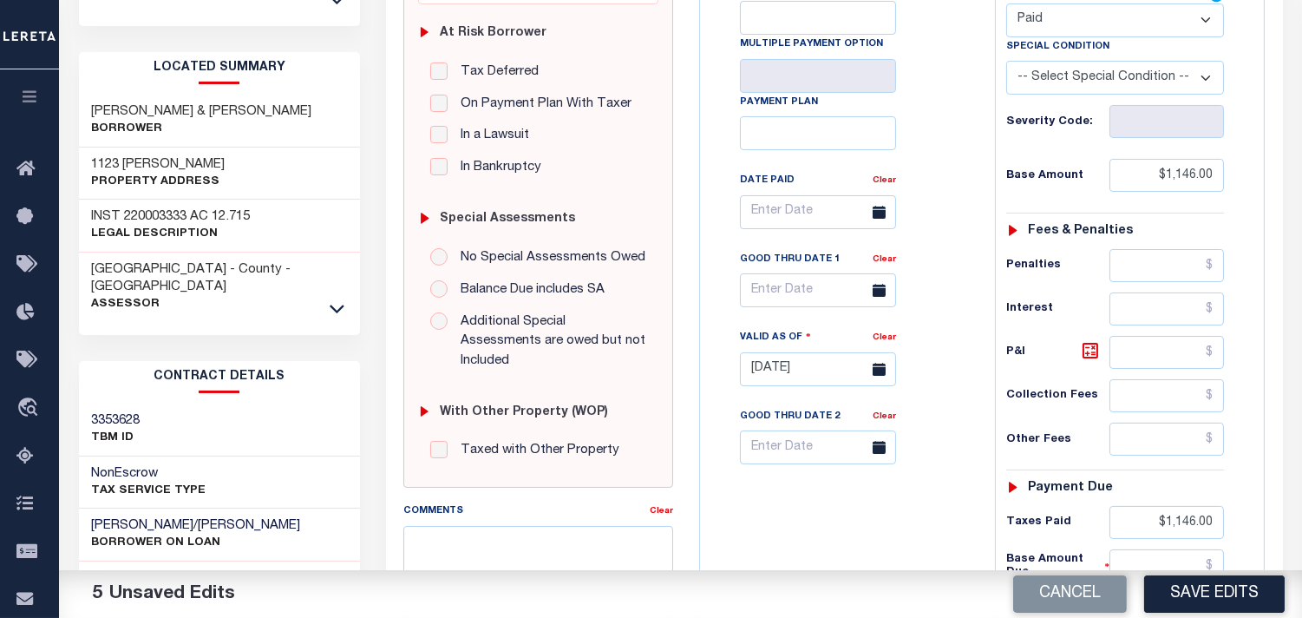
scroll to position [96, 0]
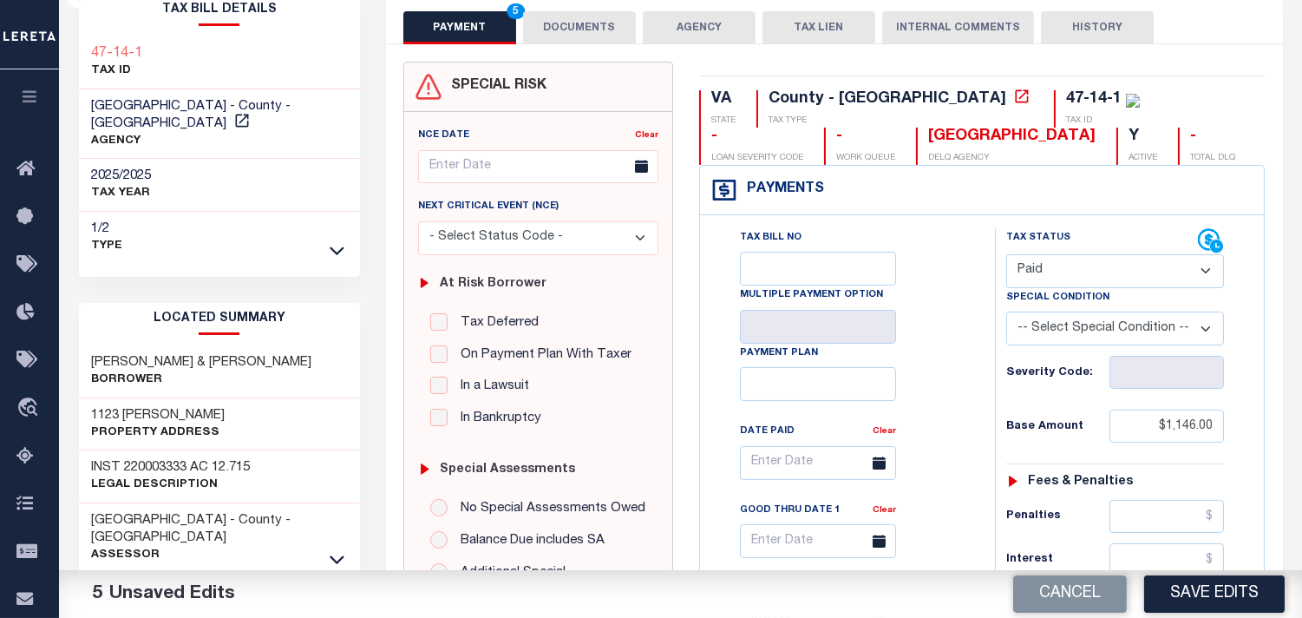
click at [592, 16] on button "DOCUMENTS" at bounding box center [579, 27] width 113 height 33
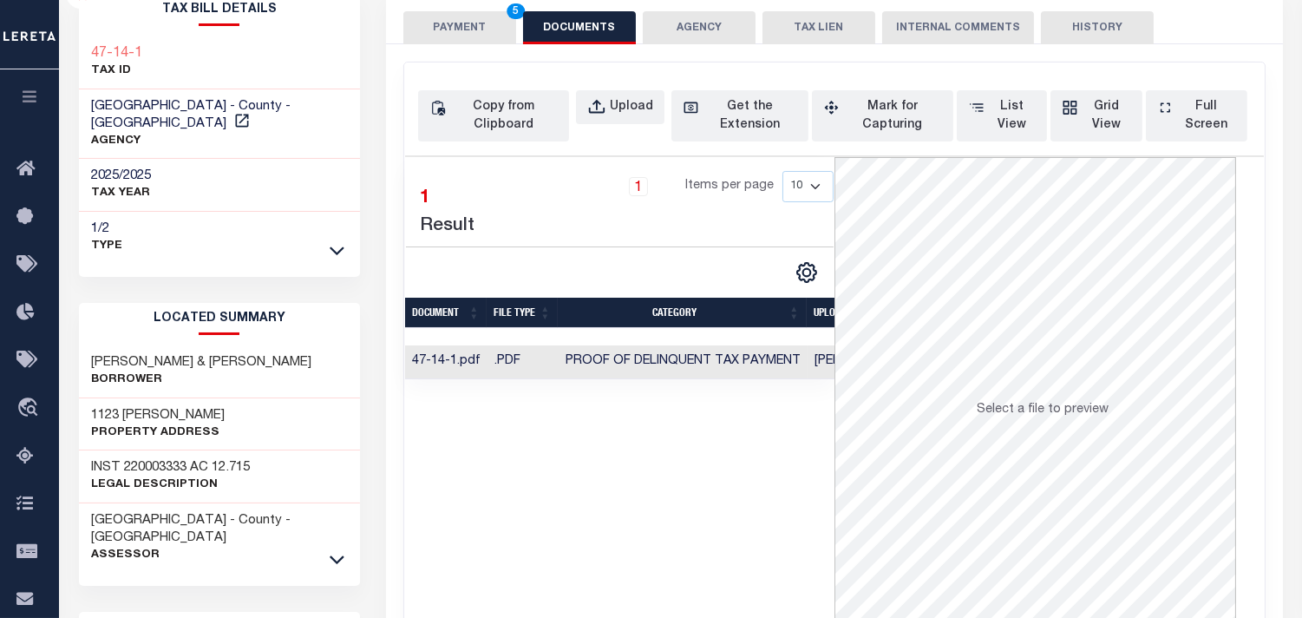
click at [470, 31] on button "PAYMENT 5" at bounding box center [459, 27] width 113 height 33
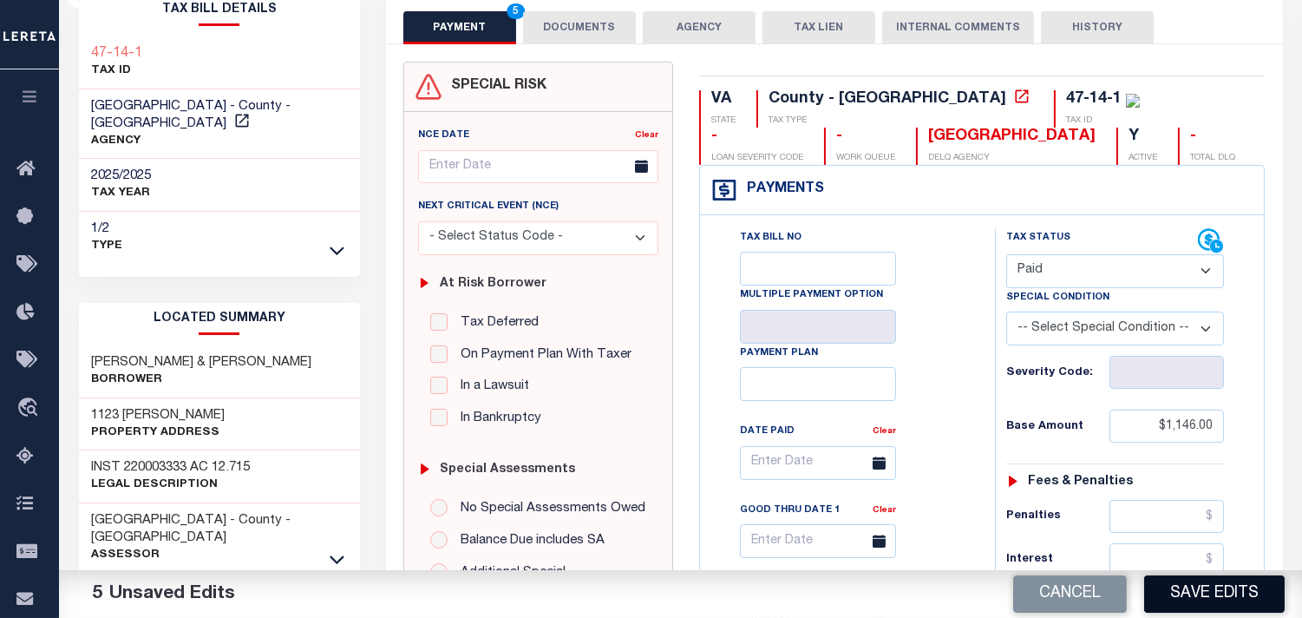
click at [1220, 602] on button "Save Edits" at bounding box center [1214, 593] width 141 height 37
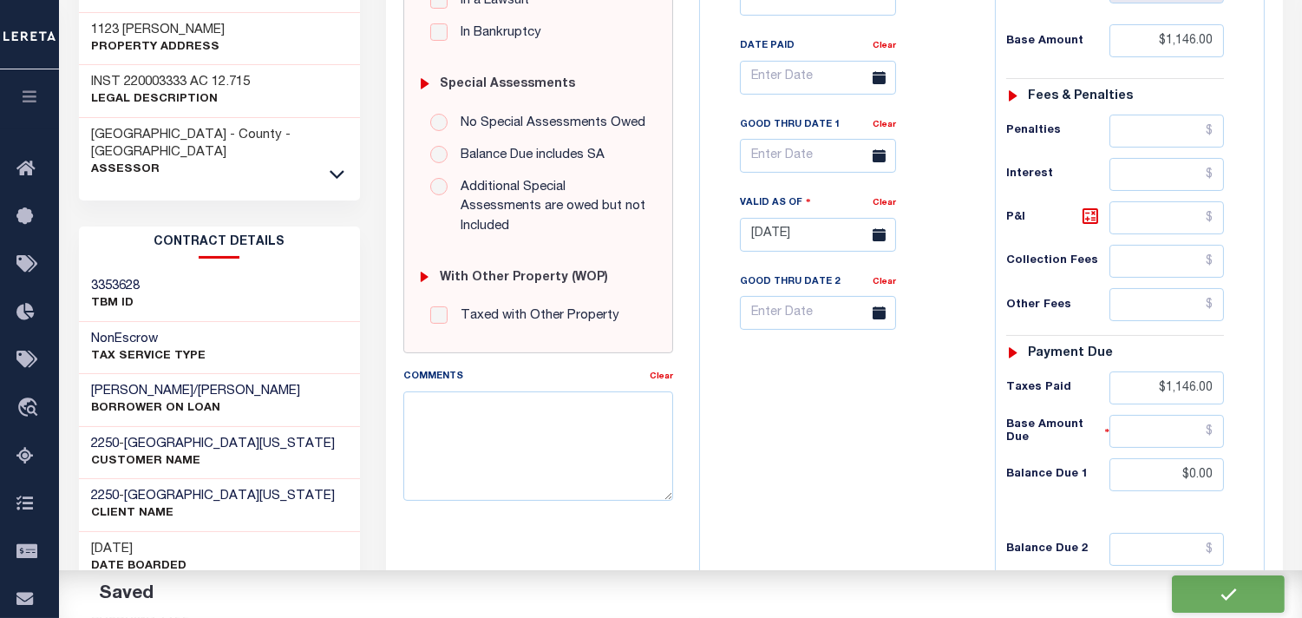
checkbox input "false"
type input "$1,146"
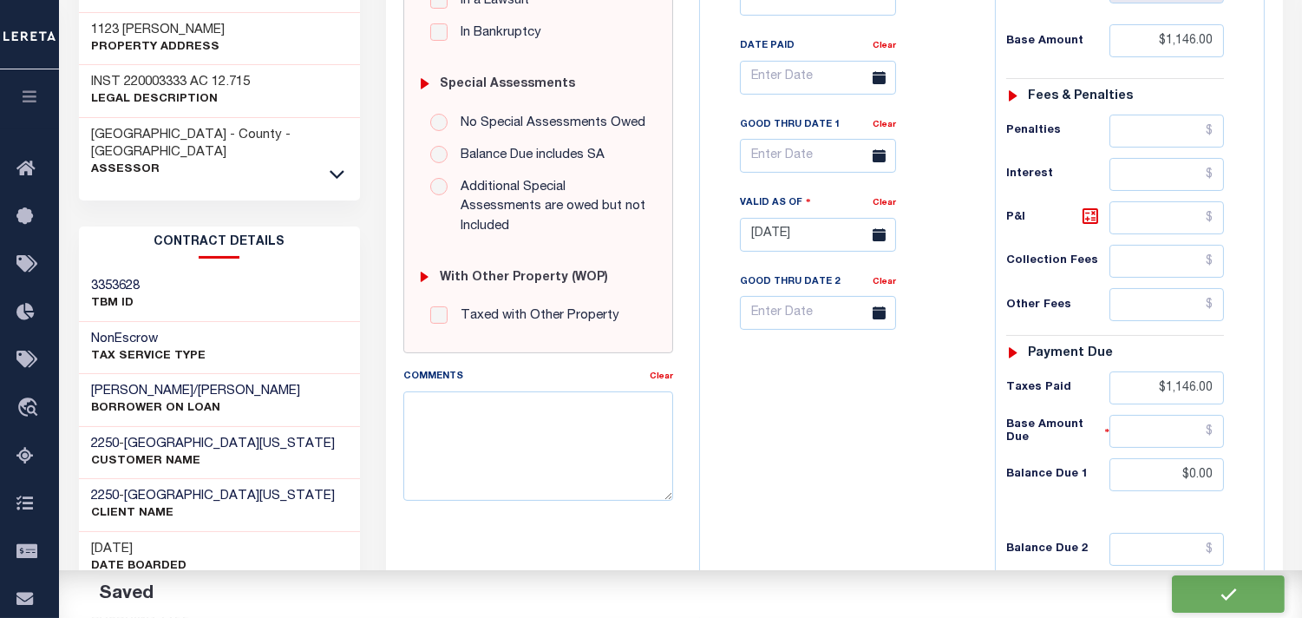
type input "$1,146"
type input "$0"
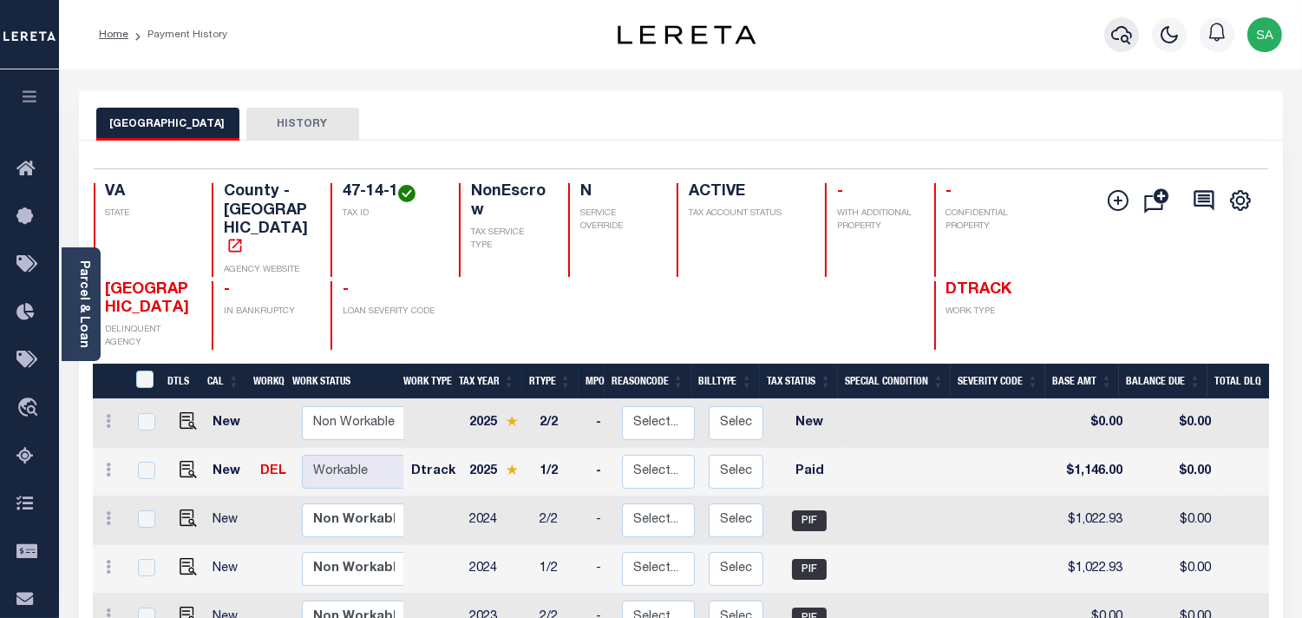
click at [1117, 32] on icon "button" at bounding box center [1121, 34] width 21 height 21
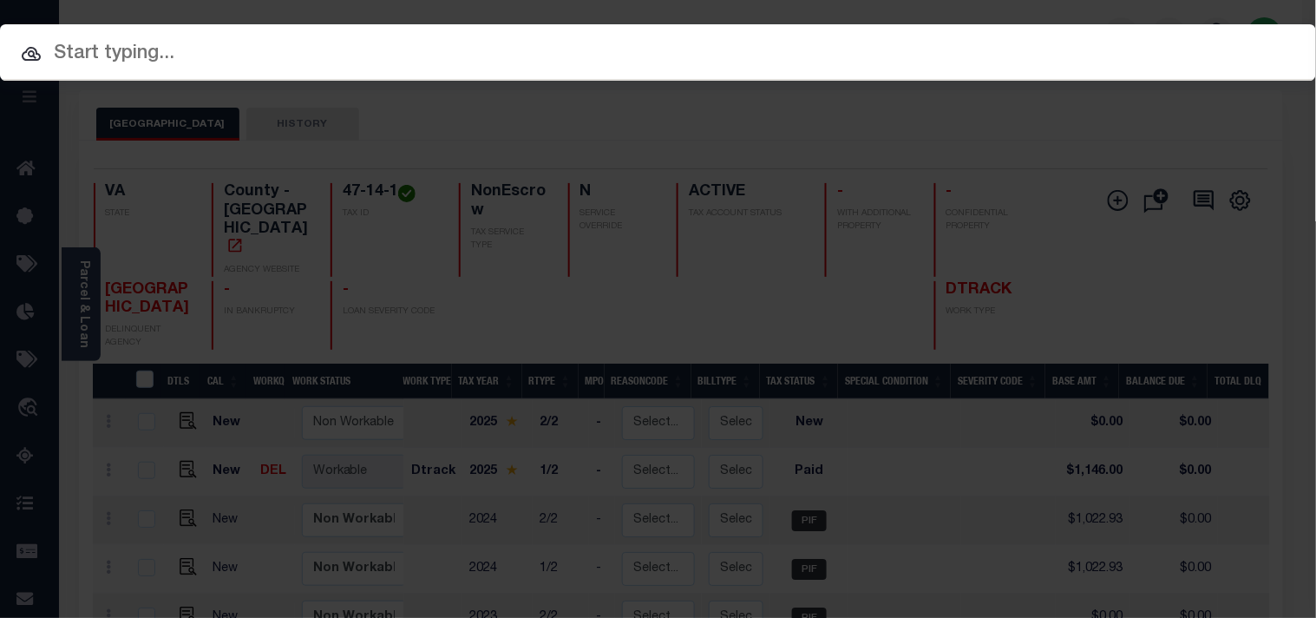
click at [1047, 39] on input "text" at bounding box center [658, 54] width 1316 height 30
paste input "27931706"
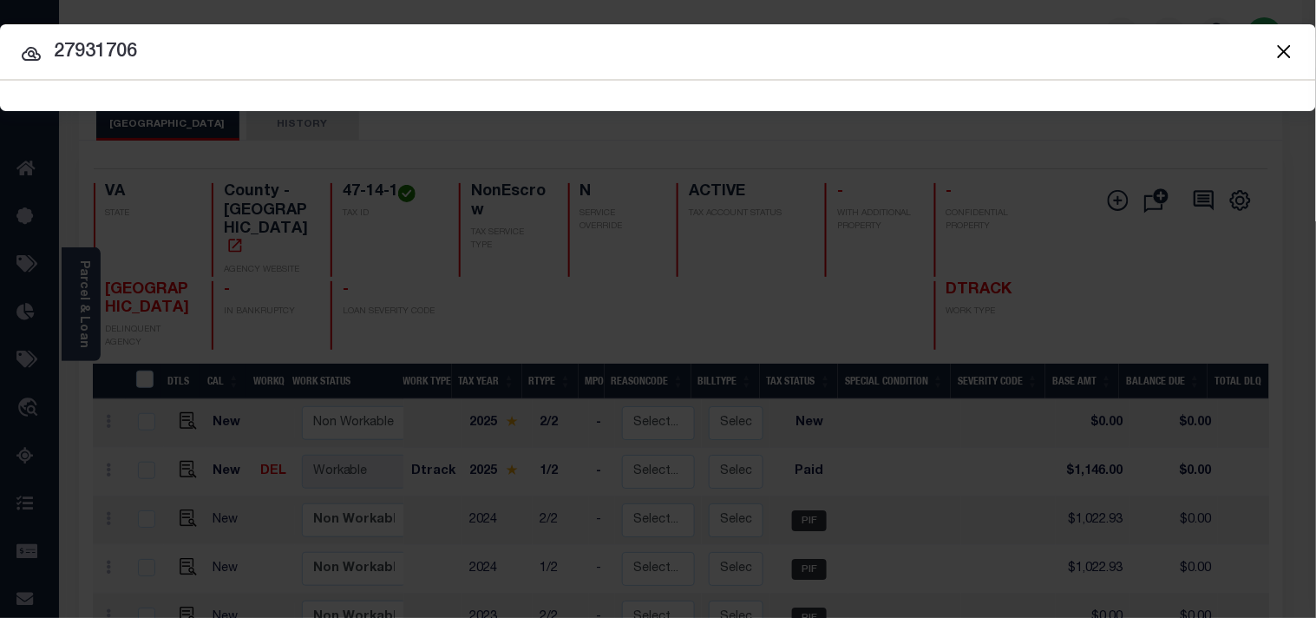
type input "27931706"
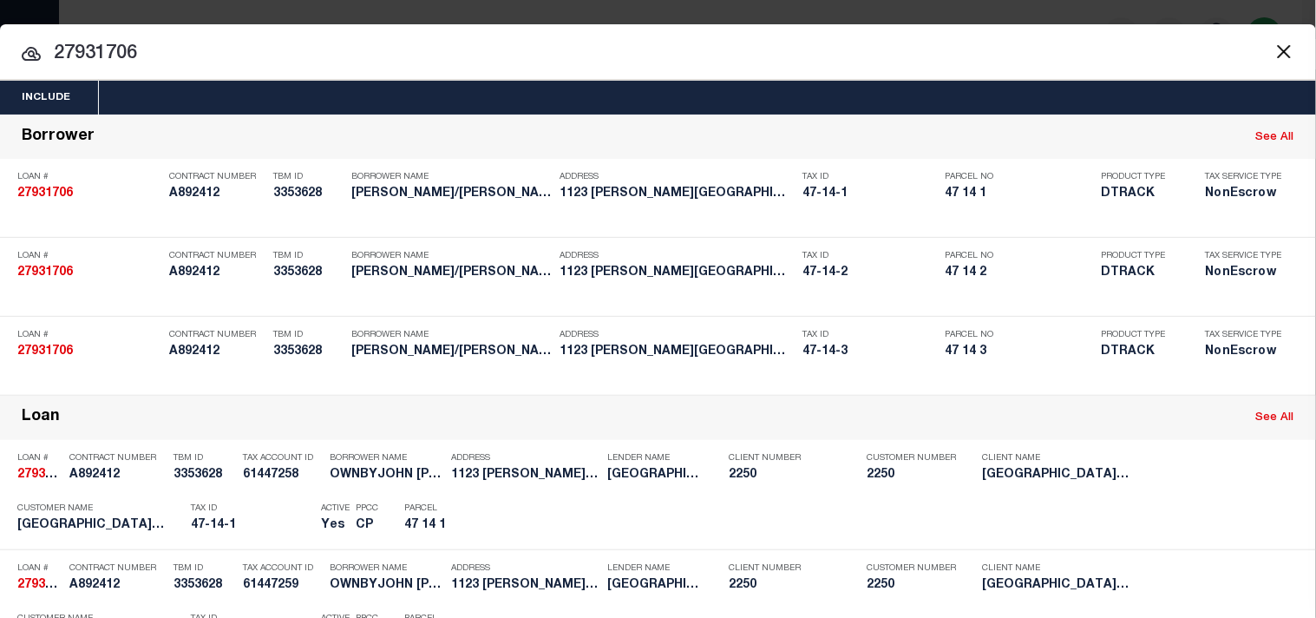
scroll to position [421, 0]
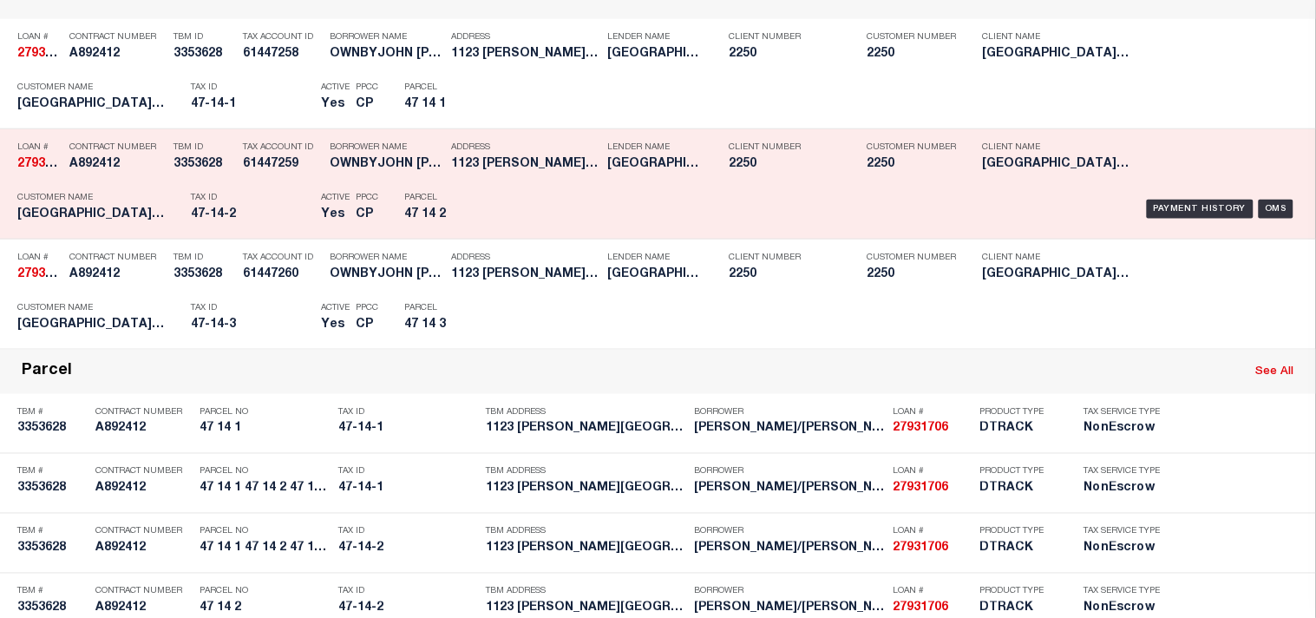
click at [280, 234] on div "Tax ID 47-14-2" at bounding box center [251, 209] width 121 height 50
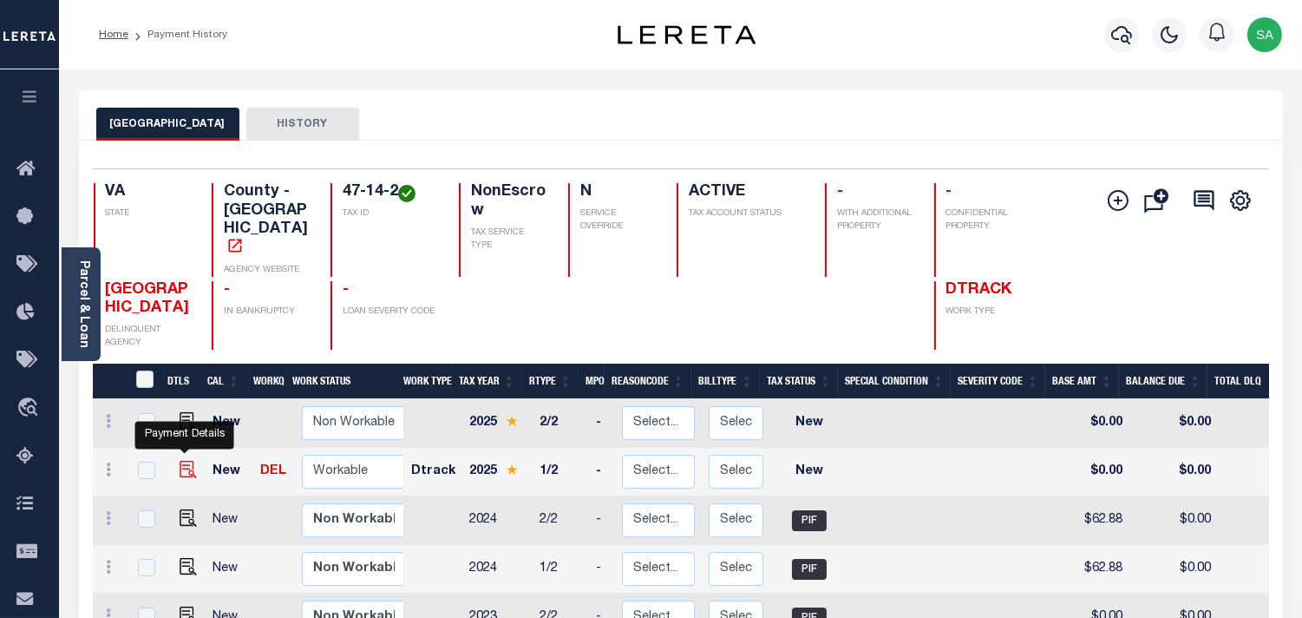
click at [180, 461] on img "" at bounding box center [188, 469] width 17 height 17
checkbox input "true"
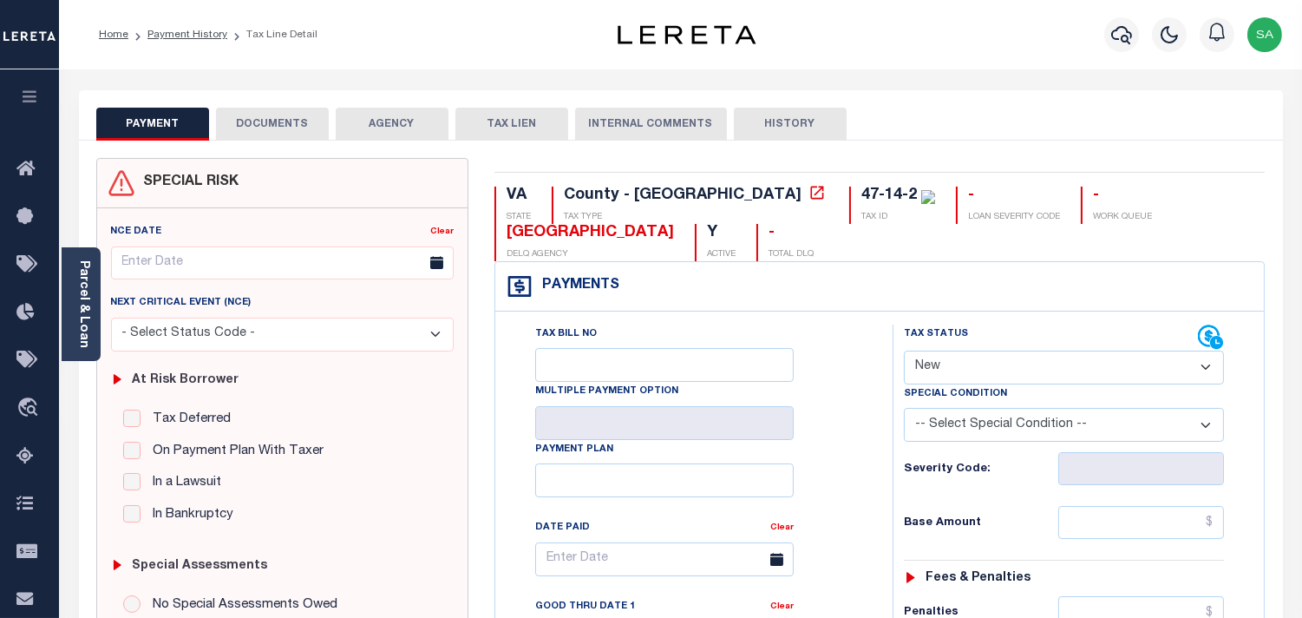
drag, startPoint x: 1013, startPoint y: 364, endPoint x: 1007, endPoint y: 380, distance: 16.8
click at [1011, 373] on select "- Select Status Code - Open Due/Unpaid Paid Incomplete No Tax Due Internal Refu…" at bounding box center [1064, 368] width 320 height 34
select select "PYD"
click at [904, 351] on select "- Select Status Code - Open Due/Unpaid Paid Incomplete No Tax Due Internal Refu…" at bounding box center [1064, 368] width 320 height 34
type input "[DATE]"
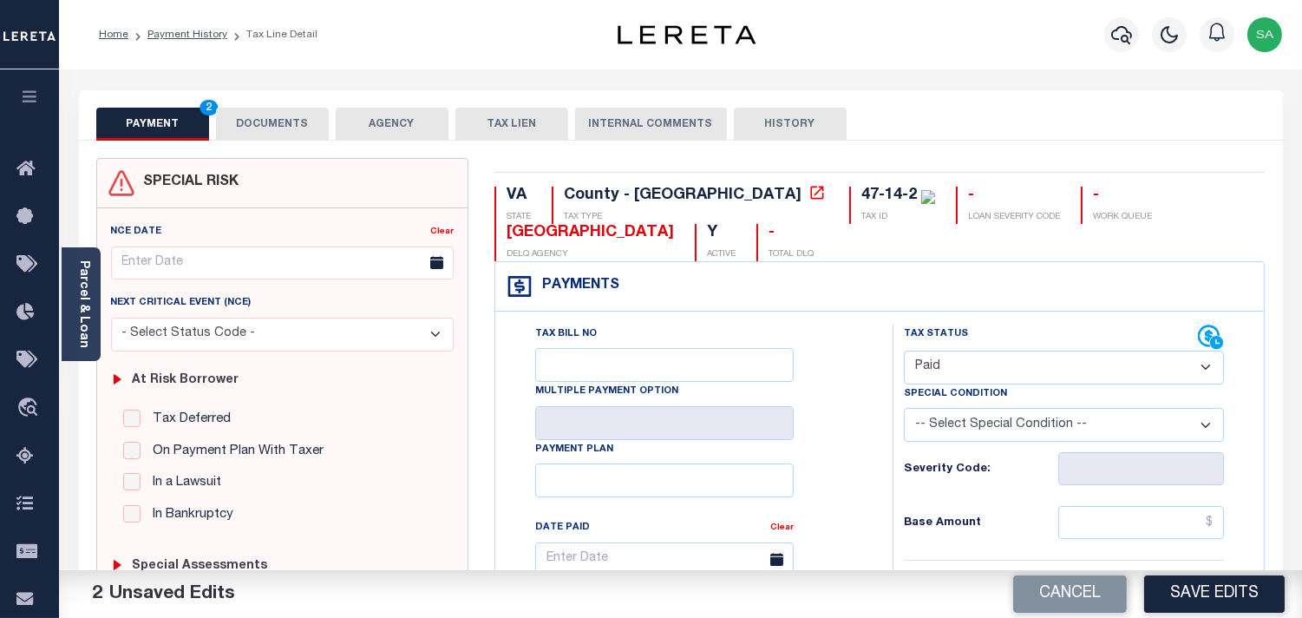
click at [243, 122] on button "DOCUMENTS" at bounding box center [272, 124] width 113 height 33
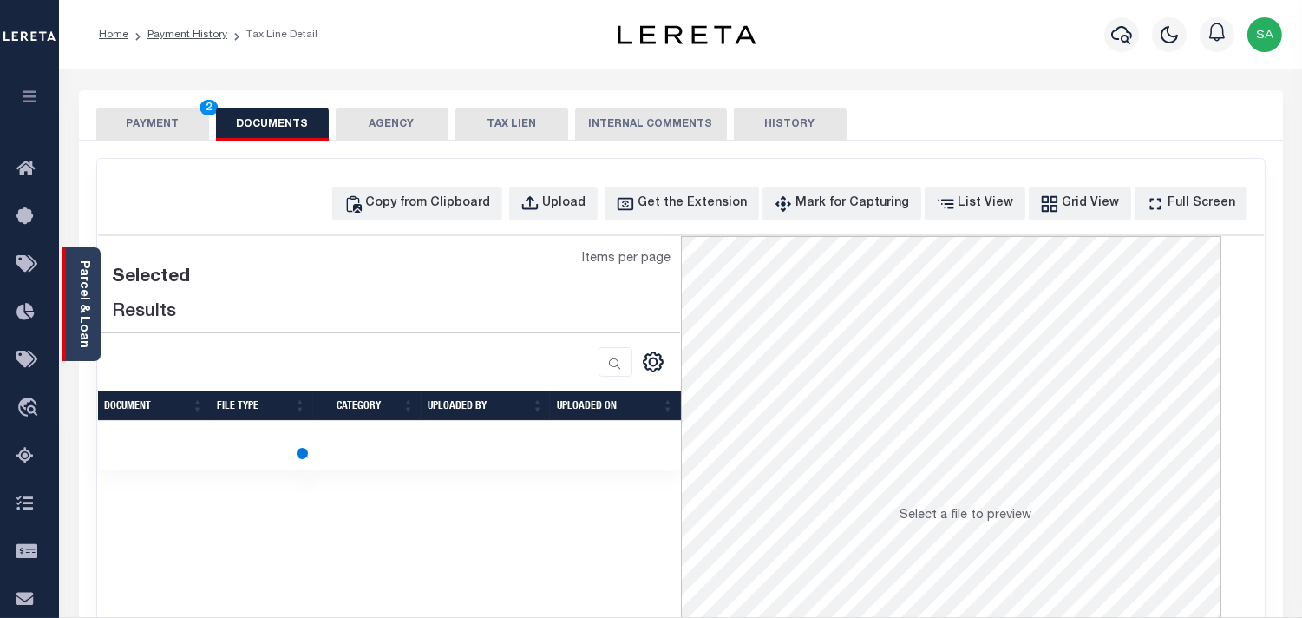
click at [91, 300] on div "Parcel & Loan" at bounding box center [81, 304] width 39 height 114
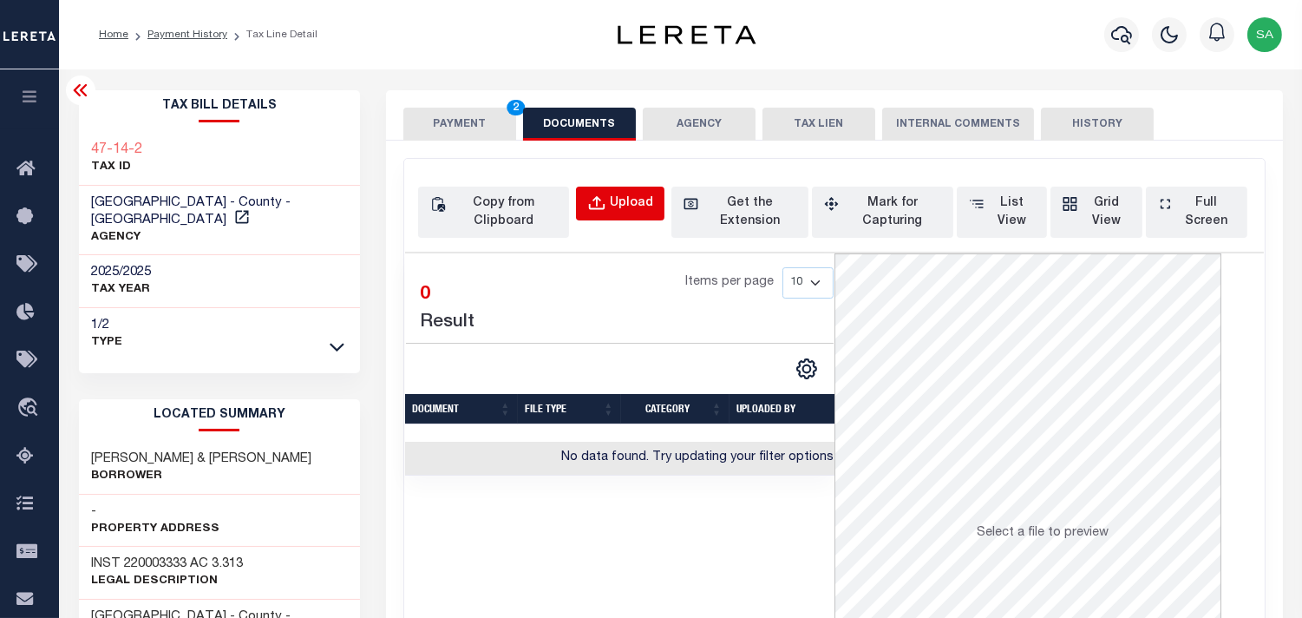
click at [629, 204] on div "Upload" at bounding box center [631, 203] width 43 height 19
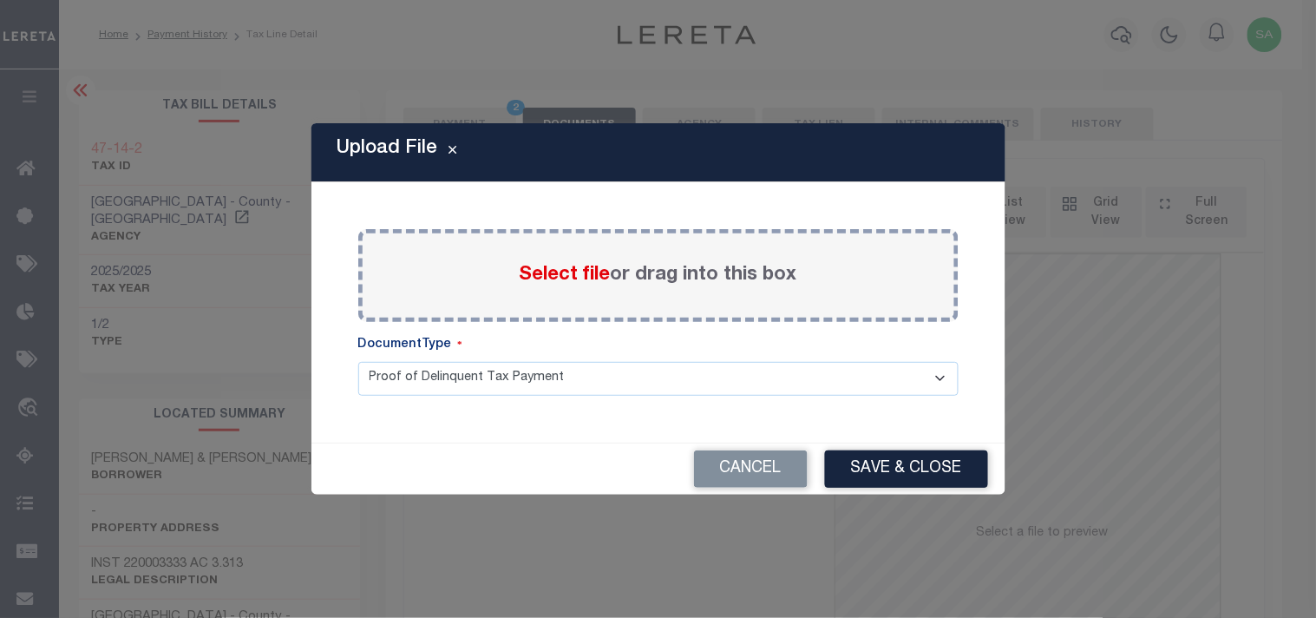
click at [567, 274] on span "Select file" at bounding box center [565, 275] width 91 height 19
click at [0, 0] on input "Select file or drag into this box" at bounding box center [0, 0] width 0 height 0
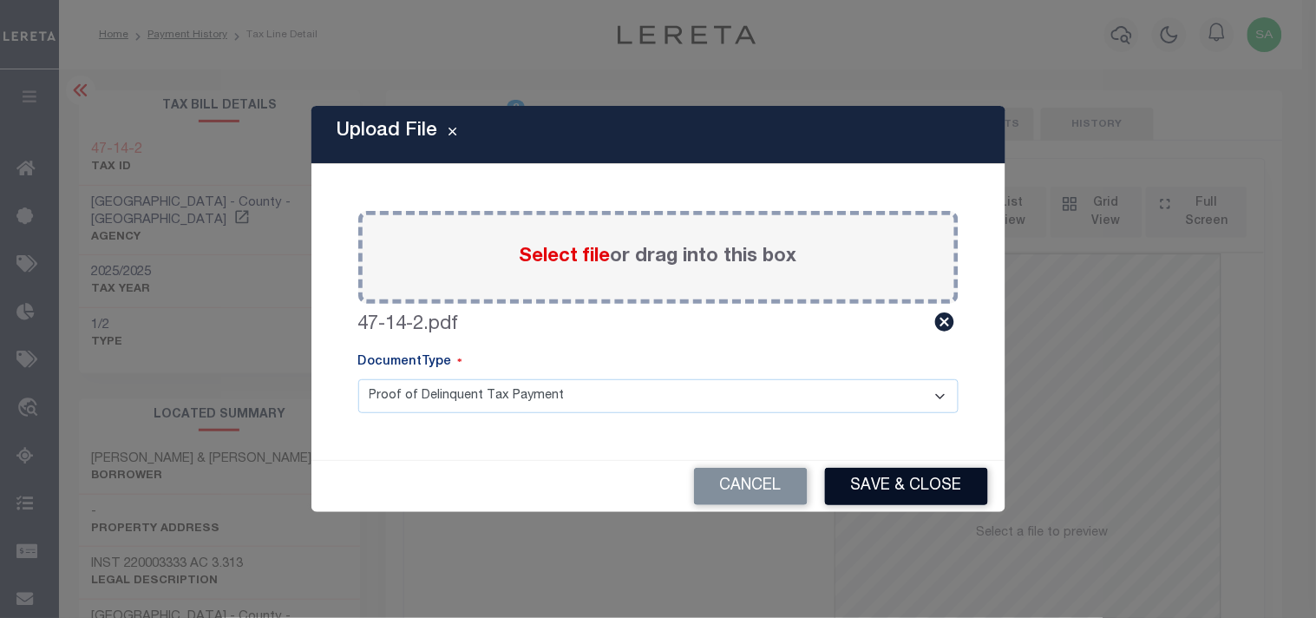
click at [871, 491] on button "Save & Close" at bounding box center [906, 486] width 163 height 37
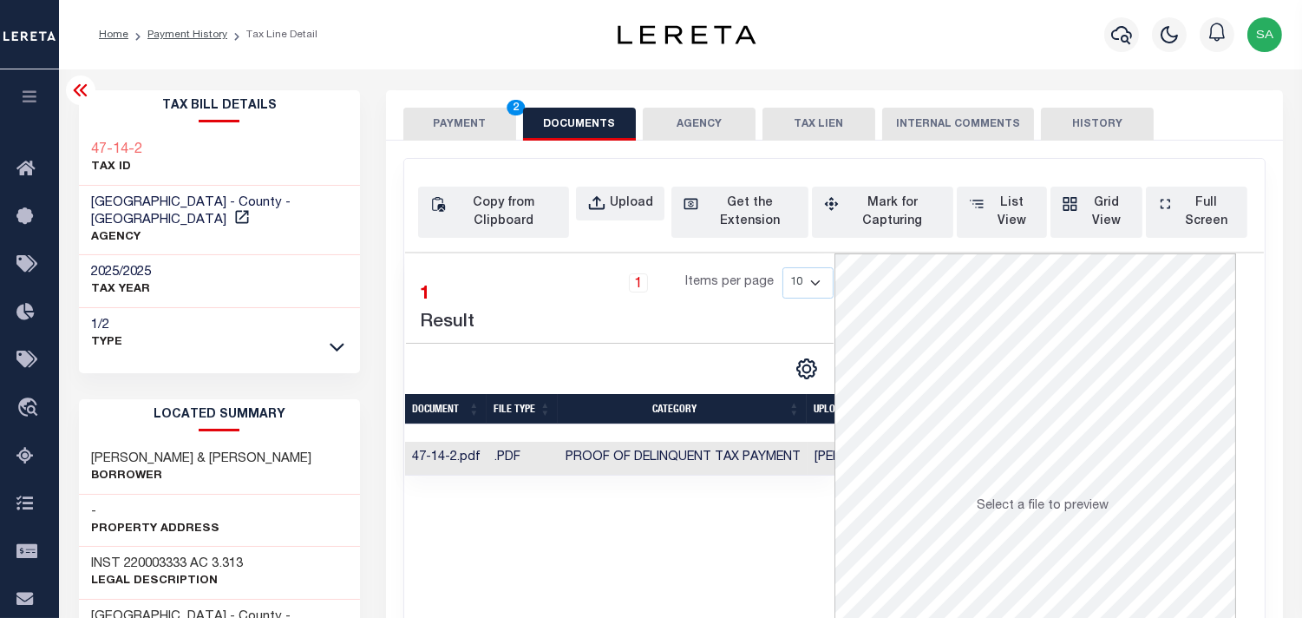
click at [508, 120] on button "PAYMENT 2" at bounding box center [459, 124] width 113 height 33
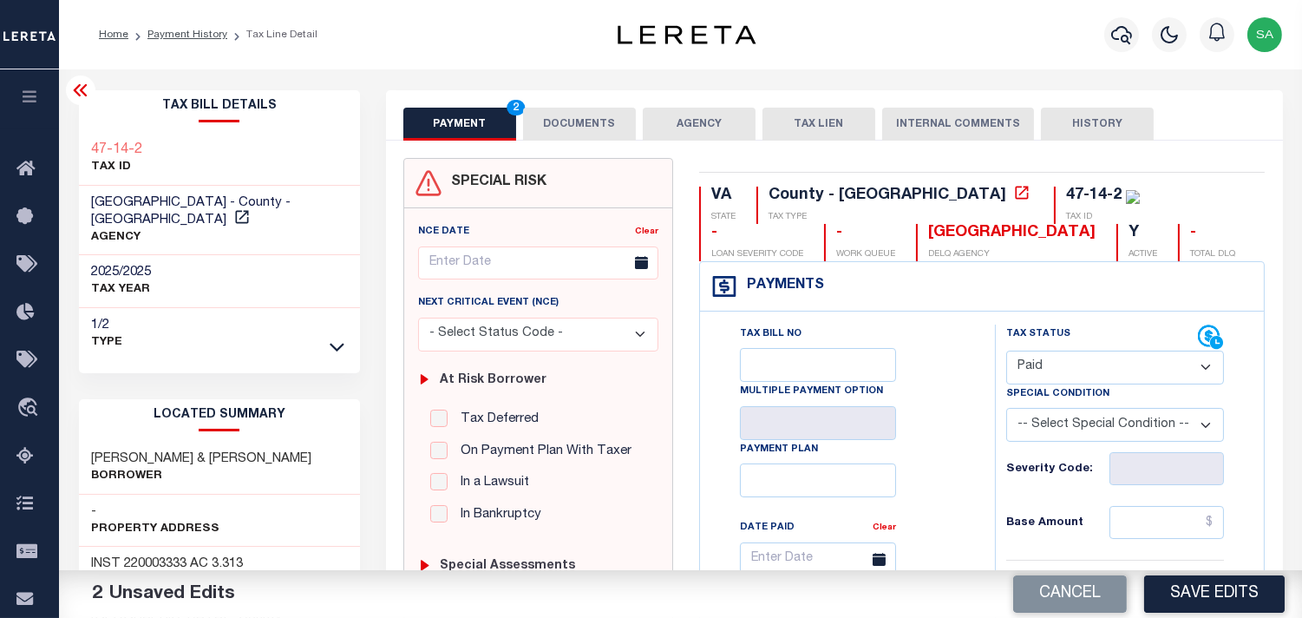
click at [1050, 369] on select "- Select Status Code - Open Due/Unpaid Paid Incomplete No Tax Due Internal Refu…" at bounding box center [1115, 368] width 218 height 34
click at [1148, 524] on input "text" at bounding box center [1167, 522] width 115 height 33
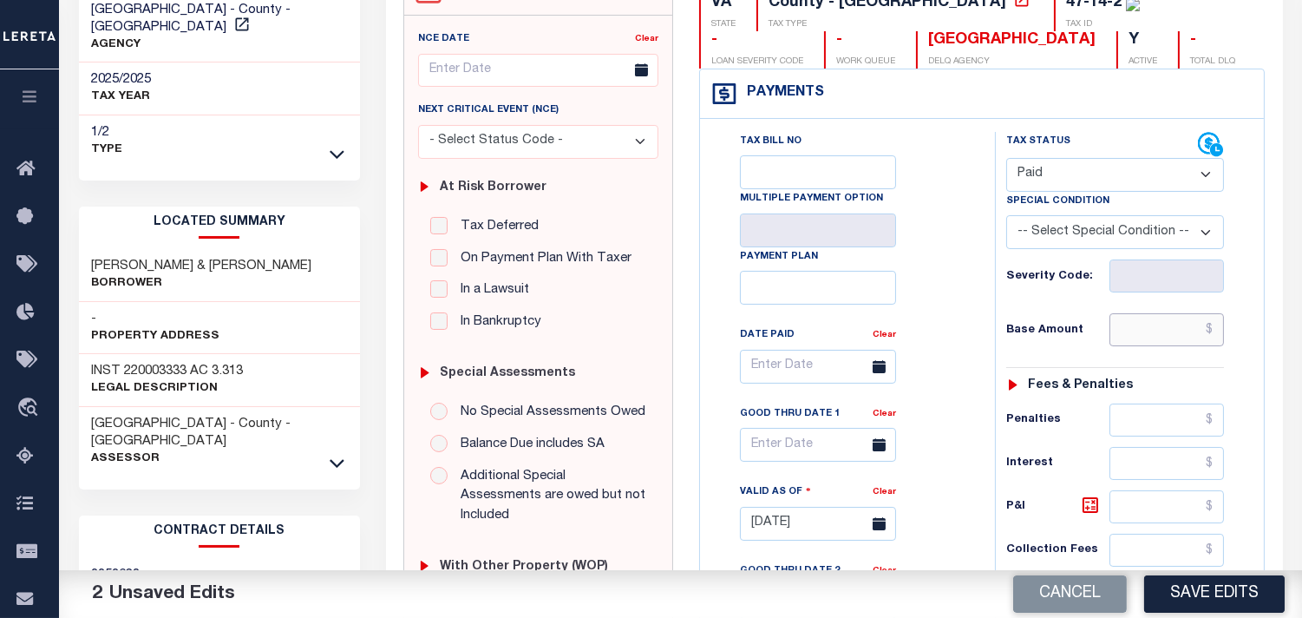
click at [1131, 328] on input "text" at bounding box center [1167, 329] width 115 height 33
paste input "52.13"
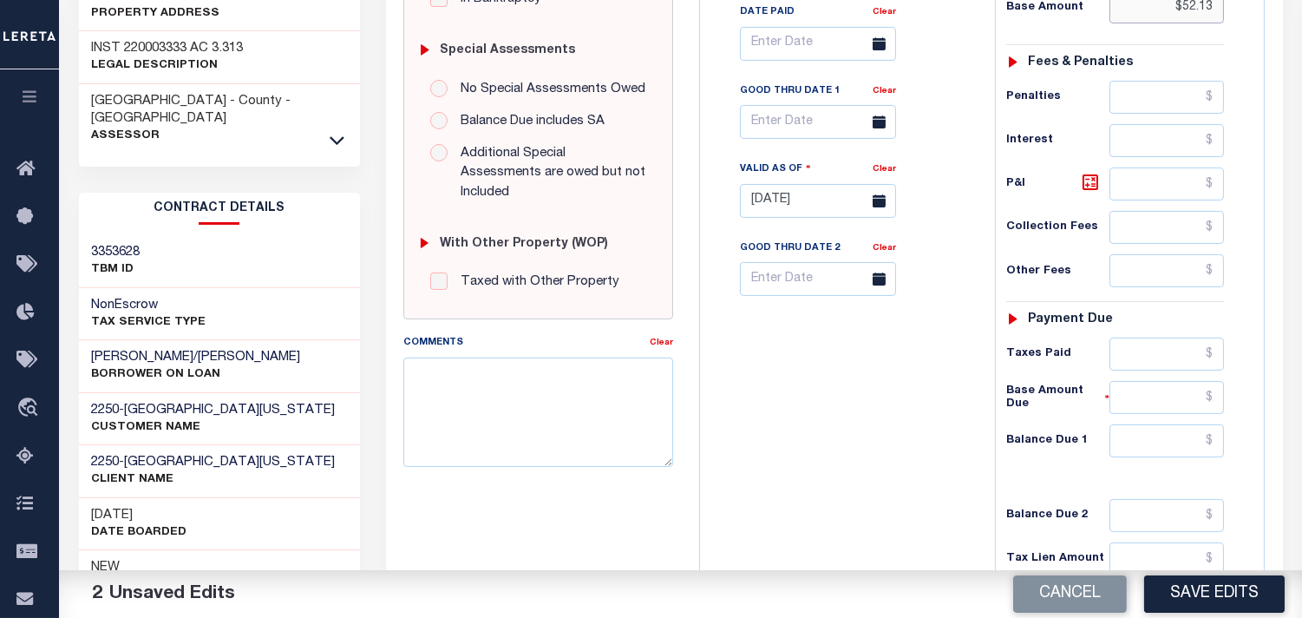
scroll to position [674, 0]
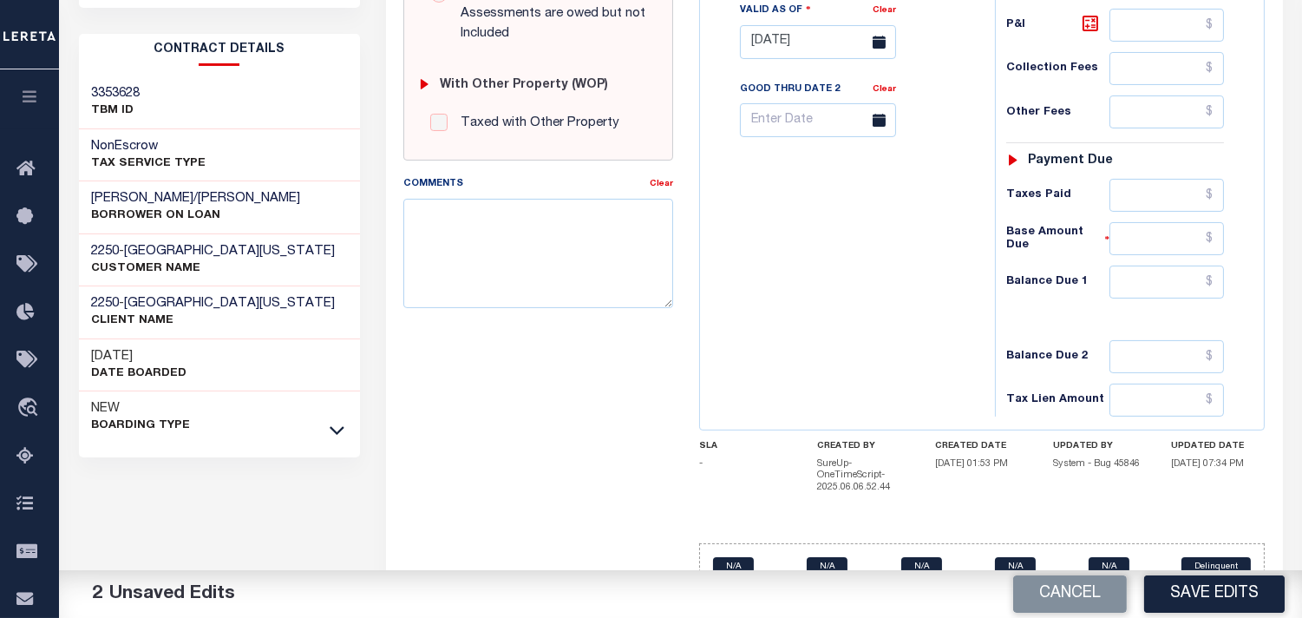
type input "$52.13"
click at [1180, 202] on input "text" at bounding box center [1167, 195] width 115 height 33
paste input "52.13"
type input "$52.13"
click at [1171, 272] on input "text" at bounding box center [1167, 282] width 115 height 33
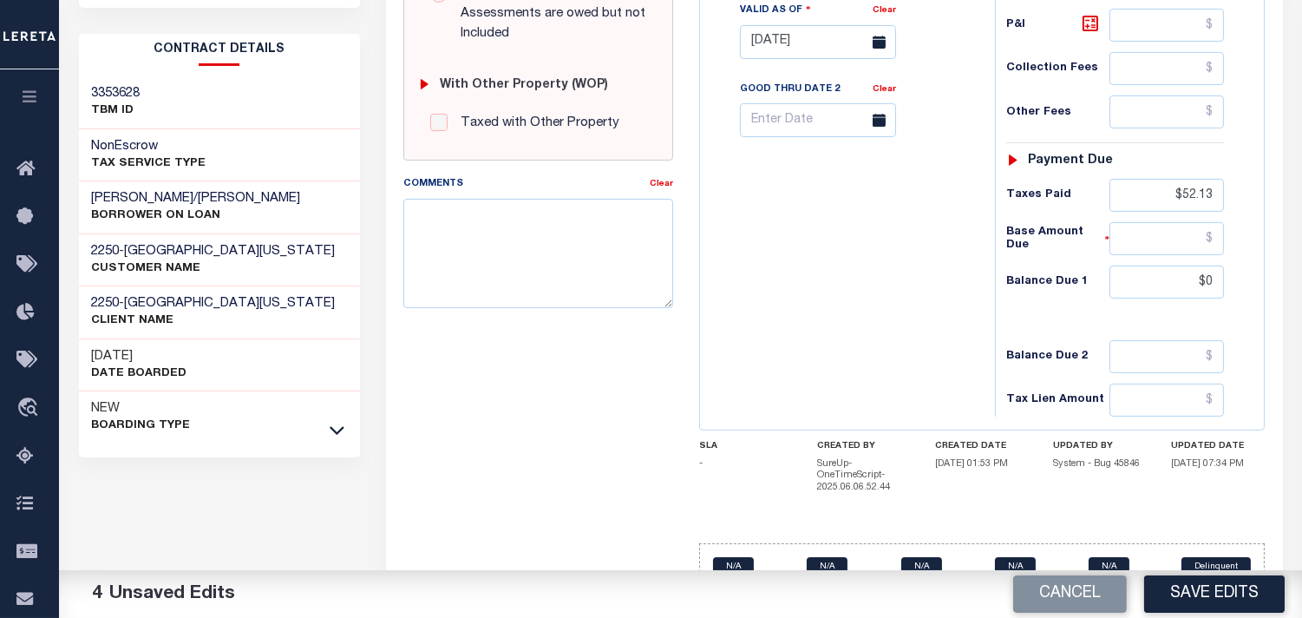
type input "$0.00"
click at [946, 292] on div "Tax Bill No Multiple Payment Option Payment Plan Clear" at bounding box center [844, 33] width 278 height 766
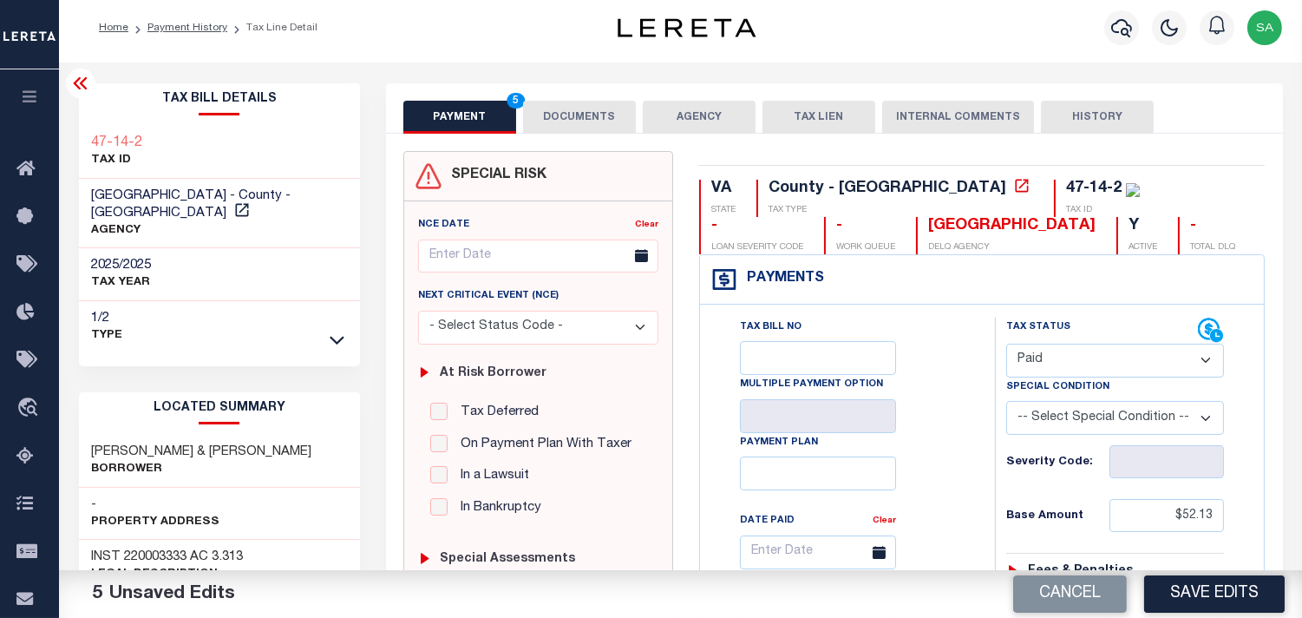
scroll to position [0, 0]
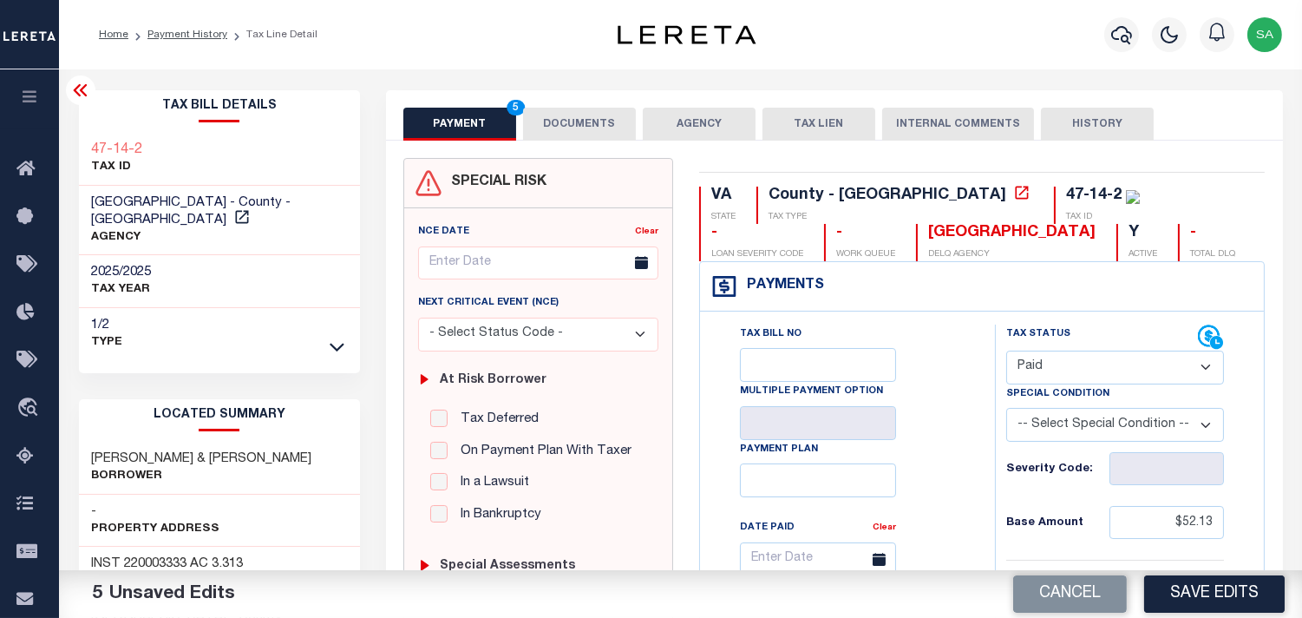
drag, startPoint x: 554, startPoint y: 126, endPoint x: 538, endPoint y: 128, distance: 15.8
click at [554, 125] on button "DOCUMENTS" at bounding box center [579, 124] width 113 height 33
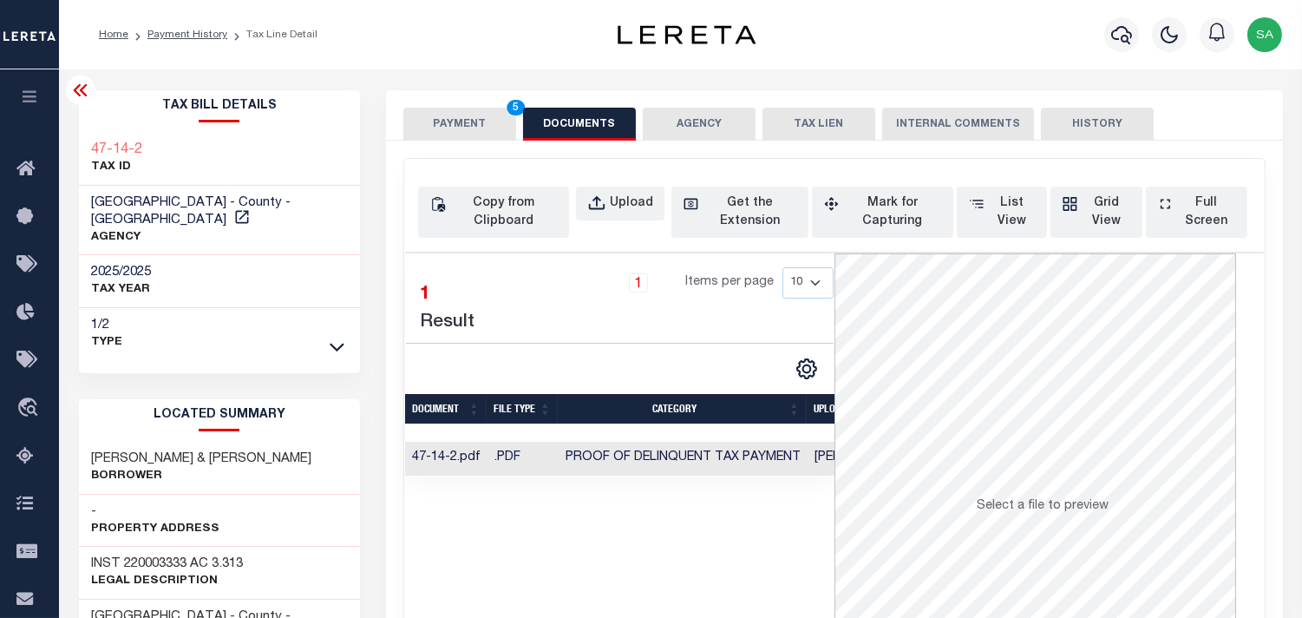
click at [498, 128] on button "PAYMENT 5" at bounding box center [459, 124] width 113 height 33
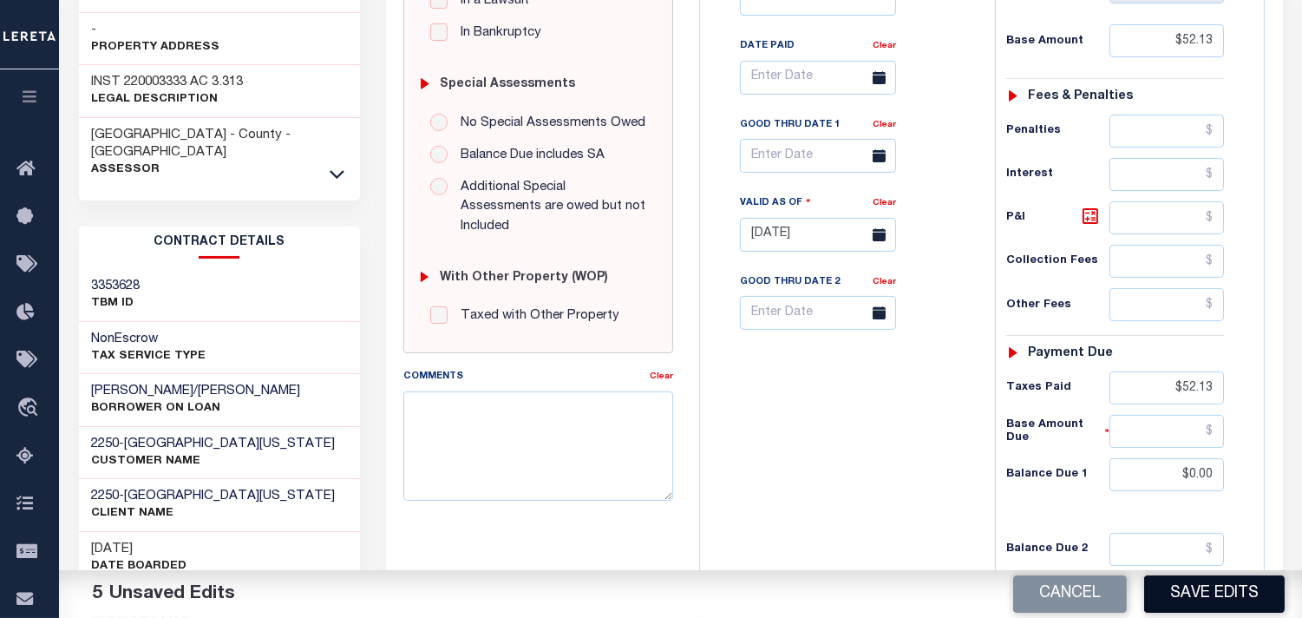
click at [1183, 599] on button "Save Edits" at bounding box center [1214, 593] width 141 height 37
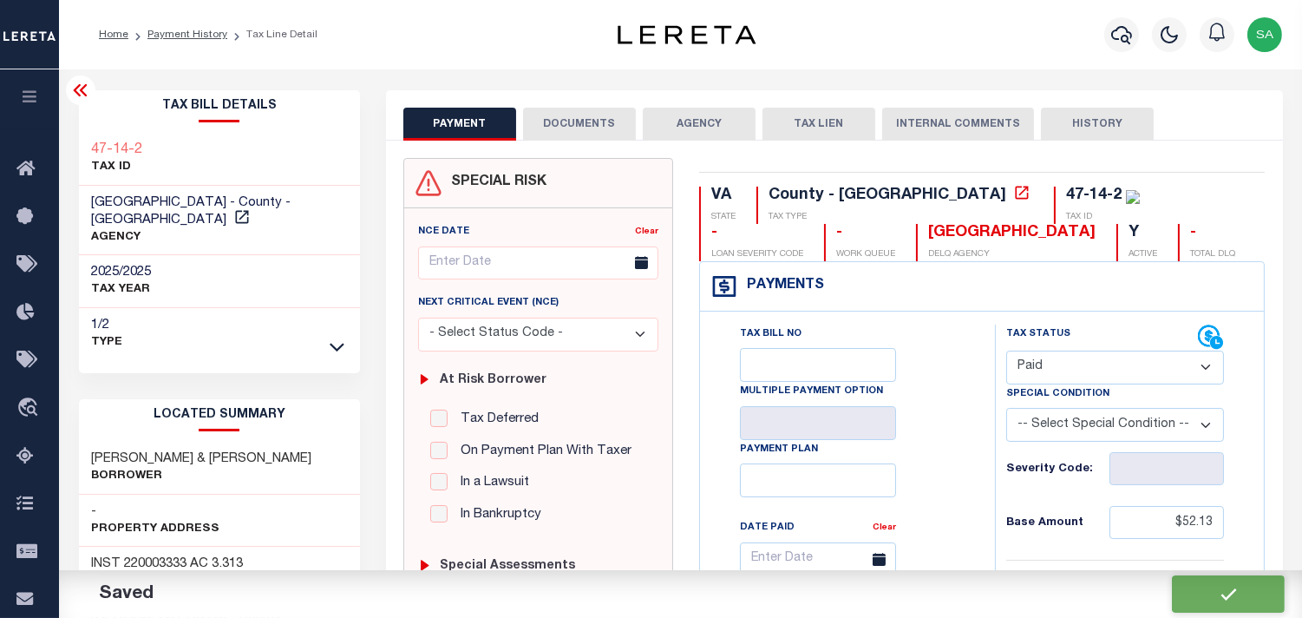
checkbox input "false"
type input "$52.13"
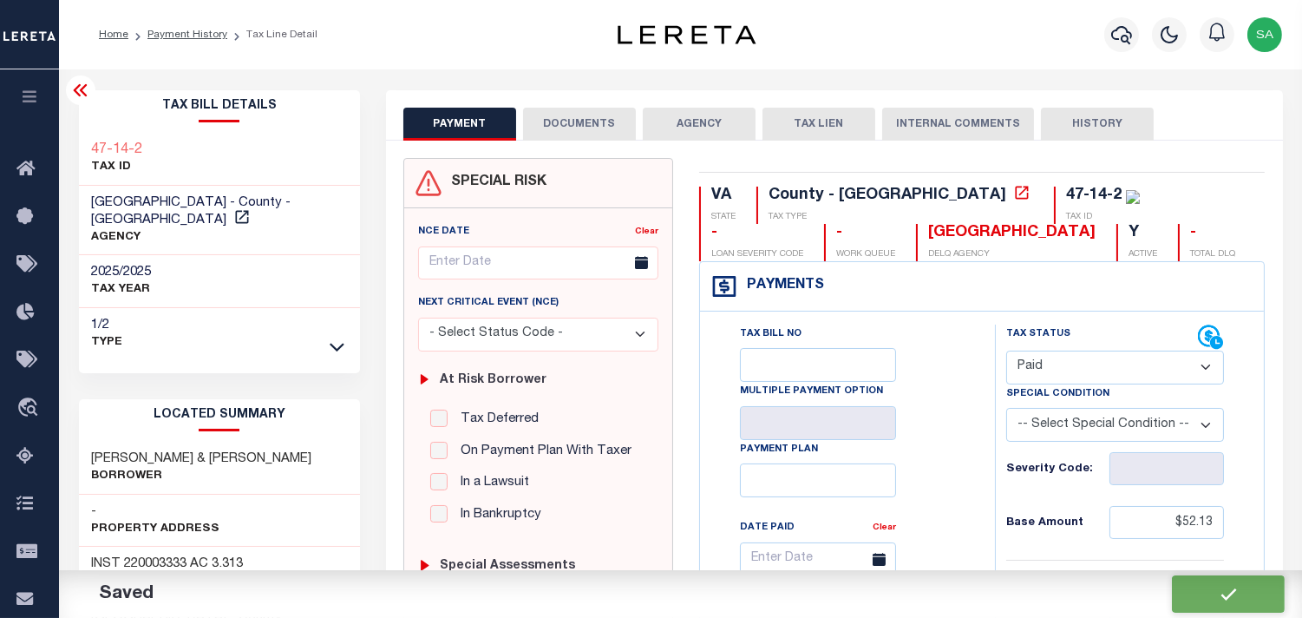
type input "$52.13"
type input "$0"
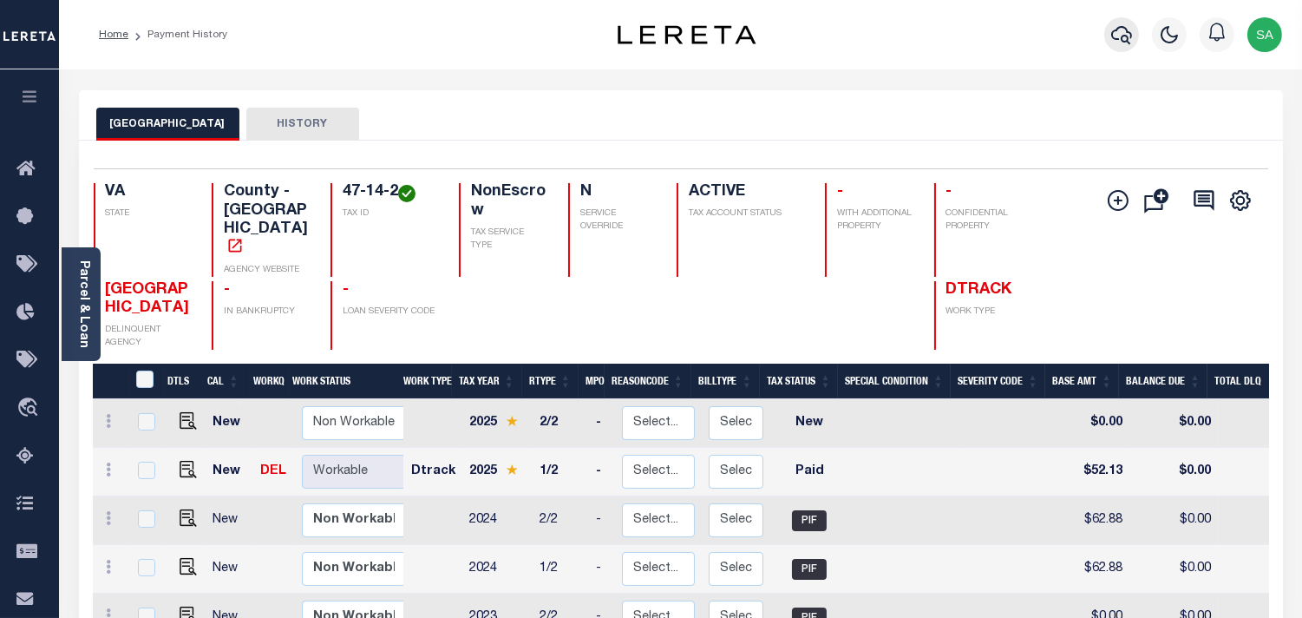
click at [1114, 39] on icon "button" at bounding box center [1121, 35] width 21 height 18
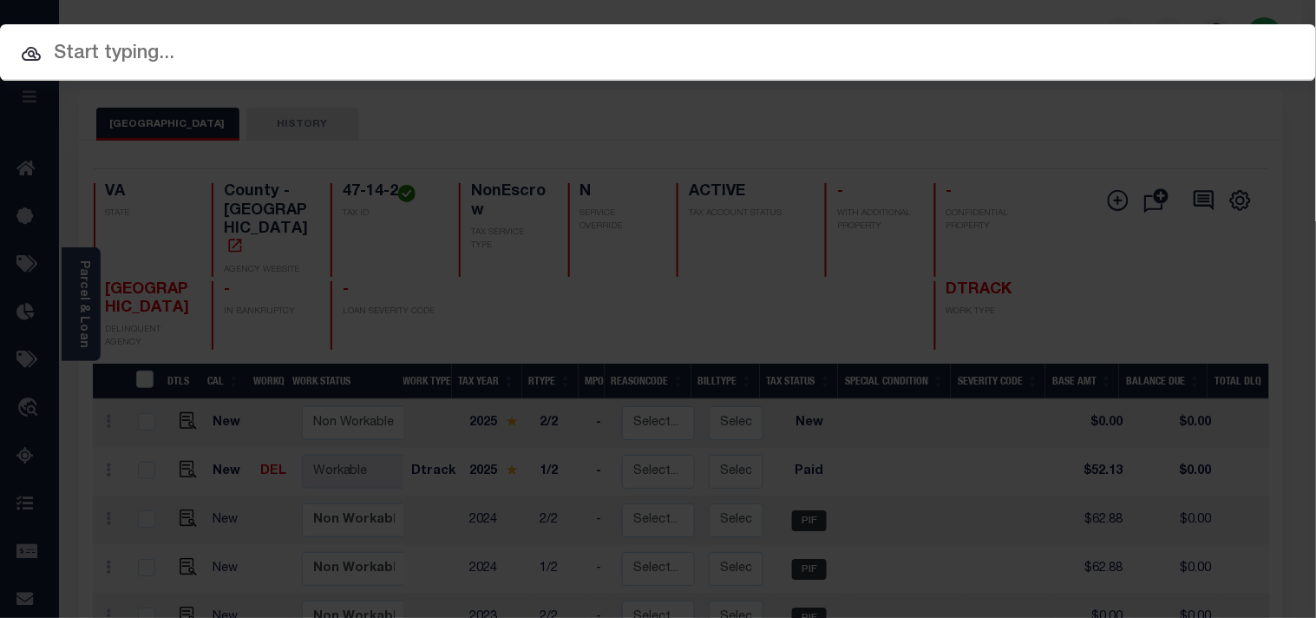
click at [1085, 47] on div "Include Loans TBM Customers Borrowers Payments (Lender Non-Disb) Payments (Lend…" at bounding box center [658, 52] width 1316 height 56
paste input "27931706"
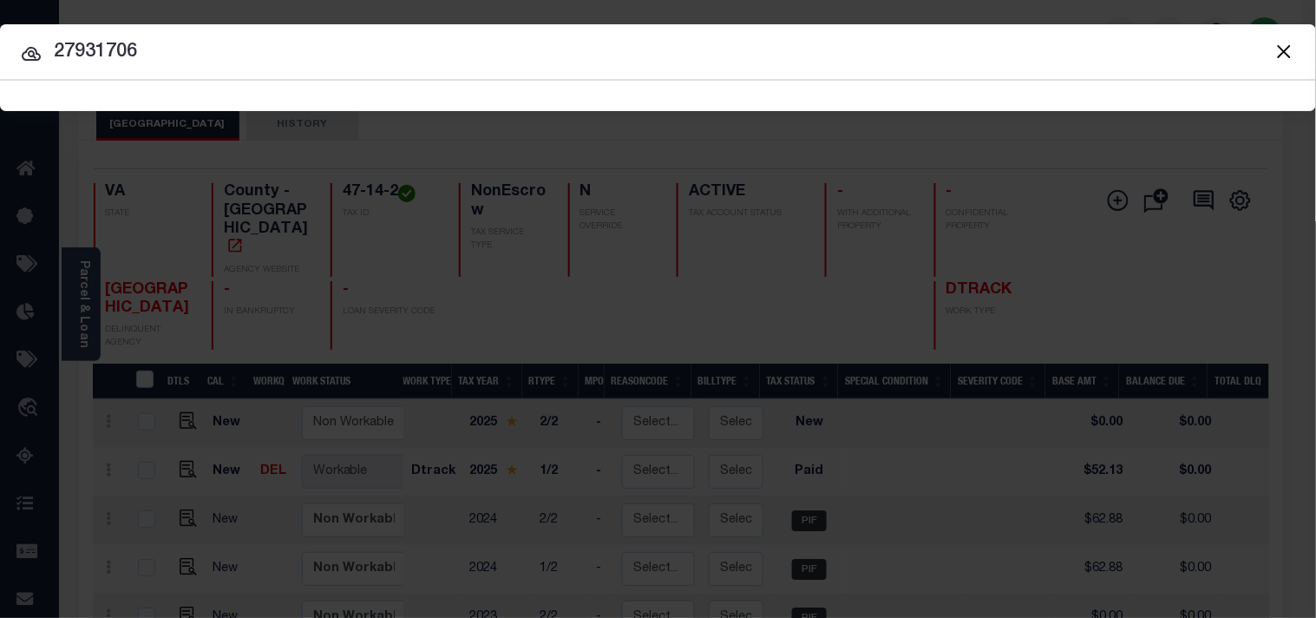
type input "27931706"
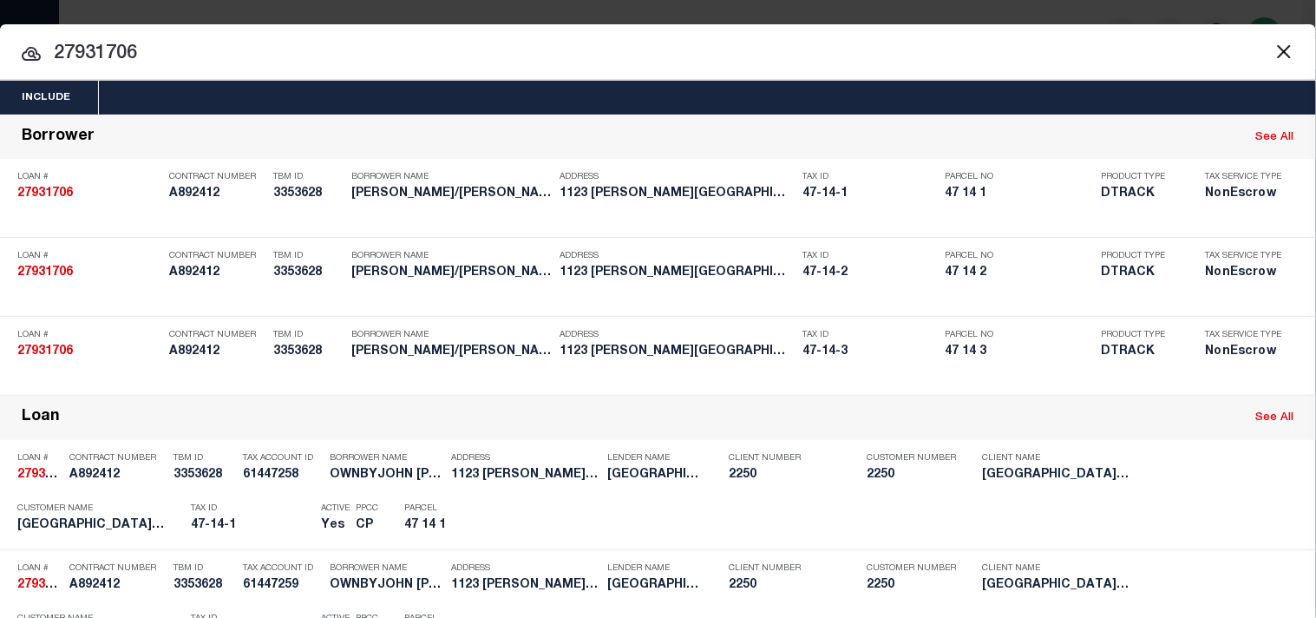
scroll to position [531, 0]
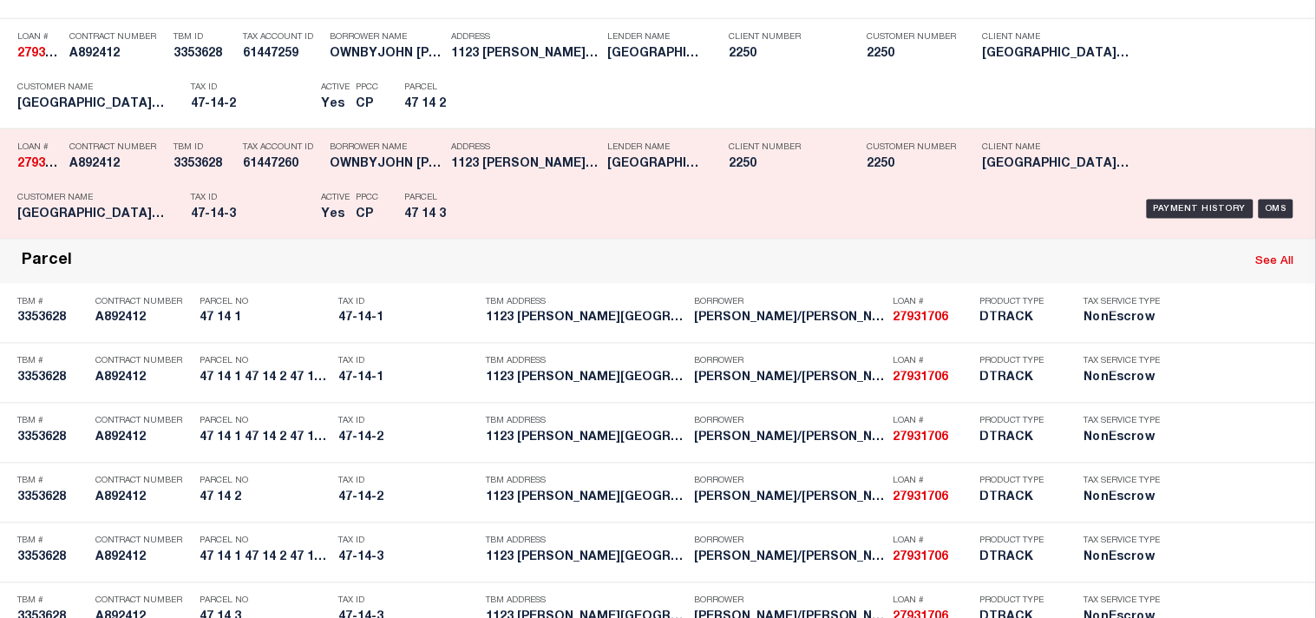
click at [542, 184] on div "Address 1123 BEALS LANE SCOTTSVILLE,VA,..." at bounding box center [525, 159] width 148 height 50
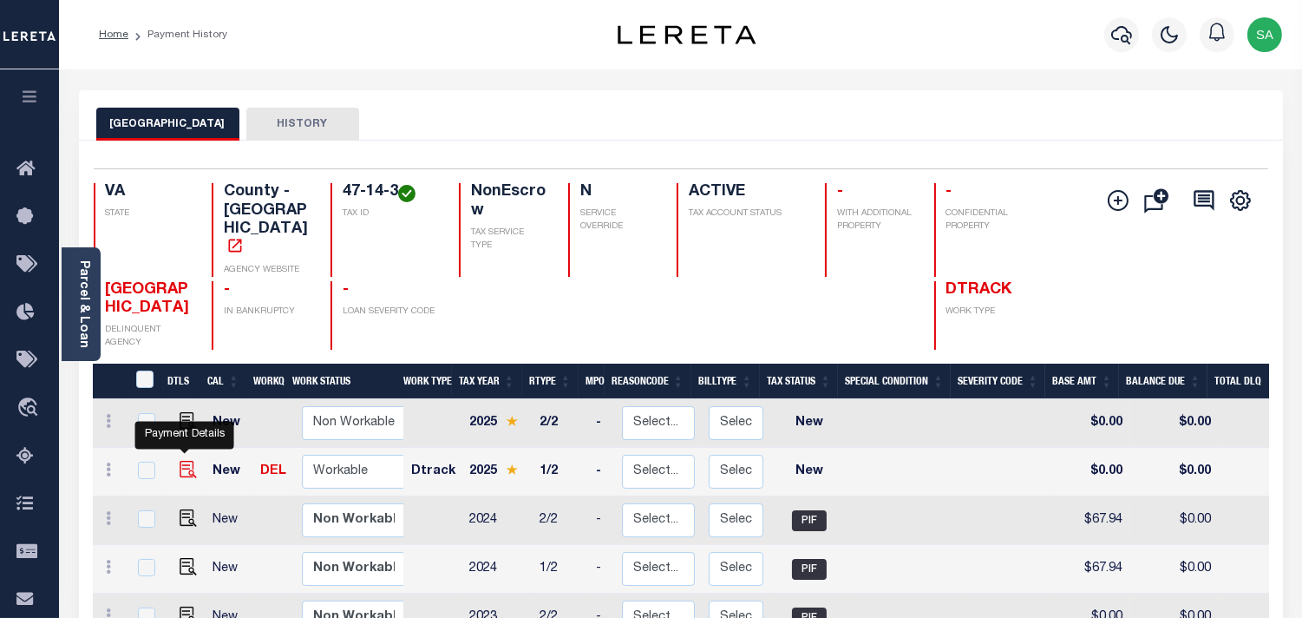
click at [184, 461] on img "" at bounding box center [188, 469] width 17 height 17
checkbox input "true"
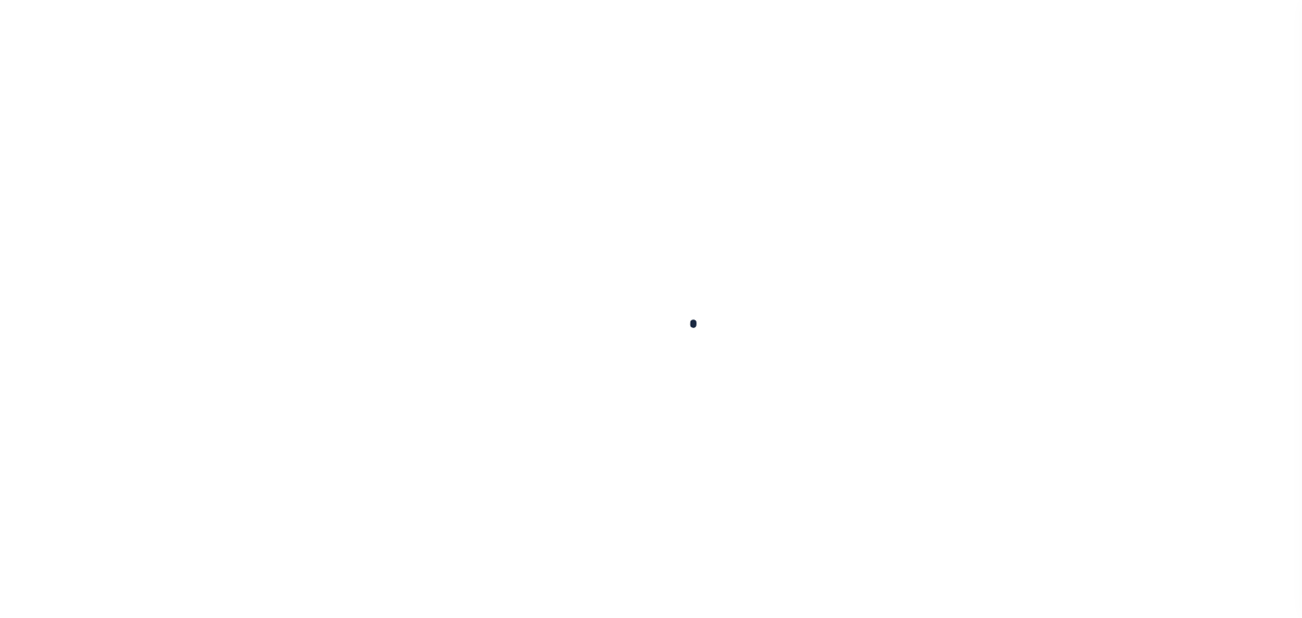
checkbox input "false"
type input "[DATE]"
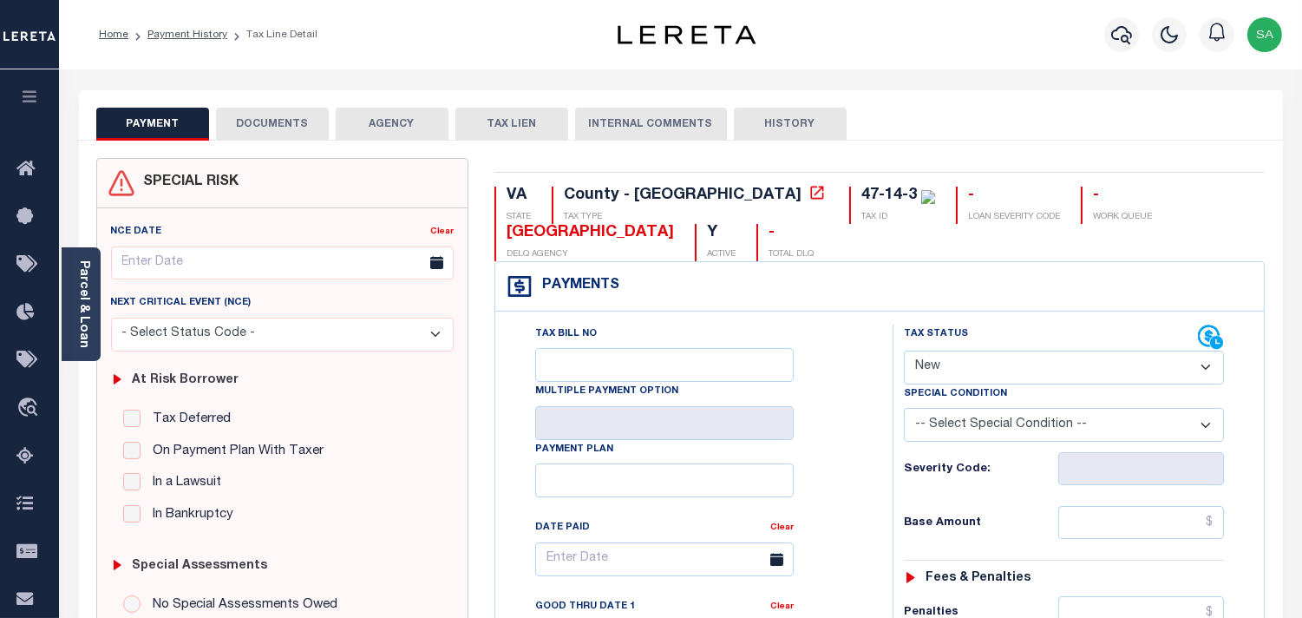
drag, startPoint x: 955, startPoint y: 371, endPoint x: 953, endPoint y: 383, distance: 11.6
click at [954, 374] on select "- Select Status Code - Open Due/Unpaid Paid Incomplete No Tax Due Internal Refu…" at bounding box center [1064, 368] width 320 height 34
select select "PYD"
click at [904, 351] on select "- Select Status Code - Open Due/Unpaid Paid Incomplete No Tax Due Internal Refu…" at bounding box center [1064, 368] width 320 height 34
type input "[DATE]"
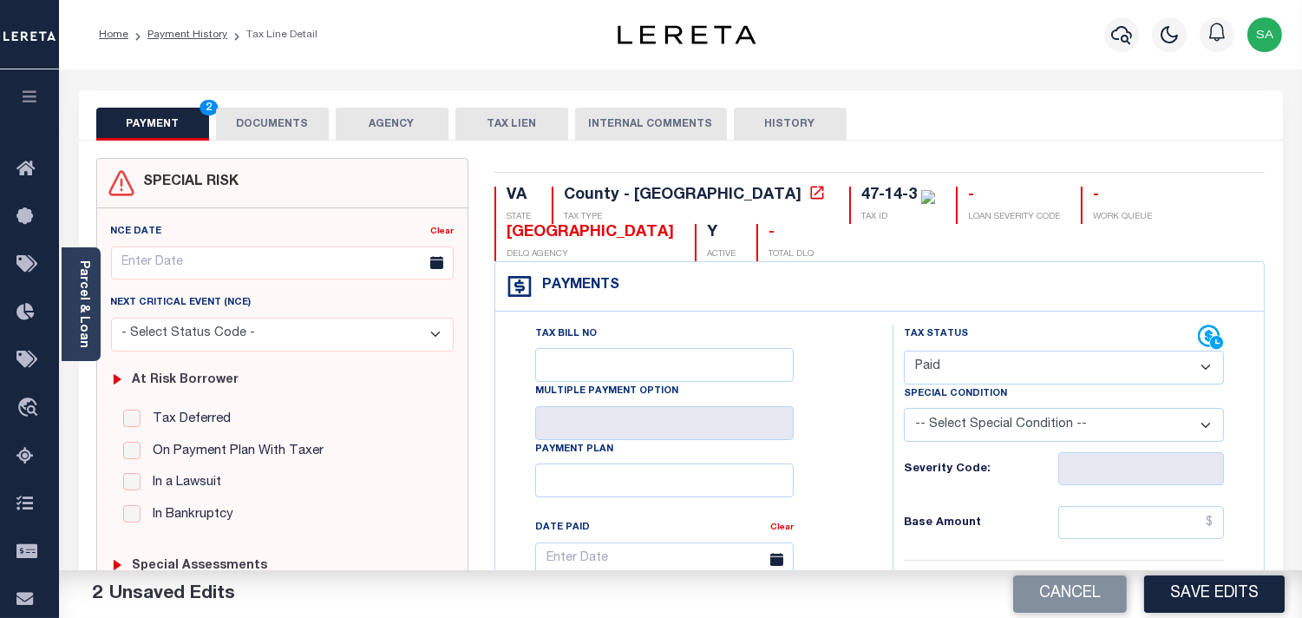
click at [257, 123] on button "DOCUMENTS" at bounding box center [272, 124] width 113 height 33
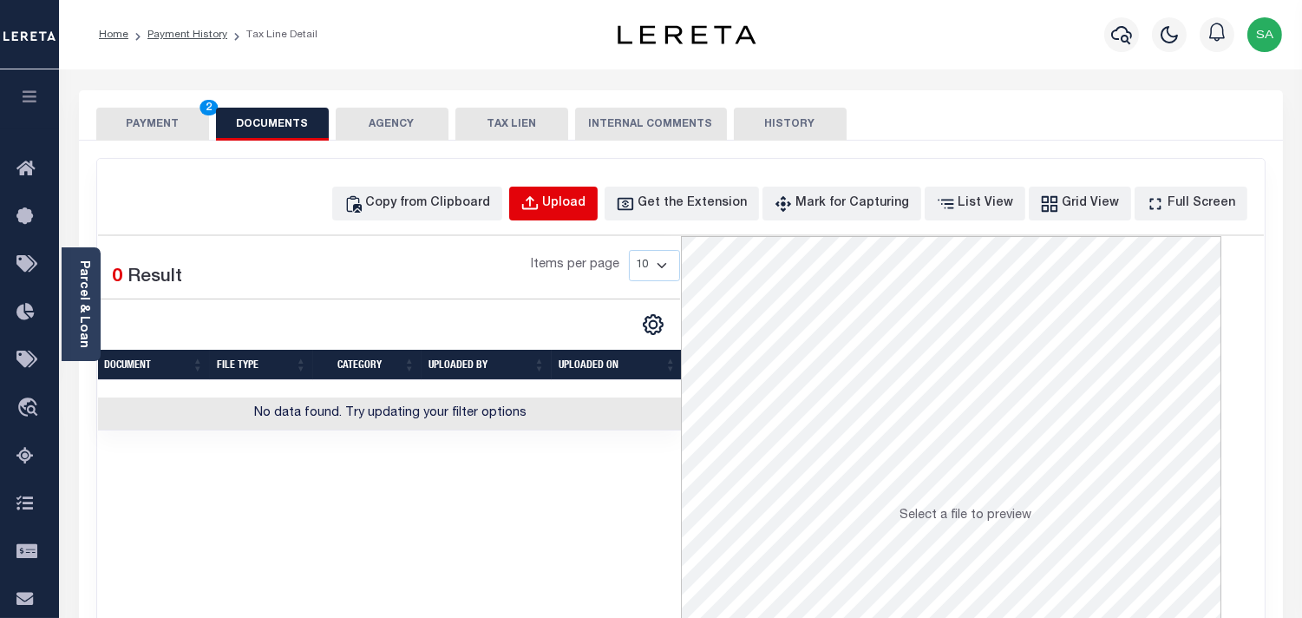
click at [583, 204] on div "Upload" at bounding box center [564, 203] width 43 height 19
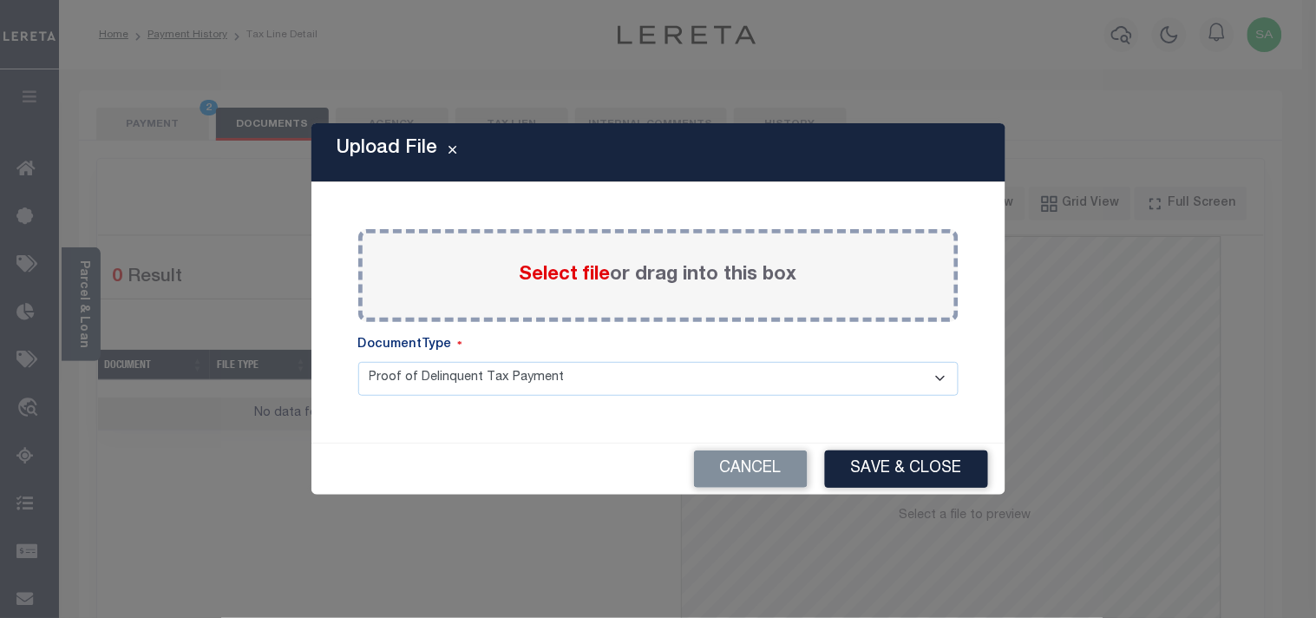
click at [561, 289] on label "Select file or drag into this box" at bounding box center [659, 275] width 278 height 29
click at [0, 0] on input "Select file or drag into this box" at bounding box center [0, 0] width 0 height 0
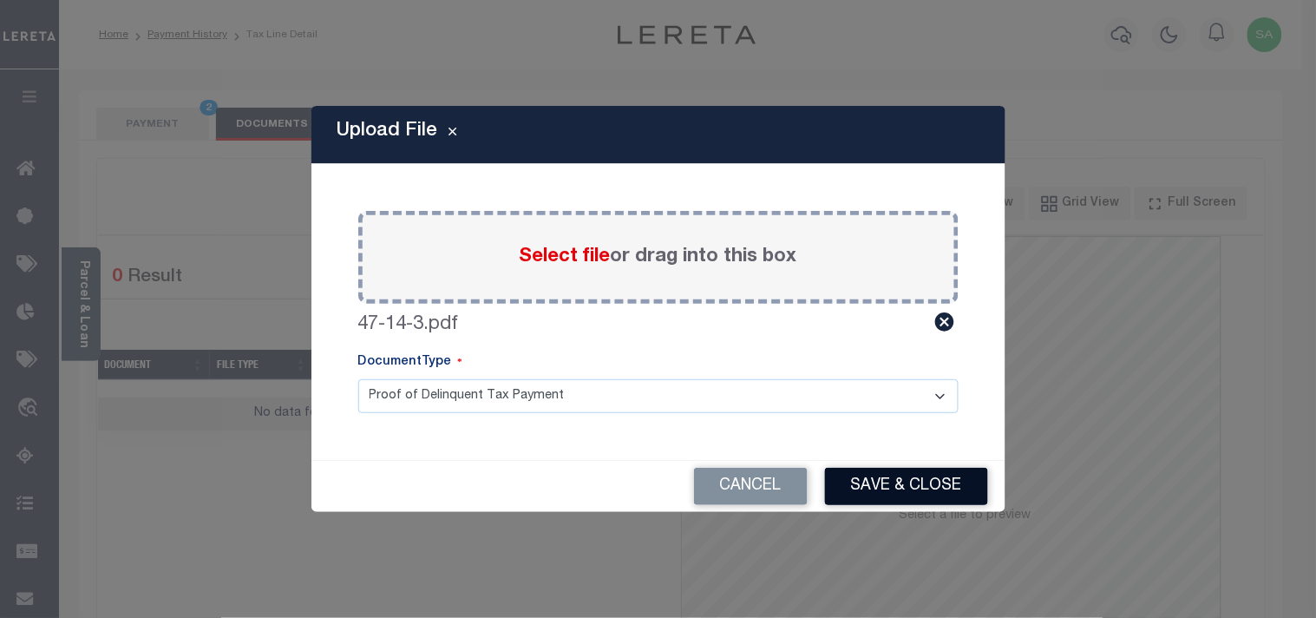
click at [921, 475] on button "Save & Close" at bounding box center [906, 486] width 163 height 37
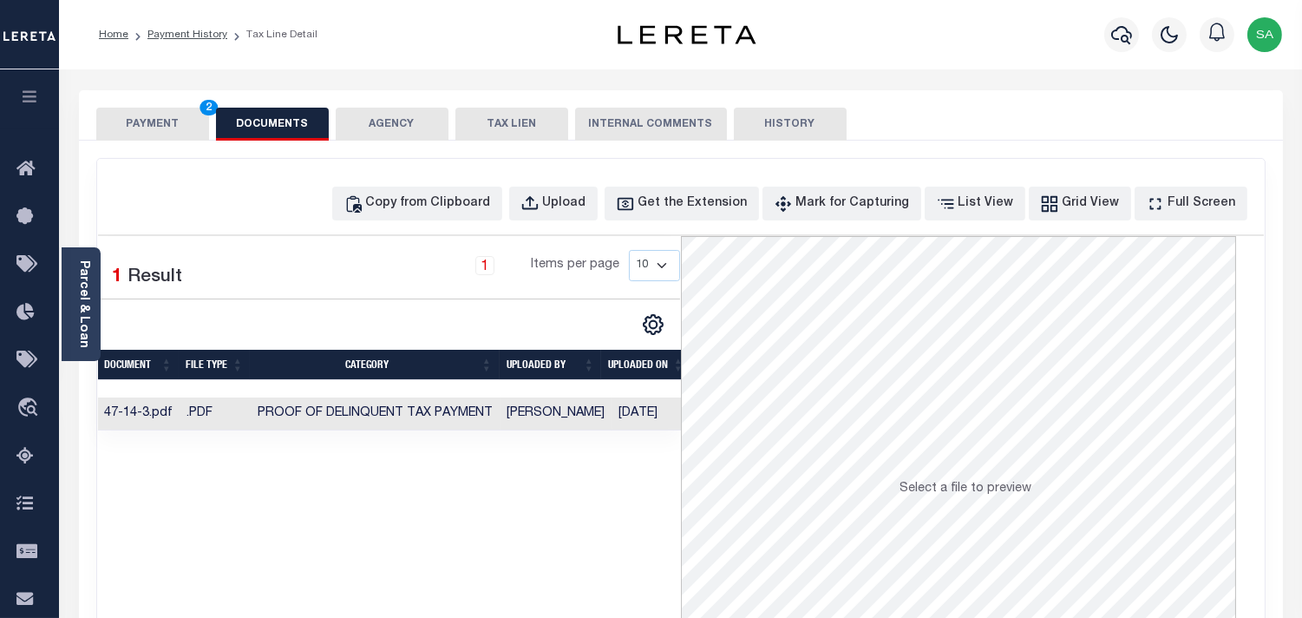
click at [174, 134] on button "PAYMENT 2" at bounding box center [152, 124] width 113 height 33
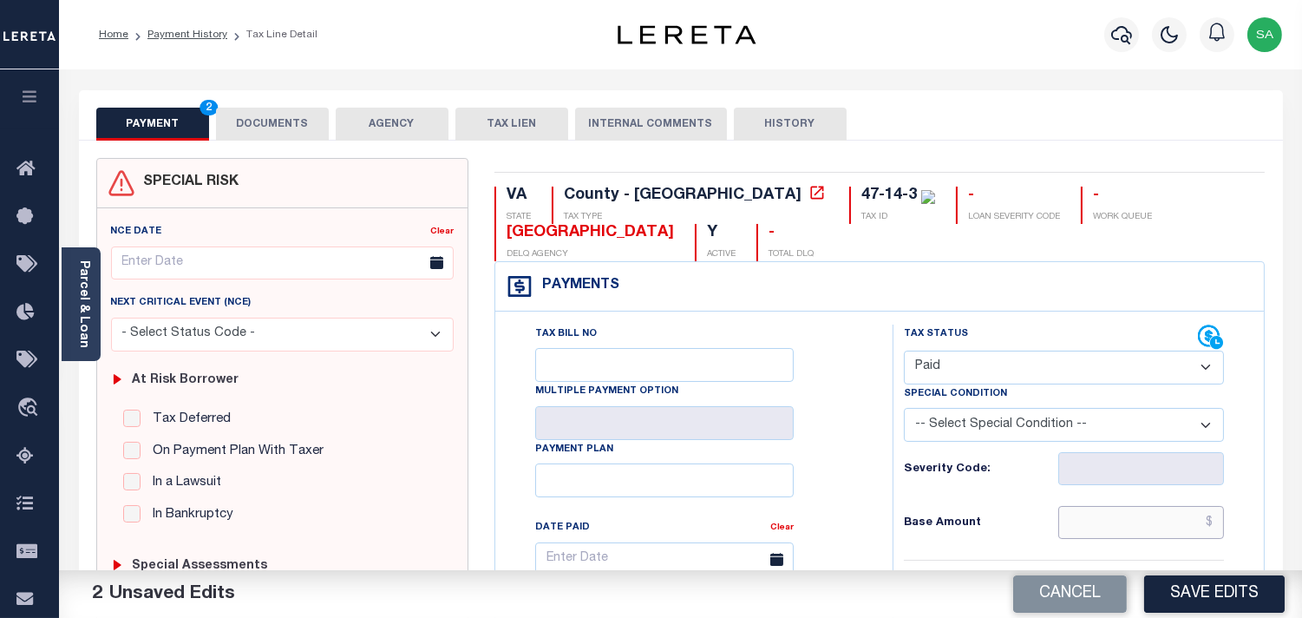
click at [1059, 513] on input "text" at bounding box center [1142, 522] width 166 height 33
paste input "60.38"
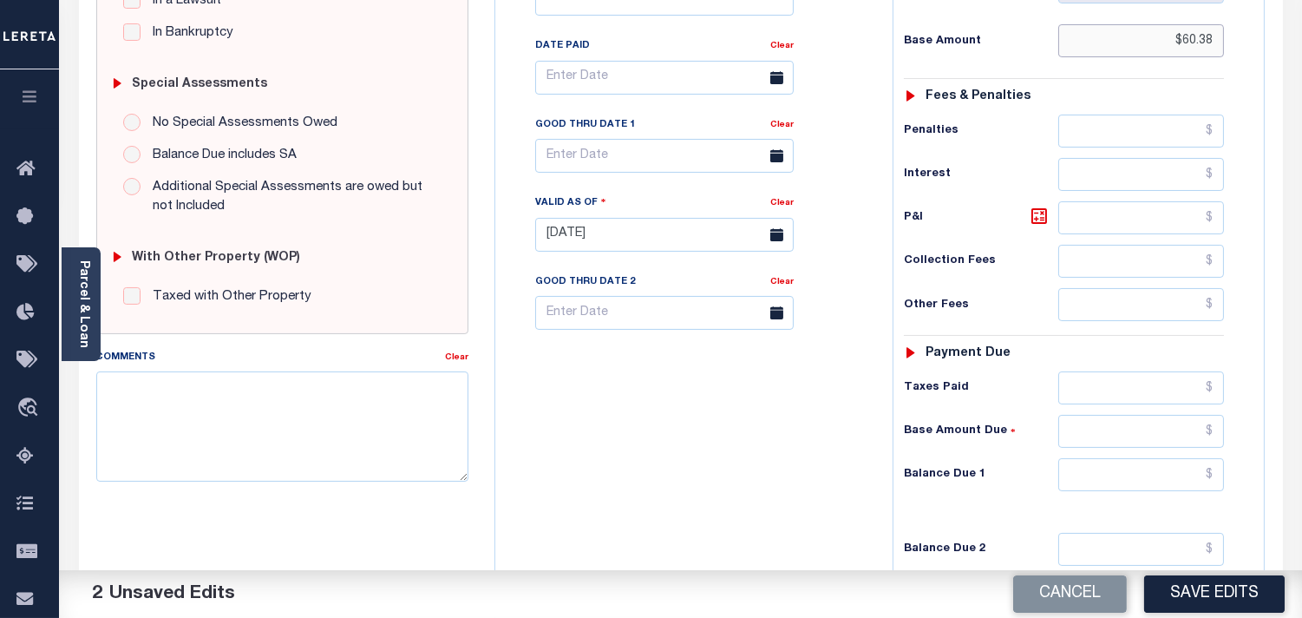
type input "$60.38"
click at [1123, 404] on input "text" at bounding box center [1142, 387] width 166 height 33
paste input "60.38"
type input "$60.38"
click at [1145, 475] on input "text" at bounding box center [1142, 474] width 166 height 33
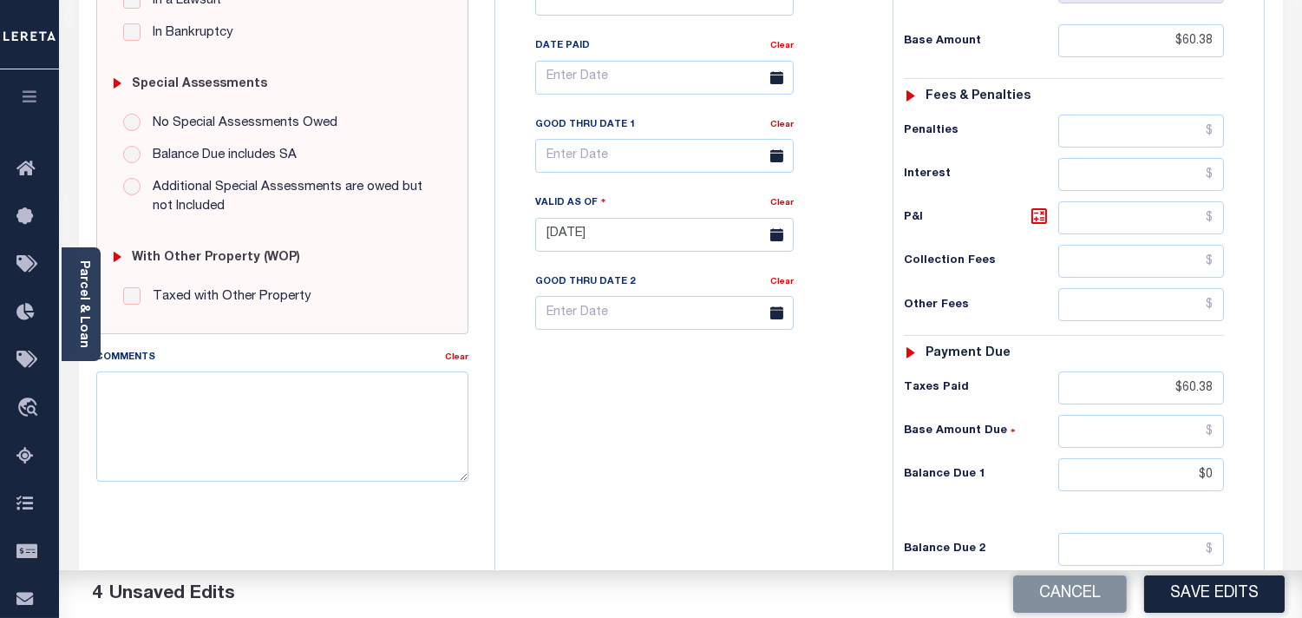
type input "$0.00"
drag, startPoint x: 824, startPoint y: 488, endPoint x: 803, endPoint y: 474, distance: 25.8
click at [824, 488] on div "Tax Bill No Multiple Payment Option Payment Plan Clear" at bounding box center [690, 226] width 380 height 766
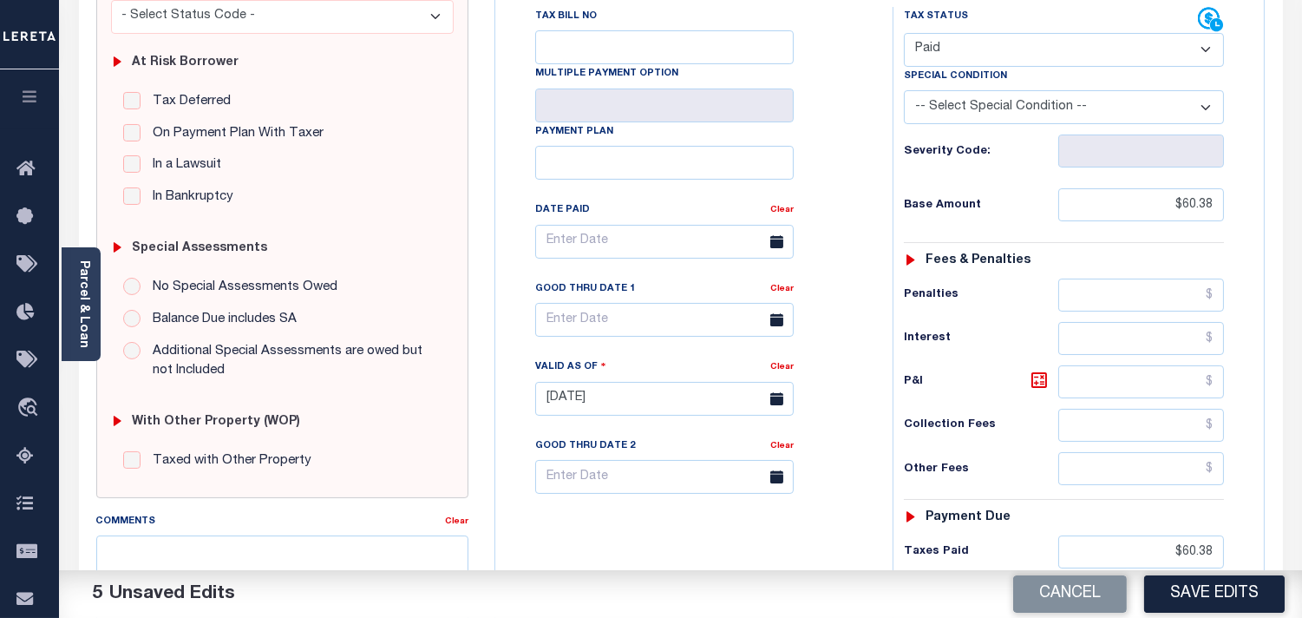
scroll to position [0, 0]
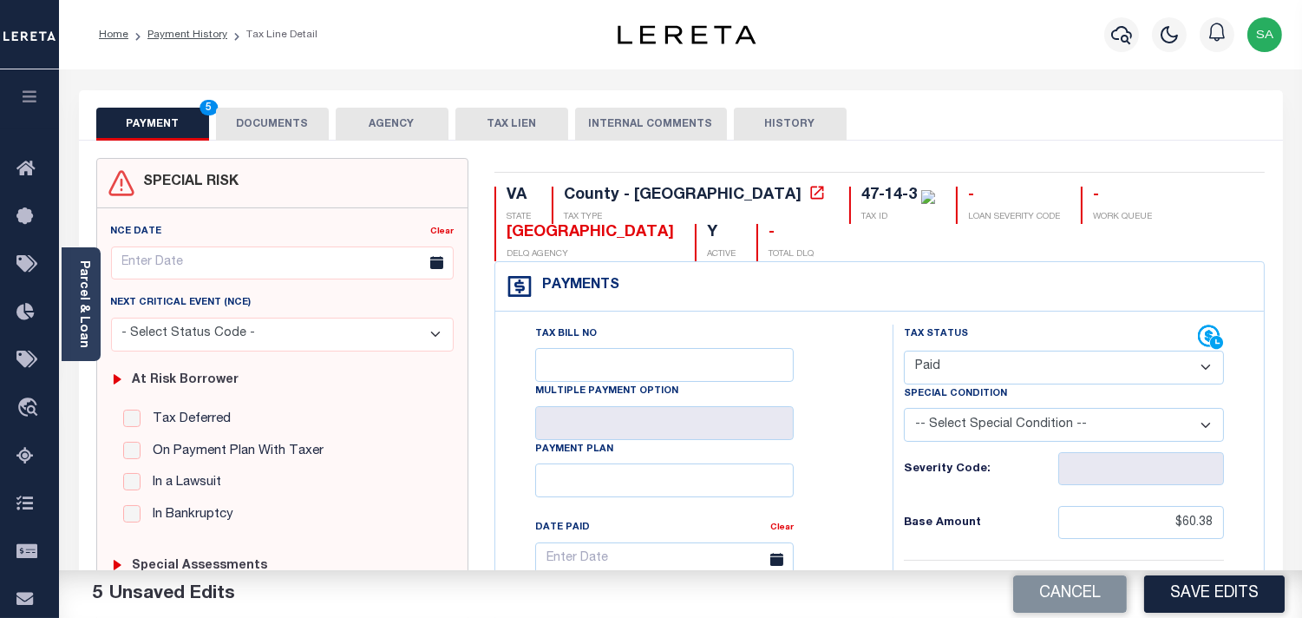
click at [306, 133] on button "DOCUMENTS" at bounding box center [272, 124] width 113 height 33
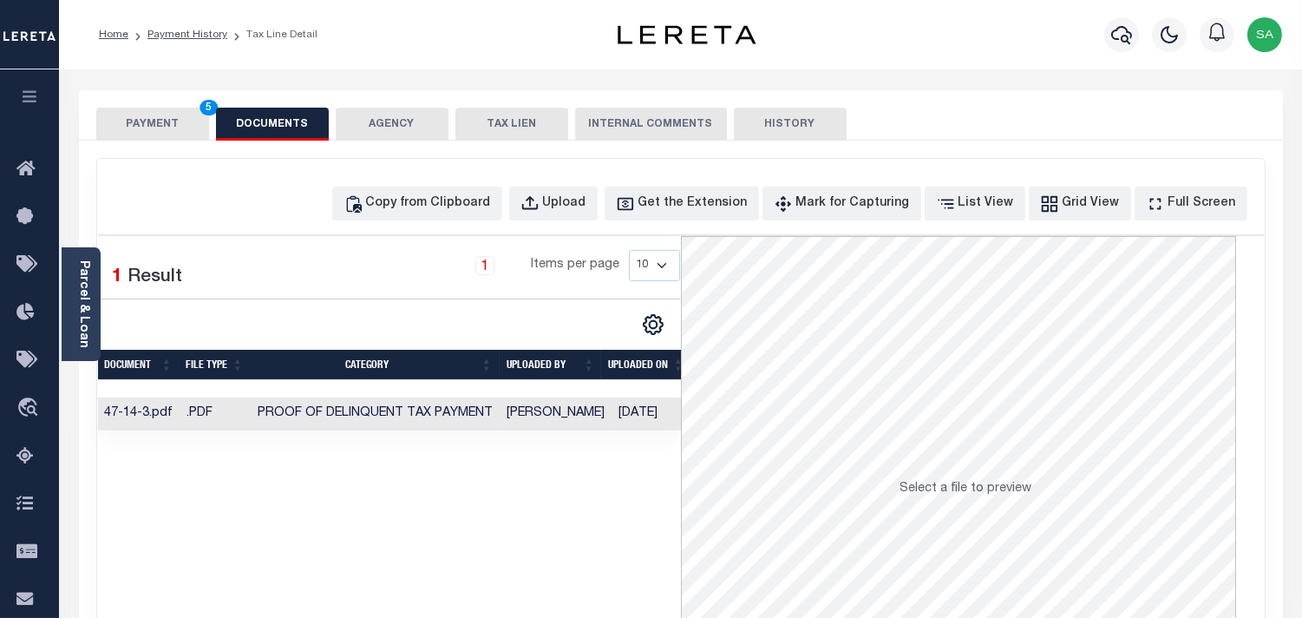
drag, startPoint x: 166, startPoint y: 125, endPoint x: 144, endPoint y: 177, distance: 56.4
click at [166, 124] on button "PAYMENT 5" at bounding box center [152, 124] width 113 height 33
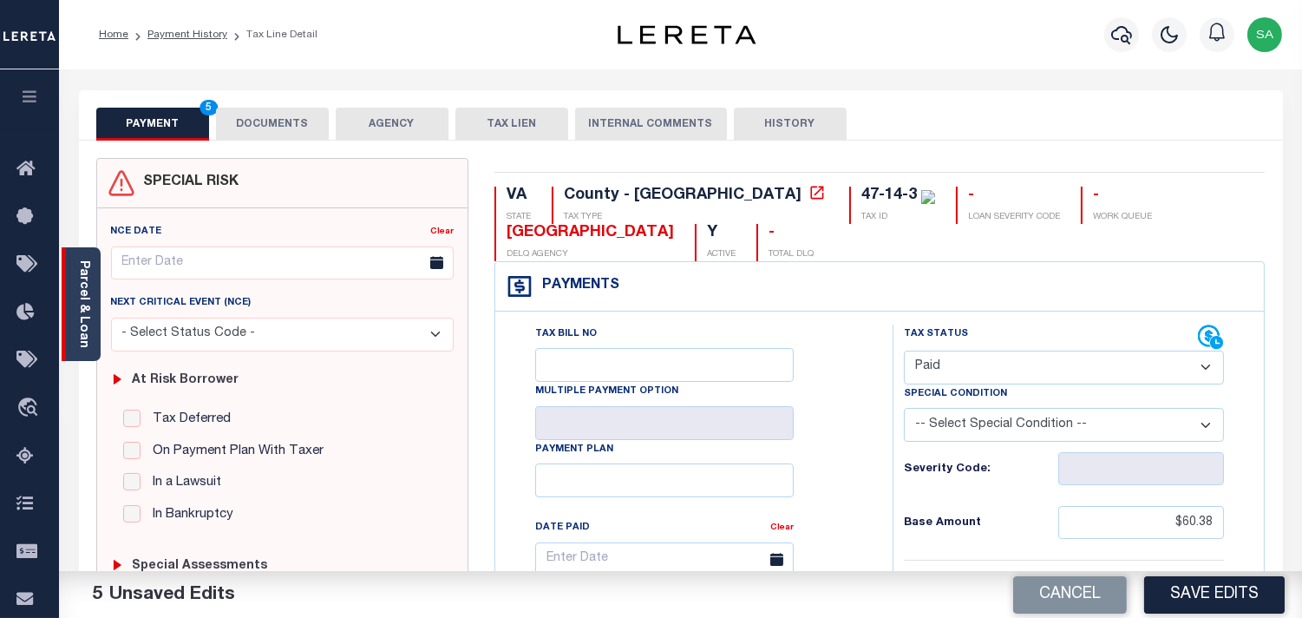
click at [83, 317] on link "Parcel & Loan" at bounding box center [83, 304] width 12 height 88
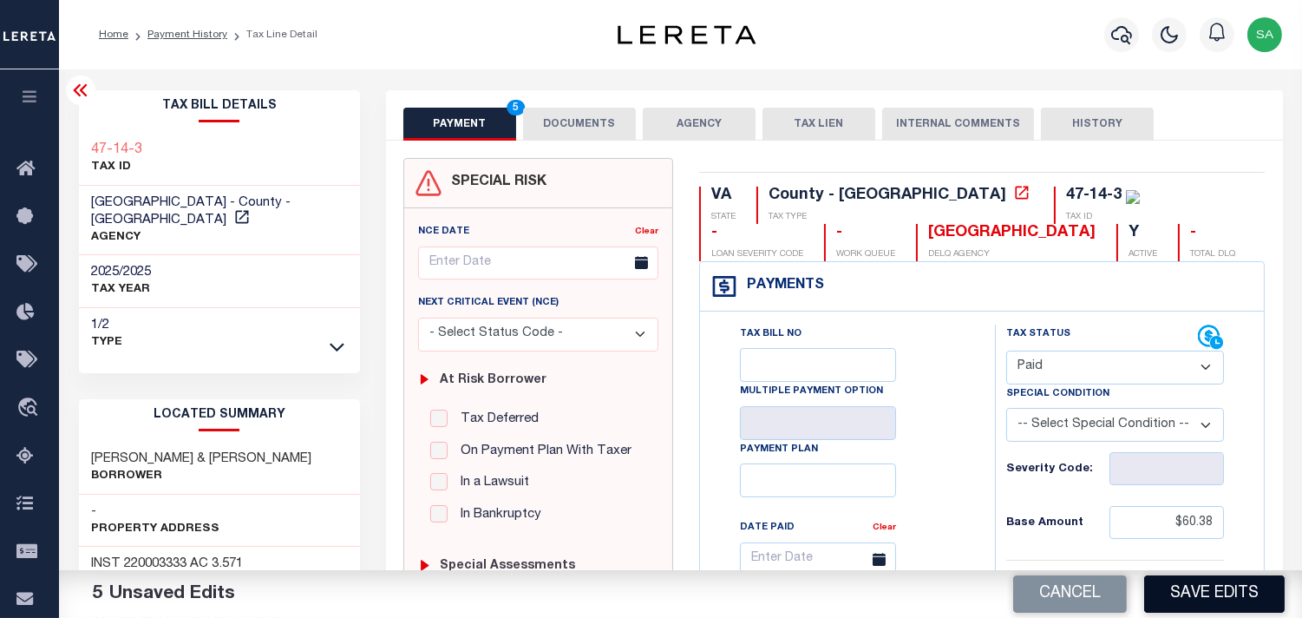
click at [1181, 580] on button "Save Edits" at bounding box center [1214, 593] width 141 height 37
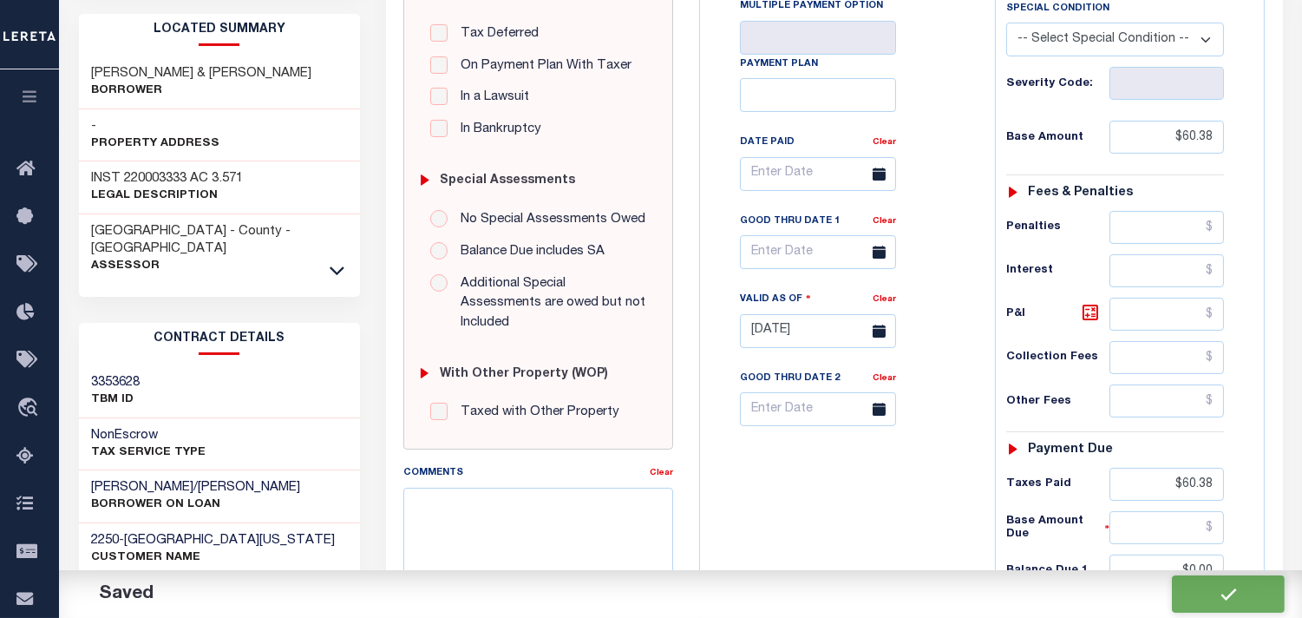
scroll to position [472, 0]
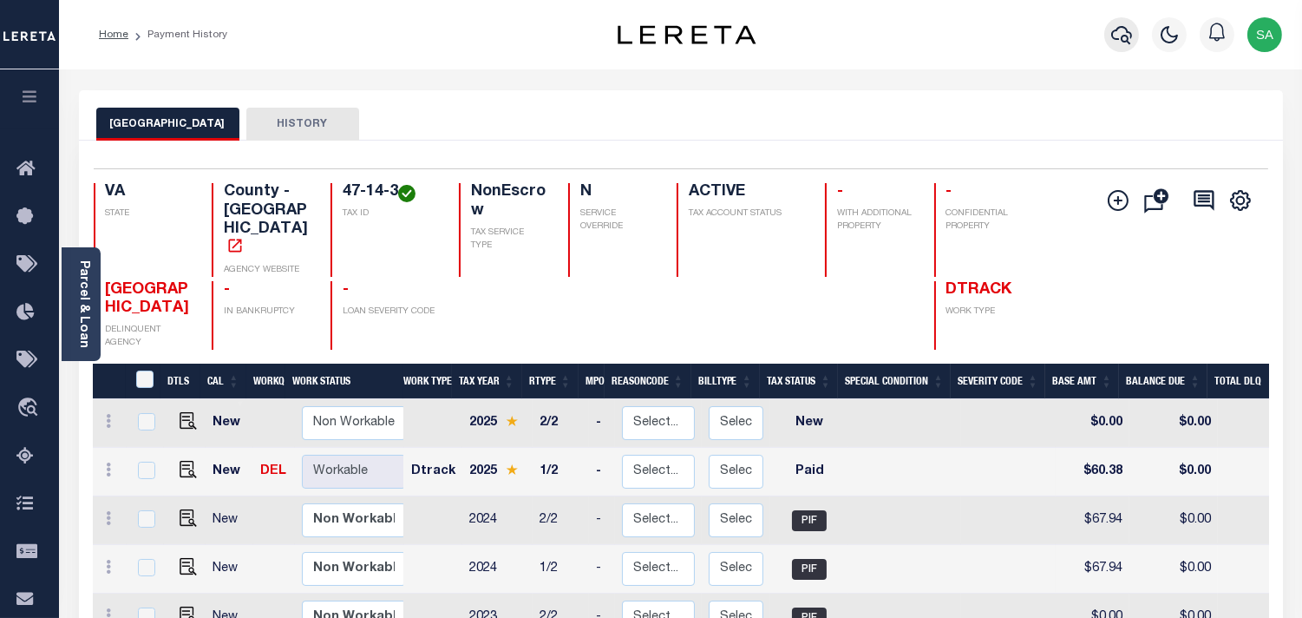
click at [1119, 39] on icon "button" at bounding box center [1121, 35] width 21 height 18
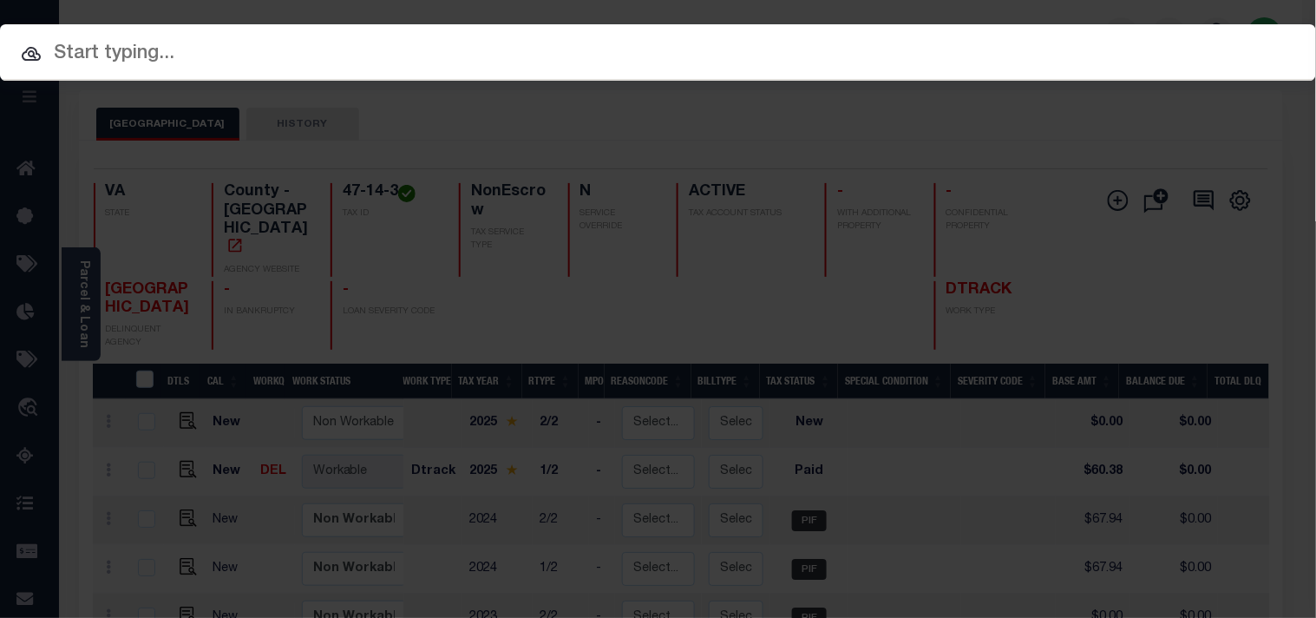
click at [1025, 39] on div "Include Loans TBM Customers Borrowers Payments (Lender Non-Disb) Payments (Lend…" at bounding box center [658, 309] width 1316 height 618
paste input "15091707"
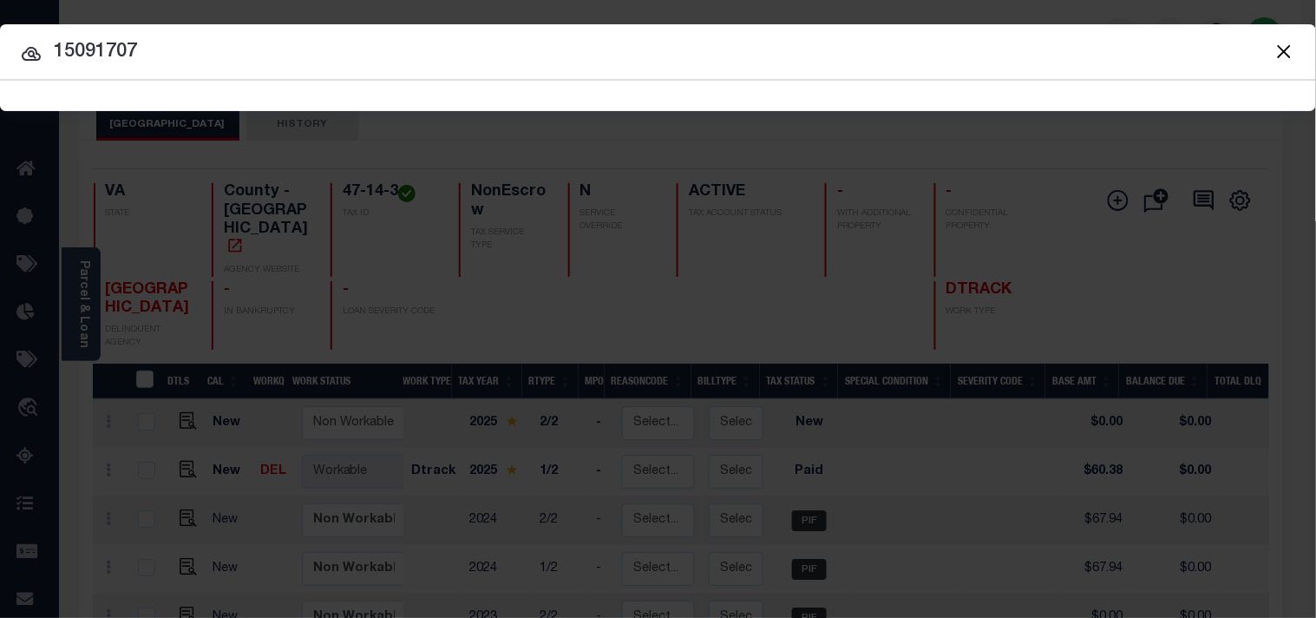
type input "15091707"
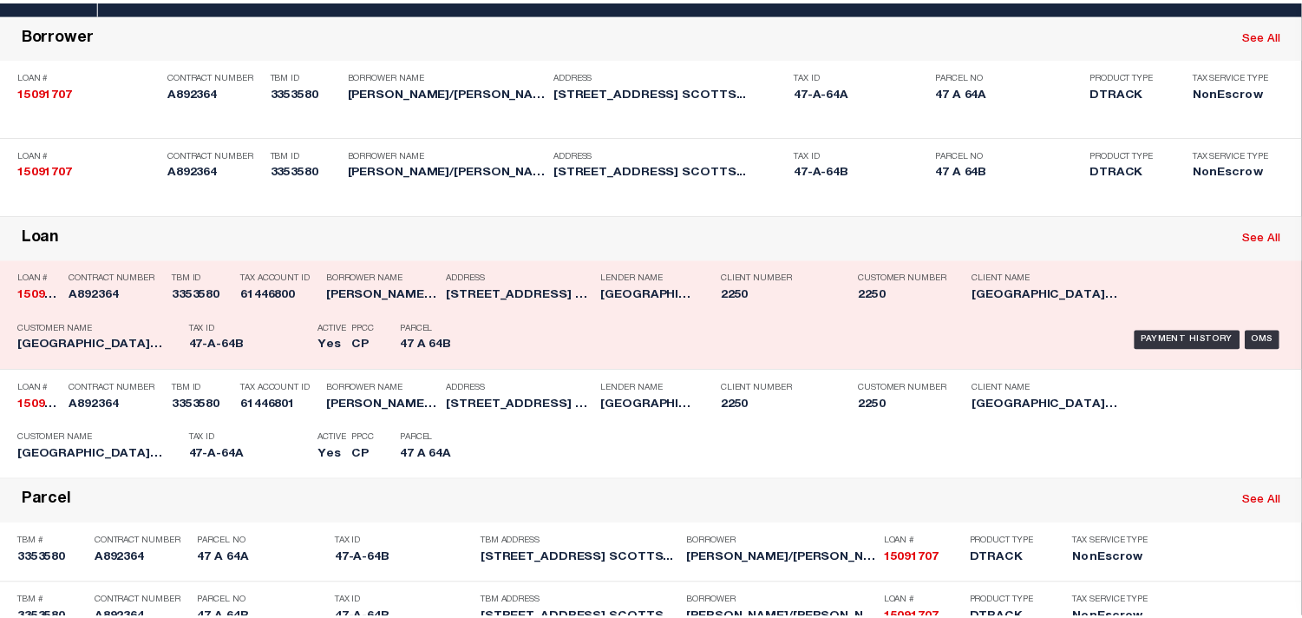
scroll to position [202, 0]
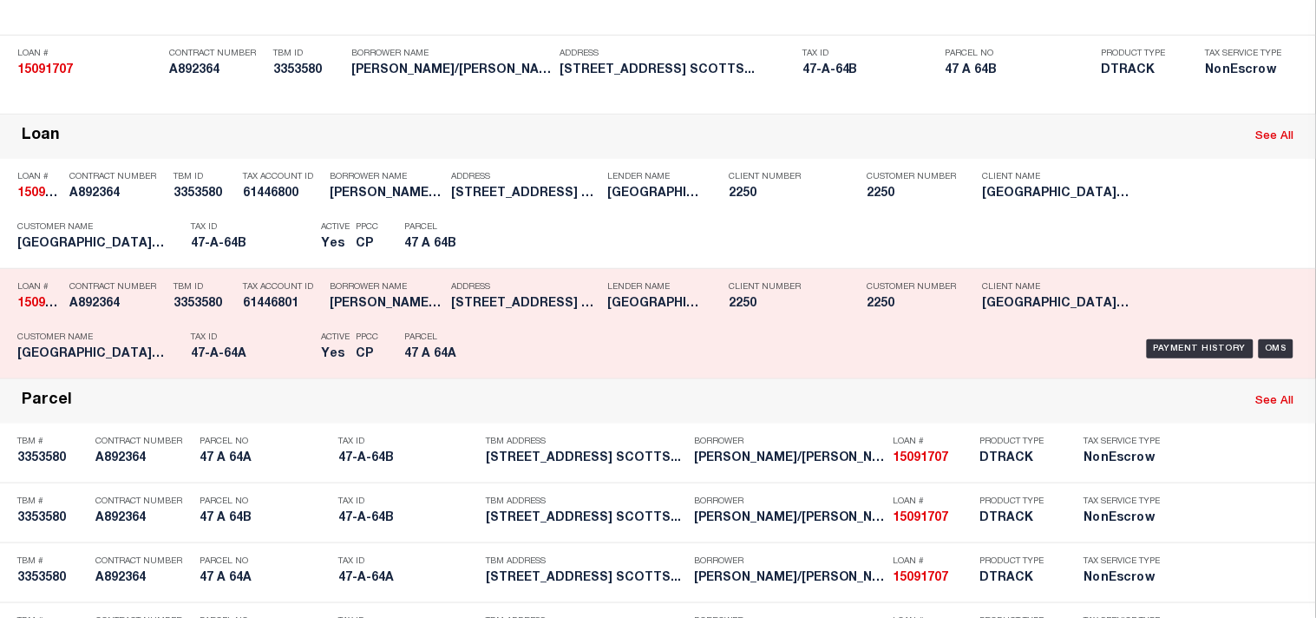
click at [287, 324] on div "Tax Account ID 61446801" at bounding box center [282, 298] width 78 height 50
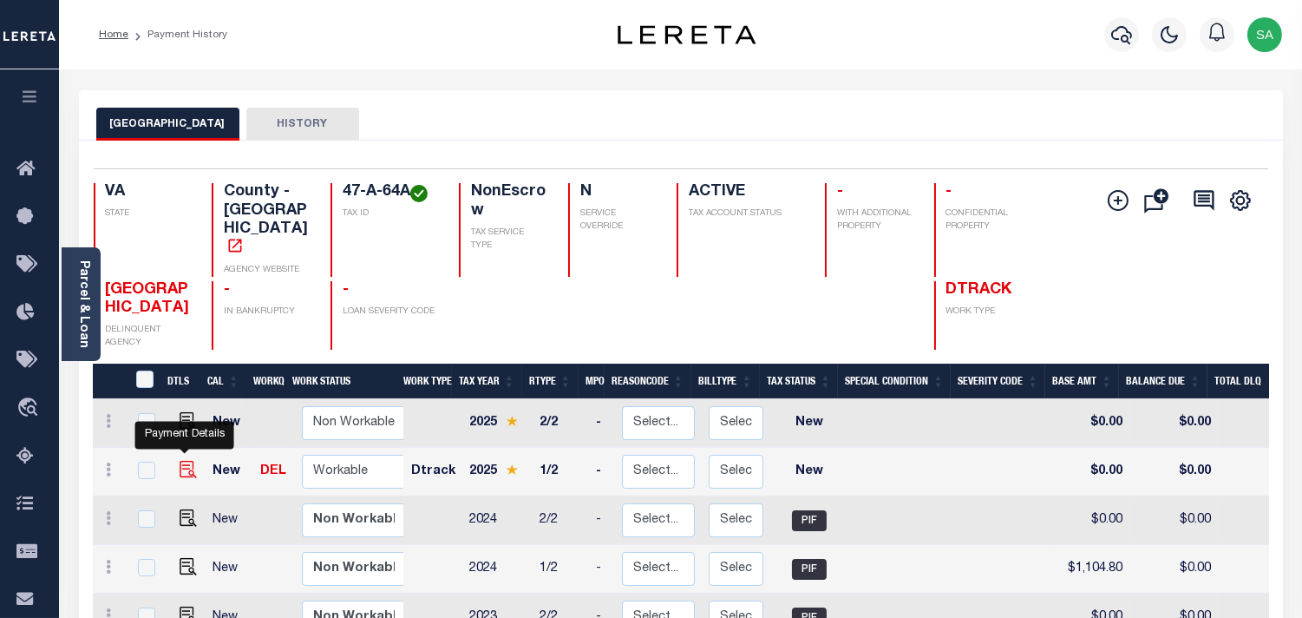
click at [180, 461] on img "" at bounding box center [188, 469] width 17 height 17
checkbox input "true"
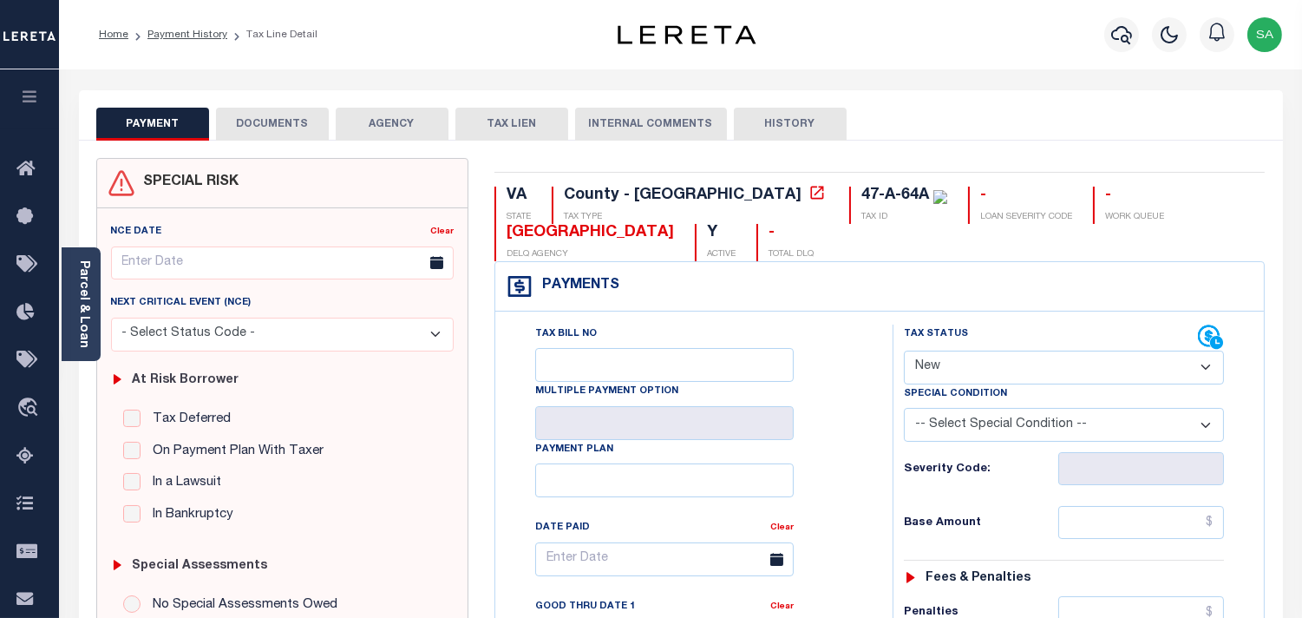
drag, startPoint x: 955, startPoint y: 369, endPoint x: 955, endPoint y: 380, distance: 11.3
click at [955, 369] on select "- Select Status Code - Open Due/Unpaid Paid Incomplete No Tax Due Internal Refu…" at bounding box center [1064, 368] width 320 height 34
select select "PYD"
click at [904, 351] on select "- Select Status Code - Open Due/Unpaid Paid Incomplete No Tax Due Internal Refu…" at bounding box center [1064, 368] width 320 height 34
type input "[DATE]"
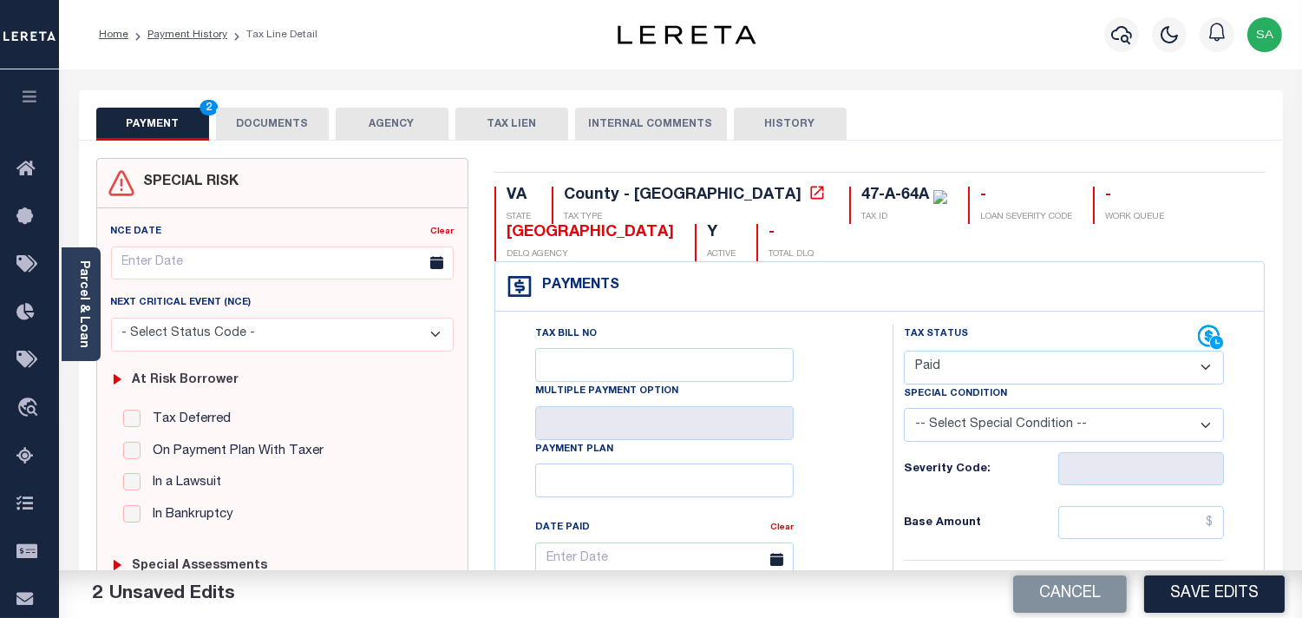
click at [292, 132] on button "DOCUMENTS" at bounding box center [272, 124] width 113 height 33
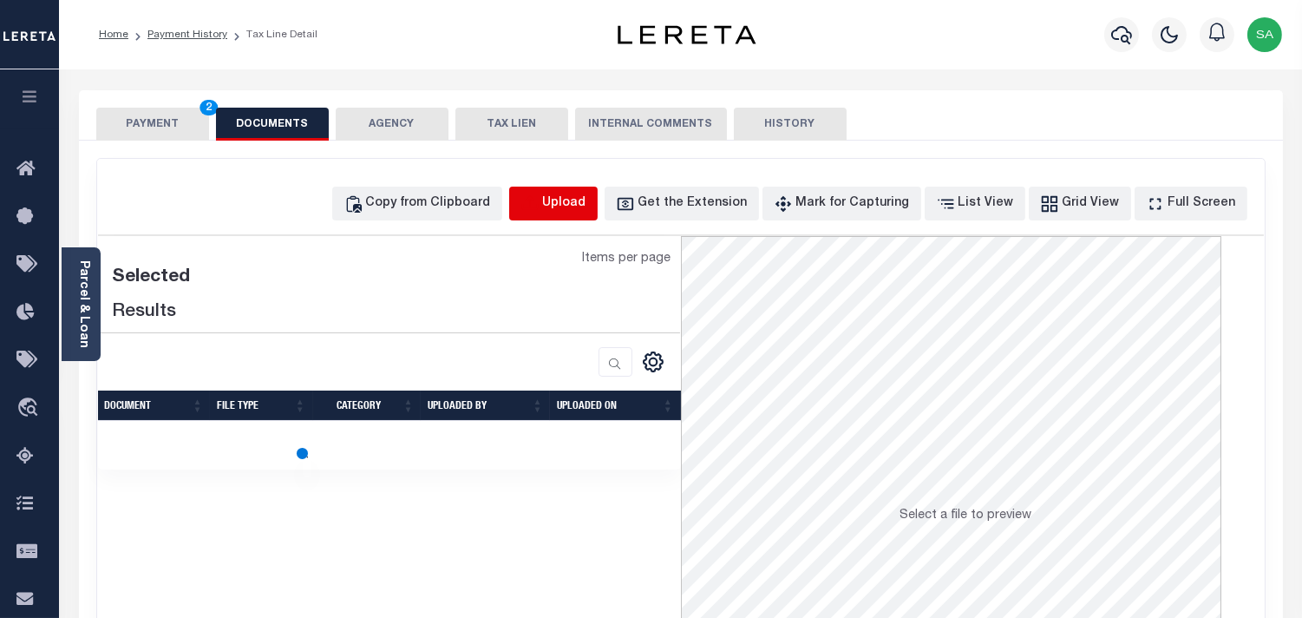
click at [537, 205] on icon "button" at bounding box center [529, 202] width 16 height 14
select select "POP"
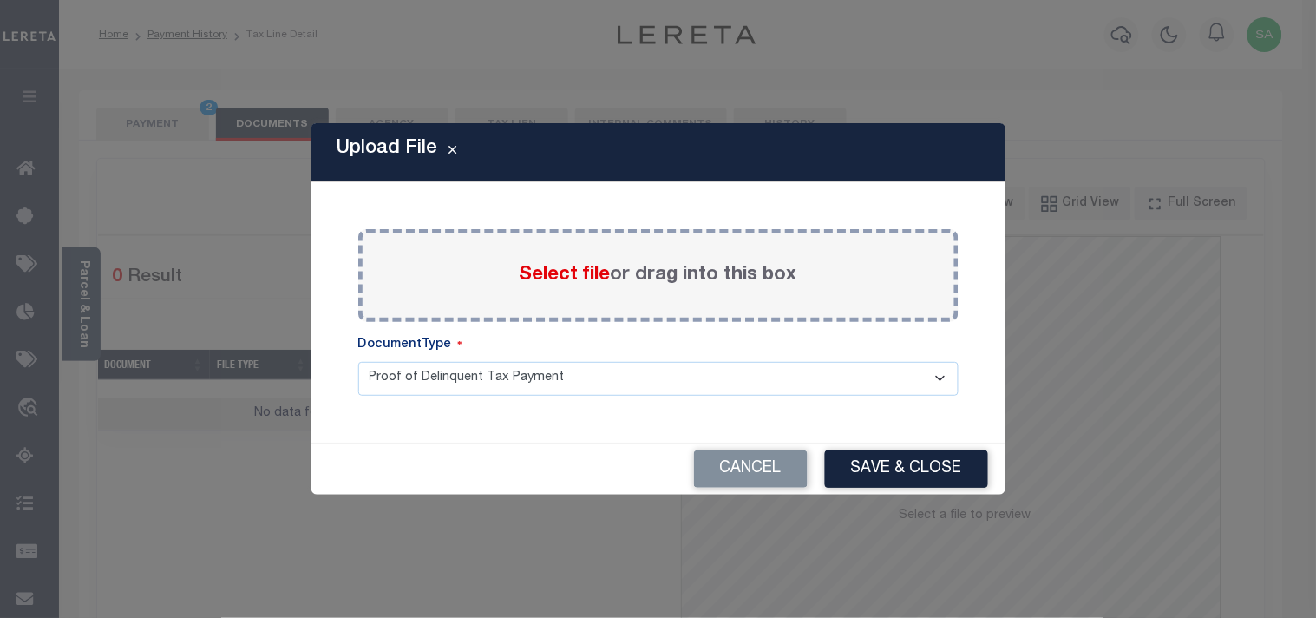
click at [560, 279] on span "Select file" at bounding box center [565, 275] width 91 height 19
click at [0, 0] on input "Select file or drag into this box" at bounding box center [0, 0] width 0 height 0
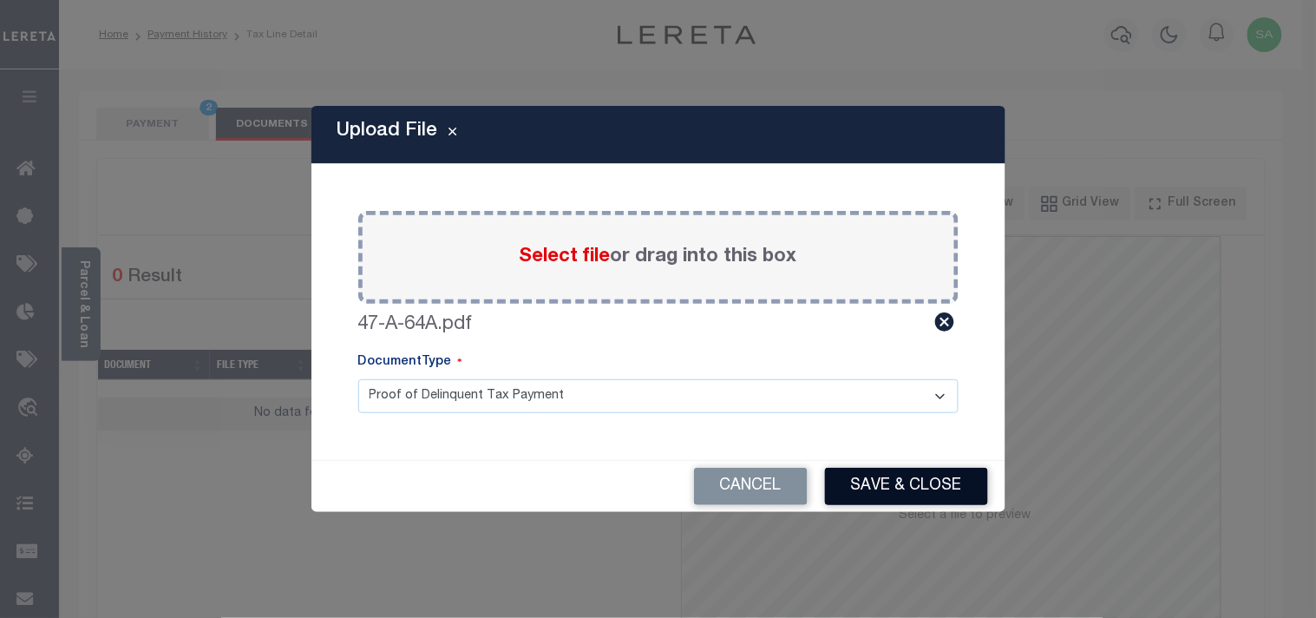
click at [929, 482] on button "Save & Close" at bounding box center [906, 486] width 163 height 37
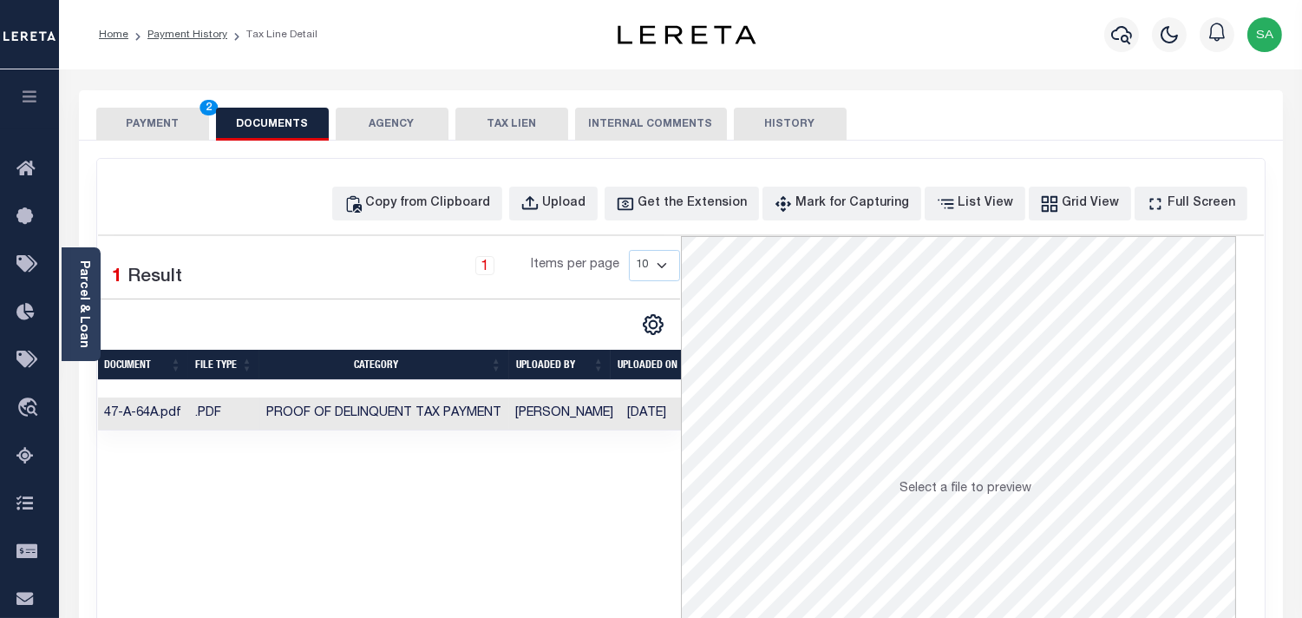
click at [541, 405] on td "Sanaulla Shariff" at bounding box center [565, 414] width 112 height 34
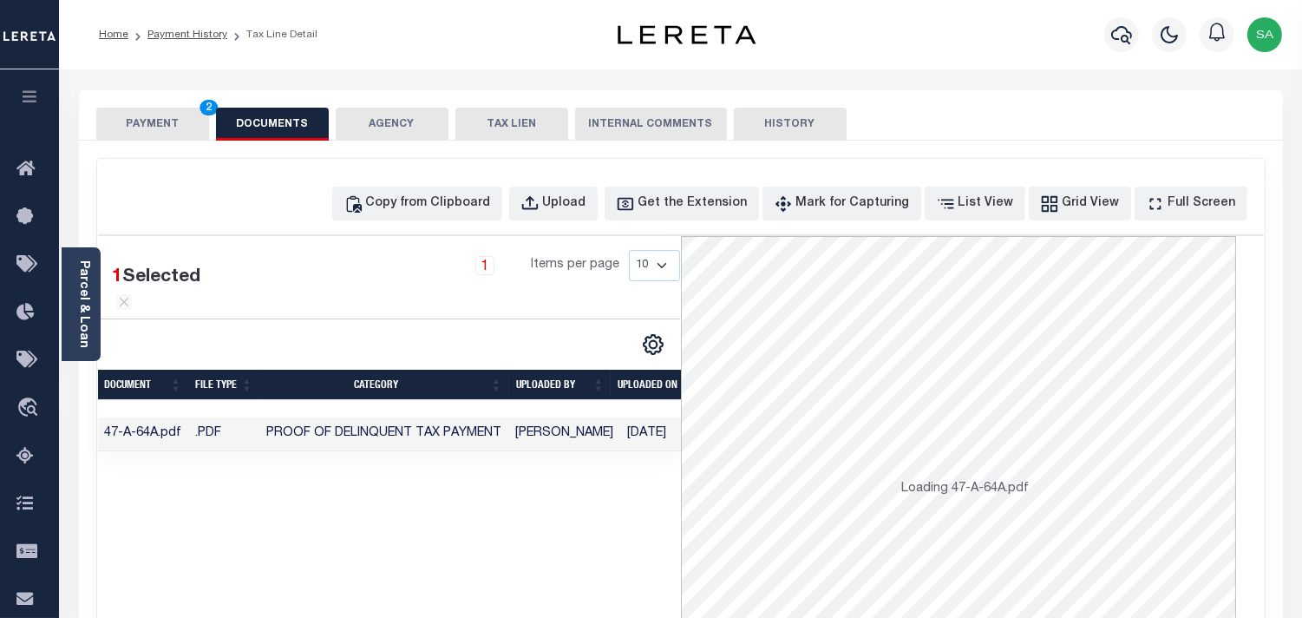
drag, startPoint x: 104, startPoint y: 306, endPoint x: 92, endPoint y: 314, distance: 14.4
click at [102, 307] on div "1 Selected 1 Result" at bounding box center [162, 284] width 126 height 69
click at [92, 314] on div "Parcel & Loan" at bounding box center [81, 304] width 39 height 114
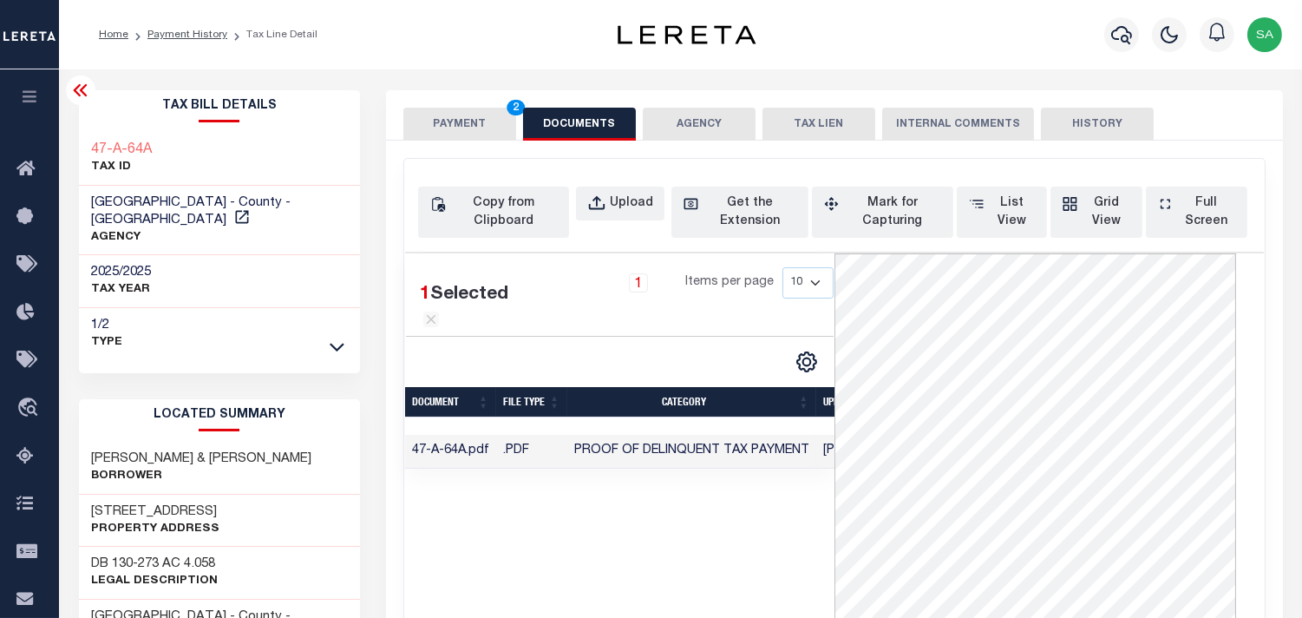
click at [472, 127] on button "PAYMENT 2" at bounding box center [459, 124] width 113 height 33
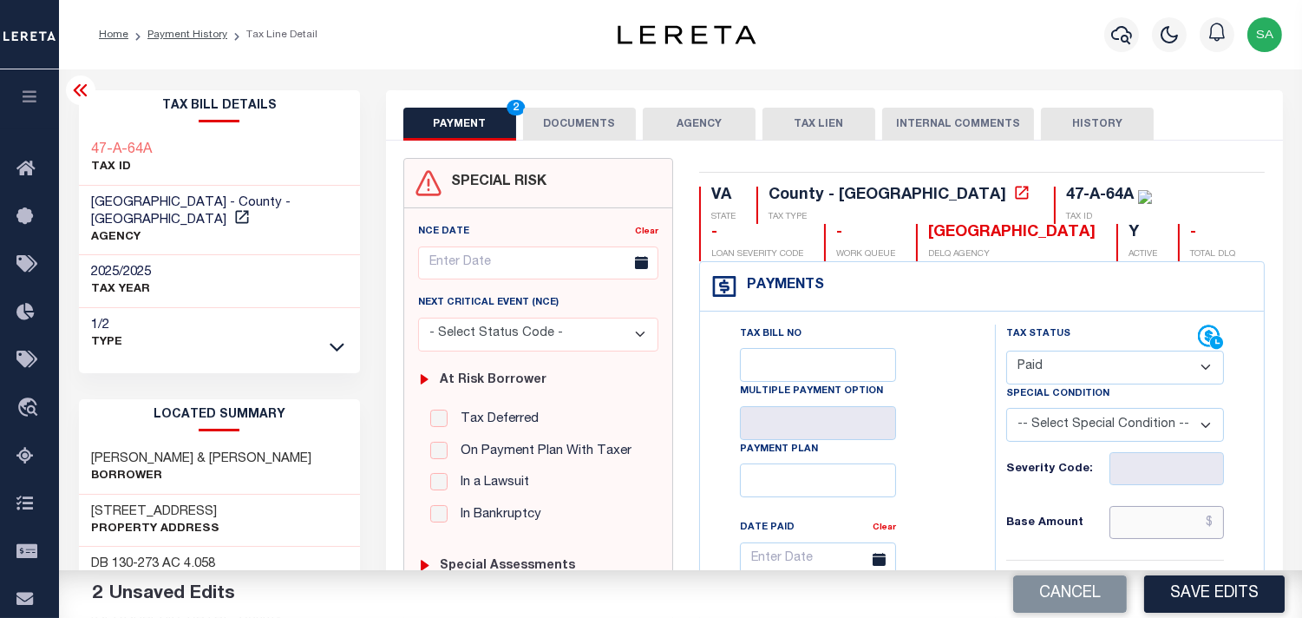
click at [1152, 519] on input "text" at bounding box center [1167, 522] width 115 height 33
paste input "1,218.00"
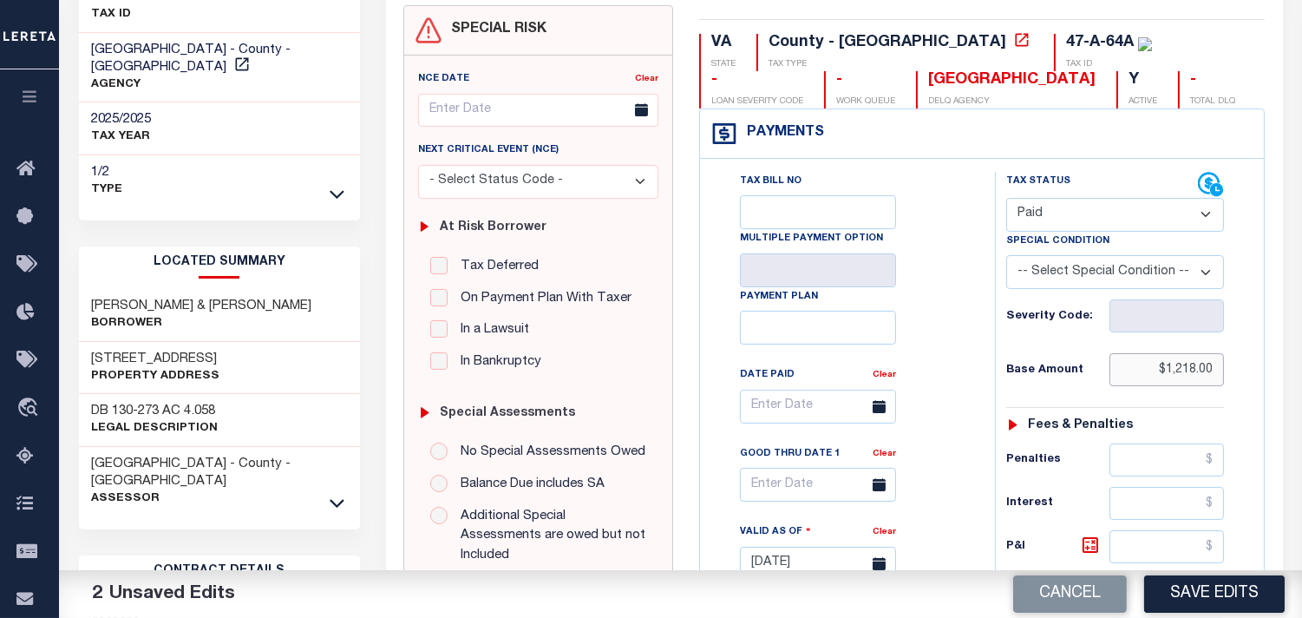
scroll to position [578, 0]
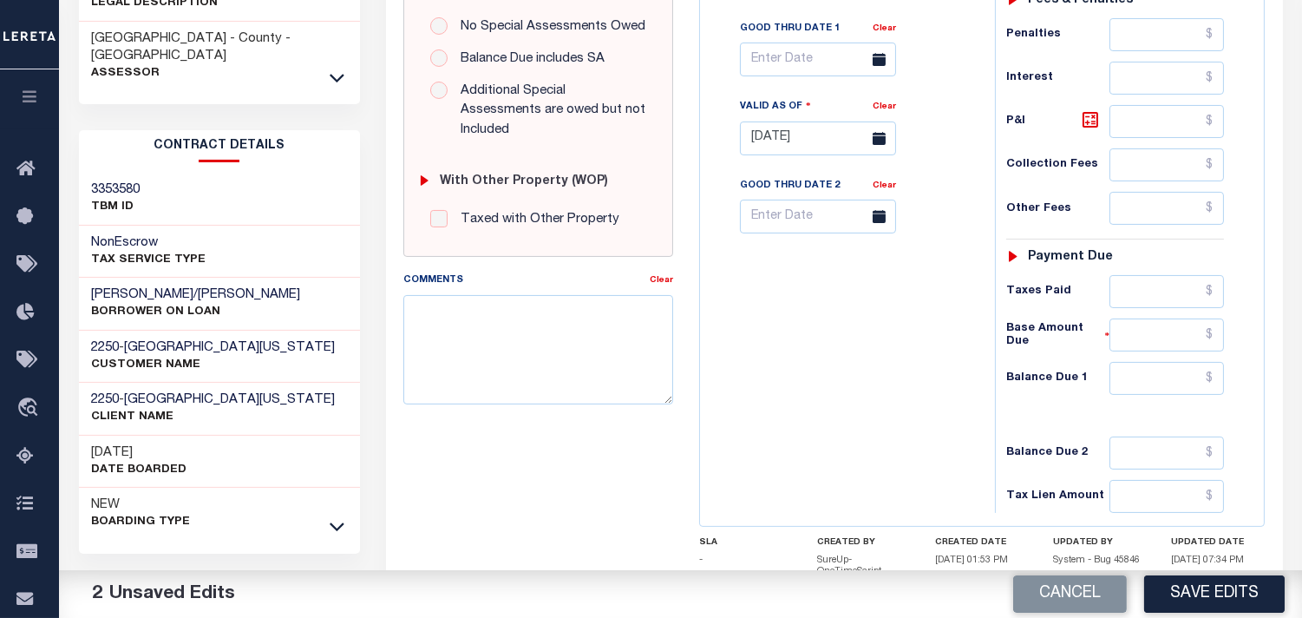
type input "$1,218.00"
click at [1170, 300] on input "text" at bounding box center [1167, 291] width 115 height 33
paste input "1,218.00"
type input "$1,218.00"
click at [1157, 383] on input "text" at bounding box center [1167, 378] width 115 height 33
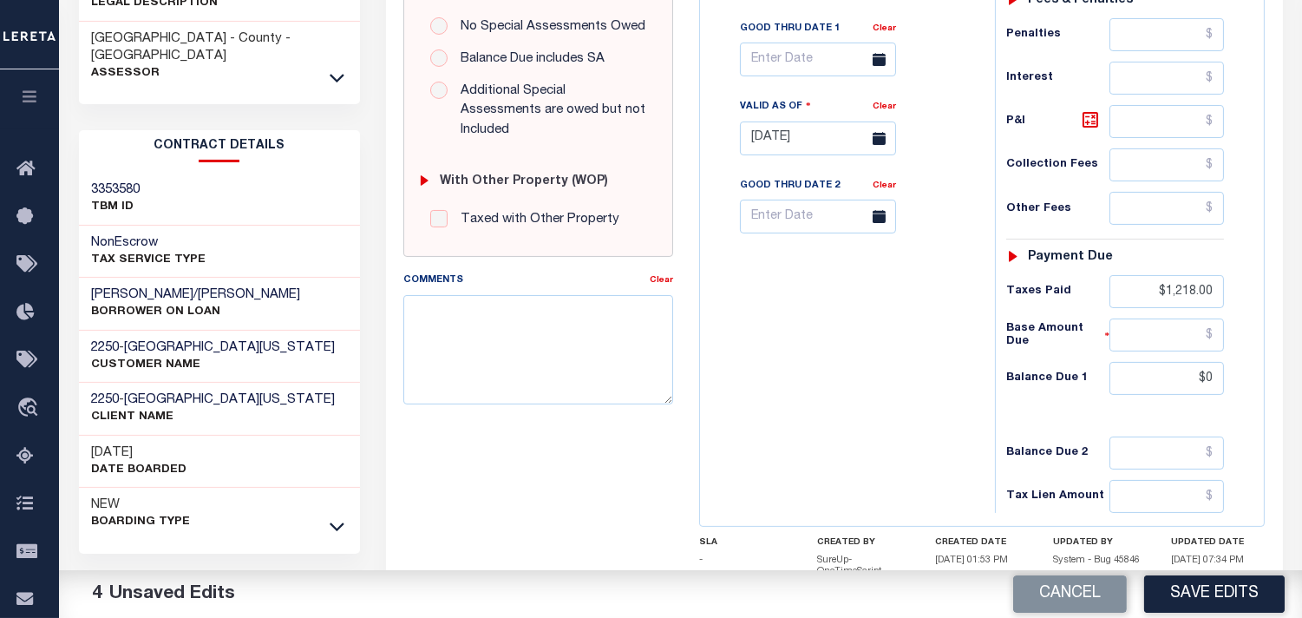
type input "$0.00"
click at [886, 371] on div "Tax Bill No Multiple Payment Option Payment Plan Clear" at bounding box center [844, 130] width 278 height 766
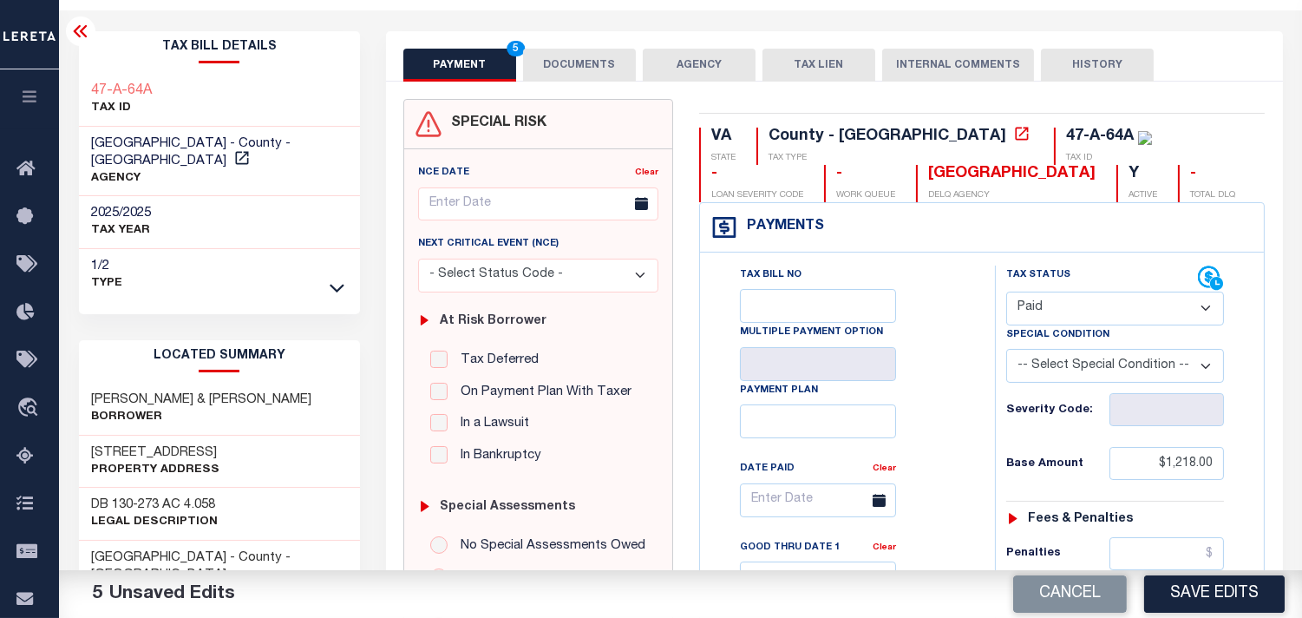
scroll to position [0, 0]
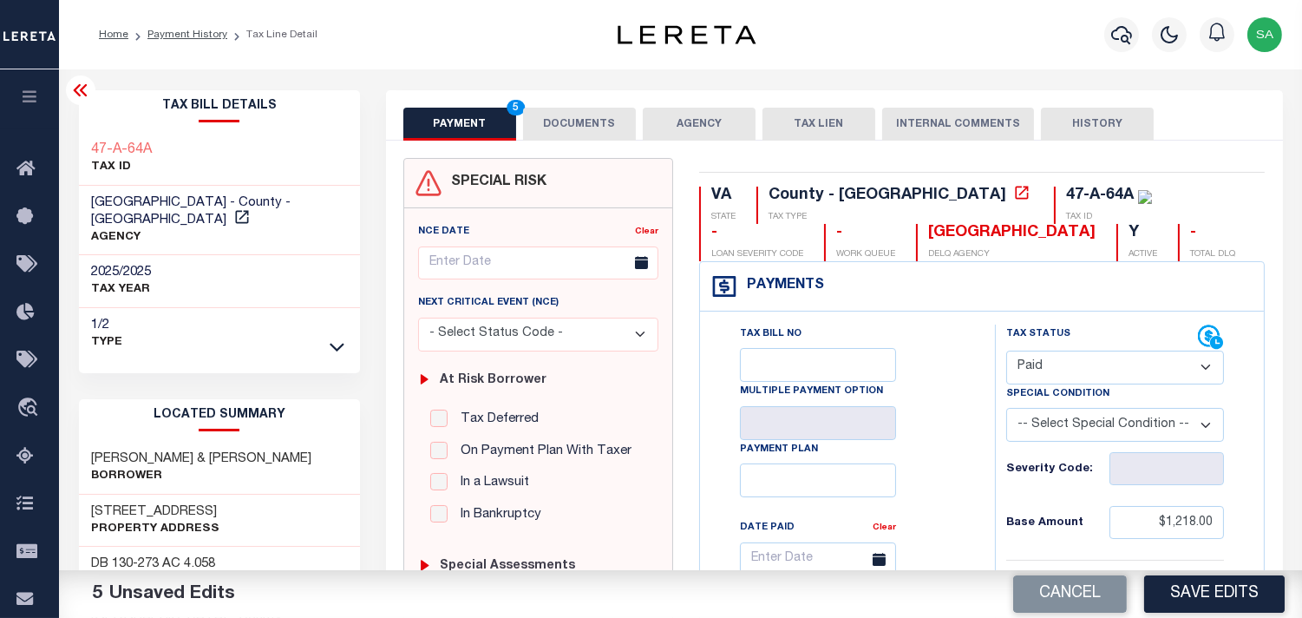
click at [577, 108] on button "DOCUMENTS" at bounding box center [579, 124] width 113 height 33
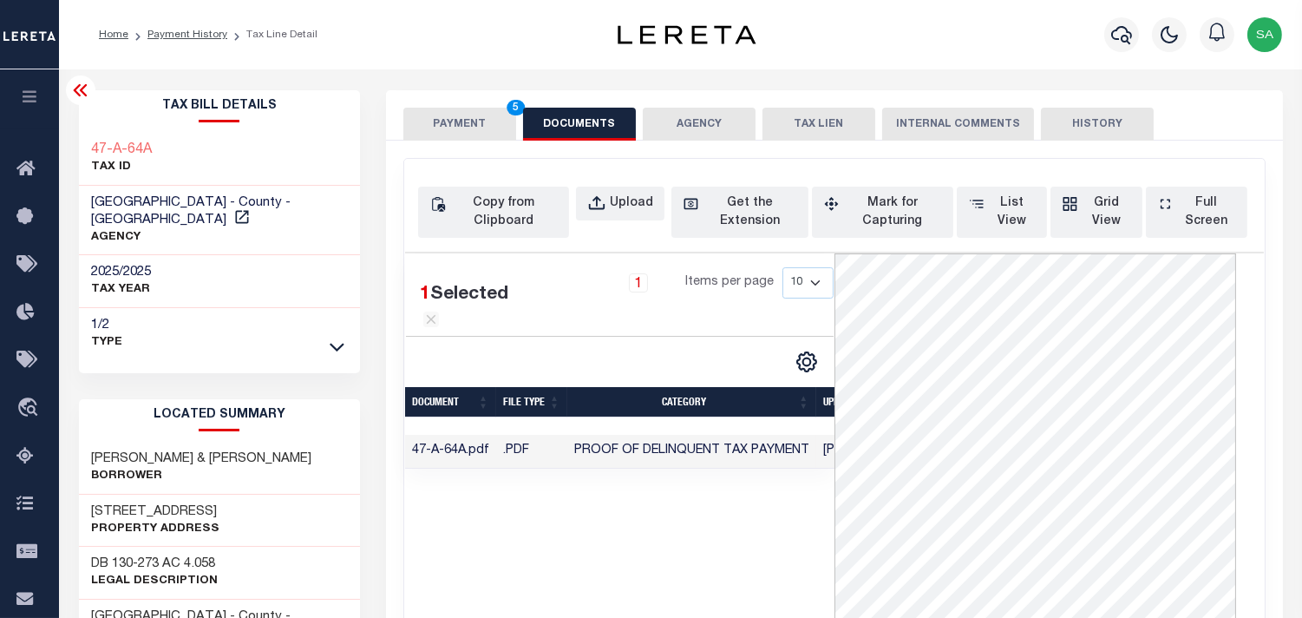
click at [464, 127] on button "PAYMENT 5" at bounding box center [459, 124] width 113 height 33
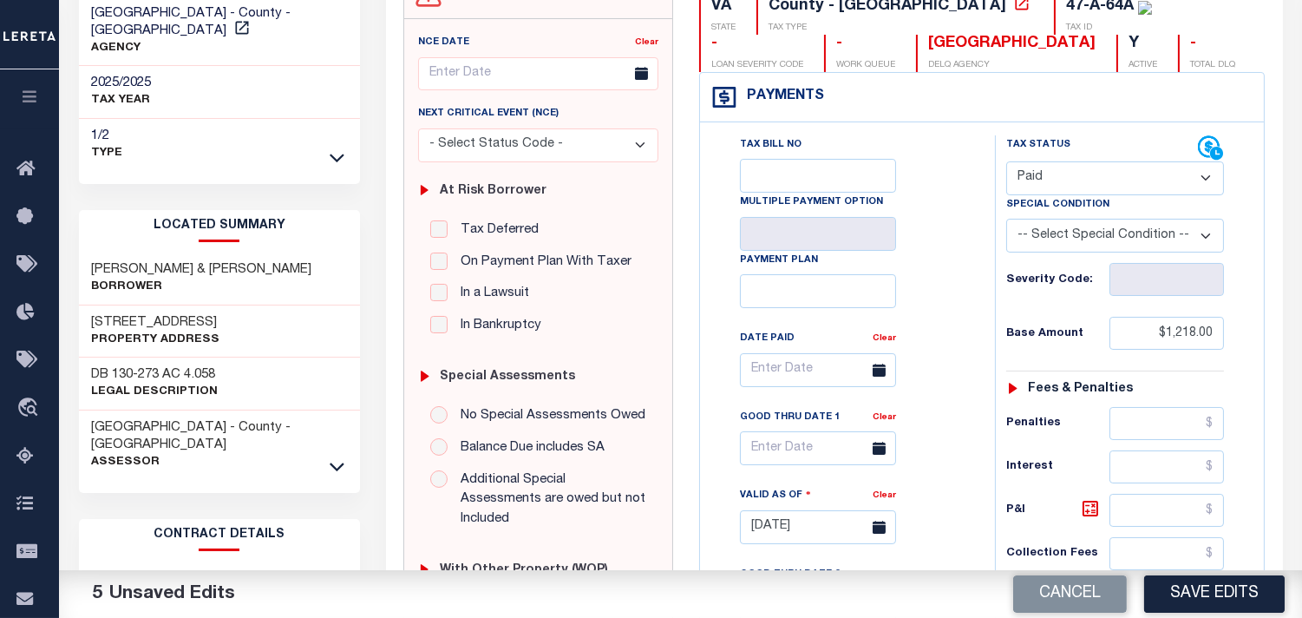
scroll to position [289, 0]
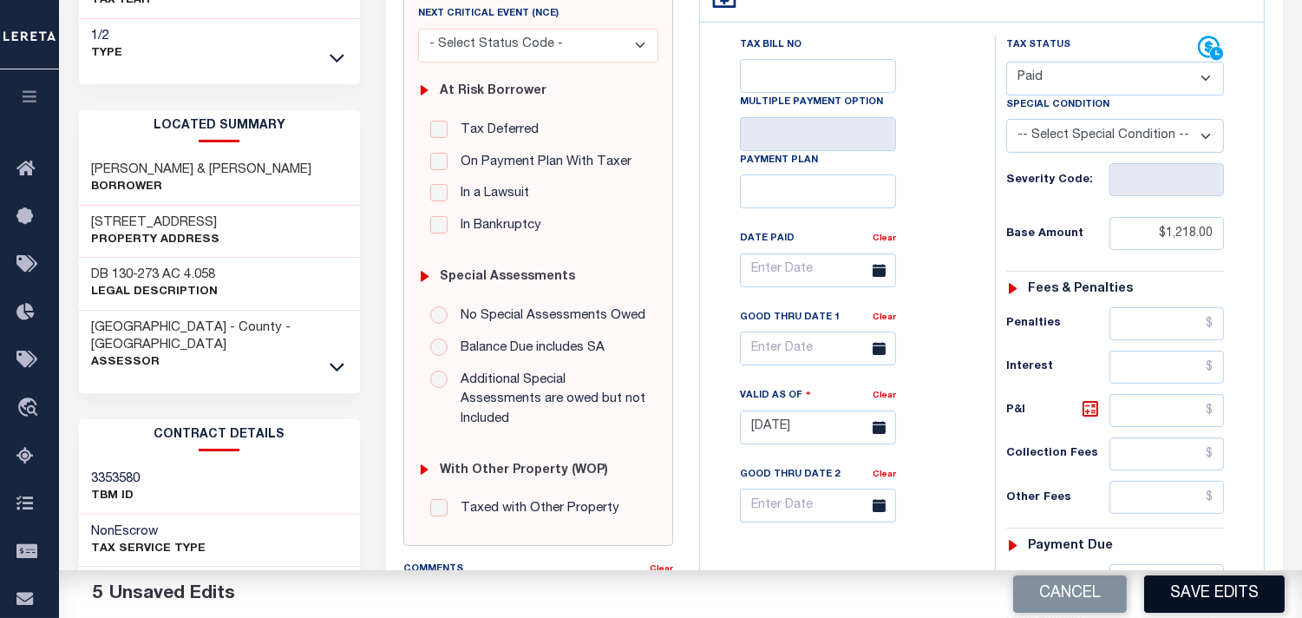
click at [1235, 590] on button "Save Edits" at bounding box center [1214, 593] width 141 height 37
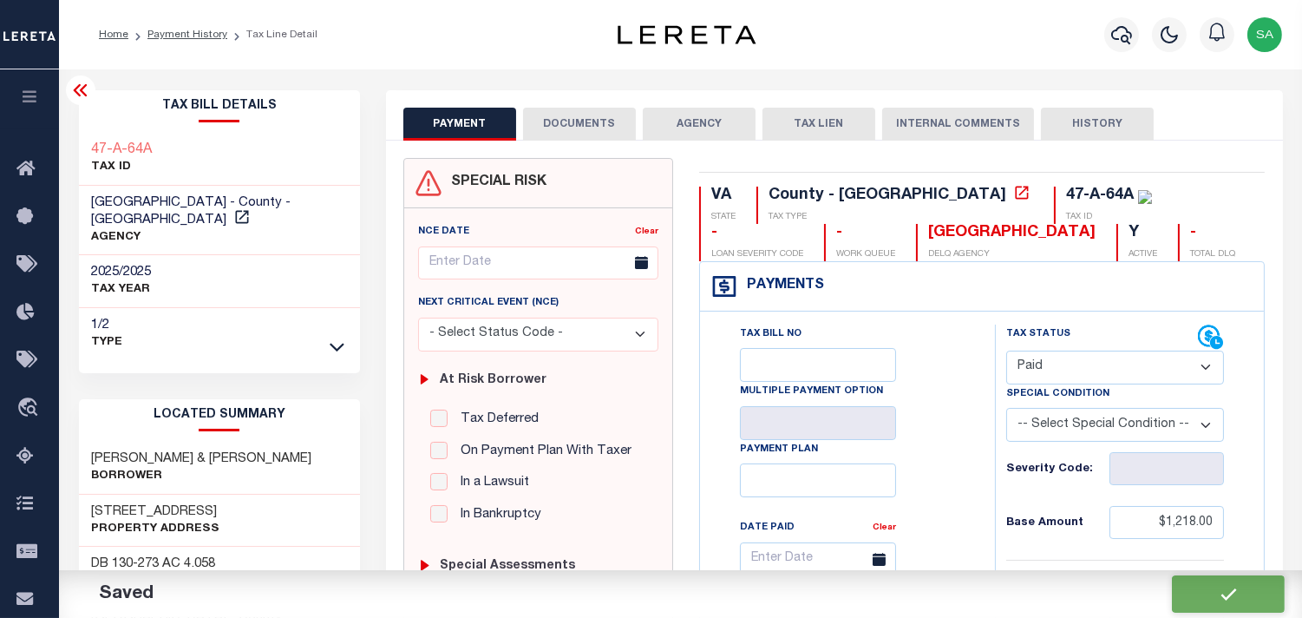
checkbox input "false"
type input "$1,218"
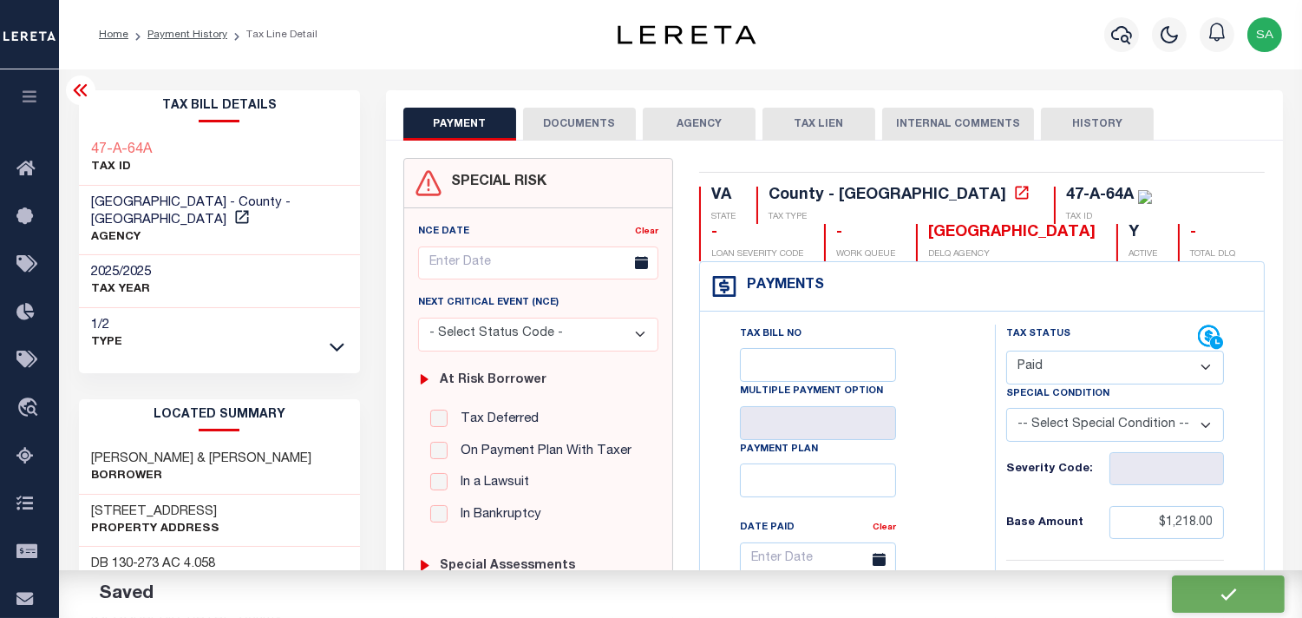
type input "$1,218"
type input "$0"
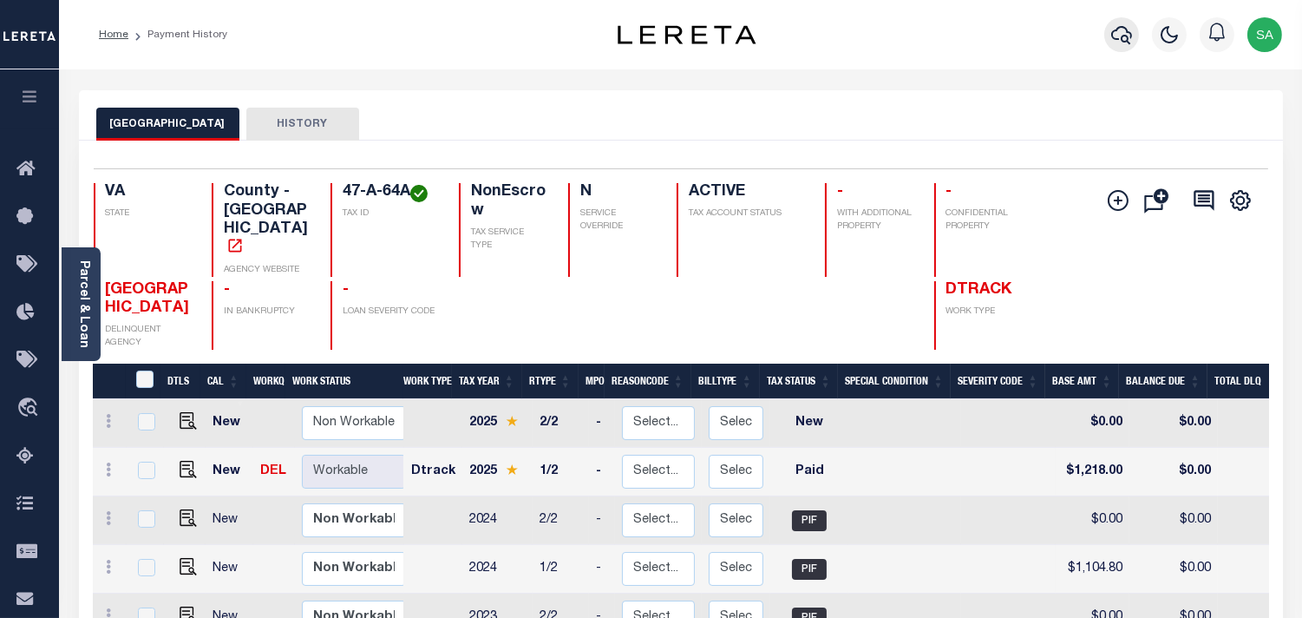
click at [1119, 30] on icon "button" at bounding box center [1121, 34] width 21 height 21
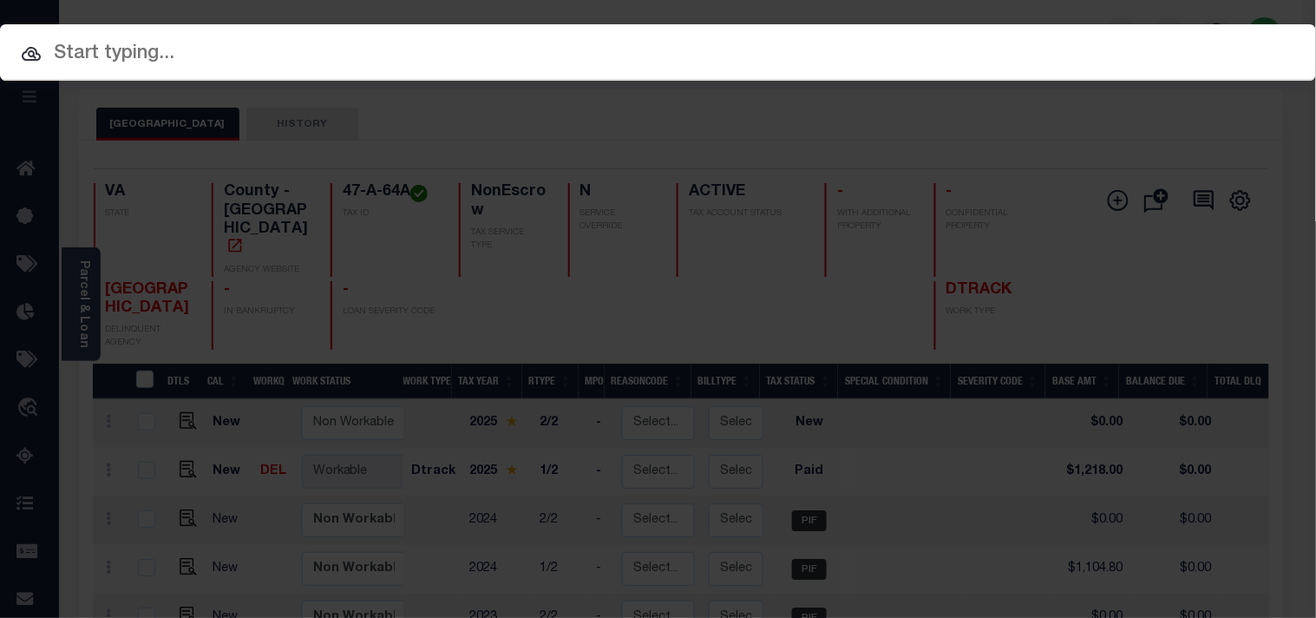
click at [1048, 80] on div "Include Loans TBM Customers Borrowers Payments (Lender Non-Disb) Payments (Lend…" at bounding box center [658, 95] width 1316 height 31
paste input "15091707"
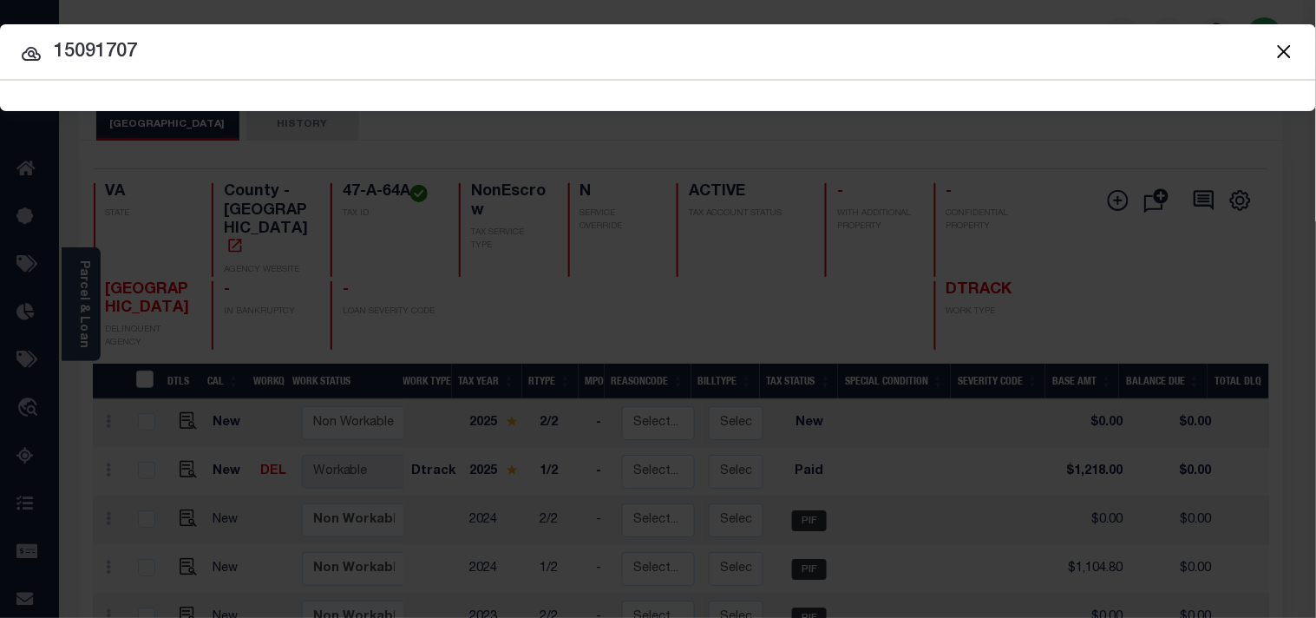
type input "15091707"
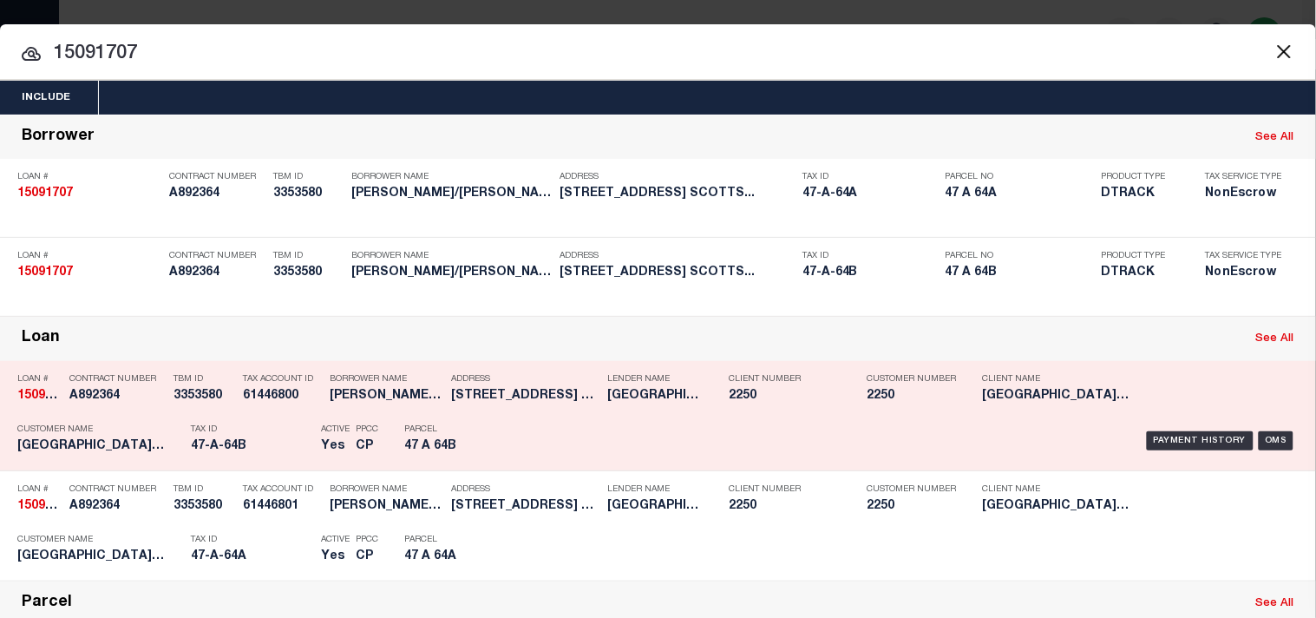
drag, startPoint x: 270, startPoint y: 495, endPoint x: 389, endPoint y: 471, distance: 121.2
click at [270, 435] on p "Tax ID" at bounding box center [251, 429] width 121 height 10
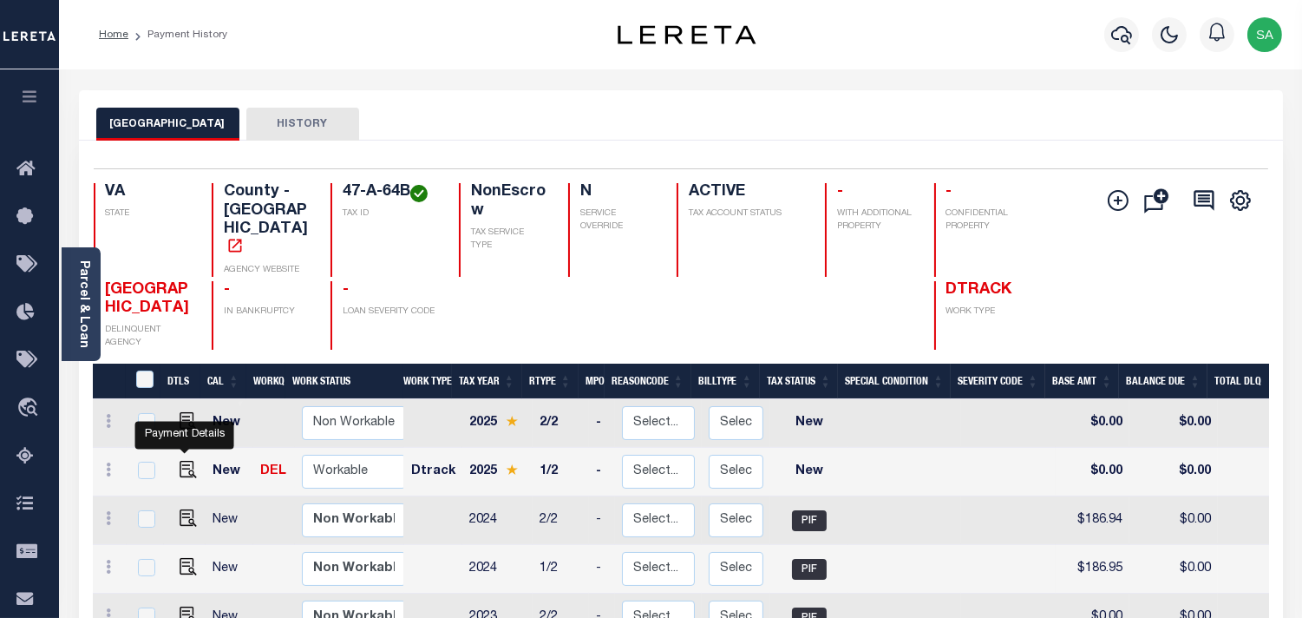
drag, startPoint x: 178, startPoint y: 439, endPoint x: 202, endPoint y: 440, distance: 24.3
click at [180, 461] on img "" at bounding box center [188, 469] width 17 height 17
checkbox input "true"
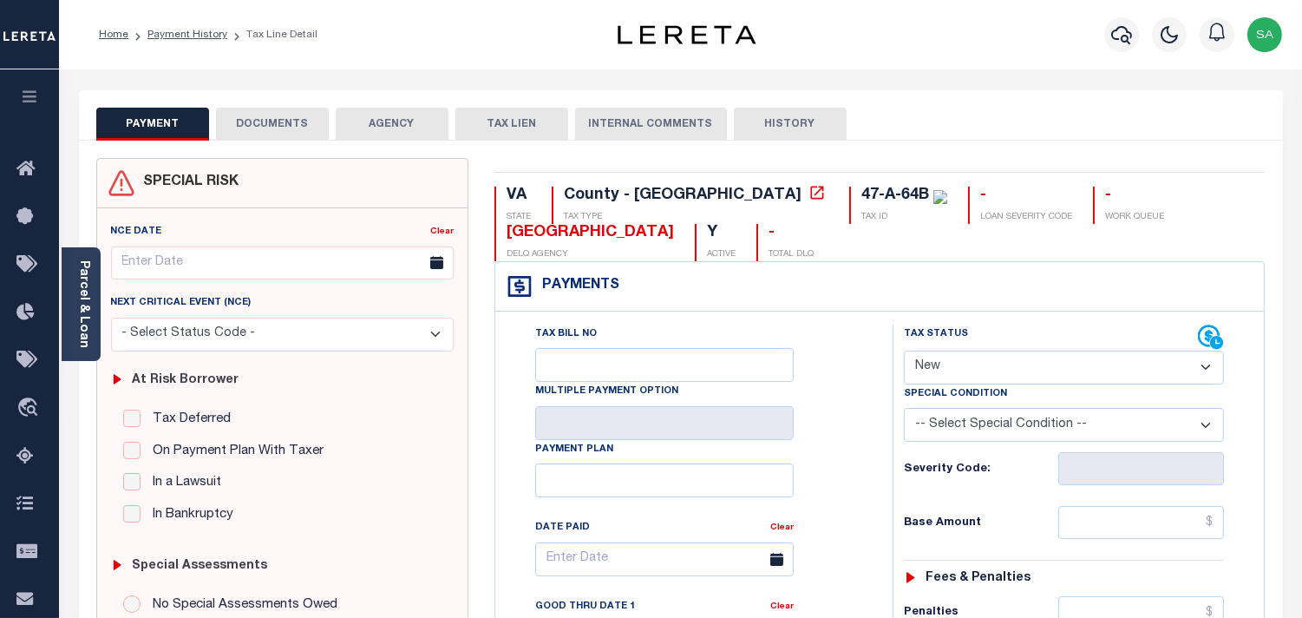
click at [960, 362] on select "- Select Status Code - Open Due/Unpaid Paid Incomplete No Tax Due Internal Refu…" at bounding box center [1064, 368] width 320 height 34
select select "PYD"
click at [904, 351] on select "- Select Status Code - Open Due/Unpaid Paid Incomplete No Tax Due Internal Refu…" at bounding box center [1064, 368] width 320 height 34
type input "[DATE]"
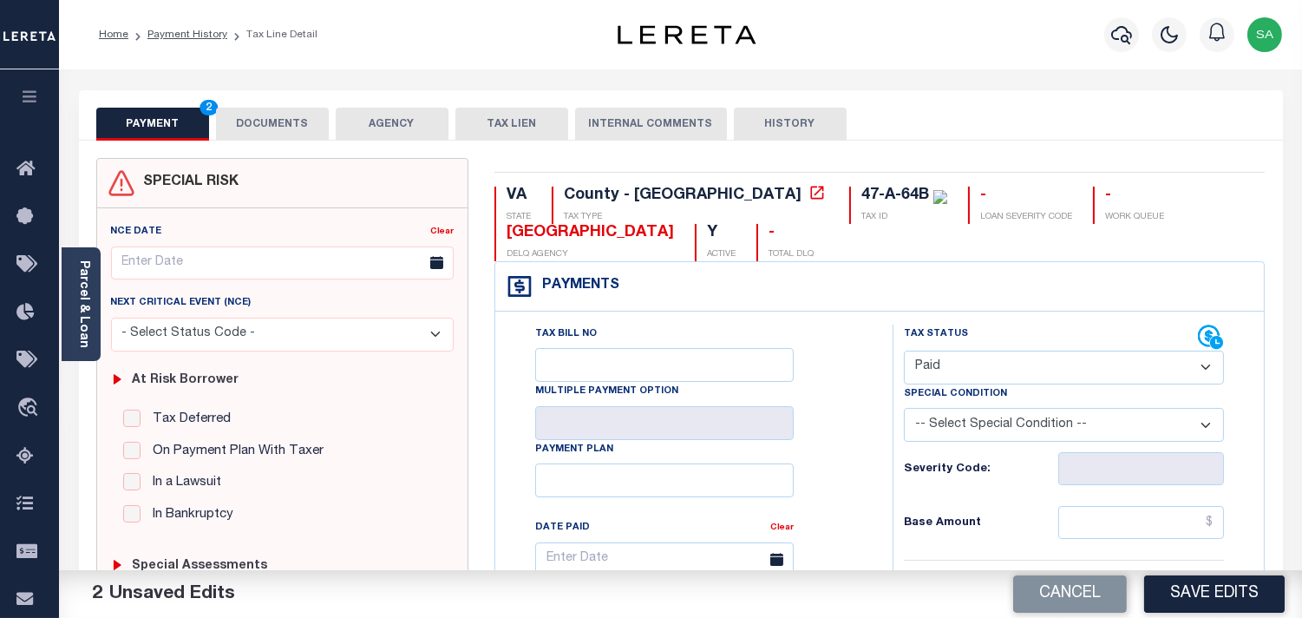
drag, startPoint x: 231, startPoint y: 120, endPoint x: 196, endPoint y: 209, distance: 95.9
click at [232, 120] on button "DOCUMENTS" at bounding box center [272, 124] width 113 height 33
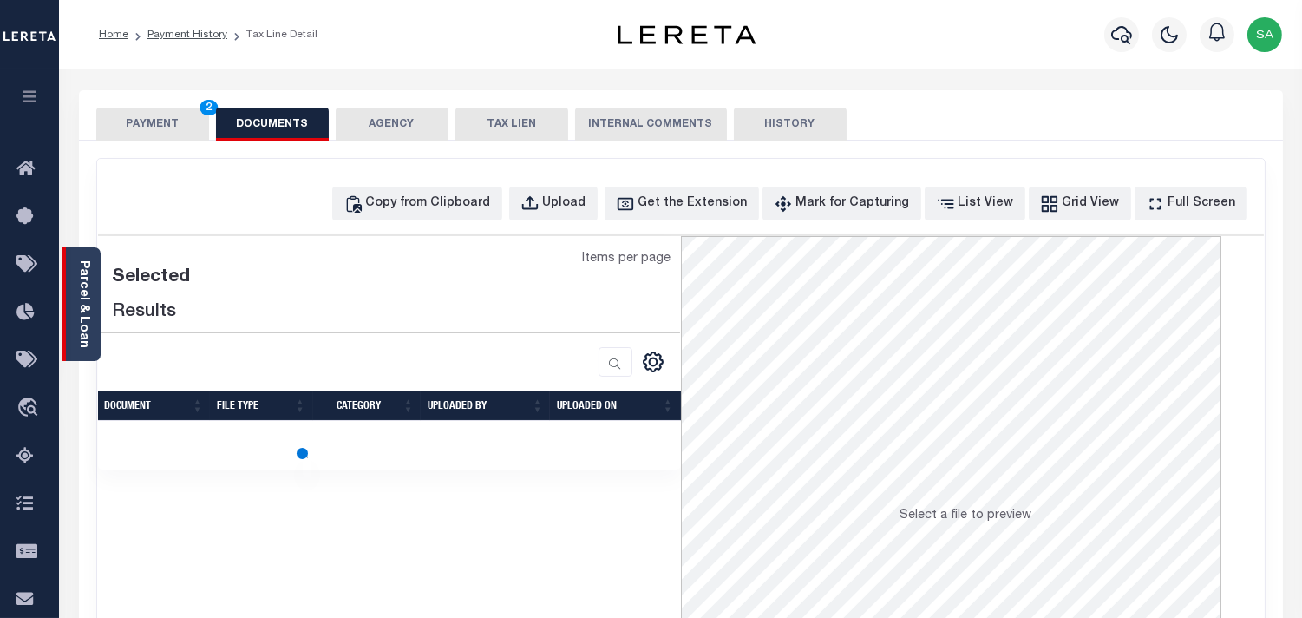
click at [84, 337] on link "Parcel & Loan" at bounding box center [83, 304] width 12 height 88
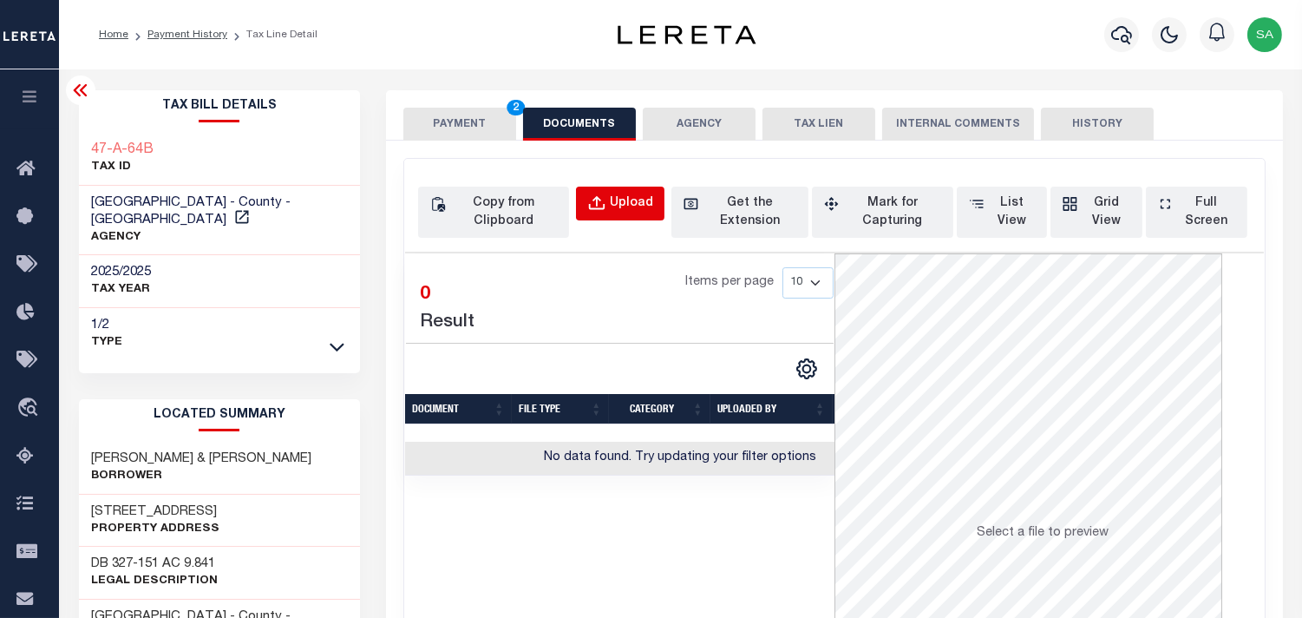
click at [626, 214] on button "Upload" at bounding box center [620, 204] width 89 height 34
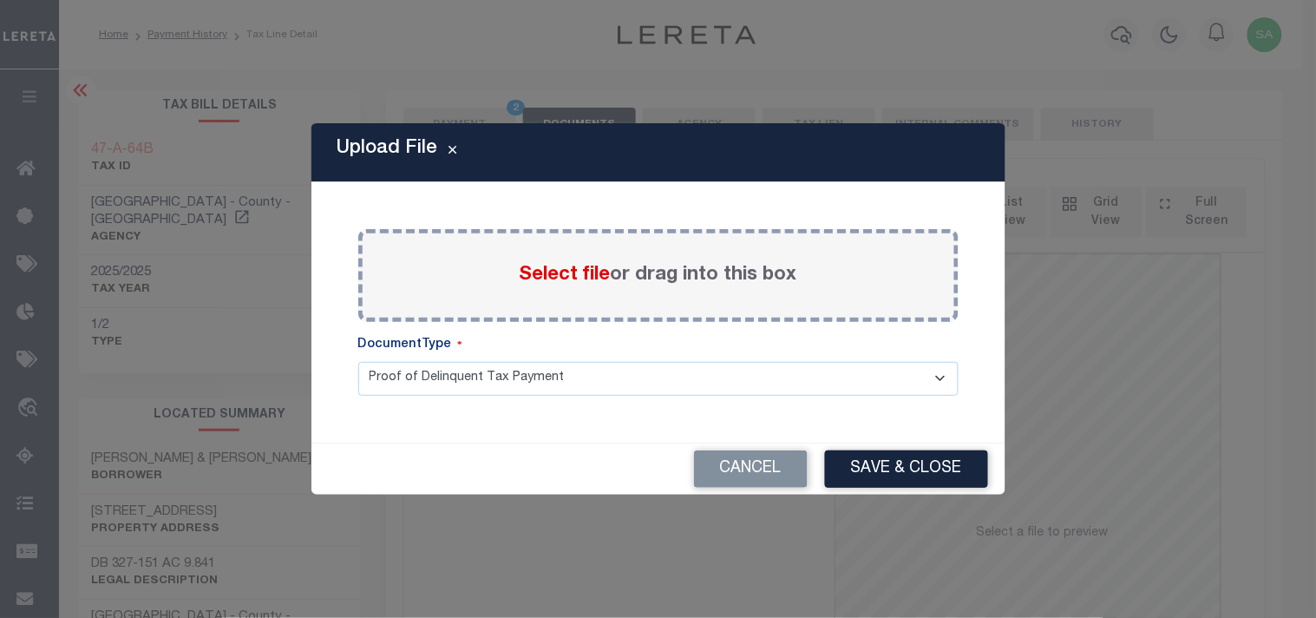
click at [570, 280] on span "Select file" at bounding box center [565, 275] width 91 height 19
click at [0, 0] on input "Select file or drag into this box" at bounding box center [0, 0] width 0 height 0
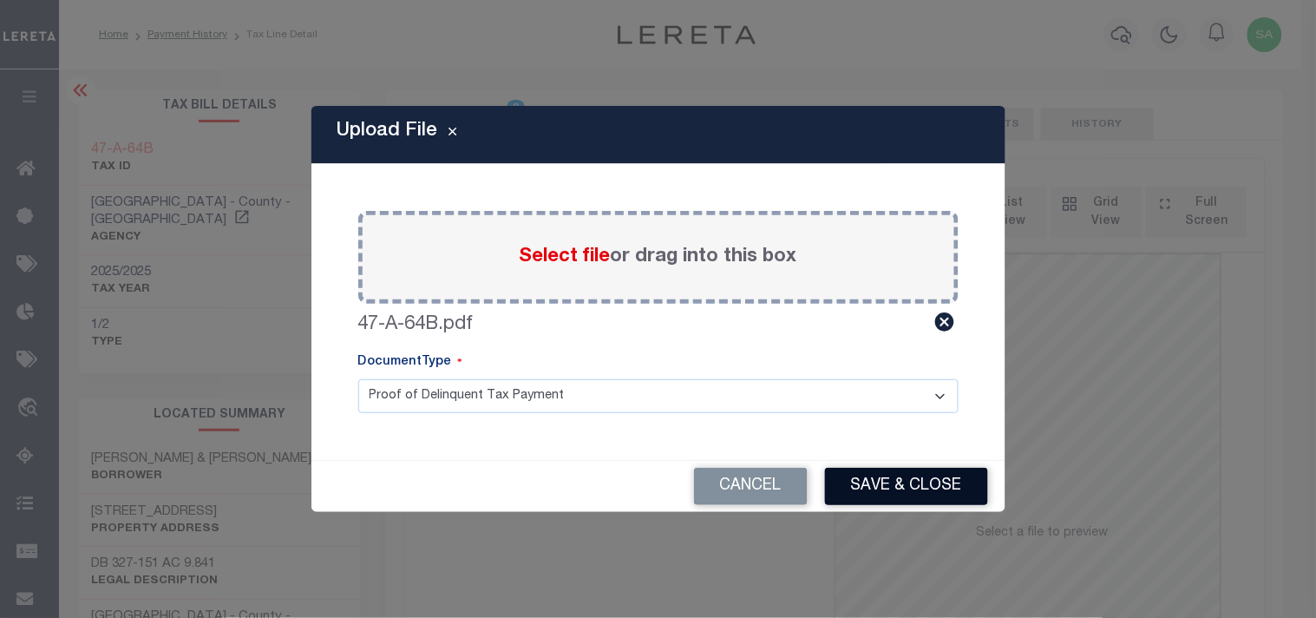
click at [911, 495] on button "Save & Close" at bounding box center [906, 486] width 163 height 37
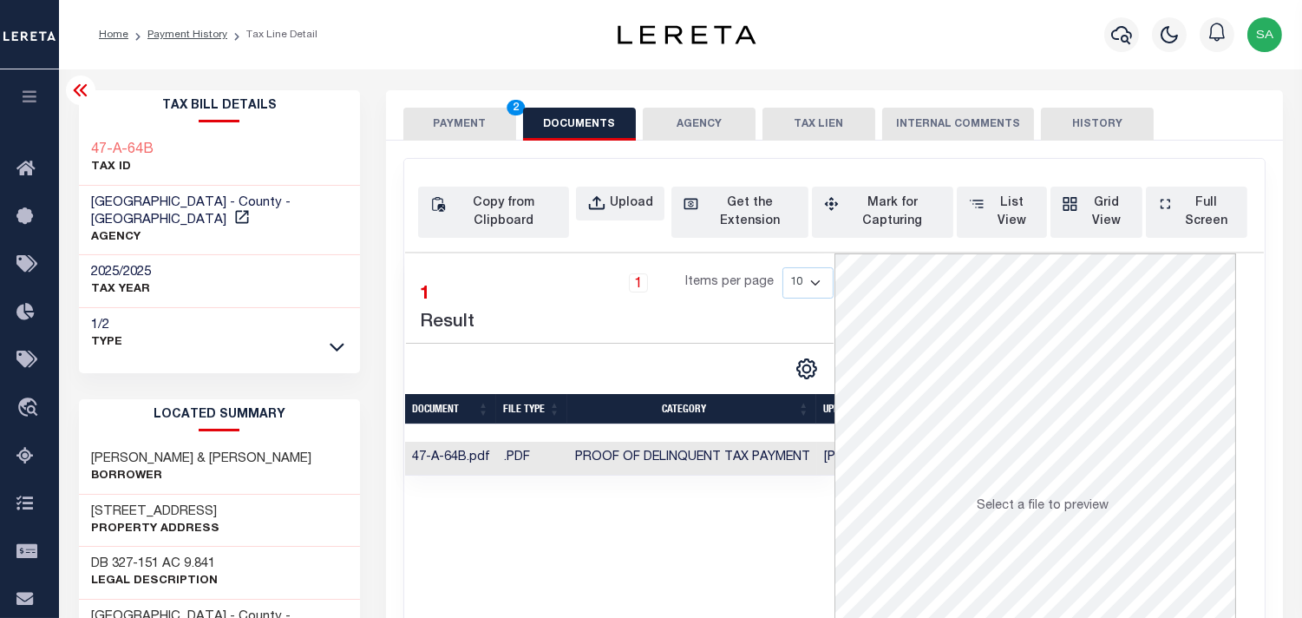
click at [460, 133] on button "PAYMENT 2" at bounding box center [459, 124] width 113 height 33
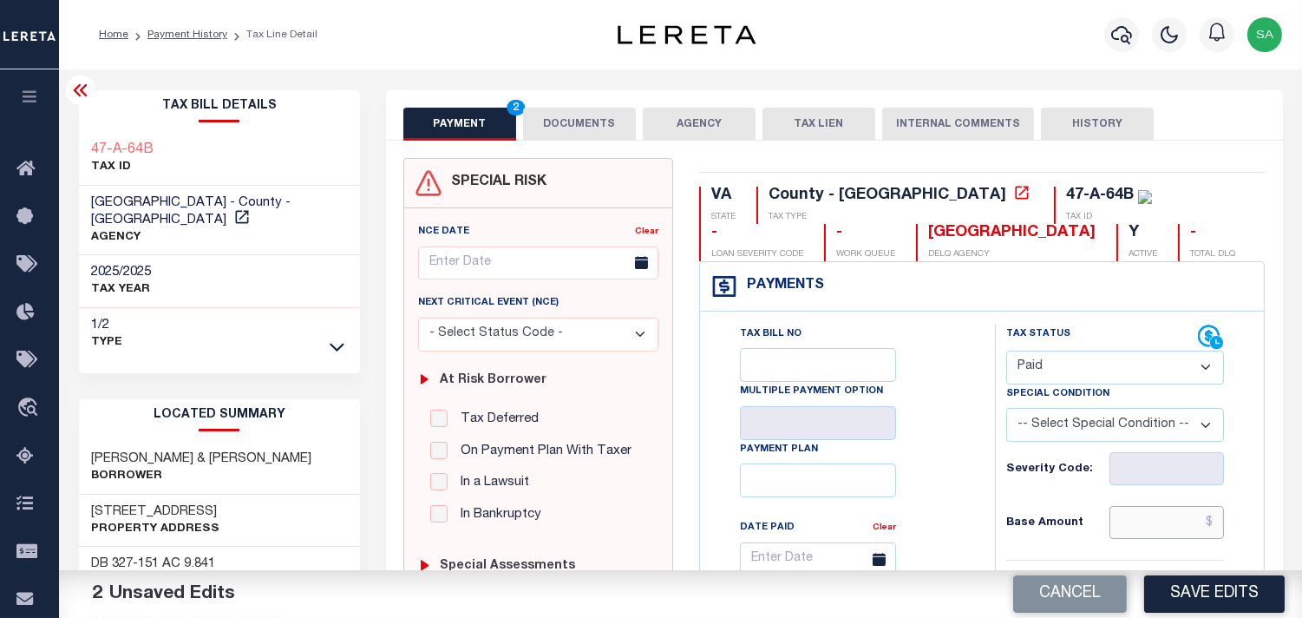
drag, startPoint x: 1155, startPoint y: 529, endPoint x: 966, endPoint y: 495, distance: 192.2
click at [1145, 528] on input "text" at bounding box center [1167, 522] width 115 height 33
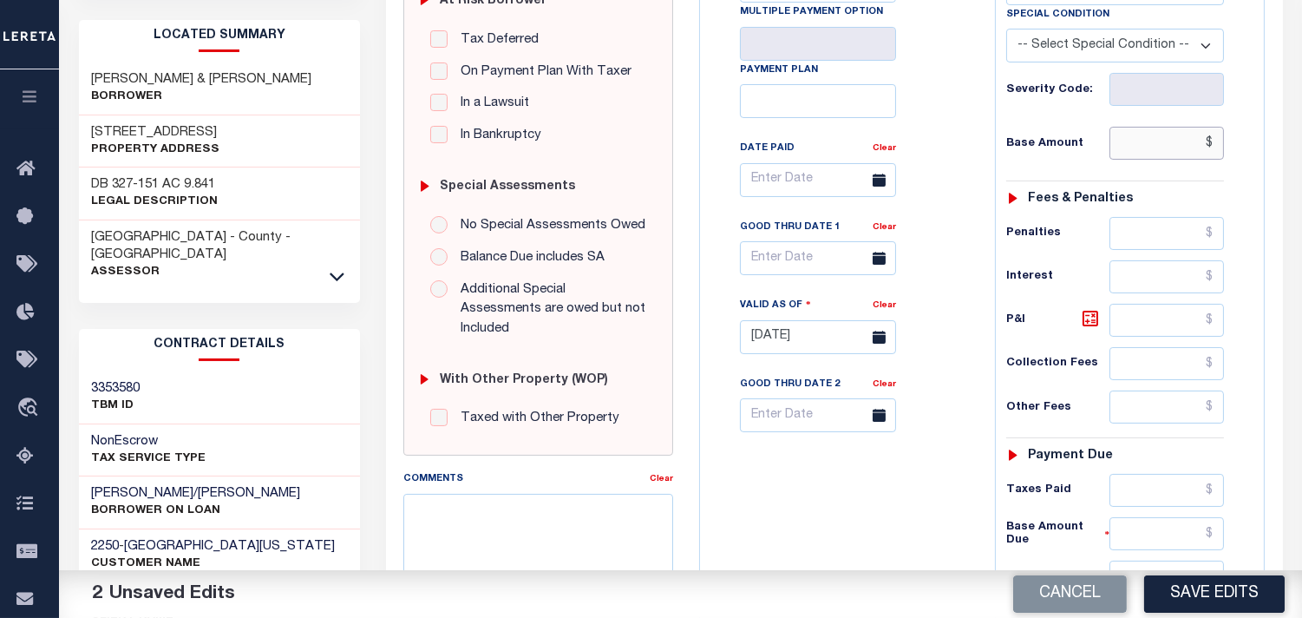
scroll to position [482, 0]
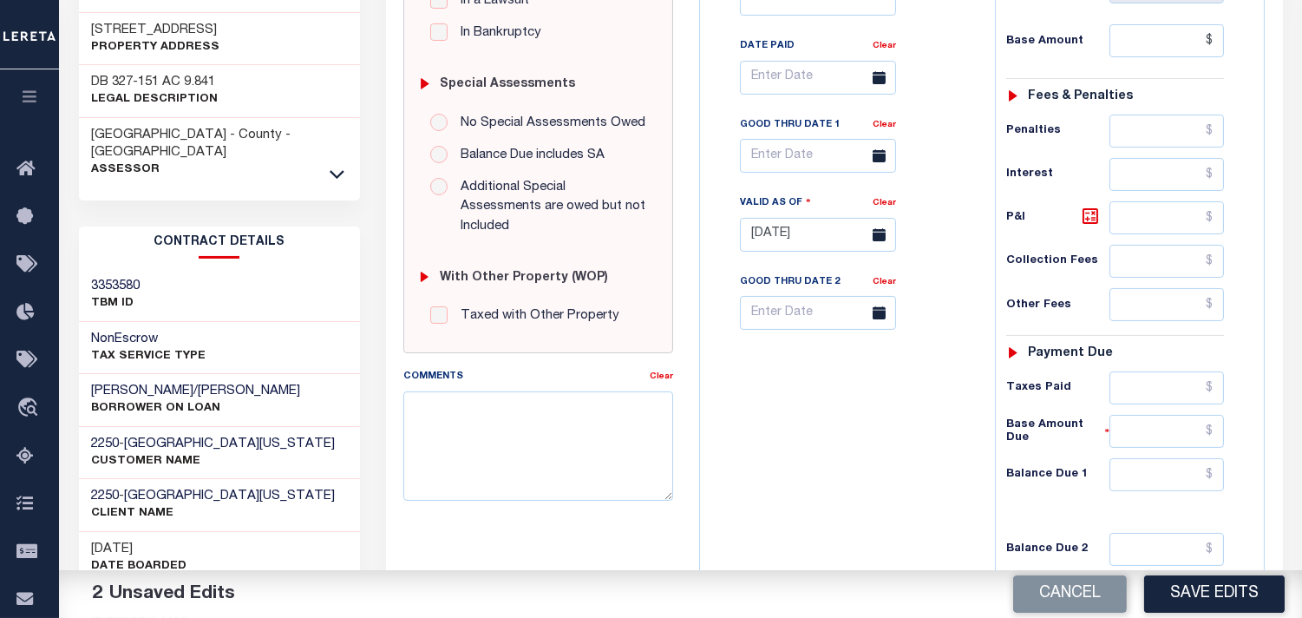
type input "$.00"
click at [1158, 133] on input "text" at bounding box center [1167, 131] width 115 height 33
paste input "66.13"
type input "$166.13"
click at [1193, 403] on input "text" at bounding box center [1167, 387] width 115 height 33
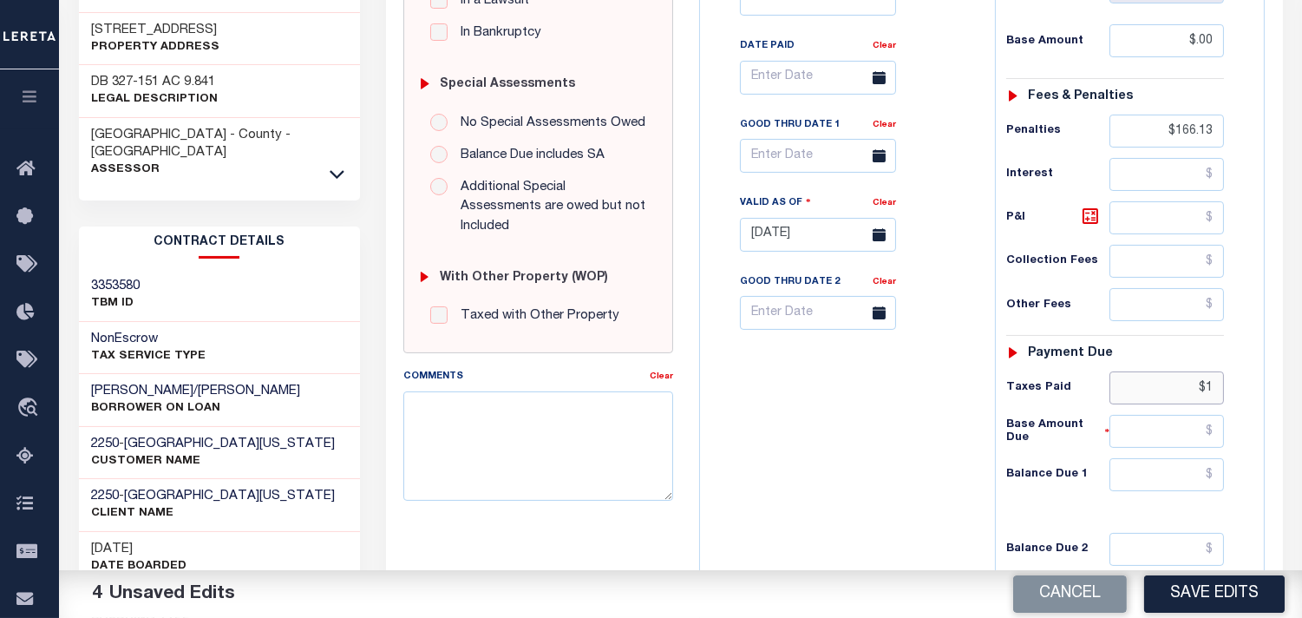
paste input "66.13"
type input "$166.13"
click at [1166, 491] on input "text" at bounding box center [1167, 474] width 115 height 33
type input "$0.00"
click at [779, 469] on div "Tax Bill No Multiple Payment Option Payment Plan Clear" at bounding box center [844, 226] width 278 height 766
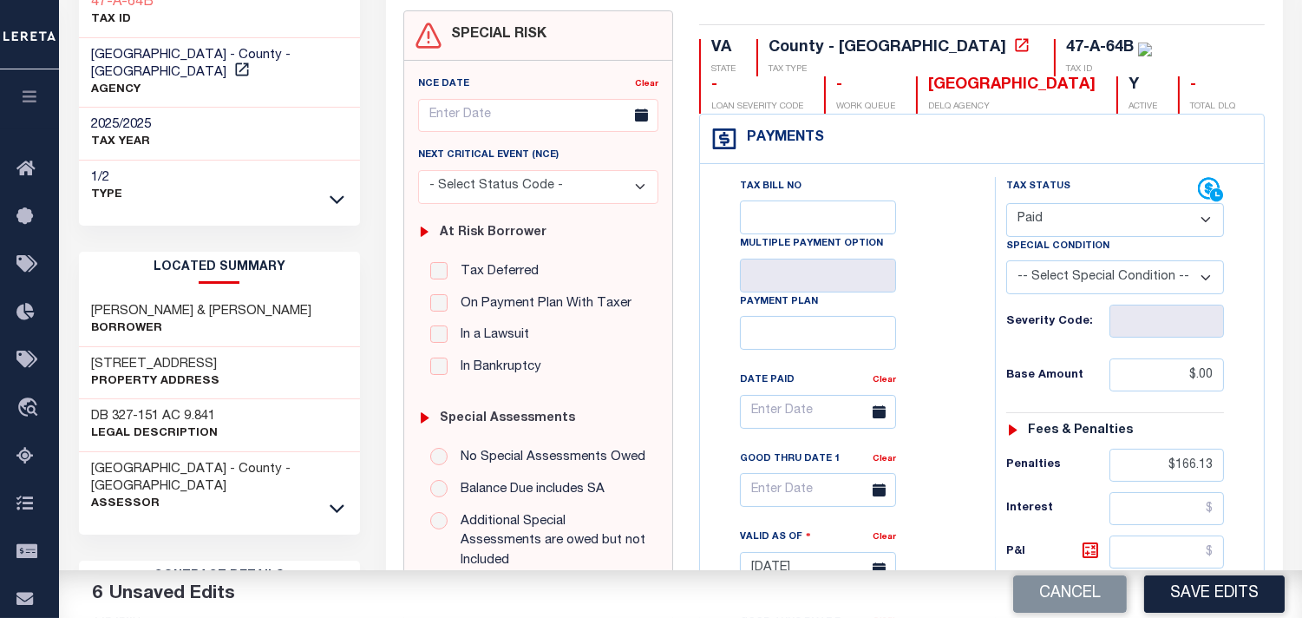
scroll to position [193, 0]
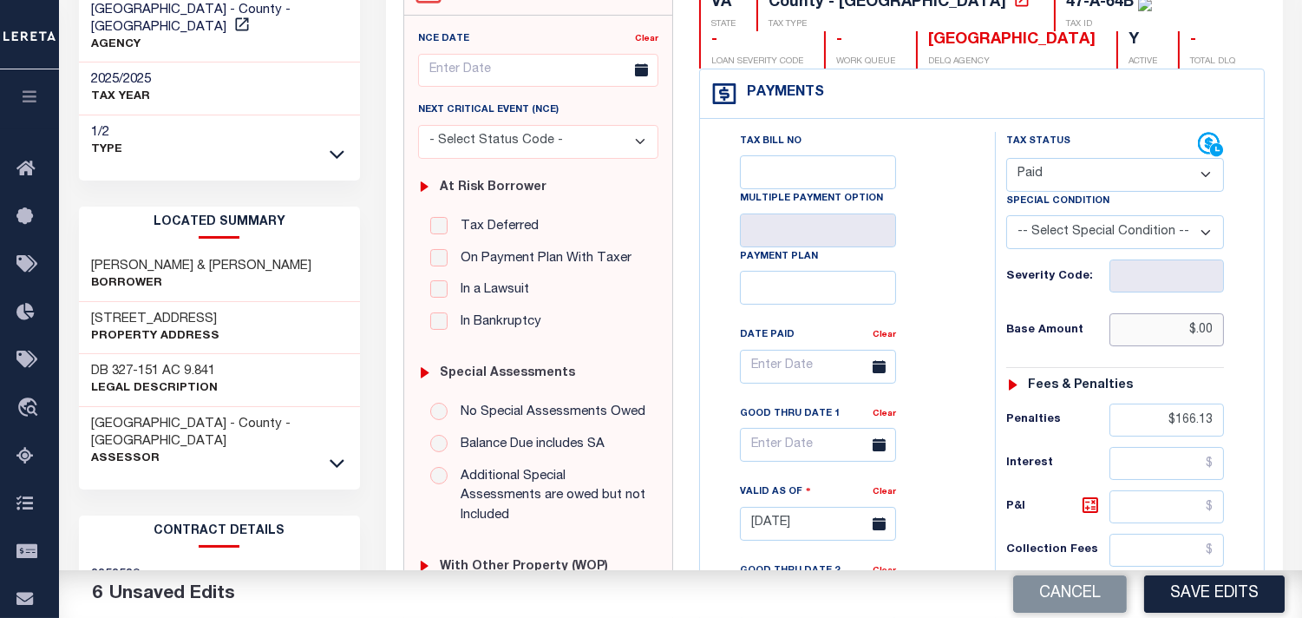
drag, startPoint x: 1157, startPoint y: 328, endPoint x: 1256, endPoint y: 330, distance: 99.8
click at [1256, 330] on div "Tax Status Status" at bounding box center [1121, 515] width 278 height 766
paste input "66.13"
click at [1183, 418] on input "$166.13" at bounding box center [1167, 419] width 115 height 33
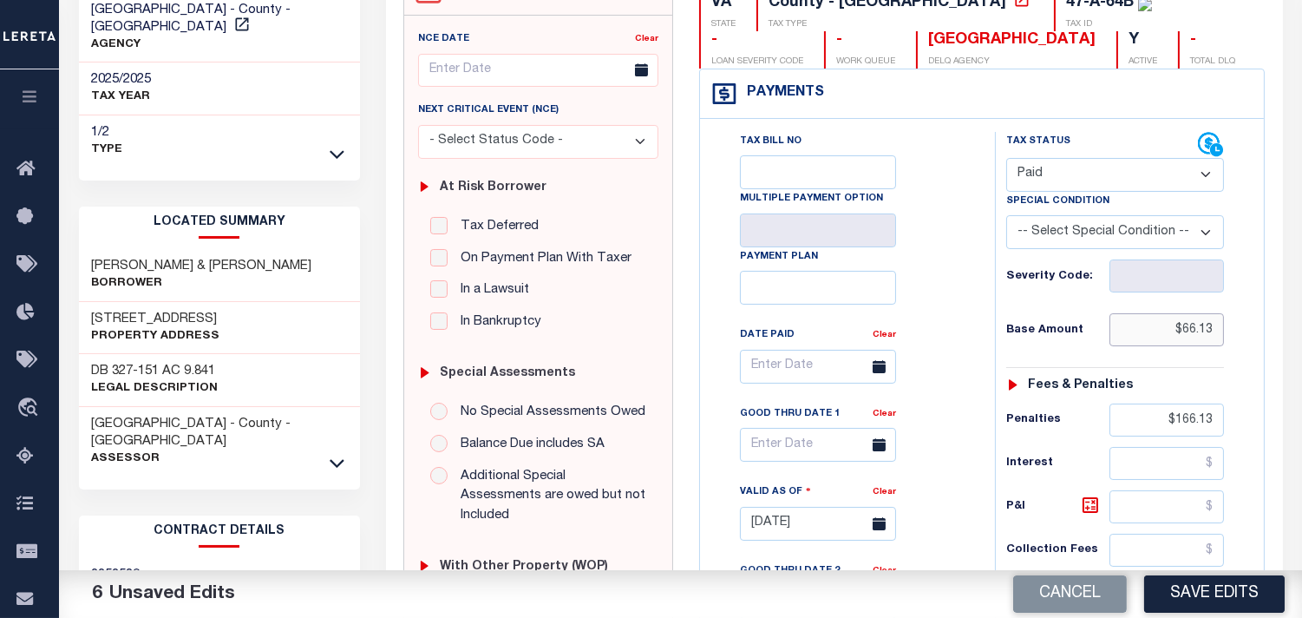
drag, startPoint x: 1152, startPoint y: 333, endPoint x: 1243, endPoint y: 333, distance: 91.1
click at [1243, 333] on div "Tax Status Status - Select Status Code -" at bounding box center [1121, 515] width 252 height 766
paste input "1"
type input "$166.13"
drag, startPoint x: 1112, startPoint y: 415, endPoint x: 1253, endPoint y: 416, distance: 140.6
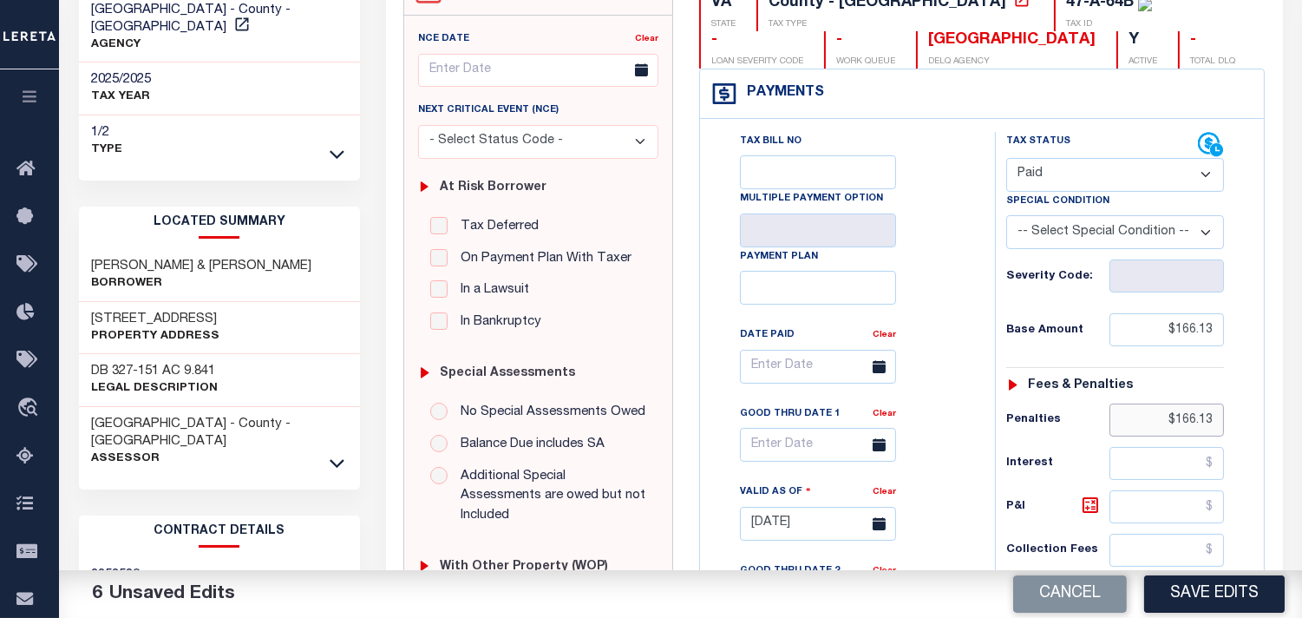
click at [1253, 416] on div "Tax Status Status" at bounding box center [1121, 515] width 278 height 766
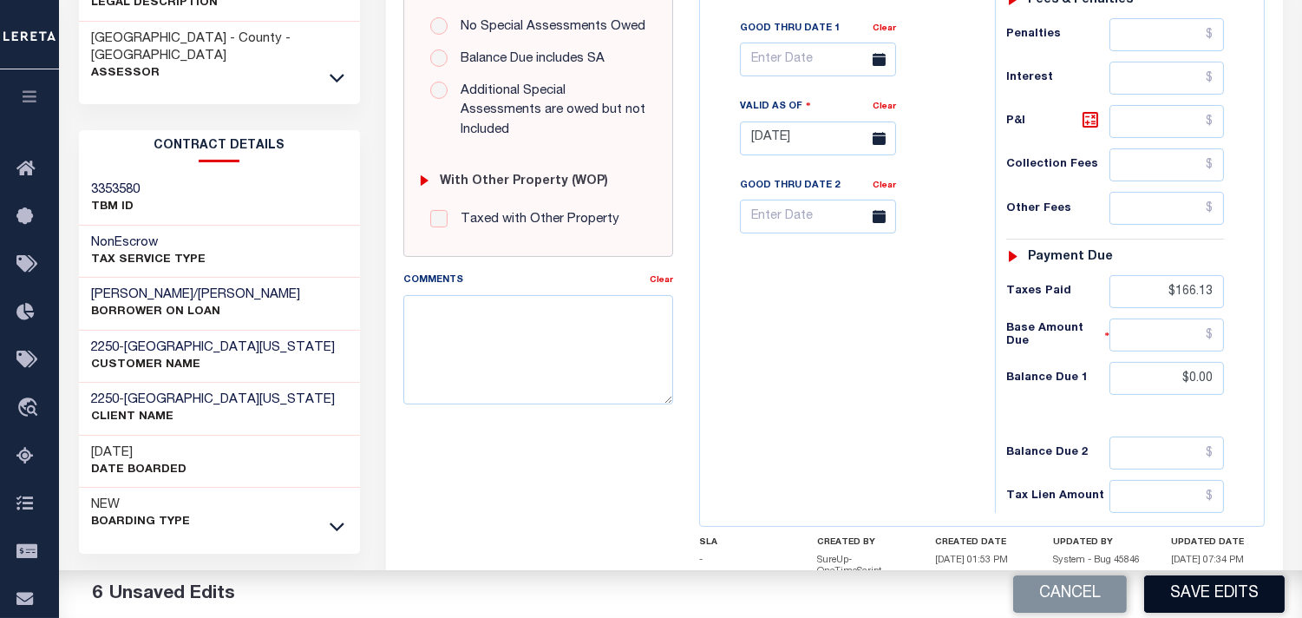
click at [1198, 600] on button "Save Edits" at bounding box center [1214, 593] width 141 height 37
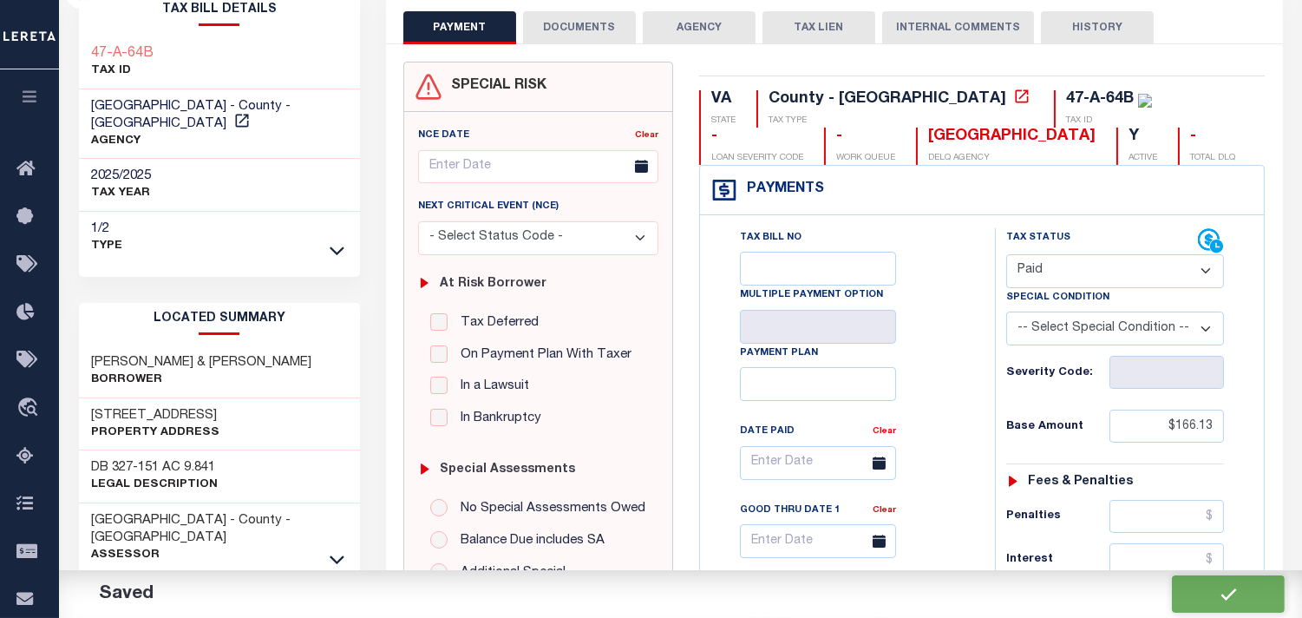
checkbox input "false"
type input "$166.13"
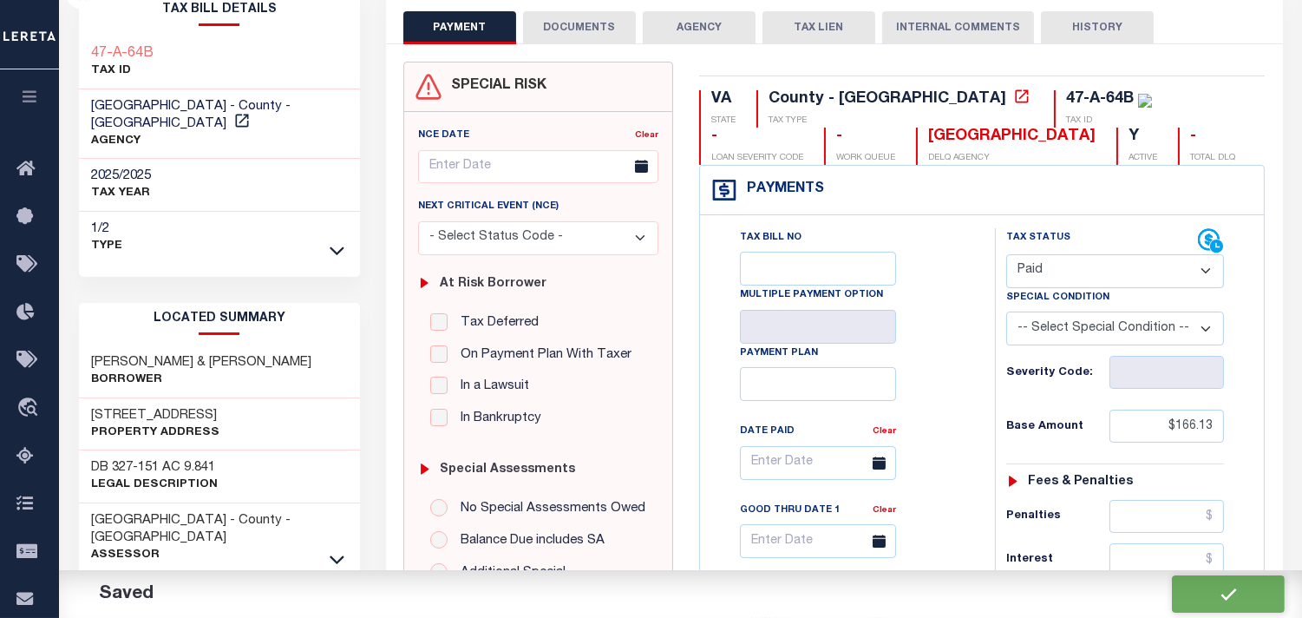
type input "$166.13"
type input "$0"
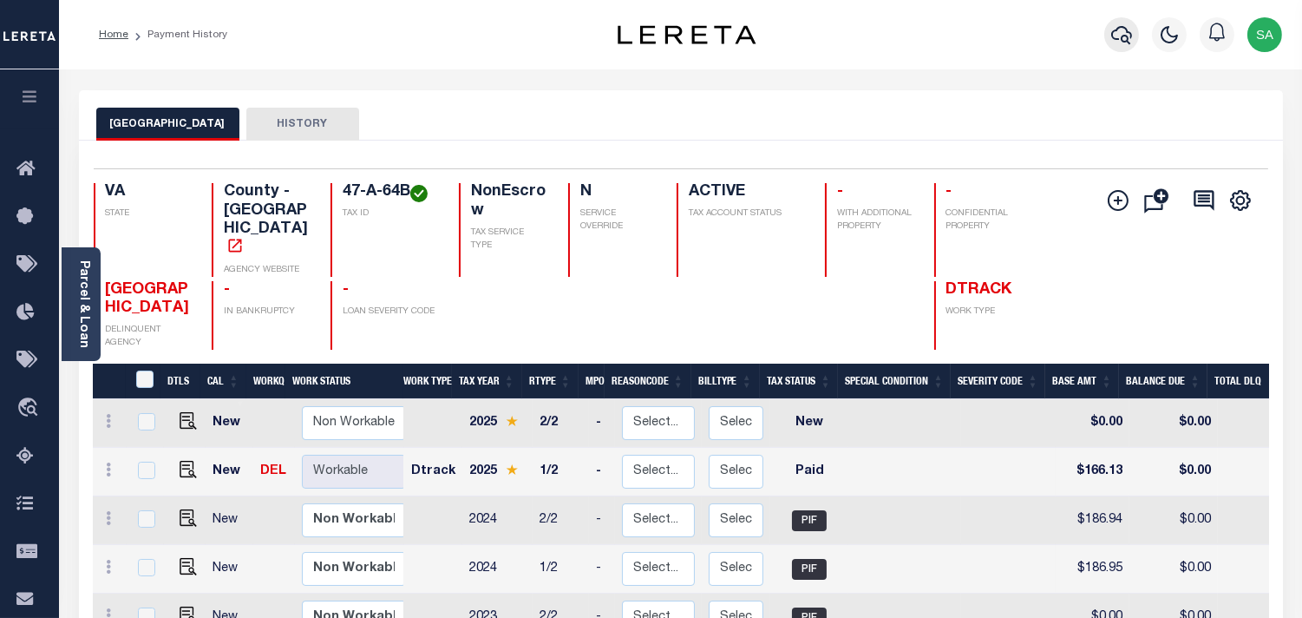
click at [1120, 36] on icon "button" at bounding box center [1121, 34] width 21 height 21
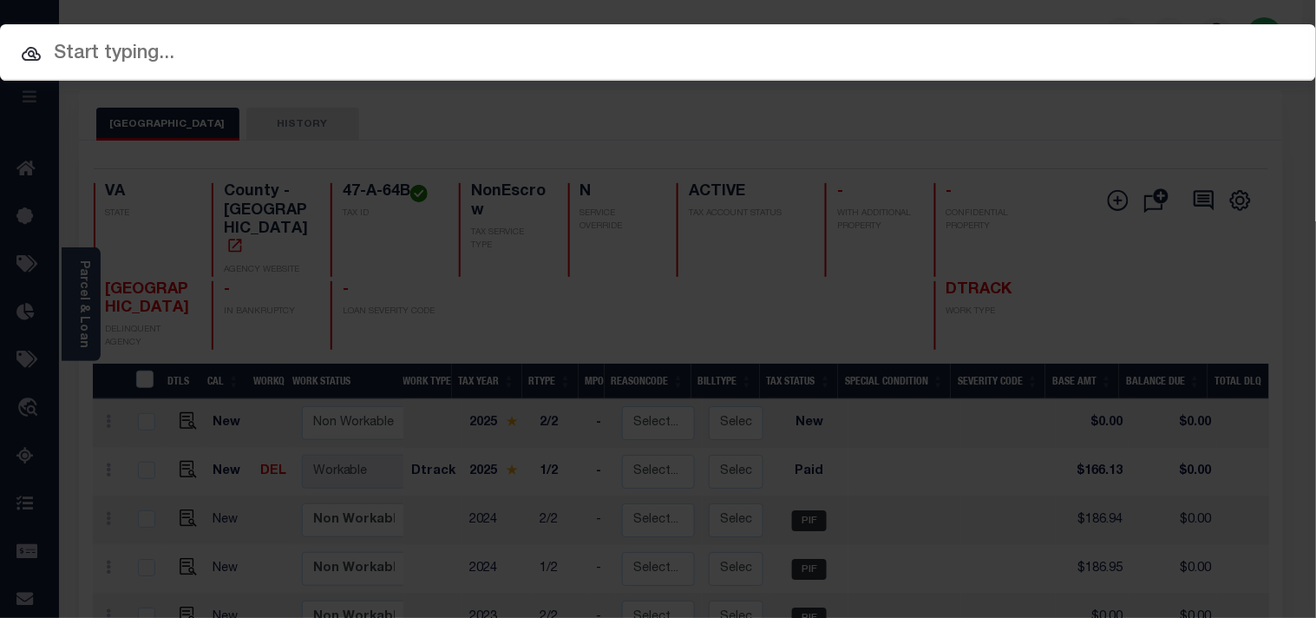
click at [1052, 39] on input "text" at bounding box center [658, 54] width 1316 height 30
paste input "10778921"
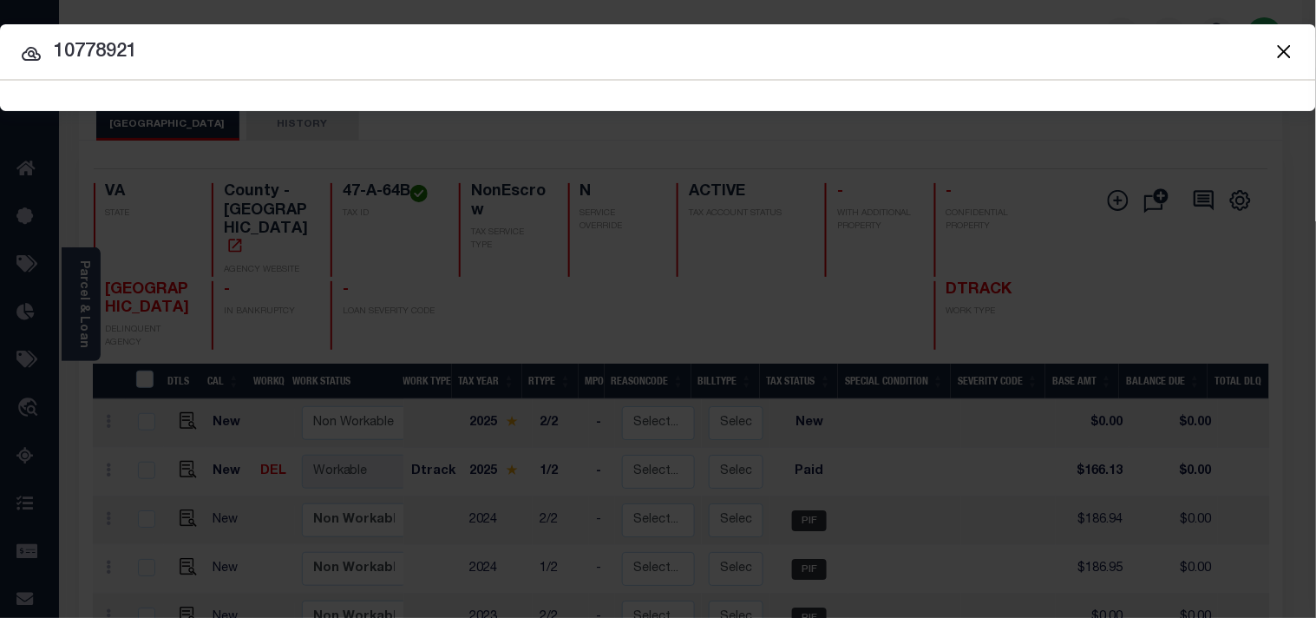
type input "10778921"
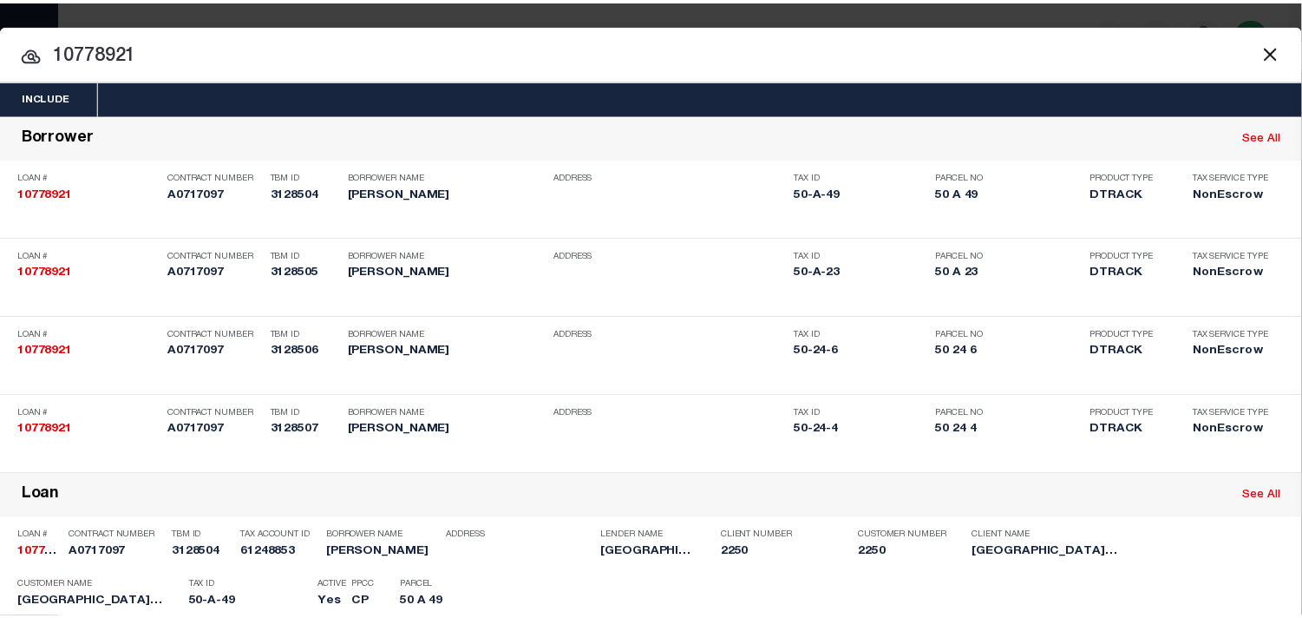
scroll to position [751, 0]
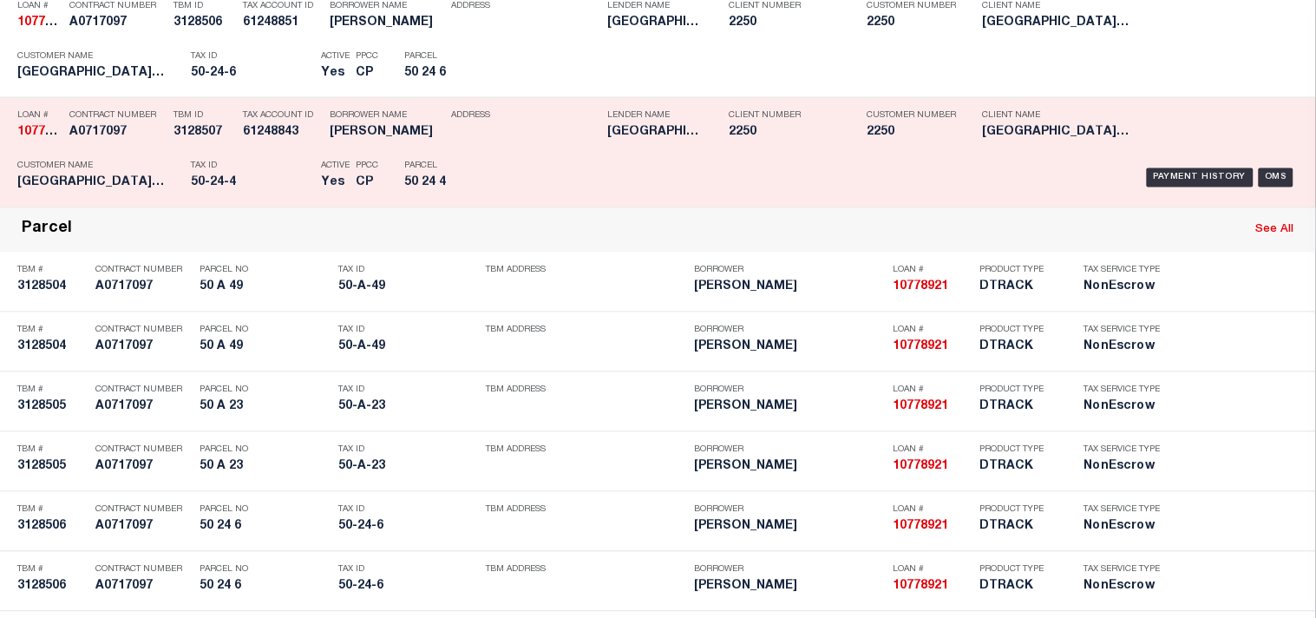
click at [247, 203] on div "Tax ID 50-24-4" at bounding box center [251, 178] width 121 height 50
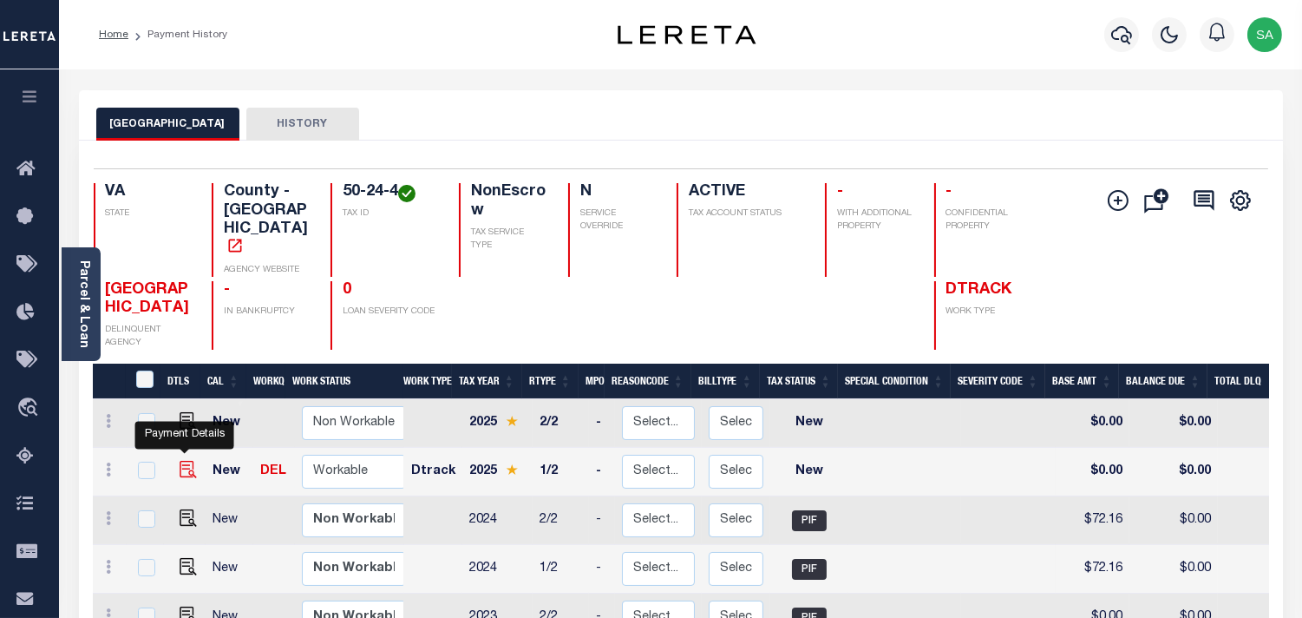
click at [180, 461] on img "" at bounding box center [188, 469] width 17 height 17
checkbox input "true"
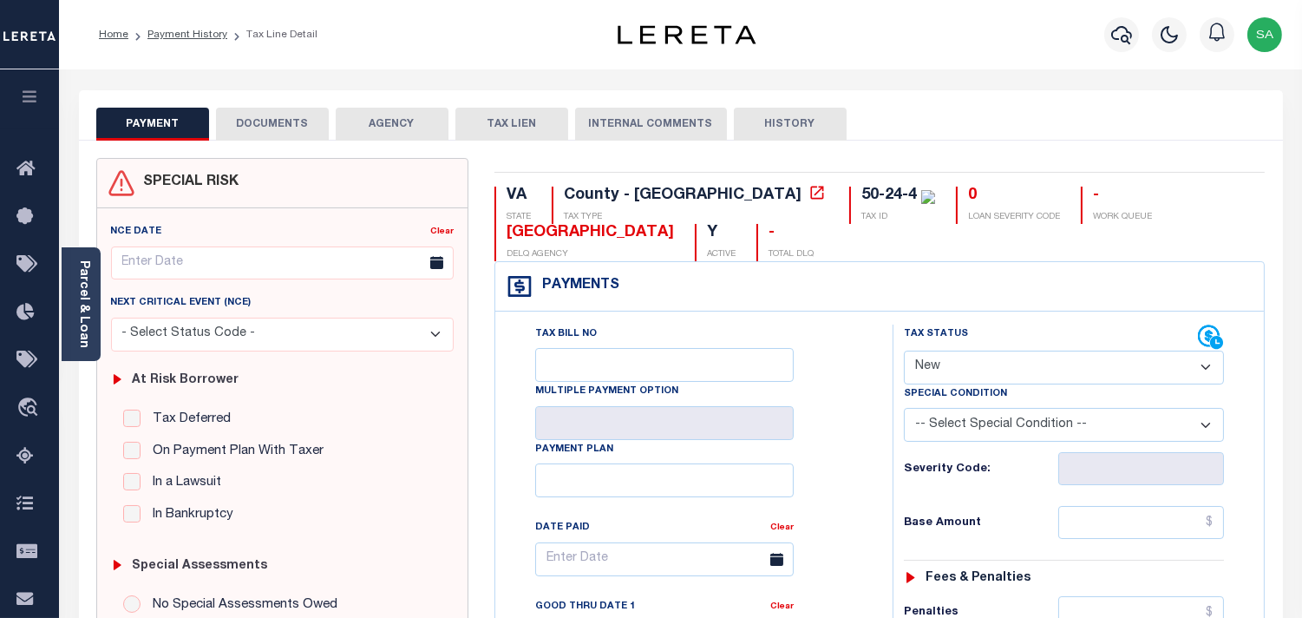
click at [955, 371] on select "- Select Status Code - Open Due/Unpaid Paid Incomplete No Tax Due Internal Refu…" at bounding box center [1064, 368] width 320 height 34
select select "PYD"
click at [904, 351] on select "- Select Status Code - Open Due/Unpaid Paid Incomplete No Tax Due Internal Refu…" at bounding box center [1064, 368] width 320 height 34
type input "[DATE]"
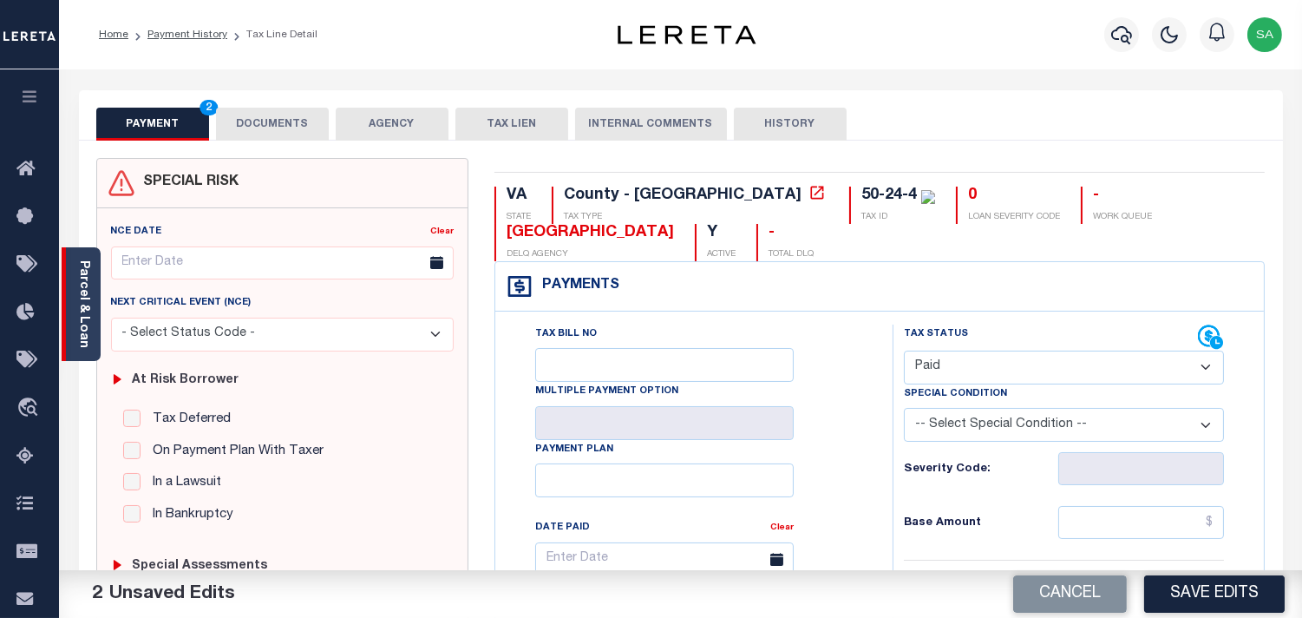
click at [92, 286] on div "Parcel & Loan" at bounding box center [81, 304] width 39 height 114
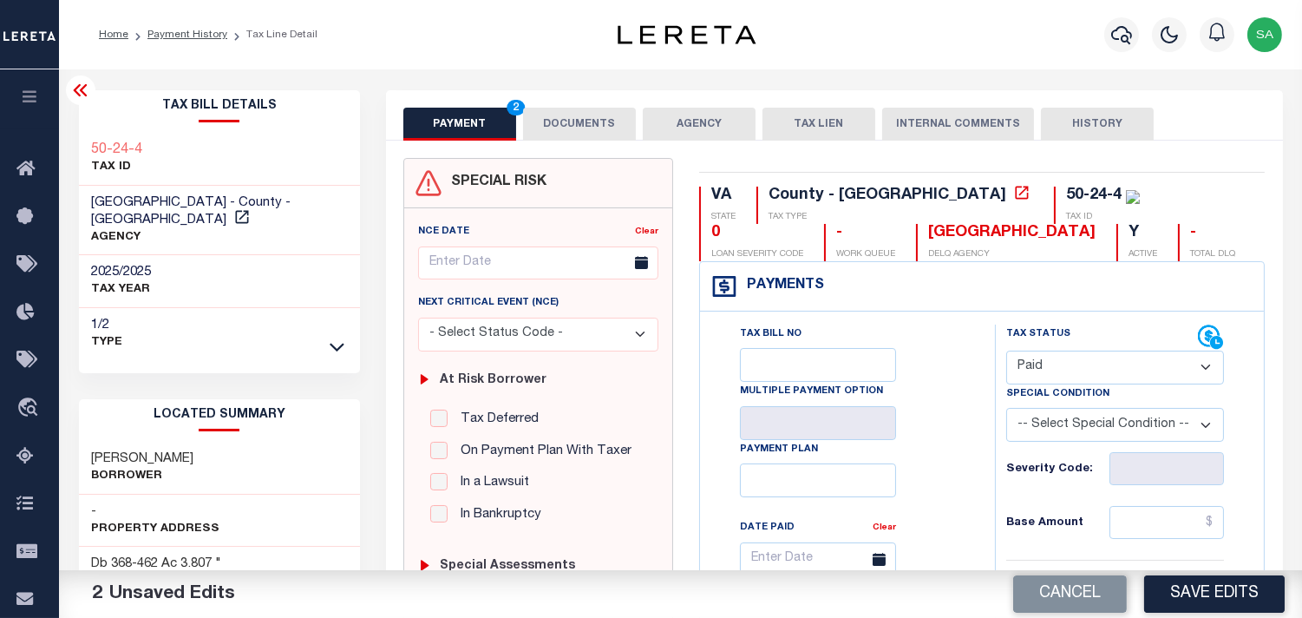
click at [569, 122] on button "DOCUMENTS" at bounding box center [579, 124] width 113 height 33
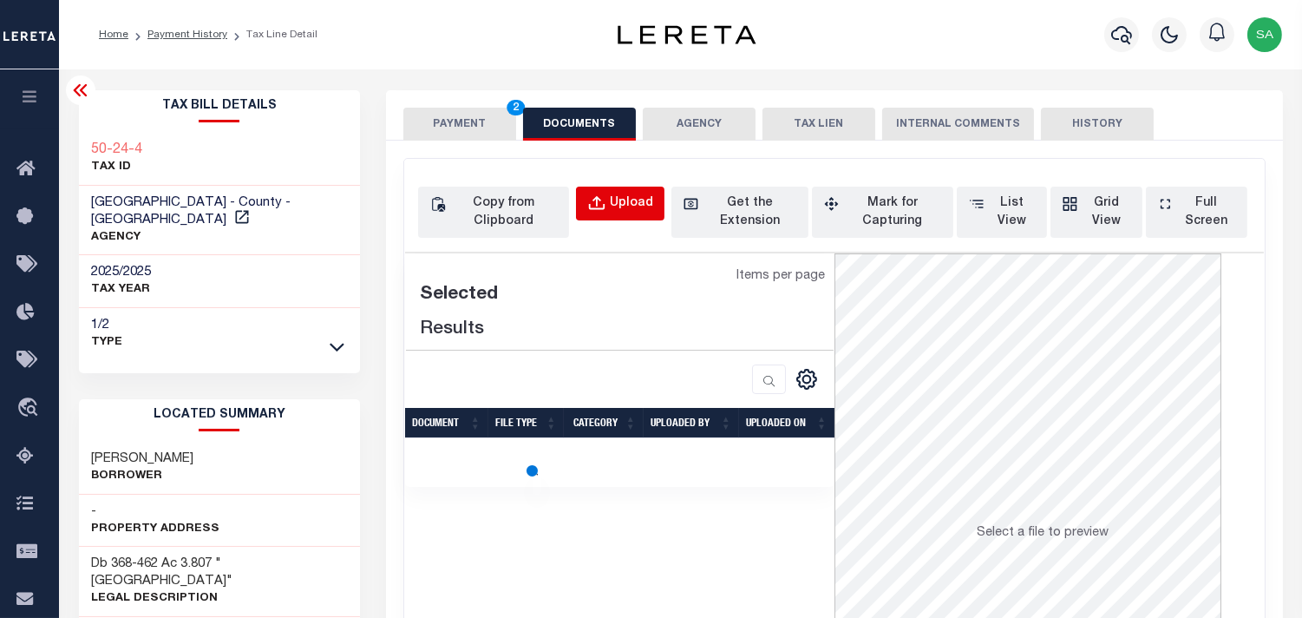
click at [632, 207] on div "Upload" at bounding box center [631, 203] width 43 height 19
select select "POP"
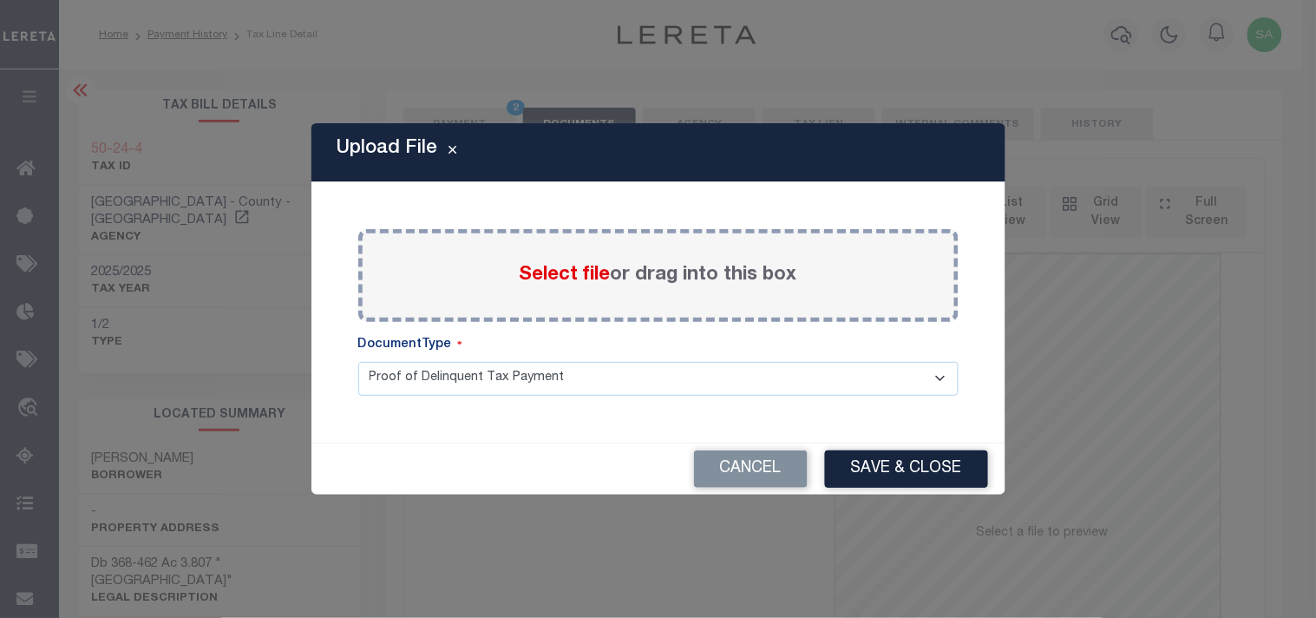
click at [556, 283] on span "Select file" at bounding box center [565, 275] width 91 height 19
click at [0, 0] on input "Select file or drag into this box" at bounding box center [0, 0] width 0 height 0
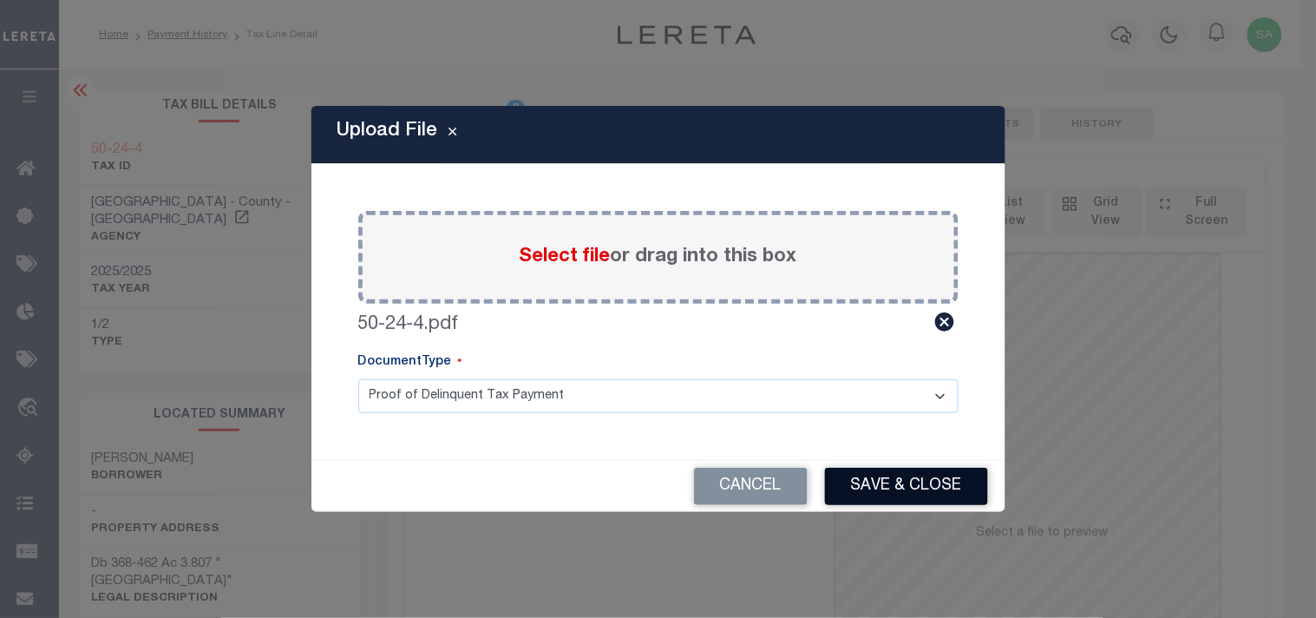
click at [895, 475] on button "Save & Close" at bounding box center [906, 486] width 163 height 37
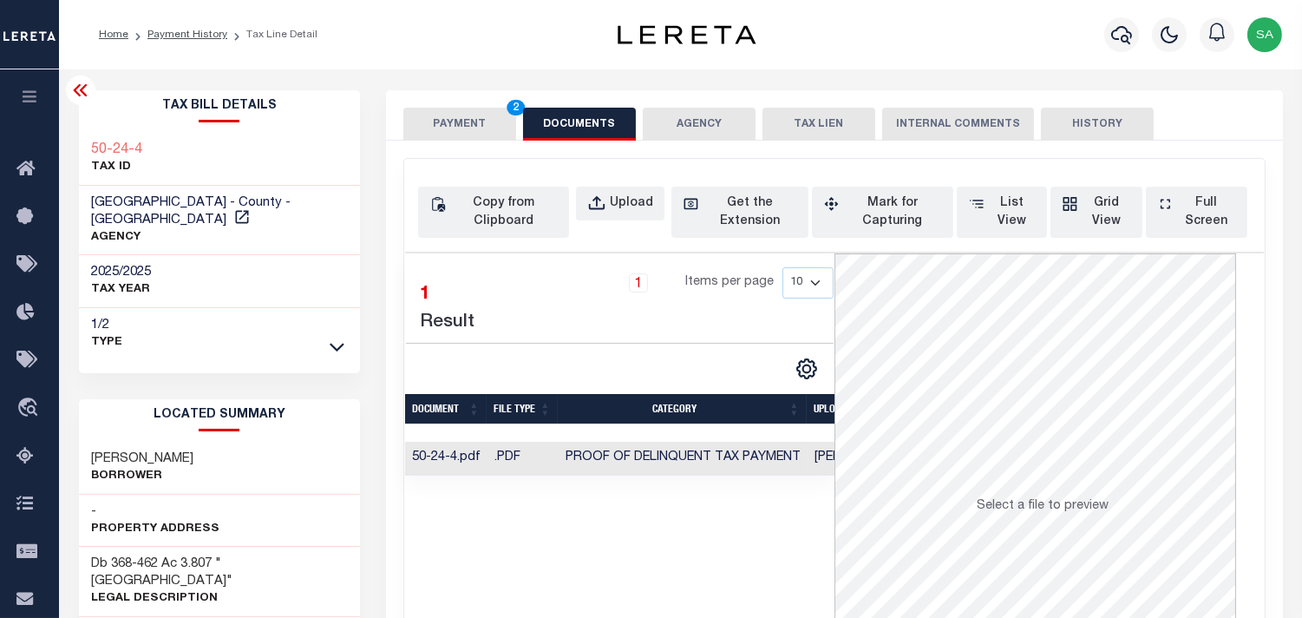
drag, startPoint x: 456, startPoint y: 127, endPoint x: 461, endPoint y: 142, distance: 16.5
click at [456, 127] on button "PAYMENT 2" at bounding box center [459, 124] width 113 height 33
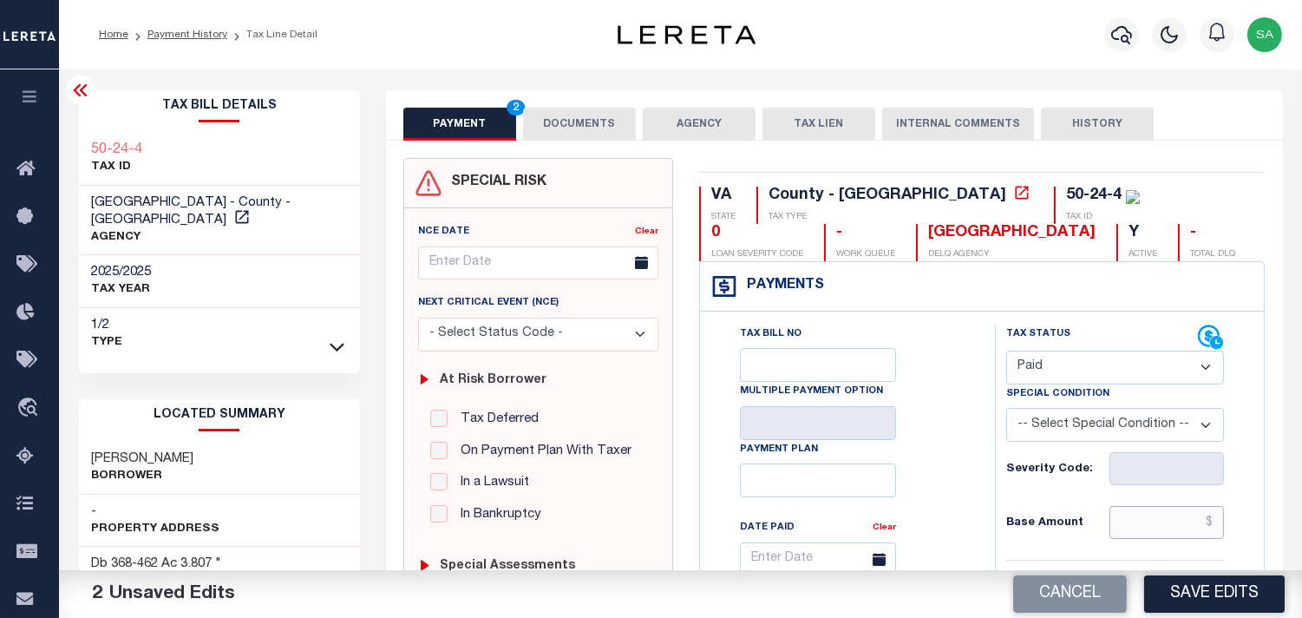
click at [1151, 522] on input "text" at bounding box center [1167, 522] width 115 height 33
paste input "64.13"
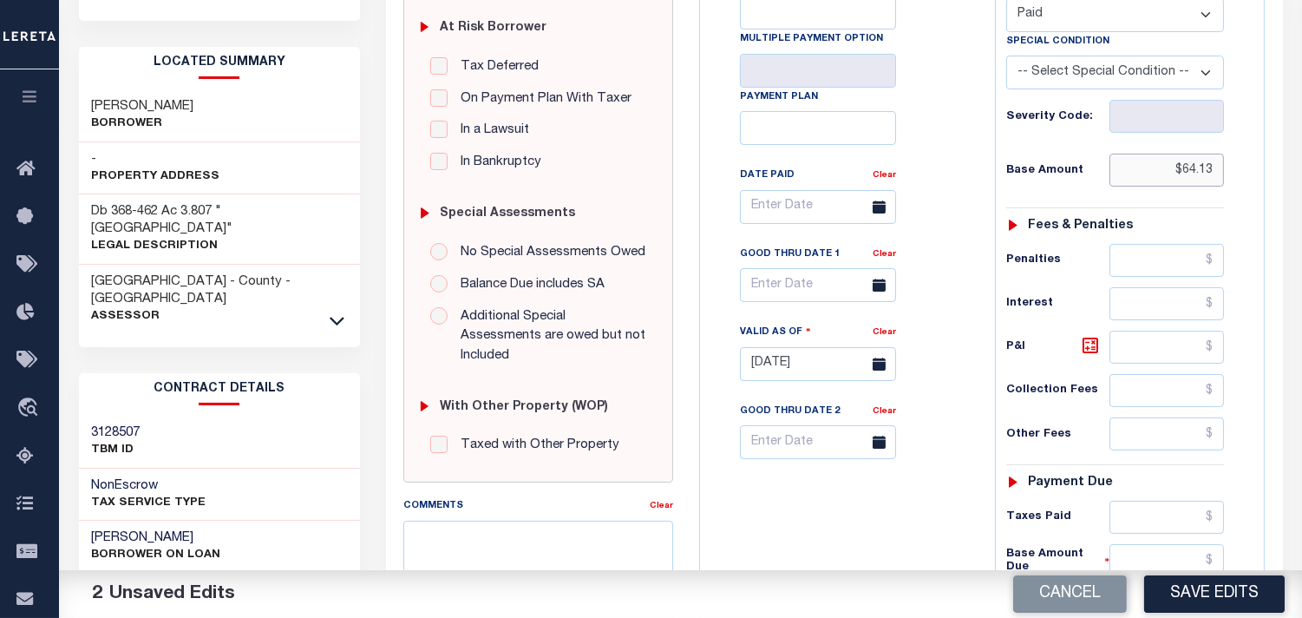
scroll to position [578, 0]
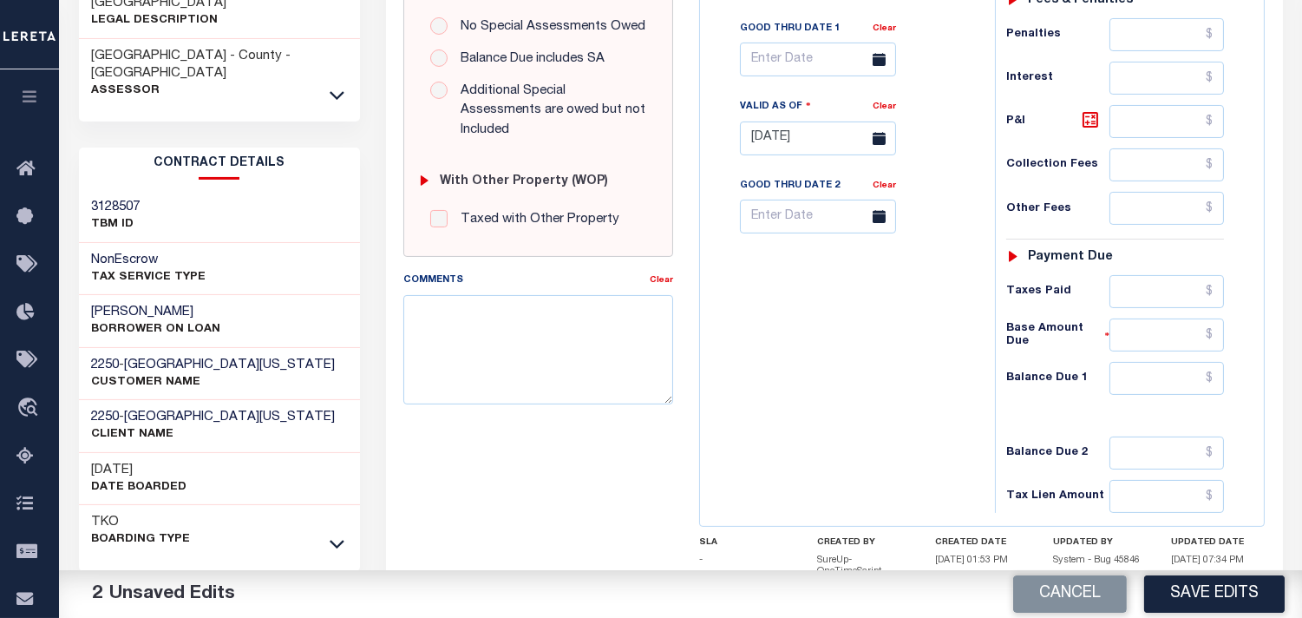
type input "$64.13"
click at [1166, 265] on div "Payment due" at bounding box center [1115, 257] width 218 height 15
drag, startPoint x: 1167, startPoint y: 289, endPoint x: 1079, endPoint y: 305, distance: 89.2
click at [1165, 290] on input "text" at bounding box center [1167, 291] width 115 height 33
paste input "64.13"
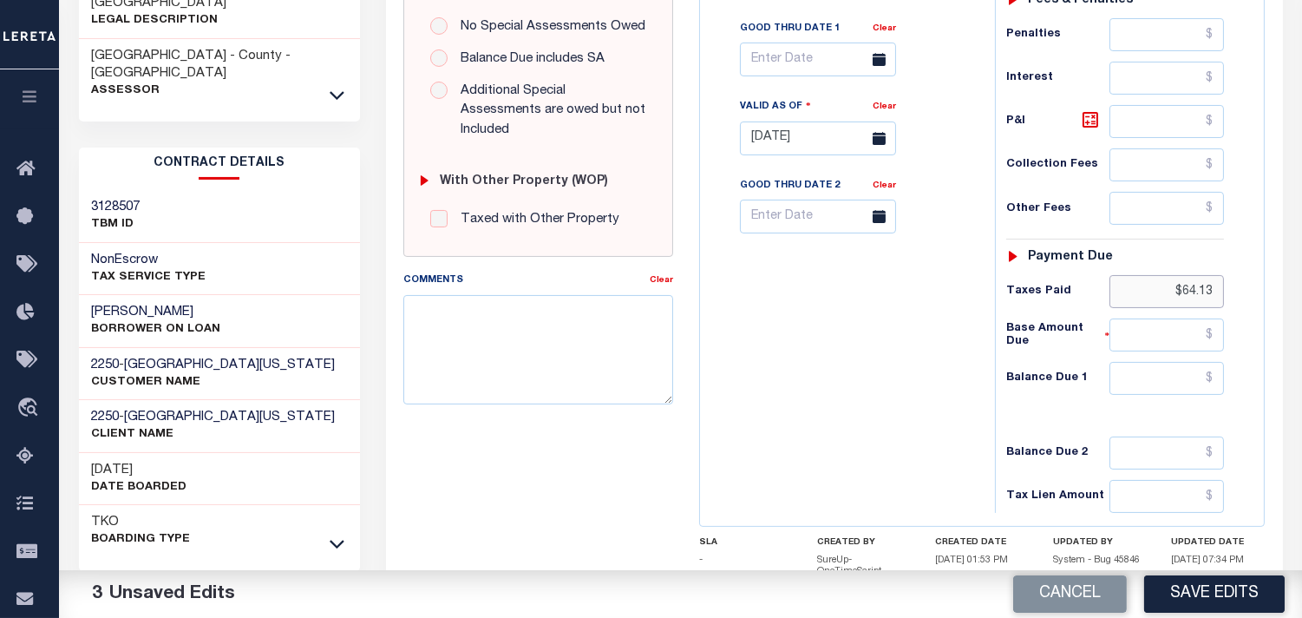
type input "$64.13"
click at [1159, 370] on input "text" at bounding box center [1167, 378] width 115 height 33
type input "$0.00"
click at [861, 421] on div "Tax Bill No Multiple Payment Option Payment Plan Clear" at bounding box center [844, 130] width 278 height 766
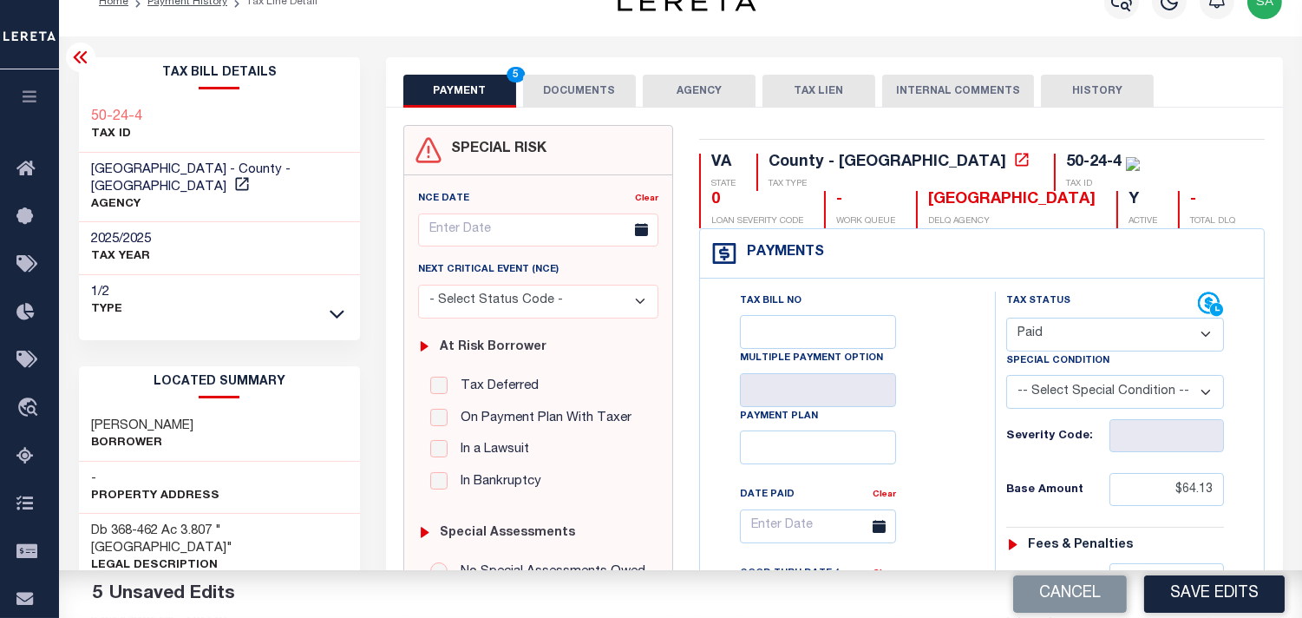
scroll to position [0, 0]
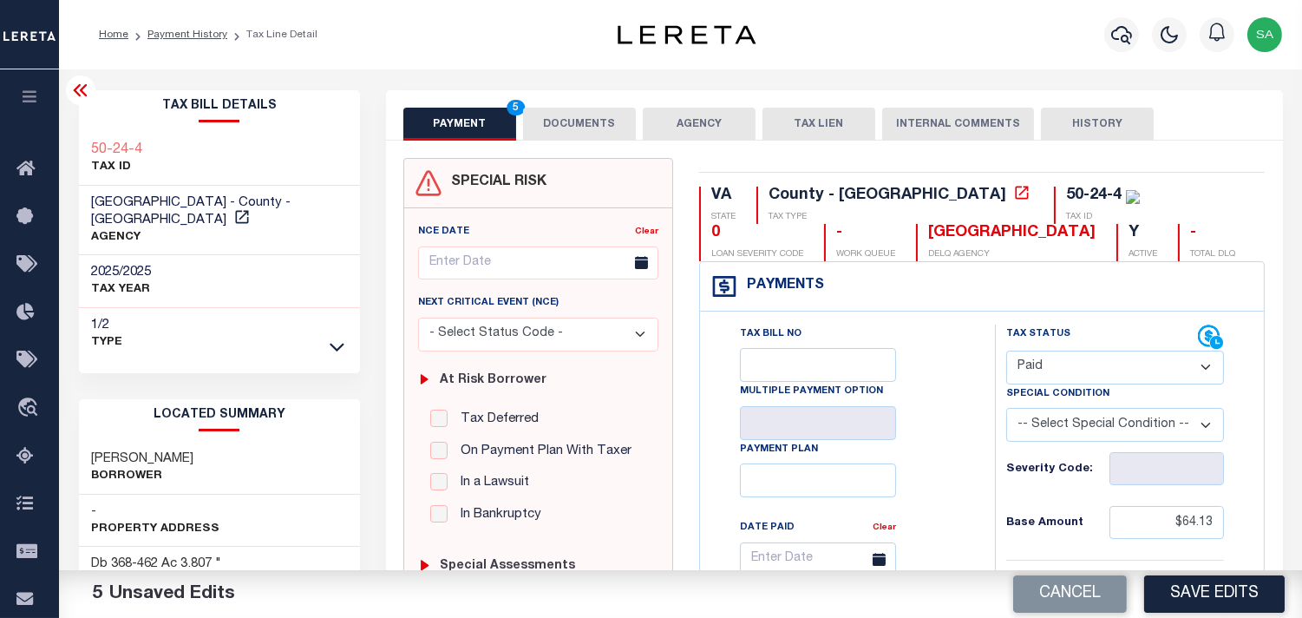
click at [602, 120] on button "DOCUMENTS" at bounding box center [579, 124] width 113 height 33
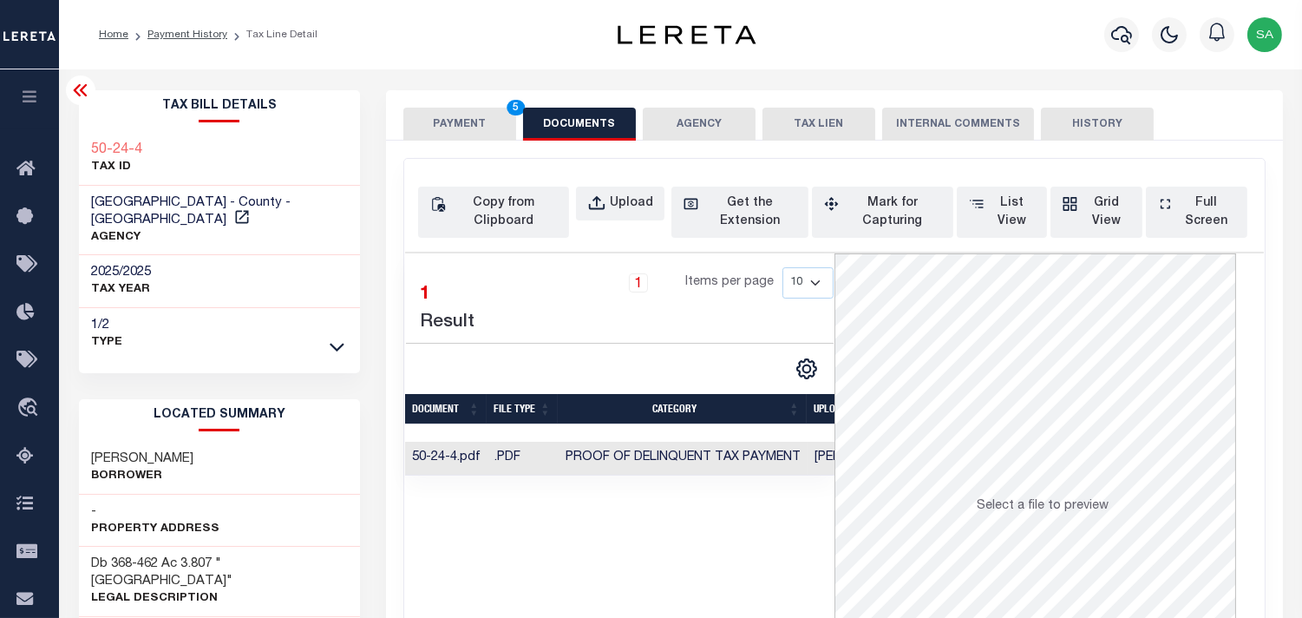
click at [449, 122] on button "PAYMENT 5" at bounding box center [459, 124] width 113 height 33
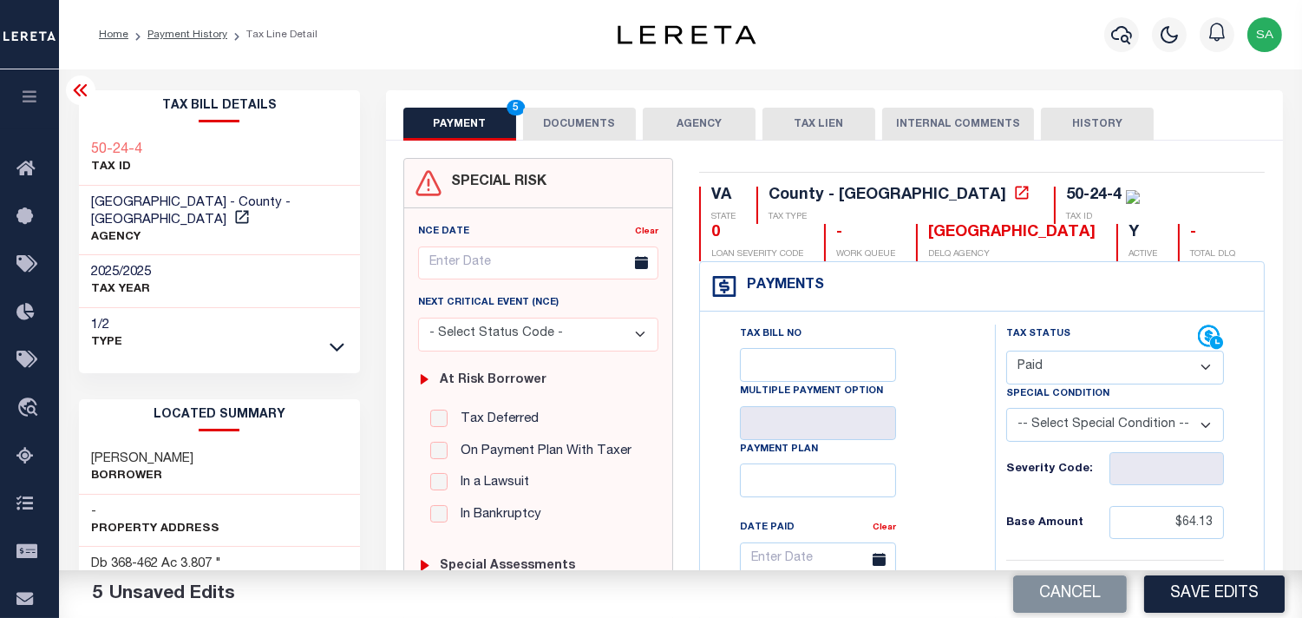
scroll to position [96, 0]
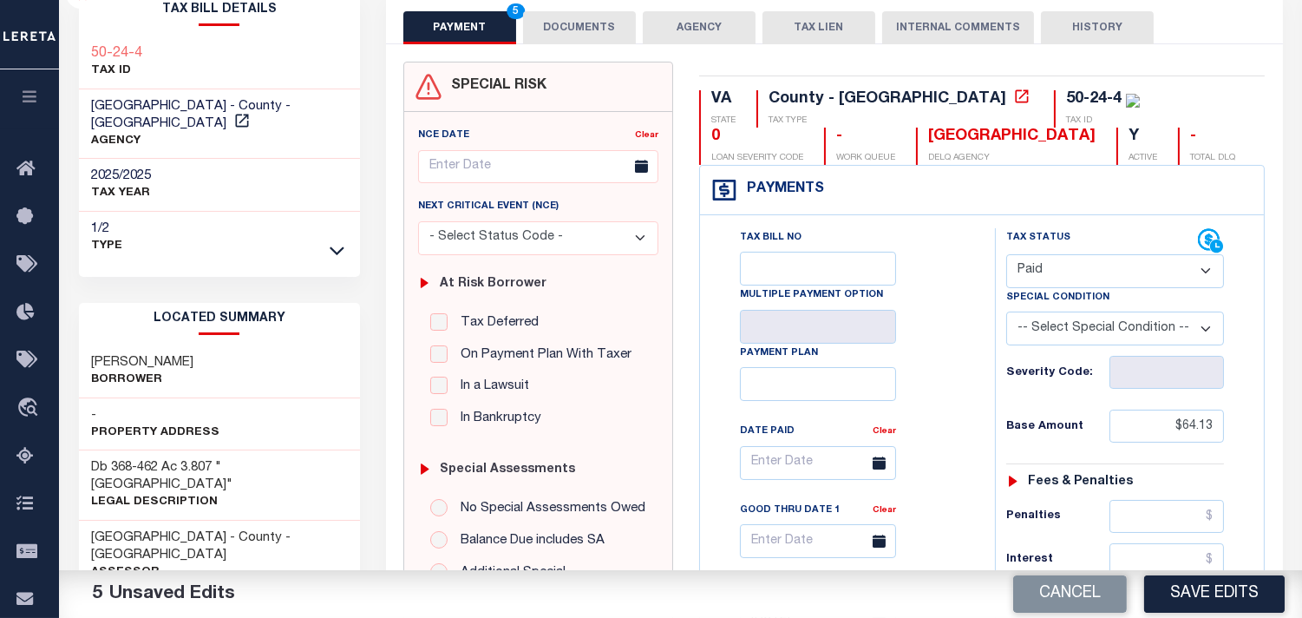
click at [621, 42] on button "DOCUMENTS" at bounding box center [579, 27] width 113 height 33
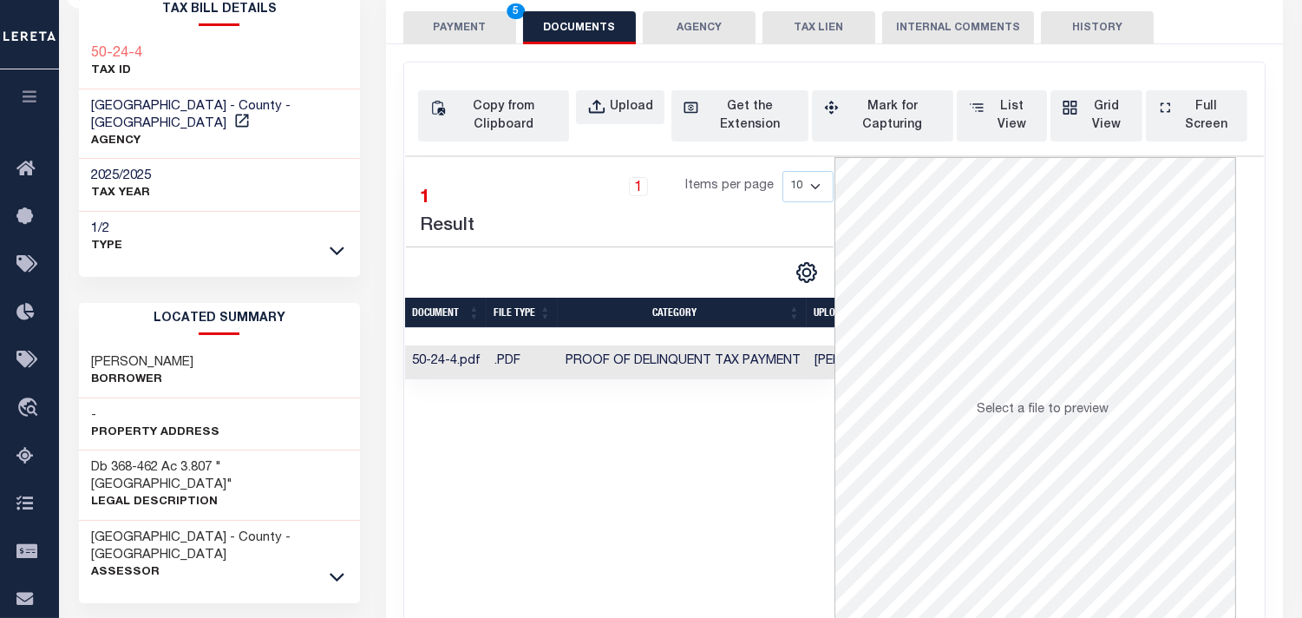
click at [453, 21] on button "PAYMENT 5" at bounding box center [459, 27] width 113 height 33
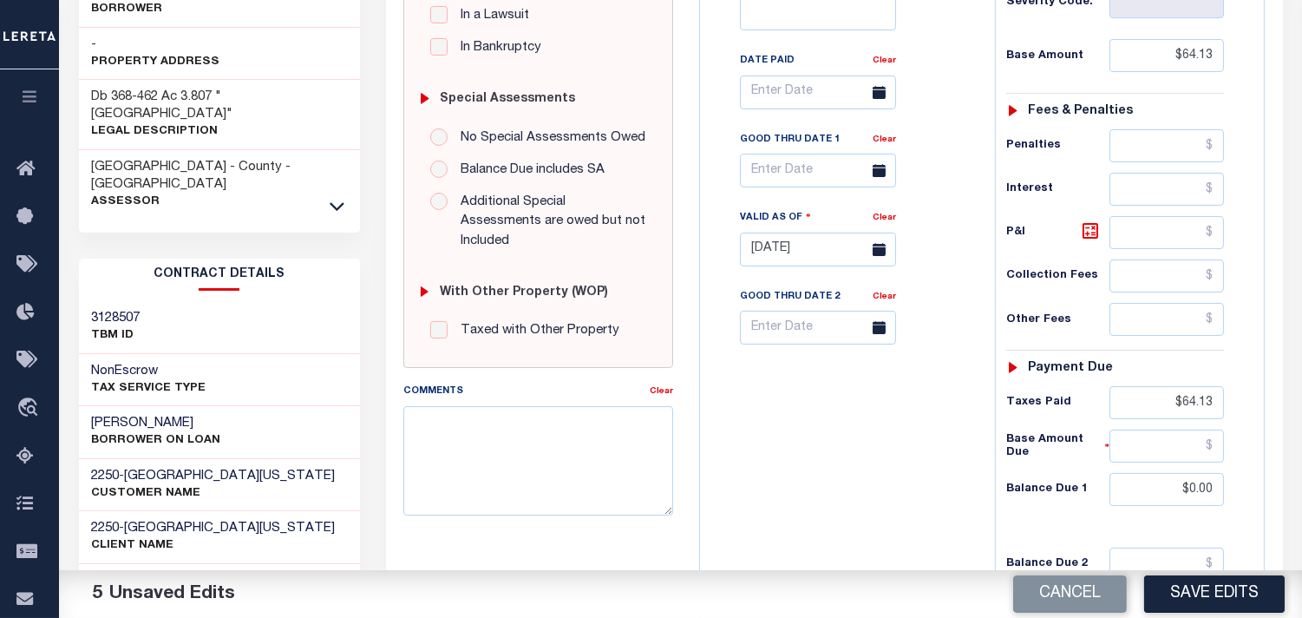
scroll to position [482, 0]
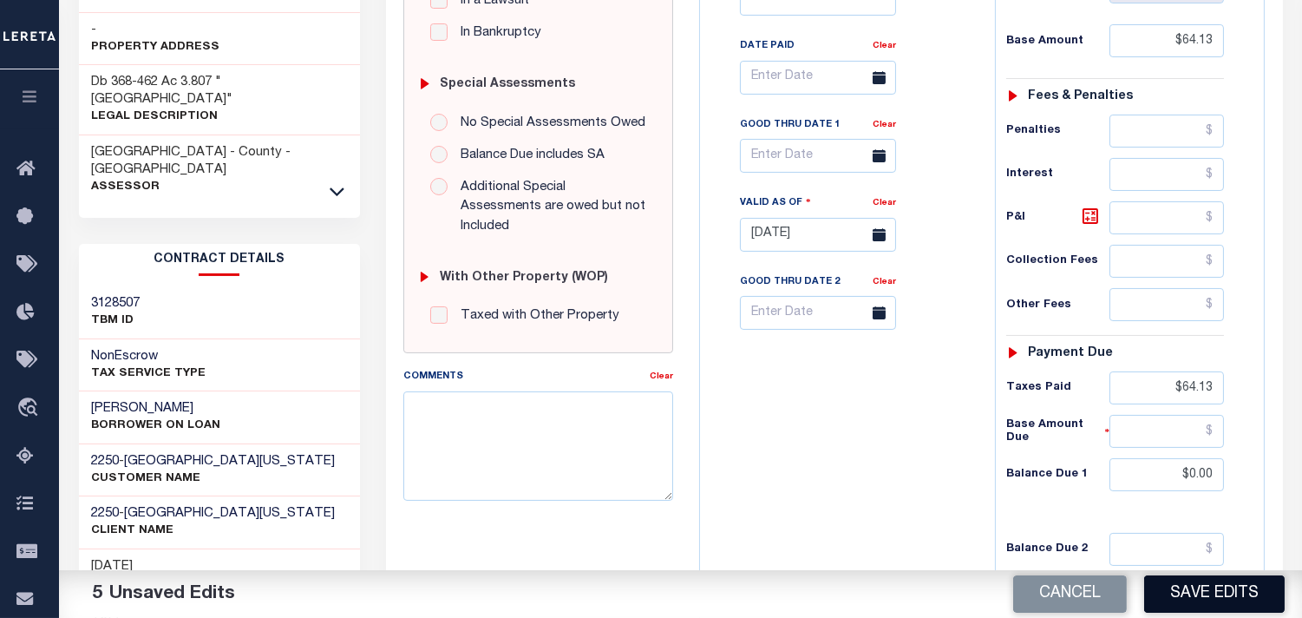
click at [1204, 584] on button "Save Edits" at bounding box center [1214, 593] width 141 height 37
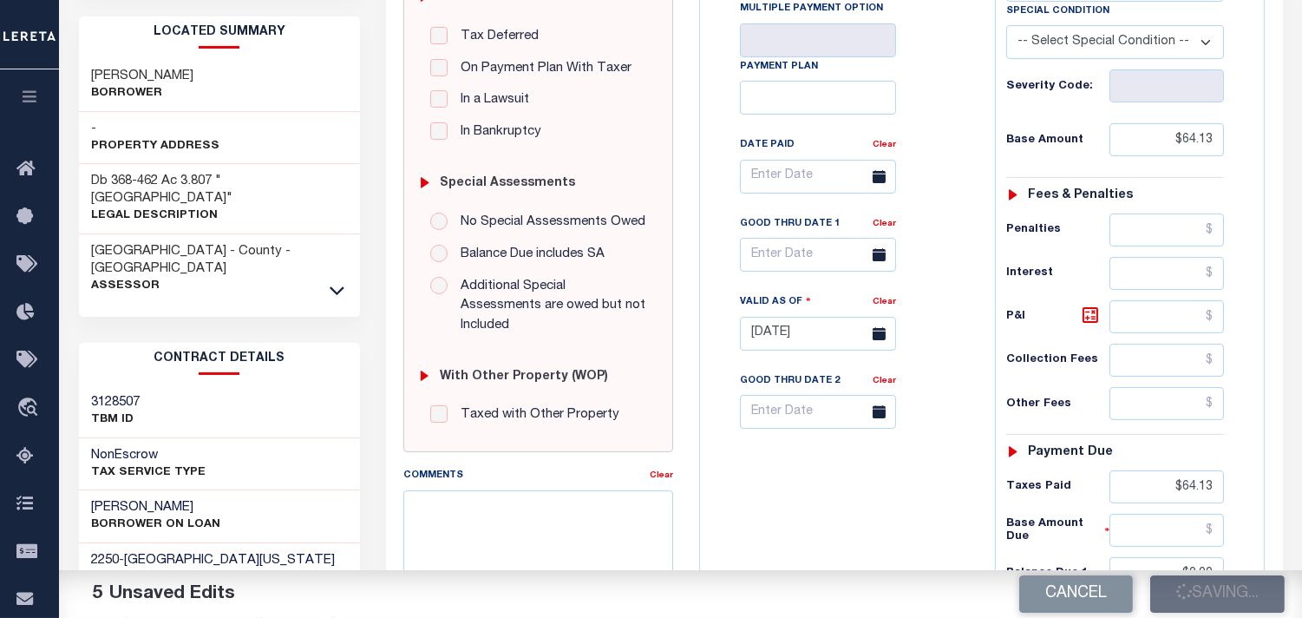
scroll to position [193, 0]
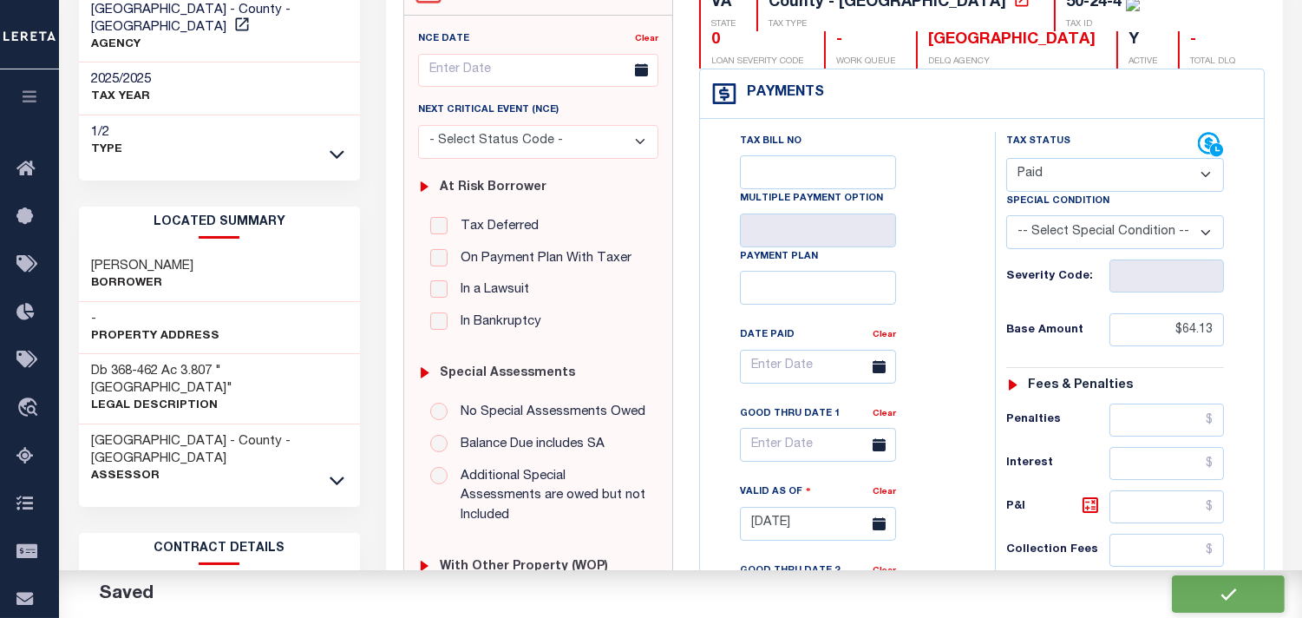
checkbox input "false"
type input "$64.13"
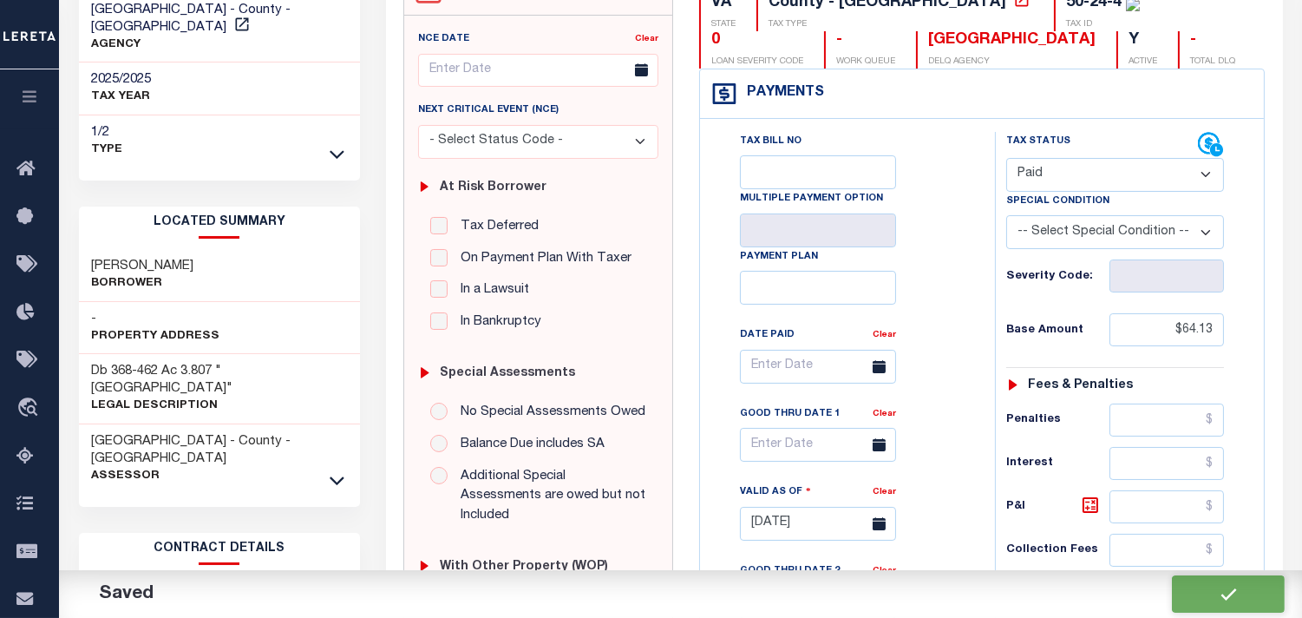
type input "$64.13"
type input "$0"
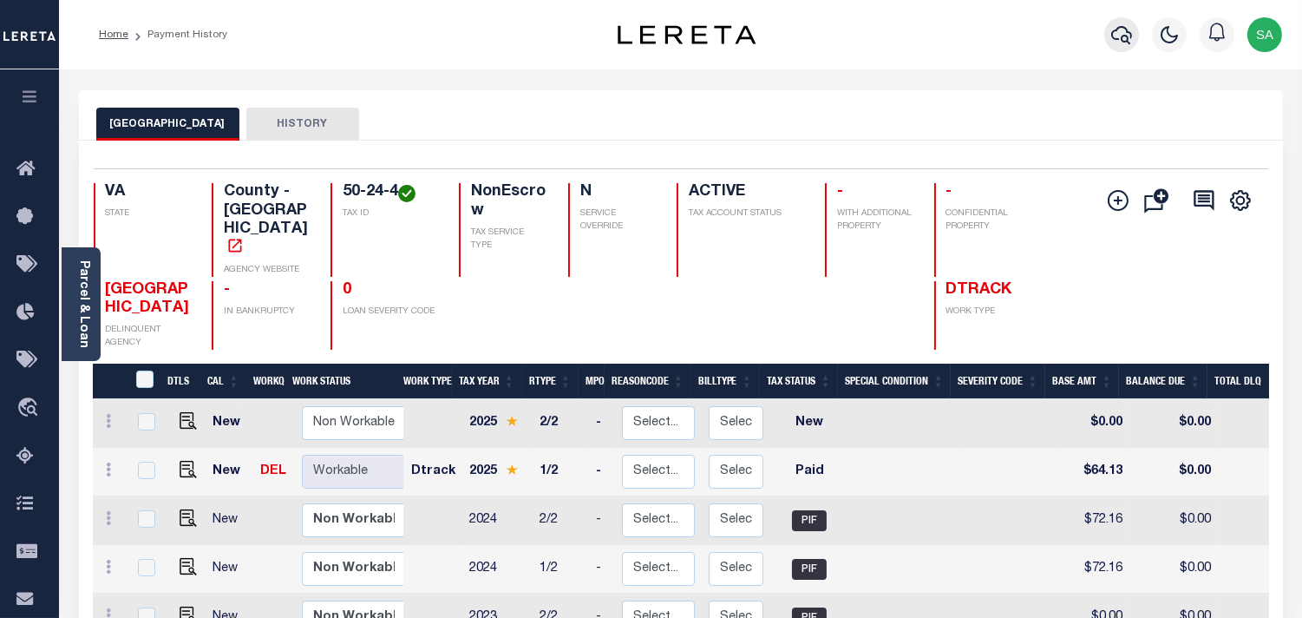
click at [1124, 37] on icon "button" at bounding box center [1121, 34] width 21 height 21
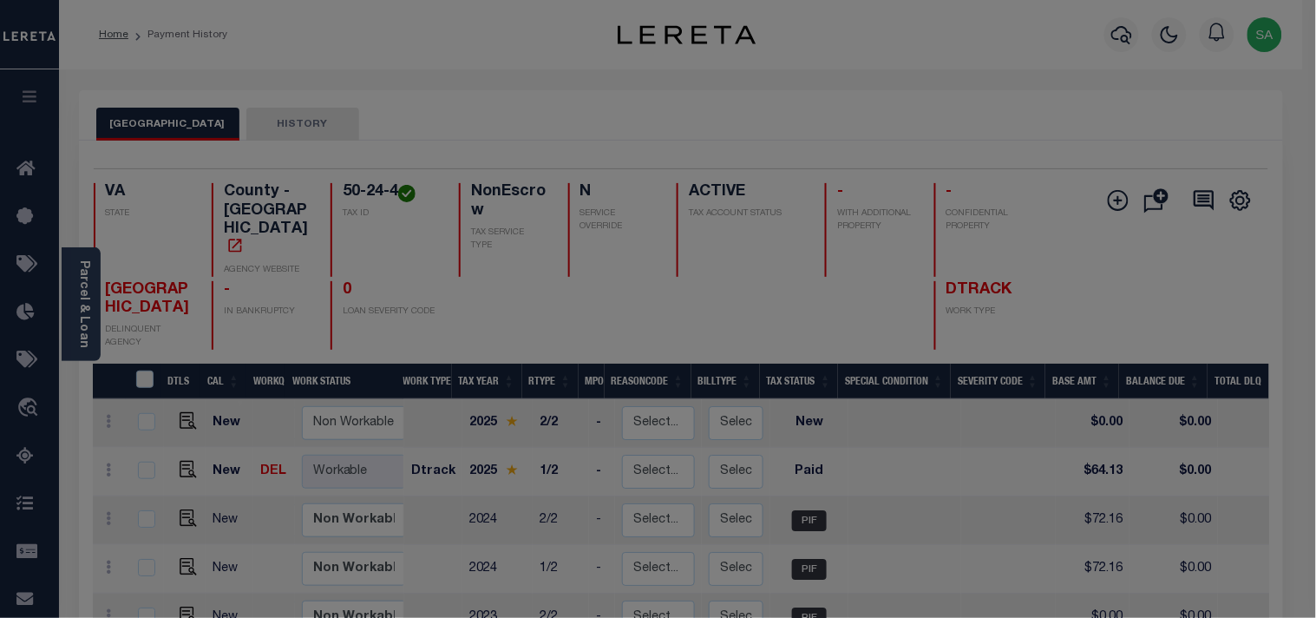
click at [0, 0] on input "text" at bounding box center [0, 0] width 0 height 0
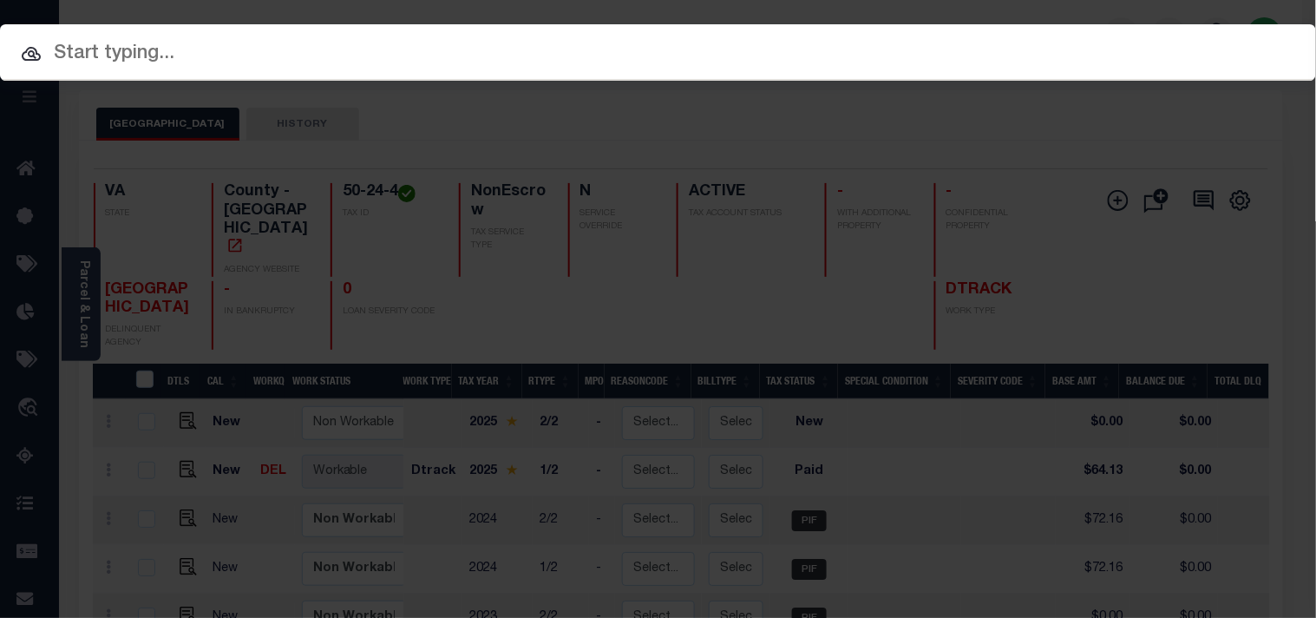
paste input "10778921"
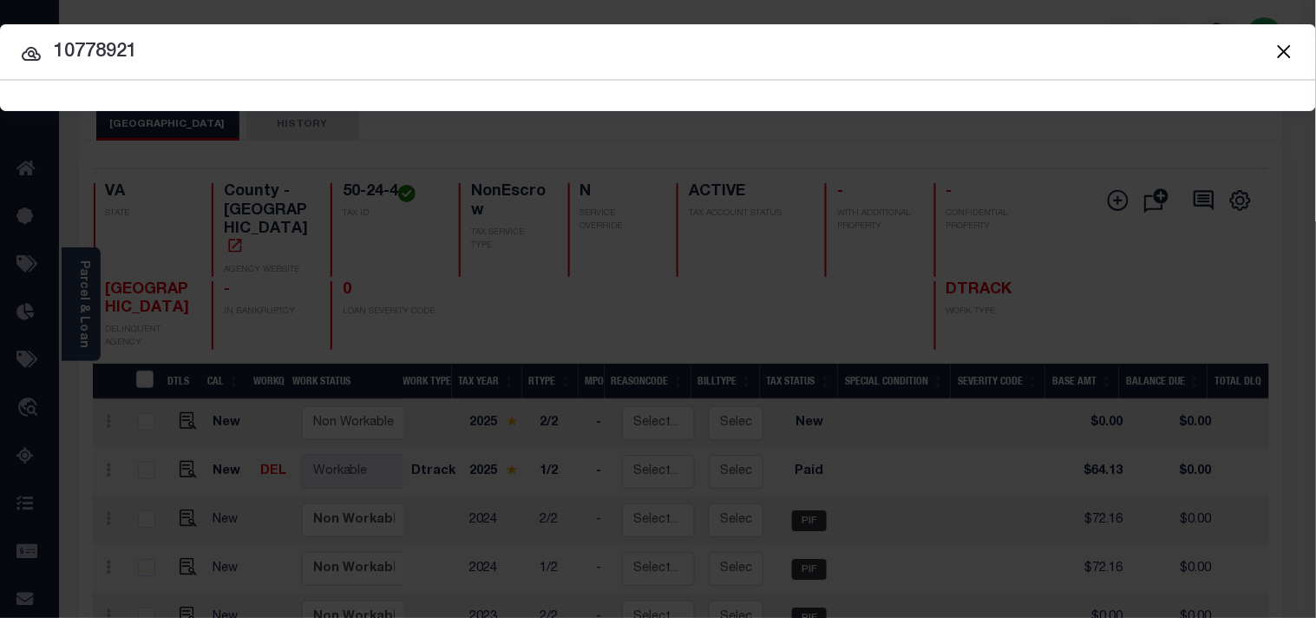
type input "10778921"
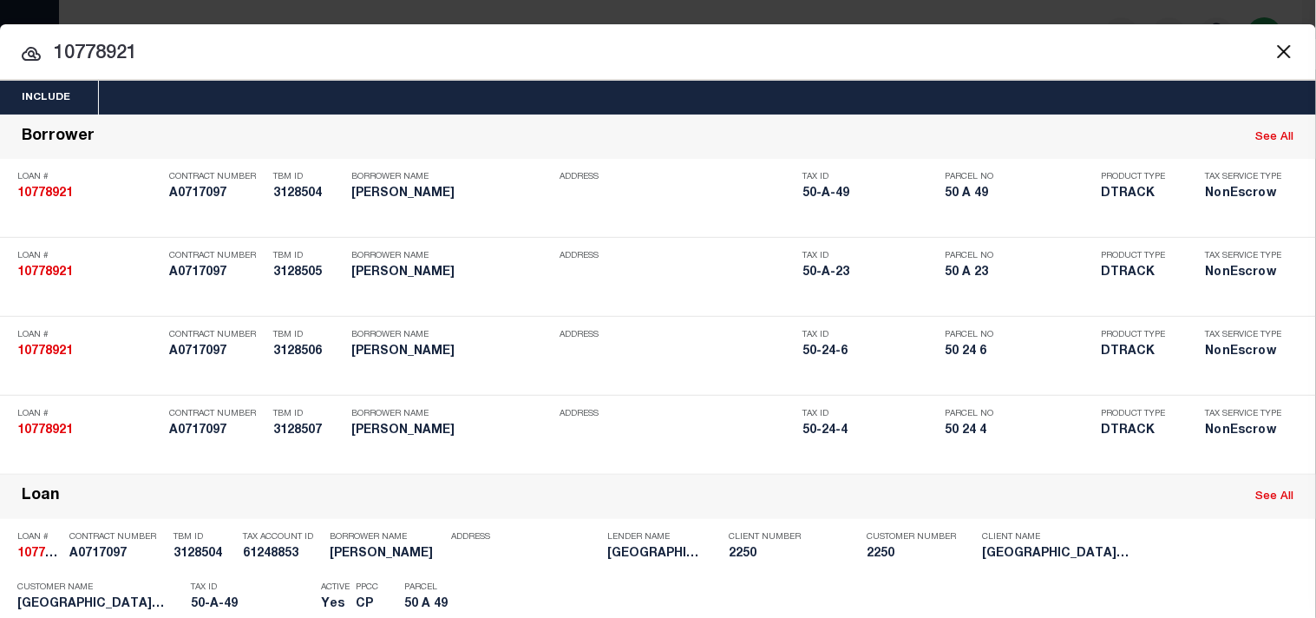
scroll to position [642, 0]
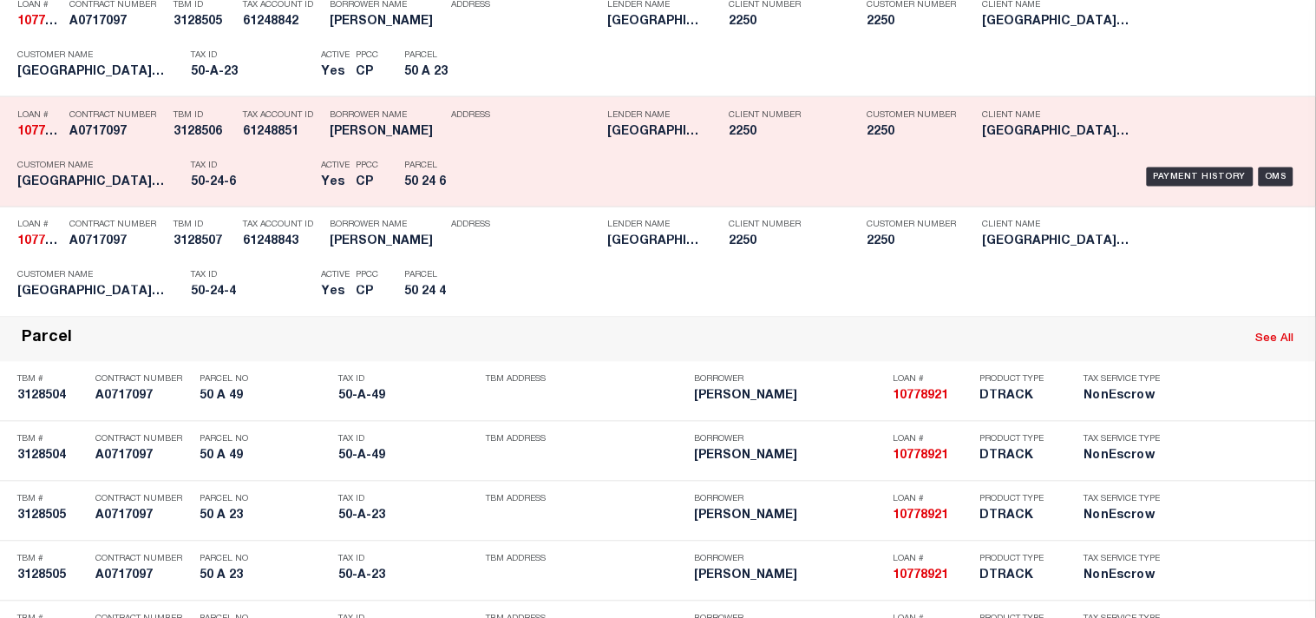
click at [291, 190] on h5 "50-24-6" at bounding box center [251, 182] width 121 height 15
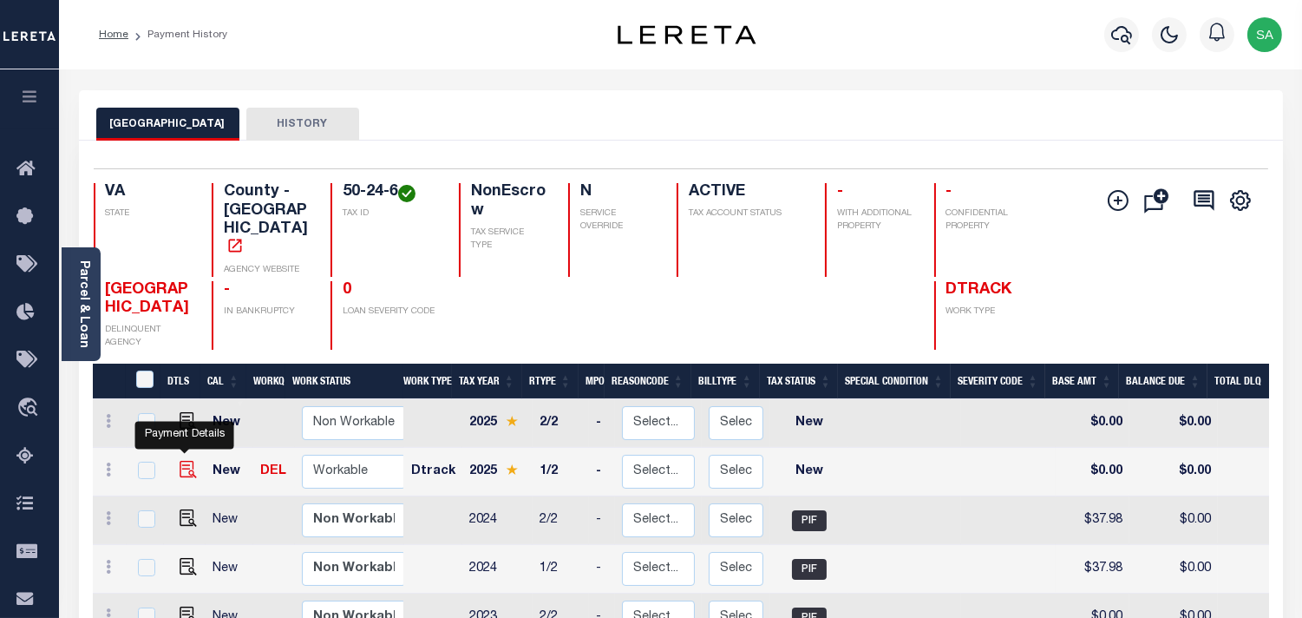
click at [182, 461] on img "" at bounding box center [188, 469] width 17 height 17
checkbox input "true"
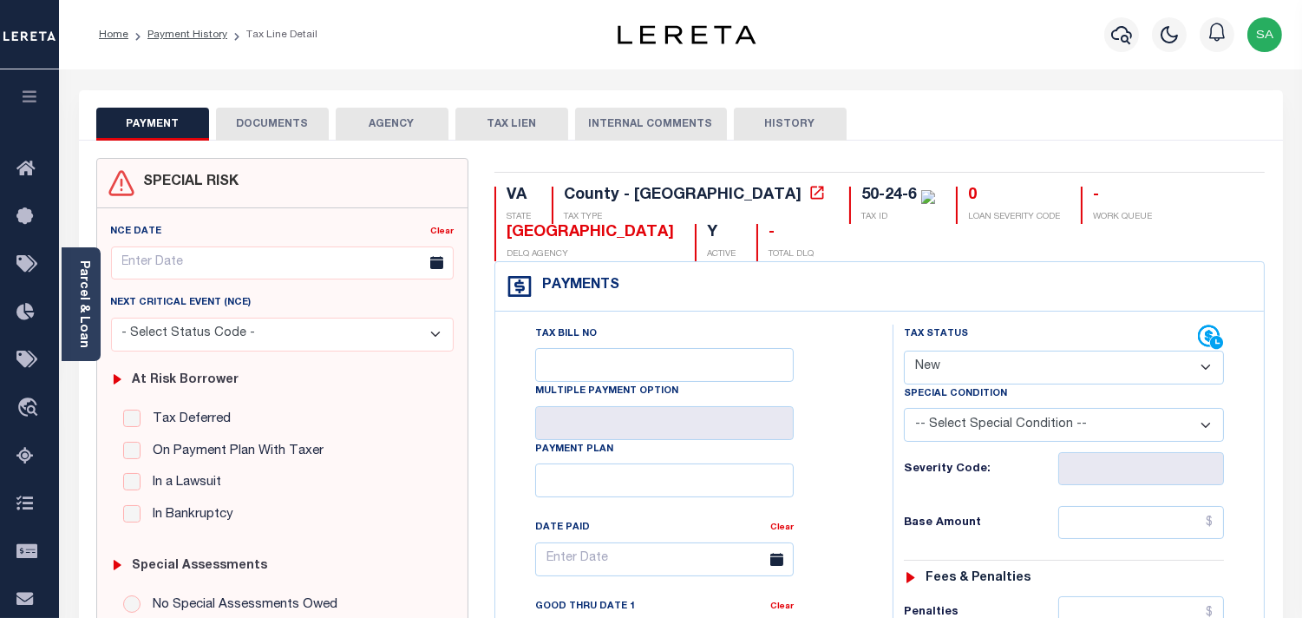
click at [952, 378] on select "- Select Status Code - Open Due/Unpaid Paid Incomplete No Tax Due Internal Refu…" at bounding box center [1064, 368] width 320 height 34
select select "PYD"
click at [904, 351] on select "- Select Status Code - Open Due/Unpaid Paid Incomplete No Tax Due Internal Refu…" at bounding box center [1064, 368] width 320 height 34
type input "[DATE]"
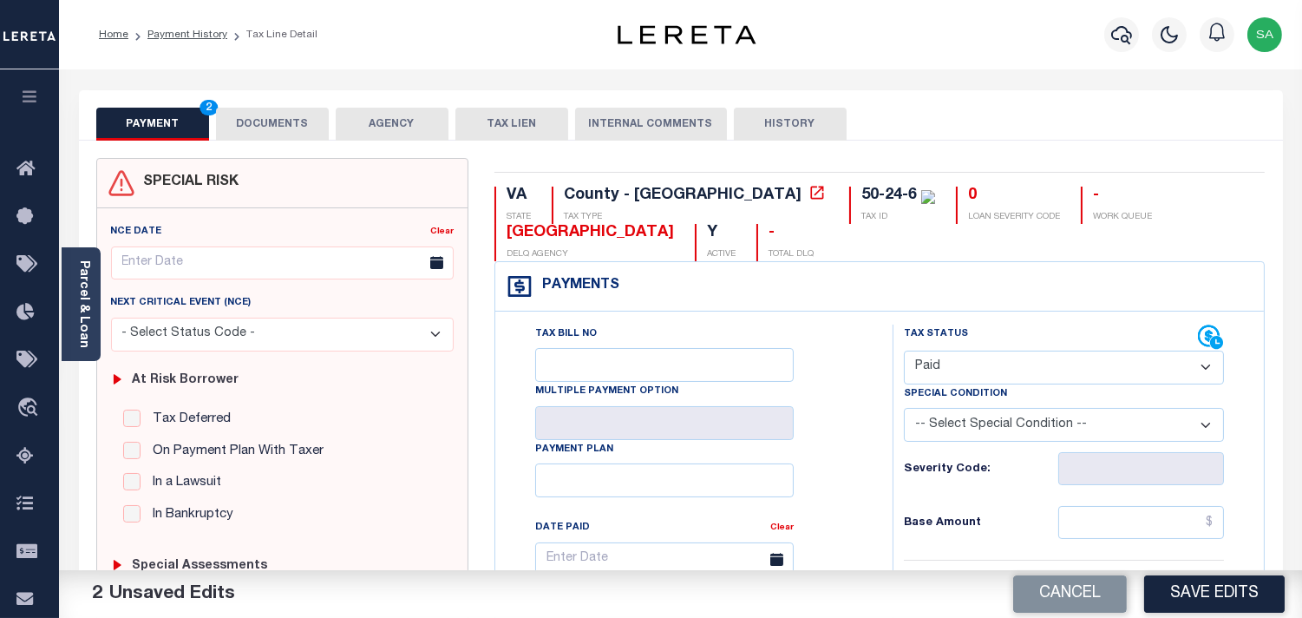
click at [311, 126] on button "DOCUMENTS" at bounding box center [272, 124] width 113 height 33
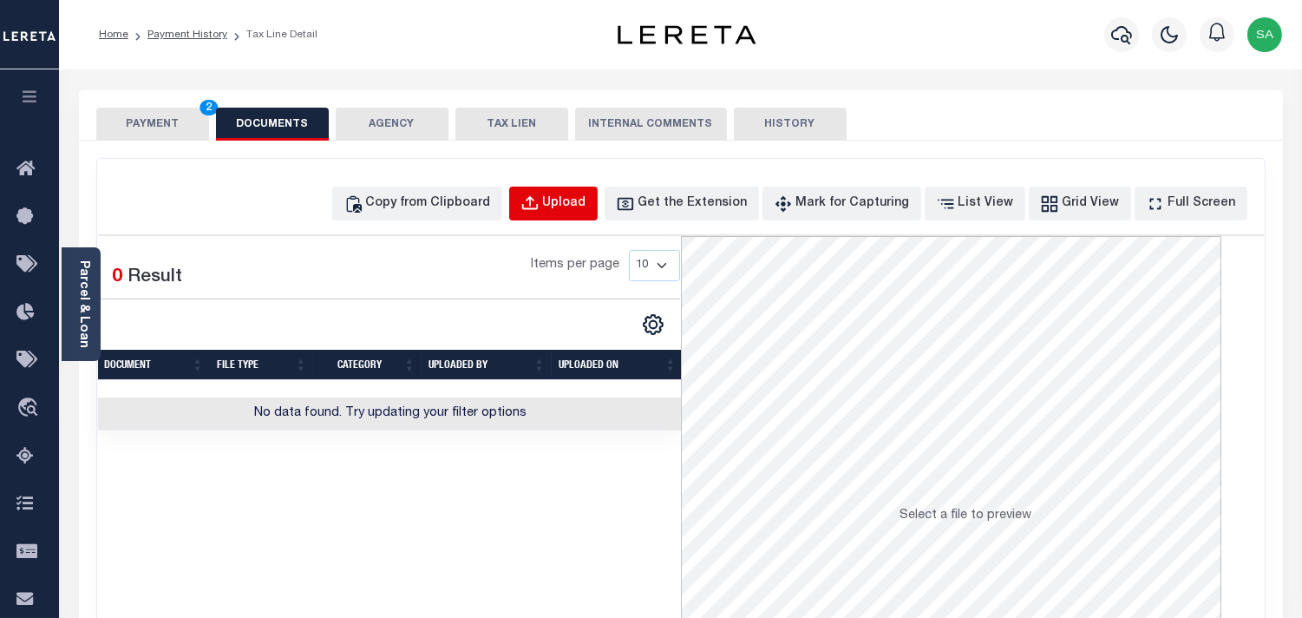
click at [578, 209] on div "Upload" at bounding box center [564, 203] width 43 height 19
select select "POP"
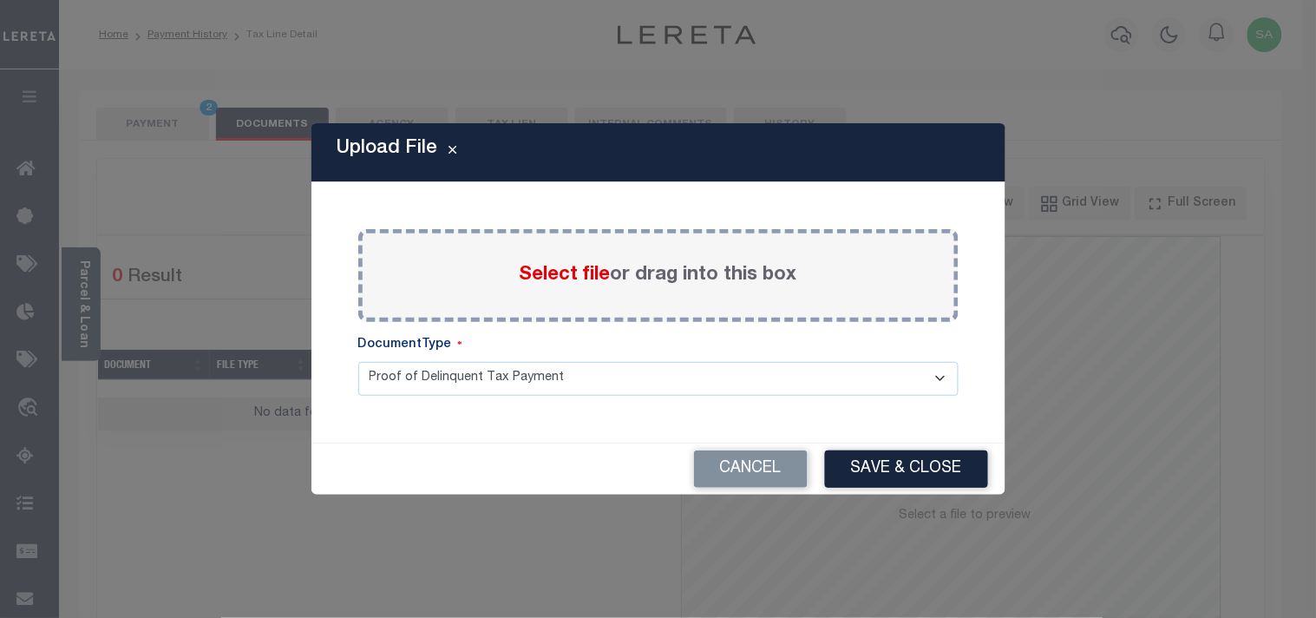
click at [559, 273] on span "Select file" at bounding box center [565, 275] width 91 height 19
click at [0, 0] on input "Select file or drag into this box" at bounding box center [0, 0] width 0 height 0
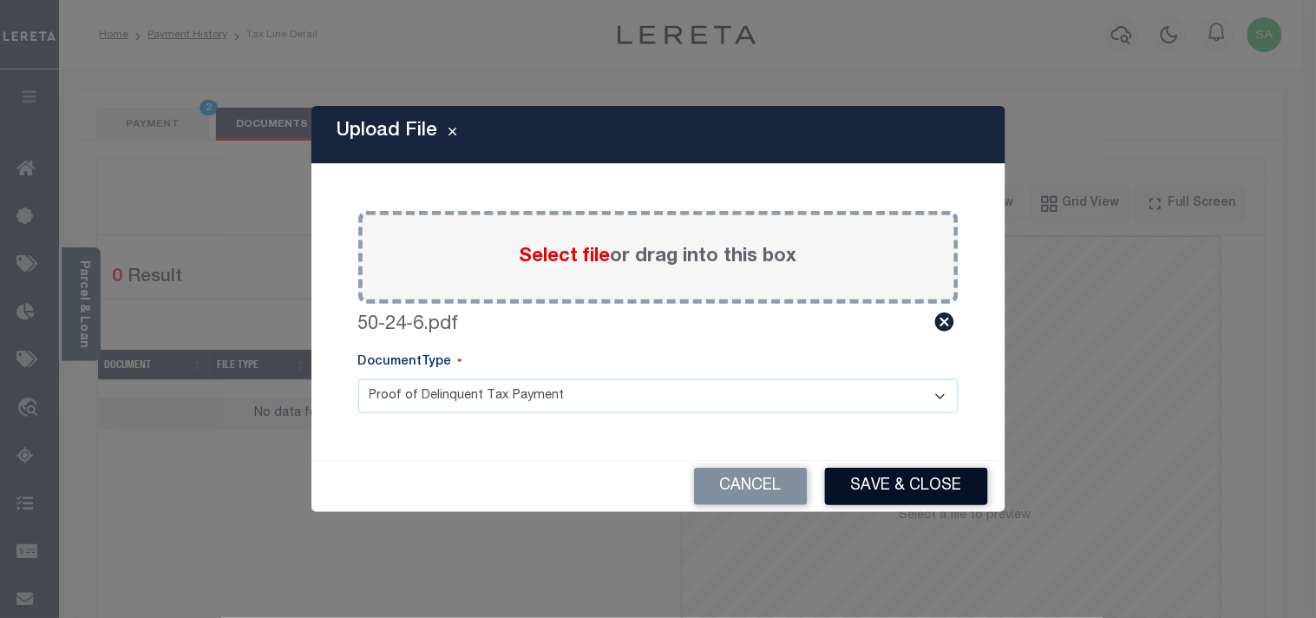
click at [918, 490] on button "Save & Close" at bounding box center [906, 486] width 163 height 37
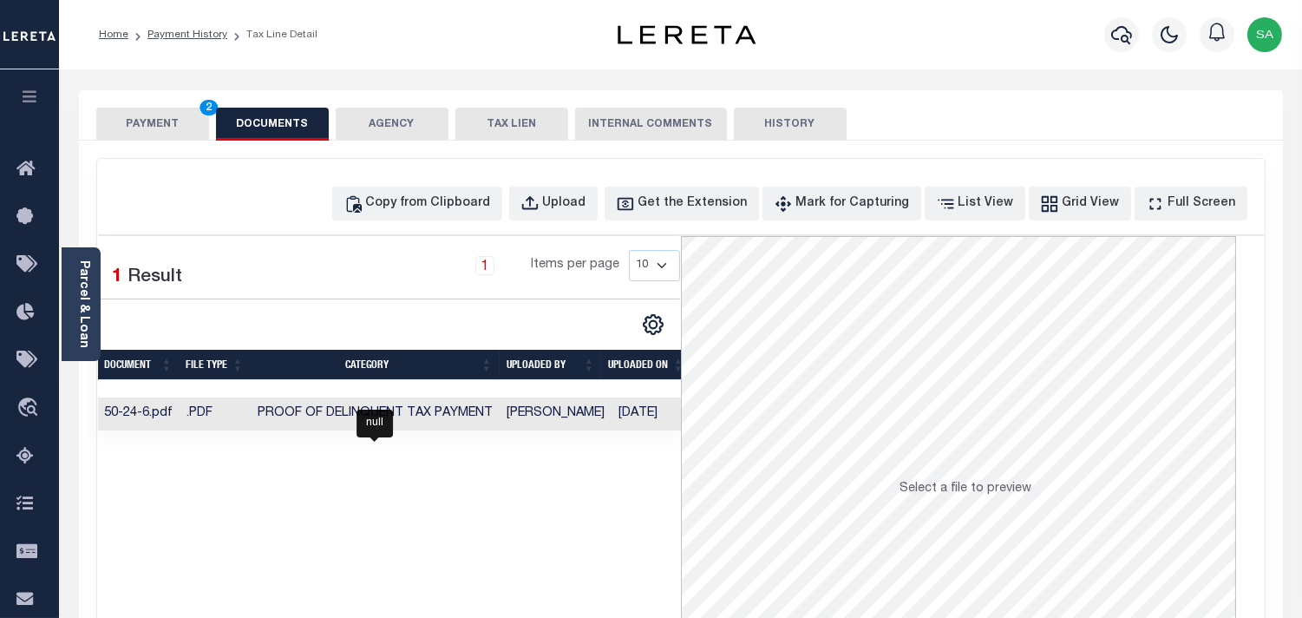
drag, startPoint x: 405, startPoint y: 416, endPoint x: 393, endPoint y: 404, distance: 17.2
click at [405, 416] on span "Proof of Delinquent Tax Payment" at bounding box center [376, 413] width 235 height 12
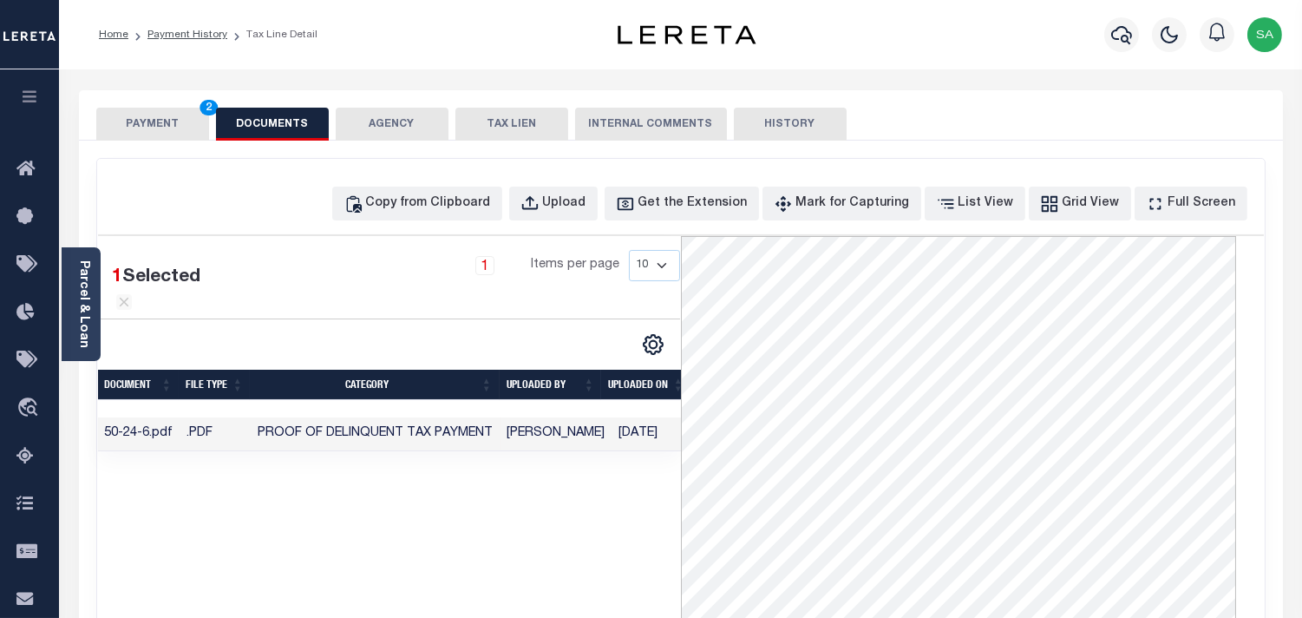
click at [167, 126] on button "PAYMENT 2" at bounding box center [152, 124] width 113 height 33
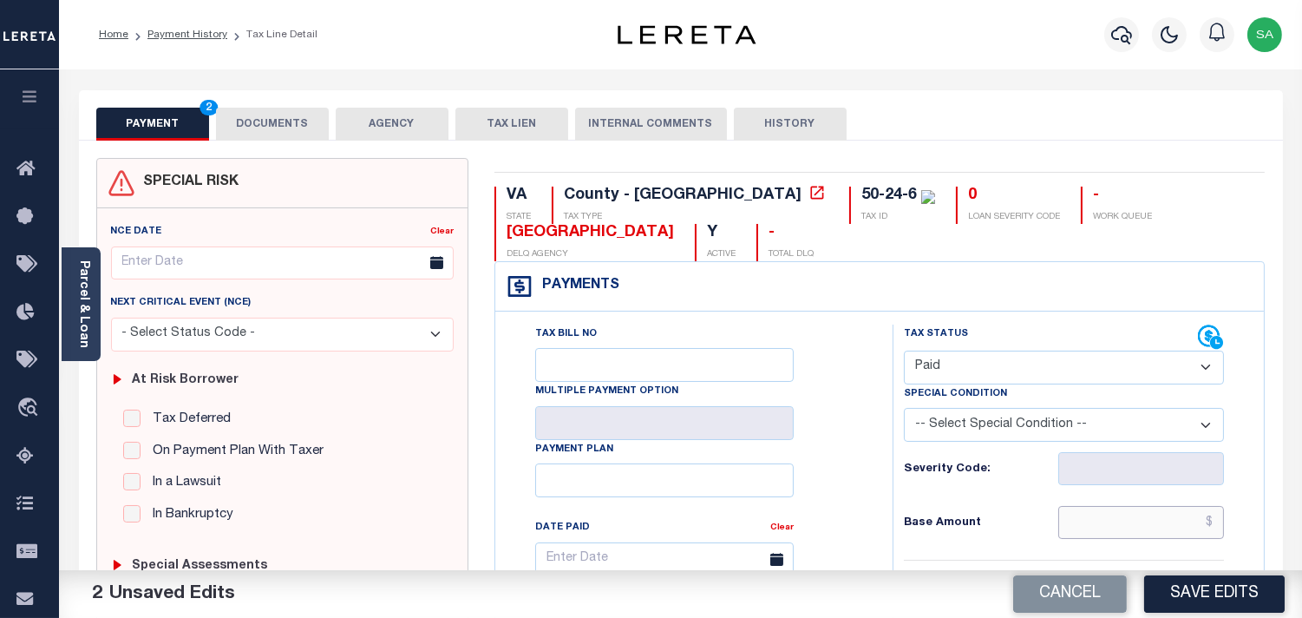
click at [1126, 532] on input "text" at bounding box center [1142, 522] width 166 height 33
paste input "33.75"
type input "$33.75"
click at [84, 326] on link "Parcel & Loan" at bounding box center [83, 304] width 12 height 88
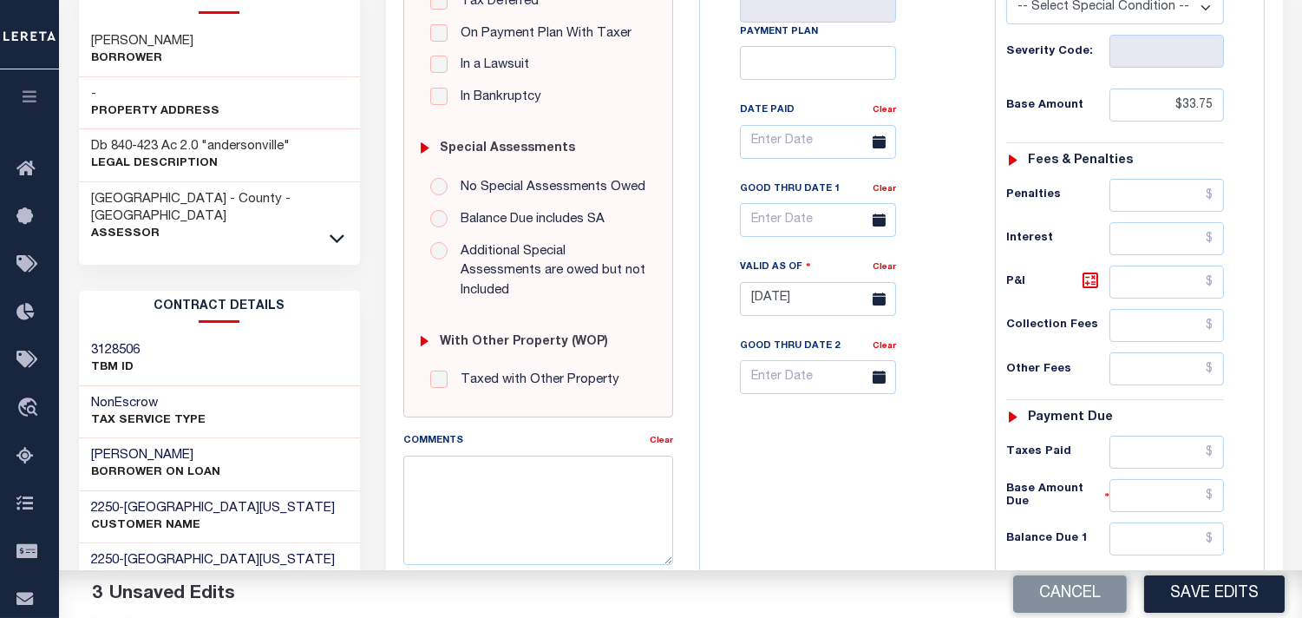
scroll to position [674, 0]
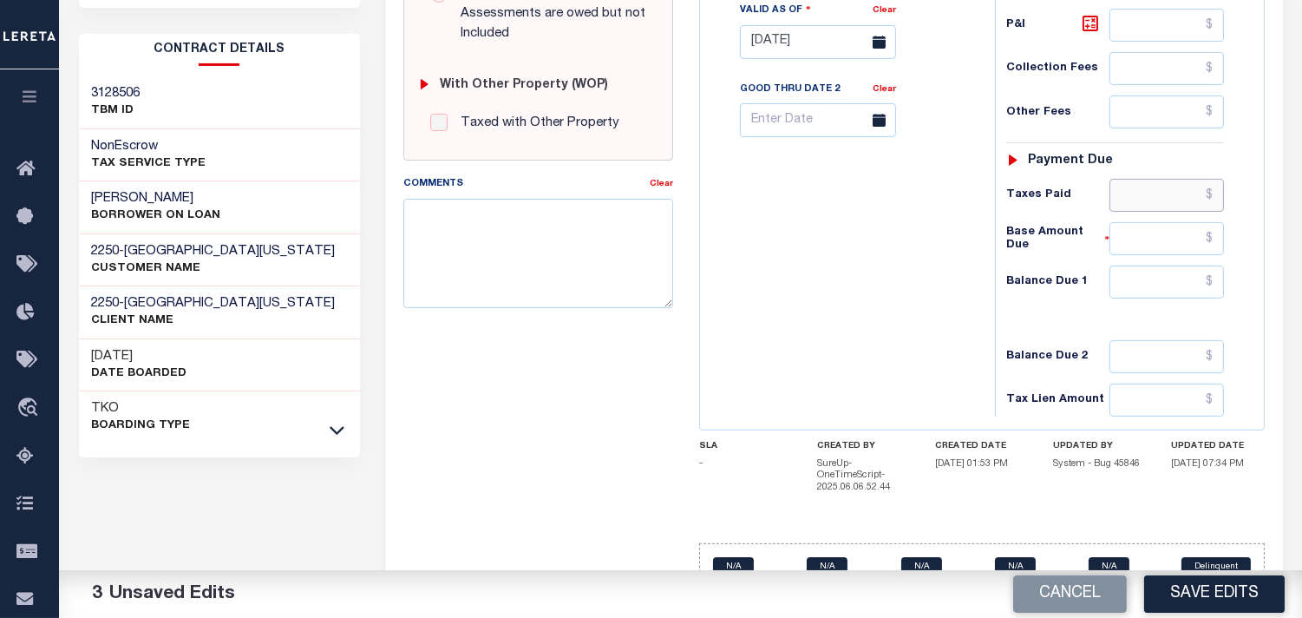
click at [1169, 182] on input "text" at bounding box center [1167, 195] width 115 height 33
paste input "33.75"
type input "$33.75"
click at [1170, 275] on input "text" at bounding box center [1167, 282] width 115 height 33
type input "$0.00"
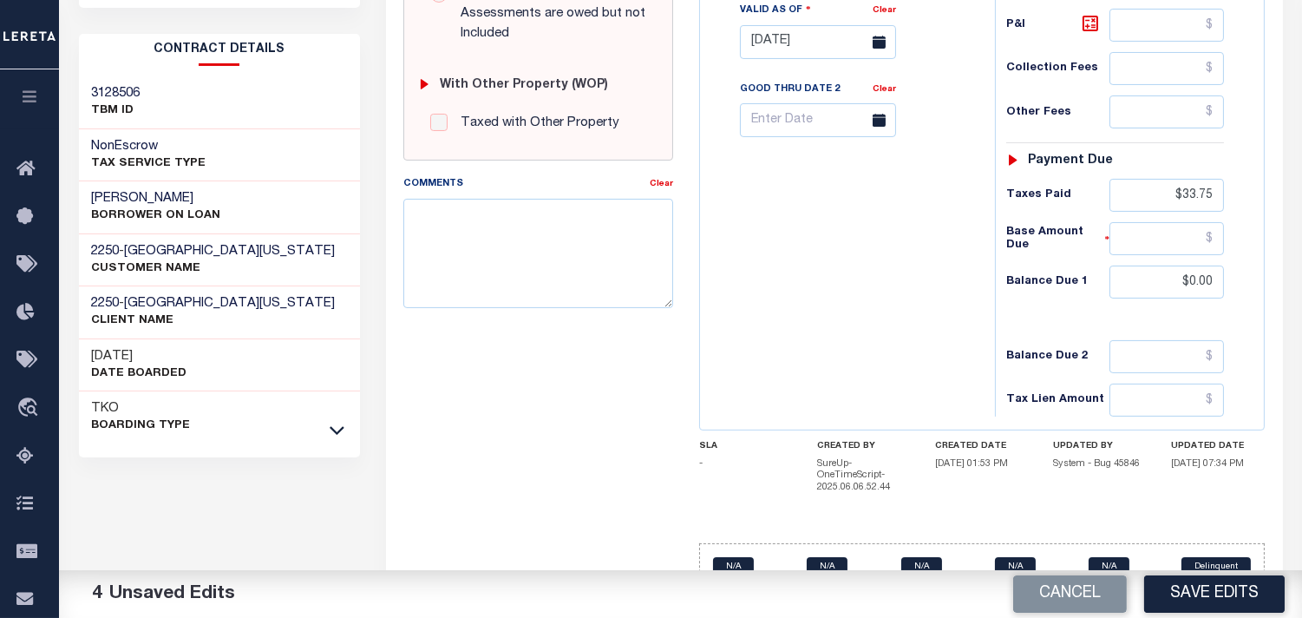
drag, startPoint x: 901, startPoint y: 263, endPoint x: 960, endPoint y: 325, distance: 85.9
click at [900, 263] on div "Tax Bill No Multiple Payment Option Payment Plan Clear" at bounding box center [844, 33] width 278 height 766
click at [1200, 597] on button "Save Edits" at bounding box center [1214, 593] width 141 height 37
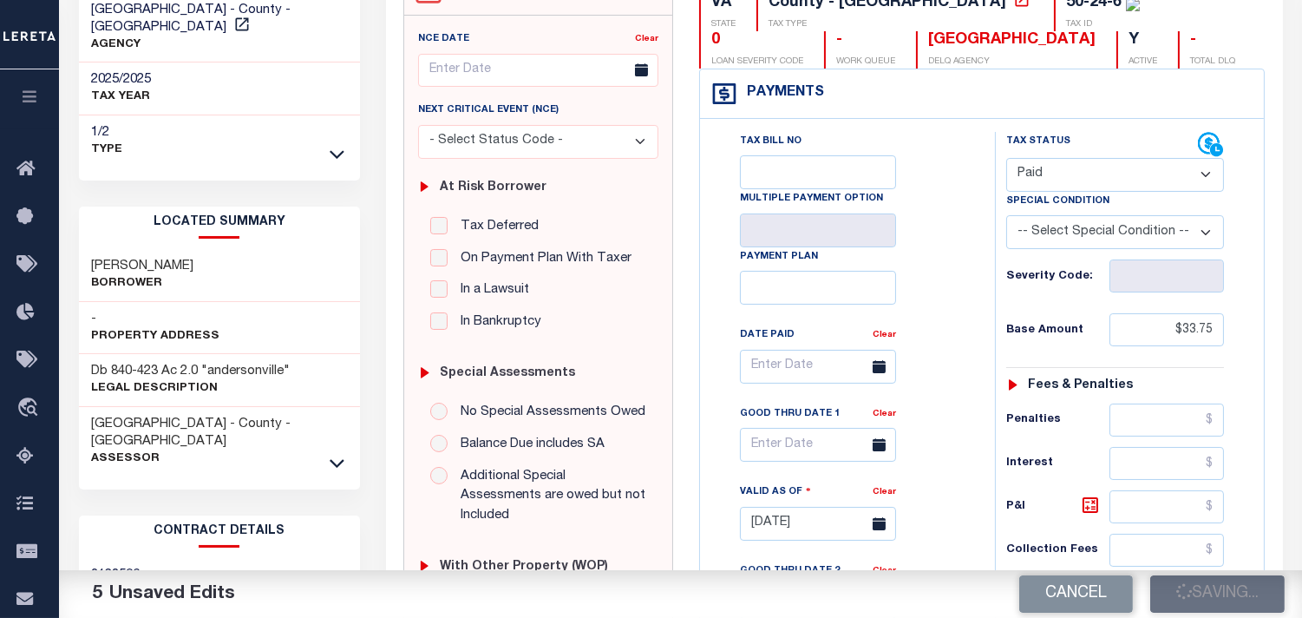
scroll to position [96, 0]
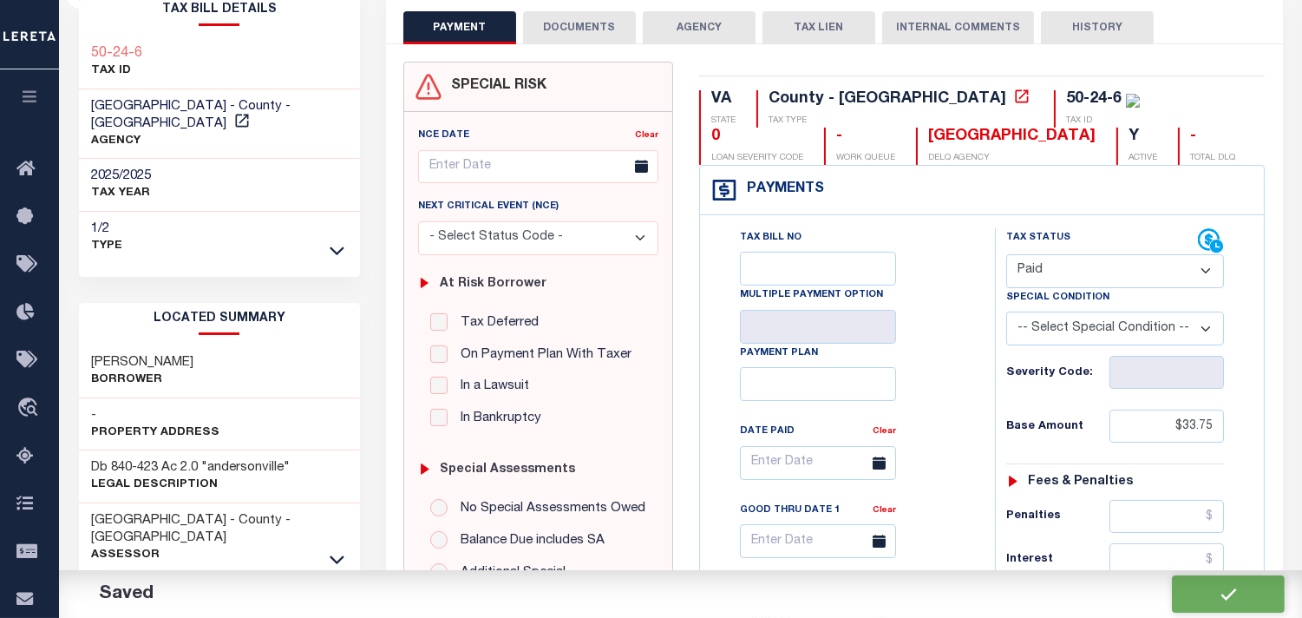
checkbox input "false"
type input "$33.75"
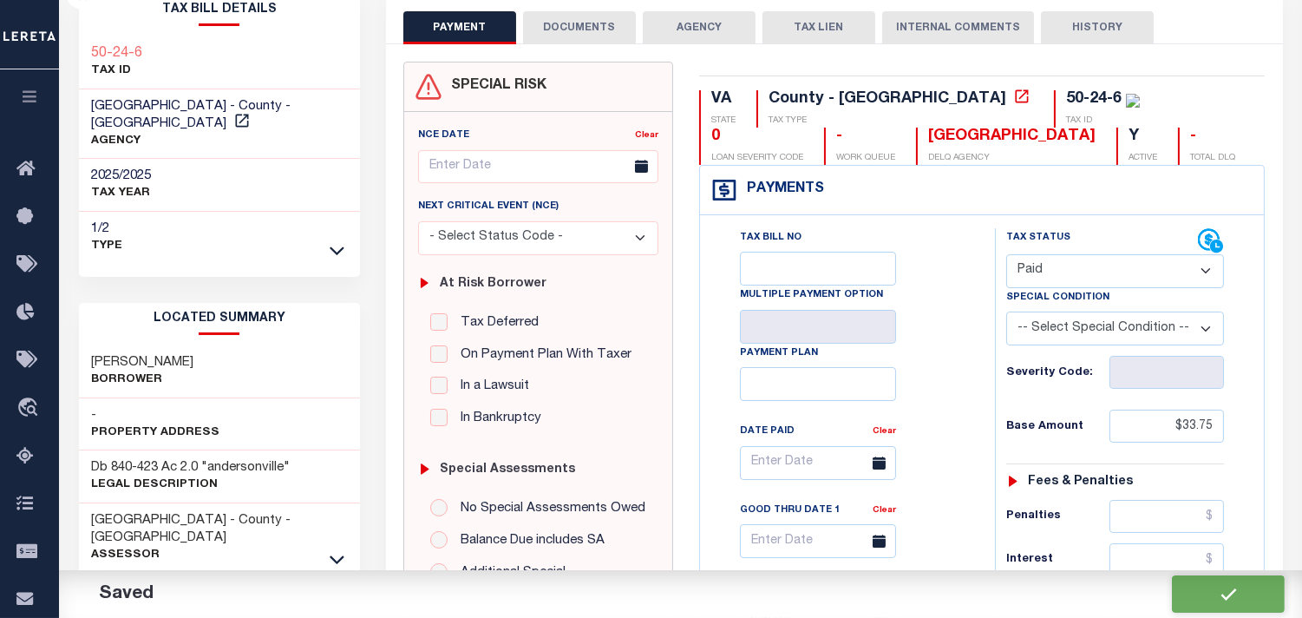
type input "$33.75"
type input "$0"
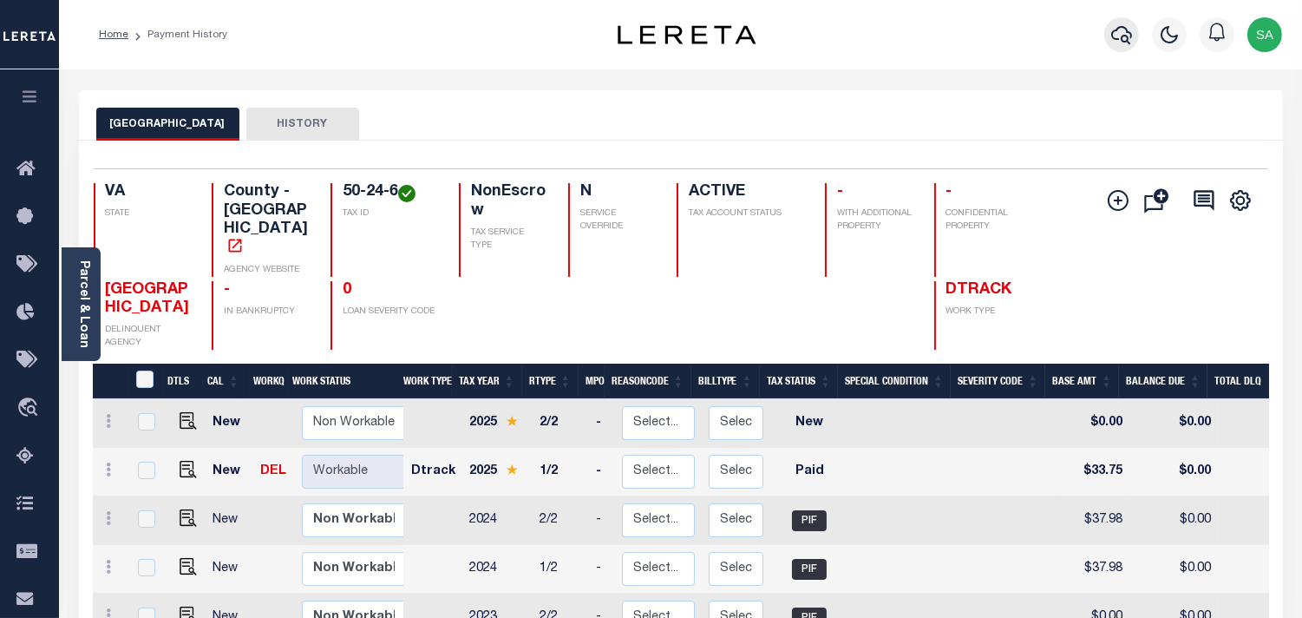
click at [1122, 30] on icon "button" at bounding box center [1121, 34] width 21 height 21
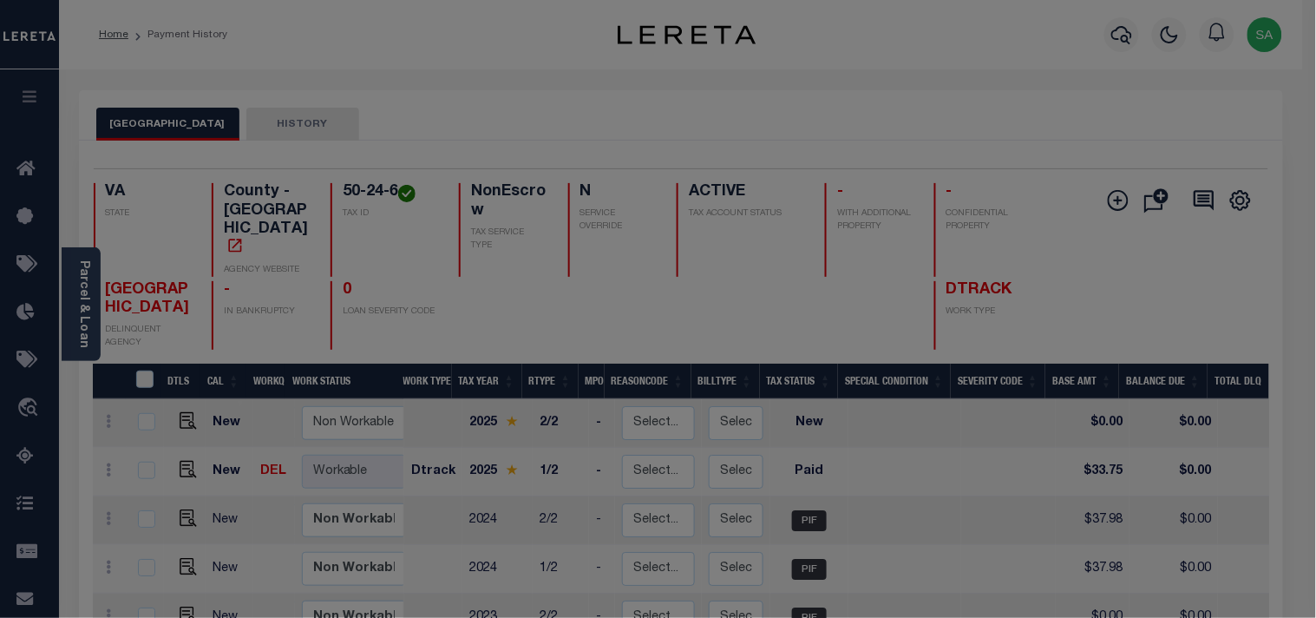
click at [0, 0] on input "text" at bounding box center [0, 0] width 0 height 0
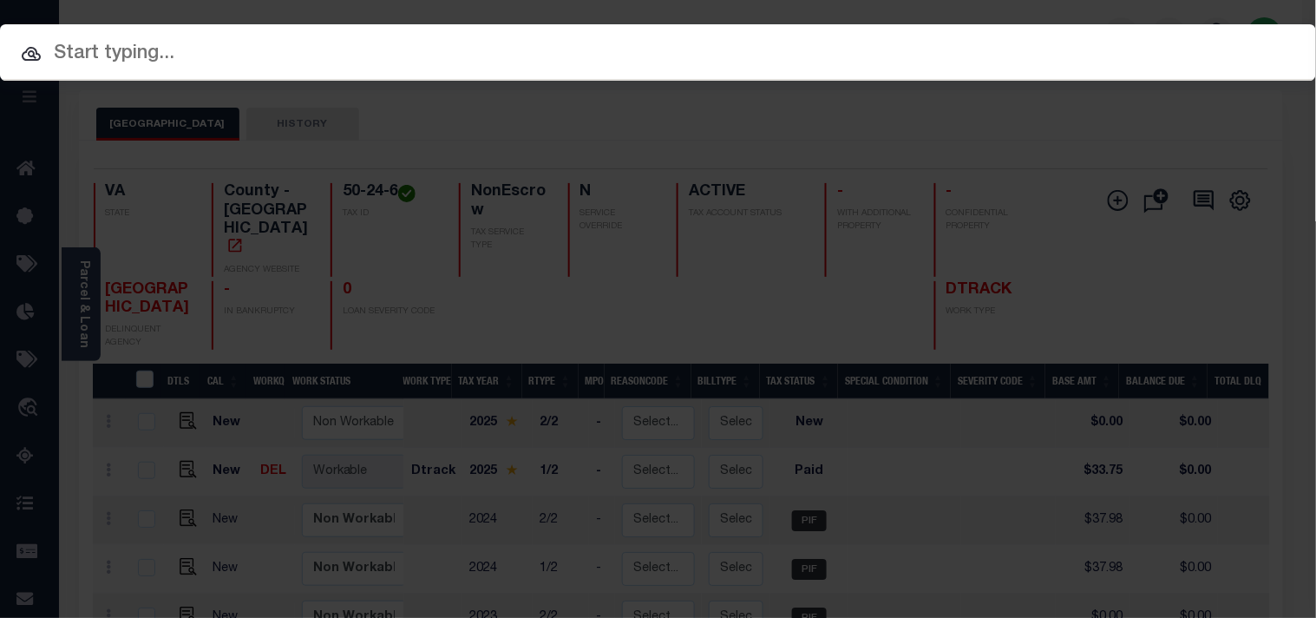
paste input "28665006"
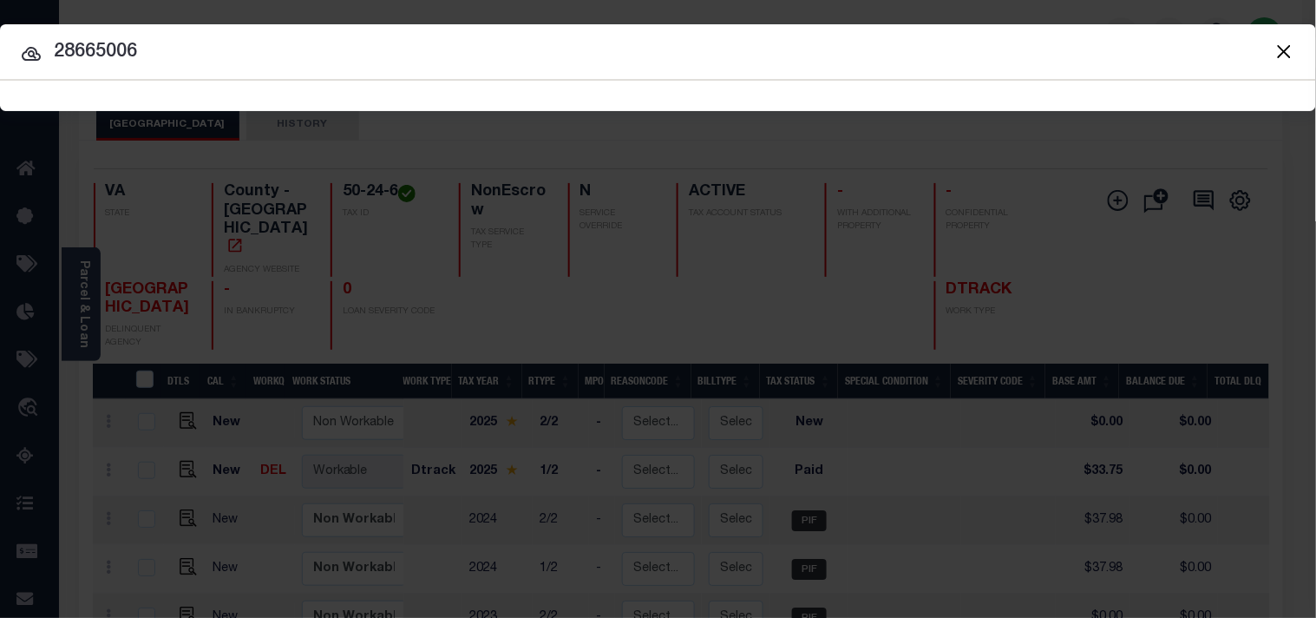
type input "28665006"
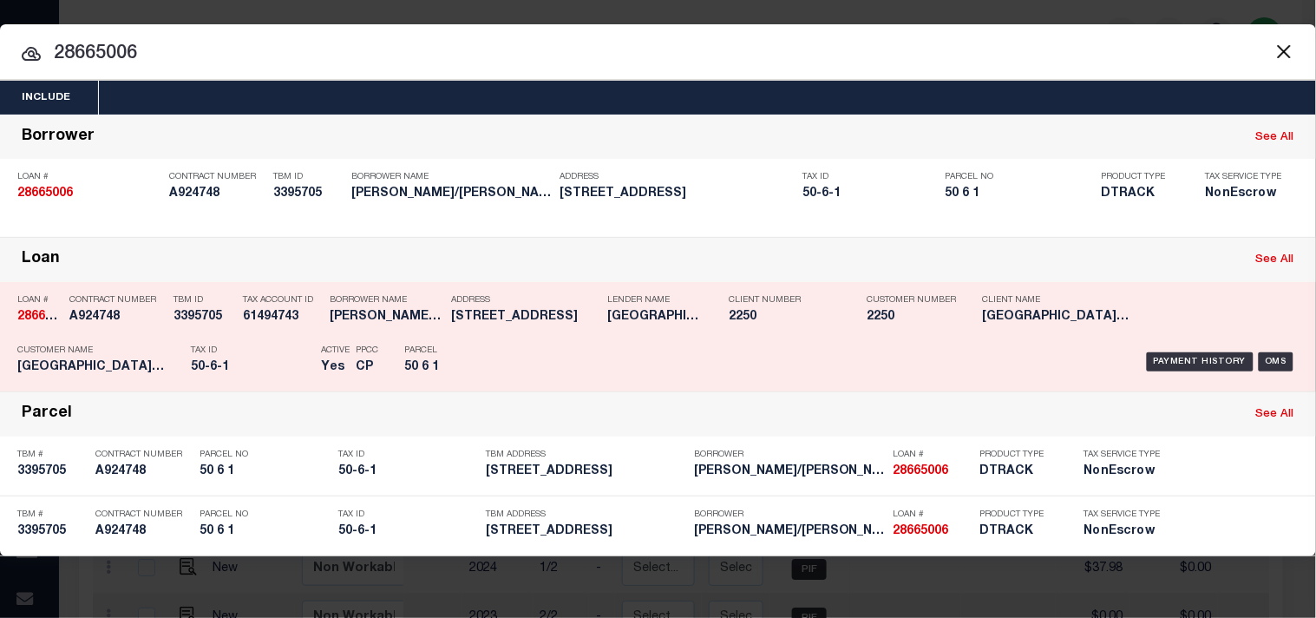
click at [521, 351] on div "Payment History OMS" at bounding box center [903, 362] width 790 height 50
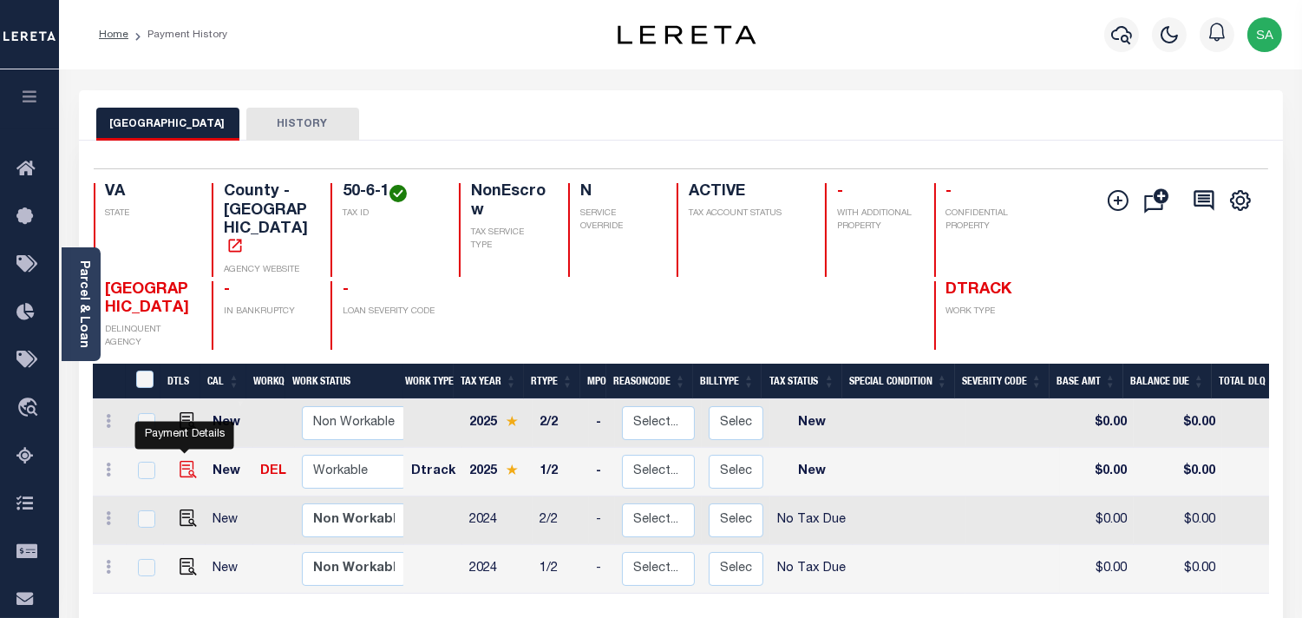
click at [183, 461] on img "" at bounding box center [188, 469] width 17 height 17
checkbox input "true"
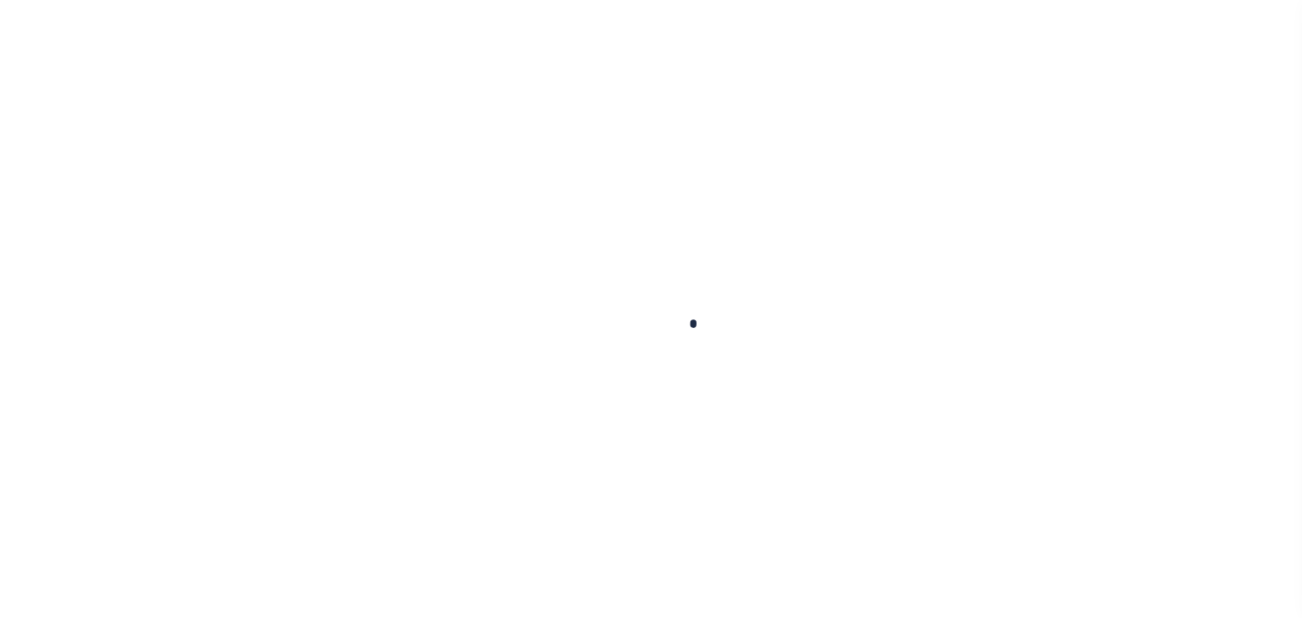
checkbox input "false"
type input "[DATE]"
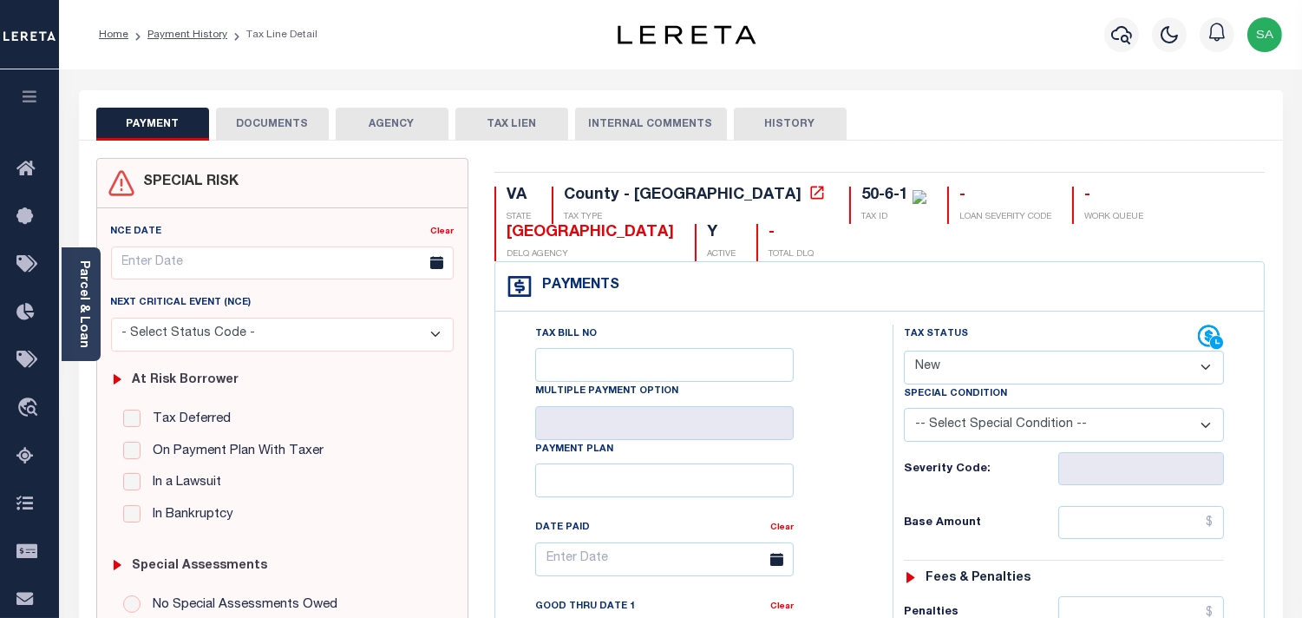
drag, startPoint x: 948, startPoint y: 365, endPoint x: 948, endPoint y: 380, distance: 14.8
click at [948, 369] on select "- Select Status Code - Open Due/Unpaid Paid Incomplete No Tax Due Internal Refu…" at bounding box center [1064, 368] width 320 height 34
select select "PYD"
click at [904, 351] on select "- Select Status Code - Open Due/Unpaid Paid Incomplete No Tax Due Internal Refu…" at bounding box center [1064, 368] width 320 height 34
type input "[DATE]"
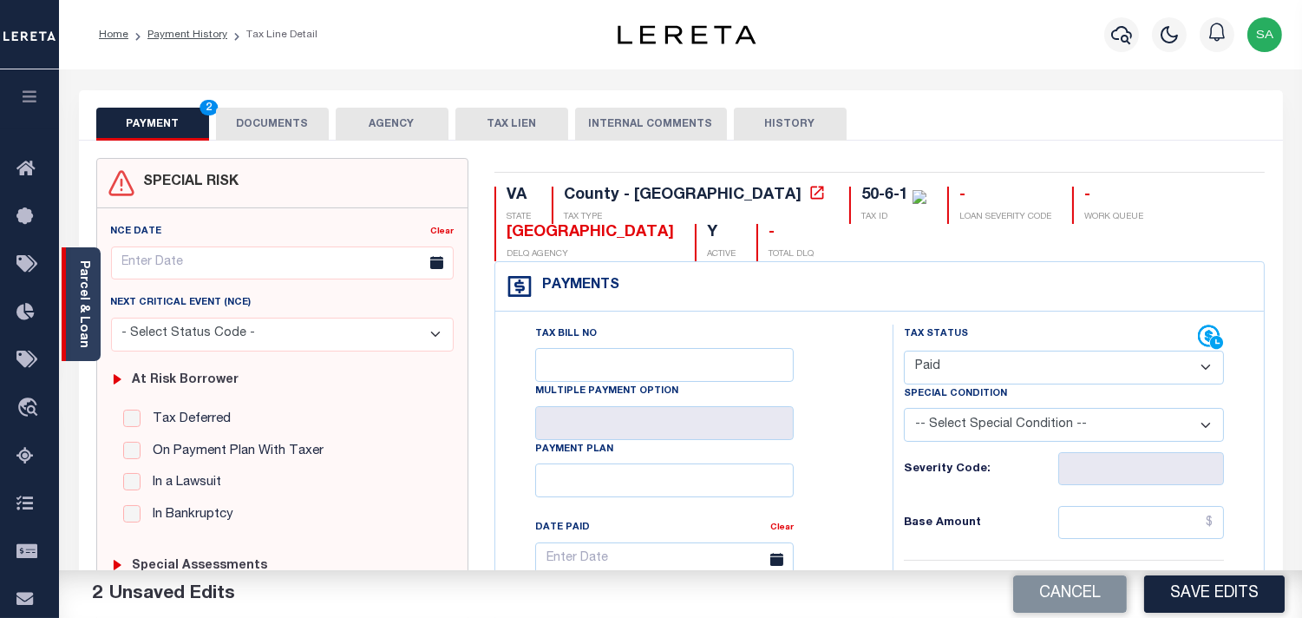
click at [85, 319] on link "Parcel & Loan" at bounding box center [83, 304] width 12 height 88
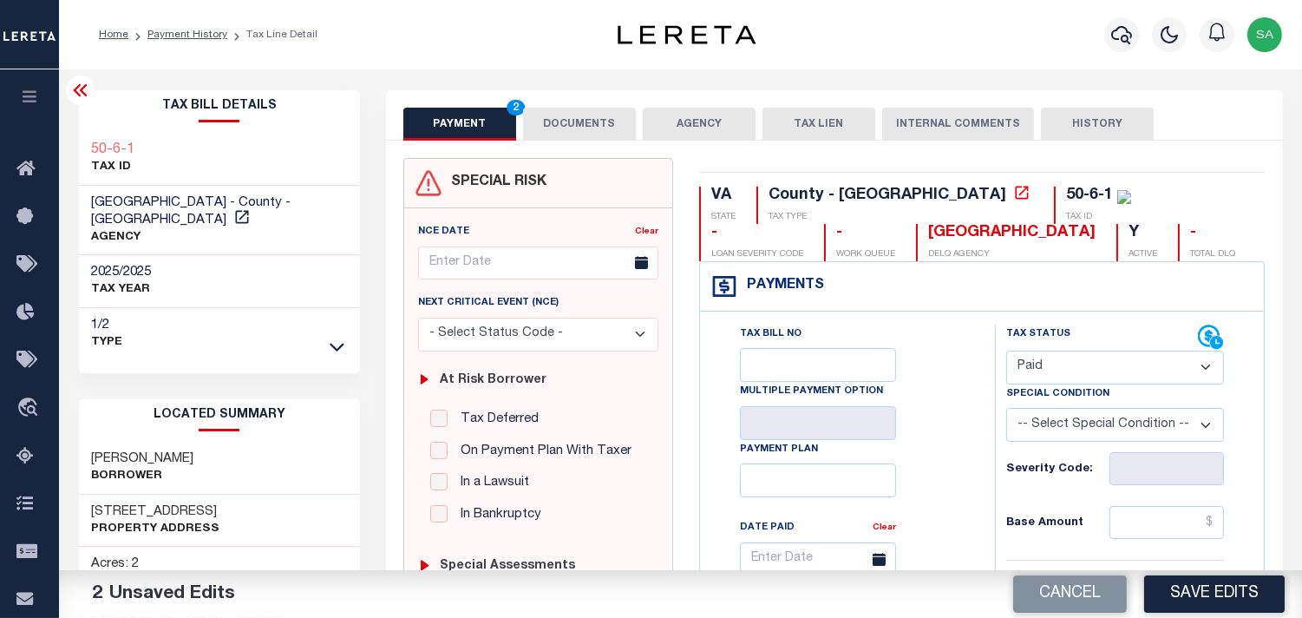
click at [597, 130] on button "DOCUMENTS" at bounding box center [579, 124] width 113 height 33
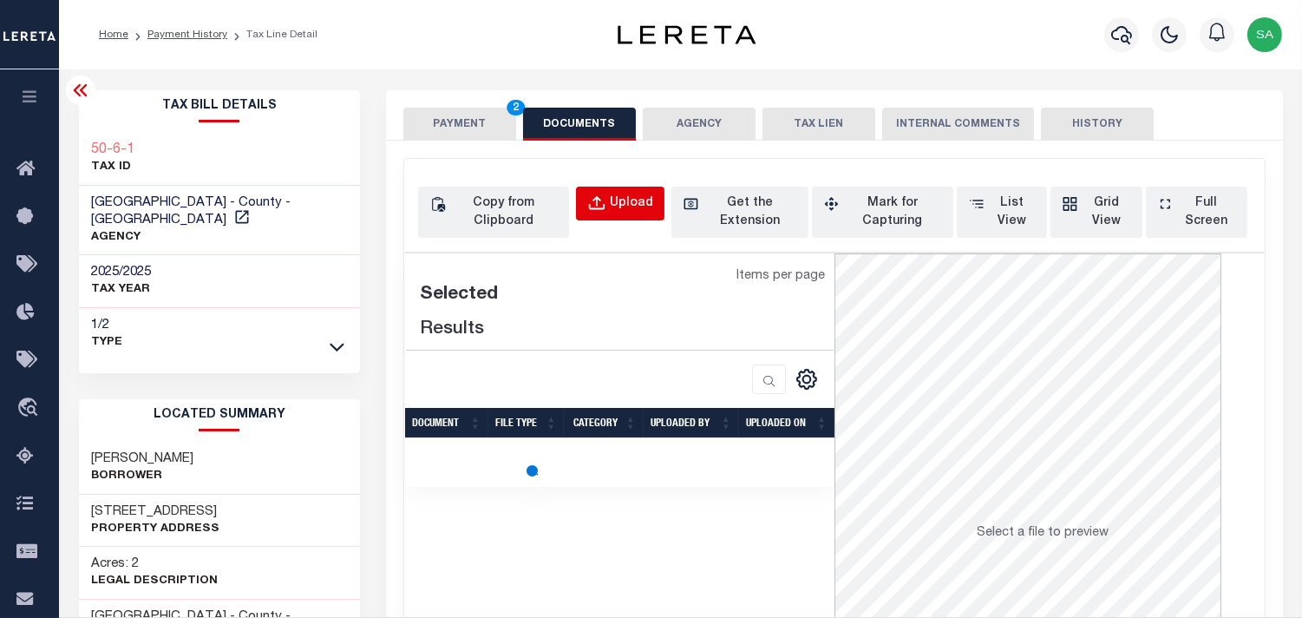
click at [622, 193] on button "Upload" at bounding box center [620, 204] width 89 height 34
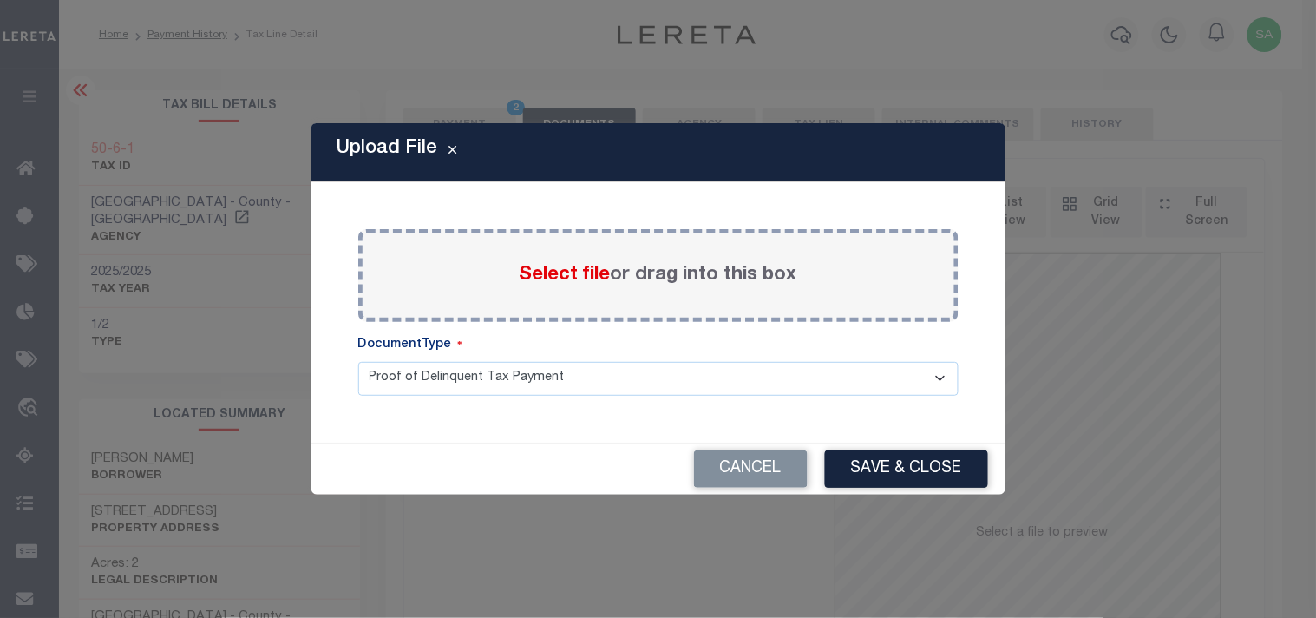
click at [571, 280] on span "Select file" at bounding box center [565, 275] width 91 height 19
click at [0, 0] on input "Select file or drag into this box" at bounding box center [0, 0] width 0 height 0
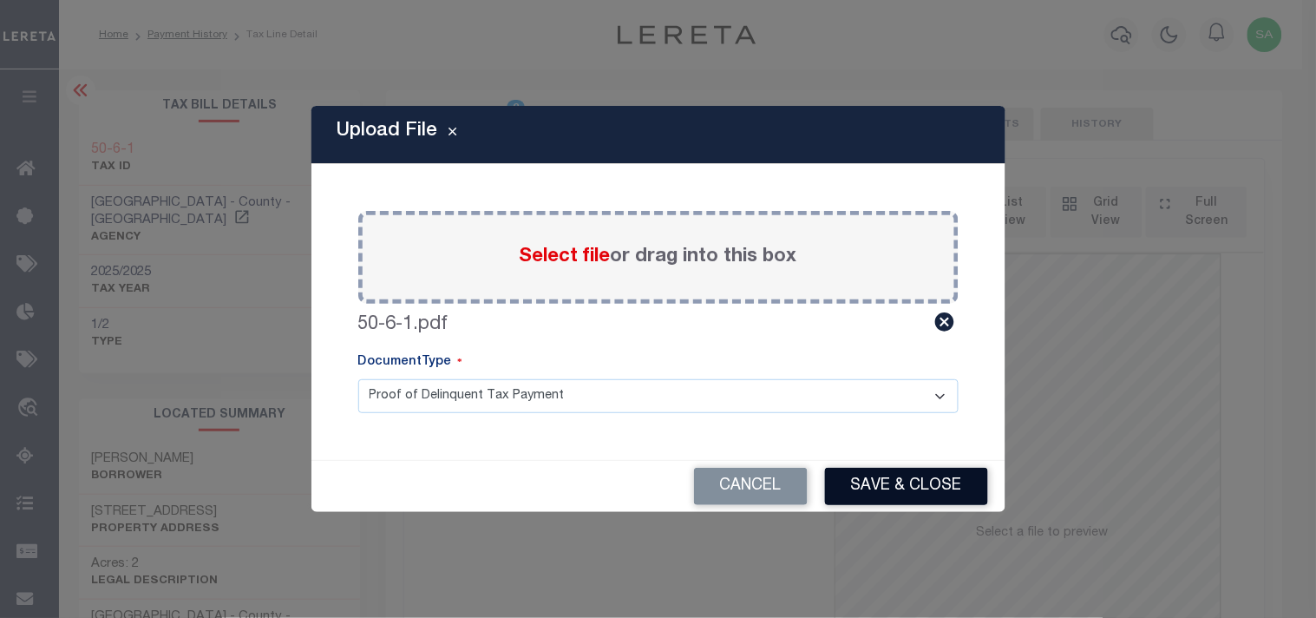
click at [908, 478] on button "Save & Close" at bounding box center [906, 486] width 163 height 37
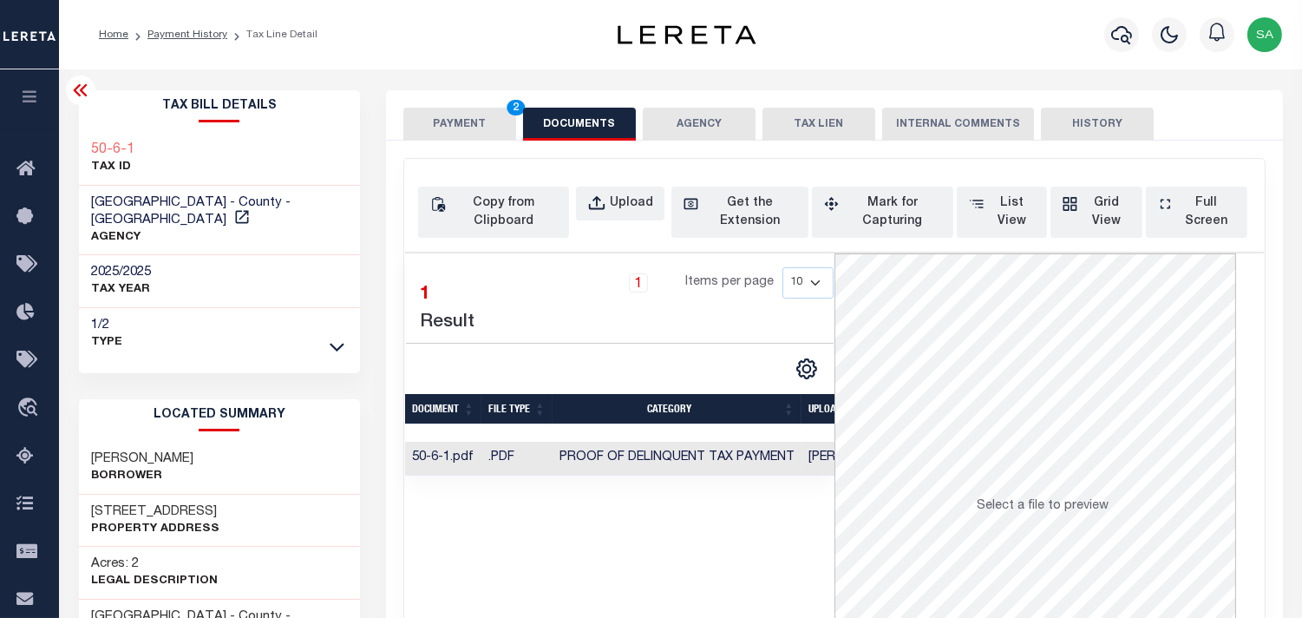
click at [423, 114] on button "PAYMENT 2" at bounding box center [459, 124] width 113 height 33
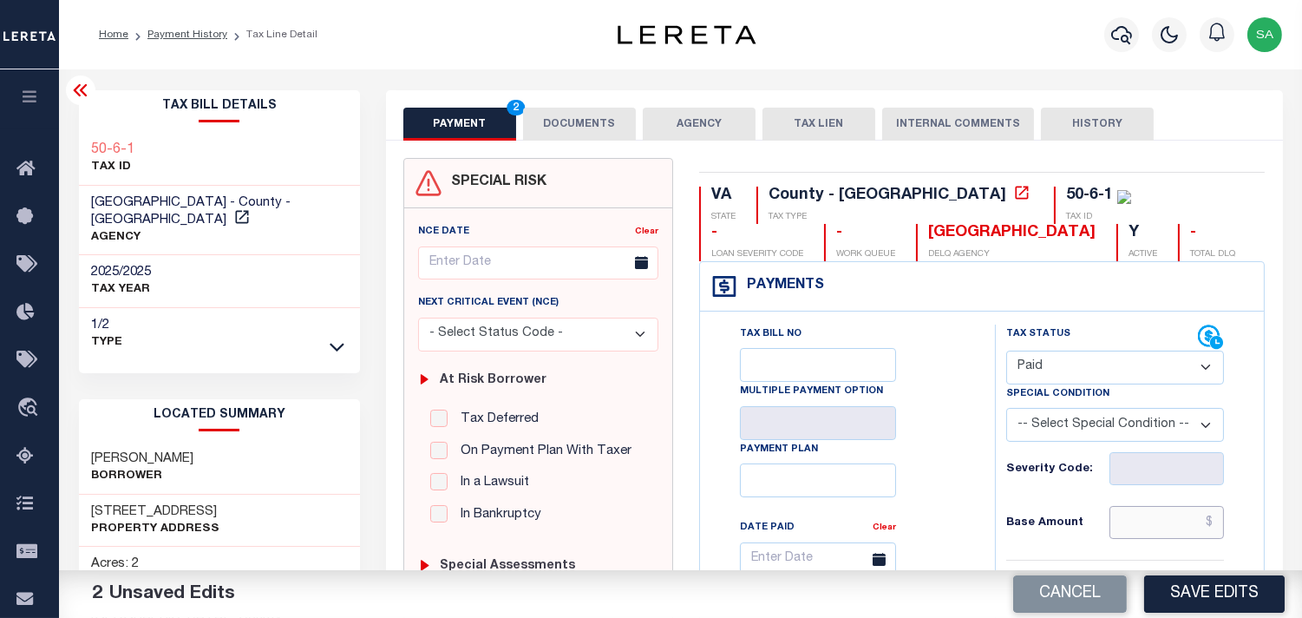
drag, startPoint x: 1149, startPoint y: 524, endPoint x: 1121, endPoint y: 518, distance: 28.4
click at [1149, 524] on input "text" at bounding box center [1167, 522] width 115 height 33
paste input "842.63"
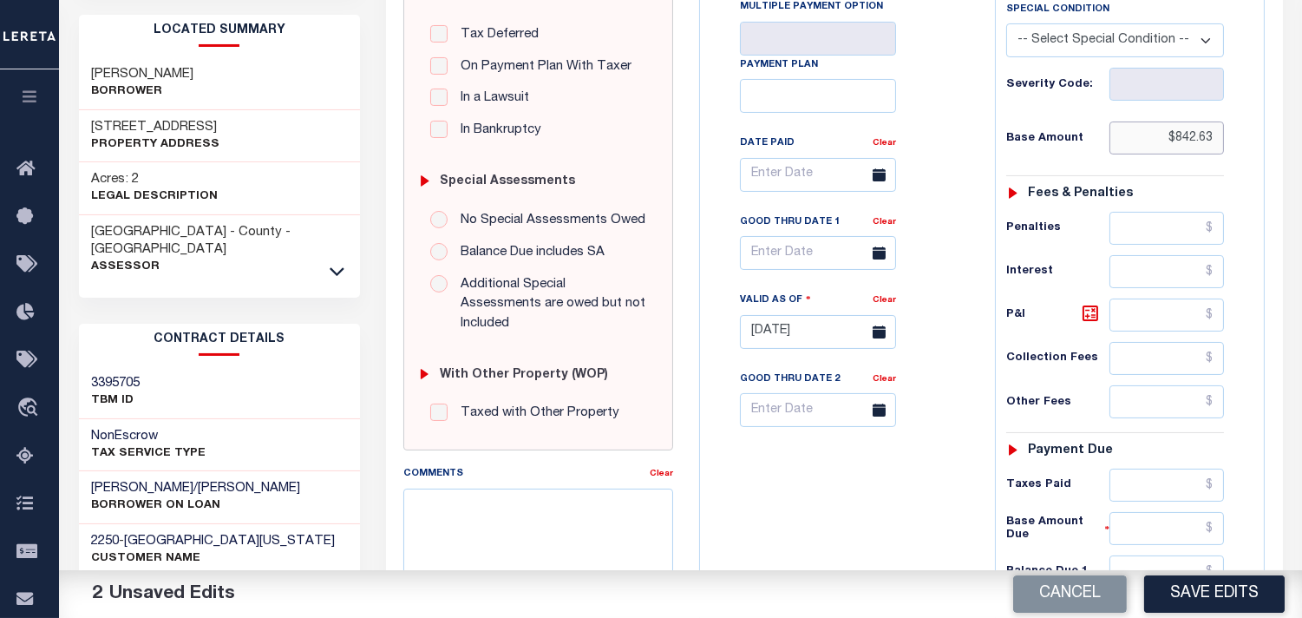
scroll to position [385, 0]
type input "$842.63"
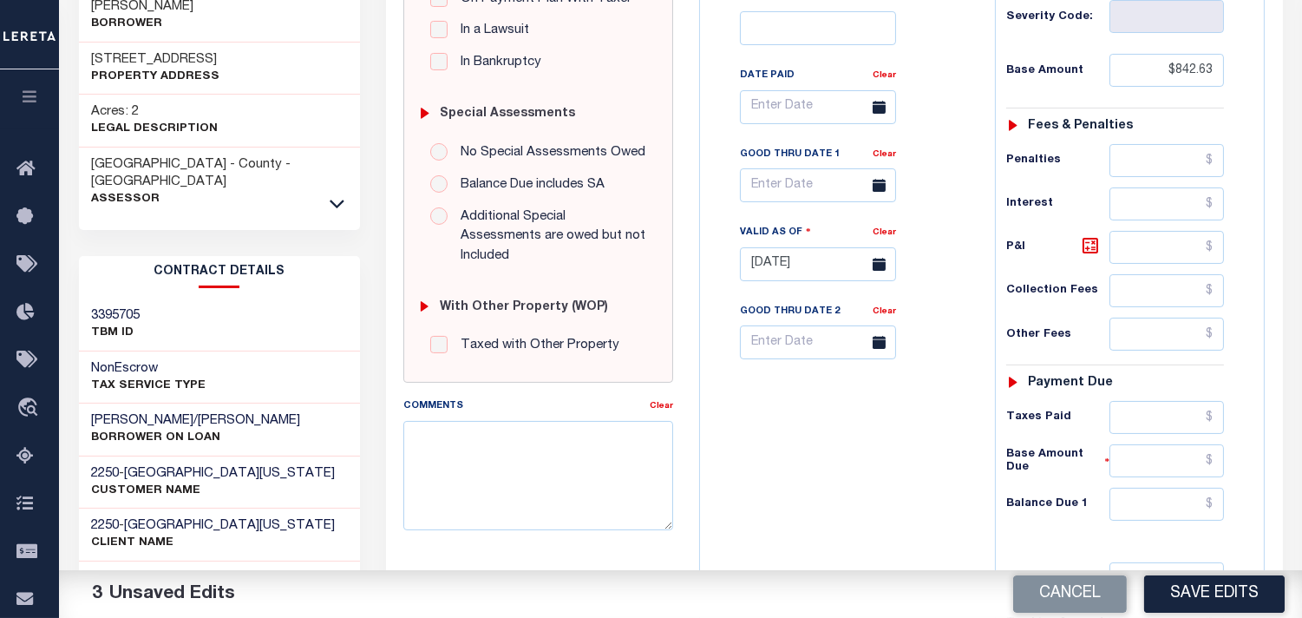
scroll to position [482, 0]
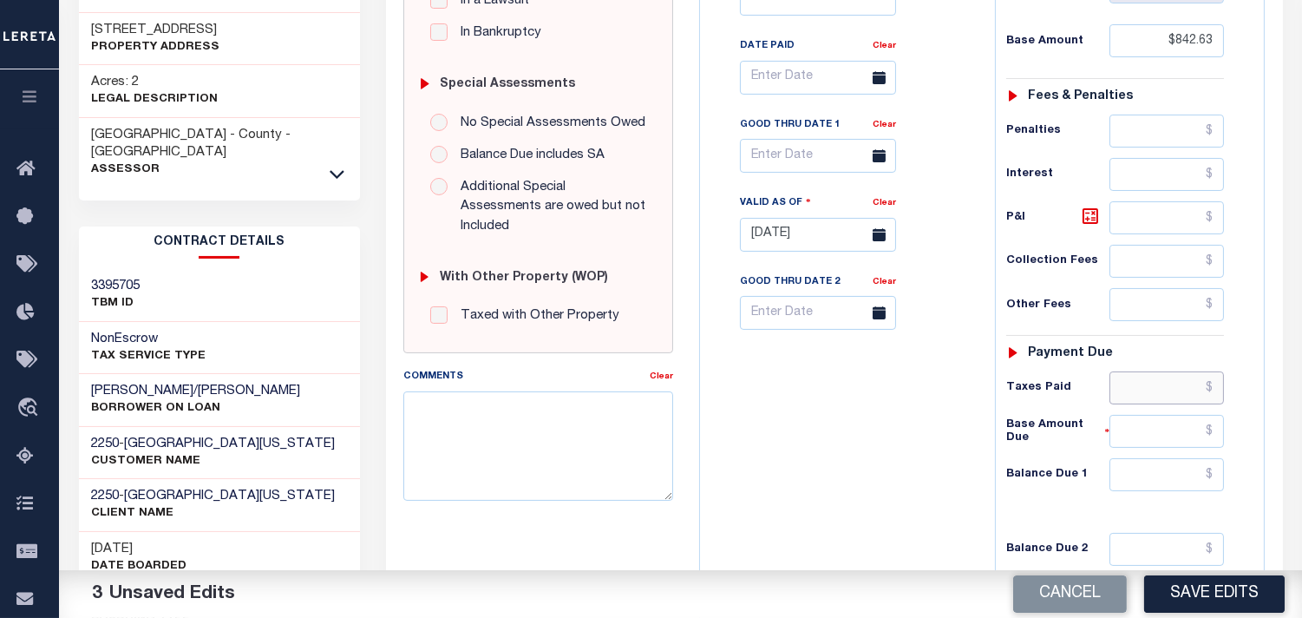
drag, startPoint x: 1145, startPoint y: 402, endPoint x: 955, endPoint y: 396, distance: 190.1
click at [1145, 402] on input "text" at bounding box center [1167, 387] width 115 height 33
paste input "926.89"
type input "$926.89"
drag, startPoint x: 1140, startPoint y: 474, endPoint x: 887, endPoint y: 453, distance: 254.2
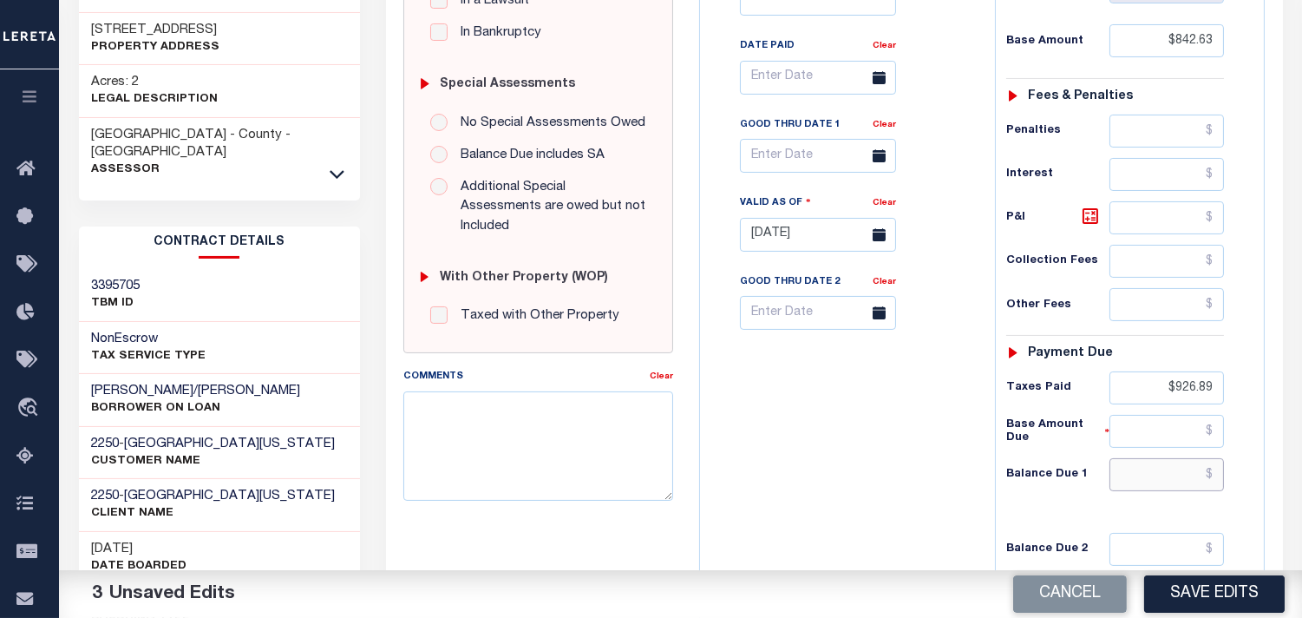
click at [1141, 475] on input "text" at bounding box center [1167, 474] width 115 height 33
paste input "926.89"
type input "$926.89"
click at [1086, 213] on icon at bounding box center [1091, 216] width 16 height 16
type input "$84.26"
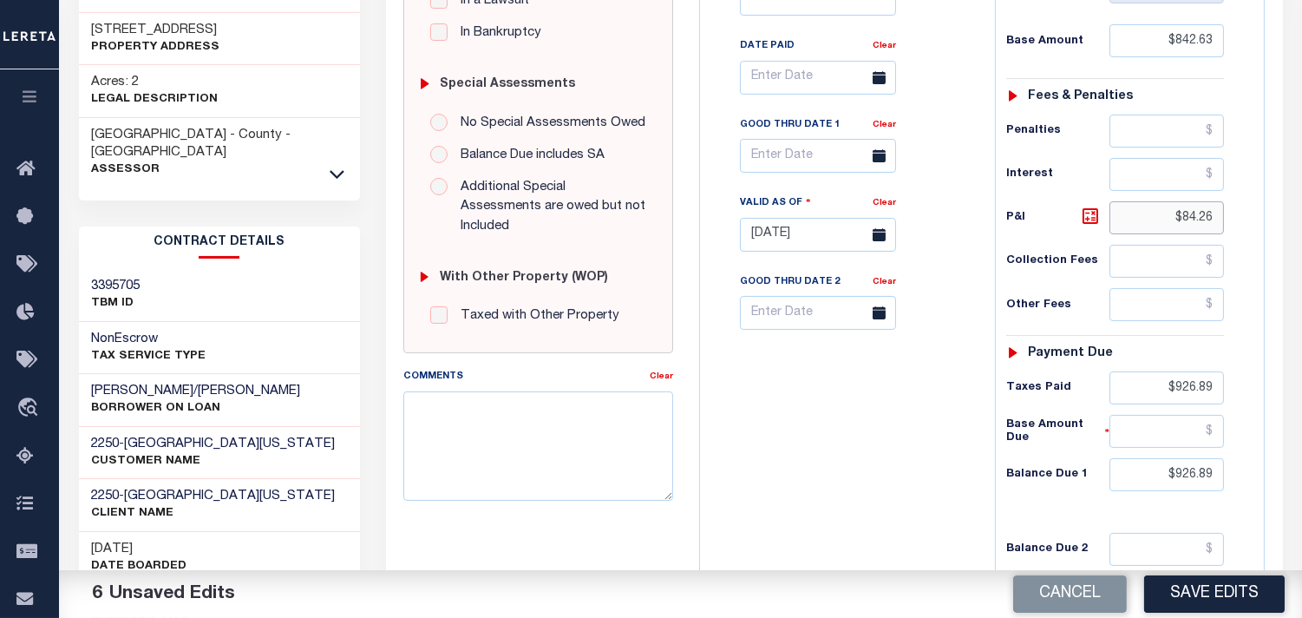
drag, startPoint x: 1160, startPoint y: 223, endPoint x: 1252, endPoint y: 220, distance: 92.0
click at [1252, 220] on div "Tax Status Status" at bounding box center [1121, 226] width 278 height 766
drag, startPoint x: 1139, startPoint y: 469, endPoint x: 1265, endPoint y: 475, distance: 126.0
click at [1265, 475] on div "VA STATE County - VA TAX TYPE 50-6-1 TAX ID - LOAN SEVERITY CODE - WORK QUEUE F…" at bounding box center [982, 244] width 592 height 1137
type input "$0.00"
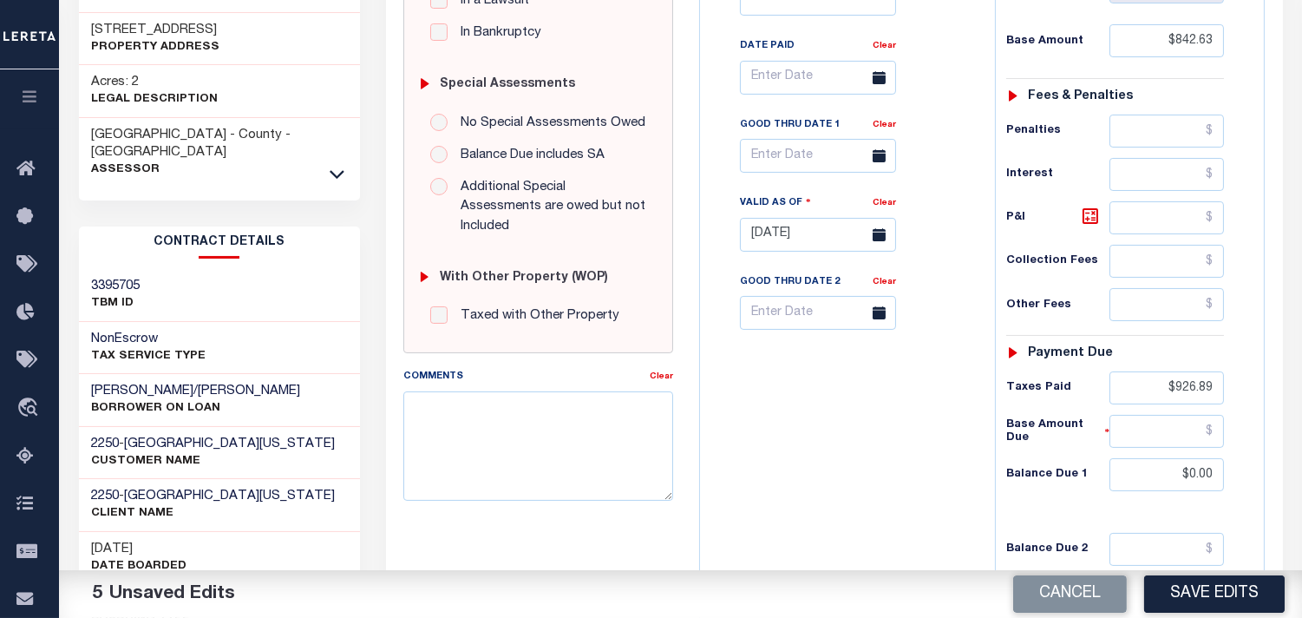
click at [944, 460] on div "Tax Bill No Multiple Payment Option Payment Plan Clear" at bounding box center [844, 226] width 278 height 766
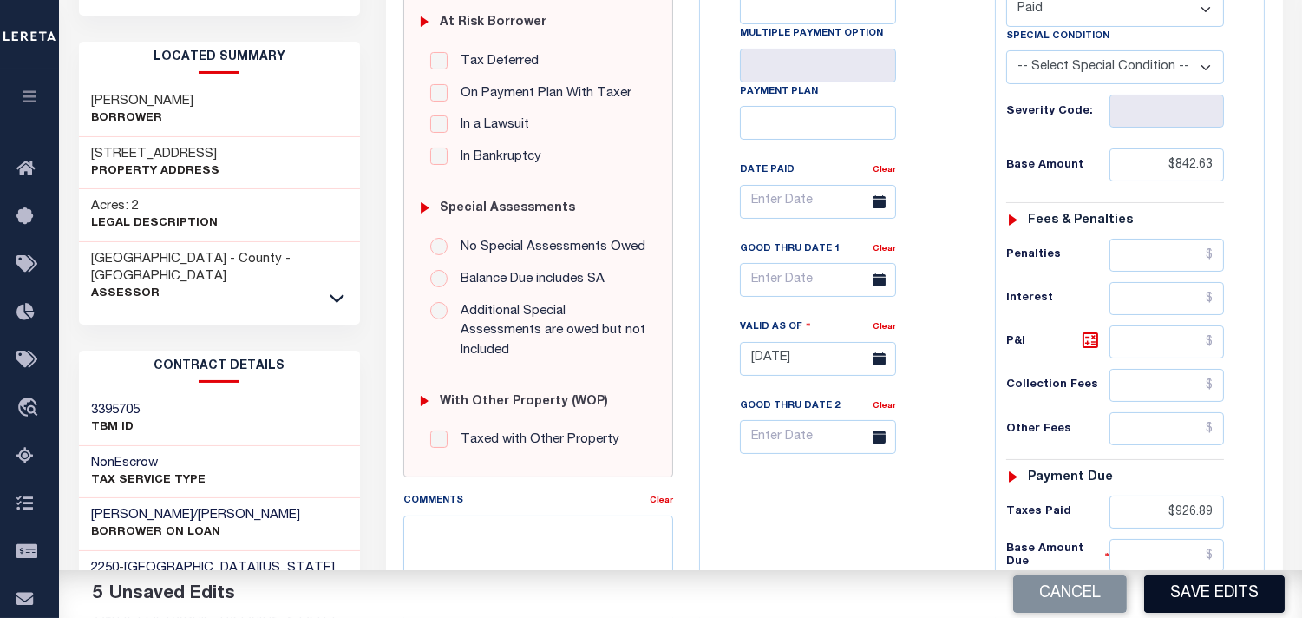
scroll to position [193, 0]
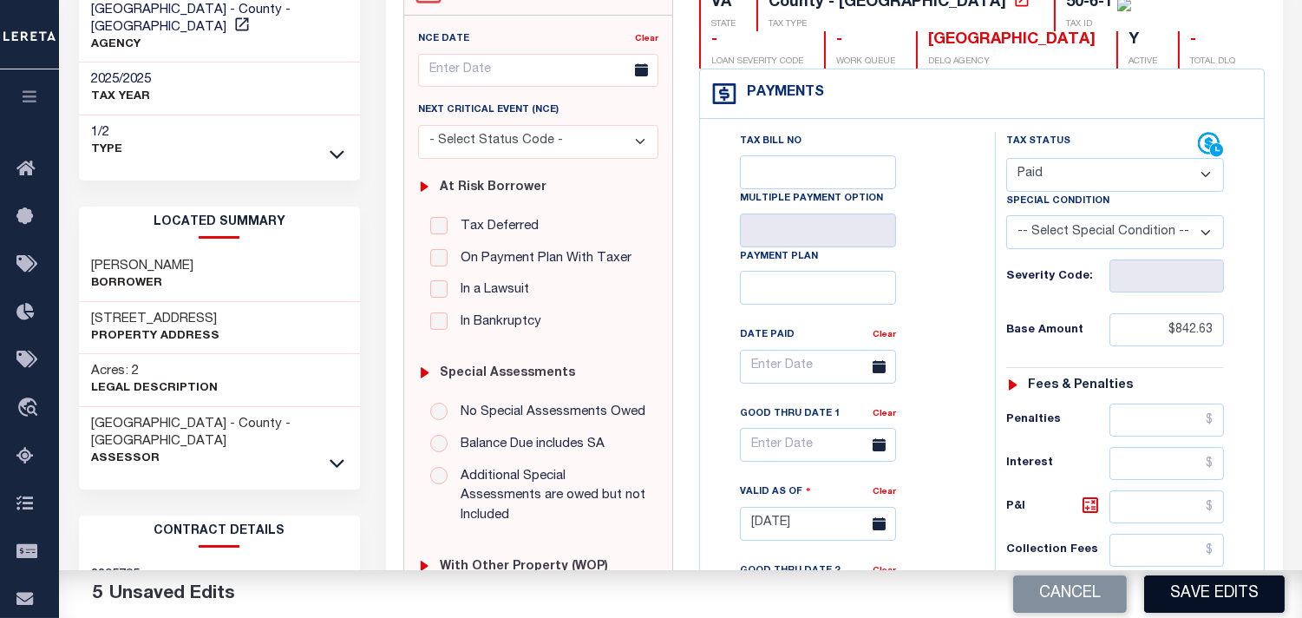
click at [1177, 585] on button "Save Edits" at bounding box center [1214, 593] width 141 height 37
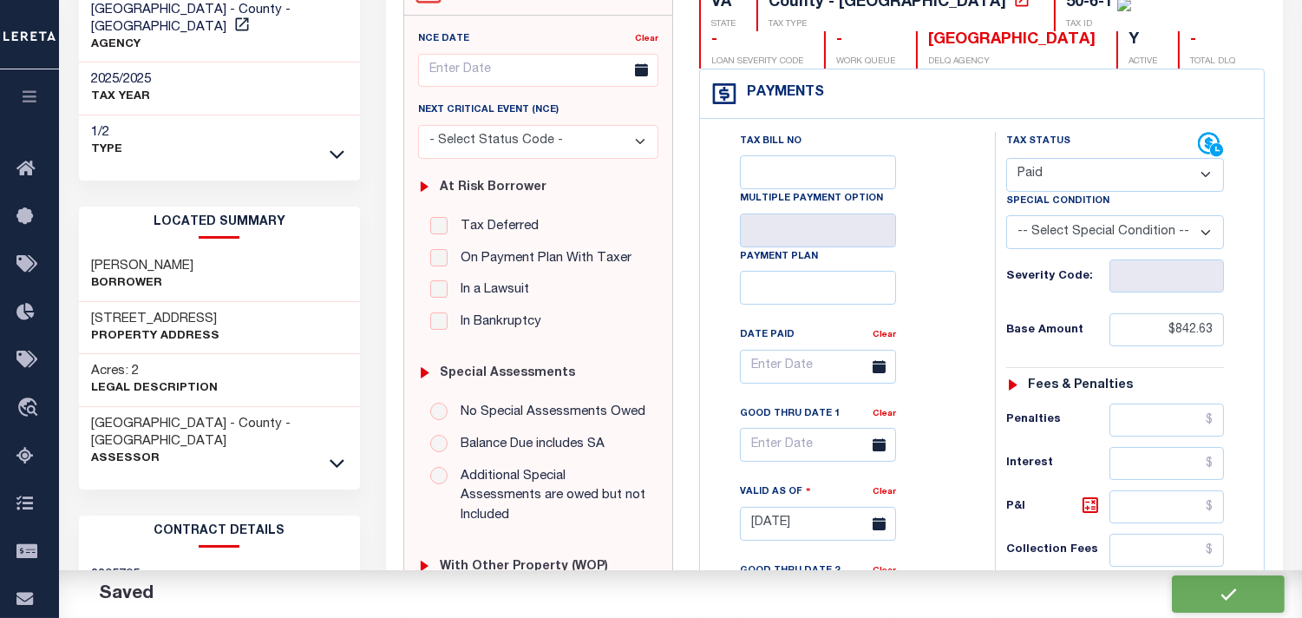
checkbox input "false"
type input "$842.63"
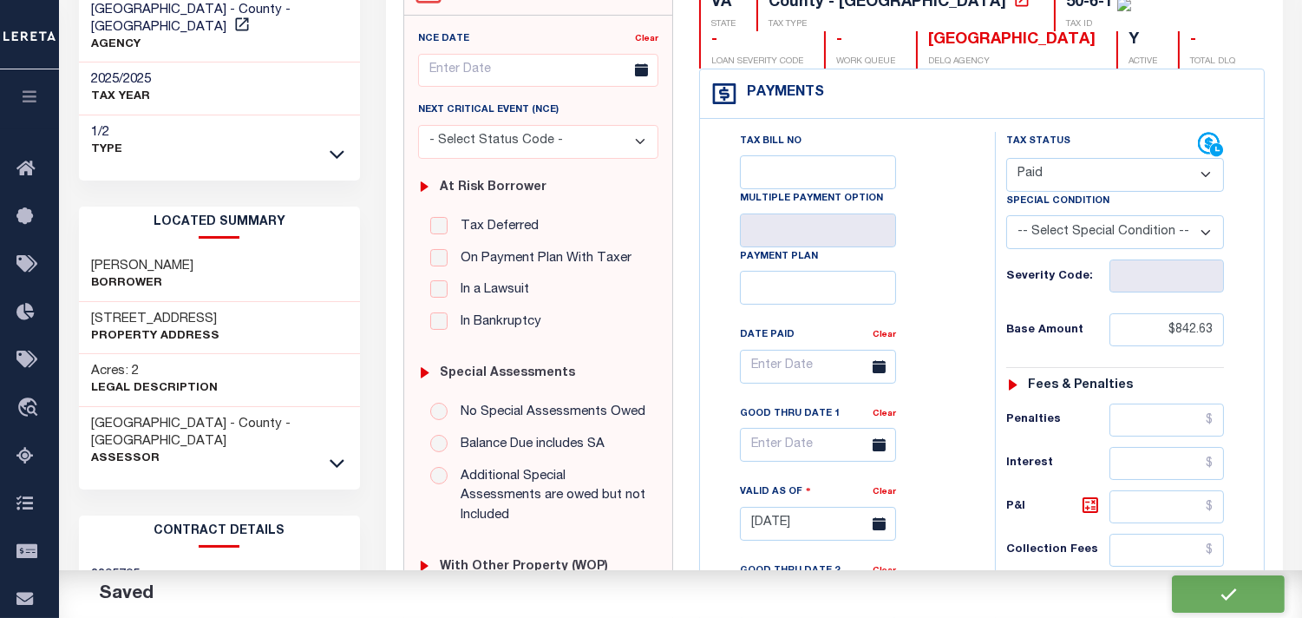
type input "$926.89"
type input "$0"
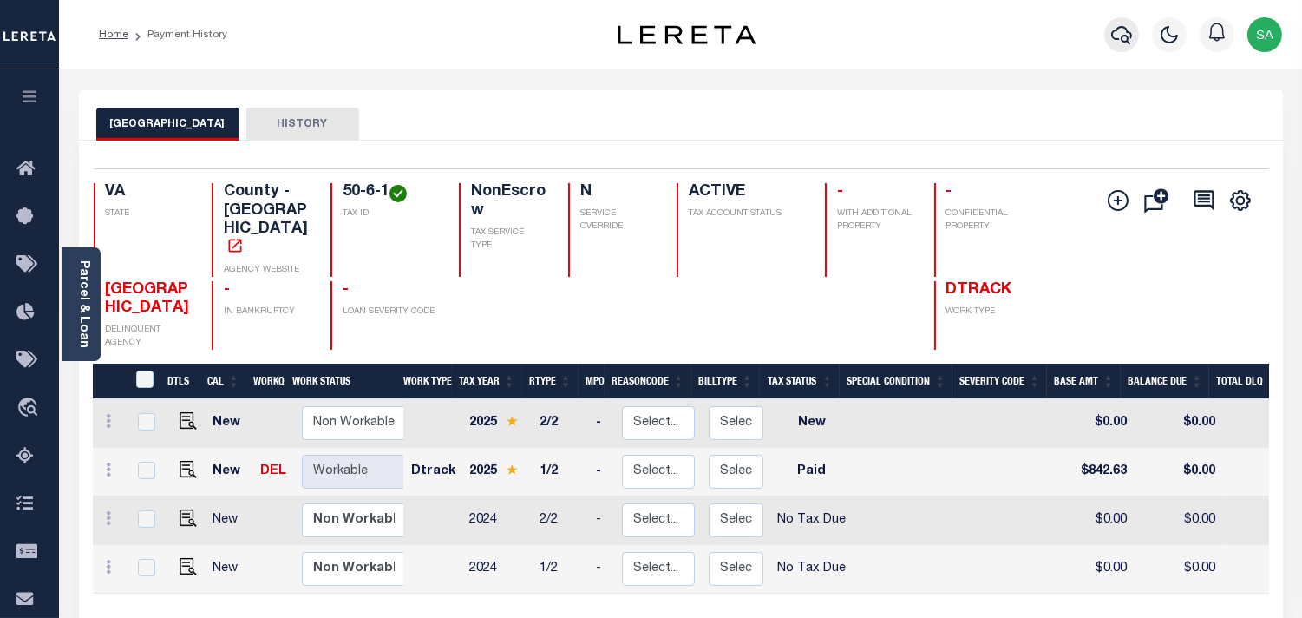
click at [1130, 38] on icon "button" at bounding box center [1121, 34] width 21 height 21
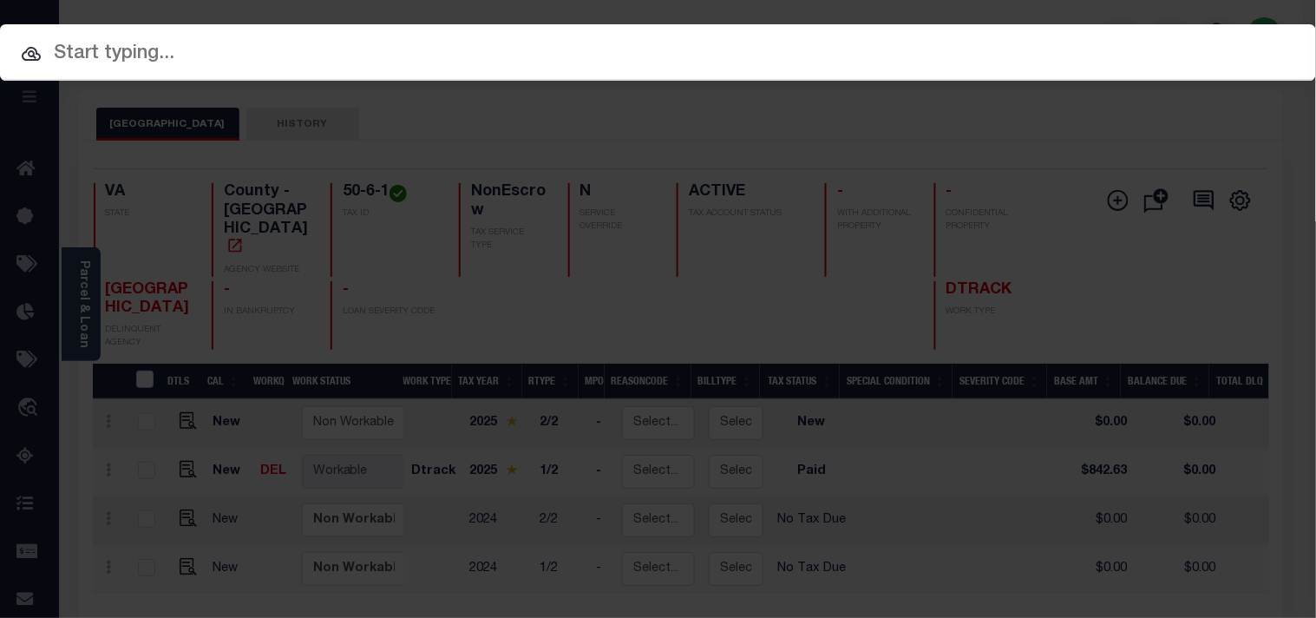
click at [1093, 42] on input "text" at bounding box center [658, 54] width 1316 height 30
paste input "10778921"
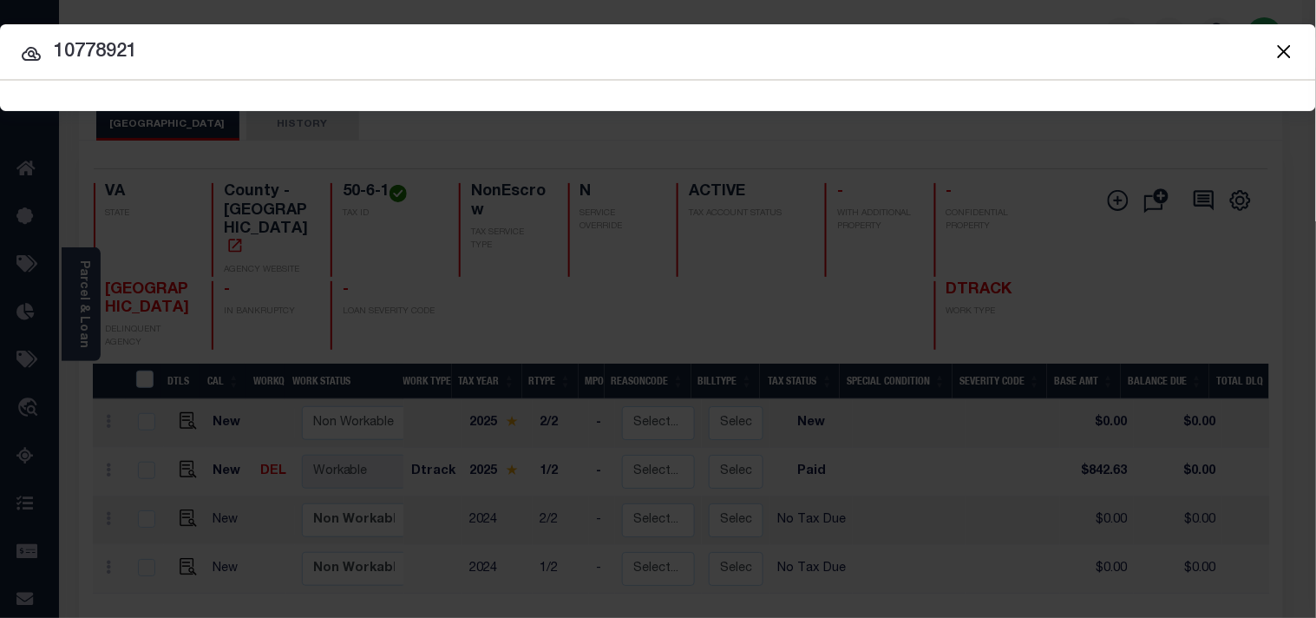
type input "10778921"
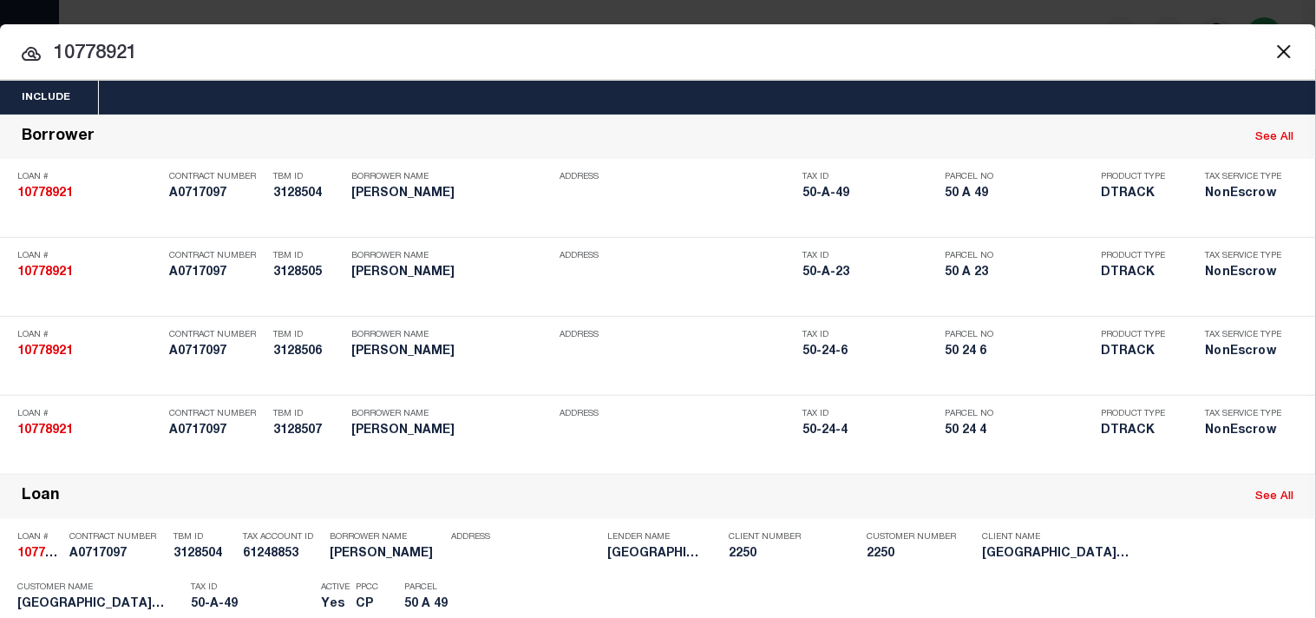
scroll to position [531, 0]
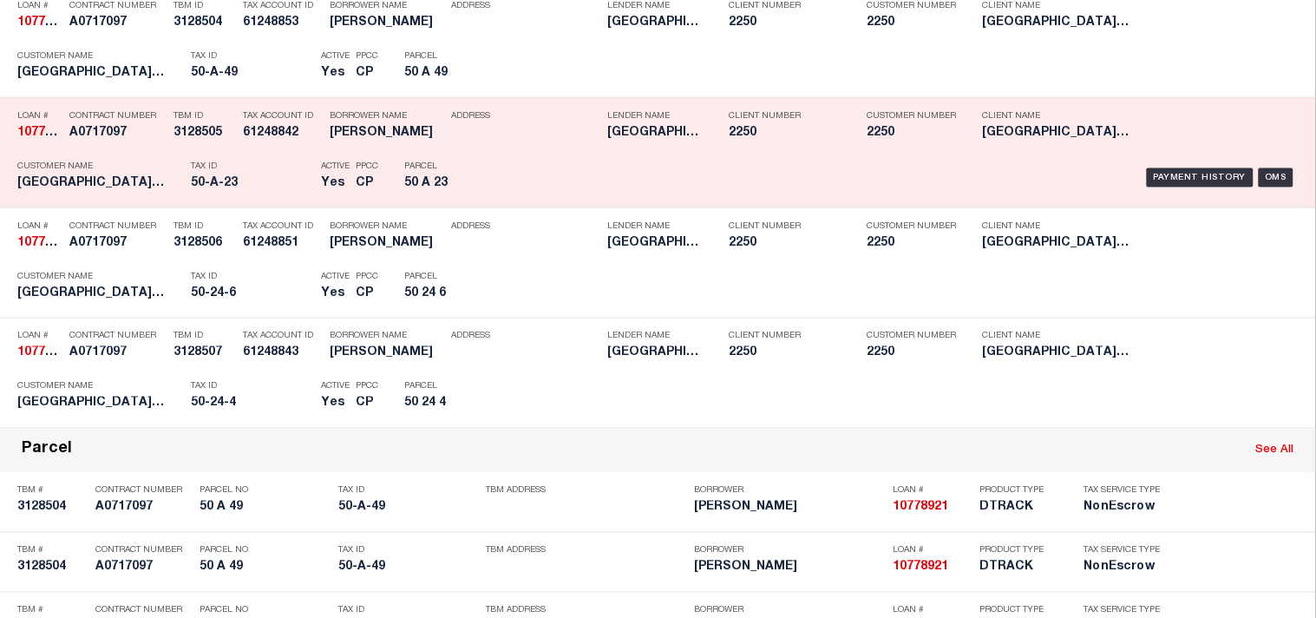
click at [235, 172] on p "Tax ID" at bounding box center [251, 166] width 121 height 10
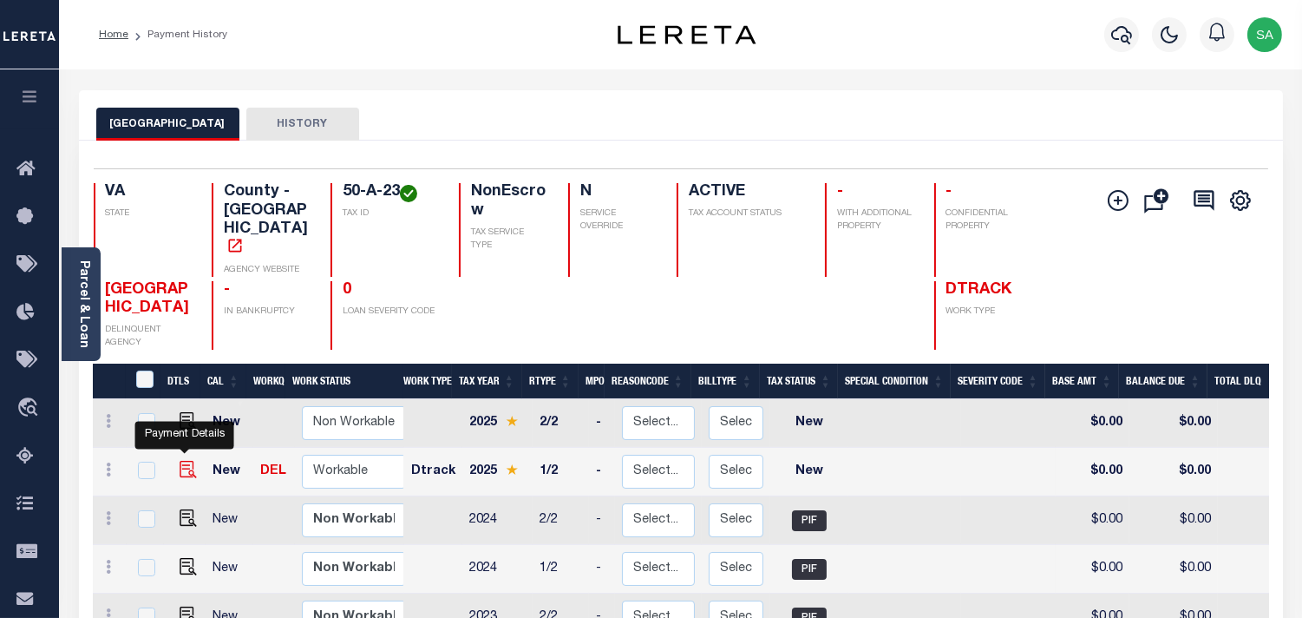
click at [180, 461] on img "" at bounding box center [188, 469] width 17 height 17
checkbox input "true"
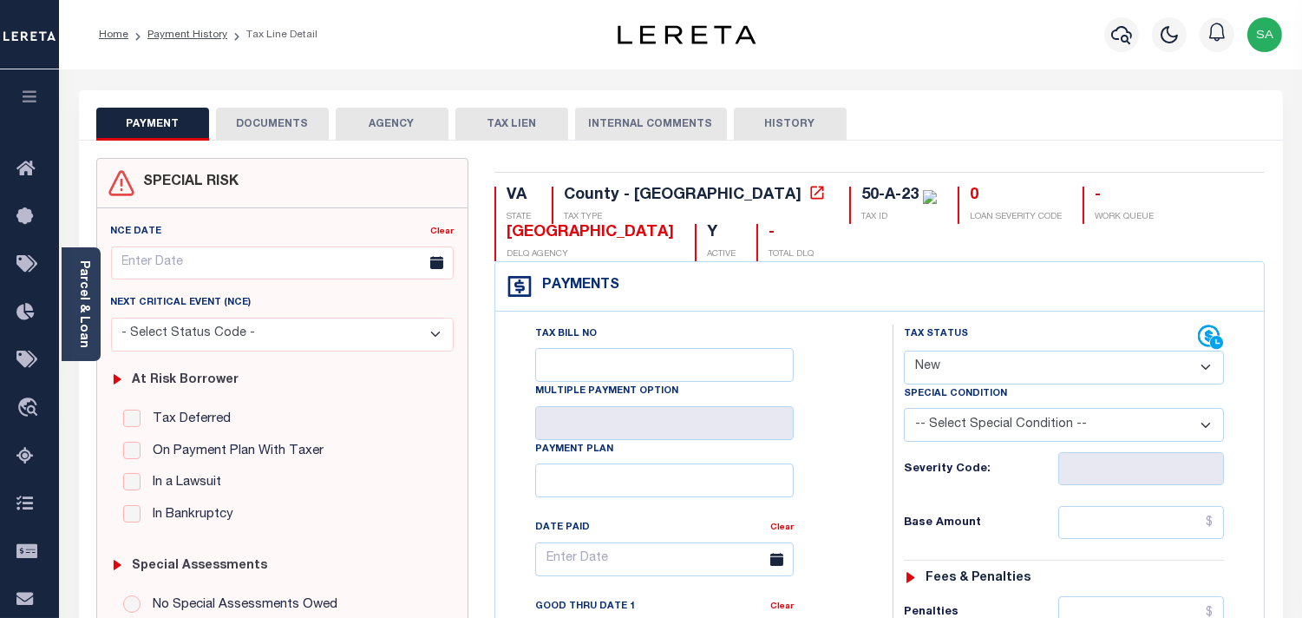
drag, startPoint x: 992, startPoint y: 370, endPoint x: 986, endPoint y: 382, distance: 12.8
click at [991, 377] on select "- Select Status Code - Open Due/Unpaid Paid Incomplete No Tax Due Internal Refu…" at bounding box center [1064, 368] width 320 height 34
select select "PYD"
click at [904, 351] on select "- Select Status Code - Open Due/Unpaid Paid Incomplete No Tax Due Internal Refu…" at bounding box center [1064, 368] width 320 height 34
type input "[DATE]"
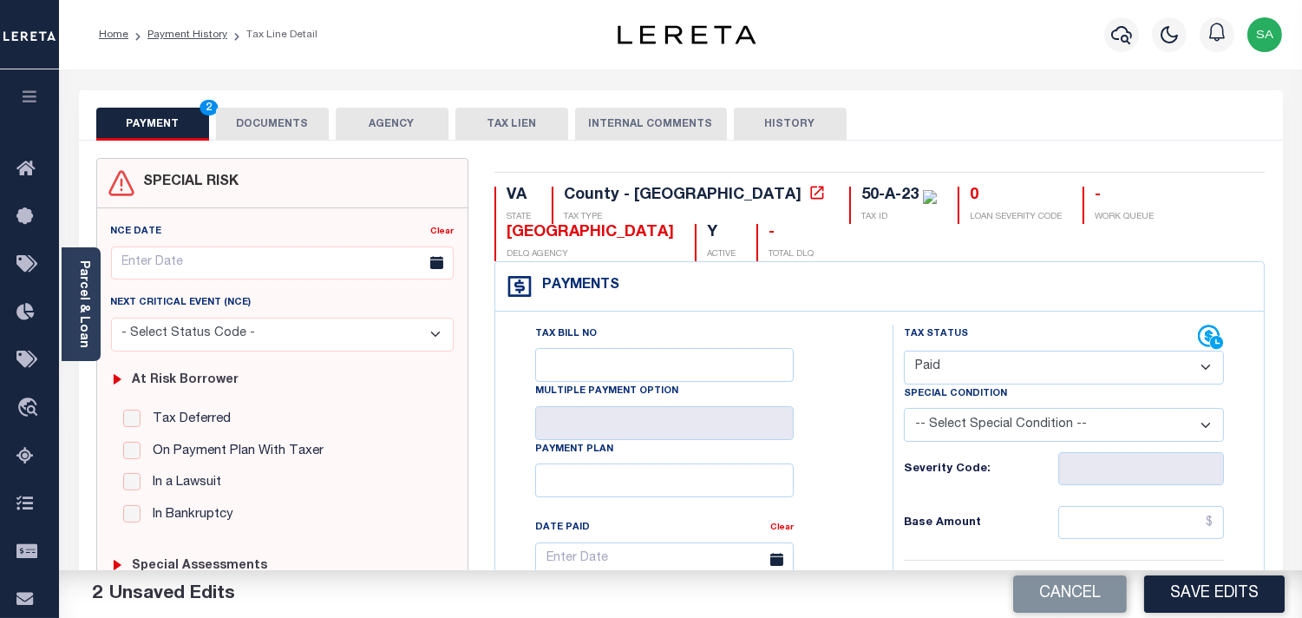
click at [257, 121] on button "DOCUMENTS" at bounding box center [272, 124] width 113 height 33
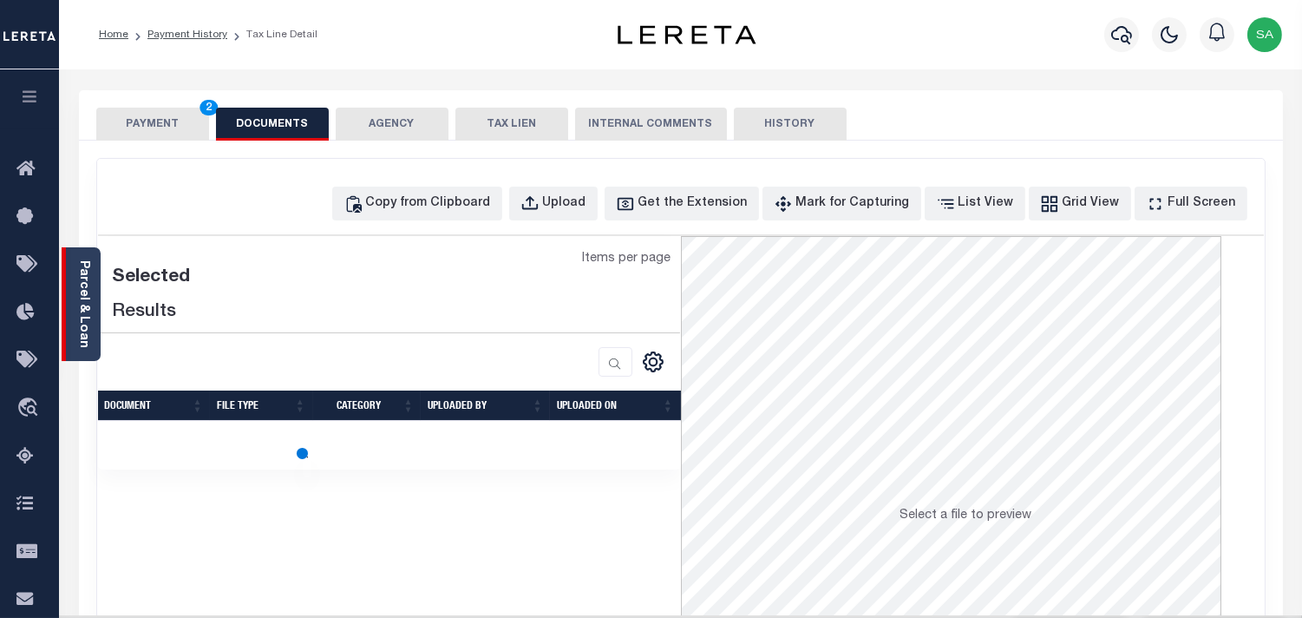
click at [82, 292] on link "Parcel & Loan" at bounding box center [83, 304] width 12 height 88
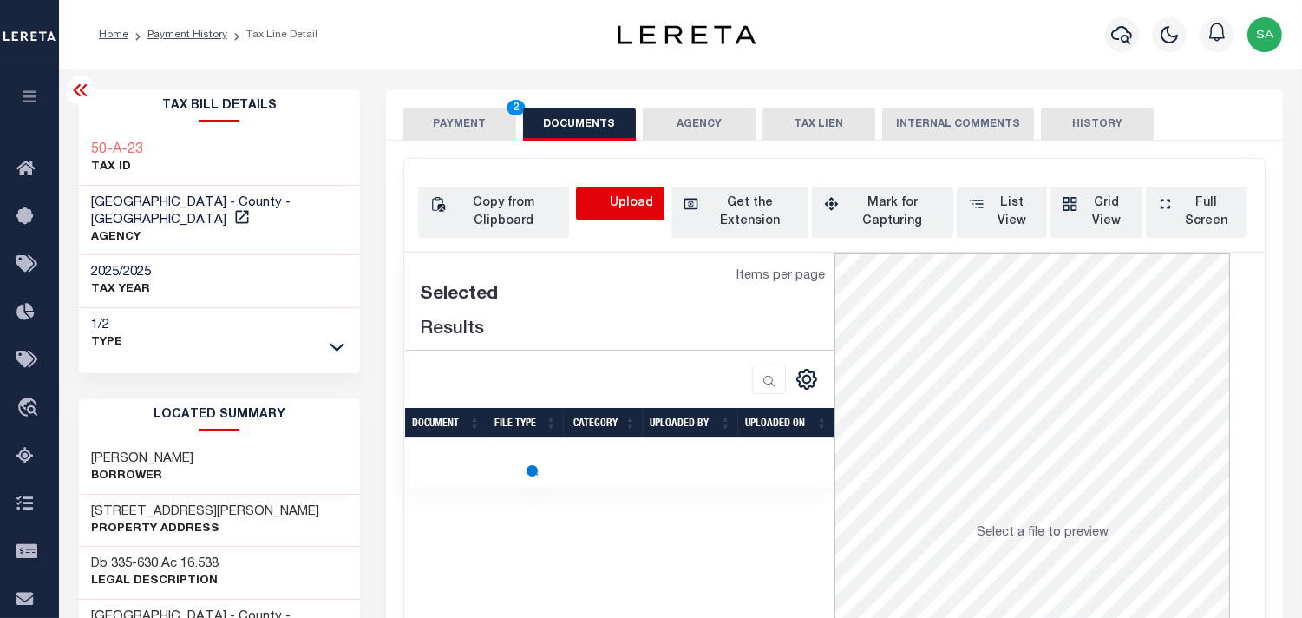
click at [599, 195] on icon "button" at bounding box center [596, 203] width 19 height 19
select select "POP"
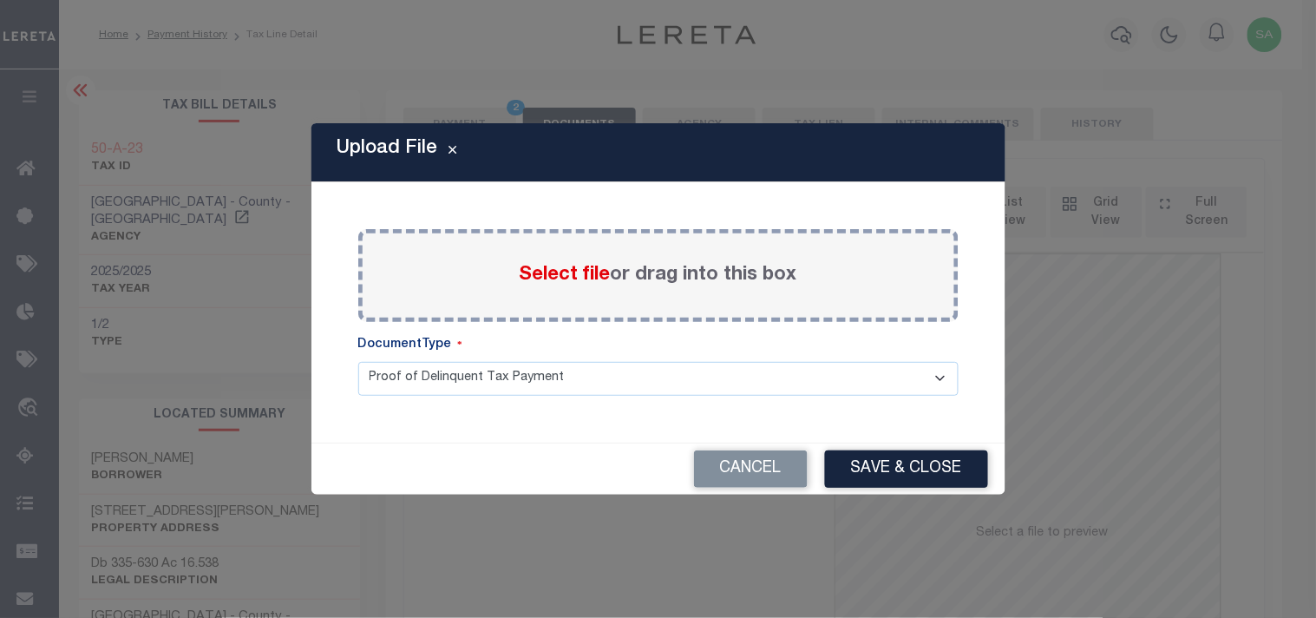
click at [574, 279] on span "Select file" at bounding box center [565, 275] width 91 height 19
click at [0, 0] on input "Select file or drag into this box" at bounding box center [0, 0] width 0 height 0
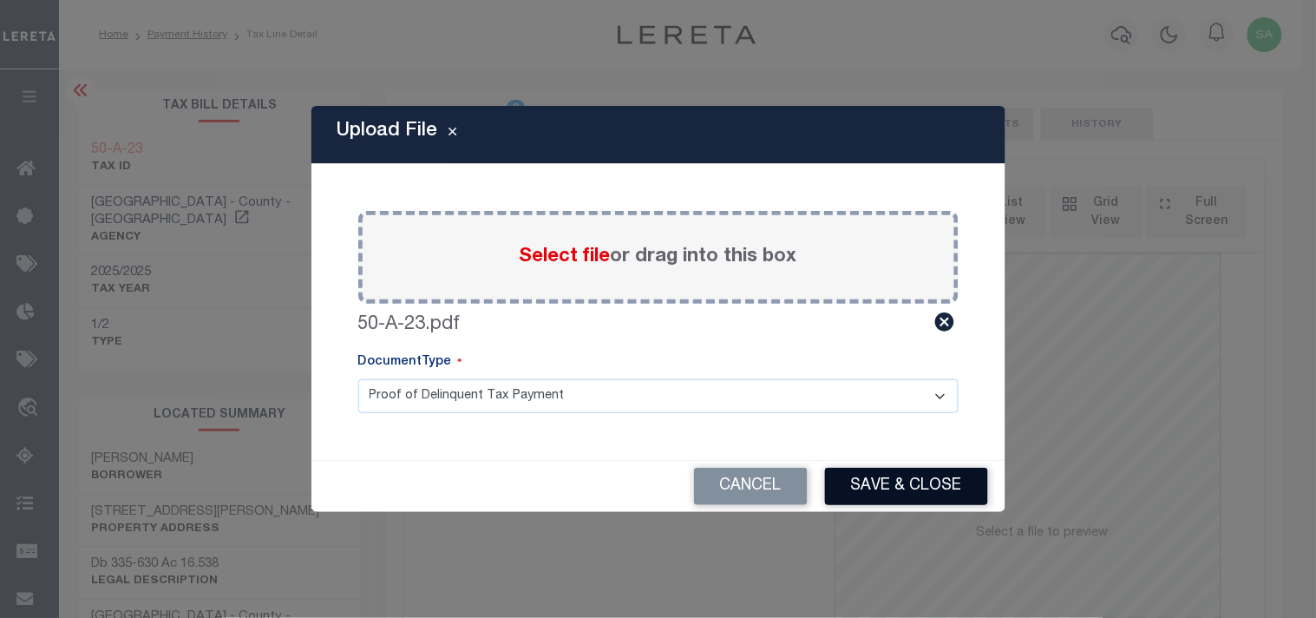
click at [888, 470] on button "Save & Close" at bounding box center [906, 486] width 163 height 37
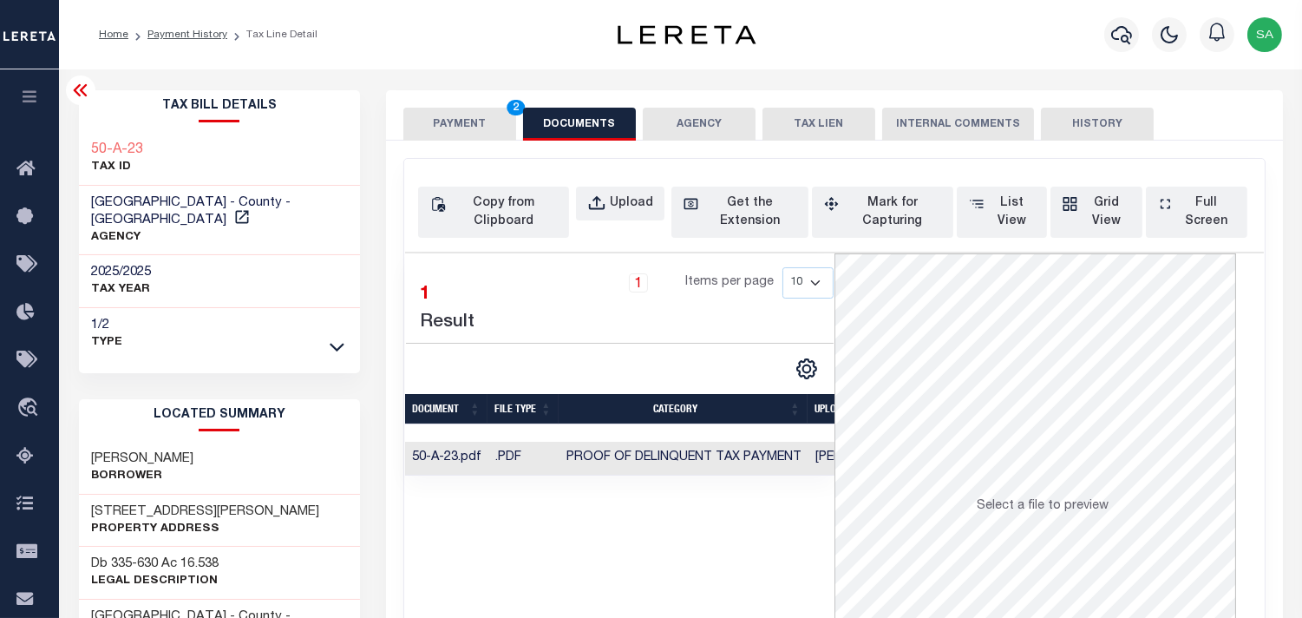
click at [436, 117] on button "PAYMENT 2" at bounding box center [459, 124] width 113 height 33
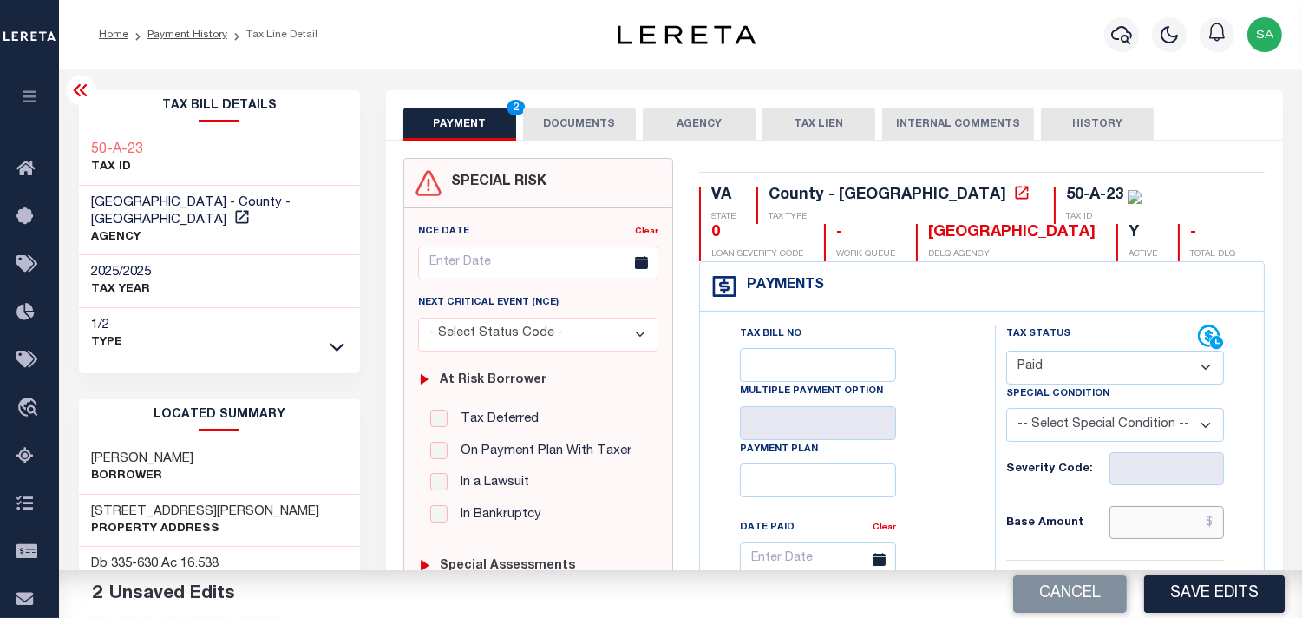
click at [1137, 519] on input "text" at bounding box center [1167, 522] width 115 height 33
paste input "377.40"
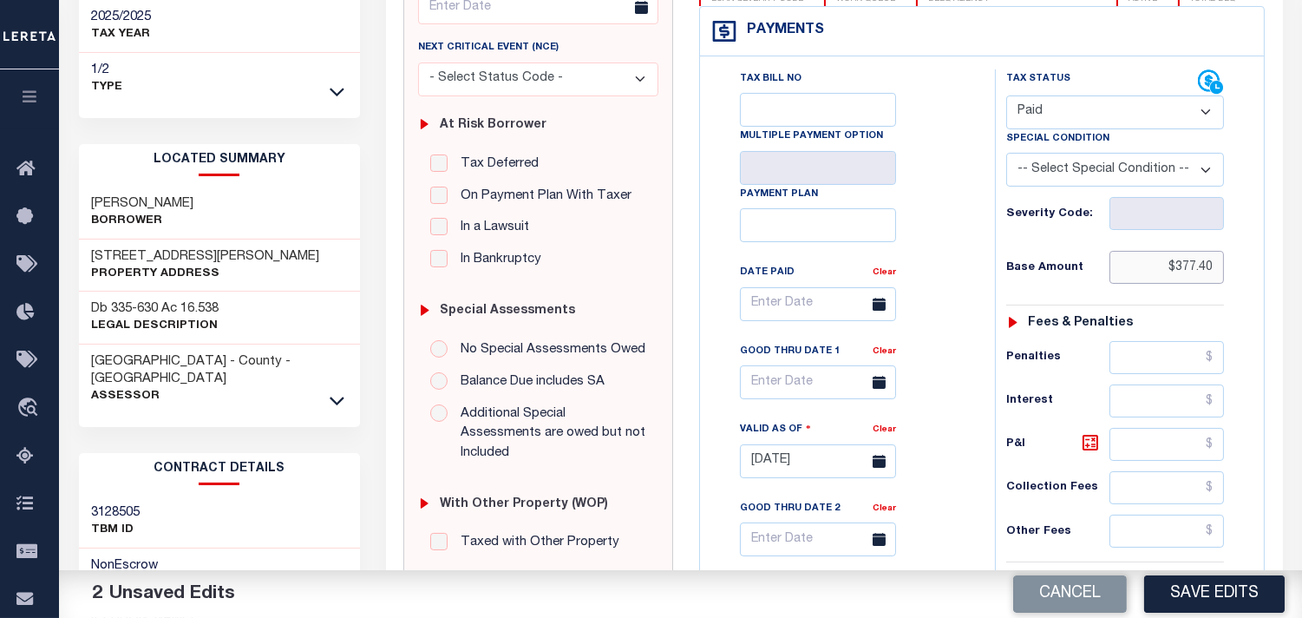
scroll to position [578, 0]
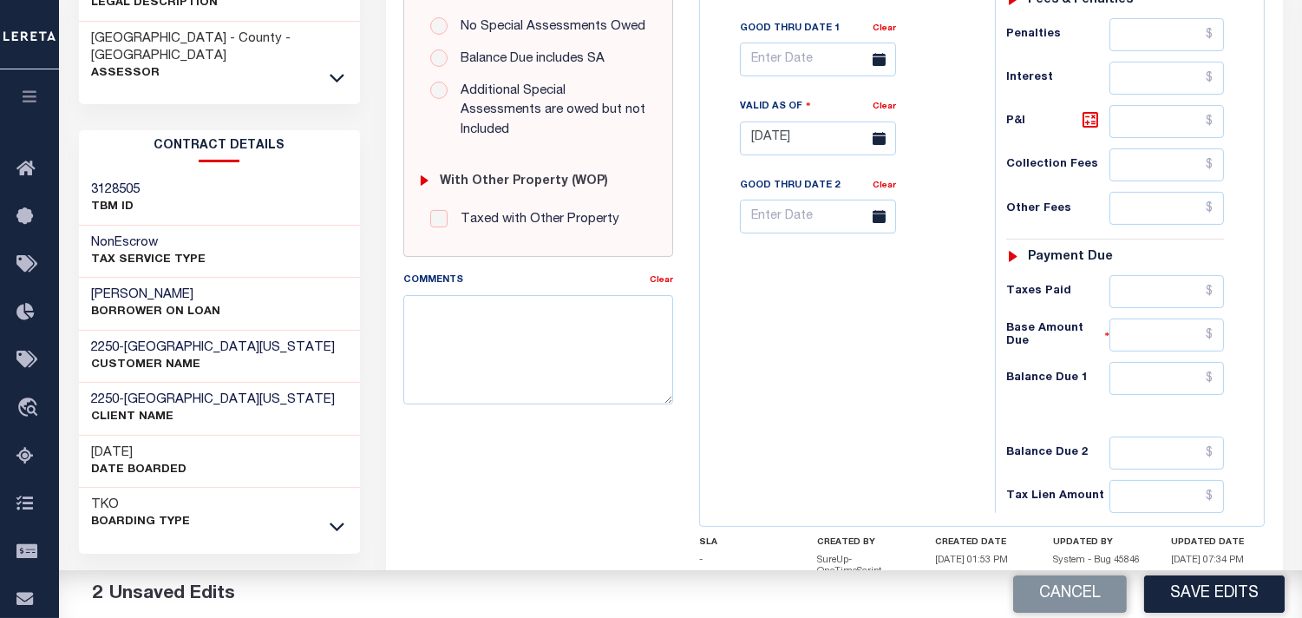
type input "$377.40"
click at [1177, 291] on input "text" at bounding box center [1167, 291] width 115 height 33
paste input "377.40"
type input "$377.40"
click at [1137, 386] on input "text" at bounding box center [1167, 378] width 115 height 33
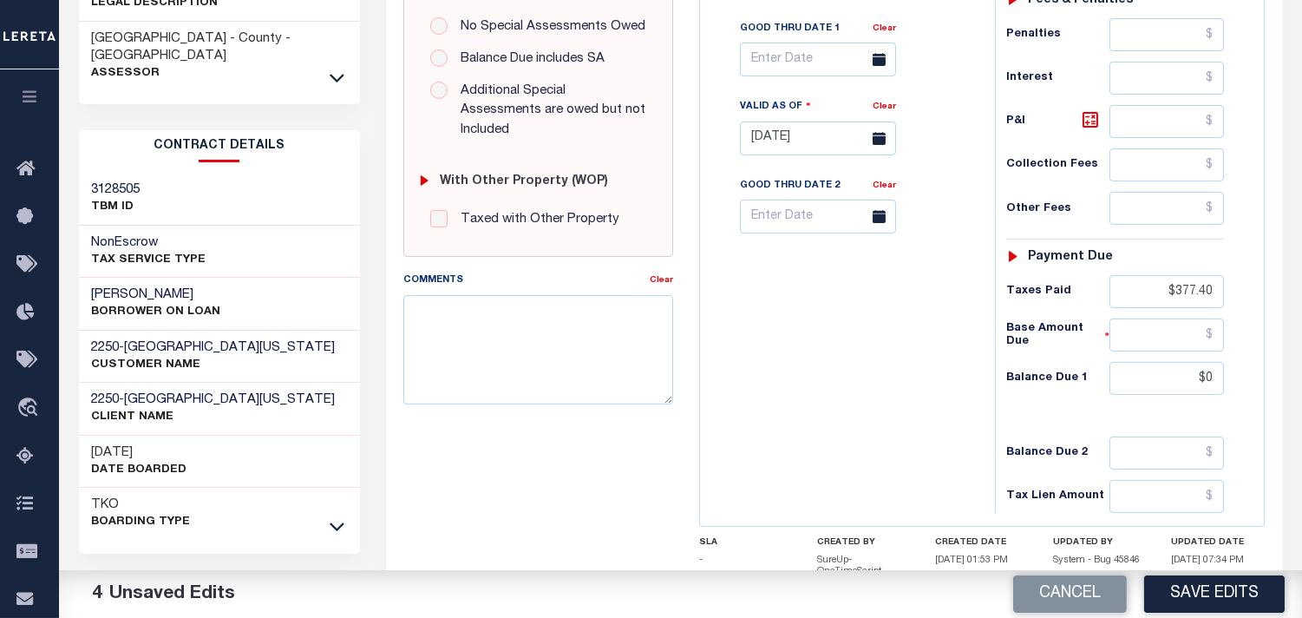
type input "$0.00"
click at [822, 383] on div "Tax Bill No Multiple Payment Option Payment Plan Clear" at bounding box center [844, 130] width 278 height 766
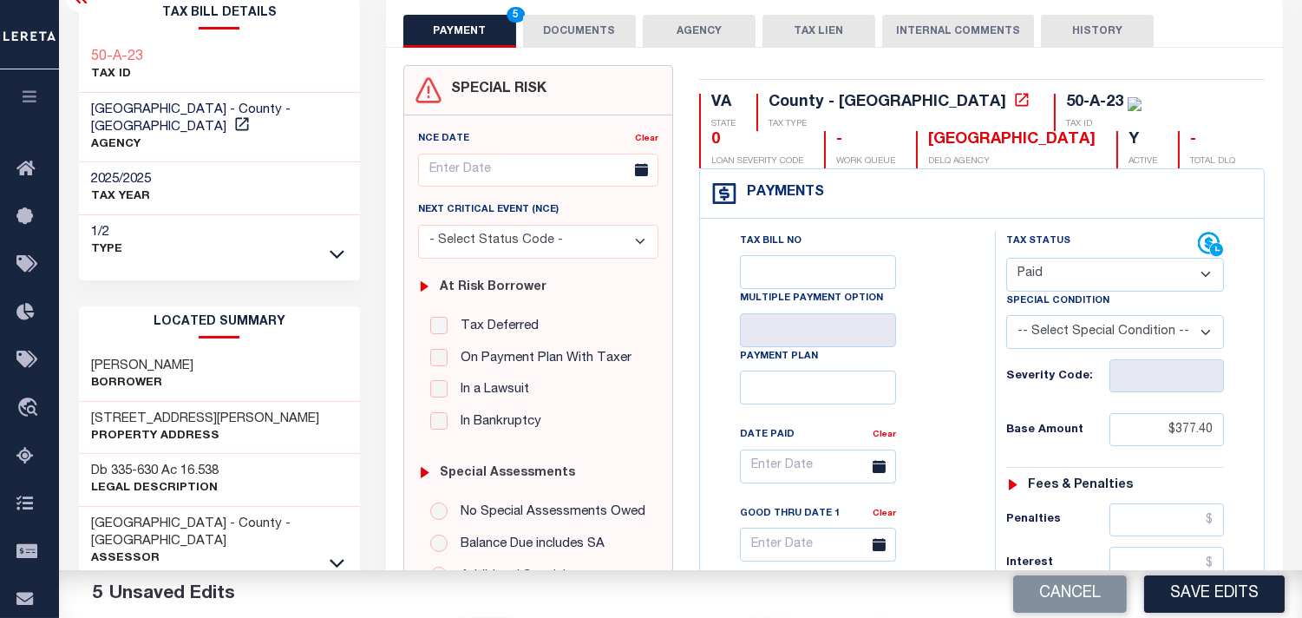
scroll to position [0, 0]
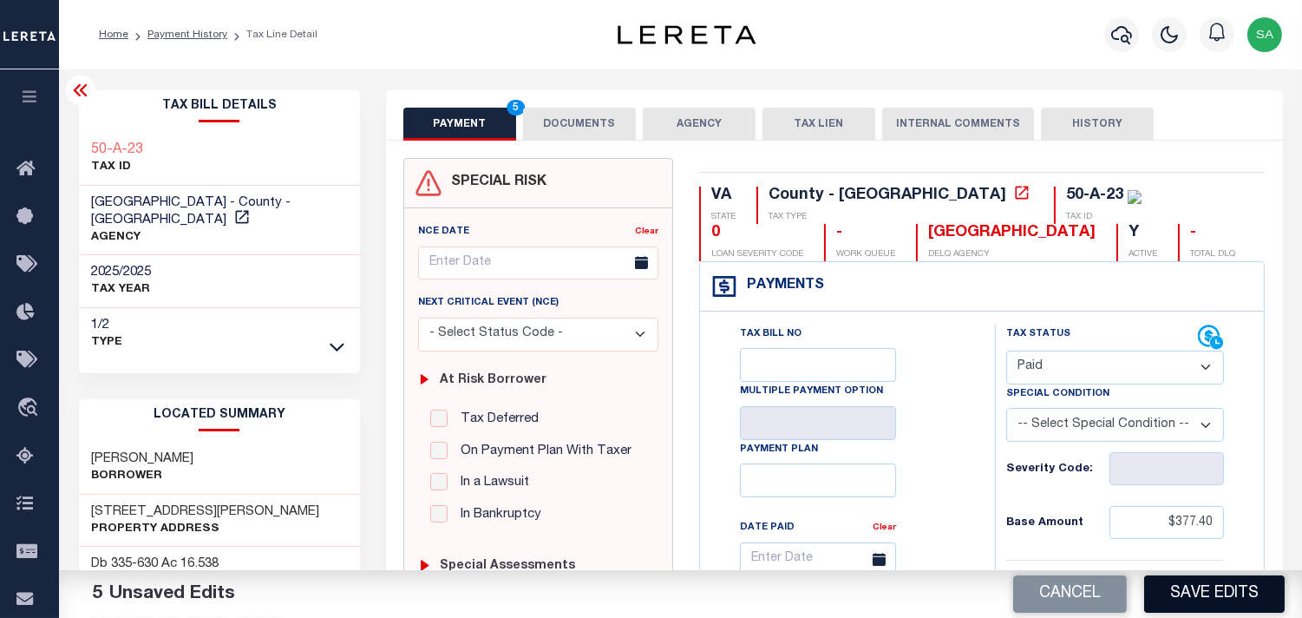
click at [1187, 587] on button "Save Edits" at bounding box center [1214, 593] width 141 height 37
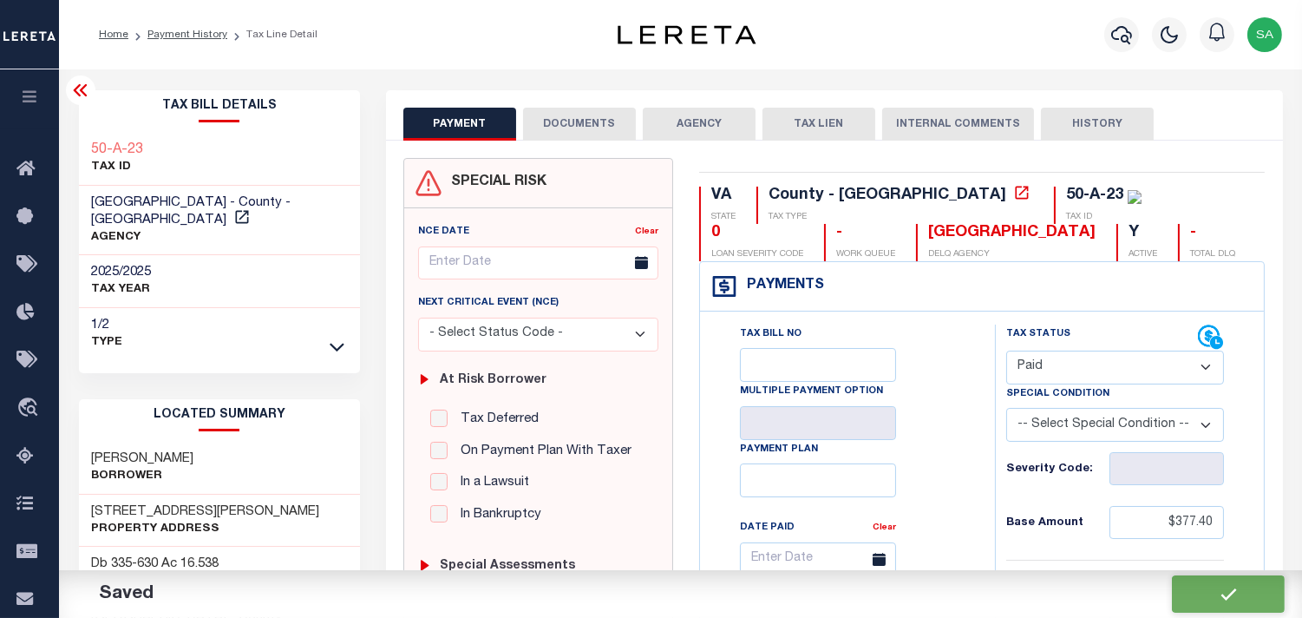
checkbox input "false"
type input "$377.4"
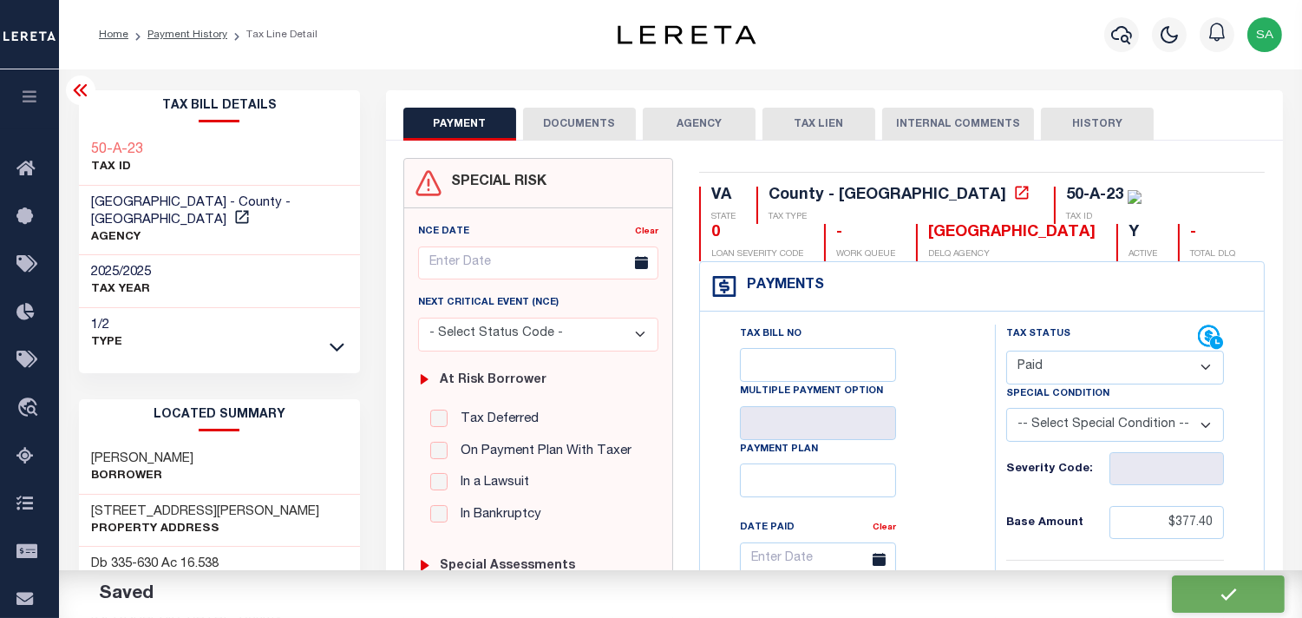
type input "$377.4"
type input "$0"
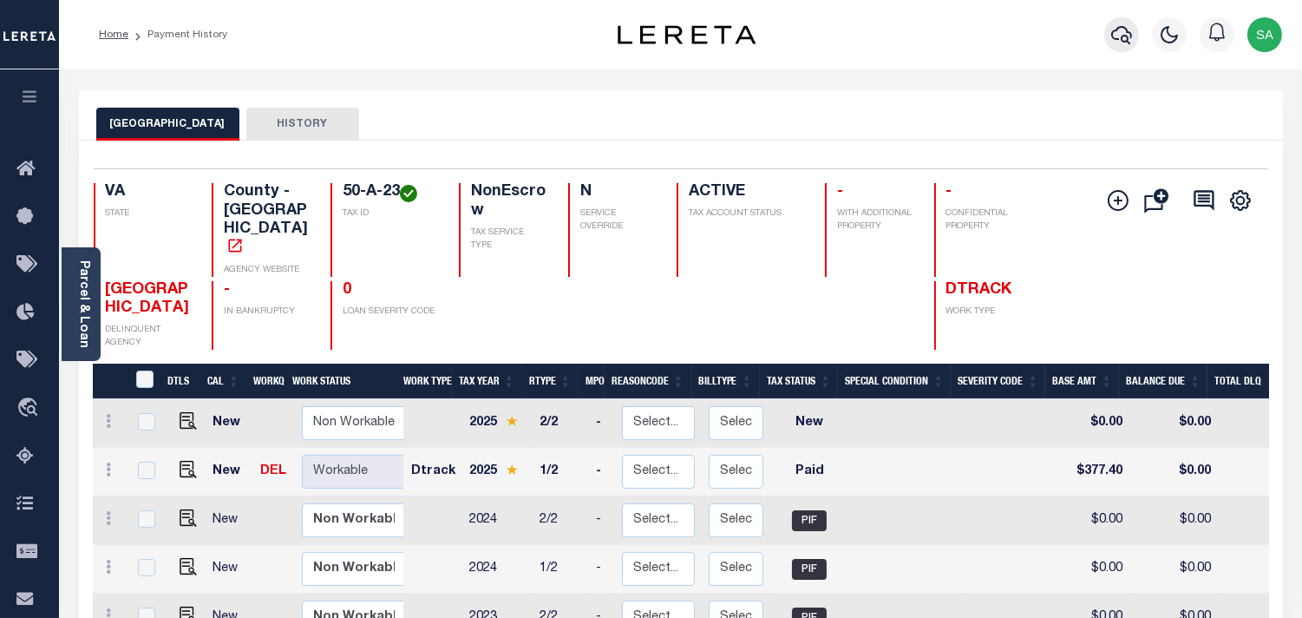
click at [1107, 43] on button "button" at bounding box center [1122, 34] width 35 height 35
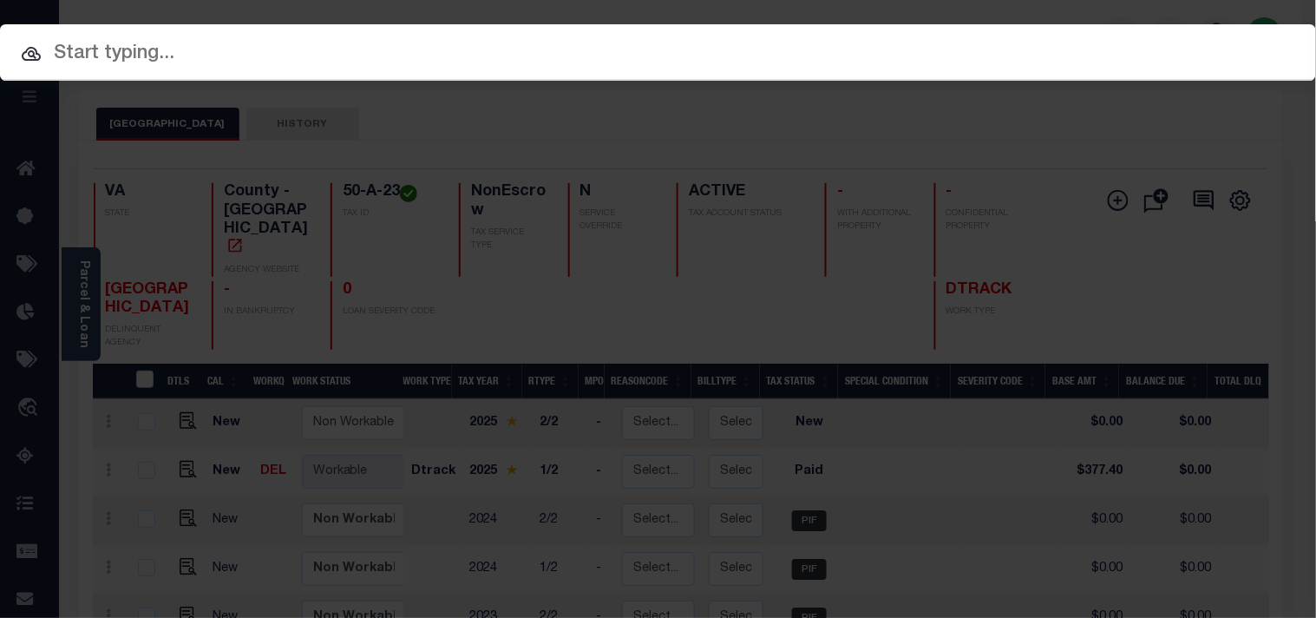
click at [987, 43] on div "Include Loans TBM Customers Borrowers Payments (Lender Non-Disb) Payments (Lend…" at bounding box center [658, 309] width 1316 height 618
paste input "10903207"
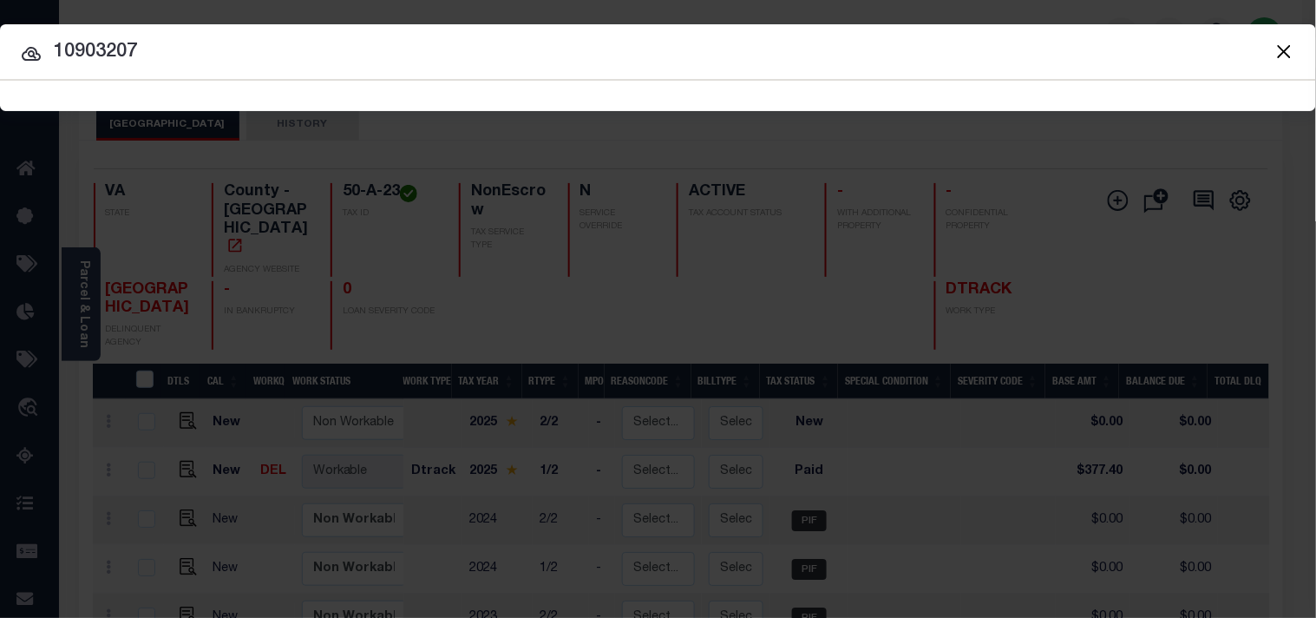
type input "10903207"
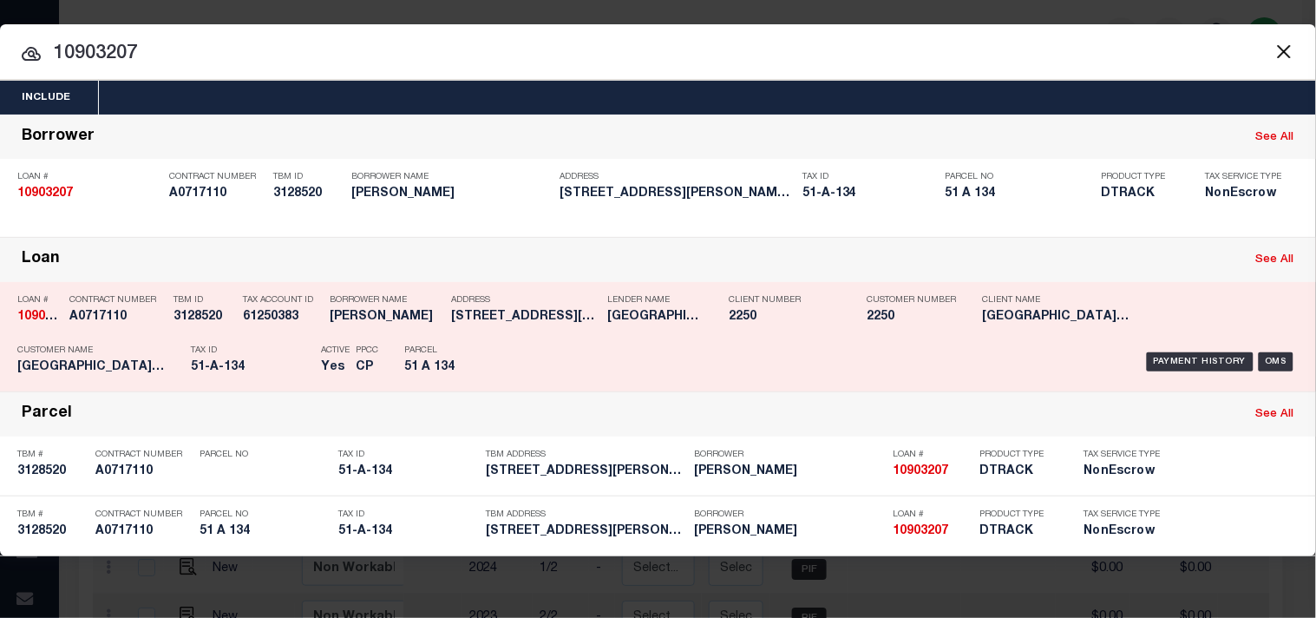
click at [522, 351] on div "Payment History OMS" at bounding box center [903, 362] width 790 height 50
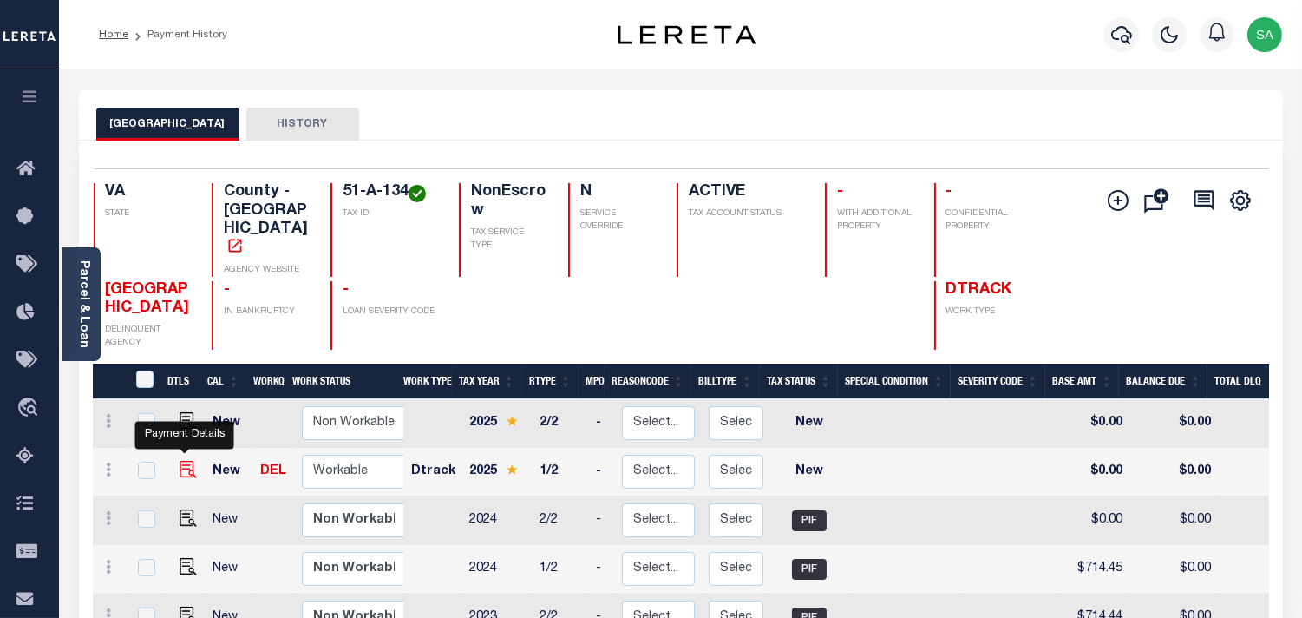
click at [189, 461] on img "" at bounding box center [188, 469] width 17 height 17
checkbox input "true"
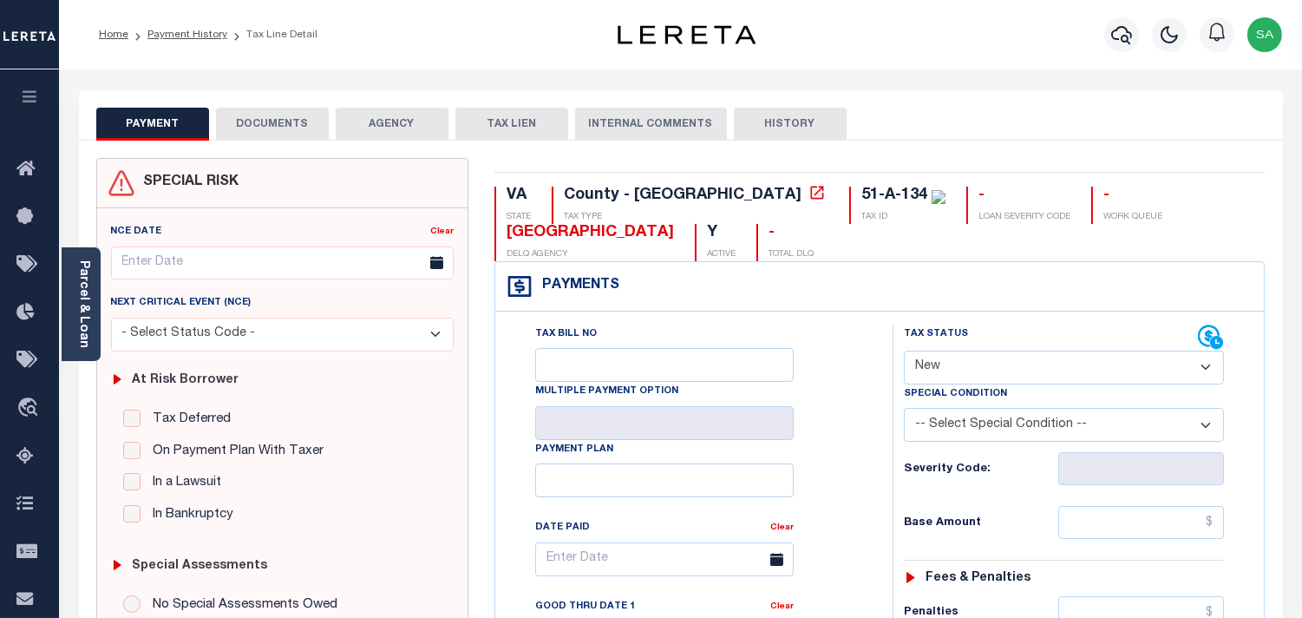
drag, startPoint x: 89, startPoint y: 270, endPoint x: 516, endPoint y: 282, distance: 427.1
click at [89, 270] on link "Parcel & Loan" at bounding box center [83, 304] width 12 height 88
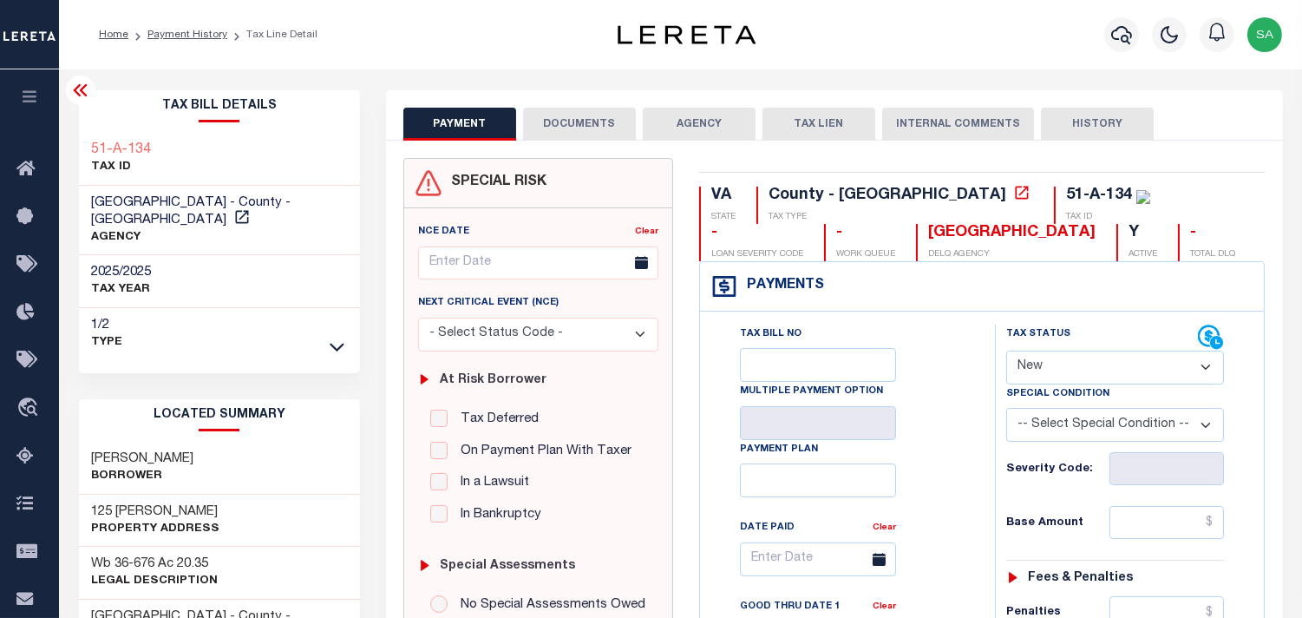
drag, startPoint x: 1077, startPoint y: 368, endPoint x: 1077, endPoint y: 378, distance: 10.4
click at [1077, 370] on select "- Select Status Code - Open Due/Unpaid Paid Incomplete No Tax Due Internal Refu…" at bounding box center [1115, 368] width 218 height 34
select select "PYD"
click at [1006, 351] on select "- Select Status Code - Open Due/Unpaid Paid Incomplete No Tax Due Internal Refu…" at bounding box center [1115, 368] width 218 height 34
type input "[DATE]"
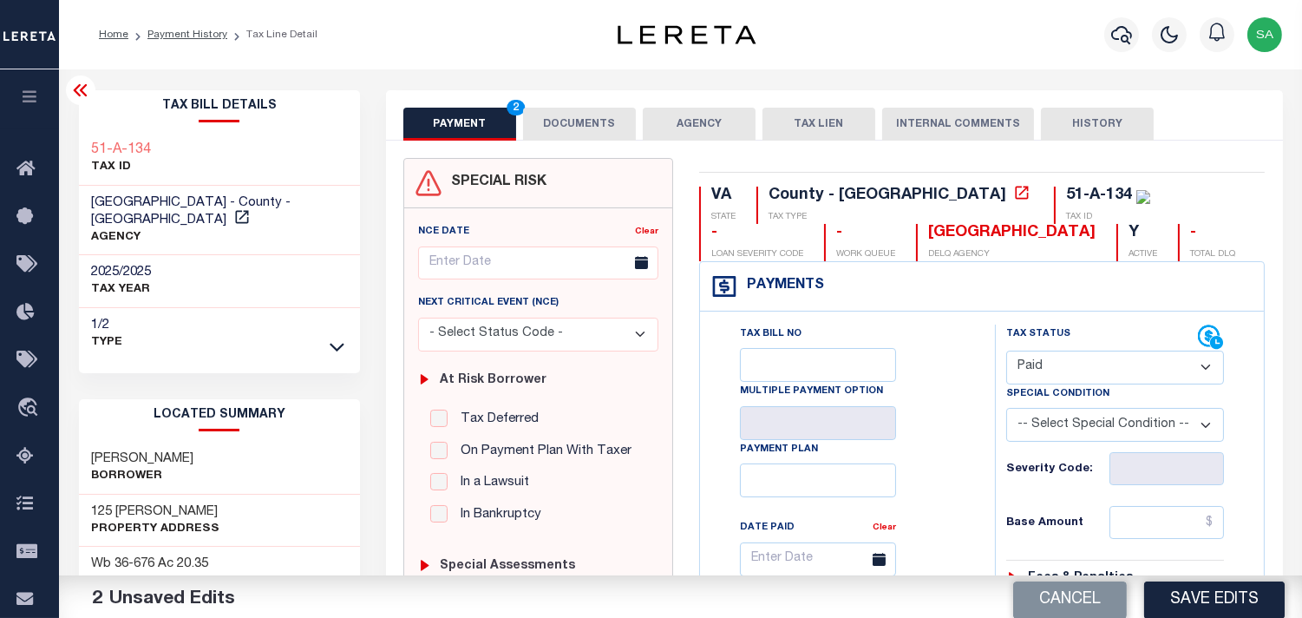
click at [548, 123] on button "DOCUMENTS" at bounding box center [579, 124] width 113 height 33
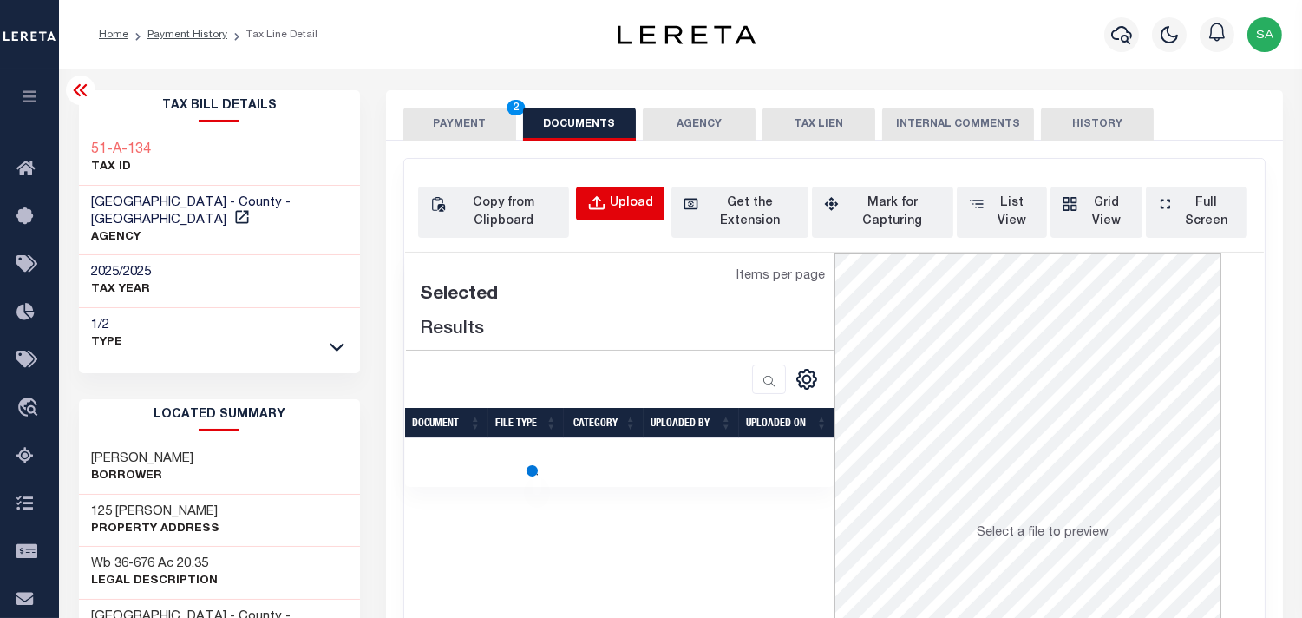
click at [623, 205] on div "Upload" at bounding box center [631, 203] width 43 height 19
select select "POP"
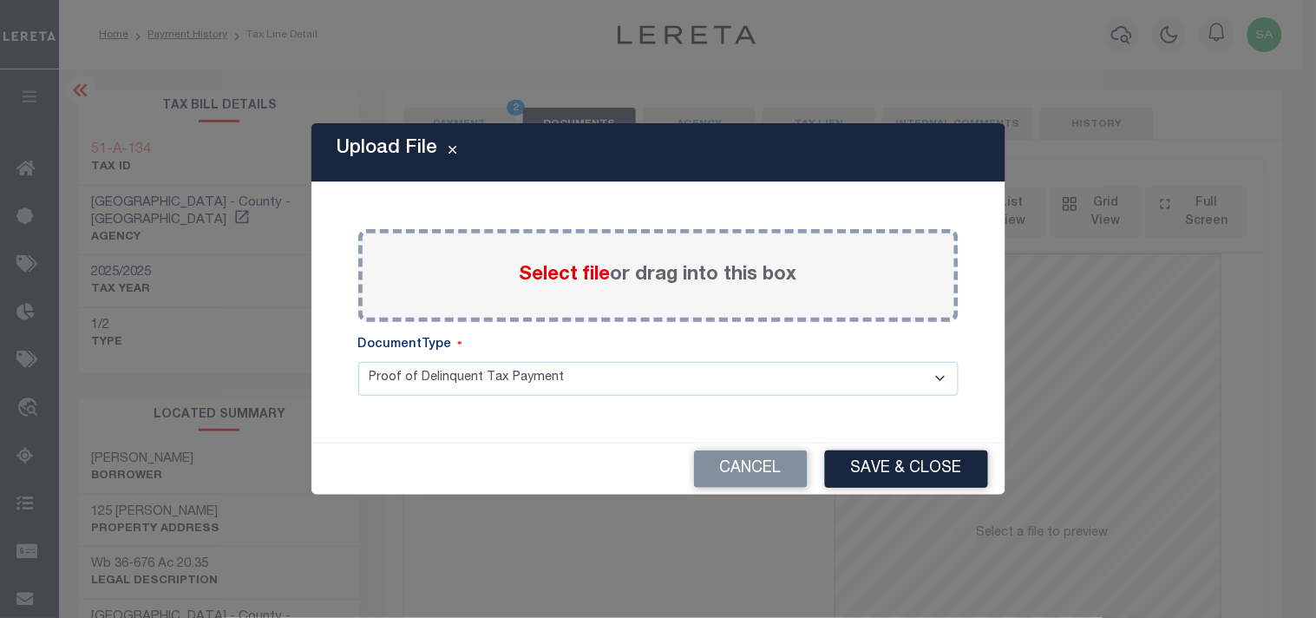
click at [565, 279] on span "Select file" at bounding box center [565, 275] width 91 height 19
click at [0, 0] on input "Select file or drag into this box" at bounding box center [0, 0] width 0 height 0
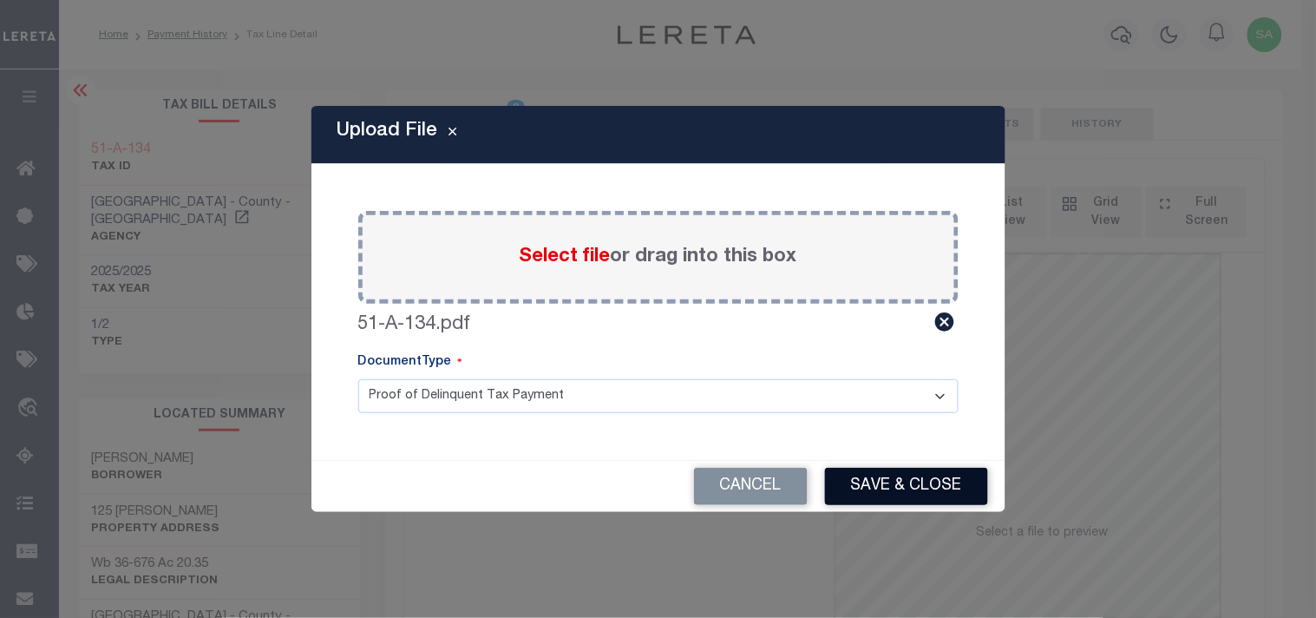
click at [901, 482] on button "Save & Close" at bounding box center [906, 486] width 163 height 37
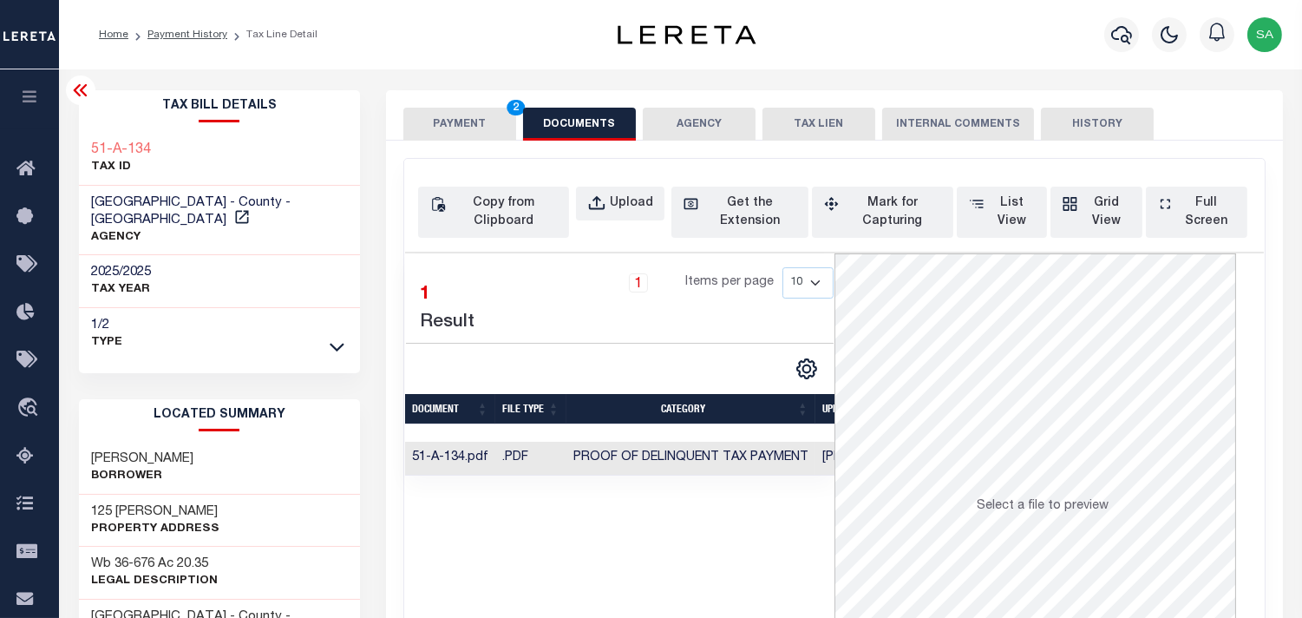
drag, startPoint x: 483, startPoint y: 134, endPoint x: 541, endPoint y: 174, distance: 69.8
click at [483, 134] on button "PAYMENT 2" at bounding box center [459, 124] width 113 height 33
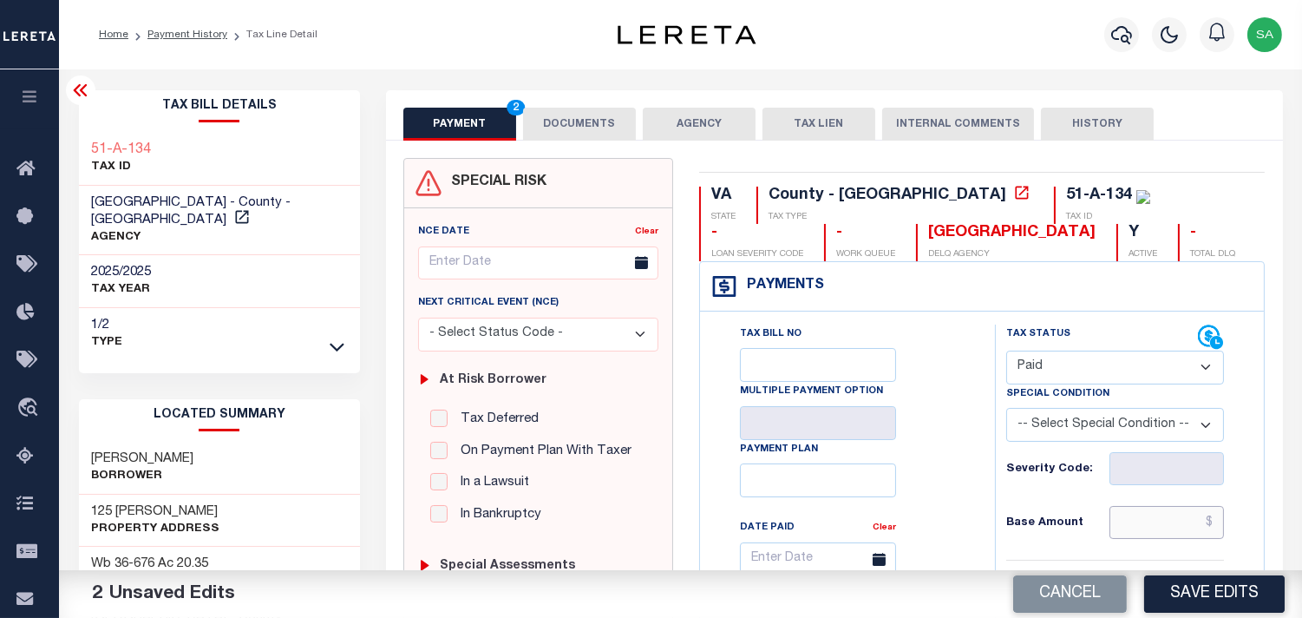
drag, startPoint x: 1148, startPoint y: 516, endPoint x: 1098, endPoint y: 521, distance: 49.6
click at [1148, 518] on input "text" at bounding box center [1167, 522] width 115 height 33
paste input "738.38"
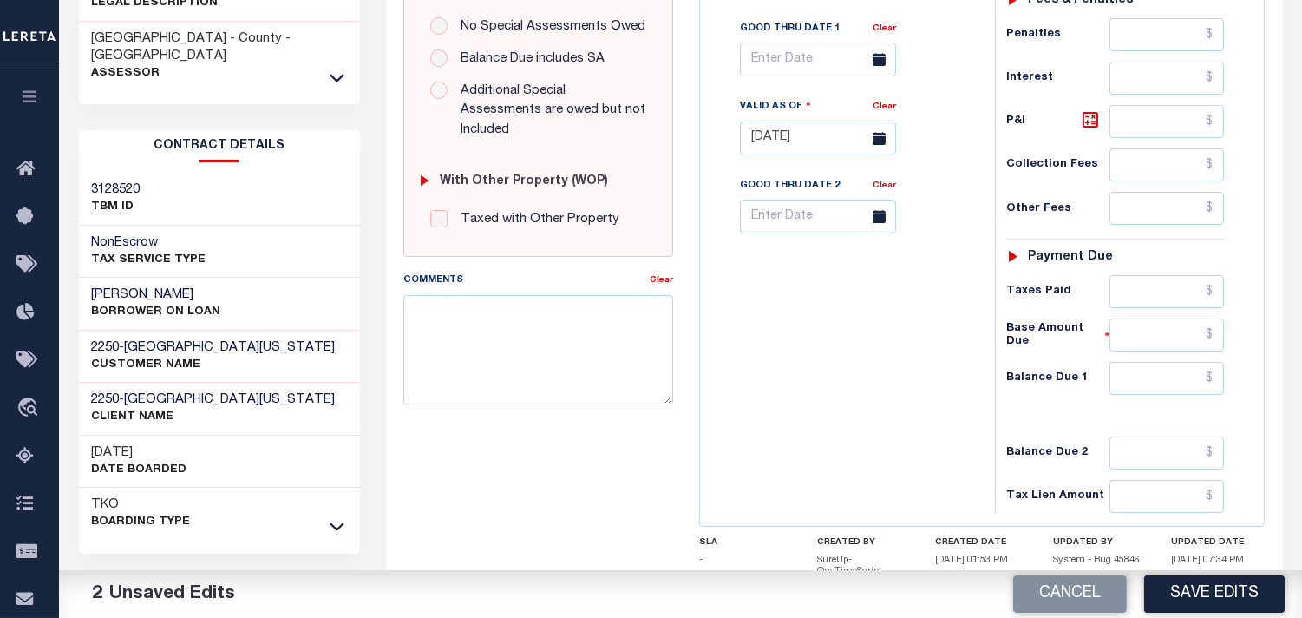
type input "$738.38"
click at [1186, 292] on input "text" at bounding box center [1167, 291] width 115 height 33
paste input "738.38"
type input "$738.38"
click at [1182, 380] on input "text" at bounding box center [1167, 378] width 115 height 33
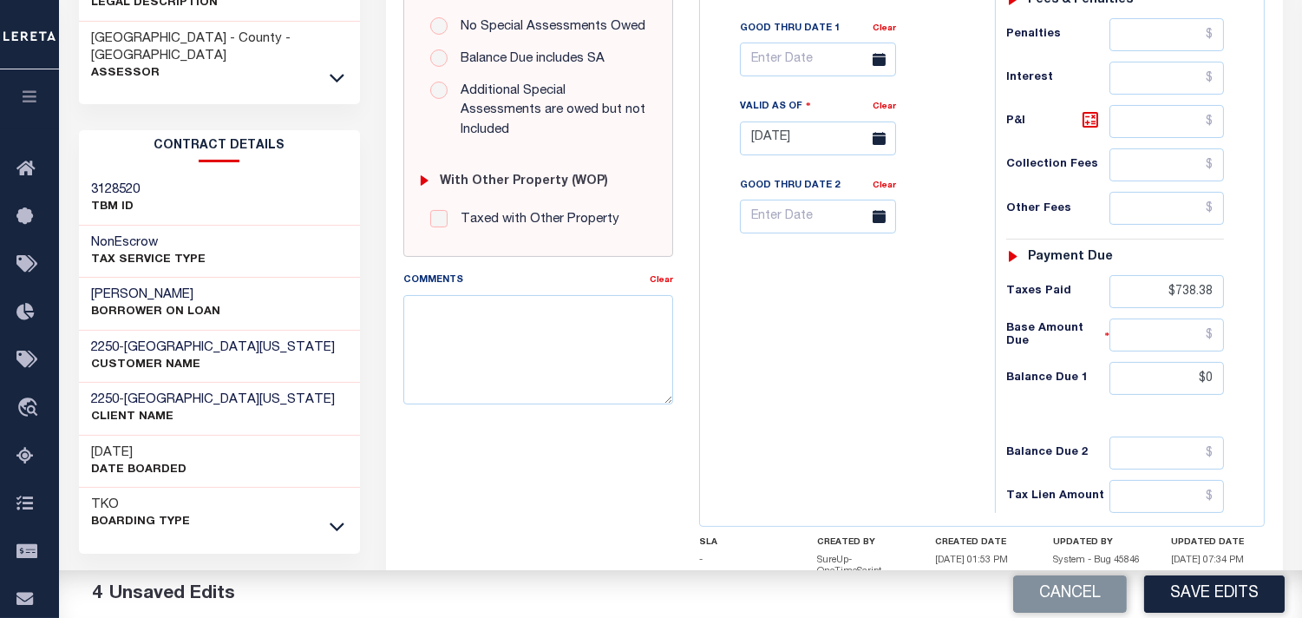
type input "$0.00"
drag, startPoint x: 847, startPoint y: 371, endPoint x: 848, endPoint y: 401, distance: 29.5
click at [849, 378] on div "Tax Bill No Multiple Payment Option Payment Plan Clear" at bounding box center [844, 130] width 278 height 766
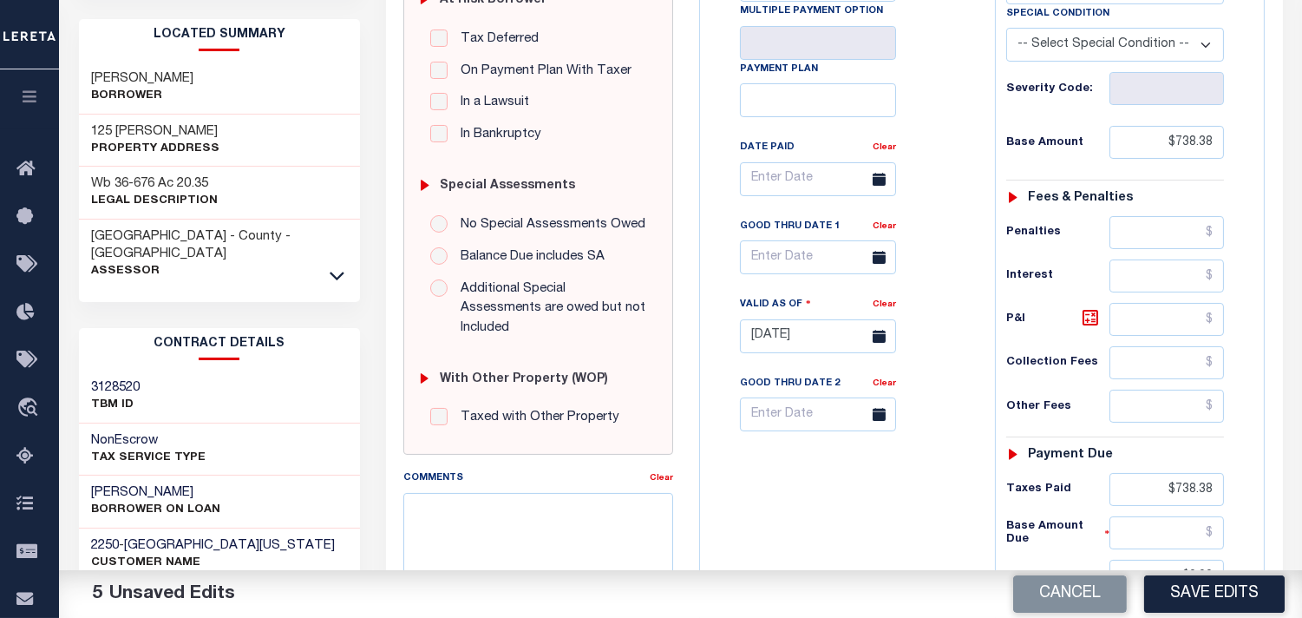
scroll to position [96, 0]
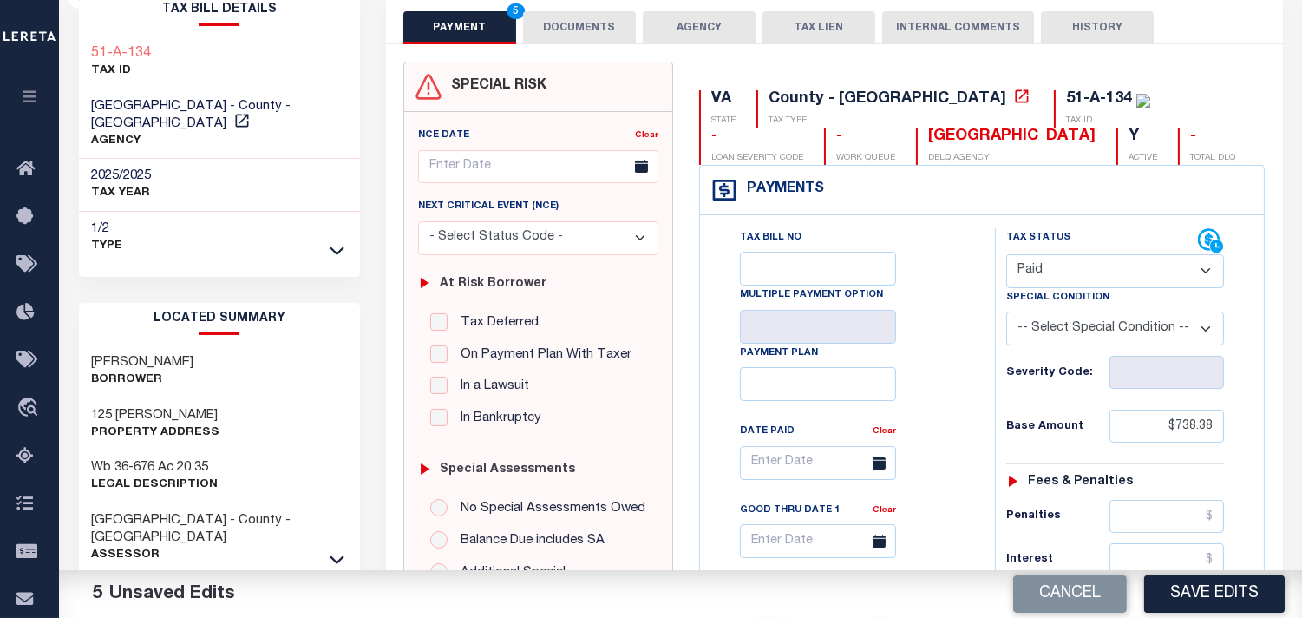
click at [608, 24] on button "DOCUMENTS" at bounding box center [579, 27] width 113 height 33
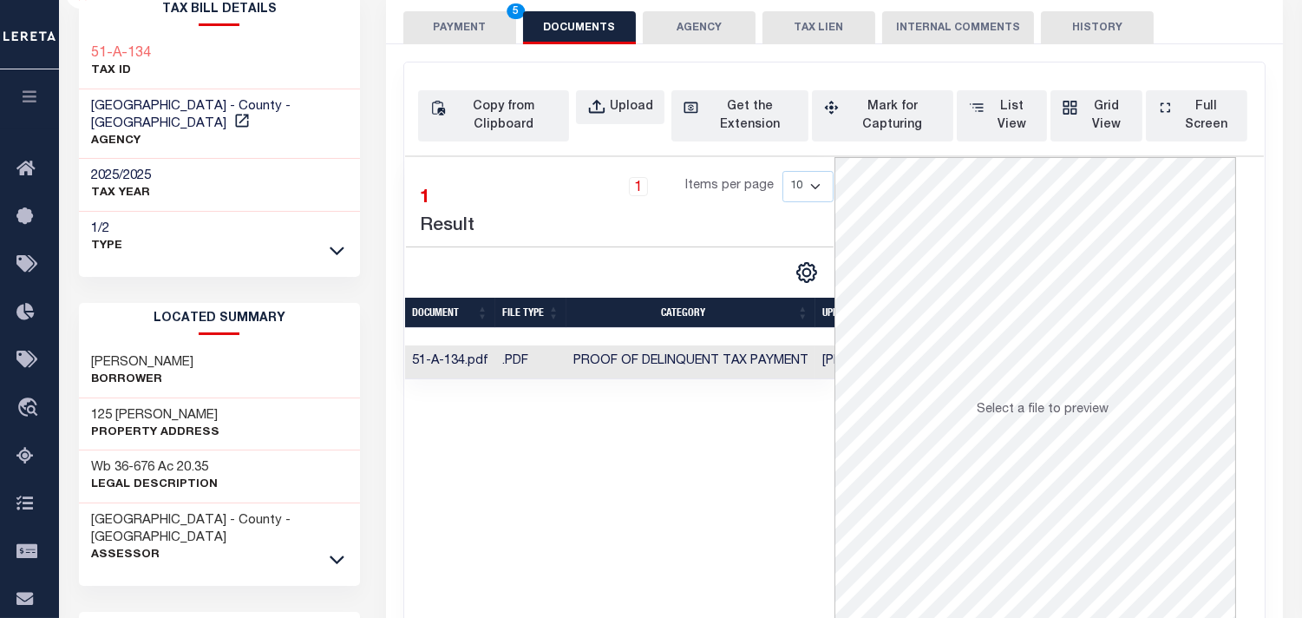
click at [488, 31] on button "PAYMENT 5" at bounding box center [459, 27] width 113 height 33
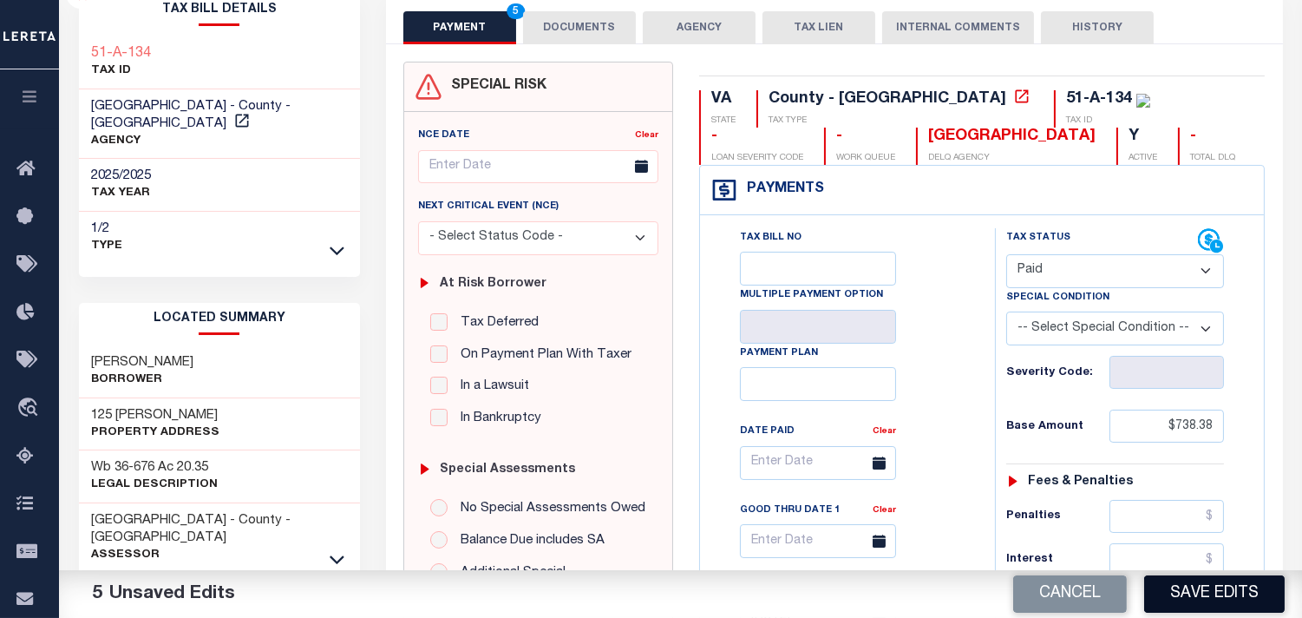
click at [1200, 591] on button "Save Edits" at bounding box center [1214, 593] width 141 height 37
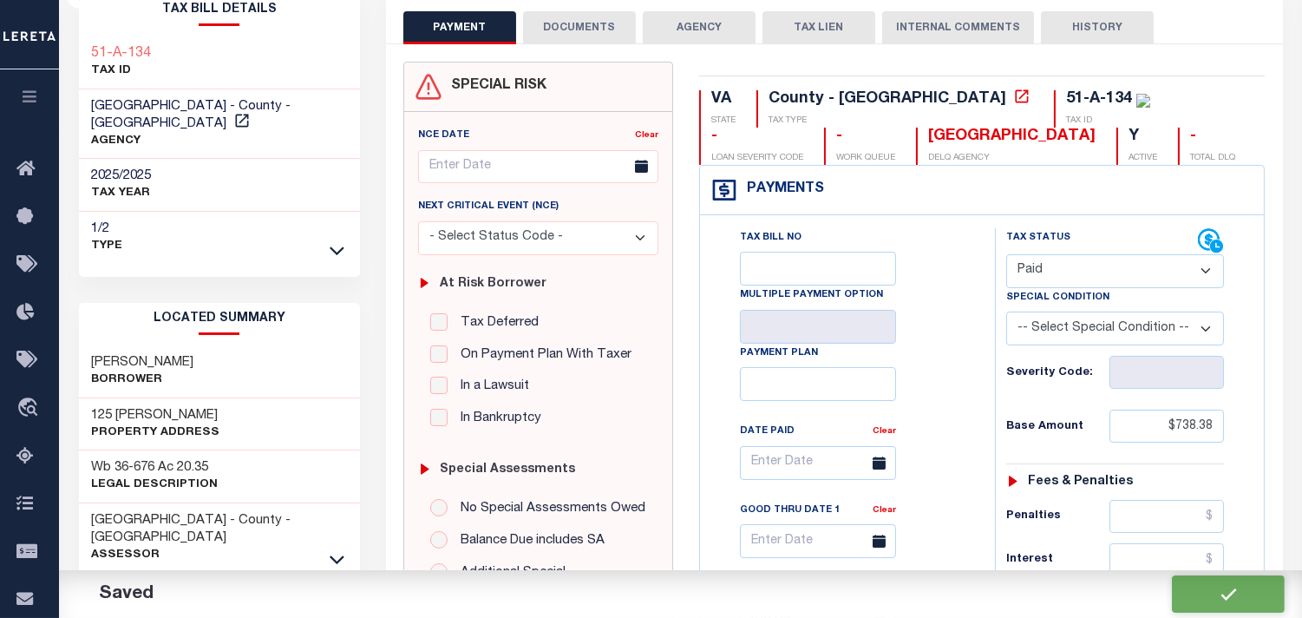
checkbox input "false"
type input "$738.38"
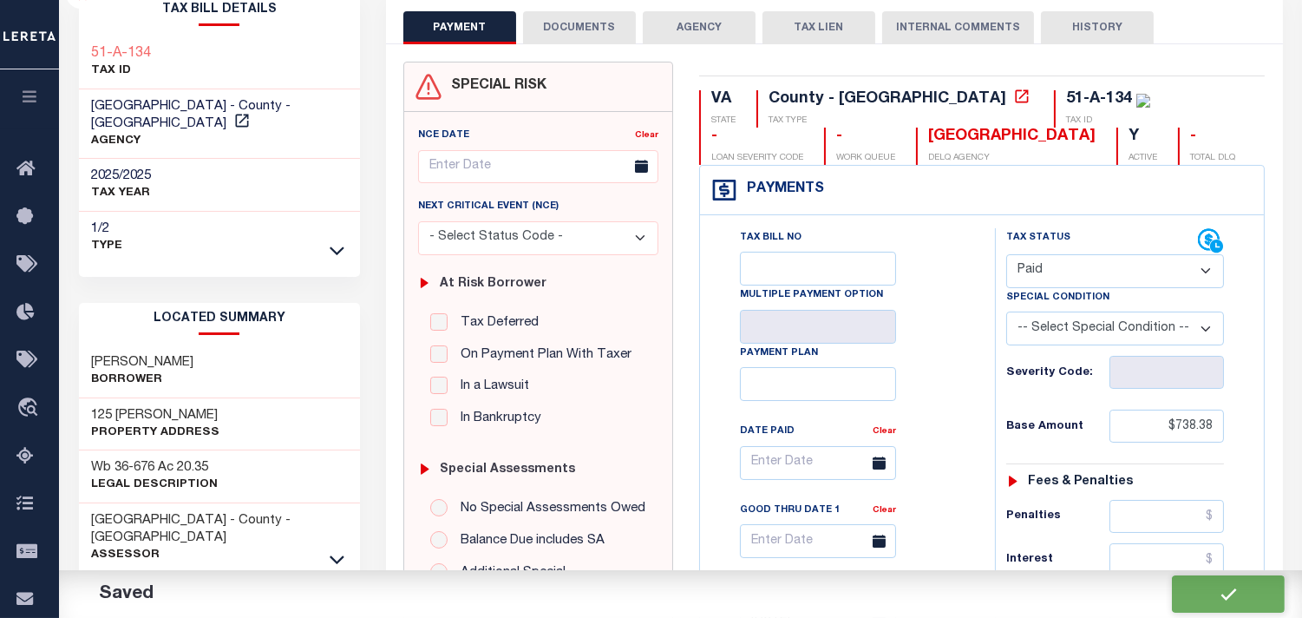
type input "$738.38"
type input "$0"
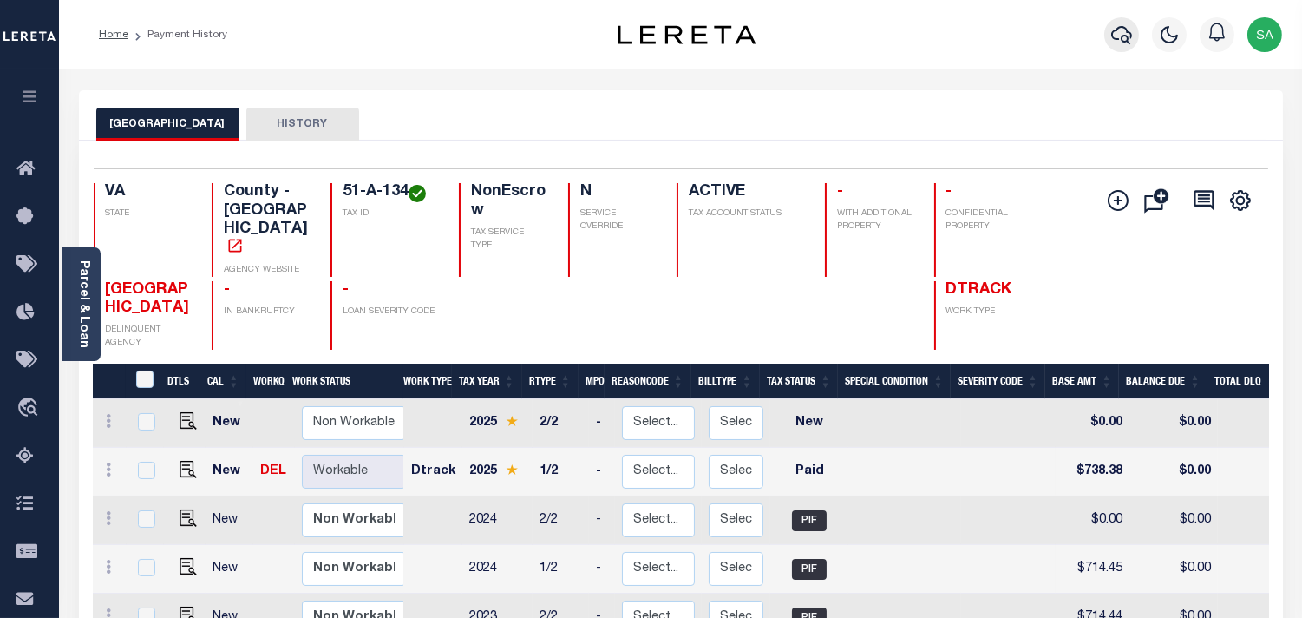
click at [1121, 42] on icon "button" at bounding box center [1121, 34] width 21 height 21
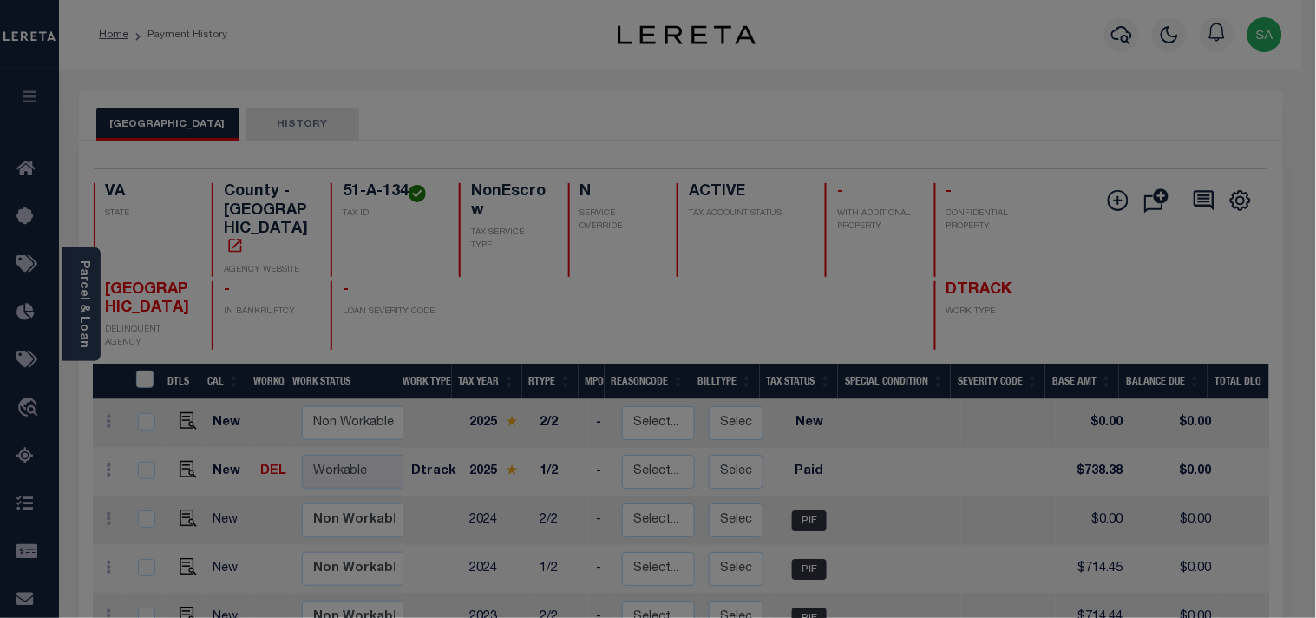
click at [0, 0] on div "Include Loans TBM Customers Borrowers Payments (Lender Non-Disb) Payments (Lend…" at bounding box center [0, 0] width 0 height 0
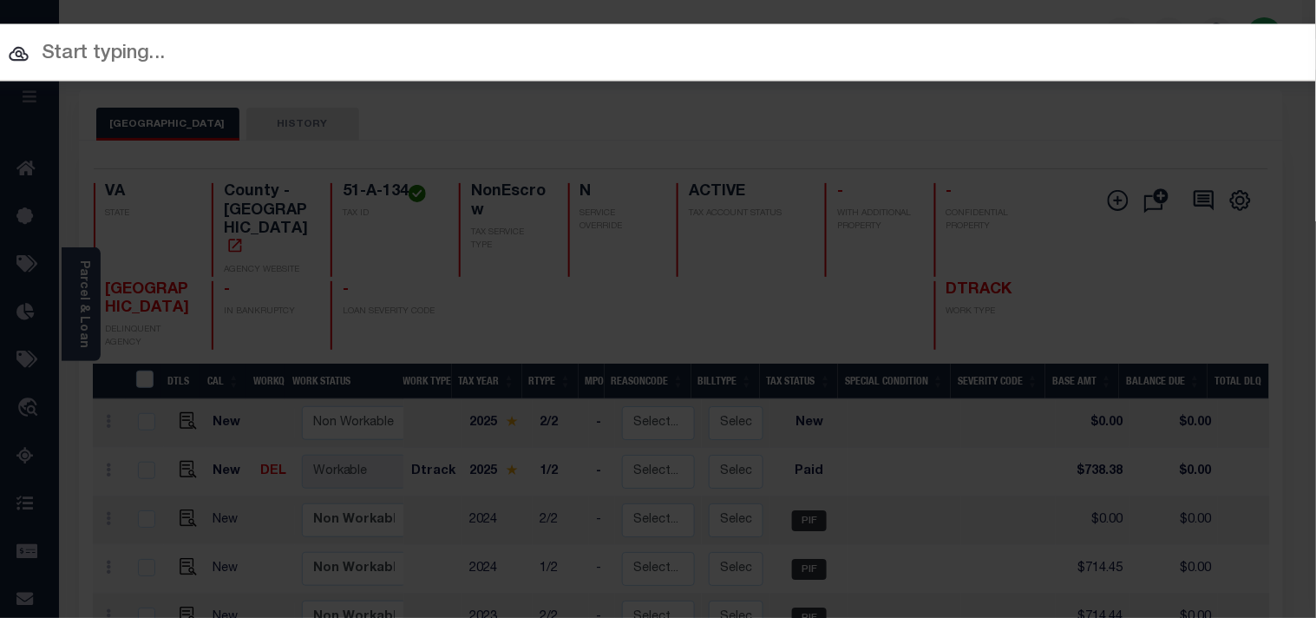
paste input "10778921"
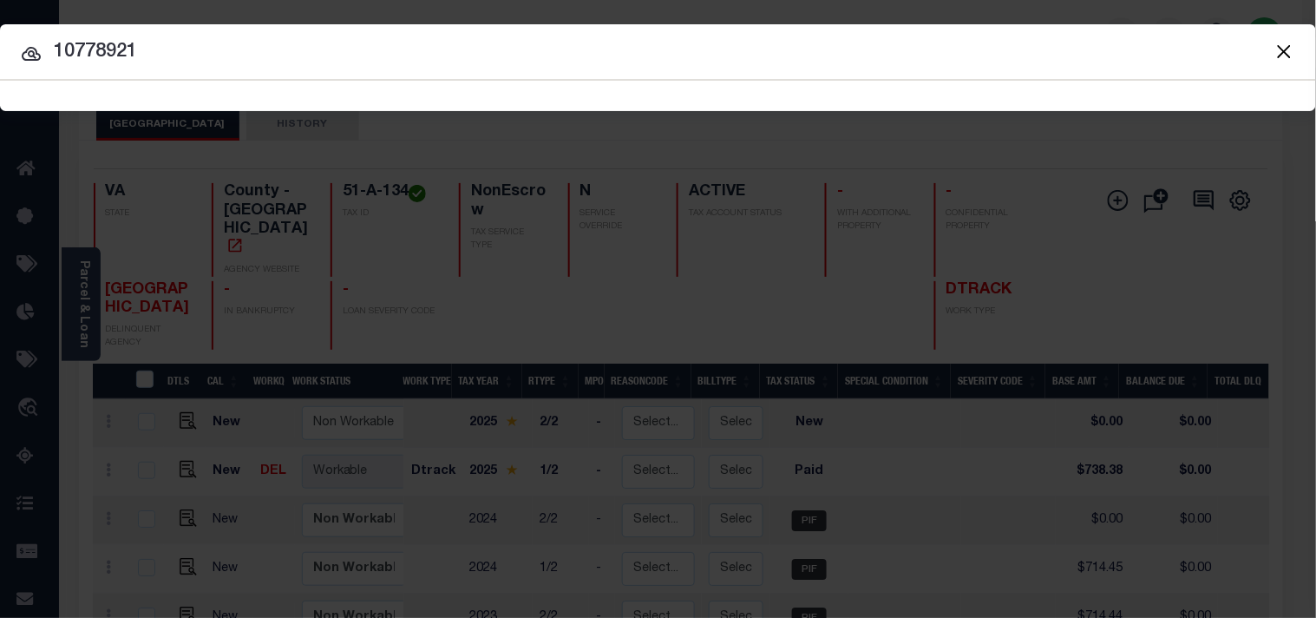
type input "10778921"
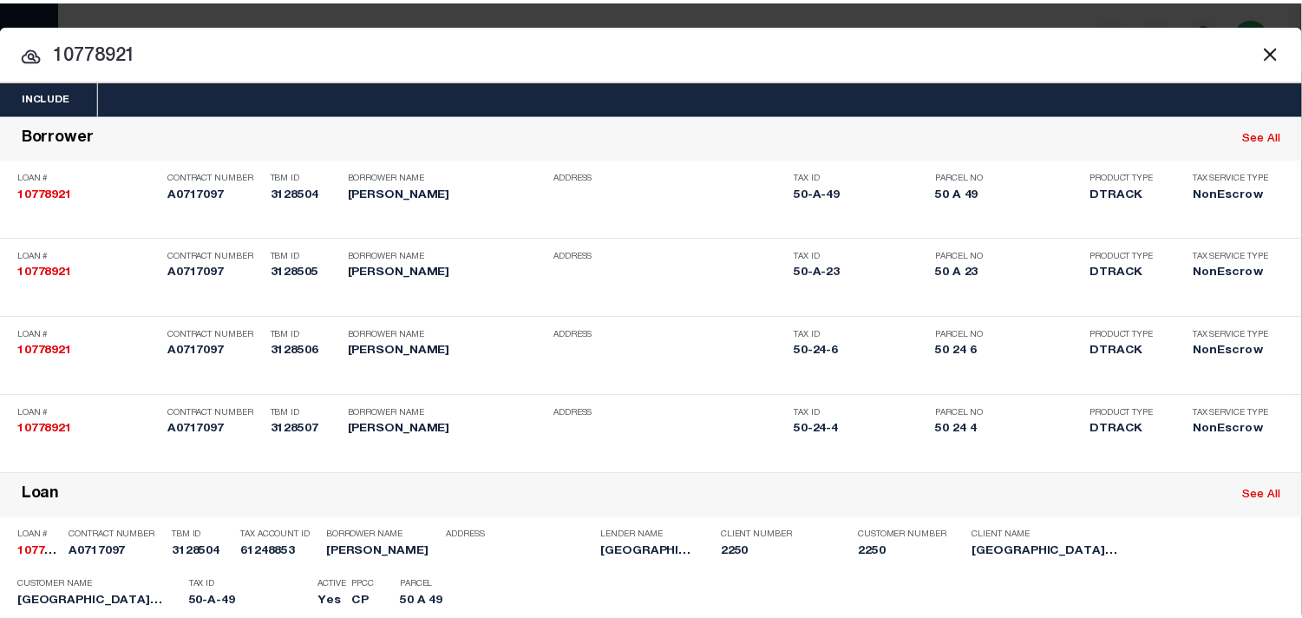
scroll to position [421, 0]
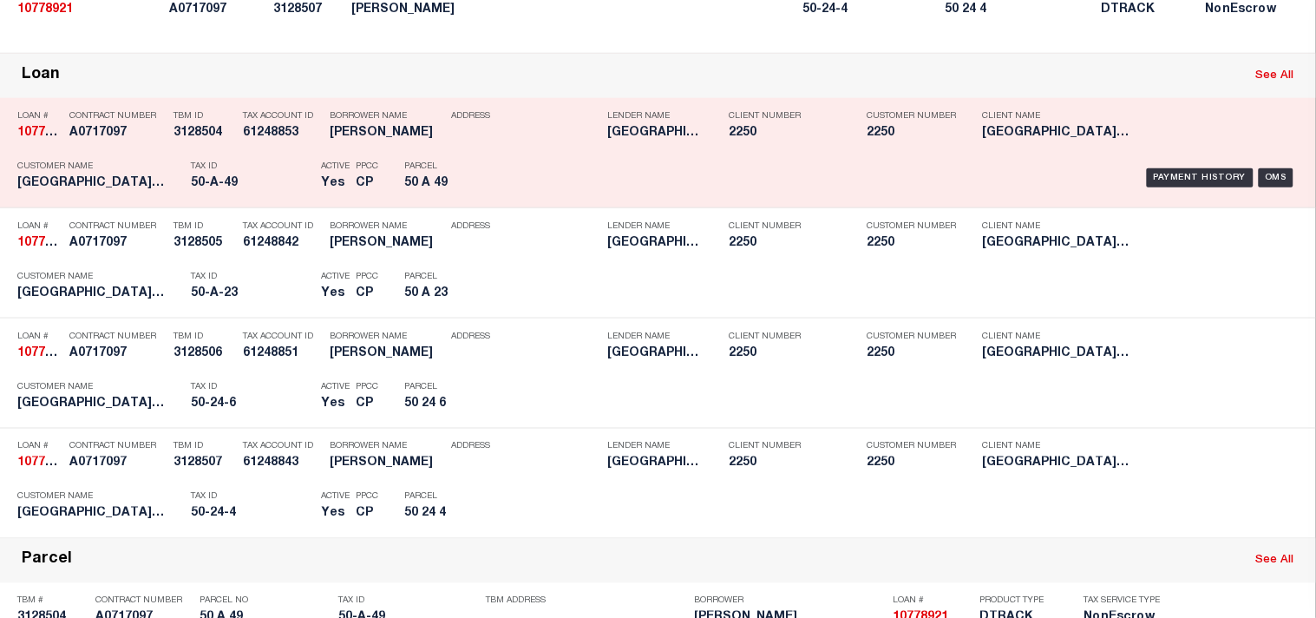
drag, startPoint x: 495, startPoint y: 302, endPoint x: 503, endPoint y: 298, distance: 9.3
click at [499, 203] on div "Loan # 10778921 Contract Number A0717097 TBM ID 3128504 Tax Account ID 61248853…" at bounding box center [658, 152] width 1308 height 101
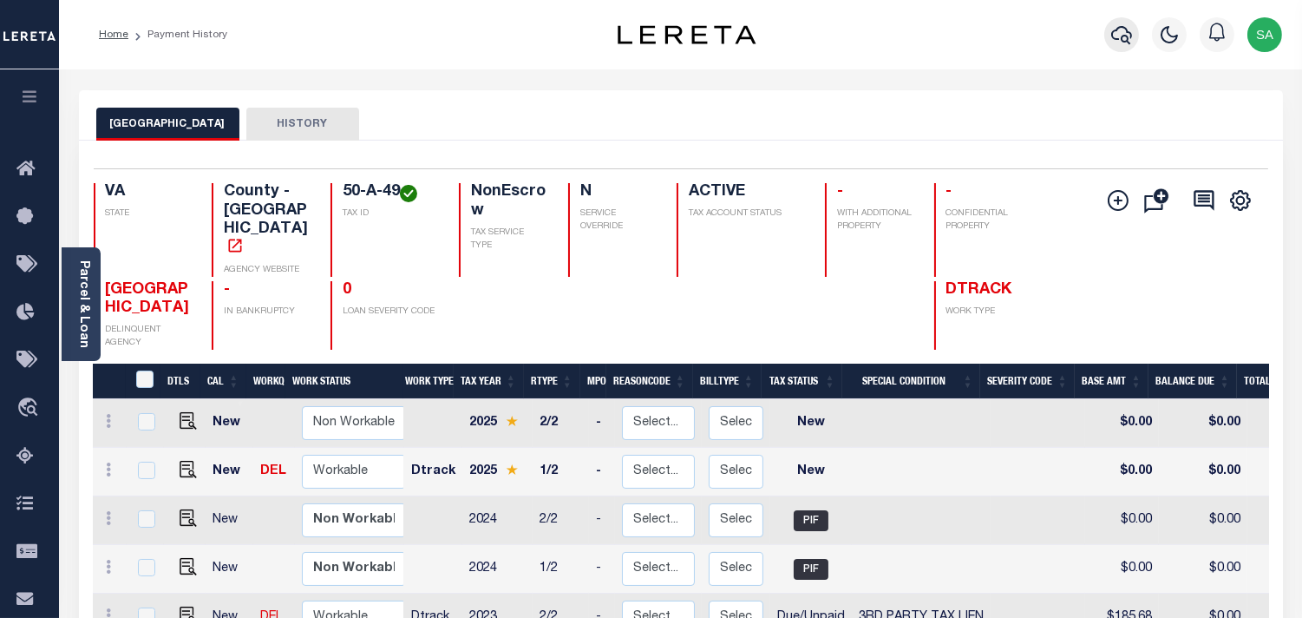
click at [1124, 44] on icon "button" at bounding box center [1121, 34] width 21 height 21
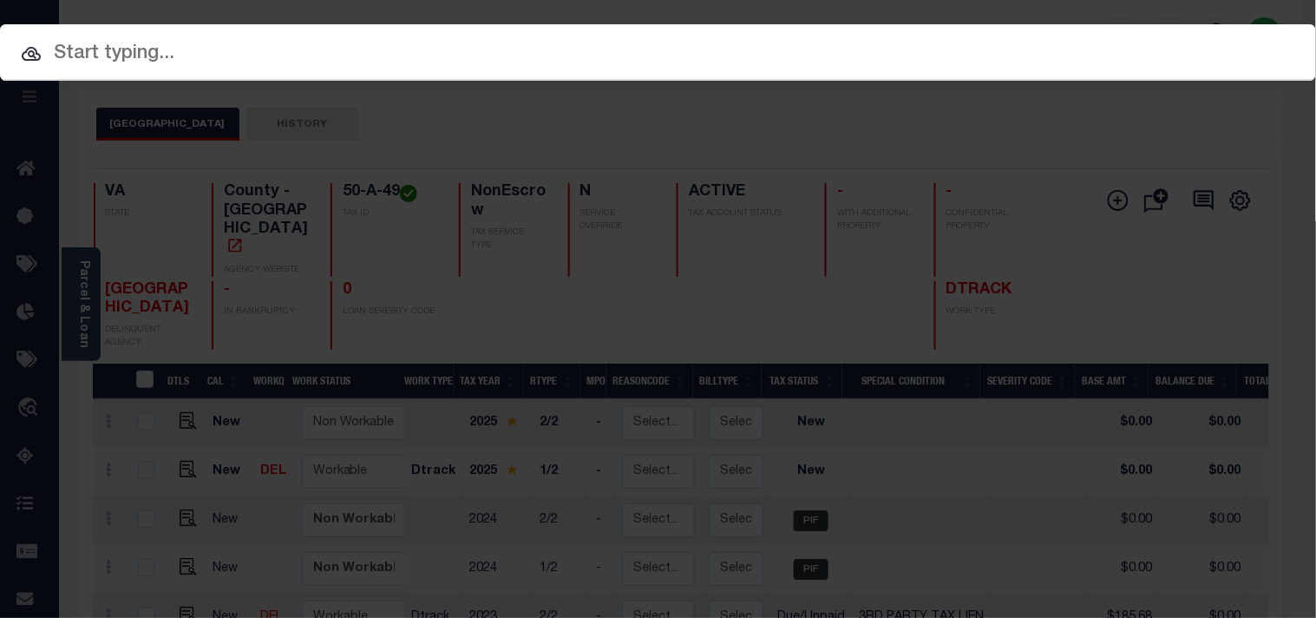
click at [1043, 47] on div "Include Loans TBM Customers Borrowers Payments (Lender Non-Disb) Payments (Lend…" at bounding box center [658, 52] width 1316 height 56
paste input "17053406"
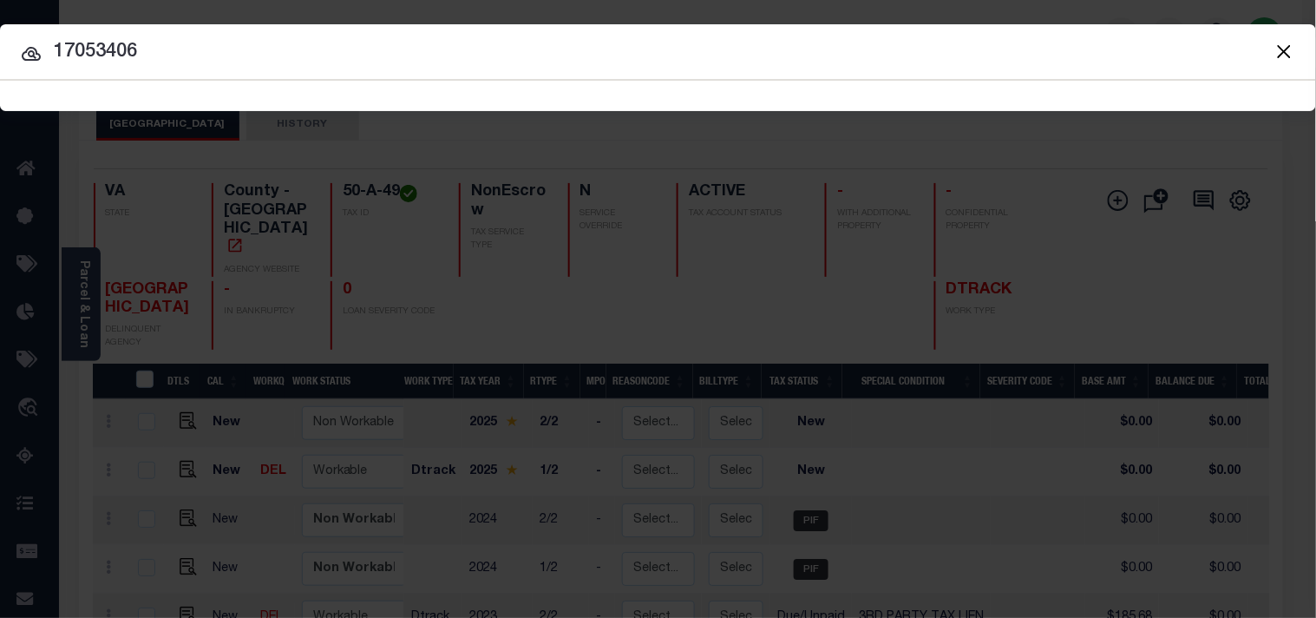
type input "17053406"
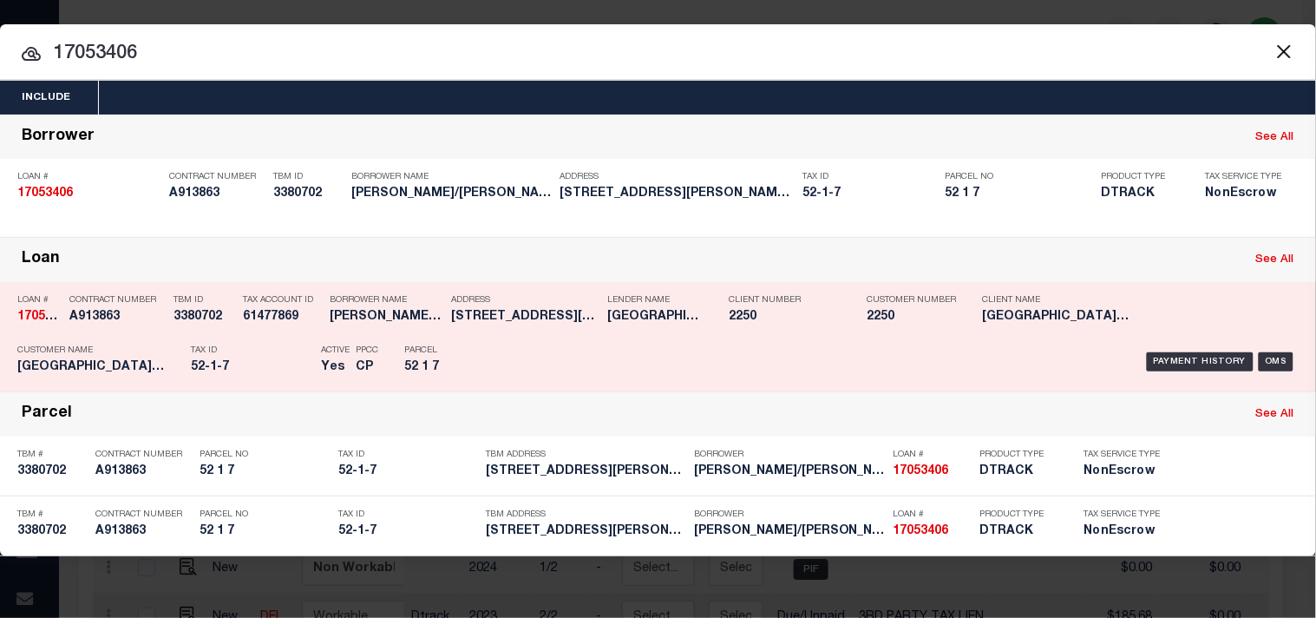
click at [482, 326] on div "Address [STREET_ADDRESS][PERSON_NAME]..." at bounding box center [525, 311] width 148 height 50
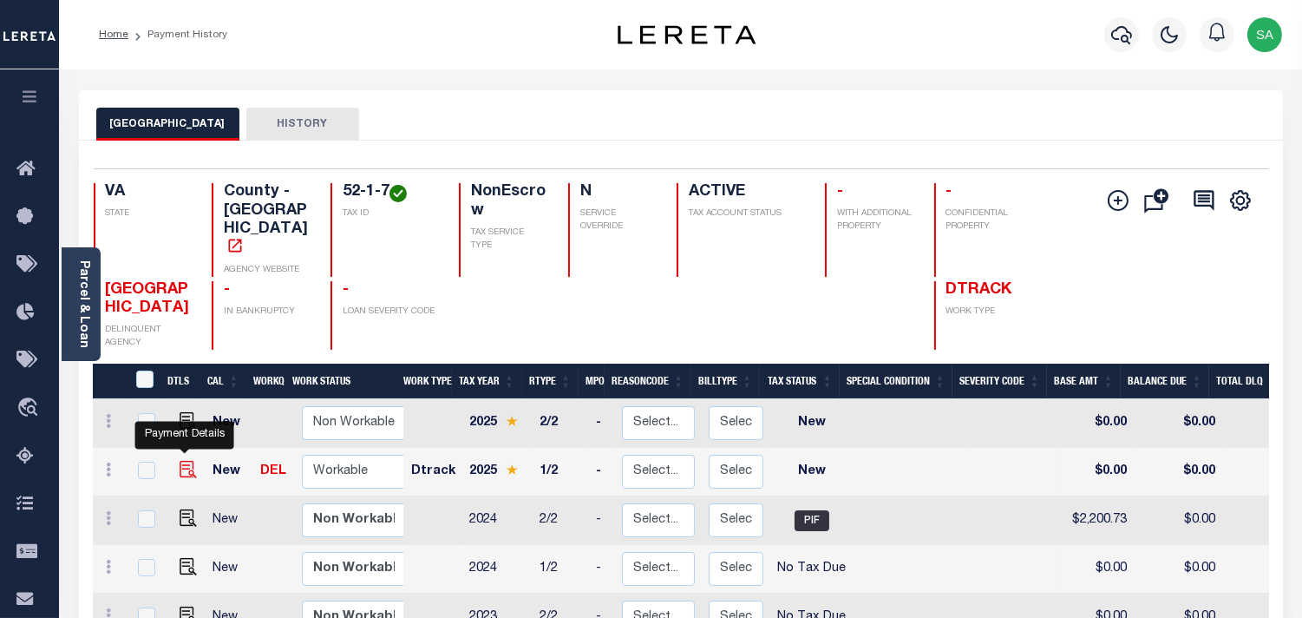
click at [188, 461] on img "" at bounding box center [188, 469] width 17 height 17
checkbox input "true"
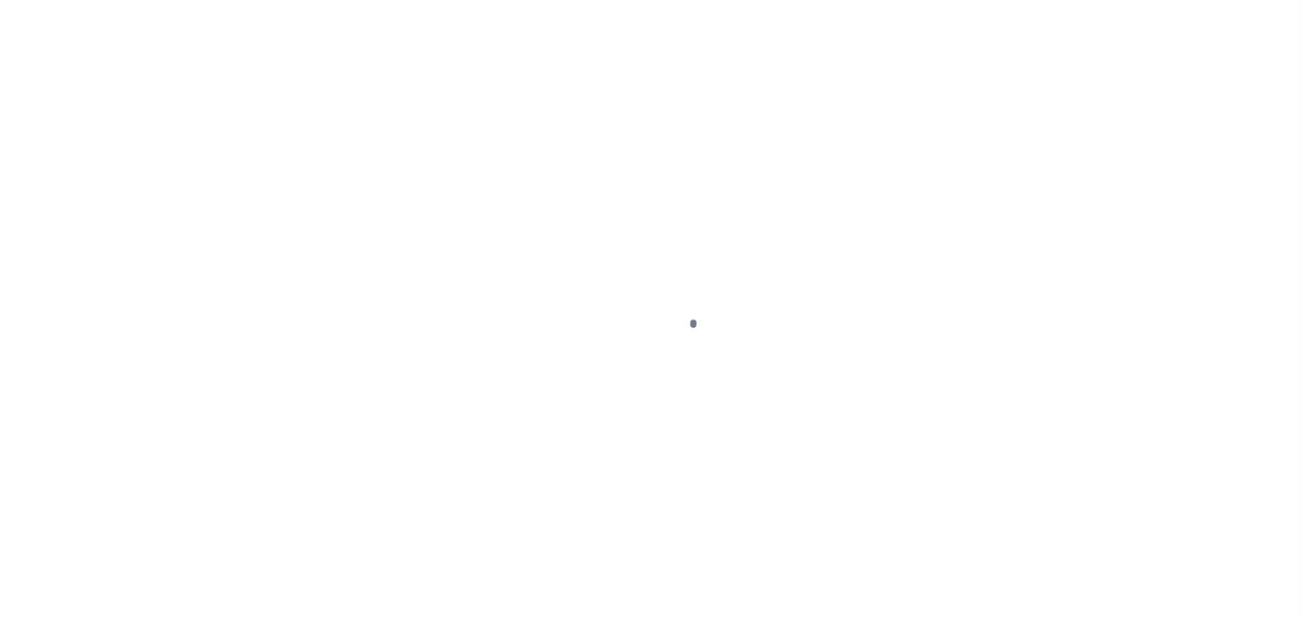
checkbox input "false"
type input "[DATE]"
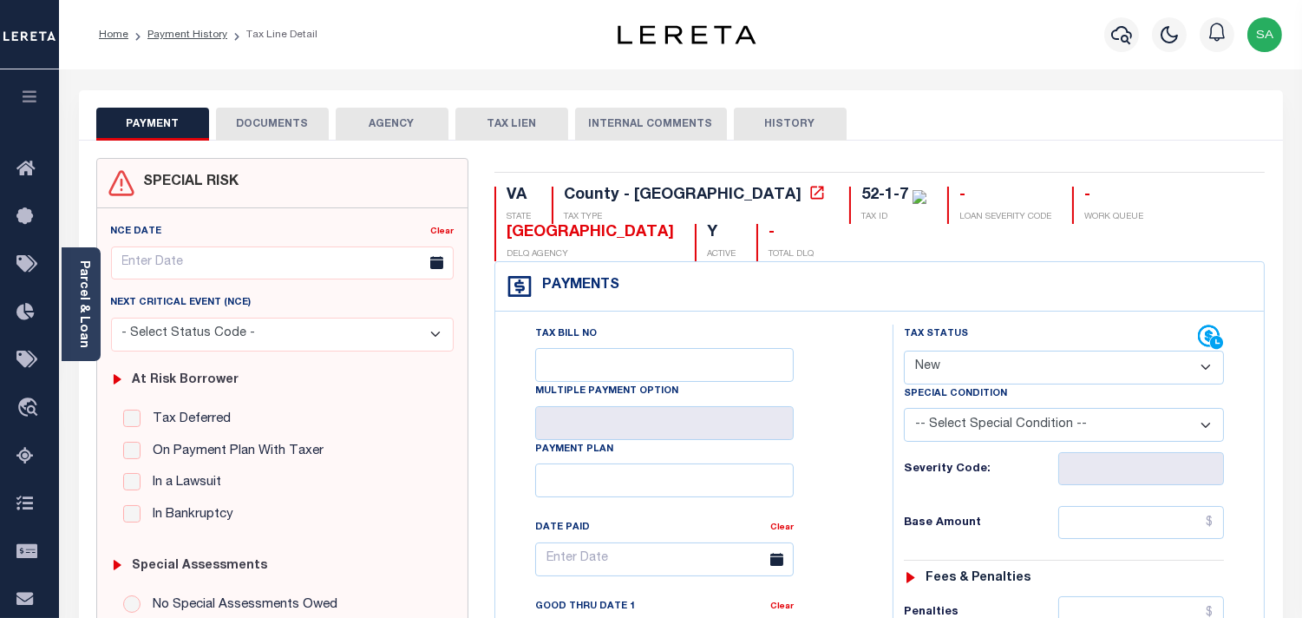
click at [963, 373] on select "- Select Status Code - Open Due/Unpaid Paid Incomplete No Tax Due Internal Refu…" at bounding box center [1064, 368] width 320 height 34
select select "PYD"
click at [904, 351] on select "- Select Status Code - Open Due/Unpaid Paid Incomplete No Tax Due Internal Refu…" at bounding box center [1064, 368] width 320 height 34
type input "[DATE]"
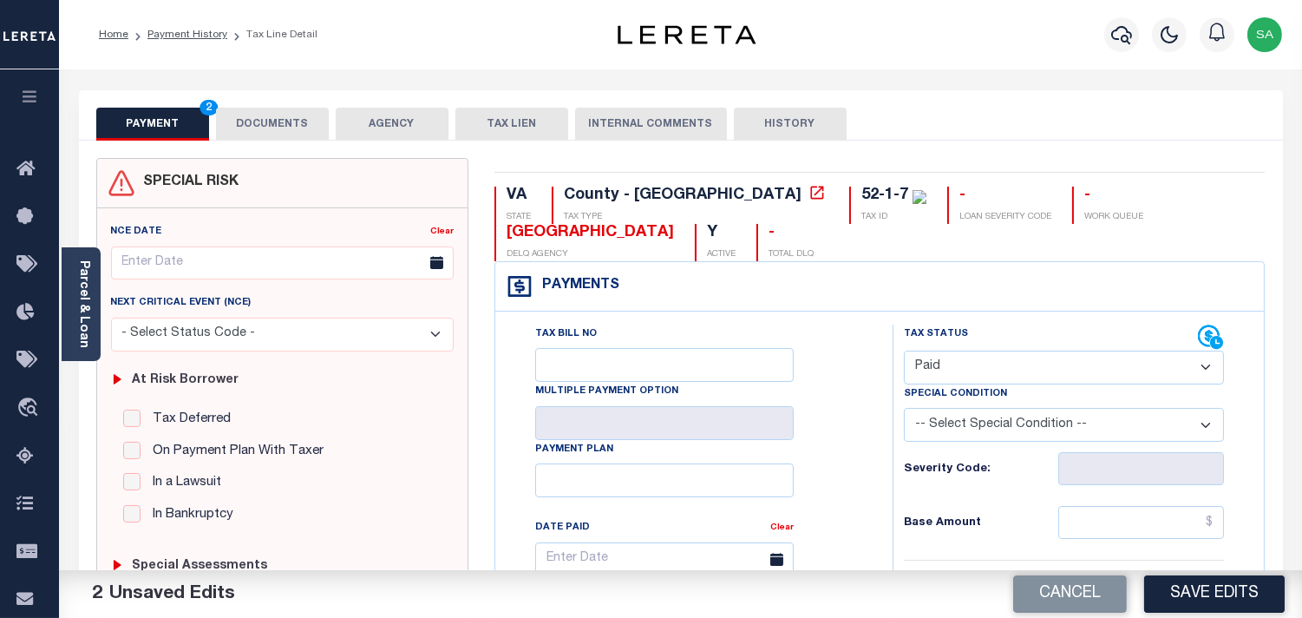
drag, startPoint x: 252, startPoint y: 108, endPoint x: 236, endPoint y: 160, distance: 53.5
click at [252, 108] on button "DOCUMENTS" at bounding box center [272, 124] width 113 height 33
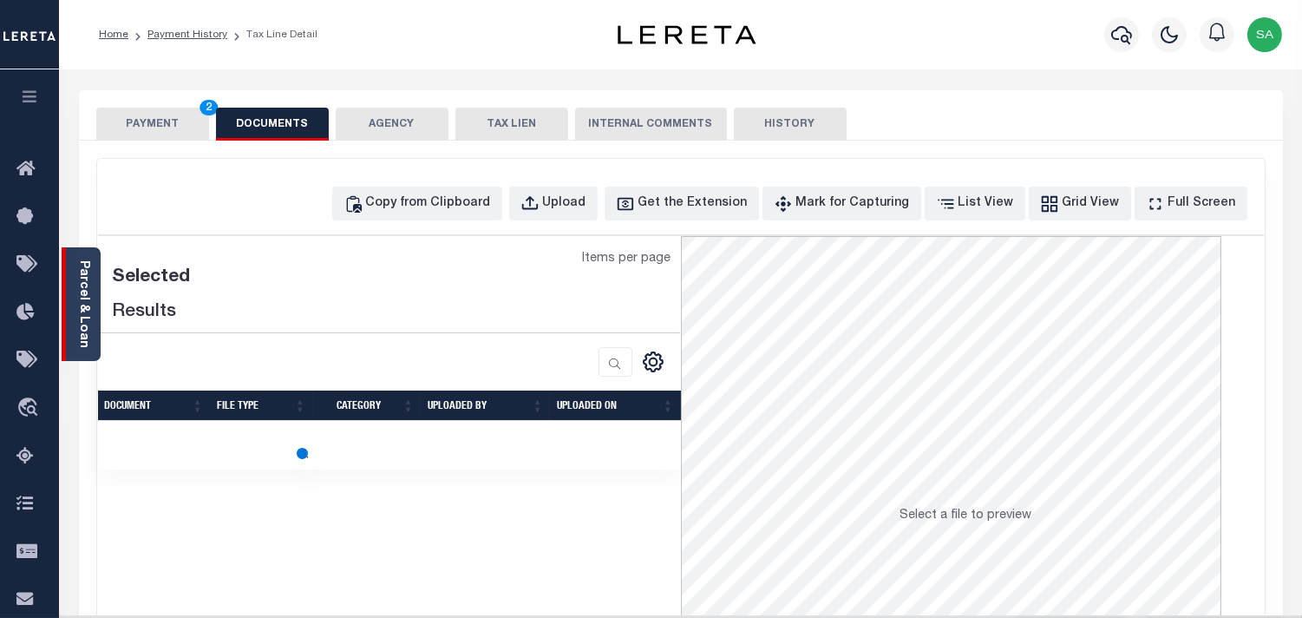
click at [70, 282] on div "Parcel & Loan" at bounding box center [81, 304] width 39 height 114
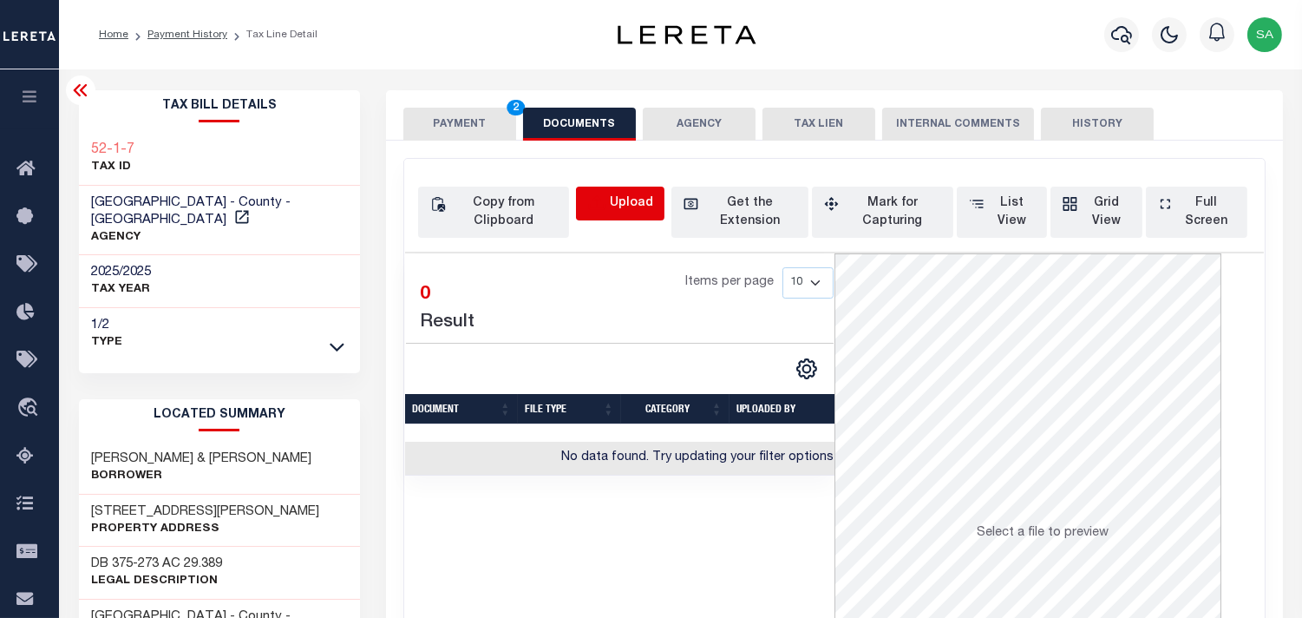
click at [605, 210] on icon "button" at bounding box center [596, 203] width 19 height 19
select select "POP"
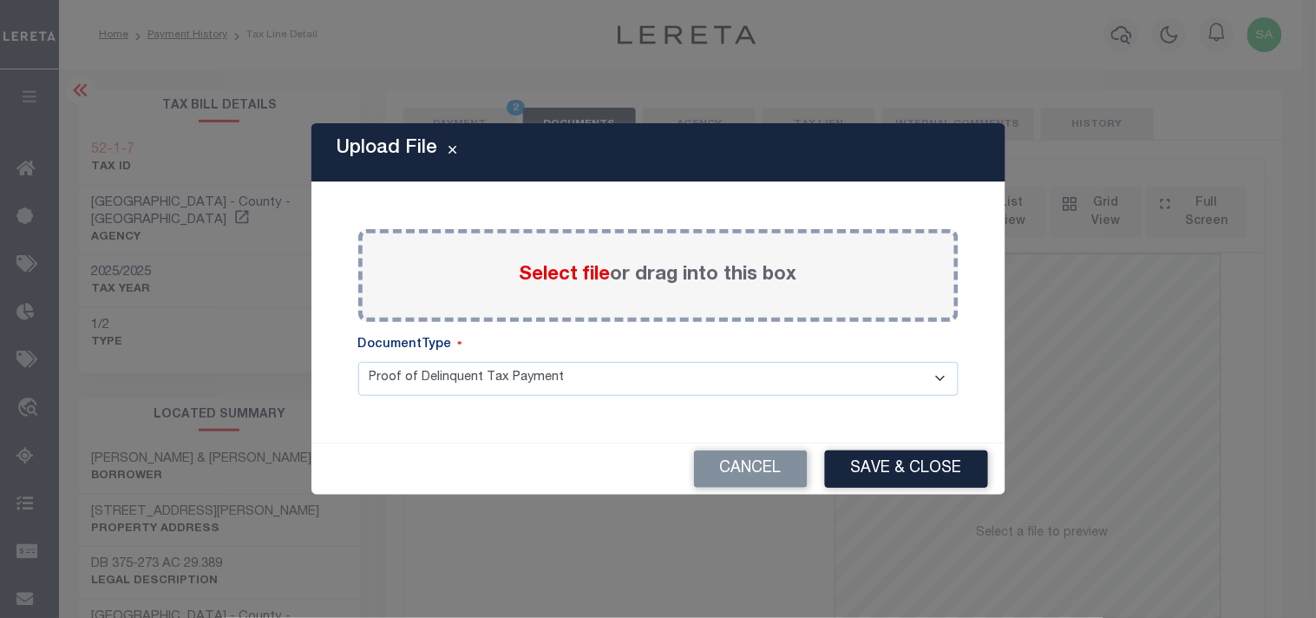
click at [587, 275] on span "Select file" at bounding box center [565, 275] width 91 height 19
click at [0, 0] on input "Select file or drag into this box" at bounding box center [0, 0] width 0 height 0
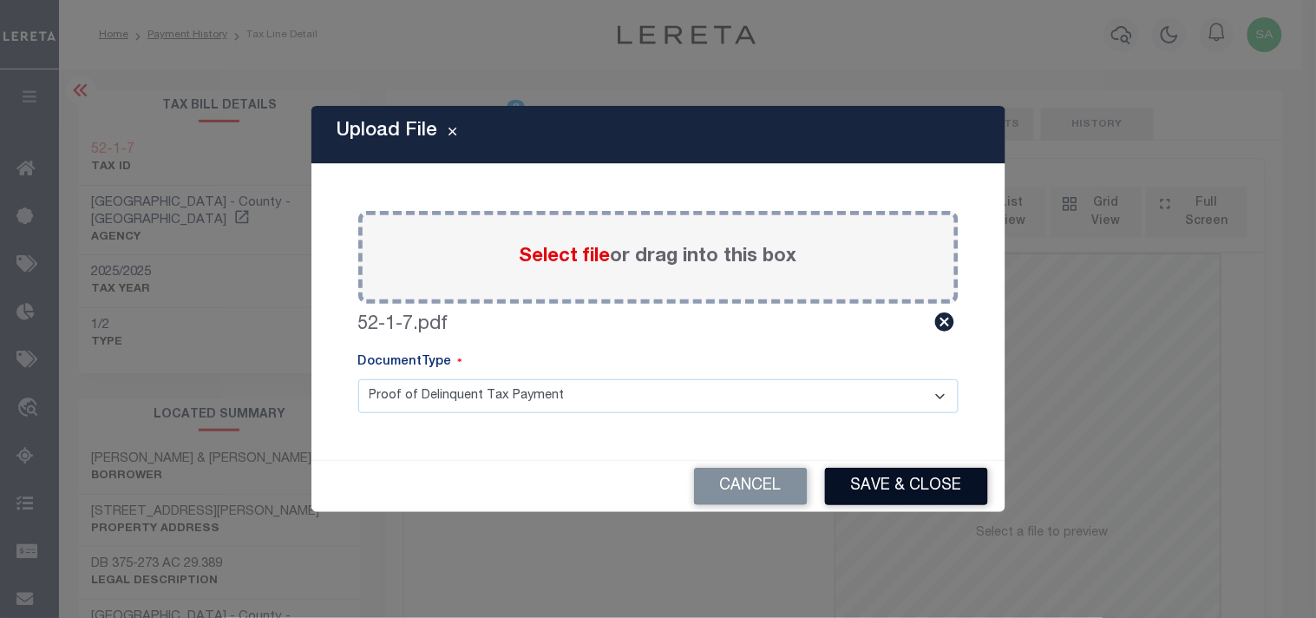
click at [911, 481] on button "Save & Close" at bounding box center [906, 486] width 163 height 37
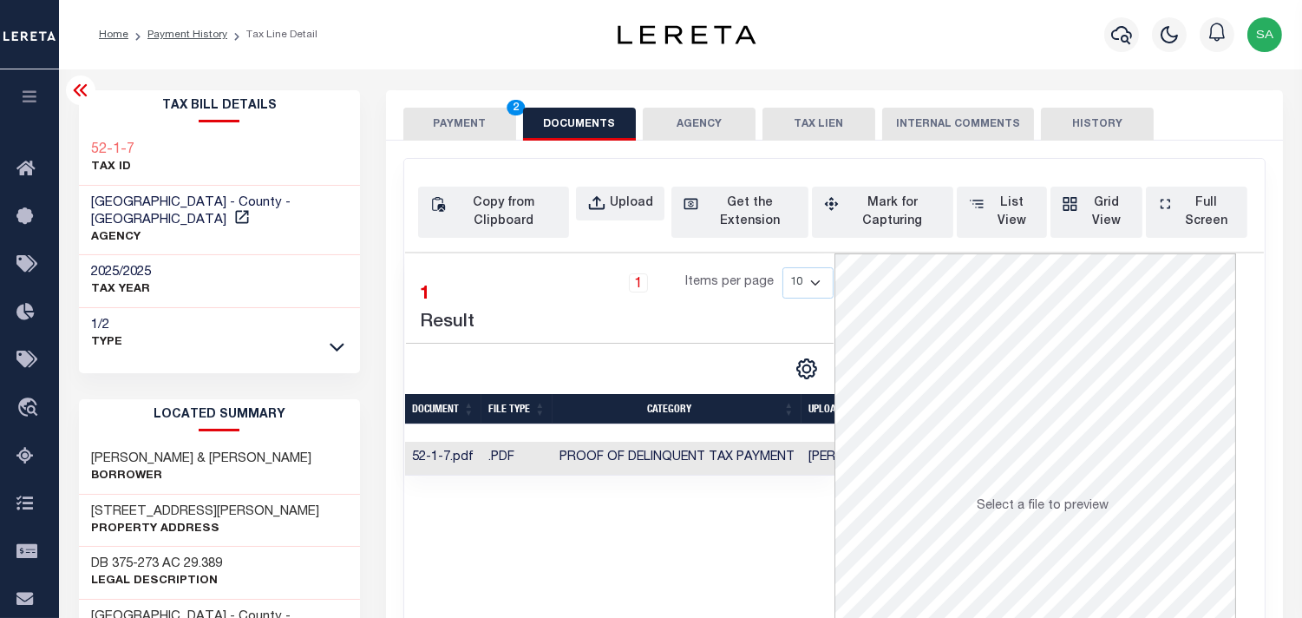
click at [482, 132] on button "PAYMENT 2" at bounding box center [459, 124] width 113 height 33
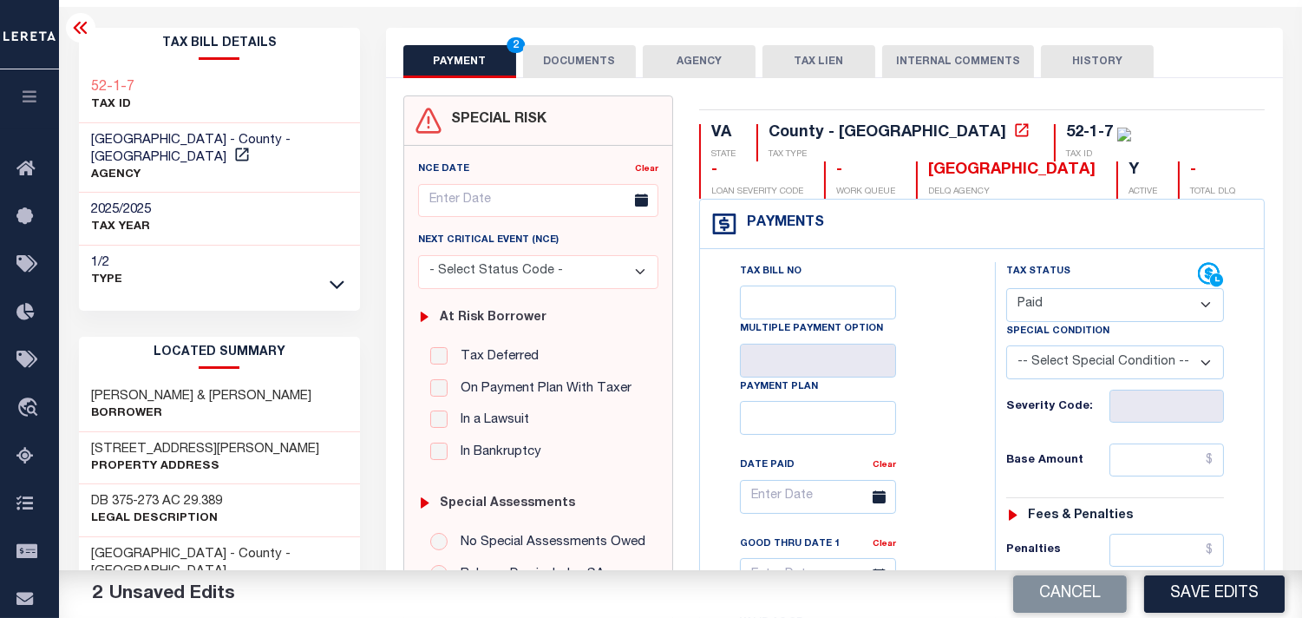
scroll to position [96, 0]
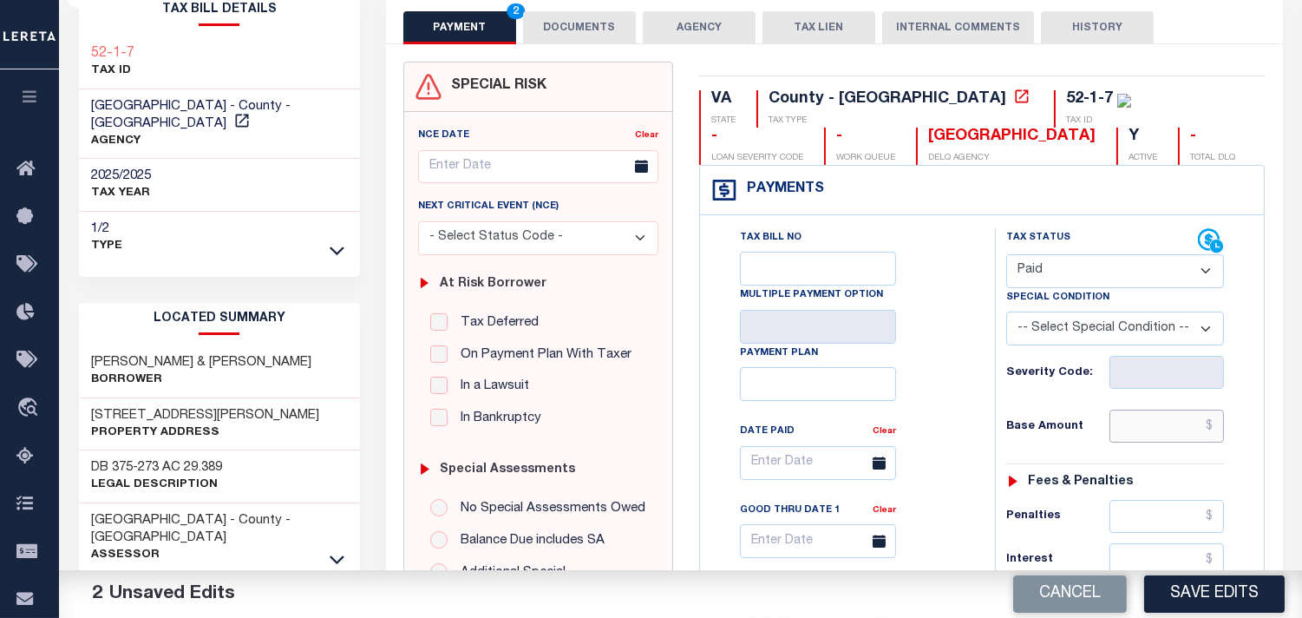
click at [1163, 430] on input "text" at bounding box center [1167, 426] width 115 height 33
paste input "2,246.63"
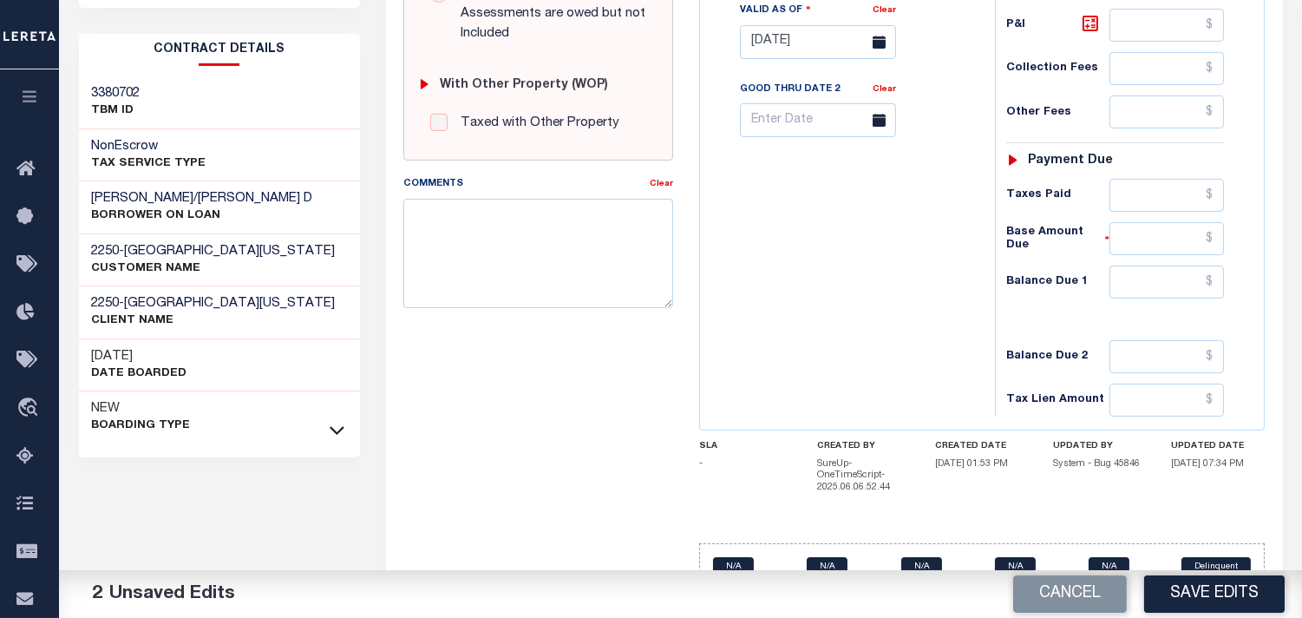
type input "$2,246.63"
drag, startPoint x: 1191, startPoint y: 188, endPoint x: 1062, endPoint y: 187, distance: 129.3
click at [1191, 188] on input "text" at bounding box center [1167, 195] width 115 height 33
paste input "2,246.63"
type input "$2,246.63"
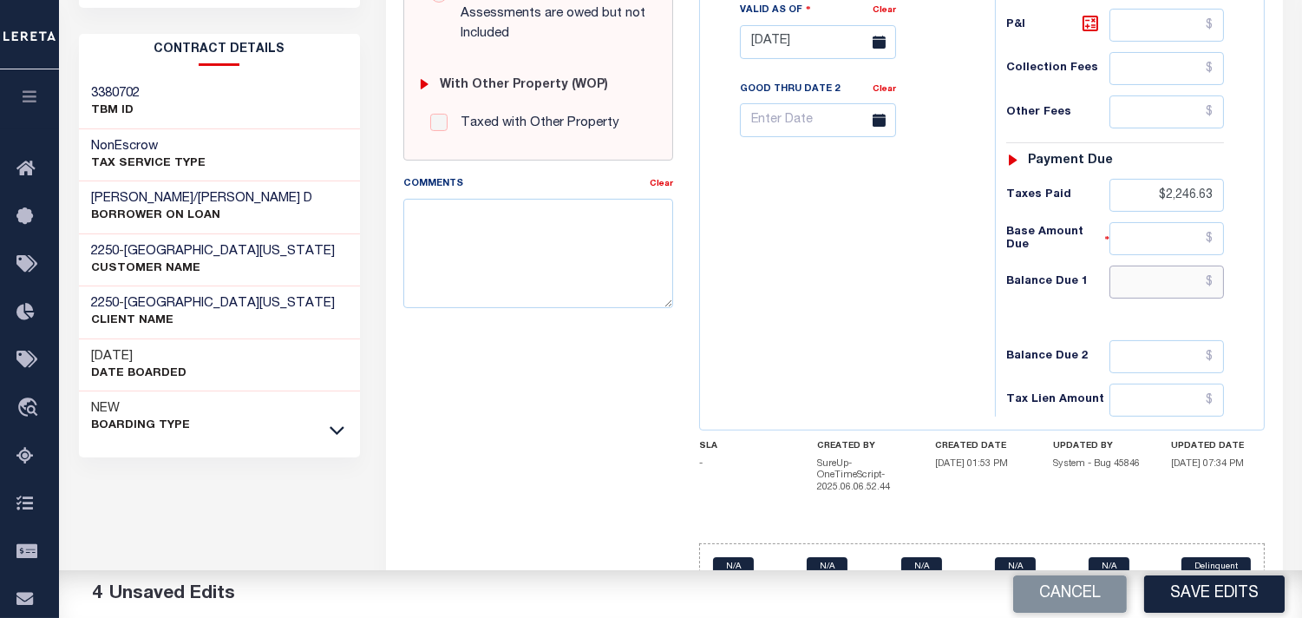
click at [1203, 288] on input "text" at bounding box center [1167, 282] width 115 height 33
type input "$0.00"
click at [924, 267] on div "Tax Bill No Multiple Payment Option Payment Plan Clear" at bounding box center [844, 33] width 278 height 766
click at [1181, 596] on button "Save Edits" at bounding box center [1214, 593] width 141 height 37
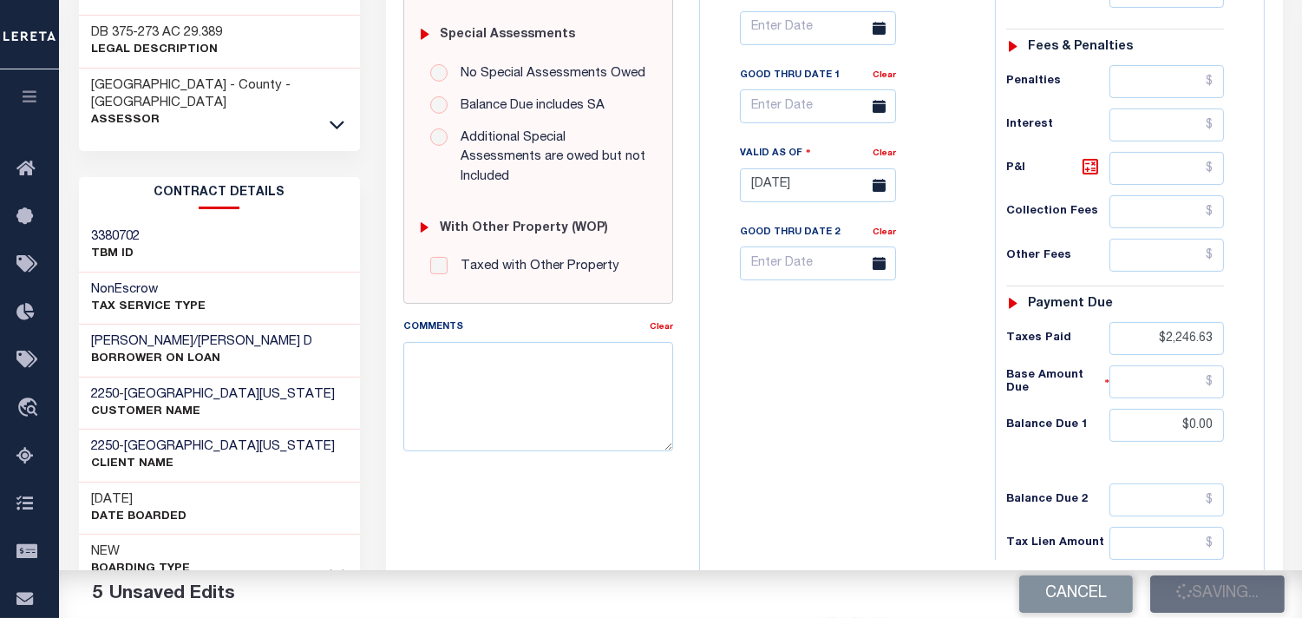
scroll to position [289, 0]
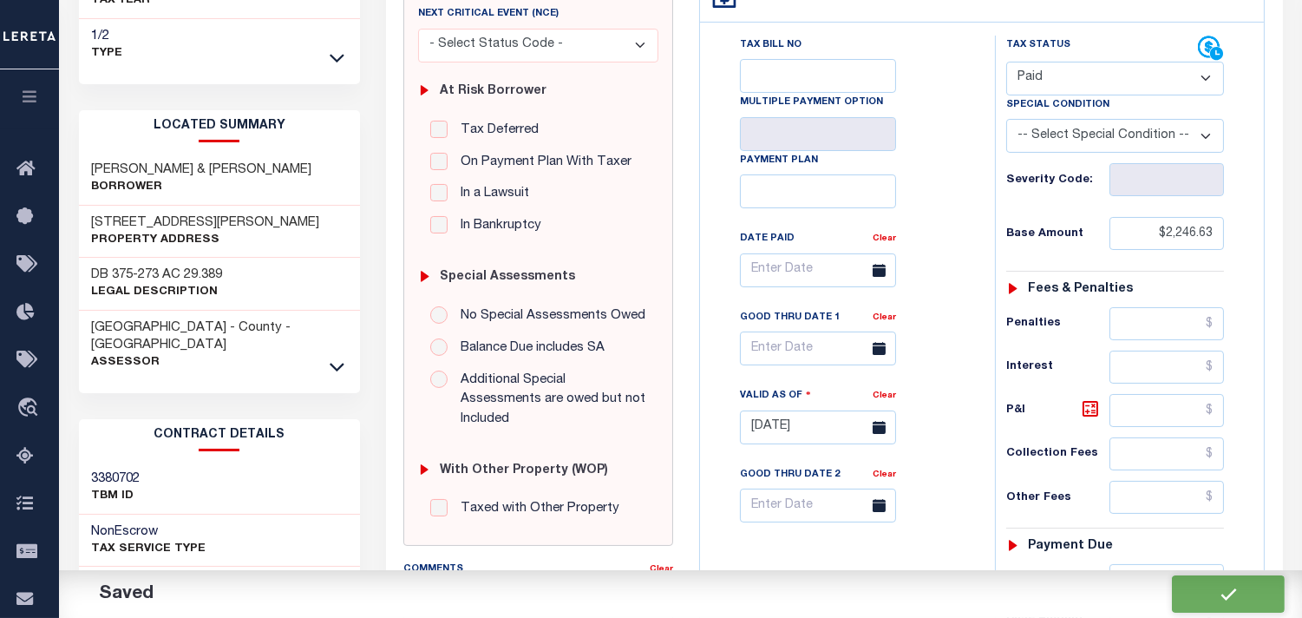
checkbox input "false"
type input "$2,246.63"
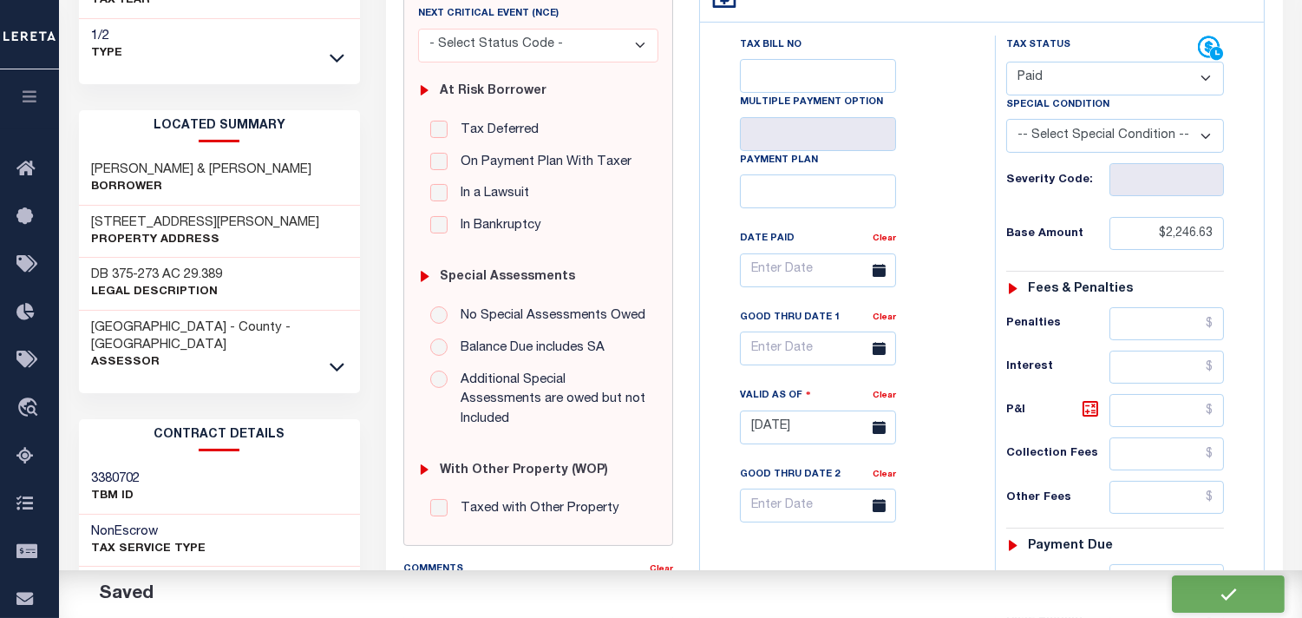
type input "$2,246.63"
type input "$0"
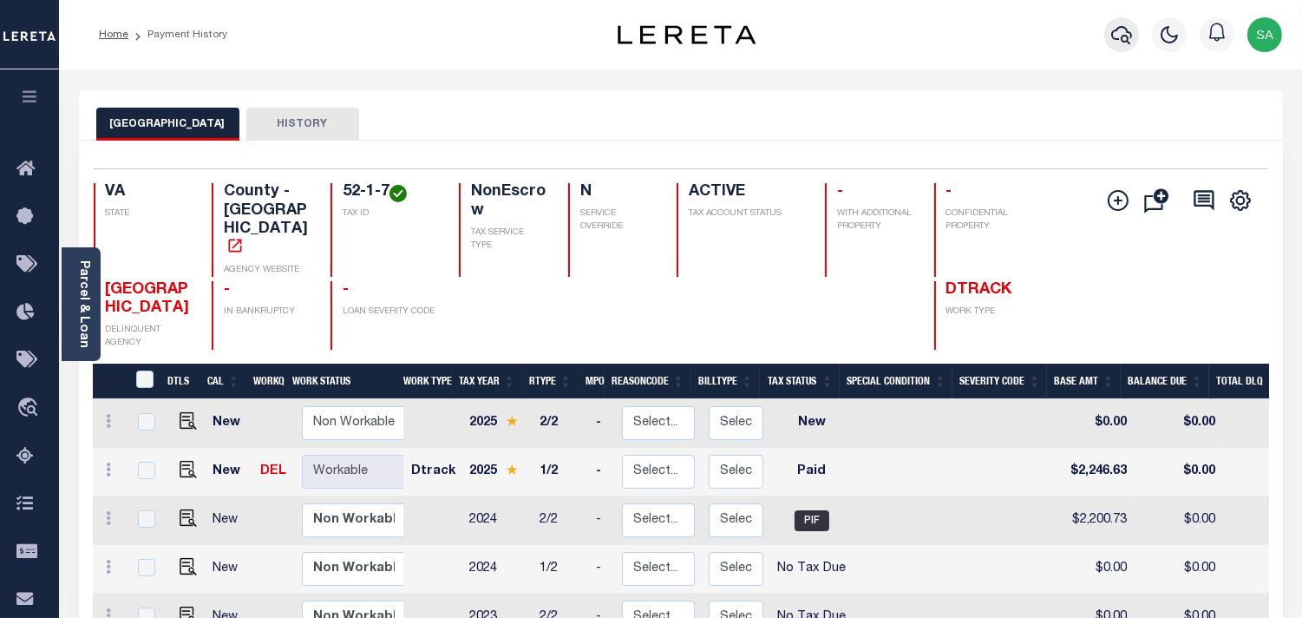
click at [1117, 43] on icon "button" at bounding box center [1121, 34] width 21 height 21
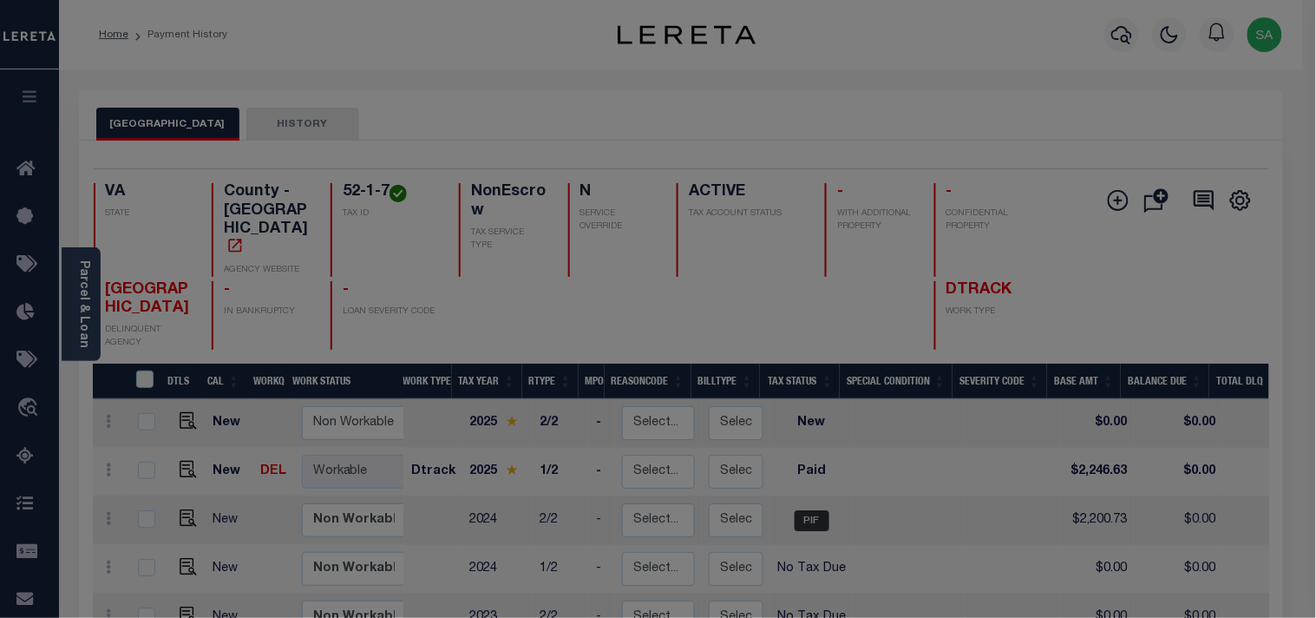
click at [0, 0] on div "Include Loans TBM Customers Borrowers Payments (Lender Non-Disb) Payments (Lend…" at bounding box center [0, 0] width 0 height 0
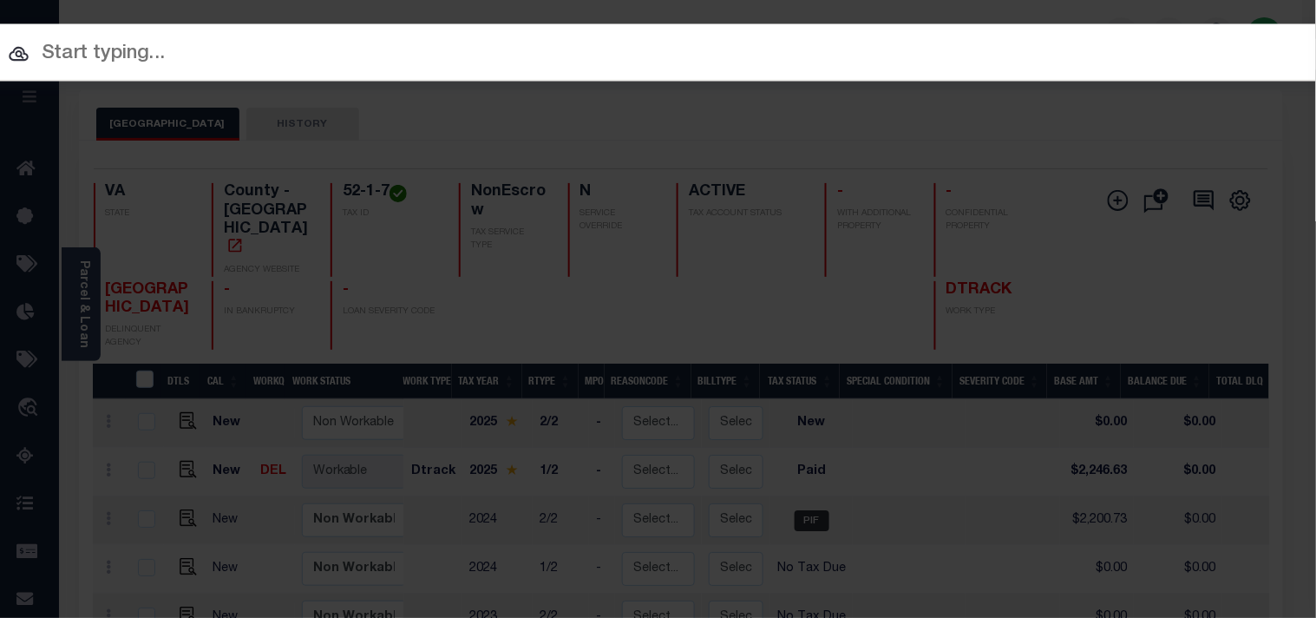
paste input "13186806"
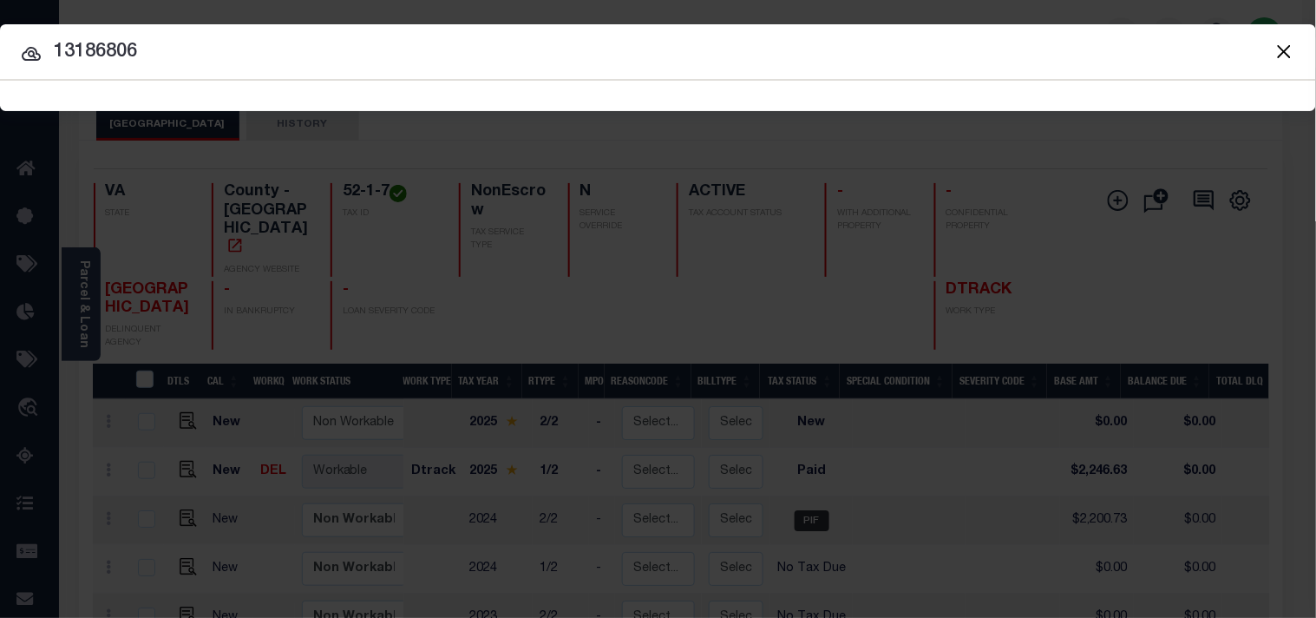
type input "13186806"
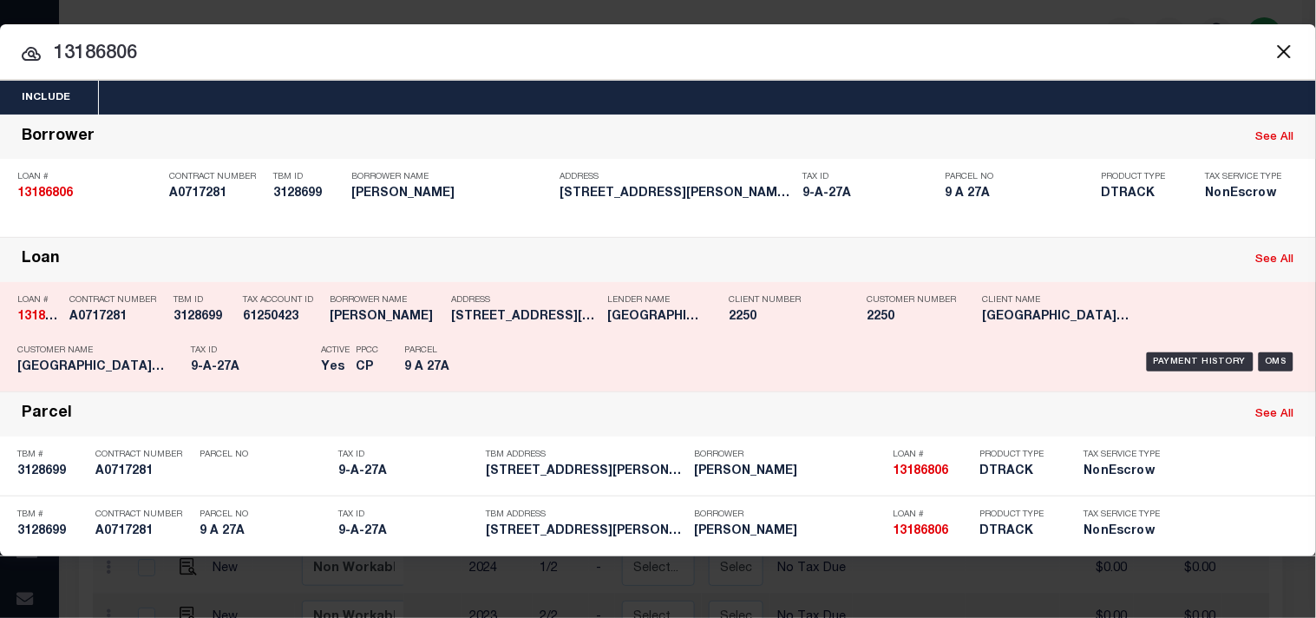
click at [545, 333] on div "Address 2411 UNION MILLS ROAD TROY,VA,*..." at bounding box center [525, 311] width 148 height 50
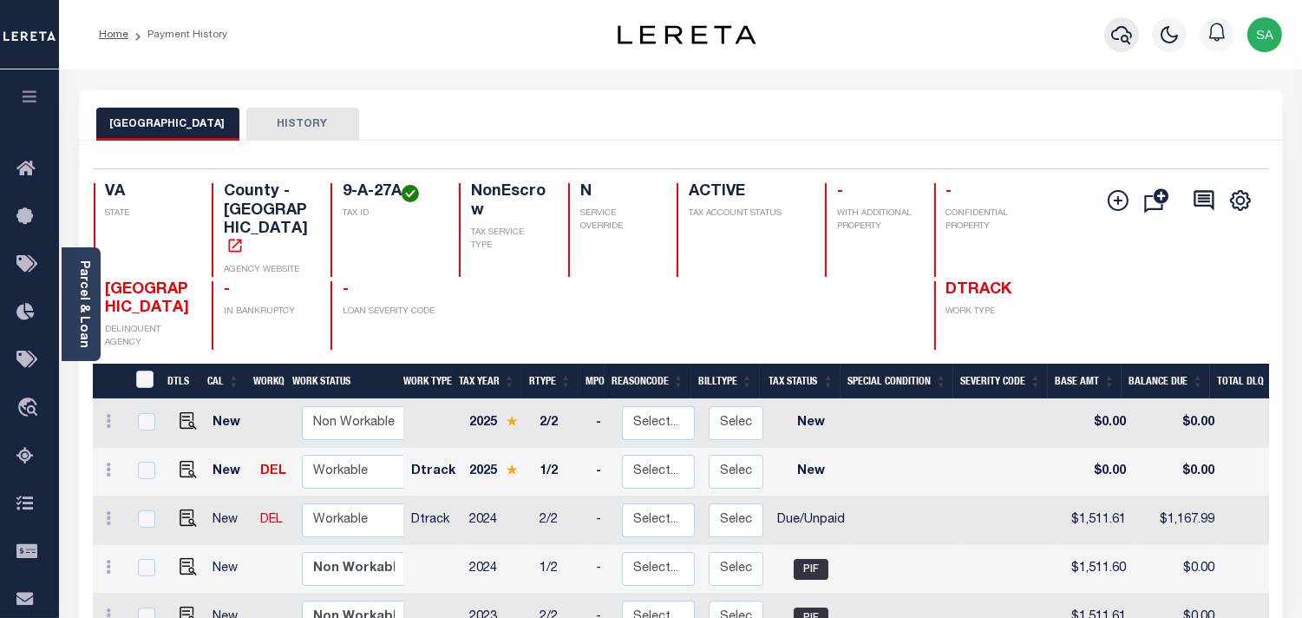
click at [1118, 41] on icon "button" at bounding box center [1121, 34] width 21 height 21
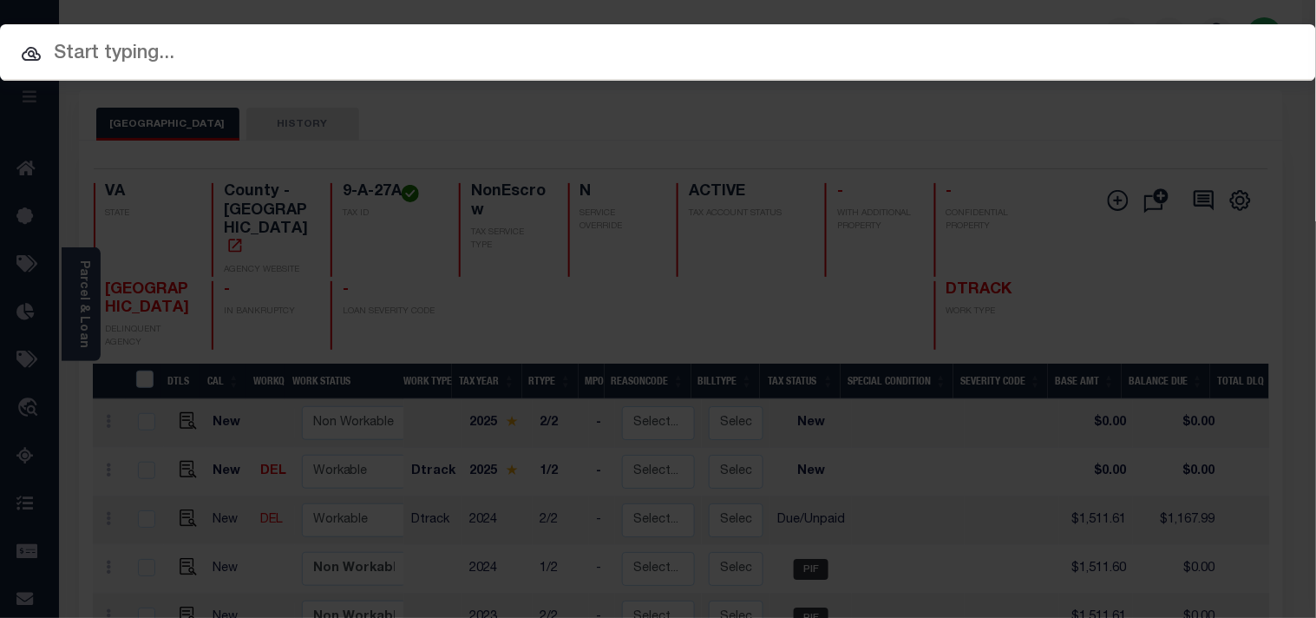
click at [907, 63] on input "text" at bounding box center [658, 54] width 1316 height 30
paste input "18290106"
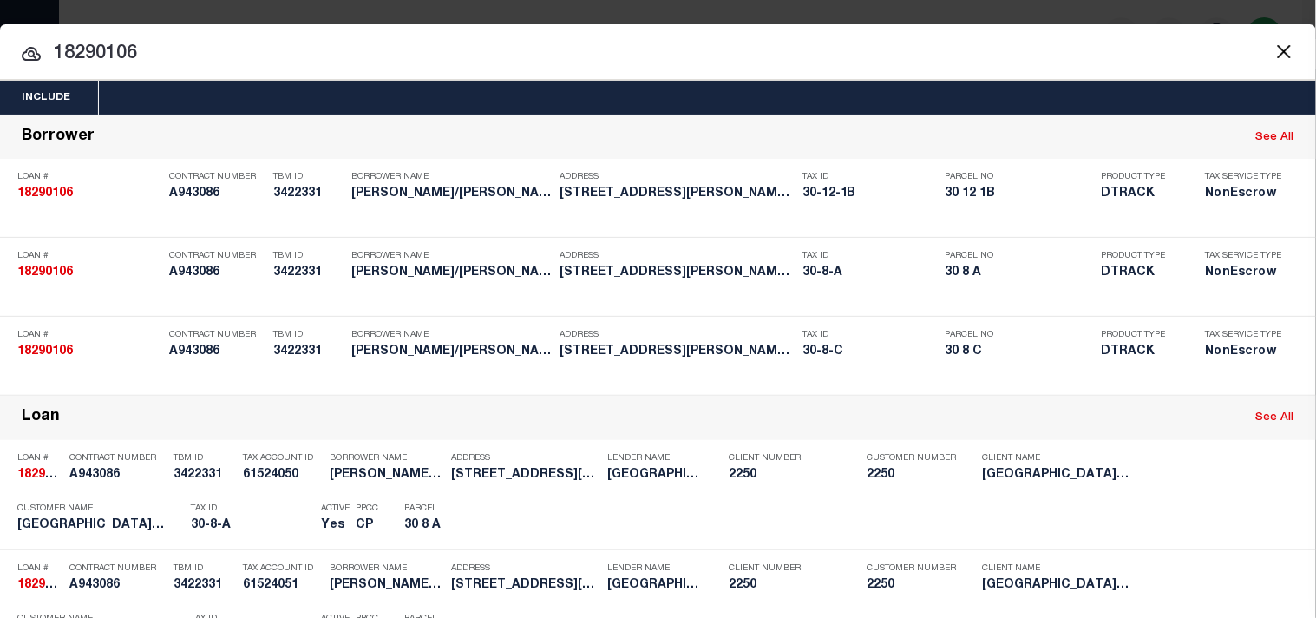
type input "18290106"
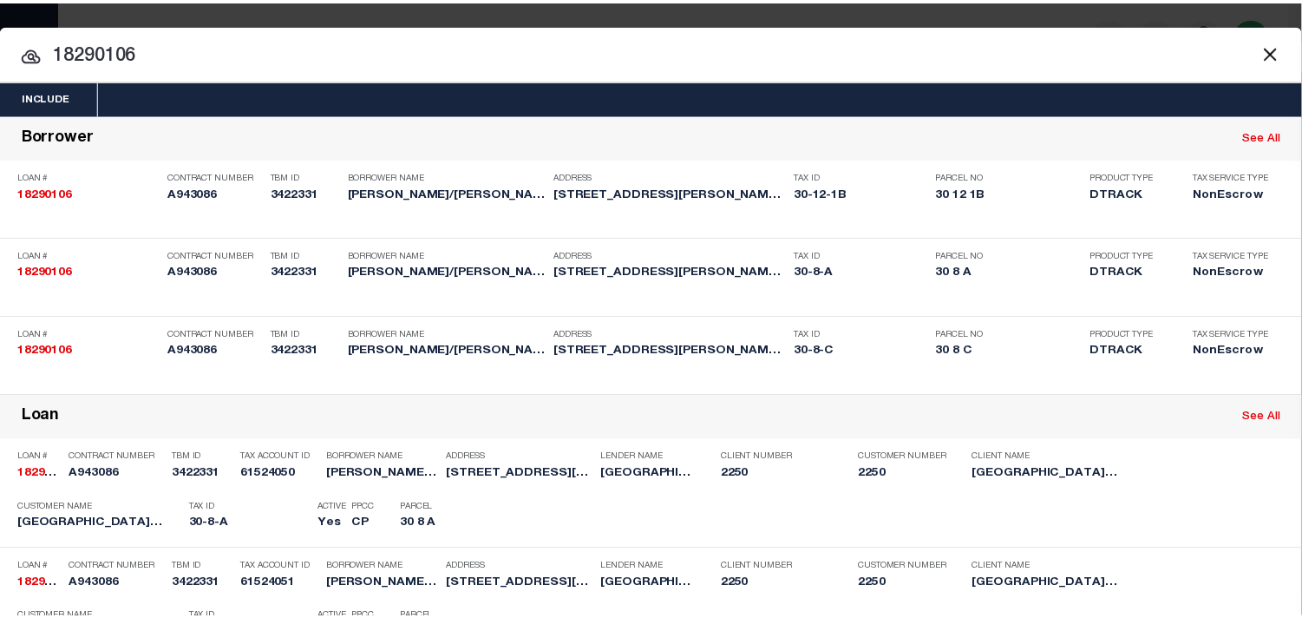
scroll to position [531, 0]
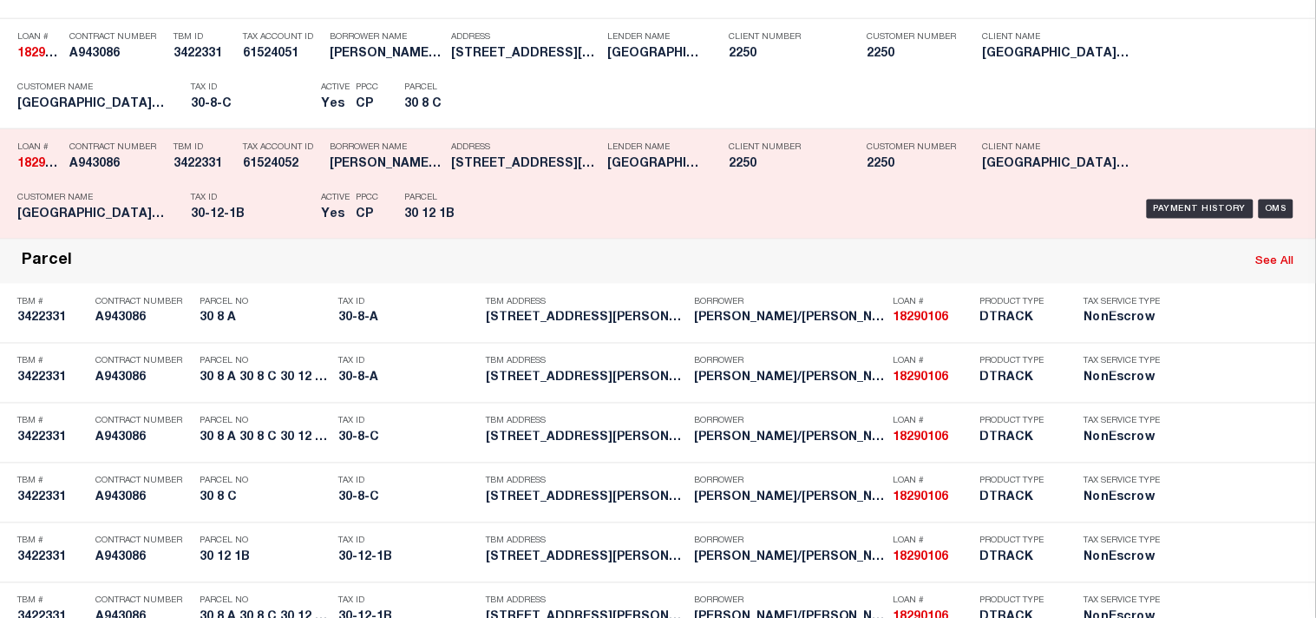
click at [257, 203] on p "Tax ID" at bounding box center [251, 198] width 121 height 10
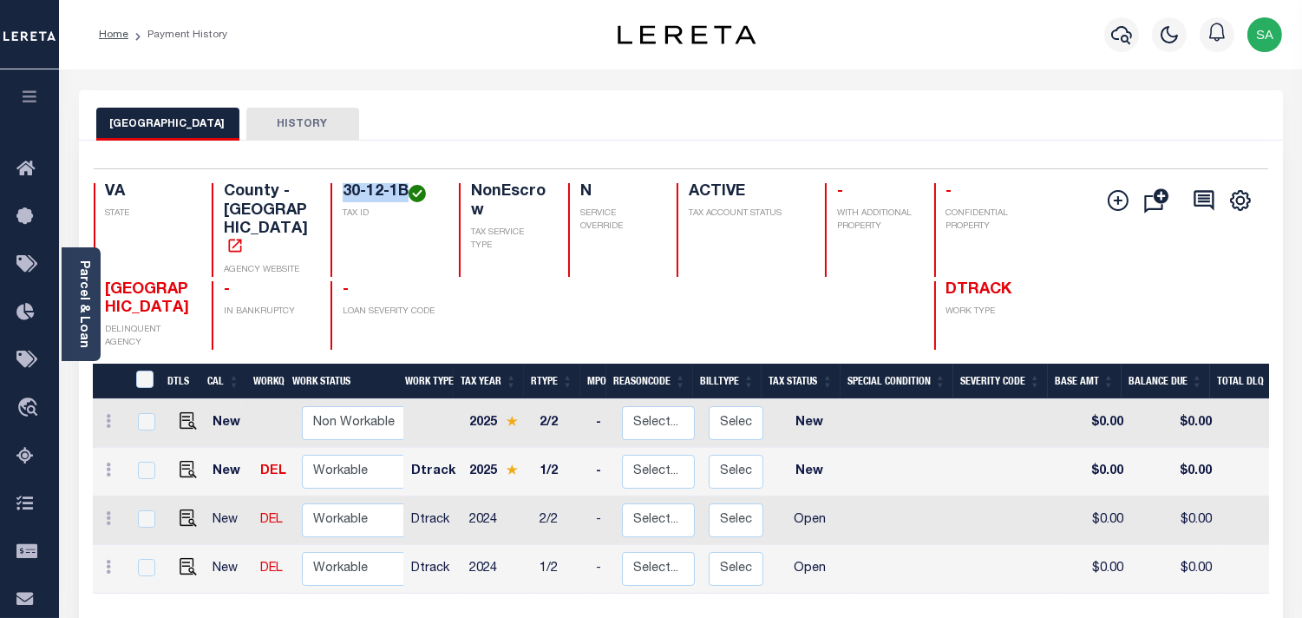
drag, startPoint x: 410, startPoint y: 195, endPoint x: 343, endPoint y: 194, distance: 66.8
click at [343, 194] on h4 "30-12-1B" at bounding box center [390, 192] width 95 height 19
copy h4 "30-12-1B"
click at [187, 461] on img "" at bounding box center [188, 469] width 17 height 17
checkbox input "true"
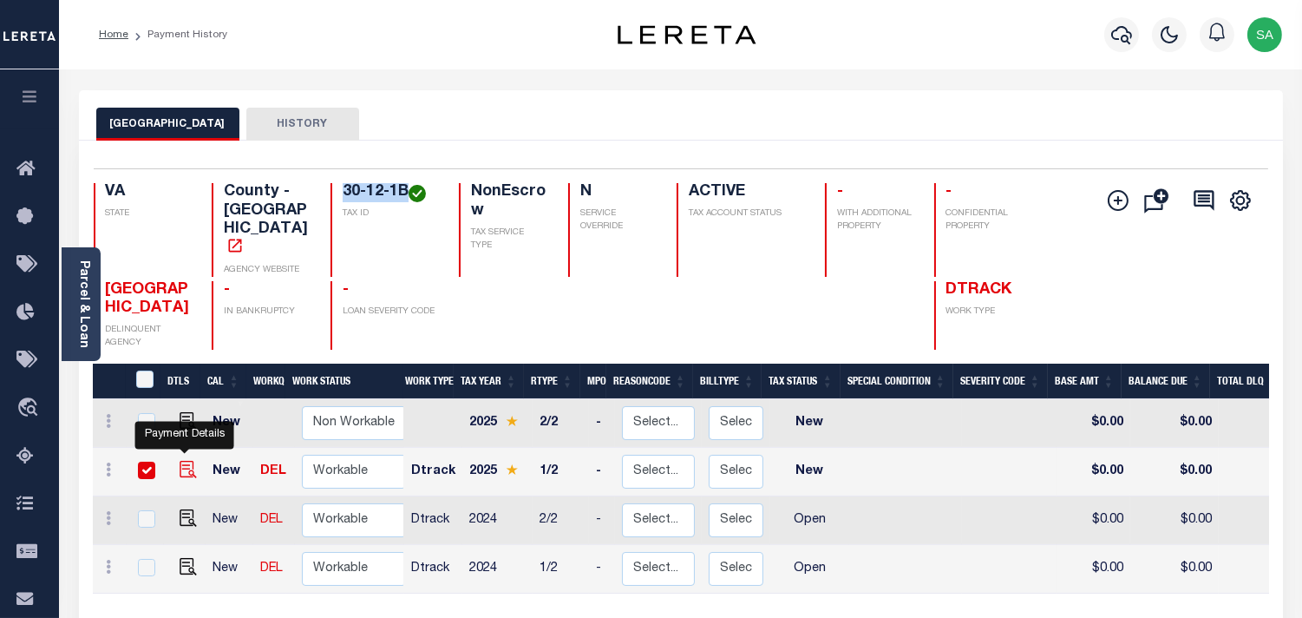
checkbox input "true"
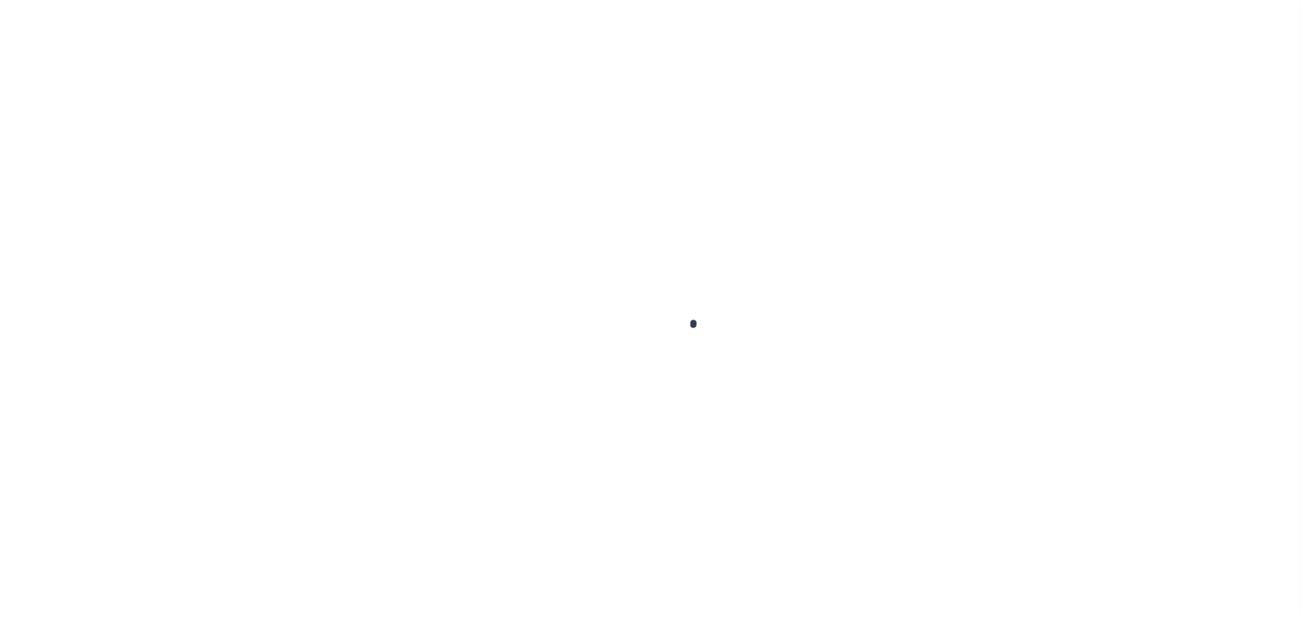
checkbox input "false"
type input "[DATE]"
select select "NW2"
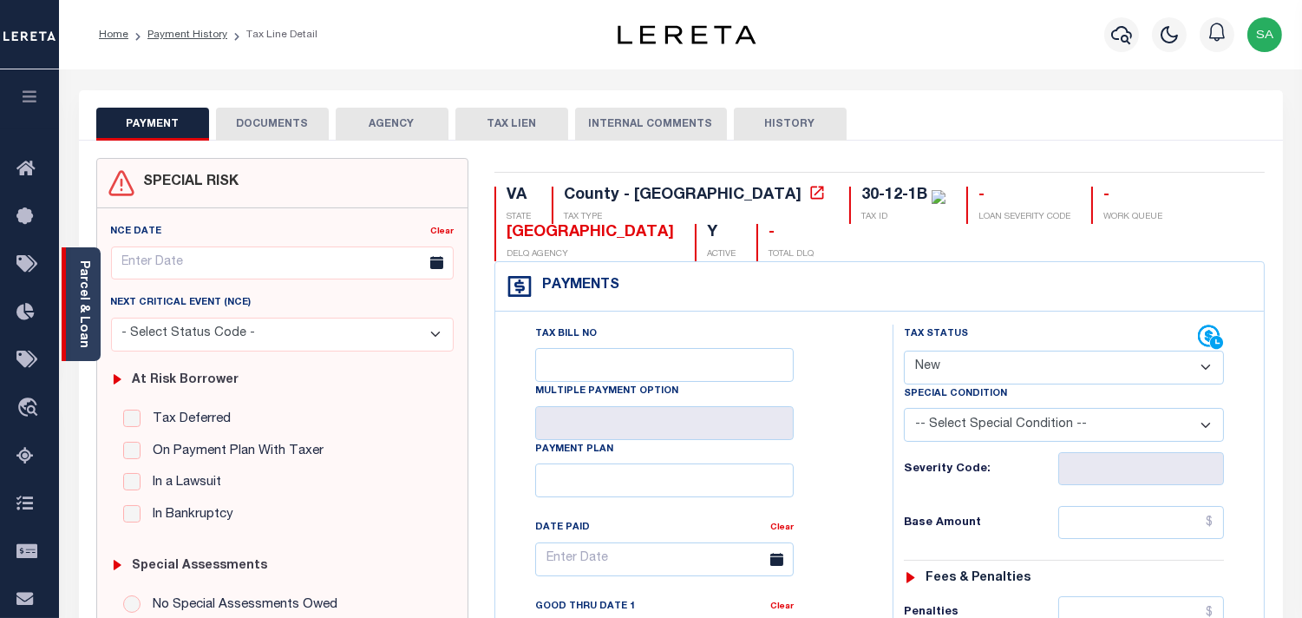
click at [88, 315] on link "Parcel & Loan" at bounding box center [83, 304] width 12 height 88
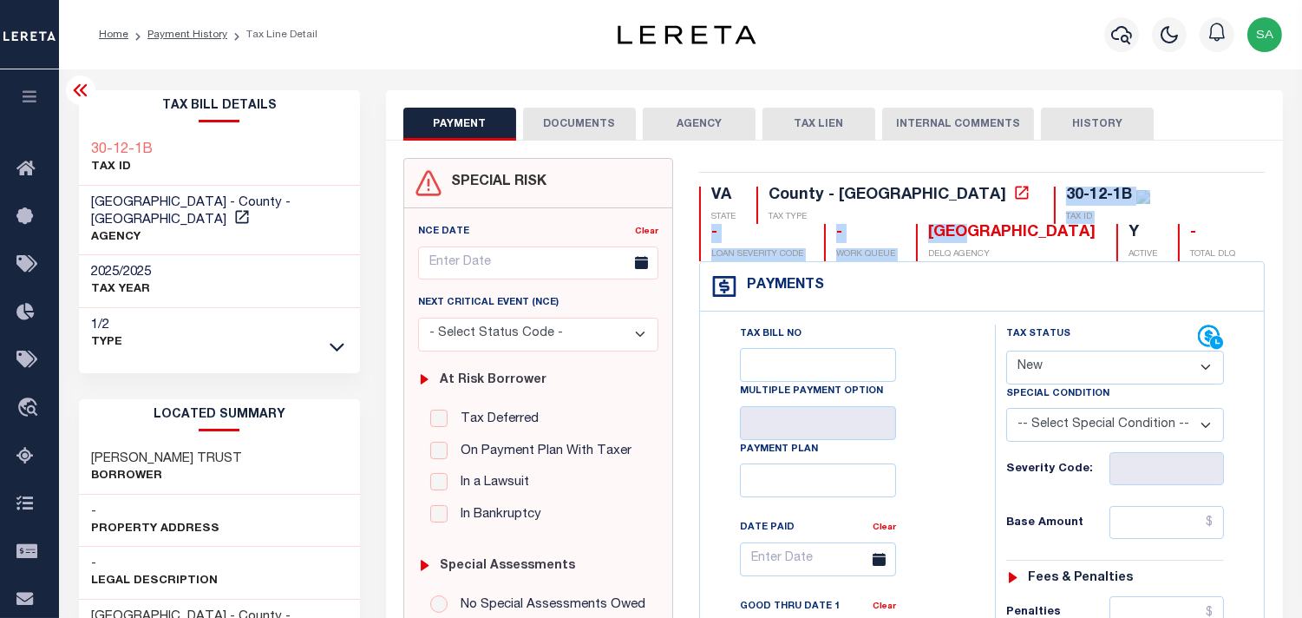
drag, startPoint x: 870, startPoint y: 226, endPoint x: 746, endPoint y: 236, distance: 124.4
click at [746, 236] on div "VA STATE County - VA TAX TYPE 30-12-1B TAX ID - LOAN SEVERITY CODE - WORK QUEUE…" at bounding box center [982, 224] width 566 height 75
click at [928, 248] on p "DELQ AGENCY" at bounding box center [1011, 254] width 167 height 13
drag, startPoint x: 870, startPoint y: 222, endPoint x: 823, endPoint y: 247, distance: 53.9
click at [735, 231] on div "VA STATE County - VA TAX TYPE 30-12-1B TAX ID - LOAN SEVERITY CODE - WORK QUEUE…" at bounding box center [982, 224] width 566 height 75
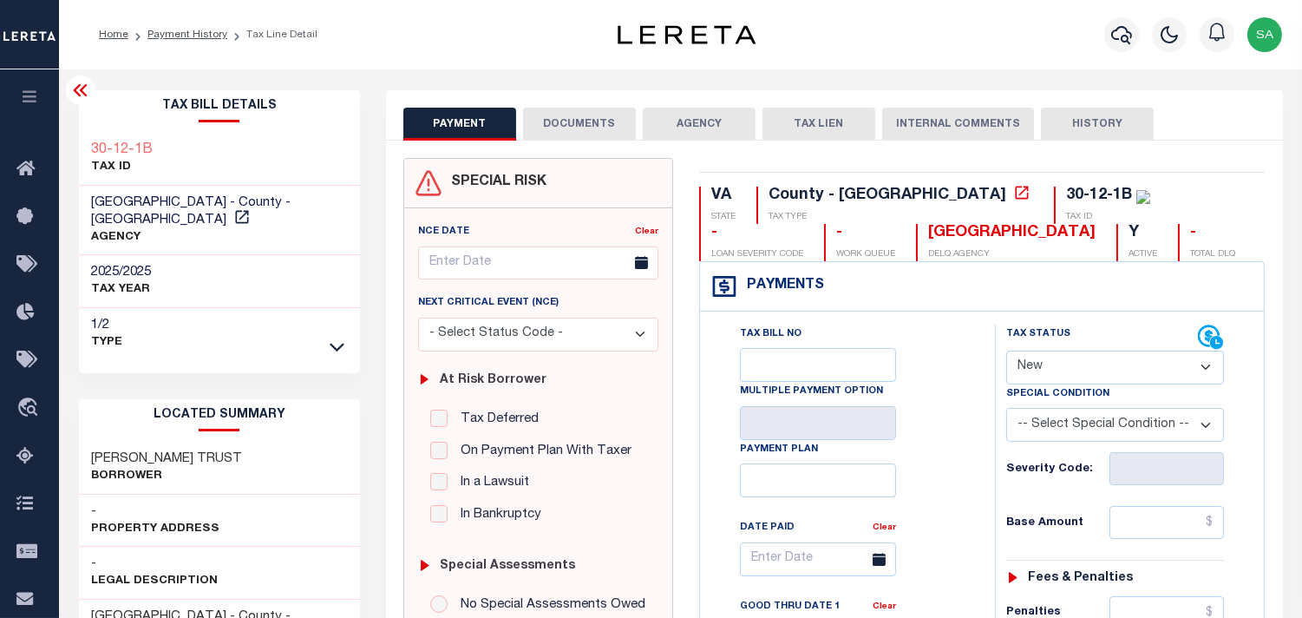
click at [931, 331] on div "Tax Bill No Multiple Payment Option Payment Plan Clear" at bounding box center [844, 568] width 252 height 487
drag, startPoint x: 1175, startPoint y: 507, endPoint x: 935, endPoint y: 505, distance: 239.5
click at [1175, 507] on input "text" at bounding box center [1167, 522] width 115 height 33
paste input "10.88"
type input "$10.88"
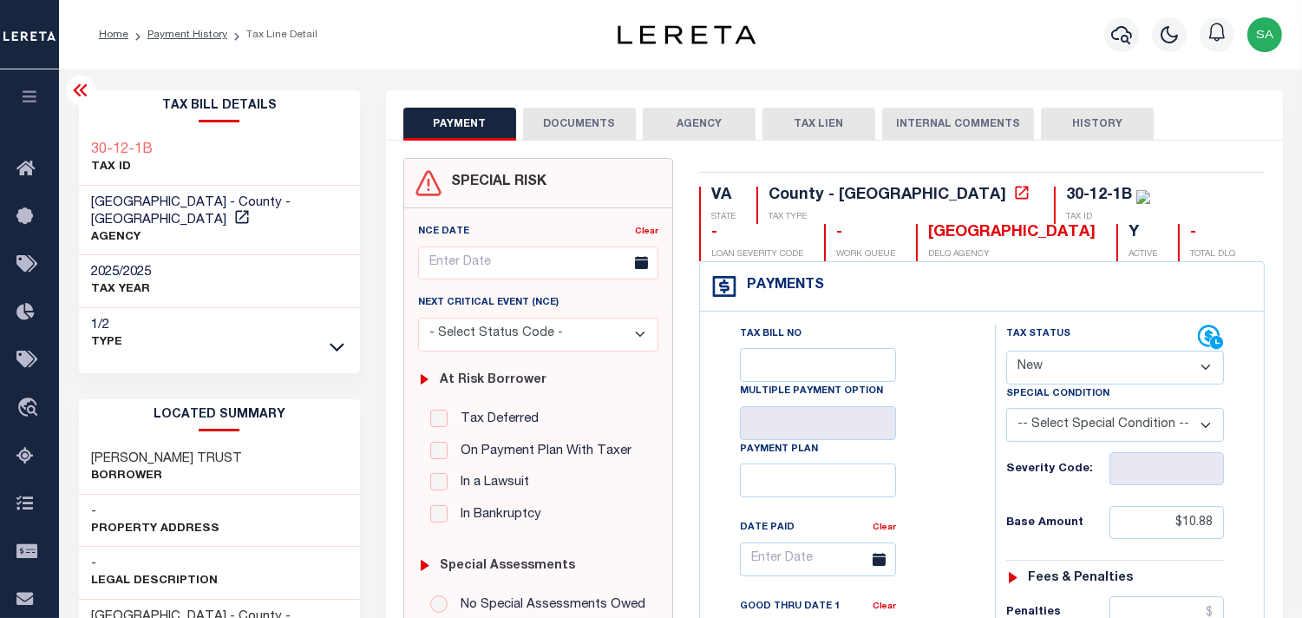
type input "09/11/2025"
click at [1042, 370] on select "- Select Status Code - Open Due/Unpaid Paid Incomplete No Tax Due Internal Refu…" at bounding box center [1115, 368] width 218 height 34
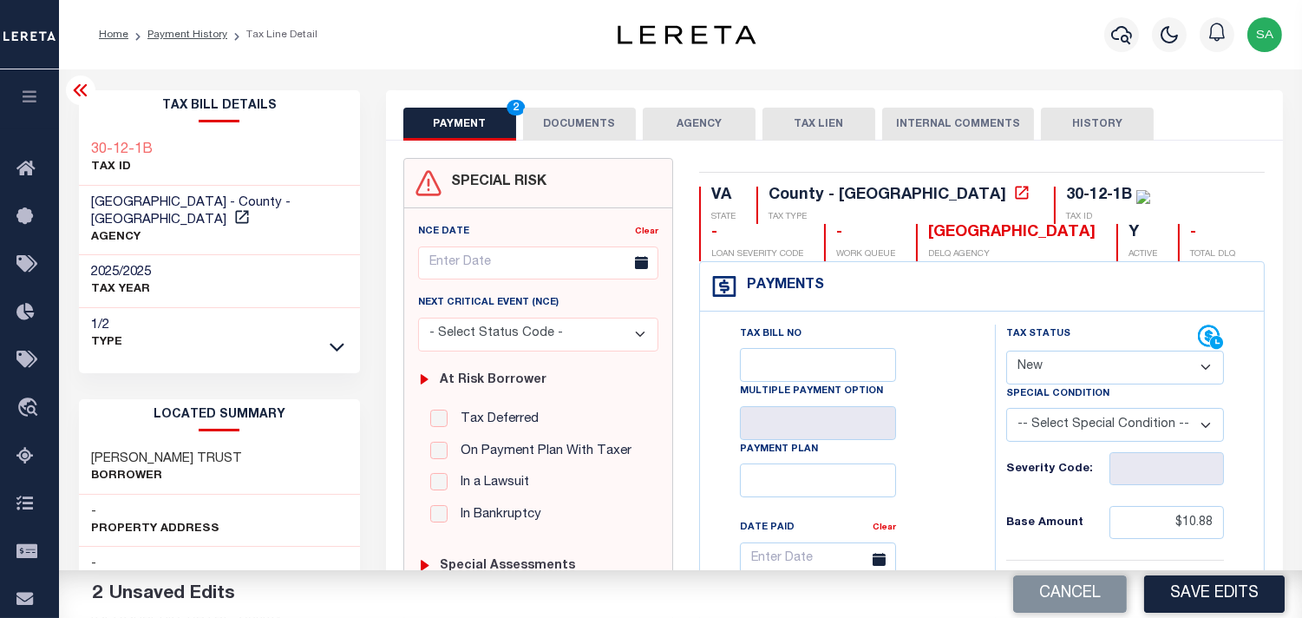
select select "PYD"
click at [1006, 351] on select "- Select Status Code - Open Due/Unpaid Paid Incomplete No Tax Due Internal Refu…" at bounding box center [1115, 368] width 218 height 34
drag, startPoint x: 974, startPoint y: 430, endPoint x: 979, endPoint y: 448, distance: 18.1
click at [1085, 594] on button "Cancel" at bounding box center [1070, 593] width 114 height 37
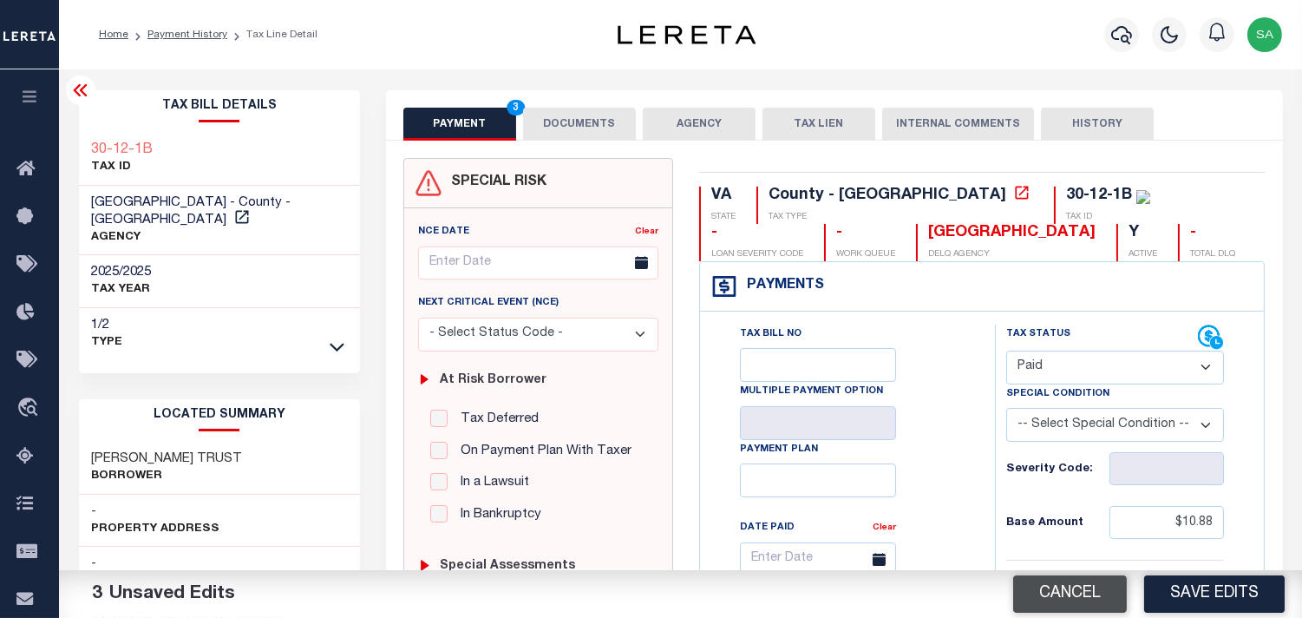
type input "[DATE]"
select select "NW2"
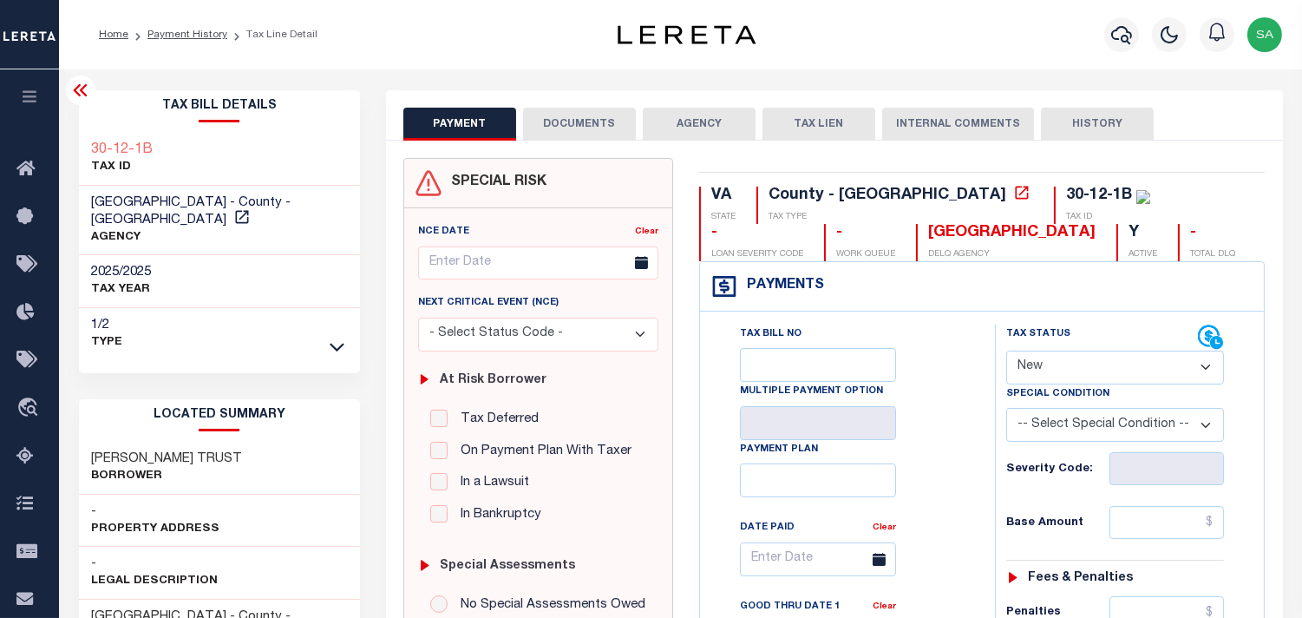
click at [947, 403] on div "Tax Bill No Multiple Payment Option Payment Plan Clear" at bounding box center [844, 568] width 252 height 487
click at [552, 120] on button "DOCUMENTS" at bounding box center [579, 124] width 113 height 33
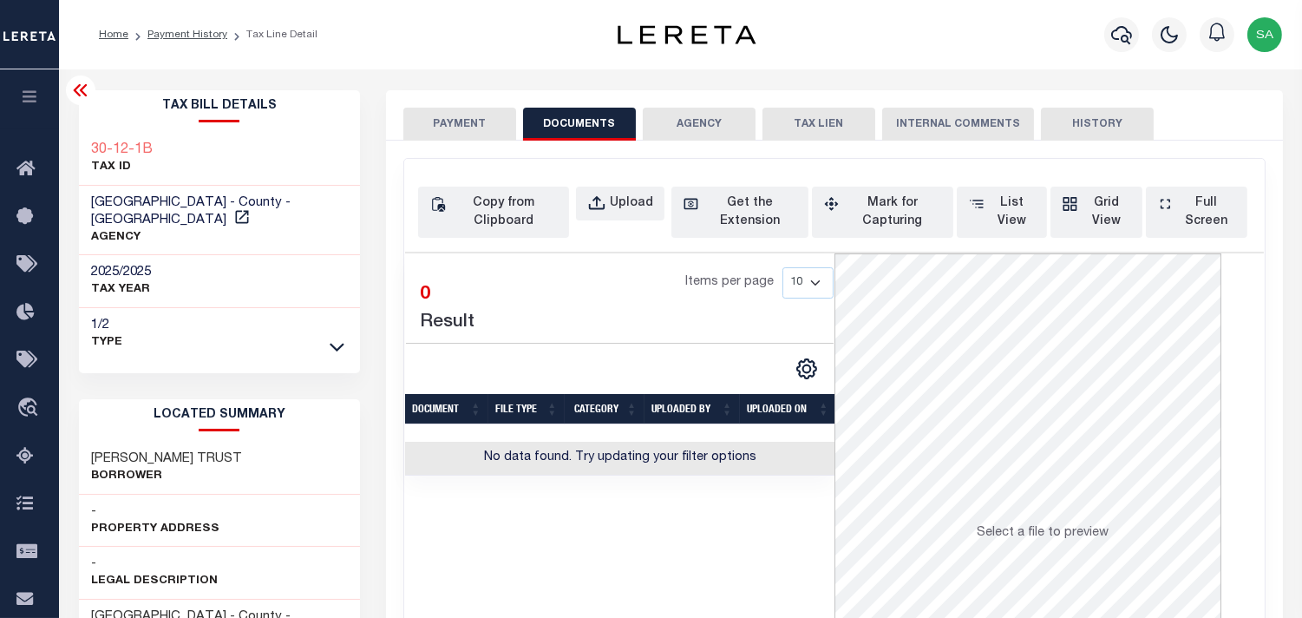
click at [477, 126] on button "PAYMENT" at bounding box center [459, 124] width 113 height 33
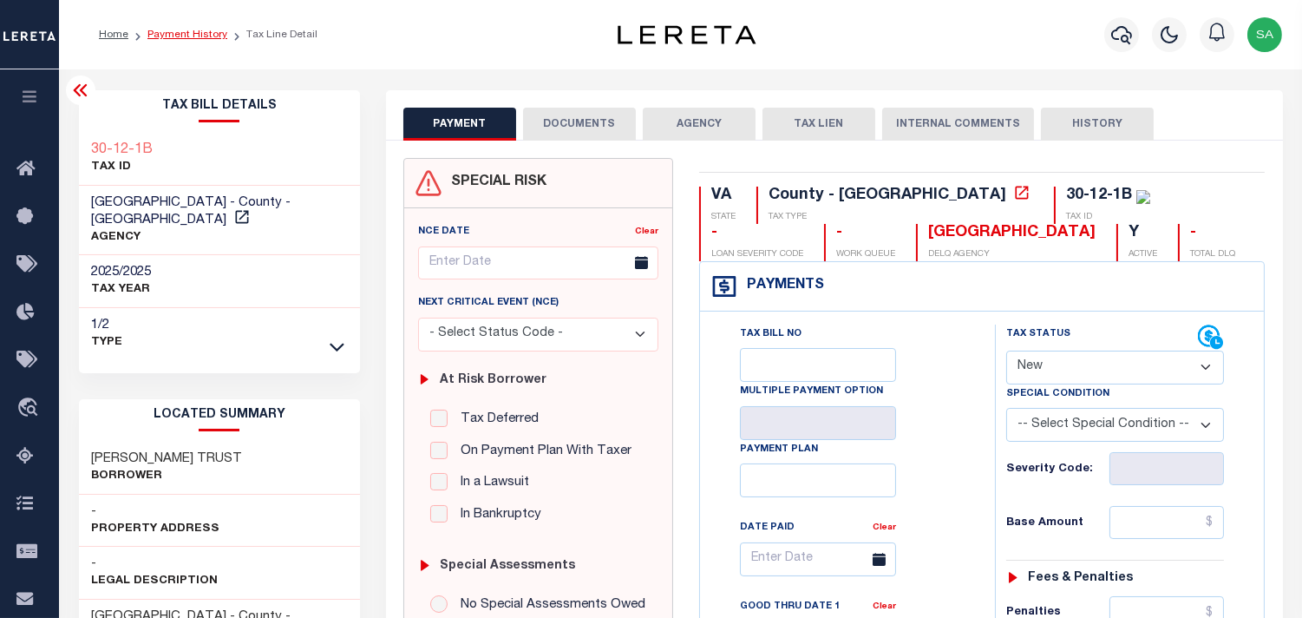
click at [201, 32] on link "Payment History" at bounding box center [188, 35] width 80 height 10
